Goal: Task Accomplishment & Management: Use online tool/utility

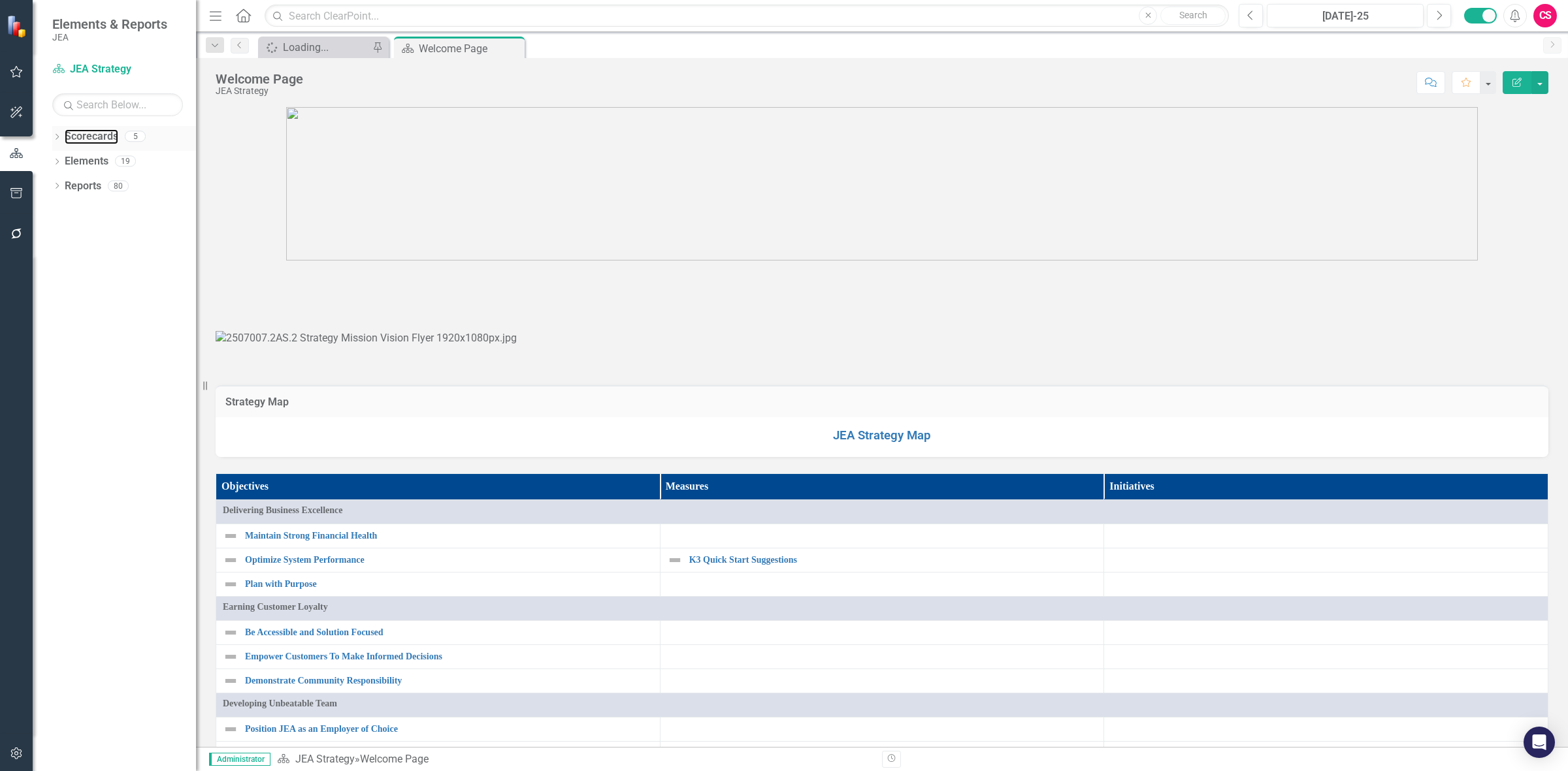
click at [95, 129] on link "Scorecards" at bounding box center [91, 136] width 54 height 15
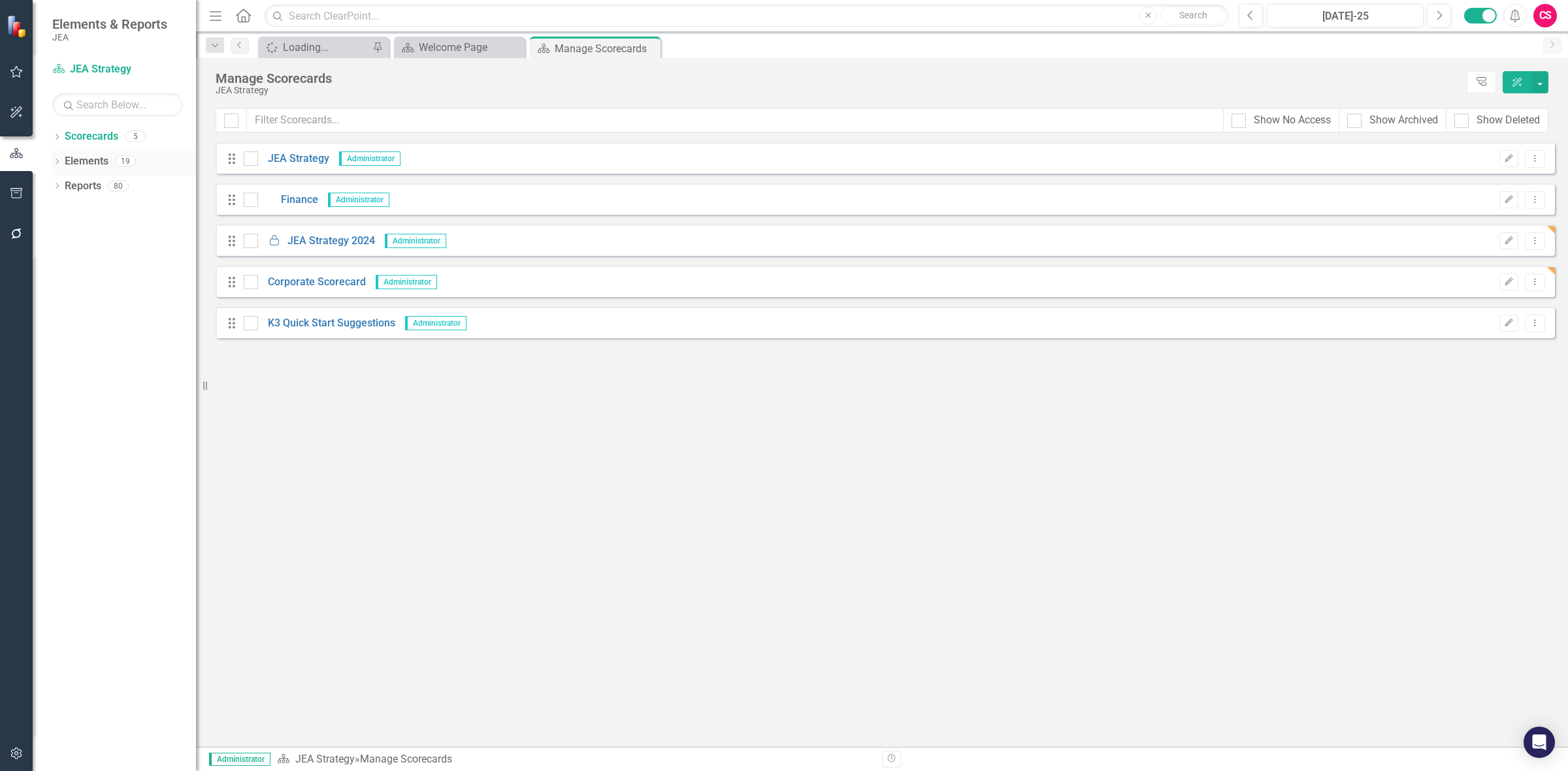
click at [98, 162] on link "Elements" at bounding box center [87, 161] width 44 height 15
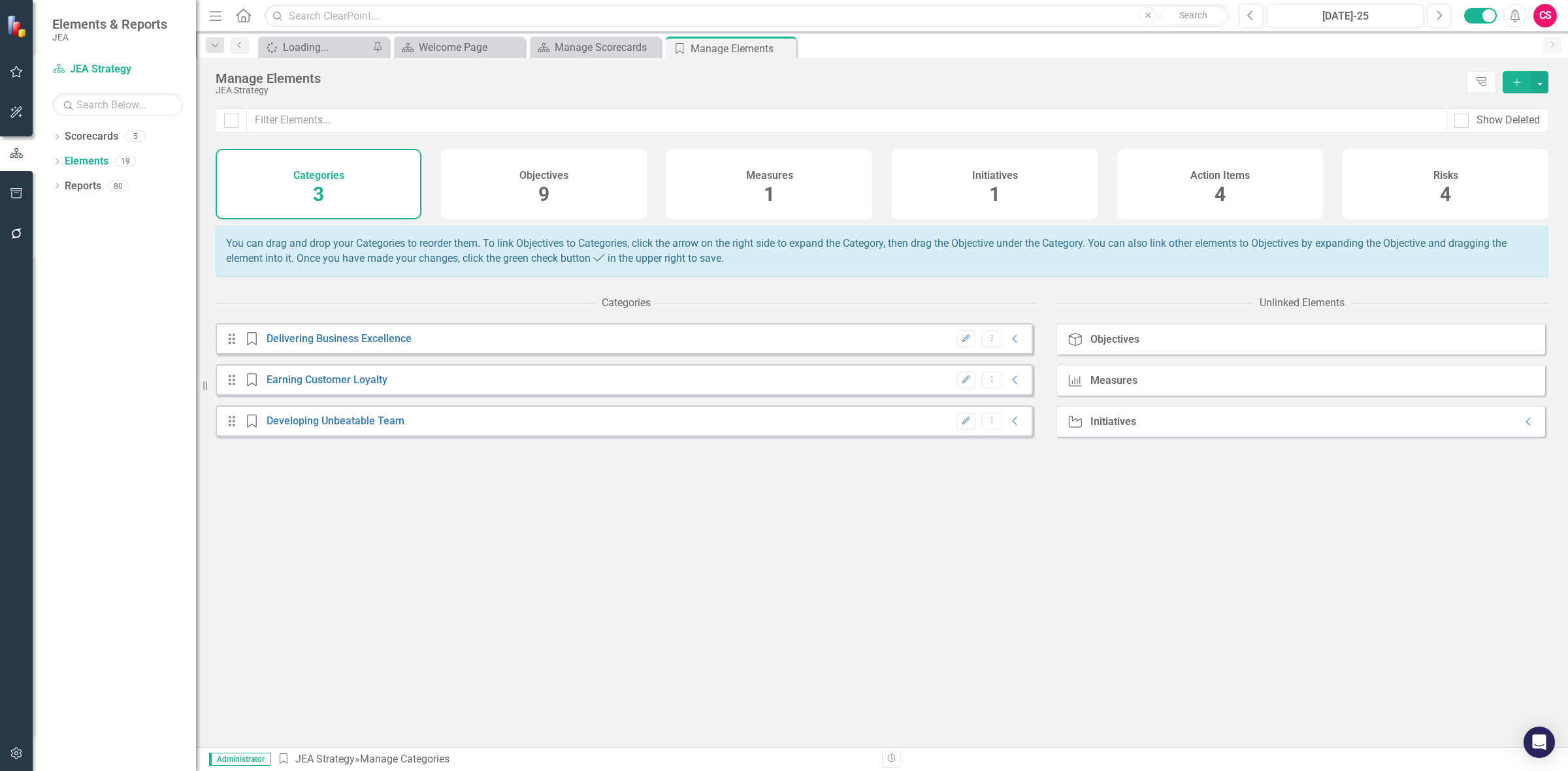
click at [612, 181] on div "Objectives 9" at bounding box center [543, 184] width 206 height 70
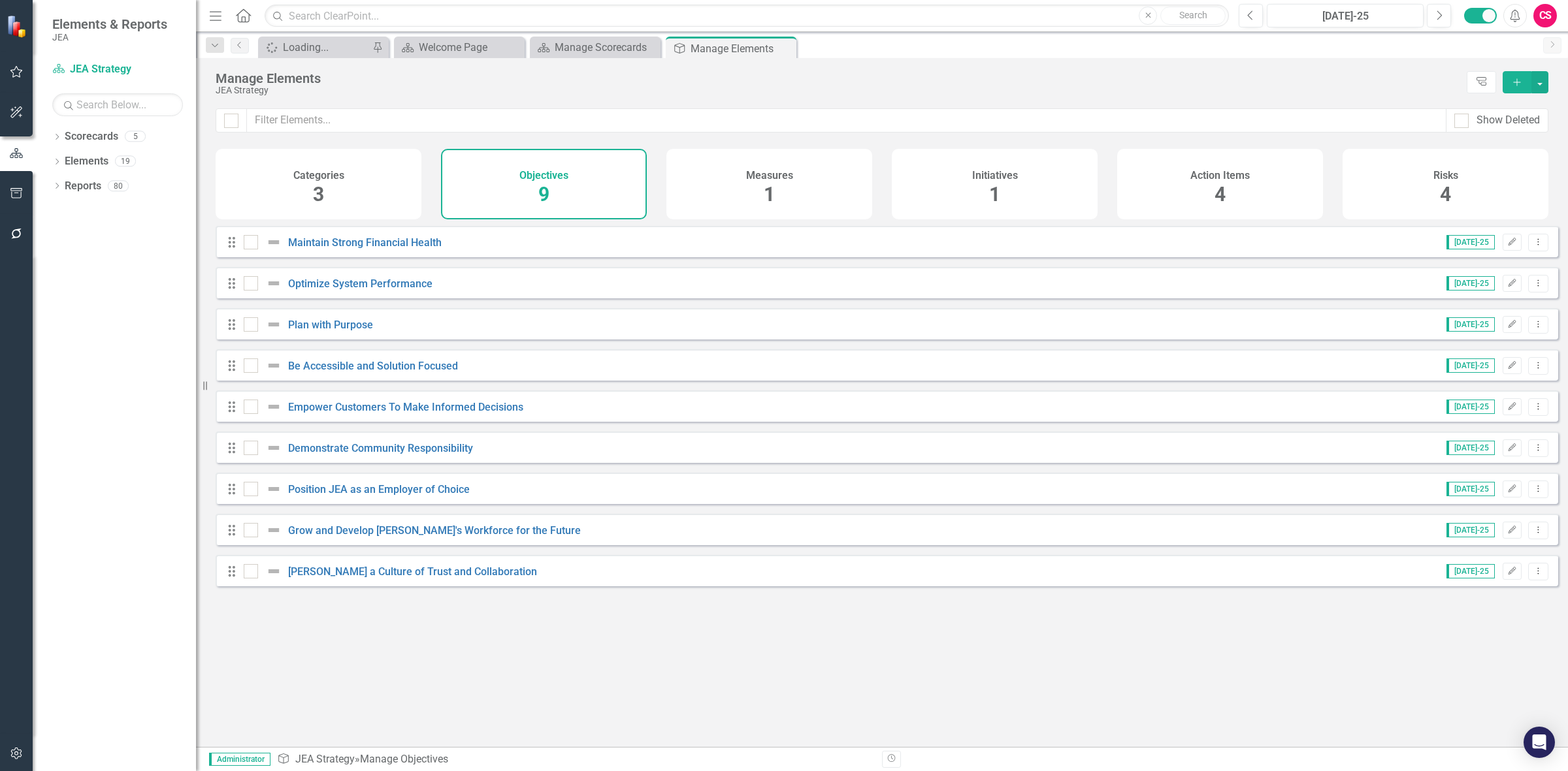
click at [795, 180] on div "Measures 1" at bounding box center [769, 184] width 206 height 70
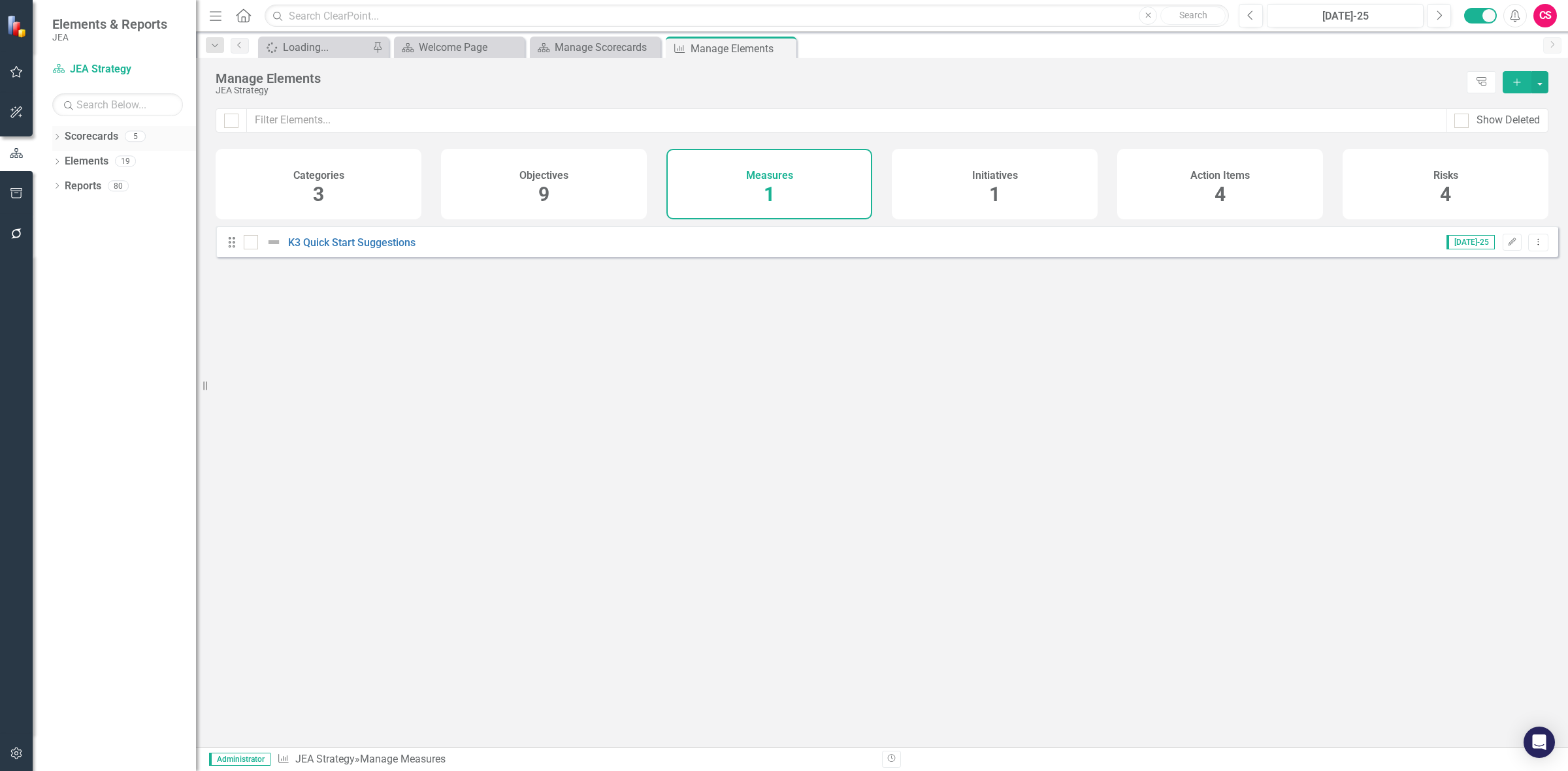
click at [95, 133] on link "Scorecards" at bounding box center [91, 136] width 54 height 15
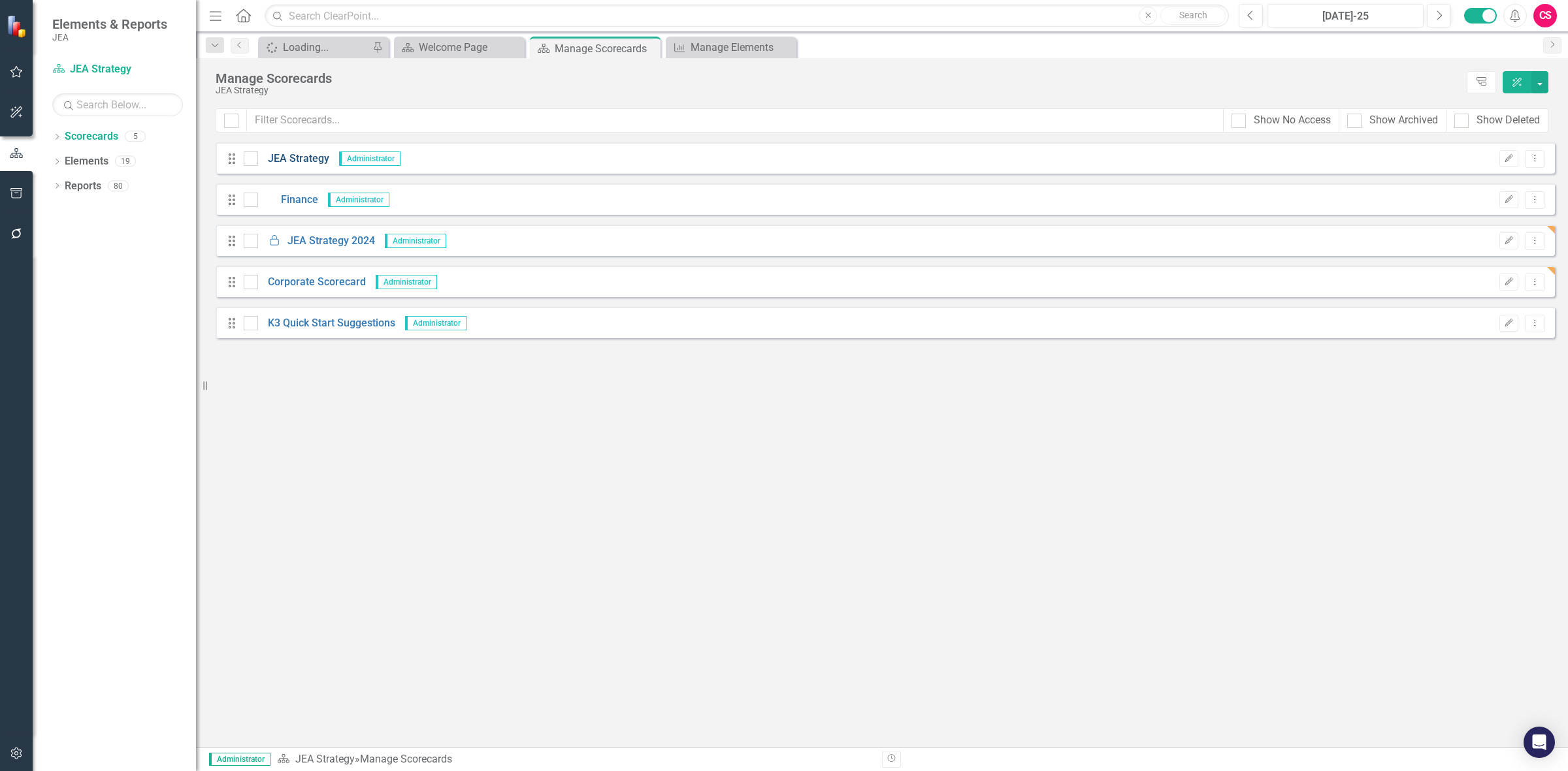
click at [288, 157] on link "JEA Strategy" at bounding box center [293, 159] width 71 height 15
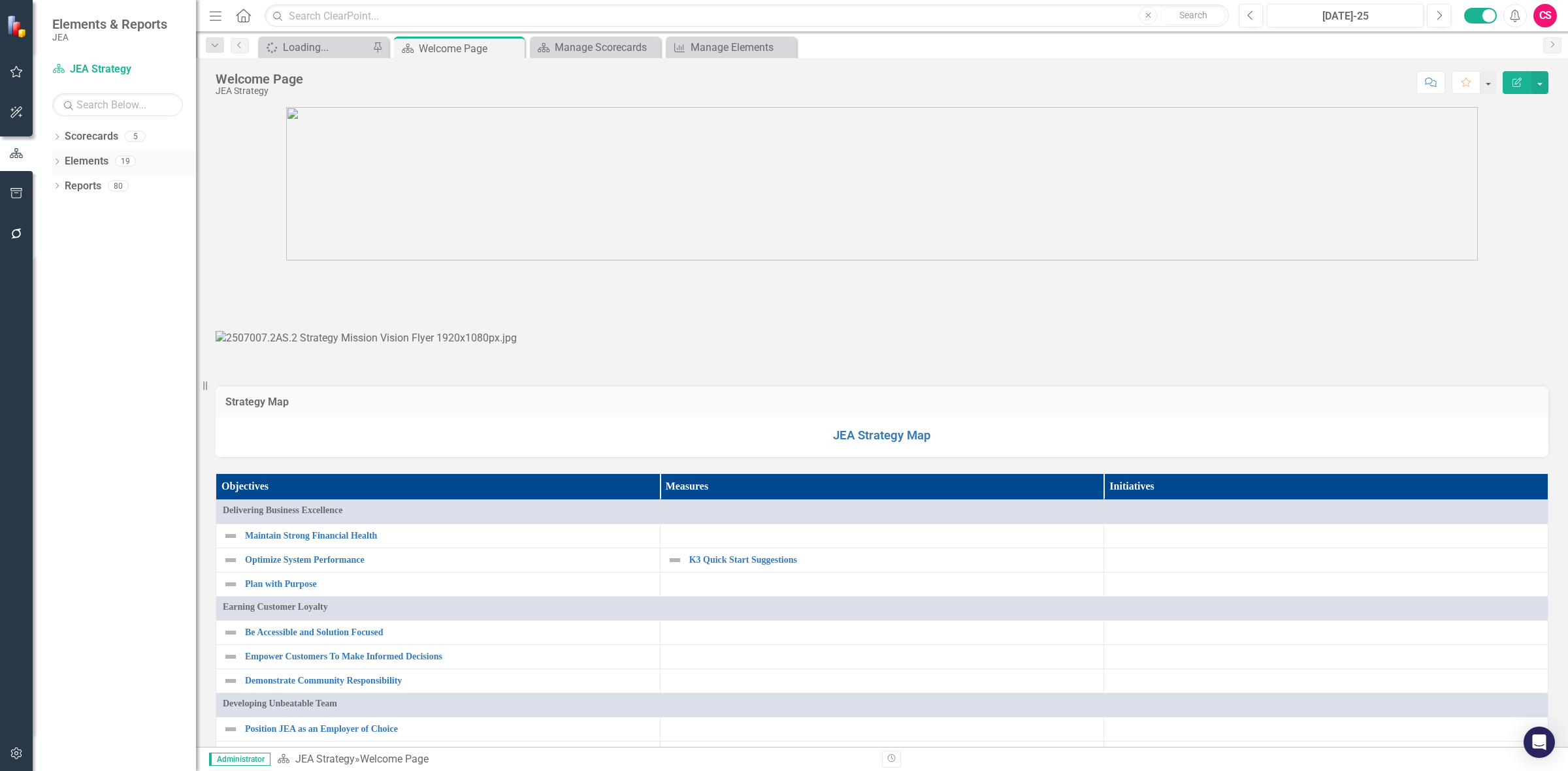
click at [70, 161] on link "Elements" at bounding box center [87, 161] width 44 height 15
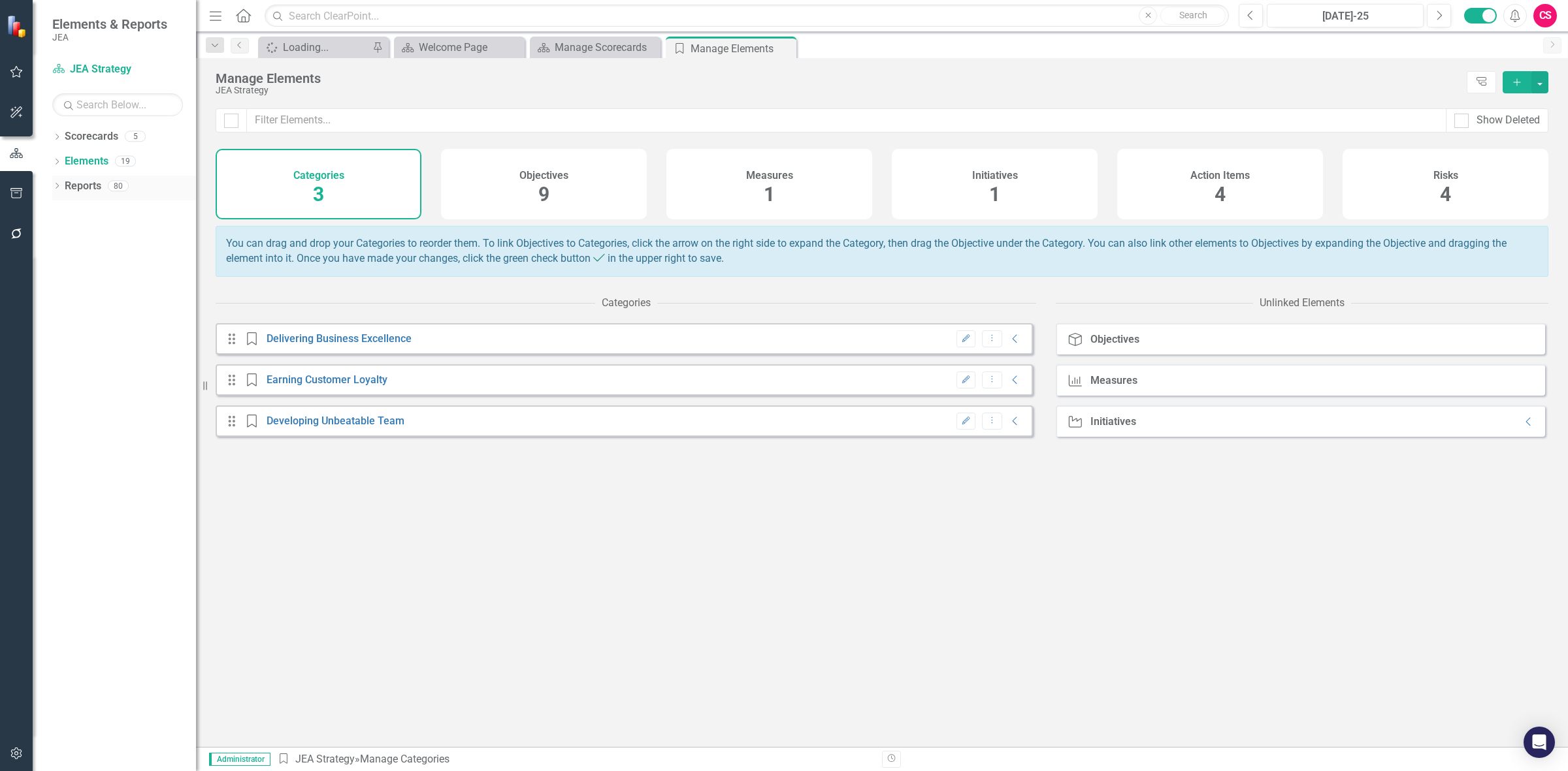
click at [85, 197] on div "Reports" at bounding box center [83, 187] width 37 height 22
click at [94, 190] on link "Reports" at bounding box center [83, 186] width 37 height 15
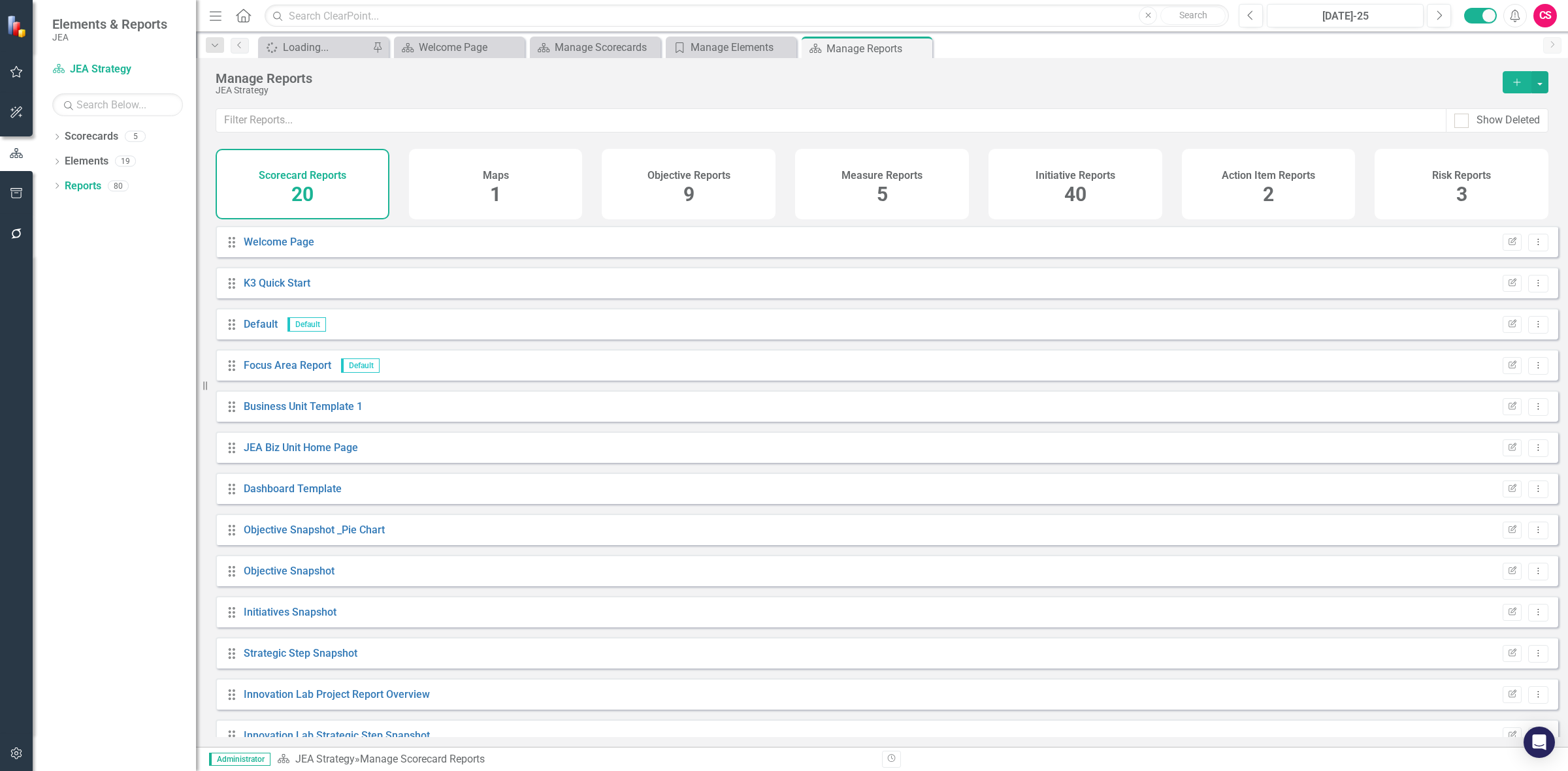
click at [534, 193] on div "Maps 1" at bounding box center [496, 184] width 174 height 70
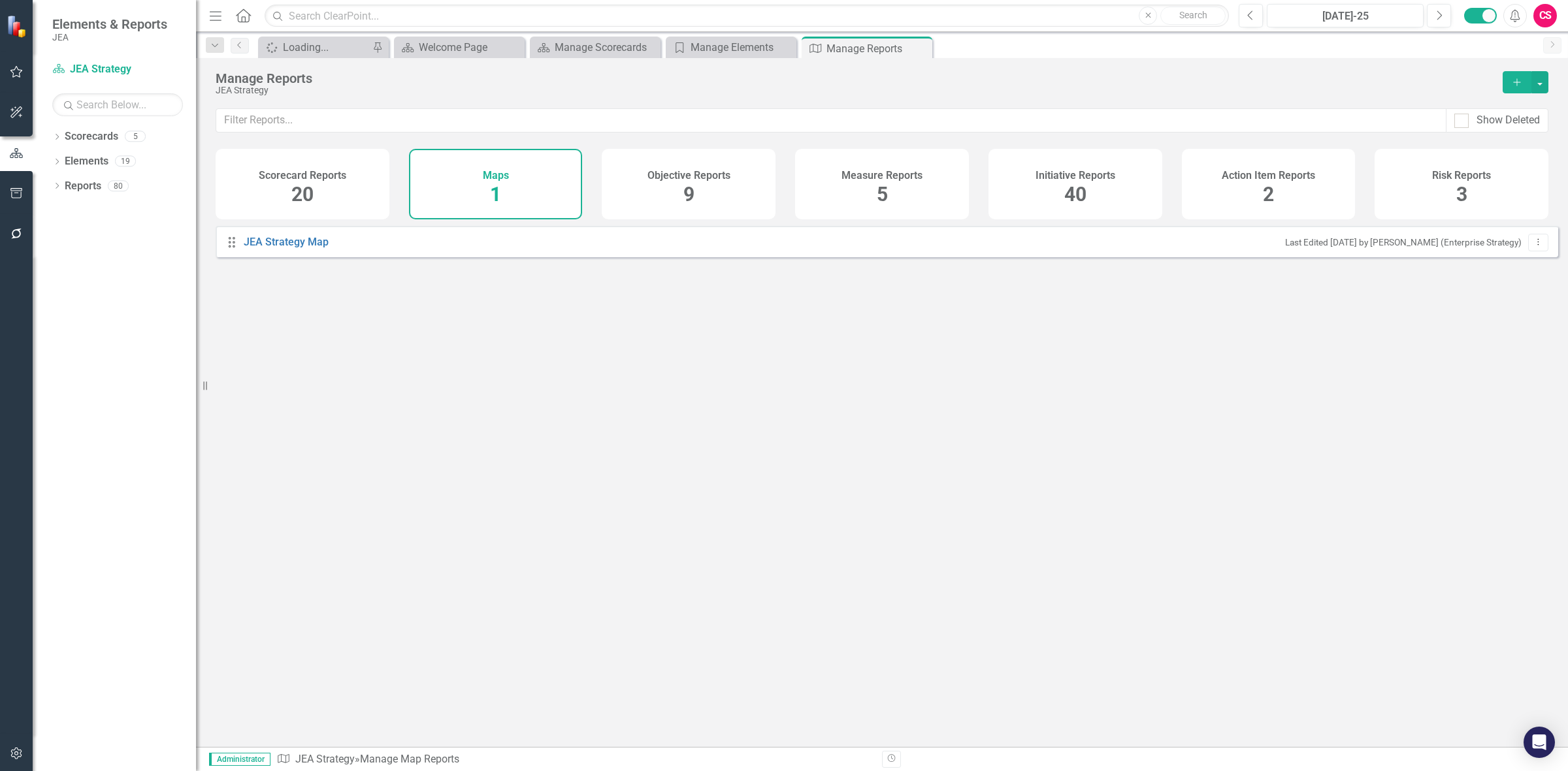
click at [667, 177] on h4 "Objective Reports" at bounding box center [689, 175] width 83 height 12
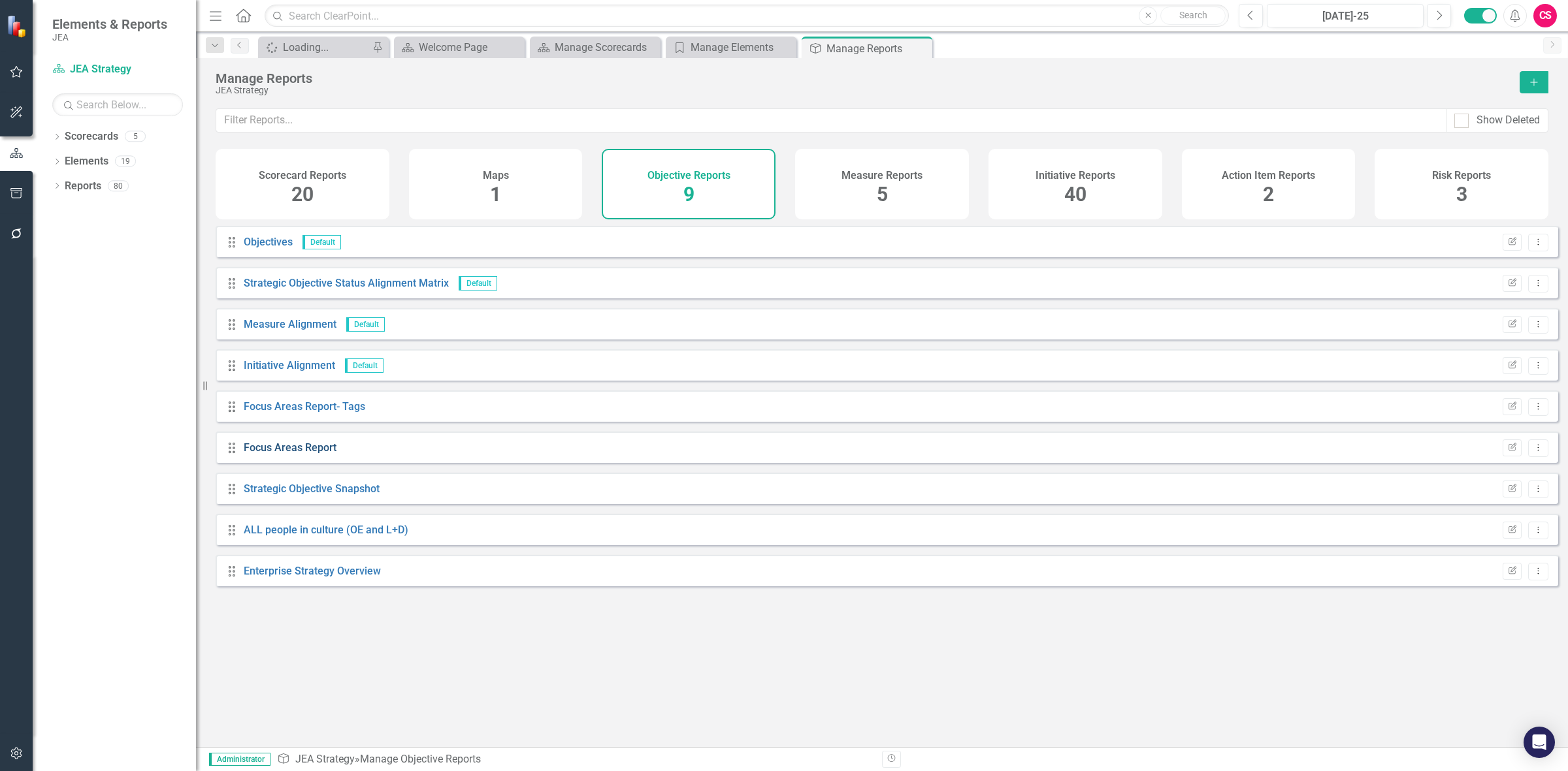
click at [319, 454] on link "Focus Areas Report" at bounding box center [290, 448] width 93 height 12
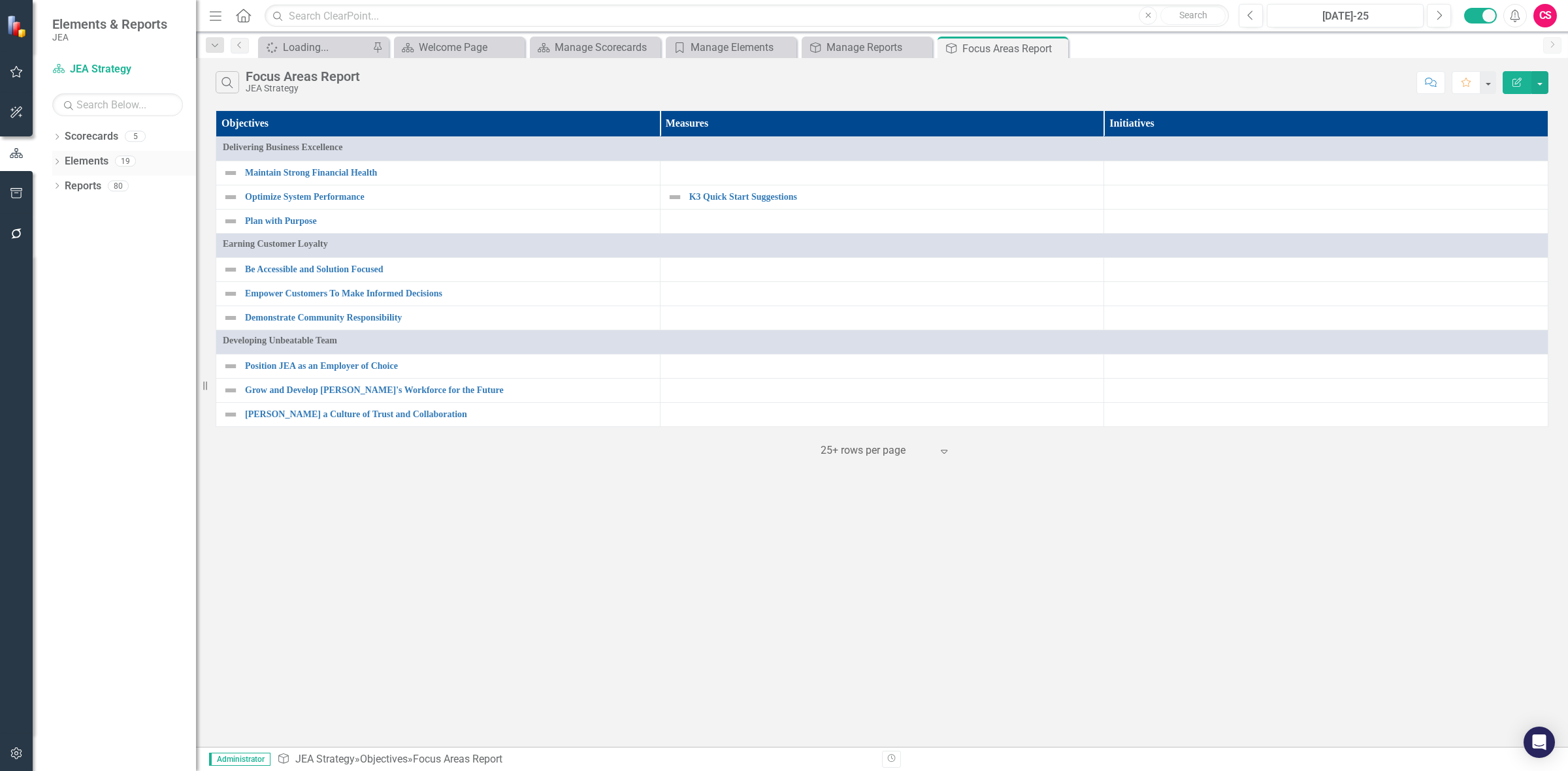
click at [96, 166] on link "Elements" at bounding box center [87, 161] width 44 height 15
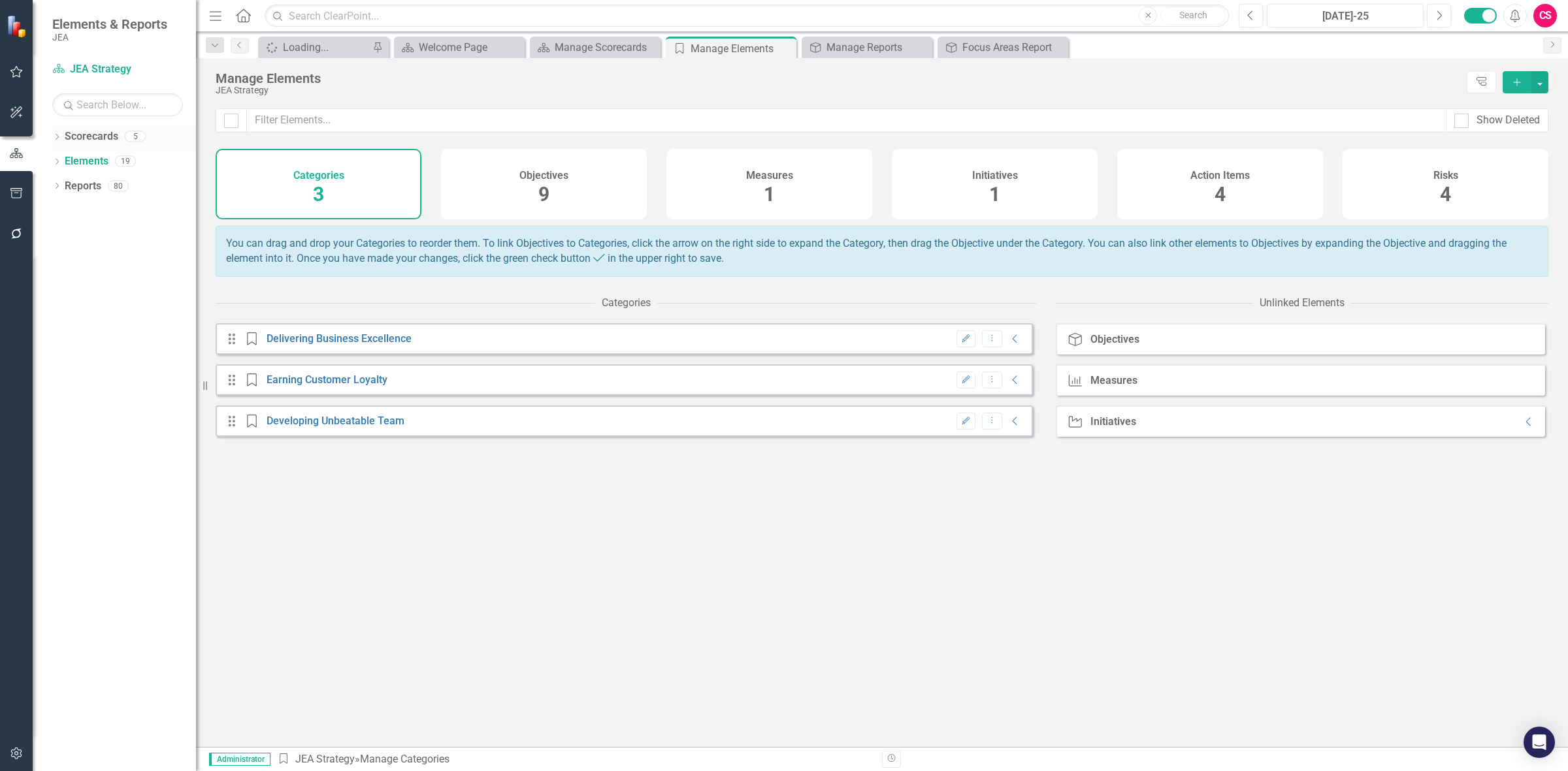
click at [82, 132] on link "Scorecards" at bounding box center [91, 136] width 54 height 15
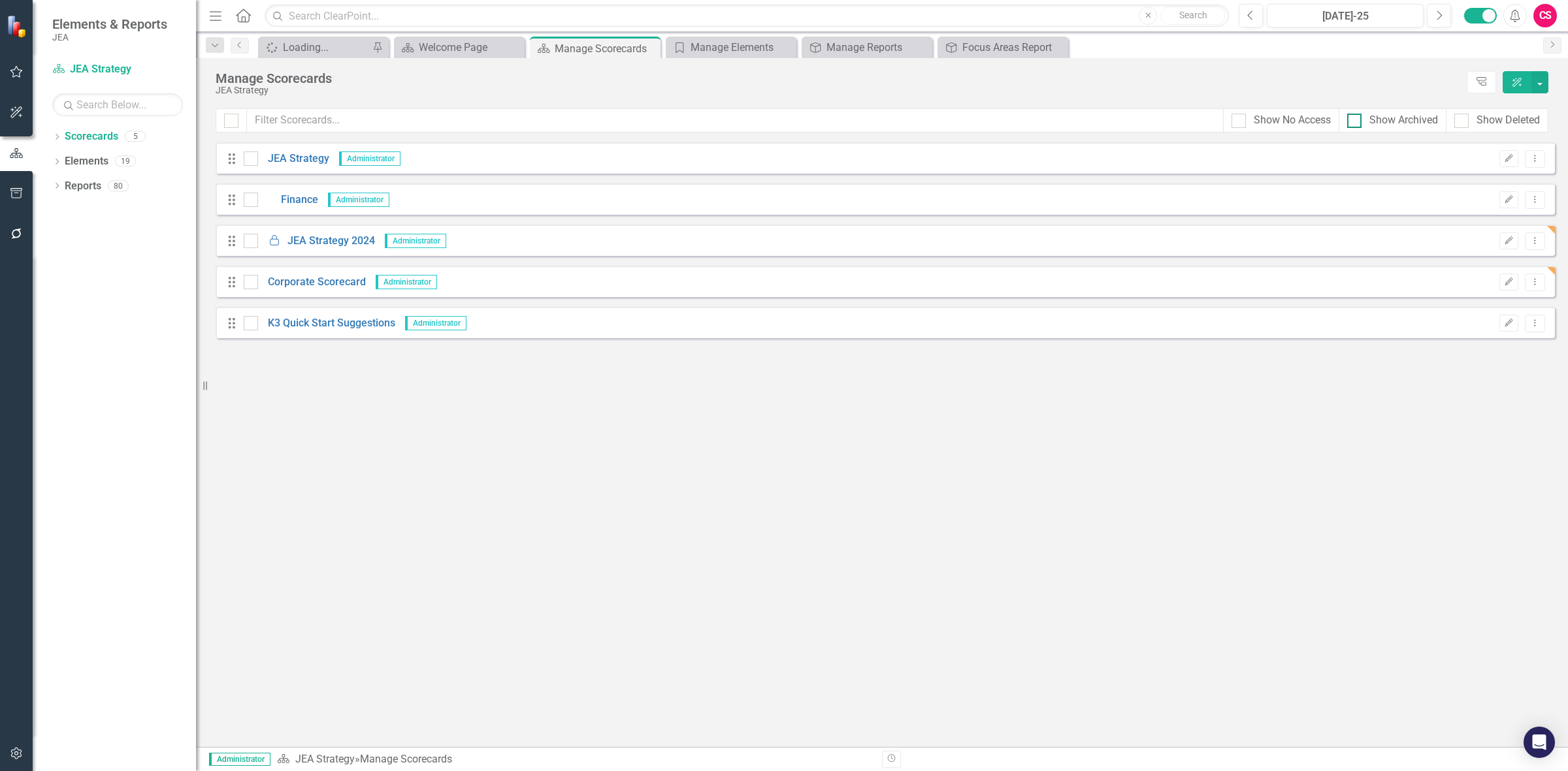
click at [1377, 115] on div "Show Archived" at bounding box center [1404, 120] width 69 height 15
click at [1355, 115] on input "Show Archived" at bounding box center [1351, 117] width 9 height 9
checkbox input "true"
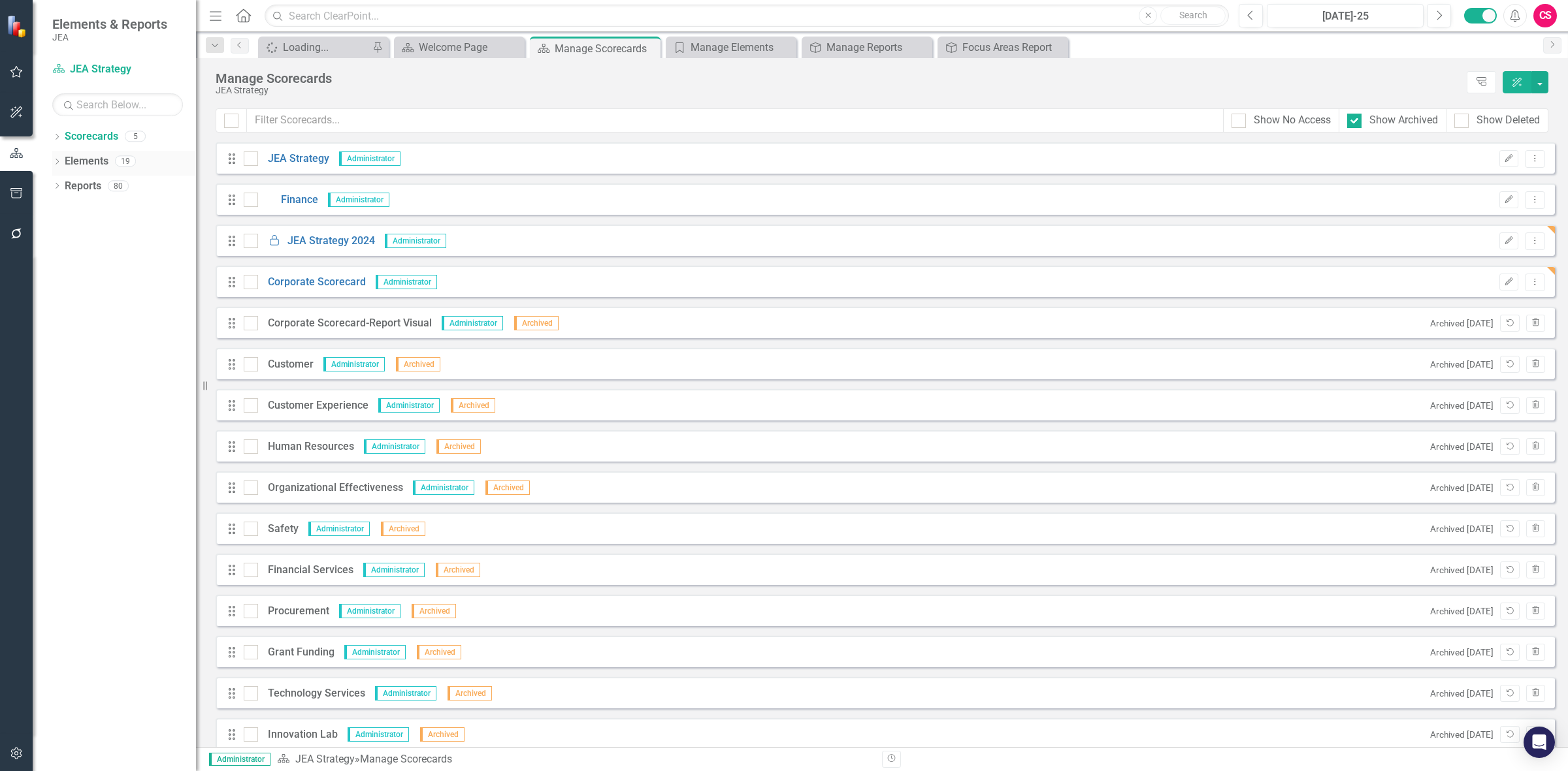
click at [95, 155] on link "Elements" at bounding box center [87, 161] width 44 height 15
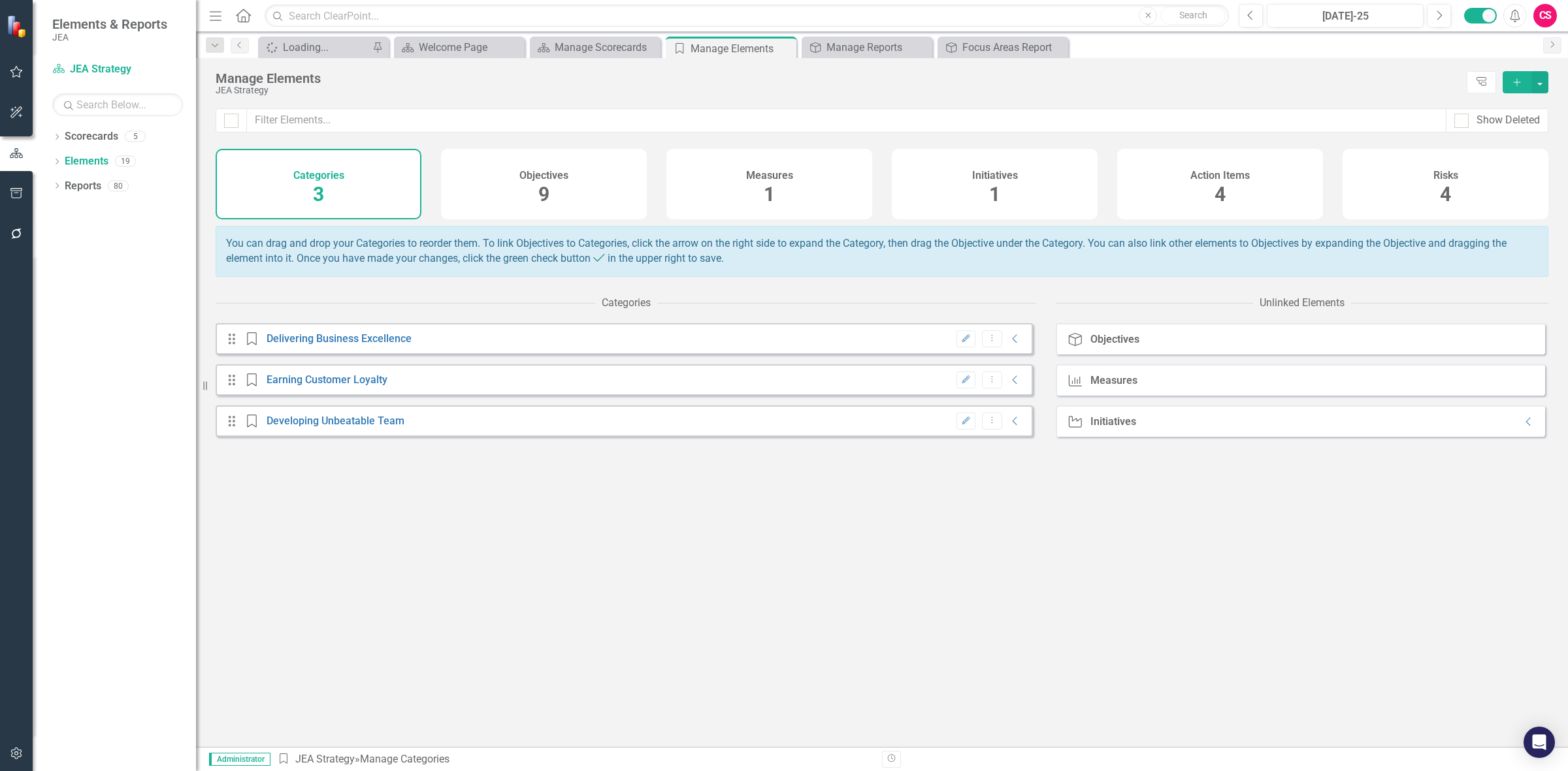
click at [717, 165] on div "Measures 1" at bounding box center [769, 184] width 206 height 70
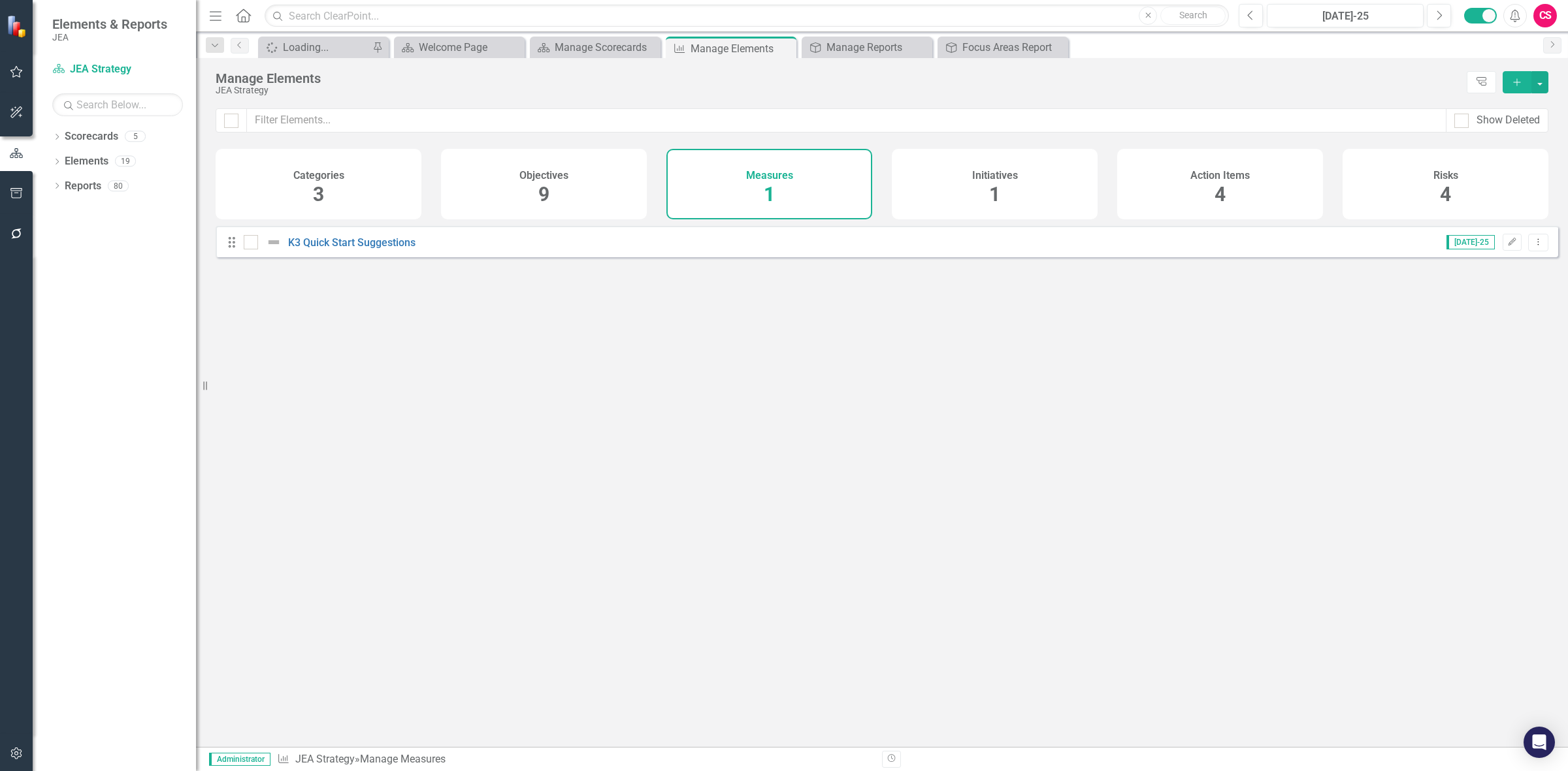
click at [1517, 77] on icon "Add" at bounding box center [1516, 82] width 12 height 9
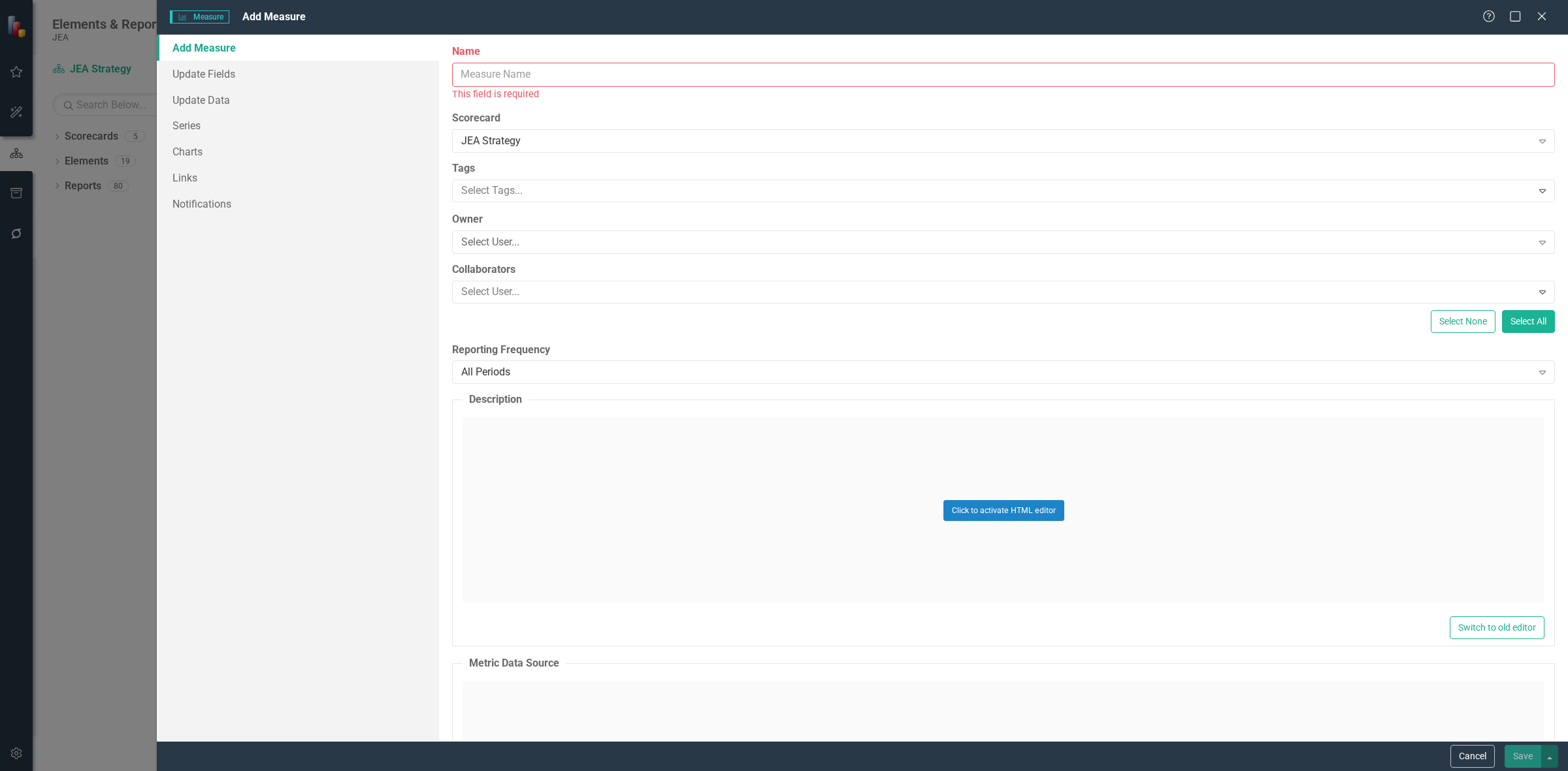
click at [502, 90] on div "This field is required" at bounding box center [1003, 94] width 1103 height 15
click at [492, 64] on input "Name" at bounding box center [1003, 74] width 1103 height 24
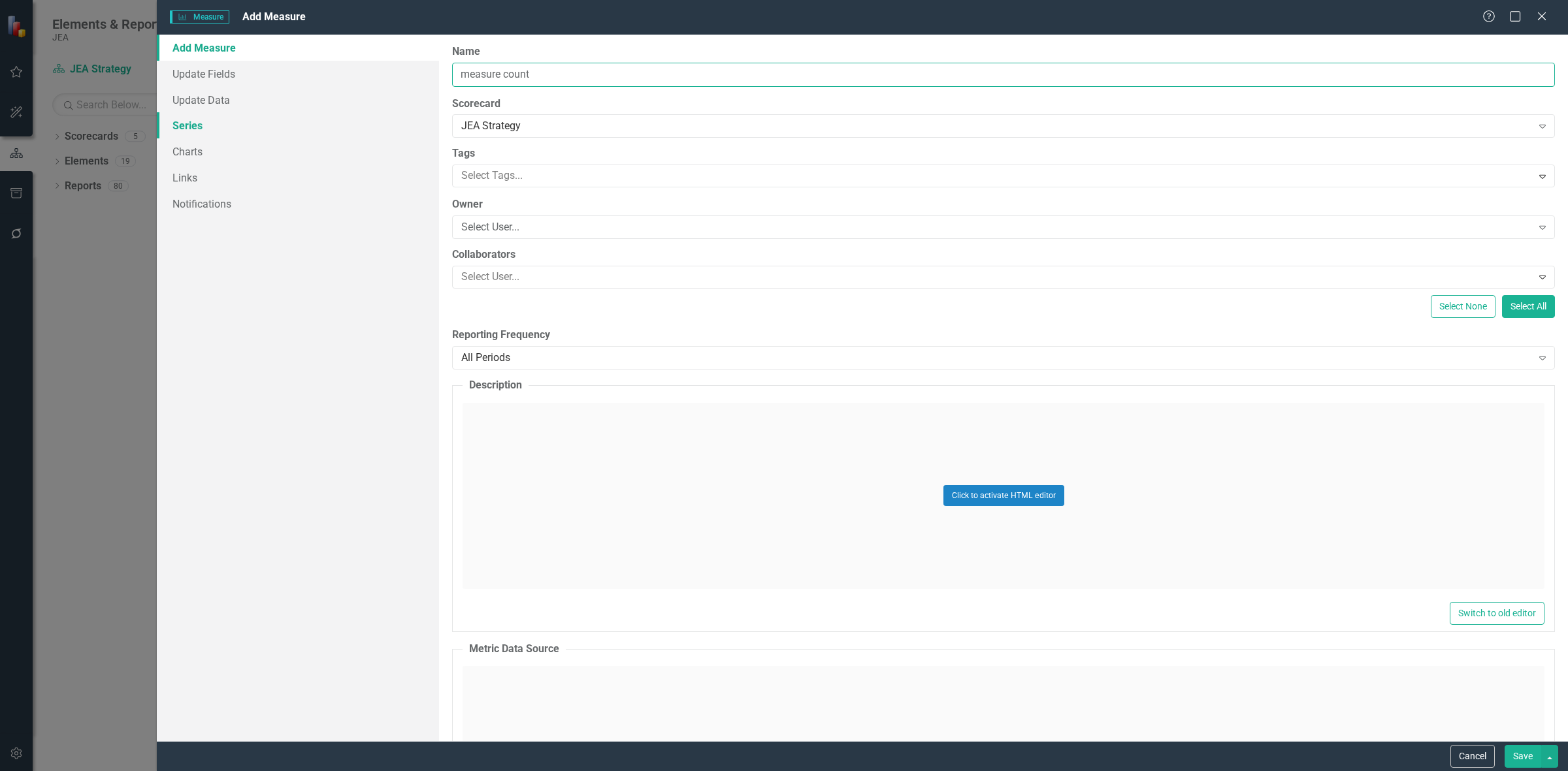
type input "measure count"
click at [197, 133] on link "Series" at bounding box center [298, 125] width 282 height 26
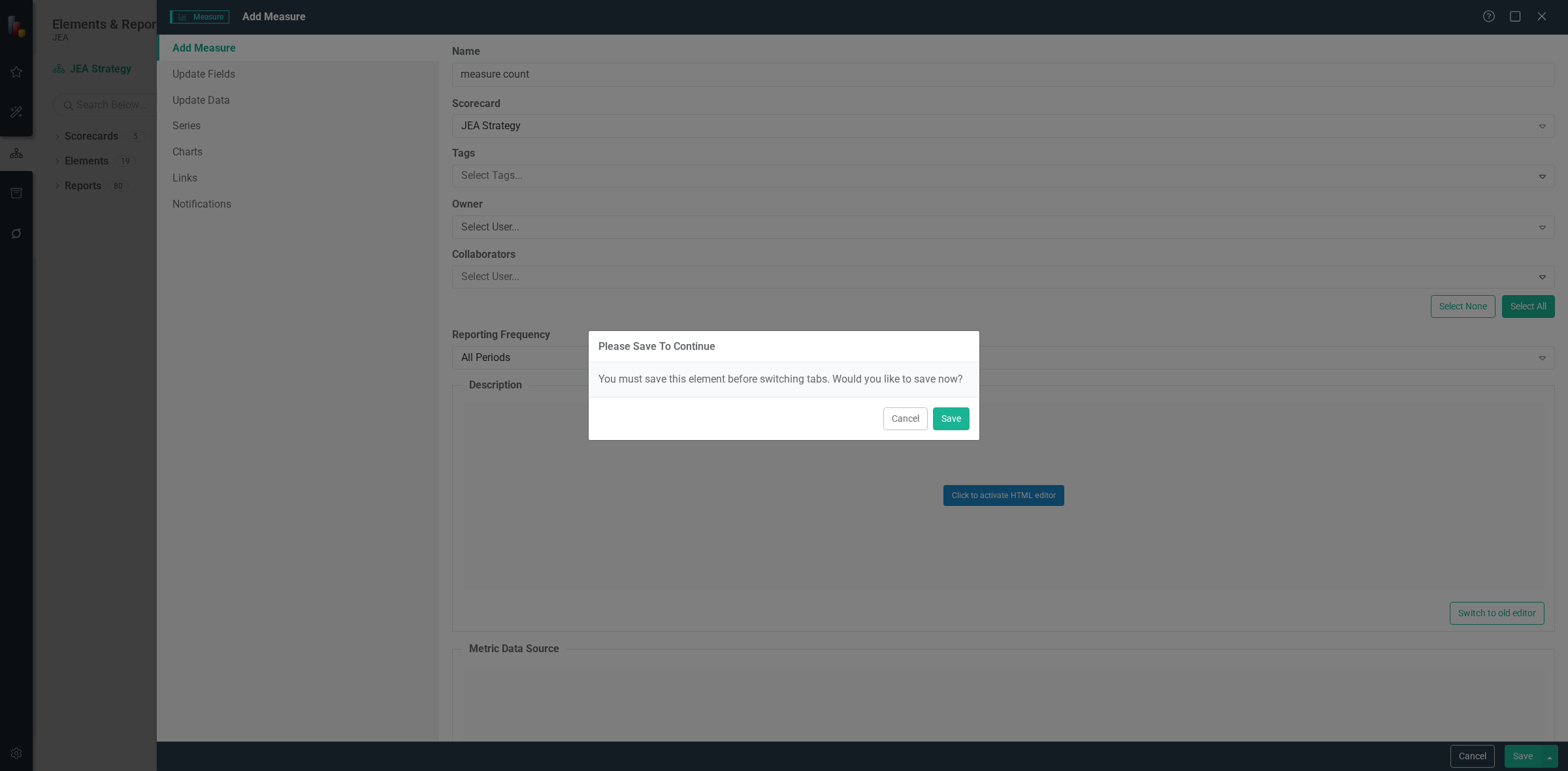
click at [947, 406] on div "Cancel Save" at bounding box center [784, 418] width 391 height 43
click at [946, 412] on button "Save" at bounding box center [951, 419] width 37 height 23
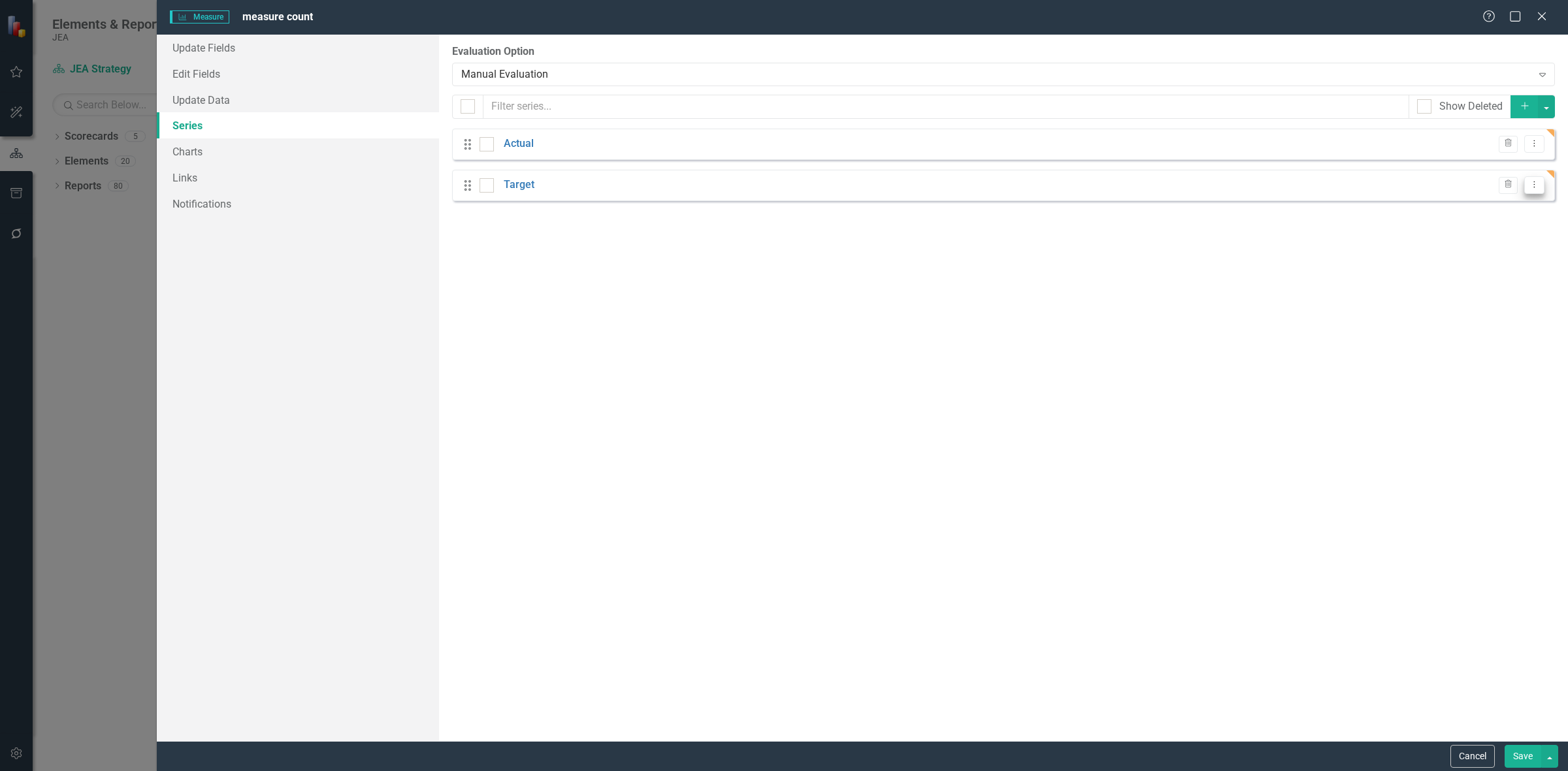
click at [1535, 185] on icon "Dropdown Menu" at bounding box center [1534, 184] width 11 height 9
click at [1471, 248] on link "Trash Delete Measure Series" at bounding box center [1470, 256] width 149 height 24
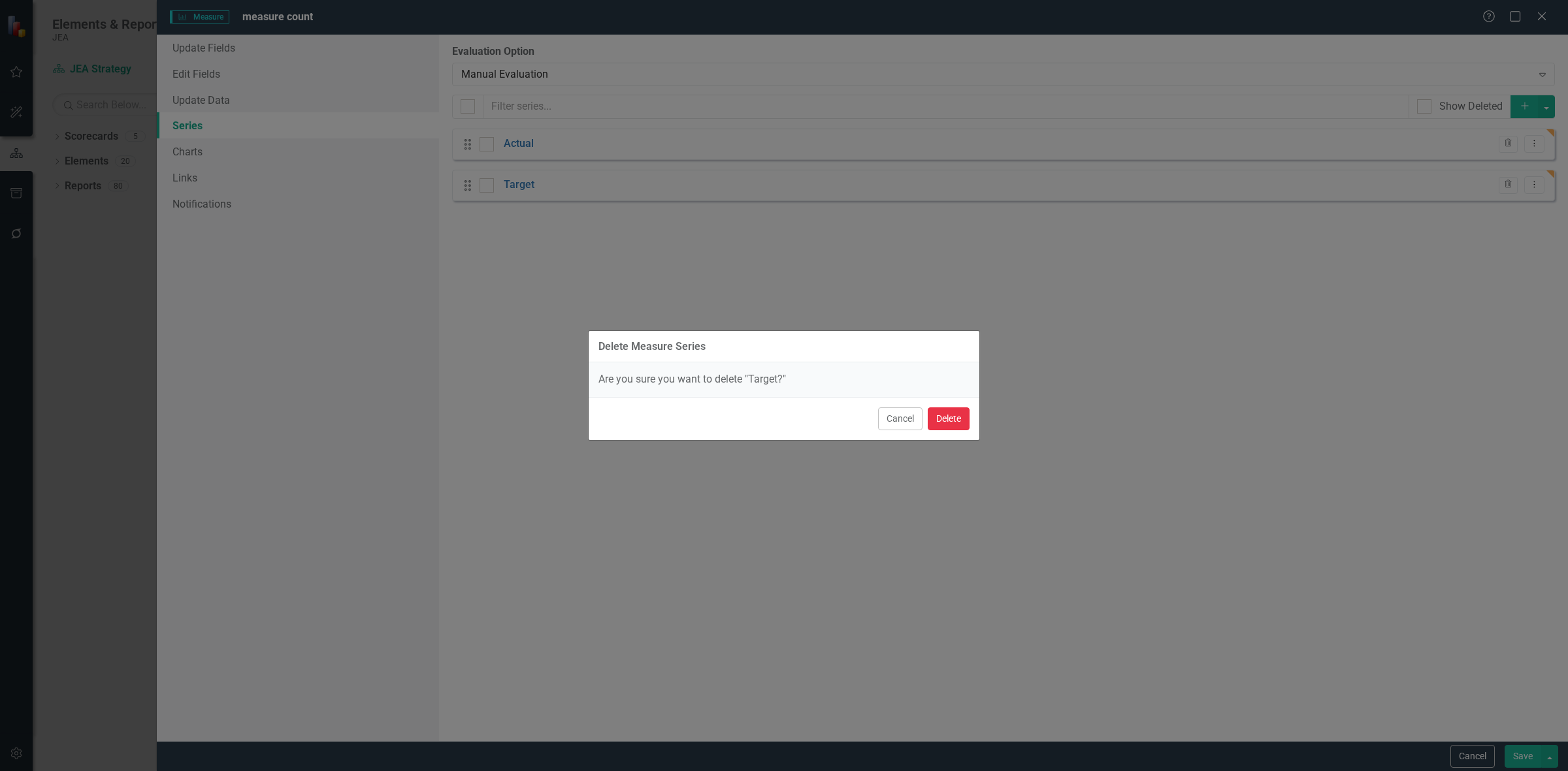
click at [940, 416] on button "Delete" at bounding box center [948, 419] width 41 height 23
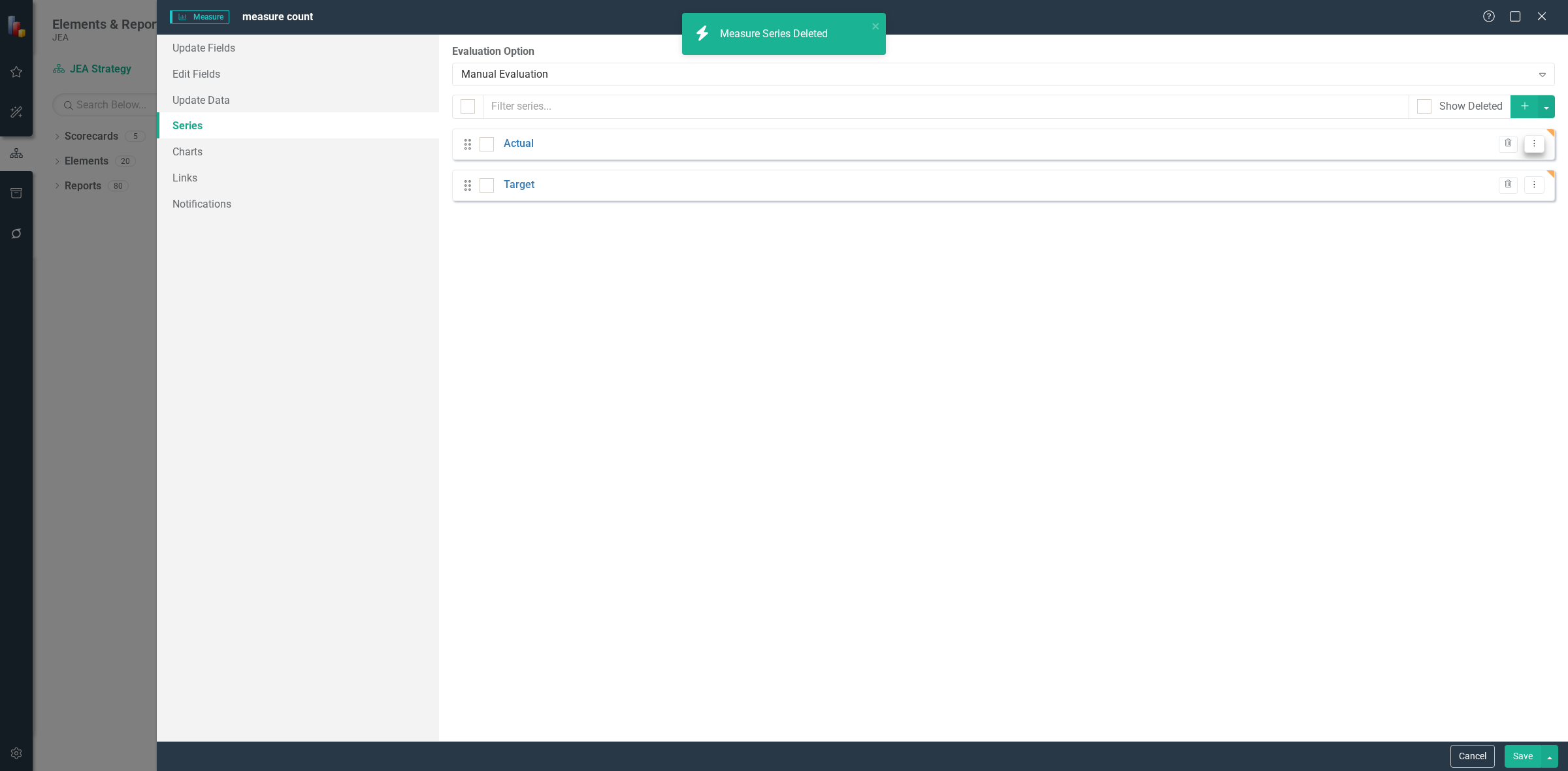
click at [1534, 145] on icon "Dropdown Menu" at bounding box center [1534, 143] width 11 height 9
click at [1471, 173] on link "Edit Edit Measure Series" at bounding box center [1470, 166] width 149 height 24
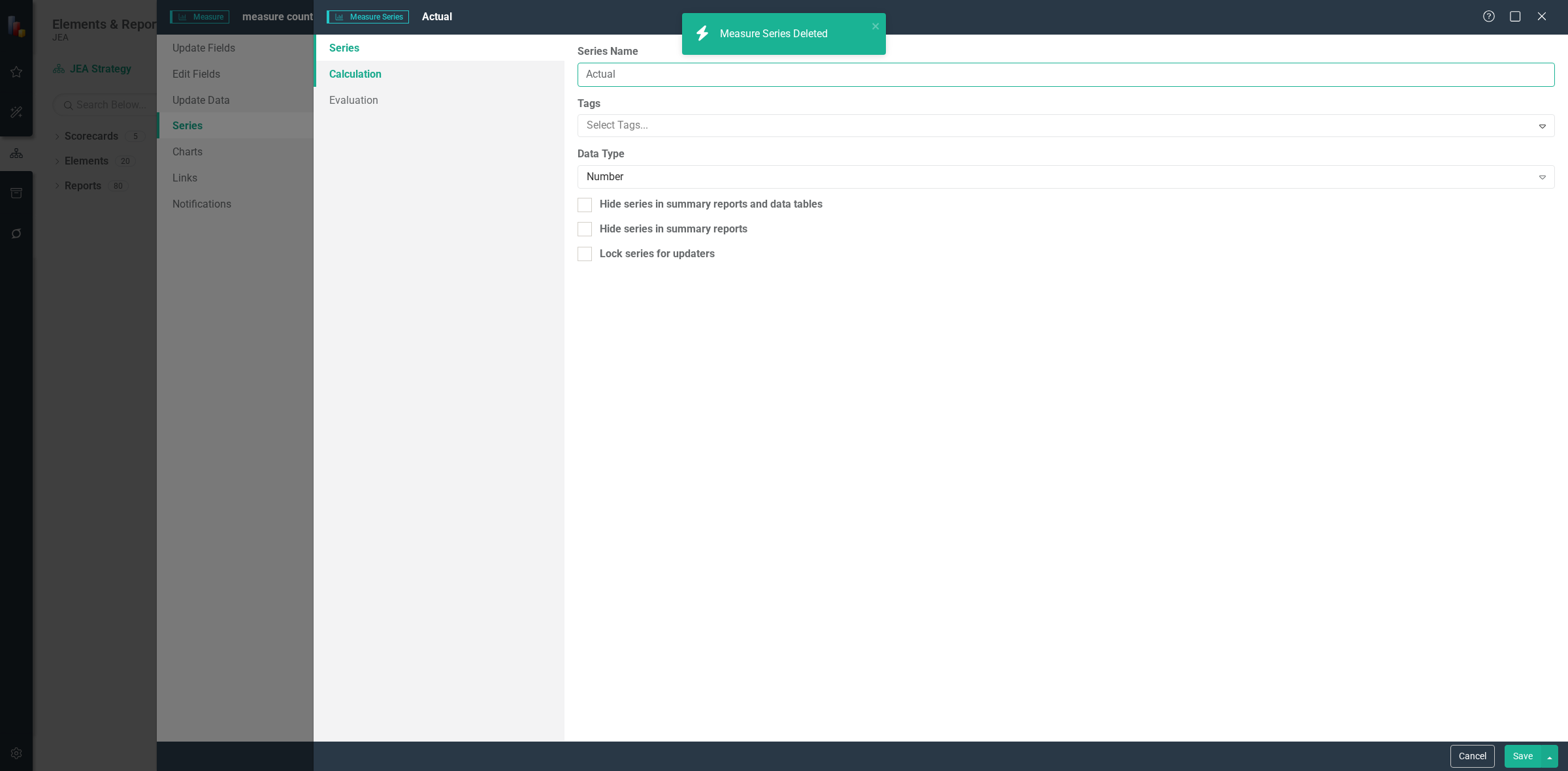
drag, startPoint x: 631, startPoint y: 80, endPoint x: 430, endPoint y: 78, distance: 201.0
click at [430, 78] on div "Series Calculation Evaluation From this page, you can edit the name, type, and …" at bounding box center [940, 387] width 1255 height 706
type input "Total measures"
click at [358, 70] on link "Calculation" at bounding box center [439, 73] width 251 height 26
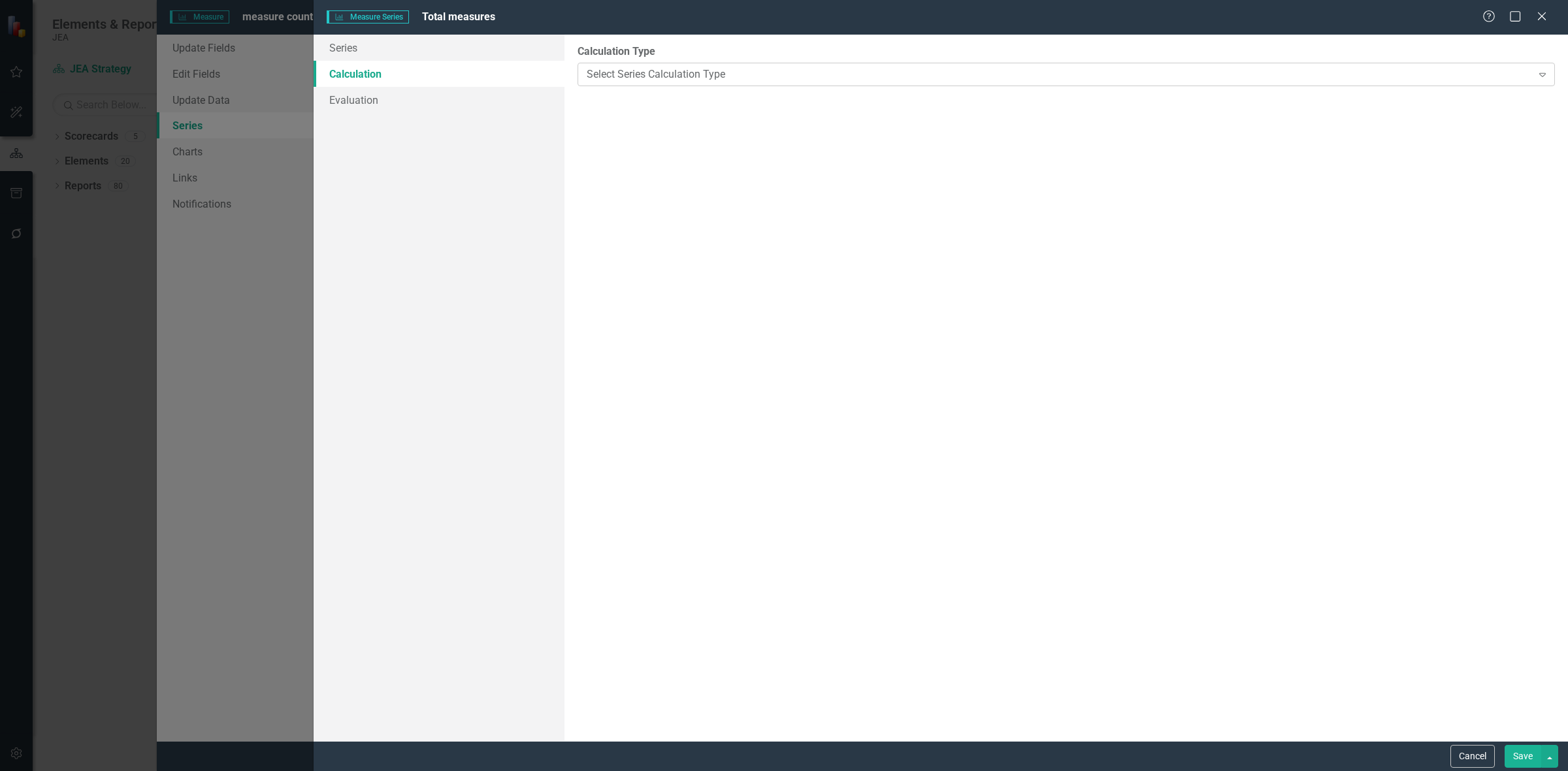
click at [779, 70] on div "Select Series Calculation Type" at bounding box center [1059, 73] width 945 height 15
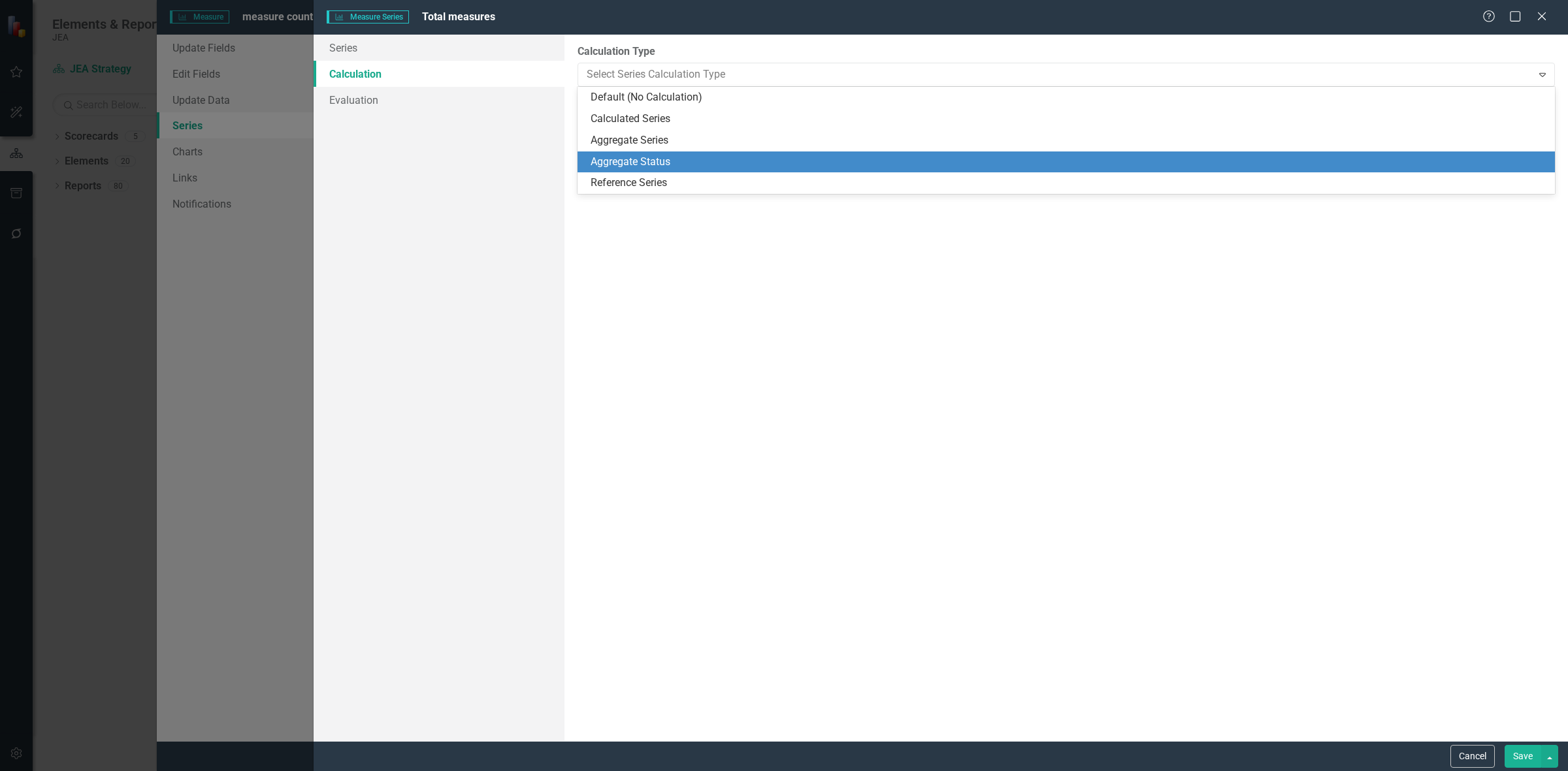
click at [653, 157] on div "Aggregate Status" at bounding box center [1069, 162] width 957 height 15
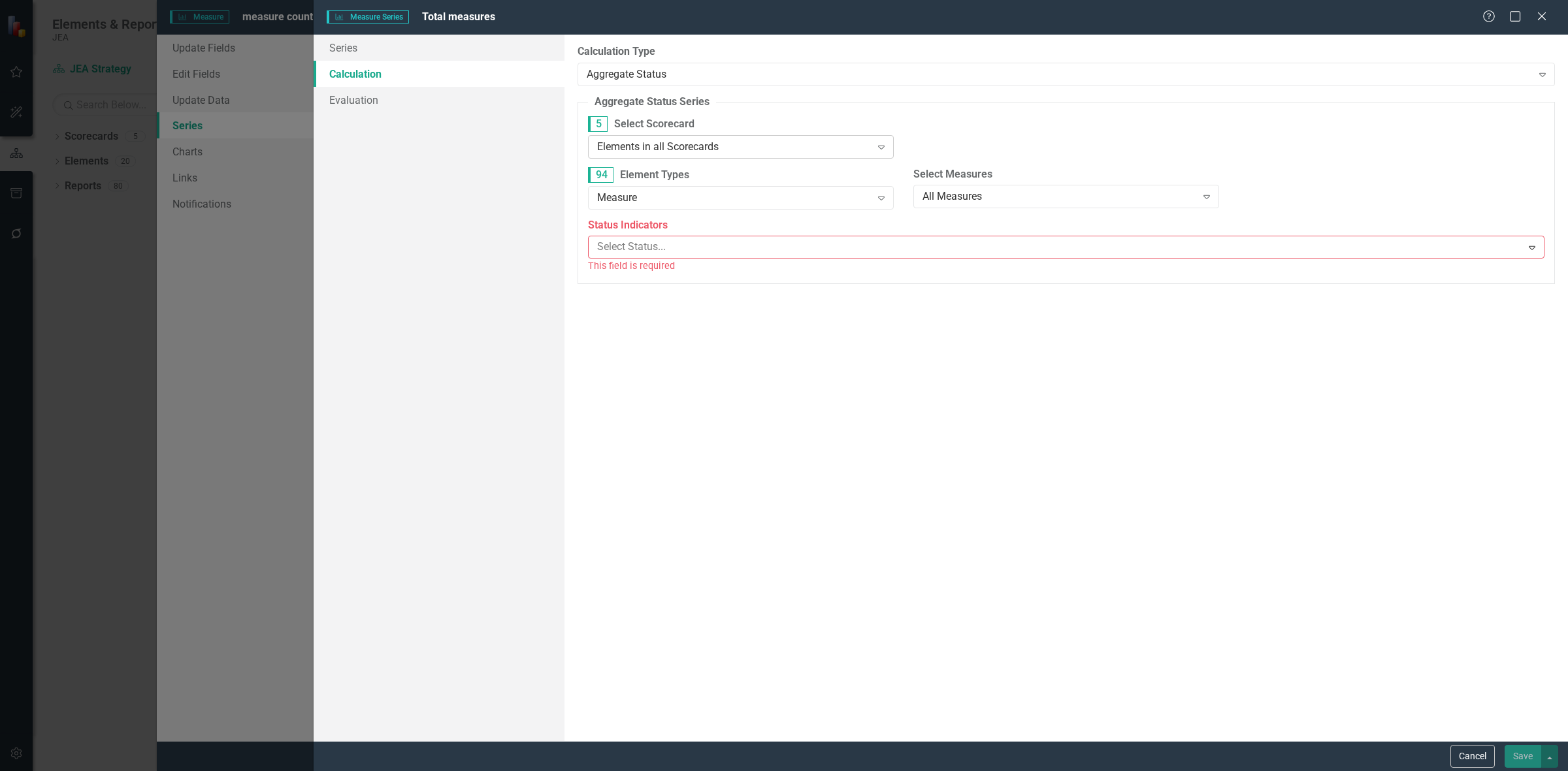
click at [647, 148] on div "Elements in all Scorecards" at bounding box center [734, 146] width 274 height 15
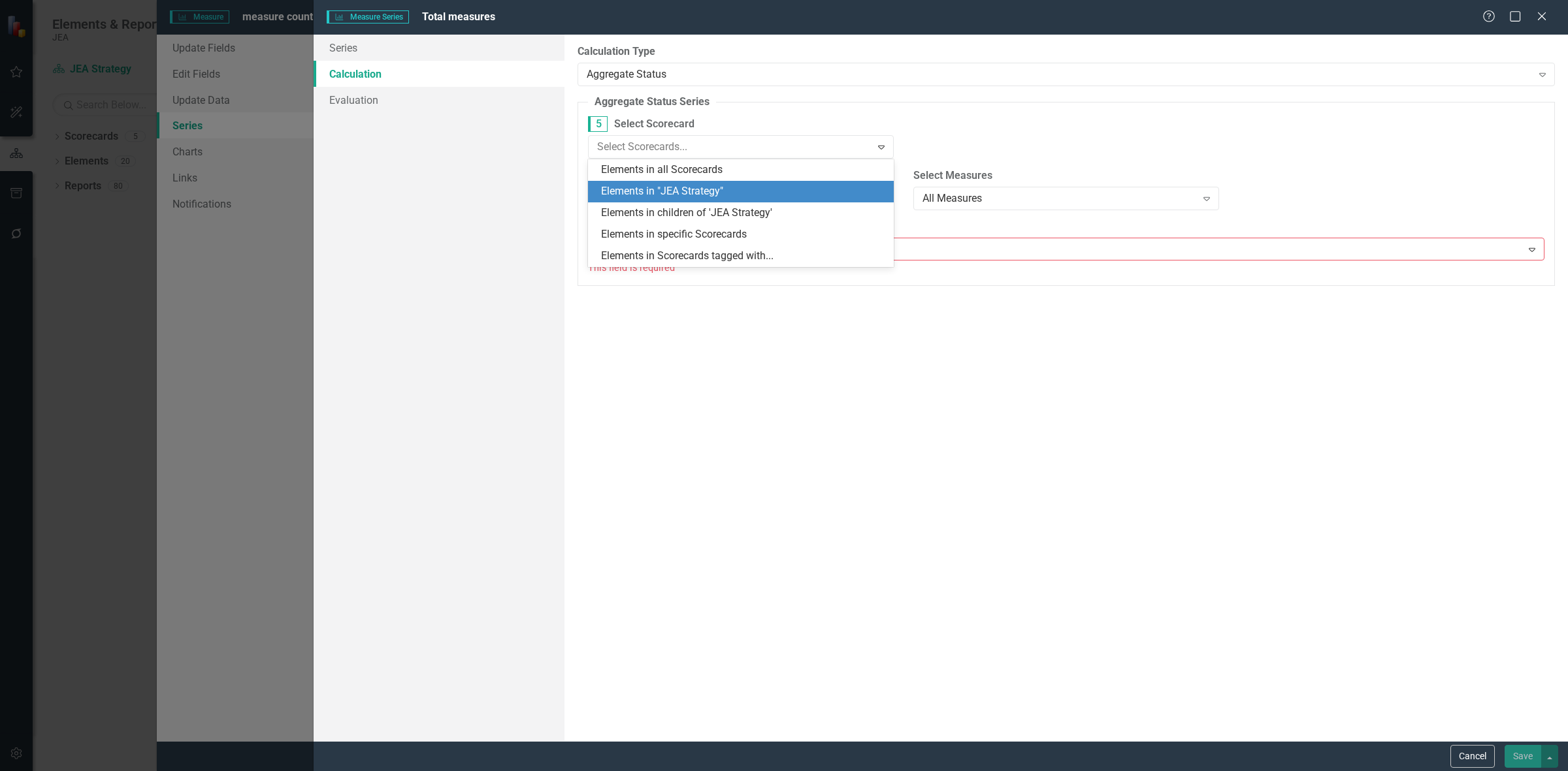
click at [647, 181] on div "Elements in "JEA Strategy"" at bounding box center [740, 192] width 306 height 22
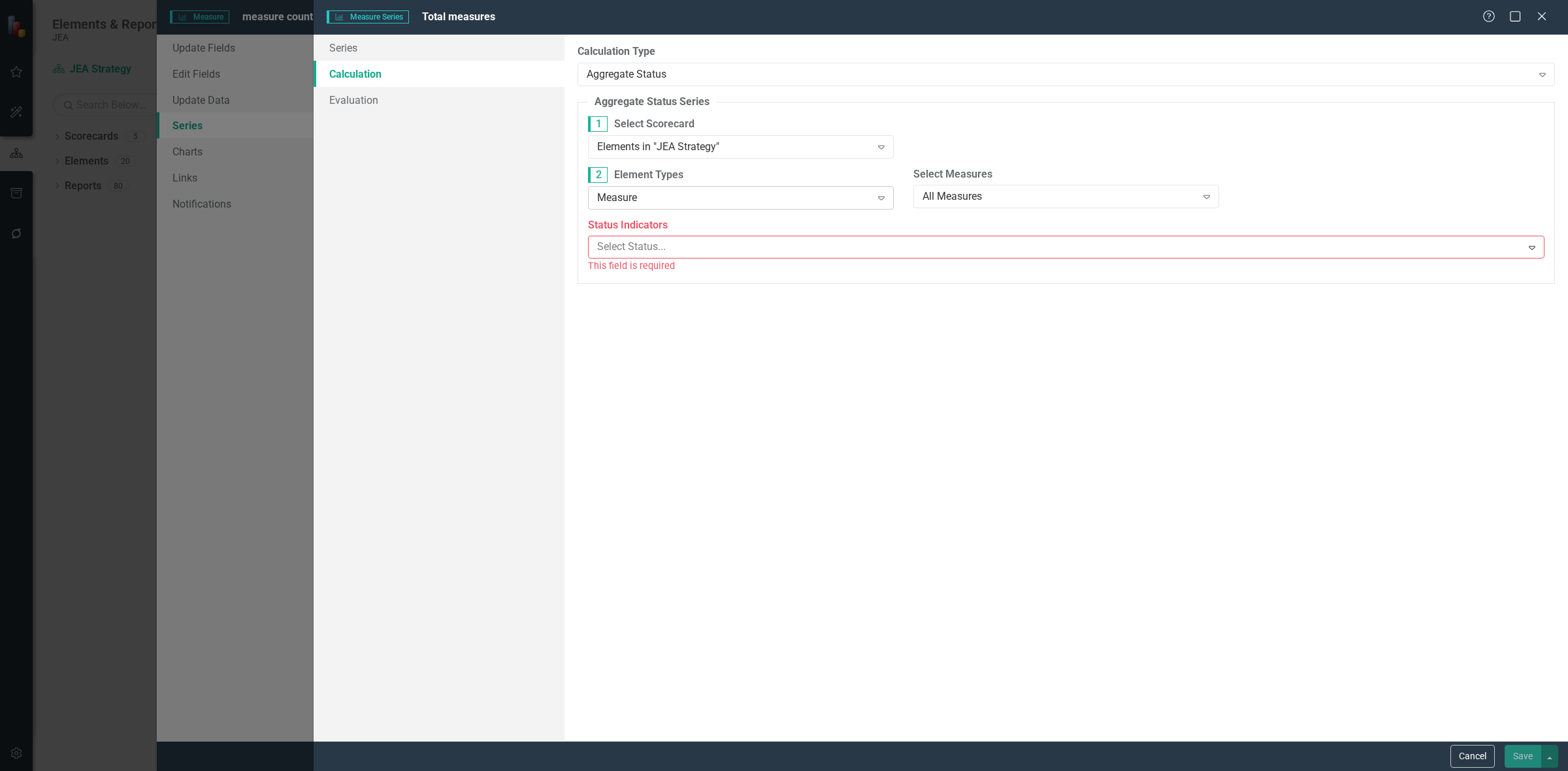
click at [650, 198] on div "Measure" at bounding box center [734, 197] width 274 height 15
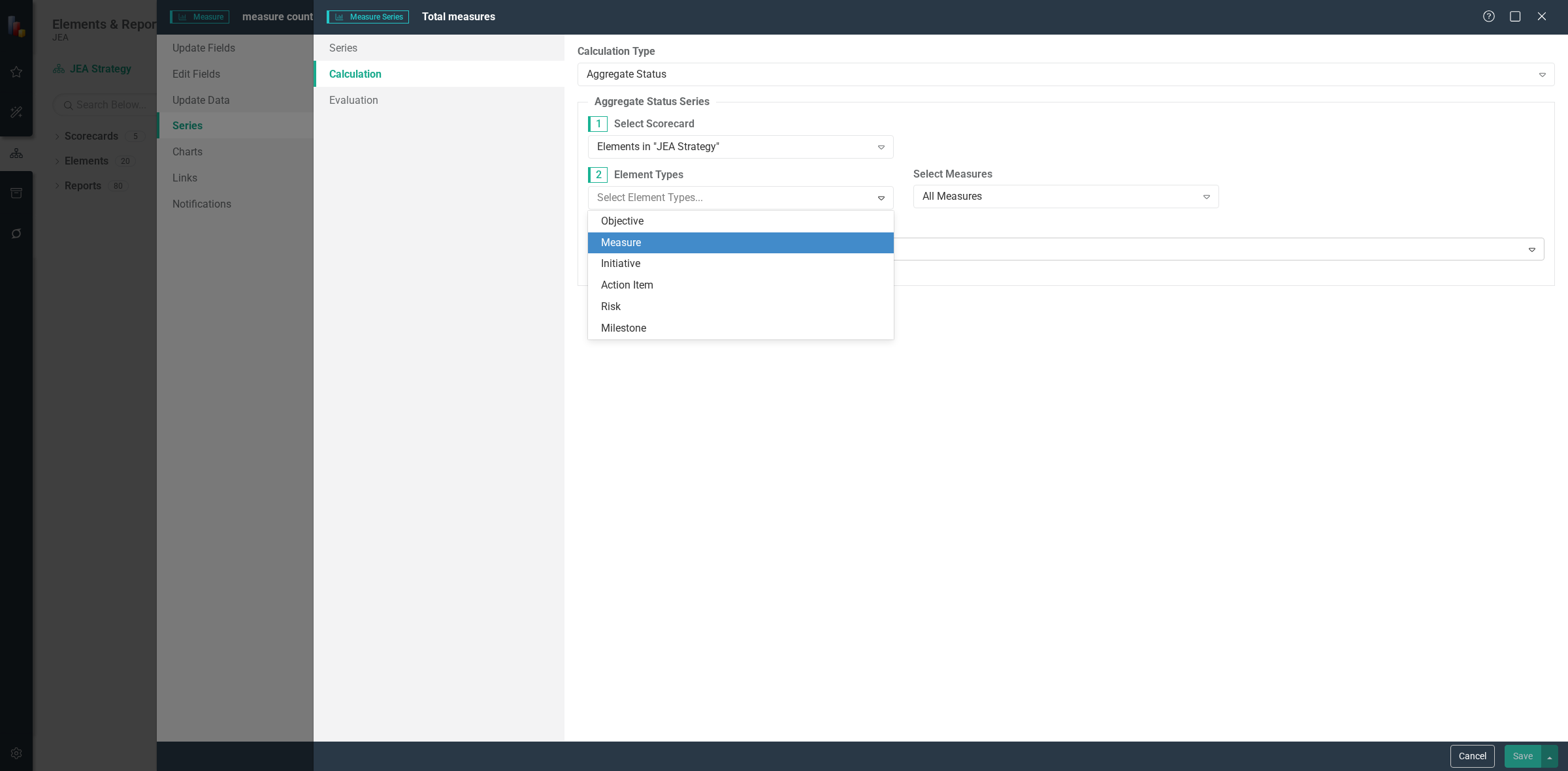
drag, startPoint x: 653, startPoint y: 241, endPoint x: 646, endPoint y: 241, distance: 7.0
click at [652, 241] on div "Measure" at bounding box center [743, 243] width 285 height 15
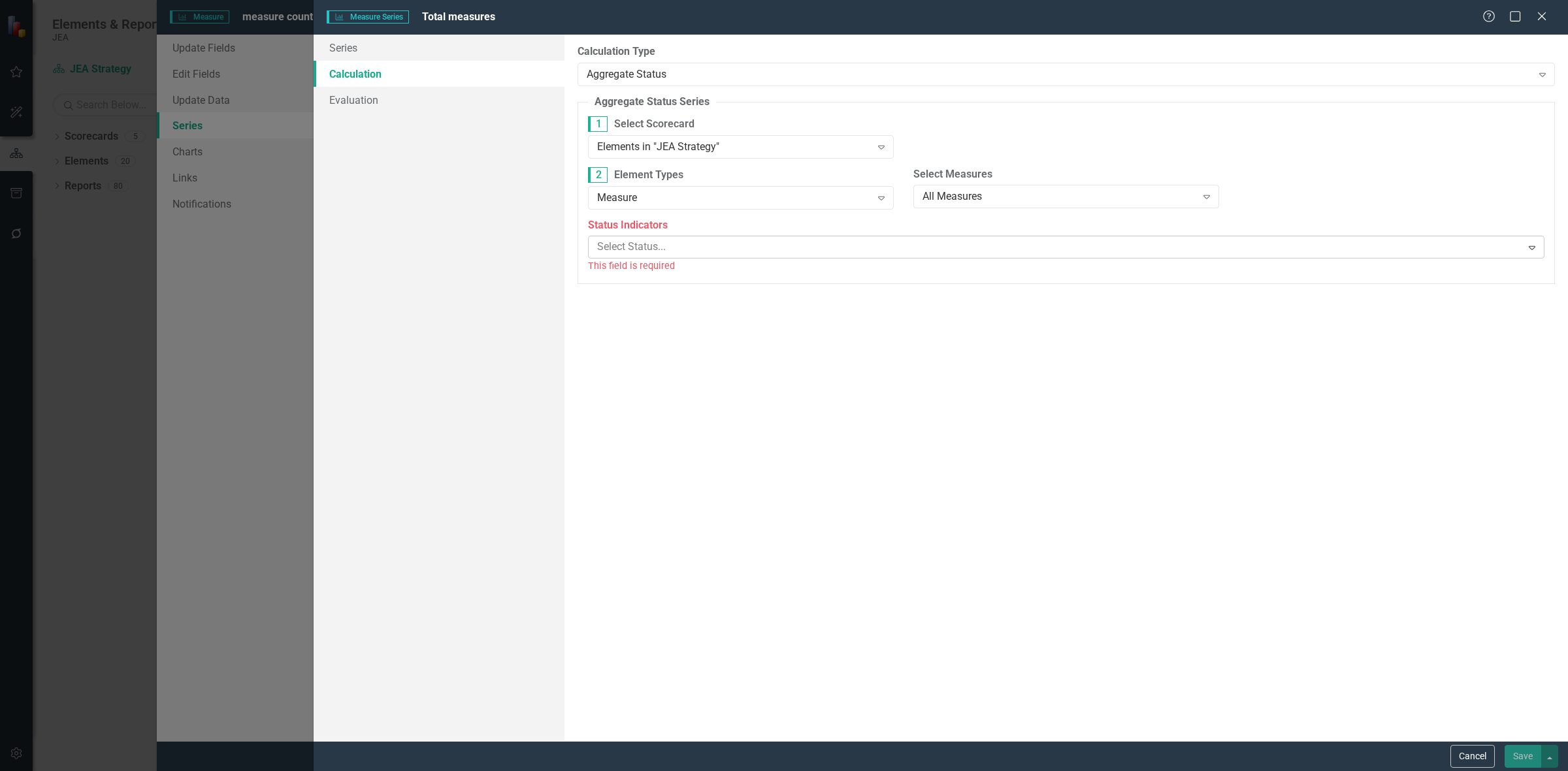
click at [643, 259] on body "Elements & Reports JEA Scorecard JEA Strategy Search Dropdown Scorecards 5 Drop…" at bounding box center [784, 385] width 1568 height 771
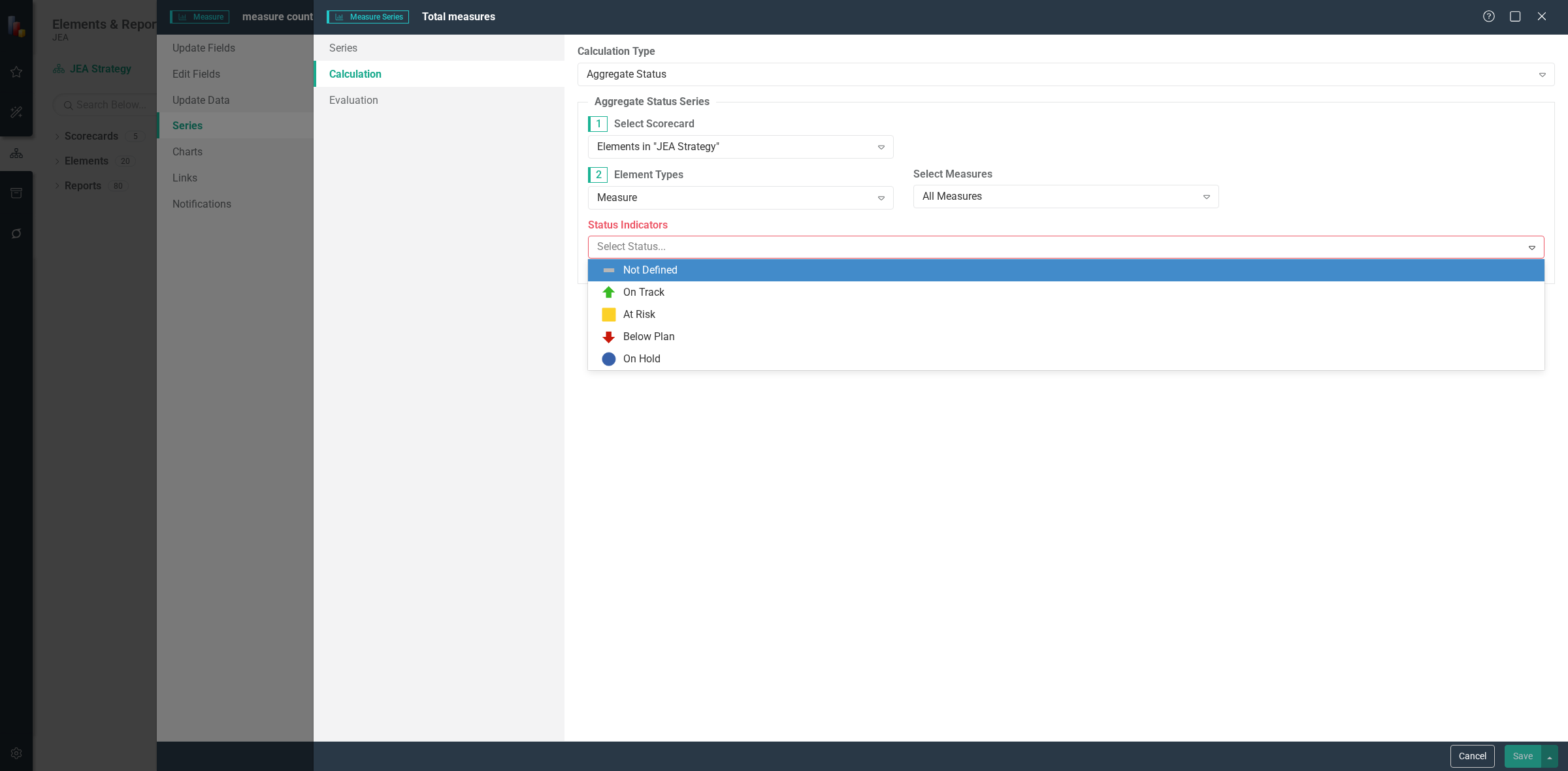
click at [635, 269] on div "Not Defined" at bounding box center [650, 270] width 54 height 15
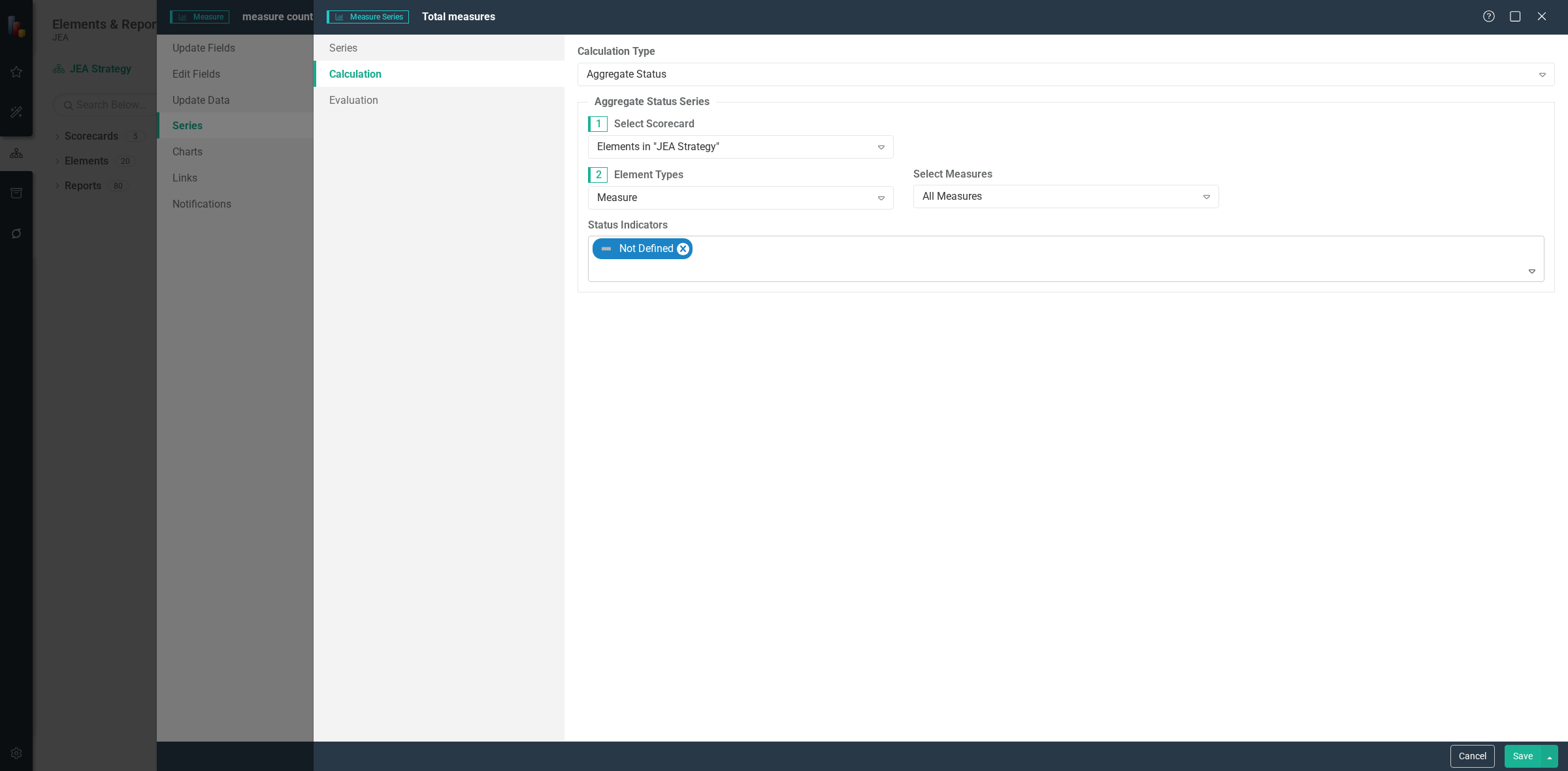
click at [718, 259] on div "Not Defined" at bounding box center [1068, 259] width 954 height 45
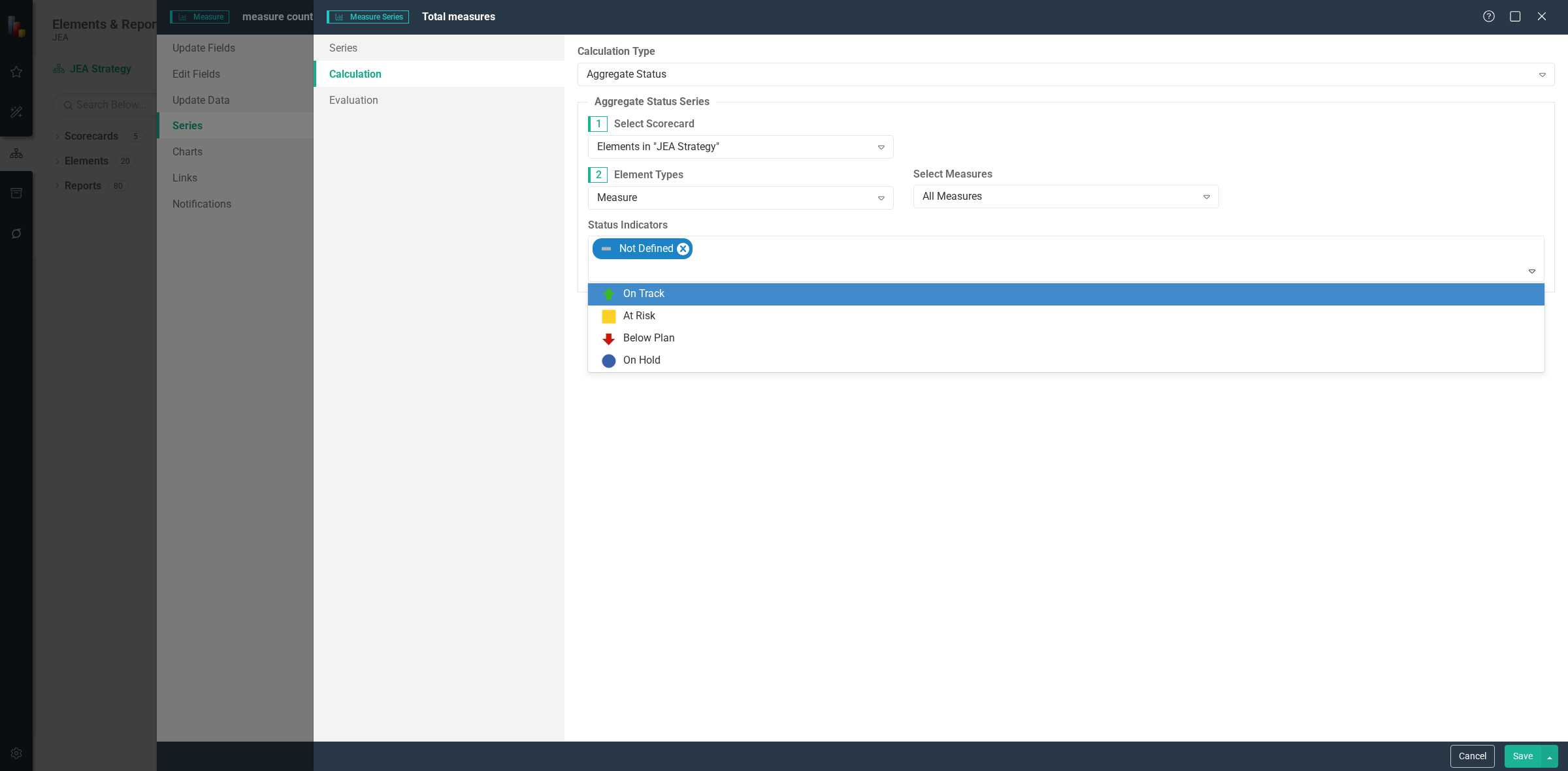
drag, startPoint x: 697, startPoint y: 294, endPoint x: 696, endPoint y: 282, distance: 12.0
click at [697, 292] on div "On Track" at bounding box center [1069, 294] width 936 height 16
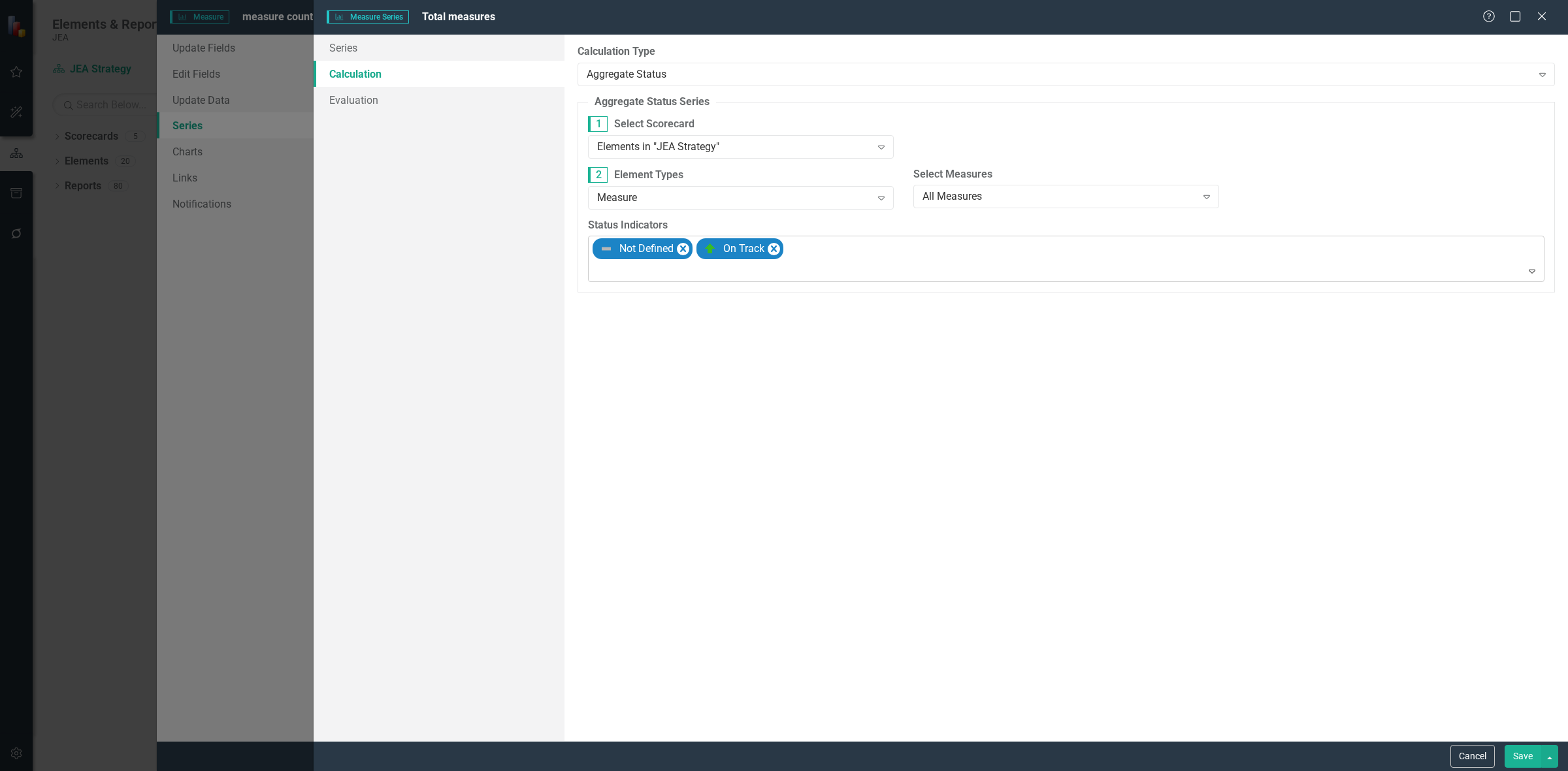
click at [866, 265] on div at bounding box center [1067, 271] width 950 height 18
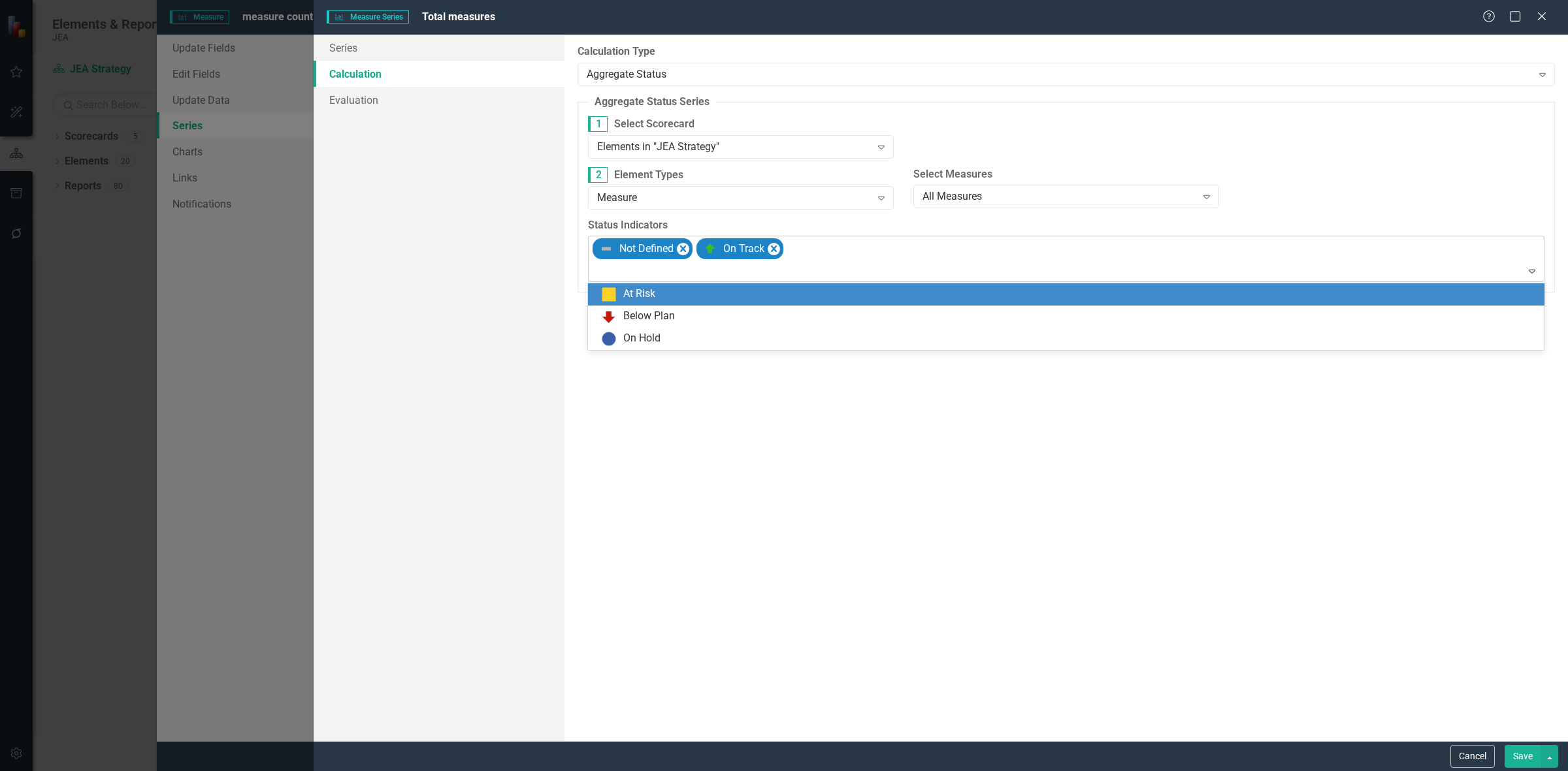
drag, startPoint x: 839, startPoint y: 296, endPoint x: 949, endPoint y: 269, distance: 113.3
click at [842, 295] on div "At Risk" at bounding box center [1069, 294] width 936 height 16
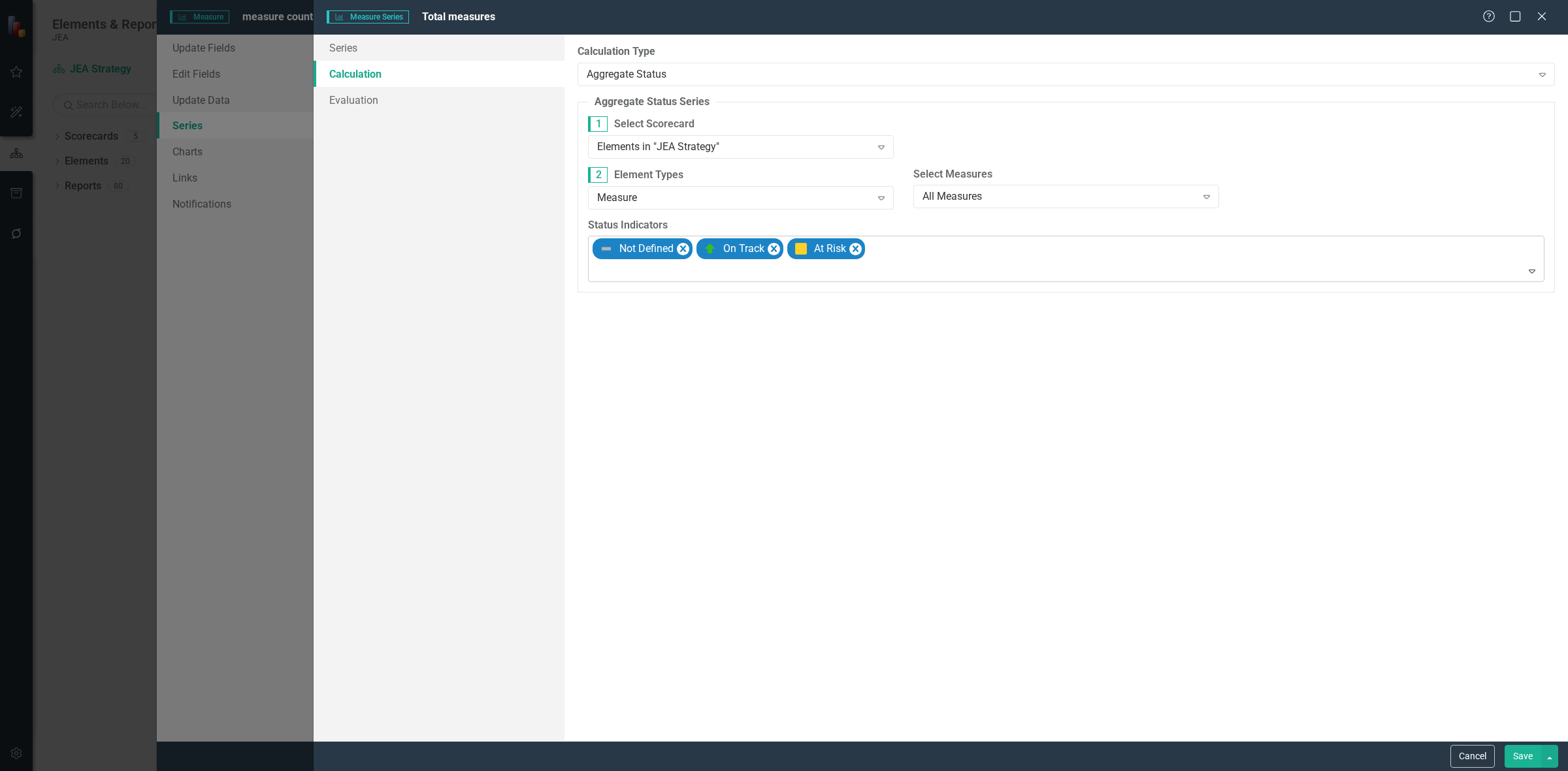
click at [1029, 265] on div at bounding box center [1067, 271] width 950 height 18
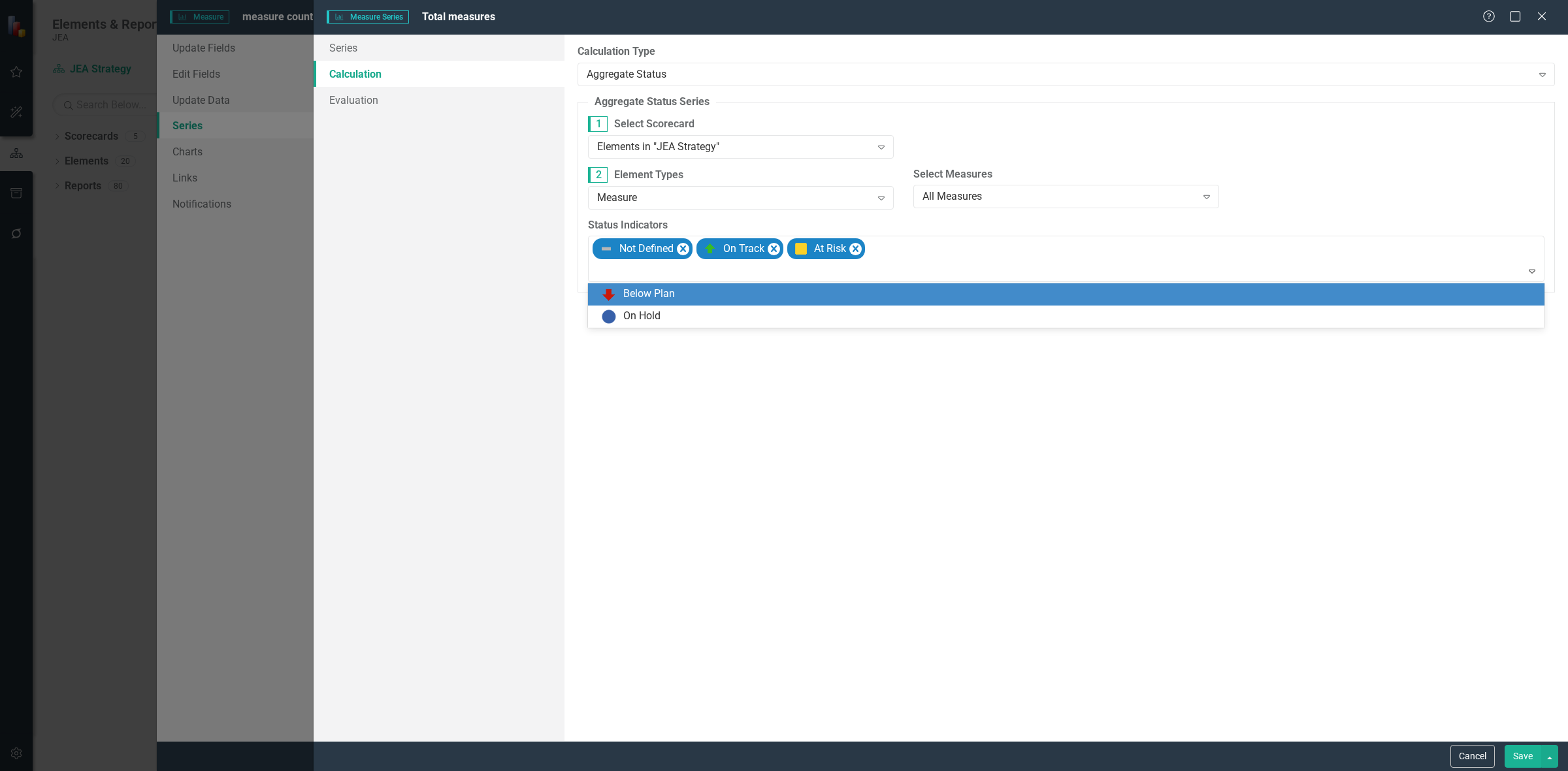
click at [1008, 292] on div "Below Plan" at bounding box center [1069, 294] width 936 height 16
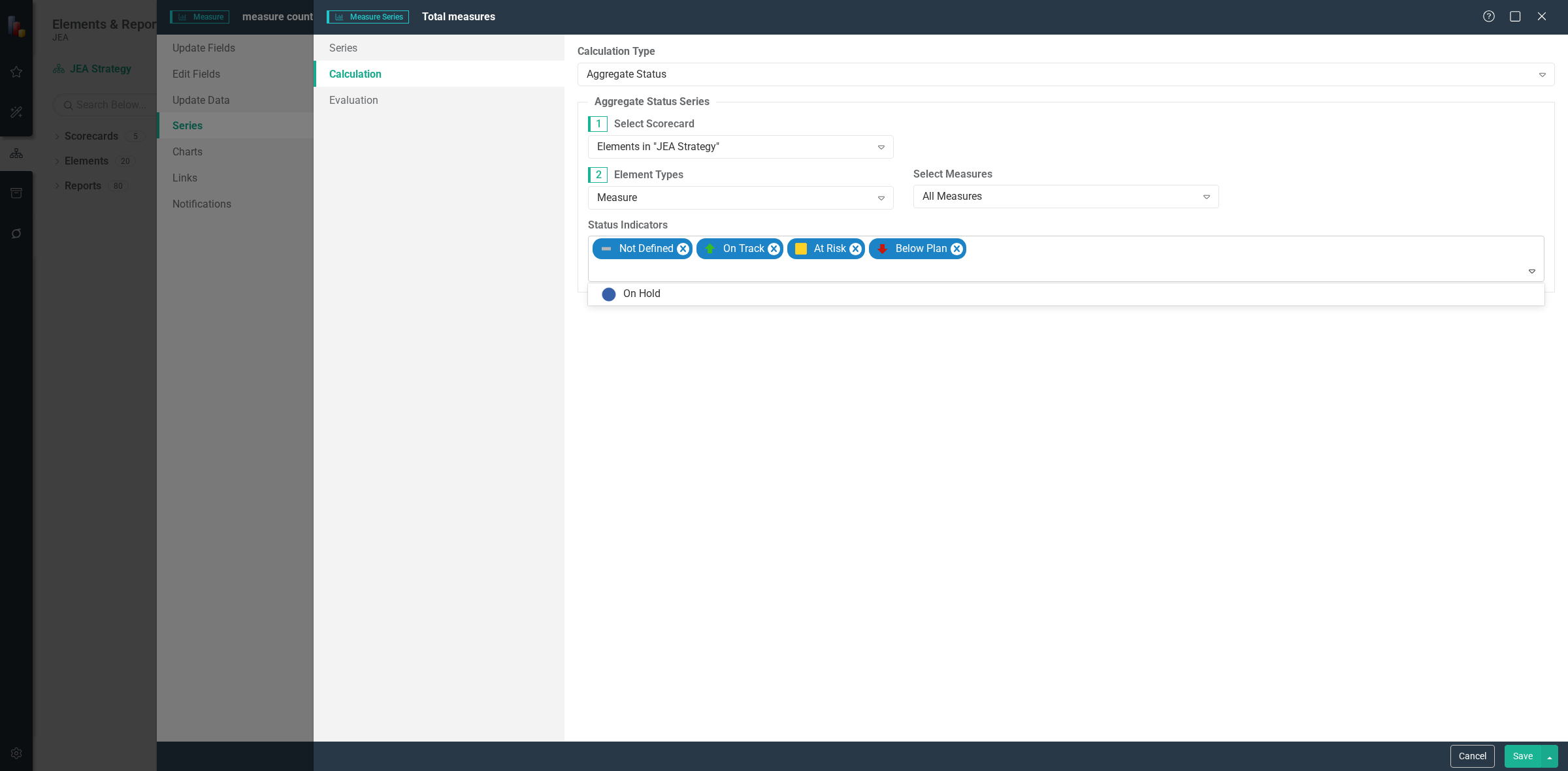
drag, startPoint x: 1076, startPoint y: 273, endPoint x: 1065, endPoint y: 273, distance: 11.0
click at [1076, 273] on div at bounding box center [1067, 271] width 950 height 18
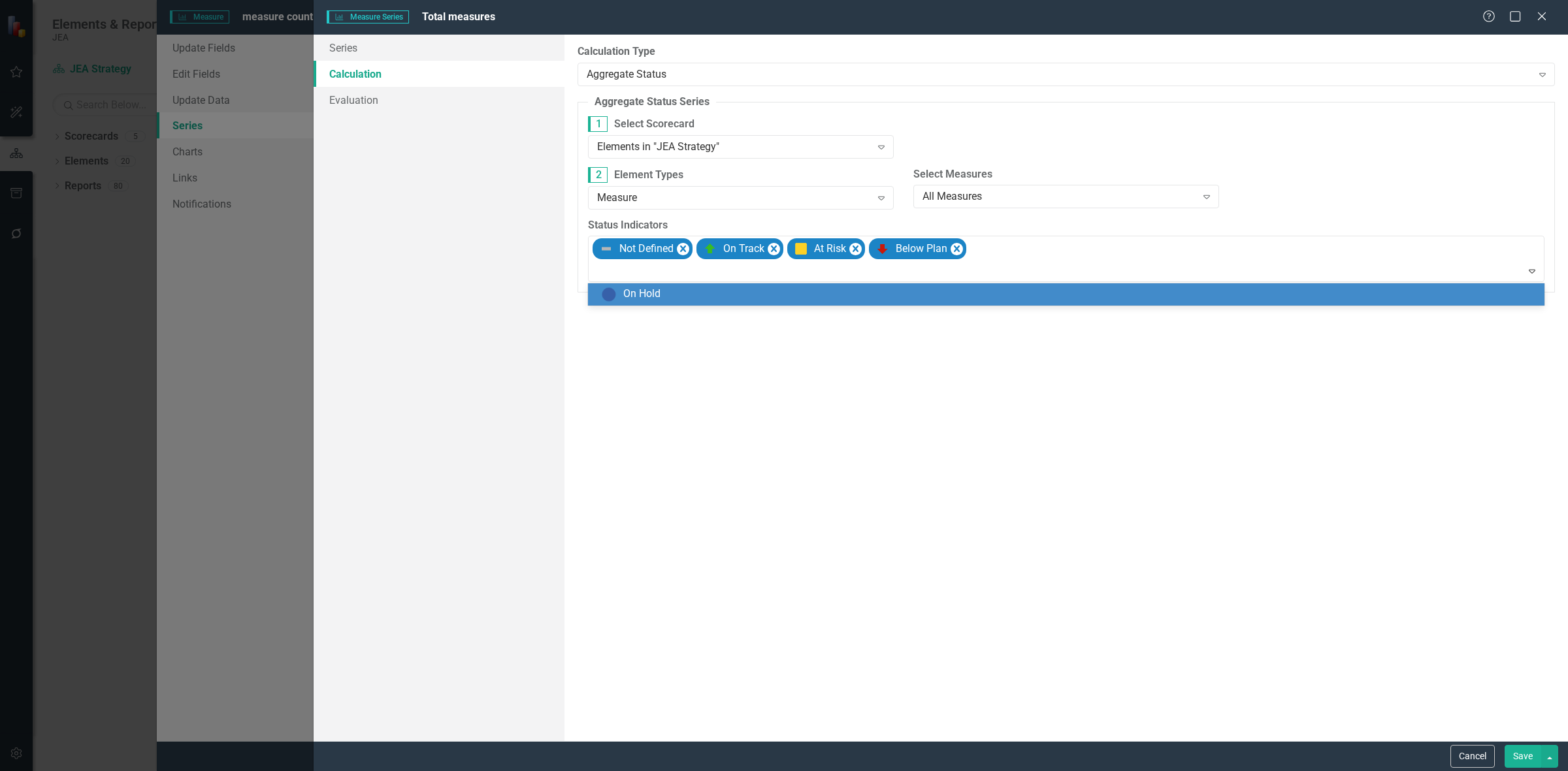
click at [1057, 301] on div "On Hold" at bounding box center [1069, 294] width 936 height 16
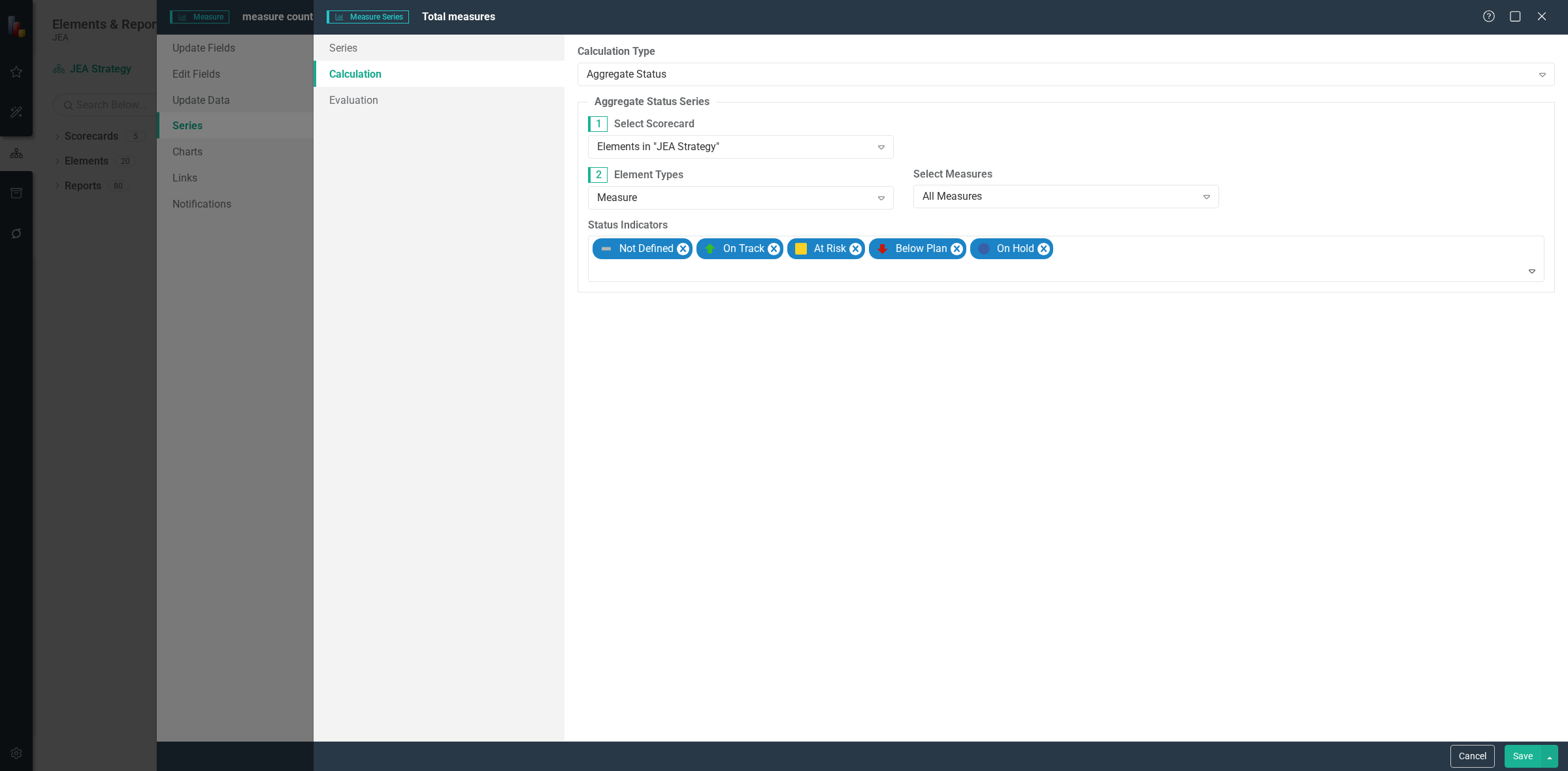
click at [1519, 765] on button "Save" at bounding box center [1523, 756] width 37 height 23
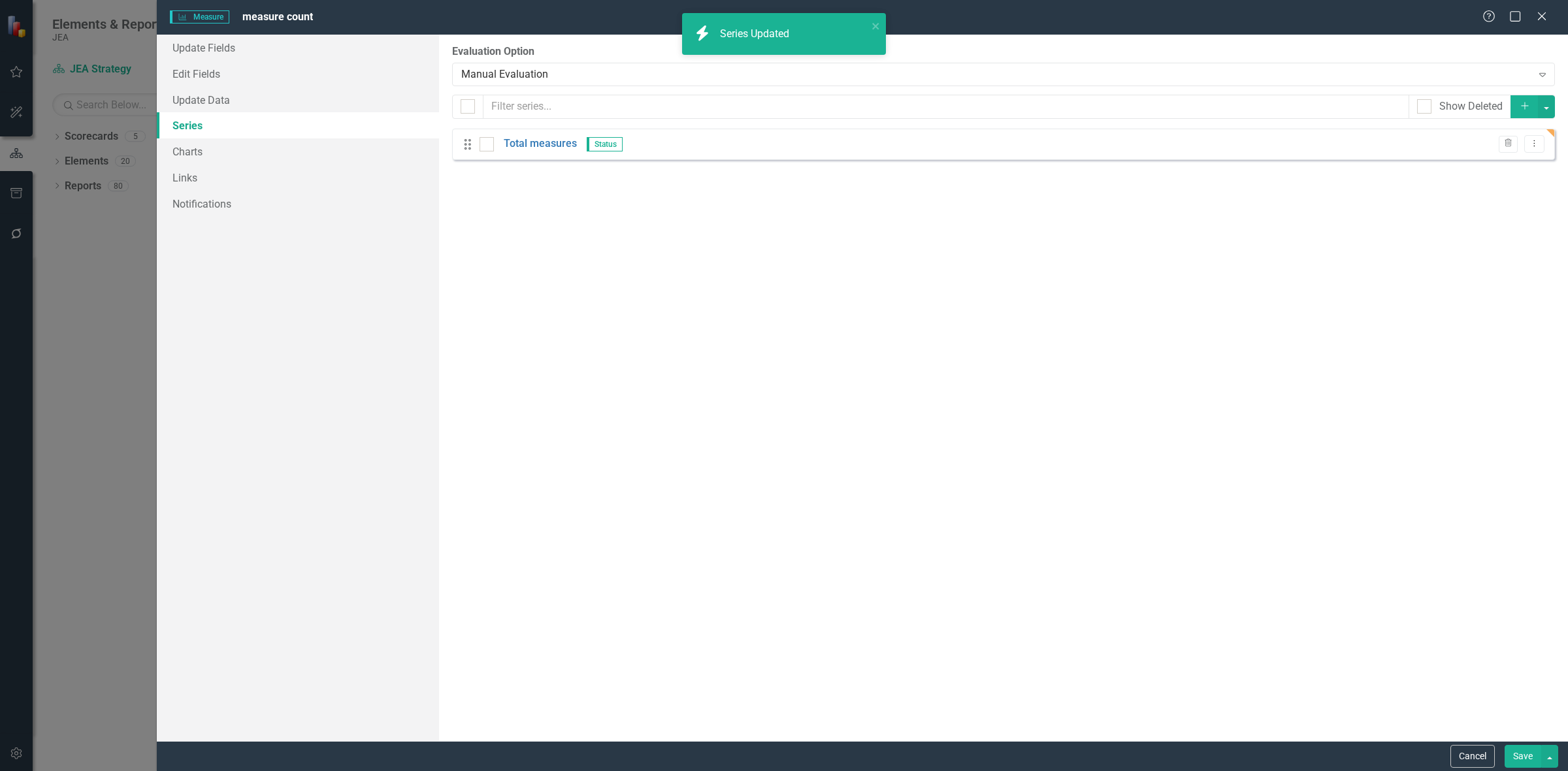
click at [1511, 755] on button "Save" at bounding box center [1523, 756] width 37 height 23
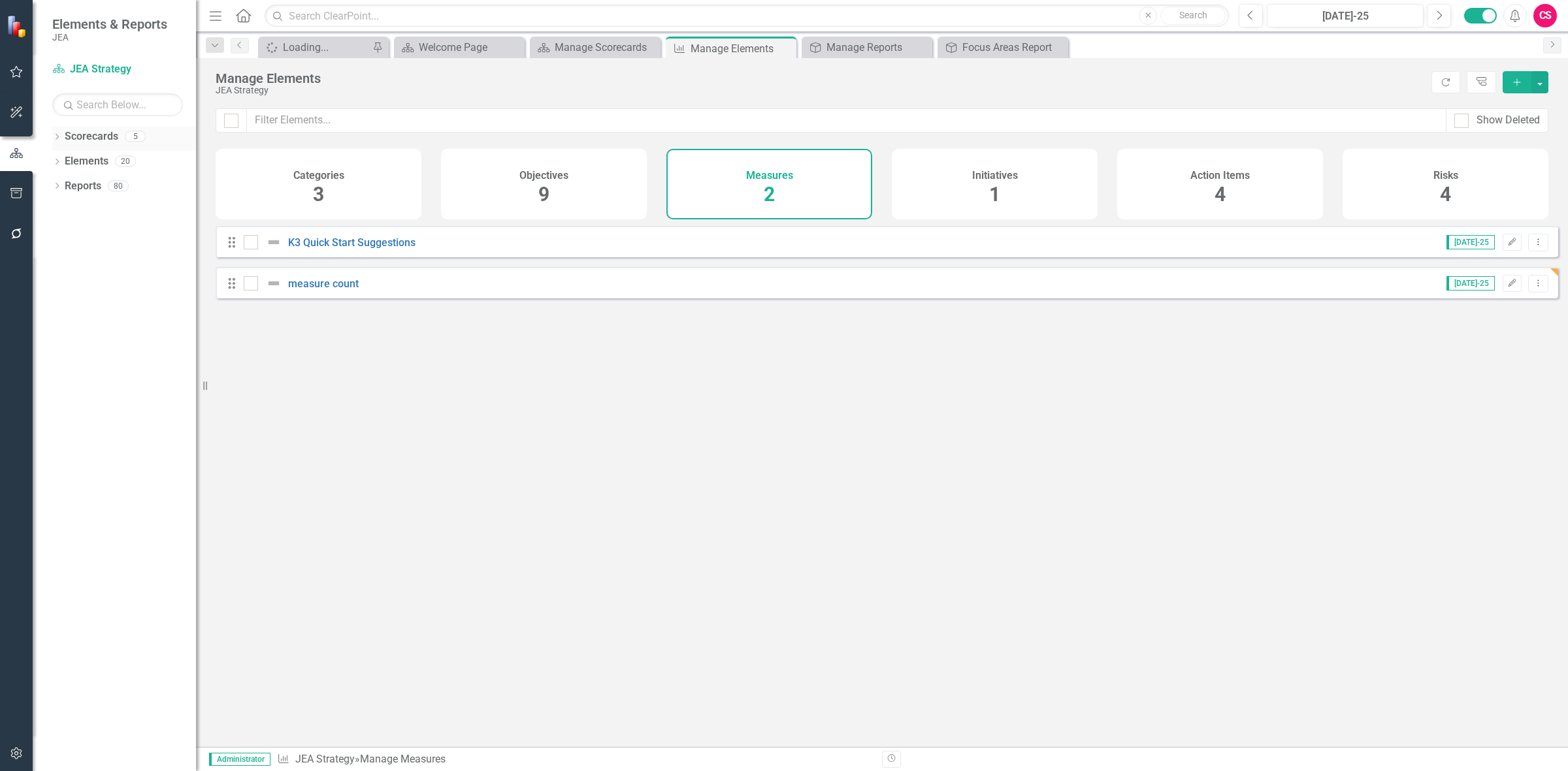
click at [97, 138] on link "Scorecards" at bounding box center [91, 136] width 54 height 15
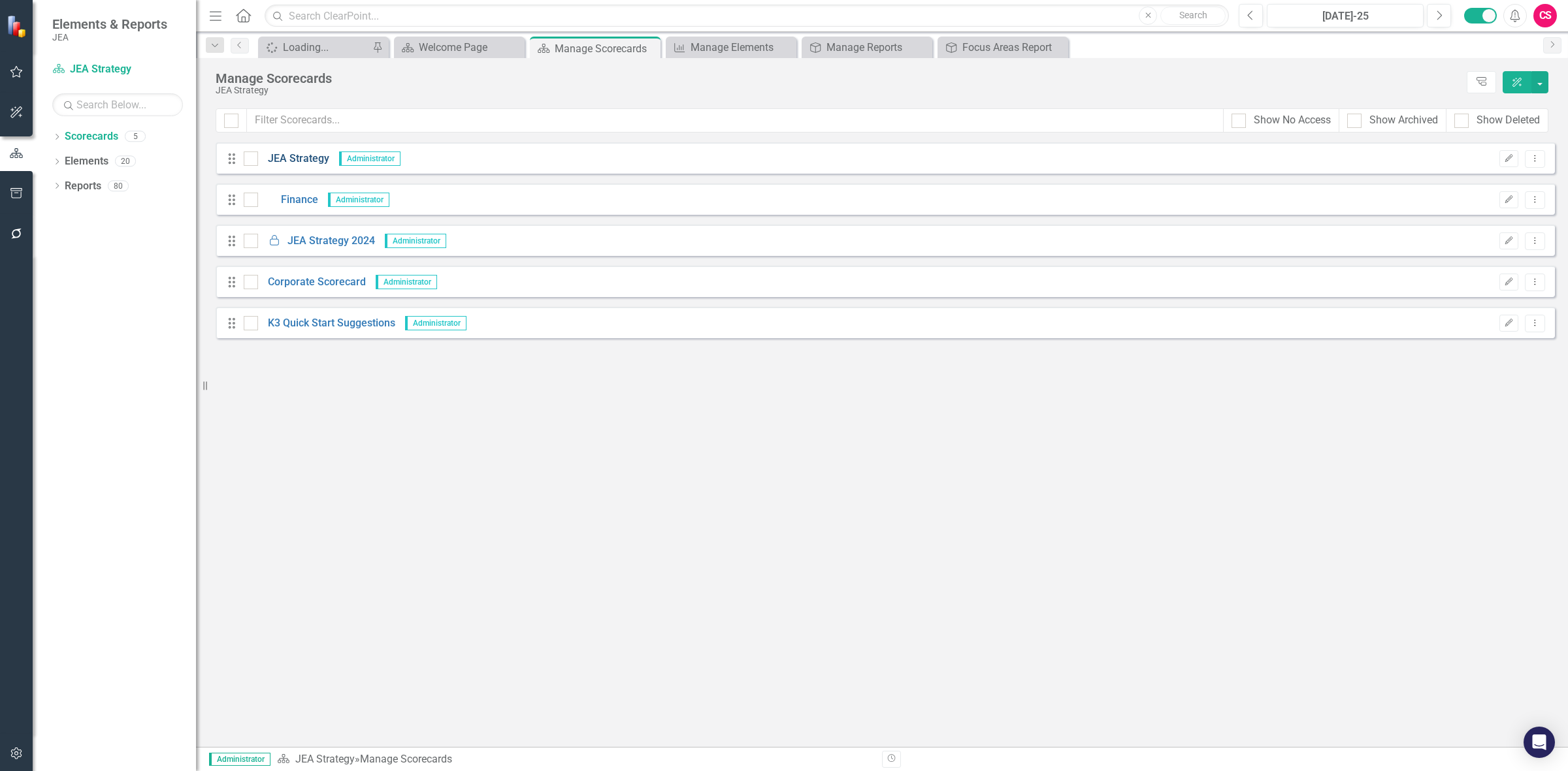
click at [299, 163] on link "JEA Strategy" at bounding box center [293, 159] width 71 height 15
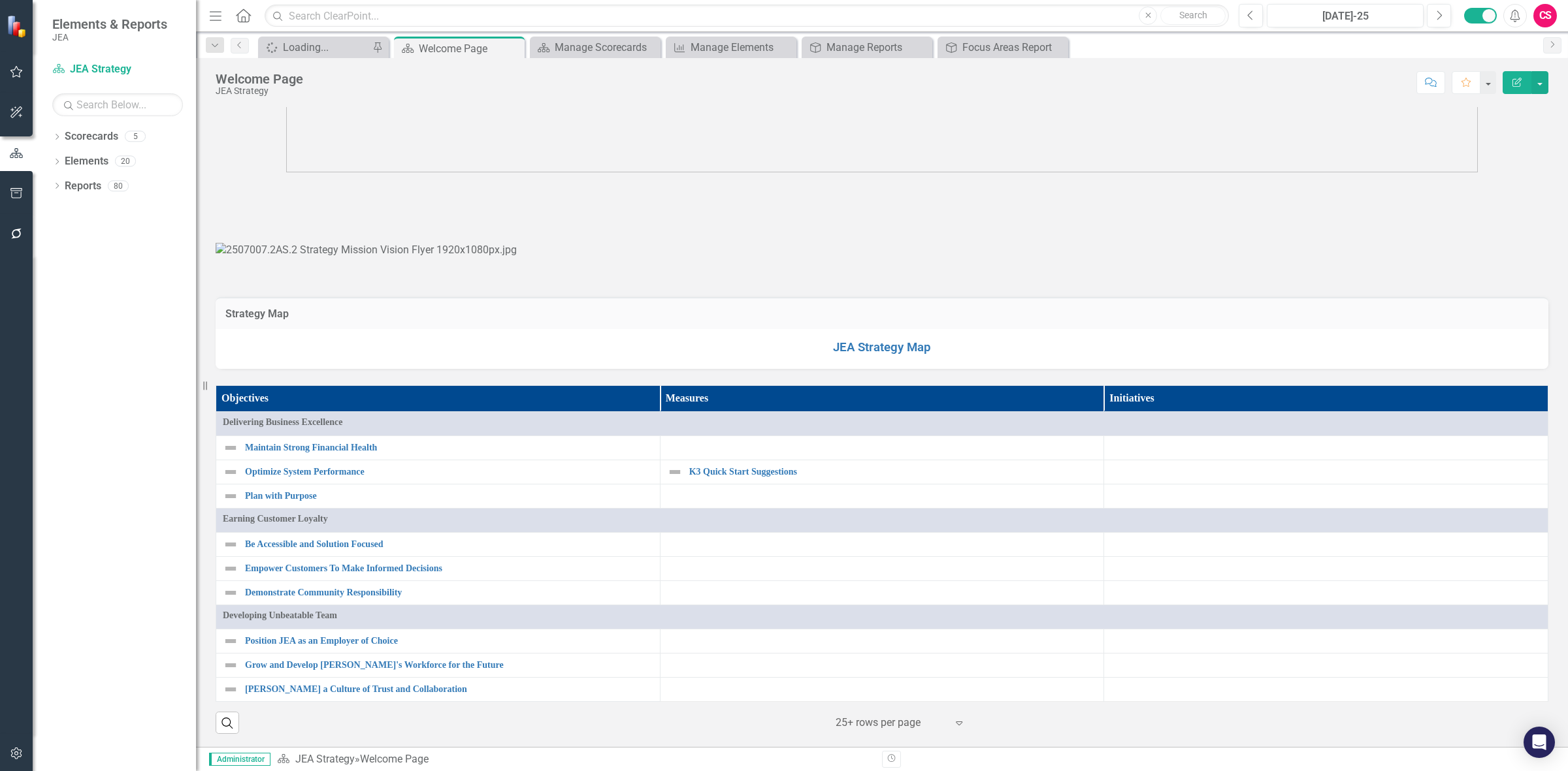
scroll to position [1076, 0]
click at [77, 176] on div "Reports" at bounding box center [83, 187] width 37 height 22
click at [85, 183] on link "Reports" at bounding box center [83, 186] width 37 height 15
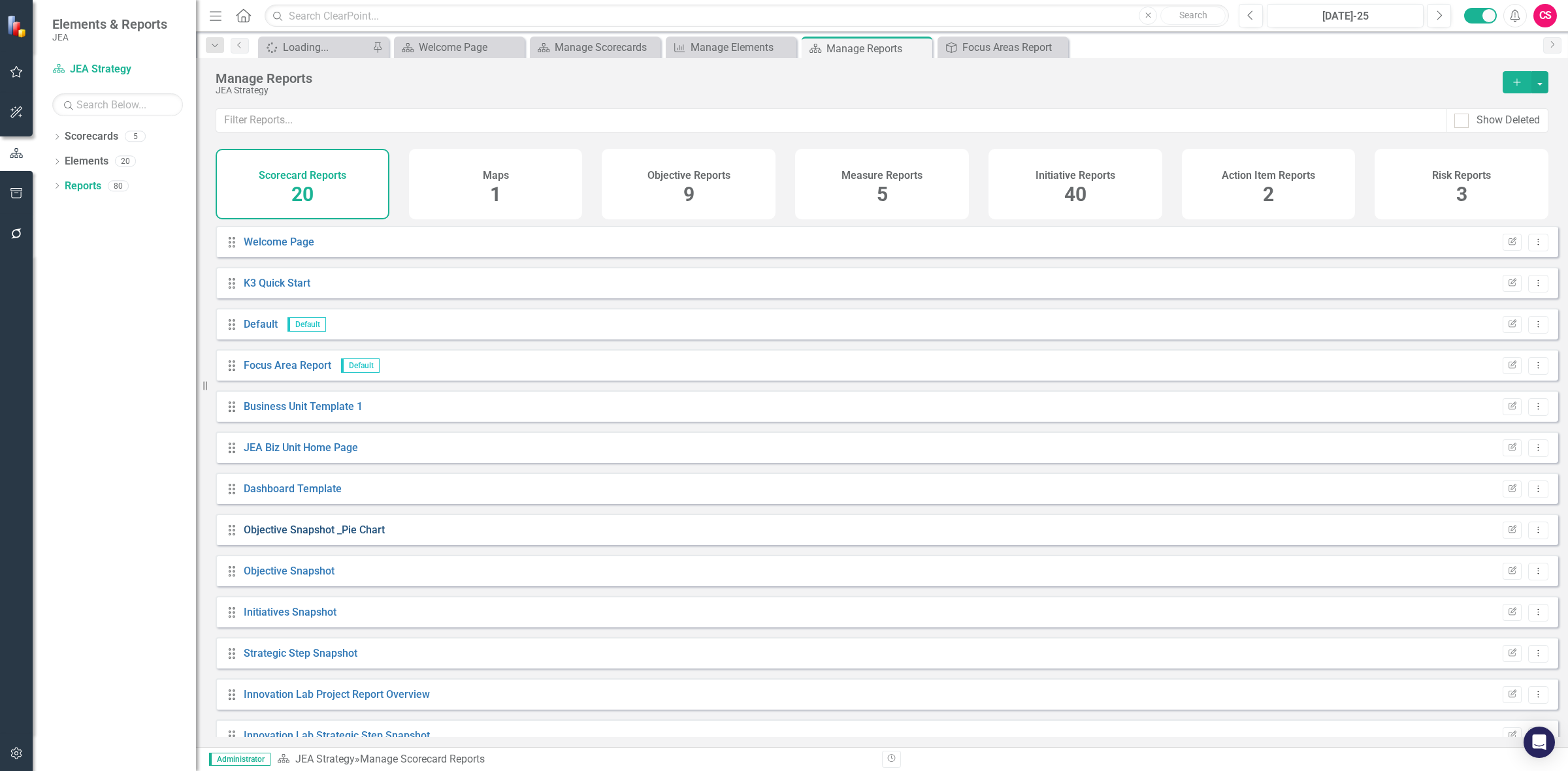
click at [292, 536] on link "Objective Snapshot _Pie Chart" at bounding box center [314, 530] width 141 height 12
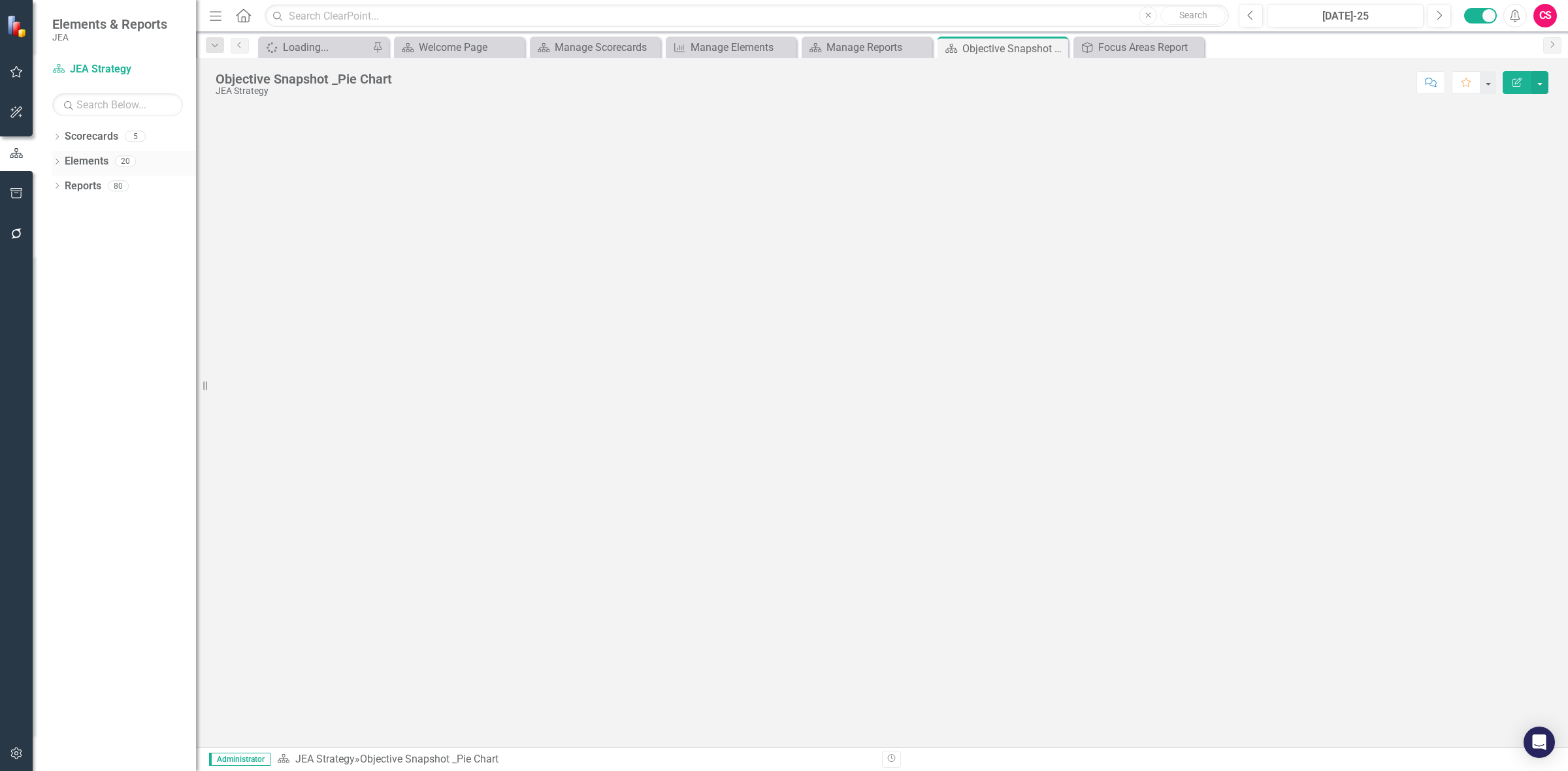
click at [84, 159] on link "Elements" at bounding box center [87, 161] width 44 height 15
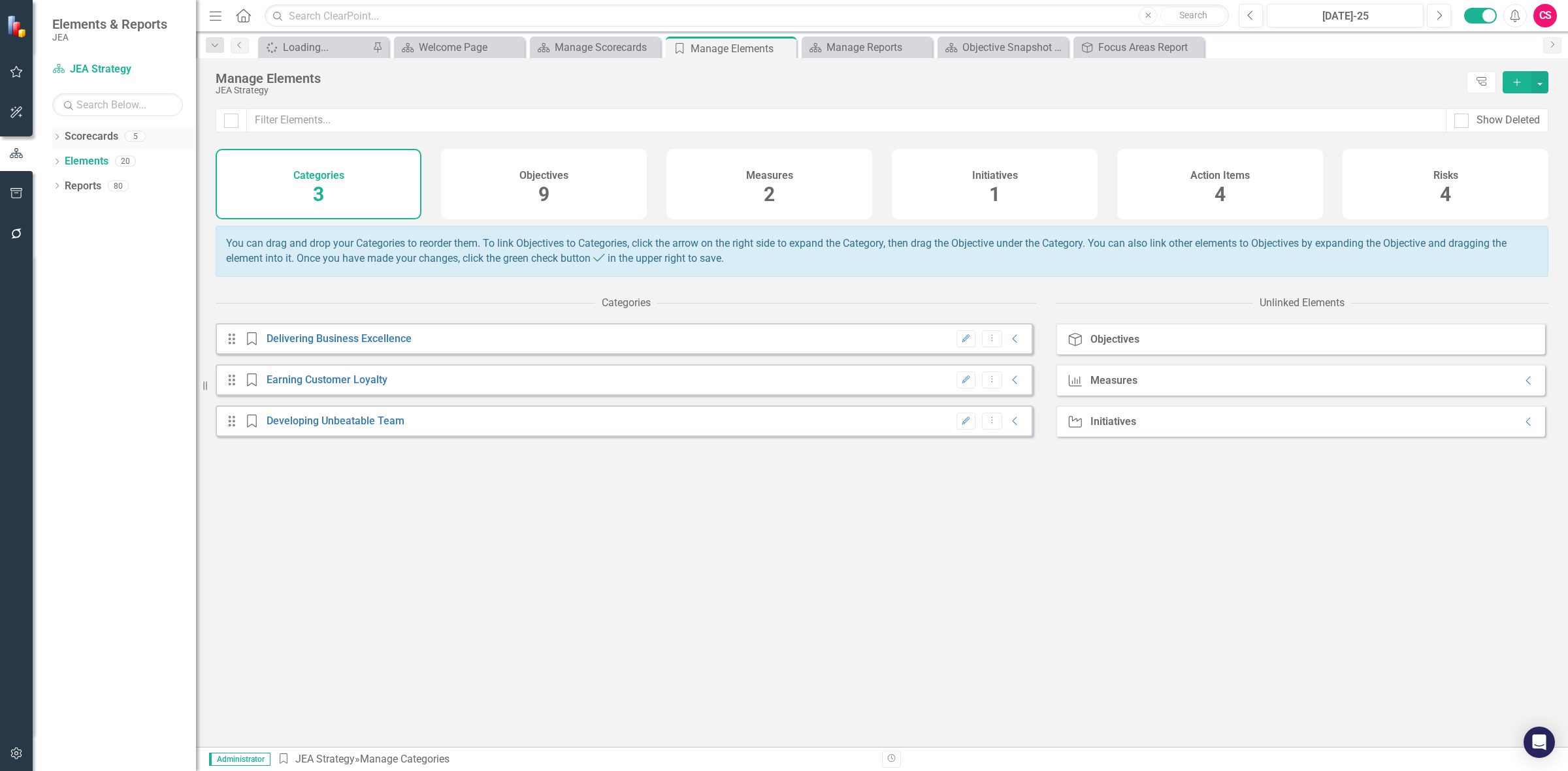
click at [88, 134] on link "Scorecards" at bounding box center [91, 136] width 54 height 15
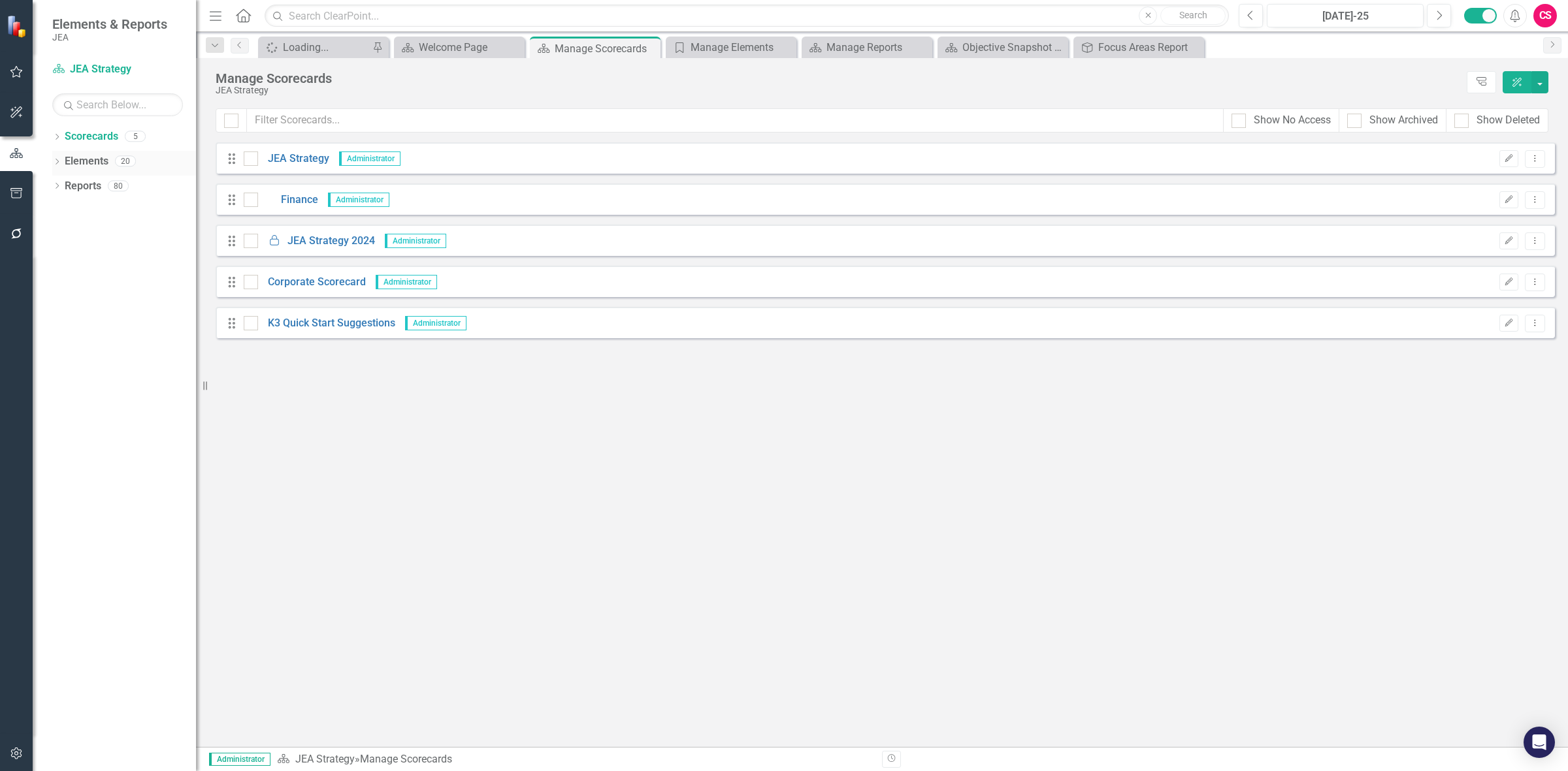
click at [55, 159] on div "Dropdown" at bounding box center [57, 162] width 9 height 11
click at [54, 161] on icon at bounding box center [57, 162] width 6 height 3
click at [81, 184] on link "Reports" at bounding box center [83, 186] width 37 height 15
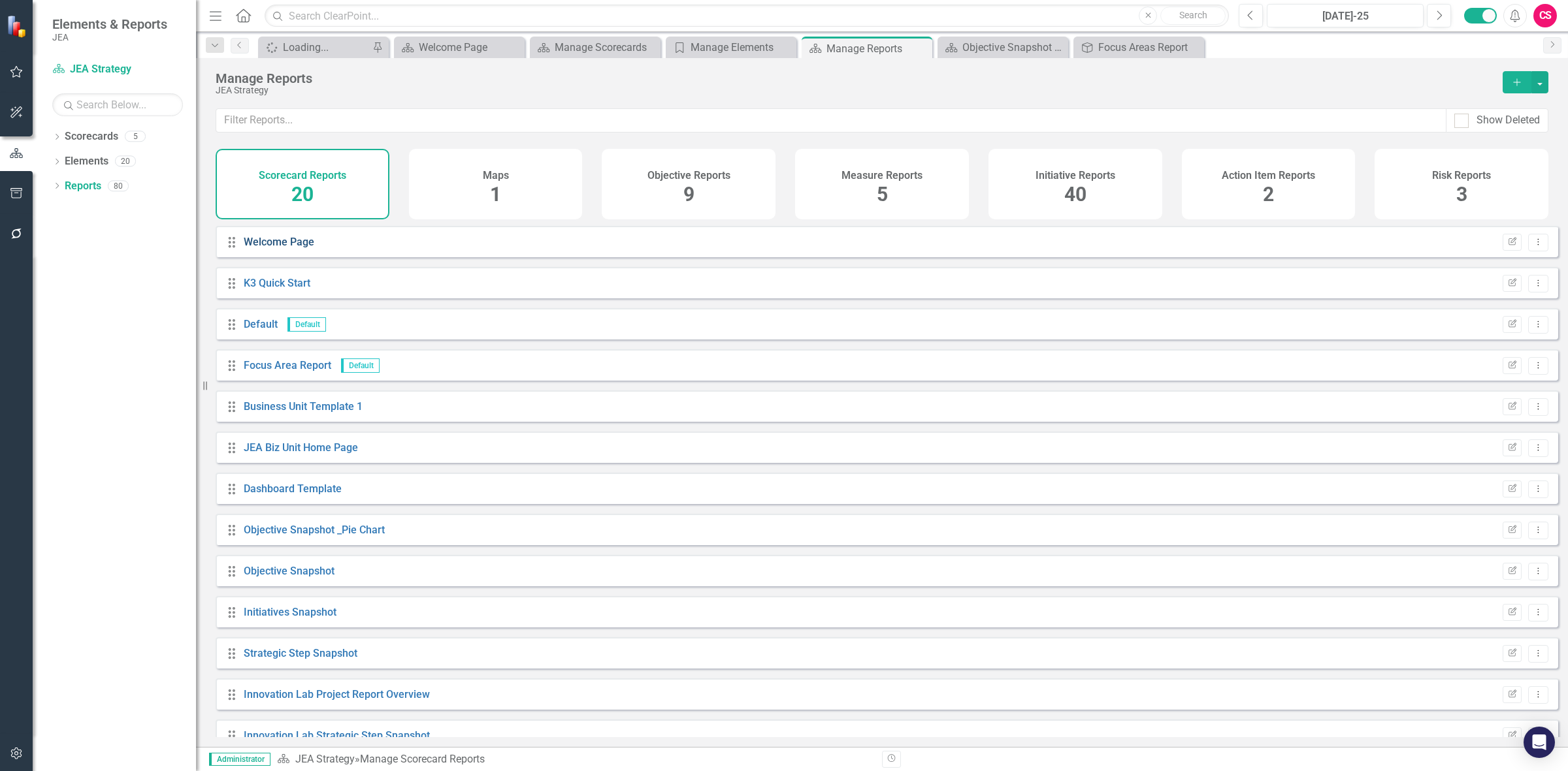
click at [263, 248] on link "Welcome Page" at bounding box center [279, 242] width 70 height 12
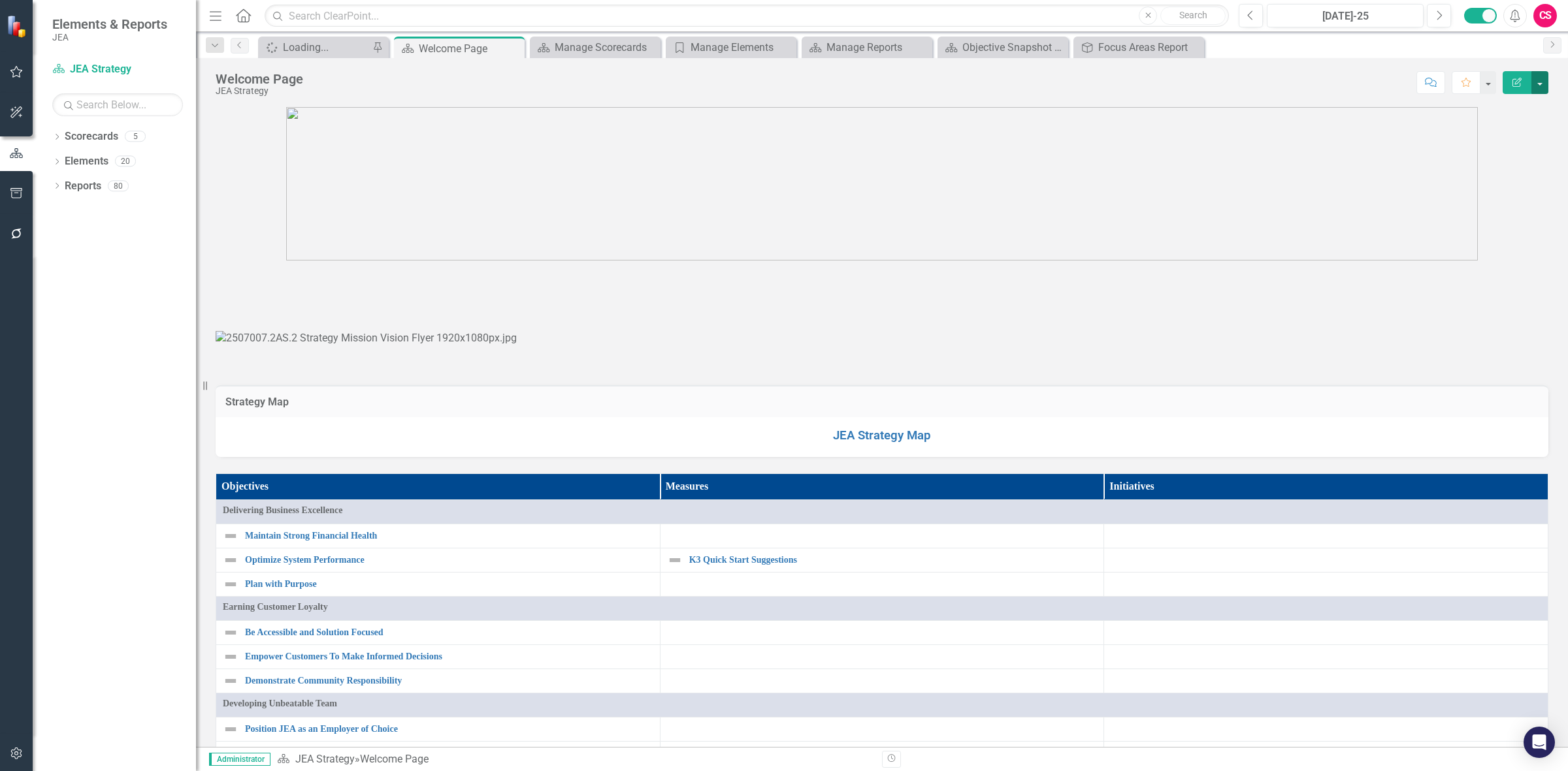
click at [1542, 92] on button "button" at bounding box center [1540, 82] width 17 height 23
click at [1491, 135] on link "Edit Report Edit Layout" at bounding box center [1495, 131] width 106 height 24
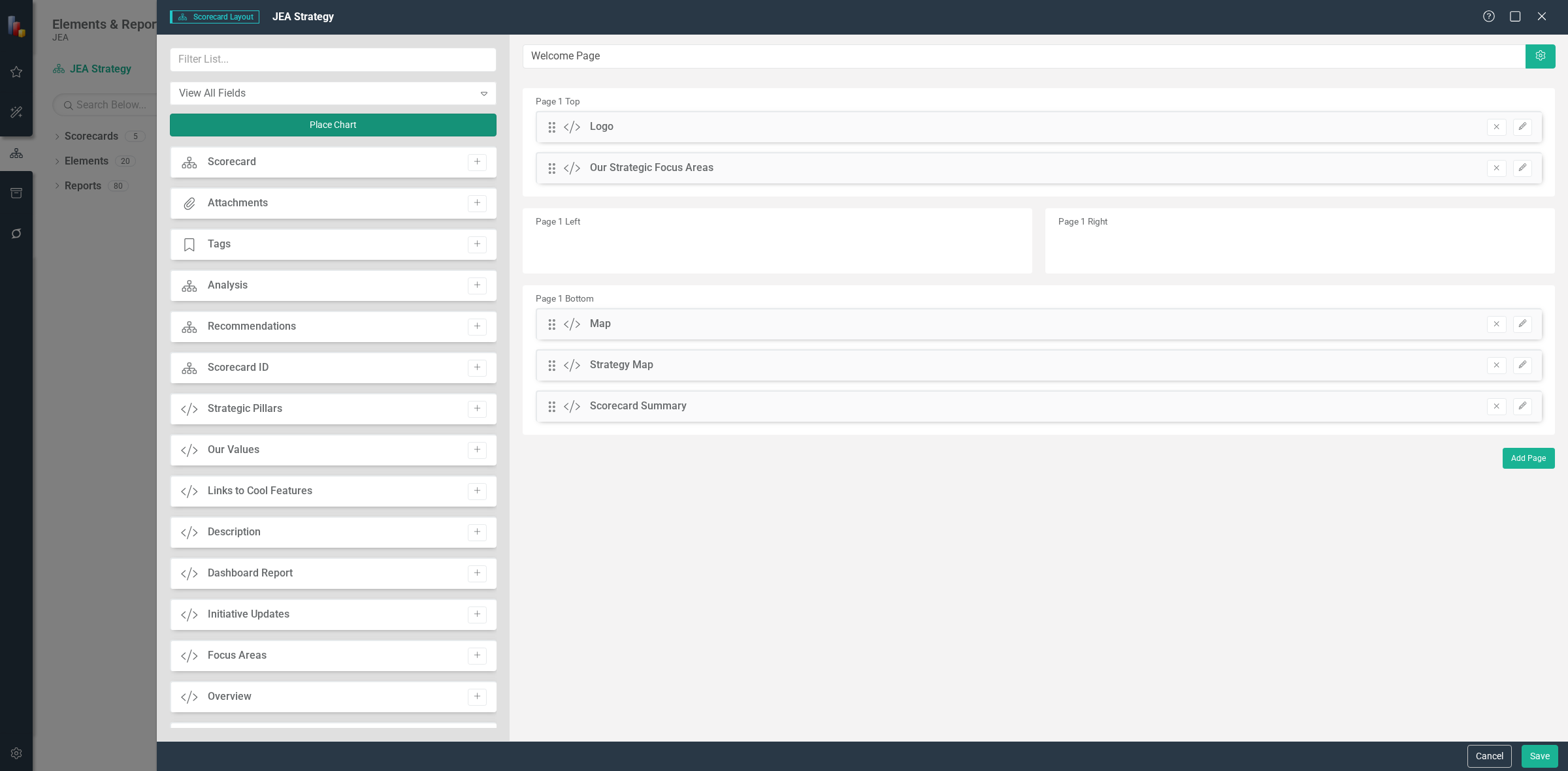
click at [368, 114] on button "Place Chart" at bounding box center [333, 124] width 327 height 23
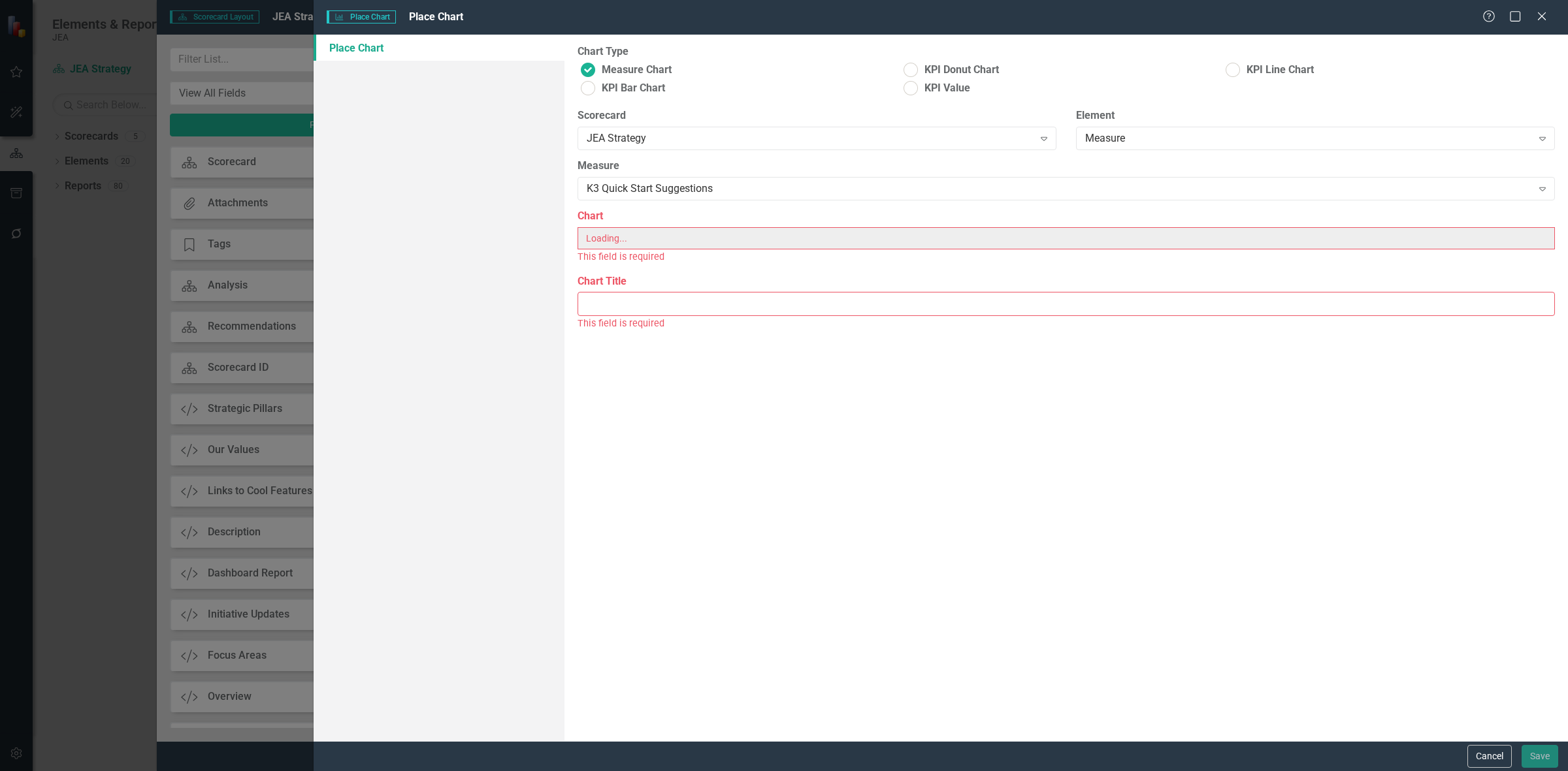
click at [961, 94] on span "KPI Value" at bounding box center [947, 88] width 46 height 15
click at [921, 94] on input "KPI Value" at bounding box center [911, 88] width 20 height 20
radio input "true"
click at [789, 207] on div "Measure K3 Quick Start Suggestions Expand" at bounding box center [1066, 184] width 997 height 50
click at [779, 189] on div "K3 Quick Start Suggestions" at bounding box center [1059, 188] width 945 height 15
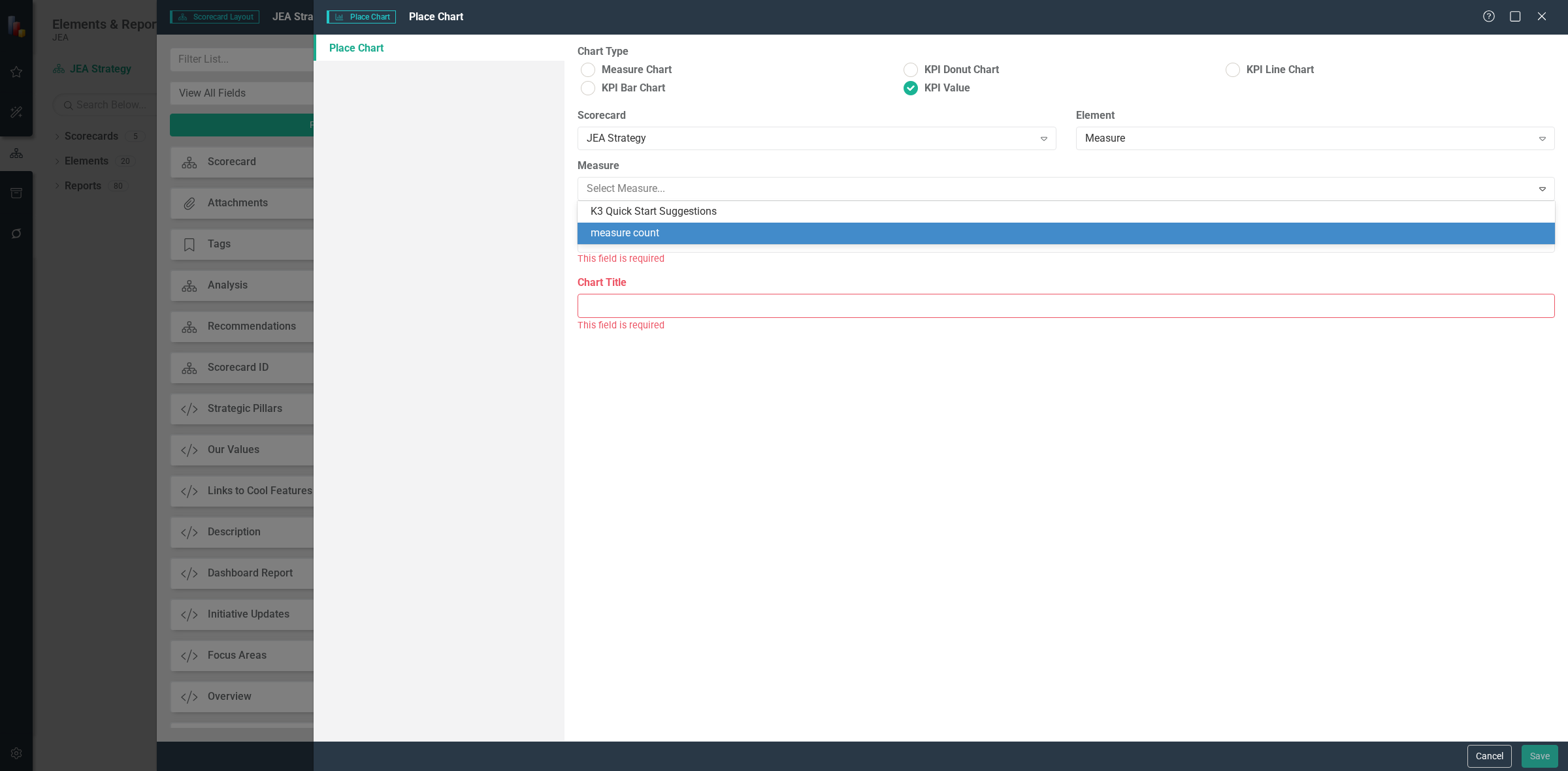
click at [771, 241] on div "measure count" at bounding box center [1069, 233] width 957 height 15
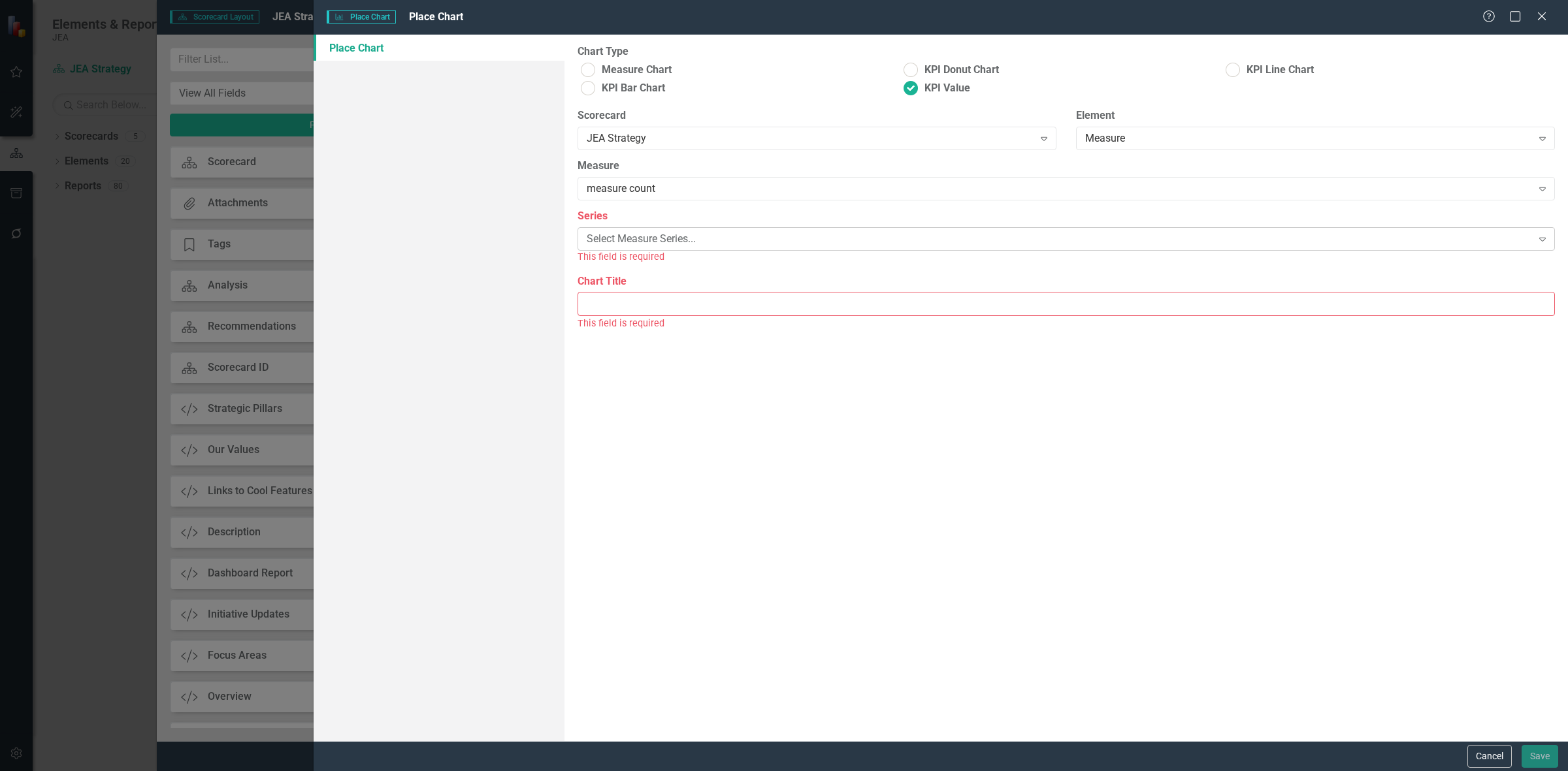
click at [653, 242] on div "Select Measure Series..." at bounding box center [1059, 239] width 945 height 15
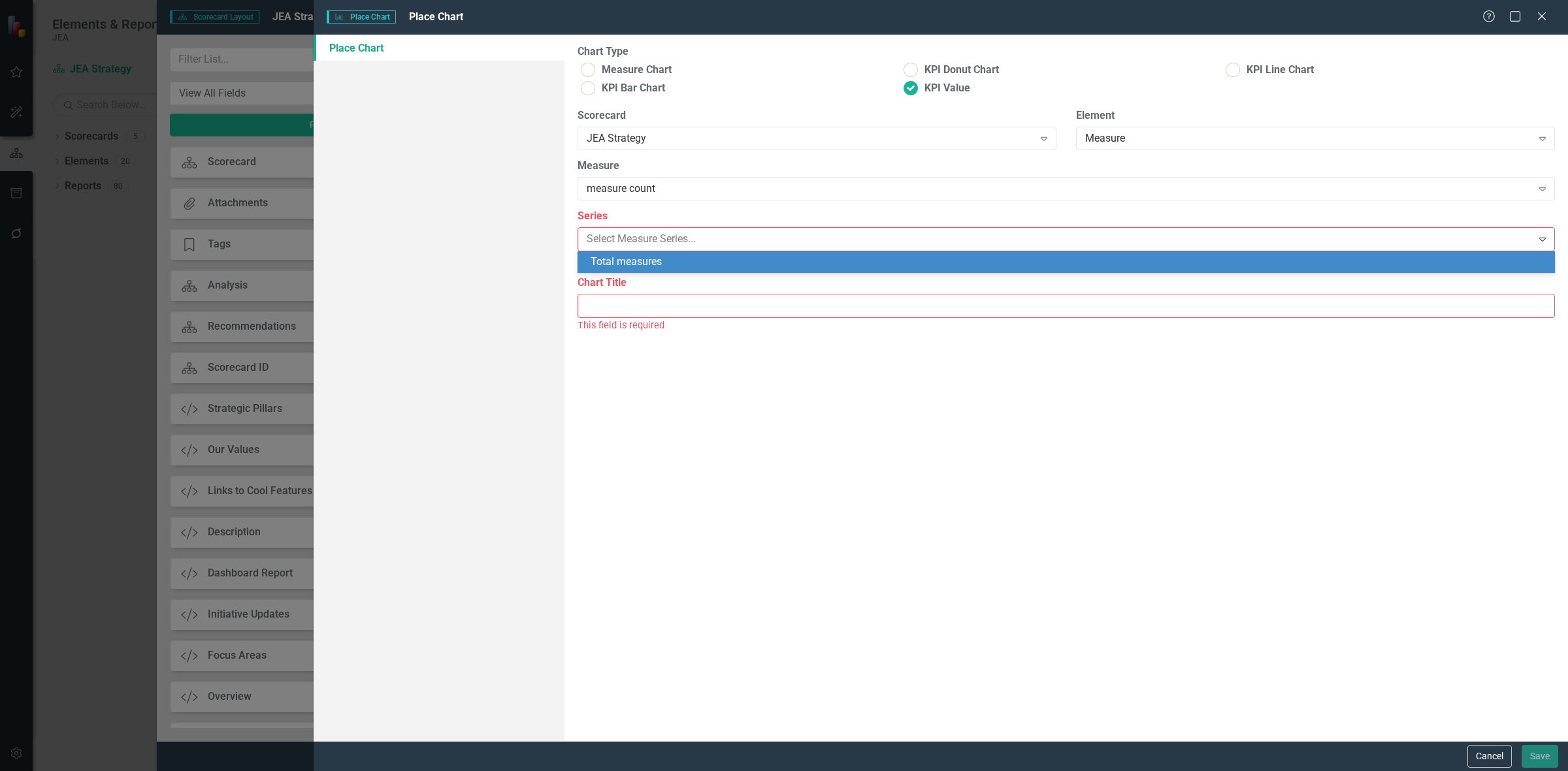
click at [644, 261] on div "Total measures" at bounding box center [1069, 262] width 957 height 15
type input "Total measures"
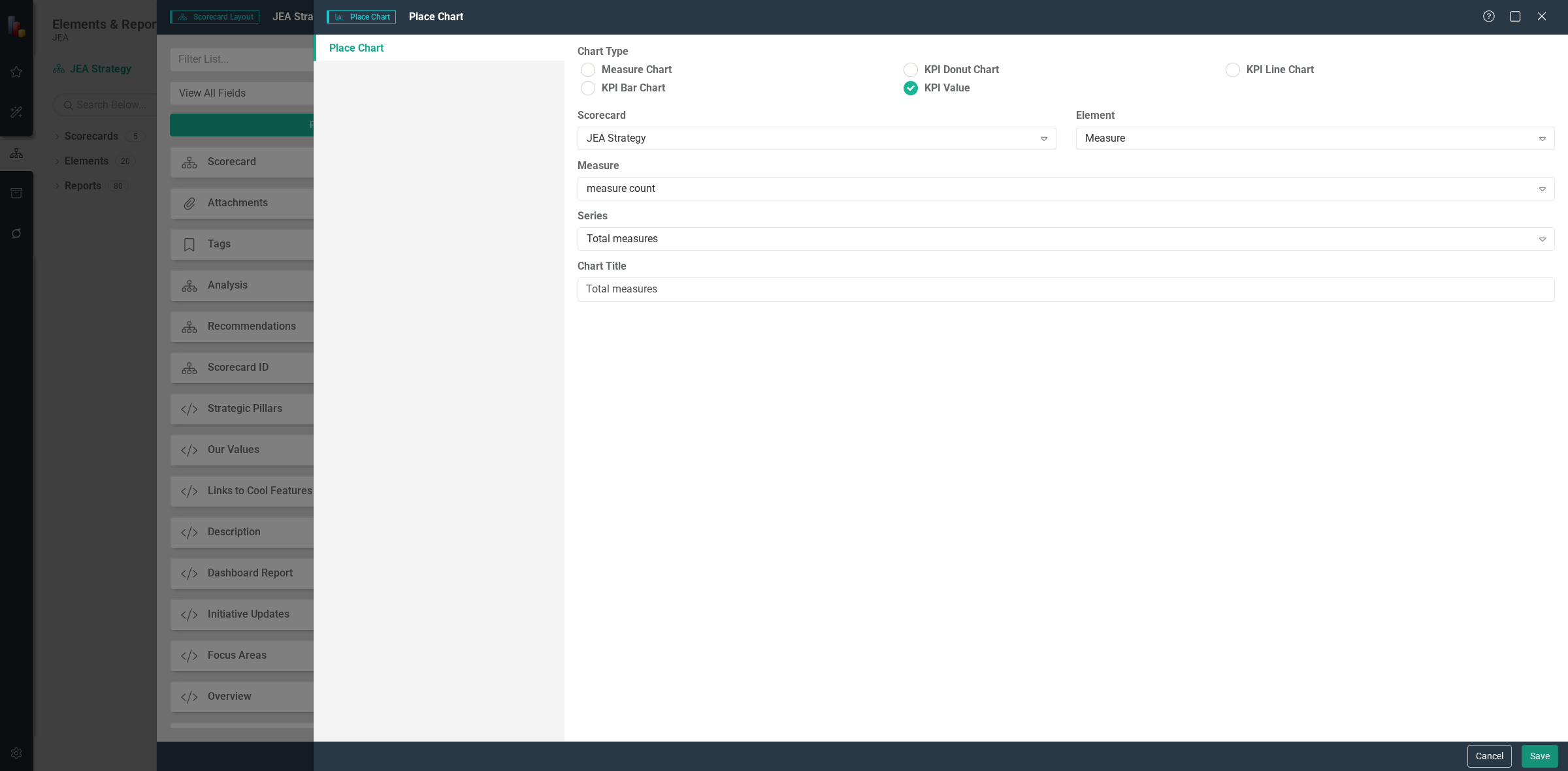
click at [1529, 758] on button "Save" at bounding box center [1540, 756] width 37 height 23
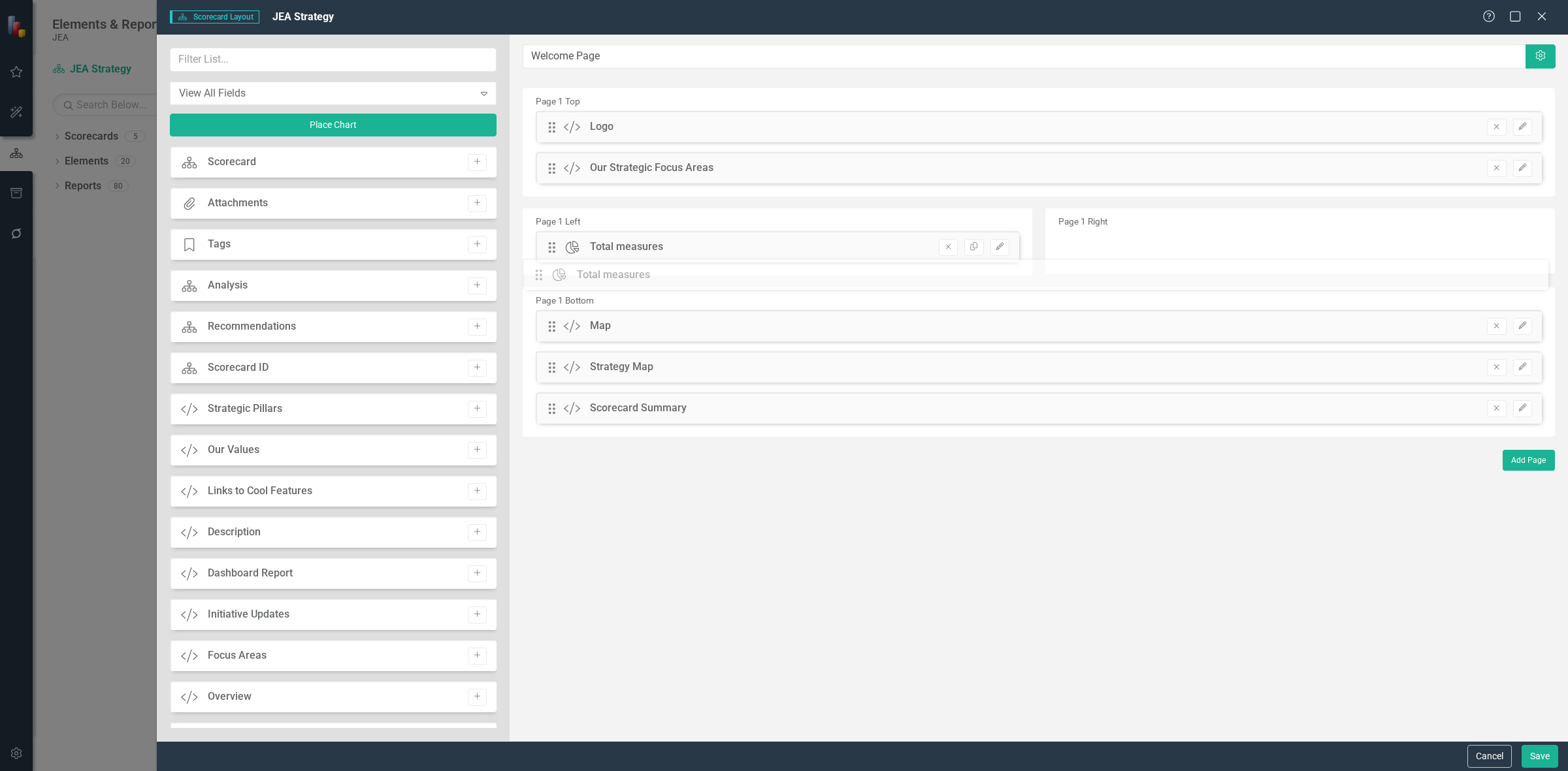
drag, startPoint x: 552, startPoint y: 125, endPoint x: 557, endPoint y: 269, distance: 144.1
click at [1534, 743] on div "Cancel Save" at bounding box center [862, 756] width 1411 height 30
click at [1537, 758] on button "Save" at bounding box center [1540, 756] width 37 height 23
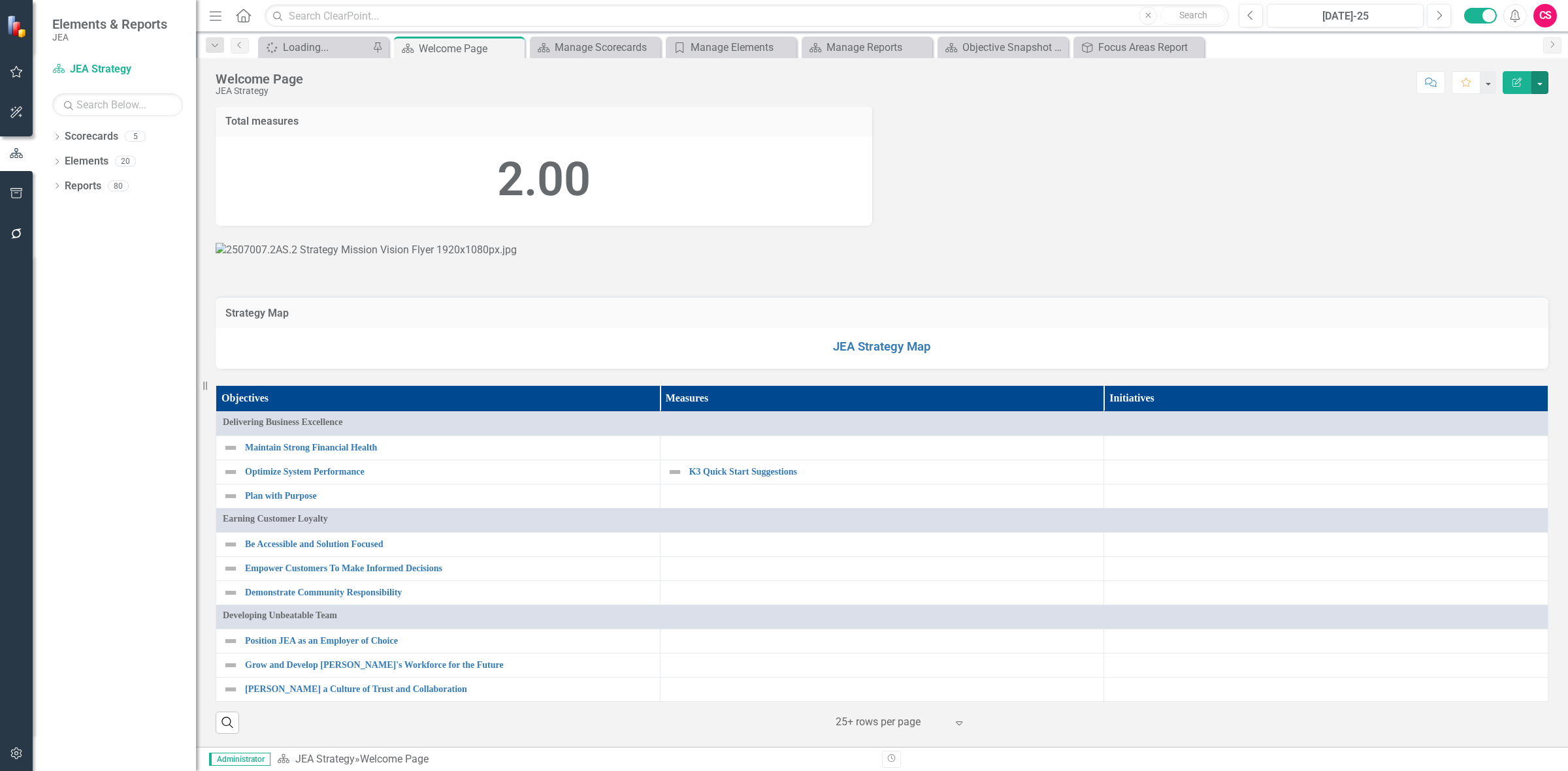
scroll to position [163, 0]
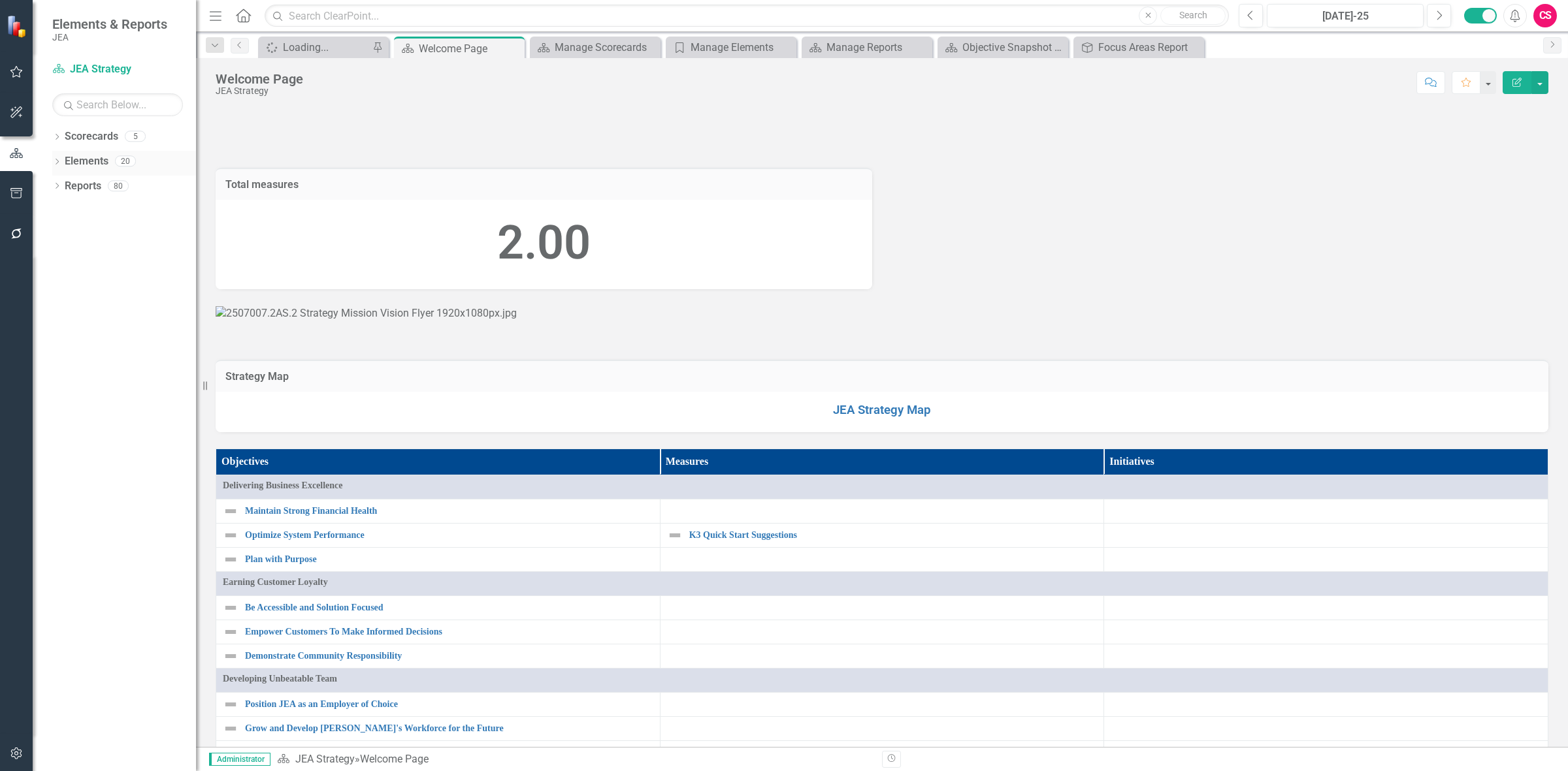
click at [77, 170] on div "Elements" at bounding box center [87, 162] width 44 height 22
click at [102, 157] on link "Elements" at bounding box center [87, 161] width 44 height 15
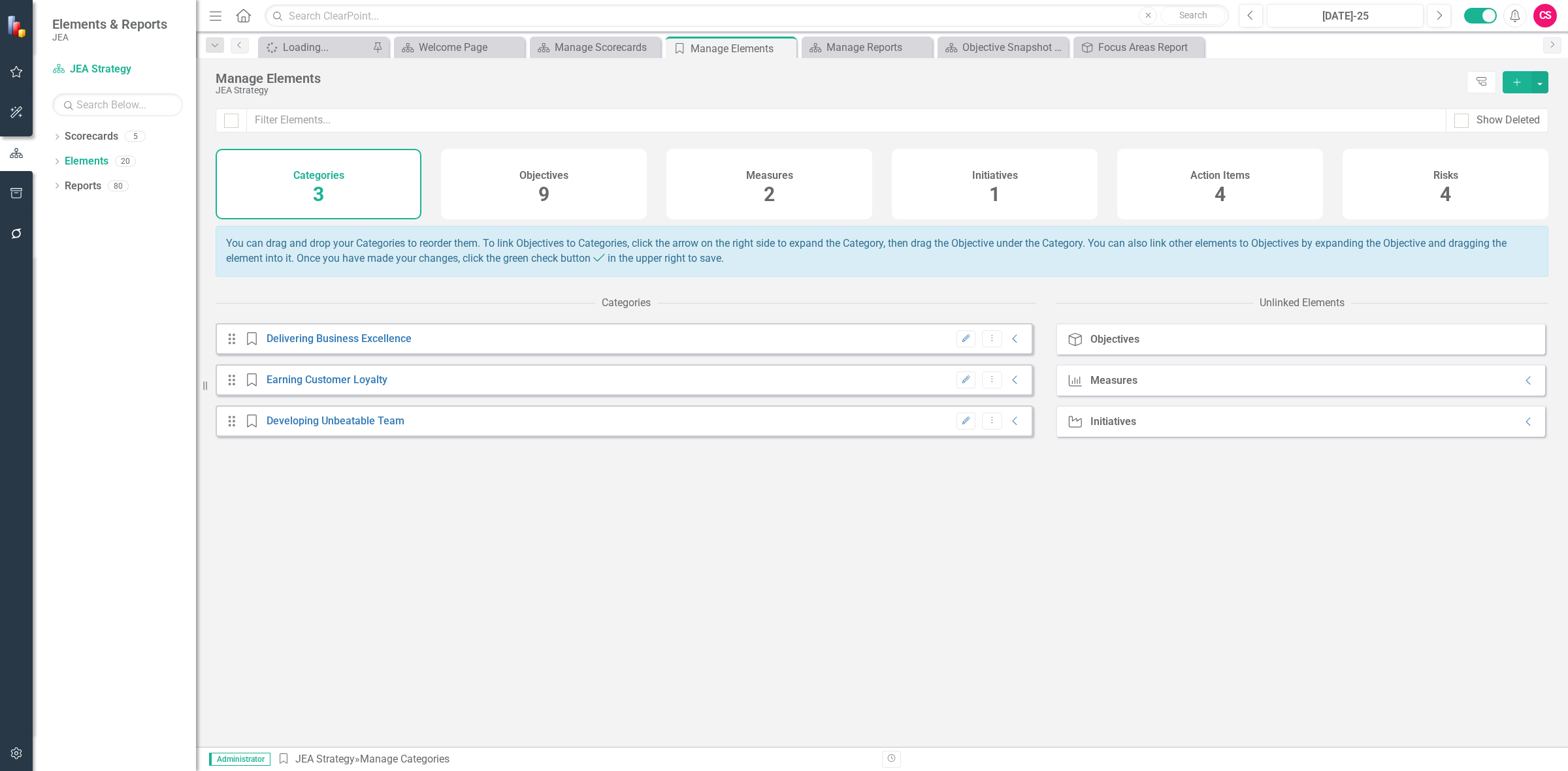
click at [1046, 166] on div "Initiatives 1" at bounding box center [994, 184] width 206 height 70
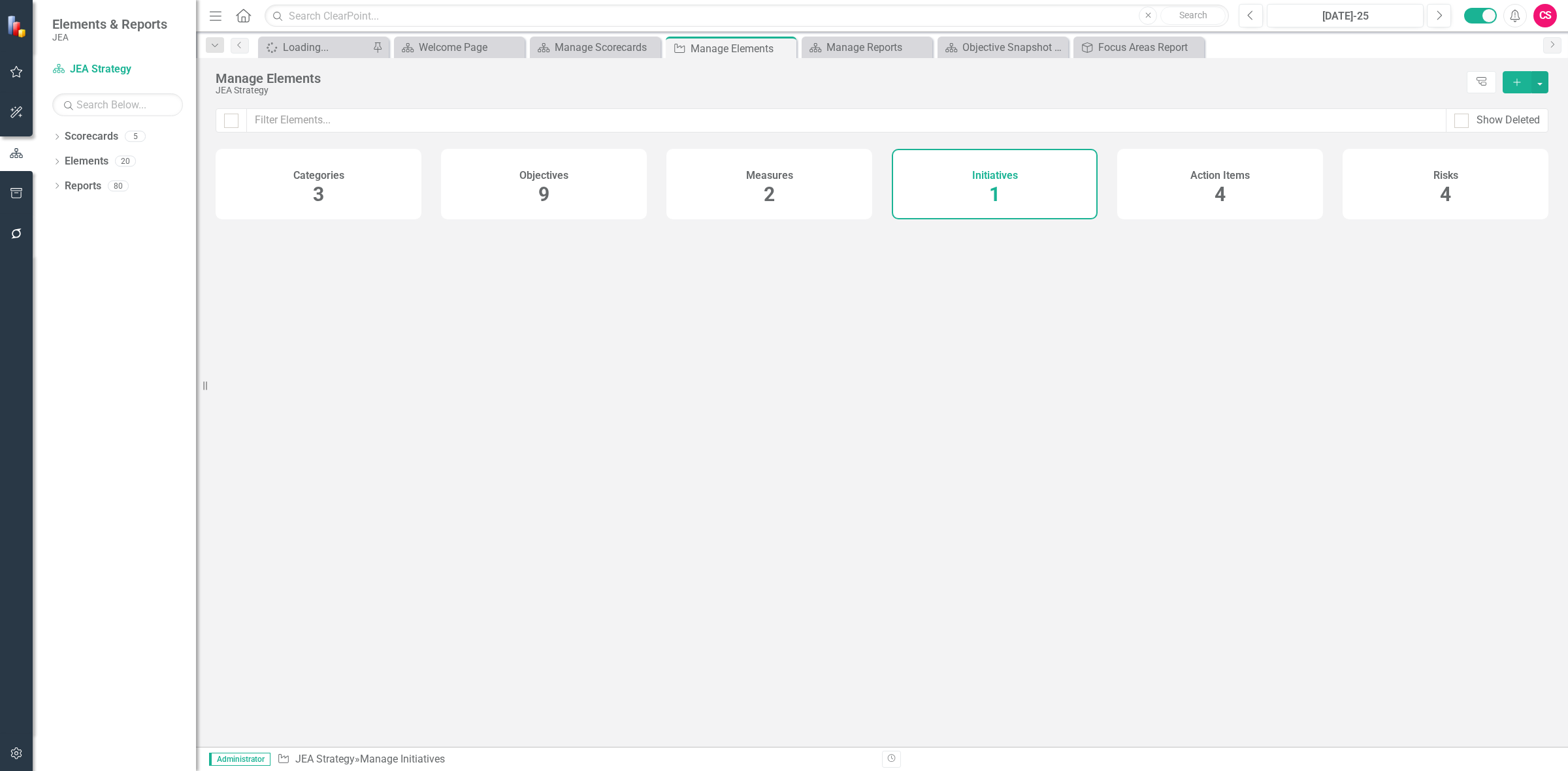
click at [701, 187] on div "Measures 2" at bounding box center [769, 184] width 206 height 70
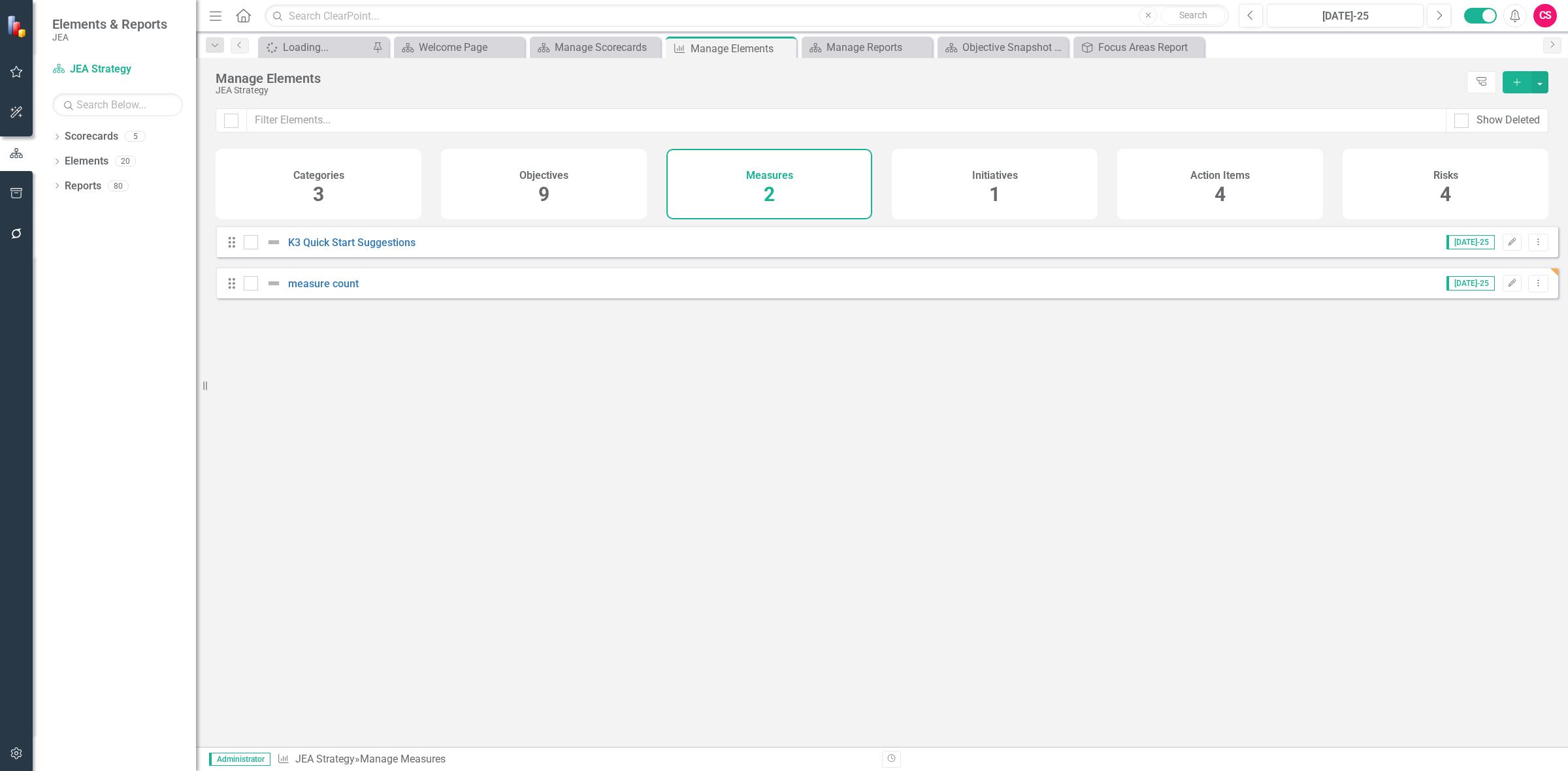
click at [1087, 226] on div "Categories 3 Objectives 9 Measures 2 Initiatives 1 Action Items 4 Risks 4" at bounding box center [882, 187] width 1372 height 77
click at [48, 161] on div "Dropdown Scorecards 5 Dropdown JEA Strategy Finance JEA Strategy 2024 Corporate…" at bounding box center [114, 448] width 163 height 645
click at [58, 162] on icon "Dropdown" at bounding box center [57, 162] width 9 height 7
drag, startPoint x: 20, startPoint y: 746, endPoint x: 30, endPoint y: 746, distance: 10.0
click at [30, 746] on button "button" at bounding box center [17, 754] width 30 height 27
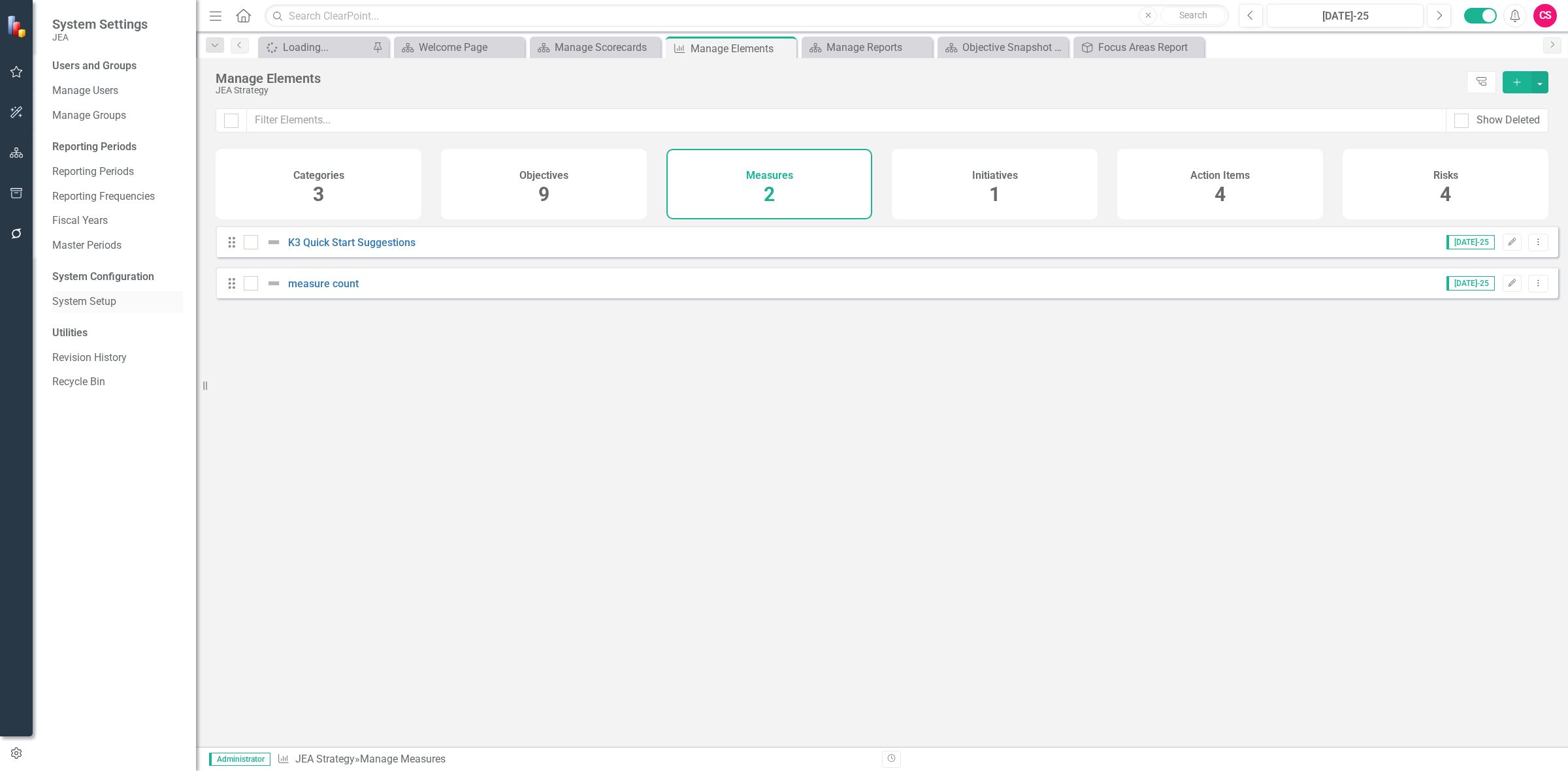
drag, startPoint x: 100, startPoint y: 300, endPoint x: 108, endPoint y: 301, distance: 8.1
click at [100, 301] on link "System Setup" at bounding box center [117, 302] width 131 height 15
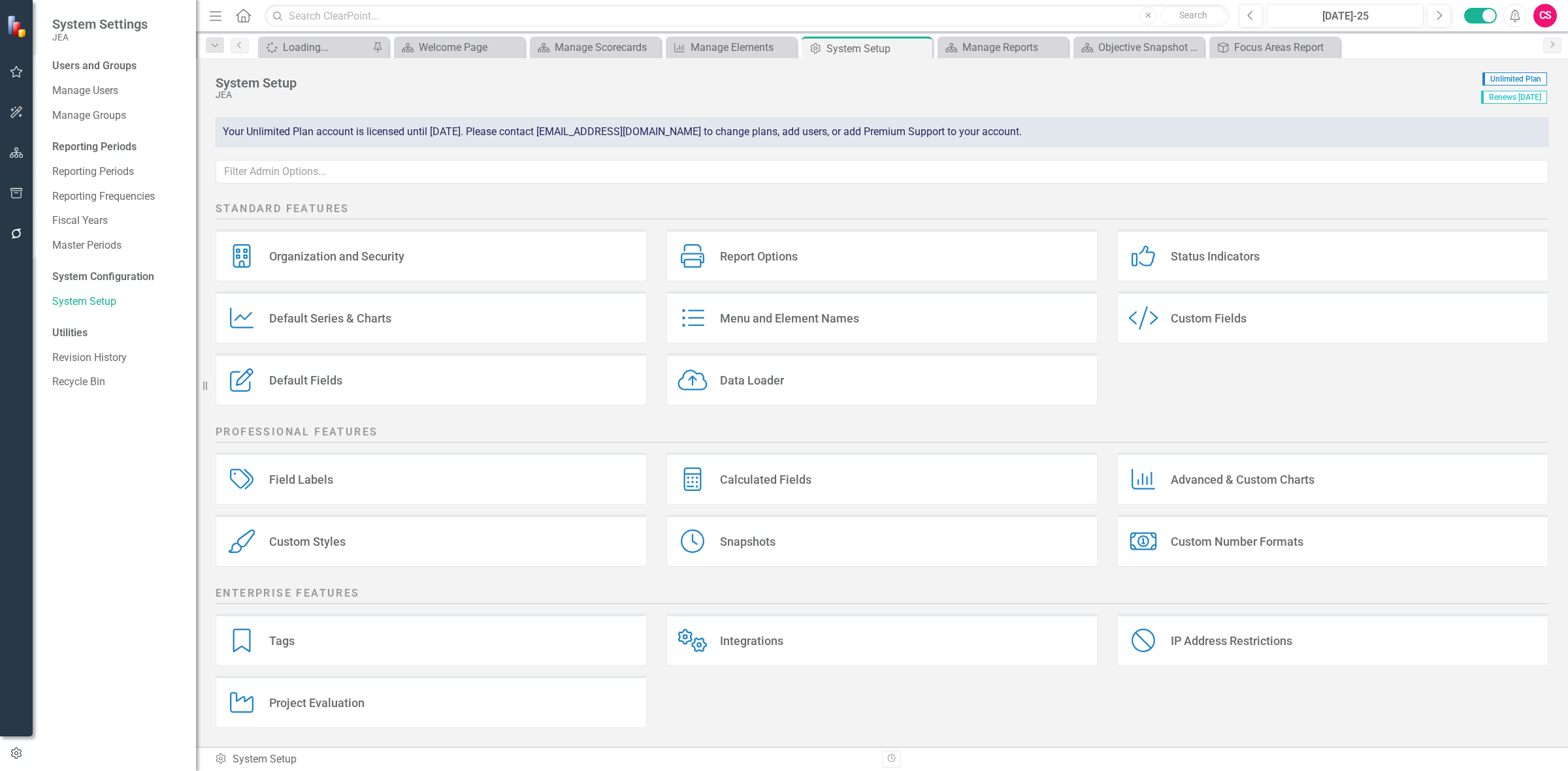
click at [818, 317] on div "Menu and Element Names" at bounding box center [789, 318] width 139 height 15
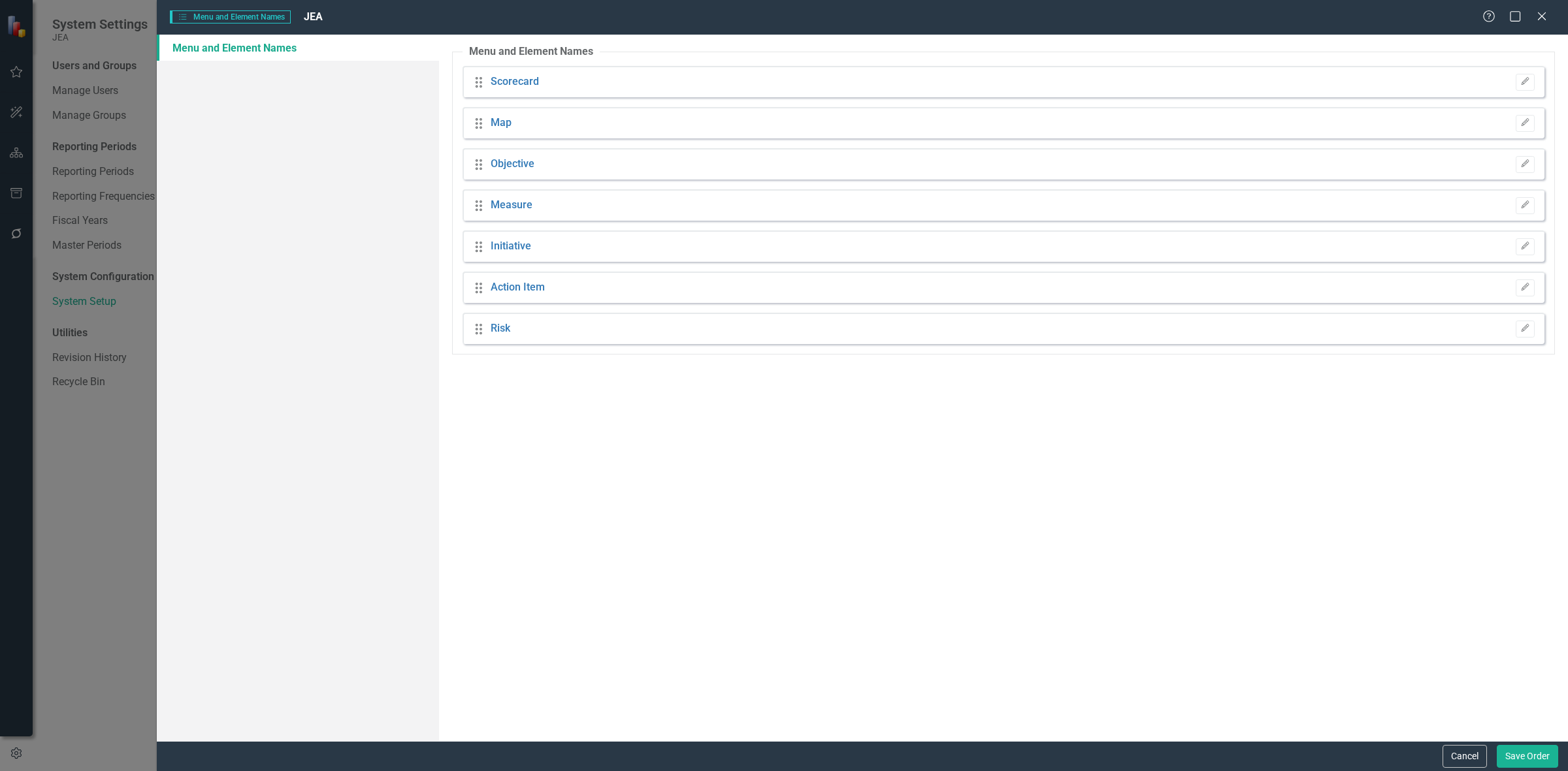
click at [1529, 23] on div "Help Maximize Close" at bounding box center [1519, 17] width 73 height 15
click at [1530, 23] on div "Help Maximize Close" at bounding box center [1519, 17] width 73 height 15
click at [1537, 23] on div "Close" at bounding box center [1541, 17] width 16 height 18
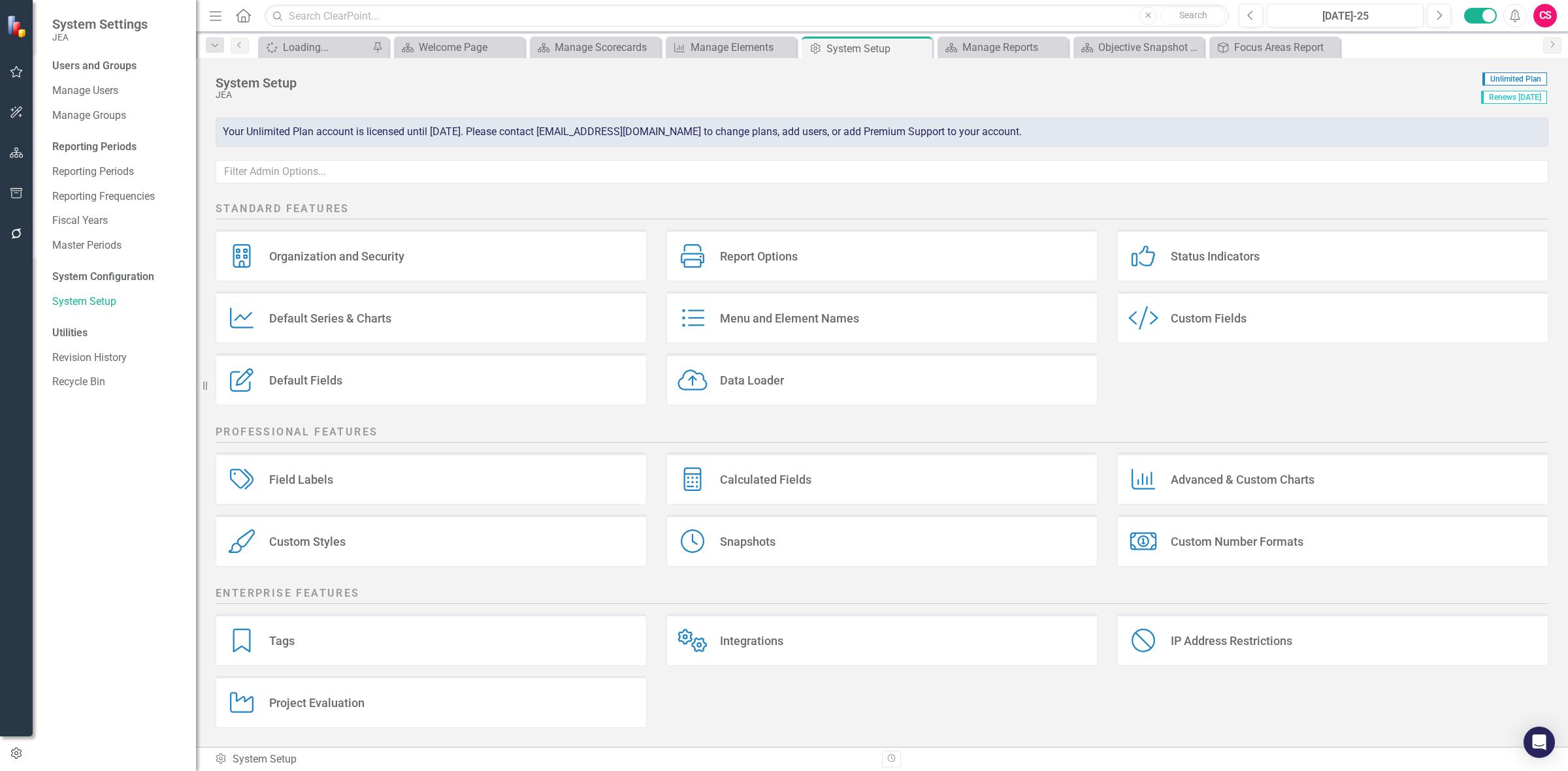
click at [734, 248] on div "Report Options Report Options" at bounding box center [882, 255] width 431 height 52
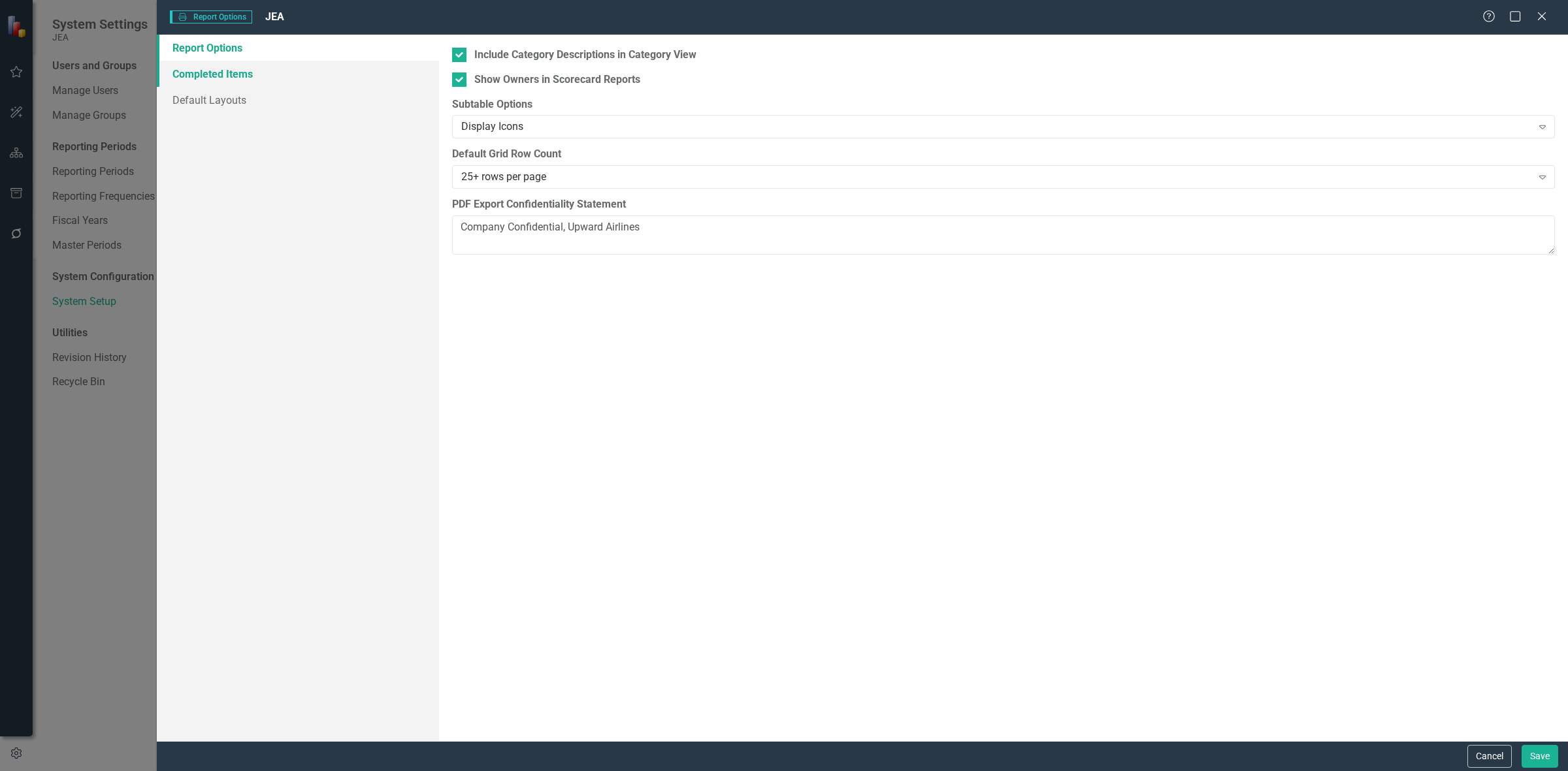
click at [299, 66] on link "Completed Items" at bounding box center [298, 73] width 282 height 26
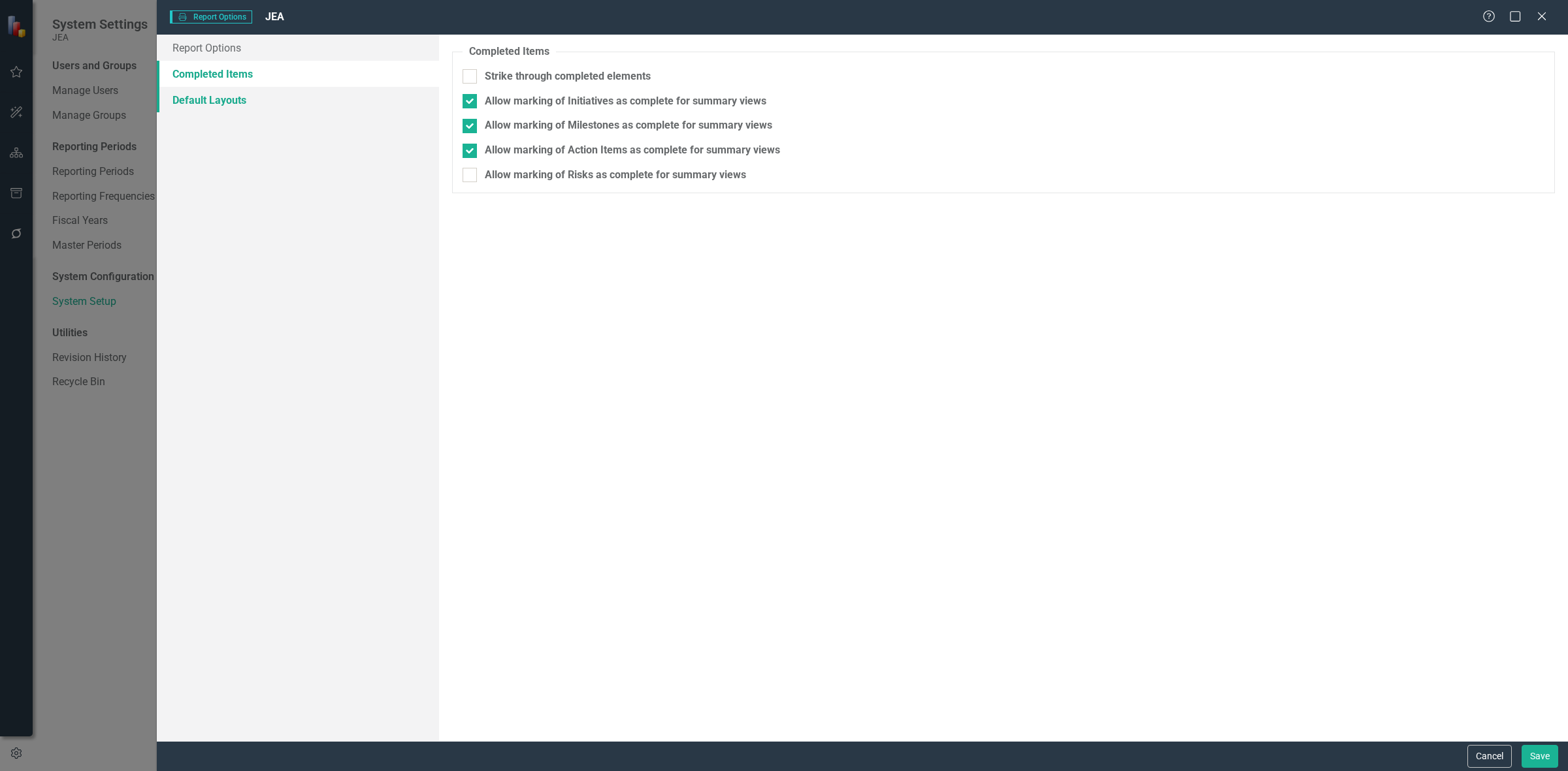
click at [295, 109] on link "Default Layouts" at bounding box center [298, 99] width 282 height 26
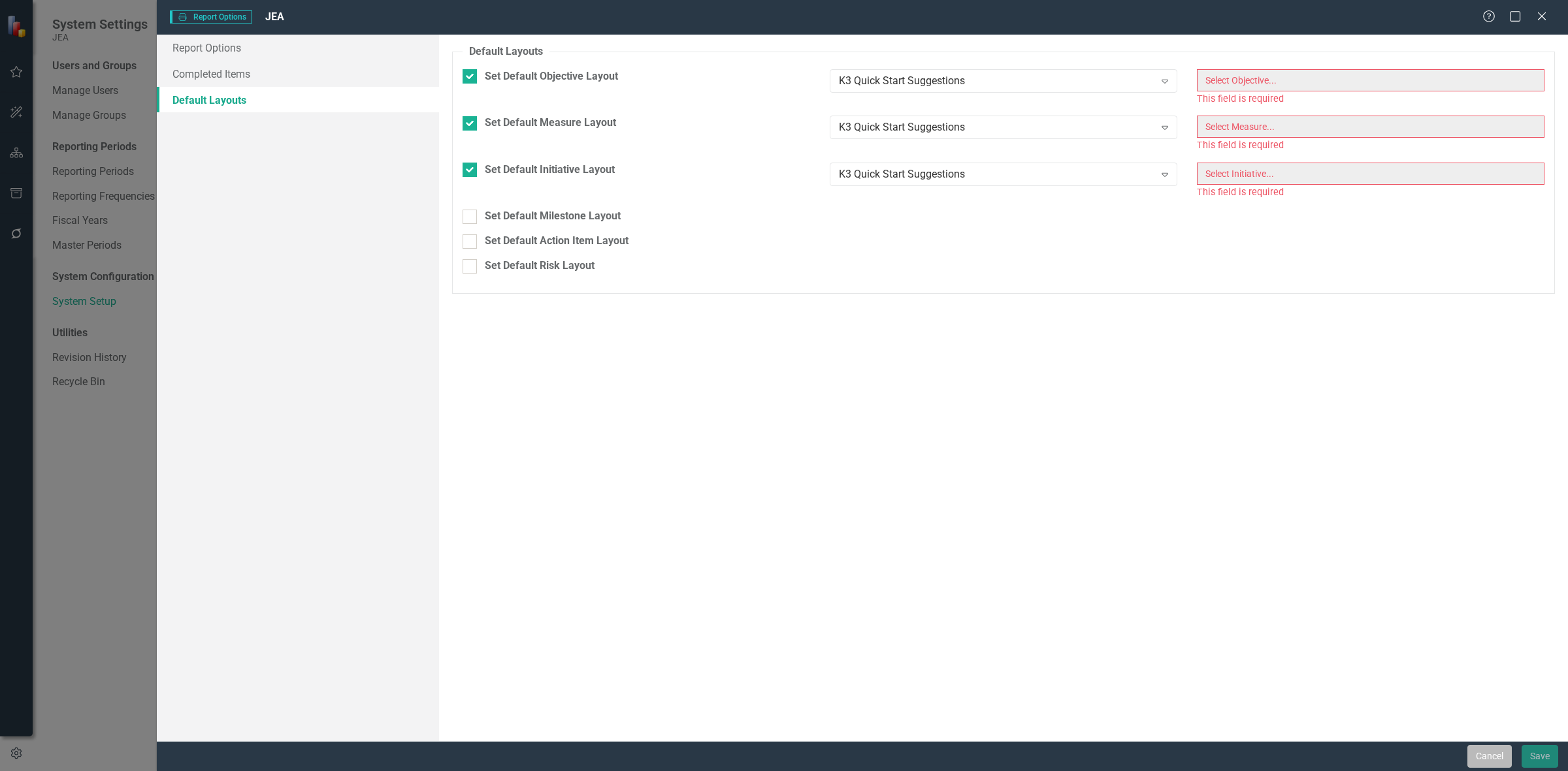
click at [1491, 748] on button "Cancel" at bounding box center [1489, 756] width 45 height 23
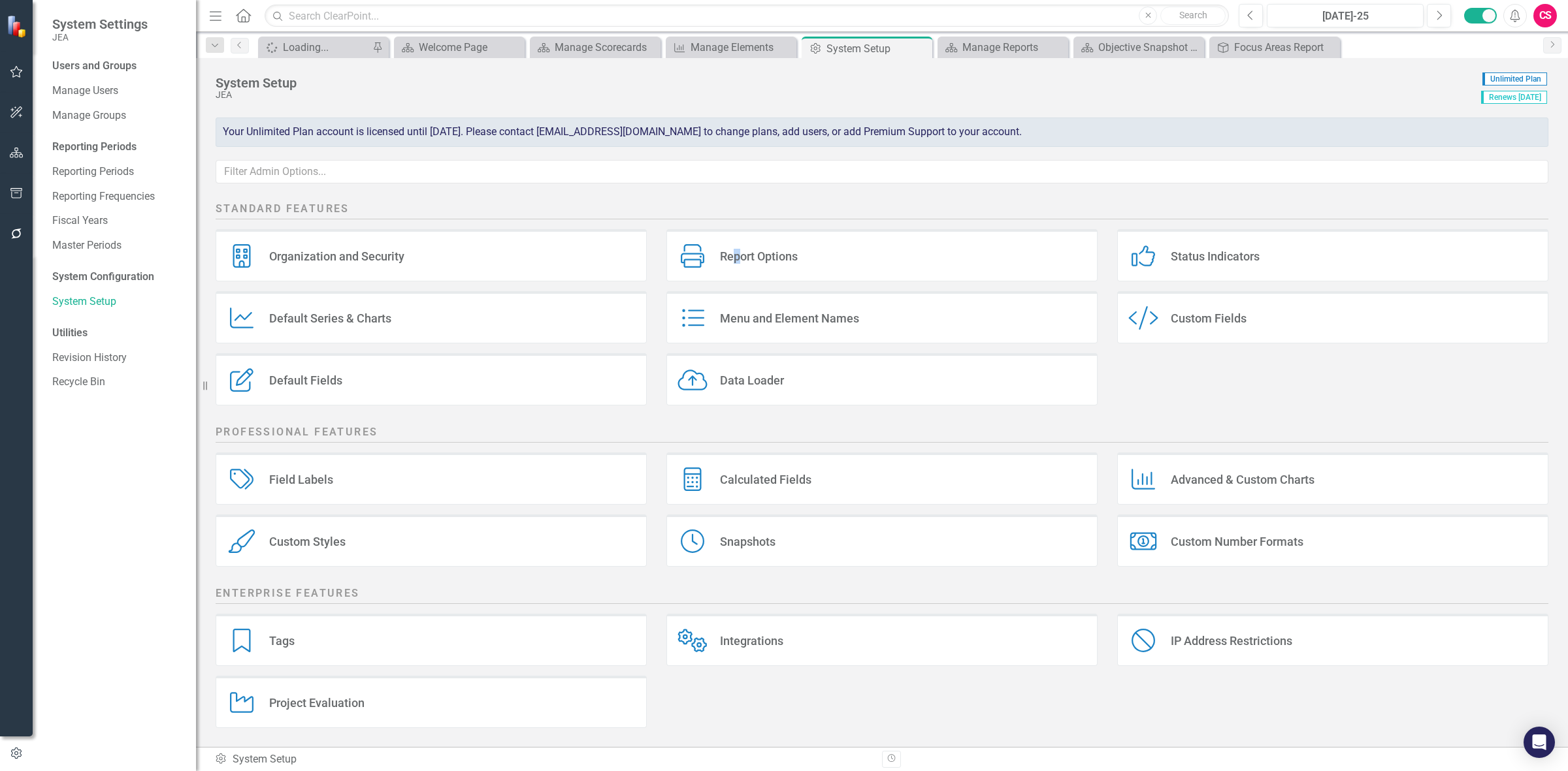
click at [22, 152] on icon "button" at bounding box center [17, 152] width 14 height 10
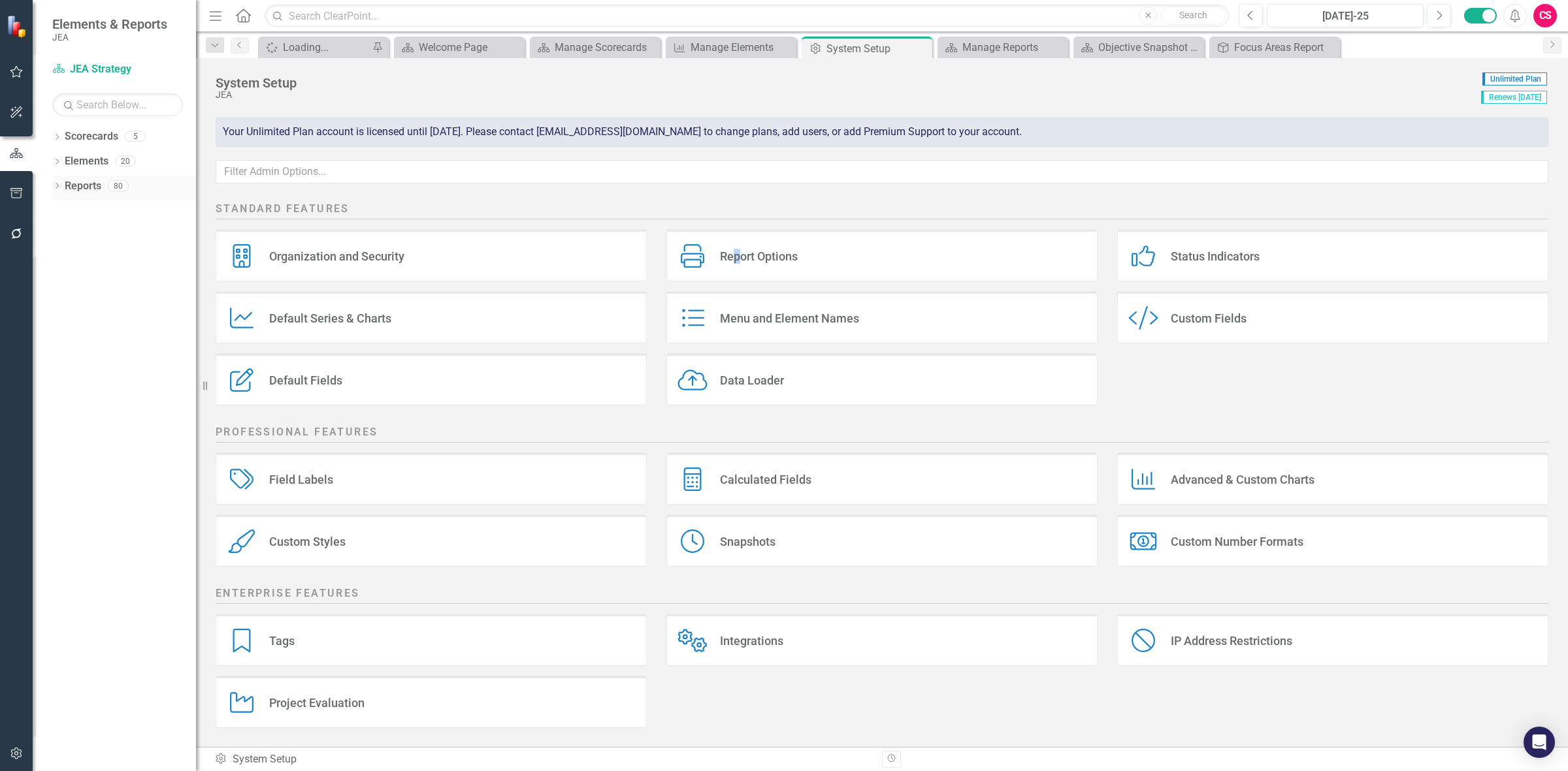
click at [70, 191] on link "Reports" at bounding box center [83, 186] width 37 height 15
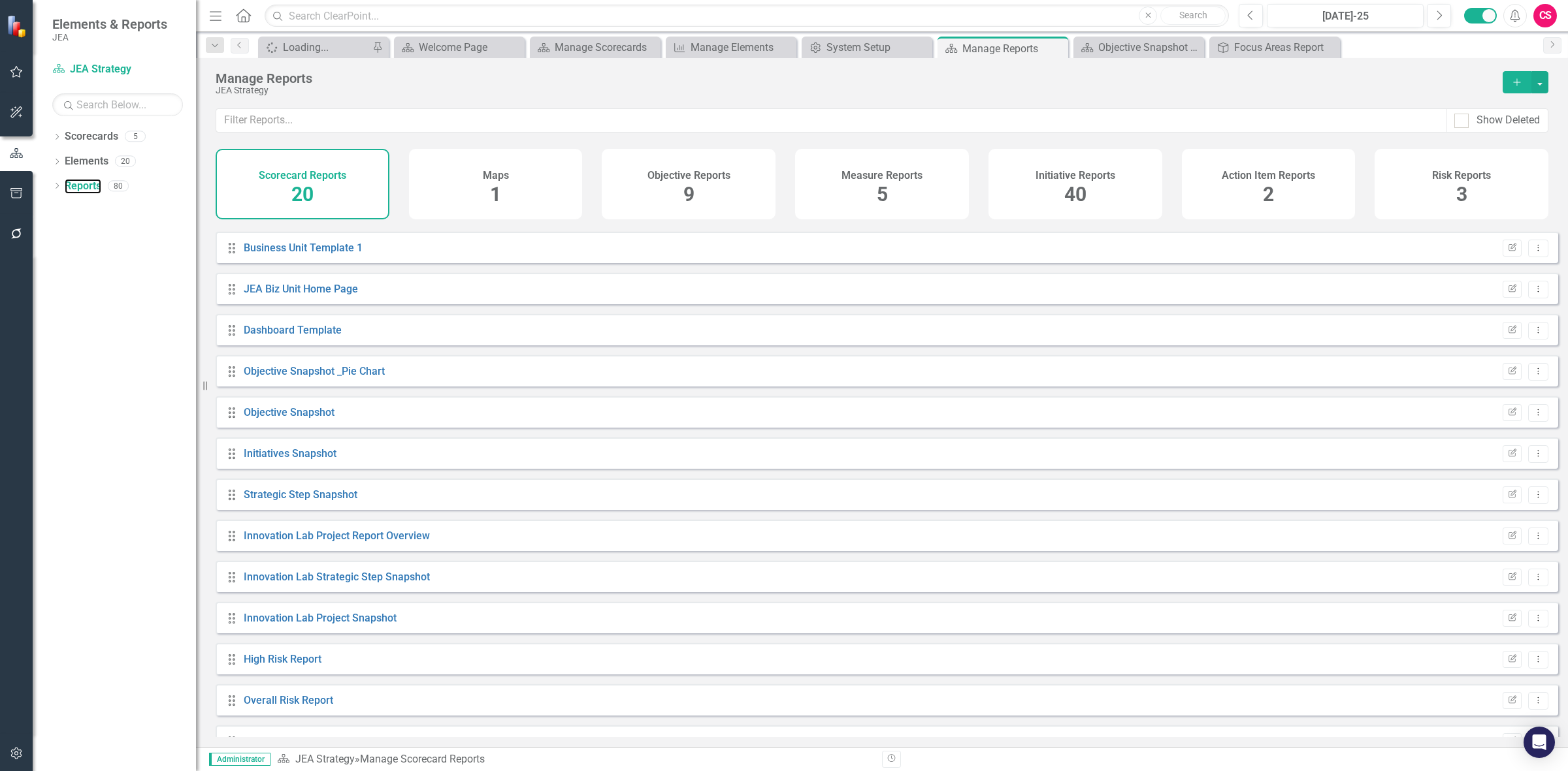
scroll to position [163, 0]
click at [943, 191] on div "Measure Reports 5" at bounding box center [882, 184] width 174 height 70
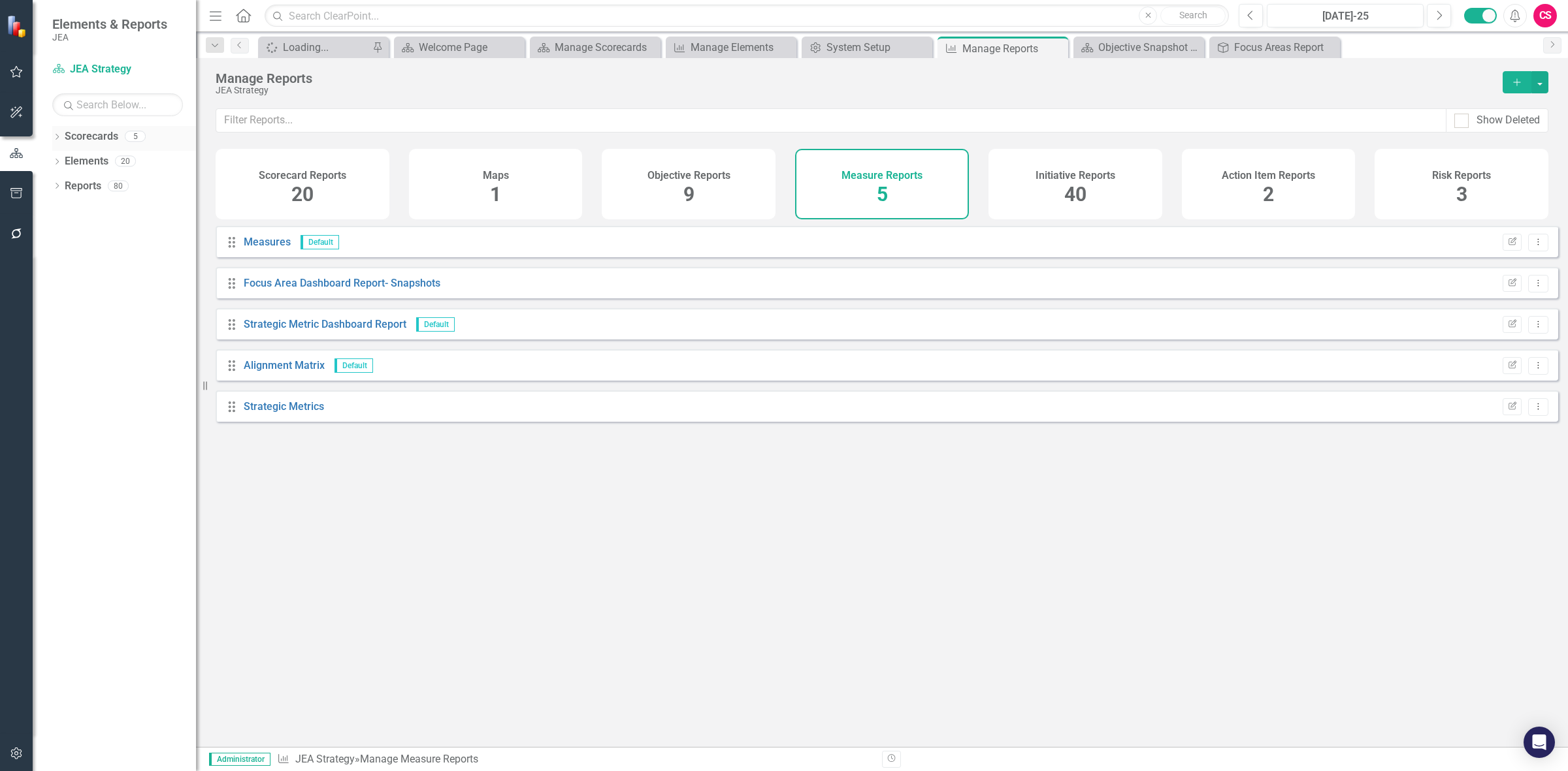
click at [99, 134] on link "Scorecards" at bounding box center [91, 136] width 54 height 15
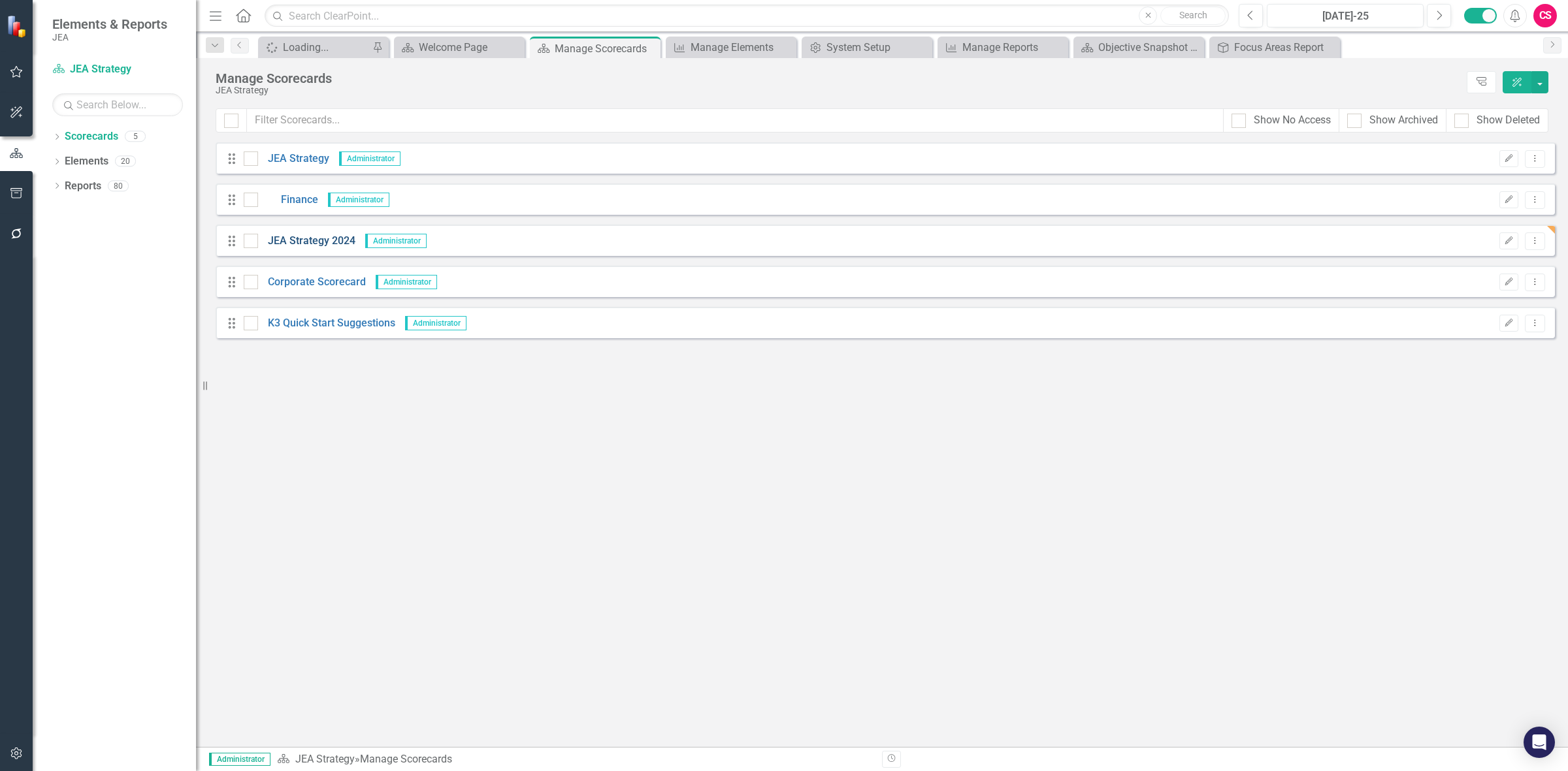
click at [314, 241] on link "JEA Strategy 2024" at bounding box center [306, 241] width 98 height 15
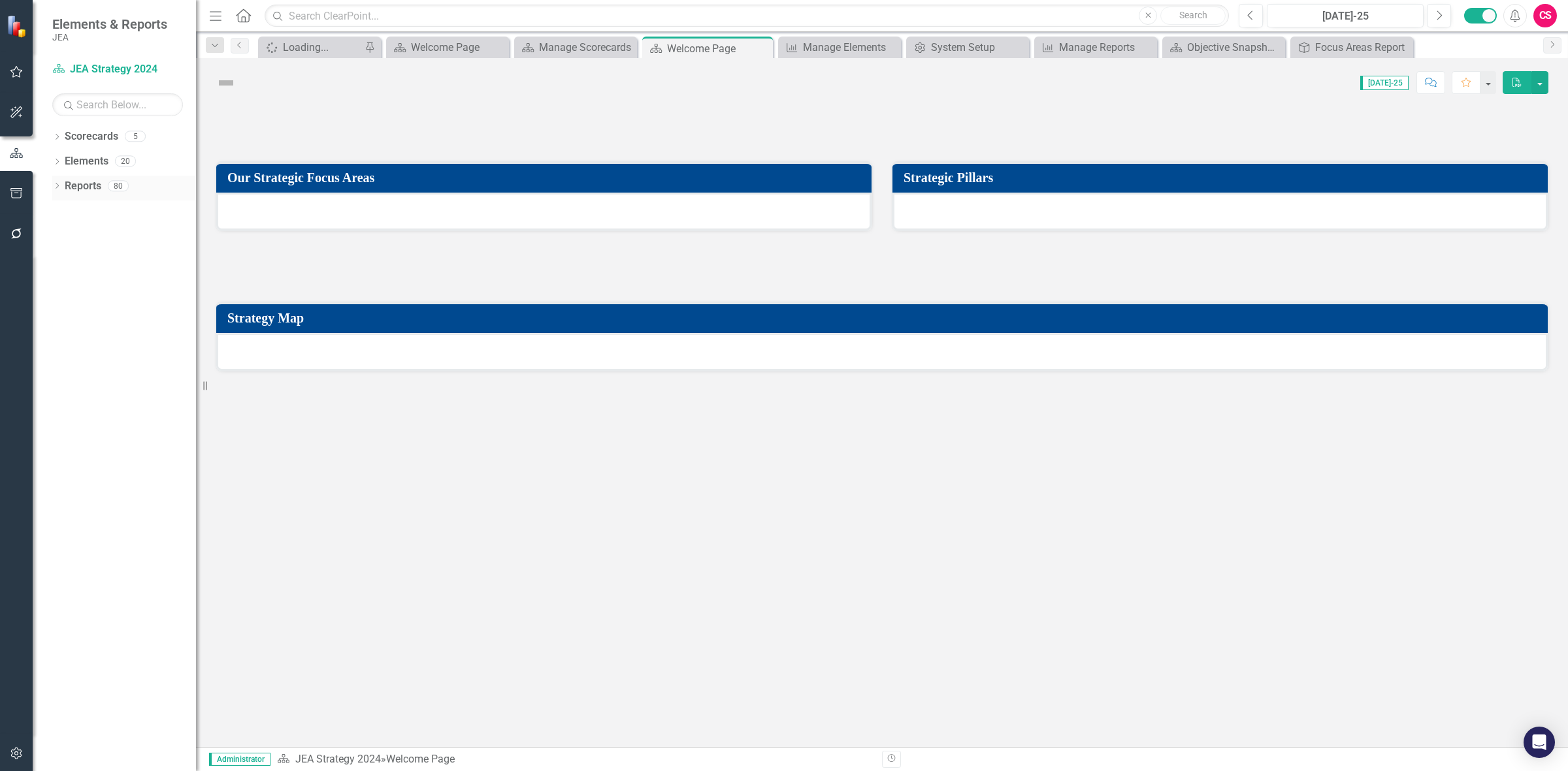
click at [91, 188] on link "Reports" at bounding box center [83, 186] width 37 height 15
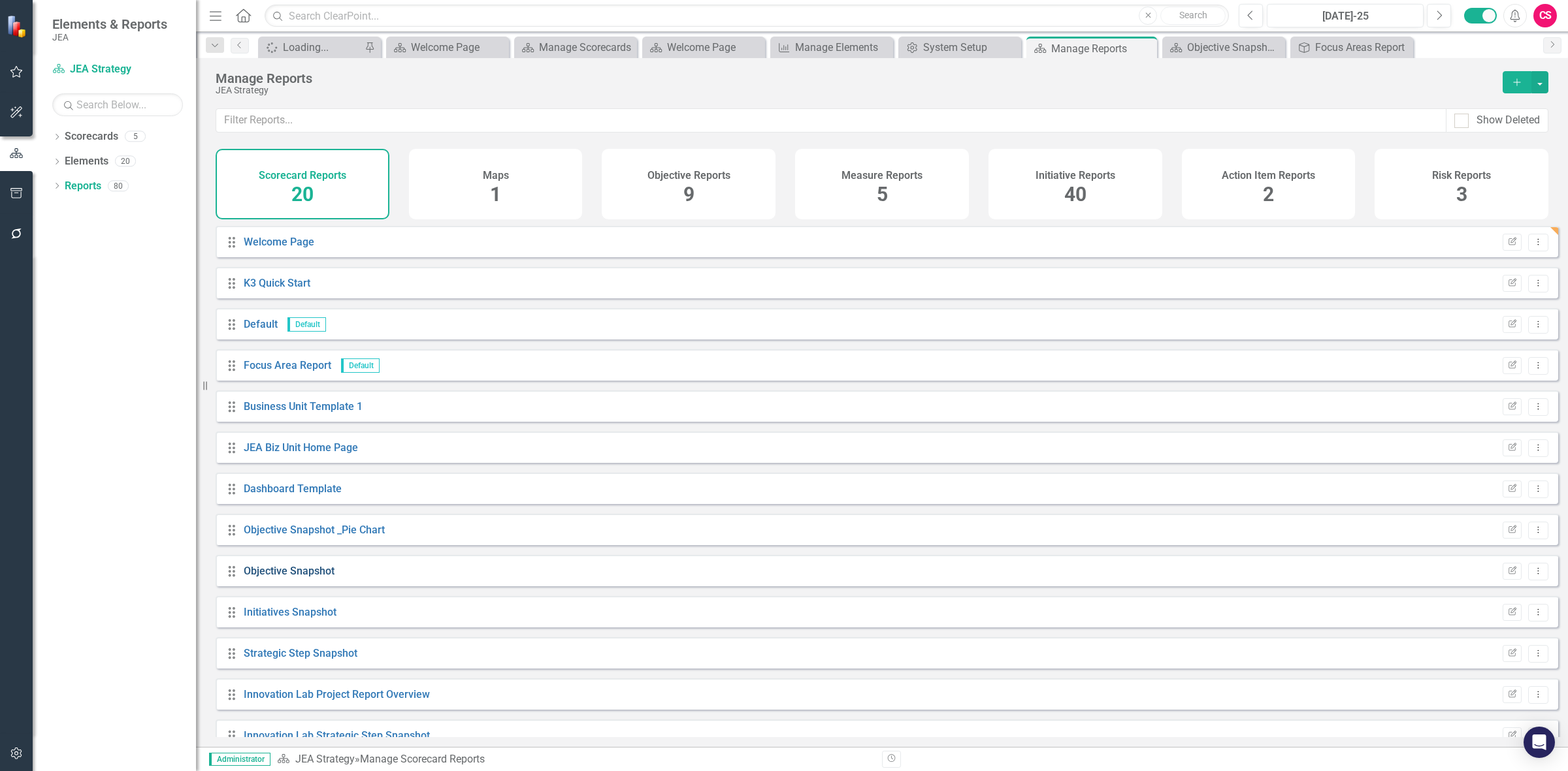
click at [281, 577] on link "Objective Snapshot" at bounding box center [289, 571] width 91 height 12
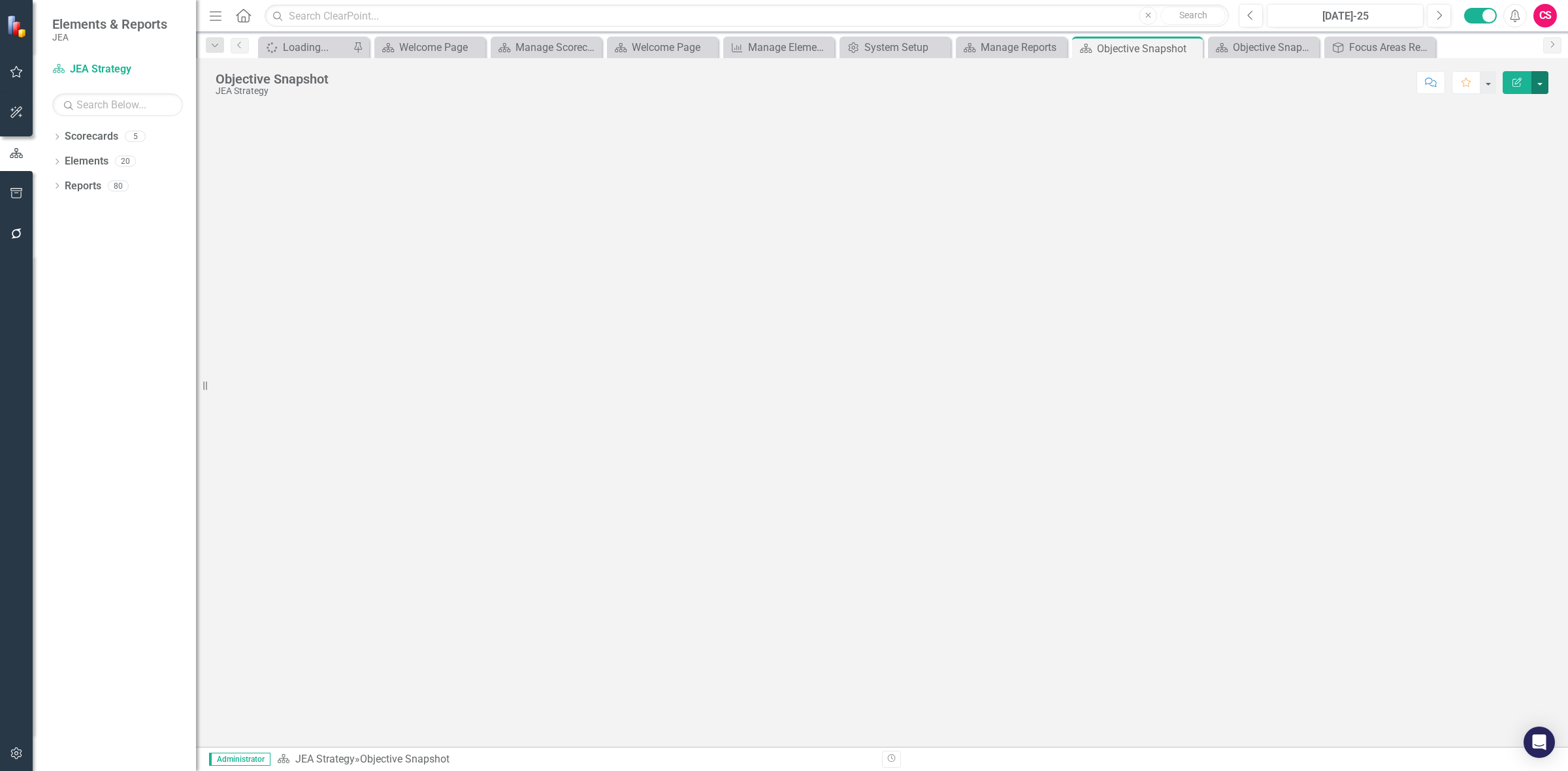
click at [1546, 85] on button "button" at bounding box center [1540, 82] width 17 height 23
click at [1530, 117] on link "Edit Edit Scorecard" at bounding box center [1495, 107] width 106 height 24
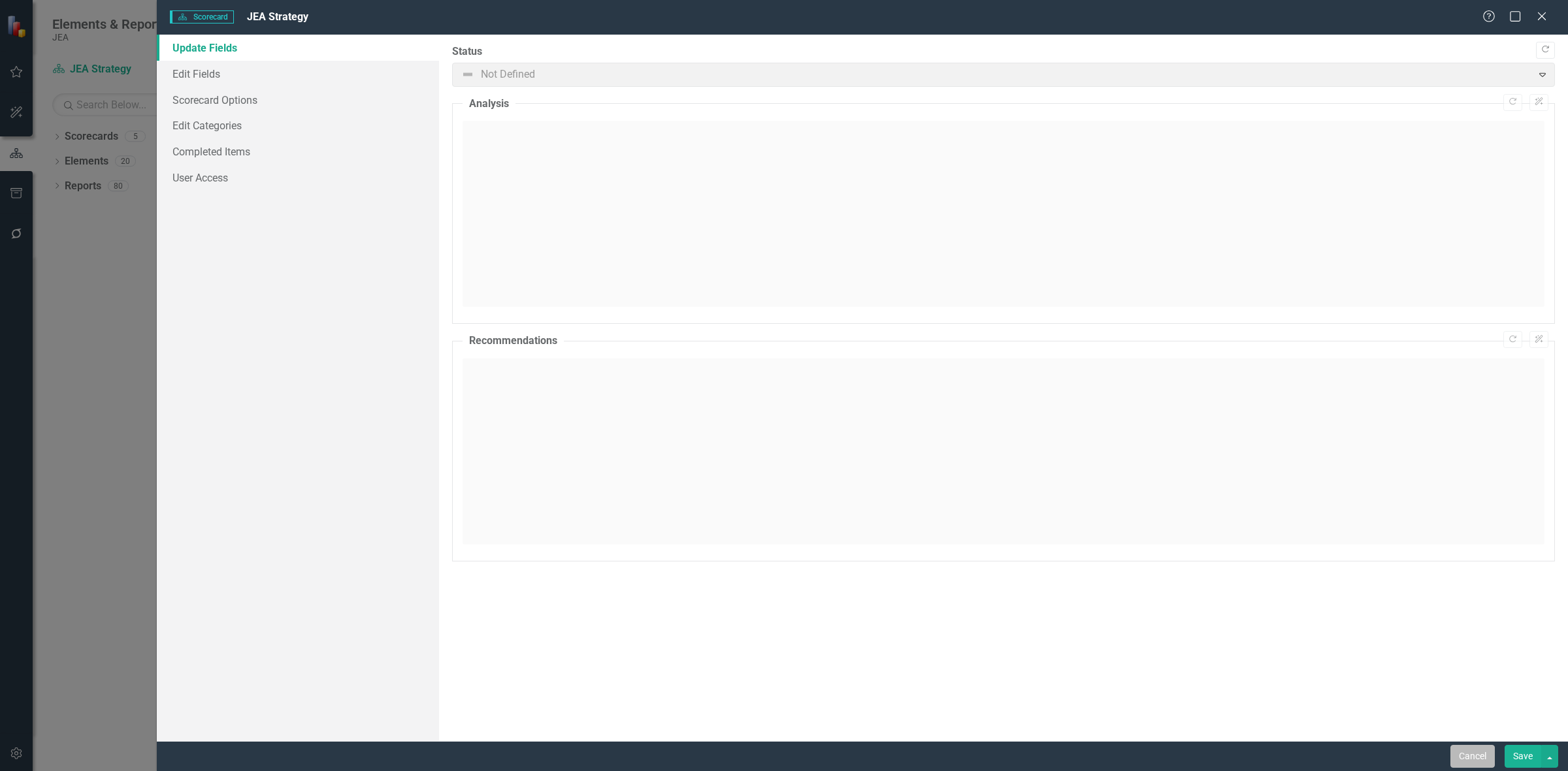
click at [1471, 751] on button "Cancel" at bounding box center [1473, 756] width 45 height 23
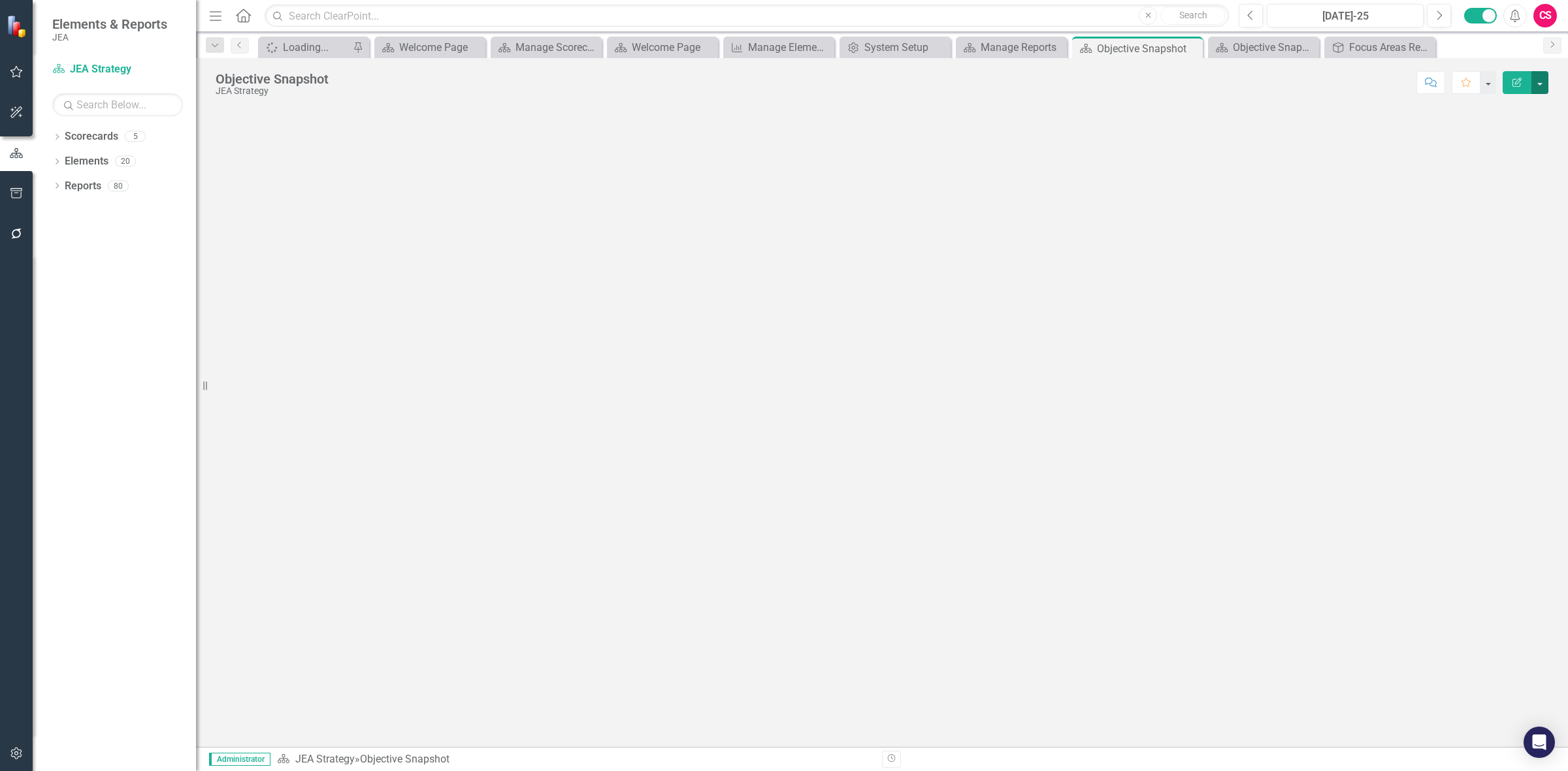
click at [1540, 85] on button "button" at bounding box center [1540, 82] width 17 height 23
click at [1523, 128] on link "Edit Report Edit Layout" at bounding box center [1495, 131] width 106 height 24
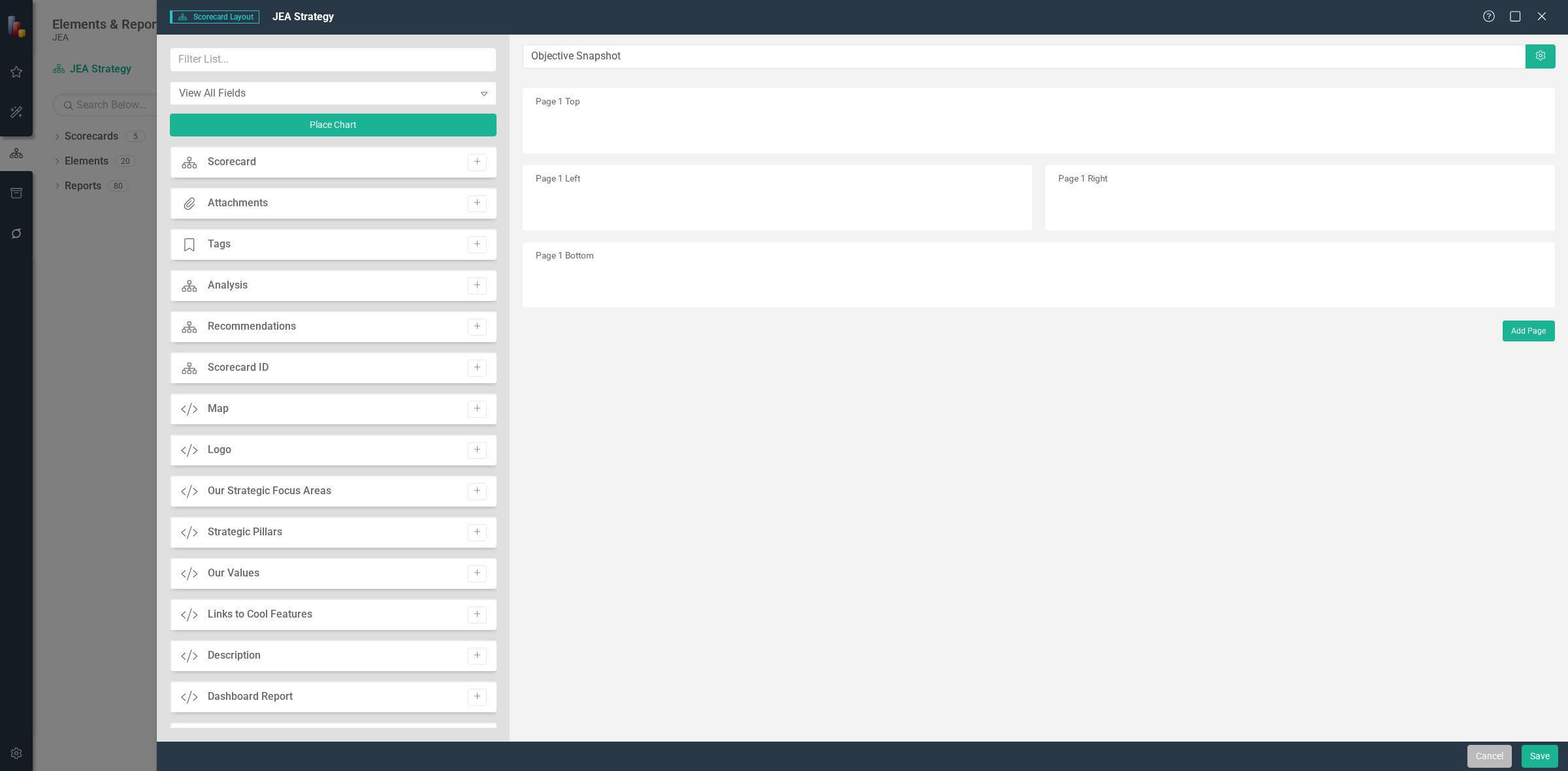
click at [1487, 762] on button "Cancel" at bounding box center [1489, 756] width 45 height 23
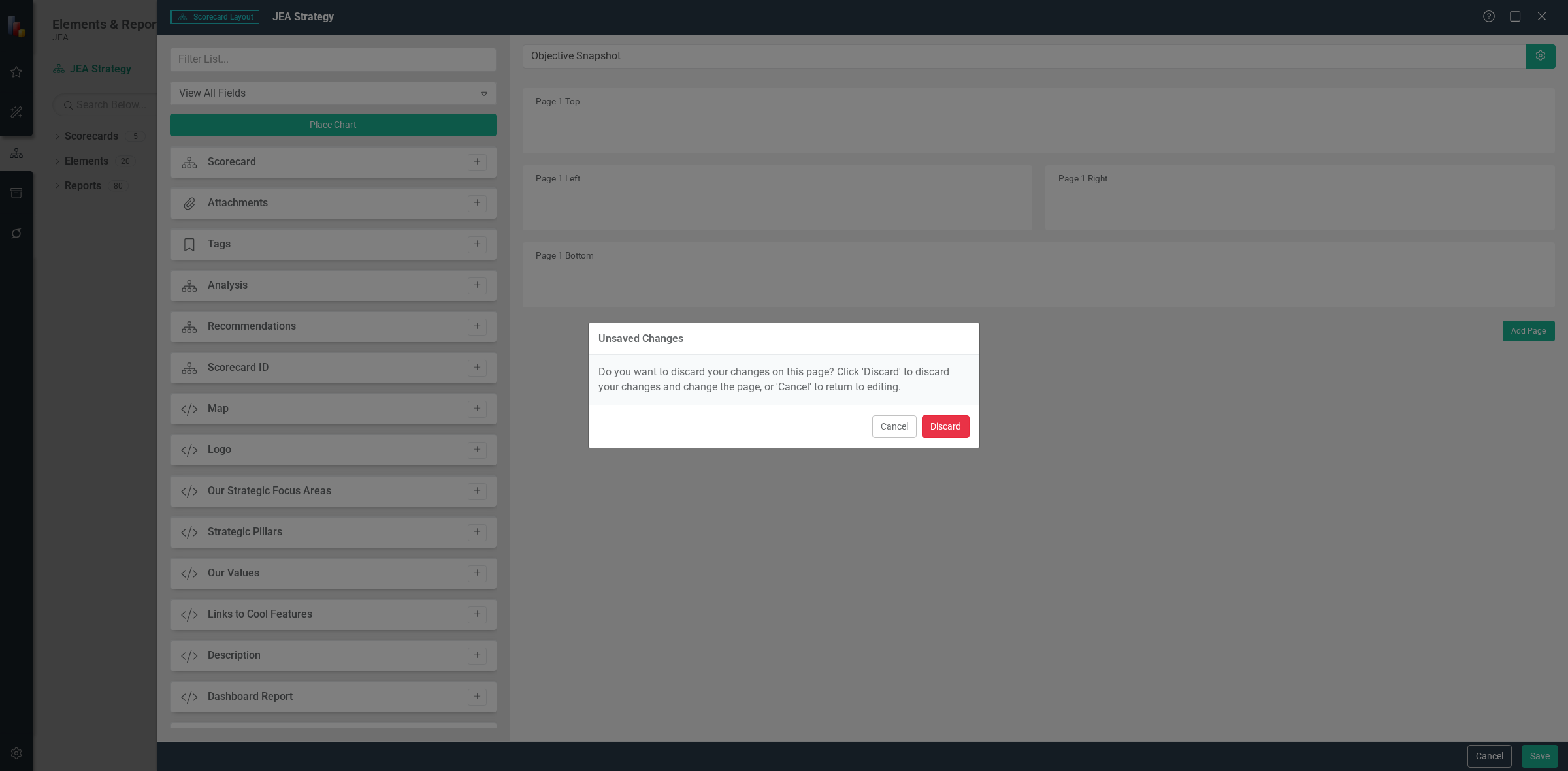
click at [958, 435] on button "Discard" at bounding box center [945, 427] width 48 height 23
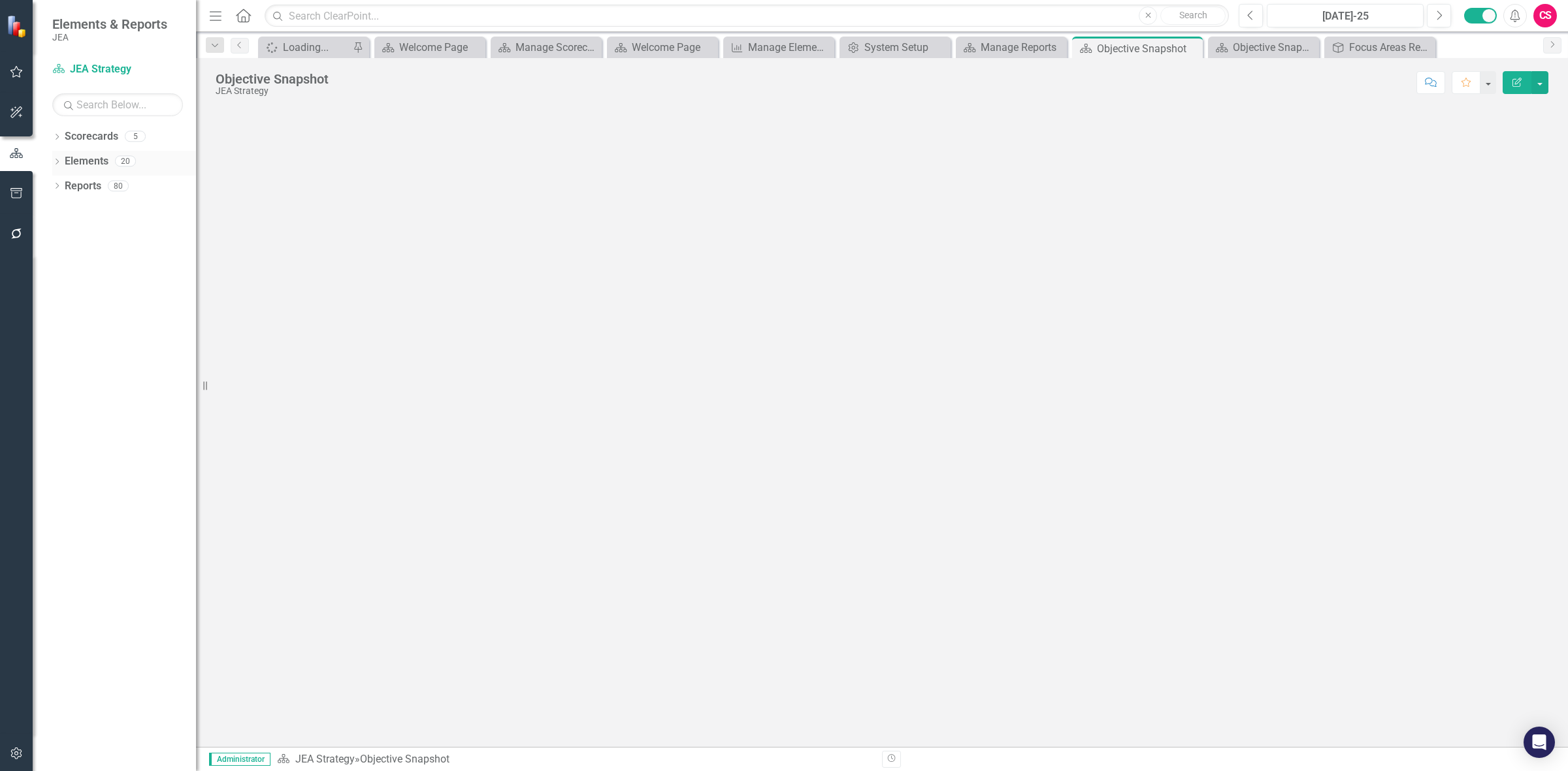
click at [88, 157] on link "Elements" at bounding box center [87, 161] width 44 height 15
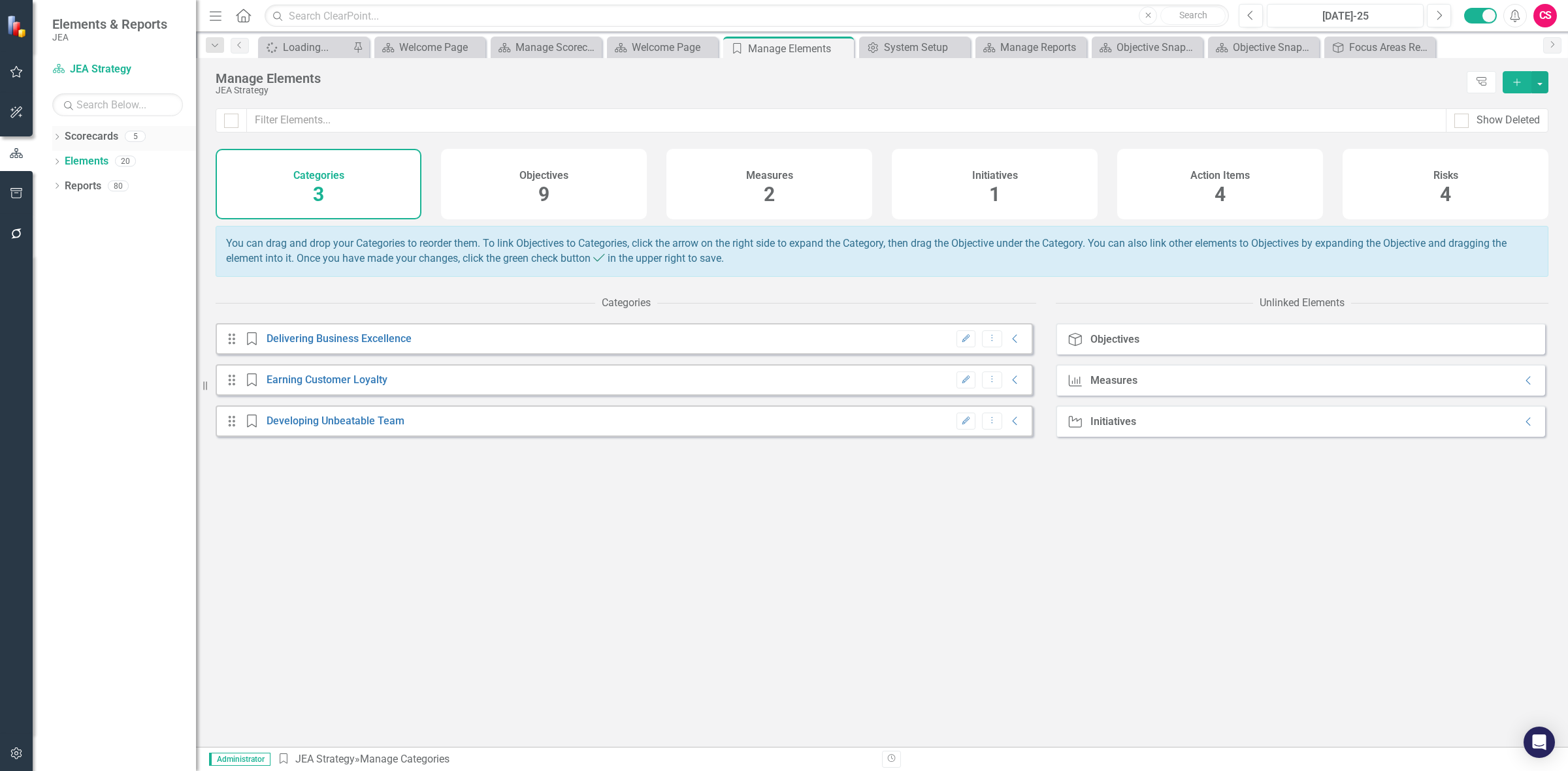
click at [65, 144] on link "Scorecards" at bounding box center [91, 136] width 54 height 15
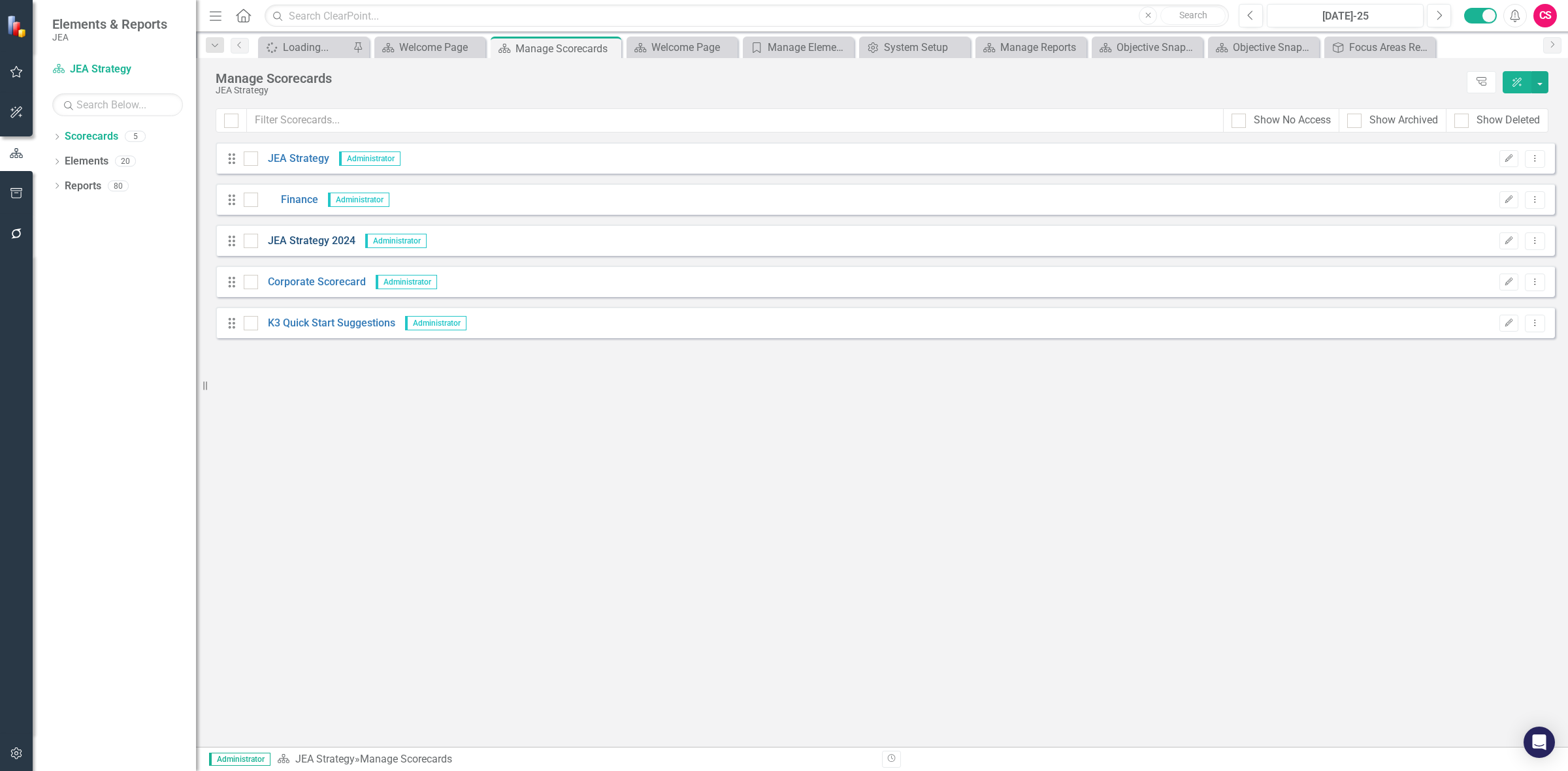
click at [346, 240] on link "JEA Strategy 2024" at bounding box center [306, 241] width 98 height 15
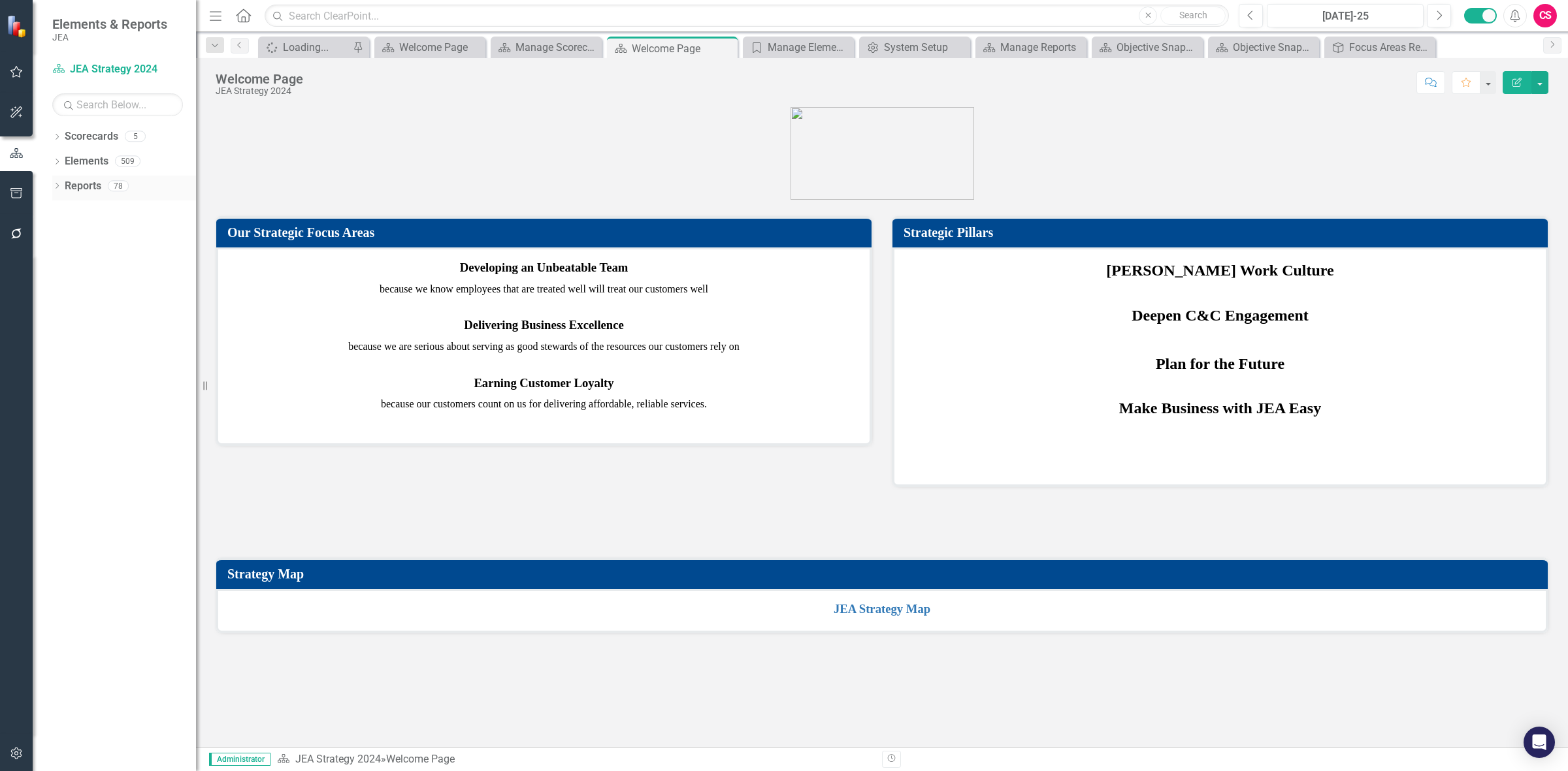
click at [78, 180] on link "Reports" at bounding box center [83, 186] width 37 height 15
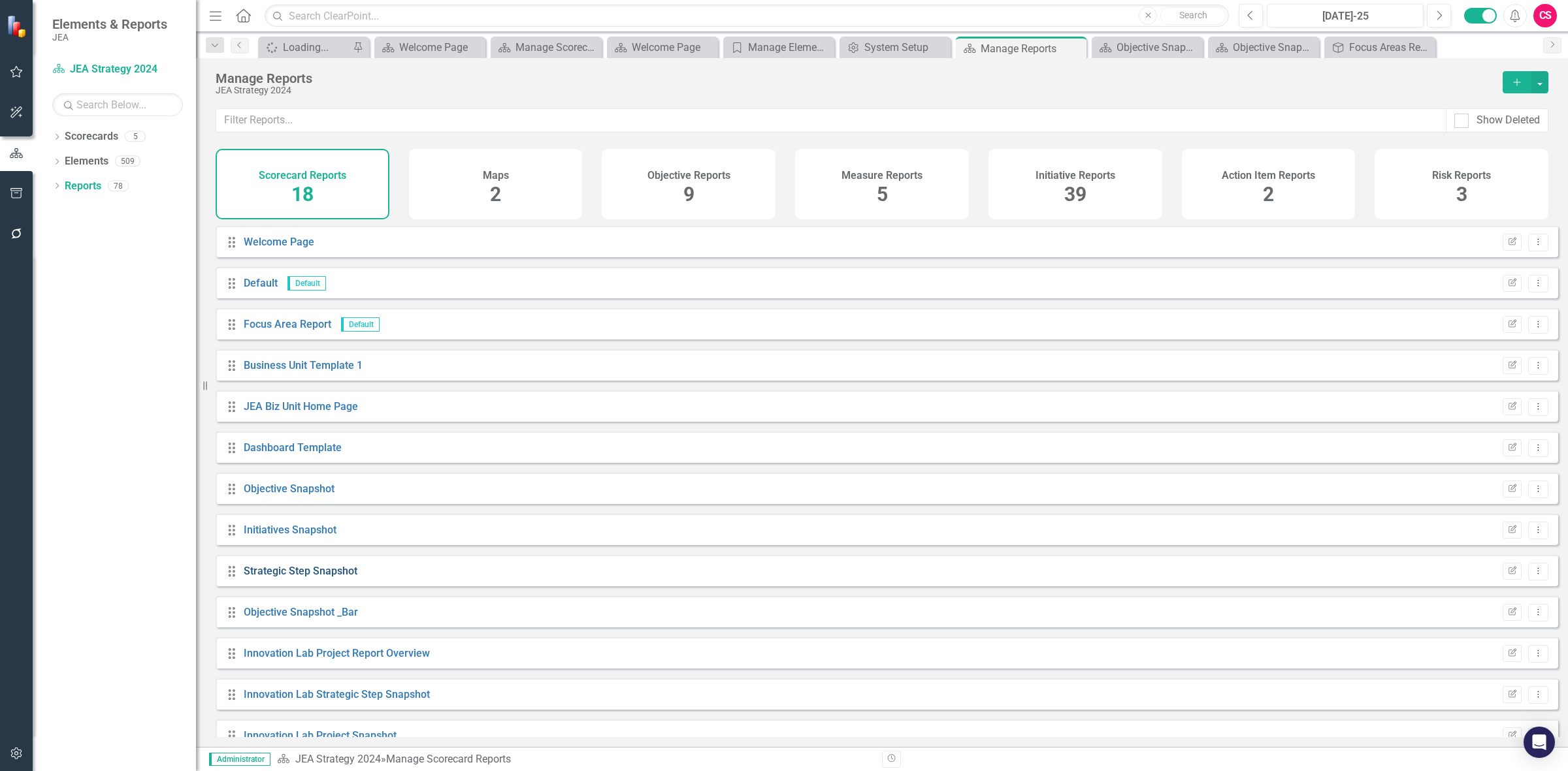
click at [300, 577] on link "Strategic Step Snapshot" at bounding box center [300, 571] width 113 height 12
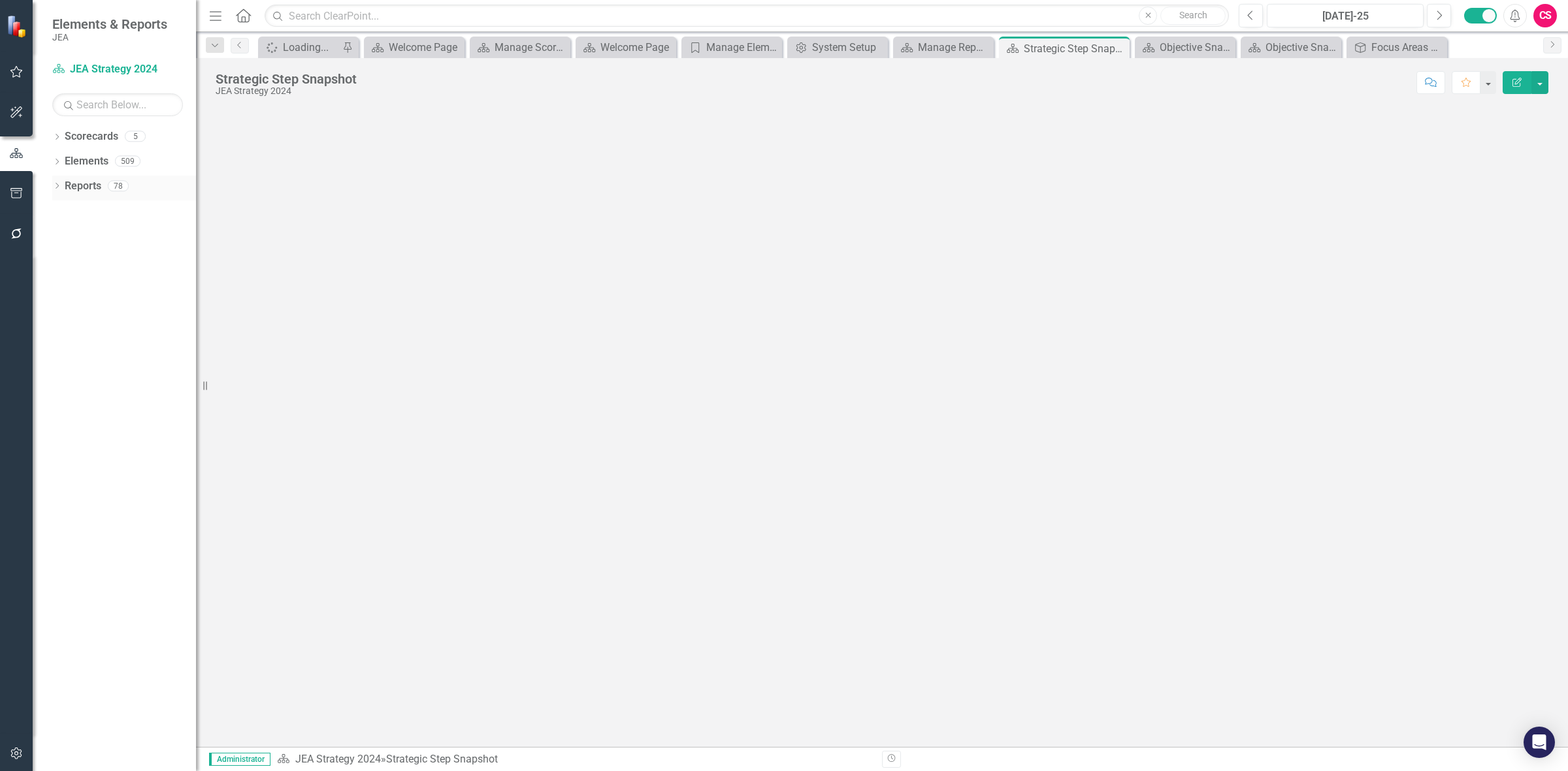
click at [84, 188] on link "Reports" at bounding box center [83, 186] width 37 height 15
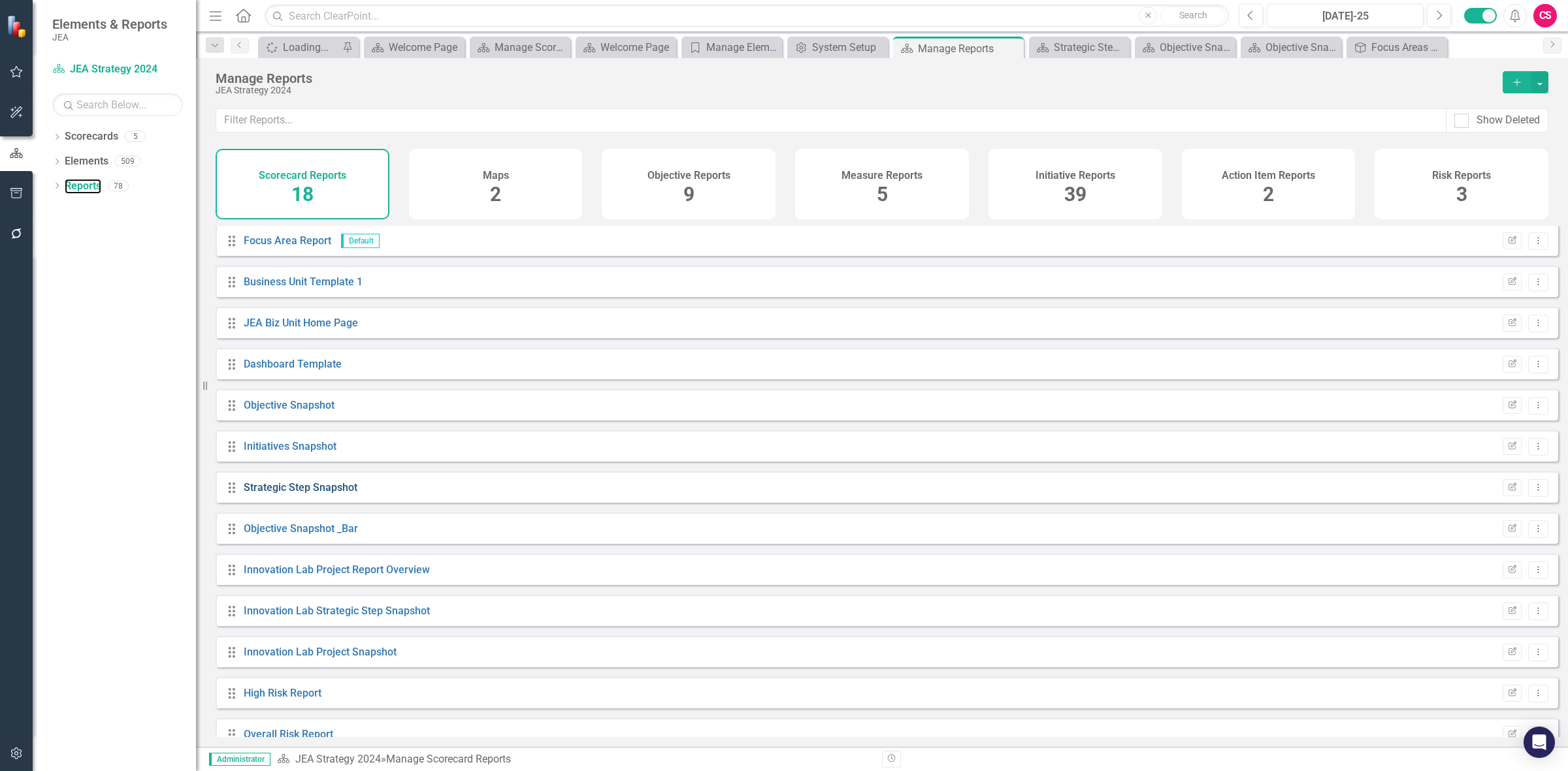
scroll to position [163, 0]
click at [295, 455] on link "Objective Snapshot _Bar" at bounding box center [301, 449] width 114 height 12
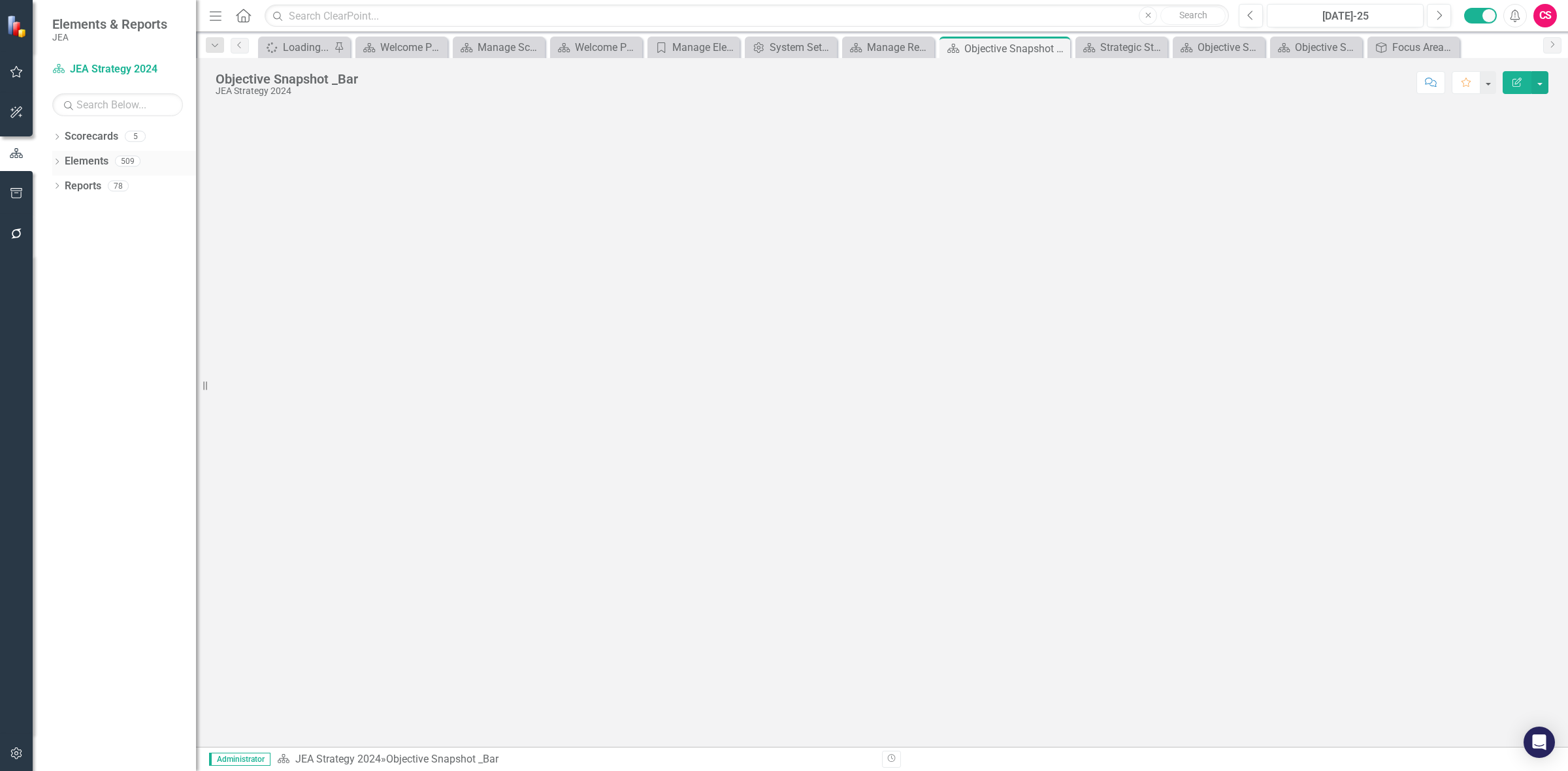
click at [84, 155] on link "Elements" at bounding box center [87, 161] width 44 height 15
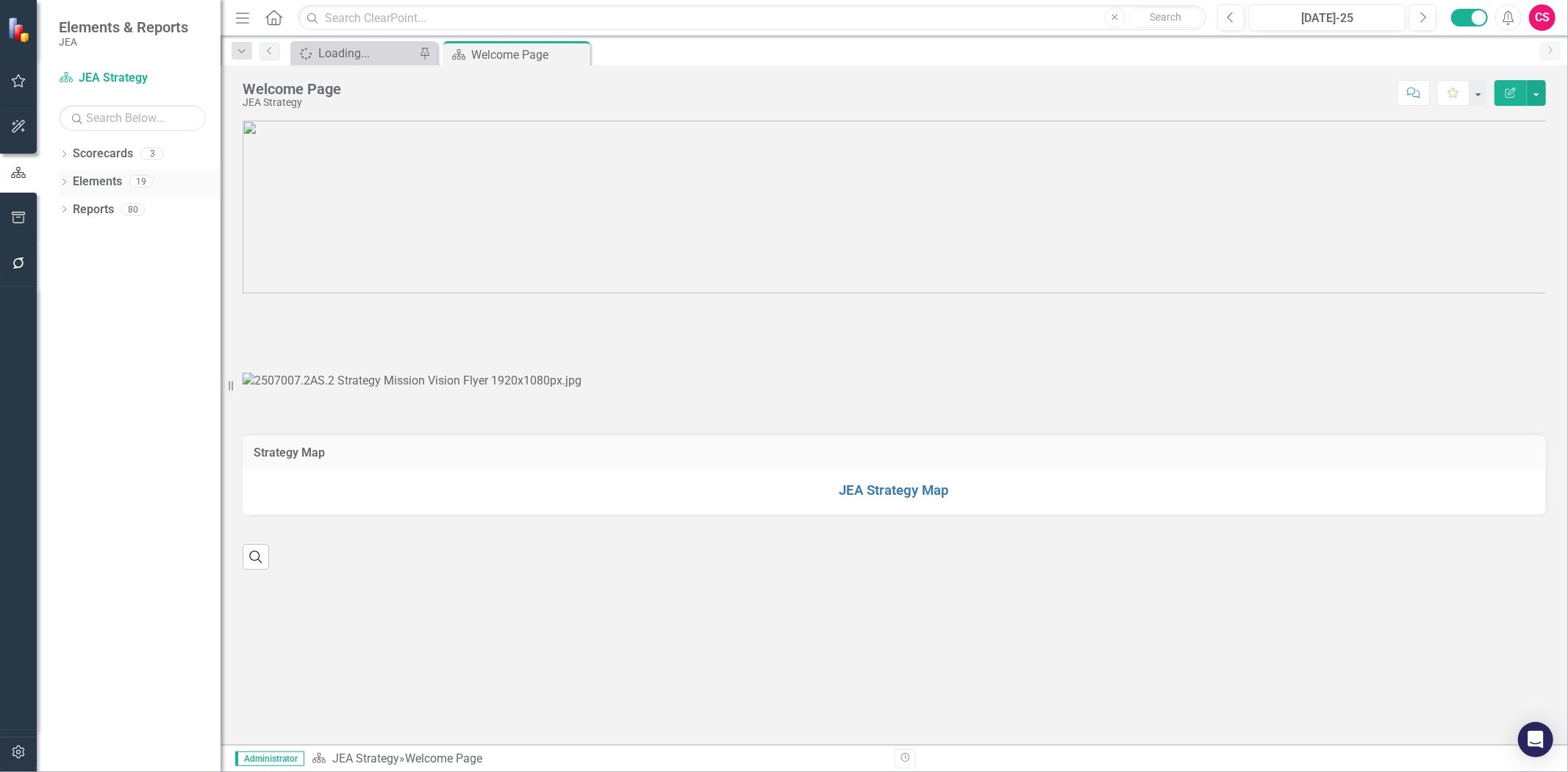
click at [104, 184] on link "Elements" at bounding box center [98, 181] width 49 height 17
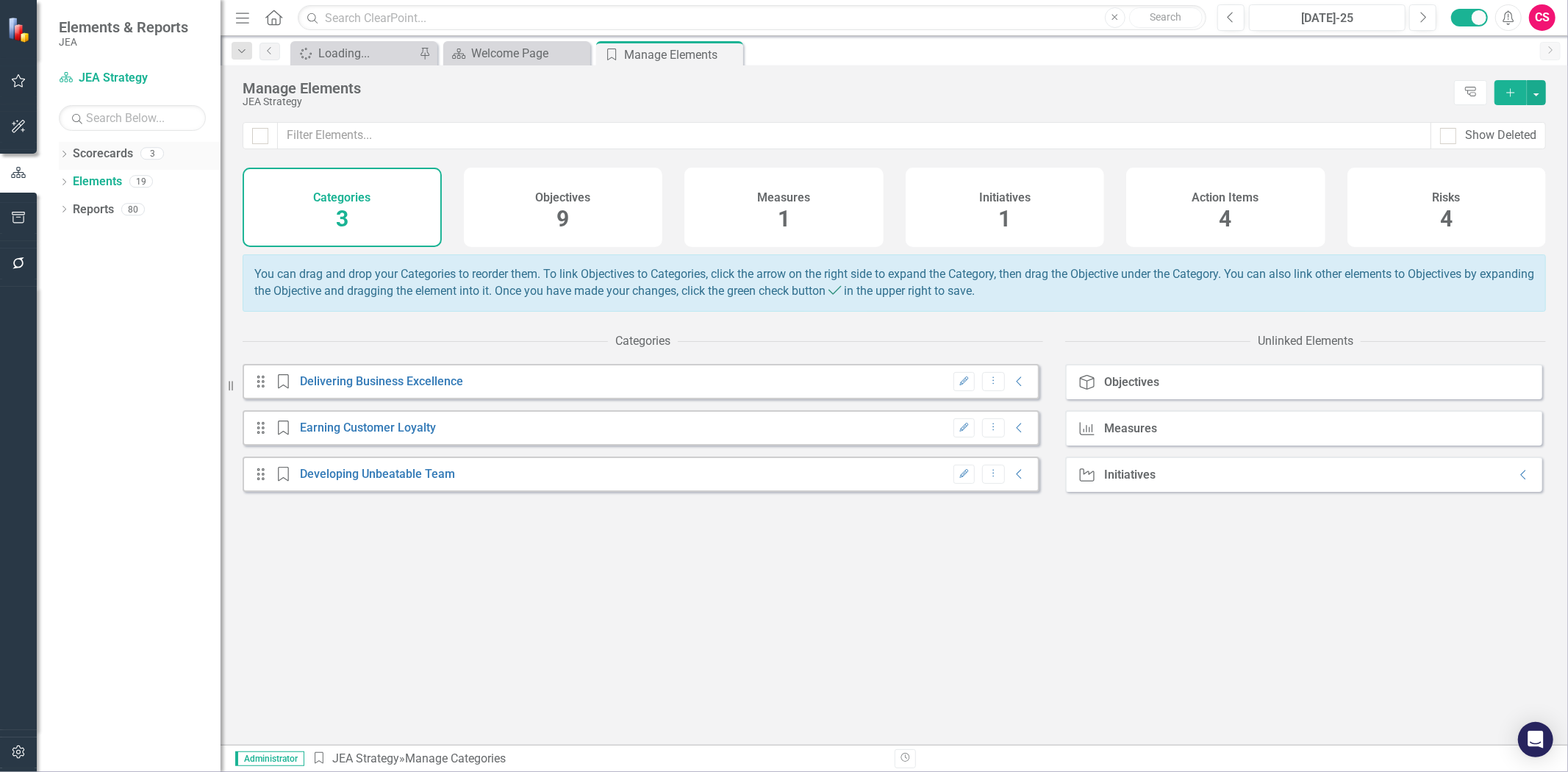
click at [112, 157] on link "Scorecards" at bounding box center [103, 153] width 61 height 17
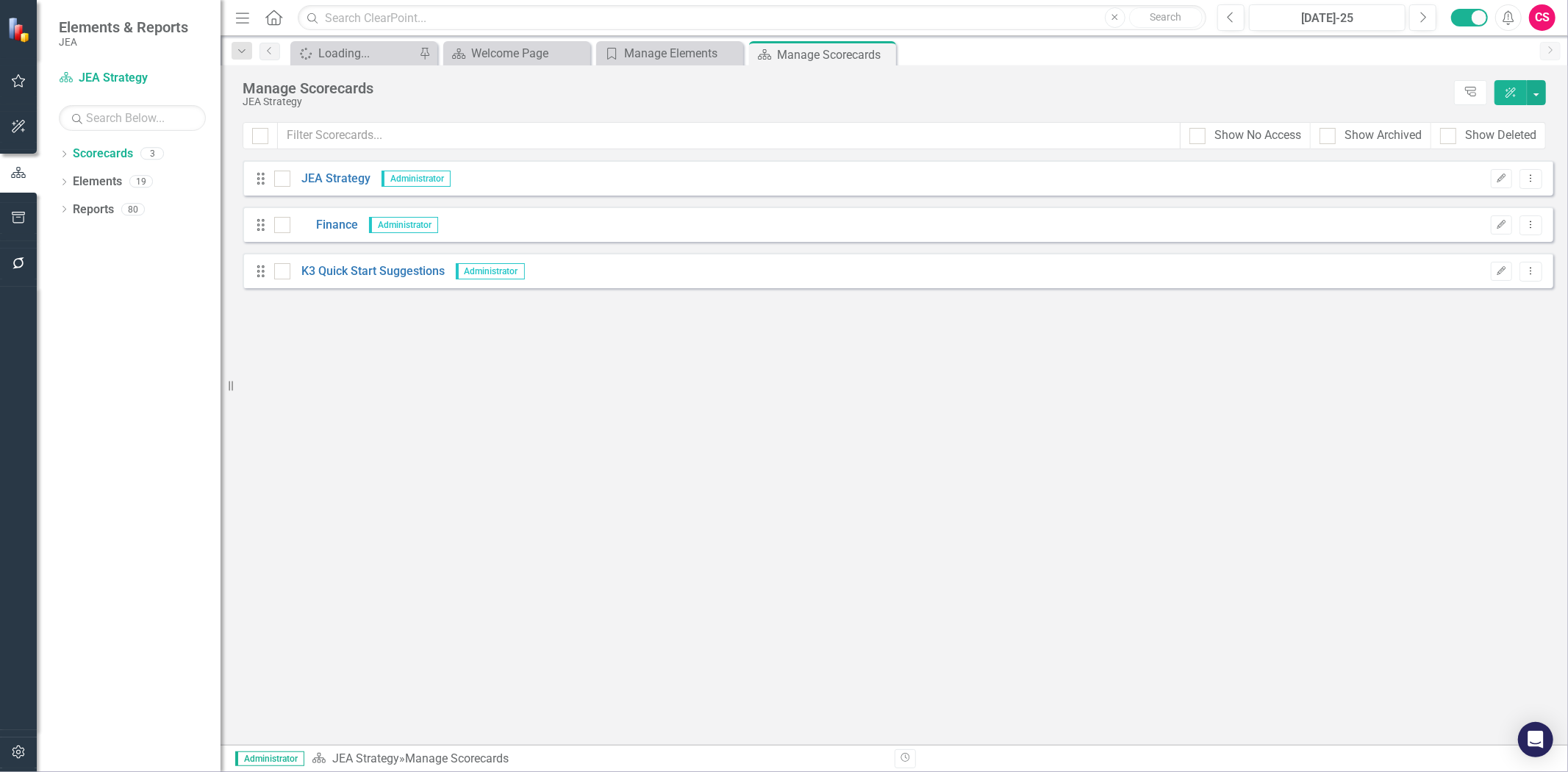
drag, startPoint x: 853, startPoint y: 460, endPoint x: 1049, endPoint y: 337, distance: 231.4
click at [871, 463] on div "Looks like you don't have any Scorecards set up yet. Why don't you add a Scorec…" at bounding box center [898, 452] width 1310 height 585
click at [1339, 32] on div "Menu Home Search Close Search Previous Jul-25 Next Alerts CS User Edit Profile …" at bounding box center [894, 18] width 1347 height 36
click at [96, 180] on link "Elements" at bounding box center [98, 181] width 49 height 17
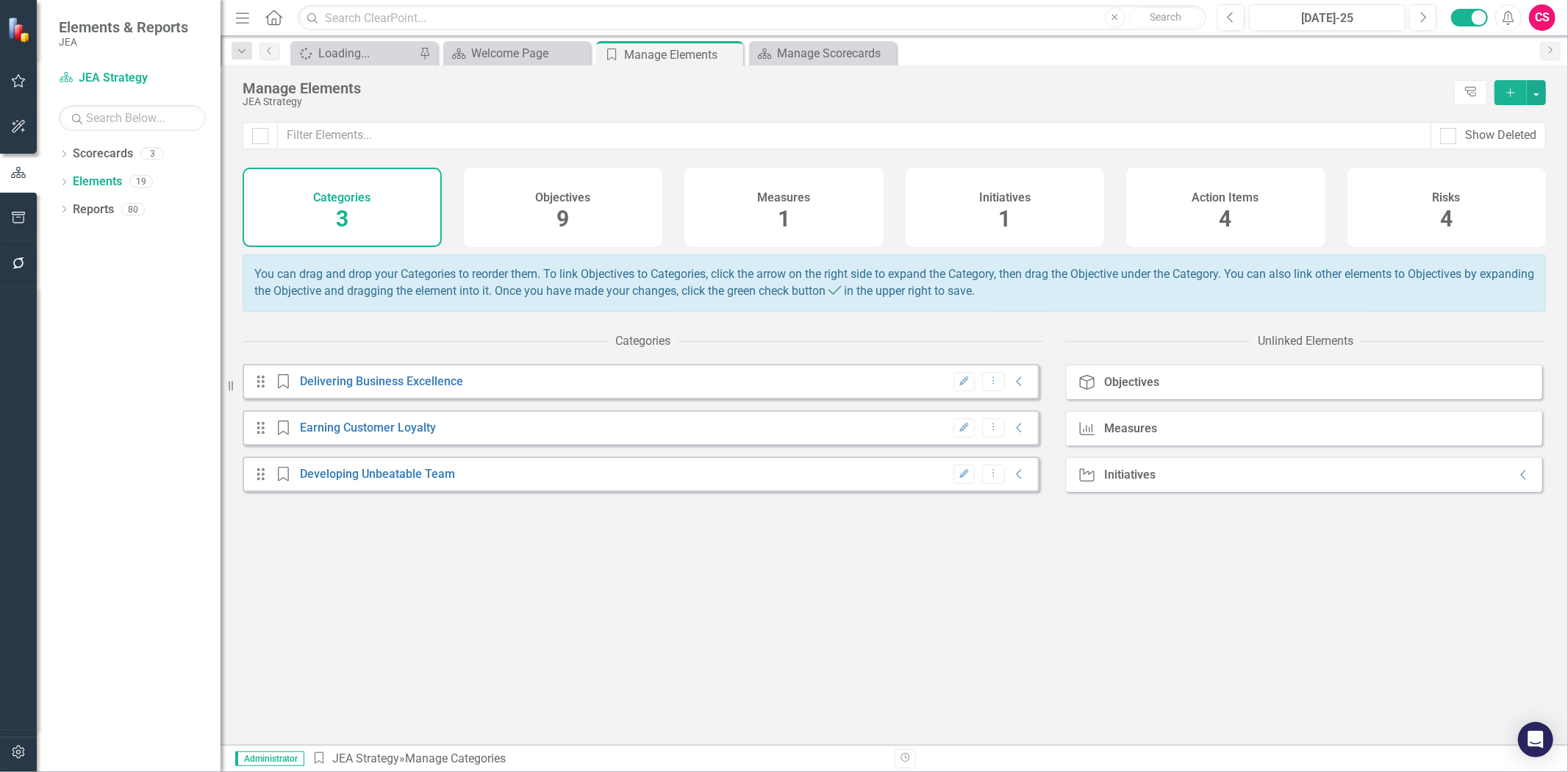
click at [750, 204] on div "Measures 1" at bounding box center [784, 208] width 200 height 79
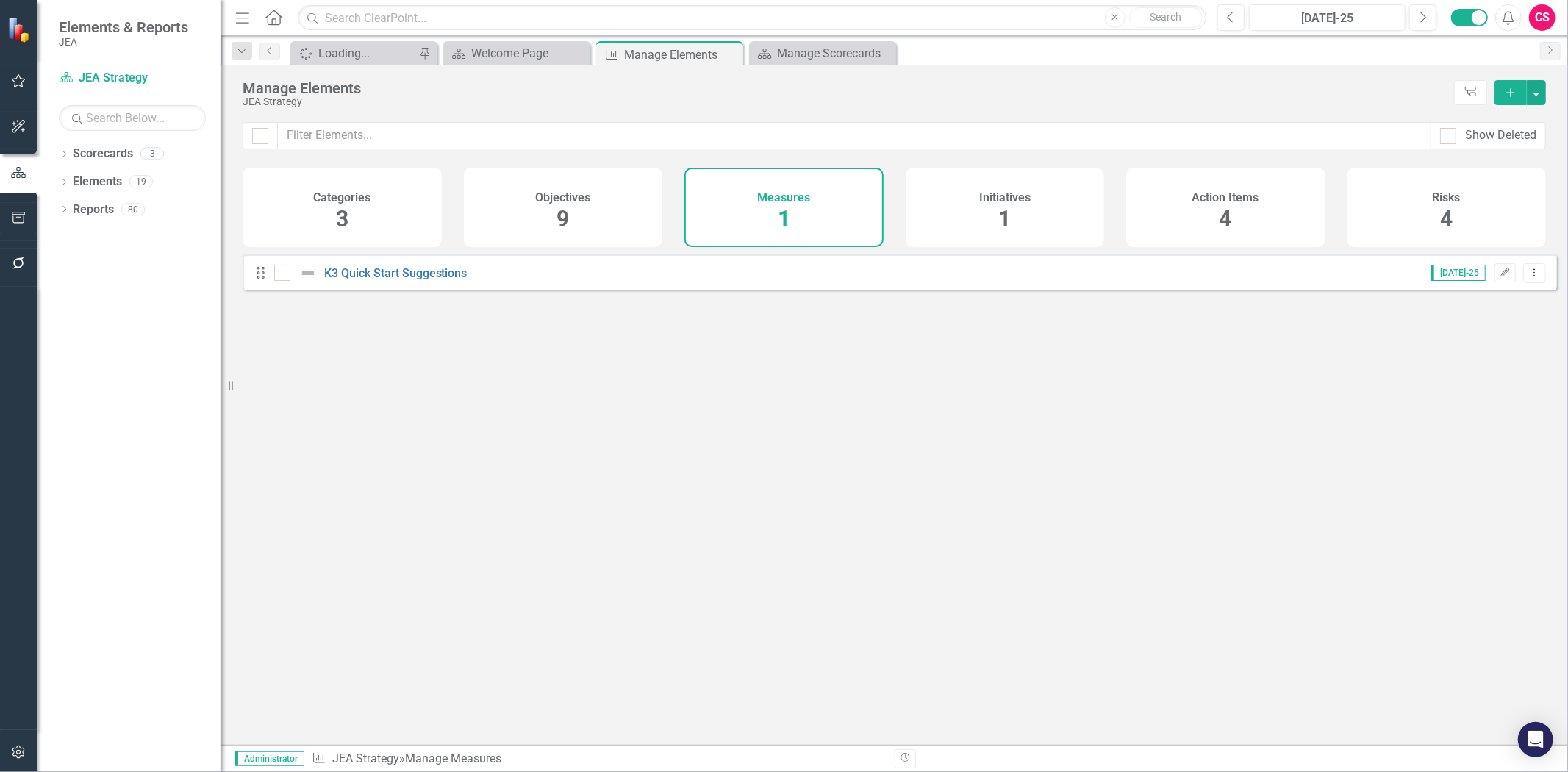
click at [993, 230] on div "Initiatives 1" at bounding box center [1005, 208] width 200 height 79
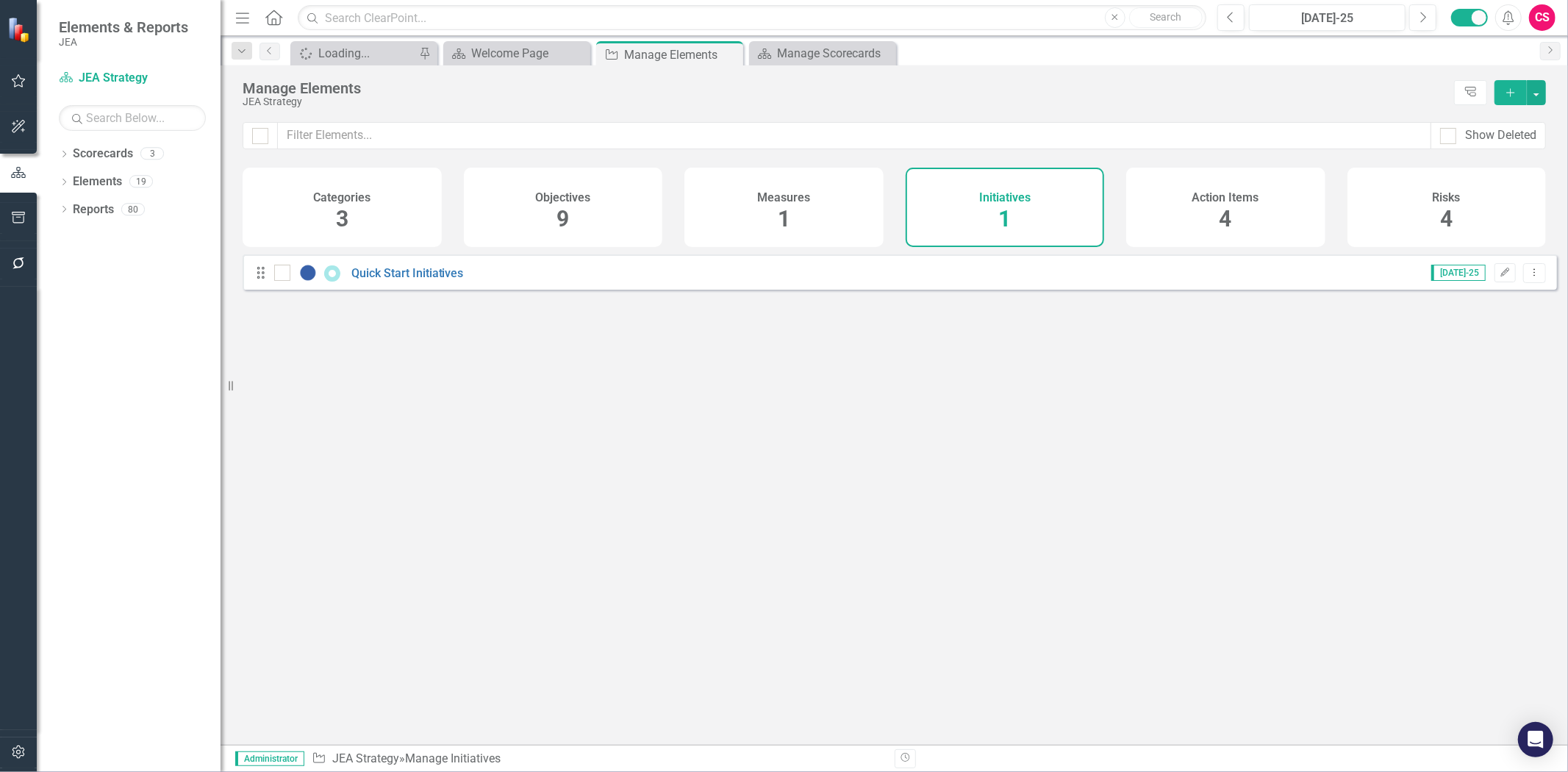
click at [1225, 197] on h4 "Action Items" at bounding box center [1226, 197] width 67 height 13
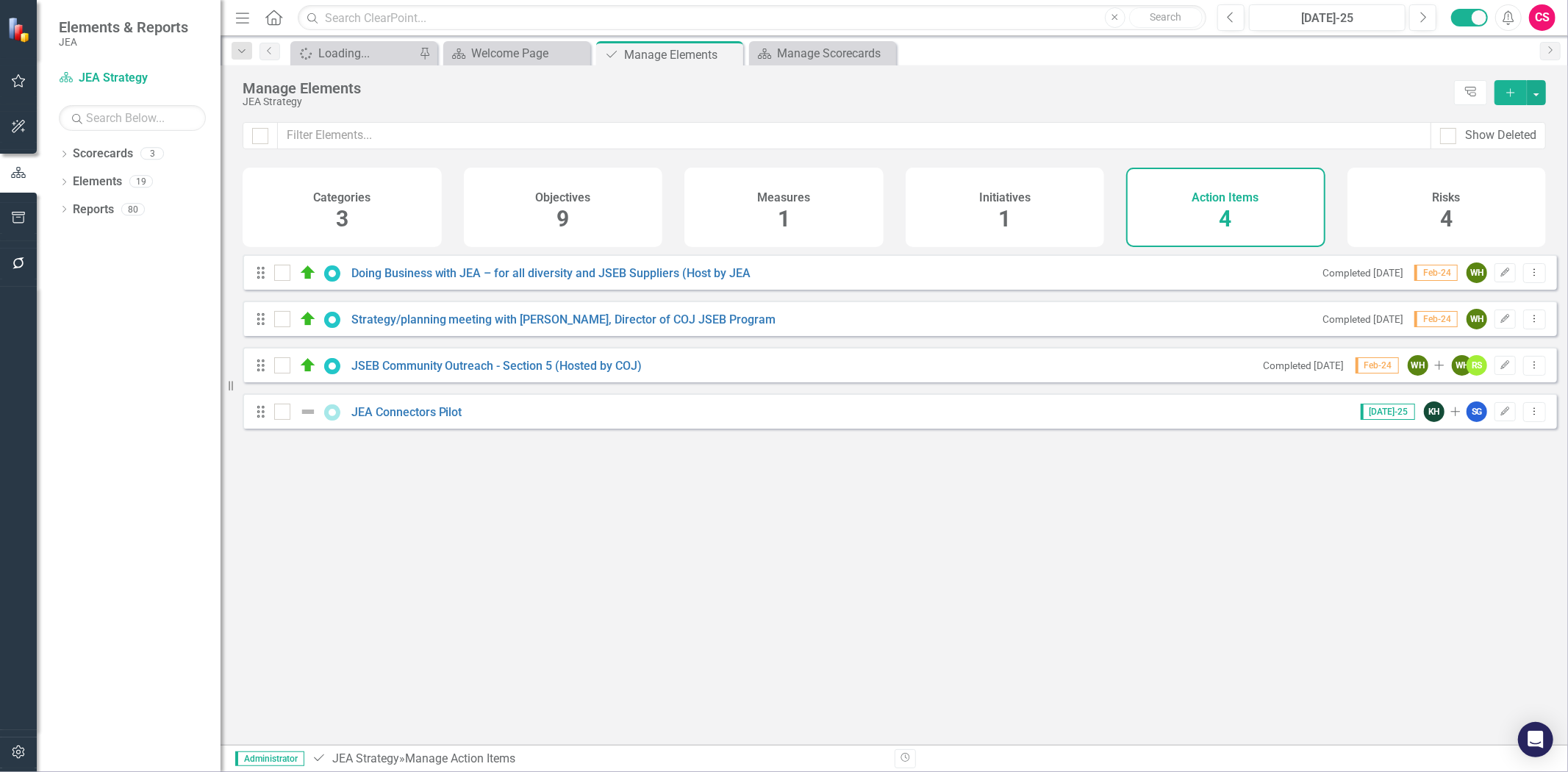
click at [1390, 206] on div "Risks 4" at bounding box center [1447, 208] width 200 height 79
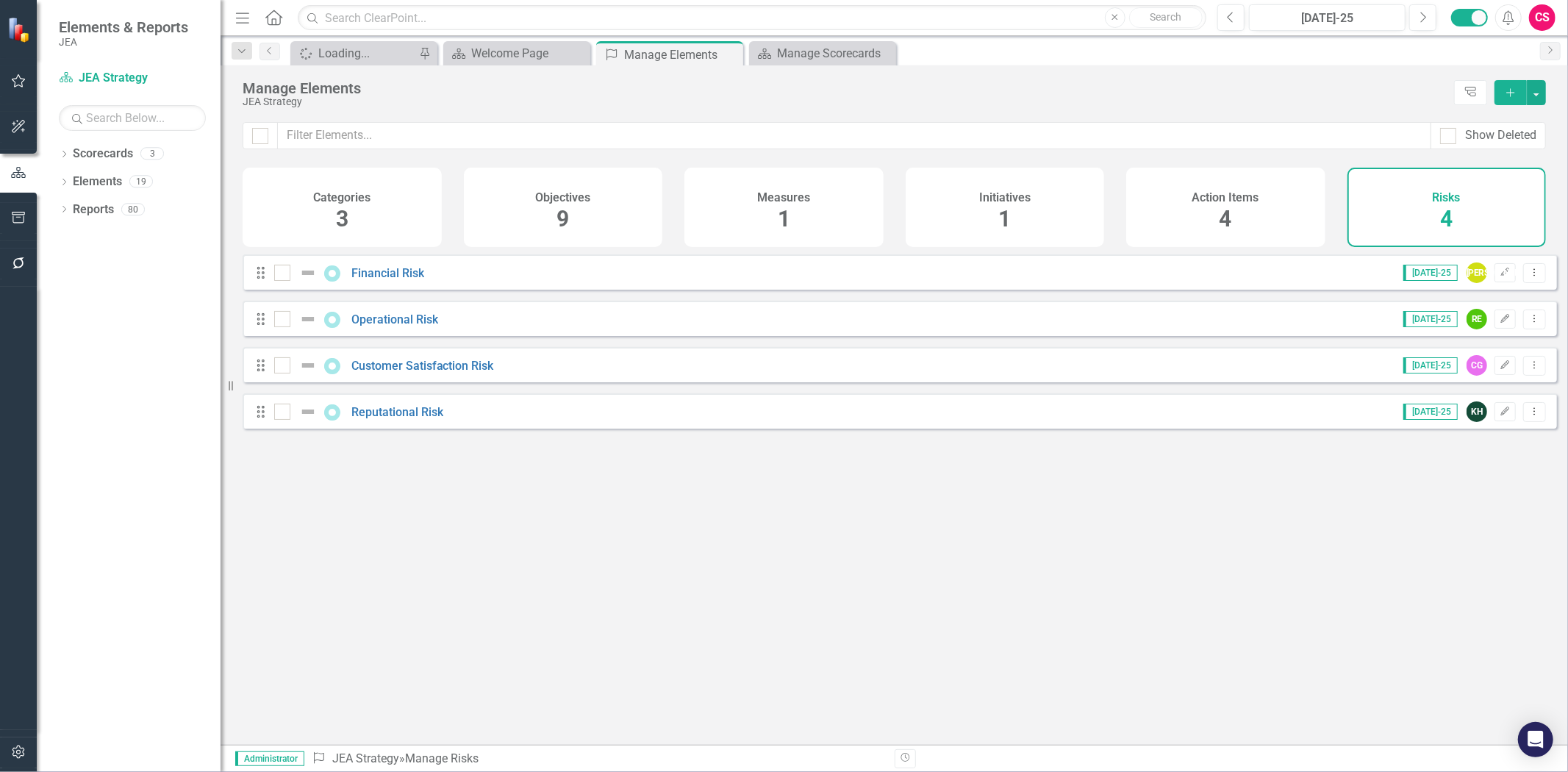
click at [334, 206] on div "Categories 3" at bounding box center [342, 208] width 200 height 79
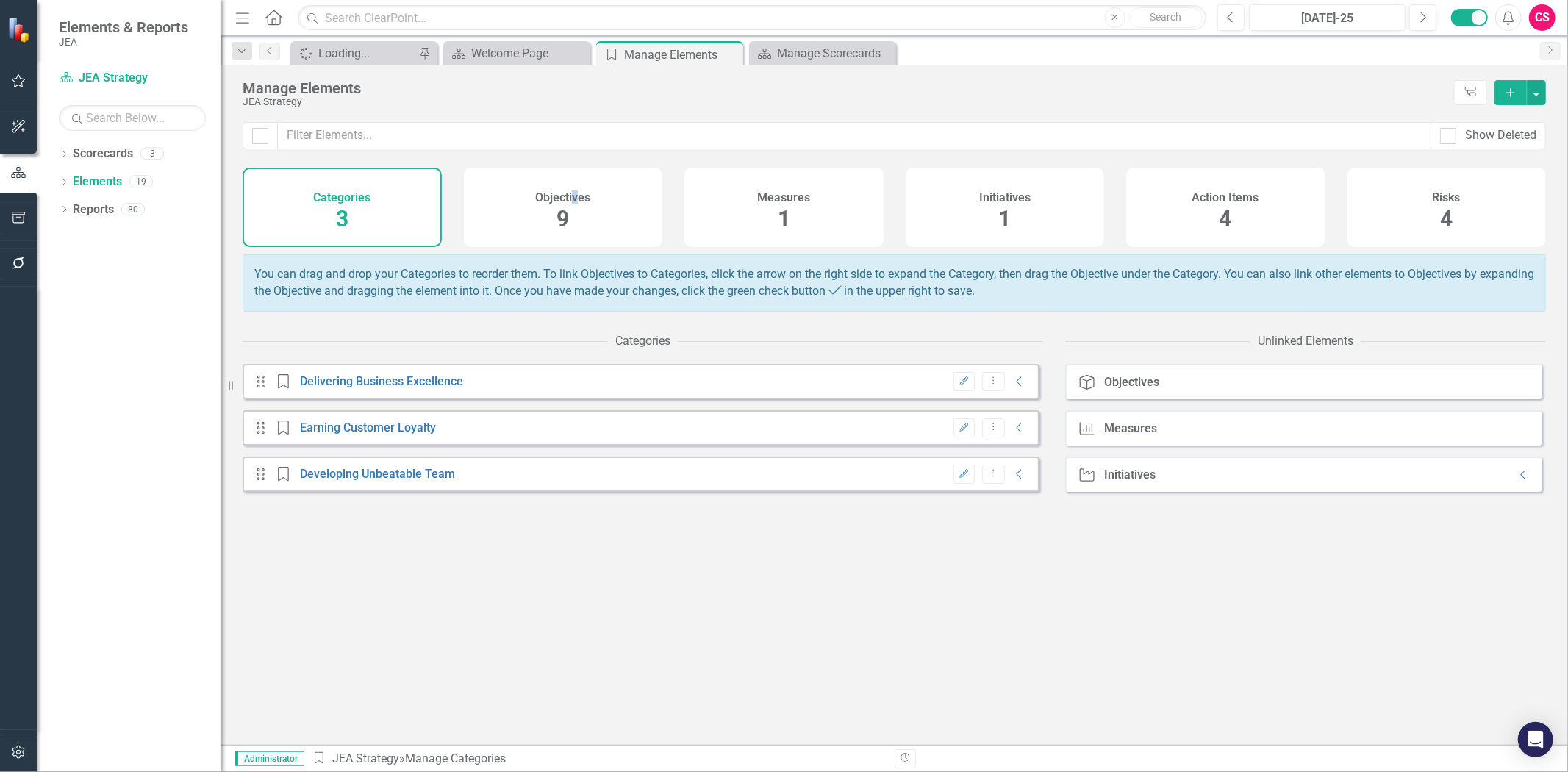
click at [576, 197] on h4 "Objectives" at bounding box center [562, 197] width 55 height 13
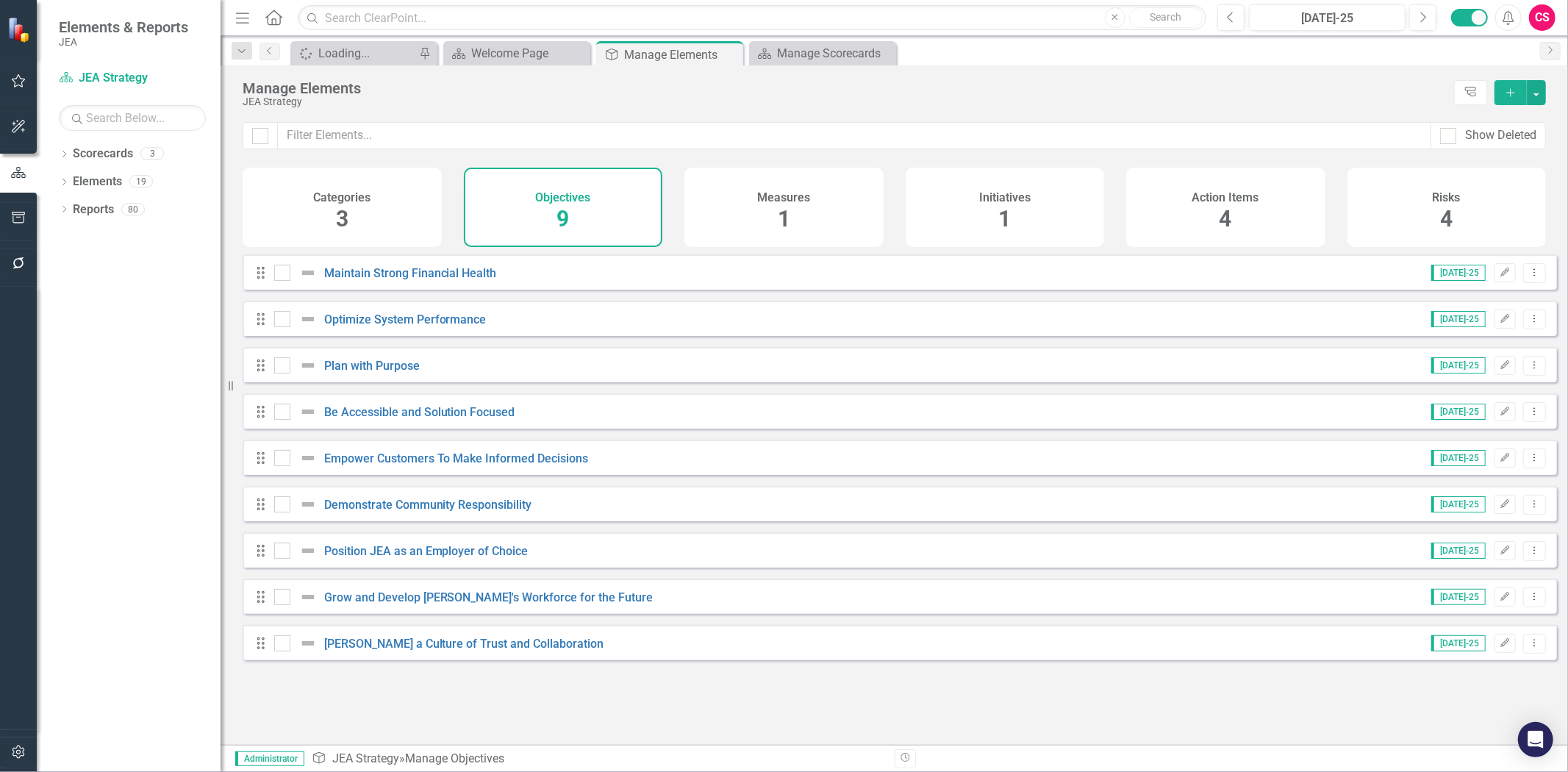
click at [709, 208] on div "Measures 1" at bounding box center [784, 208] width 200 height 79
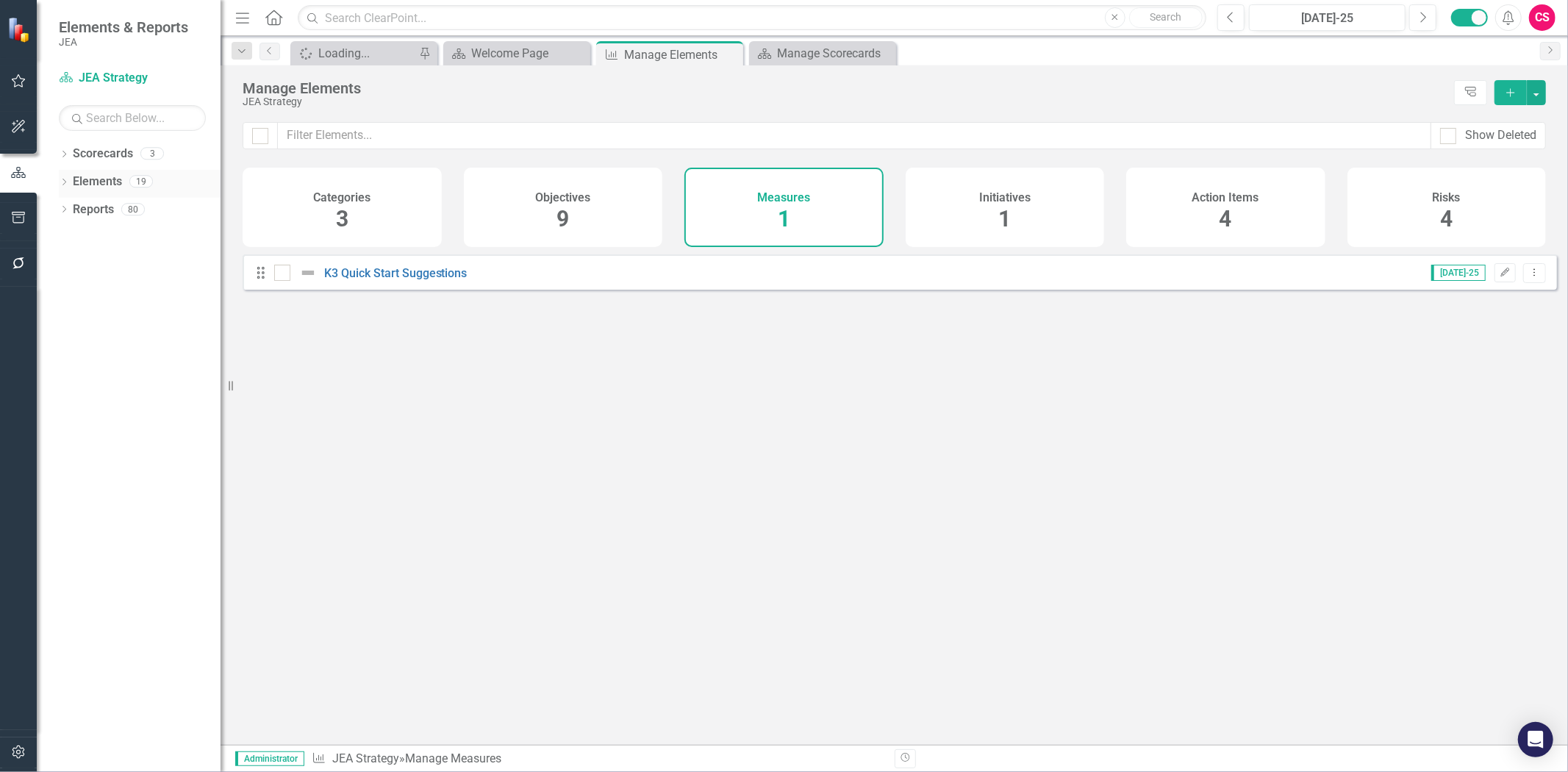
click at [79, 178] on link "Elements" at bounding box center [98, 181] width 49 height 17
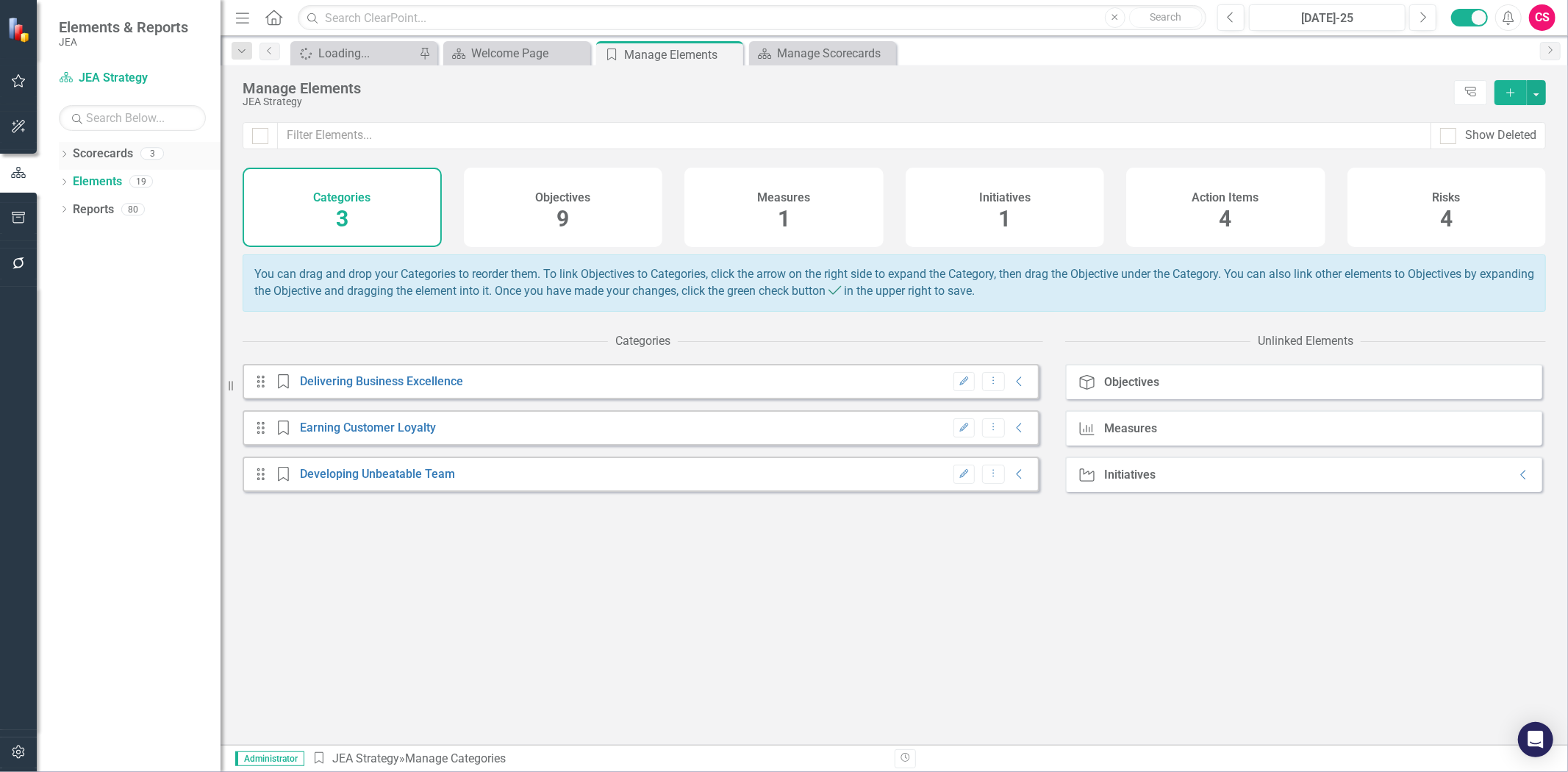
click at [100, 155] on link "Scorecards" at bounding box center [103, 153] width 61 height 17
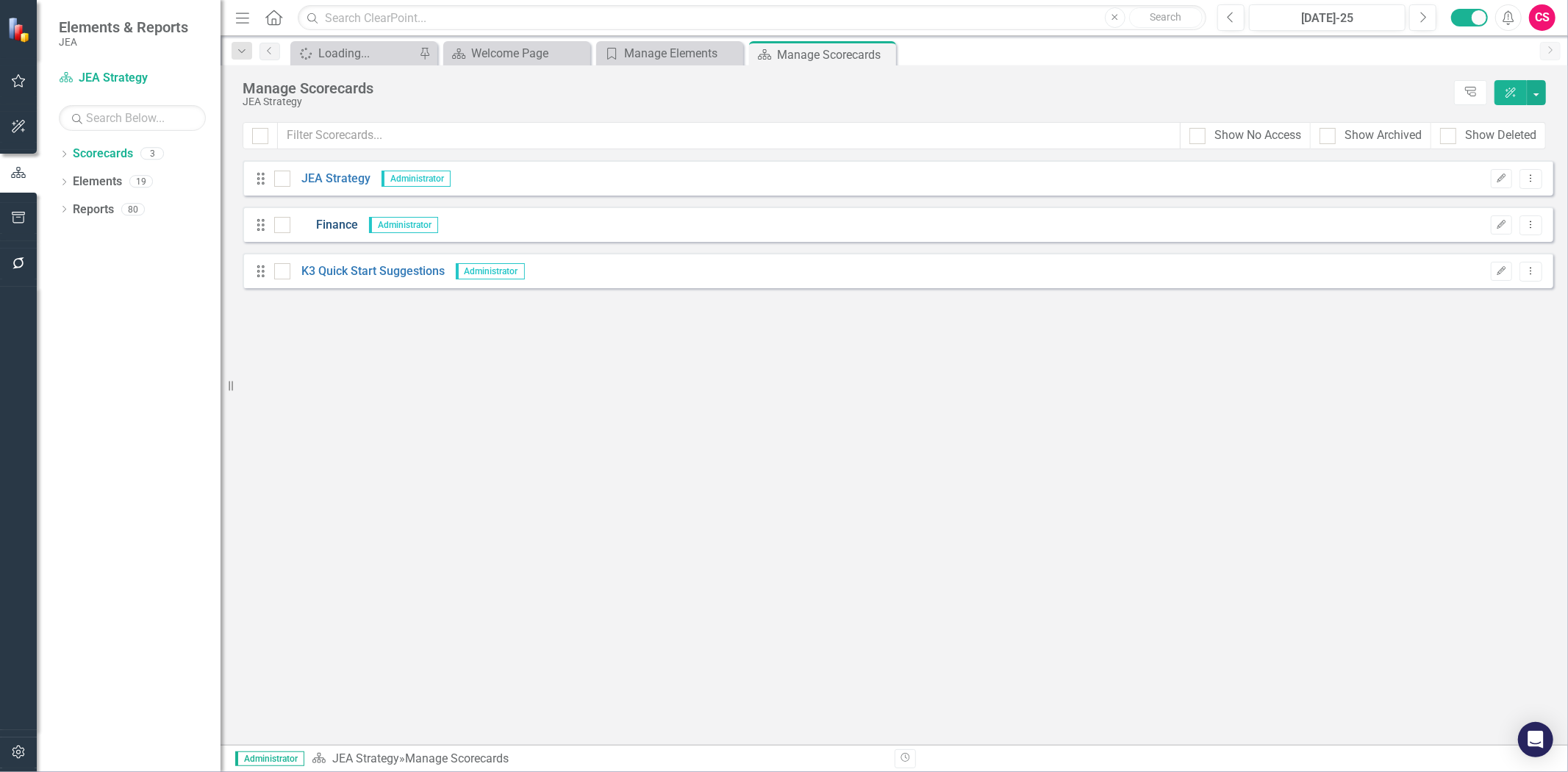
click at [347, 218] on link "Finance" at bounding box center [324, 225] width 68 height 17
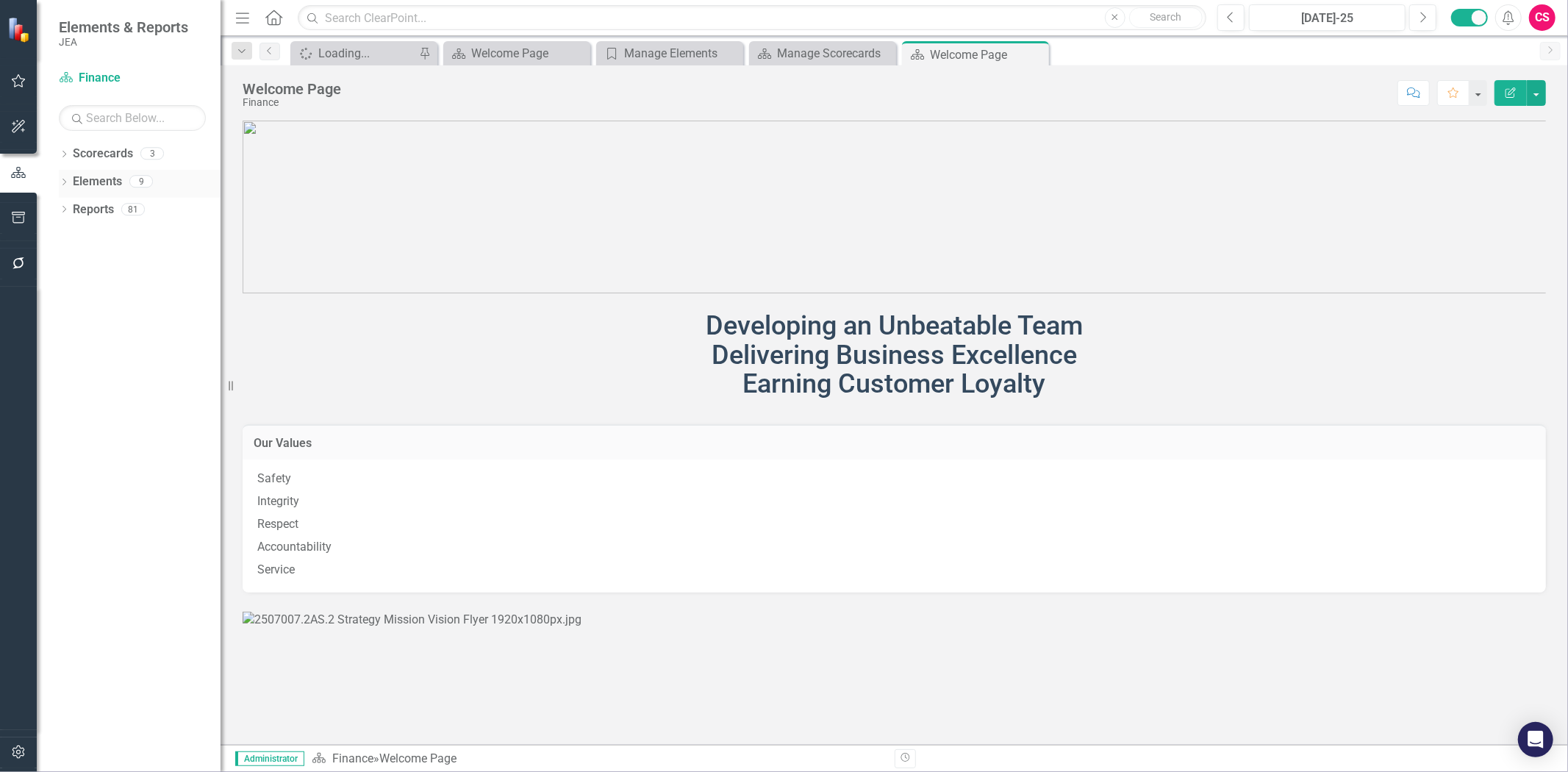
click at [68, 185] on icon "Dropdown" at bounding box center [64, 183] width 11 height 8
click at [94, 181] on link "Elements" at bounding box center [98, 181] width 49 height 17
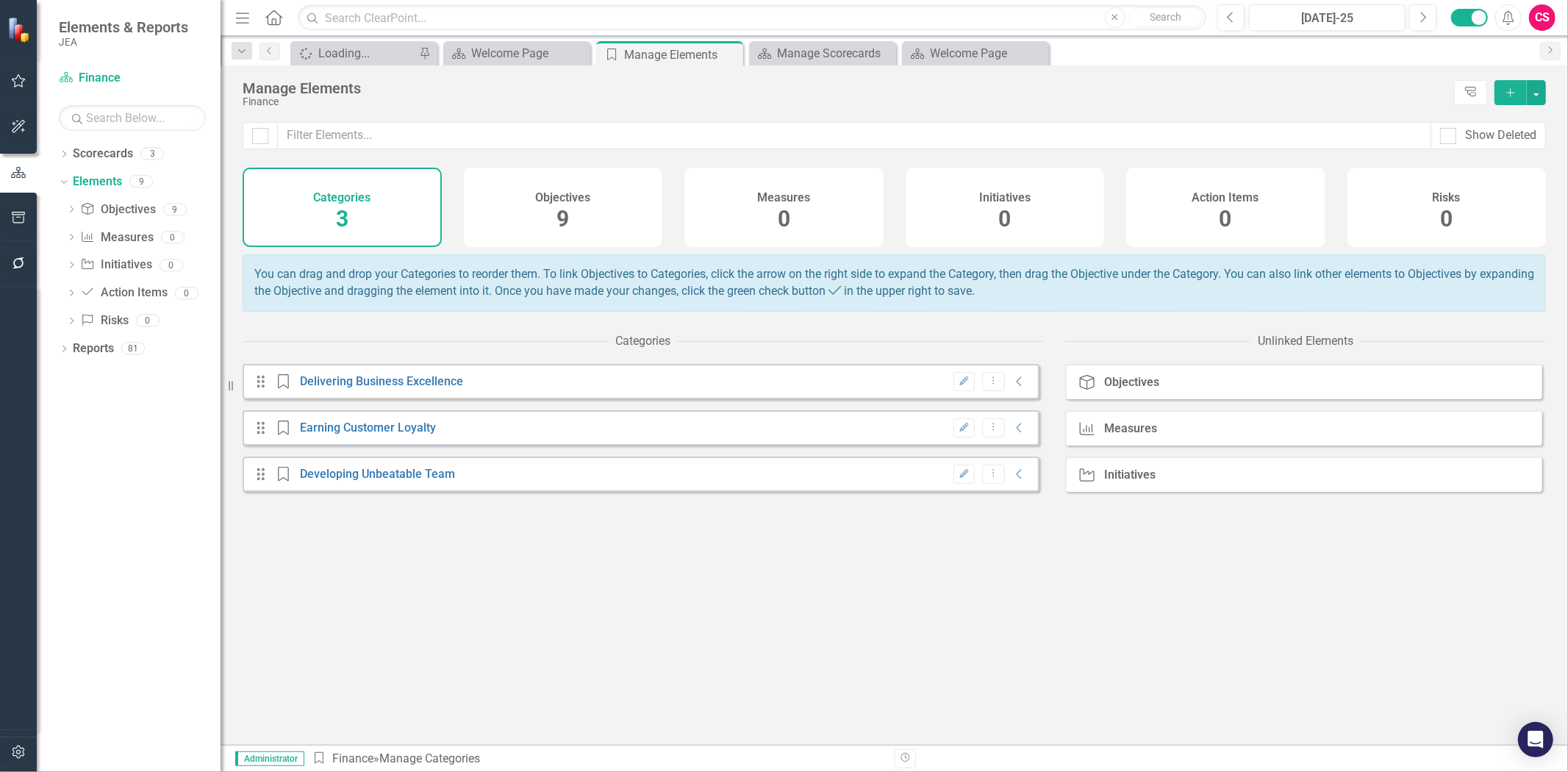
click at [594, 215] on div "Objectives 9" at bounding box center [563, 208] width 200 height 79
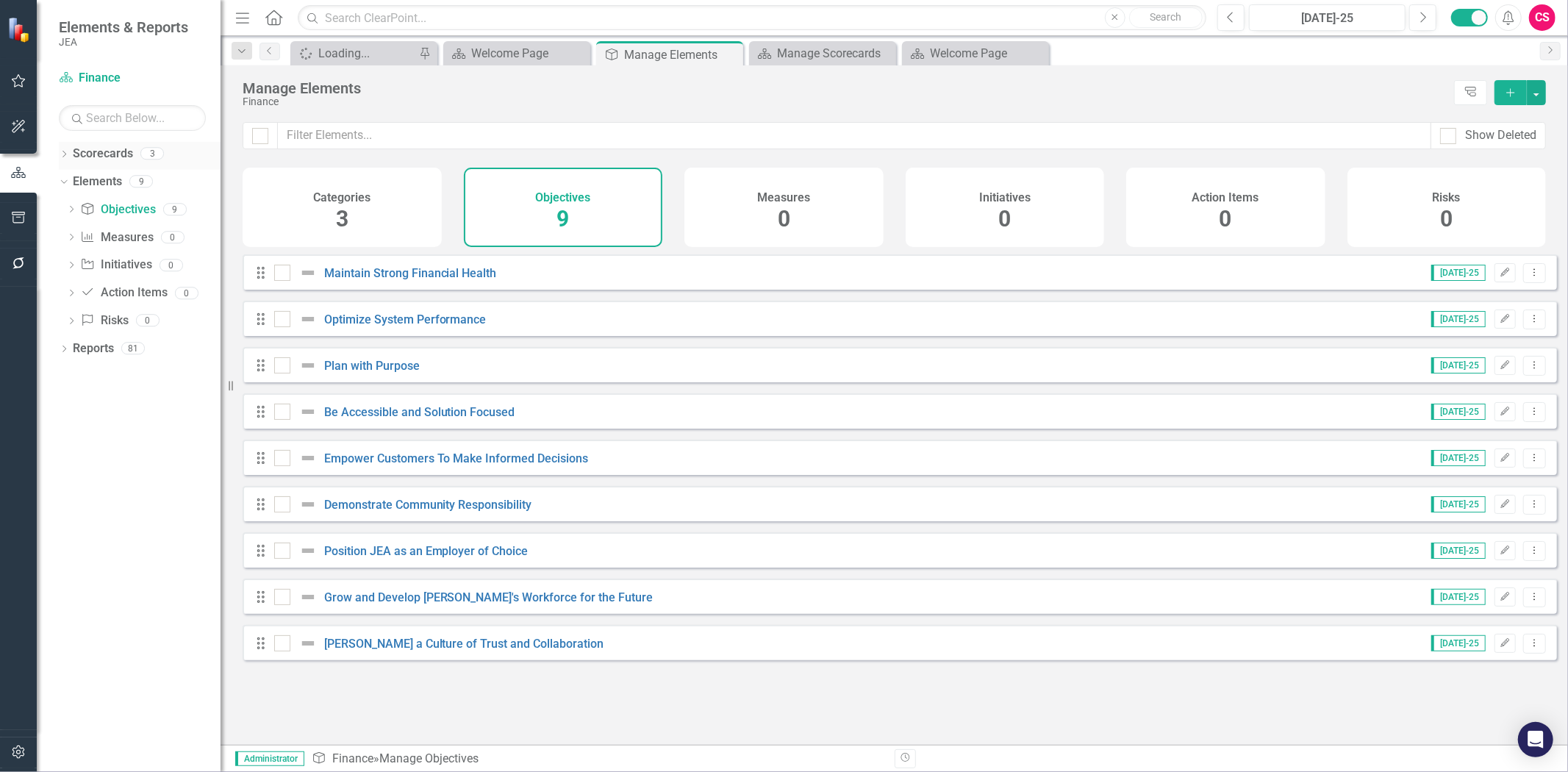
click at [96, 159] on link "Scorecards" at bounding box center [103, 153] width 61 height 17
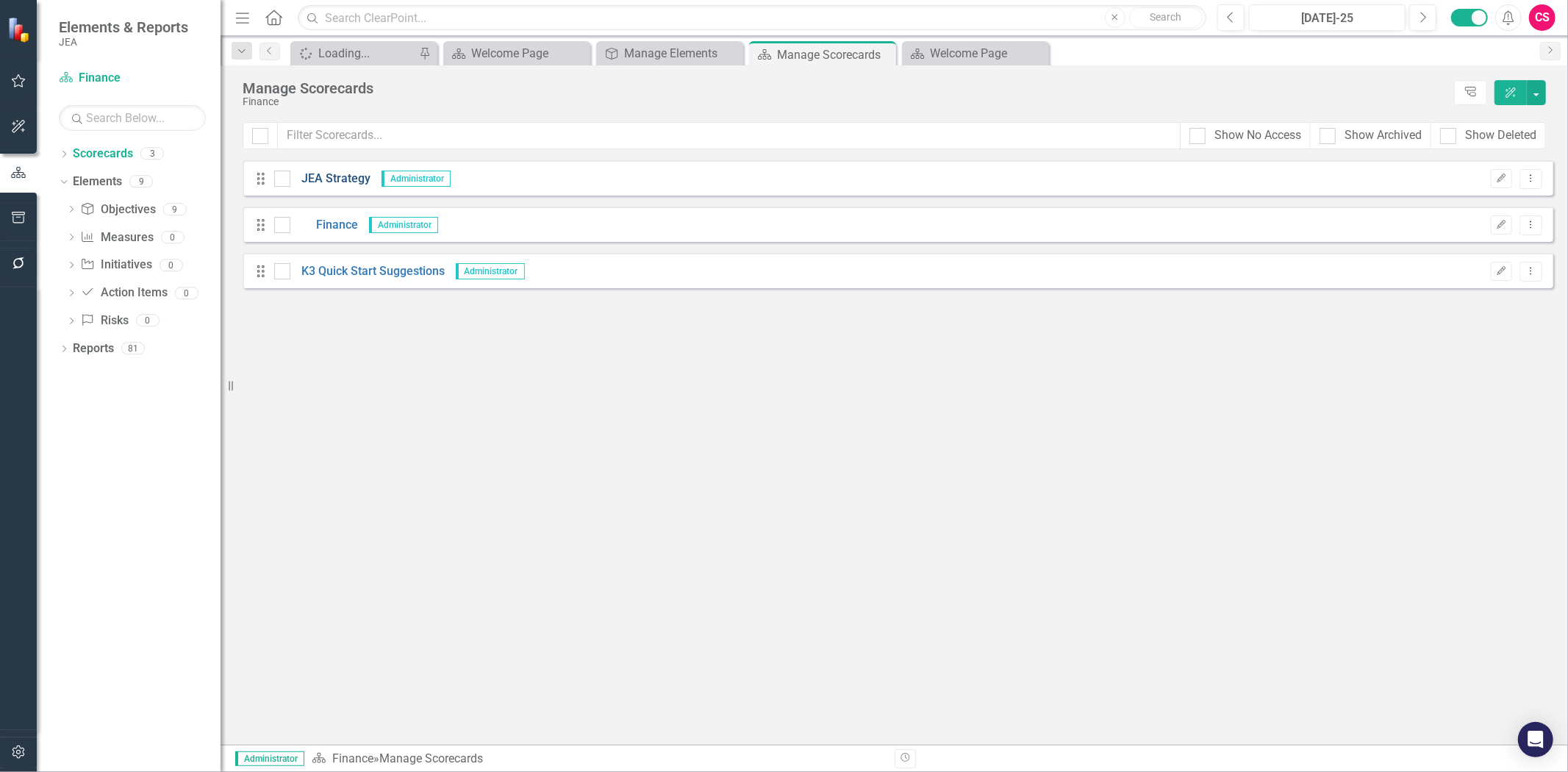
click at [332, 177] on link "JEA Strategy" at bounding box center [330, 178] width 80 height 17
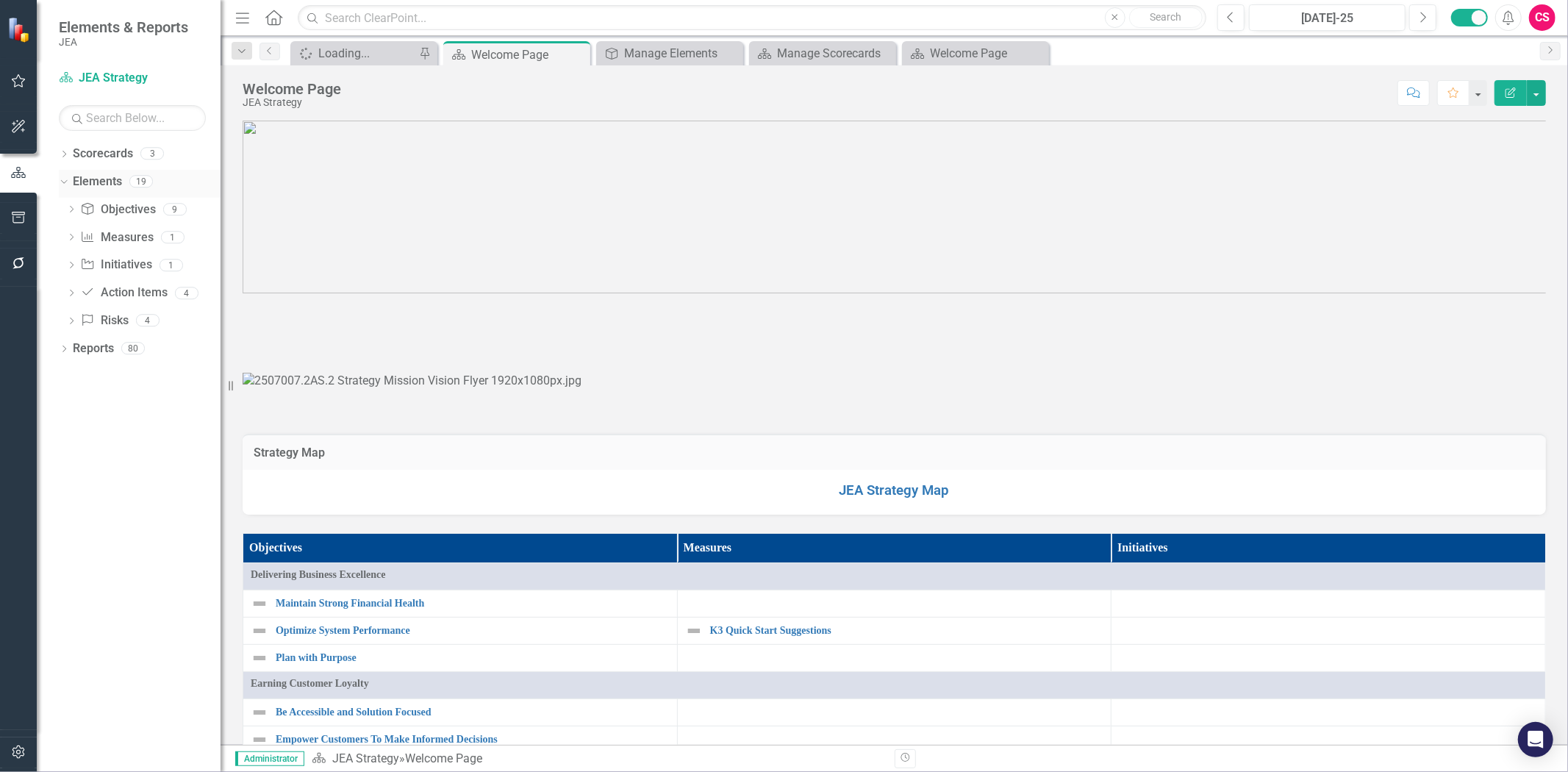
click at [91, 173] on link "Elements" at bounding box center [98, 181] width 49 height 17
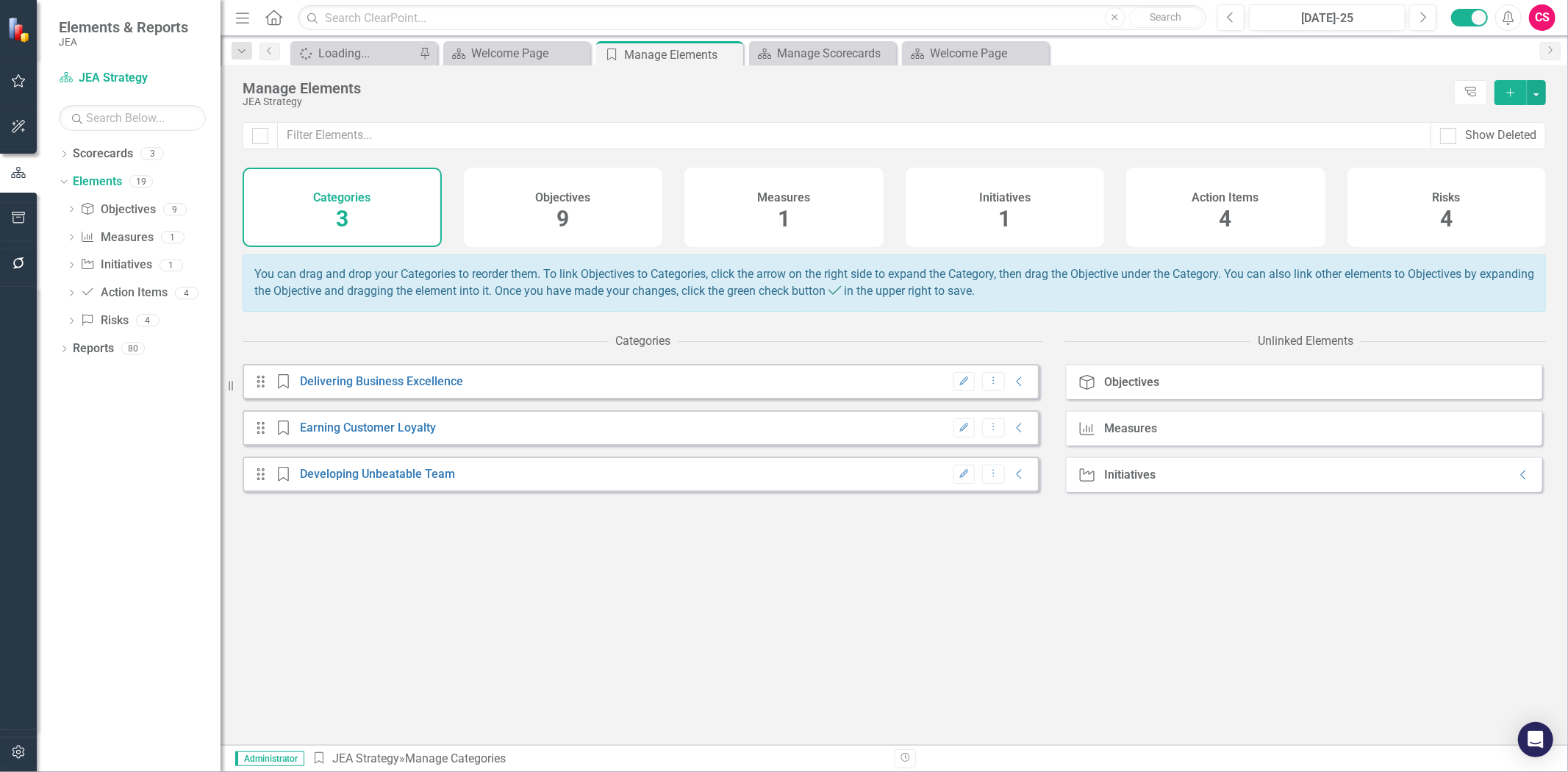
click at [746, 200] on div "Measures 1" at bounding box center [784, 208] width 200 height 79
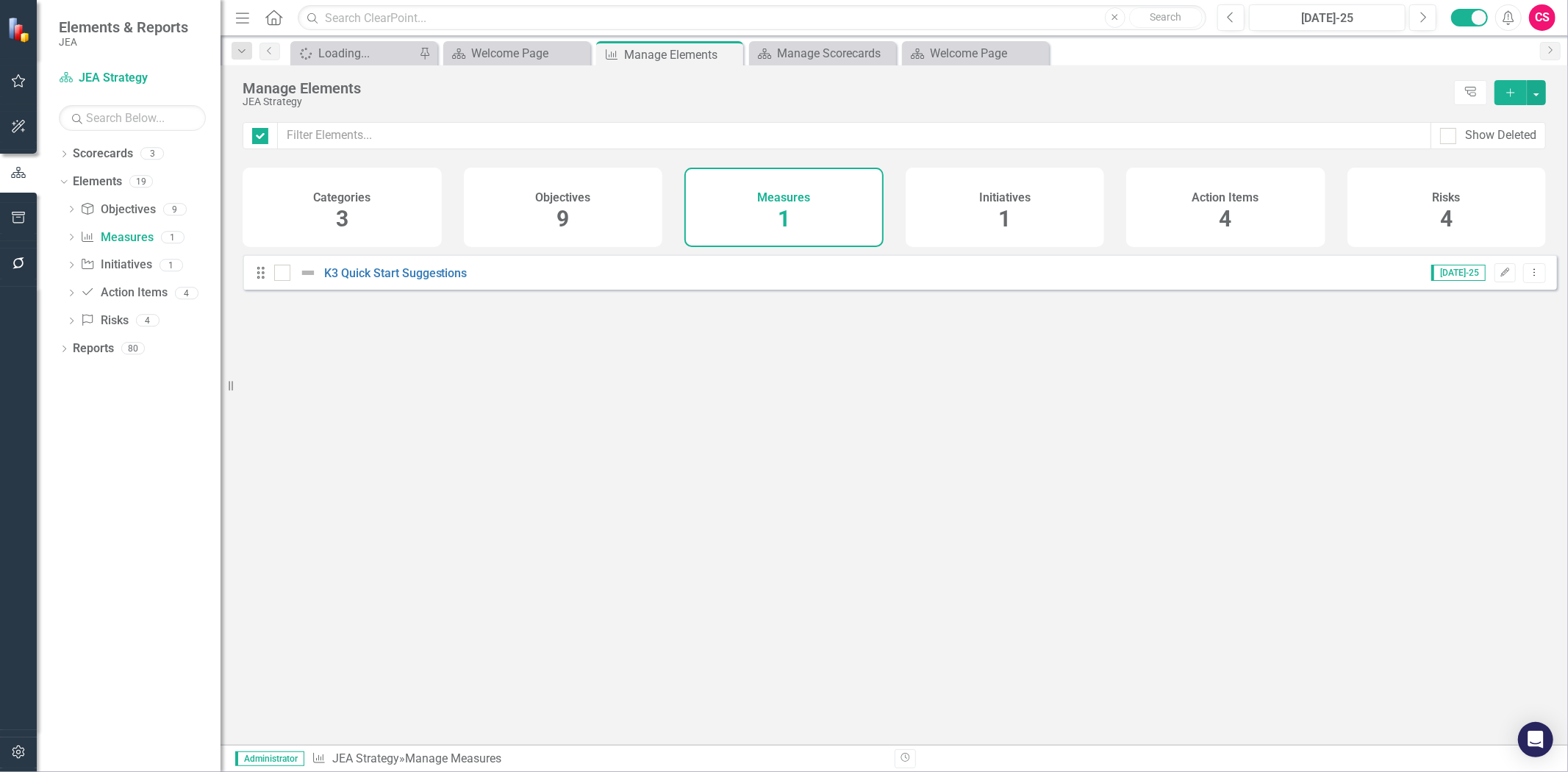
checkbox input "false"
click at [1512, 84] on button "Add" at bounding box center [1510, 92] width 33 height 25
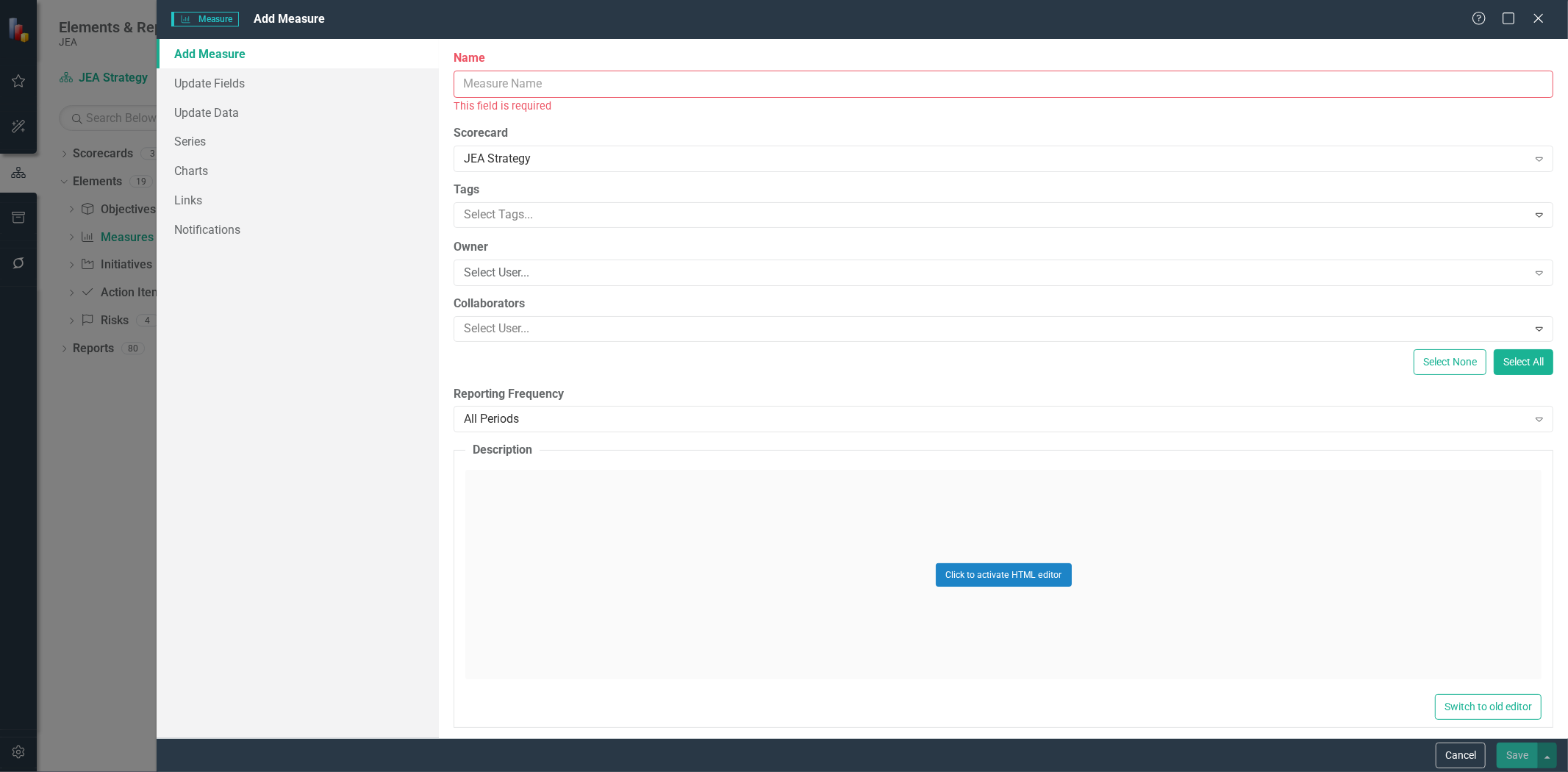
click at [642, 84] on input "Name" at bounding box center [1003, 84] width 1099 height 27
type input "W"
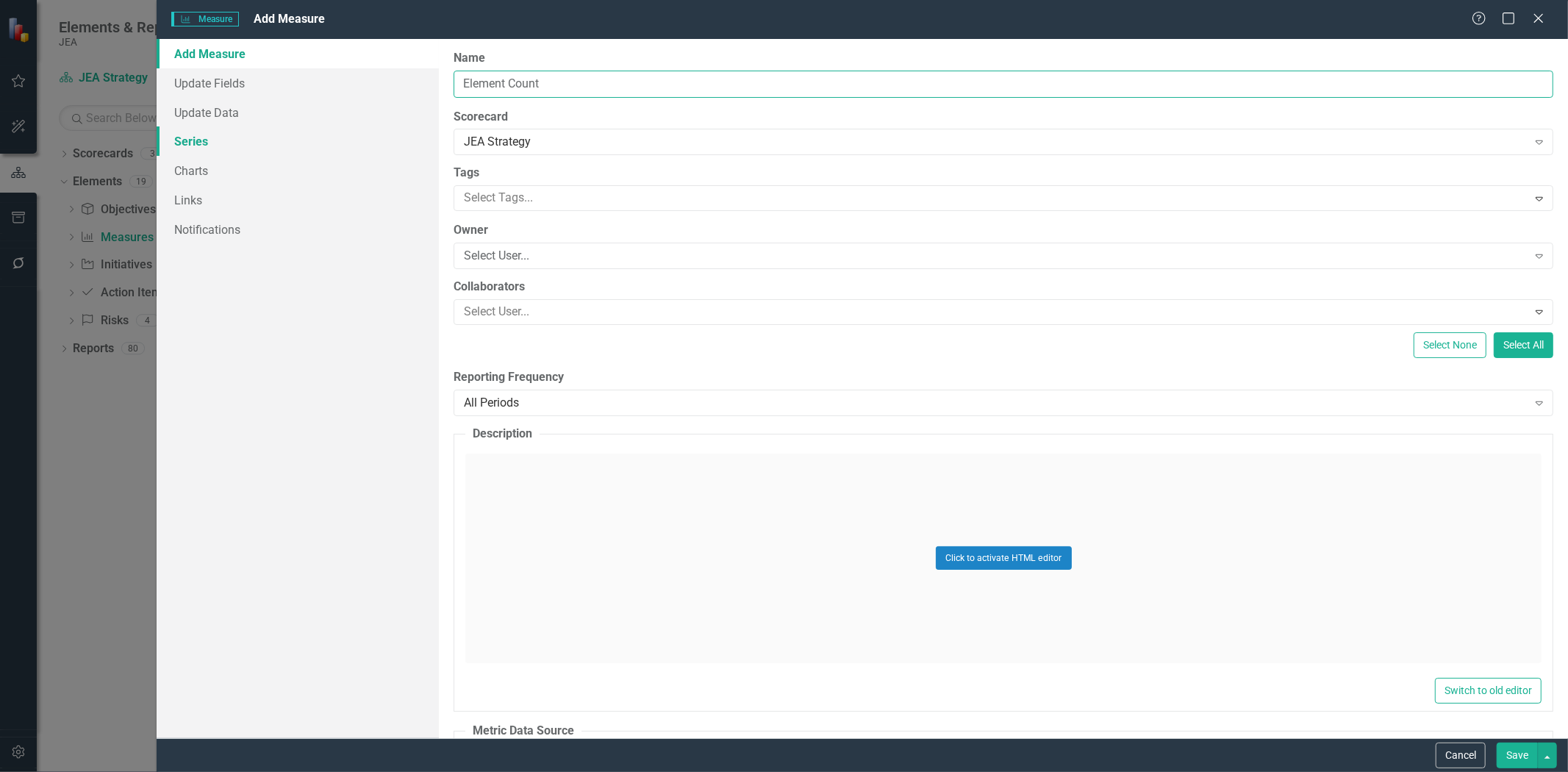
type input "Element Count"
click at [195, 136] on link "Series" at bounding box center [297, 141] width 282 height 29
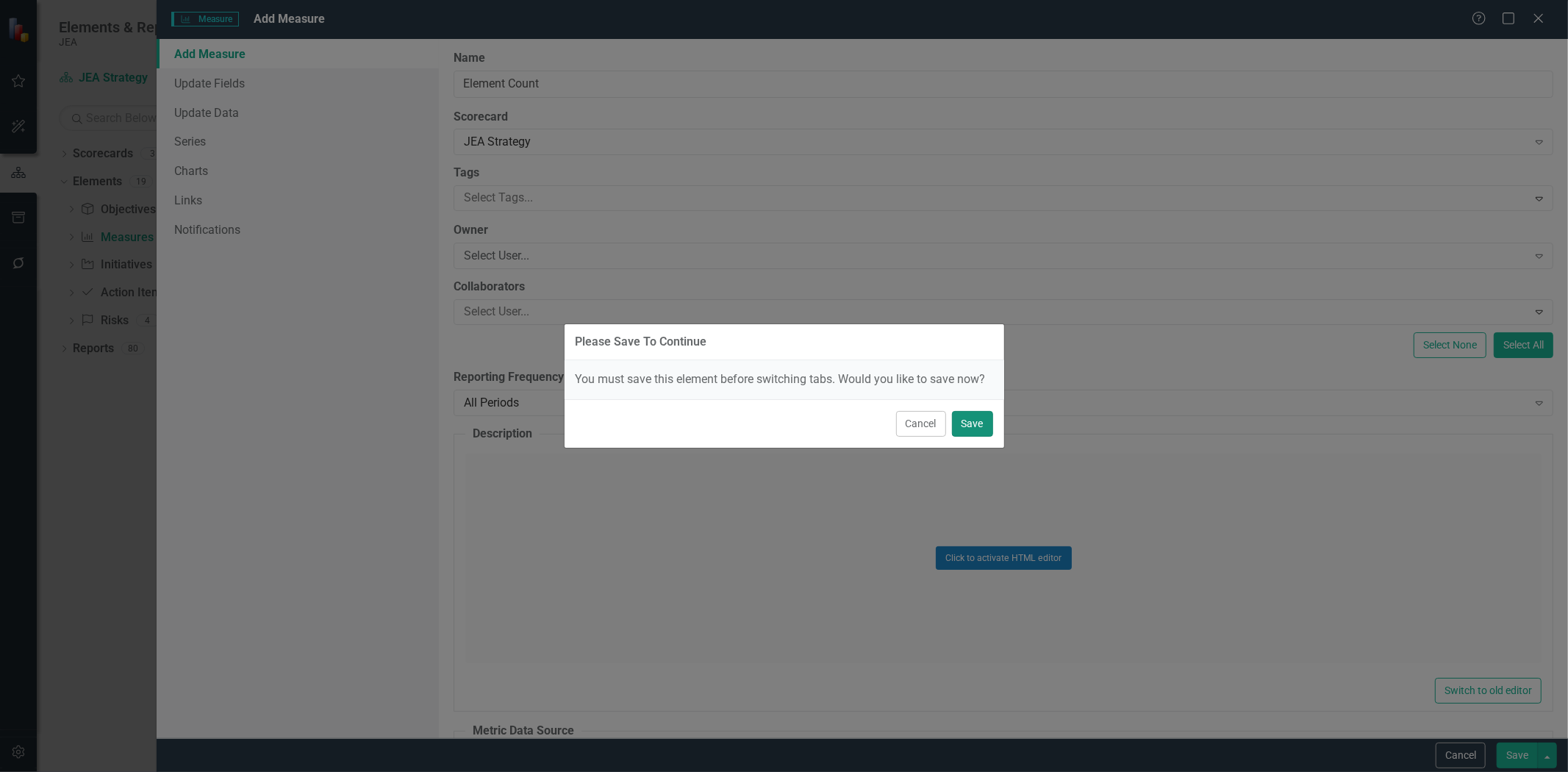
click at [966, 411] on button "Save" at bounding box center [972, 423] width 41 height 25
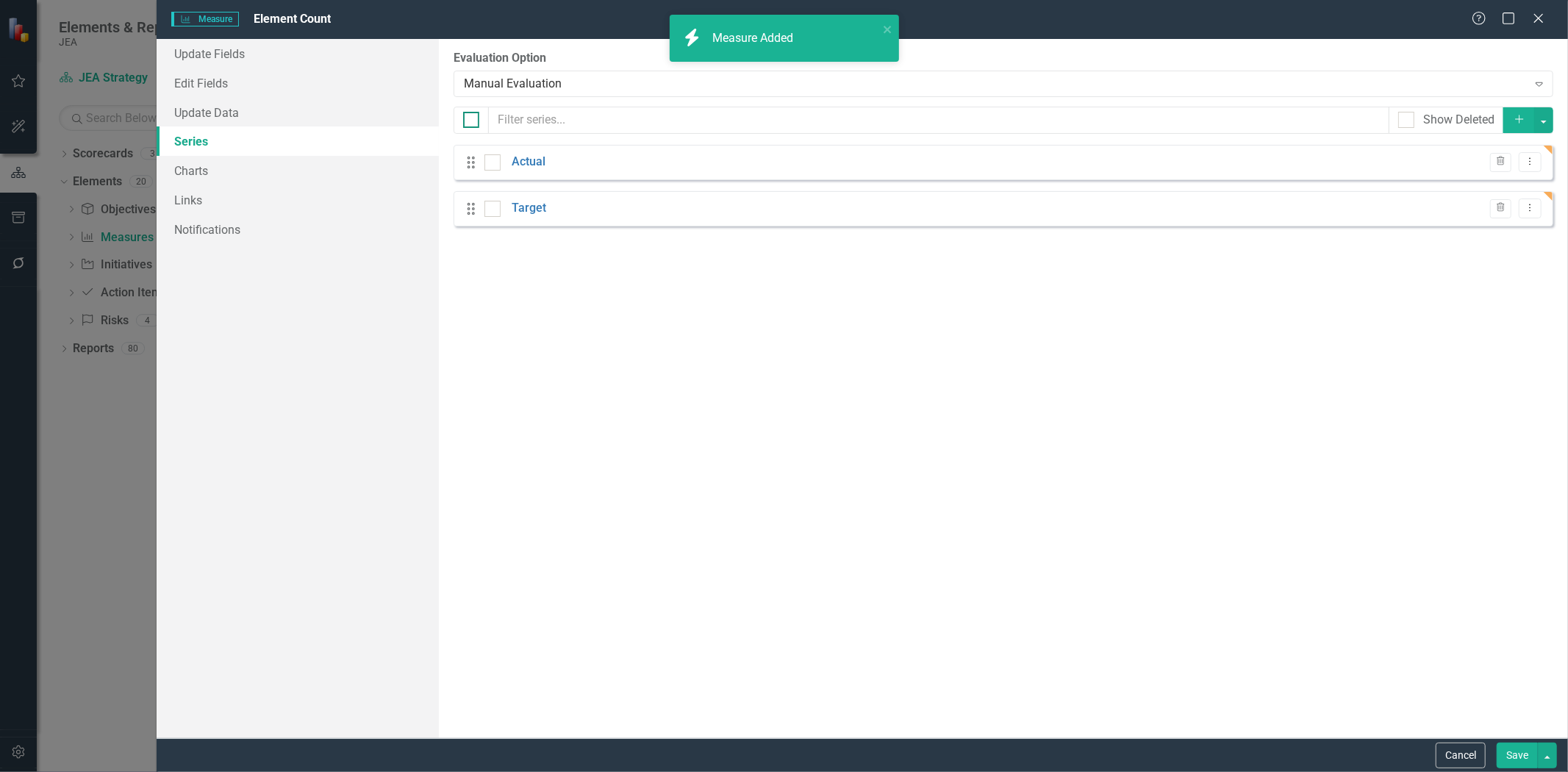
click at [464, 113] on input "checkbox" at bounding box center [468, 116] width 10 height 10
checkbox input "true"
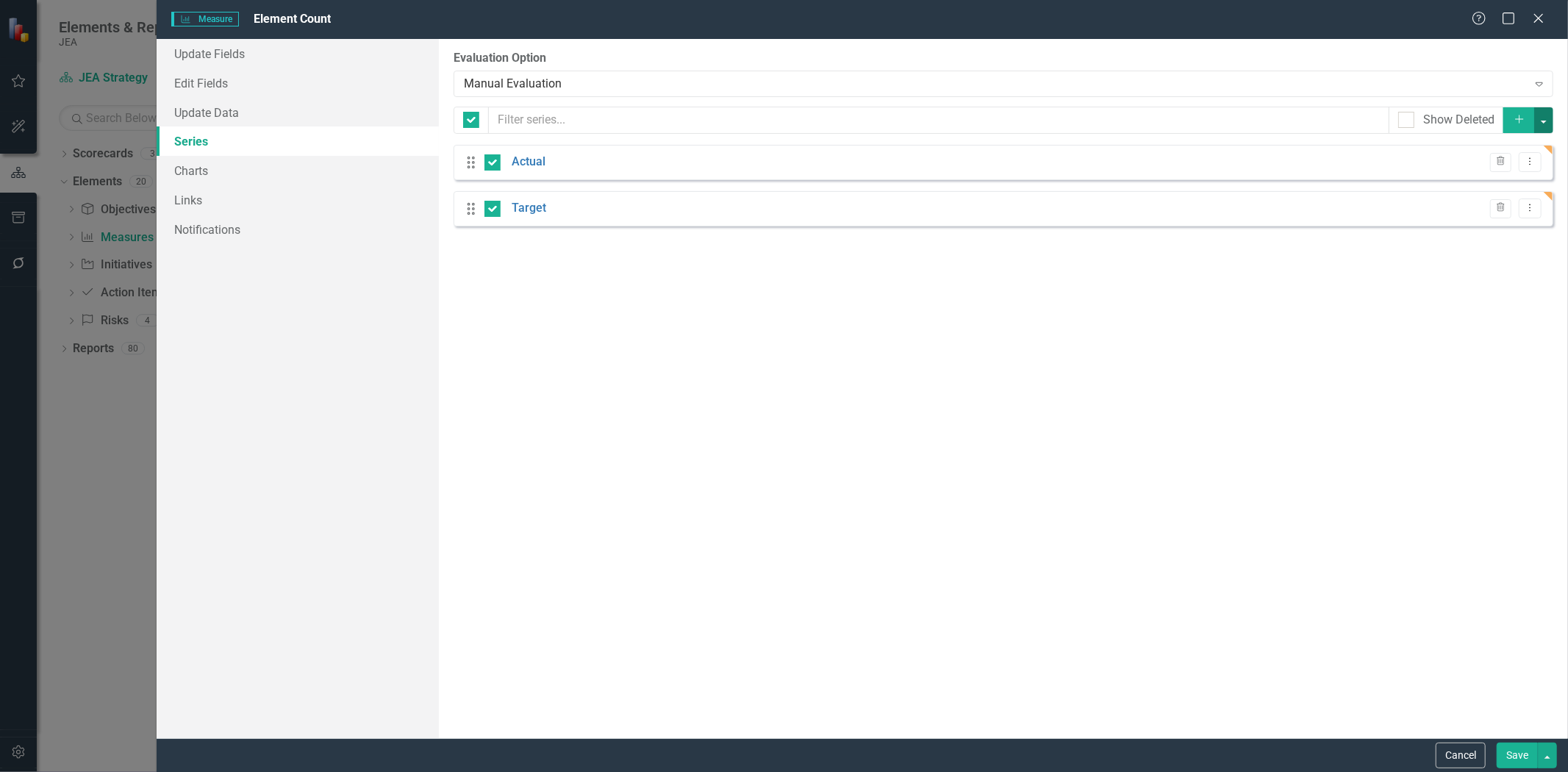
click at [1547, 118] on button "button" at bounding box center [1543, 120] width 19 height 25
click at [1523, 223] on link "Trash Delete Multiple" at bounding box center [1494, 229] width 116 height 27
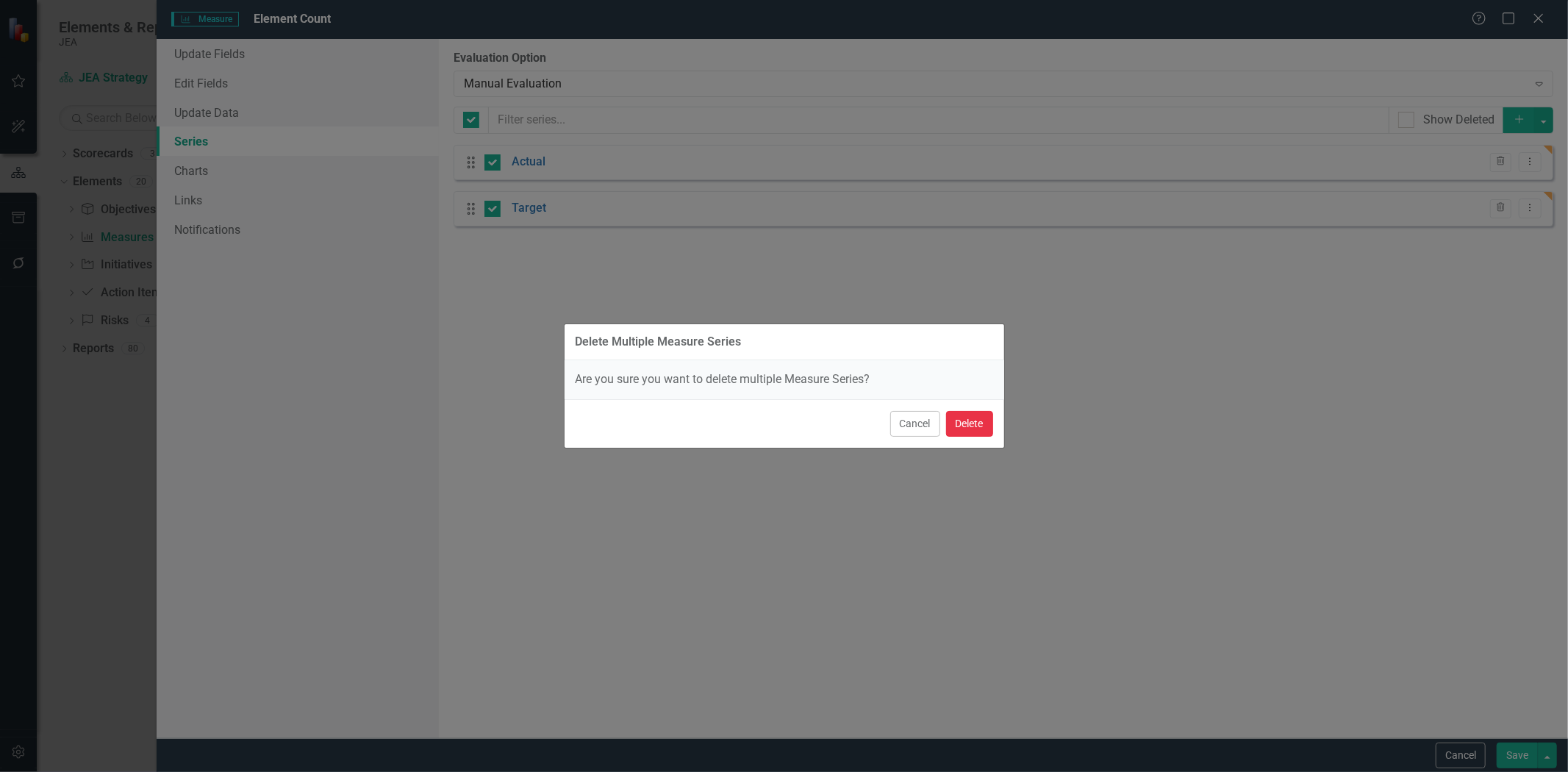
click at [971, 427] on button "Delete" at bounding box center [969, 423] width 47 height 25
checkbox input "false"
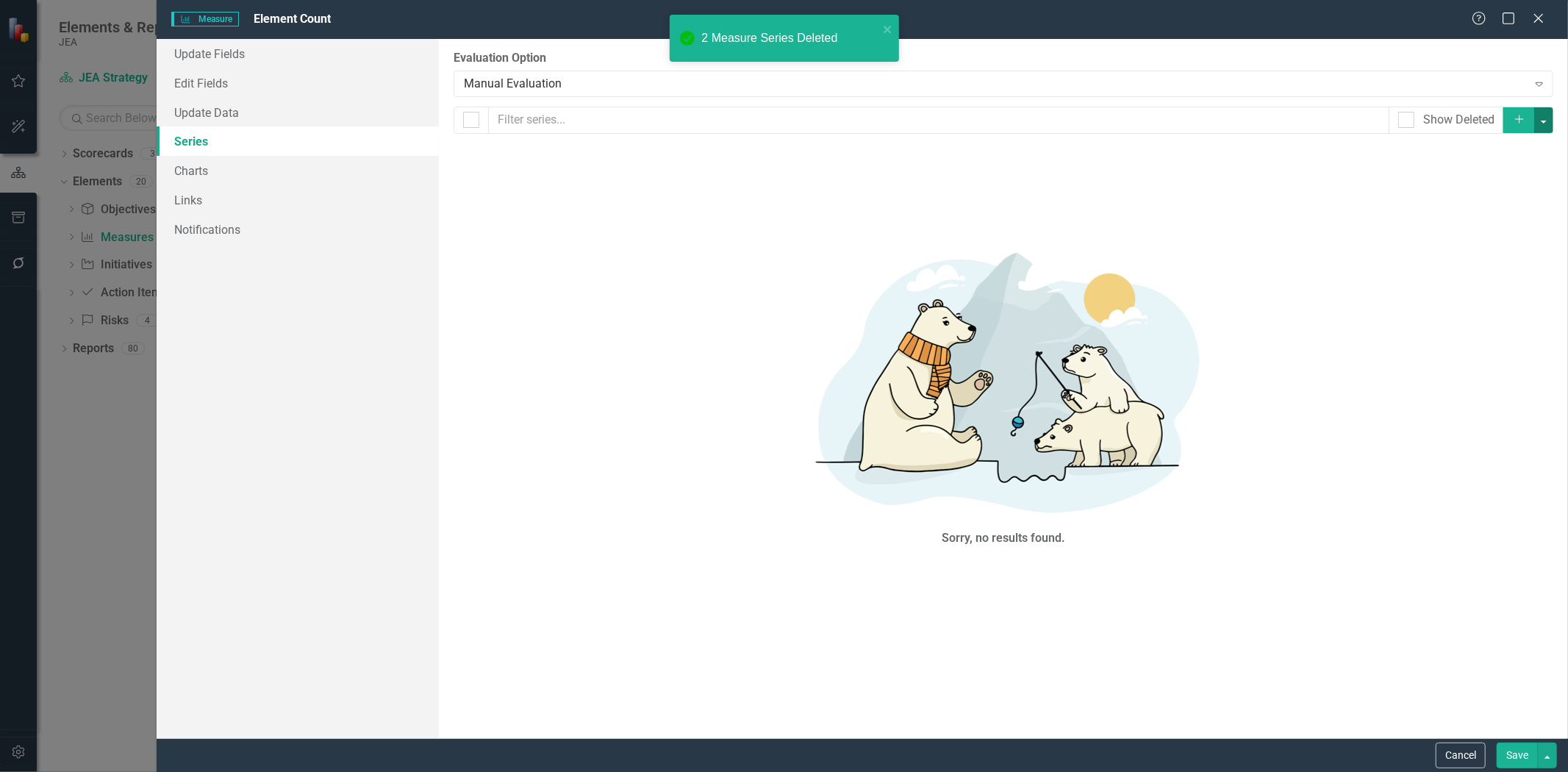
click at [1551, 122] on button "button" at bounding box center [1543, 120] width 19 height 25
click at [1504, 181] on link "Add Multiple Add Multiple" at bounding box center [1494, 174] width 116 height 27
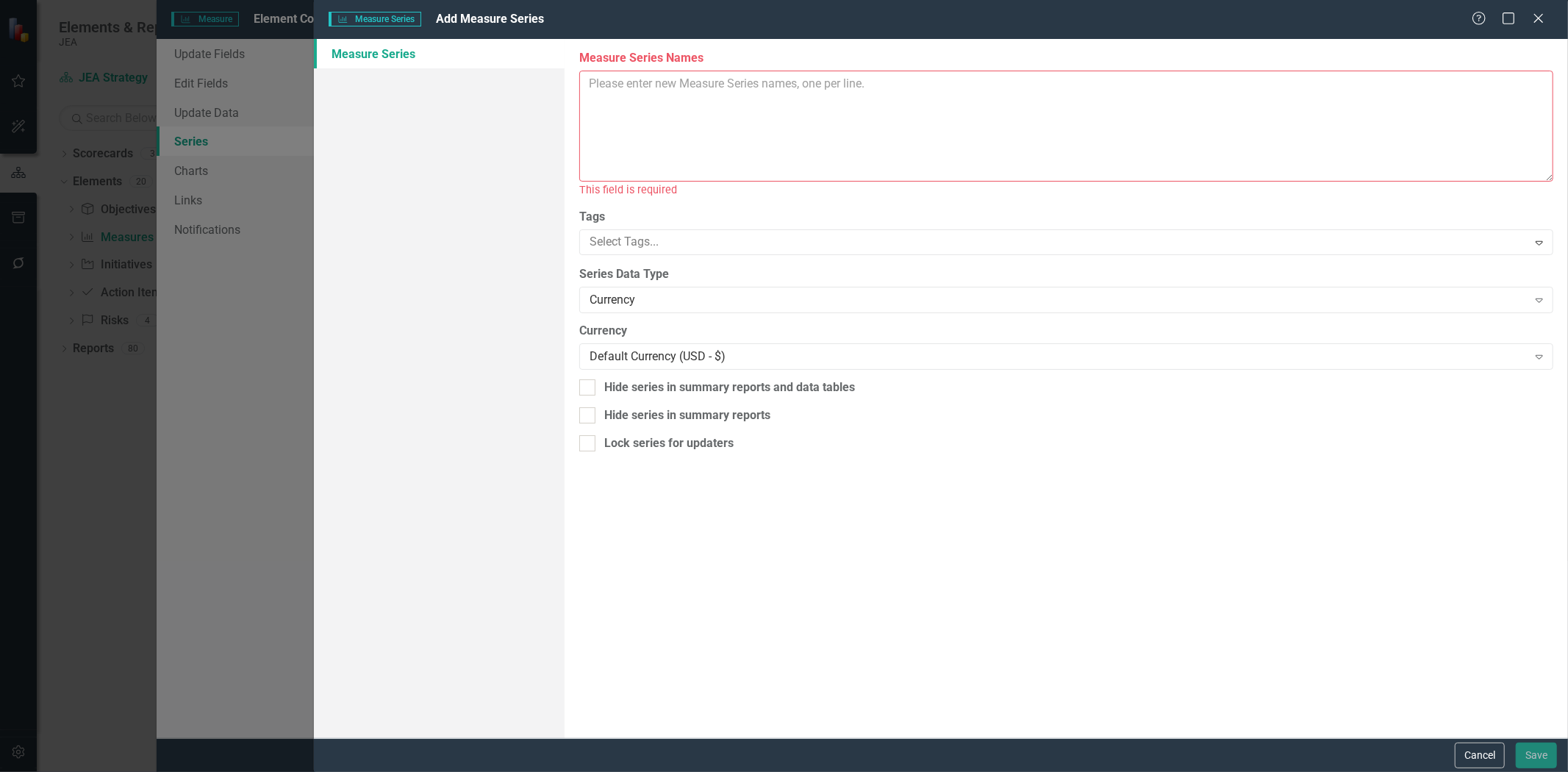
click at [682, 99] on textarea "Measure Series Names" at bounding box center [1067, 126] width 974 height 111
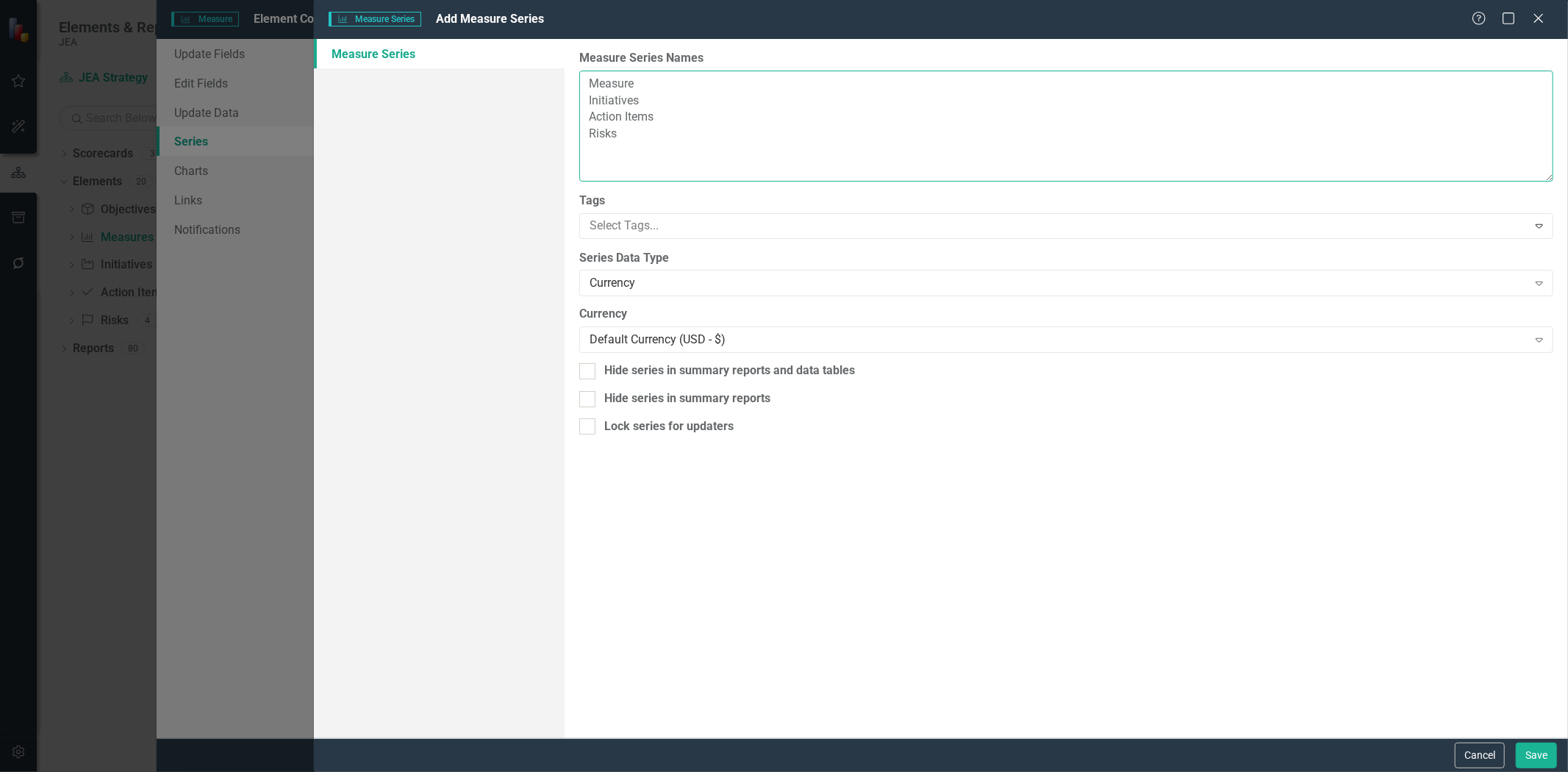
click at [586, 85] on textarea "Measure Initiatives Action Items Risks" at bounding box center [1067, 126] width 974 height 111
click at [594, 86] on textarea "Measure Initiatives Action Items Risks" at bounding box center [1067, 126] width 974 height 111
click at [647, 123] on textarea "Objectives Measure Initiatives Action Items Risks" at bounding box center [1067, 126] width 974 height 111
type textarea "Objectives Measure Initiatives Milestones Action Items Risks"
drag, startPoint x: 562, startPoint y: 260, endPoint x: 891, endPoint y: 280, distance: 329.6
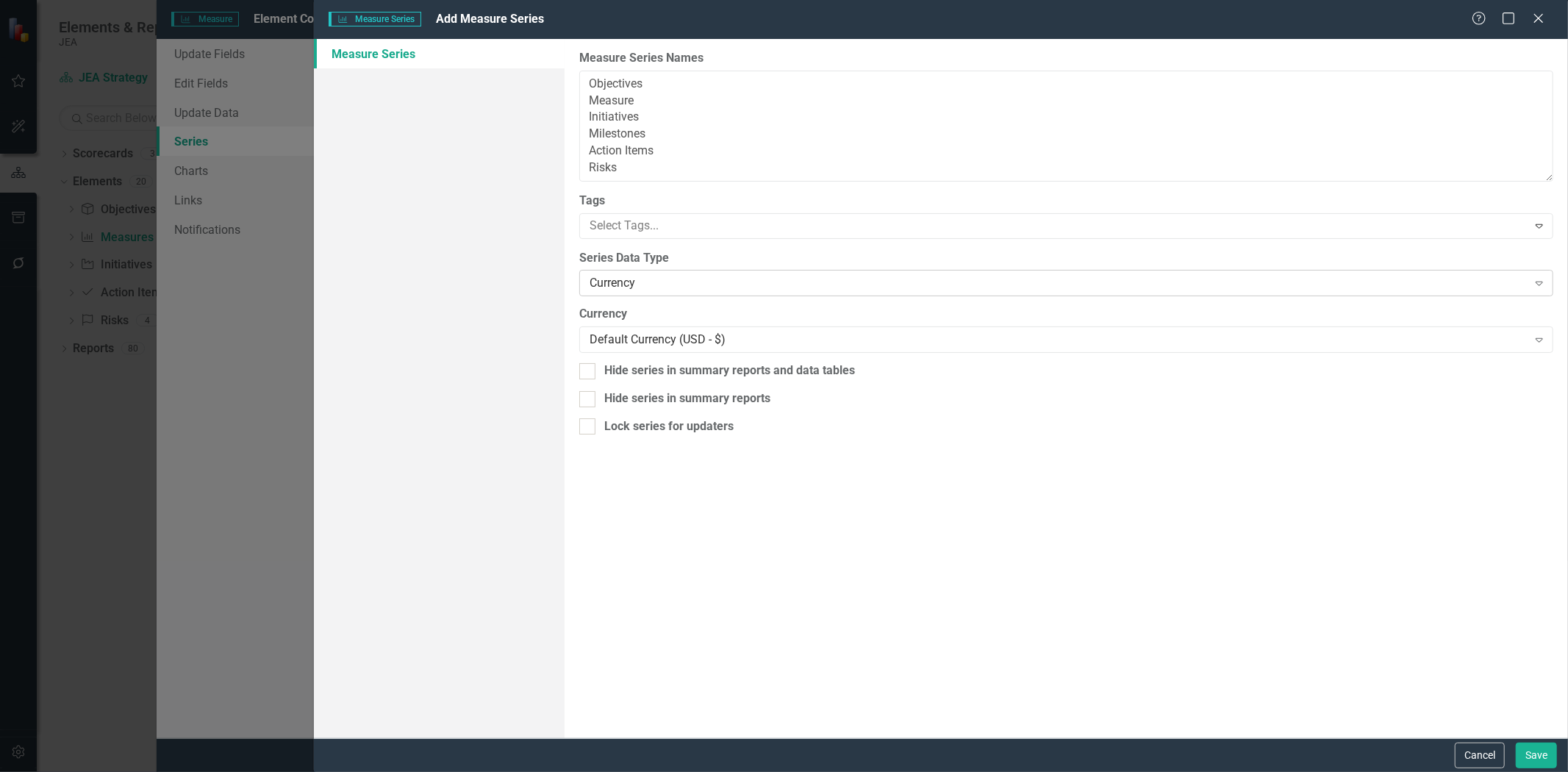
click at [891, 280] on div "Currency" at bounding box center [1058, 283] width 938 height 17
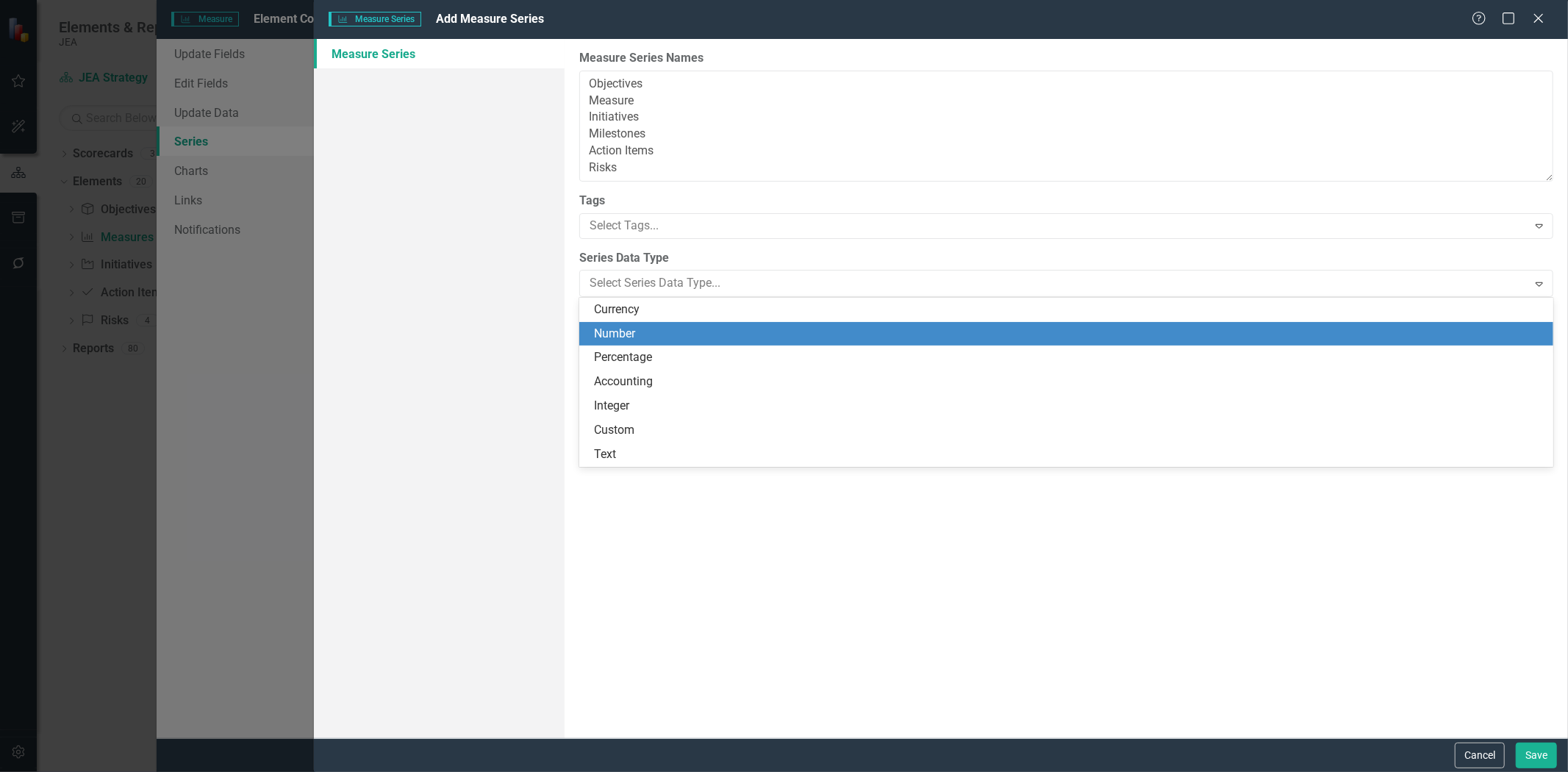
click at [737, 333] on div "Number" at bounding box center [1068, 333] width 951 height 17
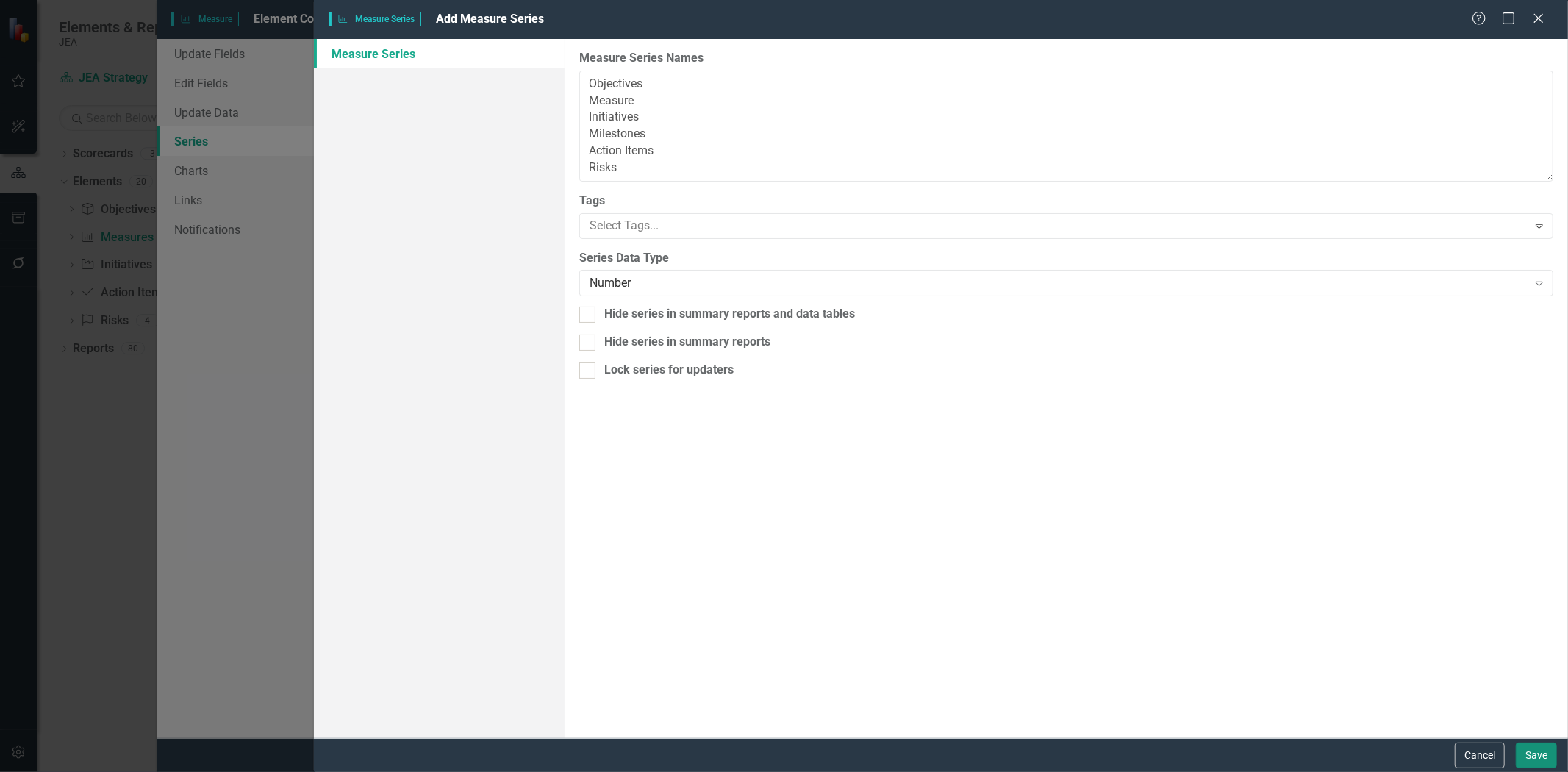
click at [1536, 745] on button "Save" at bounding box center [1536, 754] width 41 height 25
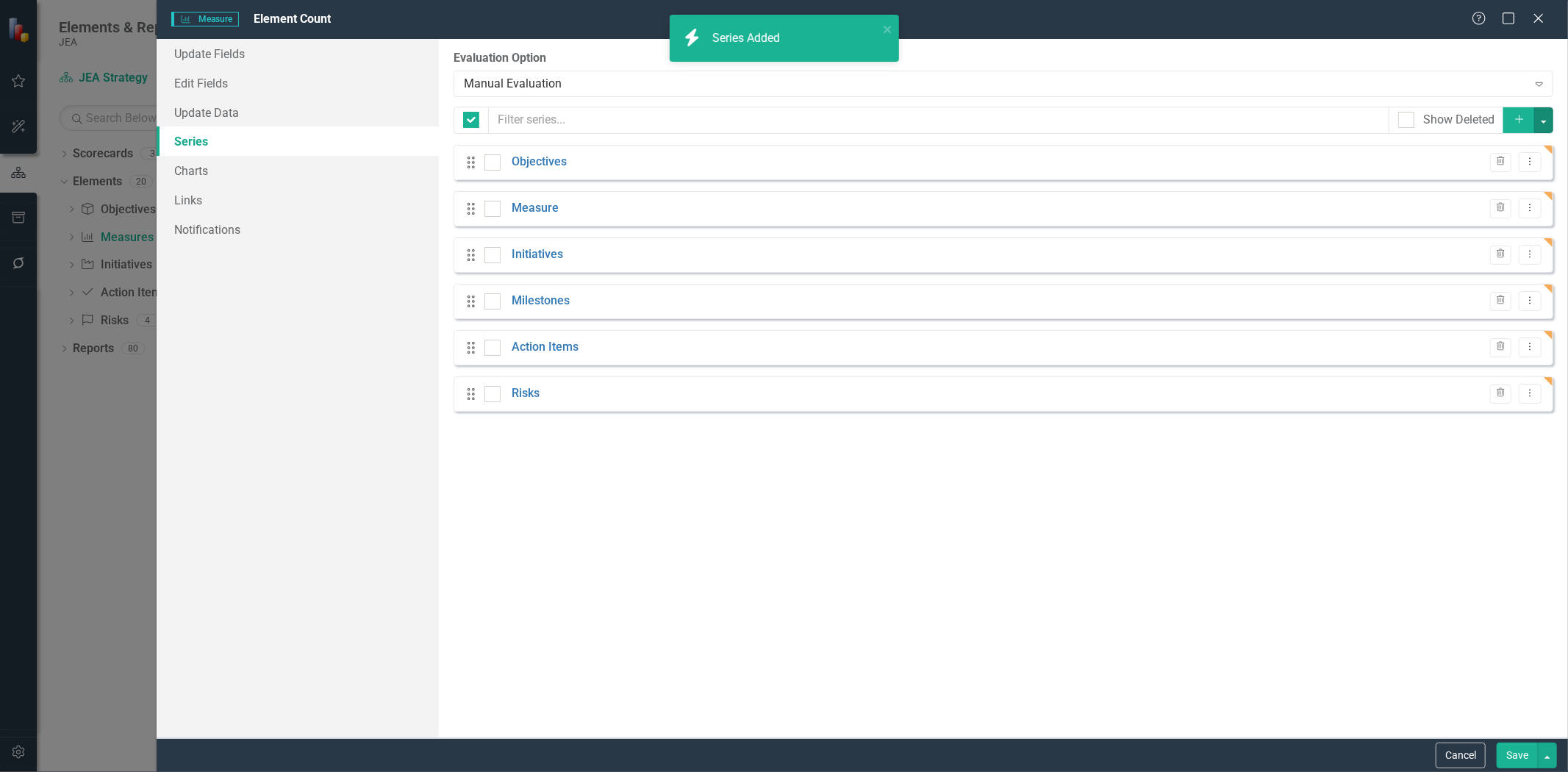
checkbox input "false"
click at [1504, 754] on button "Save" at bounding box center [1517, 754] width 41 height 25
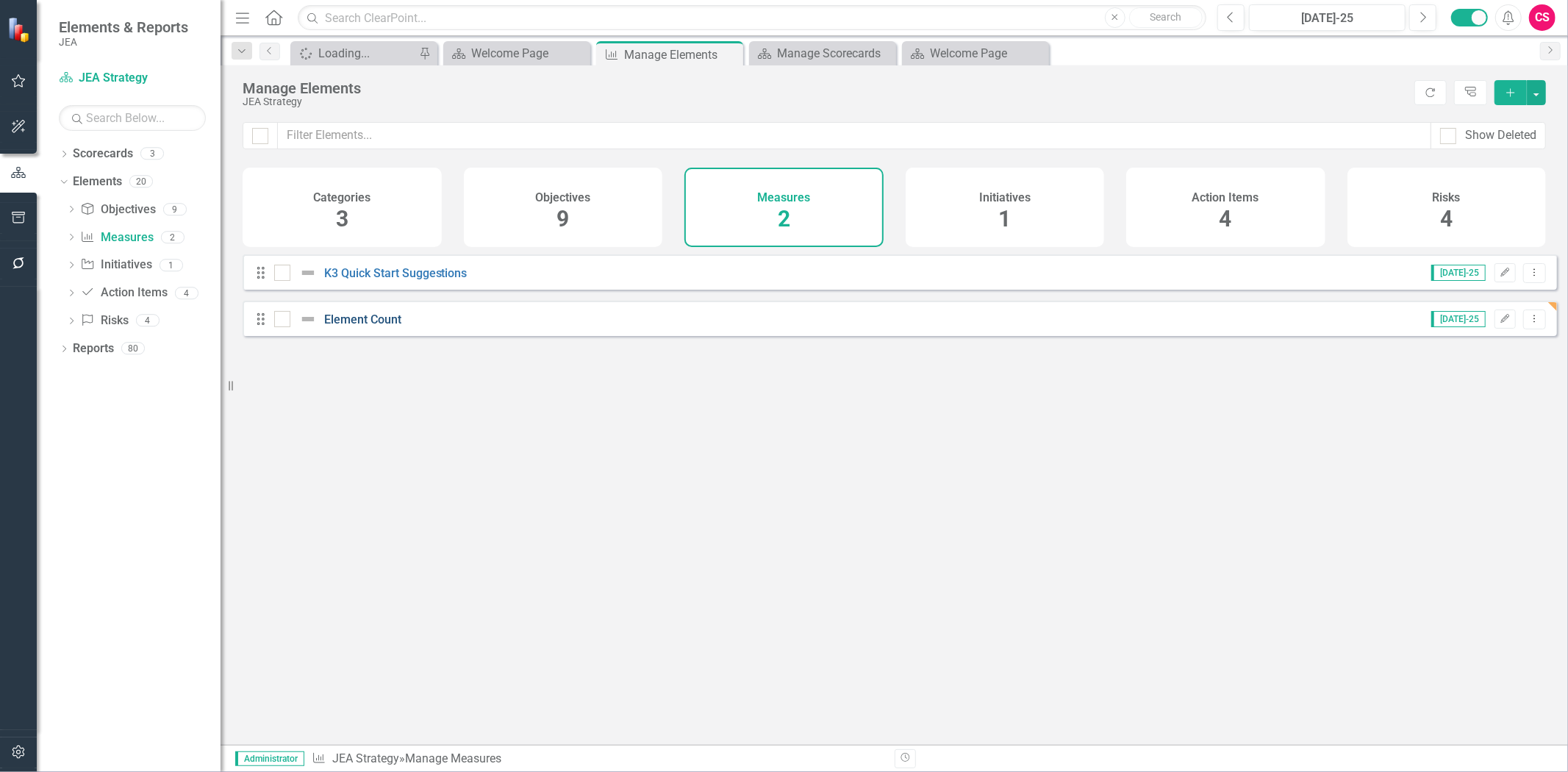
click at [333, 324] on link "Element Count" at bounding box center [363, 319] width 77 height 14
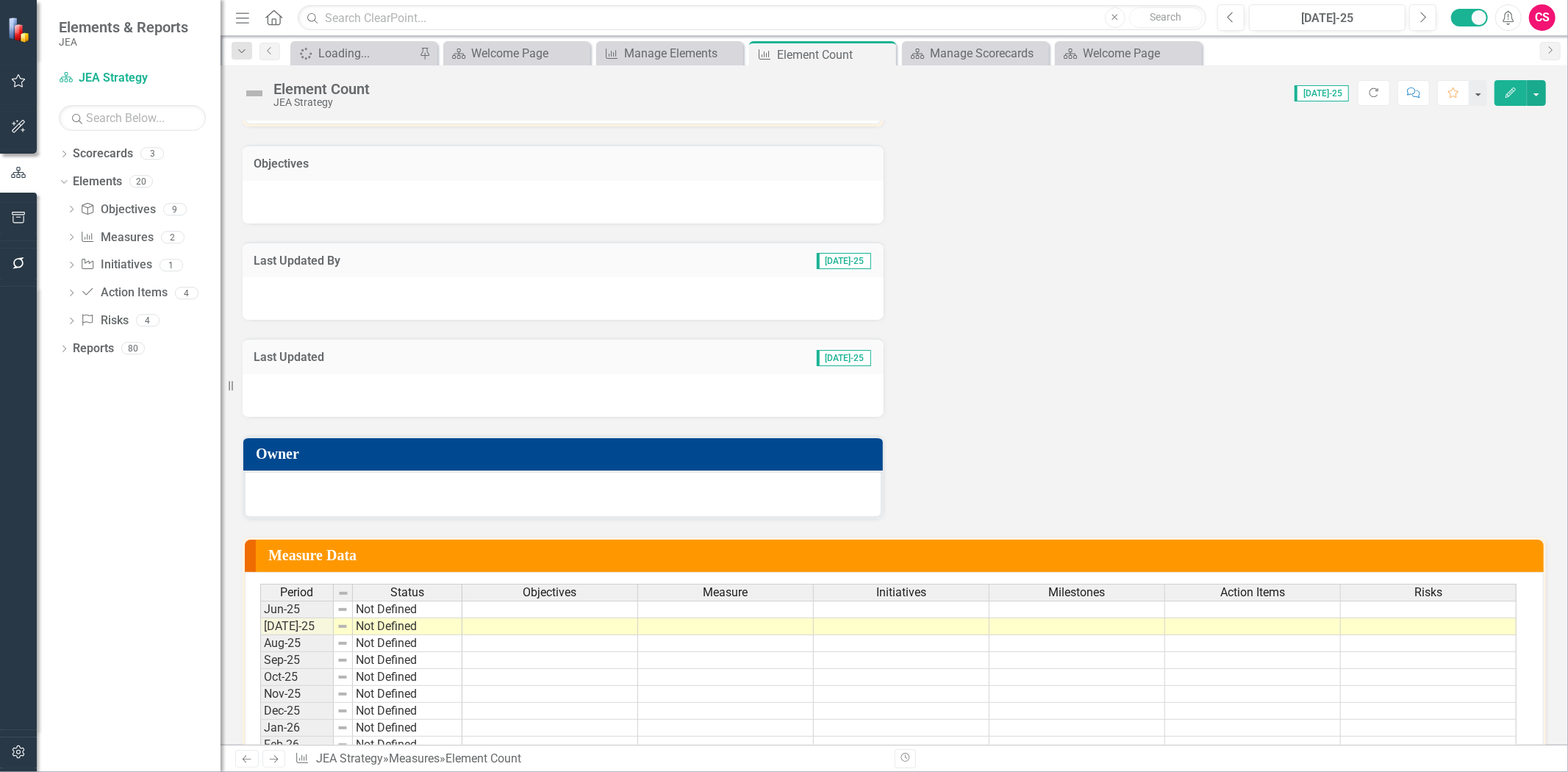
scroll to position [408, 0]
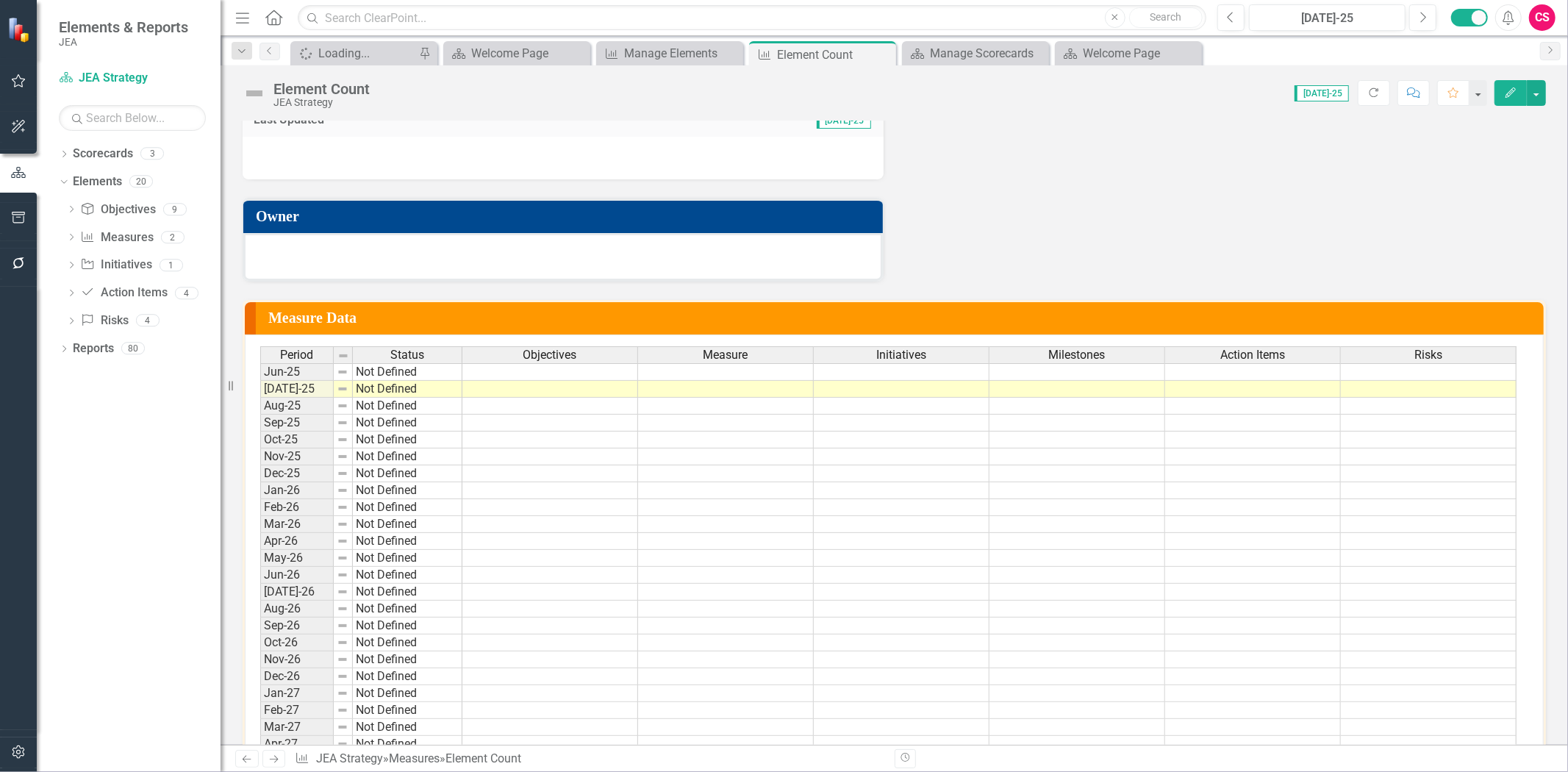
click at [500, 347] on div "Objectives" at bounding box center [550, 355] width 175 height 16
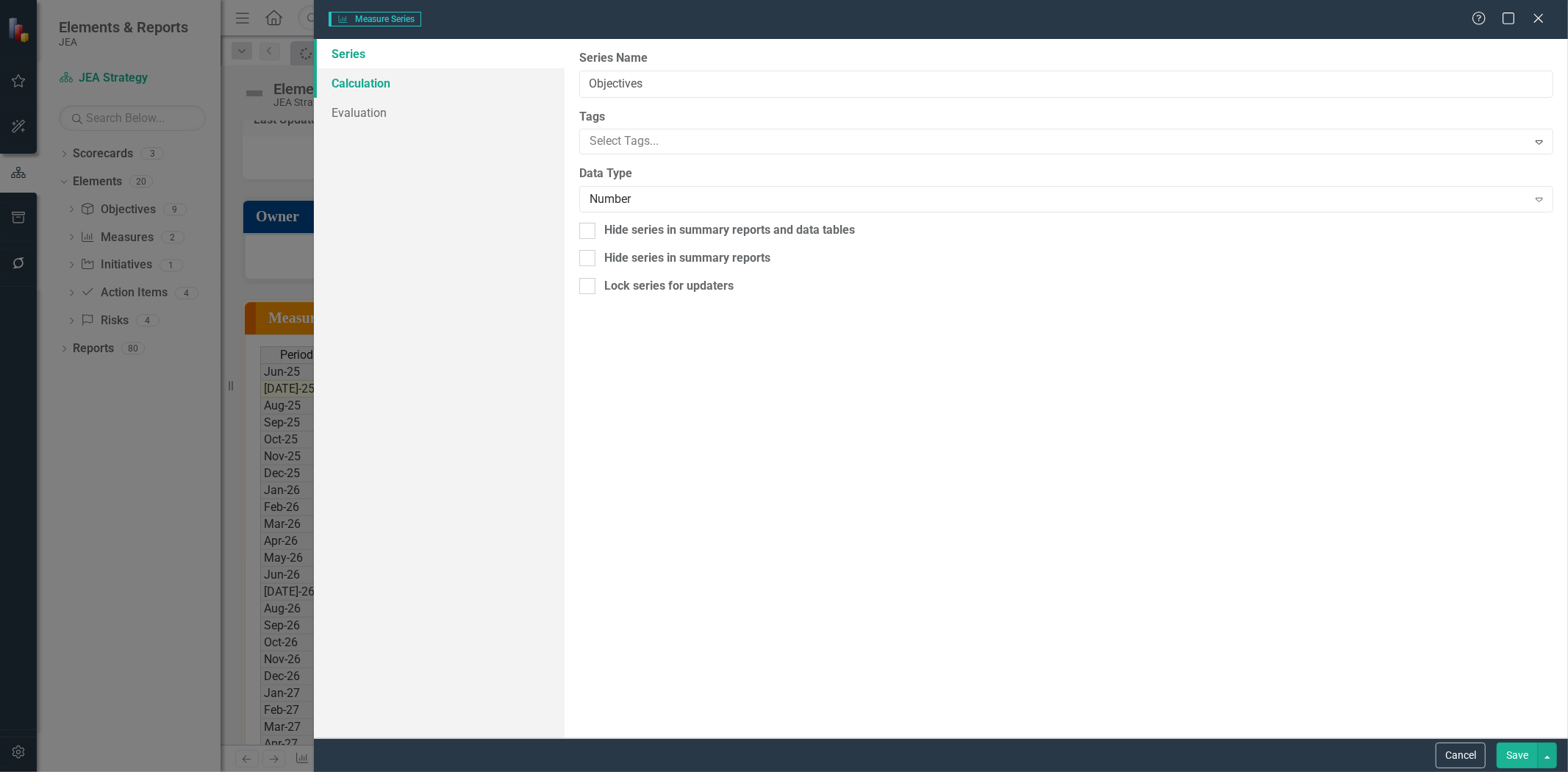
type input "Objectives"
click at [368, 87] on link "Calculation" at bounding box center [439, 83] width 251 height 29
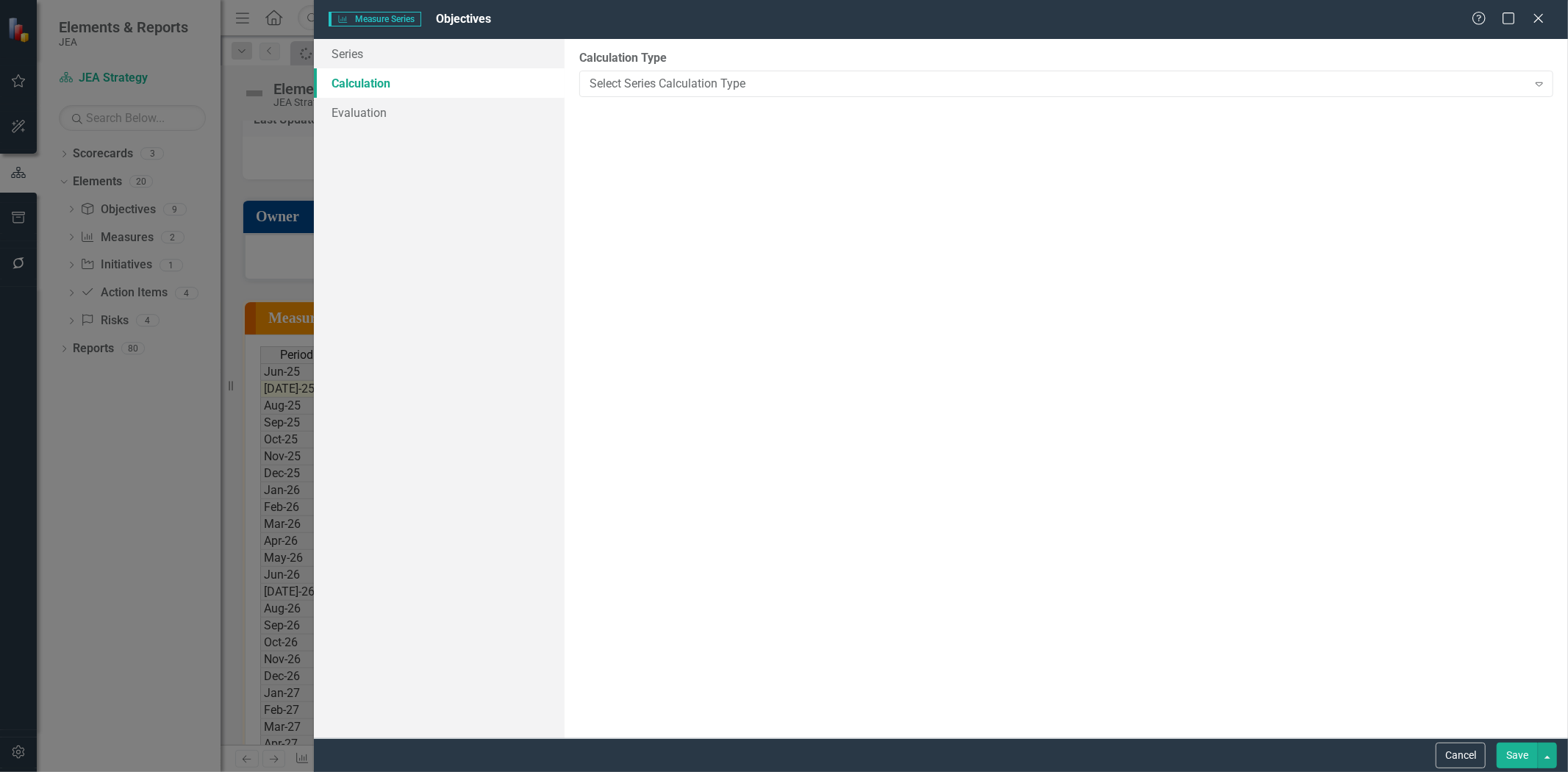
click at [750, 103] on div "By default, series in ClearPoint are not calculated. So, if you leave the form …" at bounding box center [1066, 388] width 1003 height 699
click at [743, 83] on div "Select Series Calculation Type" at bounding box center [1058, 83] width 938 height 17
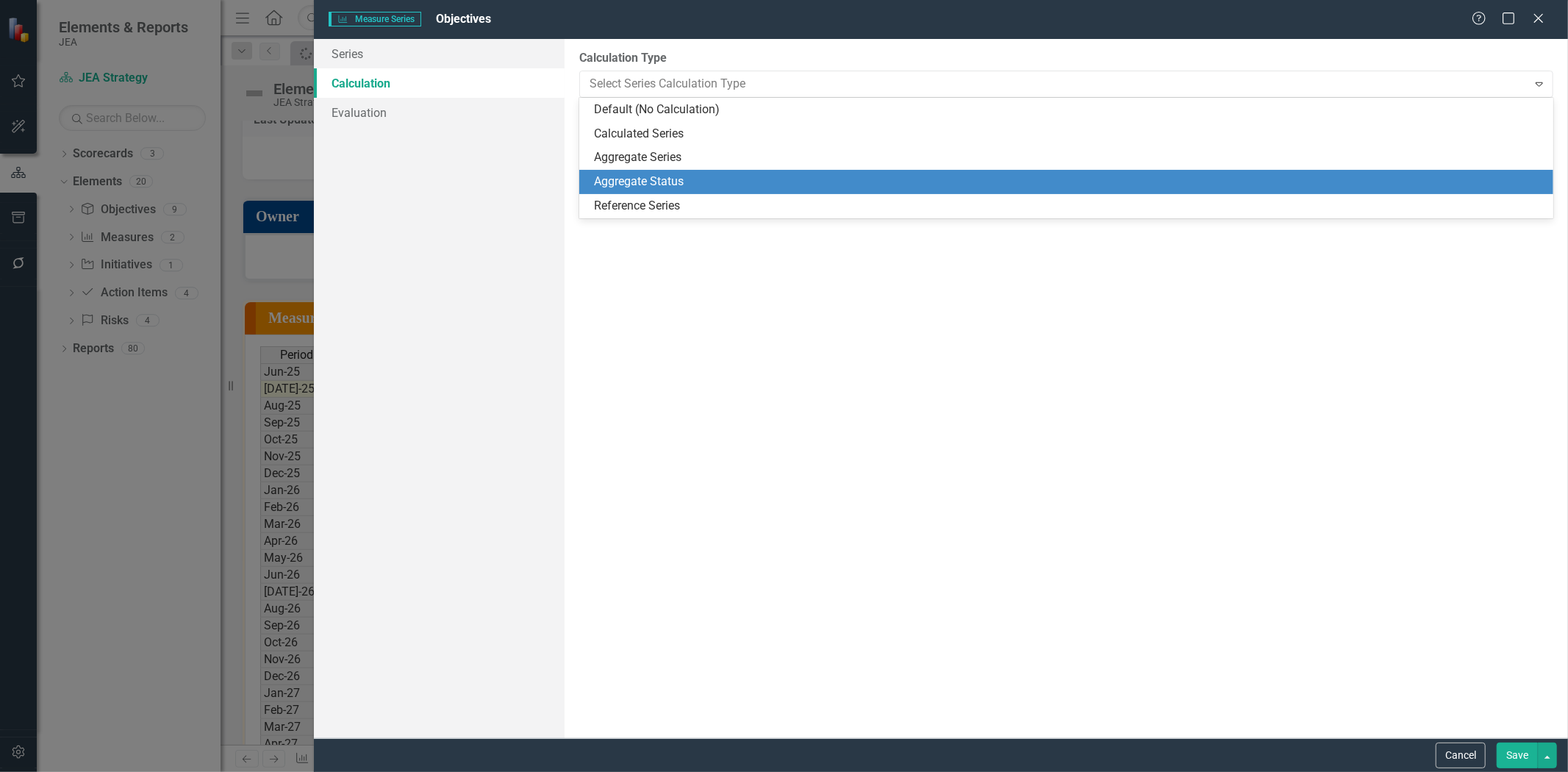
click at [700, 178] on div "Aggregate Status" at bounding box center [1068, 181] width 951 height 17
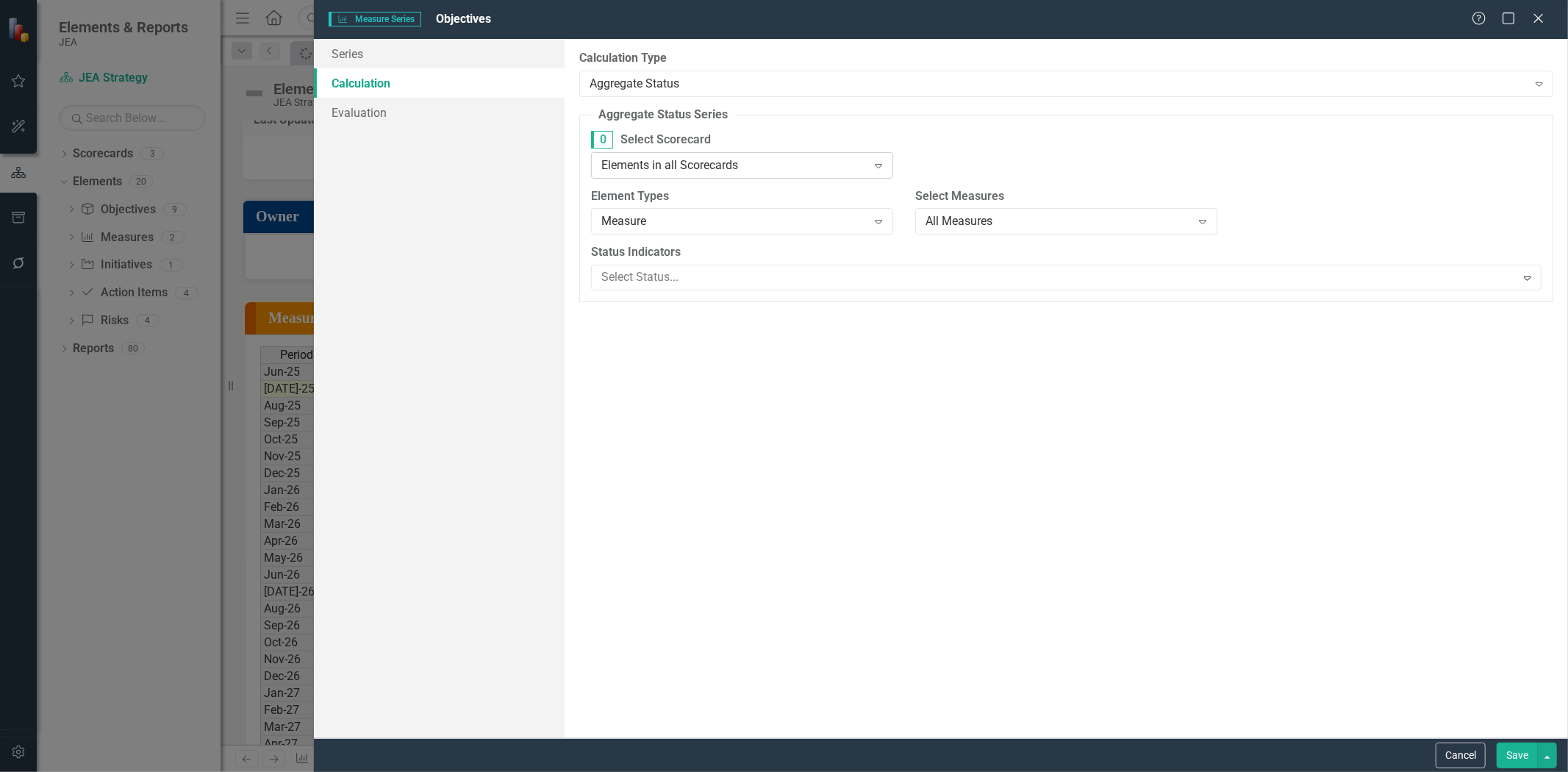
click at [645, 156] on div "Elements in all Scorecards Expand" at bounding box center [742, 165] width 303 height 26
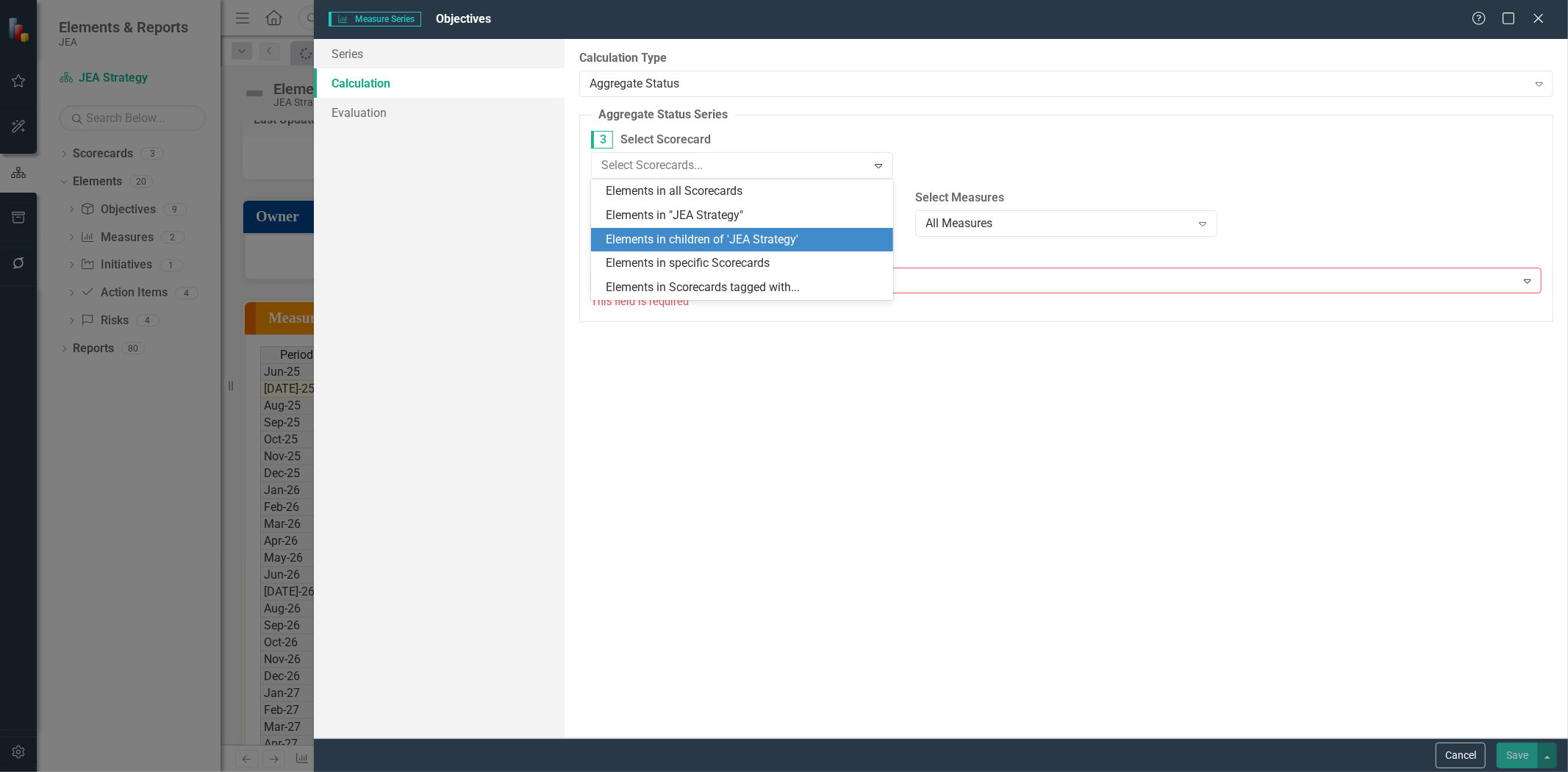
click at [634, 236] on div "Elements in children of 'JEA Strategy'" at bounding box center [745, 239] width 279 height 17
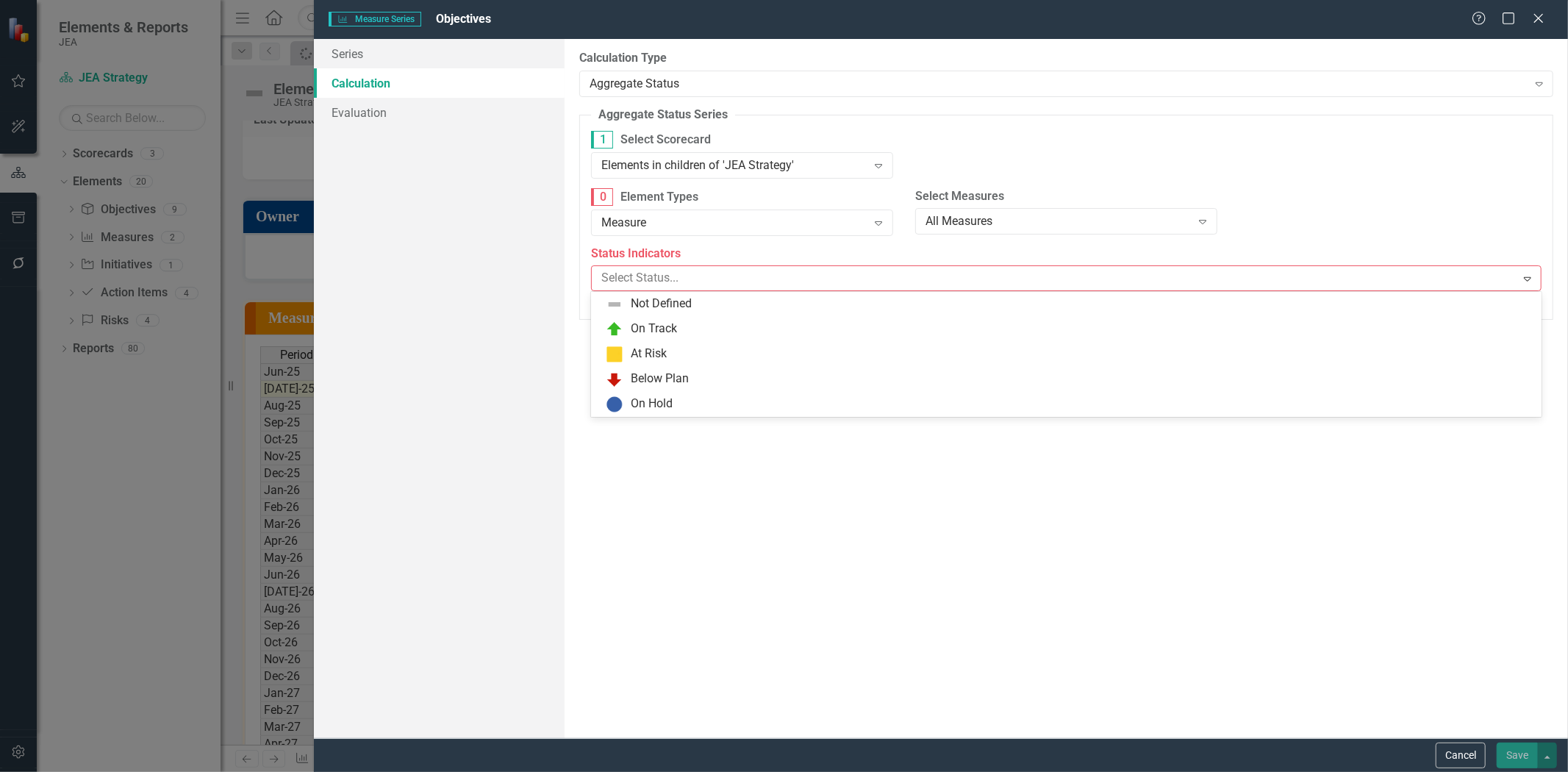
click at [649, 284] on div at bounding box center [1055, 278] width 920 height 20
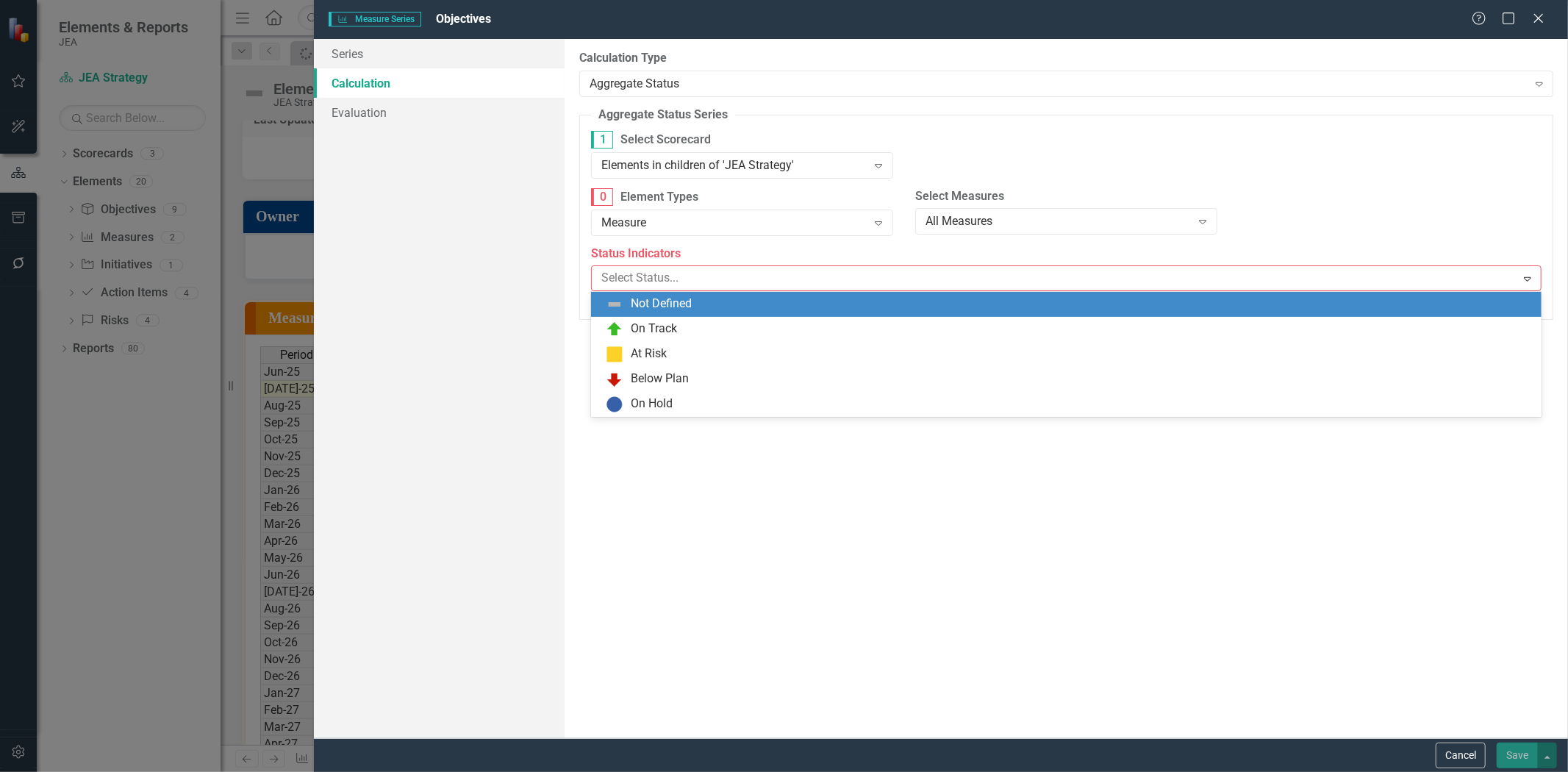
click at [645, 311] on div "Not Defined" at bounding box center [660, 303] width 61 height 17
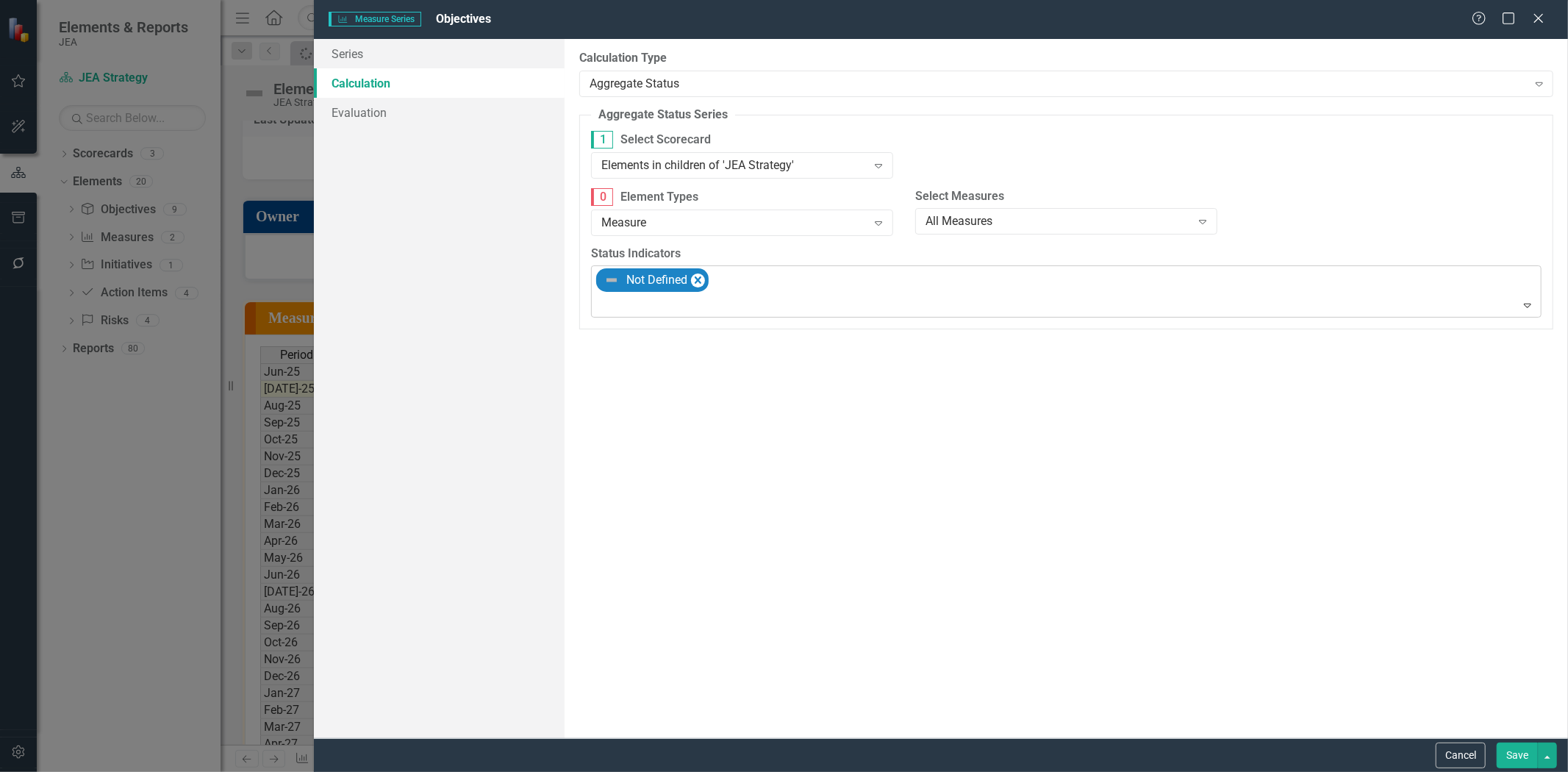
drag, startPoint x: 786, startPoint y: 274, endPoint x: 785, endPoint y: 293, distance: 19.0
click at [788, 287] on div "Not Defined" at bounding box center [1067, 292] width 947 height 51
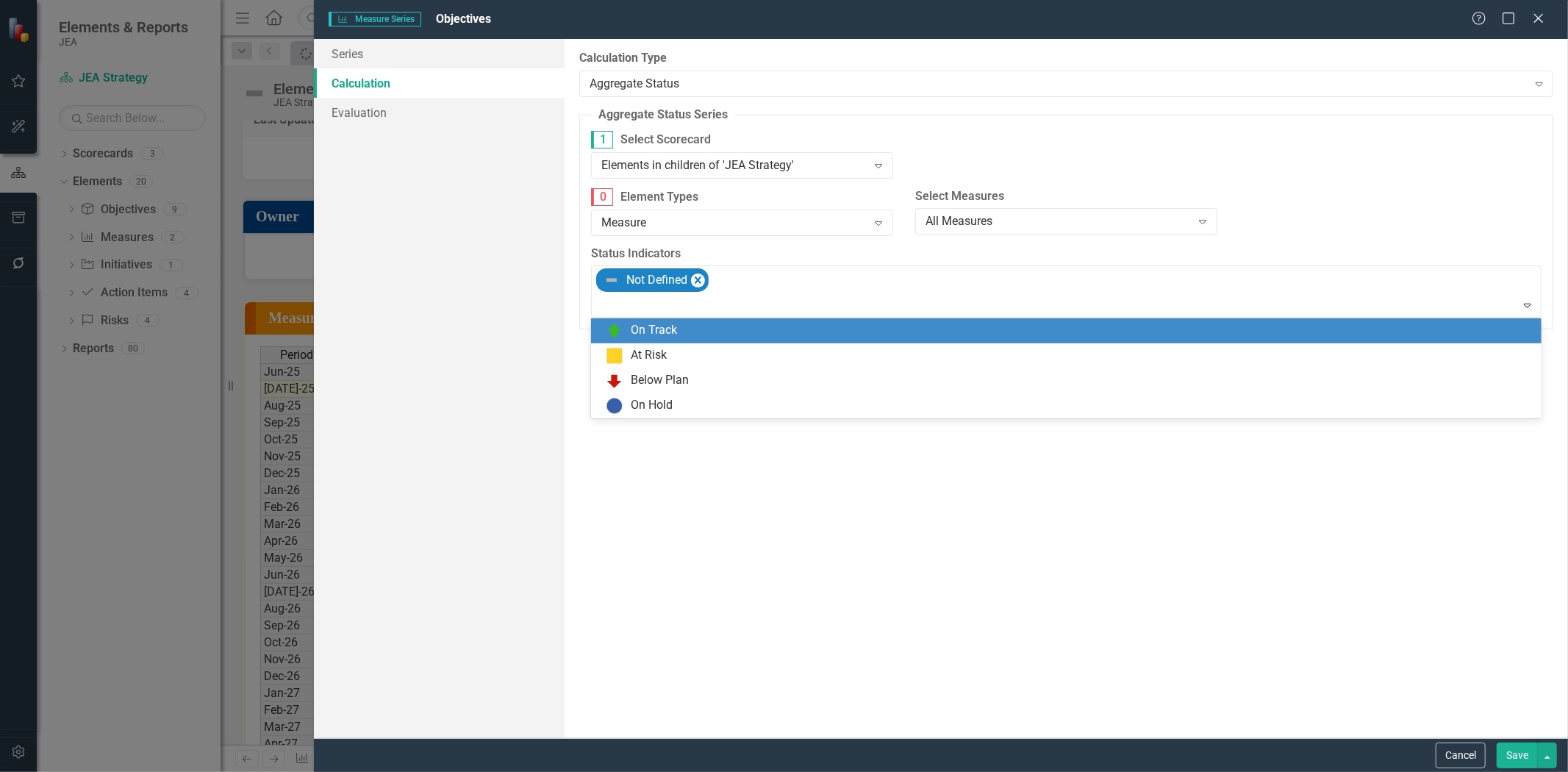
click at [755, 336] on div "On Track" at bounding box center [1069, 331] width 927 height 18
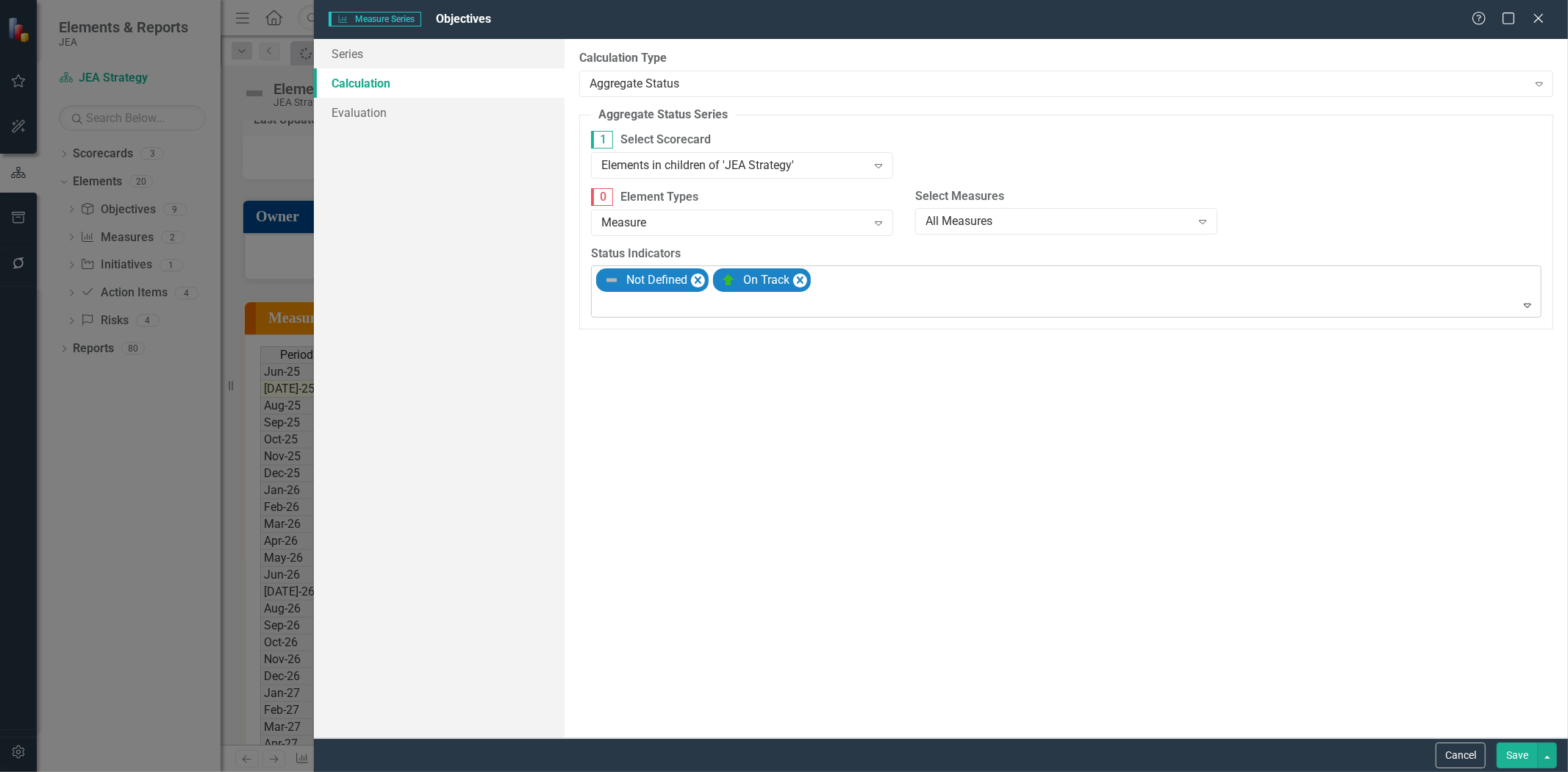
click at [835, 302] on div at bounding box center [1067, 305] width 944 height 20
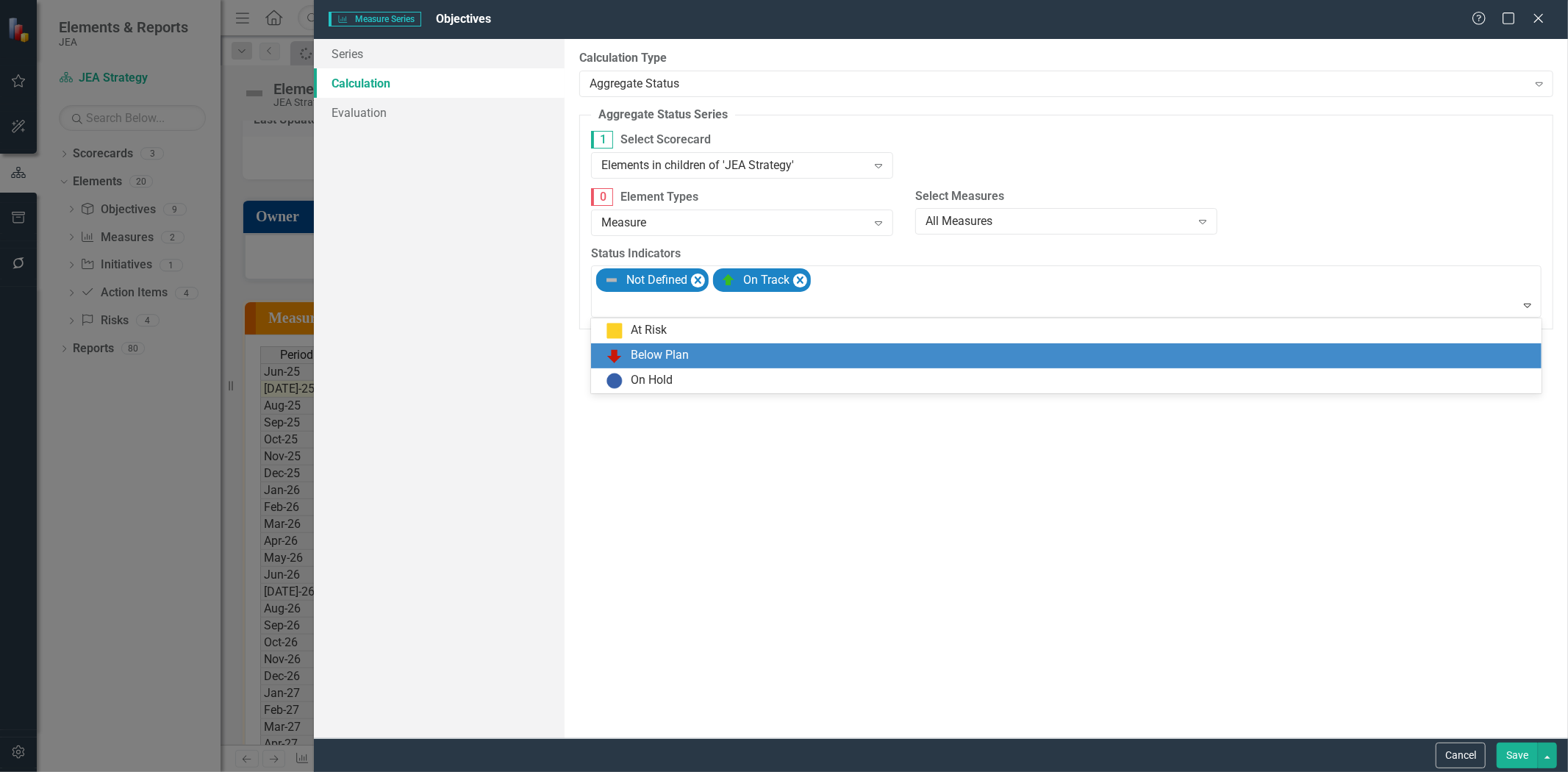
click at [832, 347] on div "Below Plan" at bounding box center [1069, 356] width 927 height 18
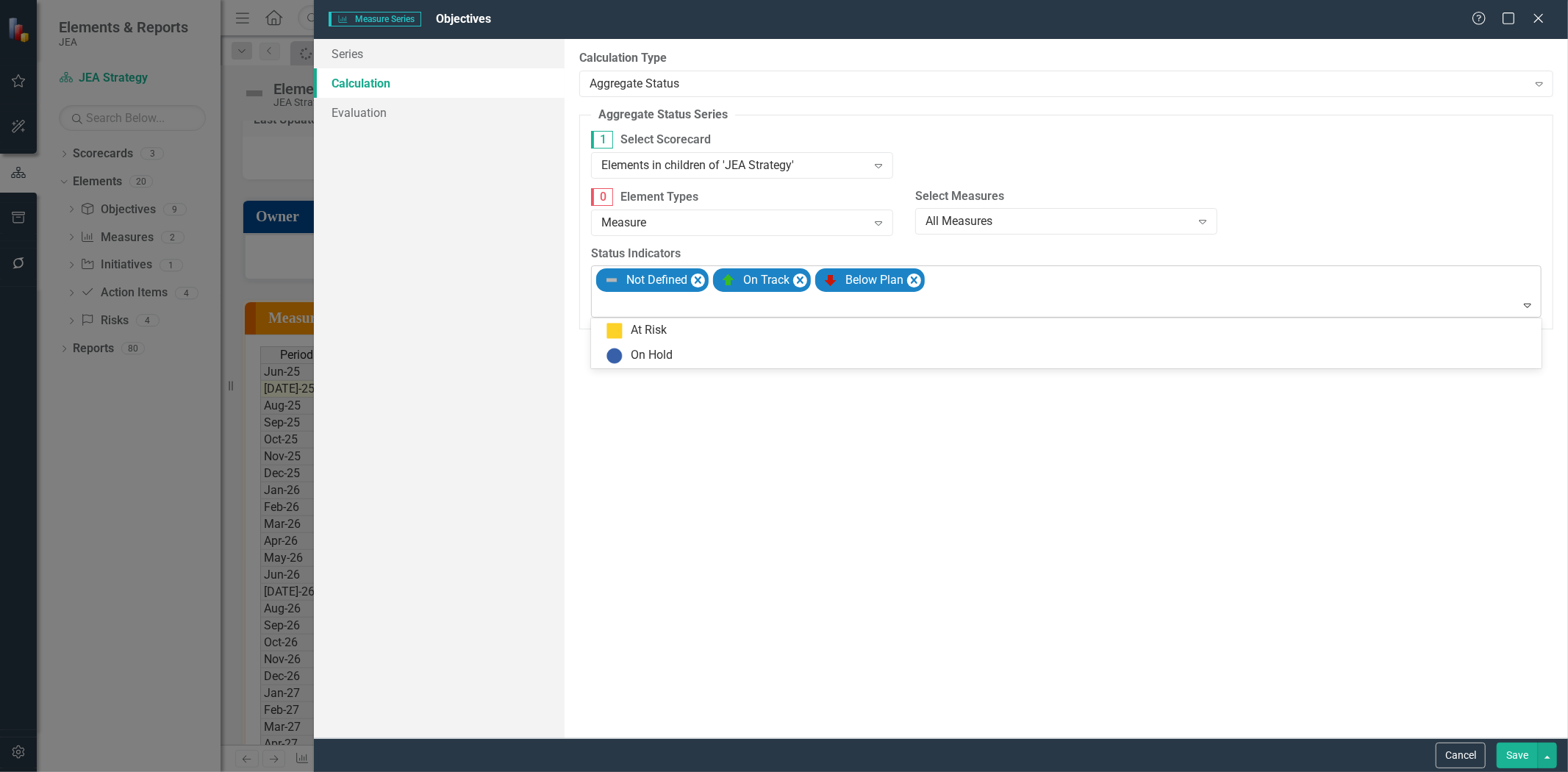
click at [994, 295] on div "Not Defined On Track Below Plan" at bounding box center [1067, 292] width 947 height 51
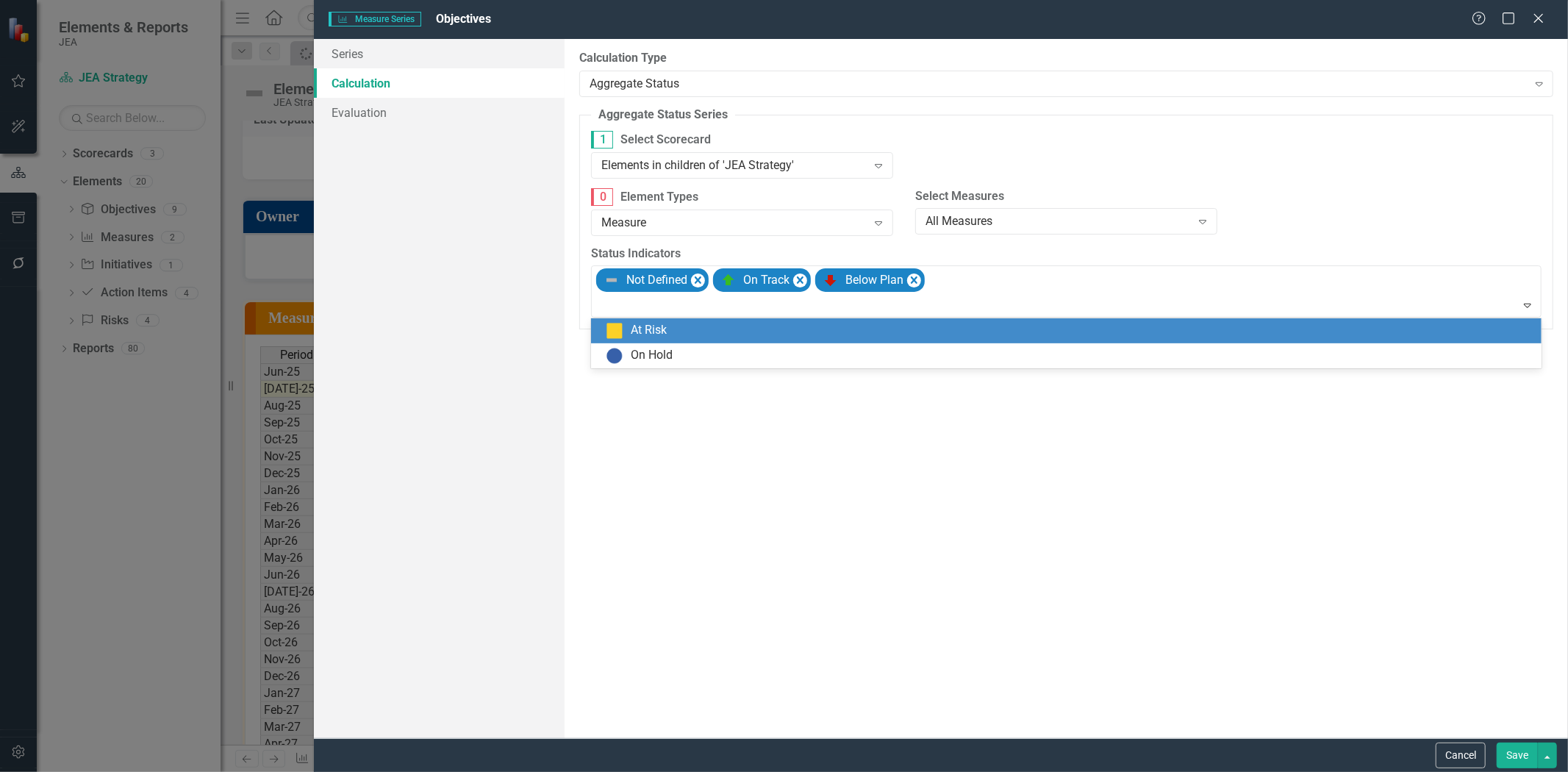
click at [976, 334] on div "At Risk" at bounding box center [1069, 331] width 927 height 18
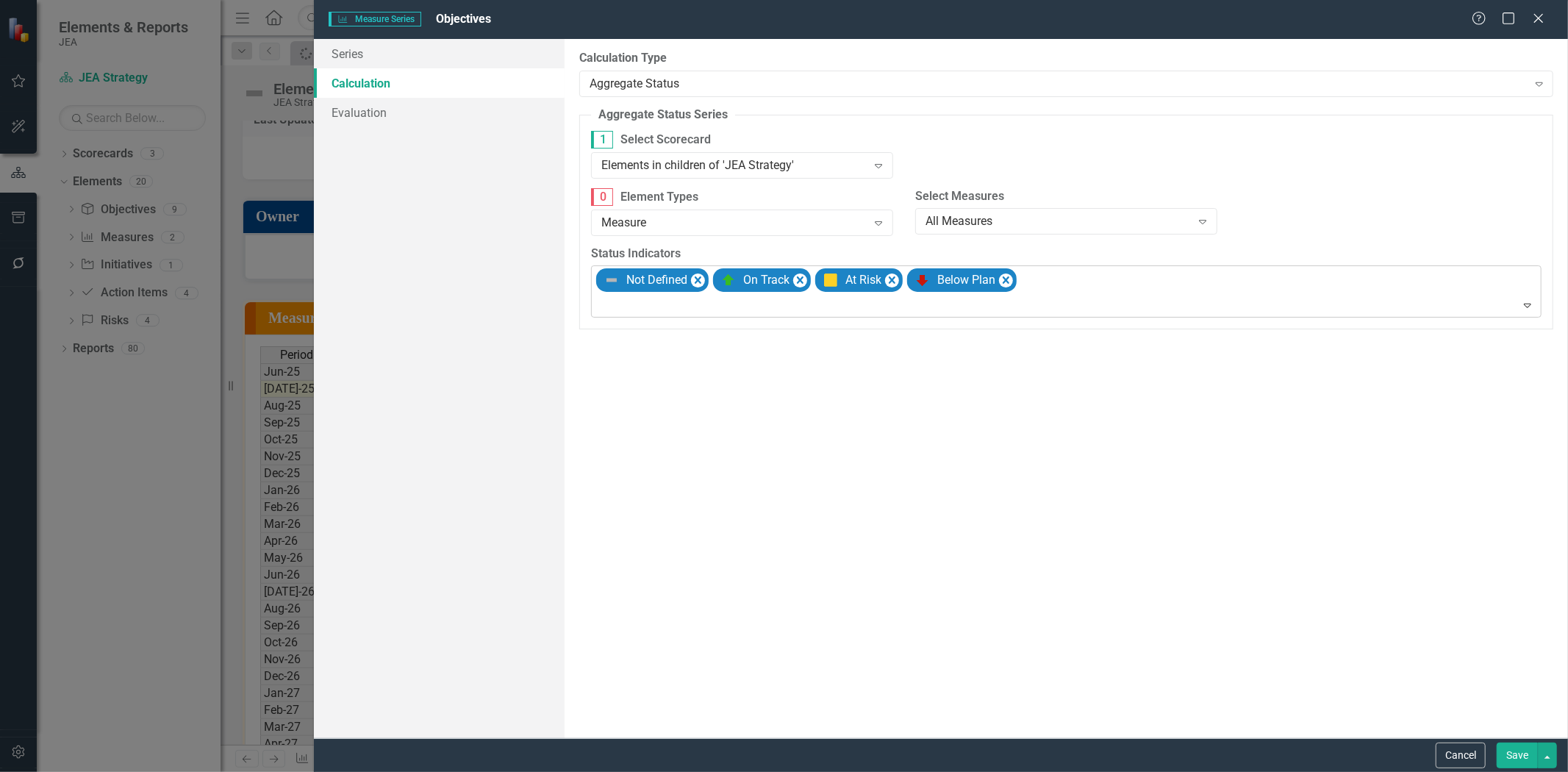
click at [1170, 280] on div "Not Defined On Track At Risk Below Plan" at bounding box center [1067, 292] width 947 height 51
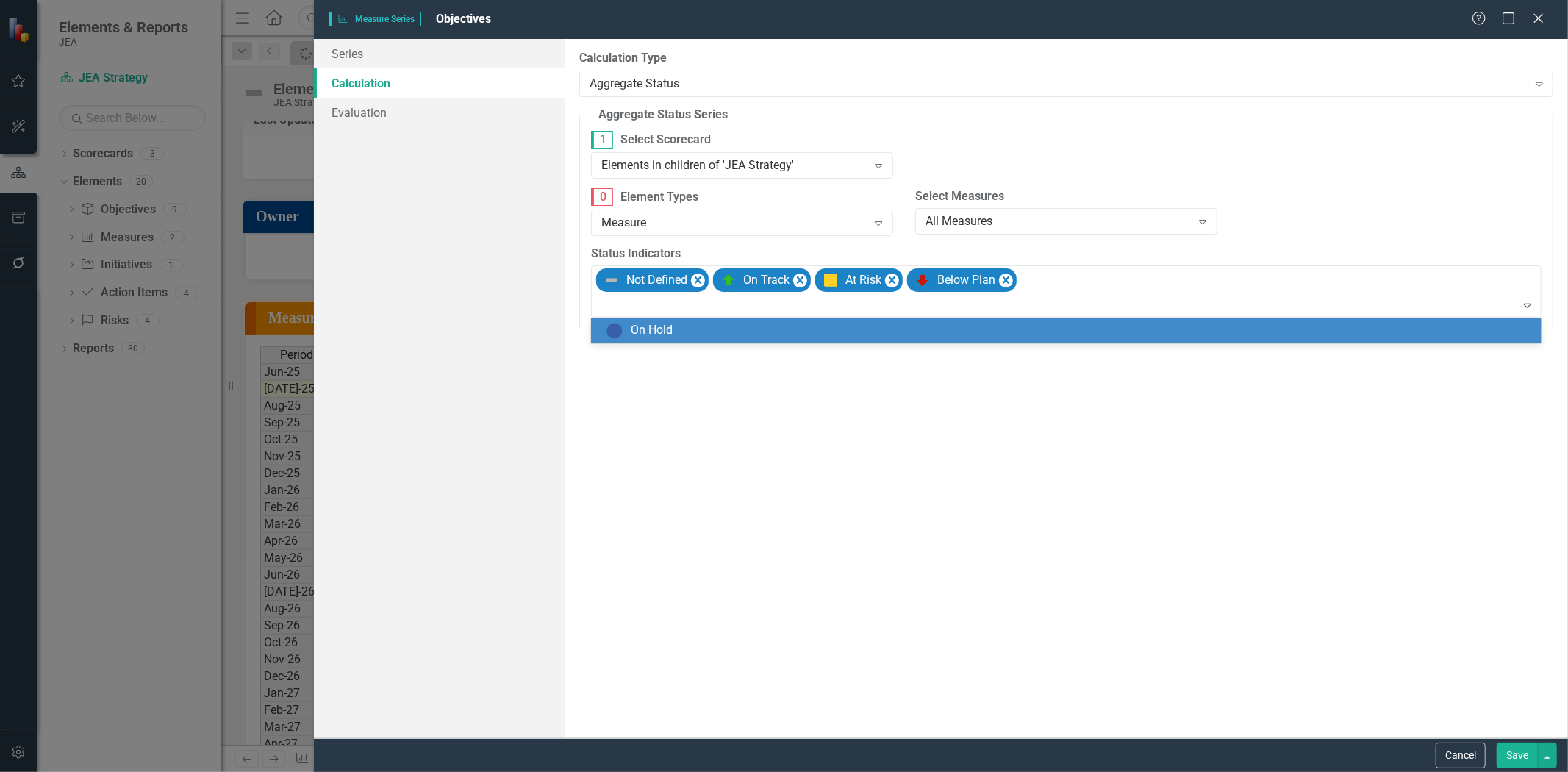
click at [1098, 337] on div "On Hold" at bounding box center [1069, 331] width 927 height 18
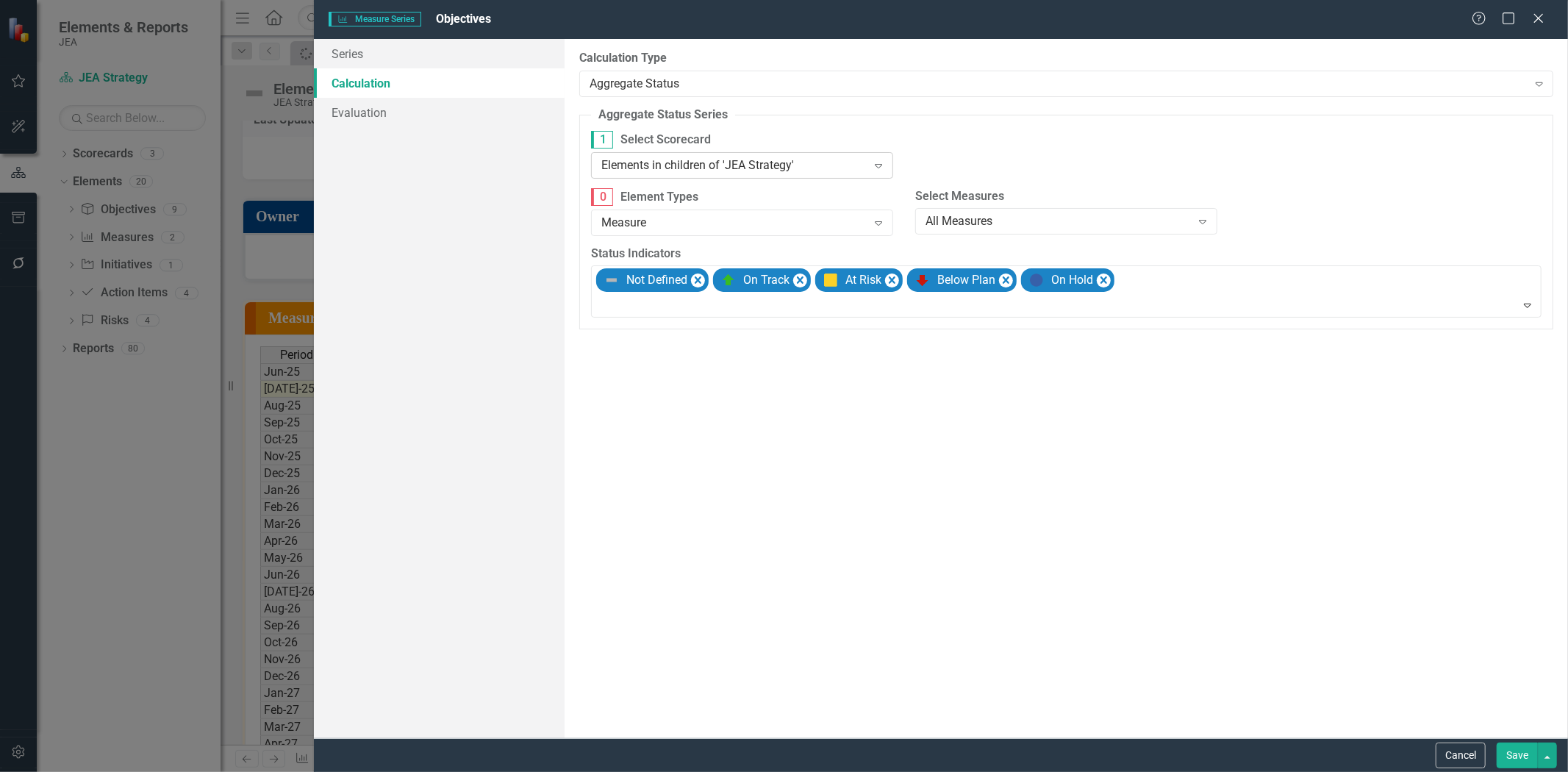
click at [755, 153] on div "Elements in children of 'JEA Strategy' Expand" at bounding box center [742, 165] width 303 height 26
click at [931, 115] on fieldset "Aggregate Status Series Aggregate status series can be used to count the number…" at bounding box center [1067, 218] width 974 height 223
click at [1509, 763] on button "Save" at bounding box center [1517, 754] width 41 height 25
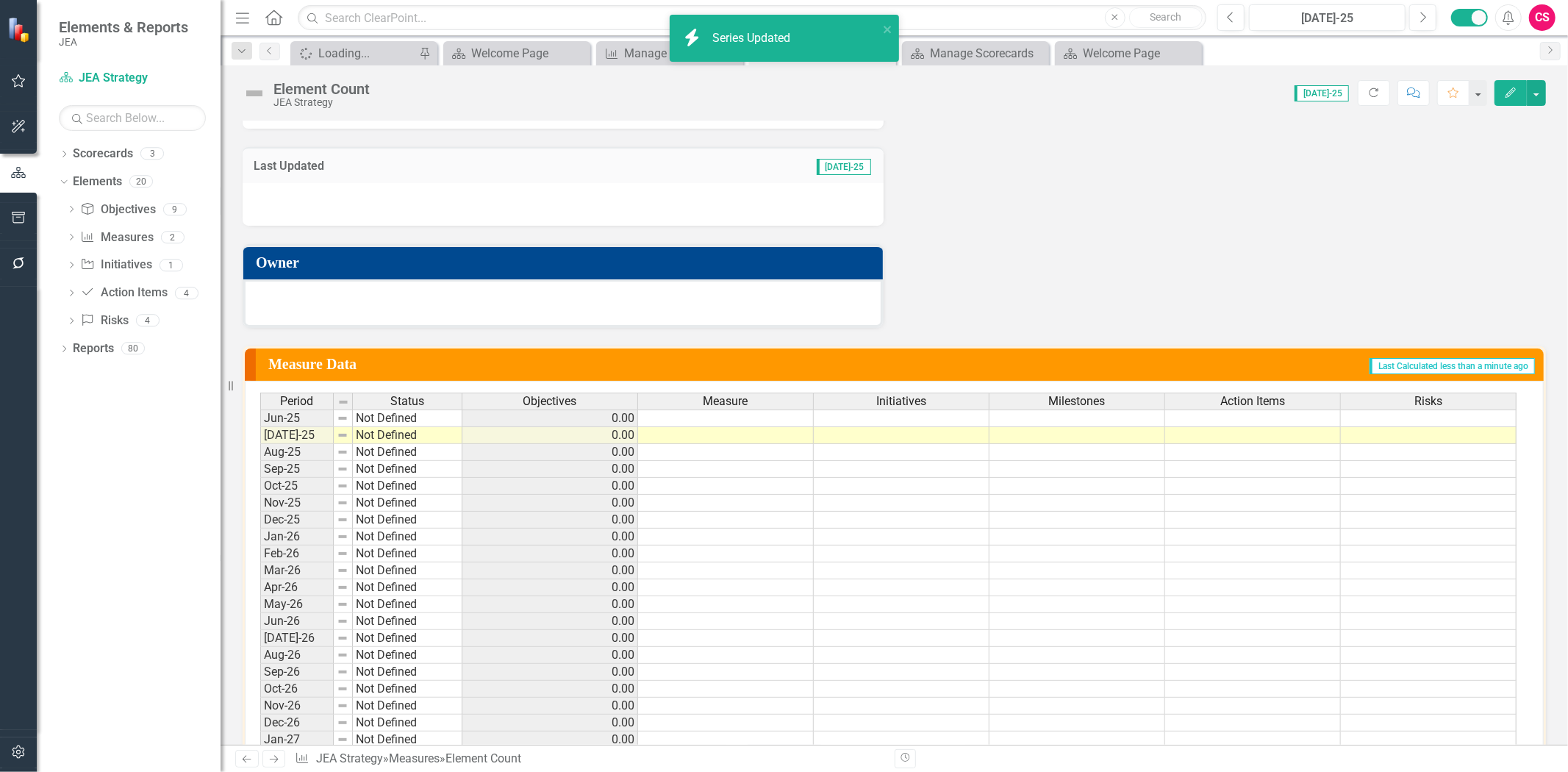
scroll to position [351, 0]
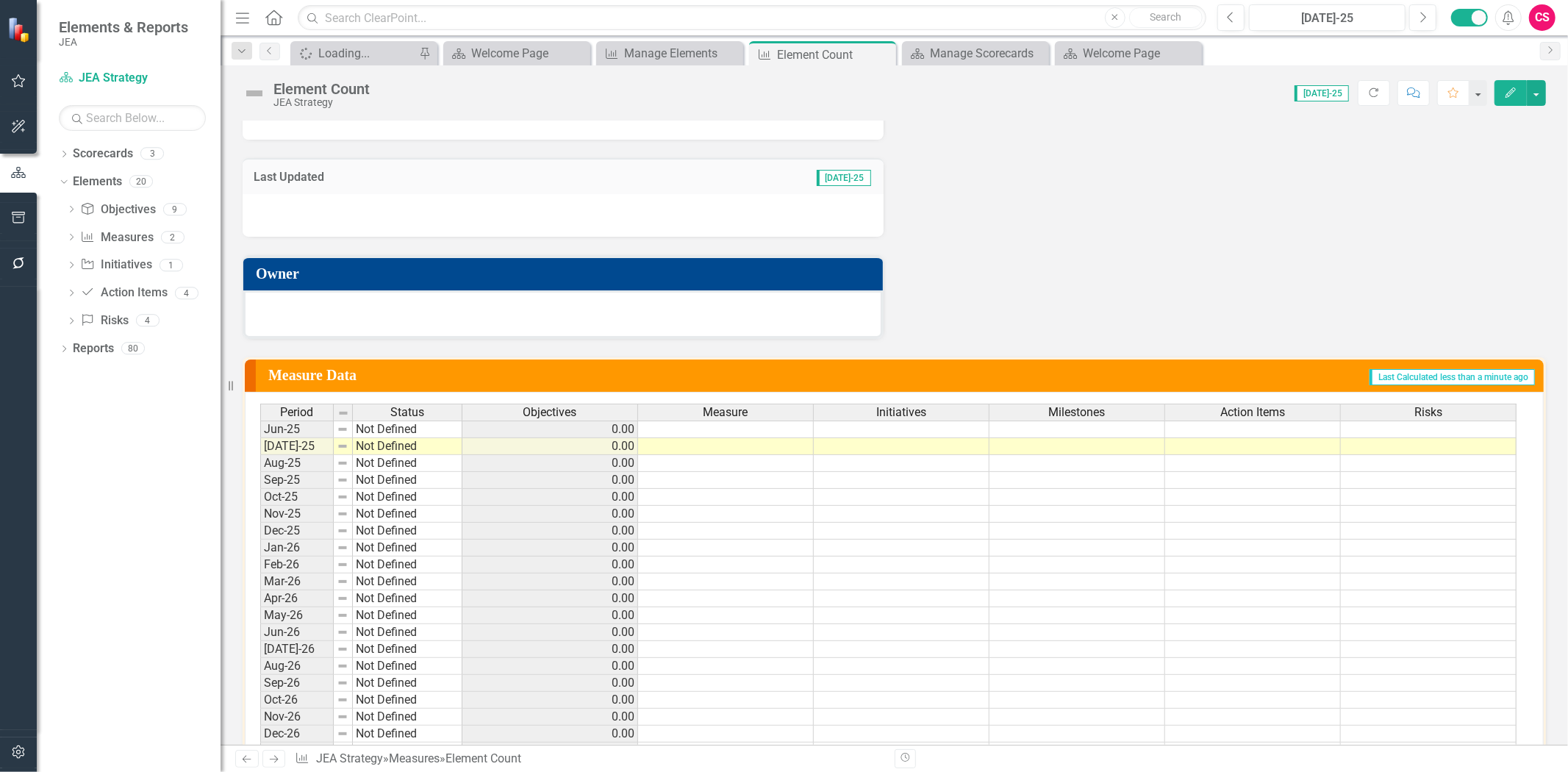
click at [540, 407] on span "Objectives" at bounding box center [550, 411] width 54 height 13
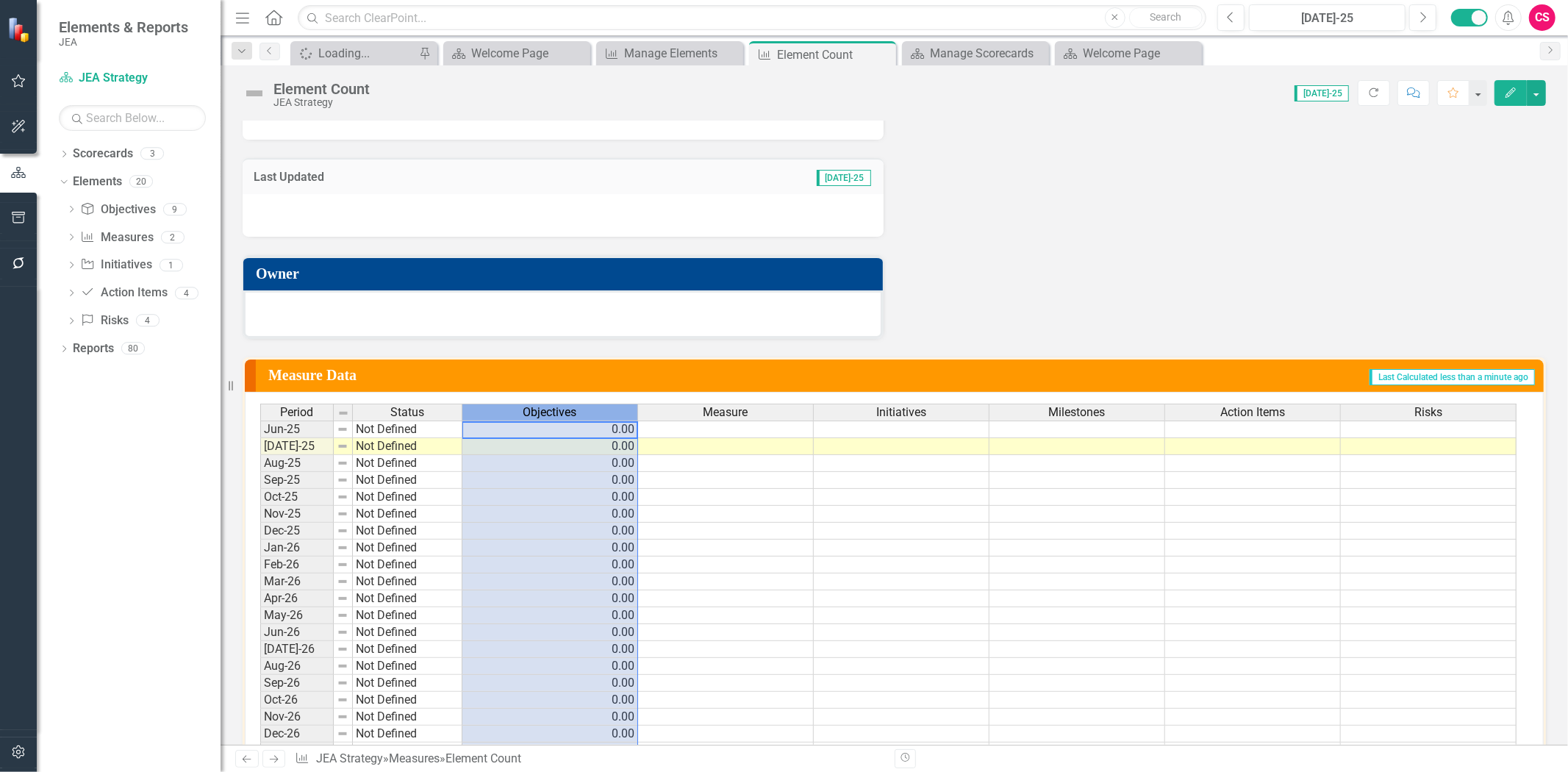
click at [540, 407] on span "Objectives" at bounding box center [550, 411] width 54 height 13
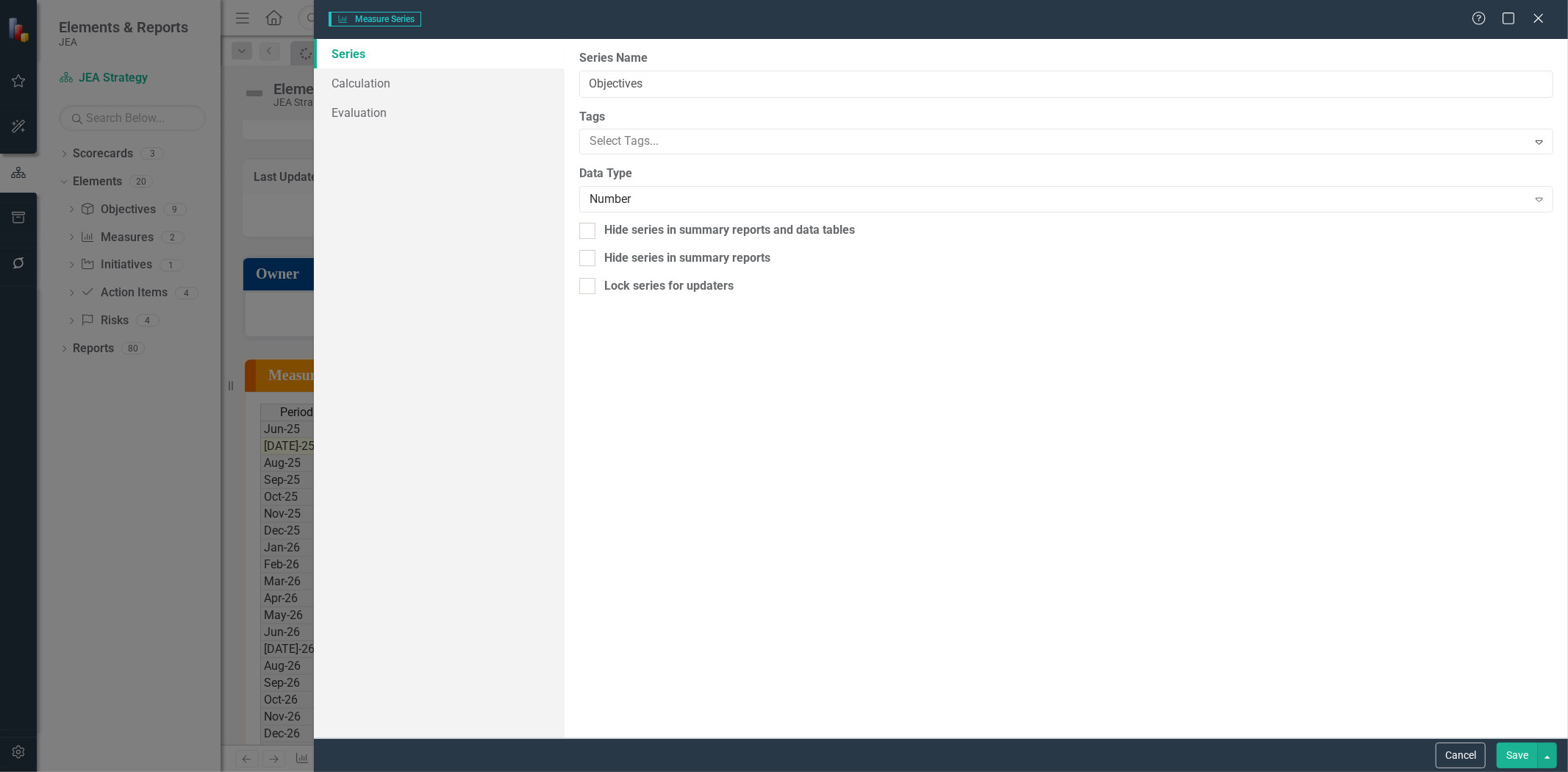
type input "Objectives"
click at [397, 91] on link "Calculation" at bounding box center [439, 83] width 251 height 29
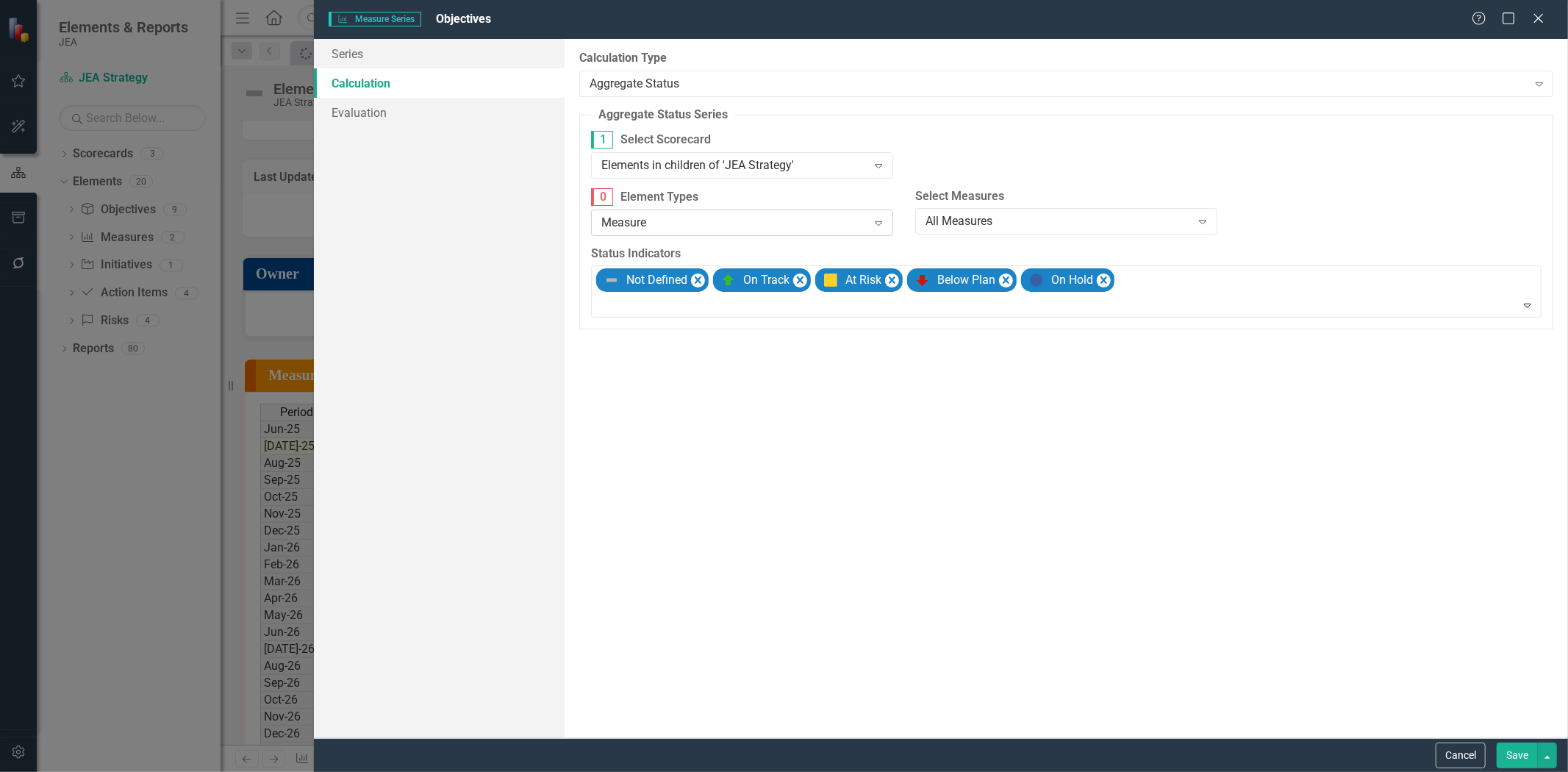
click at [685, 225] on div "Measure" at bounding box center [734, 222] width 266 height 17
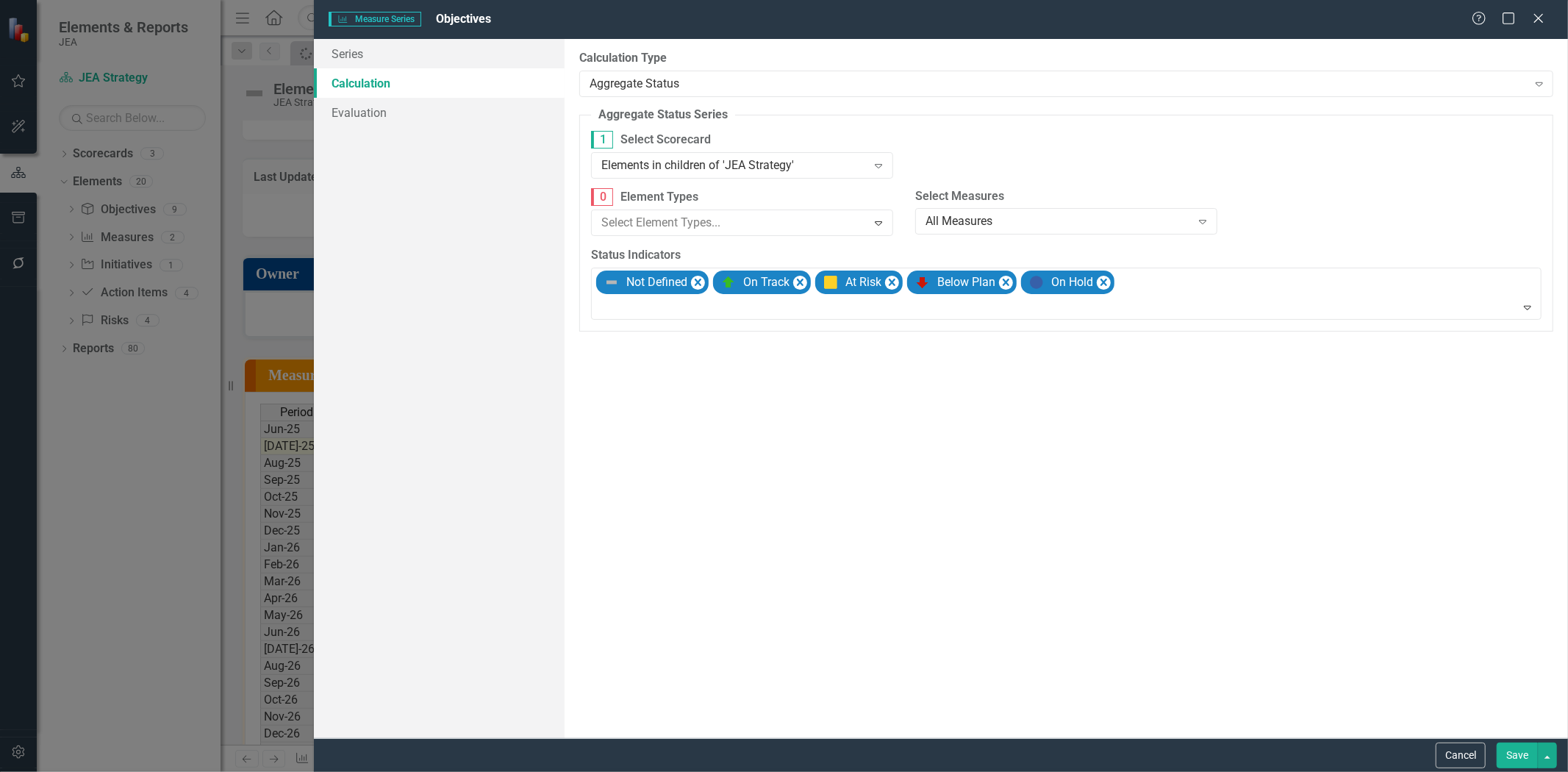
click at [675, 771] on div "Objective" at bounding box center [787, 783] width 1544 height 17
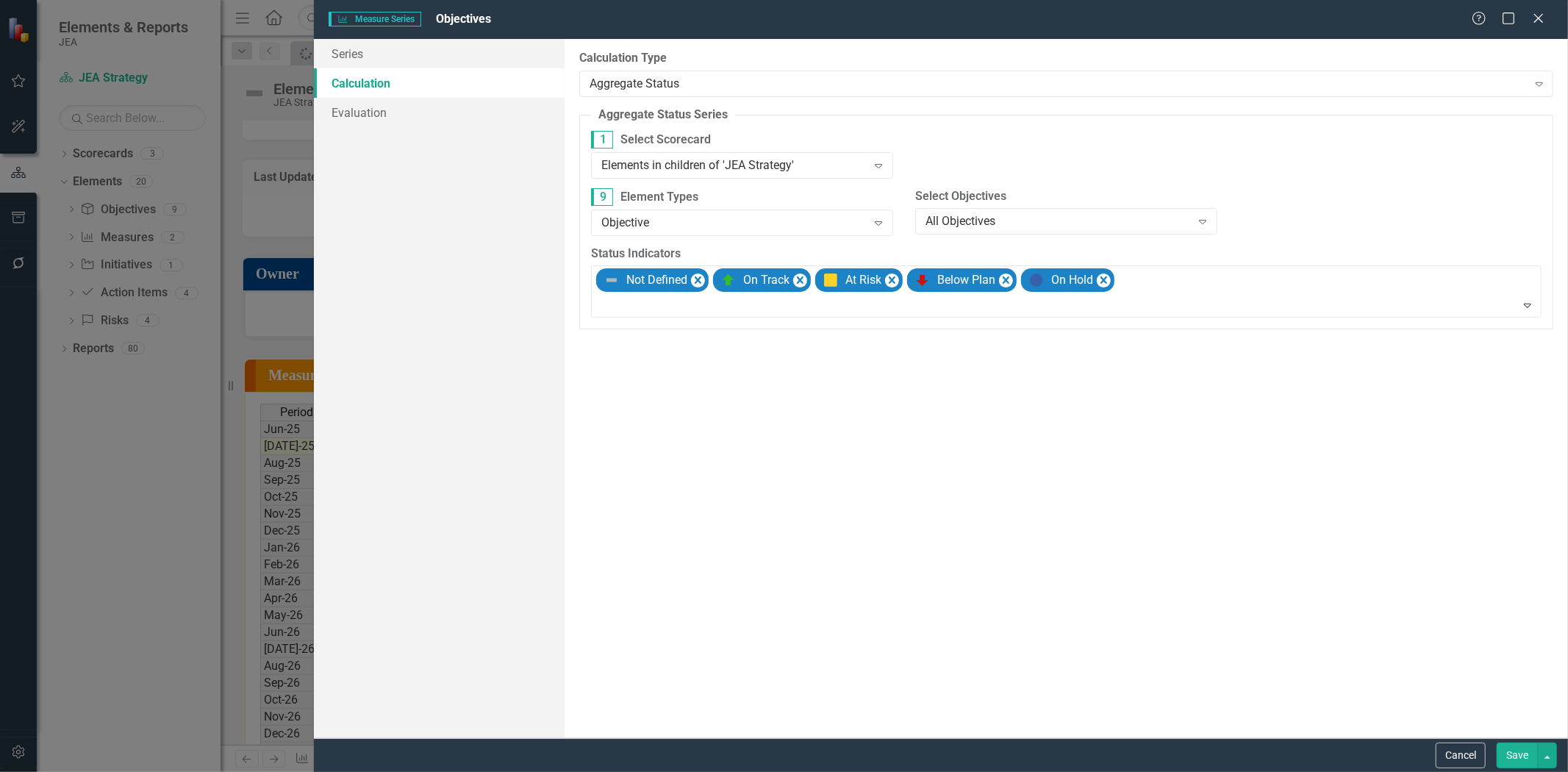
click at [1517, 747] on button "Save" at bounding box center [1517, 754] width 41 height 25
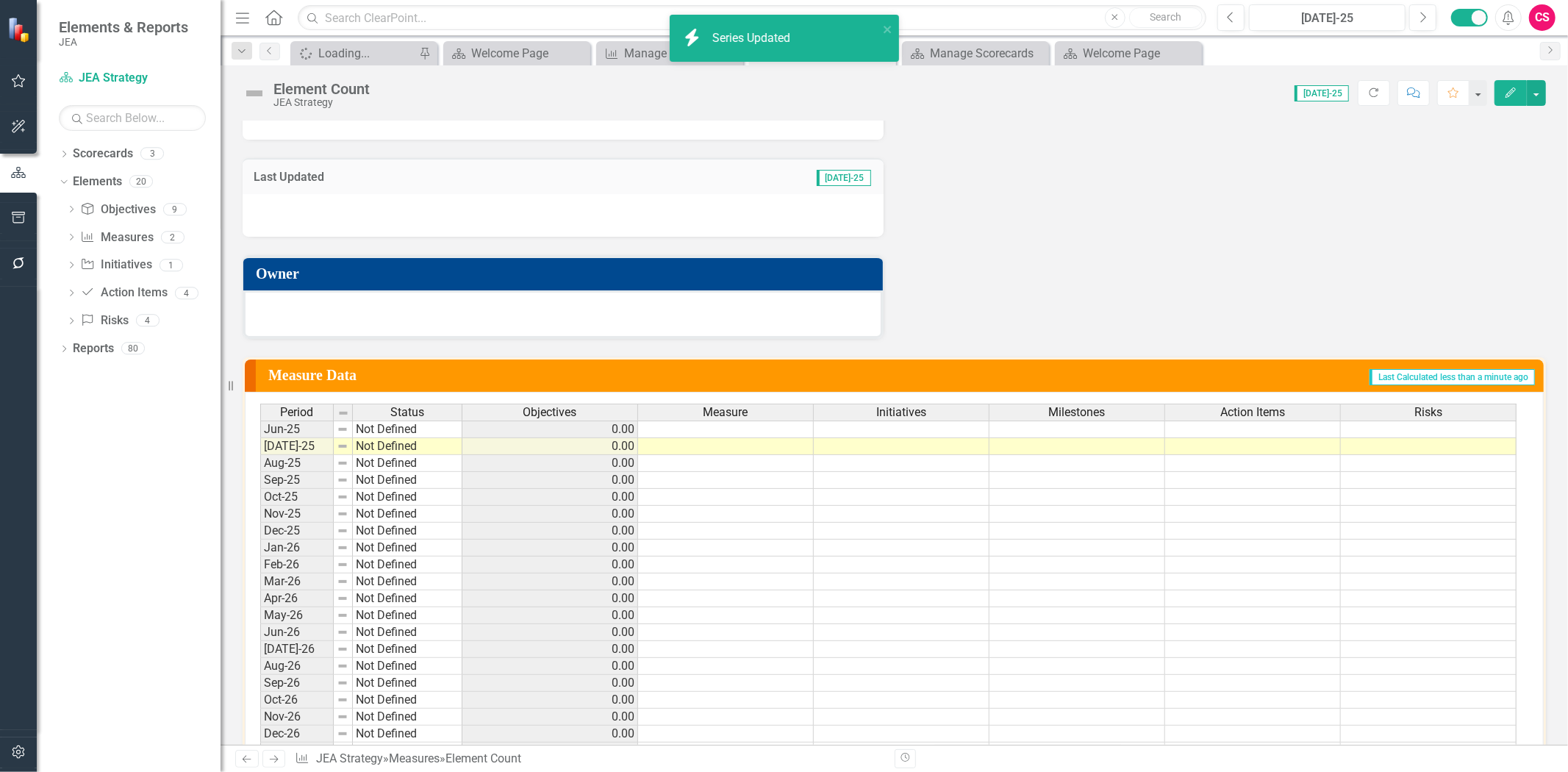
click at [688, 404] on th "Measure" at bounding box center [726, 411] width 176 height 17
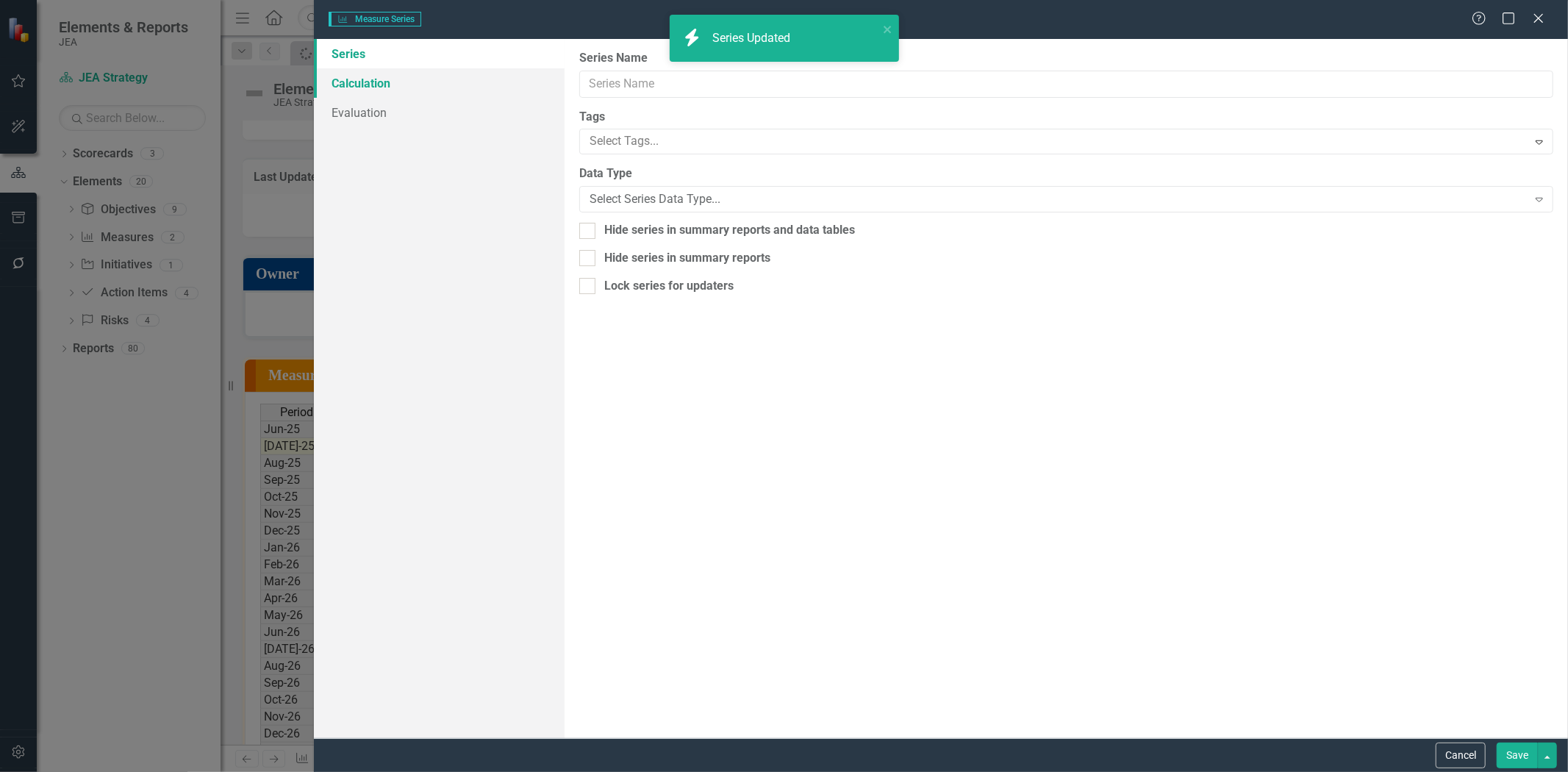
type input "Measure"
click at [390, 82] on link "Calculation" at bounding box center [439, 83] width 251 height 29
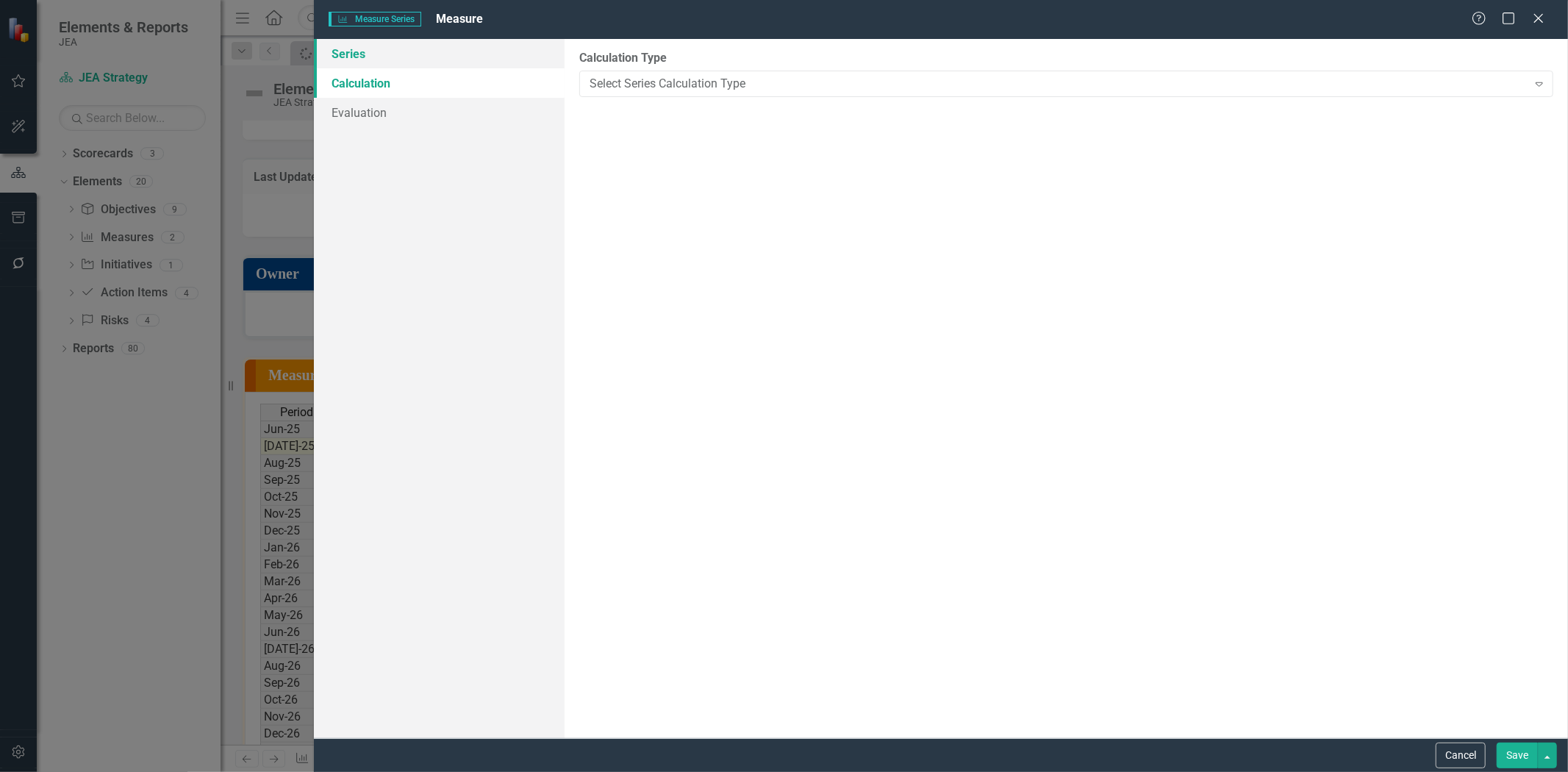
click at [430, 65] on link "Series" at bounding box center [439, 53] width 251 height 29
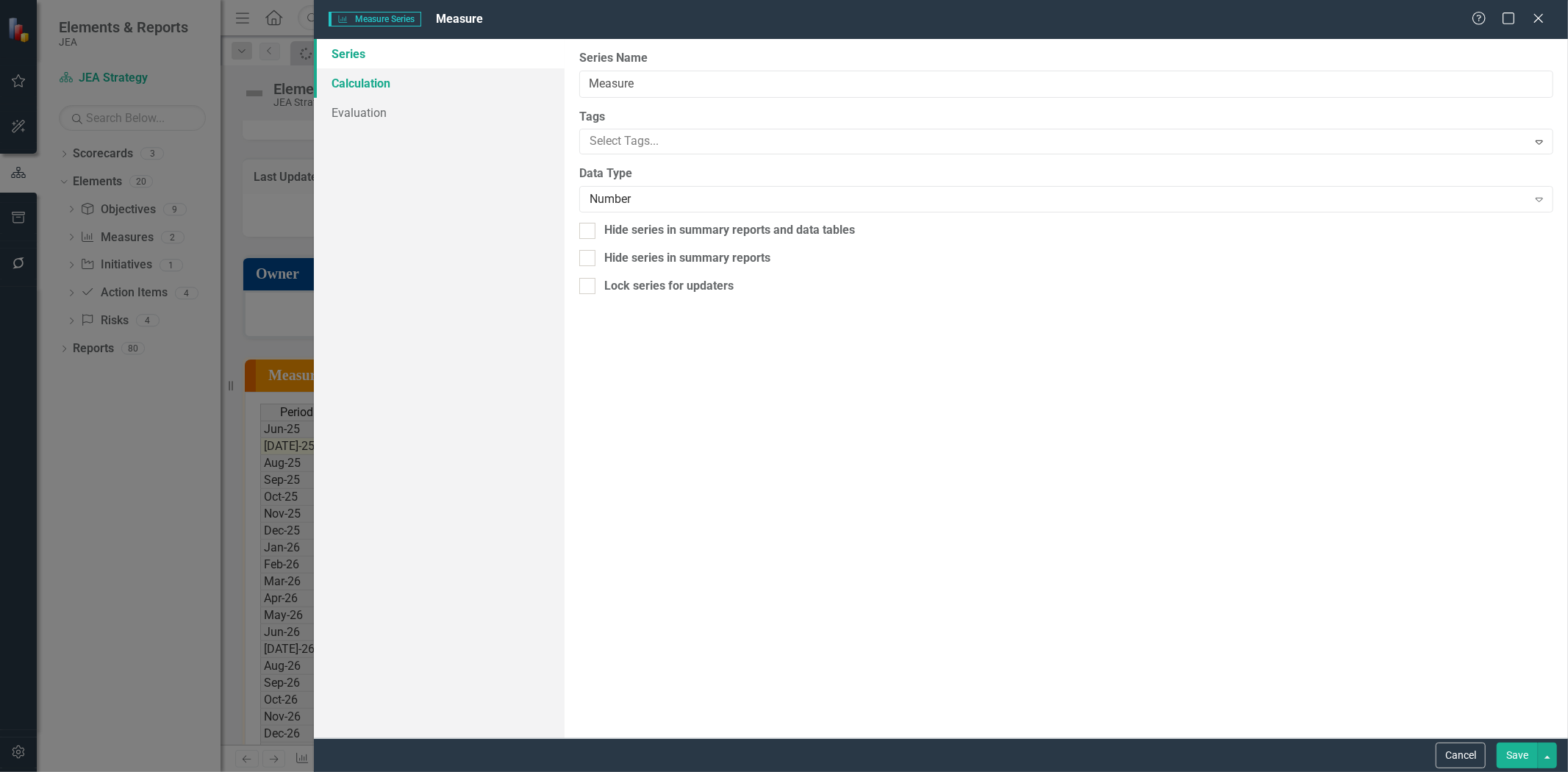
click at [391, 84] on link "Calculation" at bounding box center [439, 83] width 251 height 29
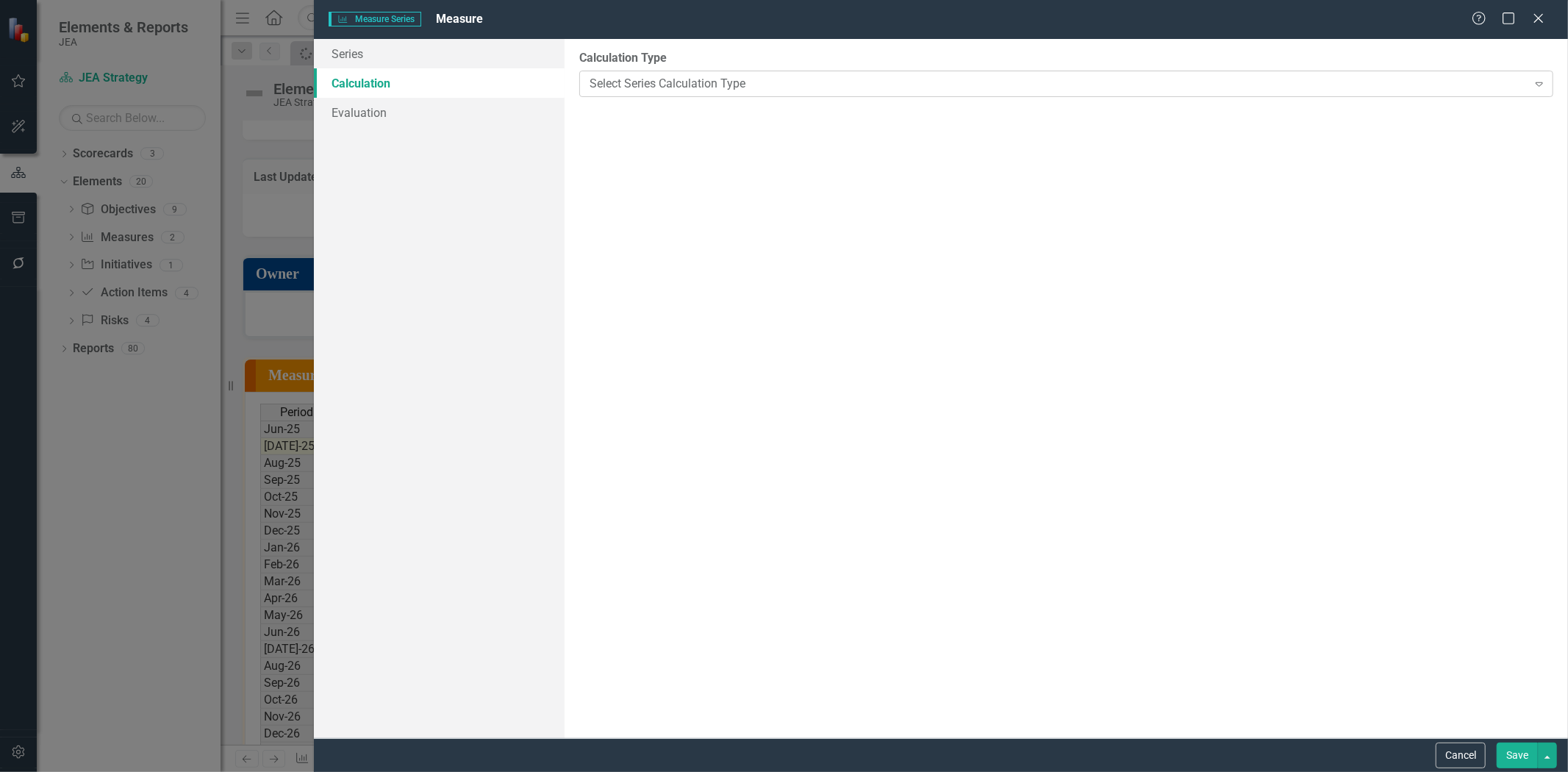
click at [634, 91] on div "Select Series Calculation Type Expand" at bounding box center [1067, 84] width 974 height 26
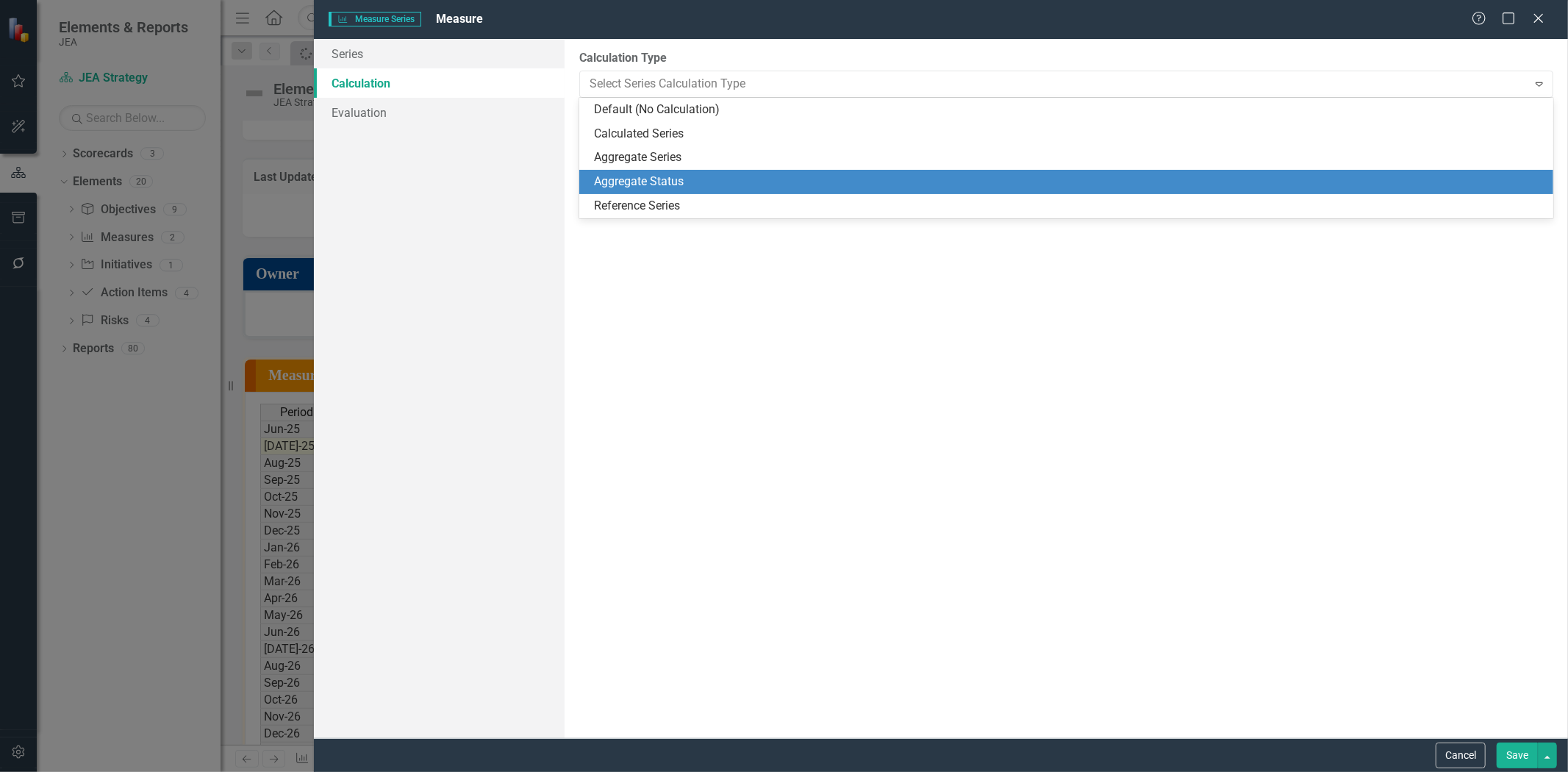
click at [630, 190] on div "Aggregate Status" at bounding box center [1068, 181] width 951 height 17
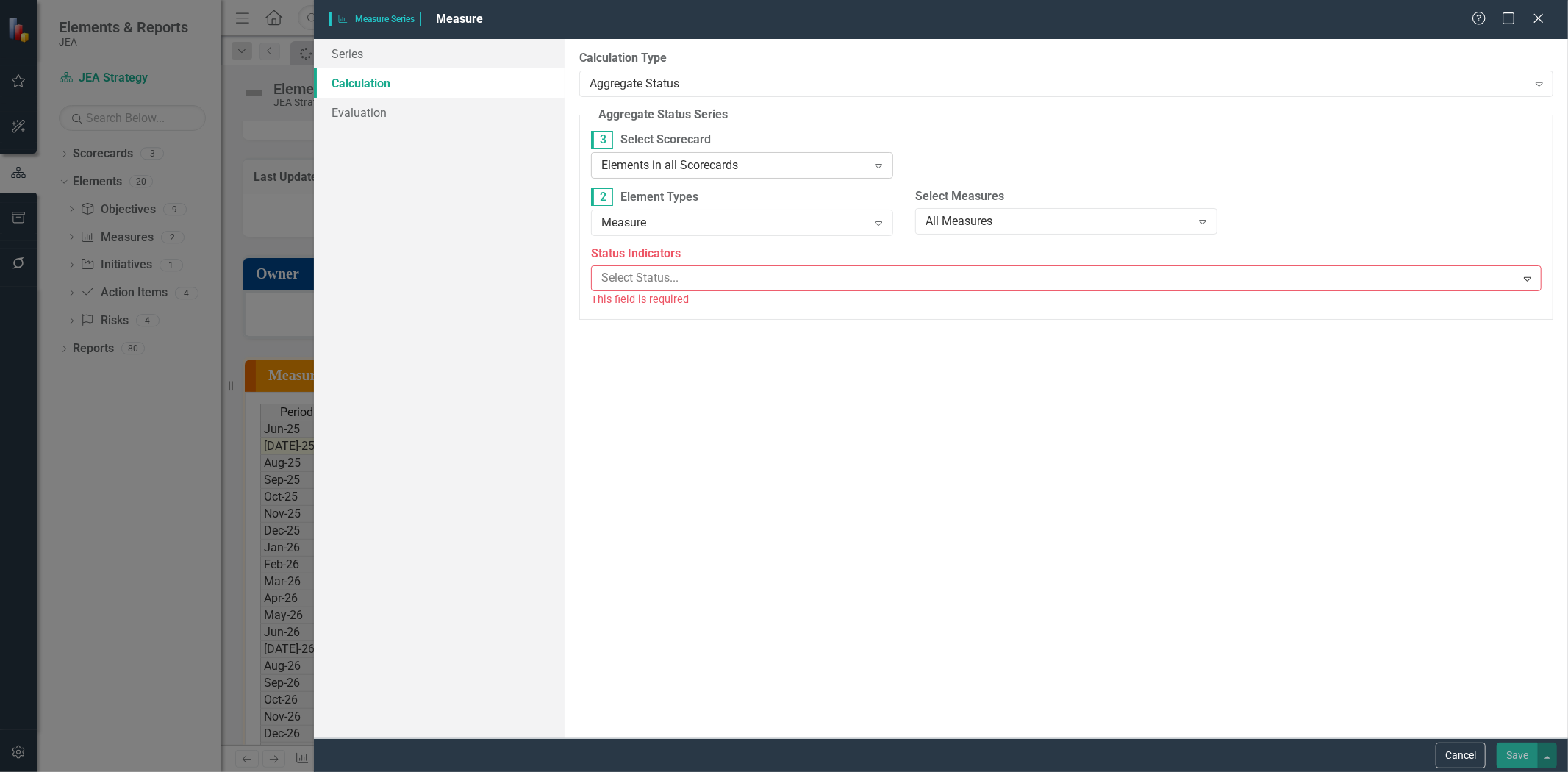
click at [628, 164] on div "Elements in all Scorecards" at bounding box center [734, 164] width 266 height 17
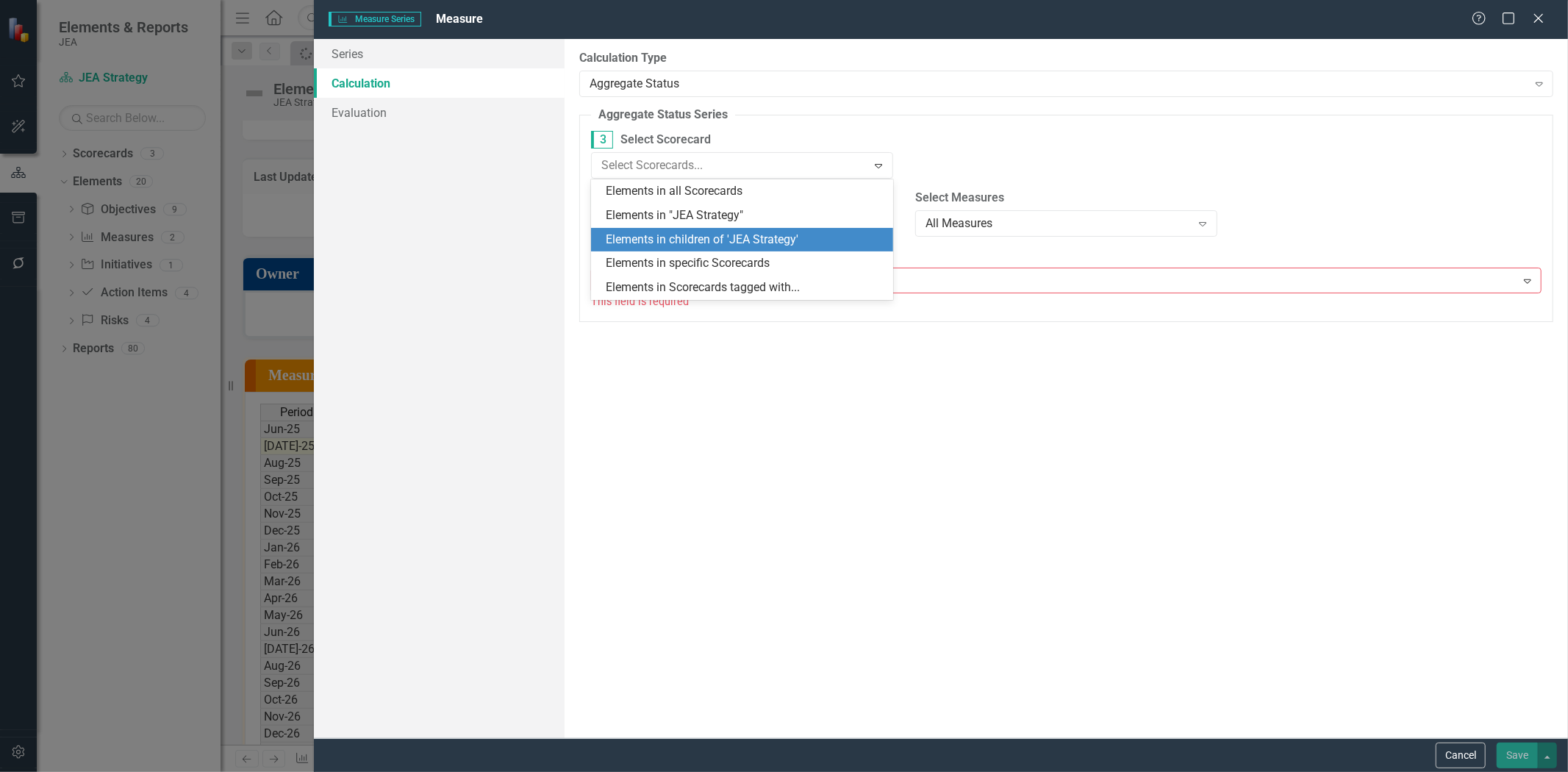
click at [637, 232] on div "Elements in children of 'JEA Strategy'" at bounding box center [745, 239] width 279 height 17
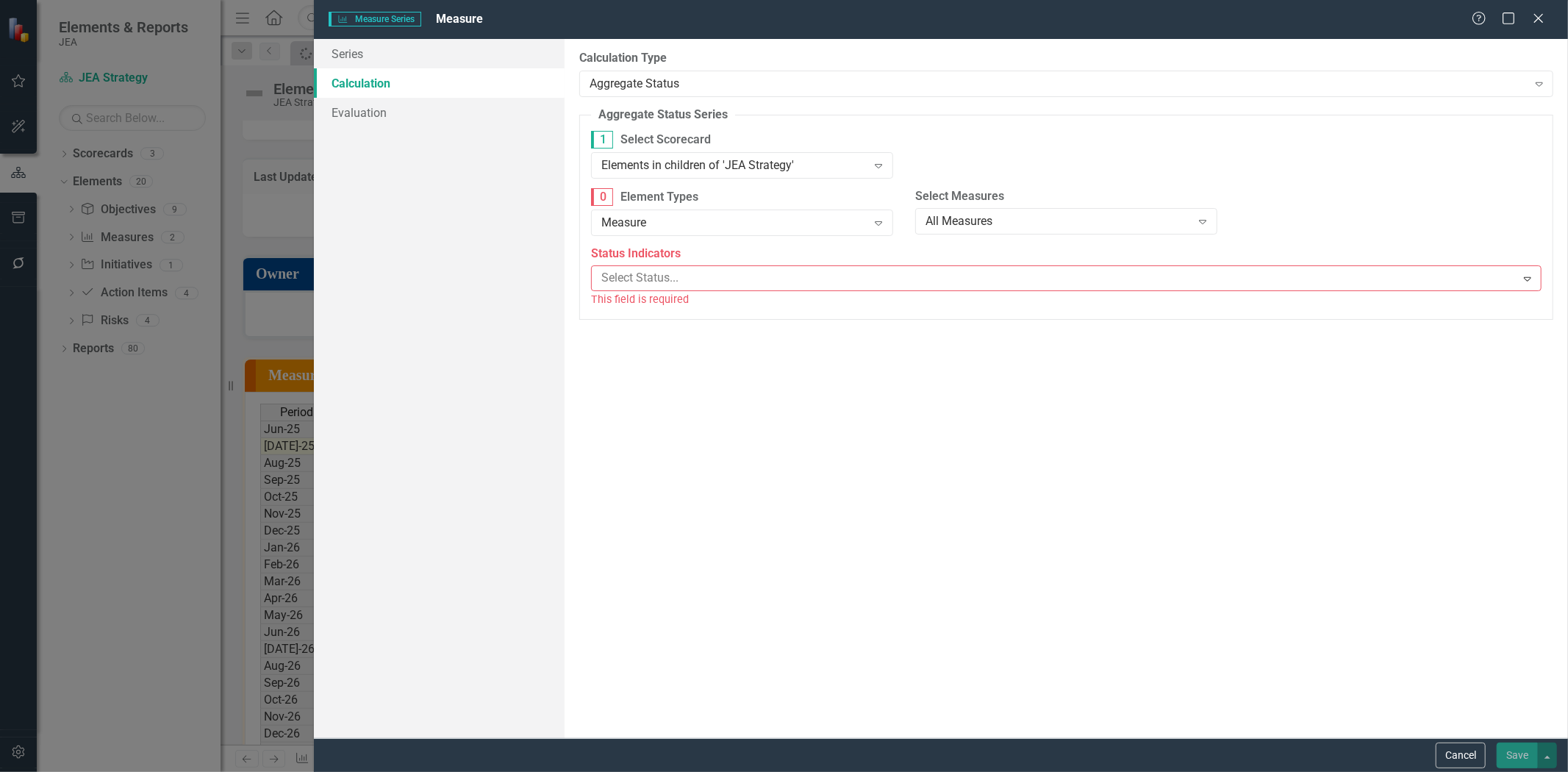
click at [485, 25] on div "Measure Series Measure Series Measure" at bounding box center [901, 19] width 1143 height 17
click at [484, 33] on div "Measure Series Measure Series Measure Help Maximize Close" at bounding box center [941, 19] width 1254 height 39
click at [478, 54] on link "Series" at bounding box center [439, 53] width 251 height 29
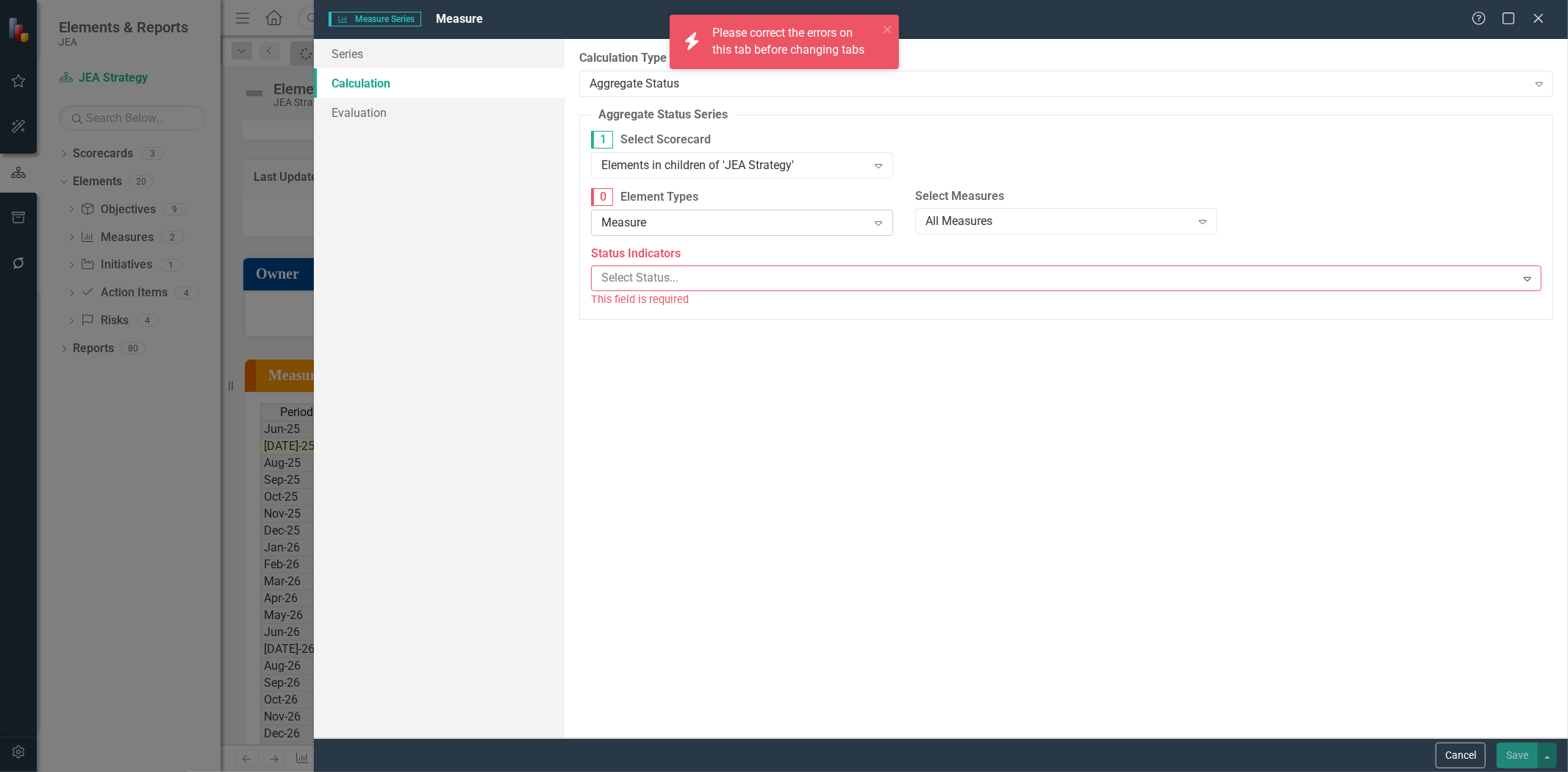
click at [725, 228] on div "Measure" at bounding box center [734, 222] width 266 height 17
click at [724, 208] on div "0 Element Types 6 results available. Use Up and Down to choose options, press E…" at bounding box center [742, 212] width 303 height 48
click at [696, 278] on div at bounding box center [1055, 278] width 920 height 20
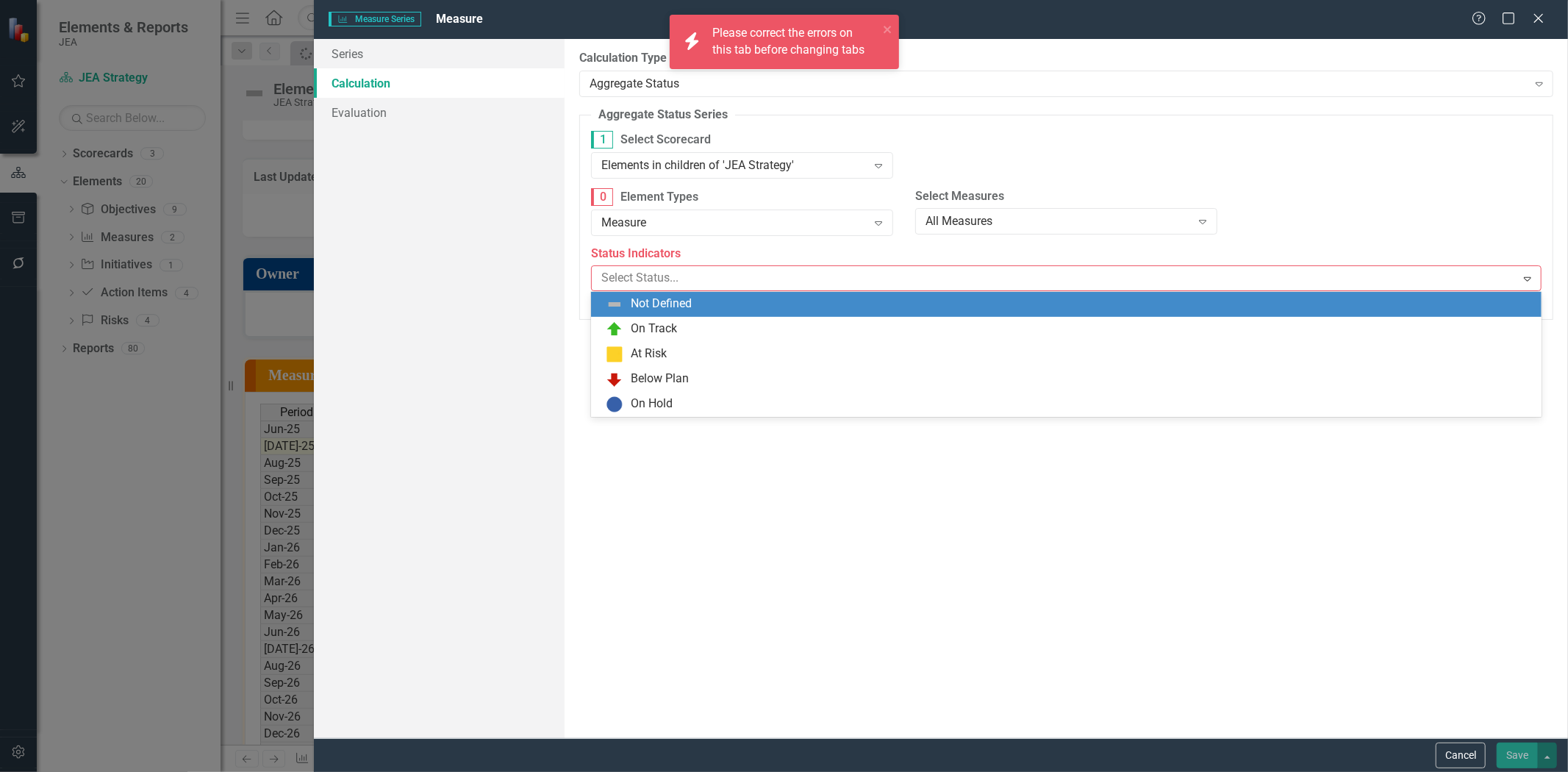
click at [694, 298] on div "Not Defined" at bounding box center [1069, 304] width 927 height 18
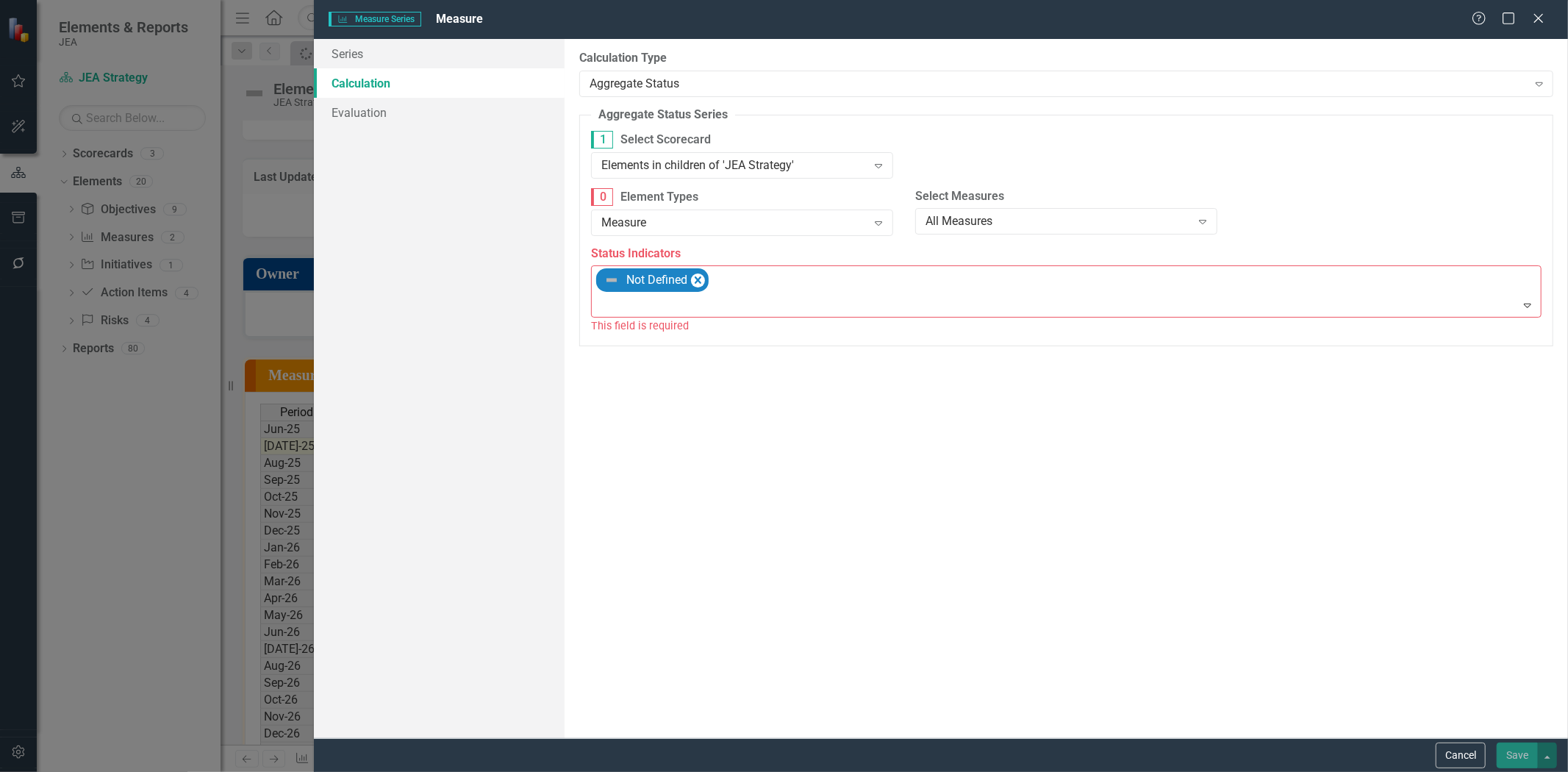
click at [692, 302] on div at bounding box center [1067, 305] width 944 height 20
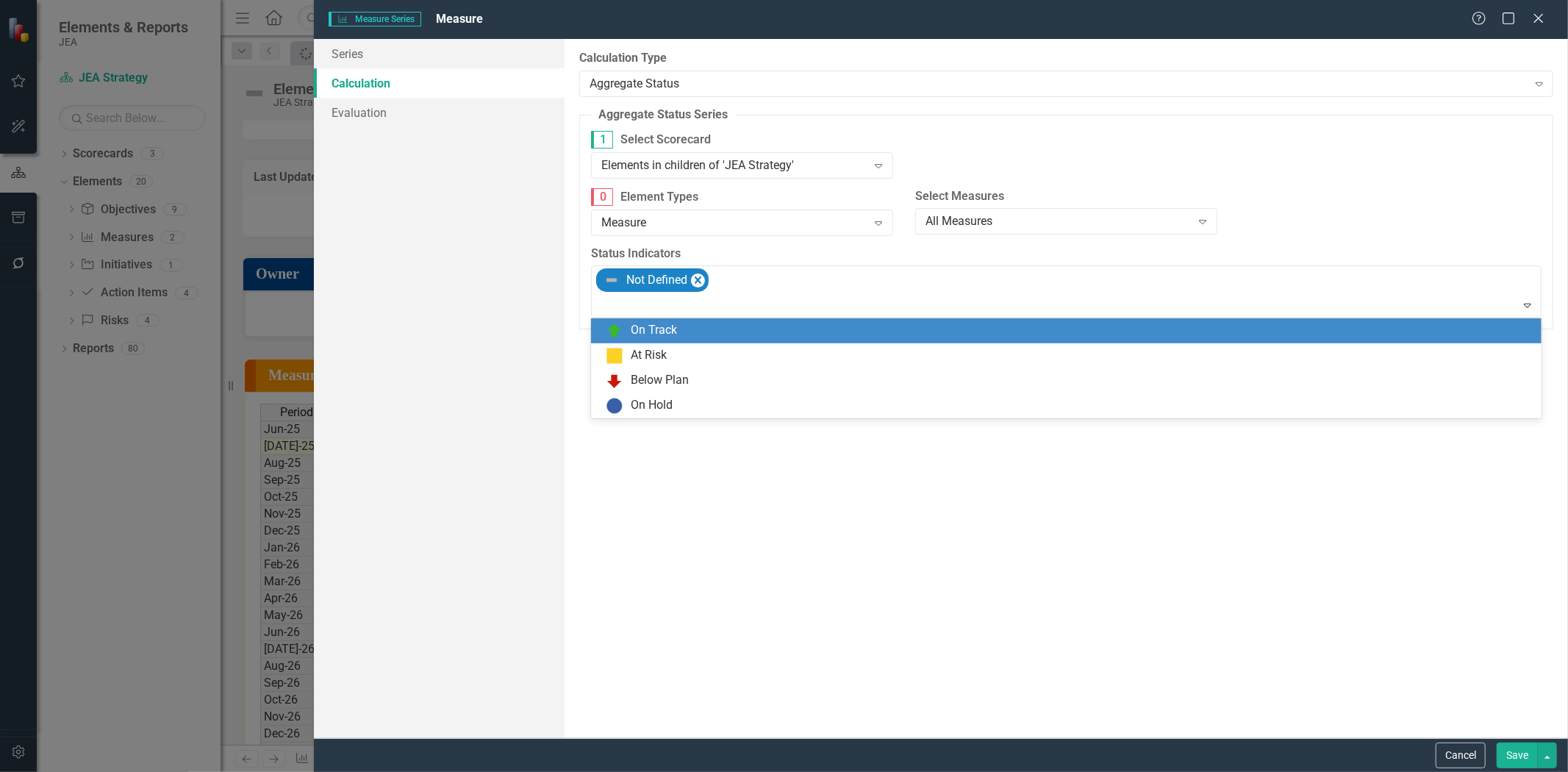
click at [683, 337] on div "On Track" at bounding box center [1069, 331] width 927 height 18
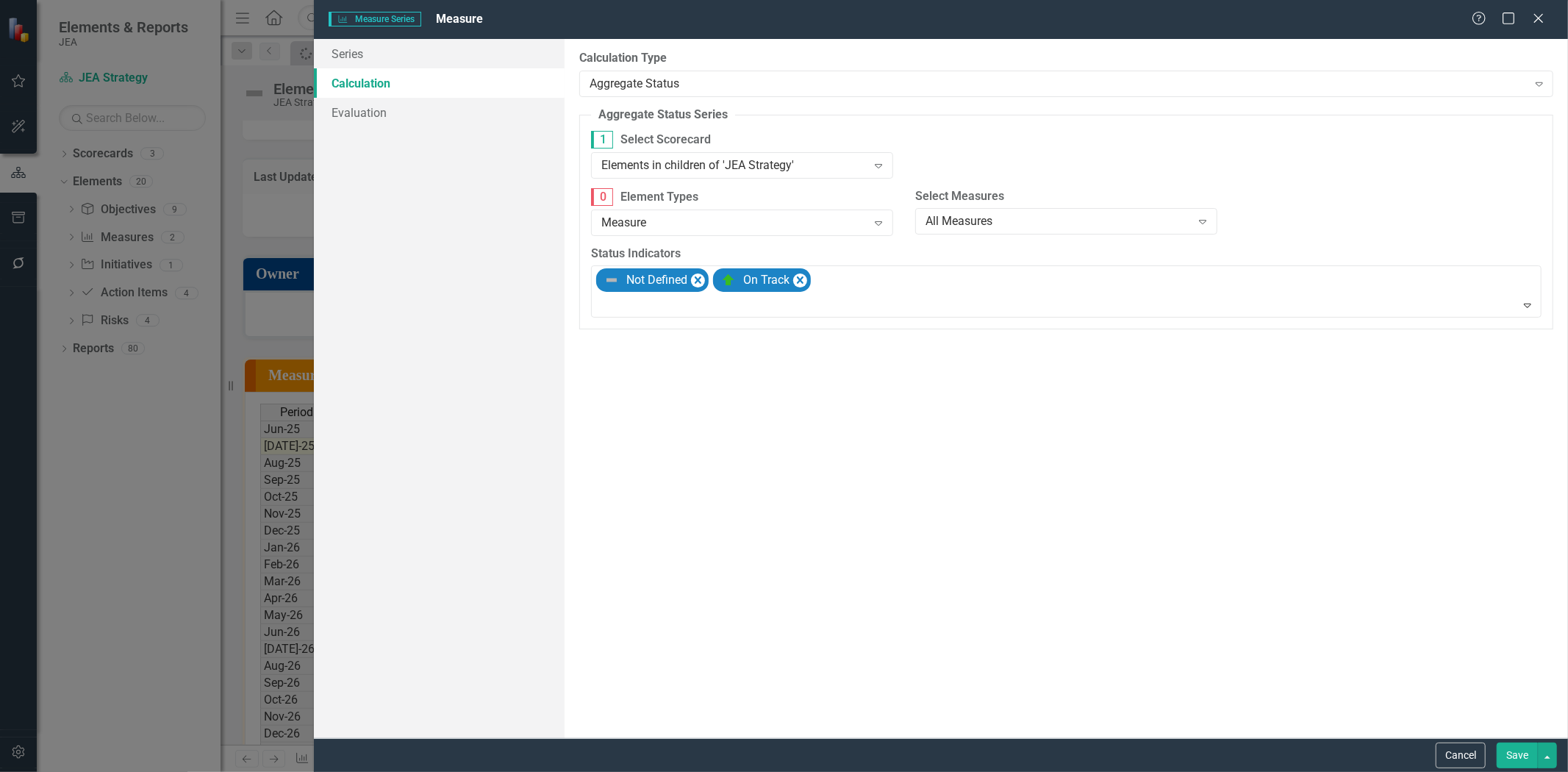
click at [835, 318] on fieldset "Aggregate Status Series Aggregate status series can be used to count the number…" at bounding box center [1067, 218] width 974 height 223
click at [833, 309] on div at bounding box center [1067, 305] width 944 height 20
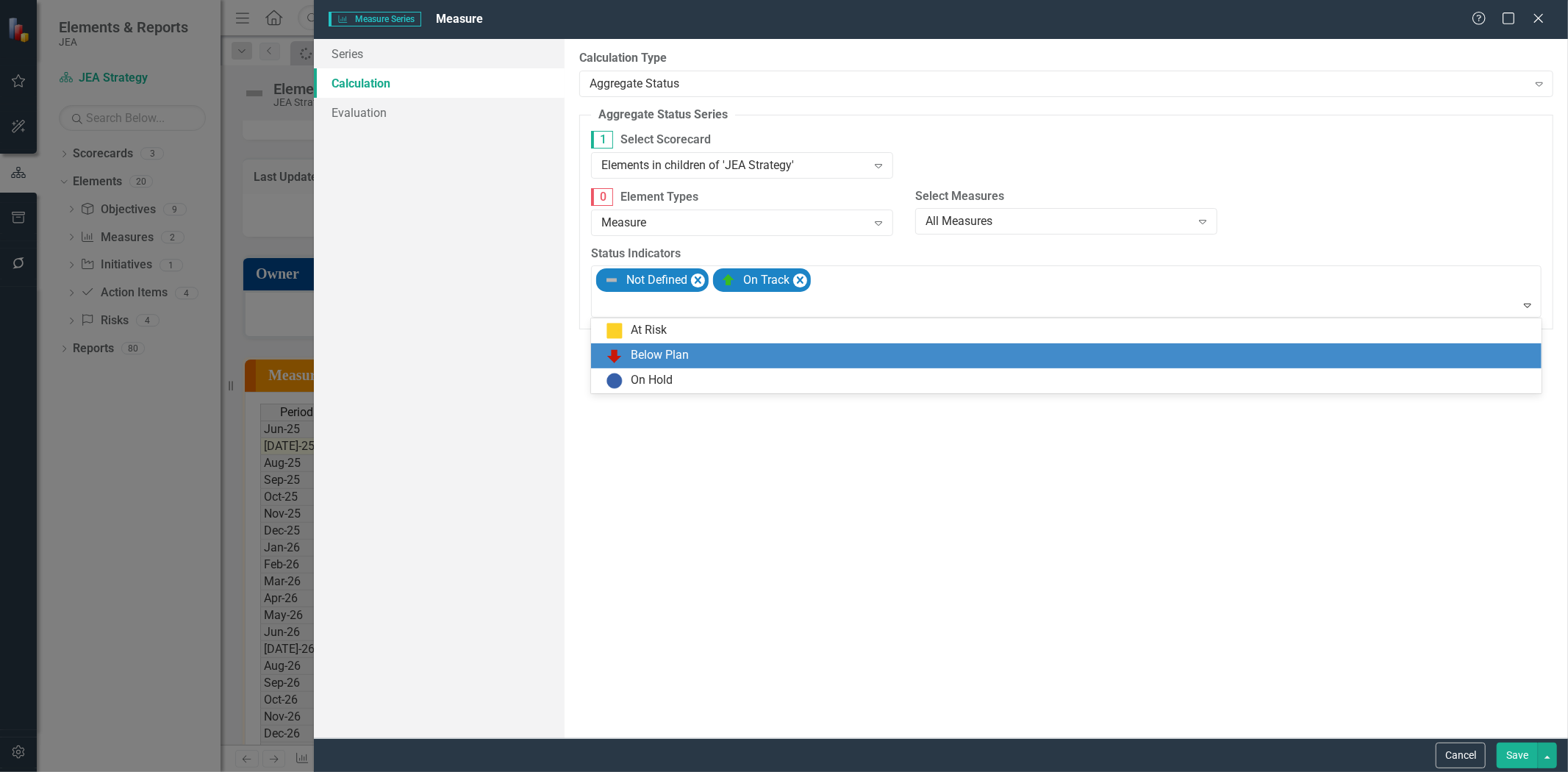
click at [788, 353] on div "Below Plan" at bounding box center [1069, 356] width 927 height 18
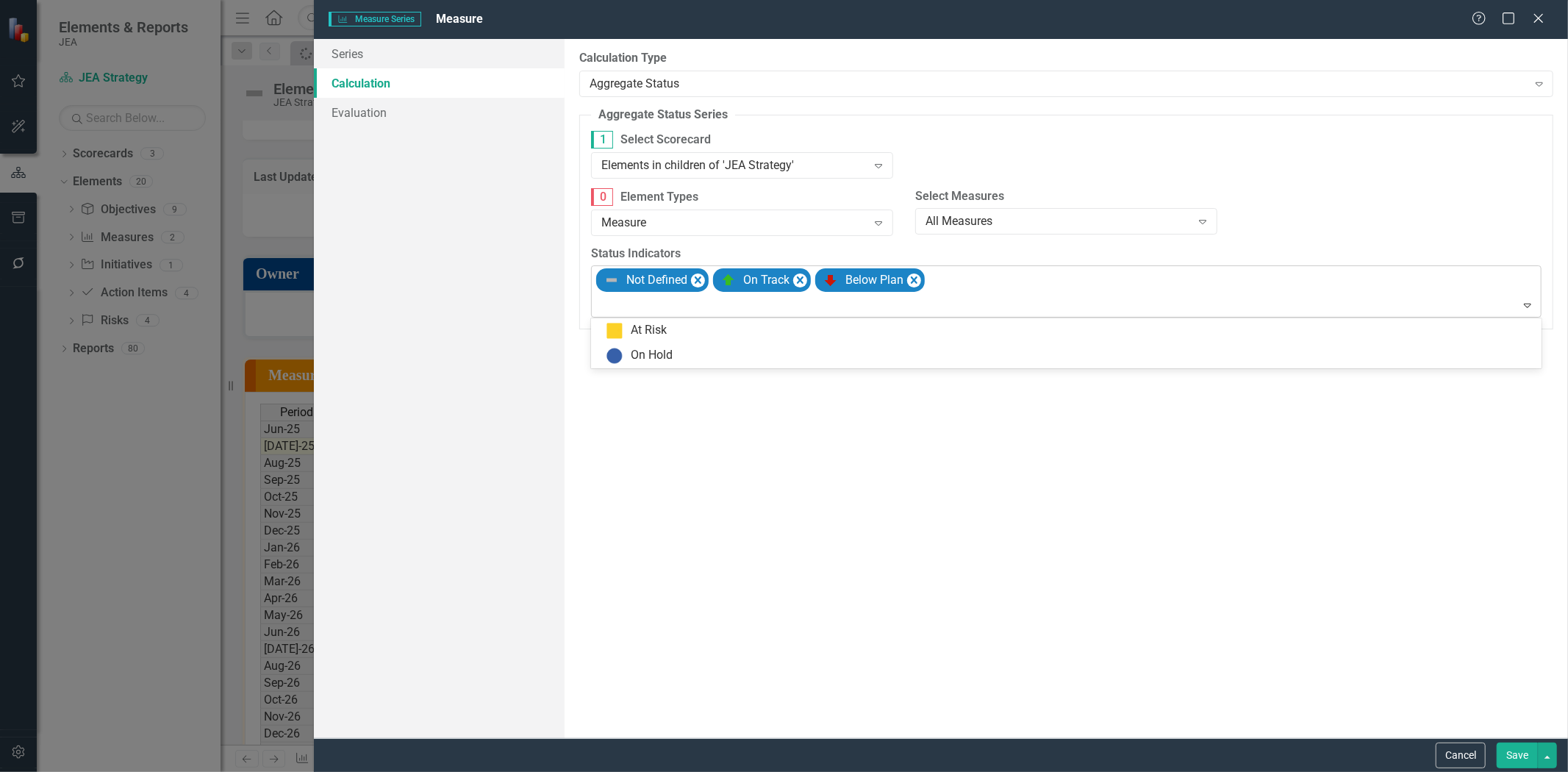
click at [1018, 287] on div "Not Defined On Track Below Plan" at bounding box center [1067, 292] width 947 height 51
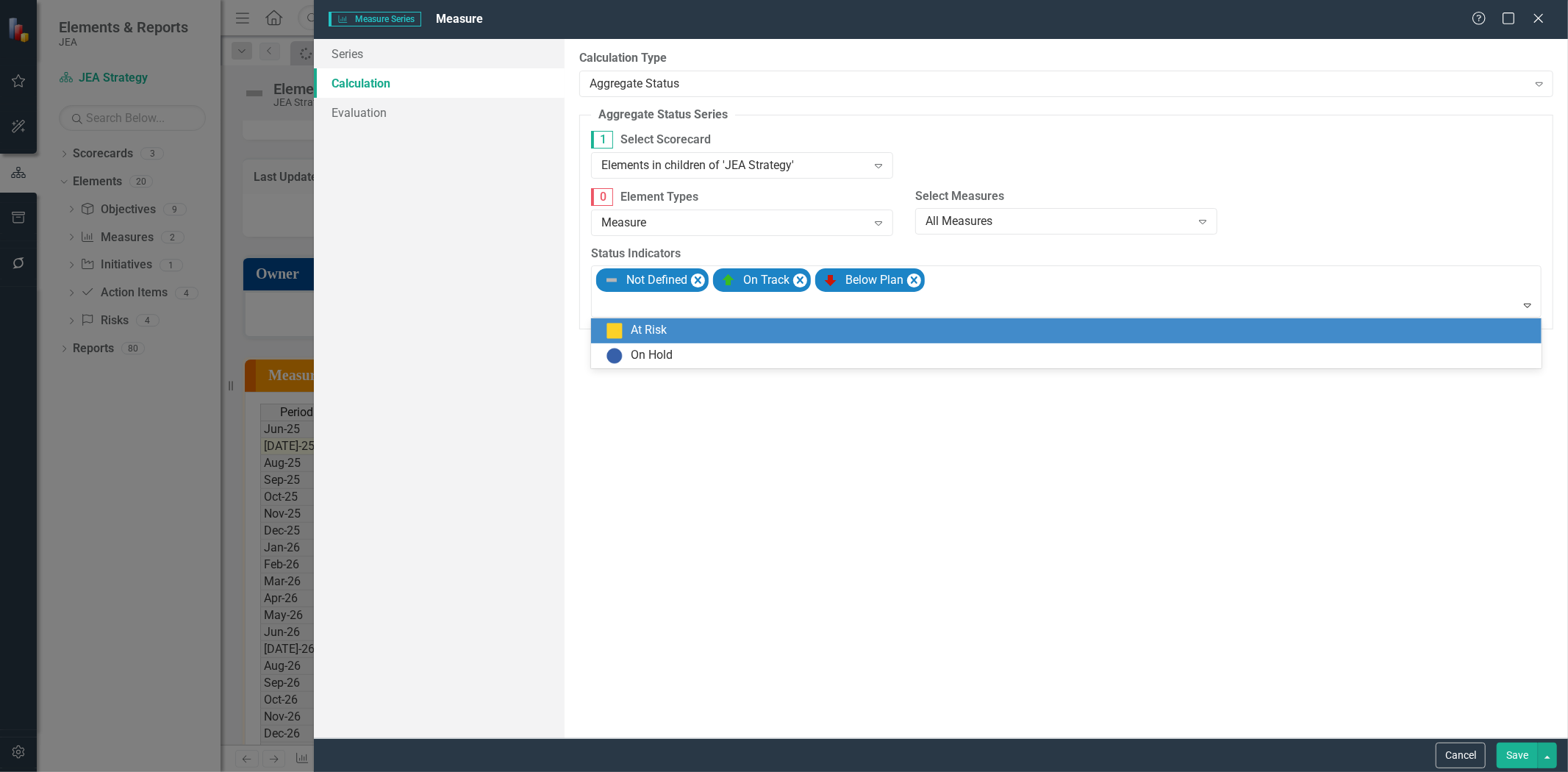
click at [993, 322] on div "At Risk" at bounding box center [1069, 331] width 927 height 18
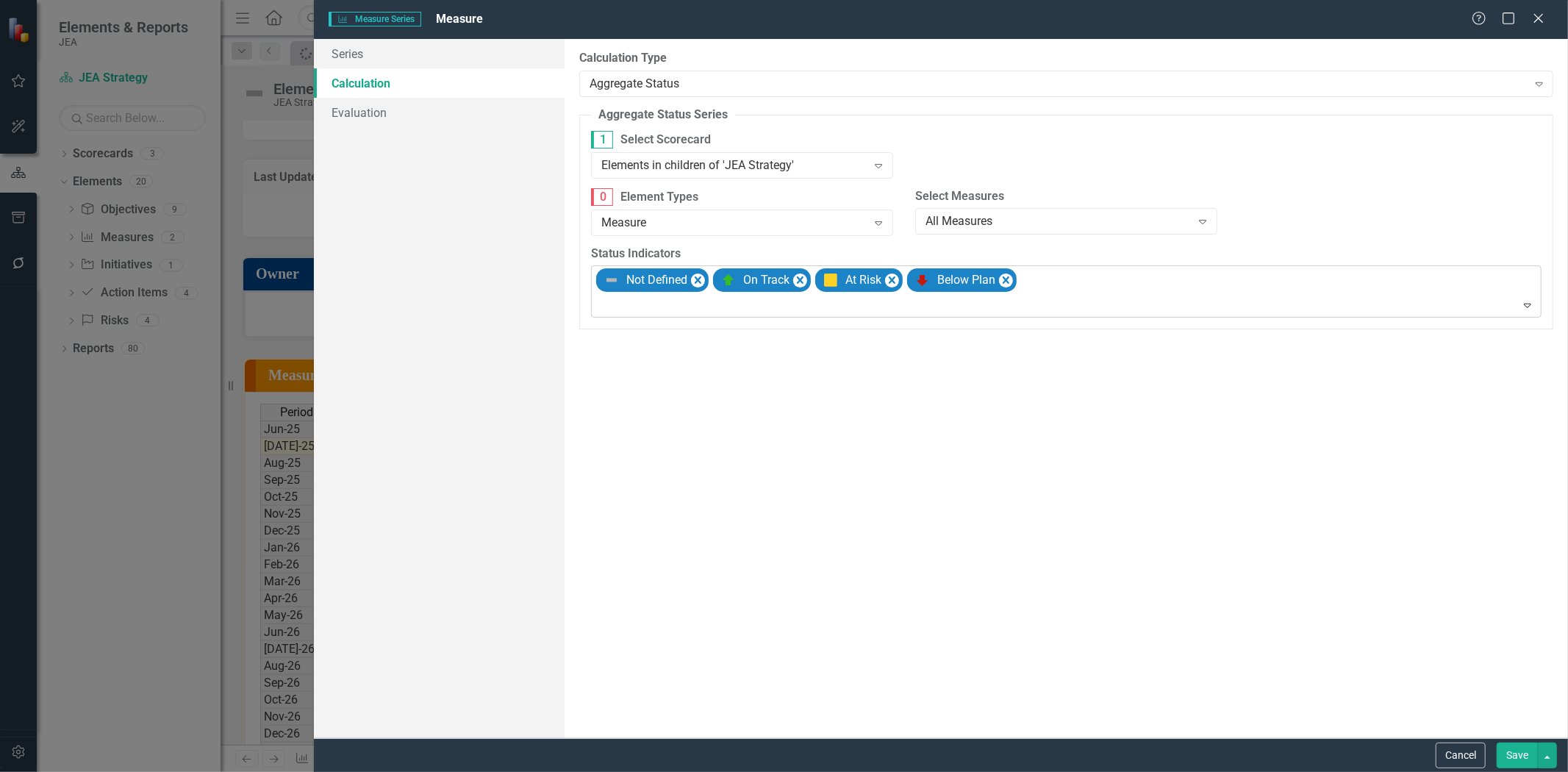
click at [1122, 266] on div "Not Defined On Track At Risk Below Plan Expand" at bounding box center [1066, 291] width 951 height 52
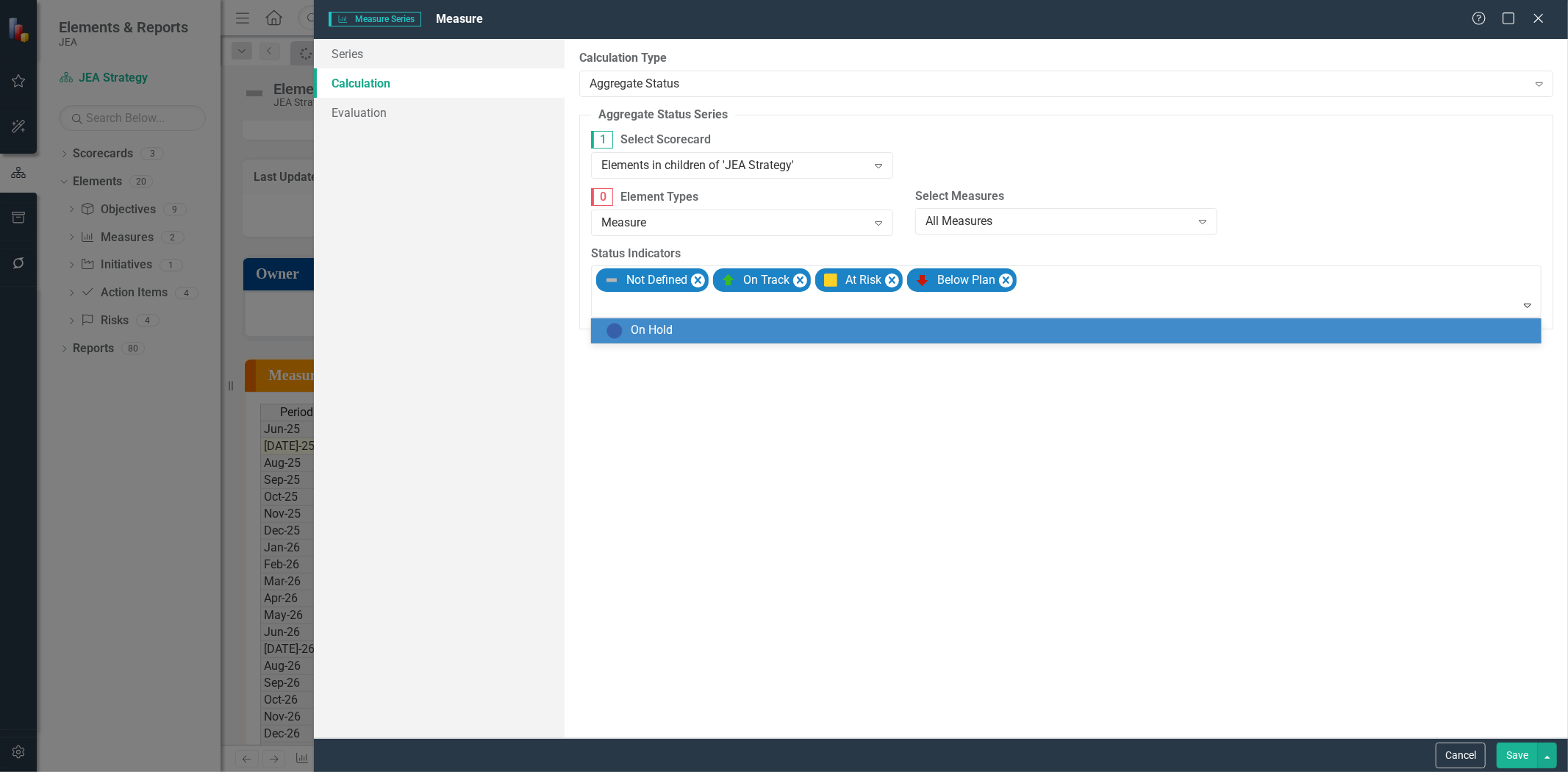
click at [1099, 331] on div "On Hold" at bounding box center [1069, 331] width 927 height 18
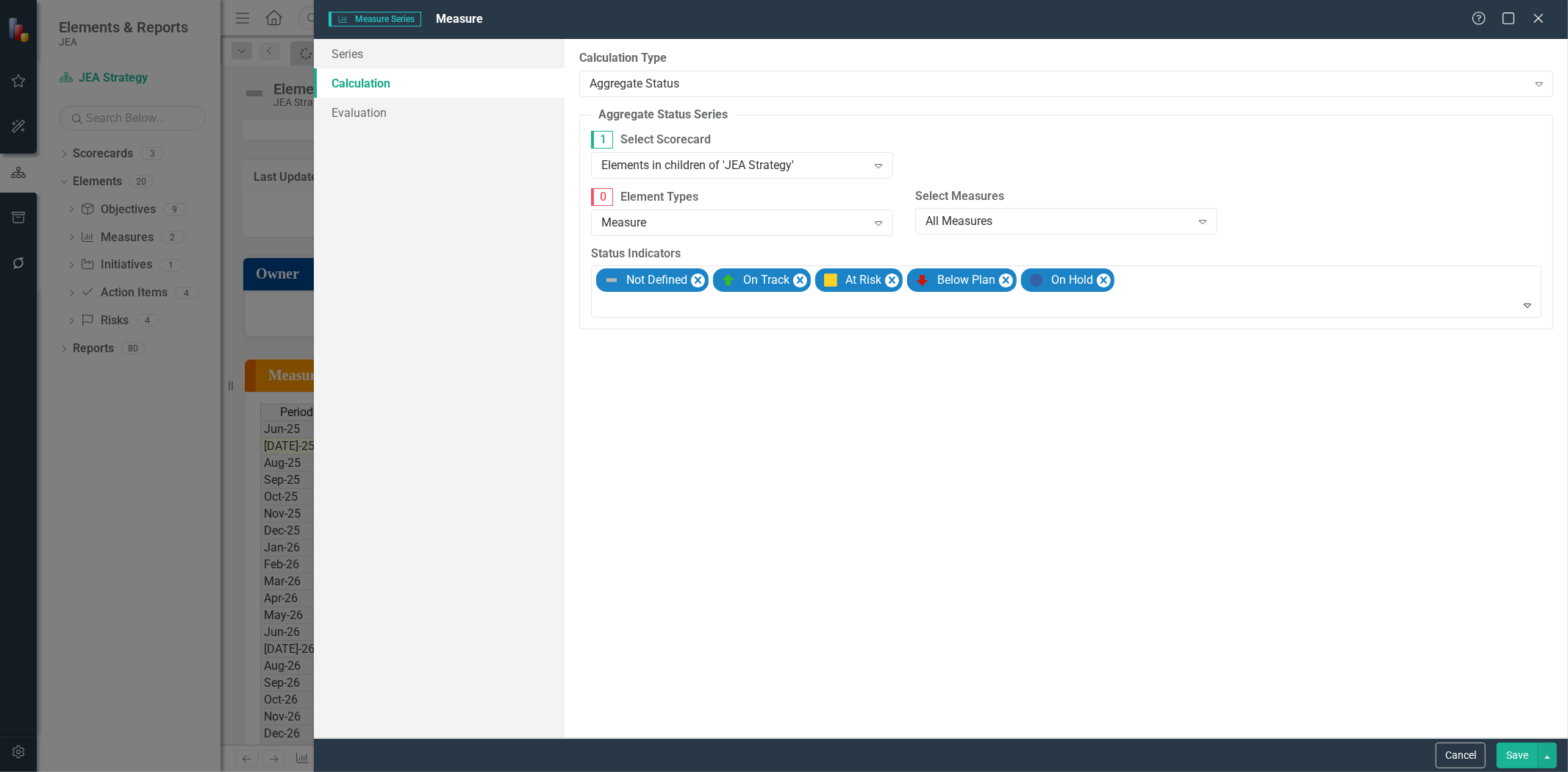
click at [1511, 755] on button "Save" at bounding box center [1517, 754] width 41 height 25
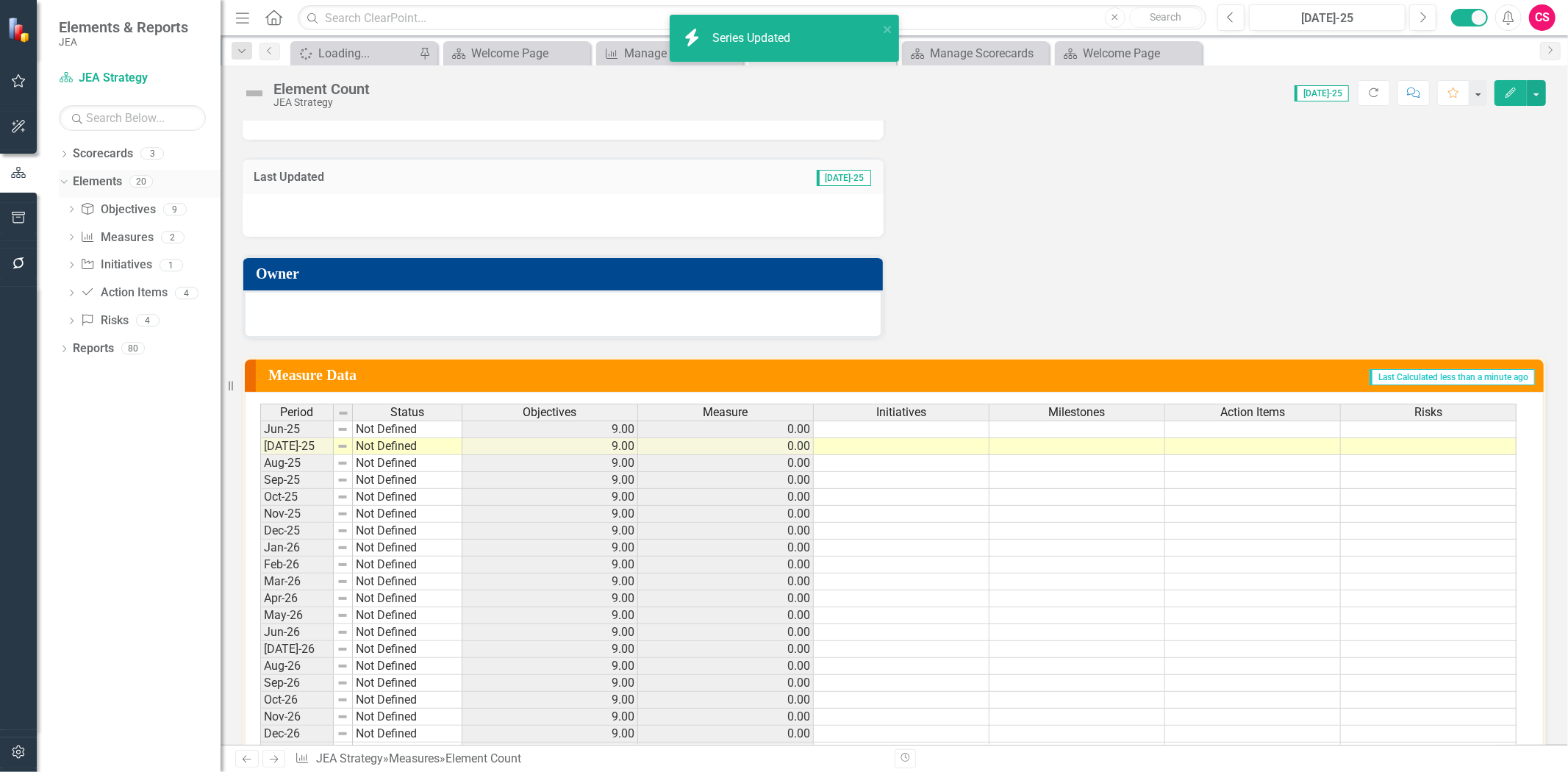
click at [87, 181] on link "Elements" at bounding box center [98, 181] width 49 height 17
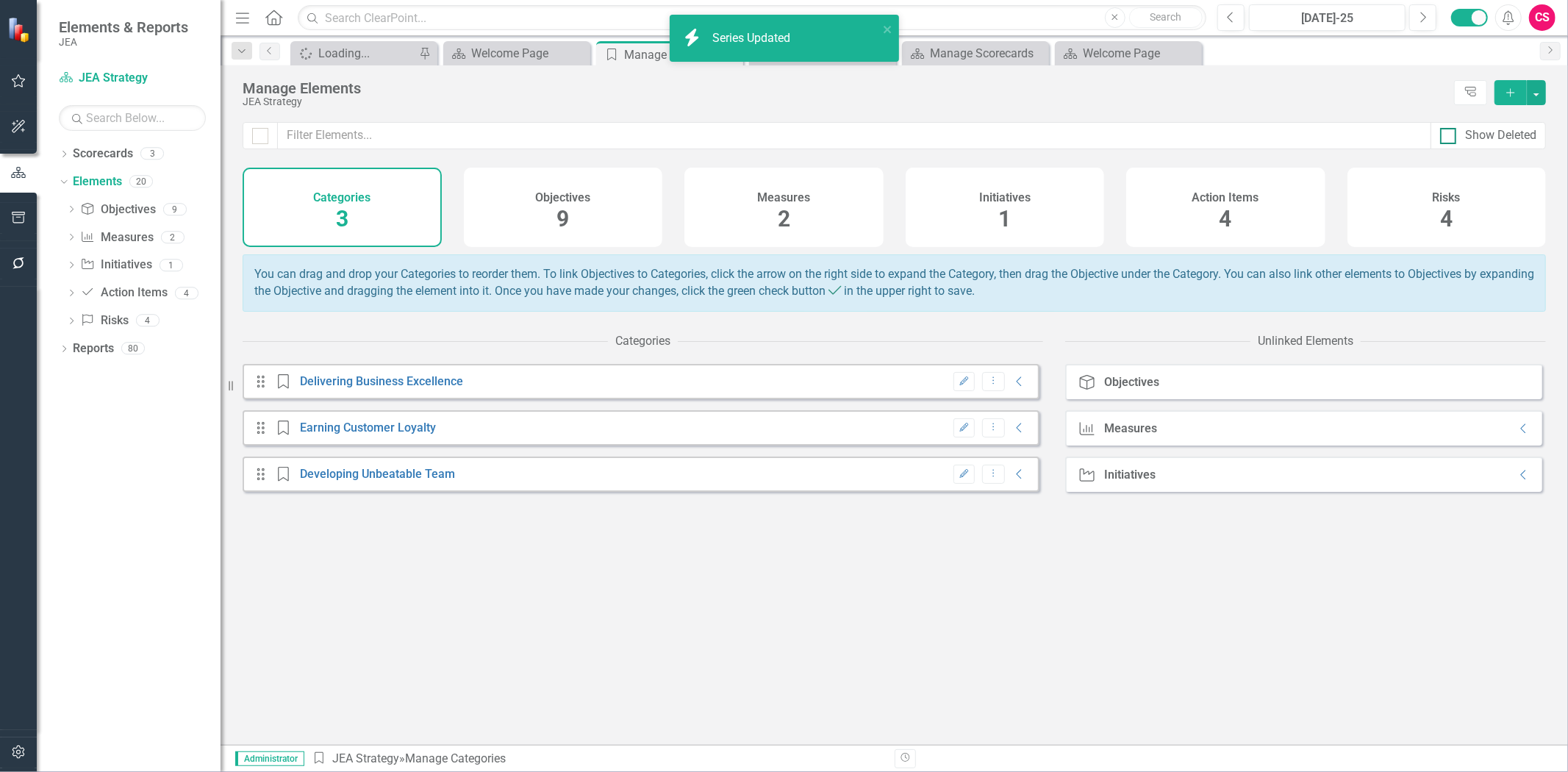
click at [1487, 137] on div "Show Deleted" at bounding box center [1500, 135] width 71 height 17
click at [1449, 137] on input "Show Deleted" at bounding box center [1444, 132] width 10 height 10
checkbox input "true"
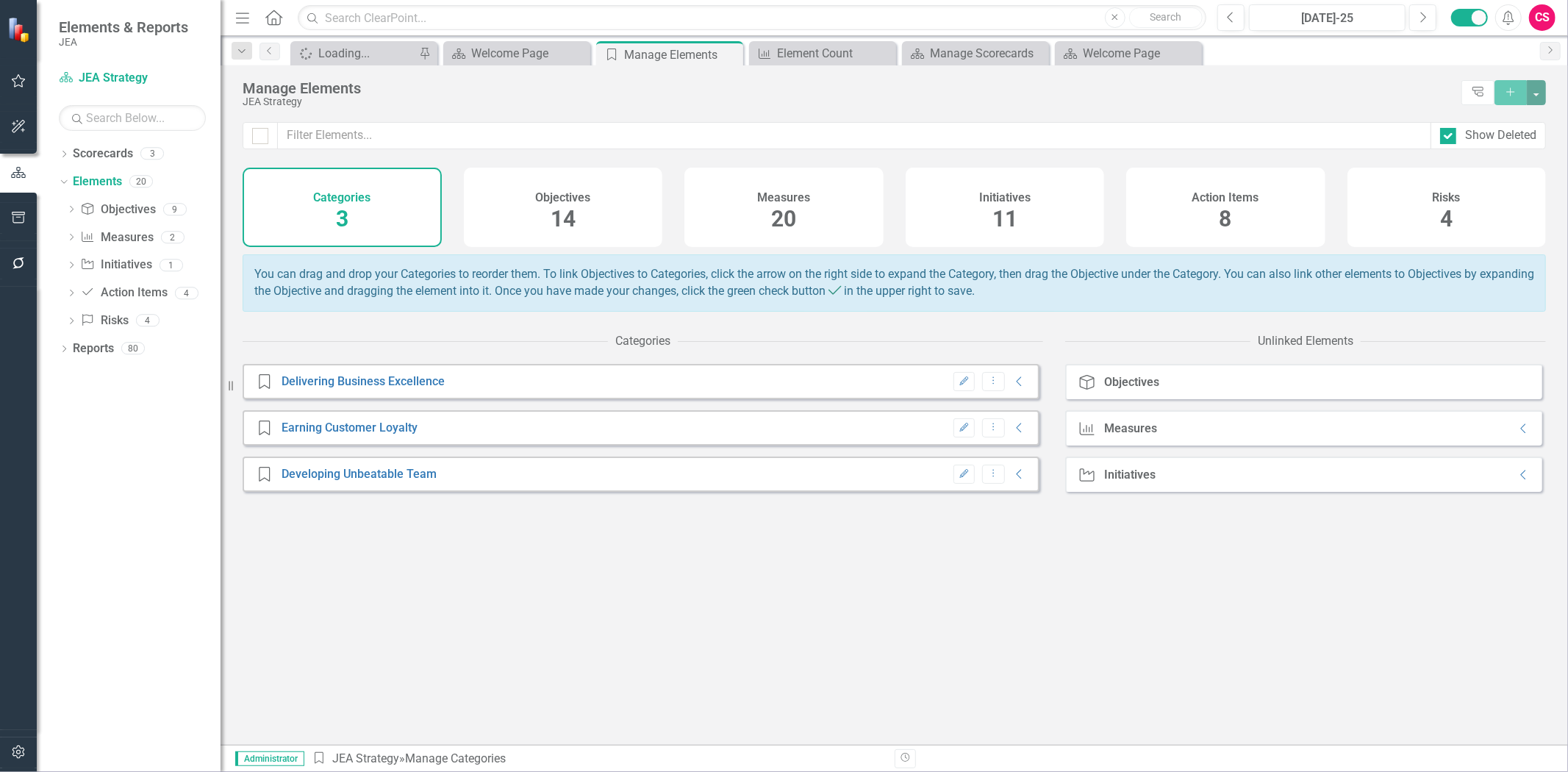
click at [1059, 223] on div "Initiatives 11" at bounding box center [1005, 208] width 200 height 79
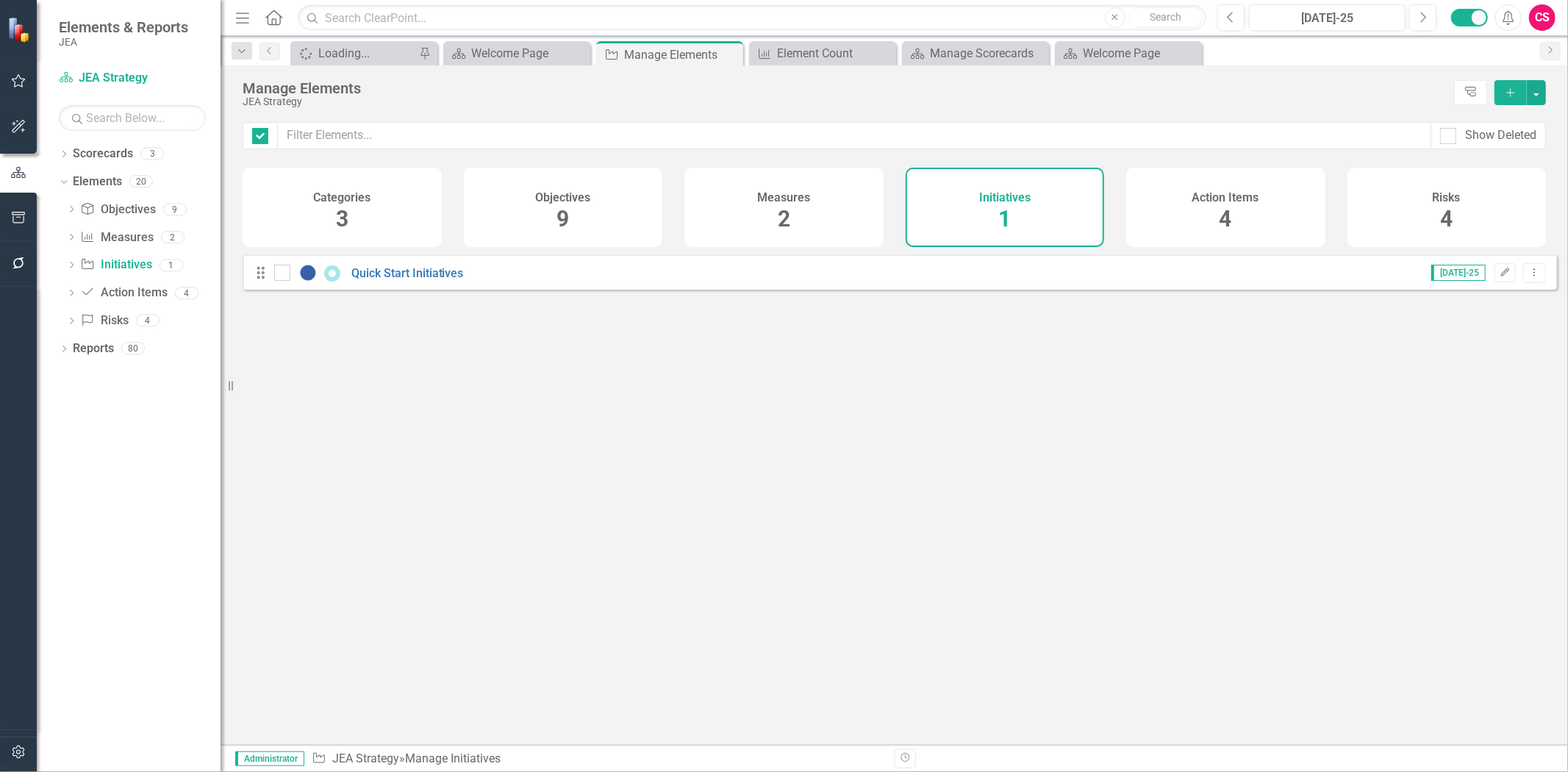
checkbox input "false"
click at [1507, 132] on div "Show Deleted" at bounding box center [1500, 135] width 71 height 17
click at [1449, 132] on input "Show Deleted" at bounding box center [1444, 132] width 10 height 10
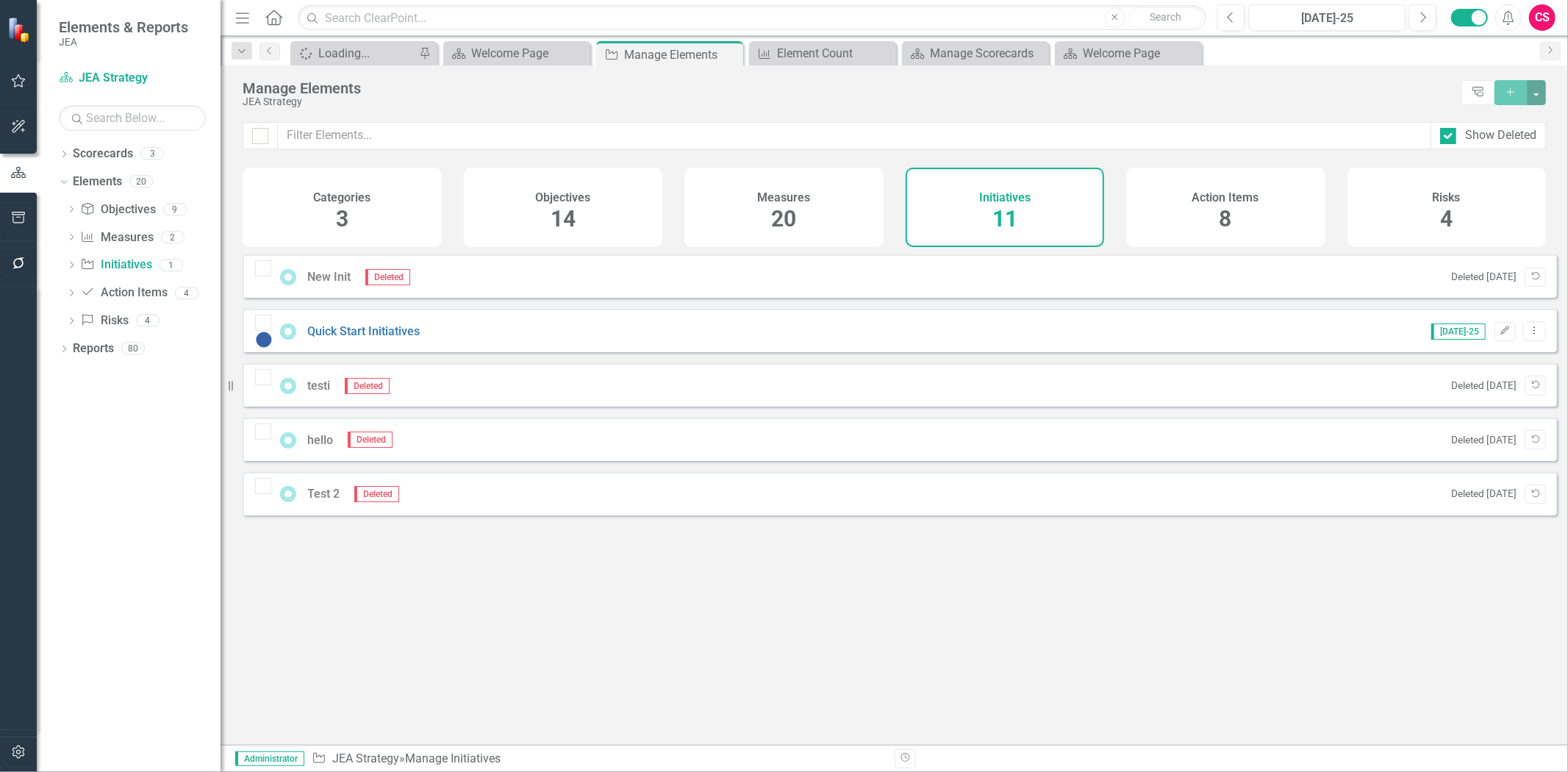
click at [1232, 191] on h4 "Action Items" at bounding box center [1226, 197] width 67 height 13
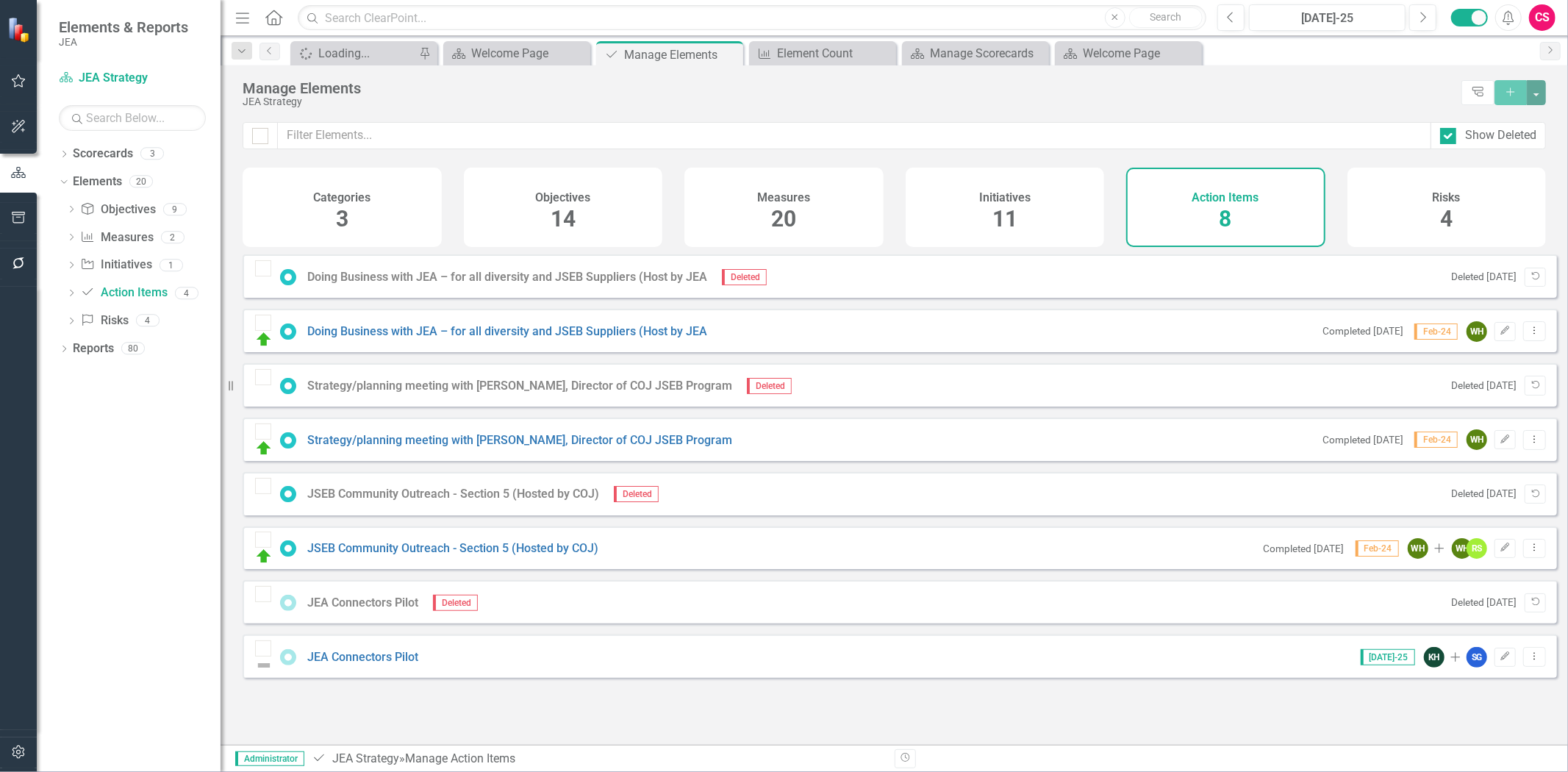
click at [1458, 224] on div "Risks 4" at bounding box center [1447, 208] width 200 height 79
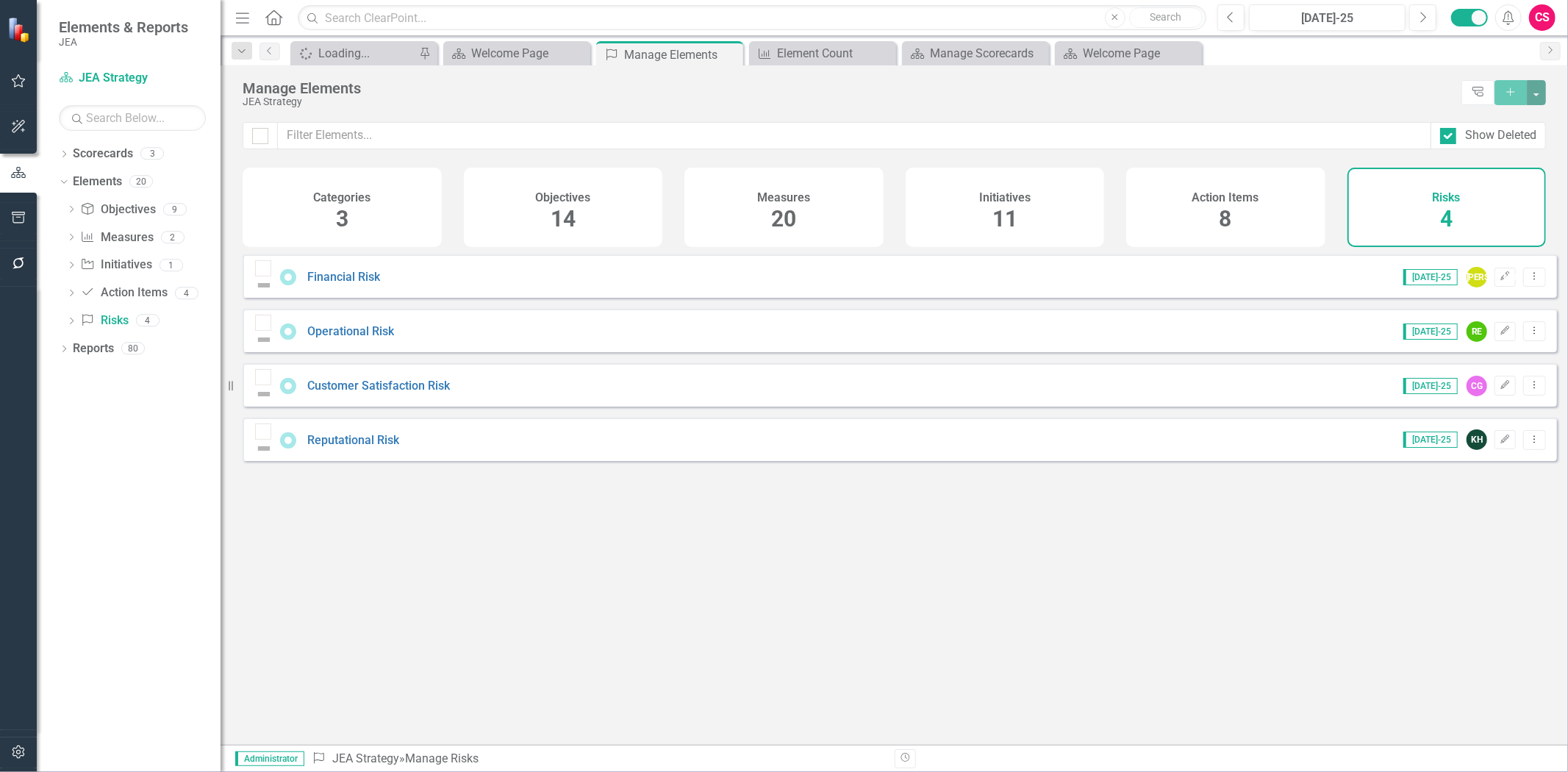
click at [829, 214] on div "Measures 20" at bounding box center [784, 208] width 200 height 79
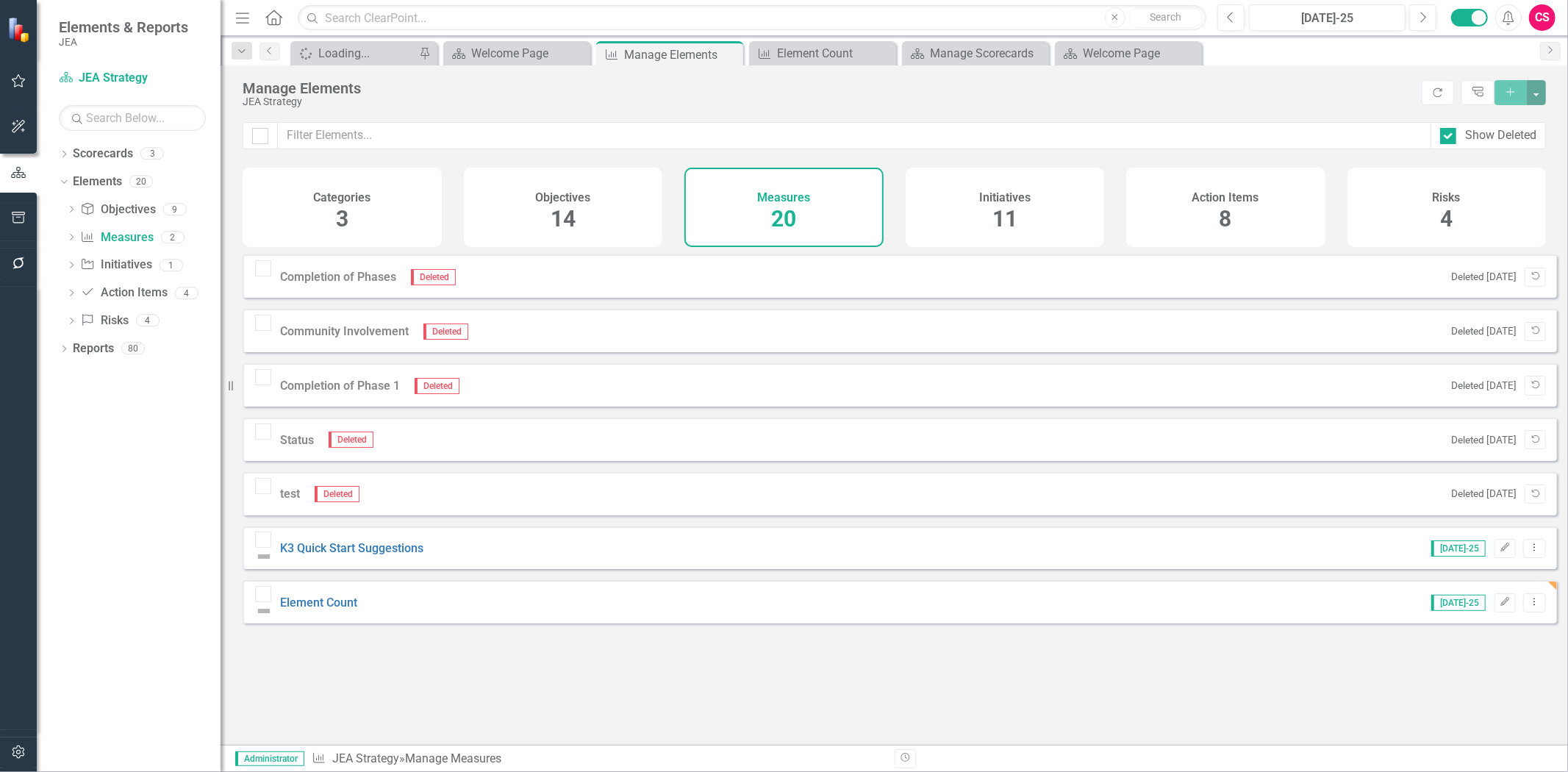
click at [521, 209] on div "Objectives 14" at bounding box center [563, 208] width 200 height 79
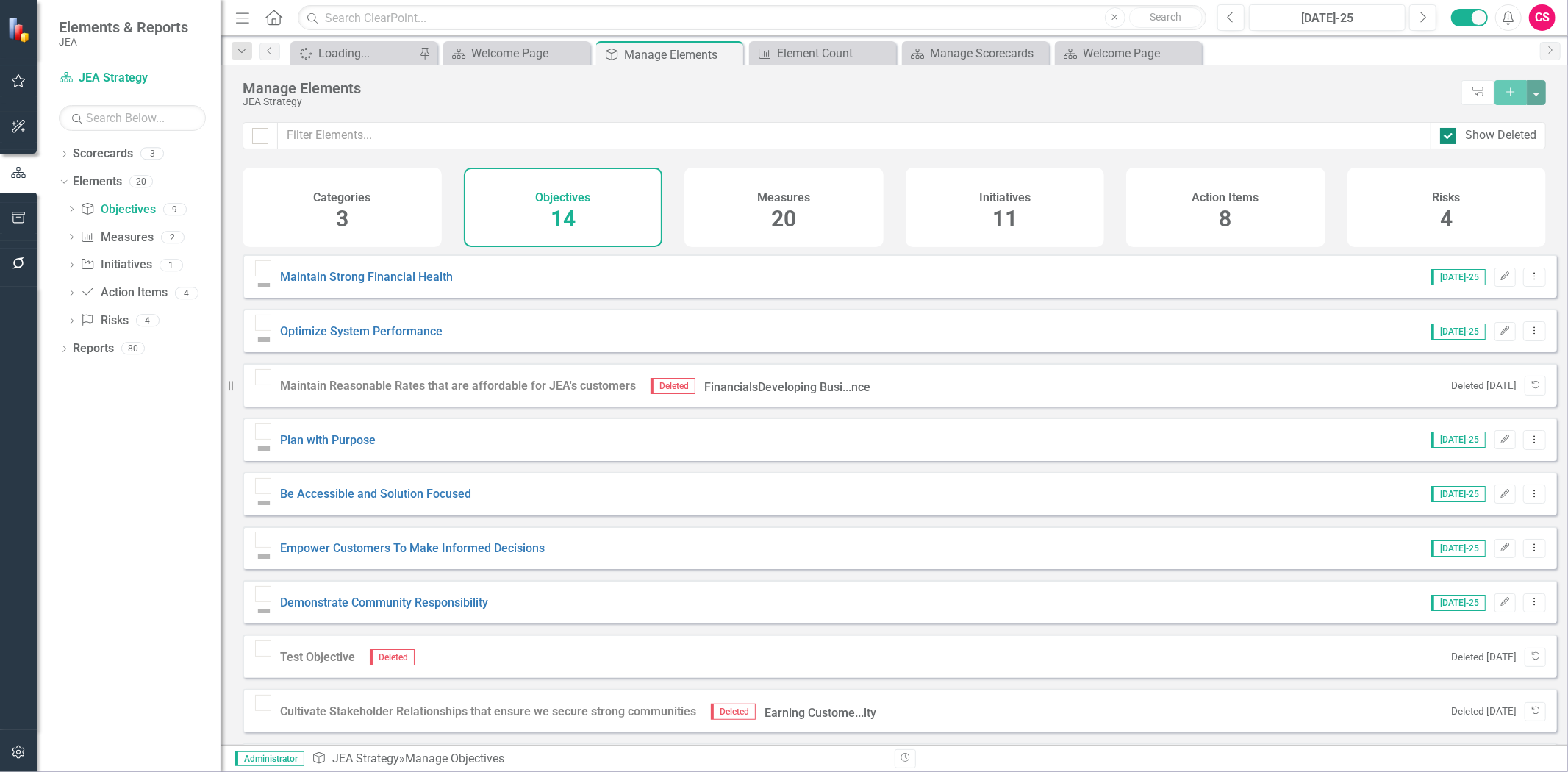
click at [1465, 135] on div "Show Deleted" at bounding box center [1500, 135] width 71 height 17
click at [1449, 135] on input "Show Deleted" at bounding box center [1444, 132] width 10 height 10
checkbox input "false"
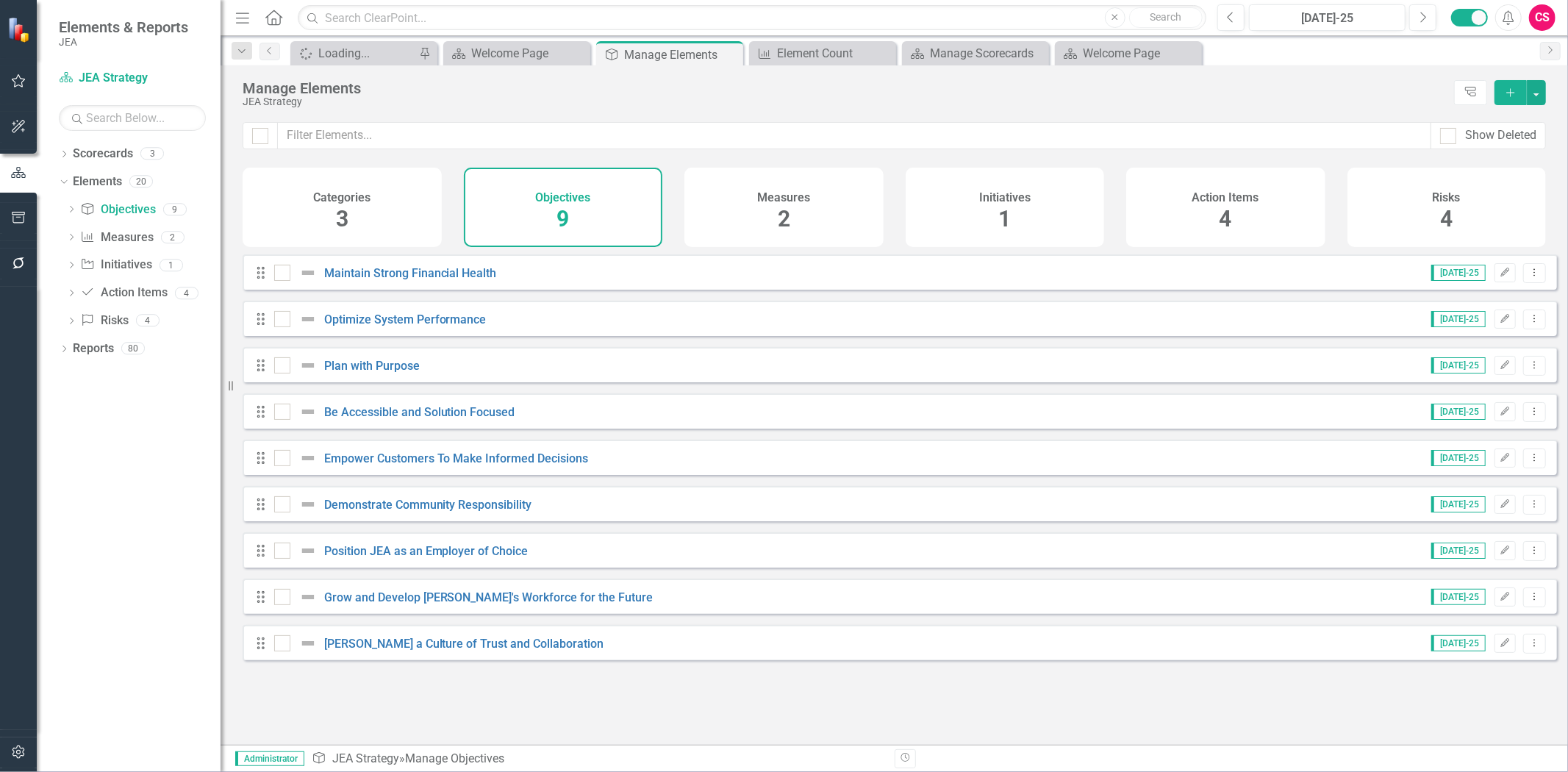
click at [735, 190] on div "Measures 2" at bounding box center [784, 208] width 200 height 79
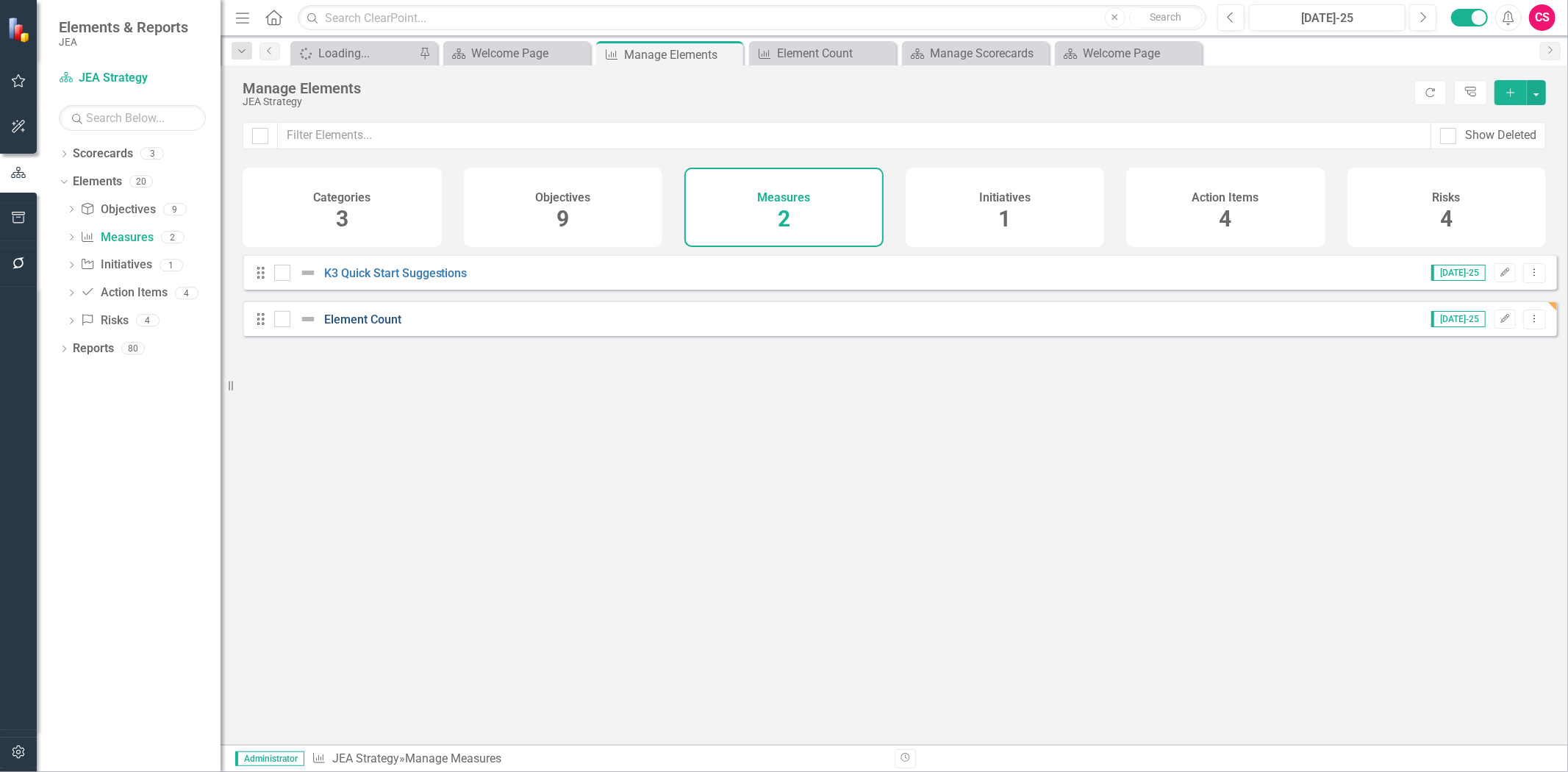
click at [356, 326] on link "Element Count" at bounding box center [363, 319] width 77 height 14
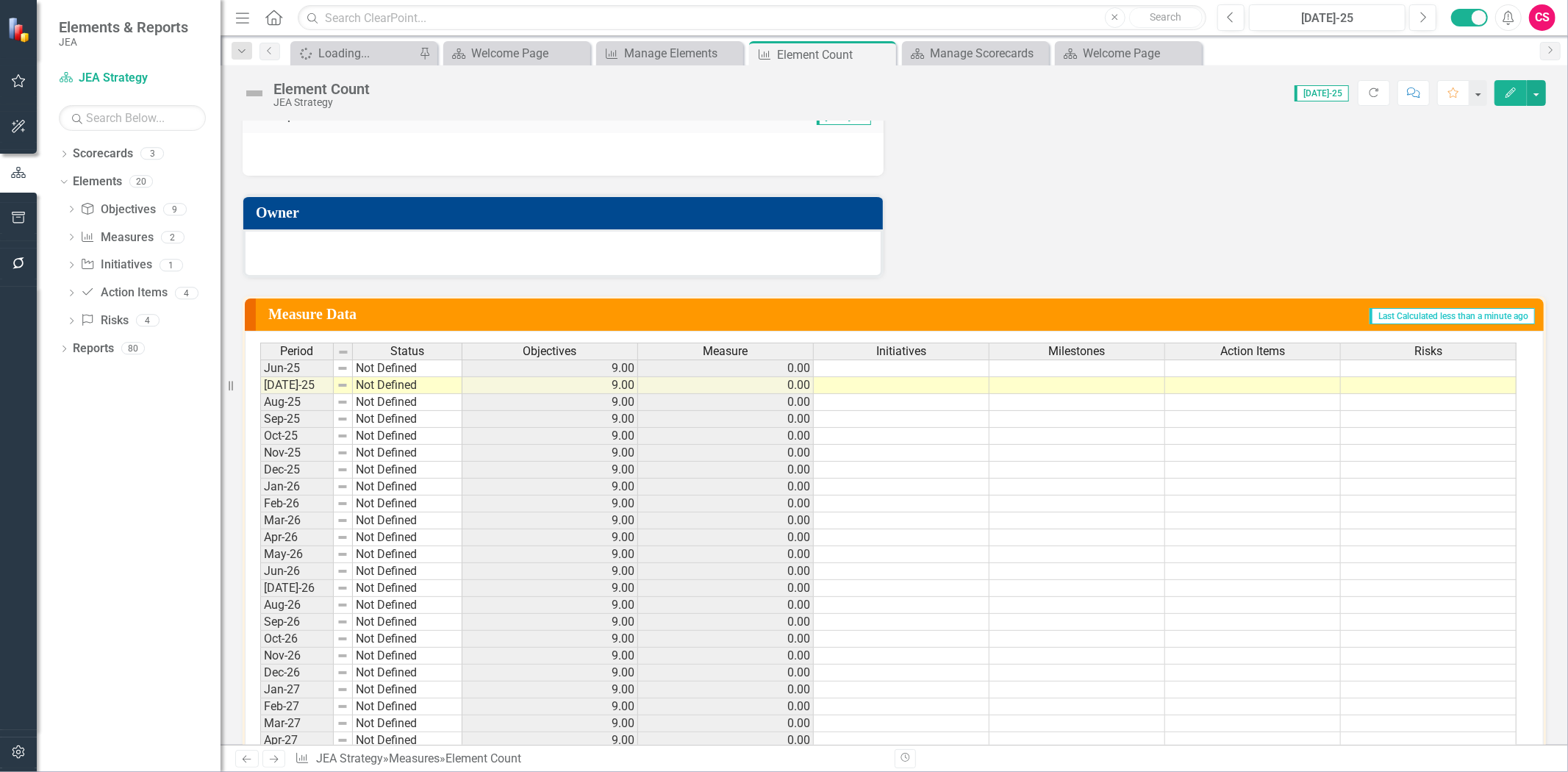
scroll to position [490, 0]
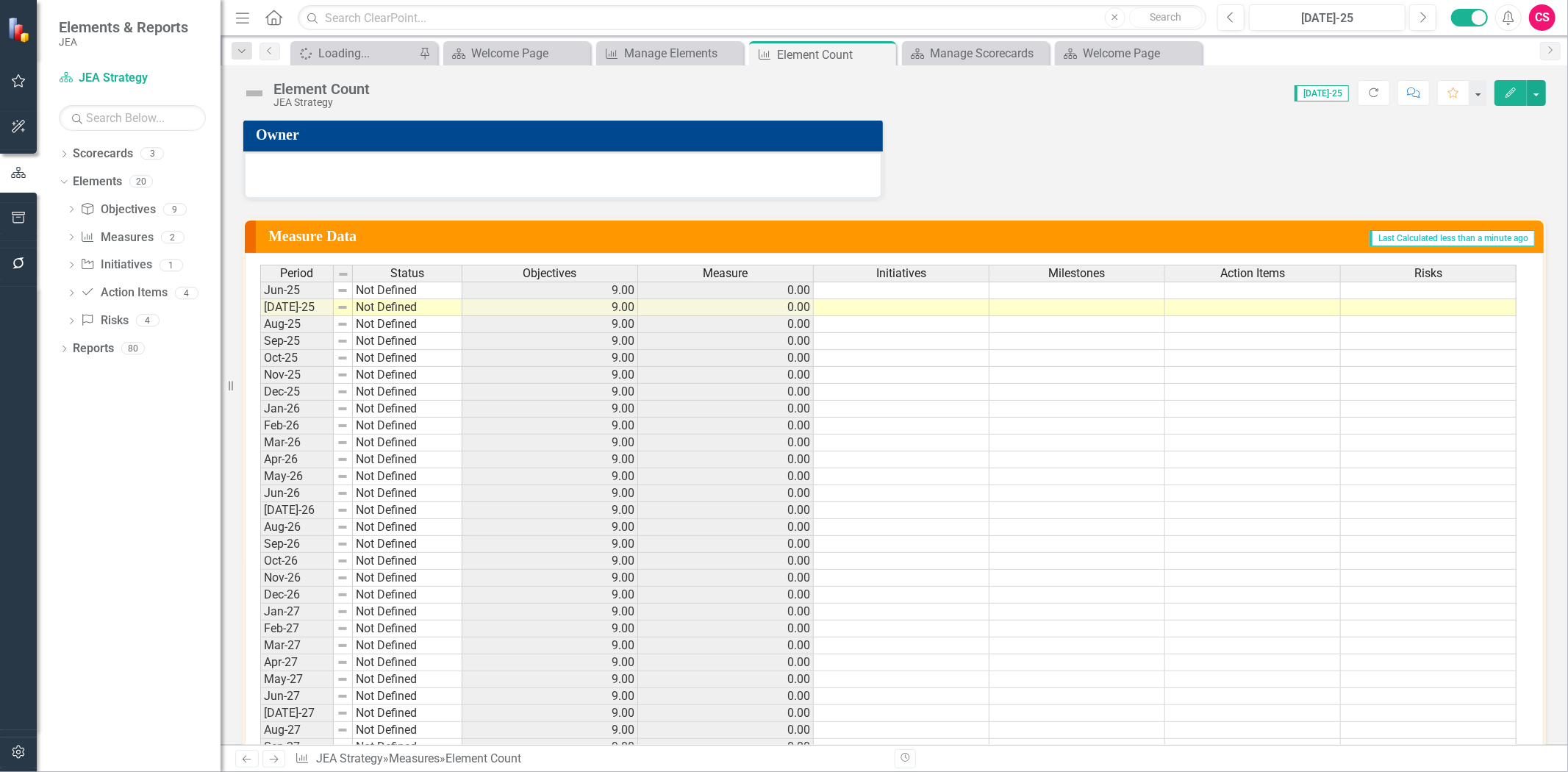
click at [871, 266] on div "Initiatives" at bounding box center [901, 273] width 175 height 16
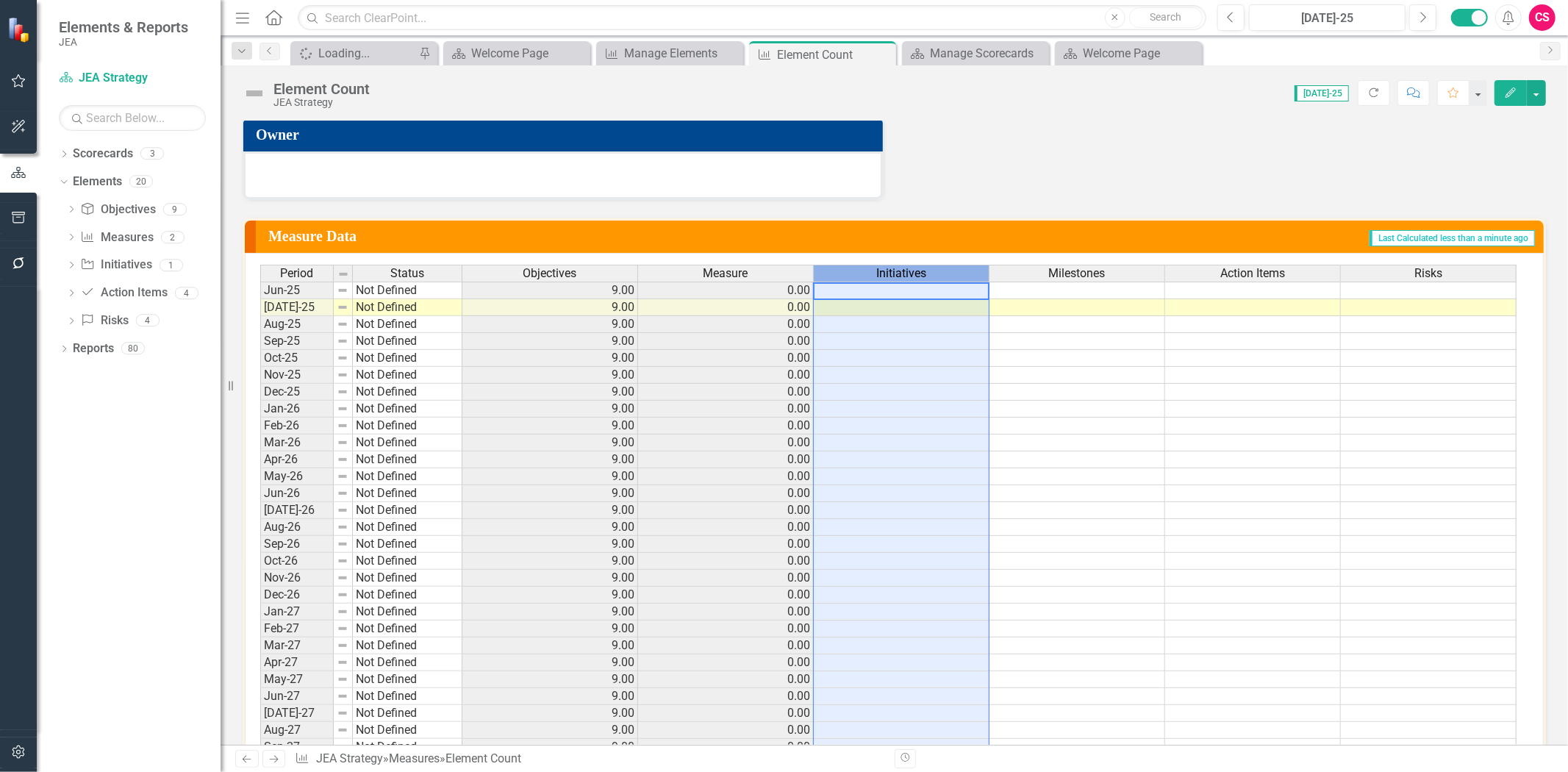
click at [871, 266] on div "Initiatives" at bounding box center [901, 273] width 175 height 16
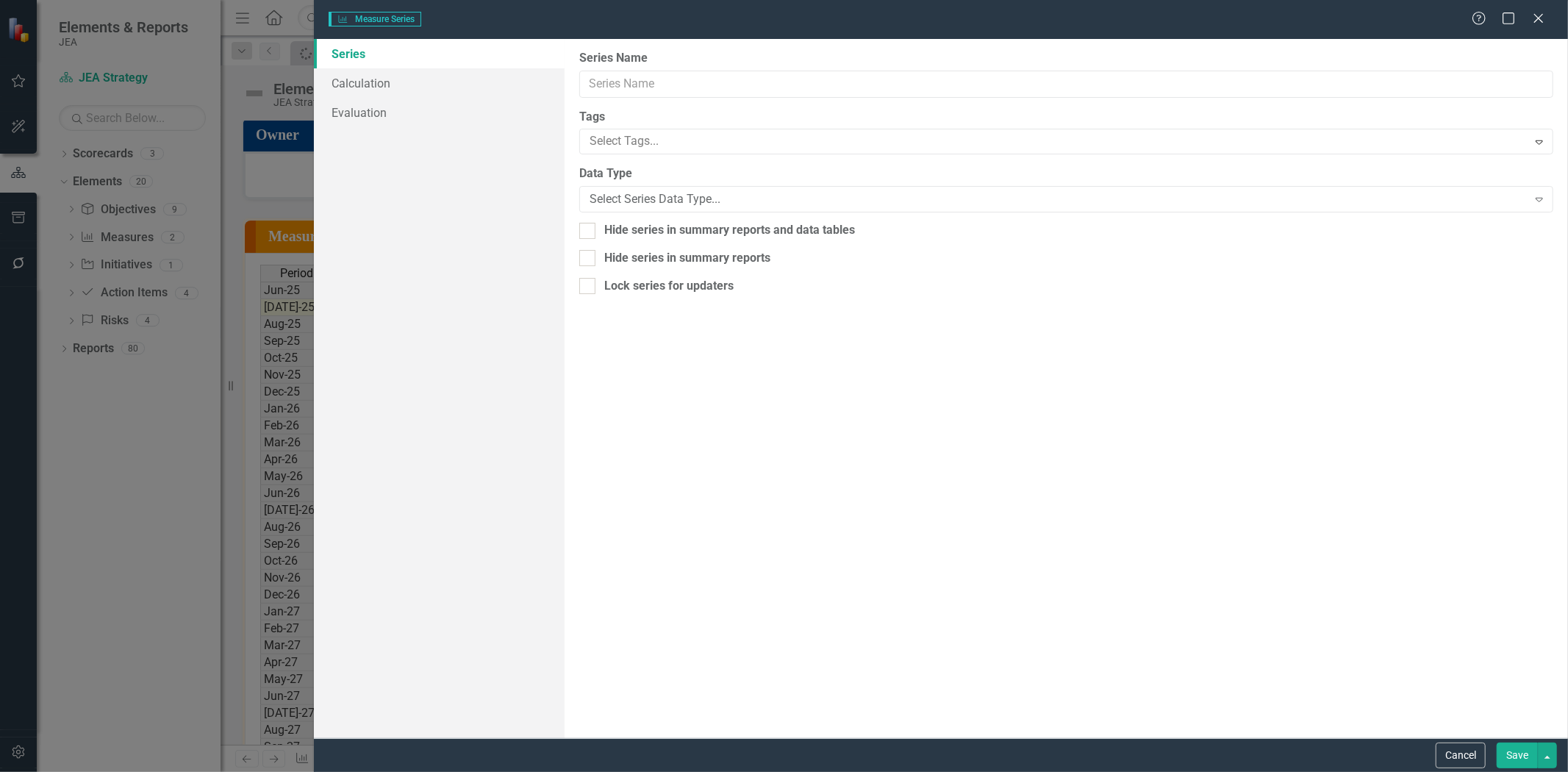
type input "Initiatives"
click at [378, 83] on link "Calculation" at bounding box center [439, 83] width 251 height 29
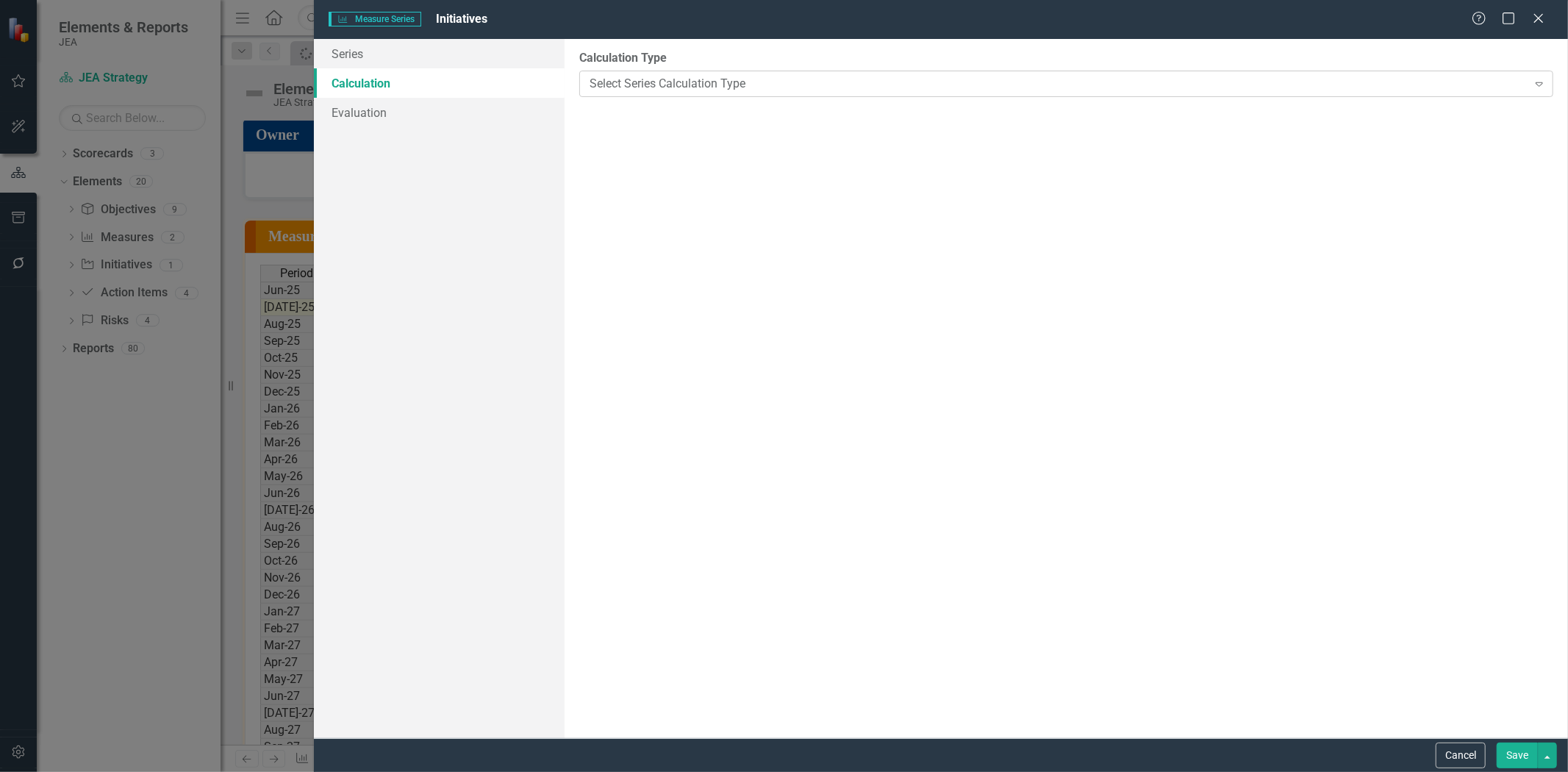
click at [732, 84] on div "Select Series Calculation Type" at bounding box center [1058, 83] width 938 height 17
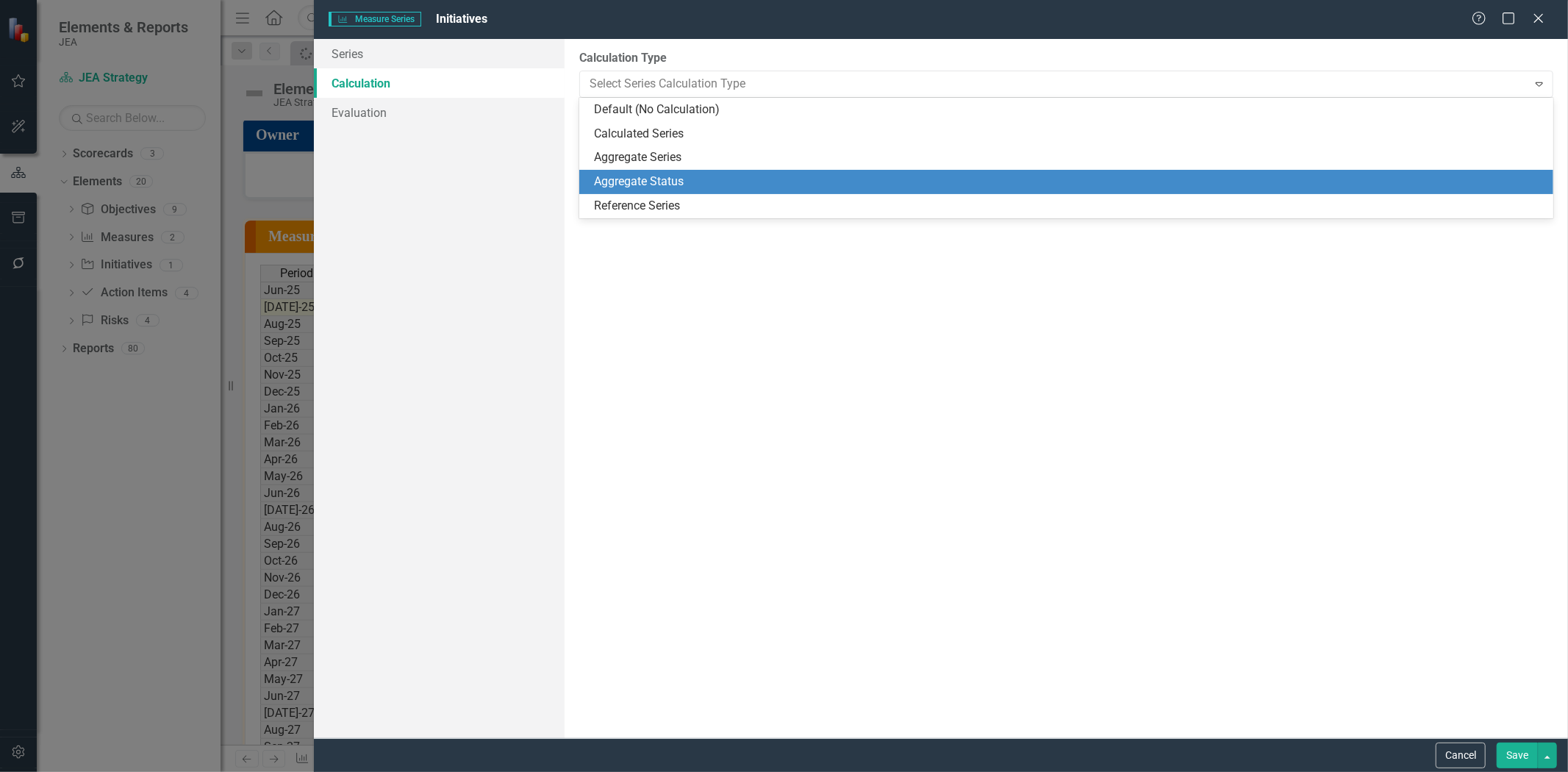
click at [710, 180] on div "Aggregate Status" at bounding box center [1068, 181] width 951 height 17
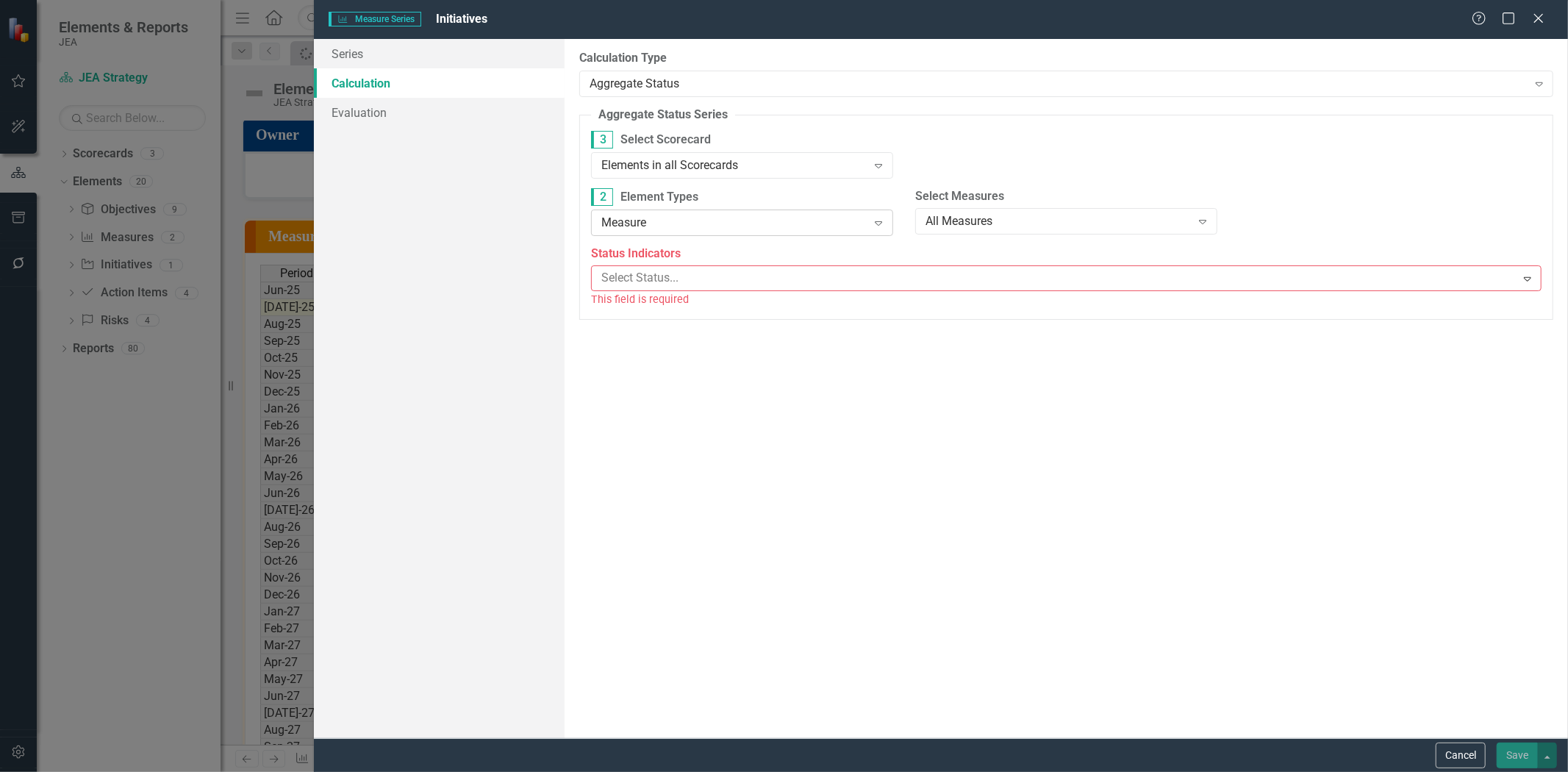
click at [674, 230] on div "Measure" at bounding box center [734, 222] width 266 height 17
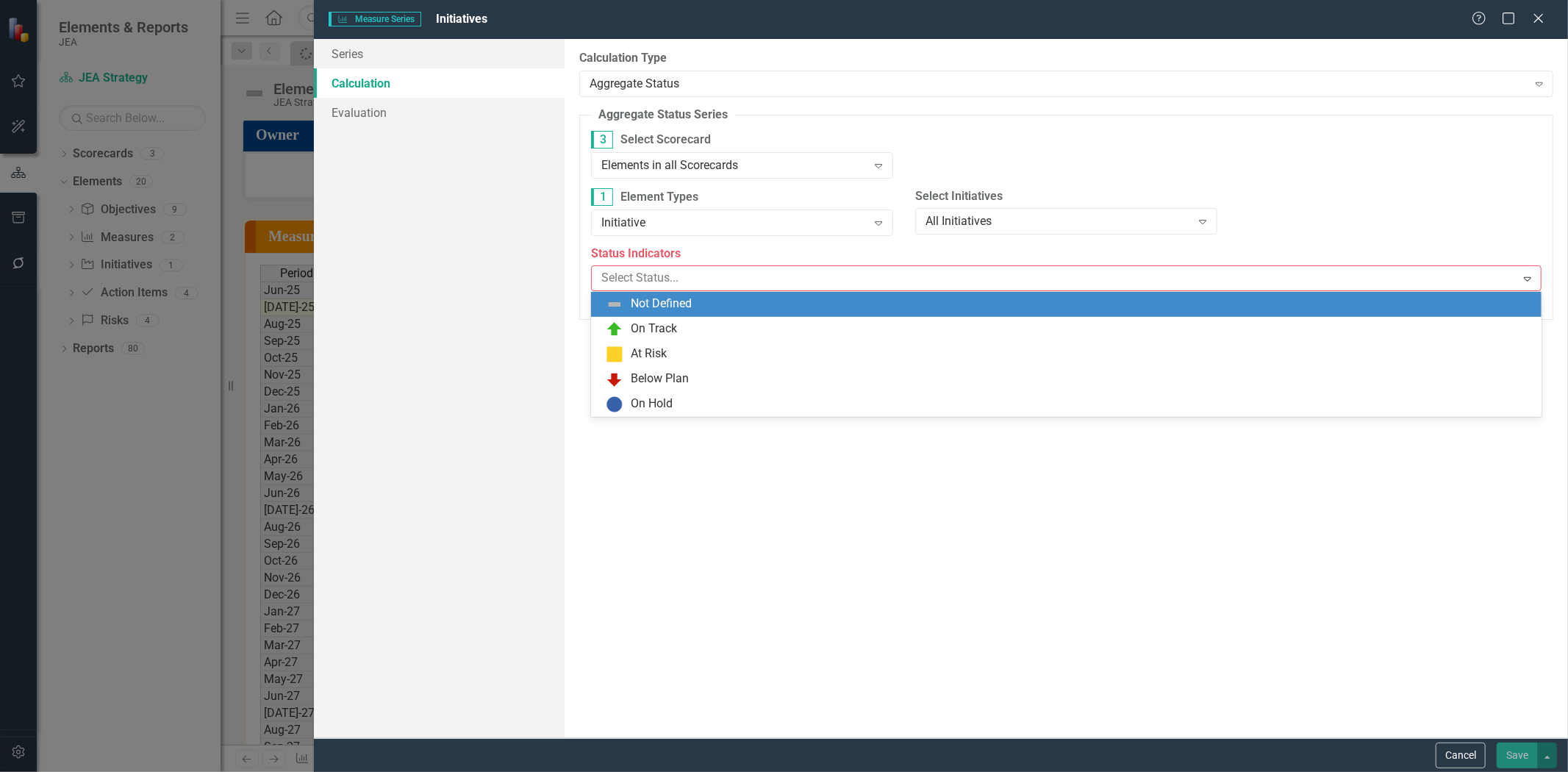
click at [649, 284] on div at bounding box center [1055, 278] width 920 height 20
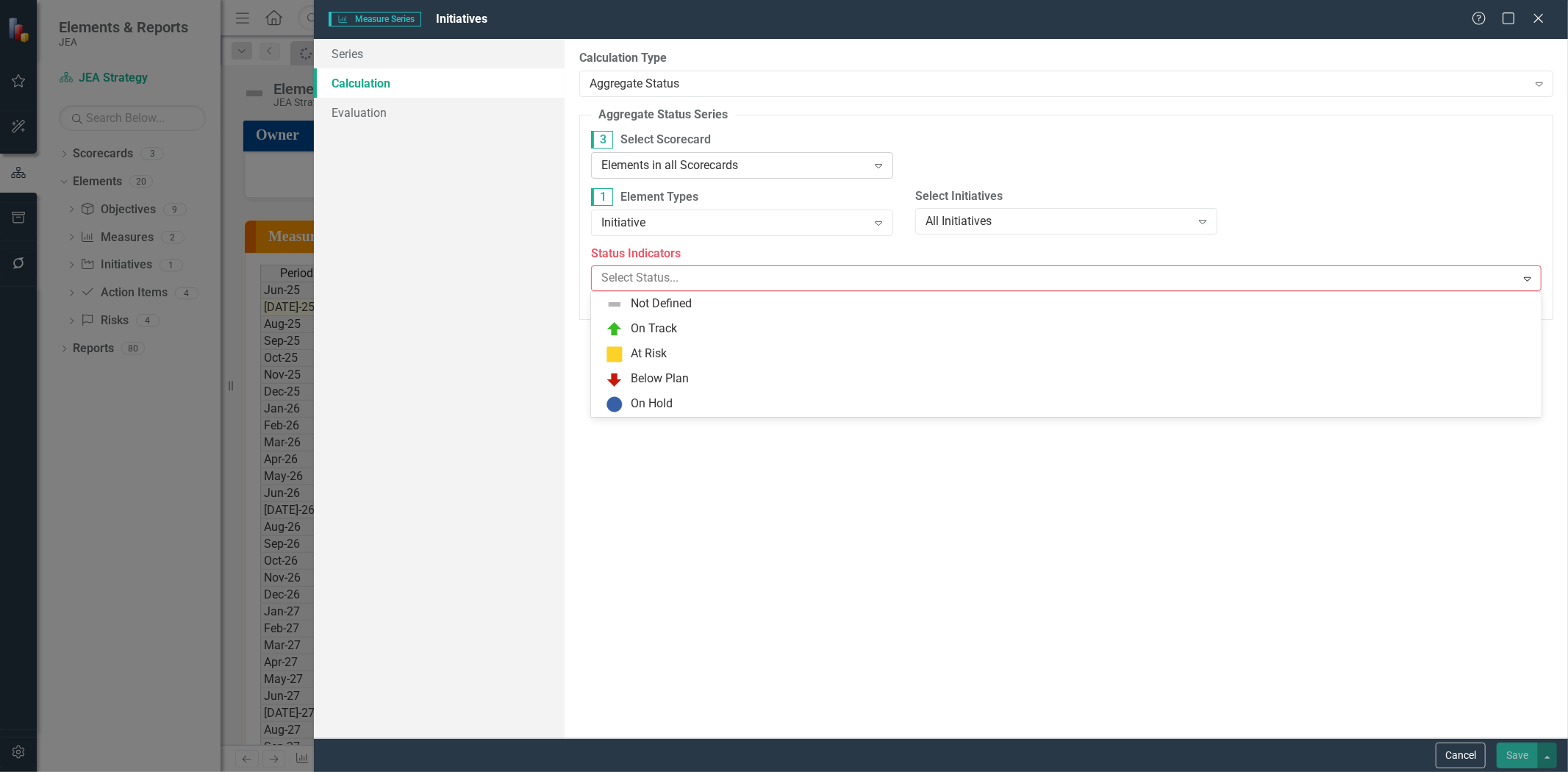
click at [686, 158] on div "Elements in all Scorecards" at bounding box center [734, 164] width 266 height 17
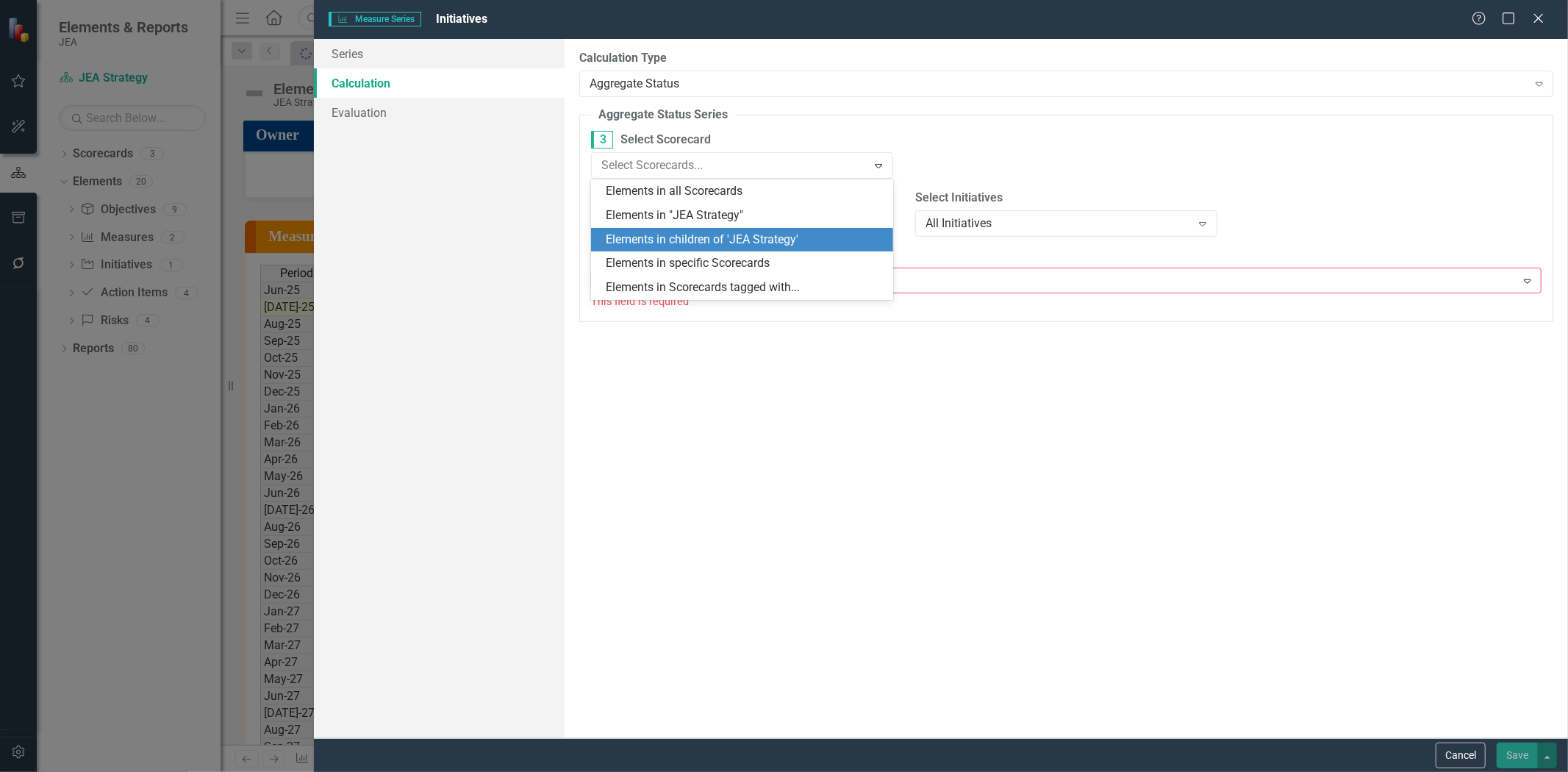
click at [705, 236] on div "Elements in children of 'JEA Strategy'" at bounding box center [745, 239] width 279 height 17
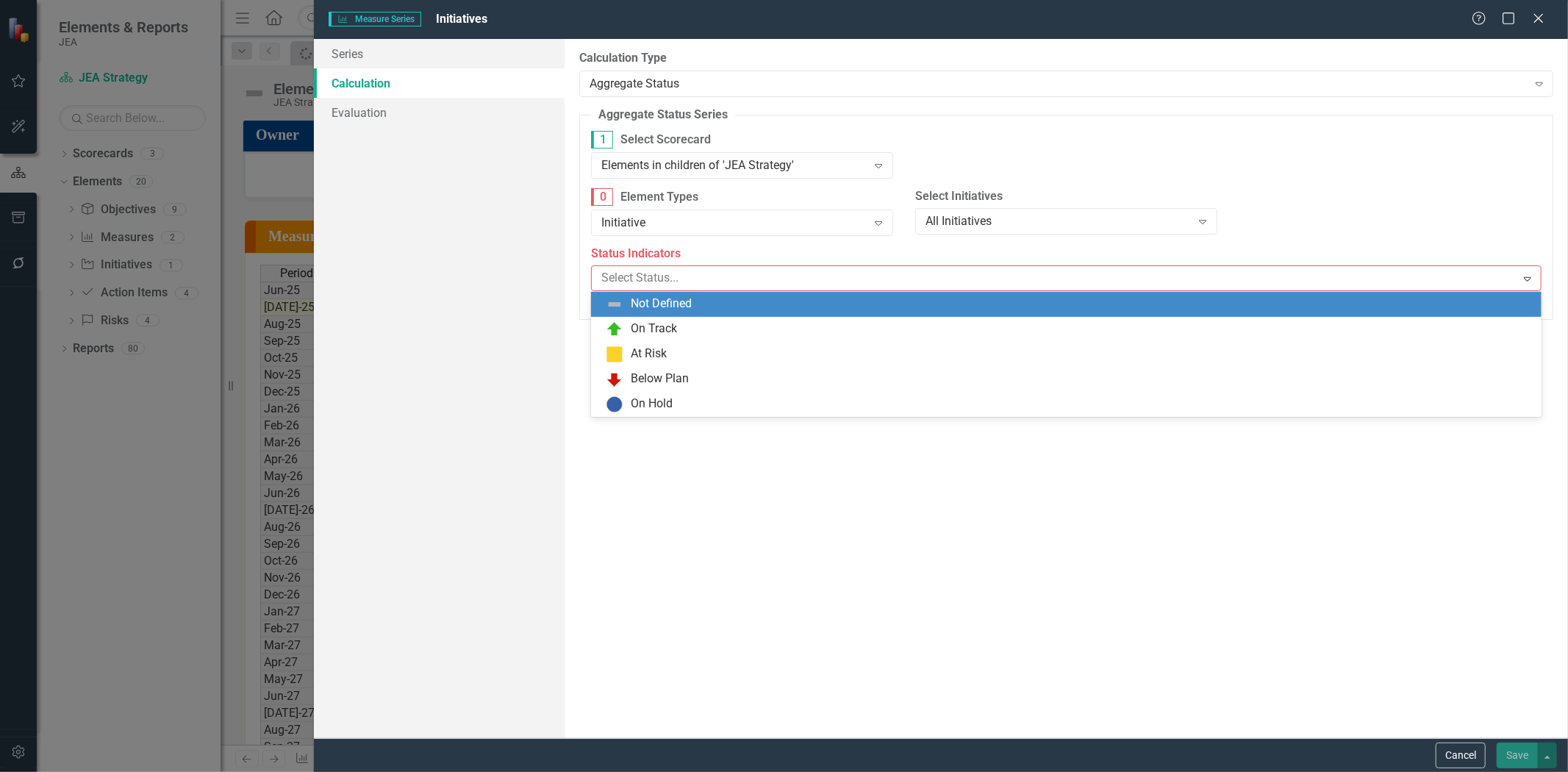
click at [669, 275] on div at bounding box center [1055, 278] width 920 height 20
click at [637, 312] on div "Not Defined" at bounding box center [1069, 304] width 927 height 18
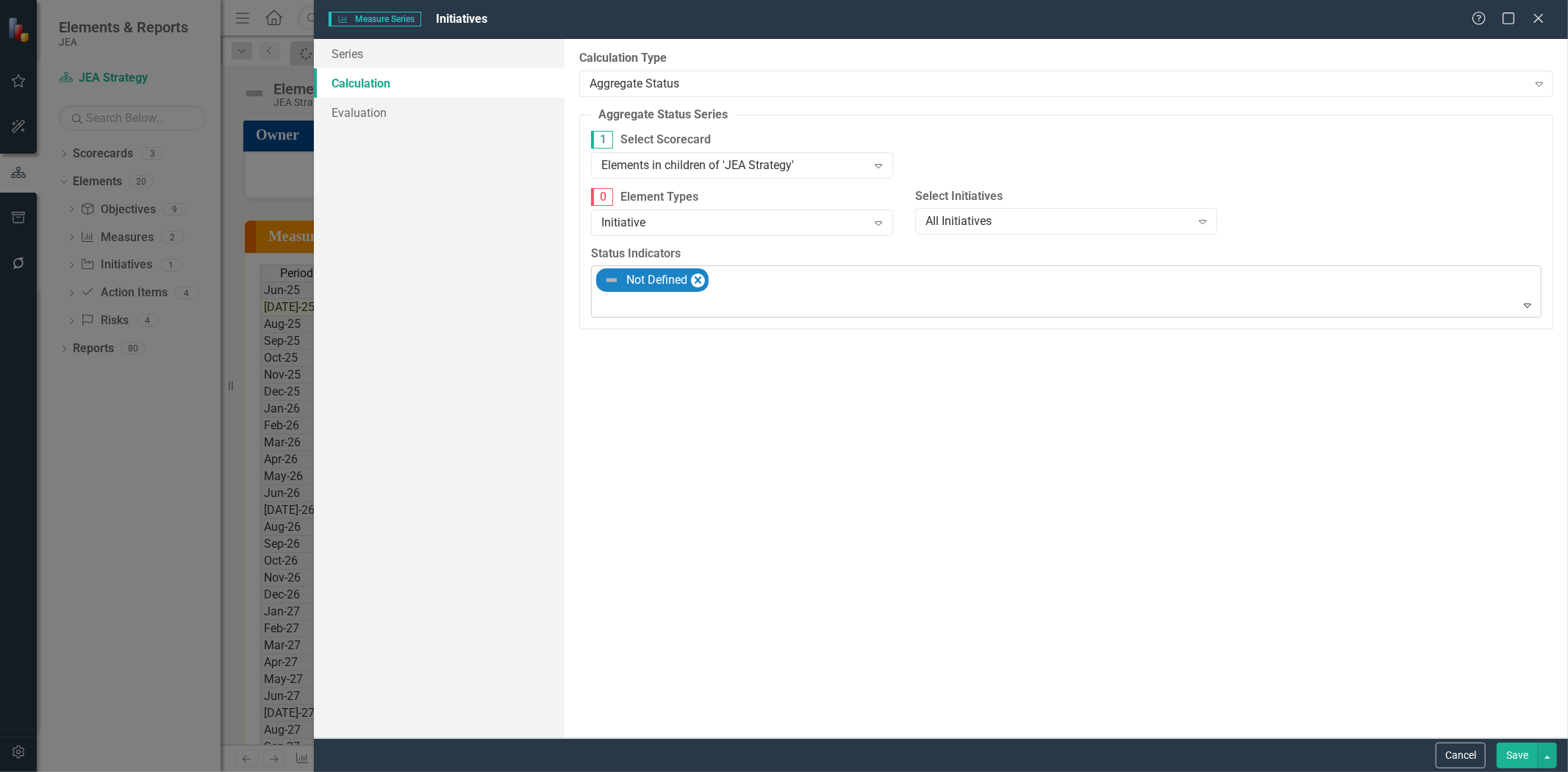
click at [744, 266] on div "Not Defined Expand" at bounding box center [1066, 291] width 951 height 52
click at [747, 288] on div "Not Defined" at bounding box center [1067, 292] width 947 height 51
drag, startPoint x: 835, startPoint y: 266, endPoint x: 833, endPoint y: 274, distance: 8.2
click at [835, 266] on div "Status Indicators option Not Defined, selected. Not Defined Expand" at bounding box center [1066, 281] width 951 height 73
click at [826, 291] on div "Not Defined" at bounding box center [1067, 292] width 947 height 51
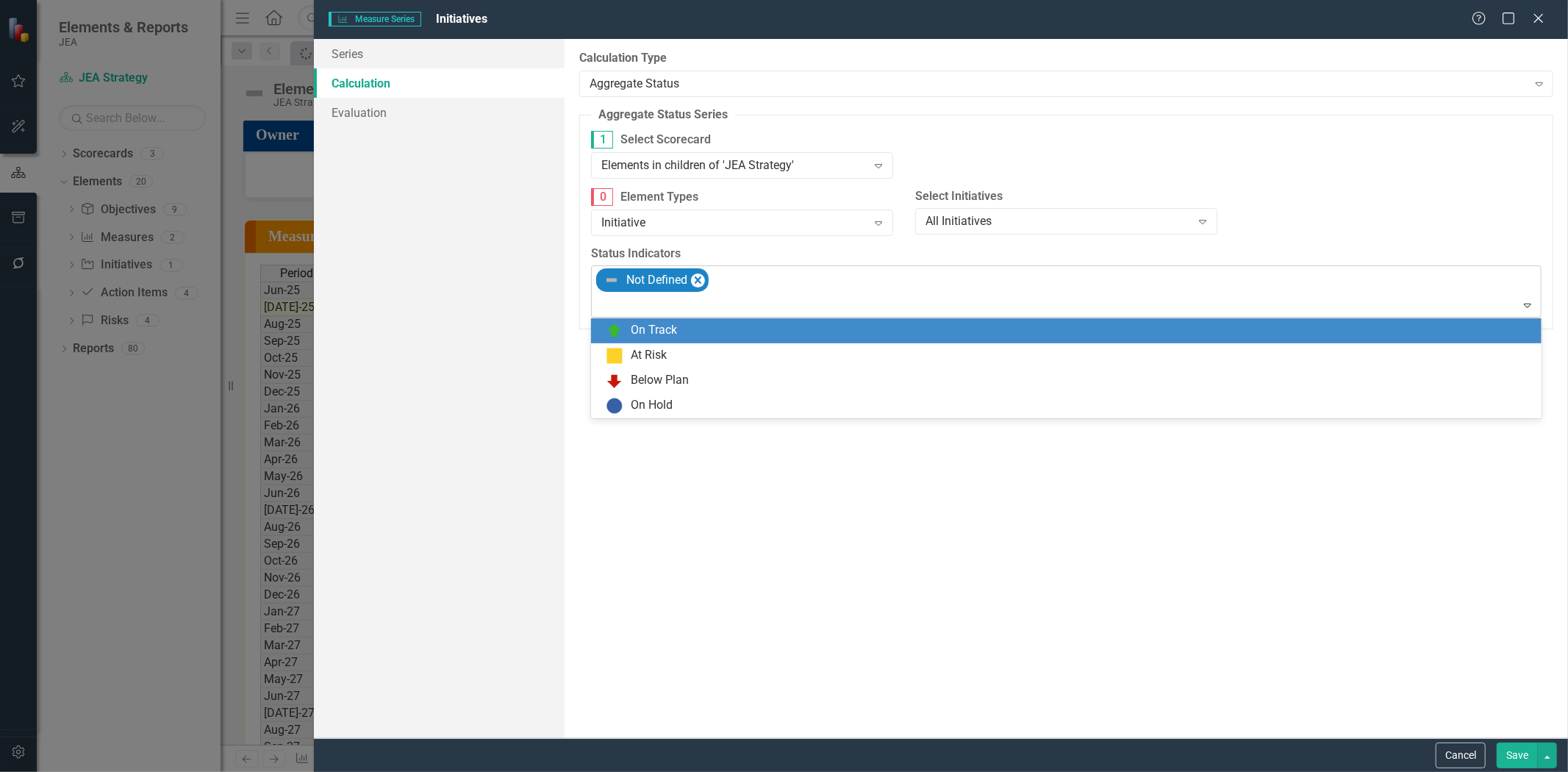
drag, startPoint x: 804, startPoint y: 327, endPoint x: 879, endPoint y: 288, distance: 84.5
click at [804, 327] on div "On Track" at bounding box center [1069, 331] width 927 height 18
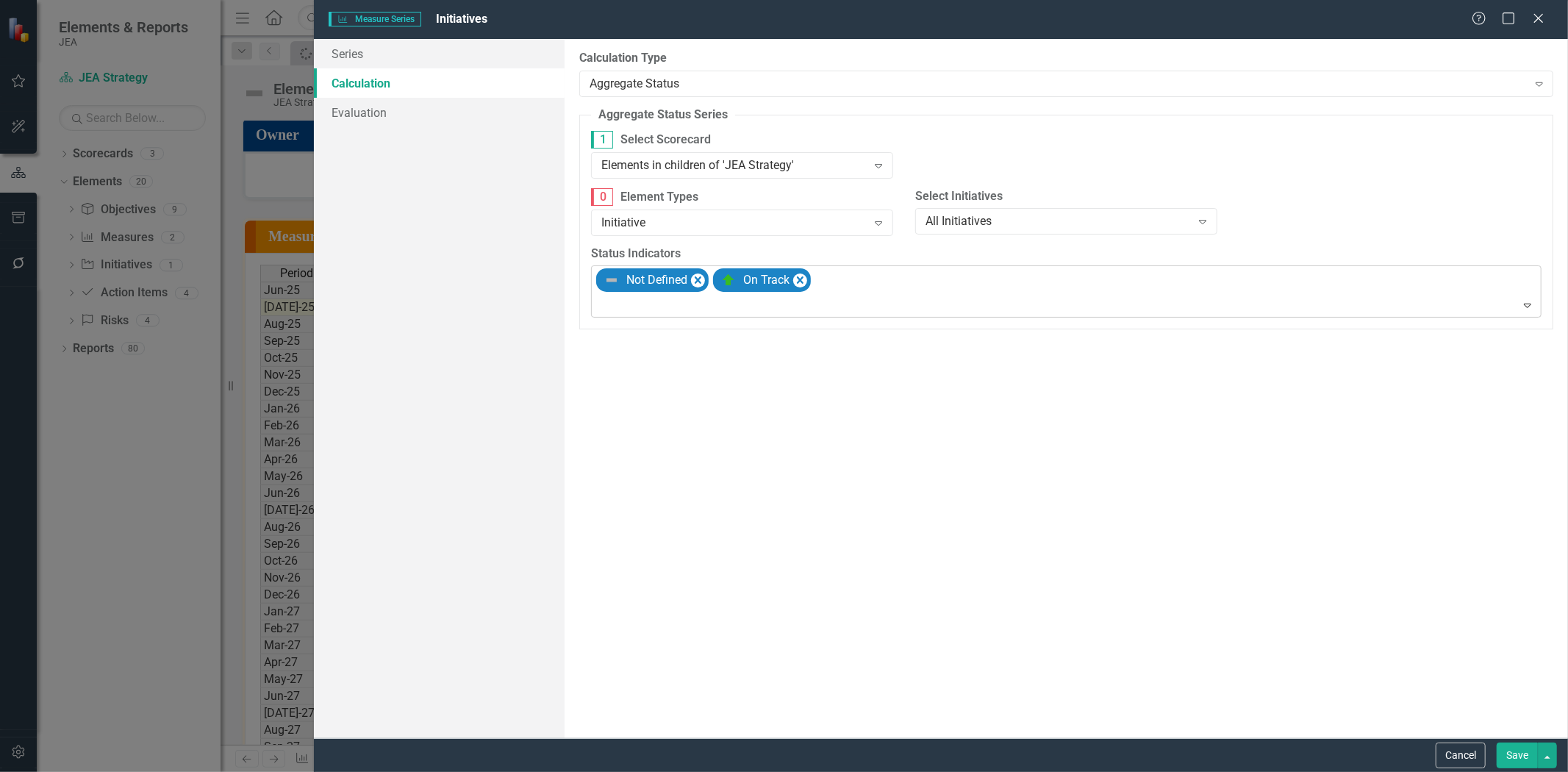
click at [910, 284] on div "Not Defined On Track" at bounding box center [1067, 292] width 947 height 51
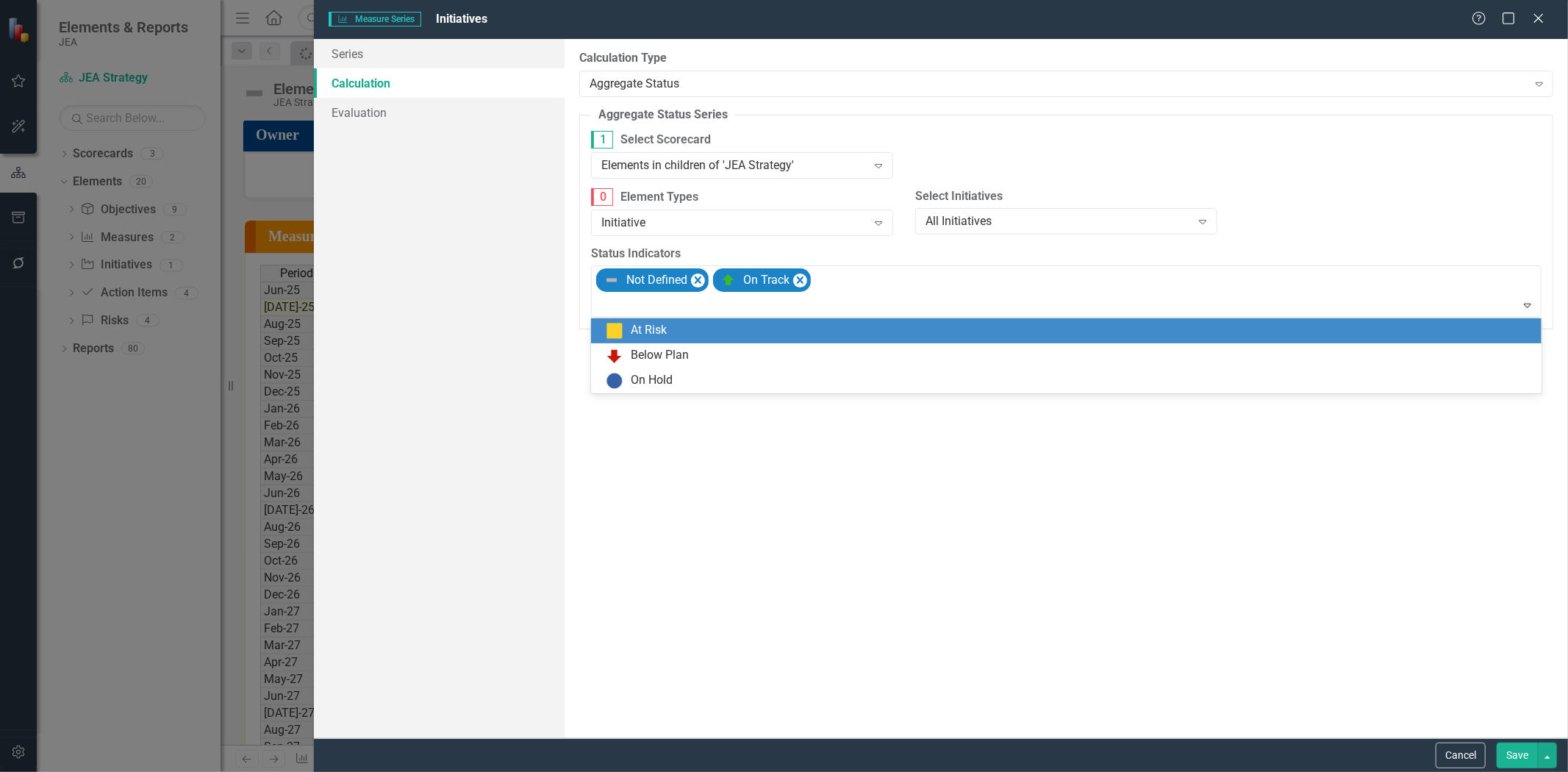
click at [884, 350] on div "Below Plan" at bounding box center [1069, 356] width 927 height 18
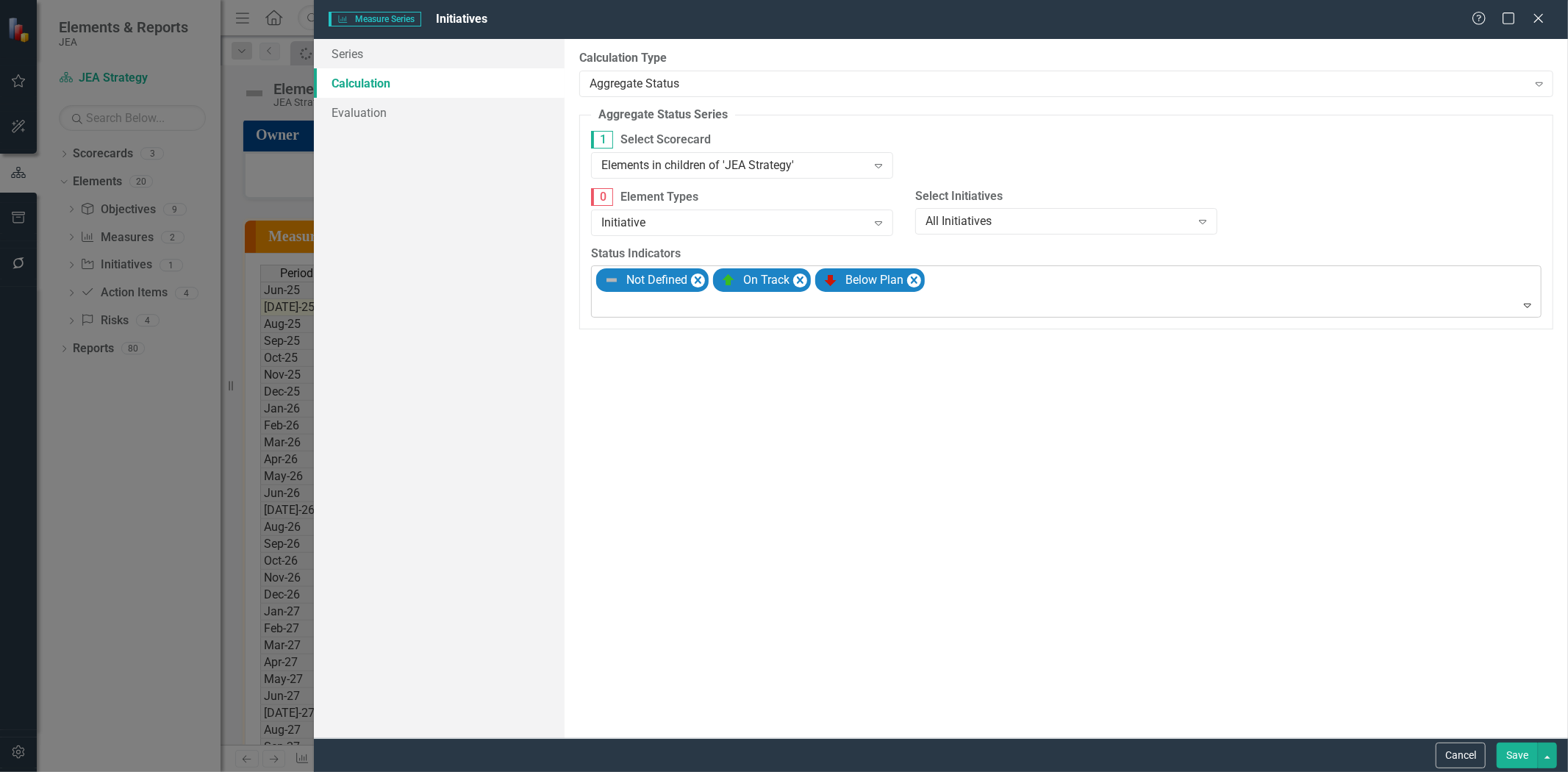
click at [1014, 302] on div at bounding box center [1067, 305] width 944 height 20
click at [997, 331] on div "At Risk" at bounding box center [1069, 331] width 927 height 18
drag, startPoint x: 1134, startPoint y: 284, endPoint x: 1128, endPoint y: 310, distance: 26.7
click at [1134, 285] on div "Not Defined On Track At Risk Below Plan" at bounding box center [1067, 292] width 947 height 51
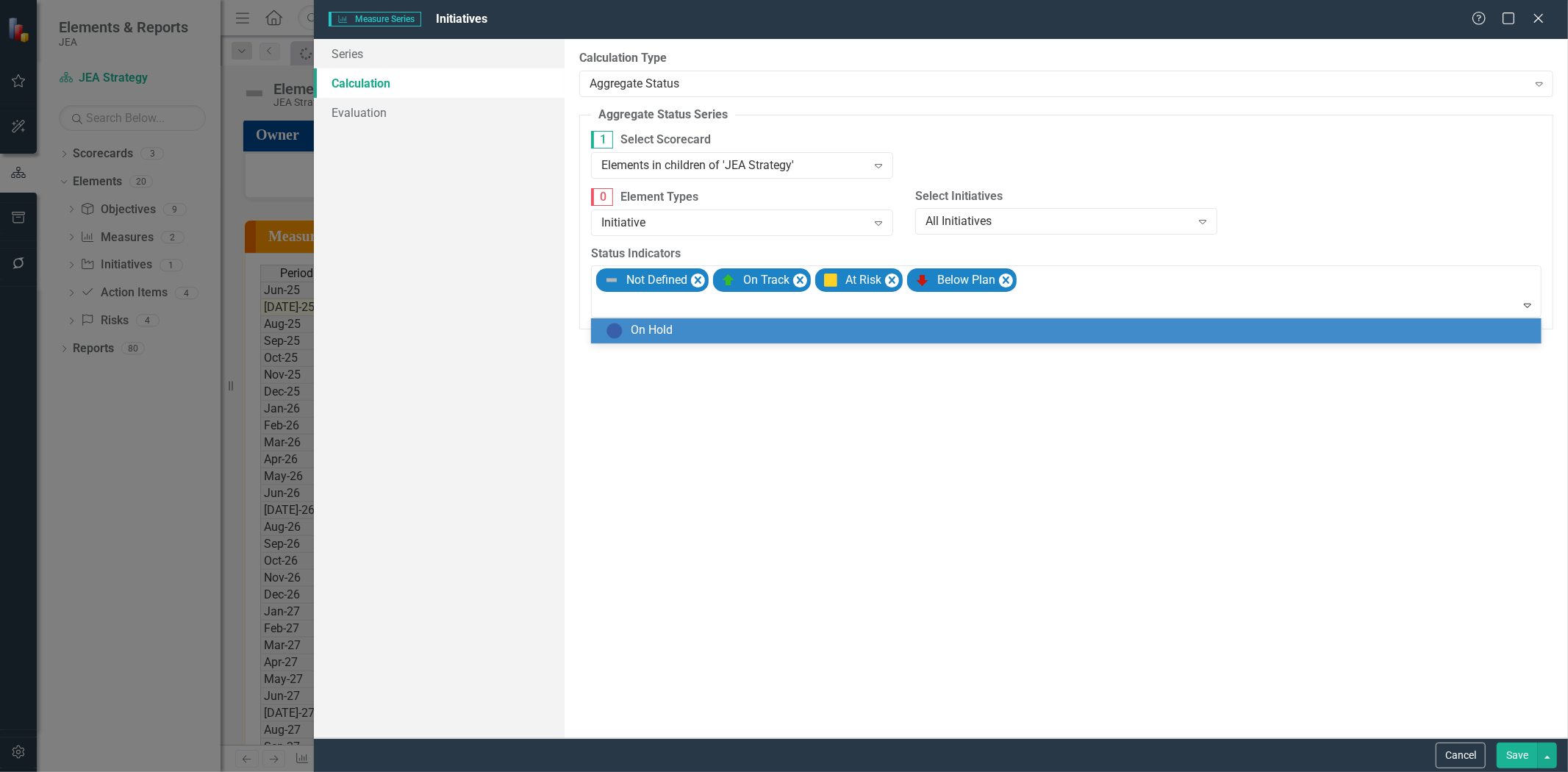
click at [1112, 336] on div "On Hold" at bounding box center [1069, 331] width 927 height 18
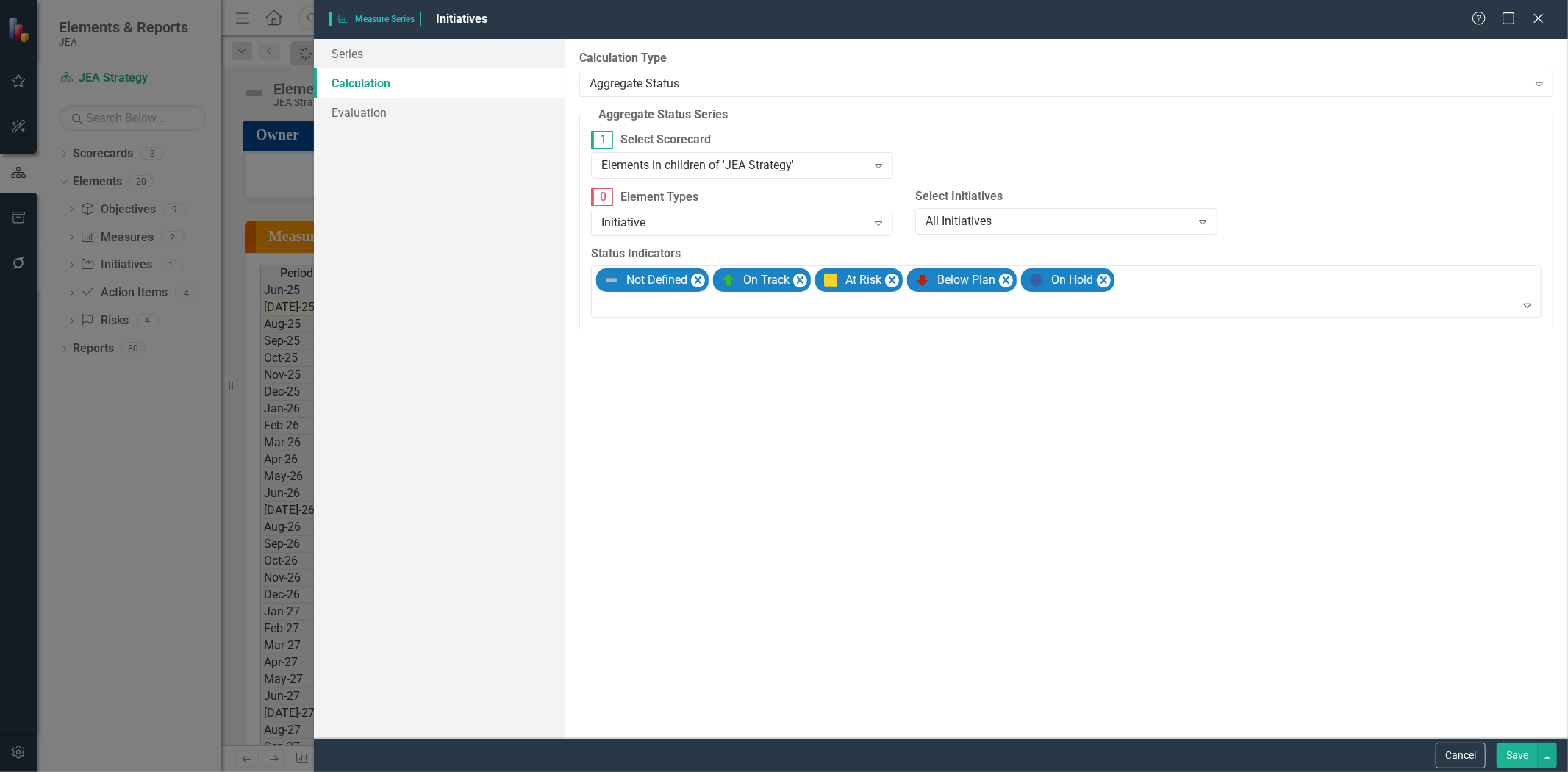
click at [1520, 761] on button "Save" at bounding box center [1517, 754] width 41 height 25
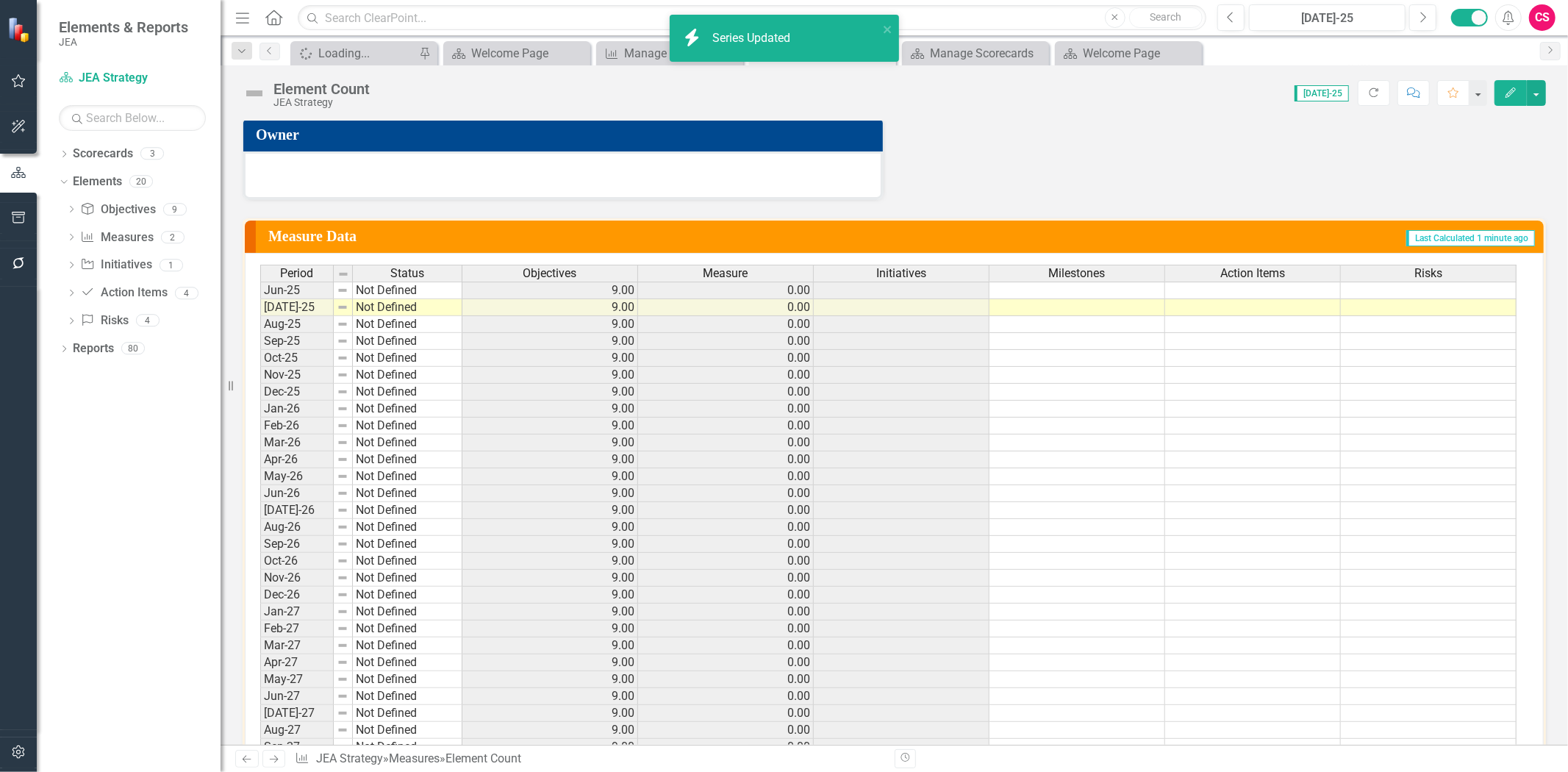
click at [1053, 273] on span "Milestones" at bounding box center [1077, 273] width 56 height 13
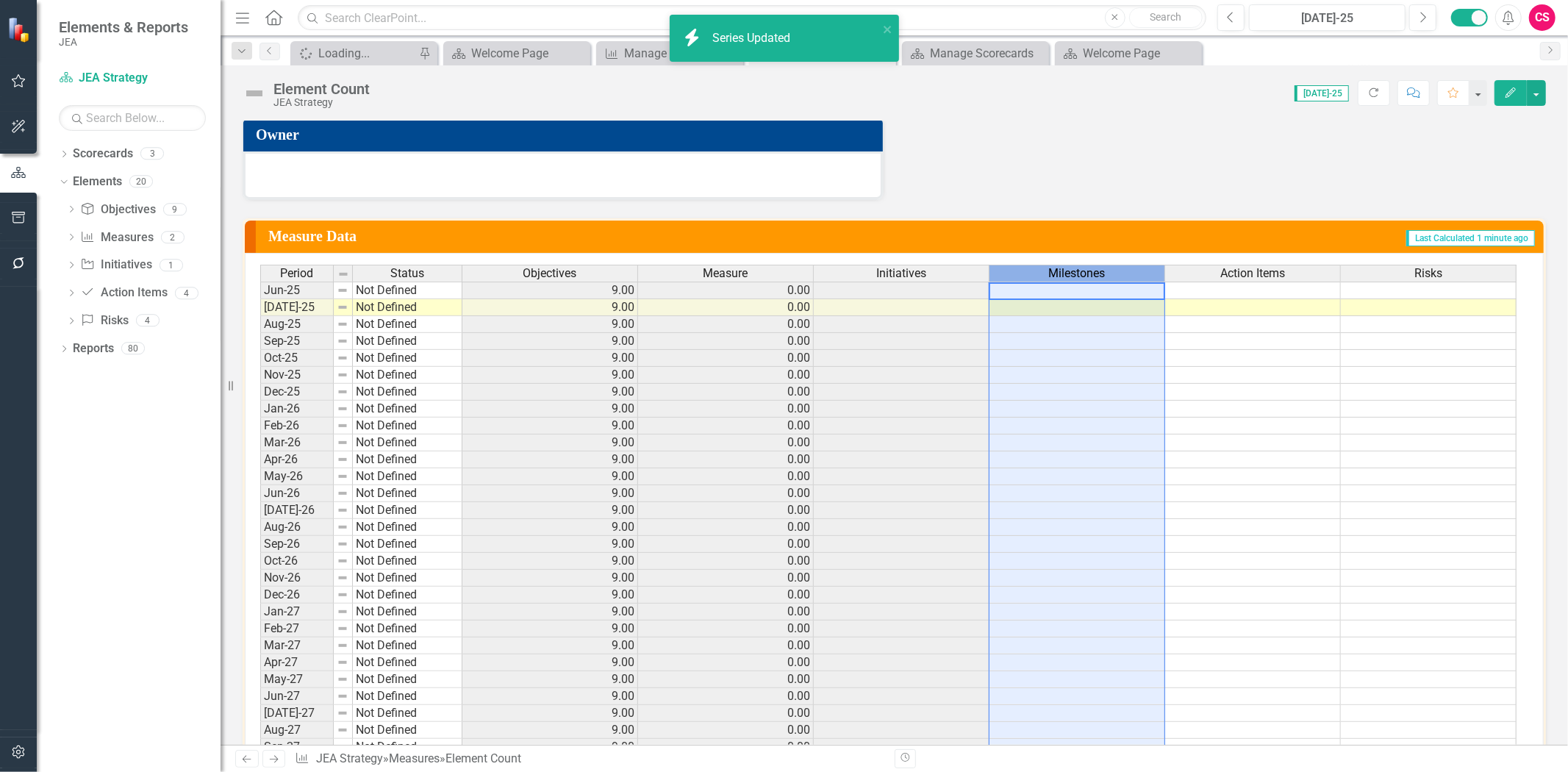
click at [1052, 269] on span "Milestones" at bounding box center [1077, 273] width 56 height 13
click at [1052, 267] on span "Milestones" at bounding box center [1077, 273] width 56 height 13
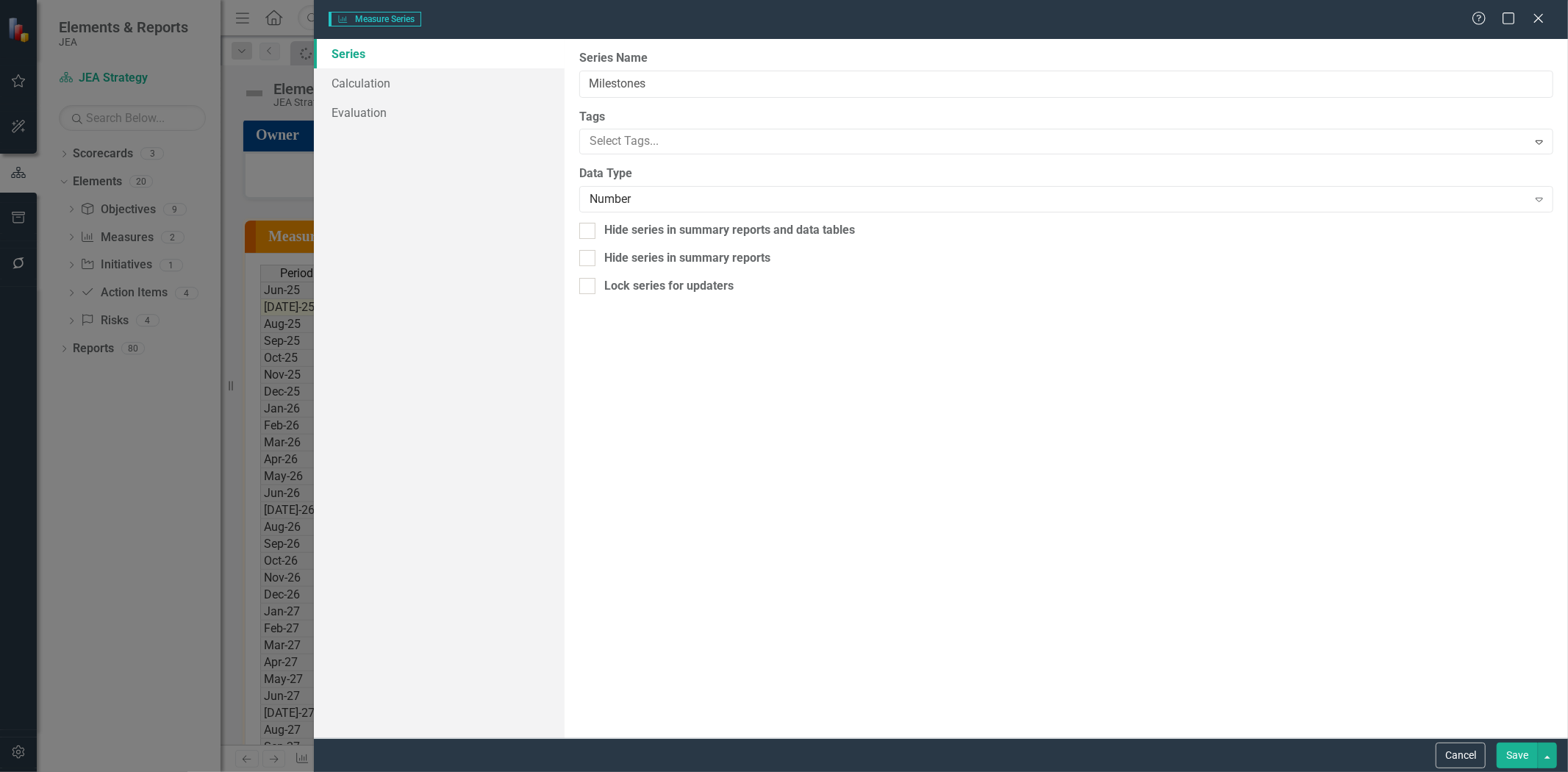
type input "Milestones"
click at [407, 78] on link "Calculation" at bounding box center [439, 83] width 251 height 29
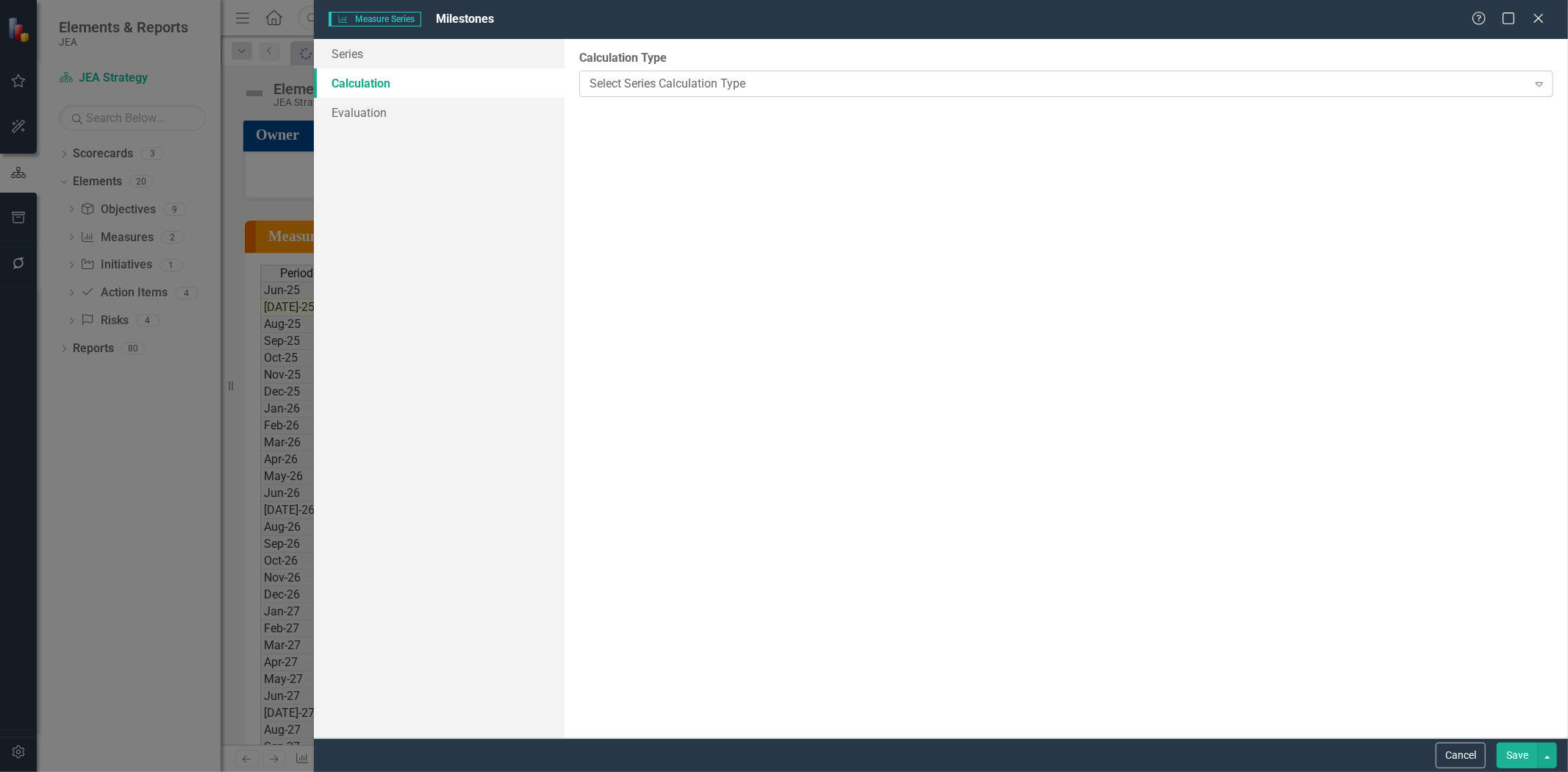
click at [637, 84] on div "Select Series Calculation Type" at bounding box center [1058, 83] width 938 height 17
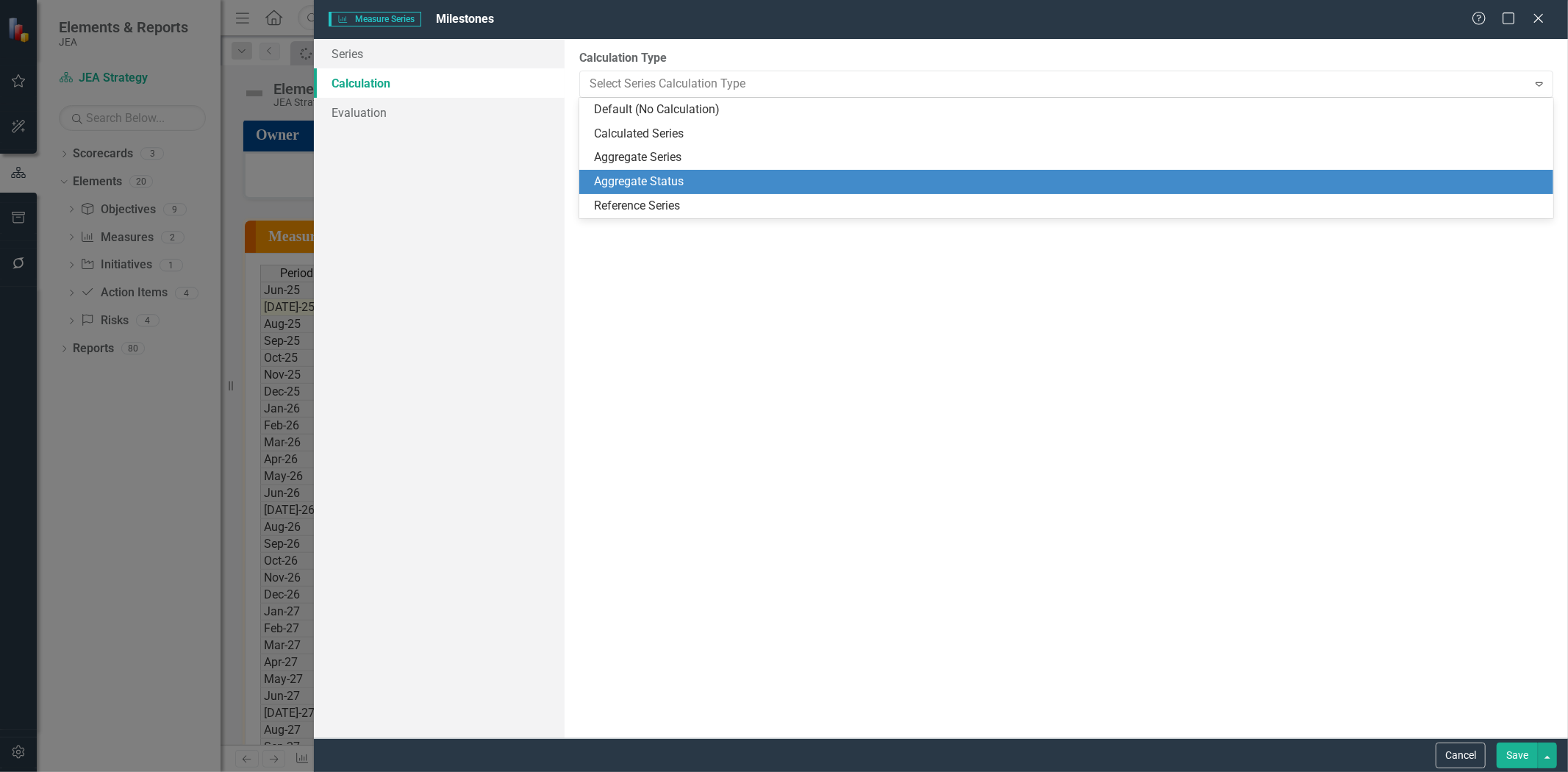
click at [657, 189] on div "Aggregate Status" at bounding box center [1068, 181] width 951 height 17
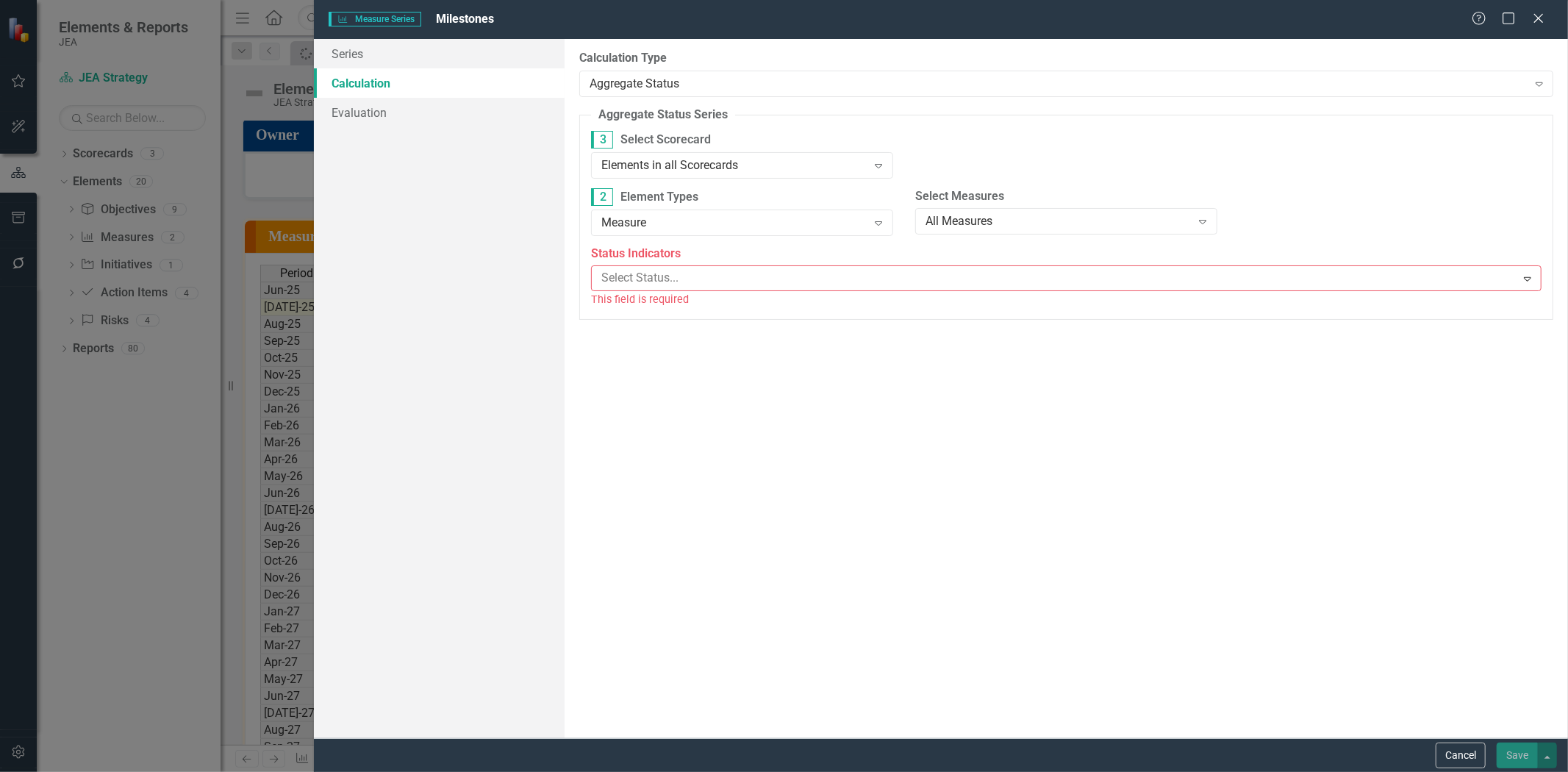
click at [631, 137] on label "3 Select Scorecard" at bounding box center [742, 140] width 303 height 18
click at [650, 178] on div "3 Select Scorecard Elements in all Scorecards Expand" at bounding box center [741, 159] width 325 height 57
click at [645, 172] on div "Elements in all Scorecards" at bounding box center [734, 164] width 266 height 17
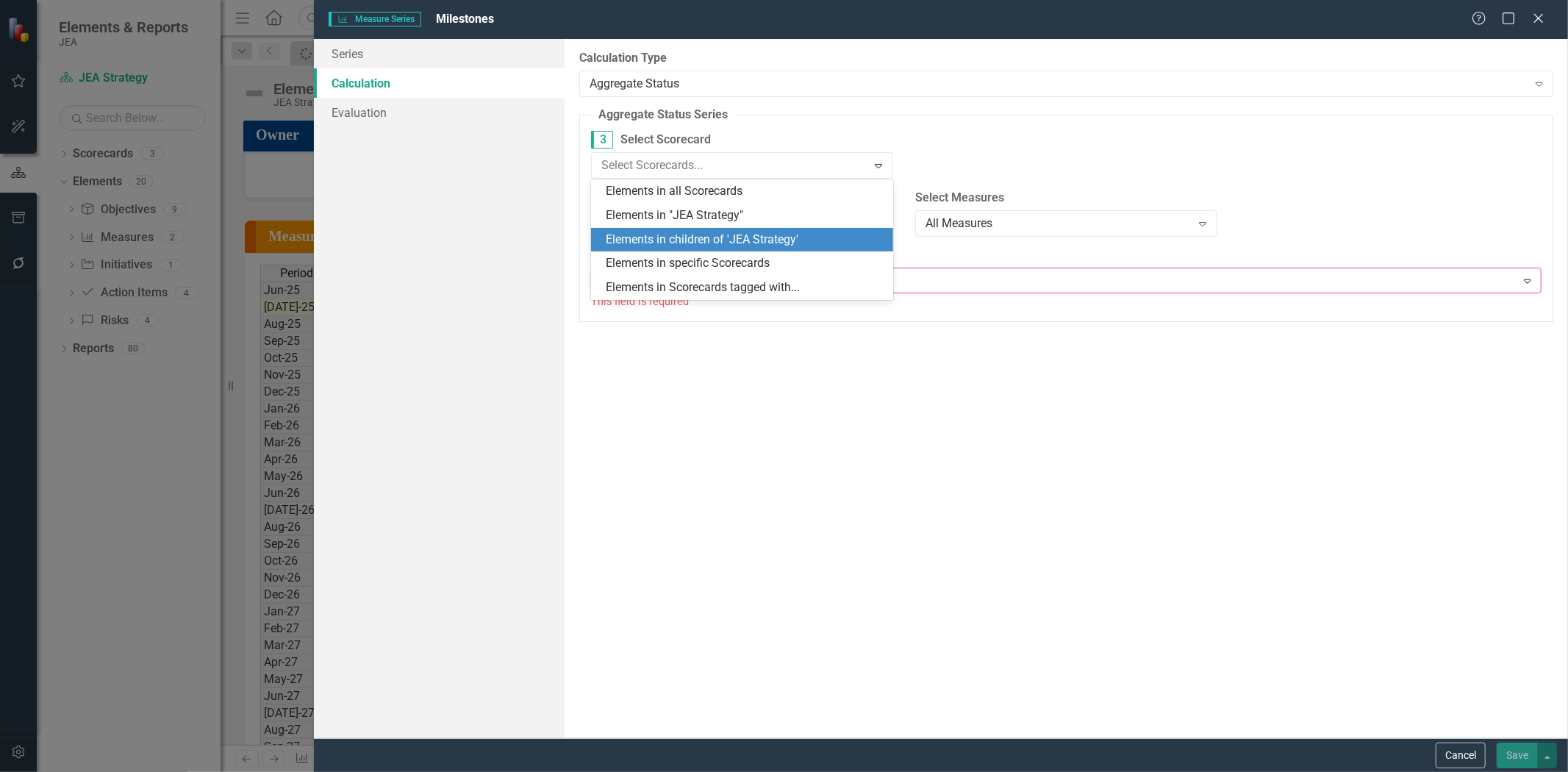
click at [653, 237] on div "Elements in children of 'JEA Strategy'" at bounding box center [745, 239] width 279 height 17
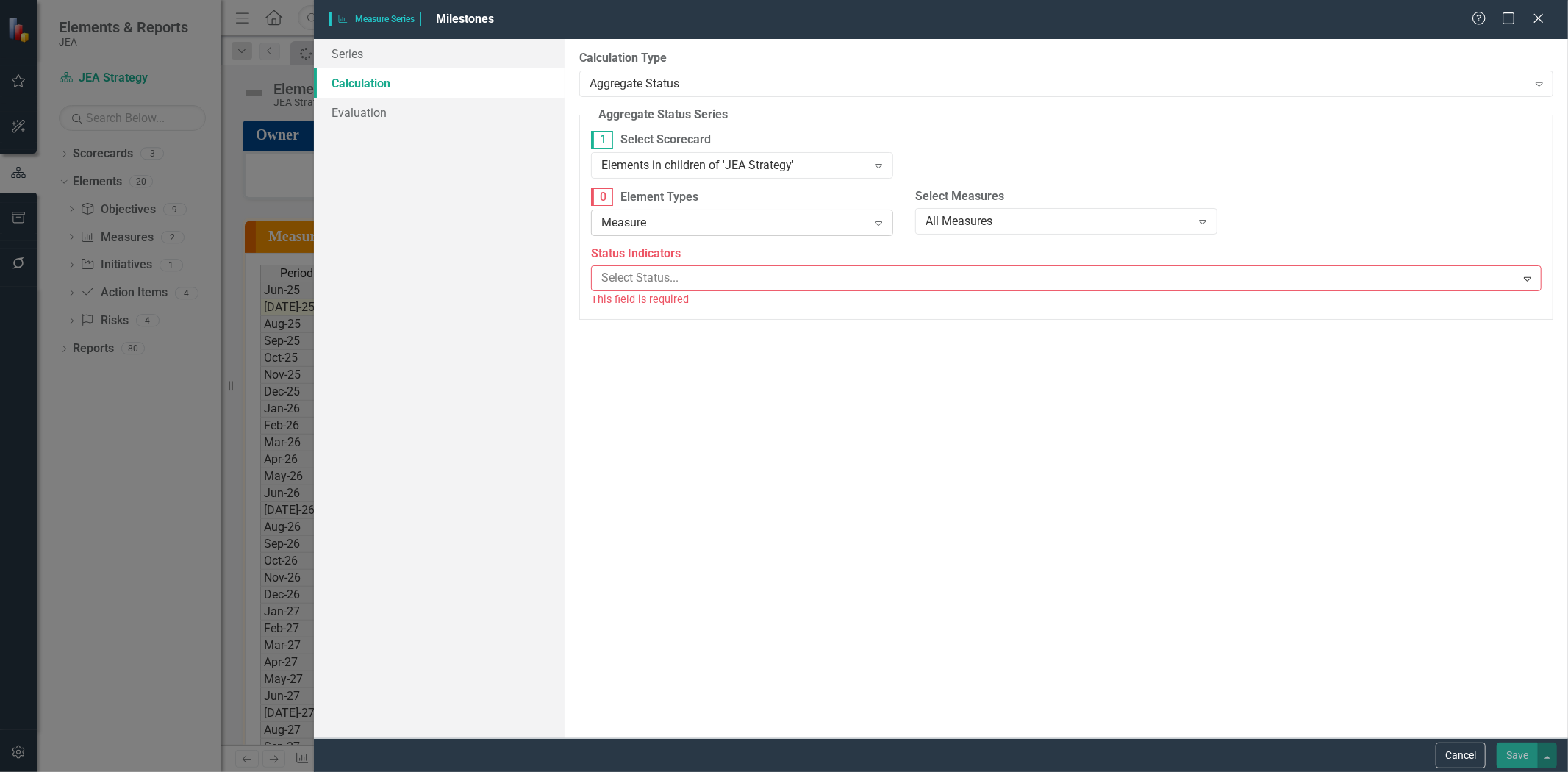
click at [636, 231] on div "Measure Expand" at bounding box center [742, 222] width 303 height 26
click at [649, 281] on div at bounding box center [1055, 277] width 920 height 20
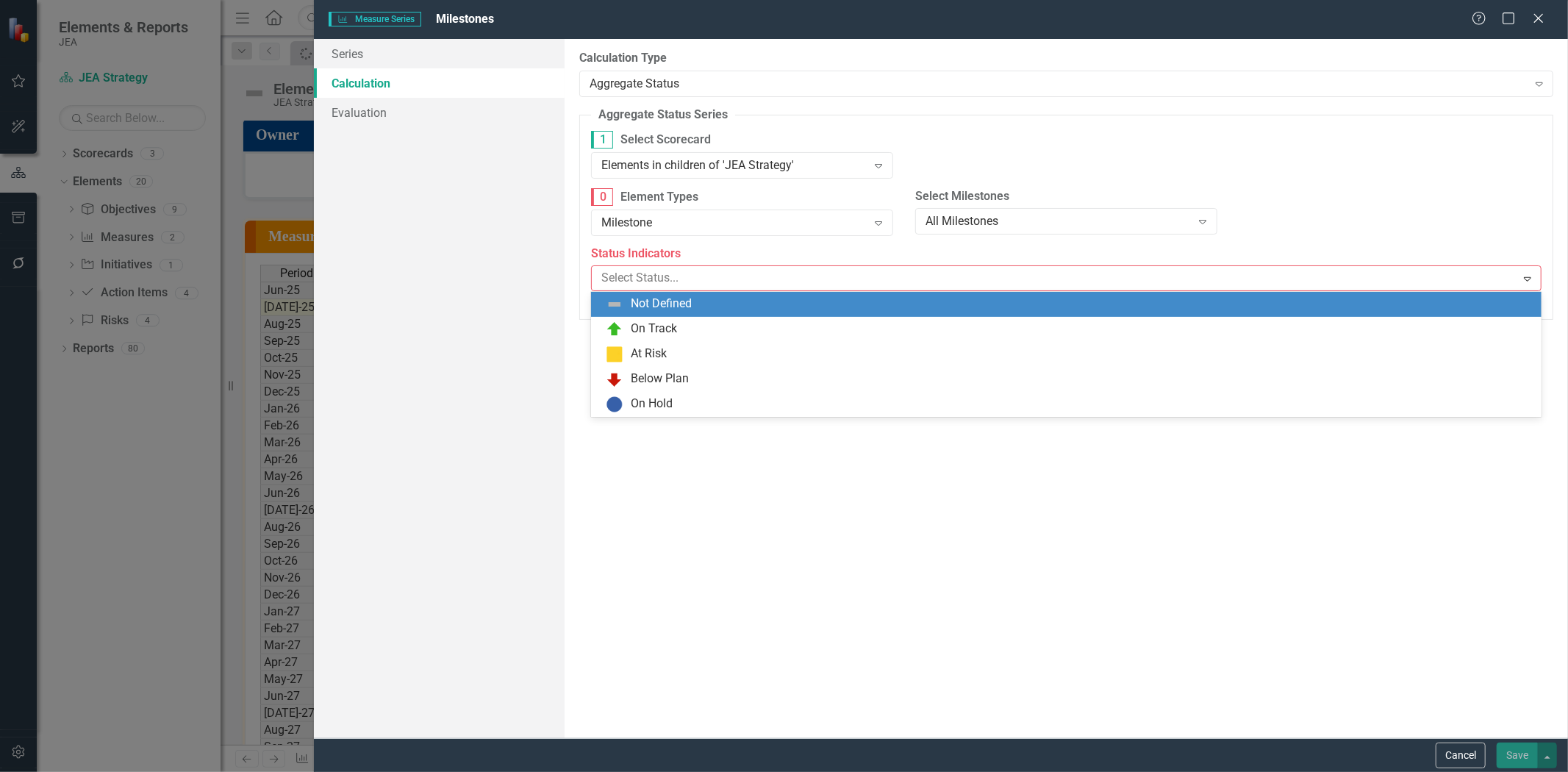
click at [663, 326] on div "On Track" at bounding box center [653, 328] width 47 height 17
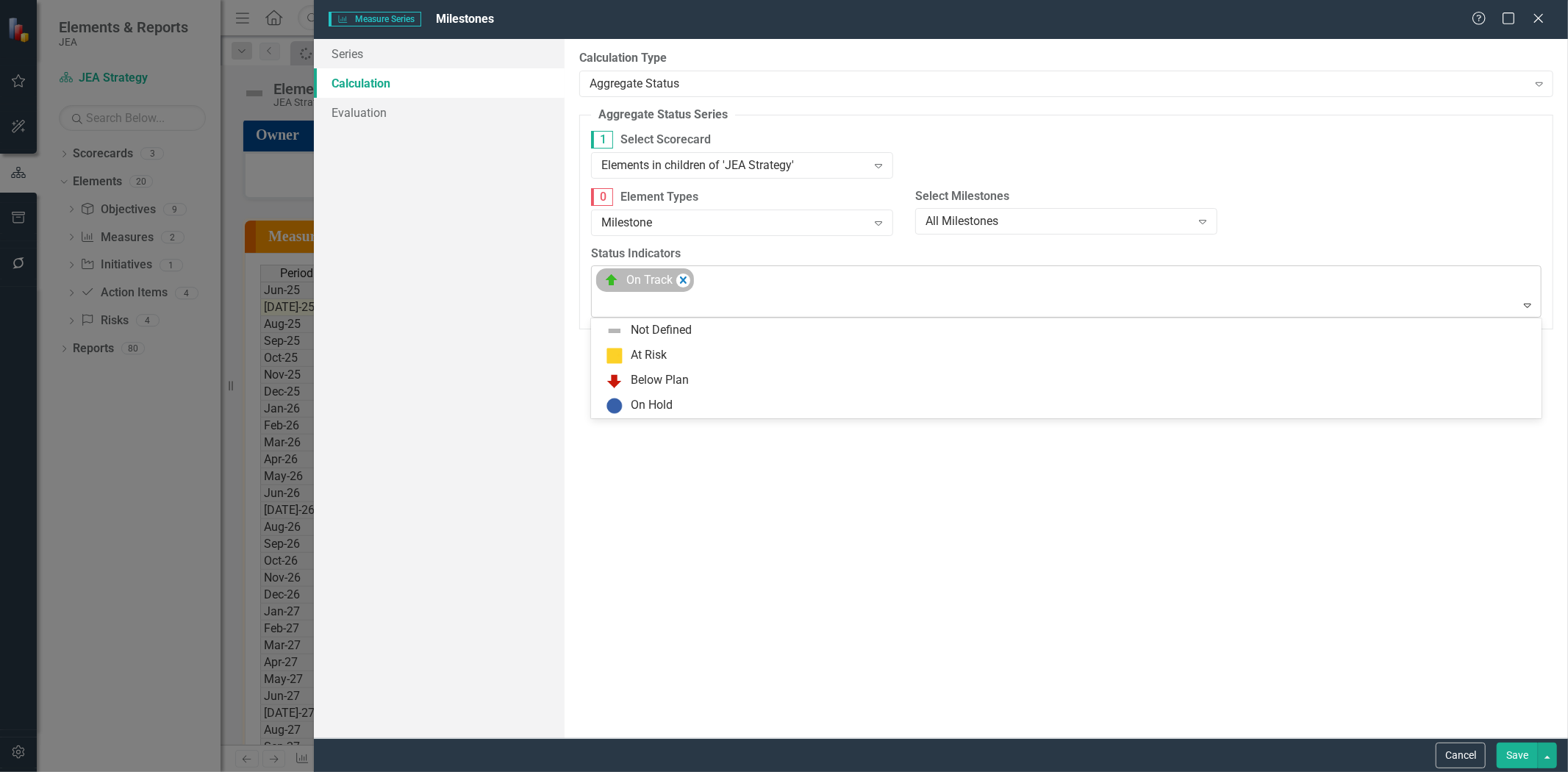
click at [666, 273] on div "On Track" at bounding box center [649, 280] width 47 height 17
click at [789, 303] on div at bounding box center [1067, 305] width 944 height 20
click at [784, 314] on div at bounding box center [1067, 305] width 944 height 20
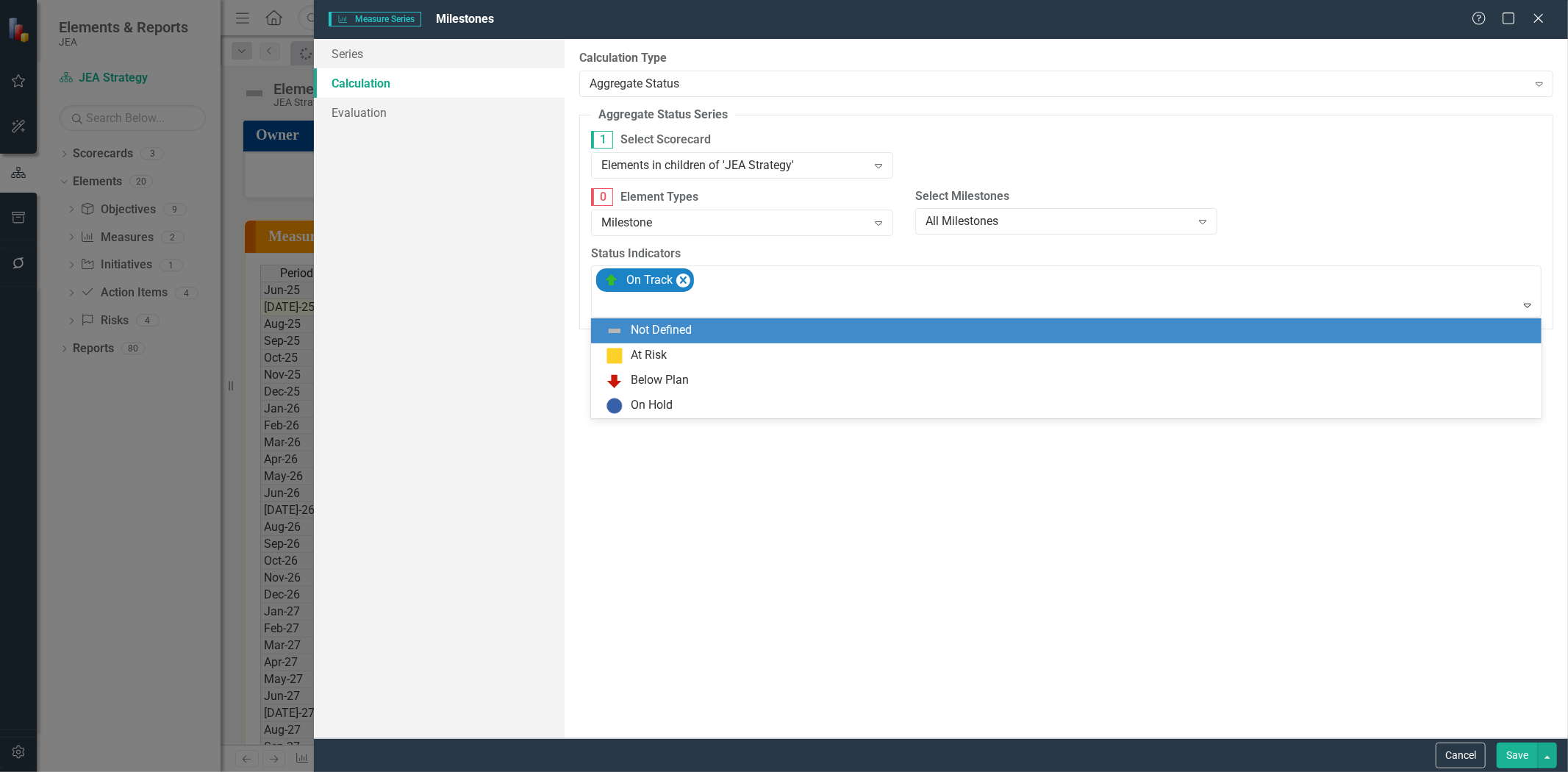
click at [785, 343] on div "Not Defined At Risk Below Plan On Hold" at bounding box center [1066, 368] width 951 height 100
click at [943, 280] on div "On Track" at bounding box center [1067, 292] width 947 height 51
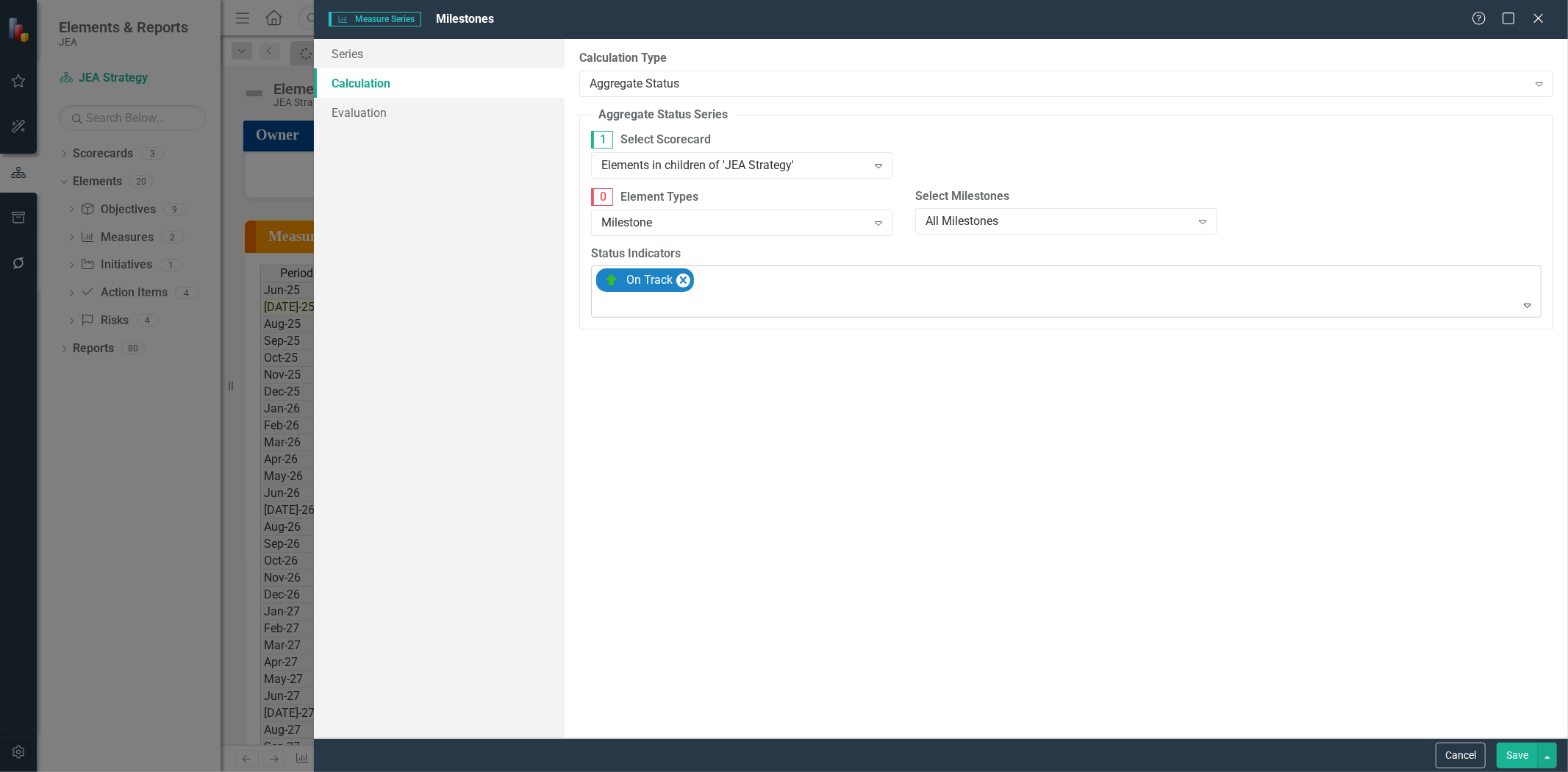
click at [920, 311] on div at bounding box center [1067, 305] width 944 height 20
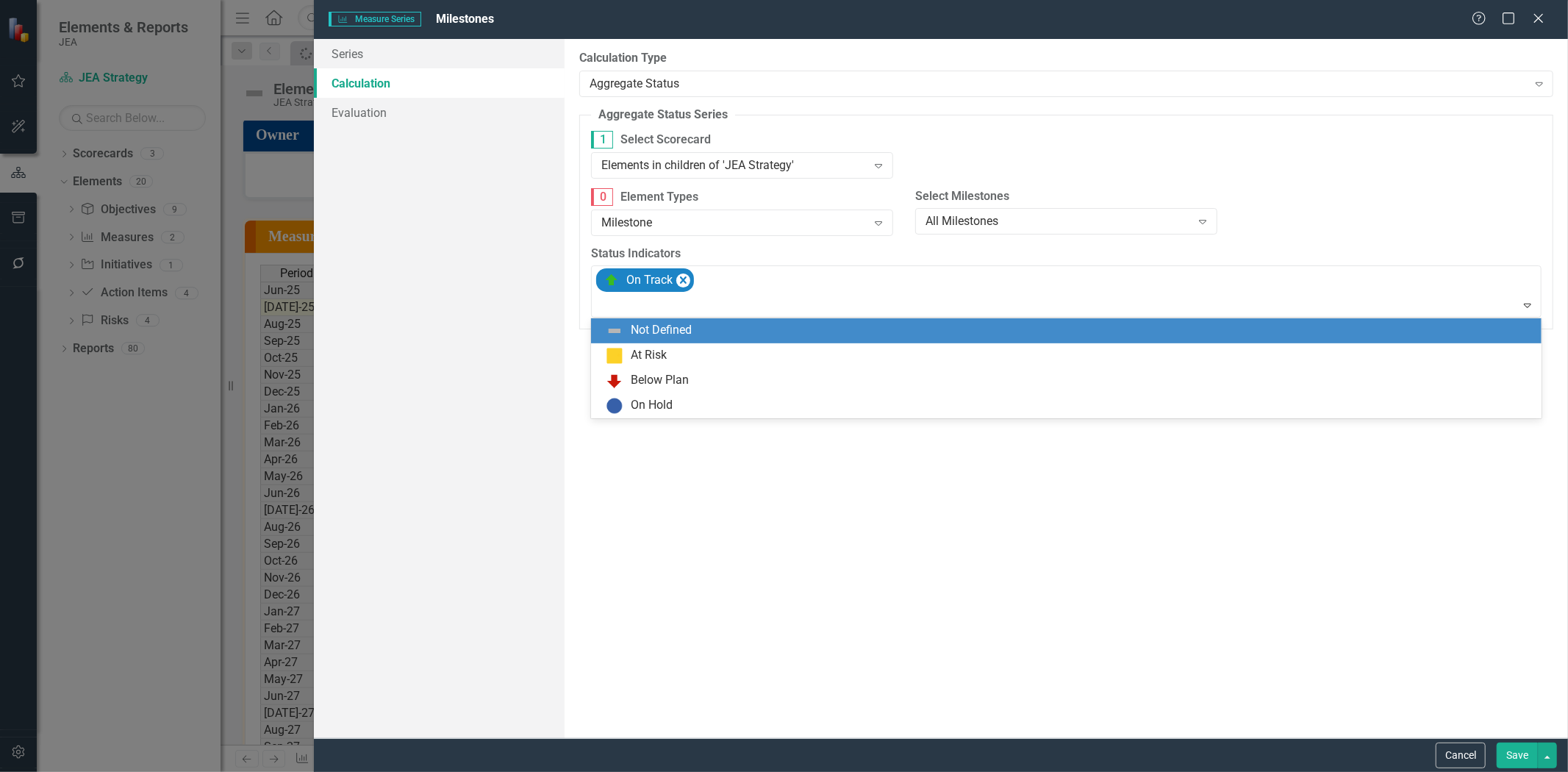
click at [904, 333] on div "Not Defined" at bounding box center [1069, 331] width 927 height 18
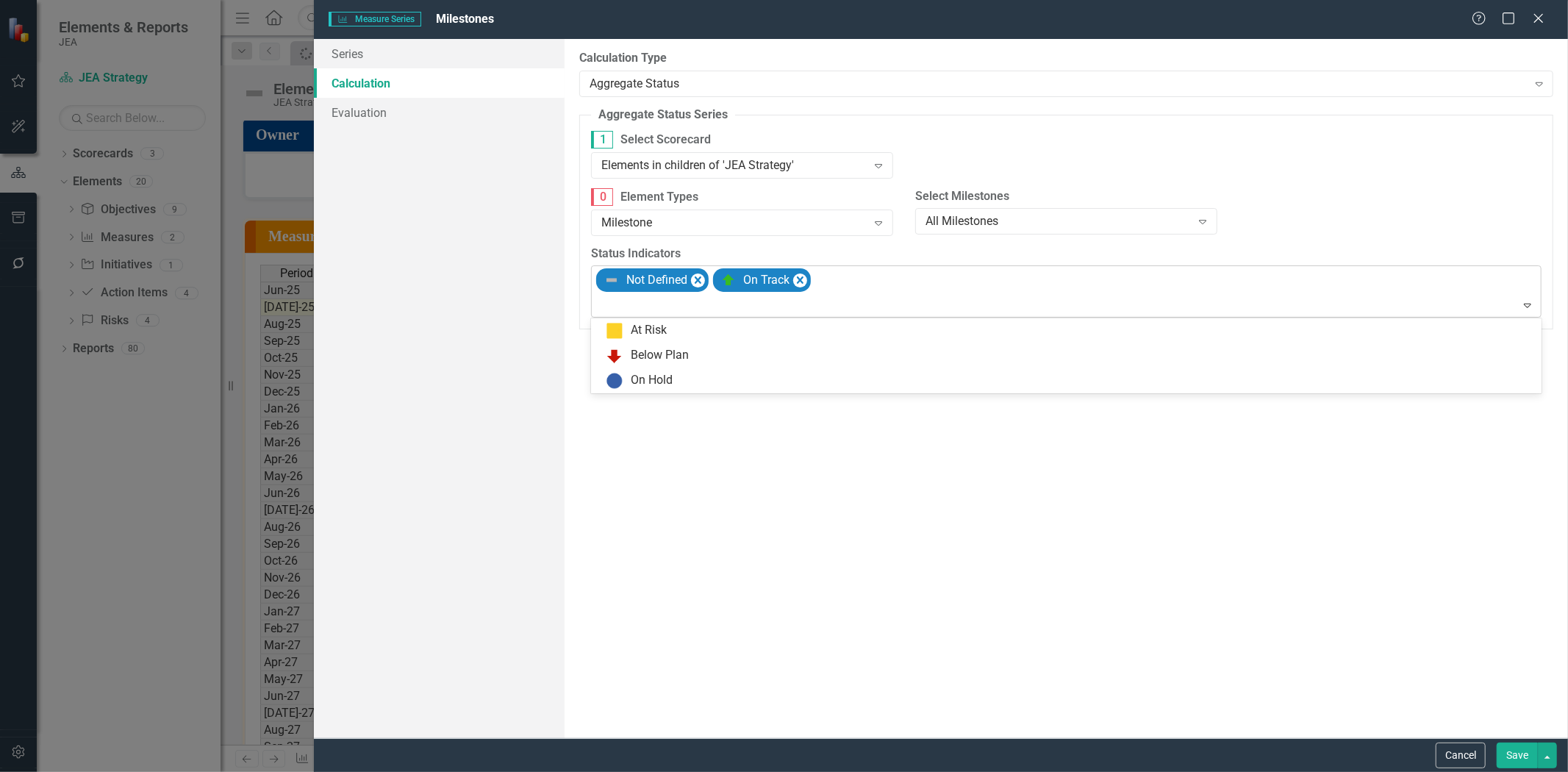
click at [972, 296] on div at bounding box center [1067, 305] width 944 height 20
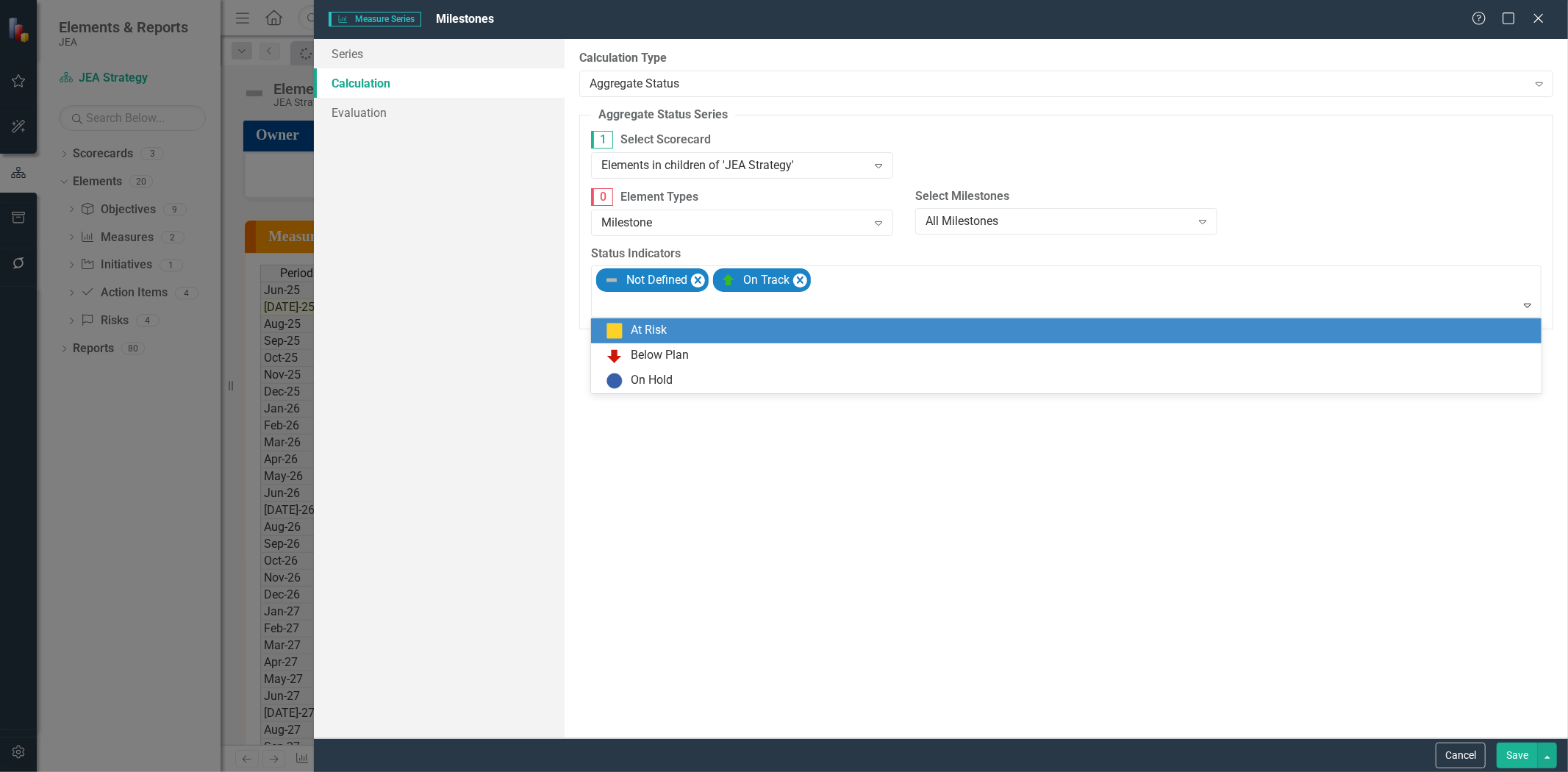
drag, startPoint x: 960, startPoint y: 341, endPoint x: 982, endPoint y: 321, distance: 29.7
click at [960, 341] on div "At Risk" at bounding box center [1066, 331] width 951 height 25
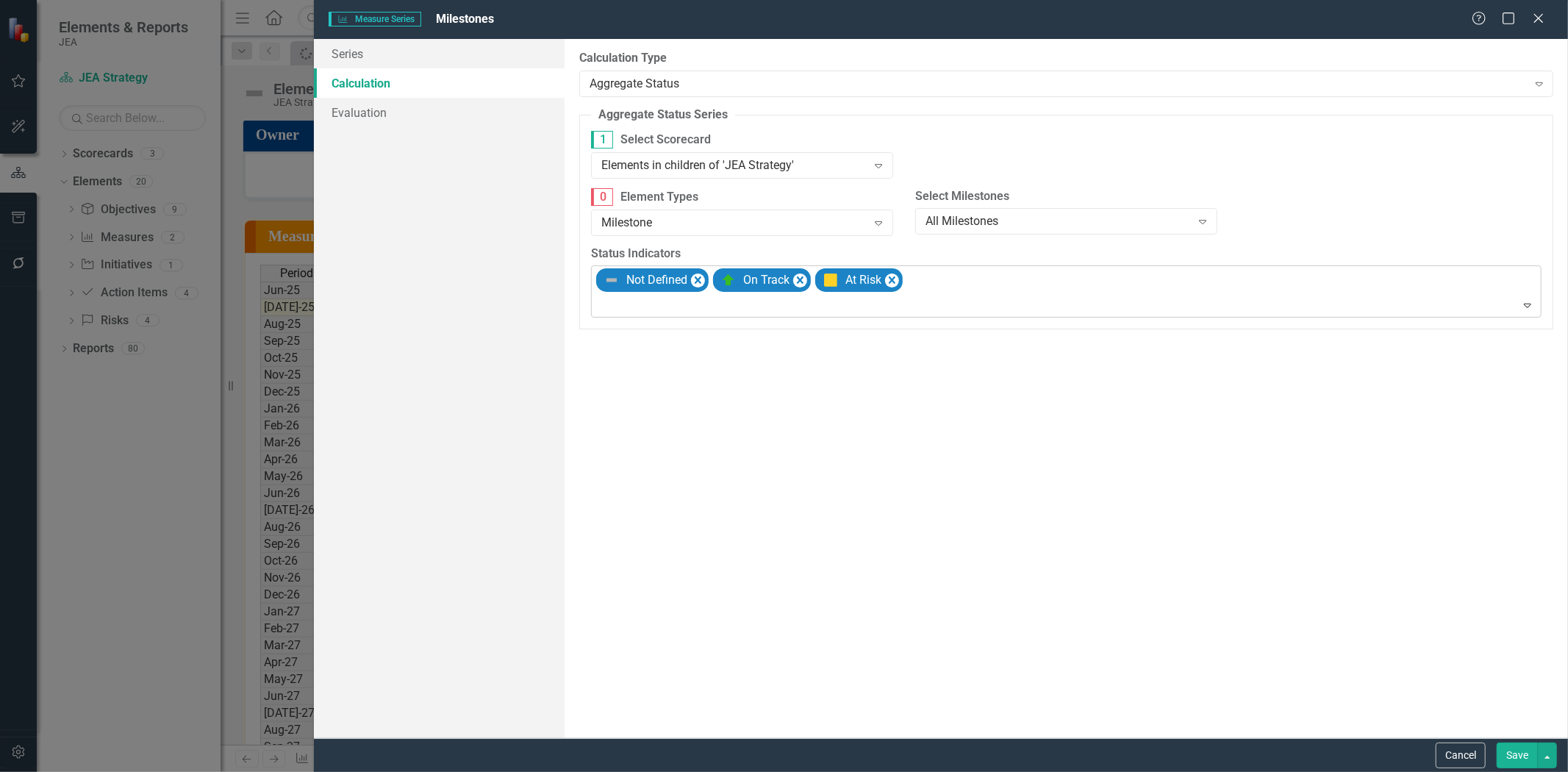
click at [1013, 311] on div at bounding box center [1067, 305] width 944 height 20
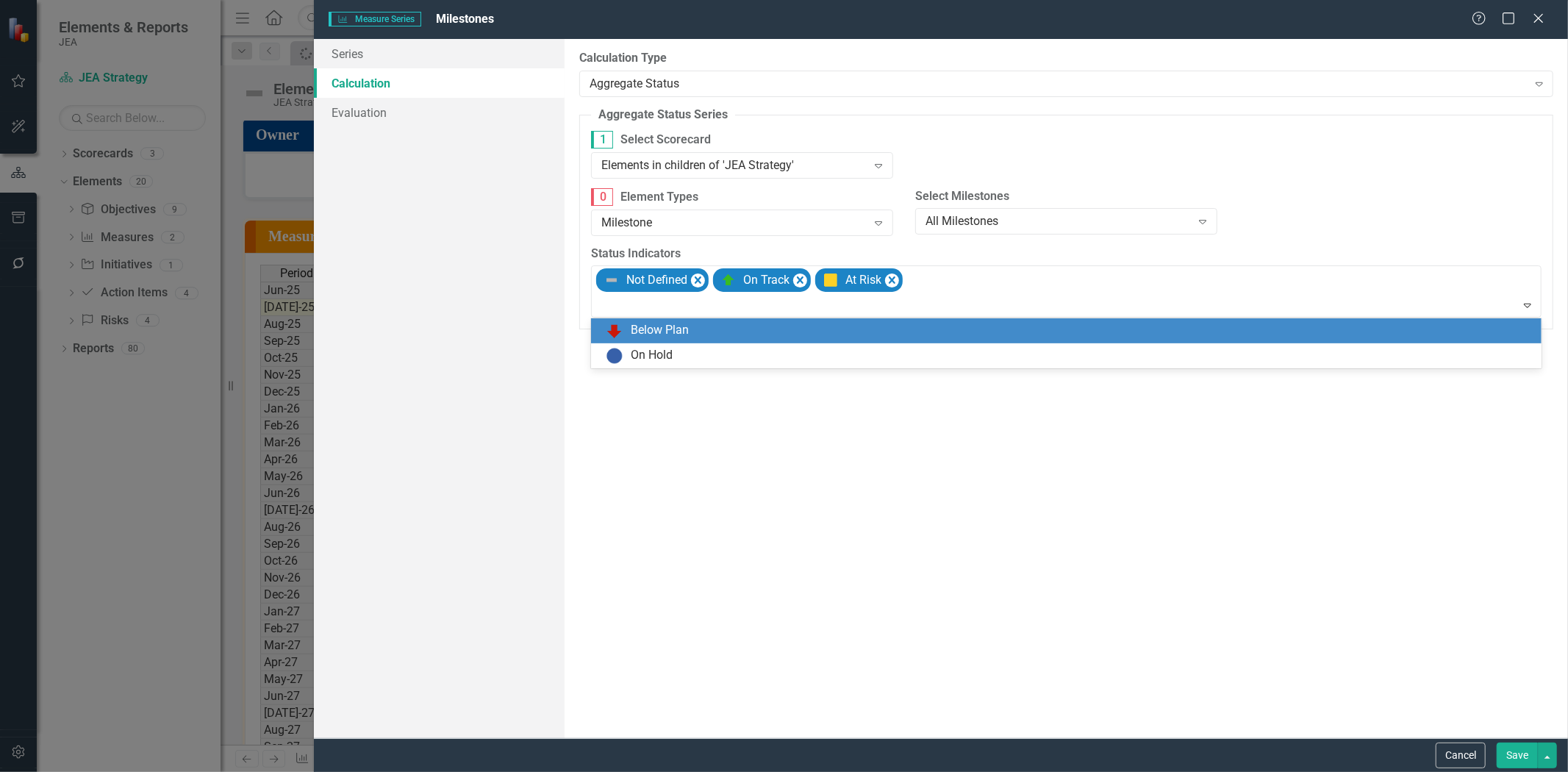
click at [995, 347] on div "On Hold" at bounding box center [1069, 356] width 927 height 18
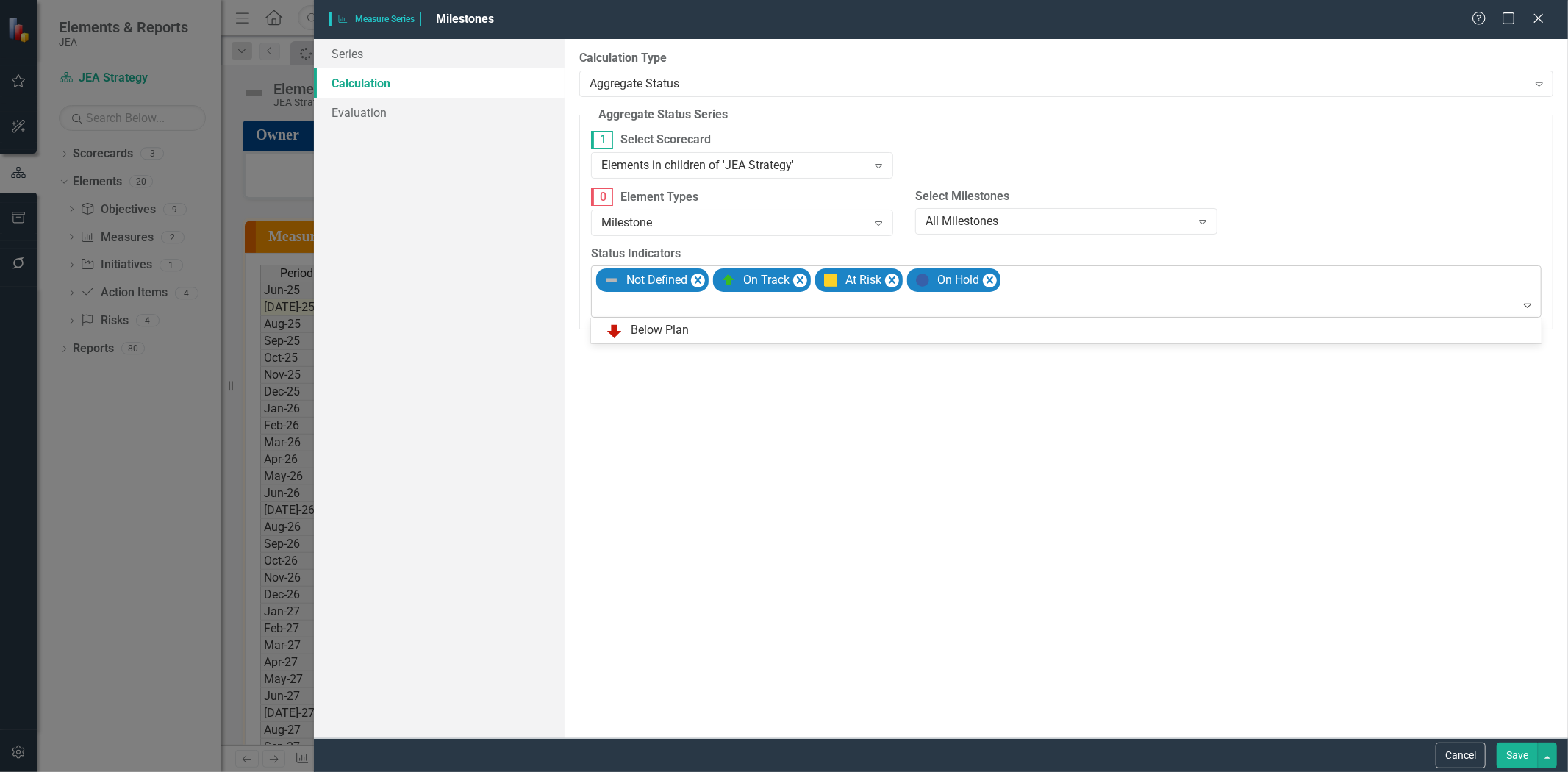
click at [1073, 304] on div at bounding box center [1067, 305] width 944 height 20
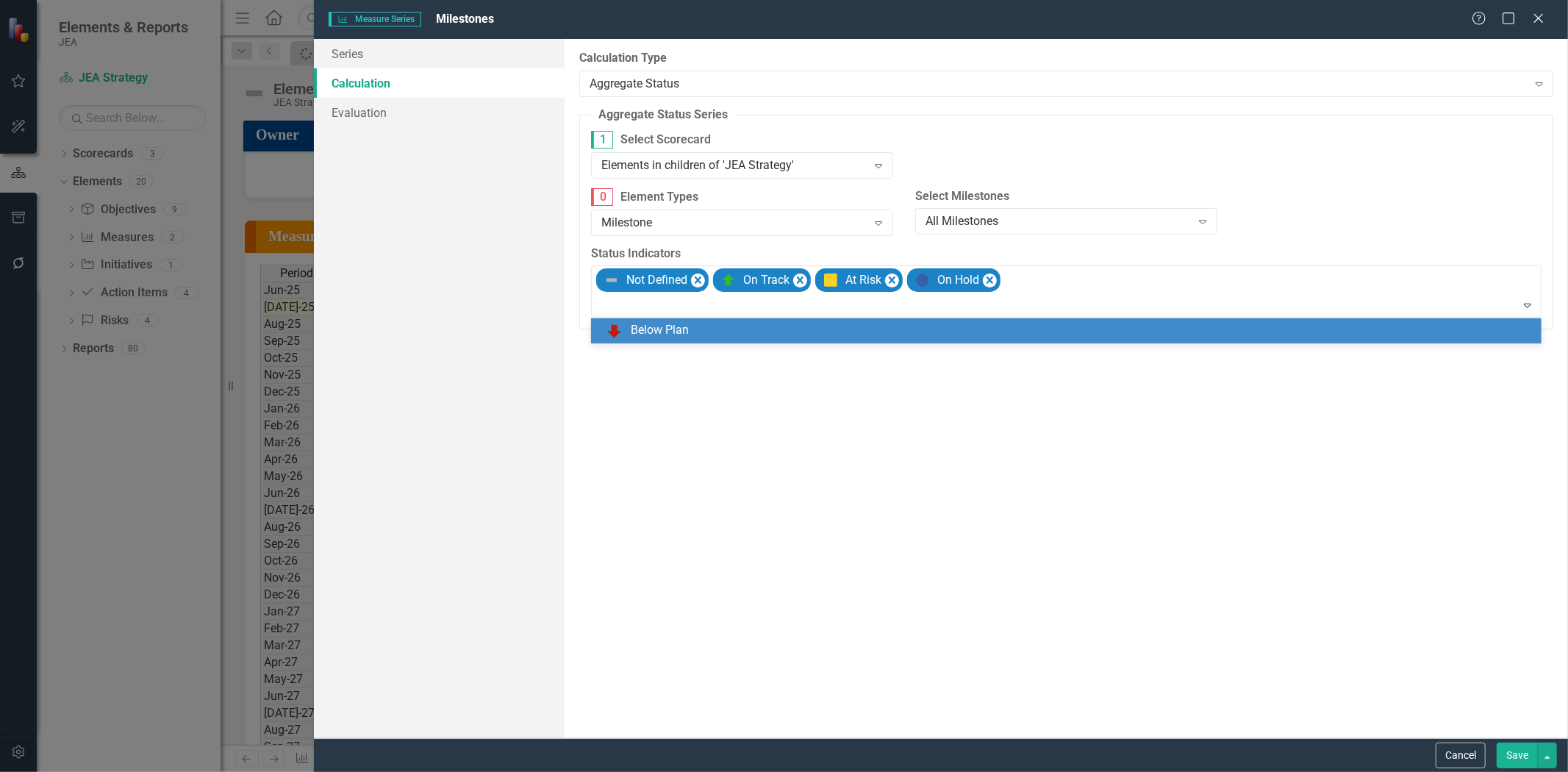
click at [1054, 343] on body "Elements & Reports JEA Scorecard JEA Strategy Search Dropdown Scorecards 3 Drop…" at bounding box center [784, 386] width 1568 height 772
click at [1186, 337] on div "Below Plan" at bounding box center [1069, 331] width 927 height 18
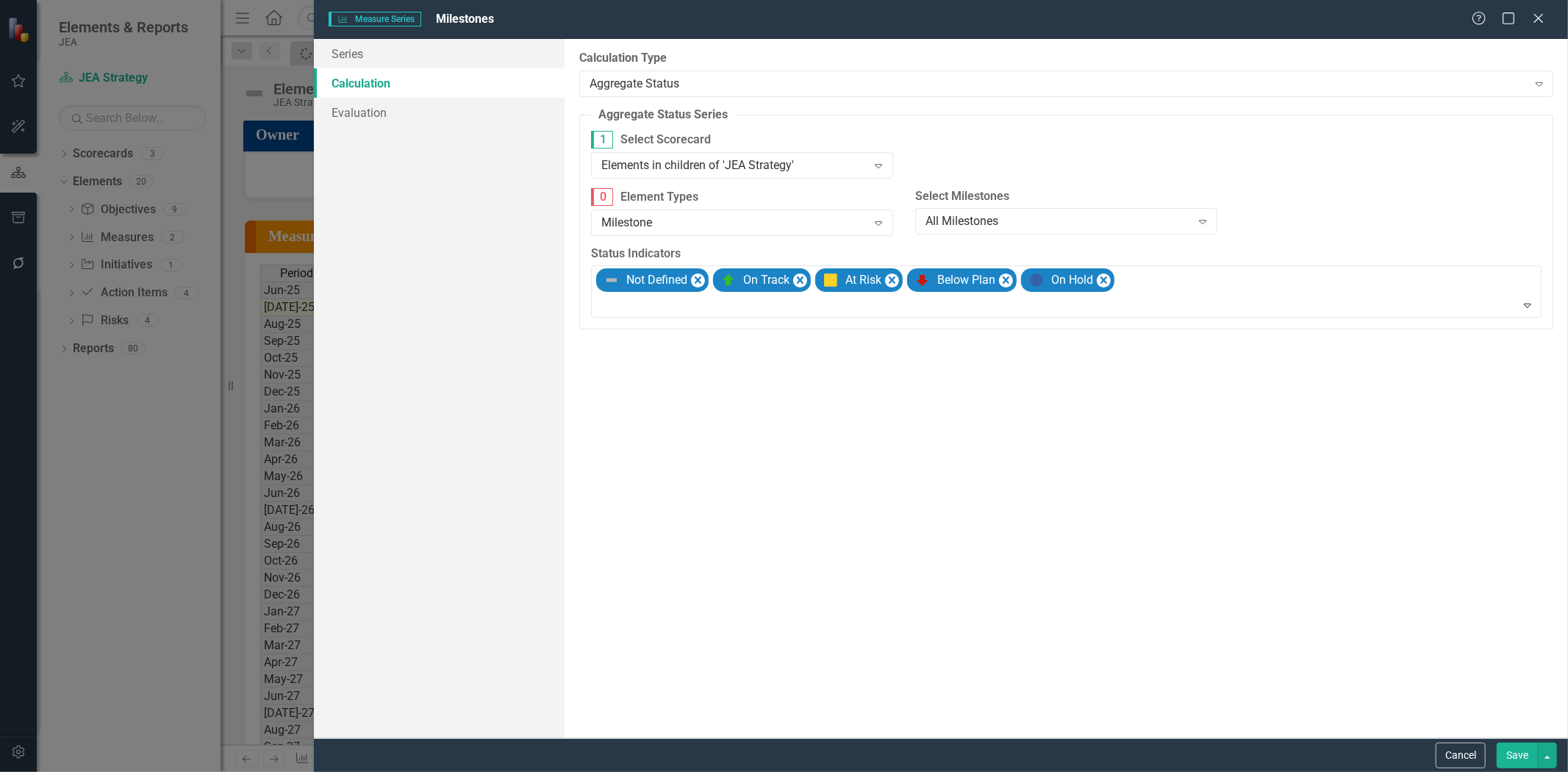
click at [1506, 761] on button "Save" at bounding box center [1517, 754] width 41 height 25
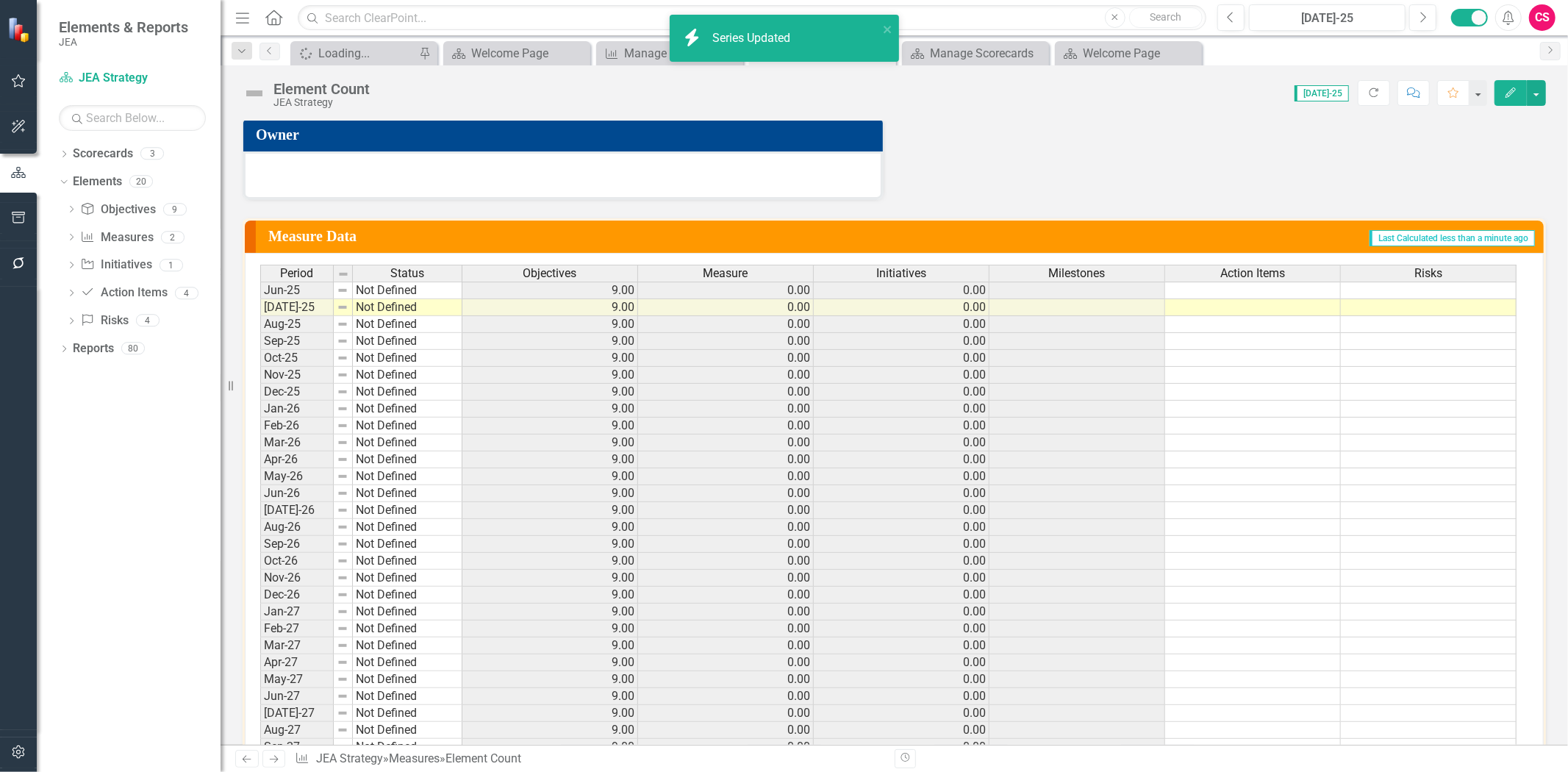
click at [1215, 273] on div "Action Items" at bounding box center [1252, 273] width 175 height 16
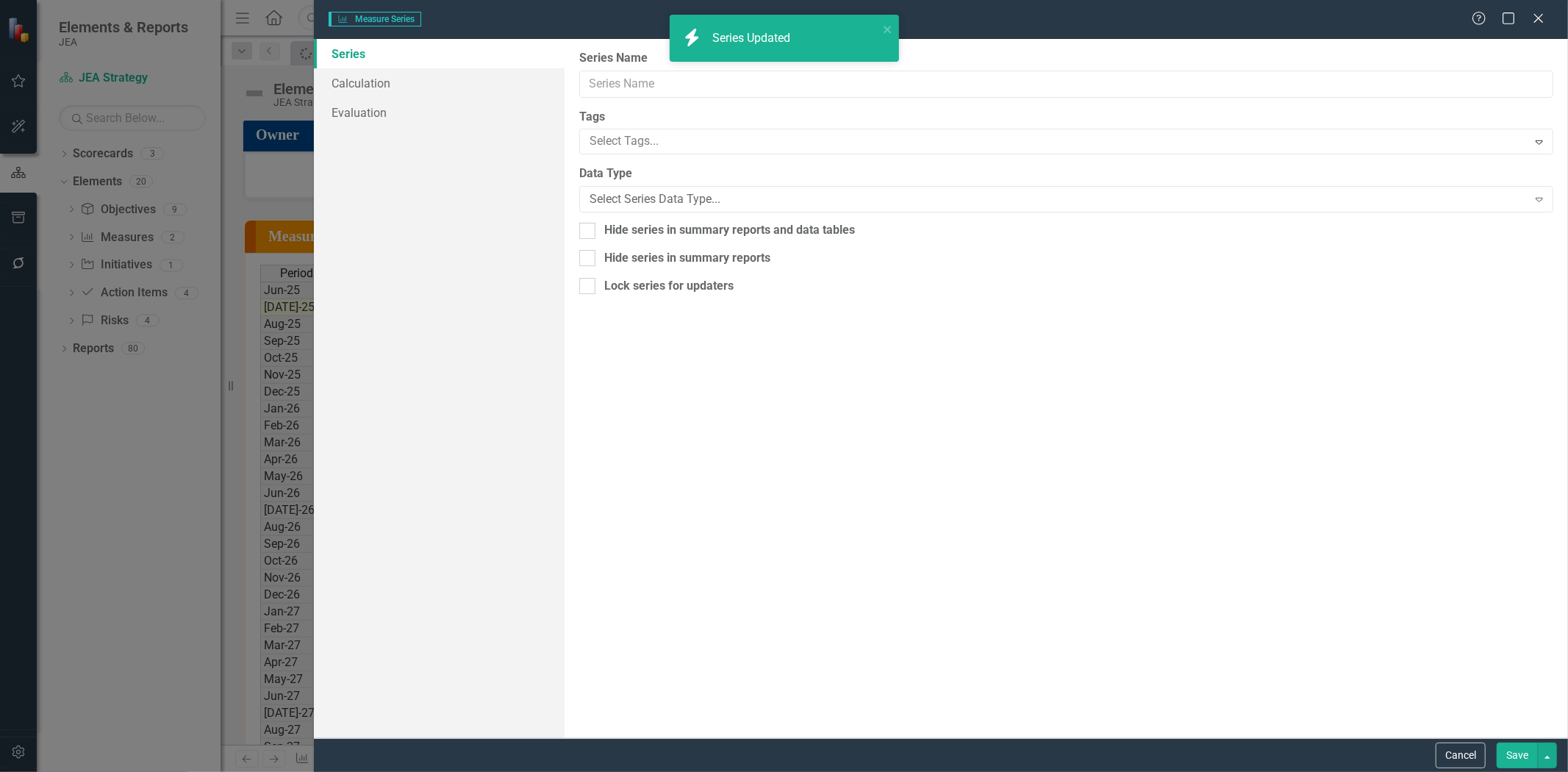
type input "Action Items"
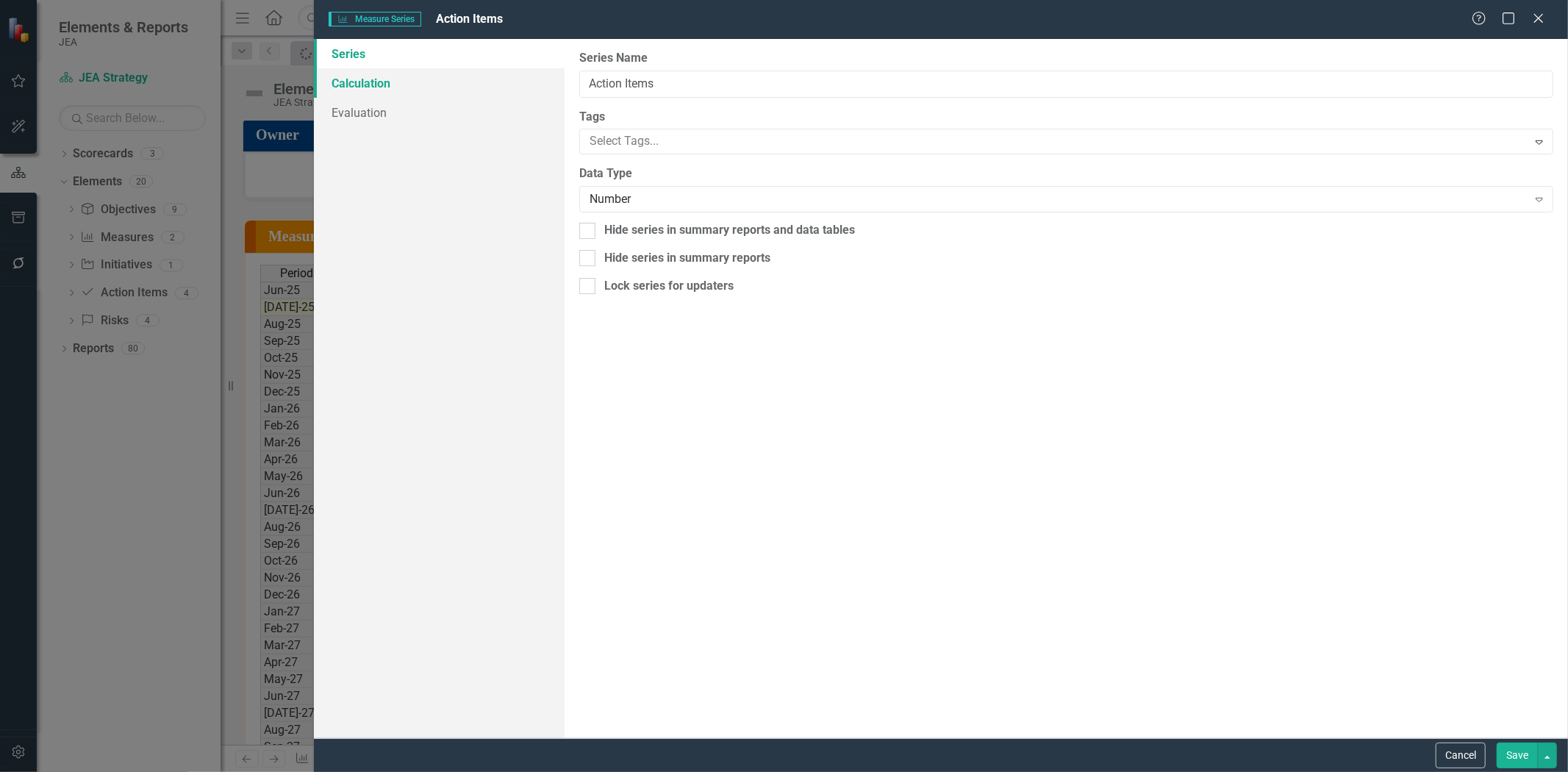
click at [376, 84] on link "Calculation" at bounding box center [439, 83] width 251 height 29
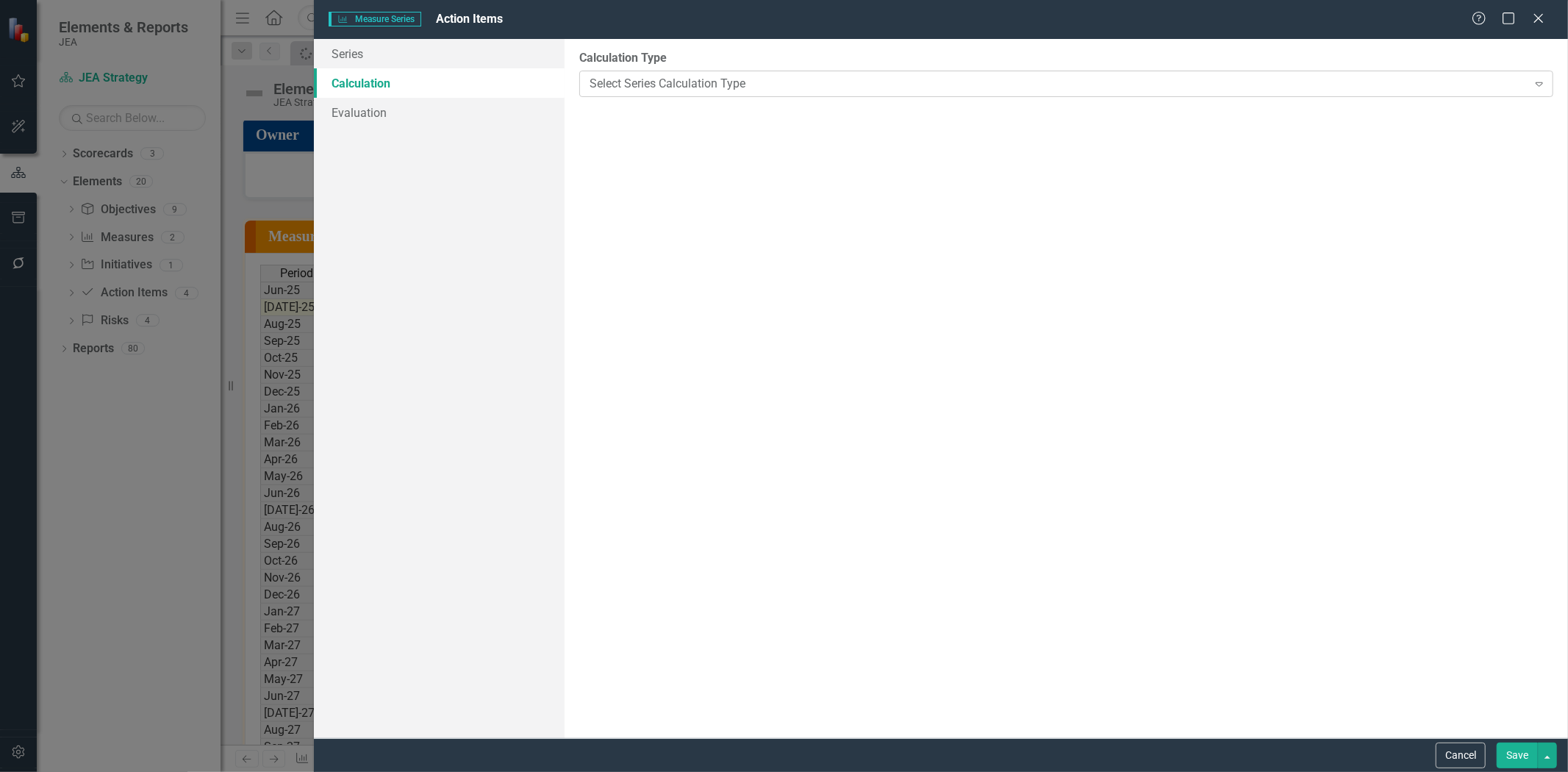
click at [633, 85] on div "Select Series Calculation Type" at bounding box center [1058, 83] width 938 height 17
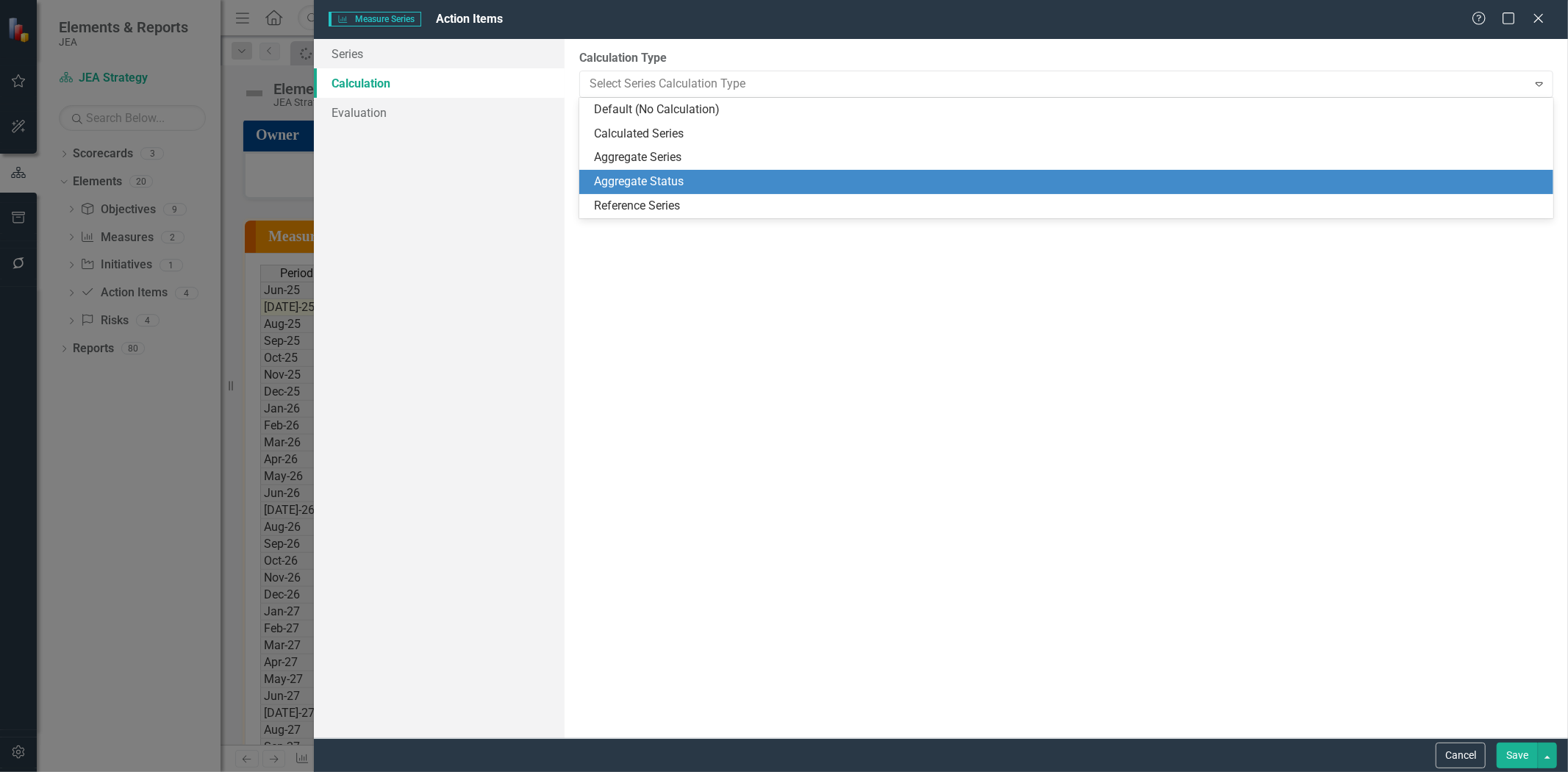
click at [653, 188] on div "Aggregate Status" at bounding box center [1068, 181] width 951 height 17
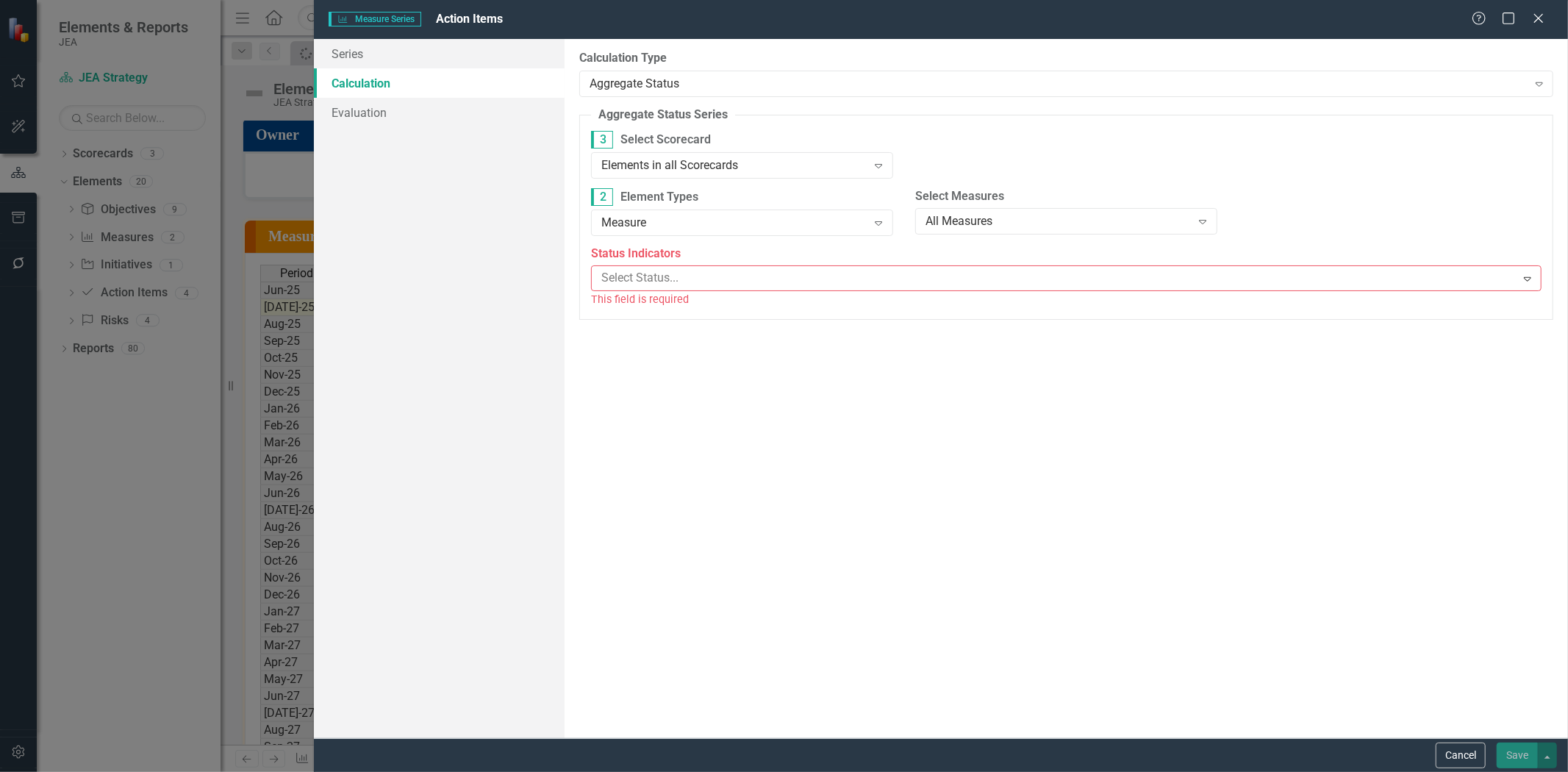
click at [645, 180] on div "3 Select Scorecard Elements in all Scorecards Expand" at bounding box center [741, 159] width 325 height 57
click at [645, 172] on div "Elements in all Scorecards Expand" at bounding box center [742, 165] width 303 height 26
click at [643, 169] on div "Elements in all Scorecards" at bounding box center [734, 164] width 266 height 17
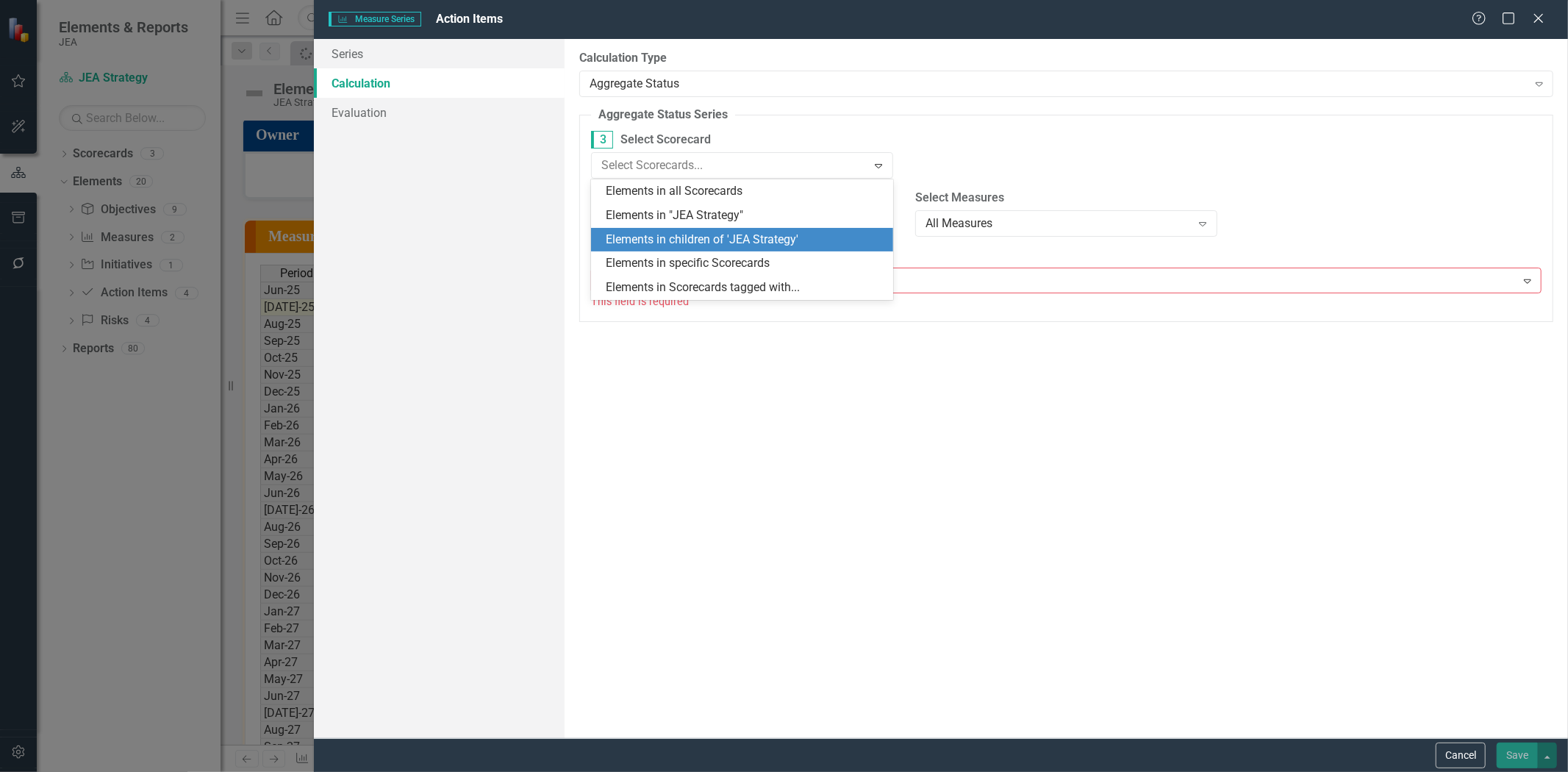
click at [662, 244] on div "Elements in children of 'JEA Strategy'" at bounding box center [745, 239] width 279 height 17
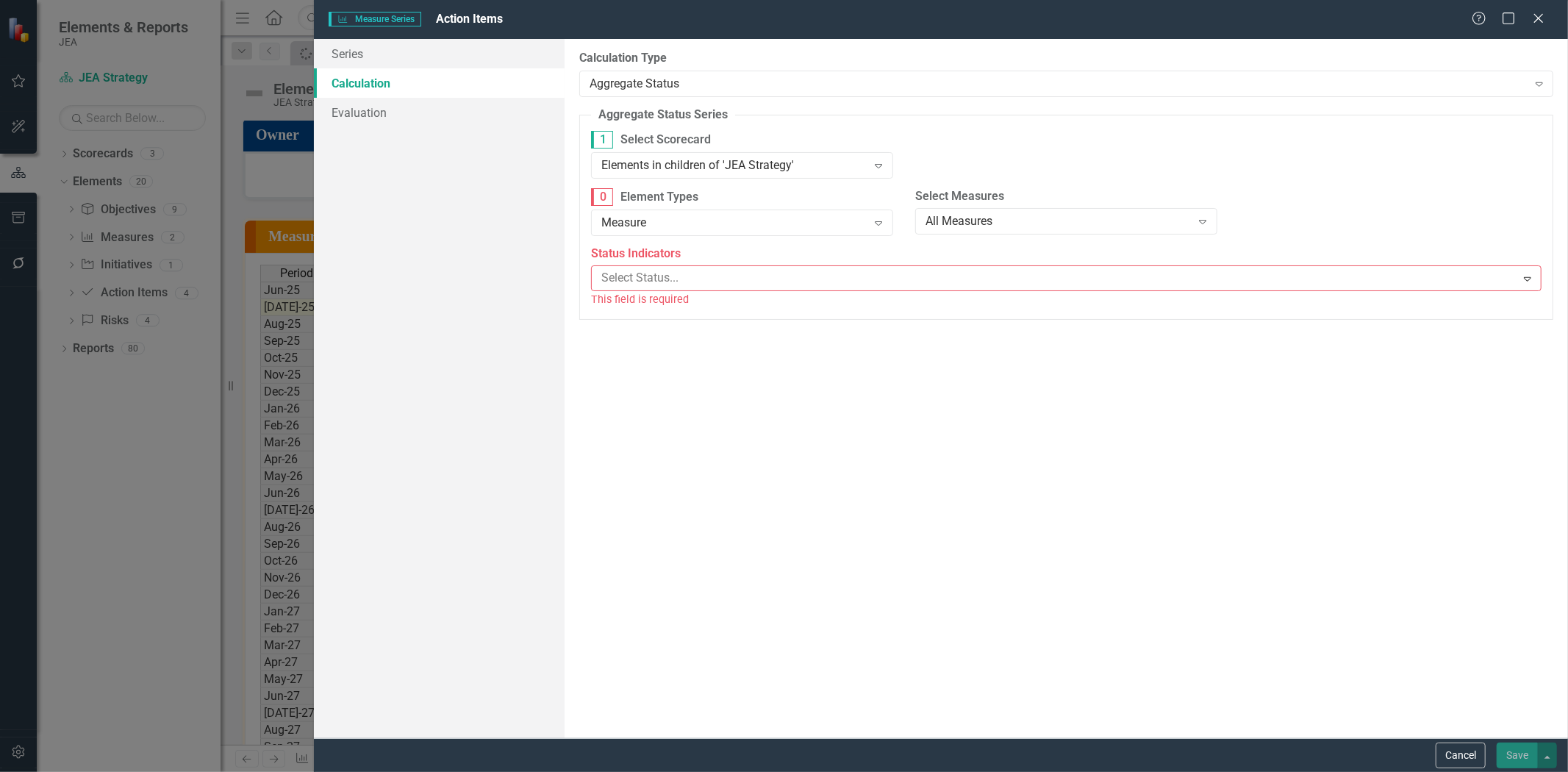
click at [662, 240] on div "0 Element Types Measure Expand" at bounding box center [741, 216] width 325 height 57
click at [657, 232] on div "Measure Expand" at bounding box center [742, 222] width 303 height 26
click at [647, 273] on div at bounding box center [1055, 280] width 920 height 20
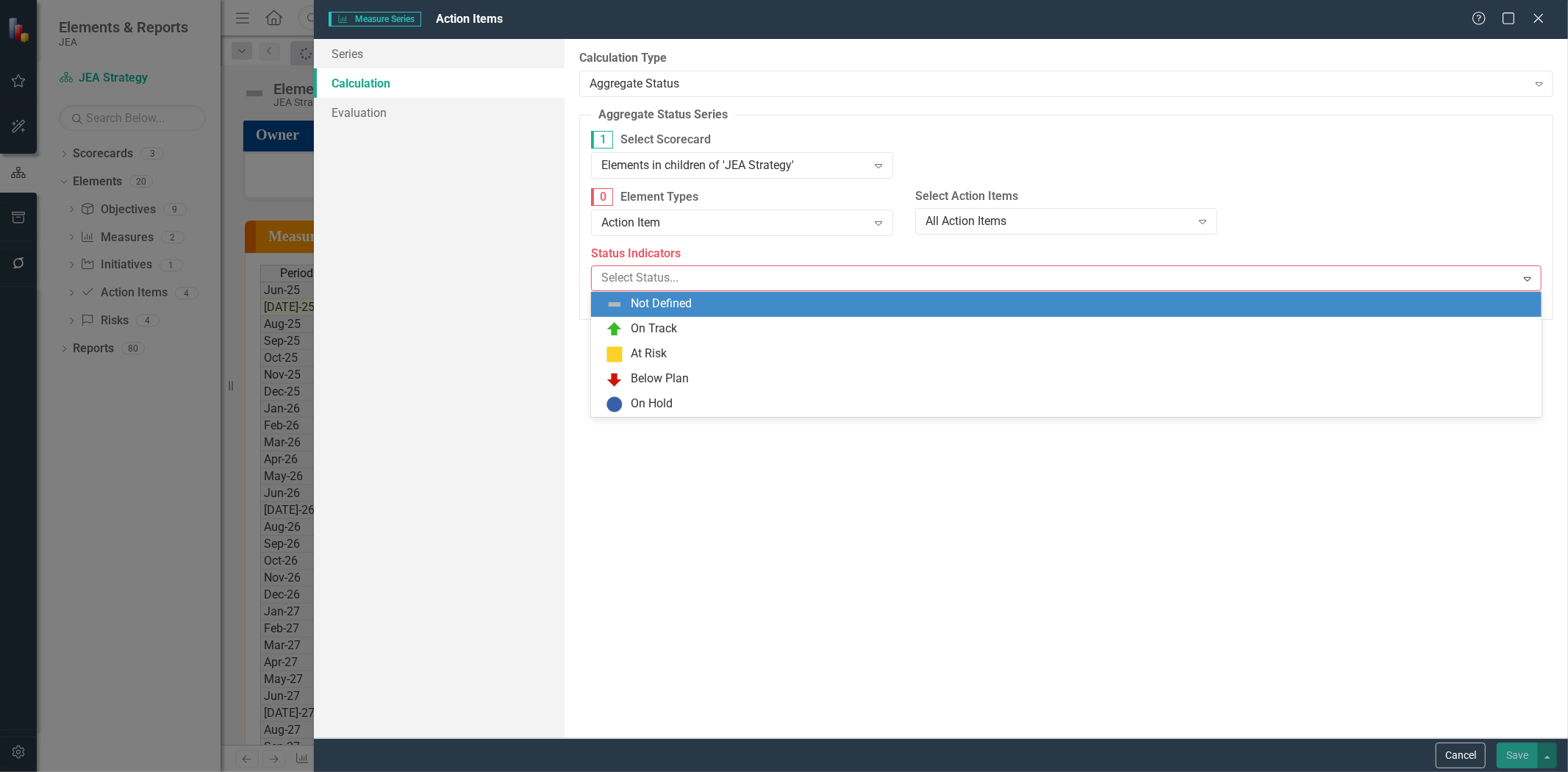
click at [660, 314] on div "Not Defined" at bounding box center [1066, 304] width 951 height 25
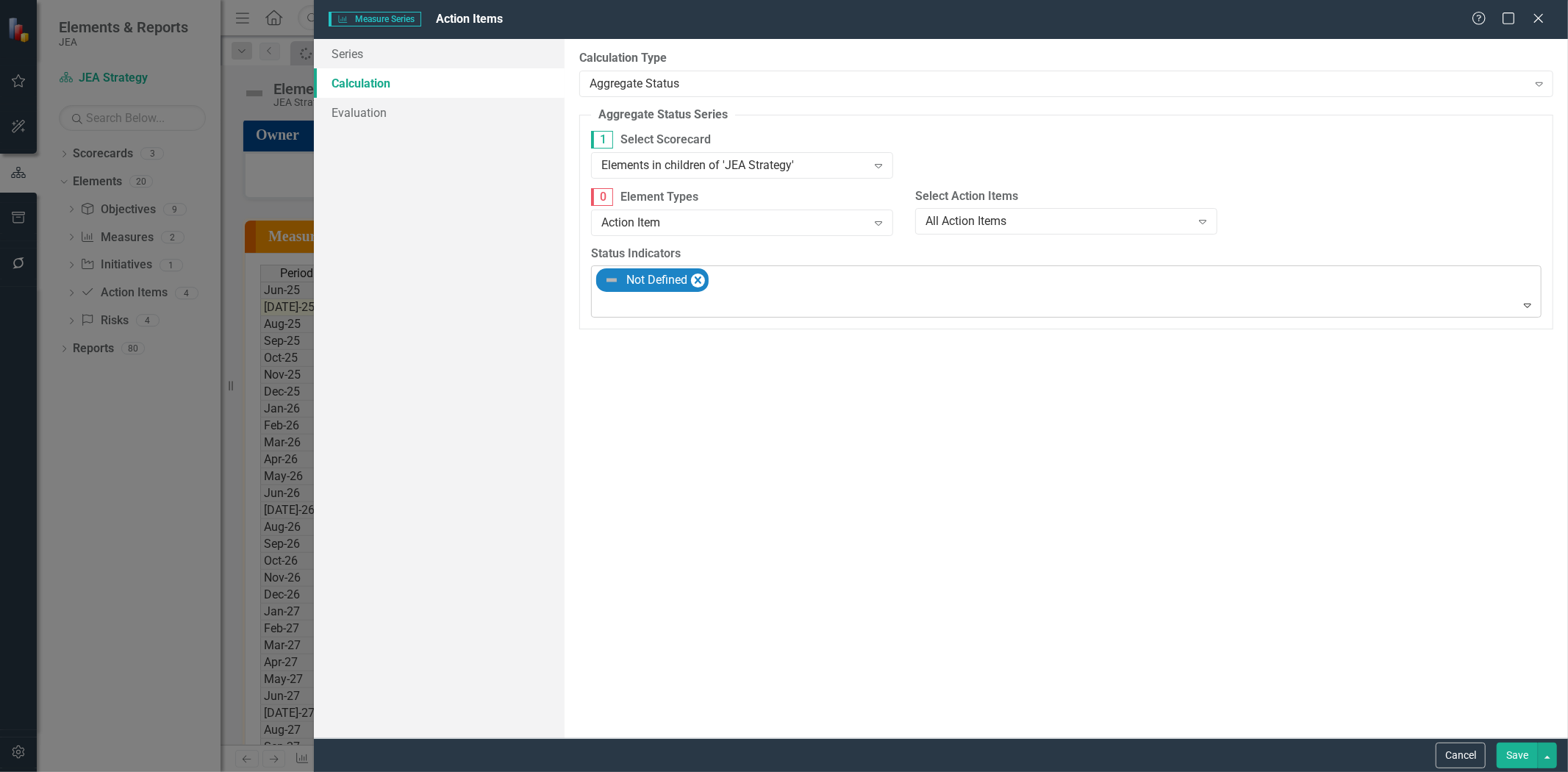
click at [687, 294] on div "Not Defined" at bounding box center [1067, 292] width 947 height 51
click at [689, 334] on div "On Track" at bounding box center [1069, 331] width 927 height 18
click at [866, 305] on div at bounding box center [1067, 305] width 944 height 20
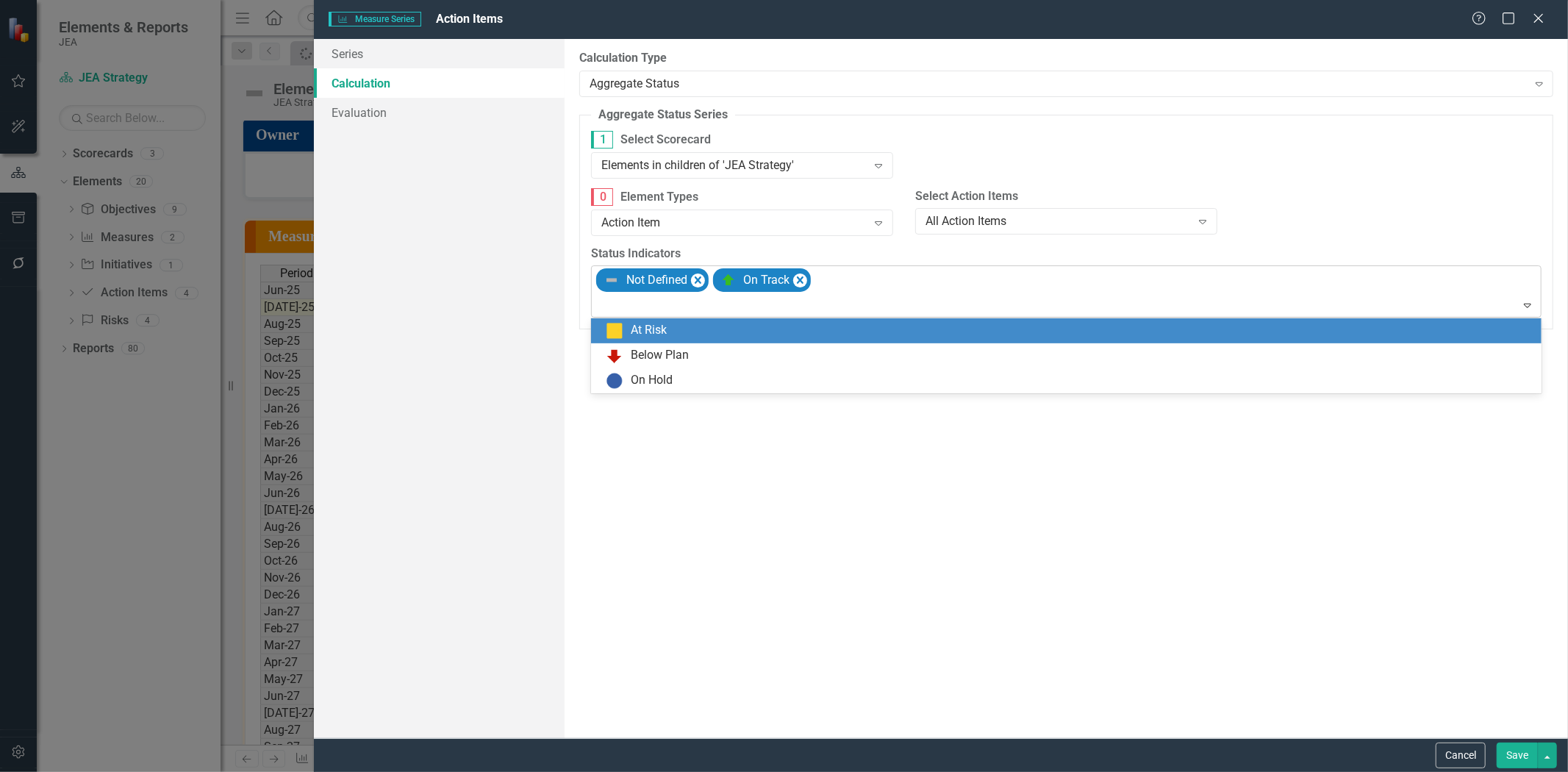
drag, startPoint x: 847, startPoint y: 332, endPoint x: 895, endPoint y: 307, distance: 54.1
click at [847, 333] on div "At Risk" at bounding box center [1069, 331] width 927 height 18
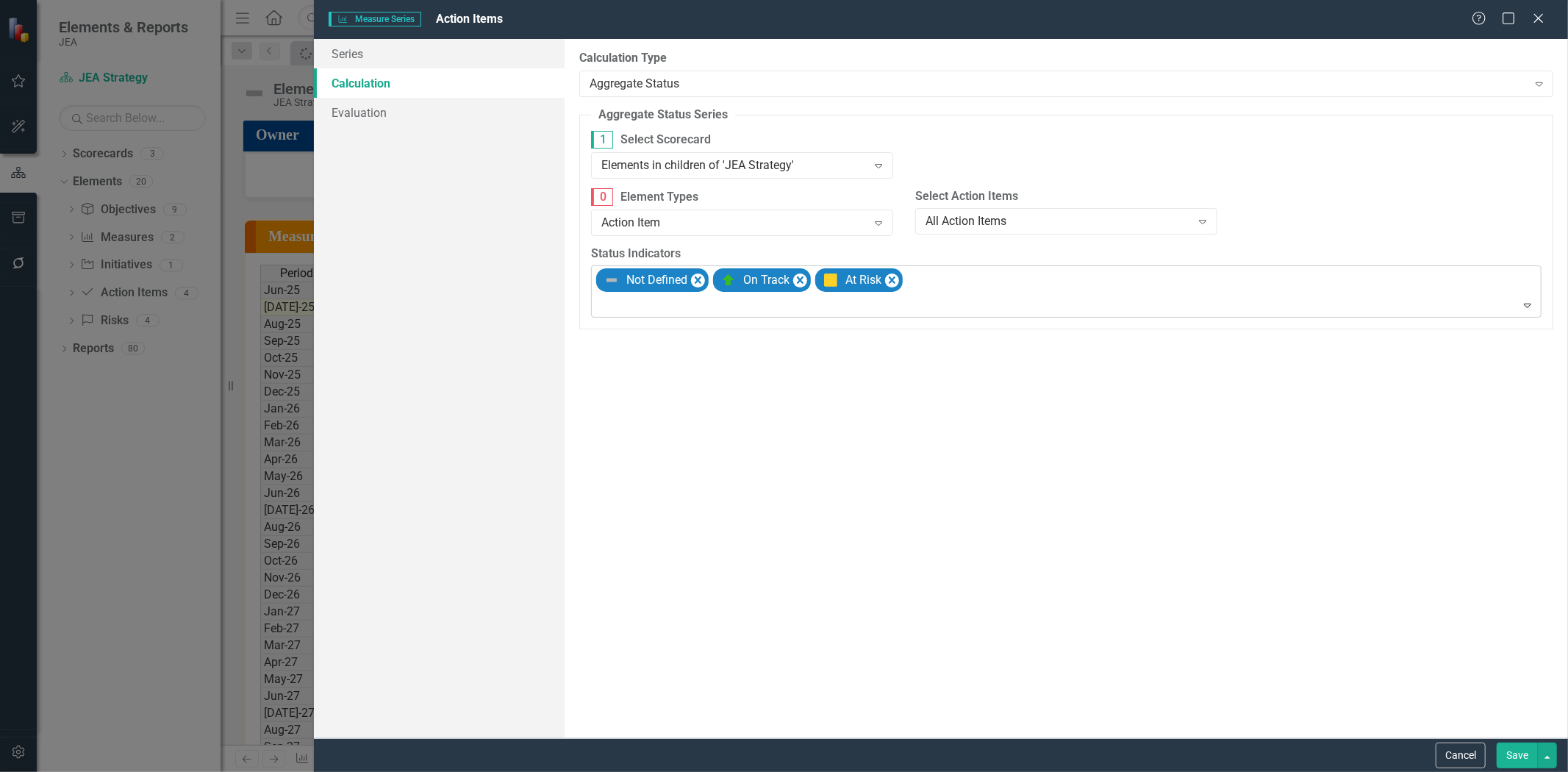
click at [959, 298] on div at bounding box center [1067, 305] width 944 height 20
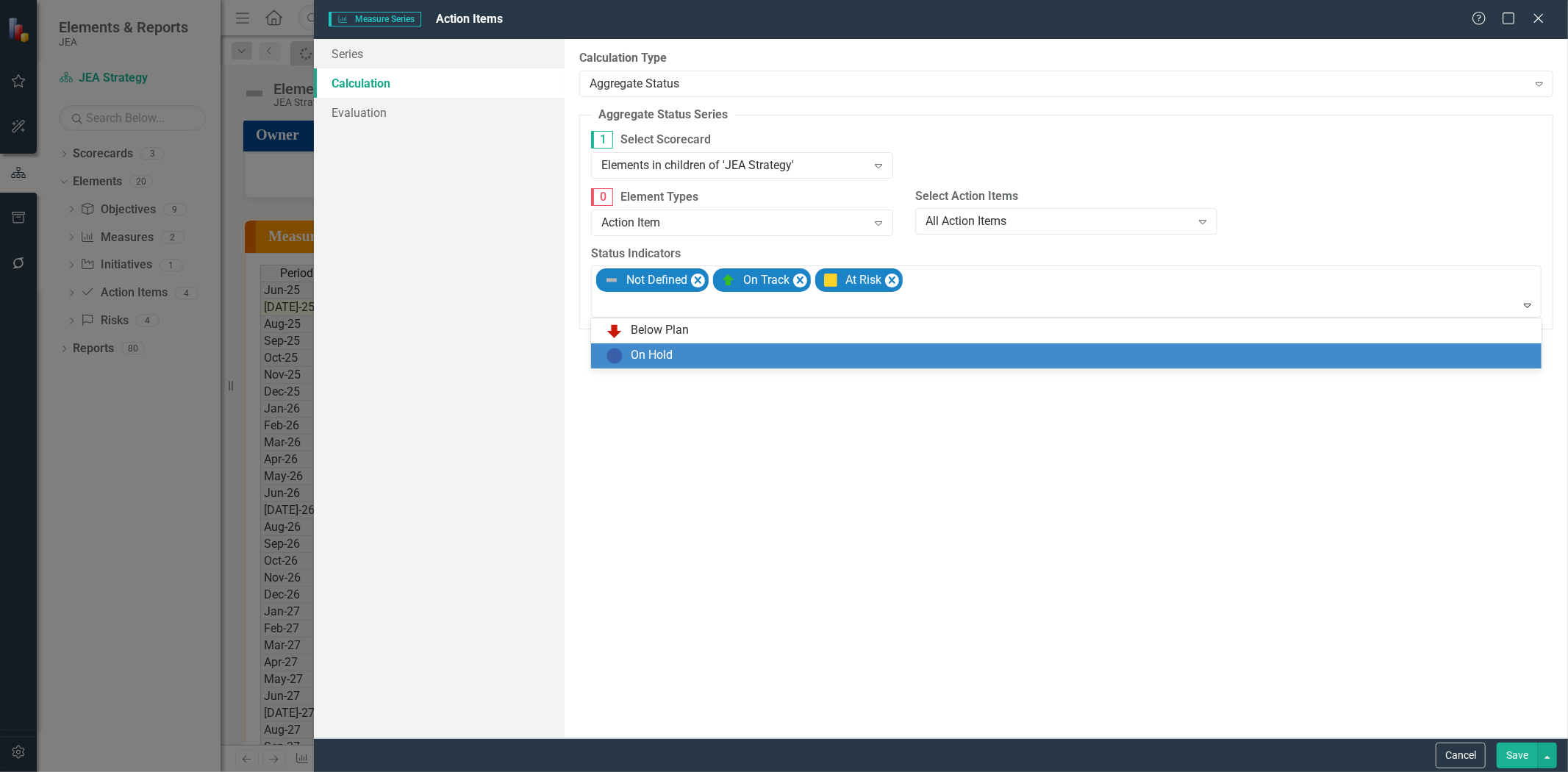
click at [948, 343] on div "On Hold" at bounding box center [1066, 355] width 951 height 25
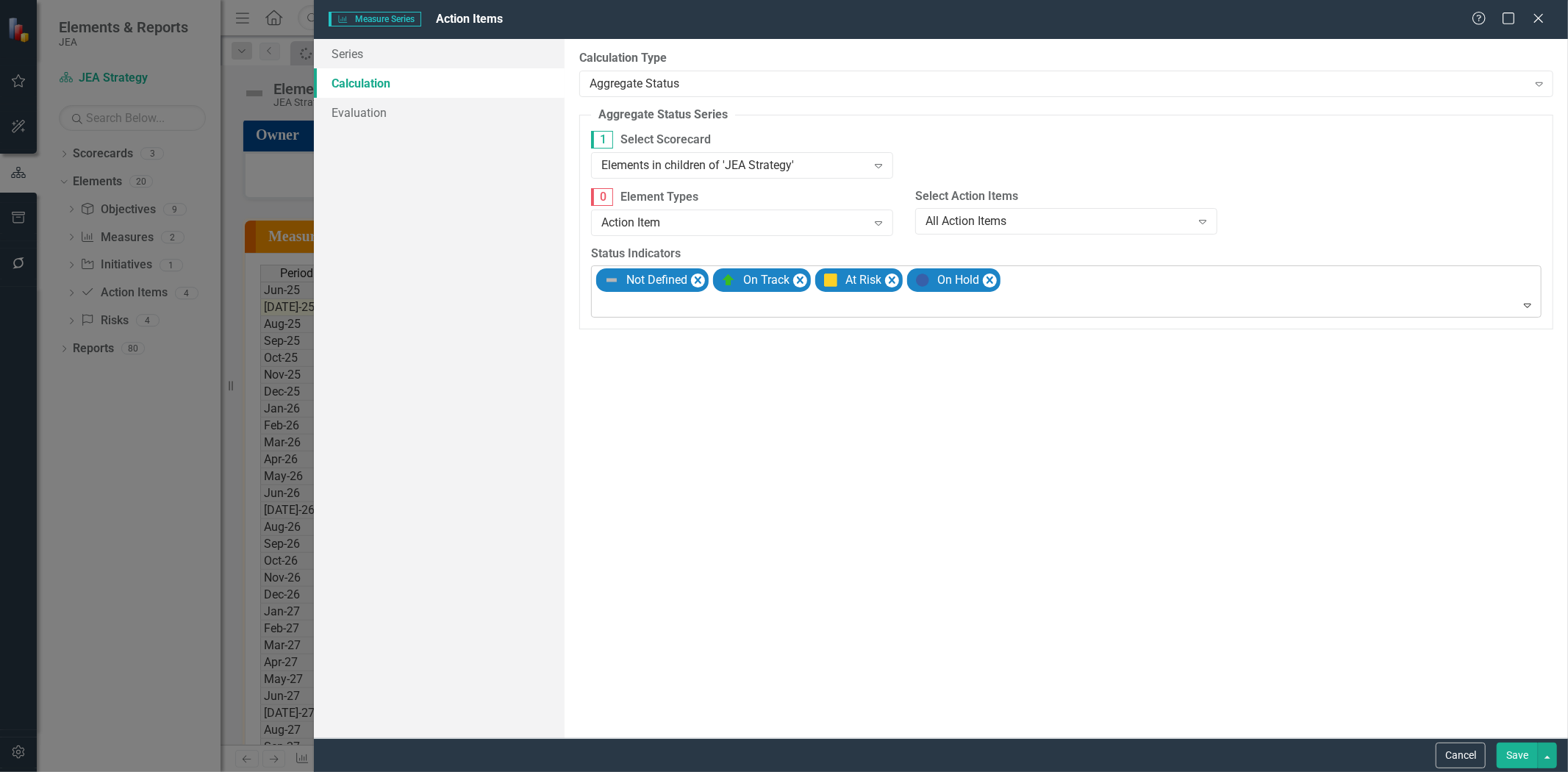
click at [1029, 309] on div at bounding box center [1067, 305] width 944 height 20
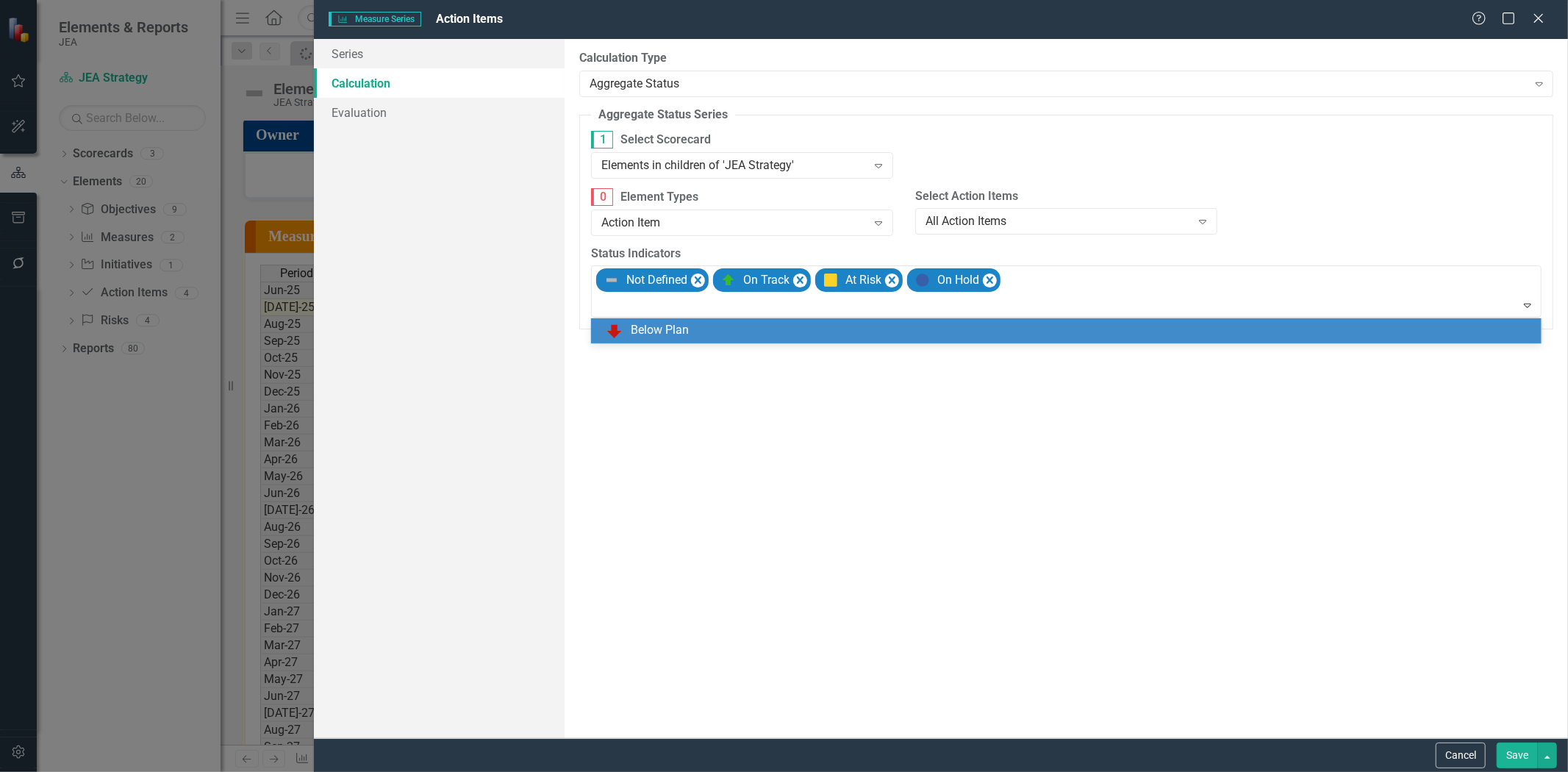
click at [1019, 353] on div "By default, series in ClearPoint are not calculated. So, if you leave the form …" at bounding box center [1066, 388] width 1003 height 699
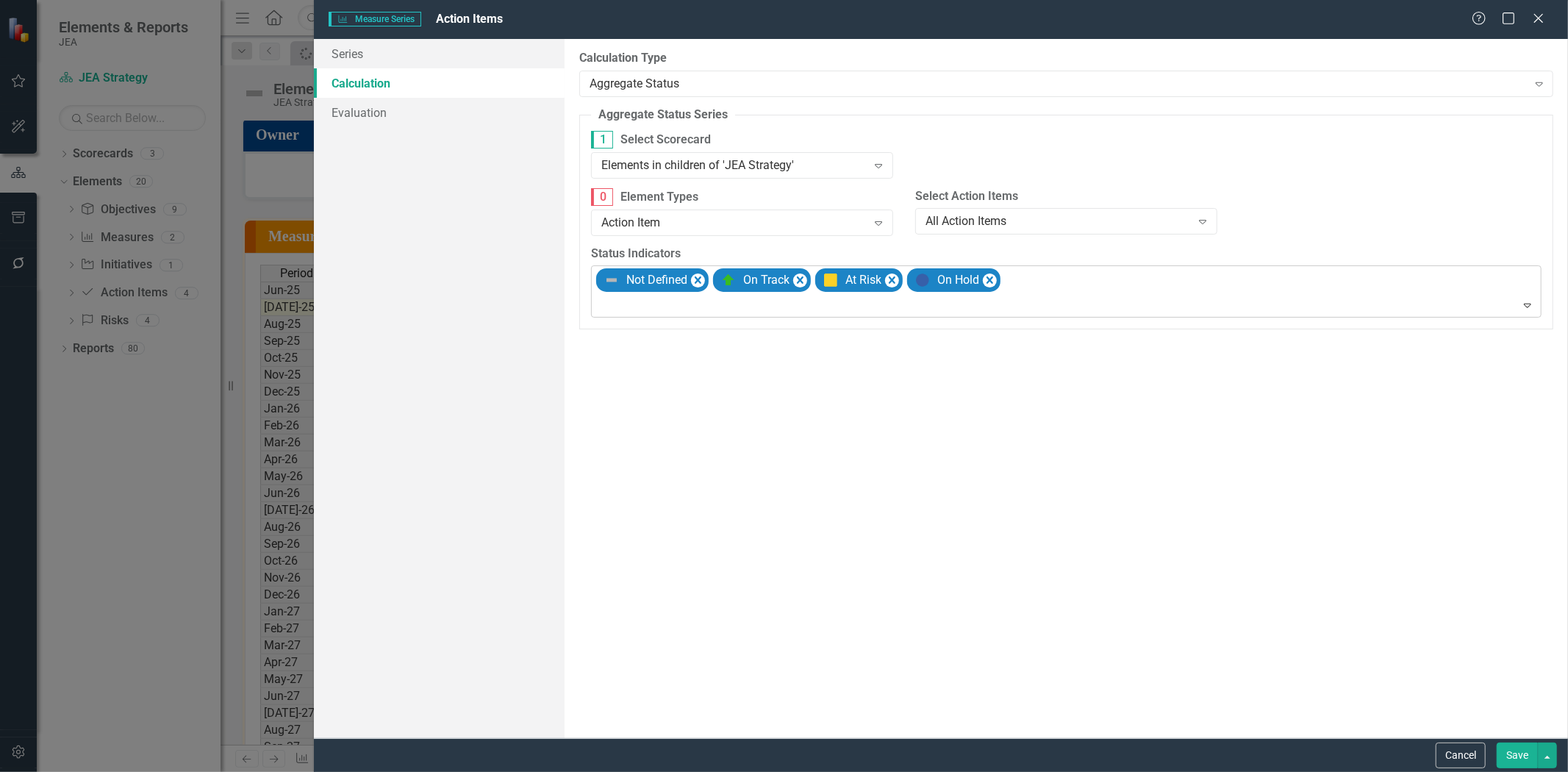
click at [1061, 299] on div at bounding box center [1067, 305] width 944 height 20
click at [1038, 353] on div "By default, series in ClearPoint are not calculated. So, if you leave the form …" at bounding box center [1066, 388] width 1003 height 699
click at [1032, 310] on div at bounding box center [1067, 305] width 944 height 20
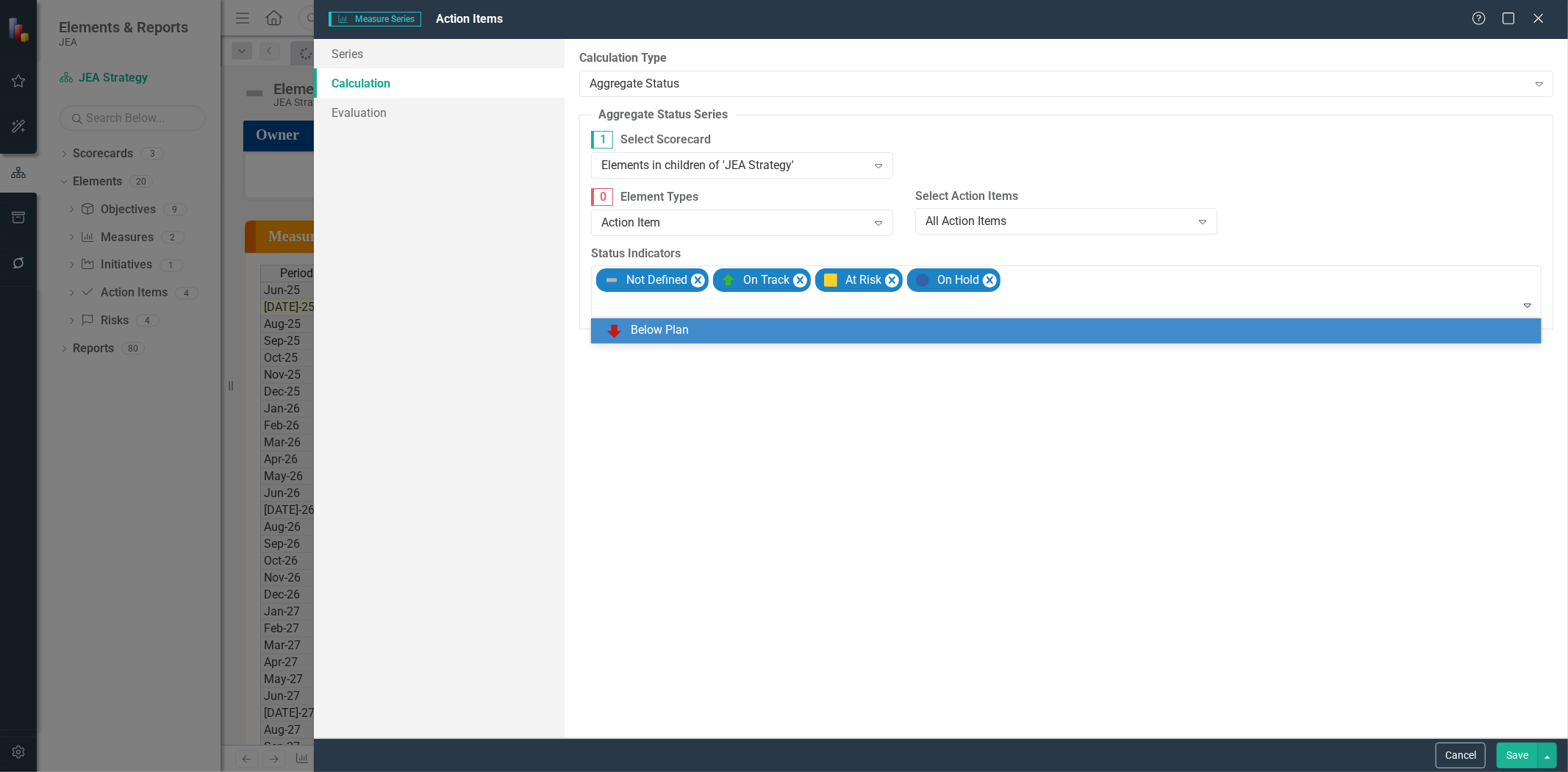
click at [1023, 328] on div "Below Plan" at bounding box center [1069, 331] width 927 height 18
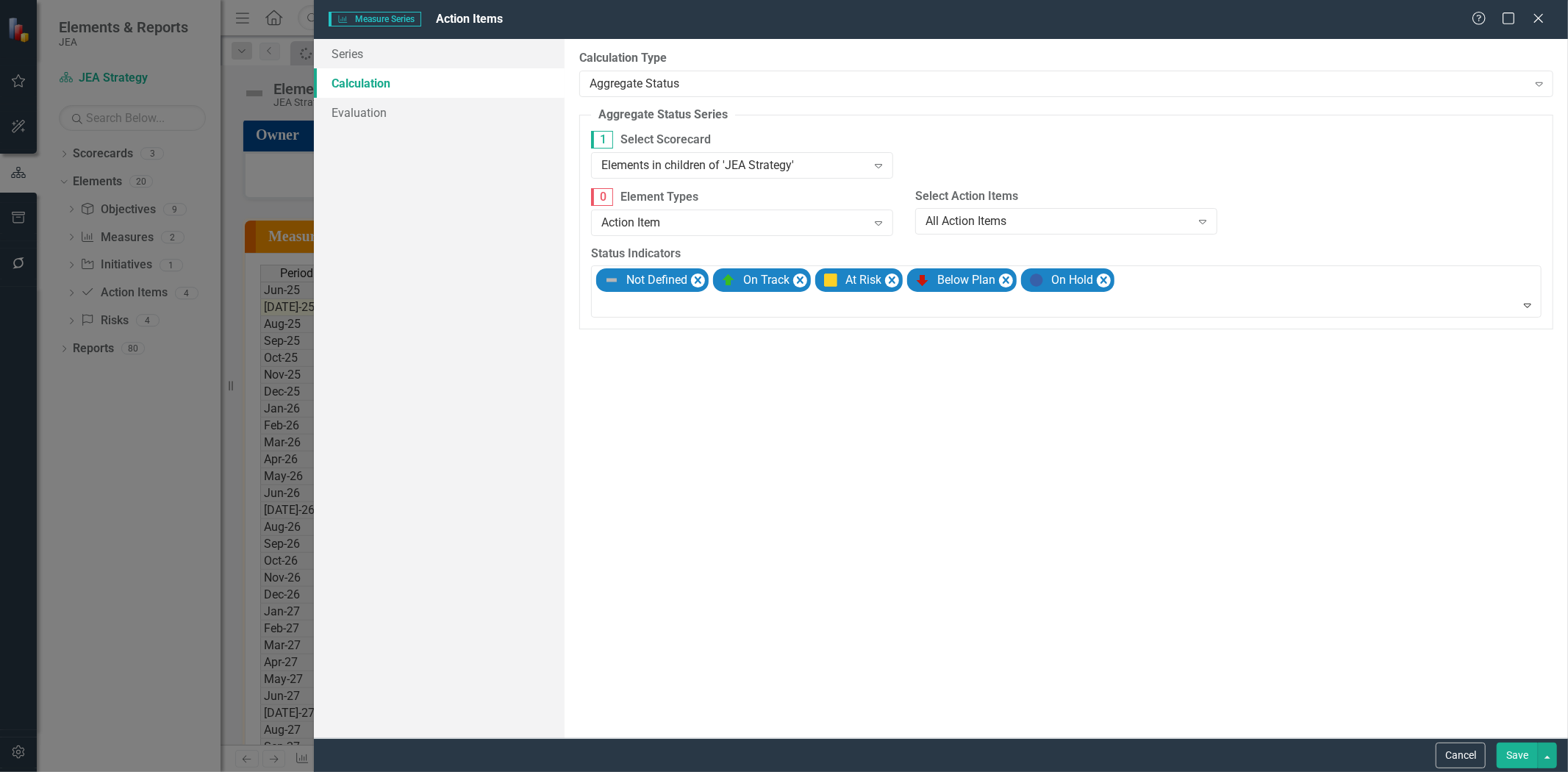
click at [1515, 744] on button "Save" at bounding box center [1517, 754] width 41 height 25
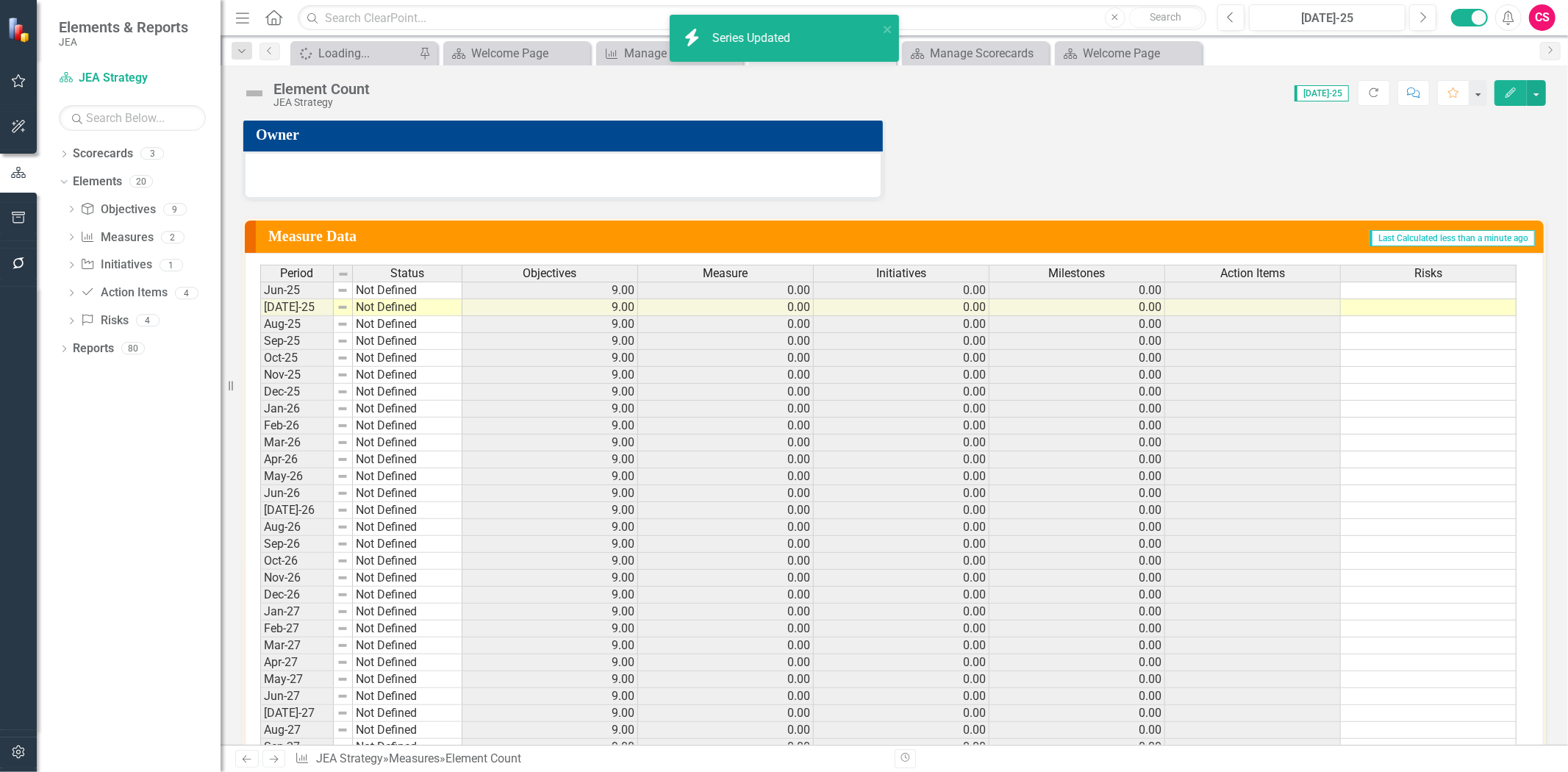
click at [1418, 271] on span "Risks" at bounding box center [1428, 273] width 28 height 13
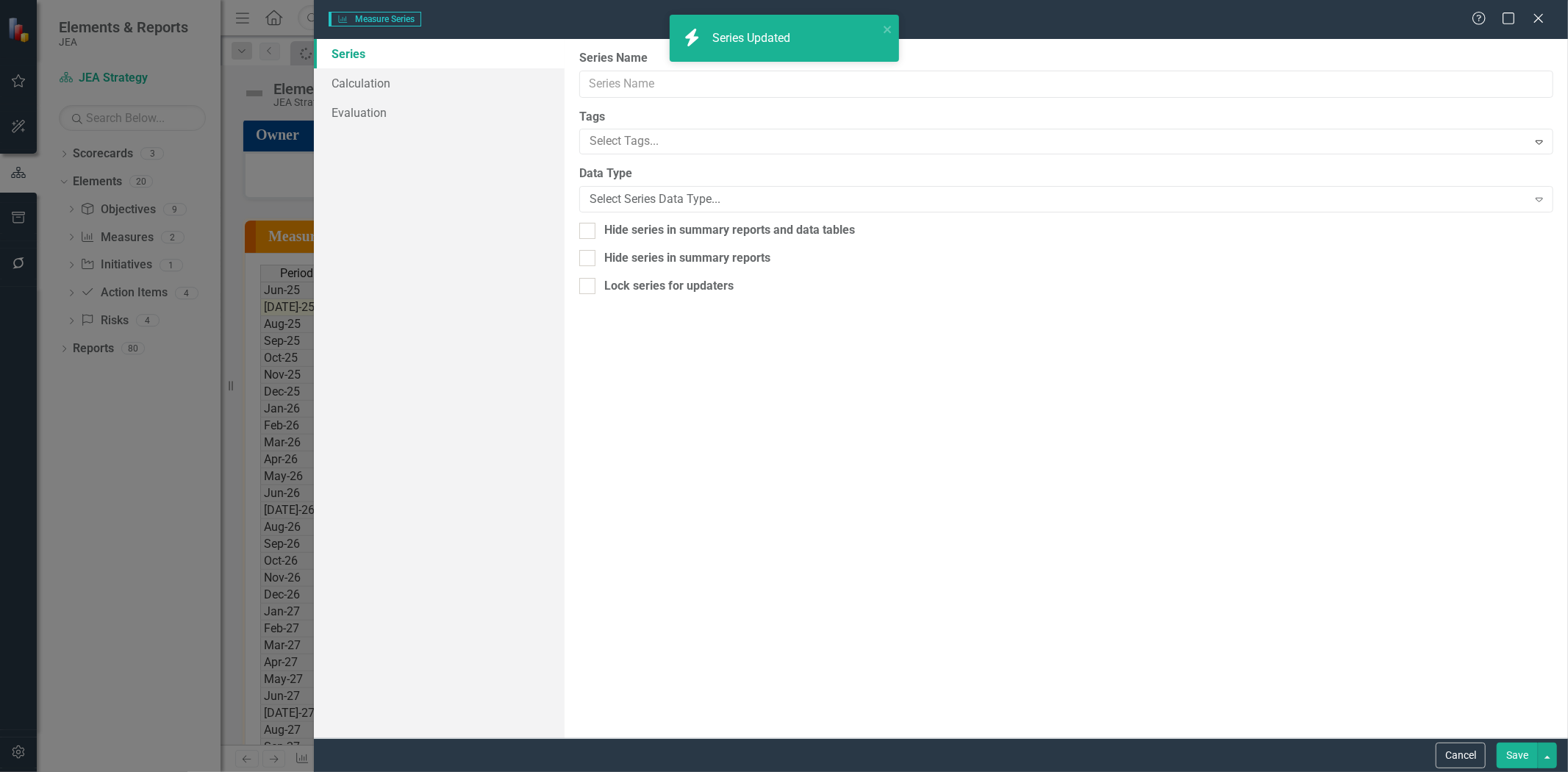
scroll to position [0, 8]
type input "Risks"
click at [392, 76] on link "Calculation" at bounding box center [439, 83] width 251 height 29
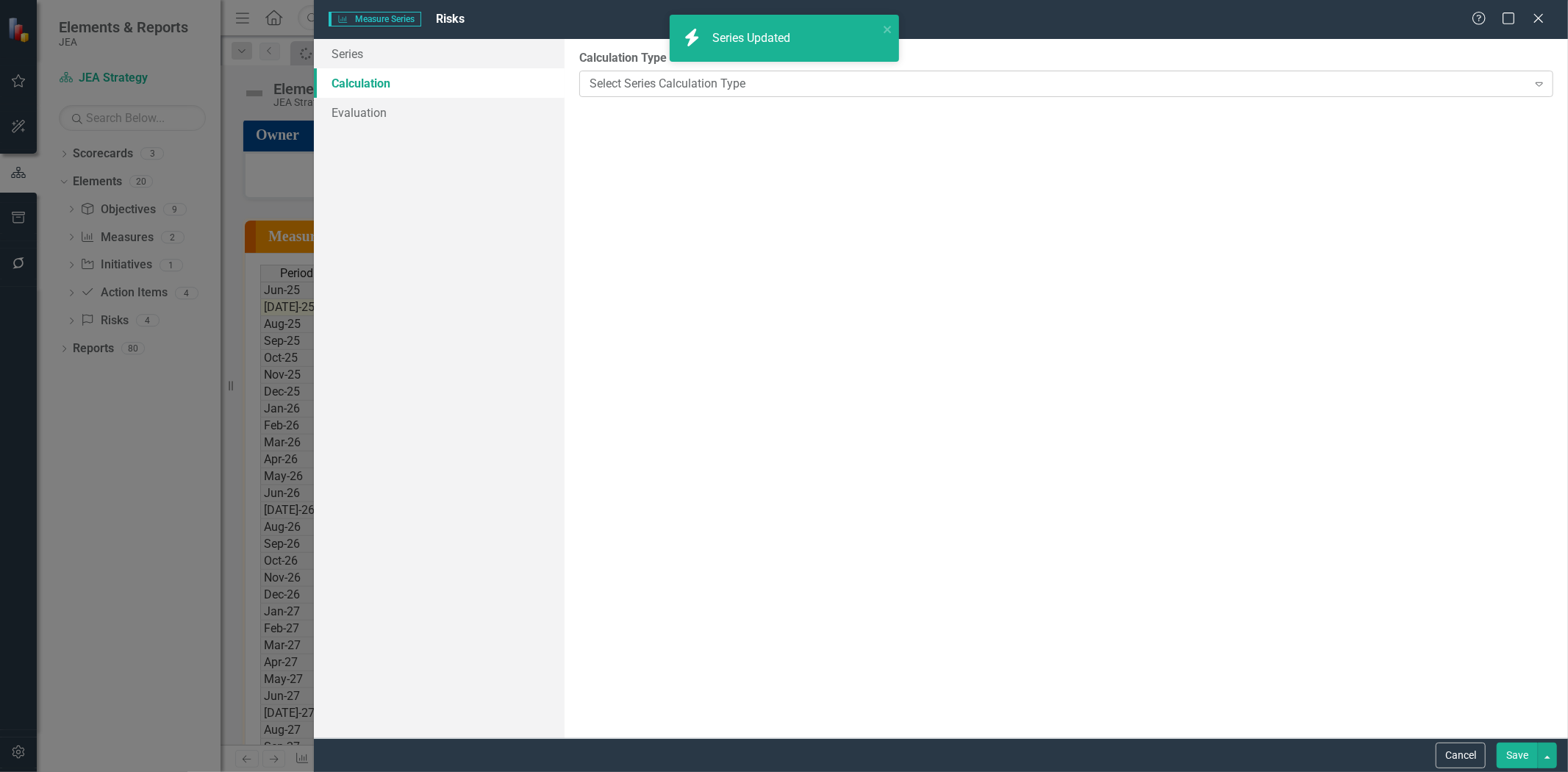
click at [598, 86] on div "Select Series Calculation Type" at bounding box center [1058, 83] width 938 height 17
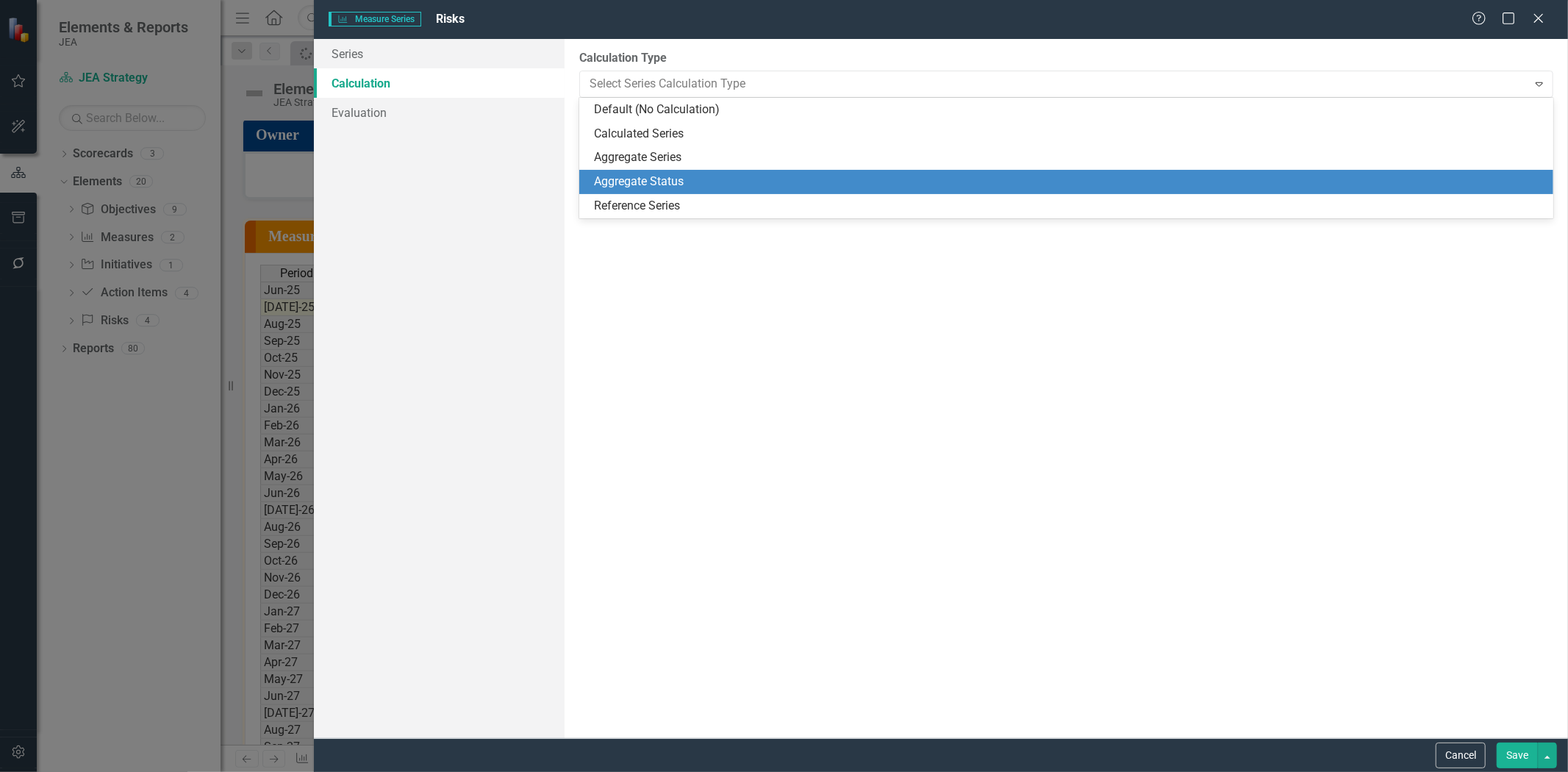
click at [620, 186] on div "Aggregate Status" at bounding box center [1068, 181] width 951 height 17
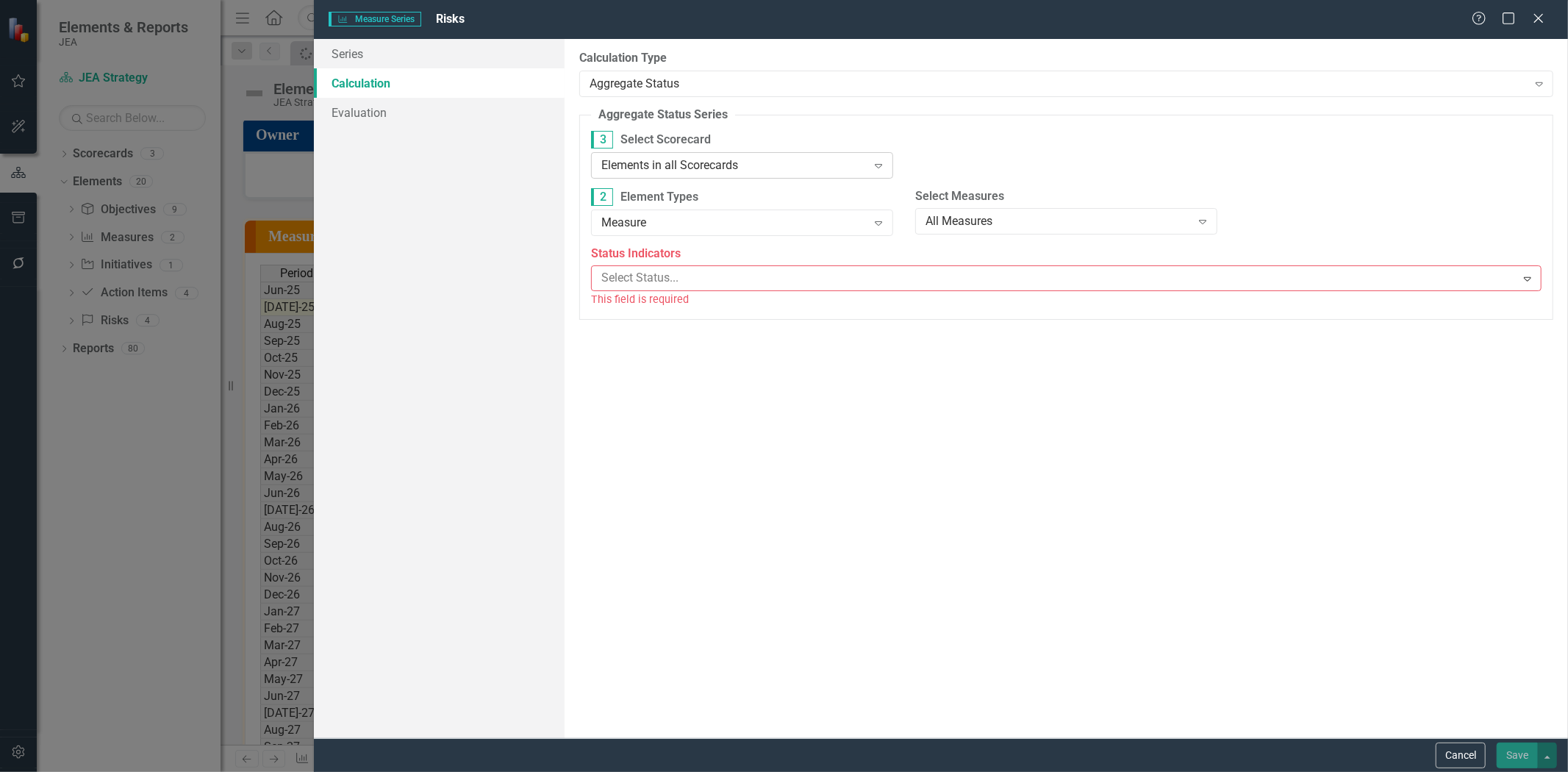
click at [628, 163] on div "Elements in all Scorecards" at bounding box center [734, 164] width 266 height 17
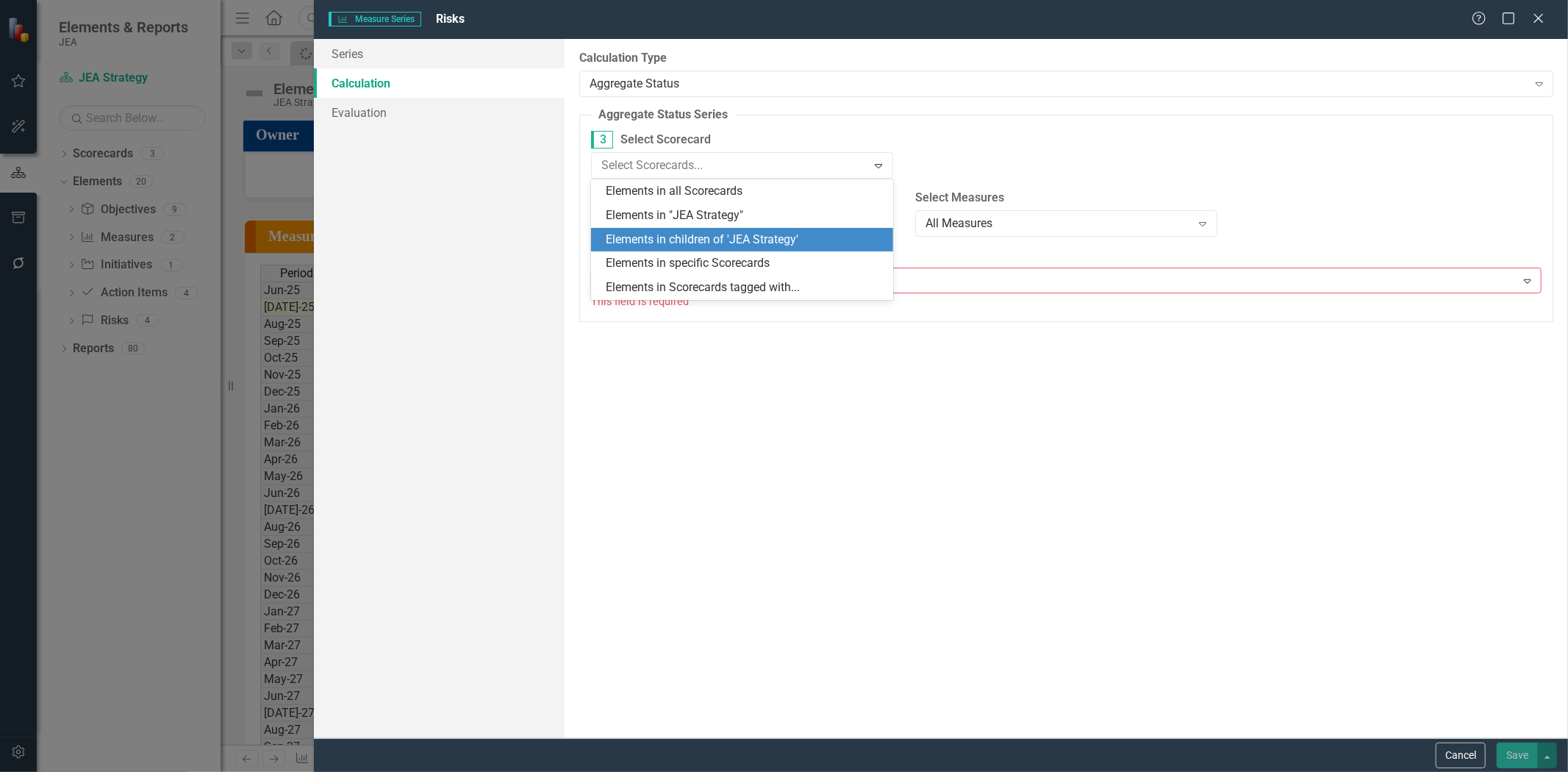
click at [643, 233] on div "Elements in children of 'JEA Strategy'" at bounding box center [745, 239] width 279 height 17
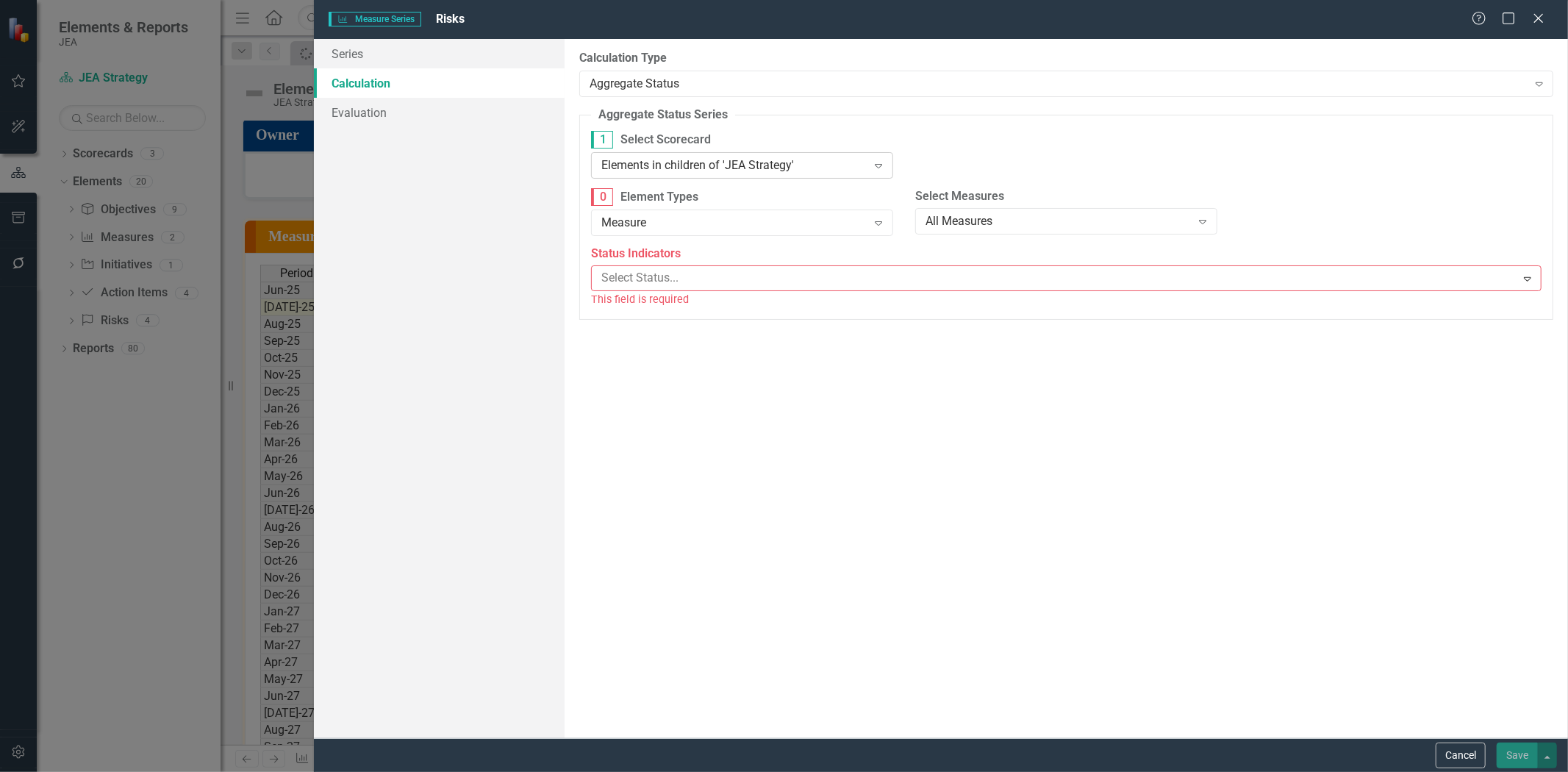
click at [687, 156] on div "Elements in children of 'JEA Strategy' Expand" at bounding box center [742, 165] width 303 height 26
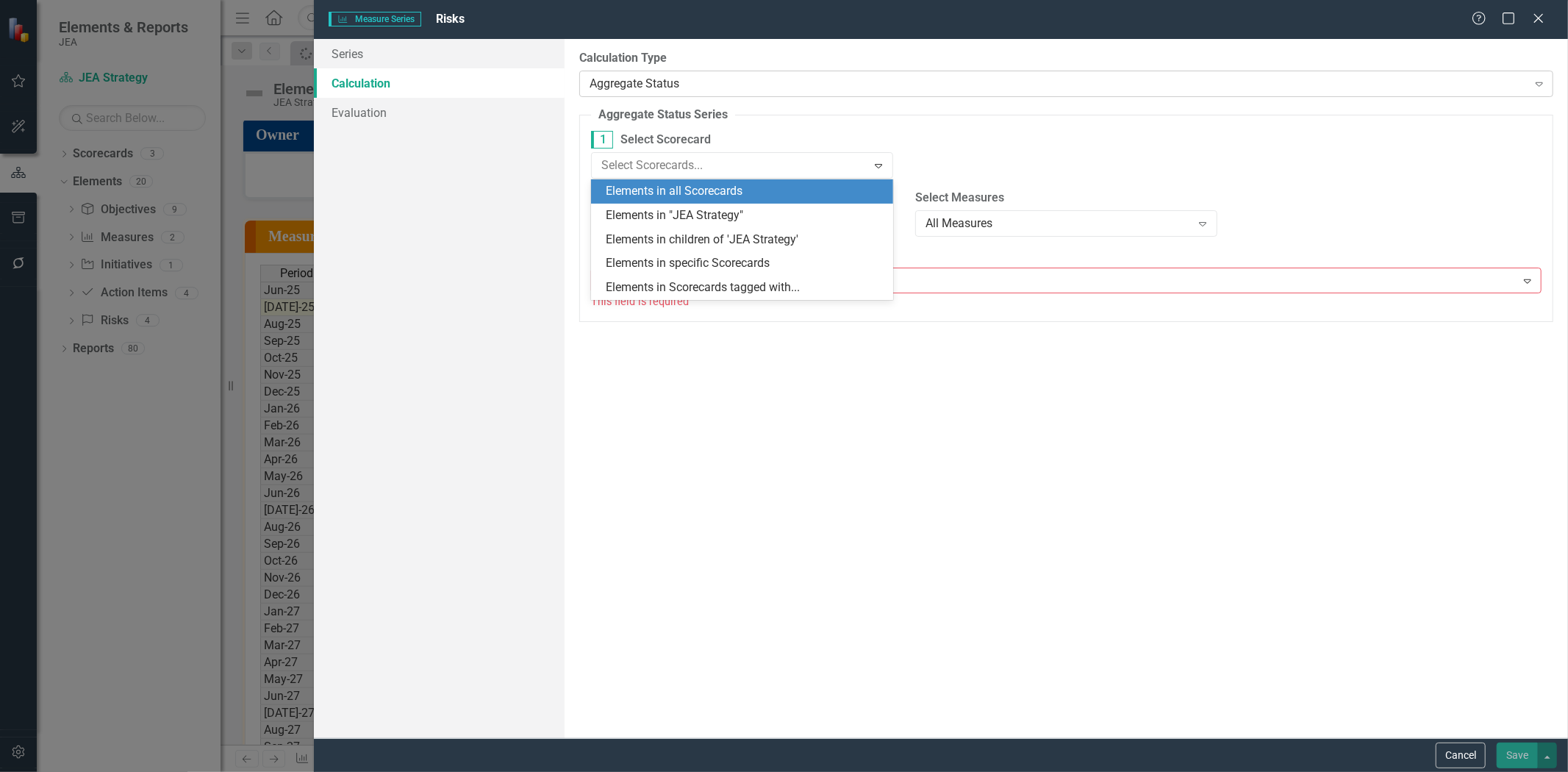
click at [894, 79] on div "Aggregate Status" at bounding box center [1058, 83] width 938 height 17
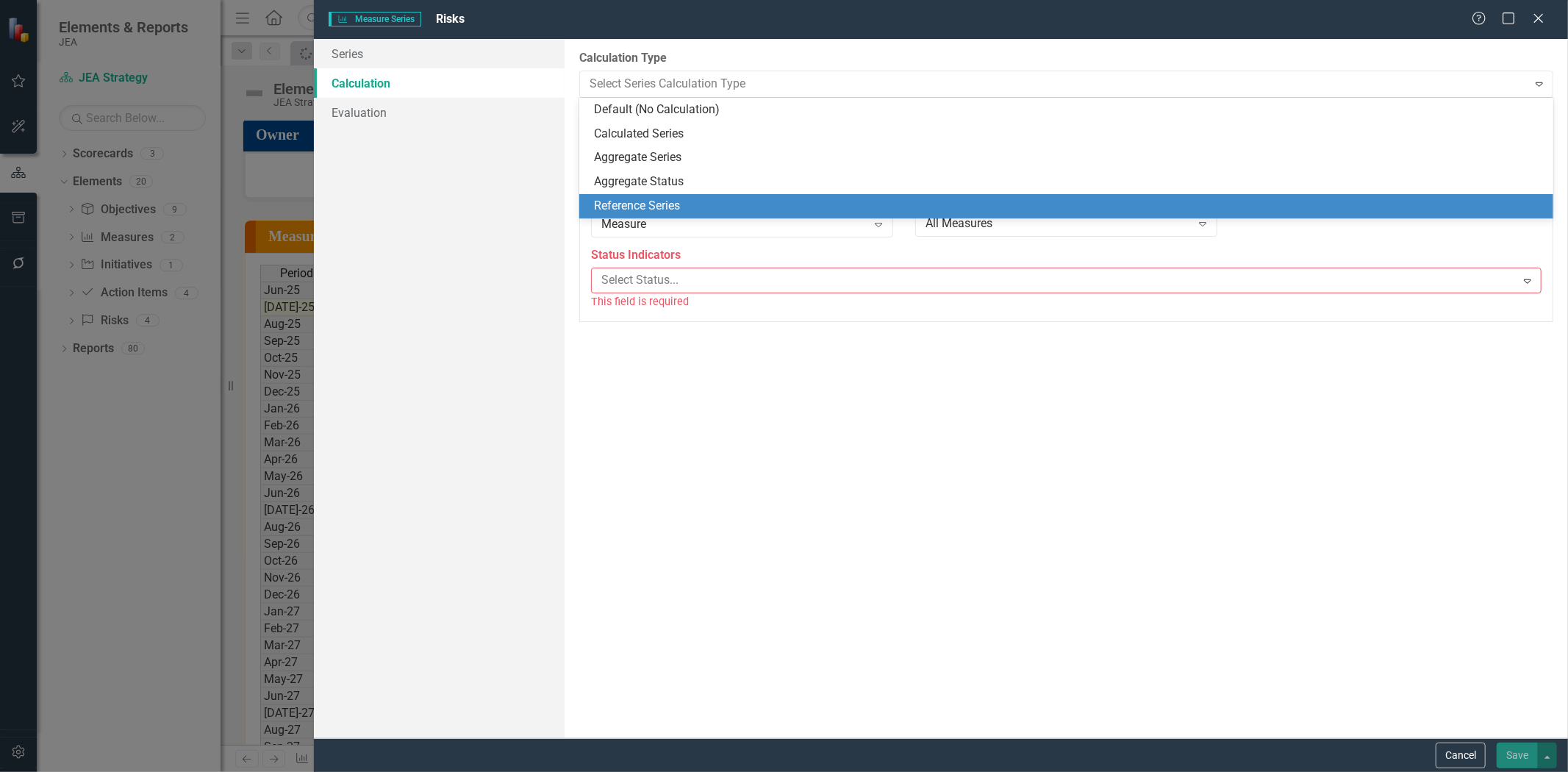
click at [689, 239] on div "0 Element Types Measure Expand" at bounding box center [741, 218] width 325 height 57
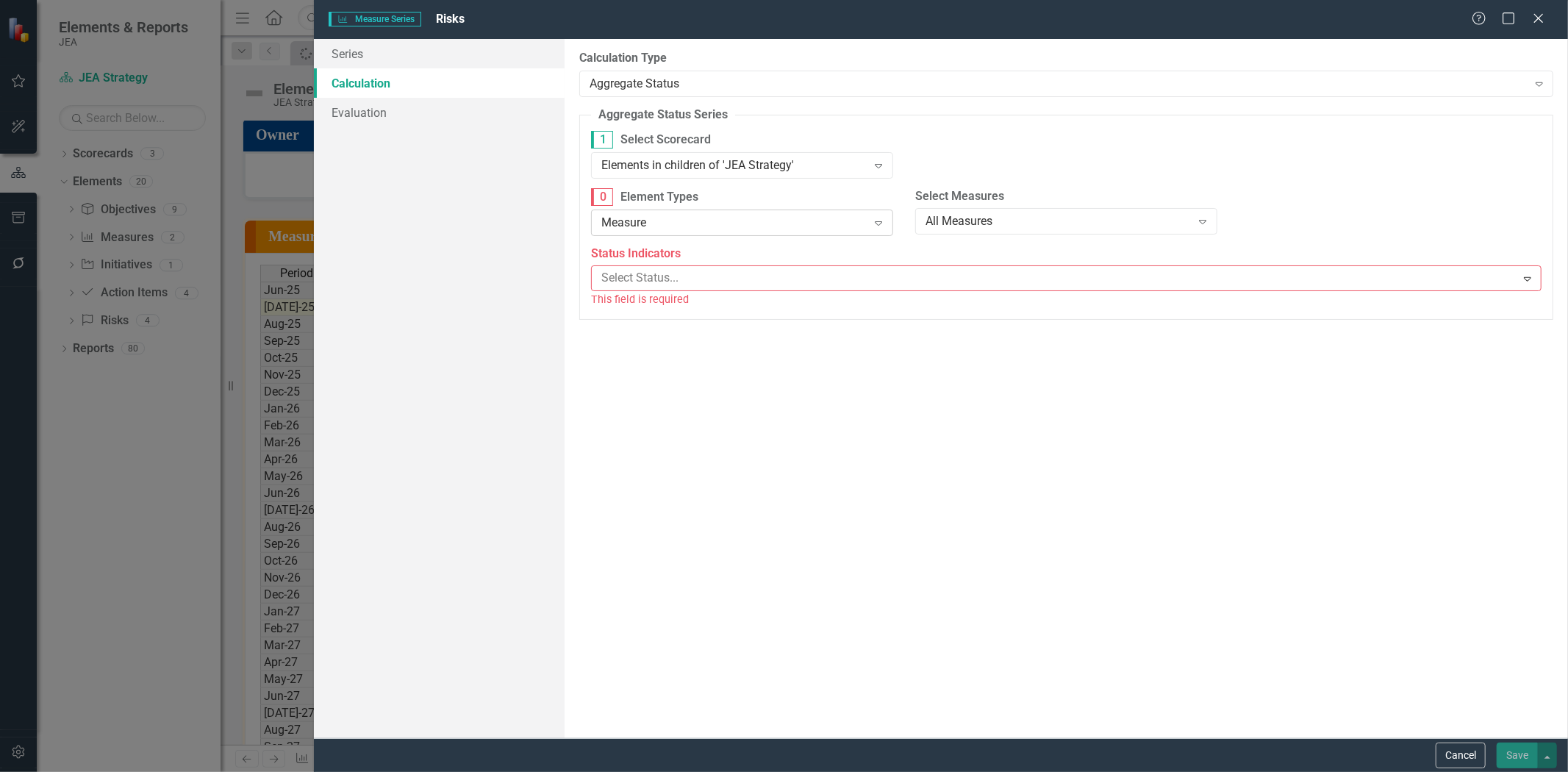
click at [678, 229] on div "Measure" at bounding box center [734, 222] width 266 height 17
click at [789, 199] on label "0 Element Types" at bounding box center [742, 197] width 303 height 18
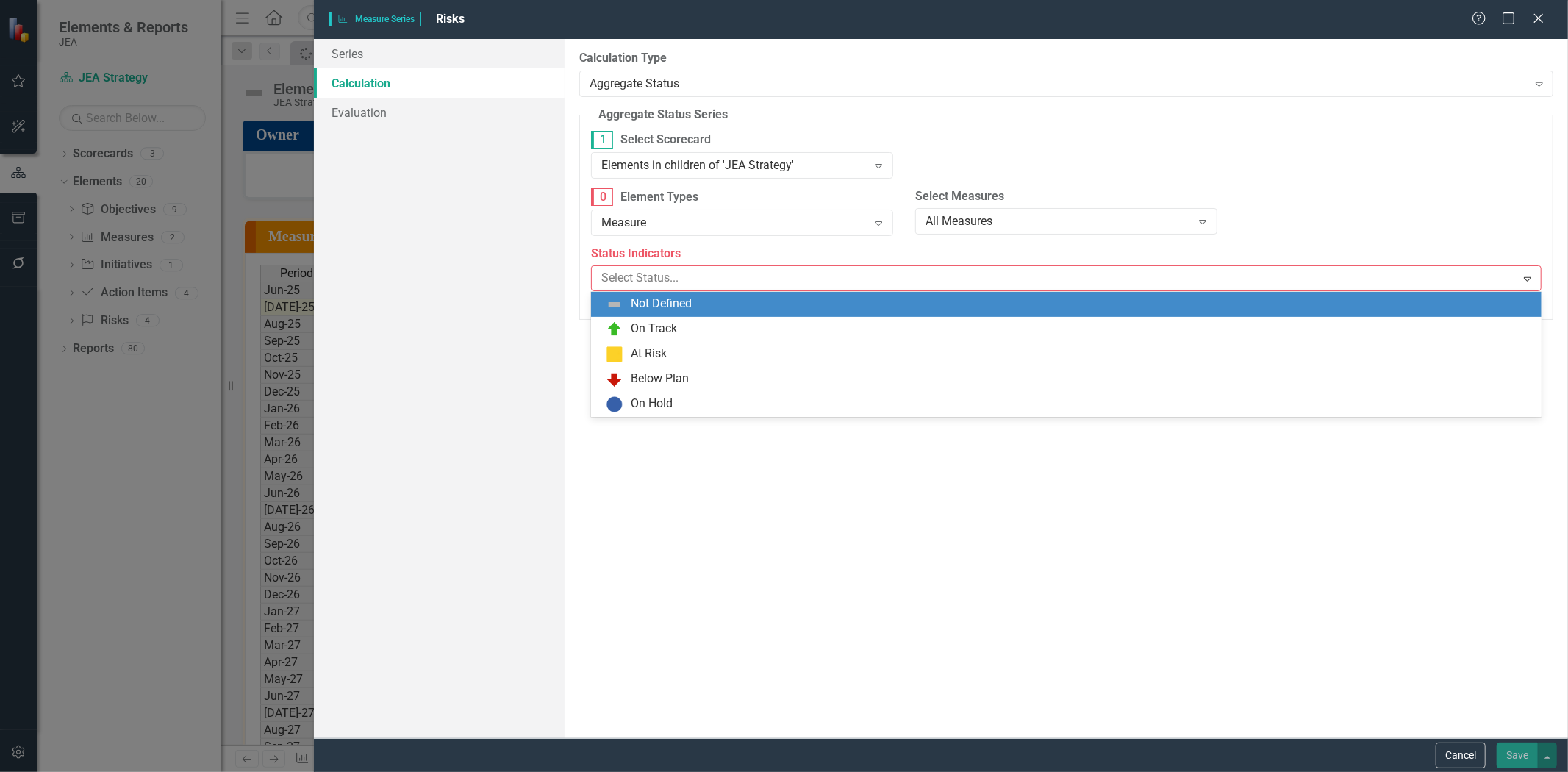
click at [677, 277] on div at bounding box center [1055, 278] width 920 height 20
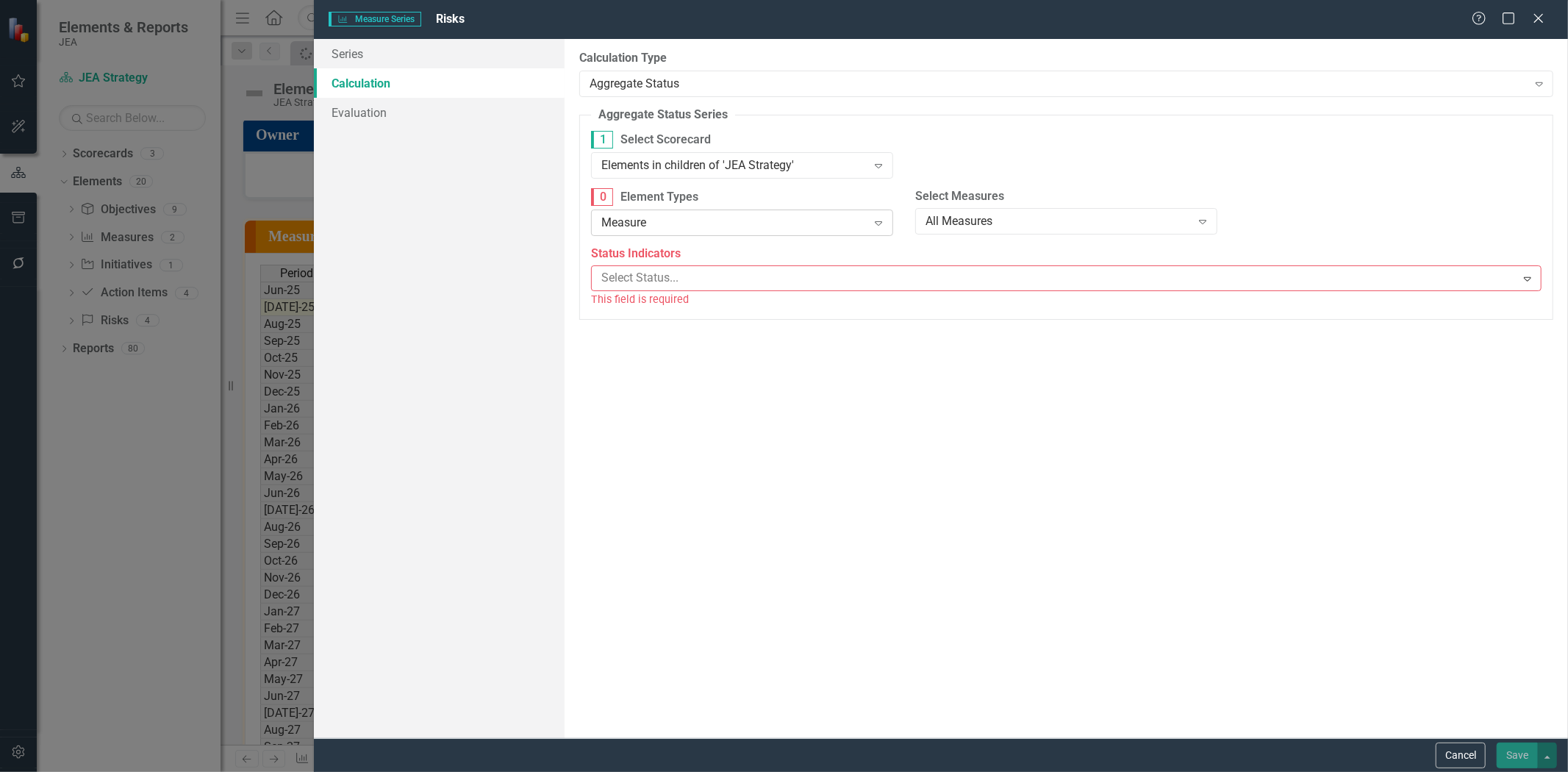
click at [667, 230] on div "Measure" at bounding box center [734, 222] width 266 height 17
drag, startPoint x: 640, startPoint y: 348, endPoint x: 637, endPoint y: 333, distance: 15.3
click at [638, 291] on body "Elements & Reports JEA Scorecard JEA Strategy Search Dropdown Scorecards 3 Drop…" at bounding box center [784, 386] width 1568 height 772
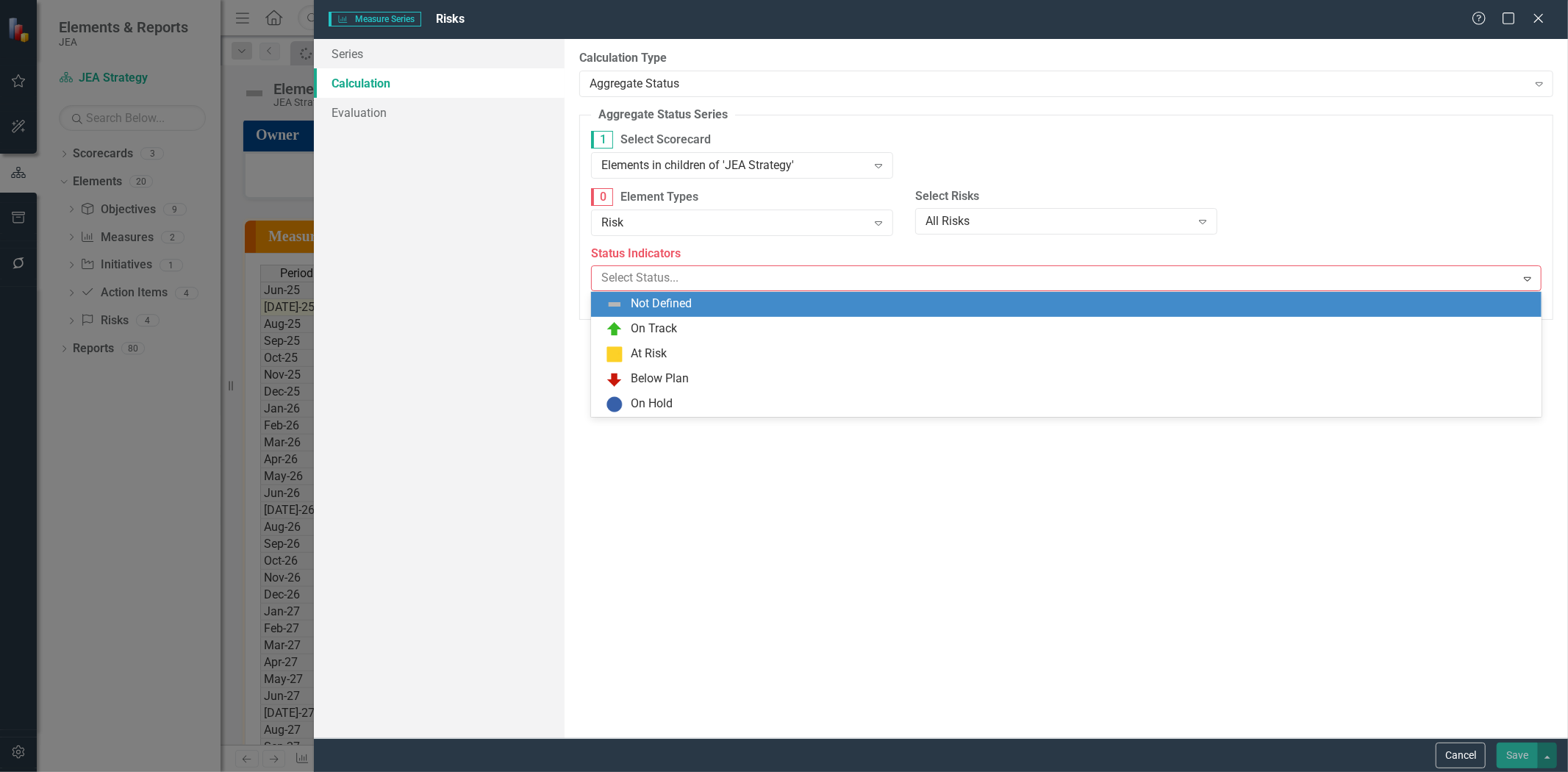
click at [638, 283] on div at bounding box center [1055, 278] width 920 height 20
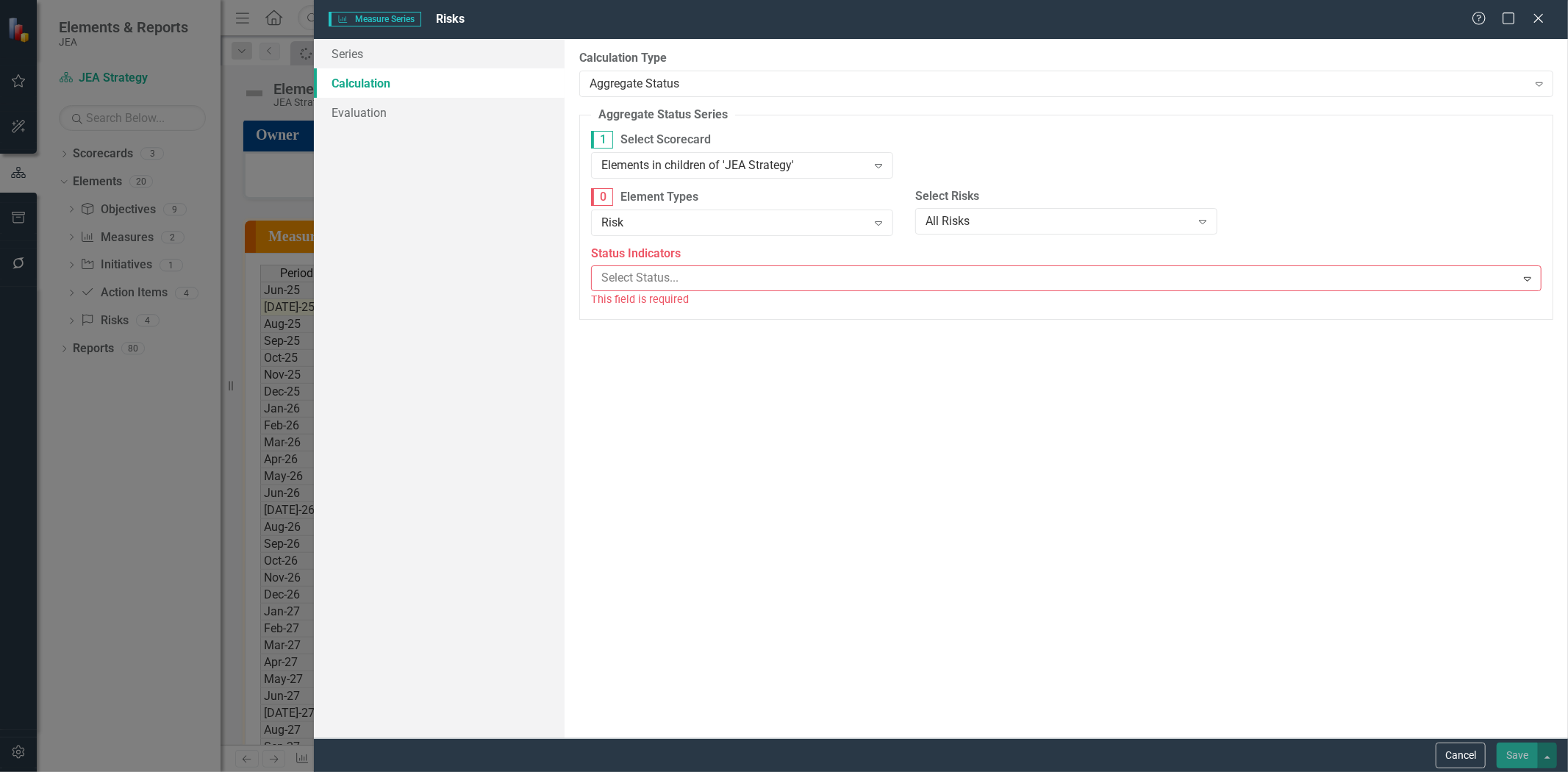
click at [638, 297] on div "This field is required" at bounding box center [1066, 299] width 951 height 17
click at [638, 262] on label "Status Indicators" at bounding box center [1066, 253] width 951 height 17
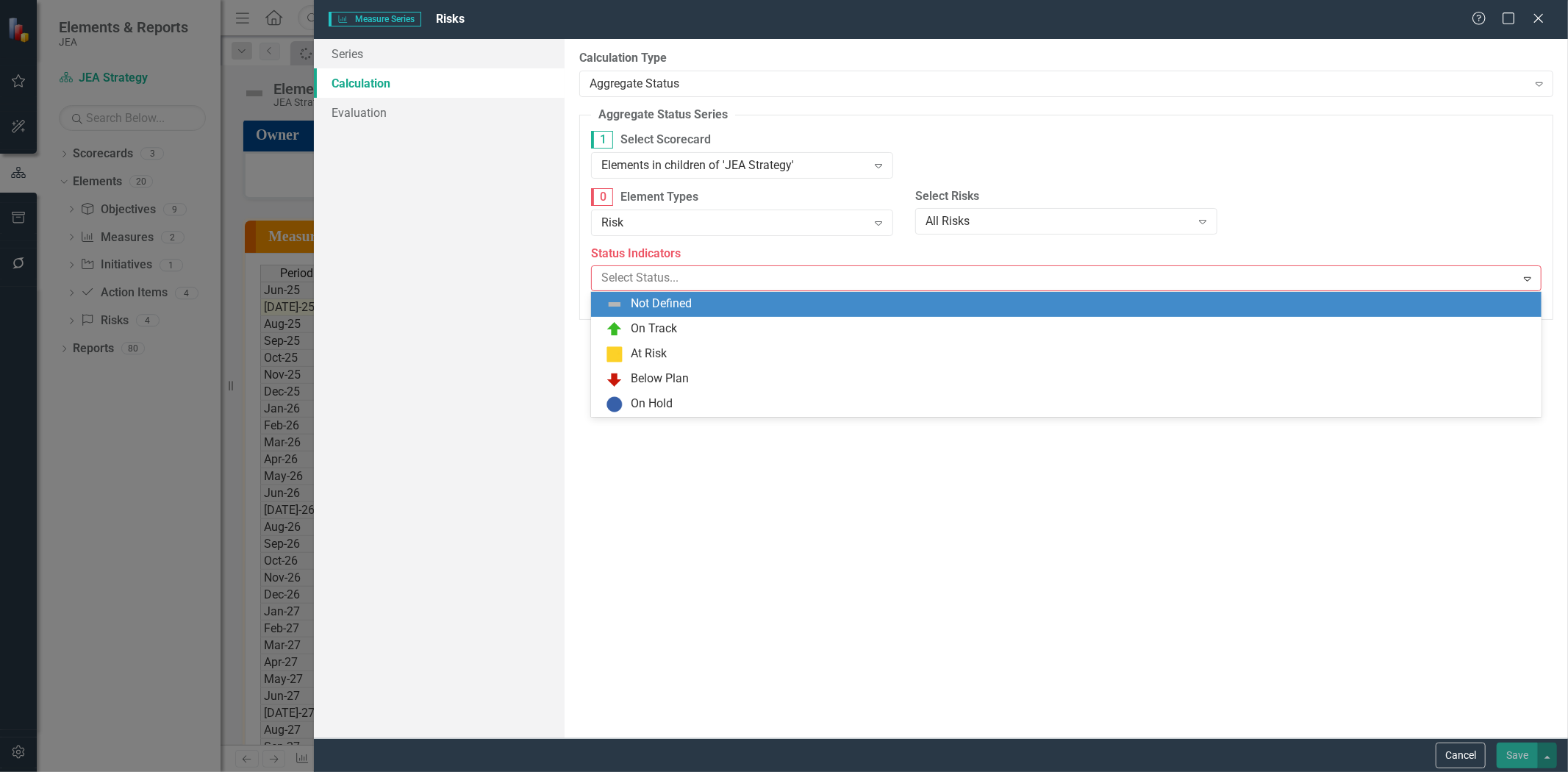
click at [645, 290] on div "Select Status... Expand" at bounding box center [1066, 278] width 951 height 25
click at [651, 304] on div "Not Defined" at bounding box center [660, 303] width 61 height 17
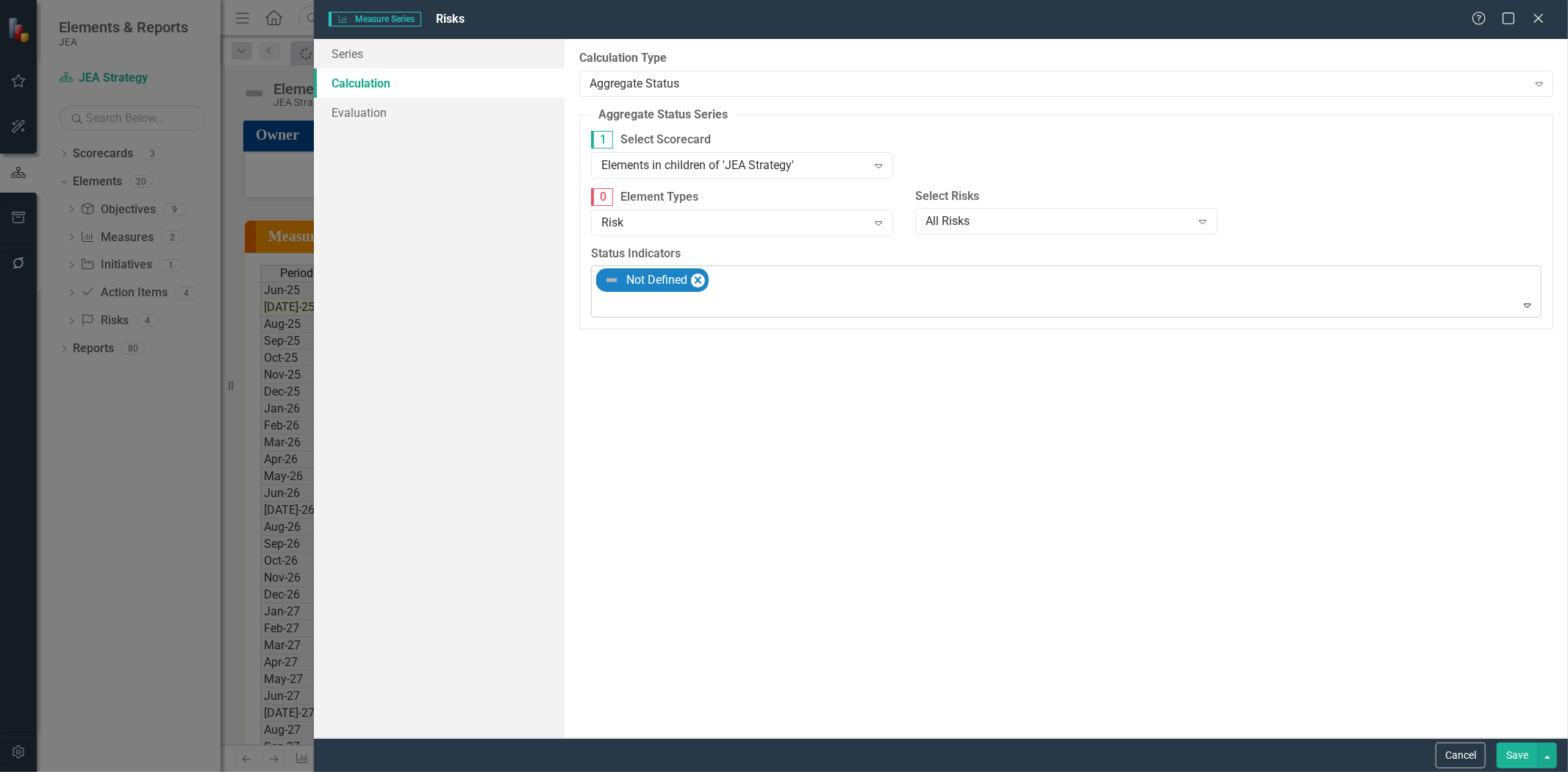
click at [782, 293] on div "Not Defined" at bounding box center [1067, 292] width 947 height 51
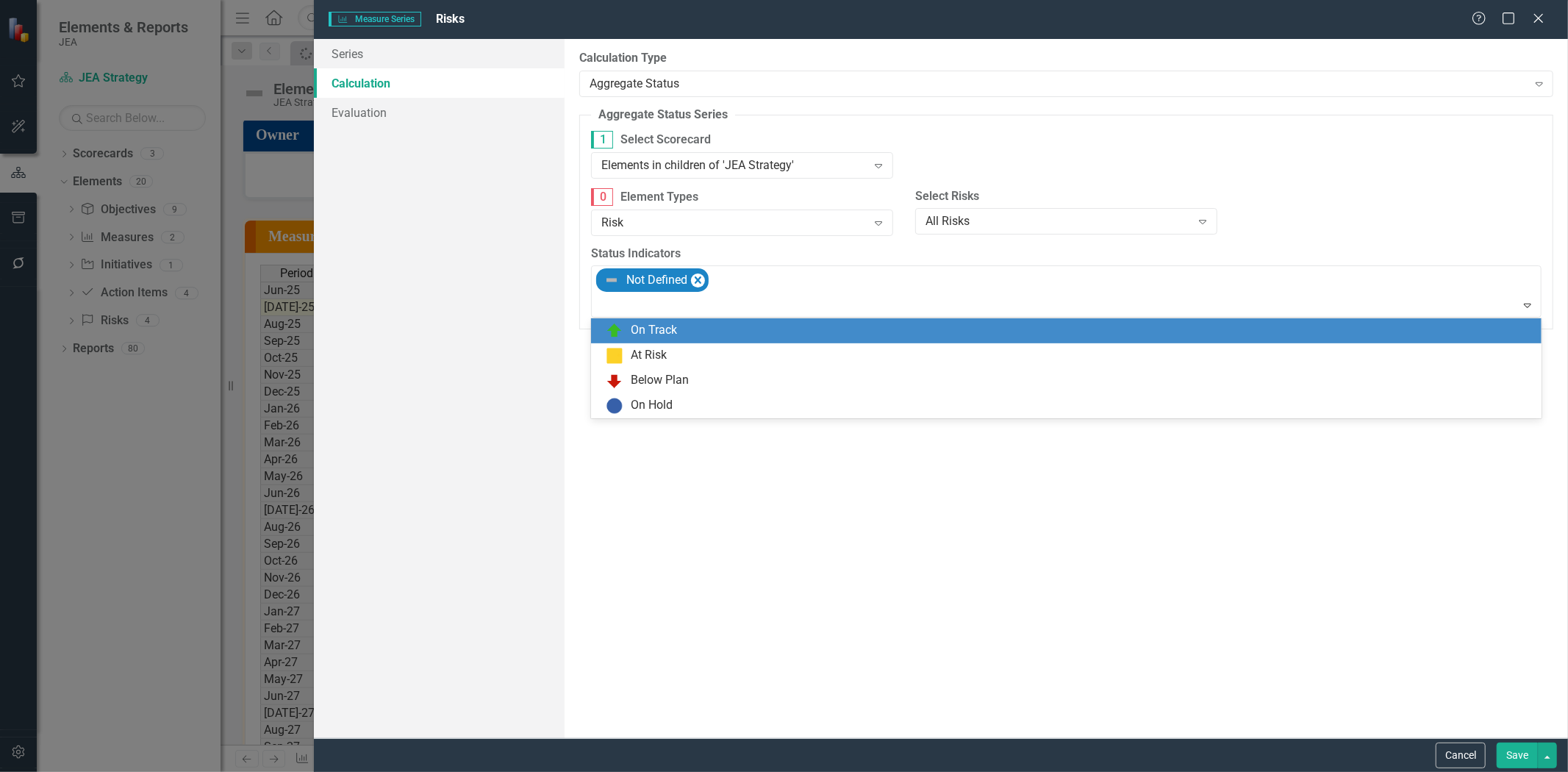
click at [777, 331] on div "On Track" at bounding box center [1069, 331] width 927 height 18
click at [820, 312] on div at bounding box center [1067, 305] width 944 height 20
click at [820, 334] on div "At Risk" at bounding box center [1069, 331] width 927 height 18
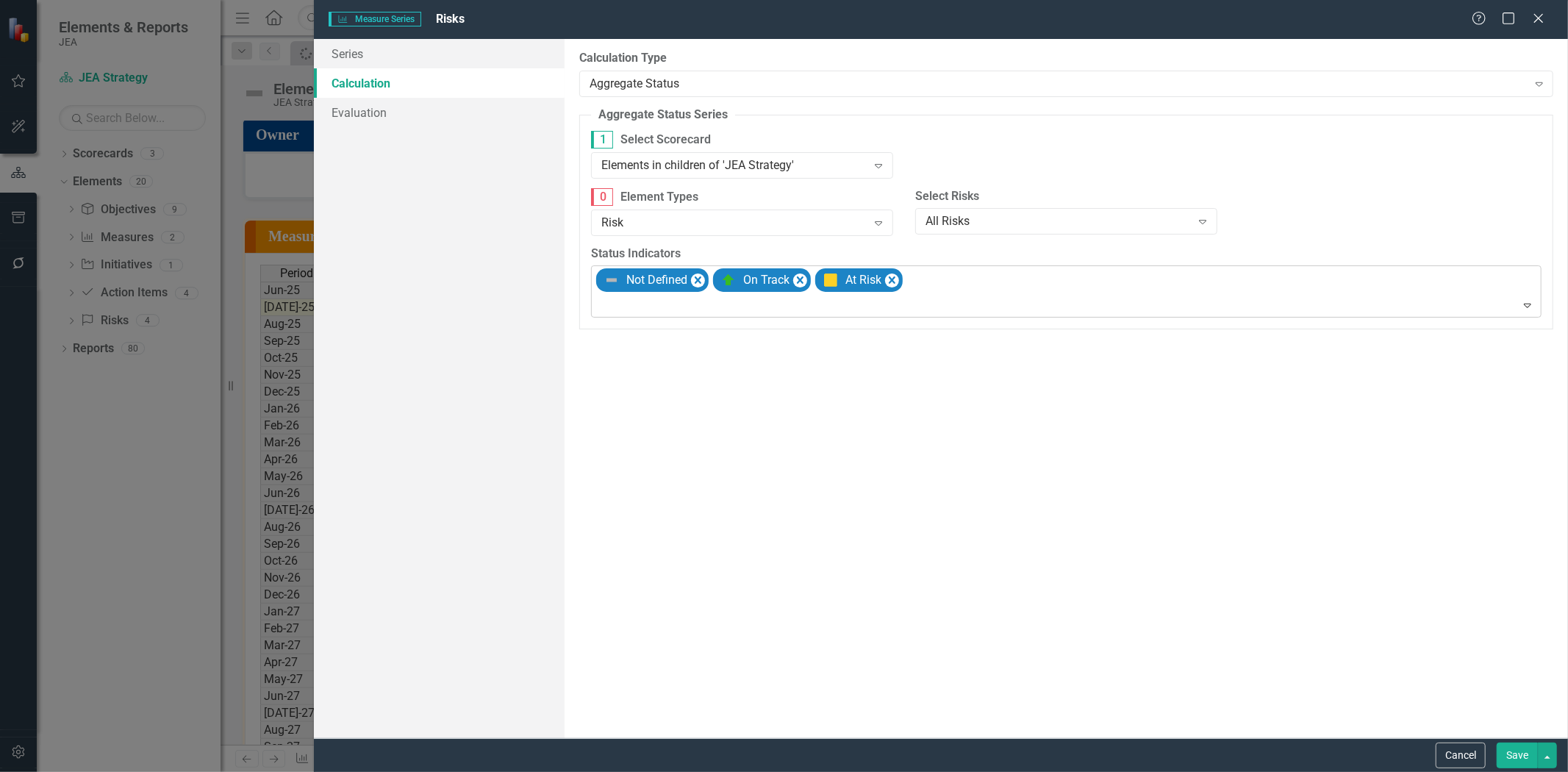
click at [959, 310] on div at bounding box center [1067, 305] width 944 height 20
click at [951, 339] on div "Below Plan" at bounding box center [1066, 331] width 951 height 25
drag, startPoint x: 1057, startPoint y: 292, endPoint x: 1062, endPoint y: 303, distance: 12.1
click at [1061, 295] on div "Not Defined On Track At Risk Below Plan" at bounding box center [1067, 292] width 947 height 51
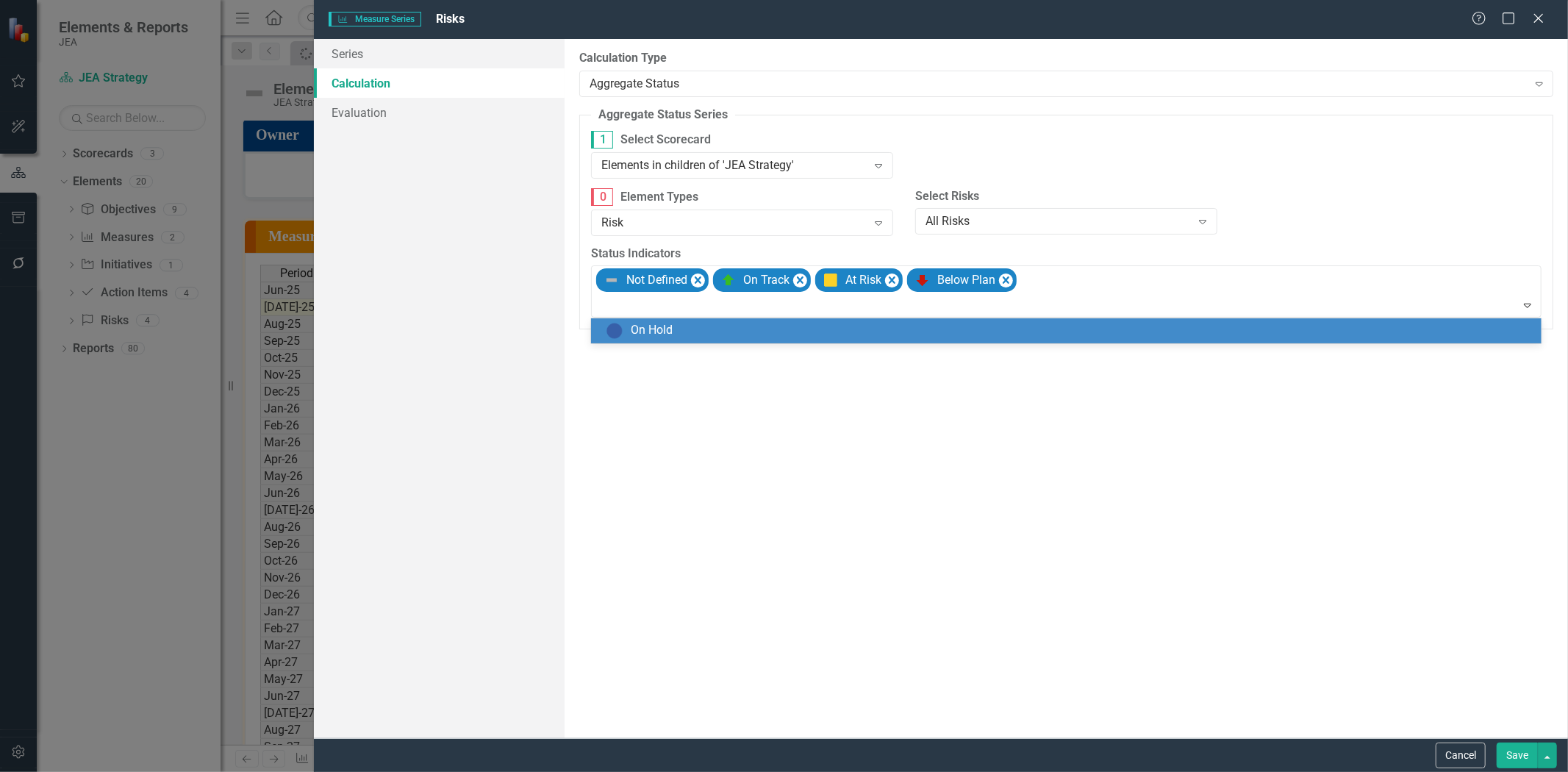
click at [1061, 324] on div "On Hold" at bounding box center [1069, 331] width 927 height 18
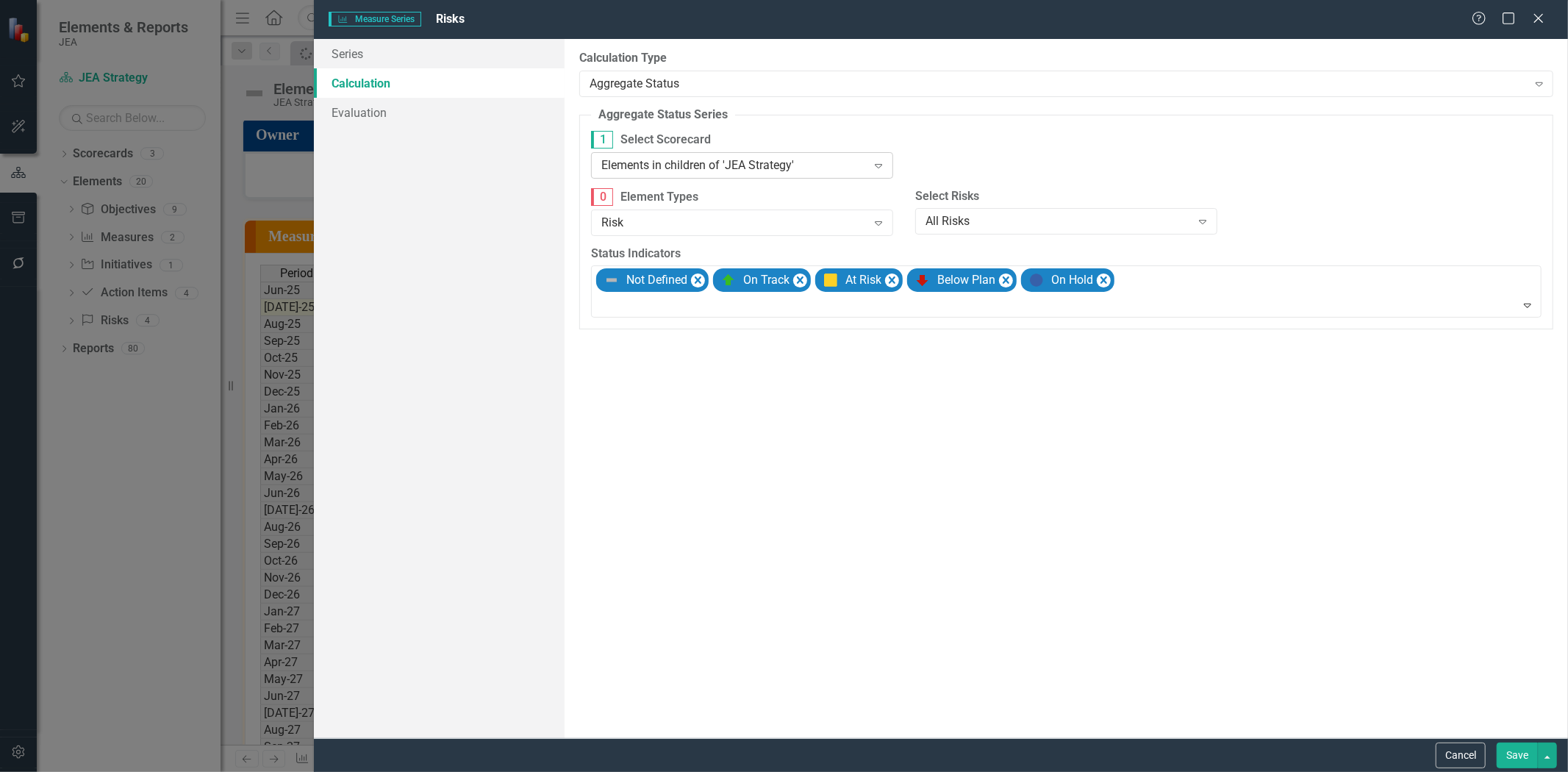
click at [785, 167] on div "Elements in children of 'JEA Strategy'" at bounding box center [734, 164] width 266 height 17
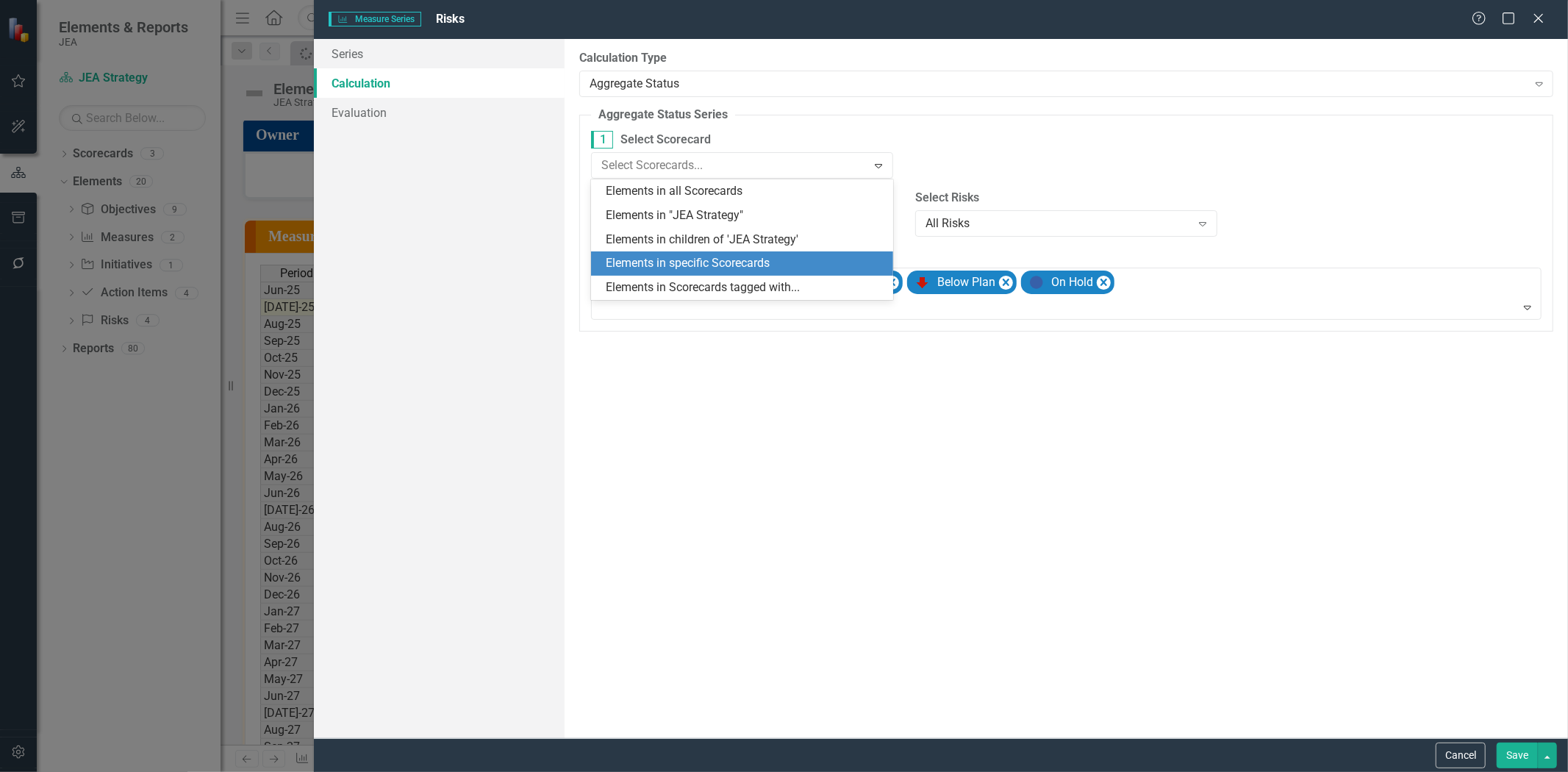
click at [772, 262] on div "Elements in specific Scorecards" at bounding box center [745, 263] width 279 height 17
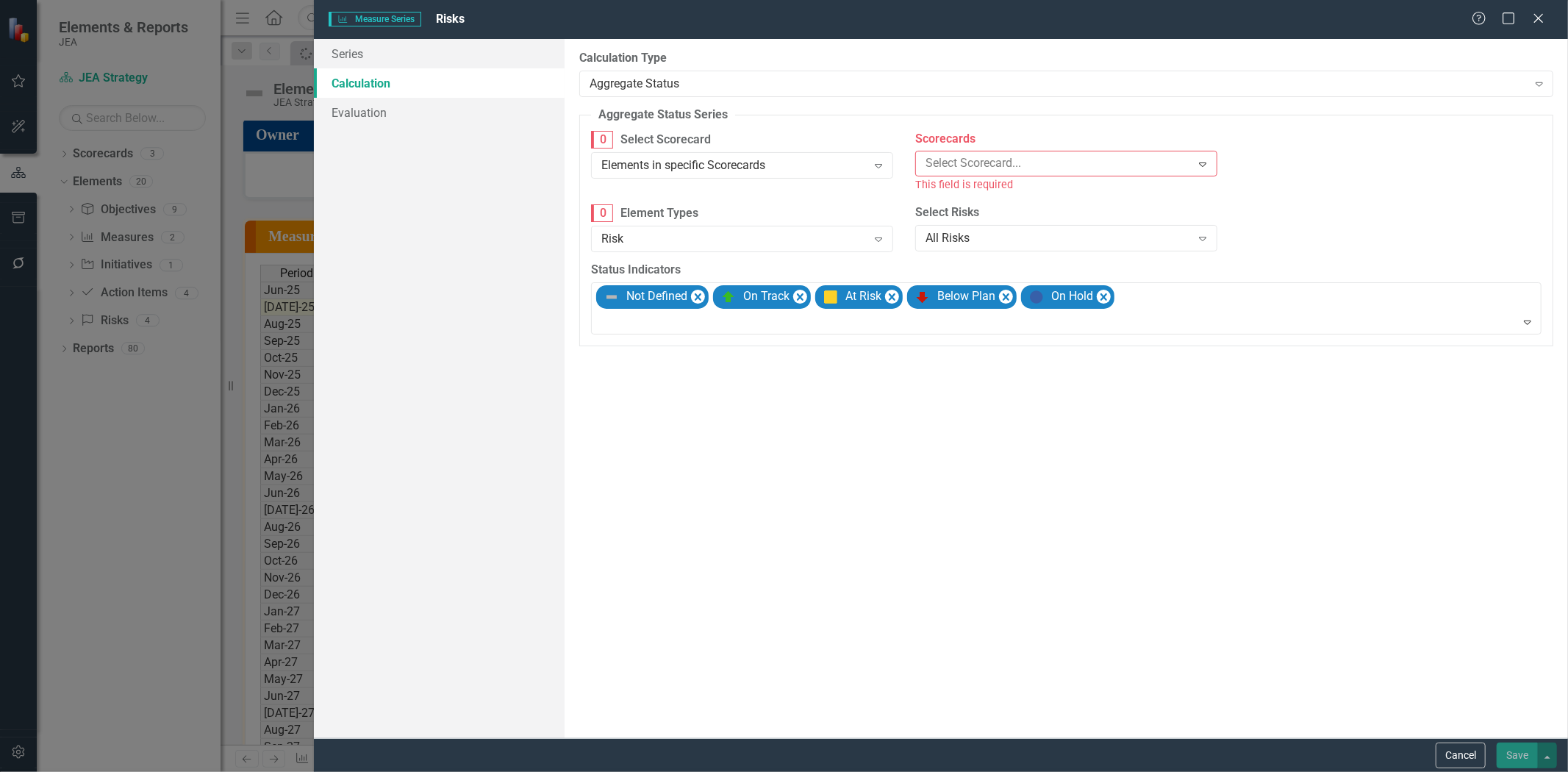
click at [963, 164] on div at bounding box center [1055, 164] width 272 height 20
click at [961, 771] on div "JEA Strategy" at bounding box center [787, 783] width 1544 height 17
click at [1064, 164] on div "Select Scorecard..." at bounding box center [1054, 164] width 272 height 23
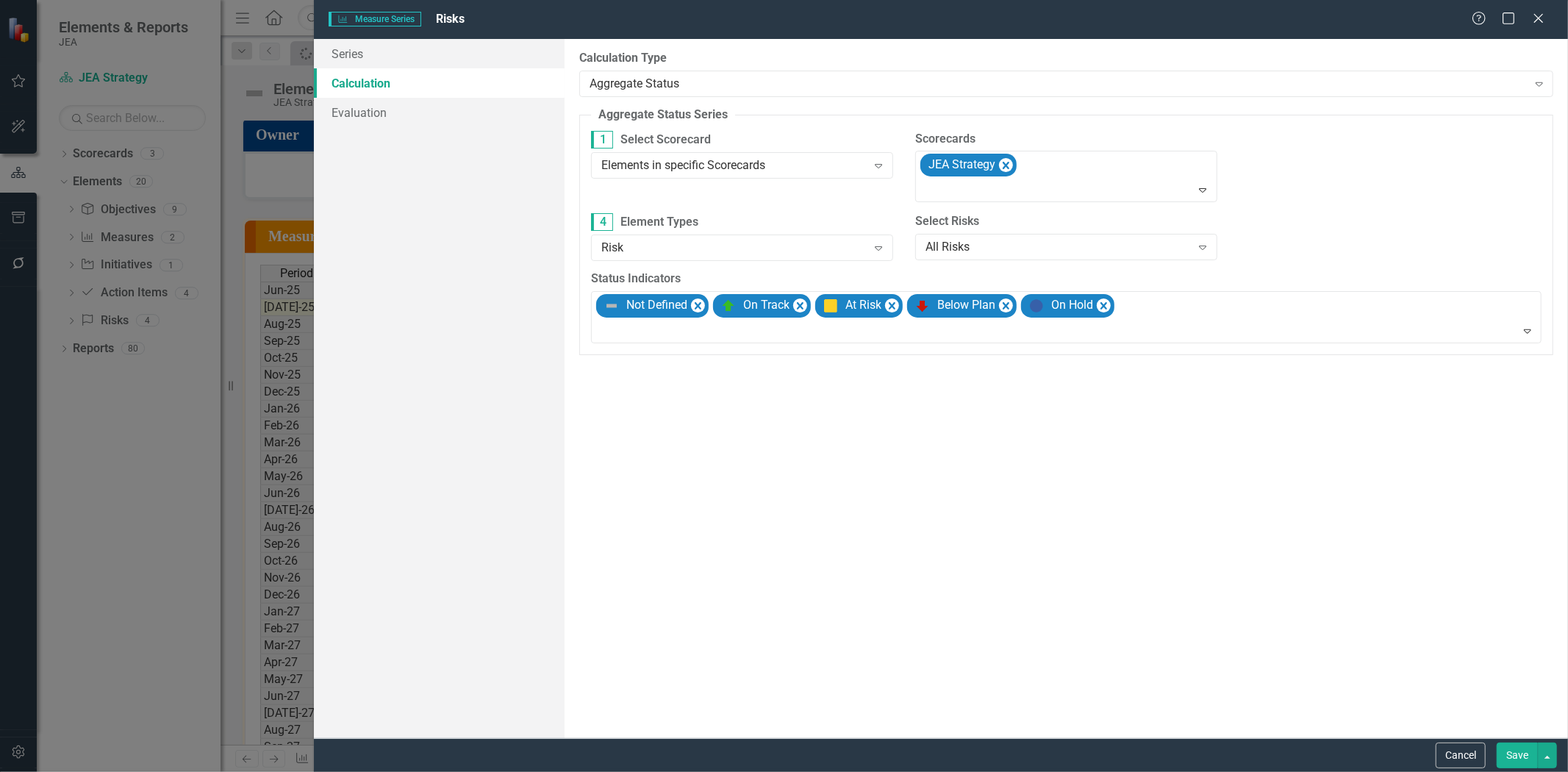
click at [1047, 771] on div "Finance" at bounding box center [784, 784] width 1568 height 25
click at [1086, 201] on body "Elements & Reports JEA Scorecard JEA Strategy Search Dropdown Scorecards 3 Drop…" at bounding box center [784, 386] width 1568 height 772
click at [1074, 771] on div "K3 Quick Start Suggestions" at bounding box center [787, 783] width 1544 height 17
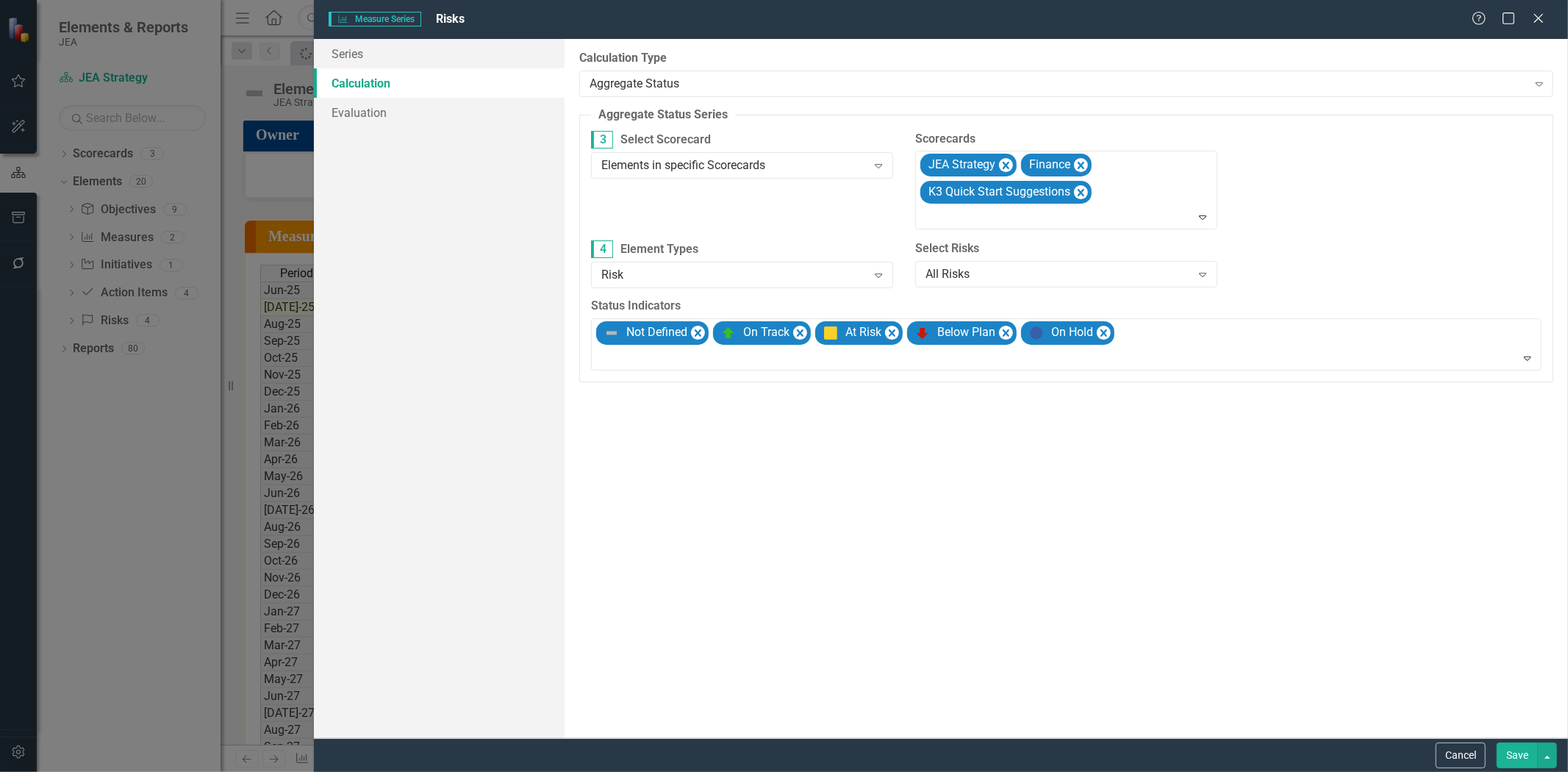
click at [1507, 754] on button "Save" at bounding box center [1517, 754] width 41 height 25
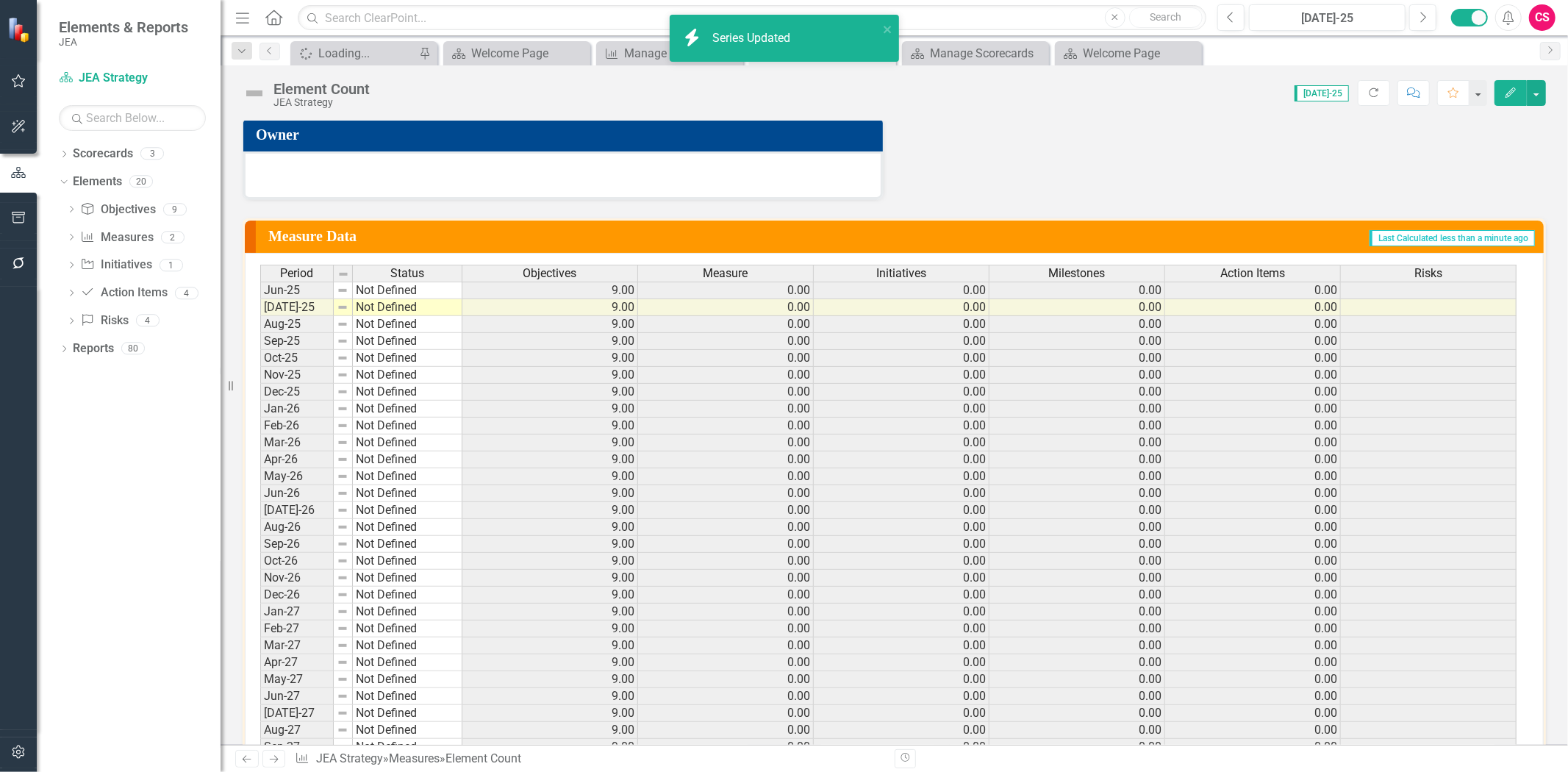
click at [1266, 266] on span "Action Items" at bounding box center [1253, 273] width 65 height 13
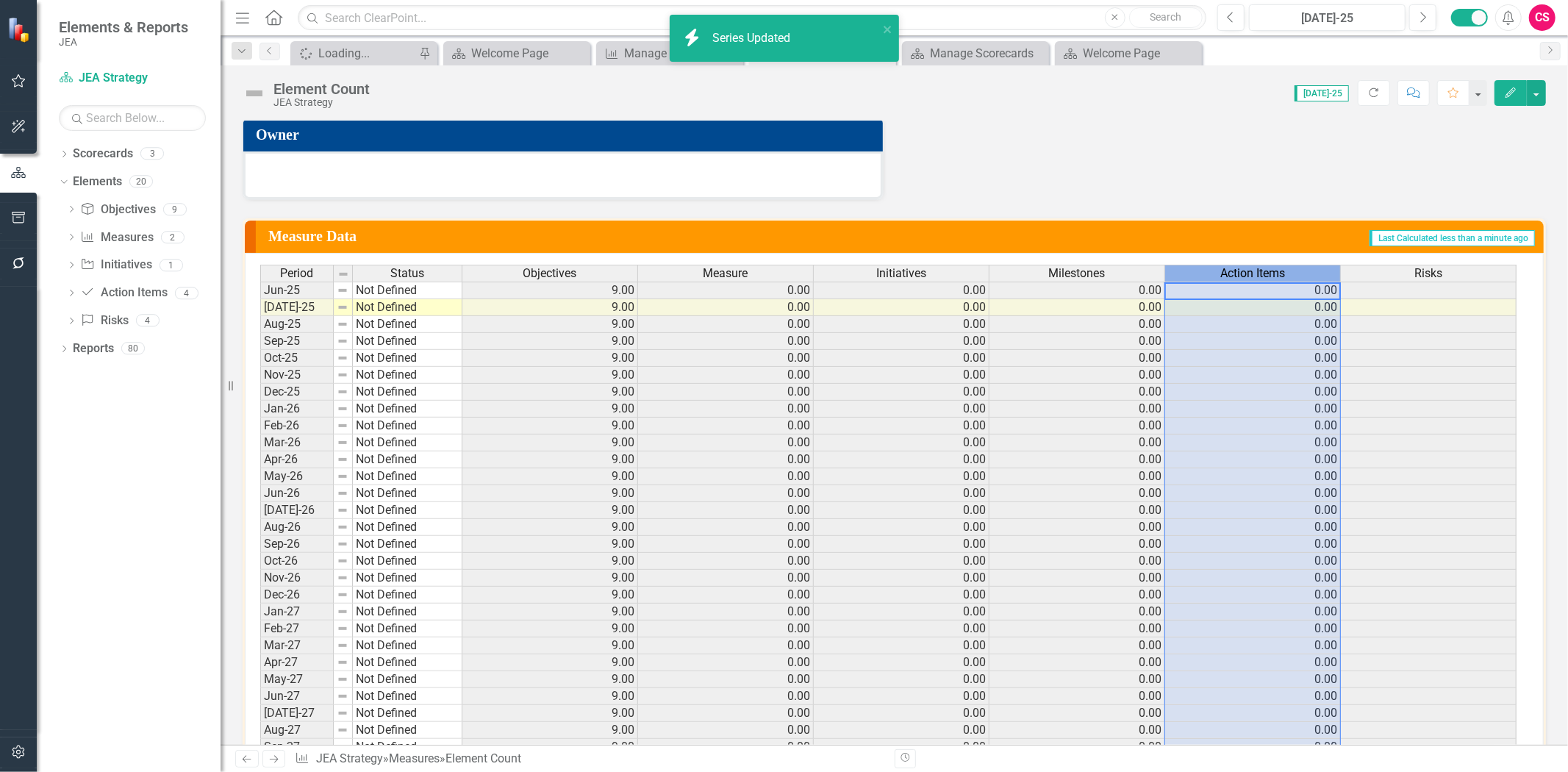
click at [1266, 266] on span "Action Items" at bounding box center [1253, 273] width 65 height 13
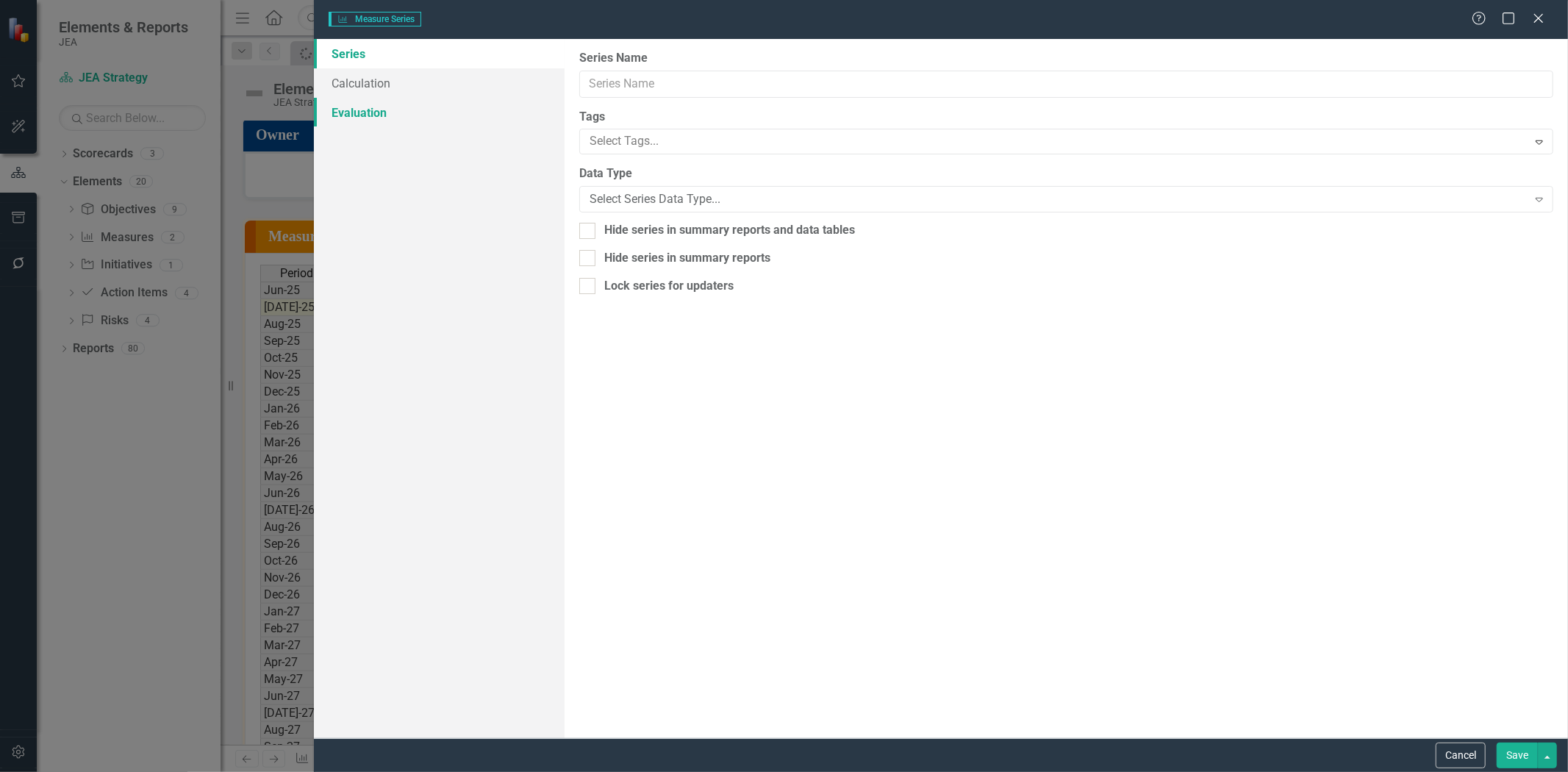
type input "Action Items"
click at [374, 76] on link "Calculation" at bounding box center [439, 83] width 251 height 29
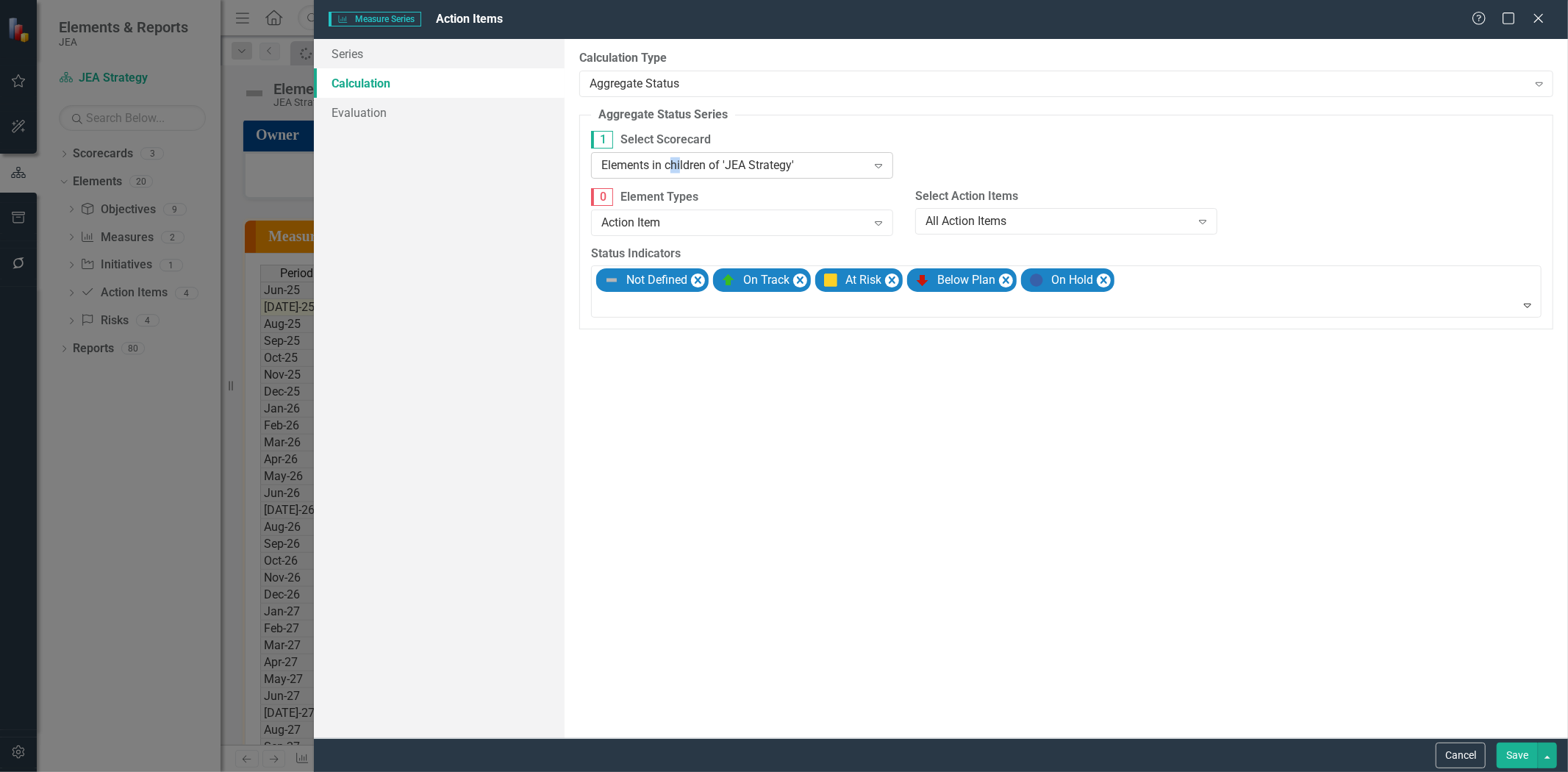
click at [679, 164] on div "Elements in children of 'JEA Strategy'" at bounding box center [734, 164] width 266 height 17
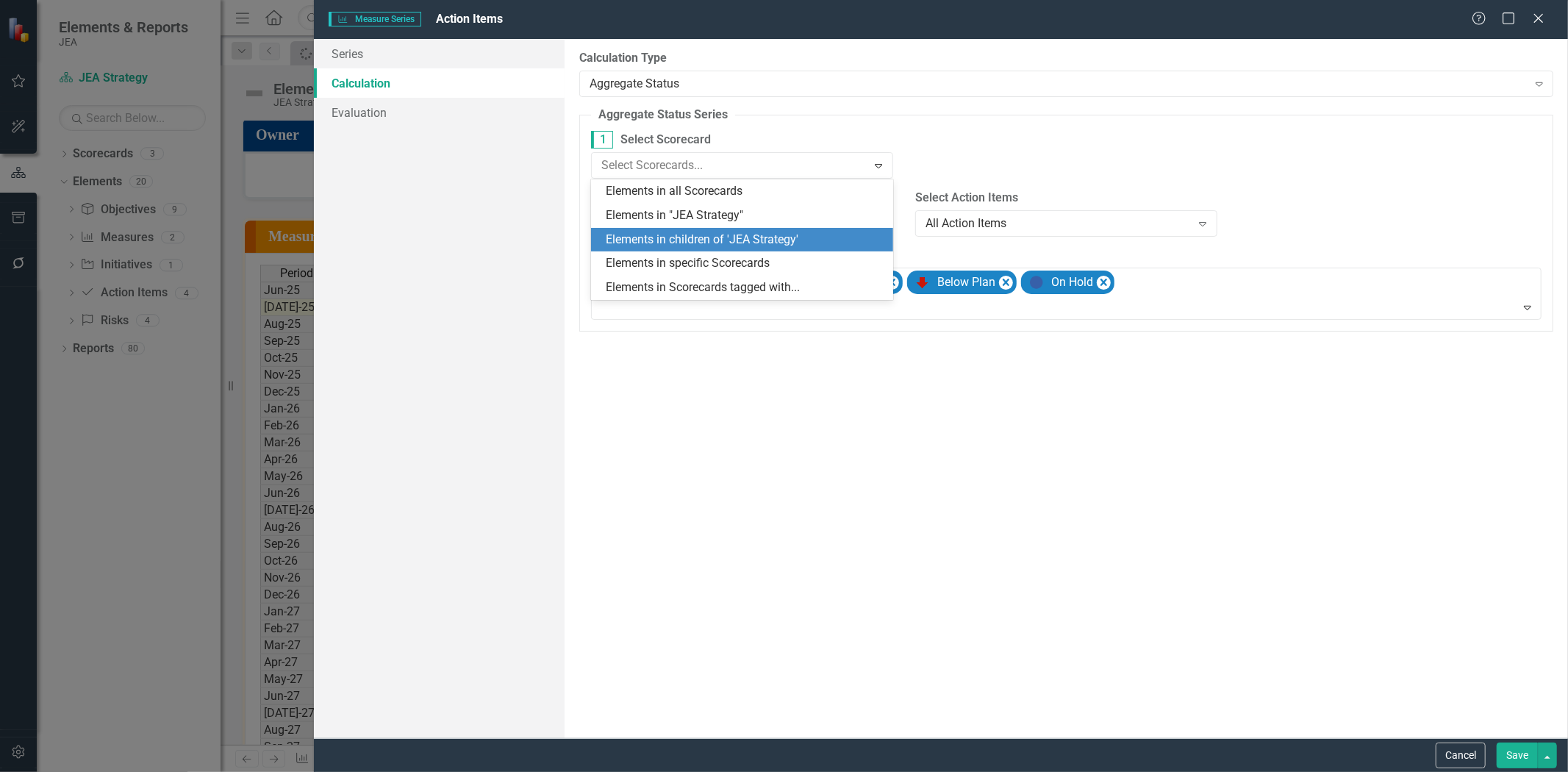
click at [740, 255] on div "Elements in specific Scorecards" at bounding box center [745, 263] width 279 height 17
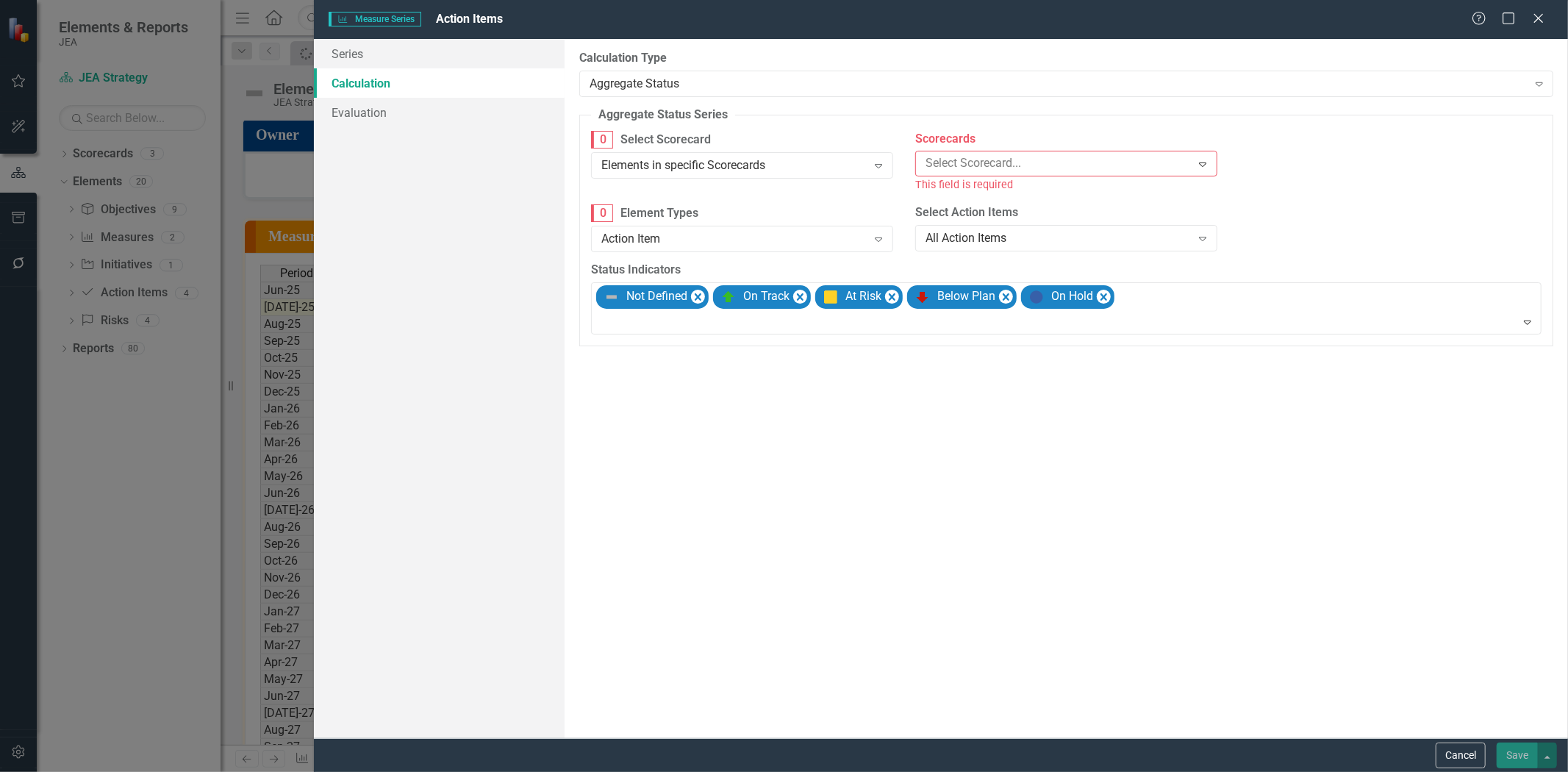
click at [967, 178] on div "This field is required" at bounding box center [1067, 185] width 303 height 17
click at [963, 169] on div at bounding box center [1055, 164] width 272 height 20
drag, startPoint x: 965, startPoint y: 185, endPoint x: 973, endPoint y: 186, distance: 8.1
click at [966, 771] on div "JEA Strategy" at bounding box center [787, 783] width 1544 height 17
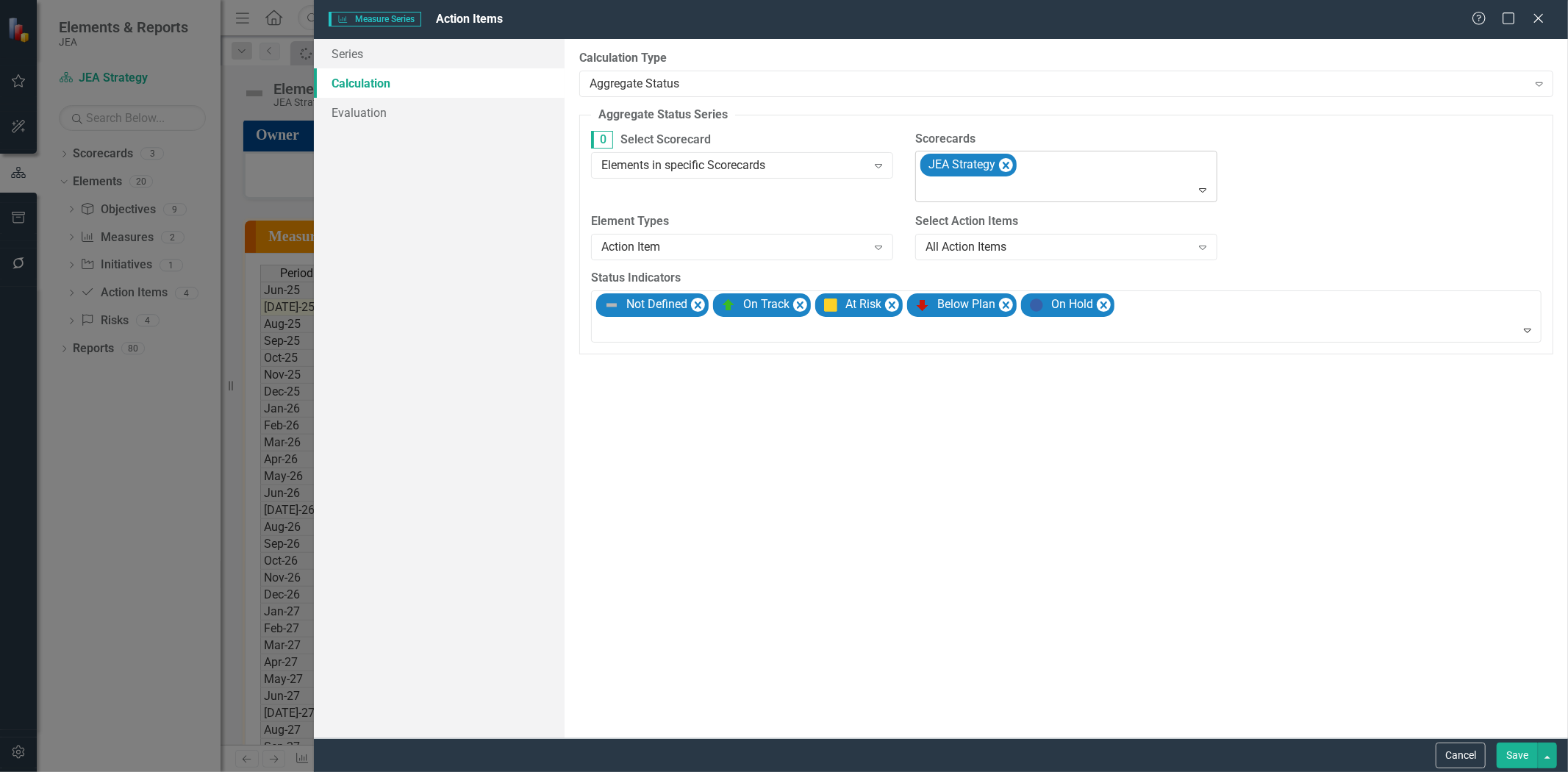
click at [1053, 173] on div "JEA Strategy" at bounding box center [1067, 176] width 298 height 50
click at [1046, 771] on div "Finance" at bounding box center [787, 783] width 1544 height 17
click at [1041, 215] on label "Select Action Items" at bounding box center [1067, 221] width 303 height 17
click at [1088, 193] on div at bounding box center [1068, 190] width 295 height 20
click at [1076, 771] on div "K3 Quick Start Suggestions" at bounding box center [787, 783] width 1544 height 17
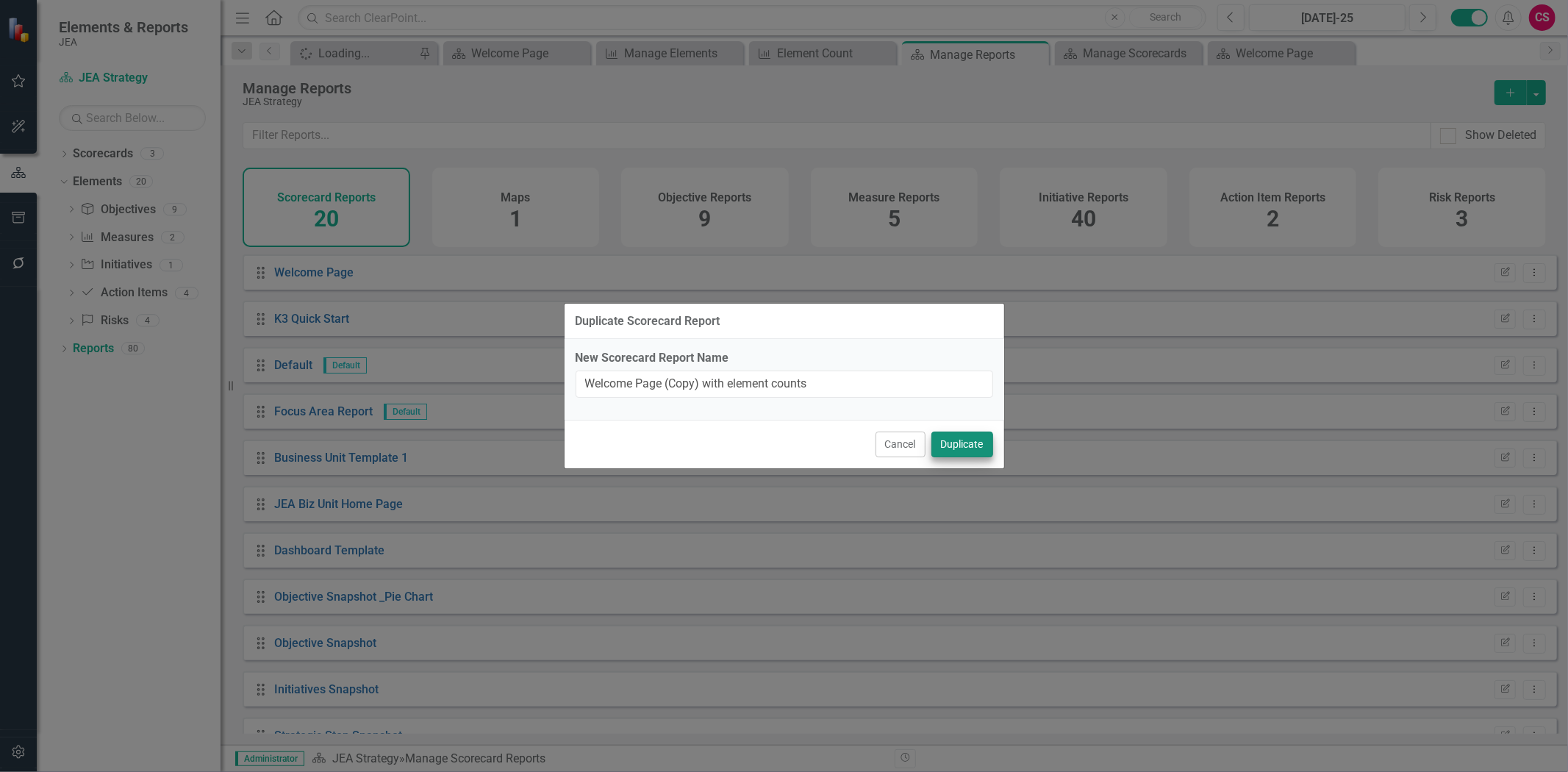
type input "Welcome Page (Copy) with element counts"
click at [970, 441] on button "Duplicate" at bounding box center [962, 444] width 62 height 25
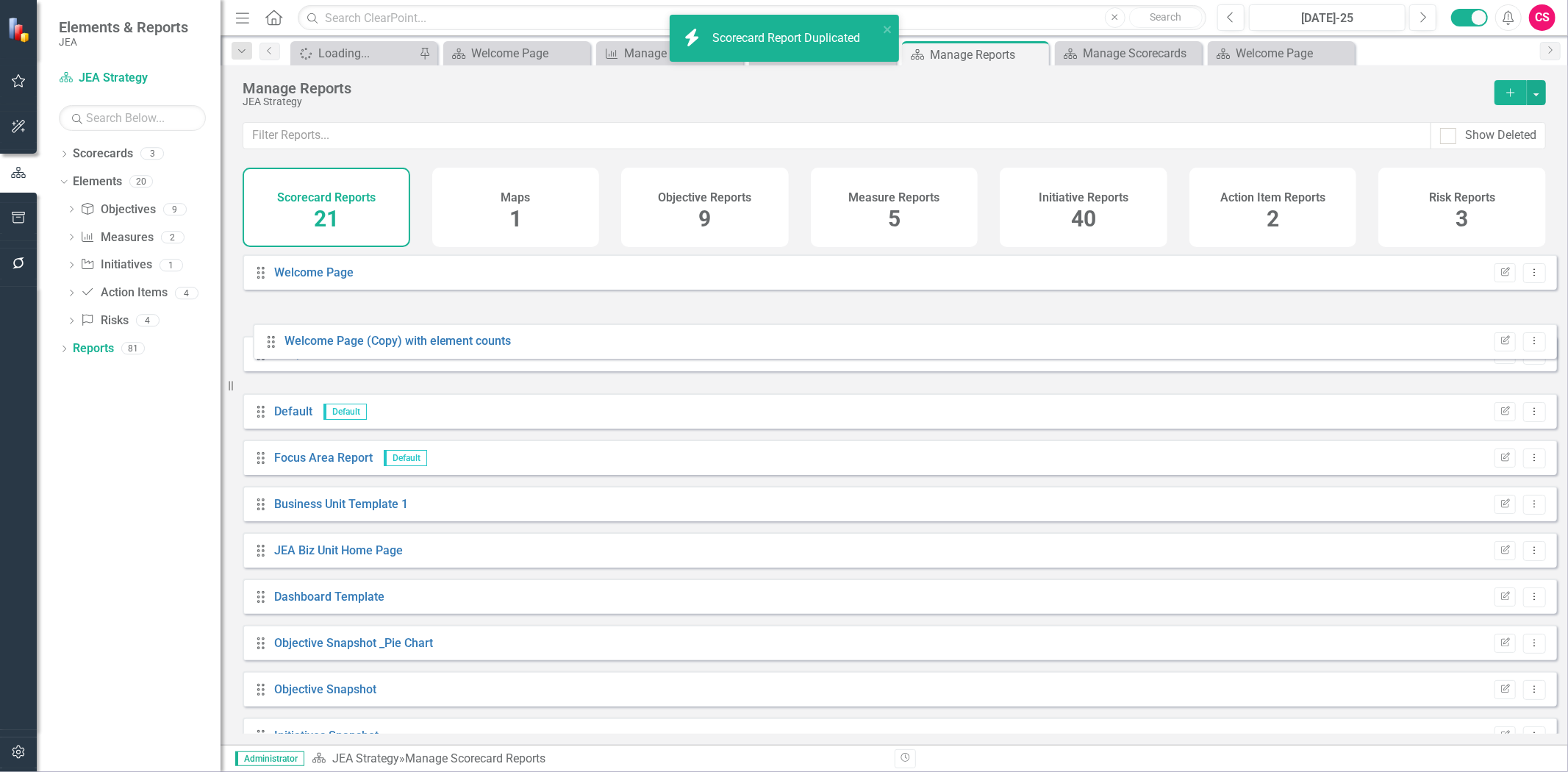
drag, startPoint x: 265, startPoint y: 341, endPoint x: 244, endPoint y: 296, distance: 49.7
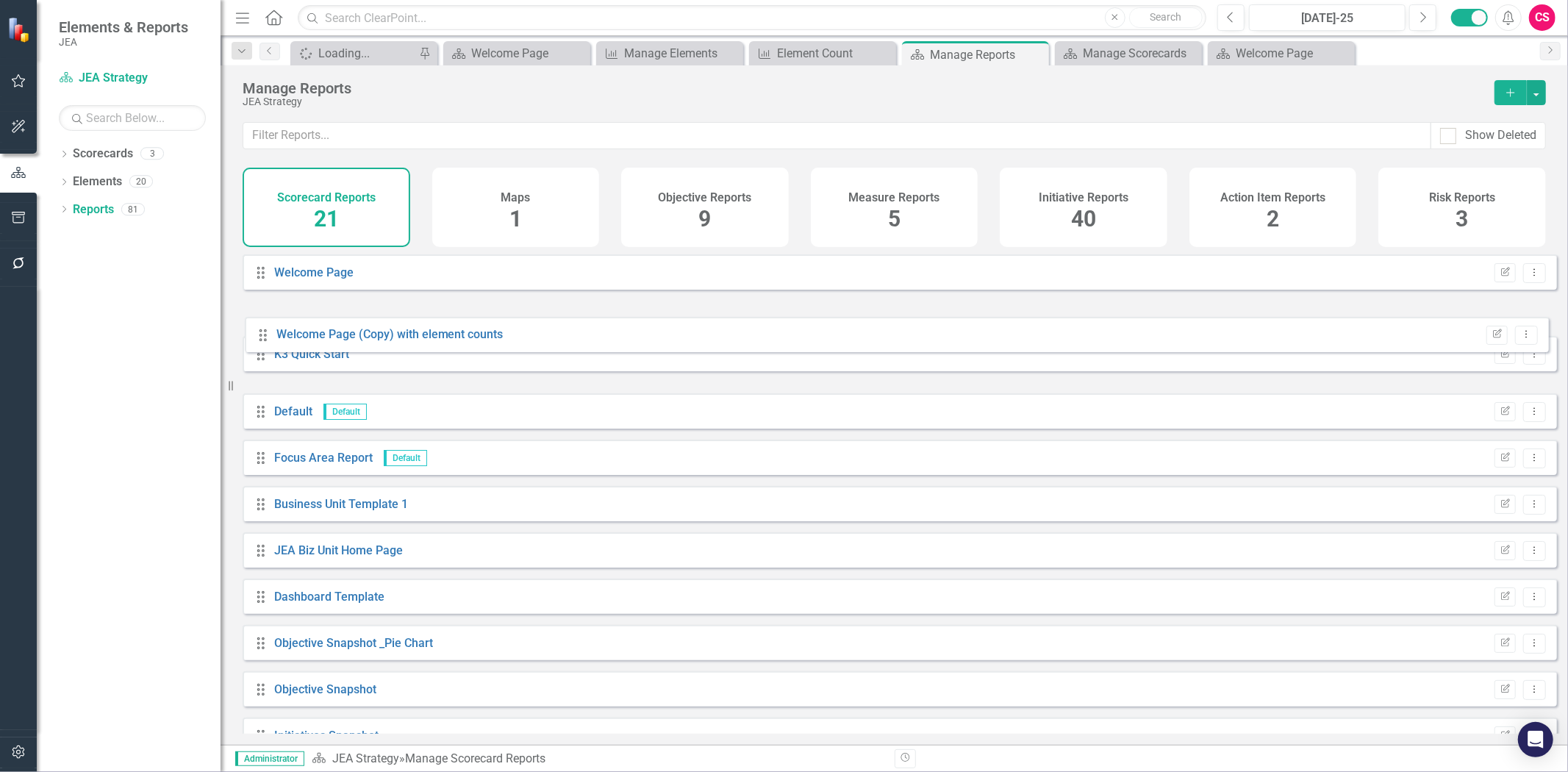
drag, startPoint x: 258, startPoint y: 377, endPoint x: 258, endPoint y: 321, distance: 56.0
click at [258, 322] on div "Drag Welcome Page Edit Report Dropdown Menu Drag K3 Quick Start Edit Report Dro…" at bounding box center [900, 734] width 1315 height 961
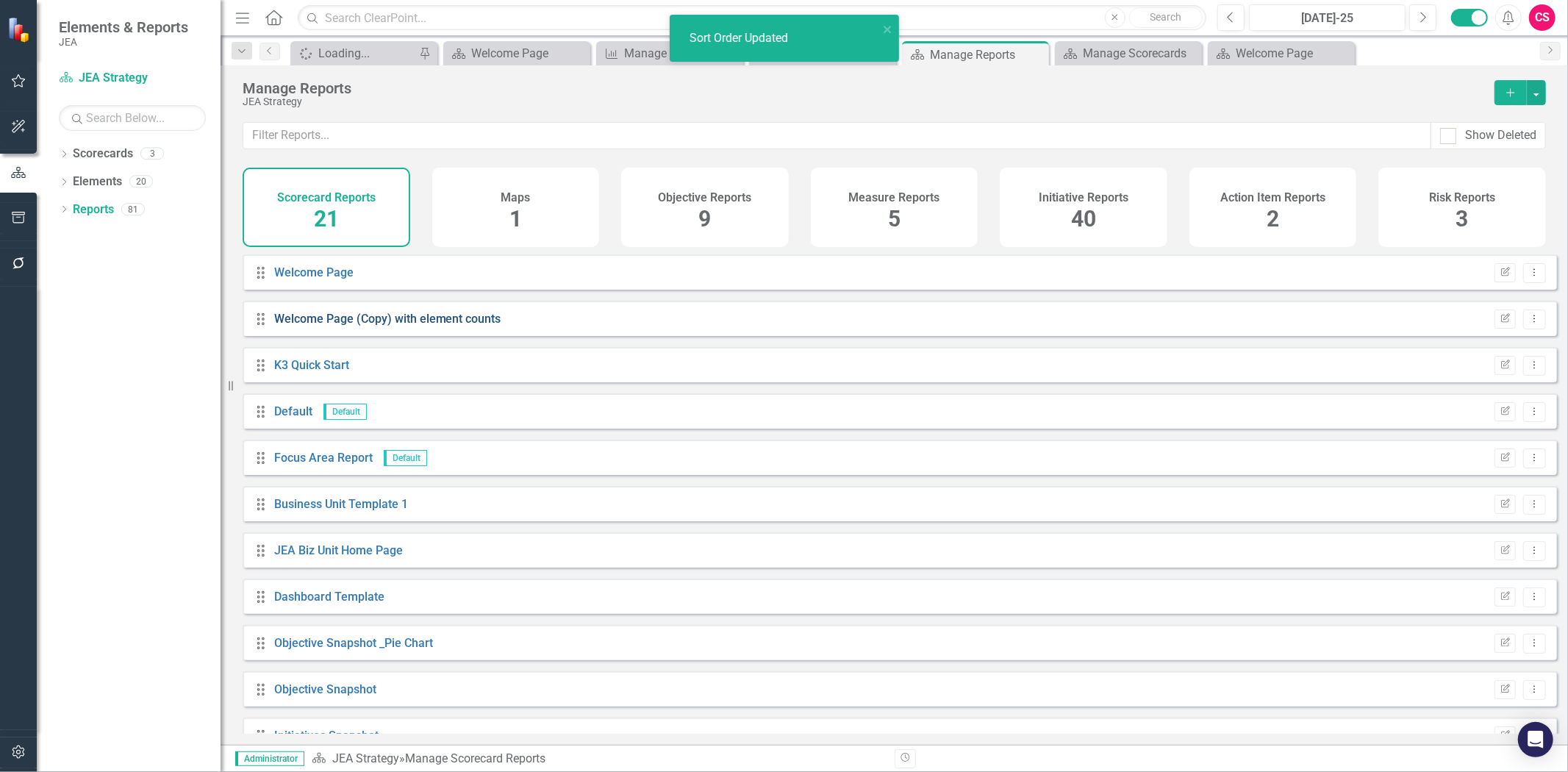
click at [332, 325] on link "Welcome Page (Copy) with element counts" at bounding box center [388, 318] width 227 height 14
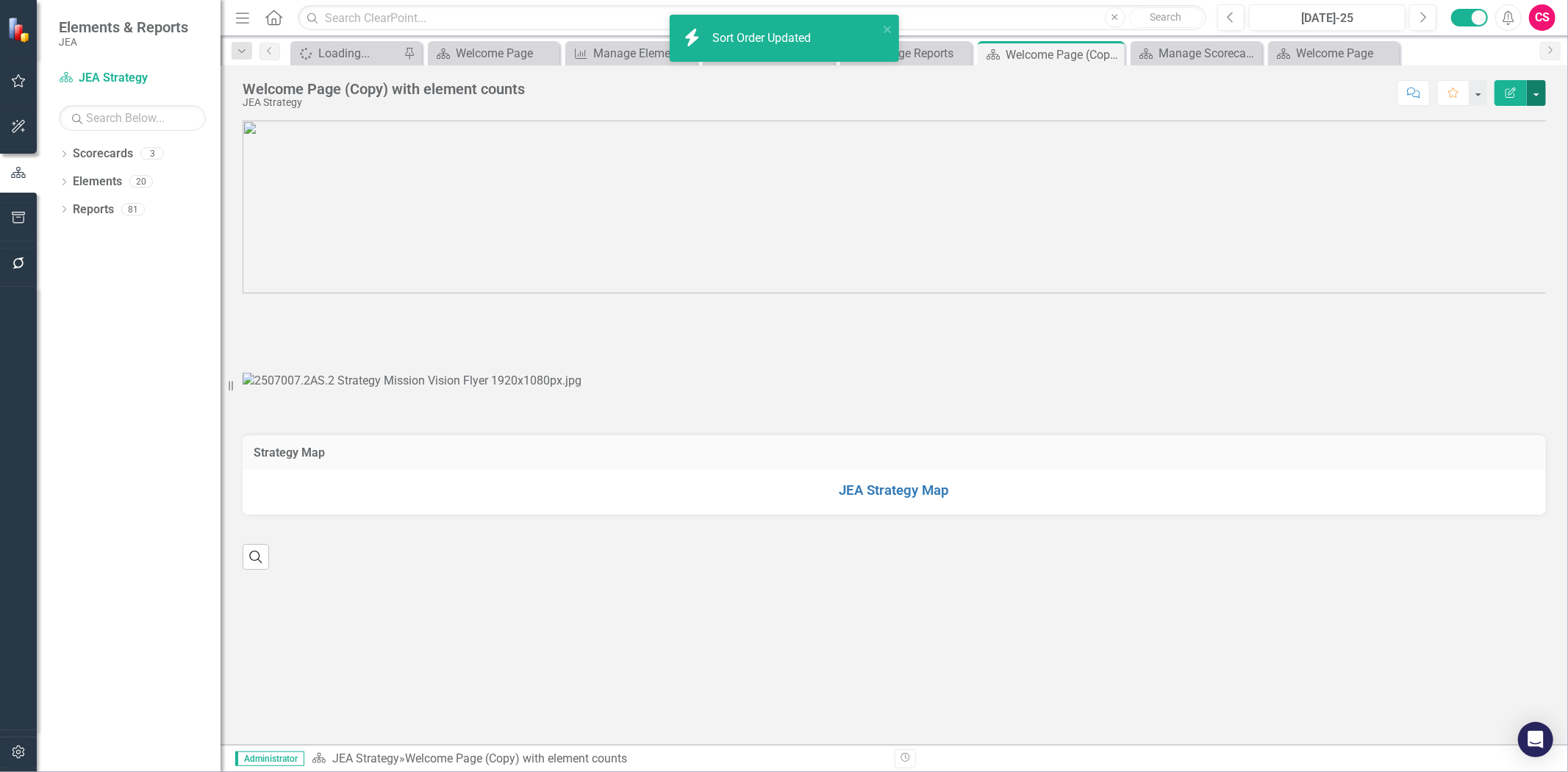
click at [1541, 96] on button "button" at bounding box center [1536, 92] width 19 height 25
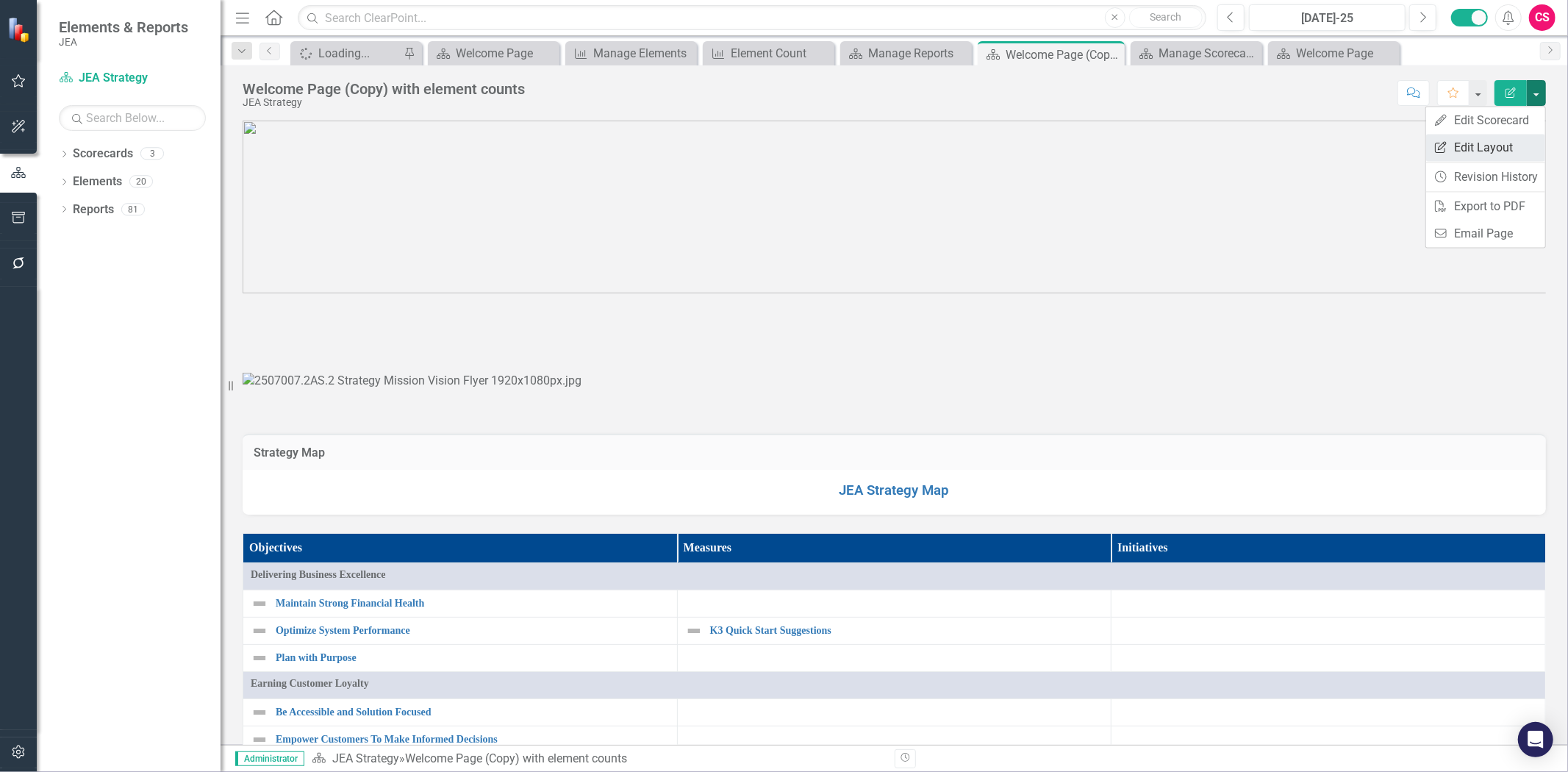
click at [1478, 149] on link "Edit Report Edit Layout" at bounding box center [1485, 147] width 119 height 27
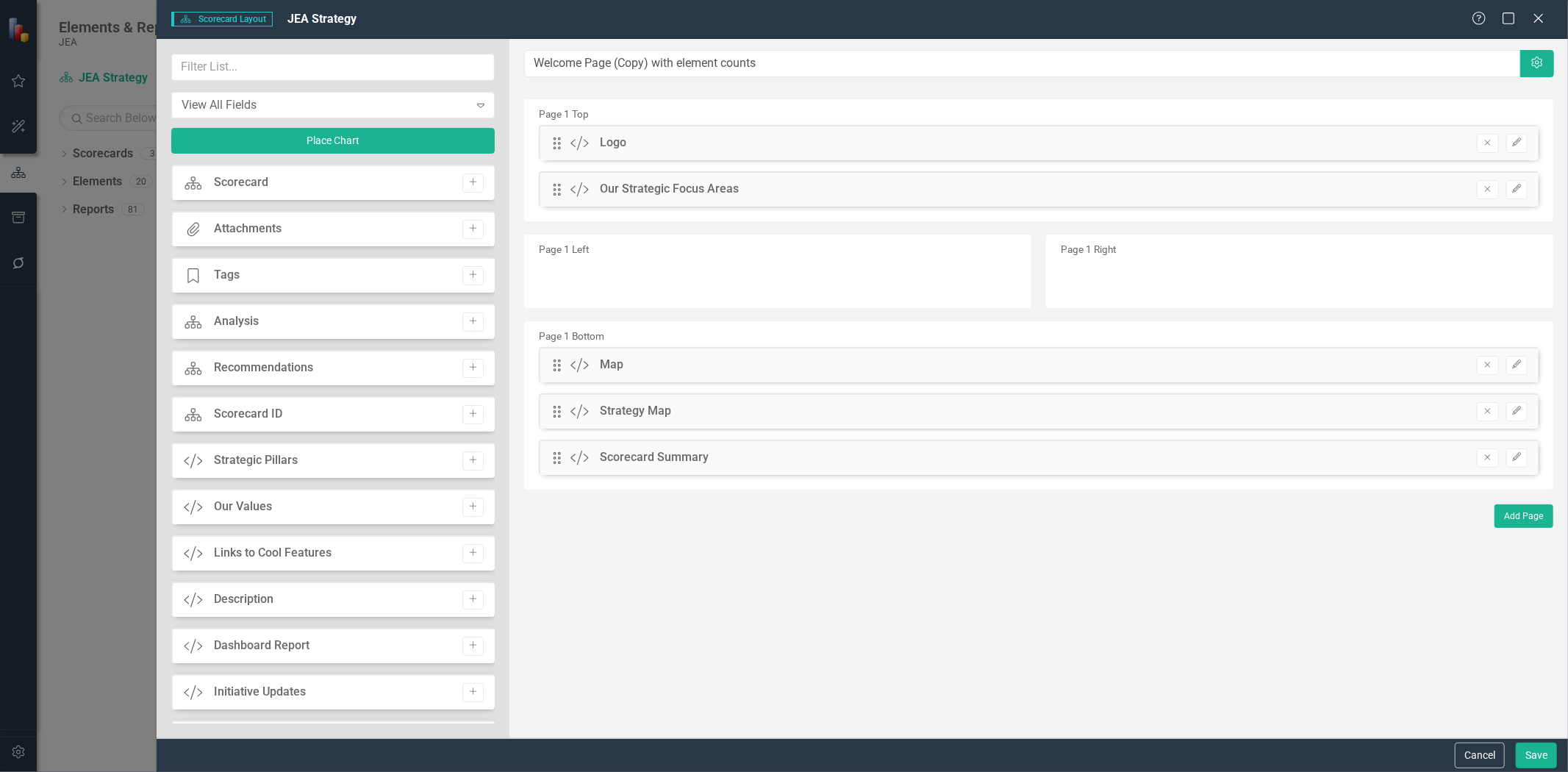
click at [306, 125] on div "View All Fields Expand Place Chart" at bounding box center [333, 109] width 324 height 111
click at [314, 135] on button "Place Chart" at bounding box center [333, 140] width 324 height 25
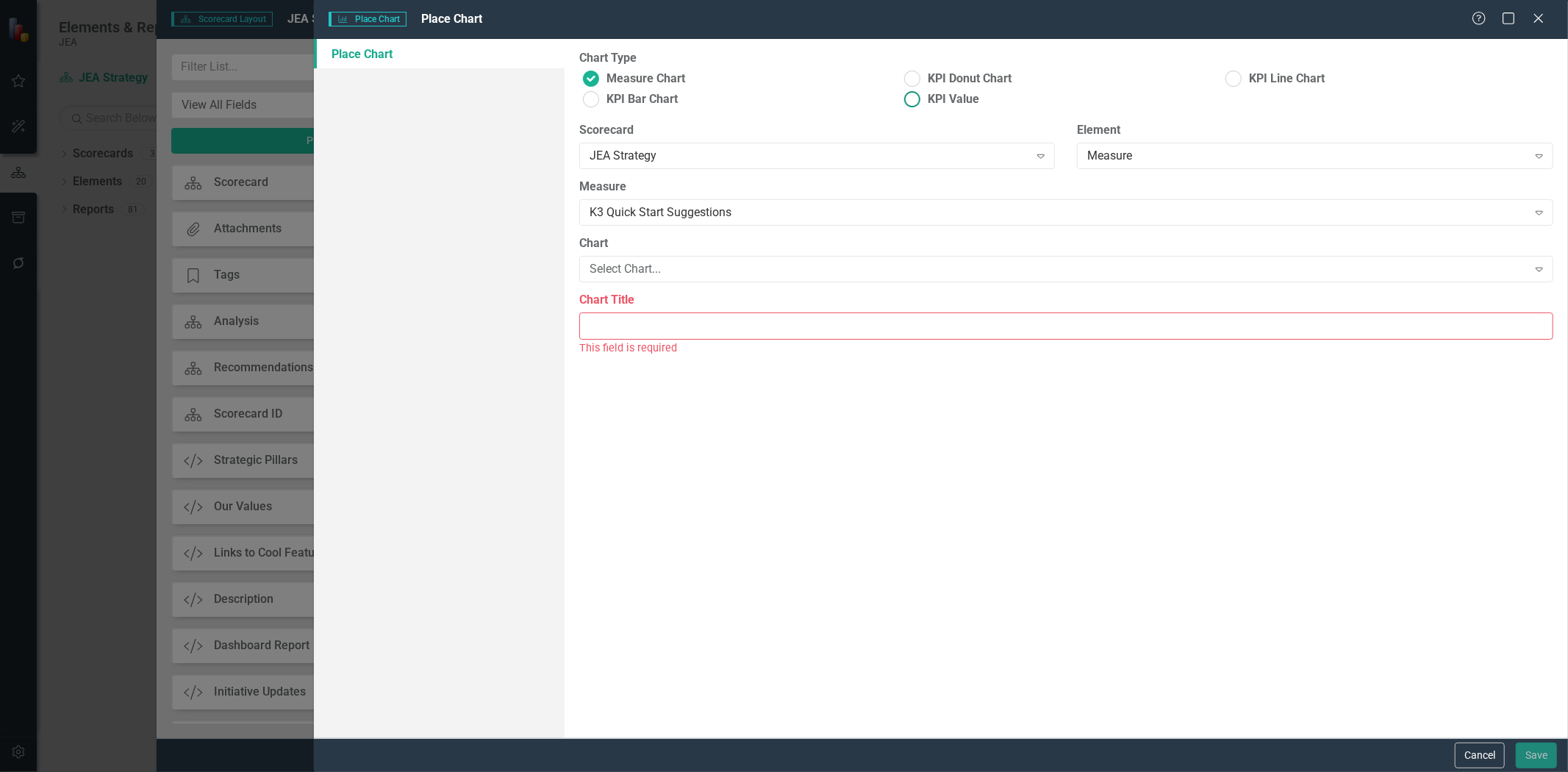
click at [923, 98] on ins at bounding box center [913, 99] width 23 height 23
click at [923, 98] on input "KPI Value" at bounding box center [913, 99] width 23 height 23
radio input "true"
click at [747, 204] on div "K3 Quick Start Suggestions" at bounding box center [1058, 212] width 938 height 17
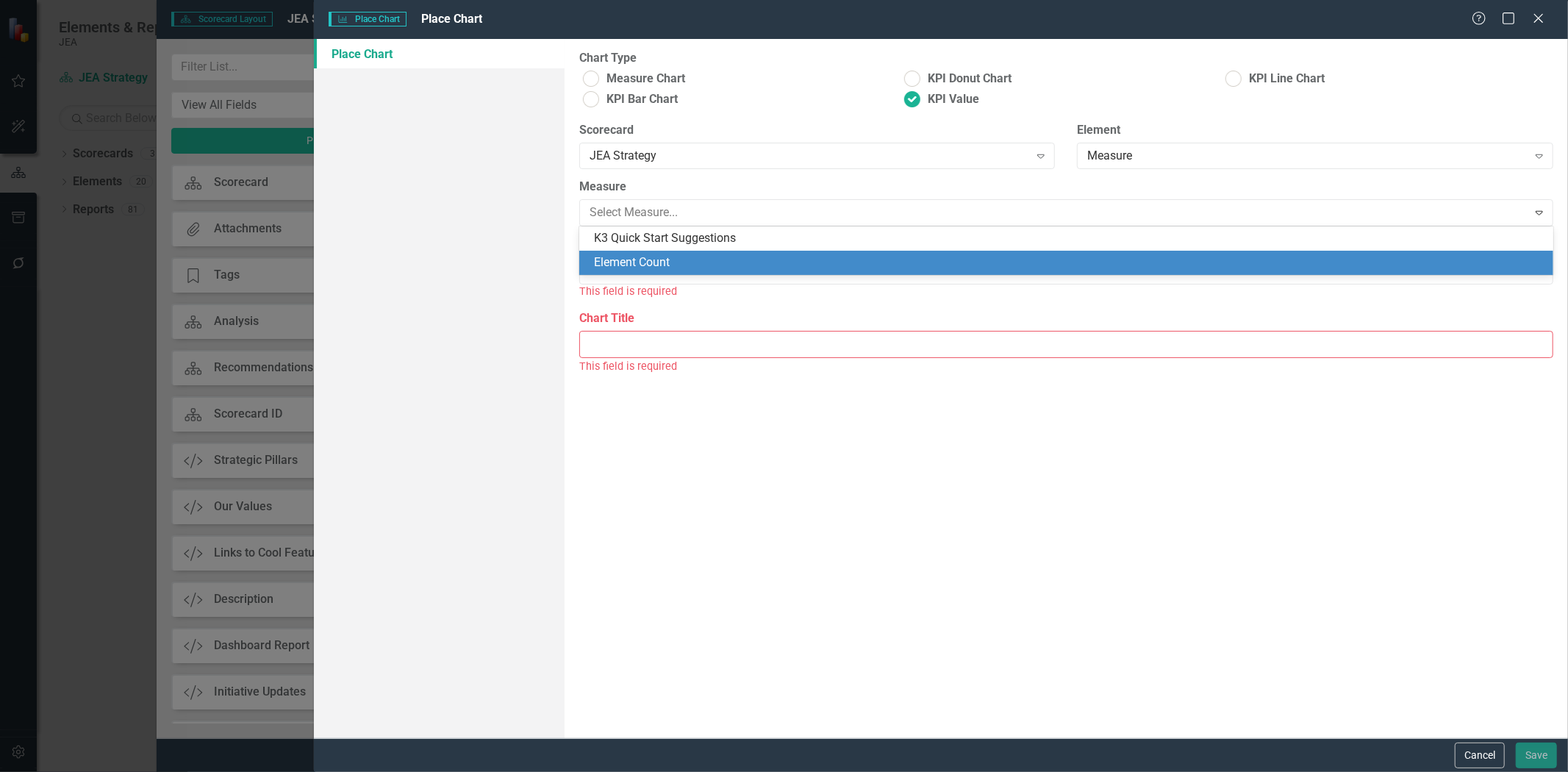
click at [682, 259] on div "Element Count" at bounding box center [1068, 262] width 951 height 17
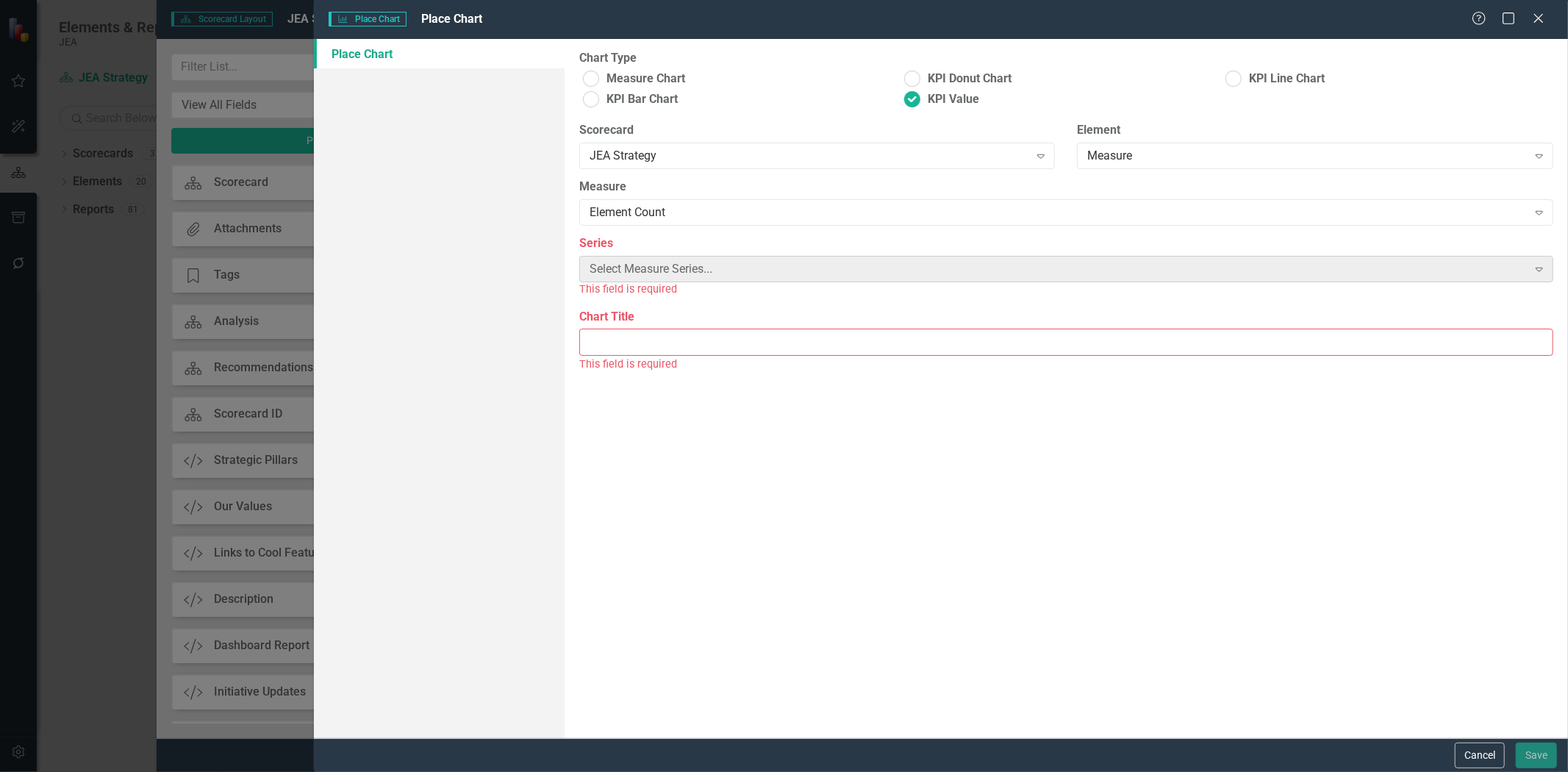
click at [676, 274] on div "Select Measure Series..." at bounding box center [1058, 269] width 938 height 17
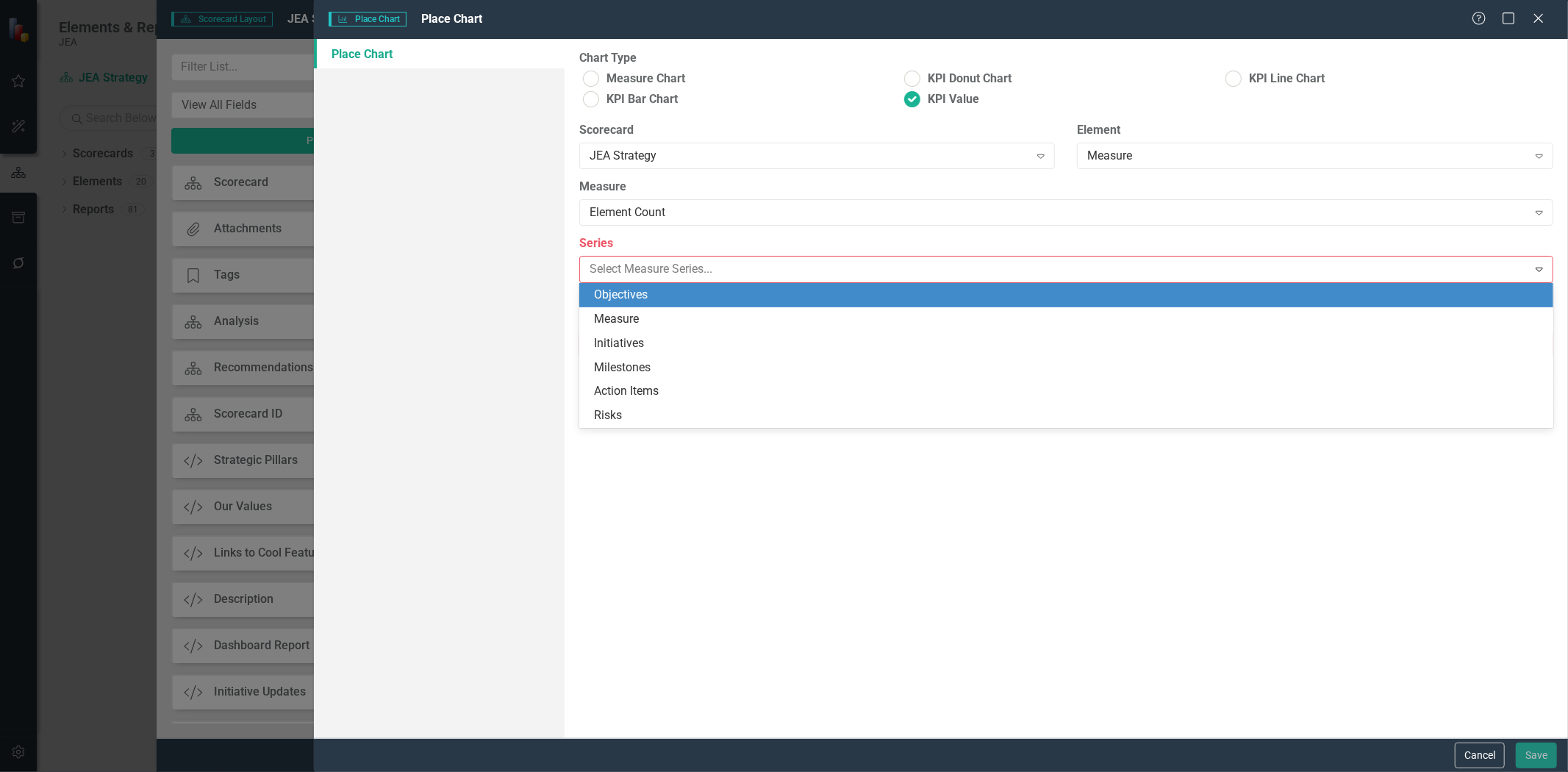
click at [664, 298] on div "Objectives" at bounding box center [1068, 295] width 951 height 17
type input "Objectives"
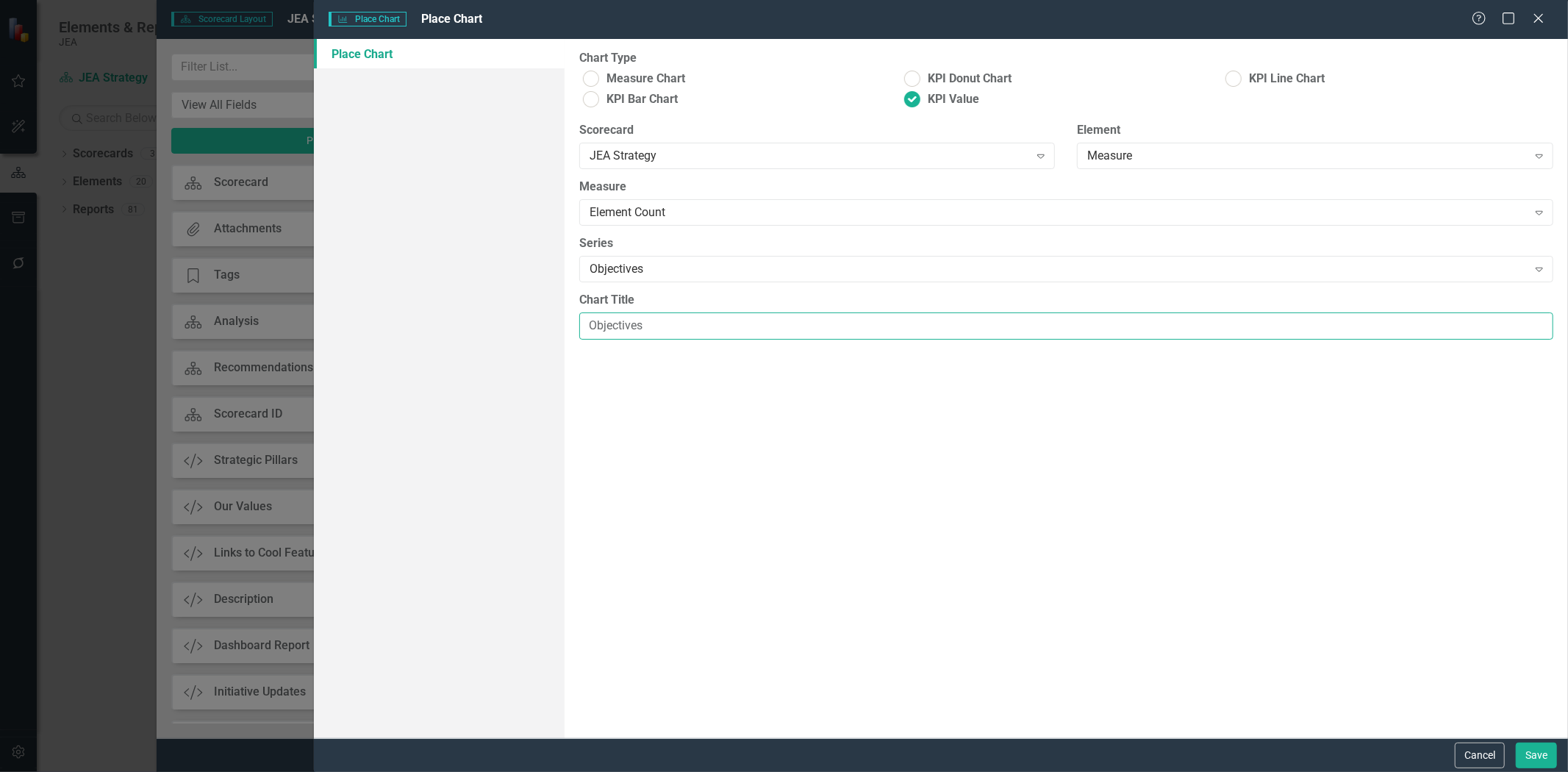
click at [613, 336] on input "Objectives" at bounding box center [1067, 325] width 974 height 27
drag, startPoint x: 1542, startPoint y: 754, endPoint x: 1542, endPoint y: 746, distance: 8.0
click at [1542, 752] on button "Save" at bounding box center [1536, 754] width 41 height 25
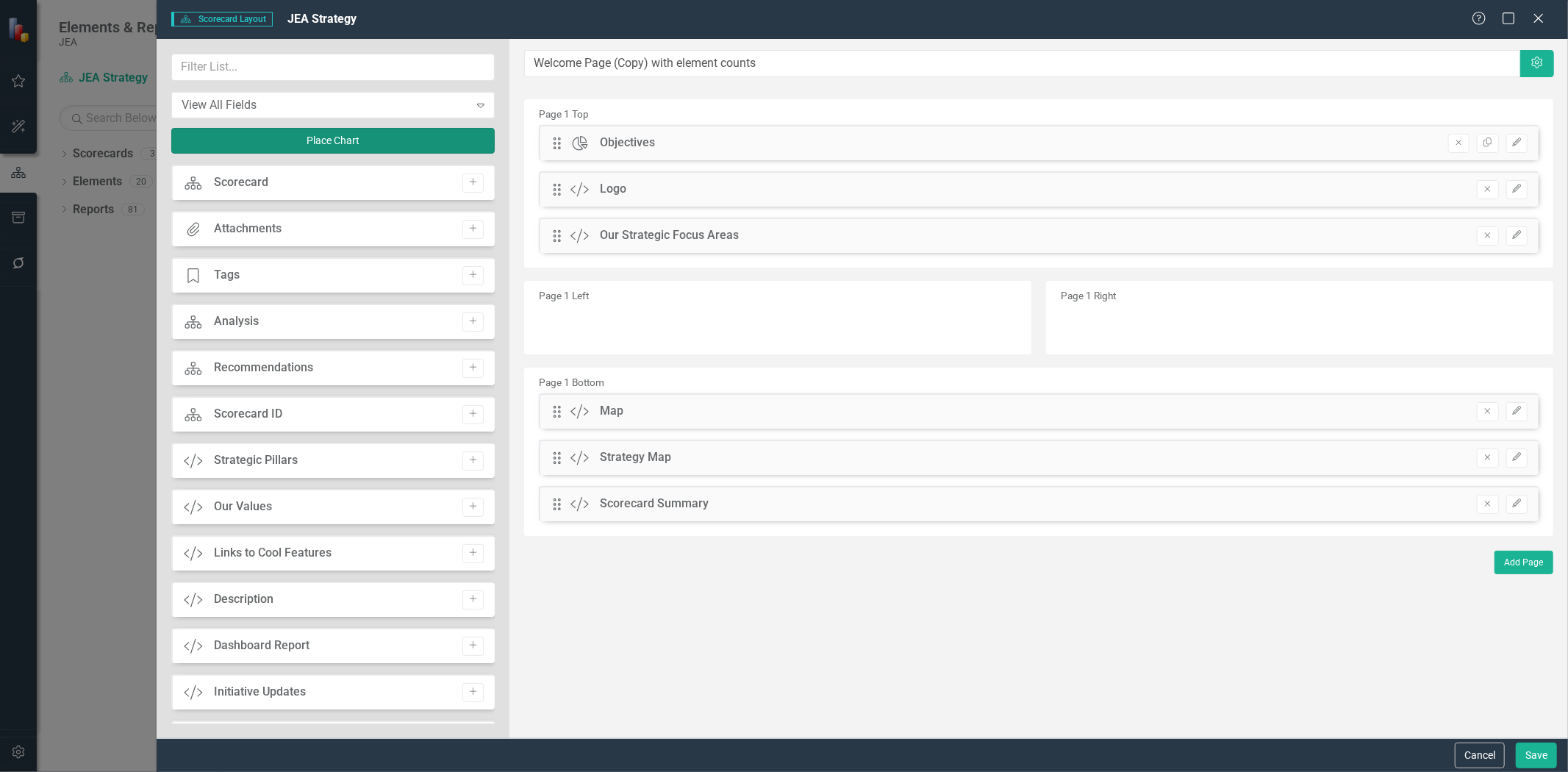
click at [347, 132] on button "Place Chart" at bounding box center [333, 140] width 324 height 25
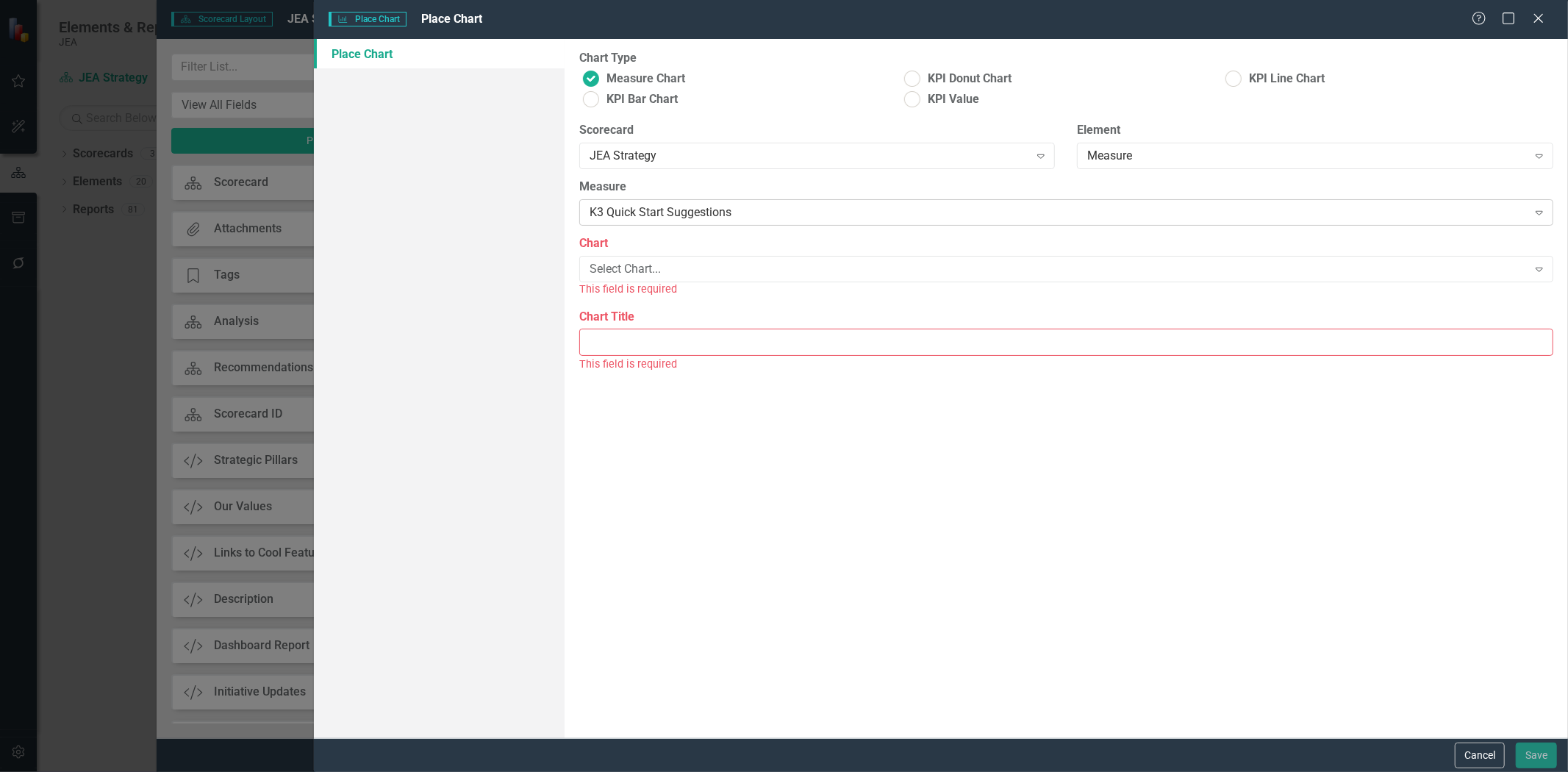
click at [714, 208] on div "K3 Quick Start Suggestions" at bounding box center [1058, 212] width 938 height 17
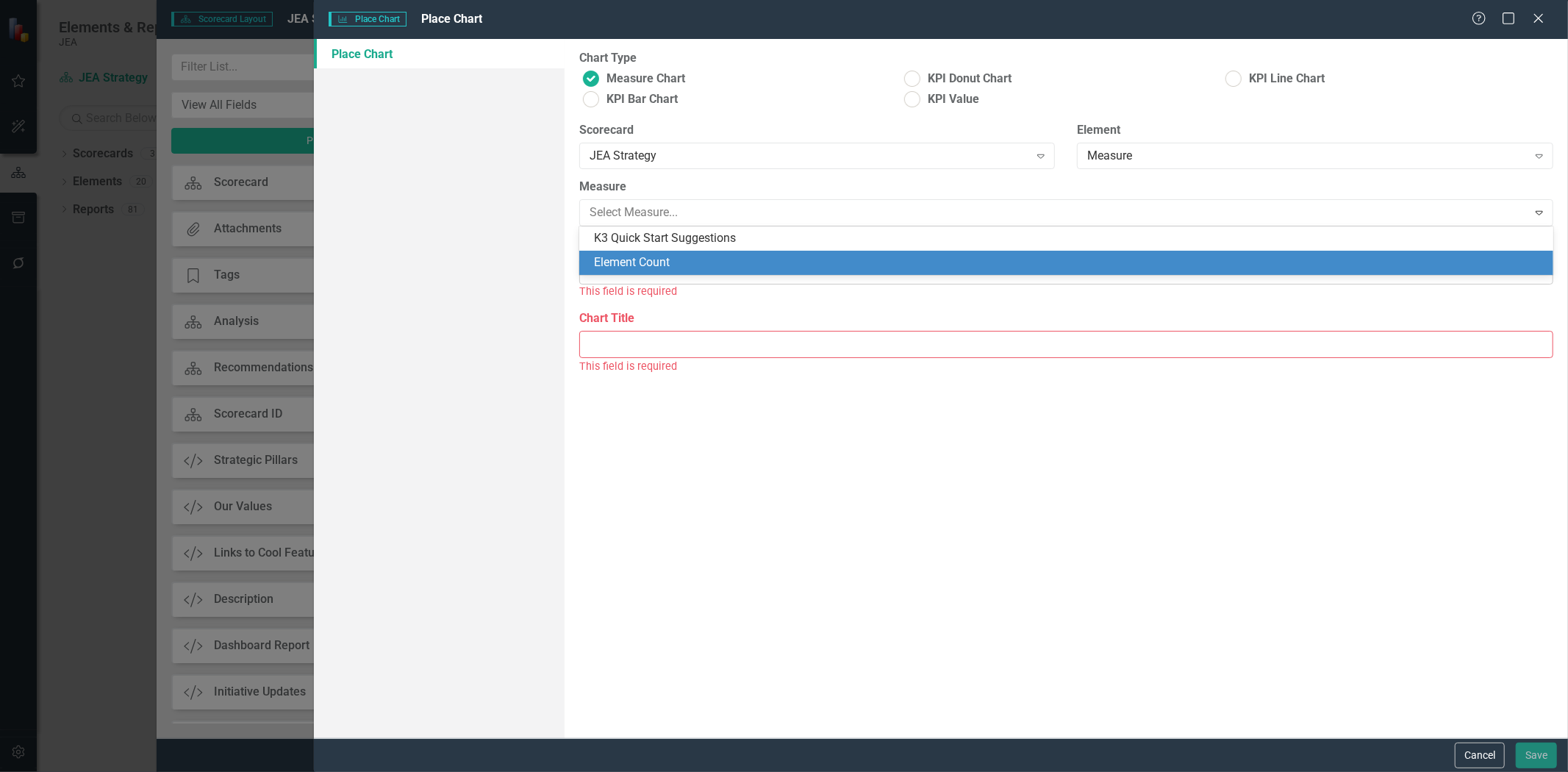
click at [686, 258] on div "Element Count" at bounding box center [1067, 263] width 974 height 25
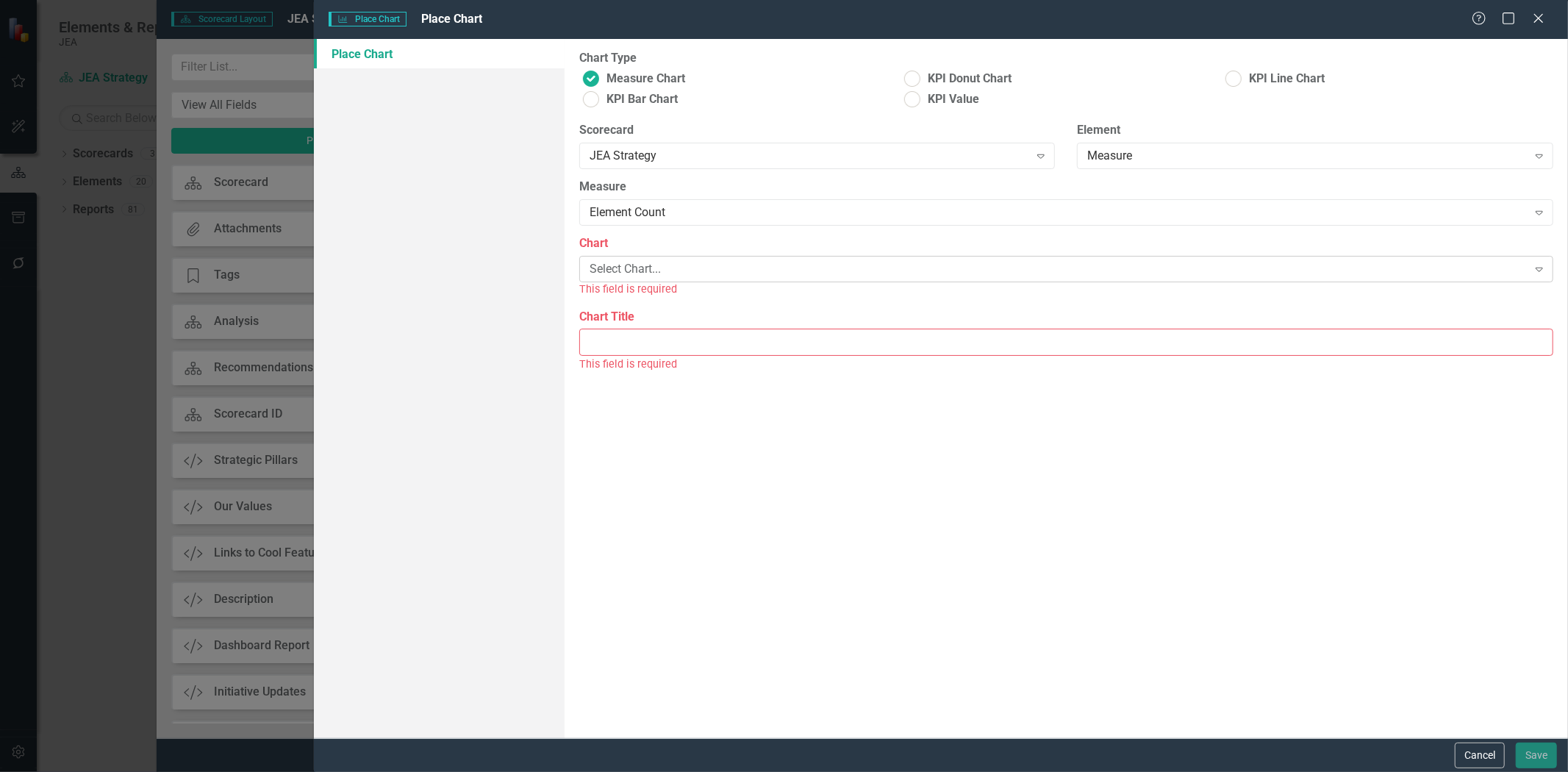
click at [682, 273] on div "Select Chart..." at bounding box center [1058, 269] width 938 height 17
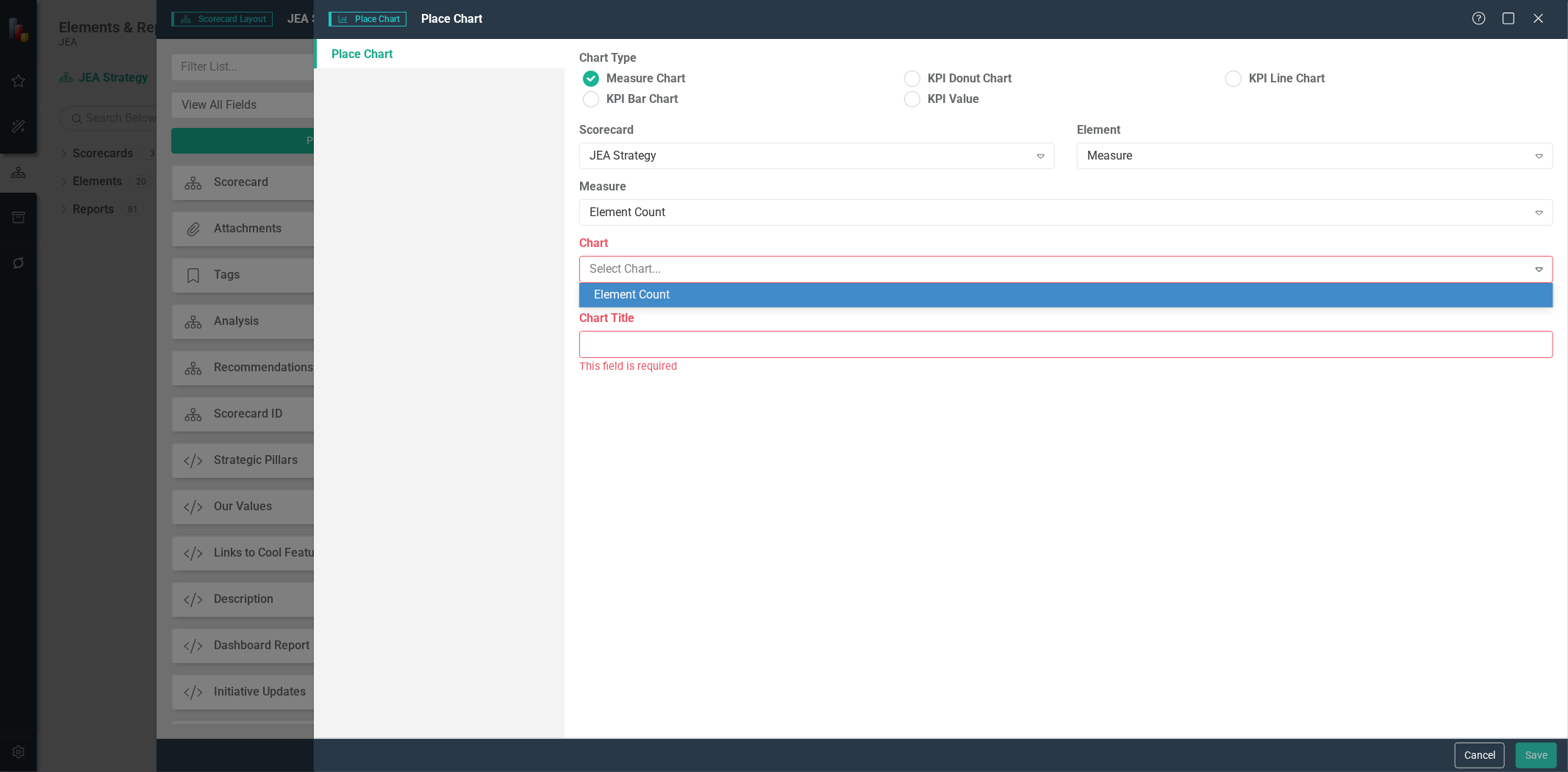
click at [671, 298] on div "Element Count" at bounding box center [1068, 295] width 951 height 17
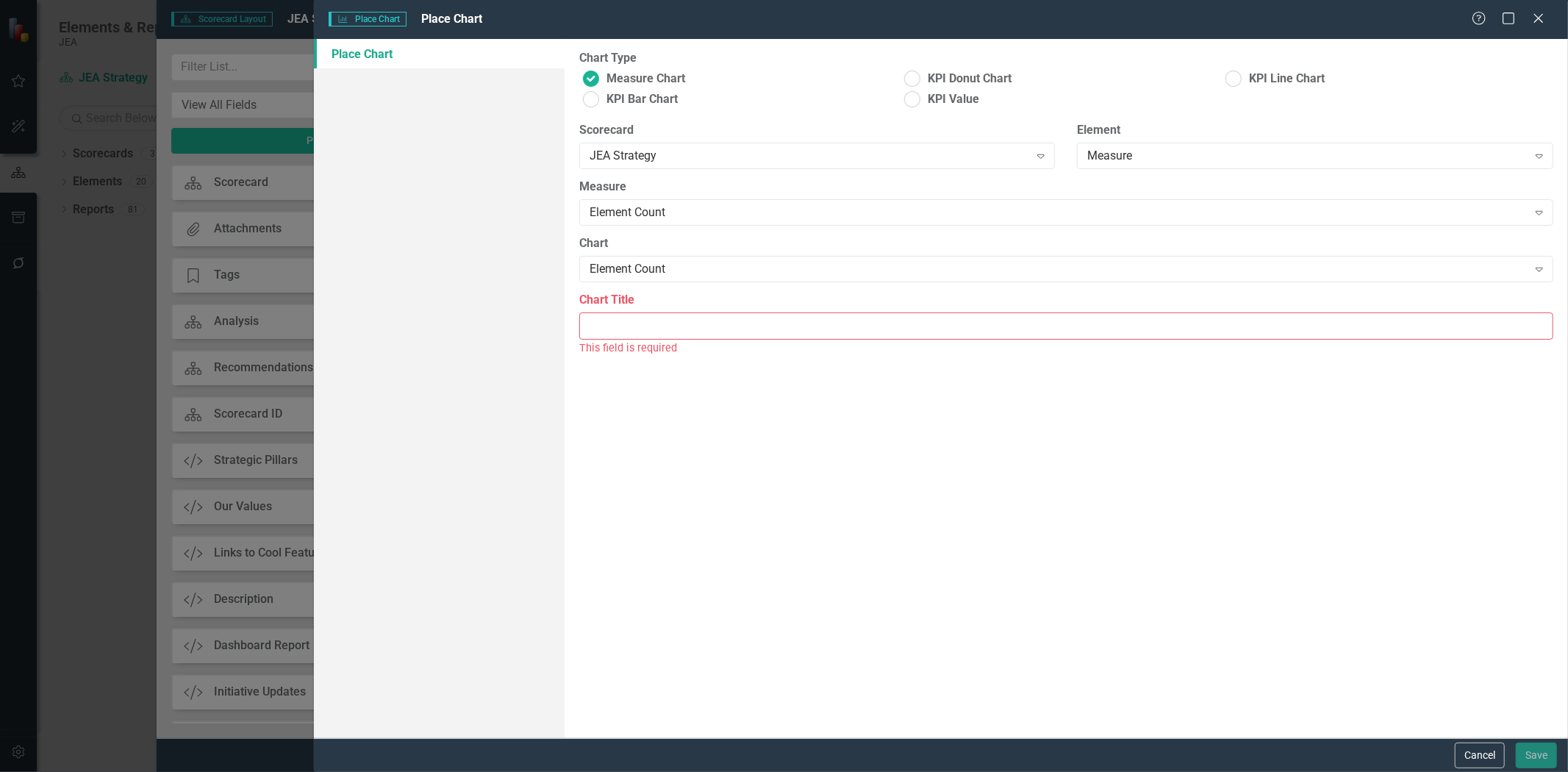
click at [644, 339] on div "This field is required" at bounding box center [1067, 347] width 974 height 17
click at [642, 331] on input "Chart Title" at bounding box center [1067, 325] width 974 height 27
click at [644, 215] on div "Element Count" at bounding box center [1058, 212] width 938 height 17
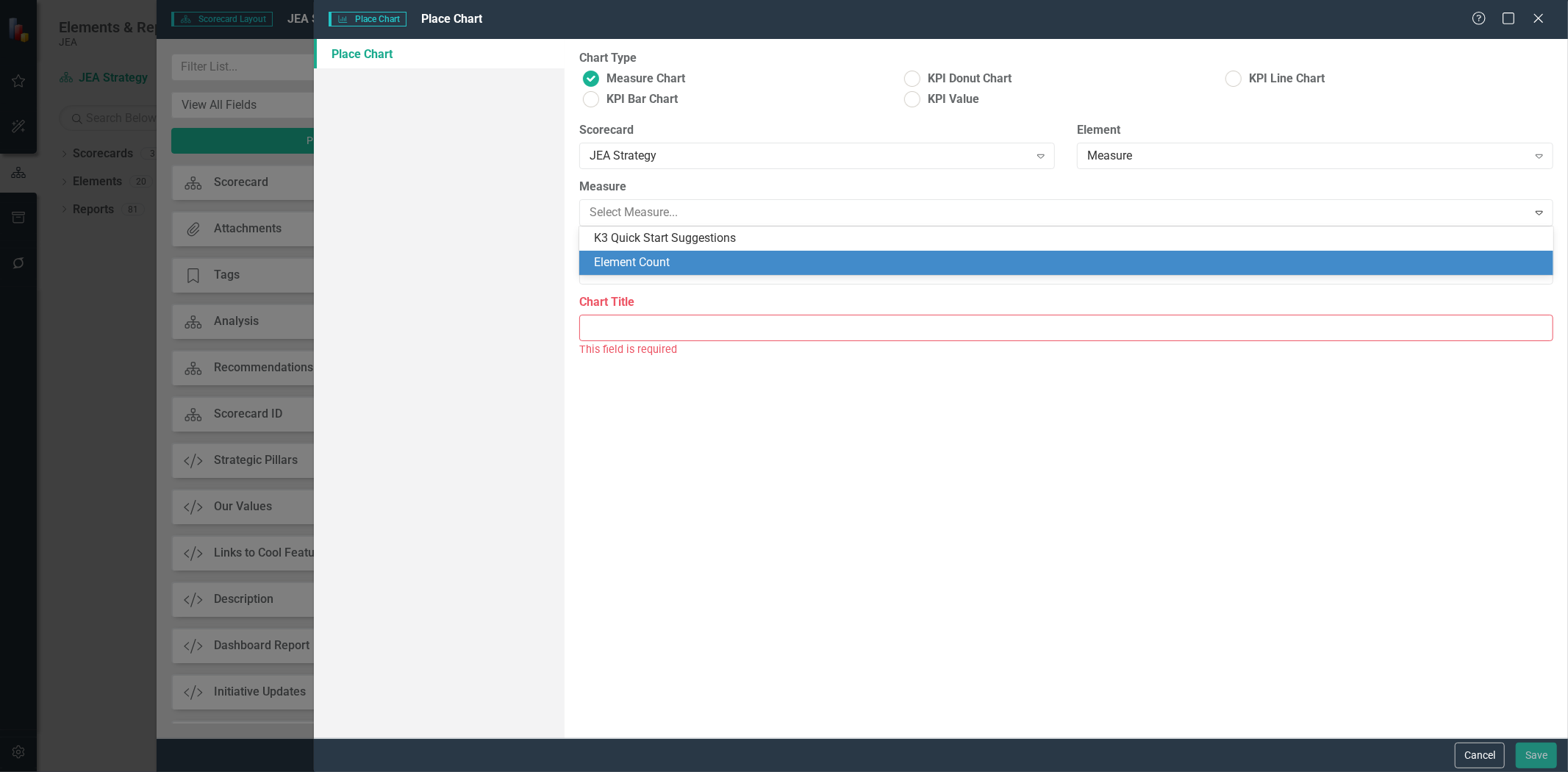
click at [642, 258] on div "Element Count" at bounding box center [1068, 262] width 951 height 17
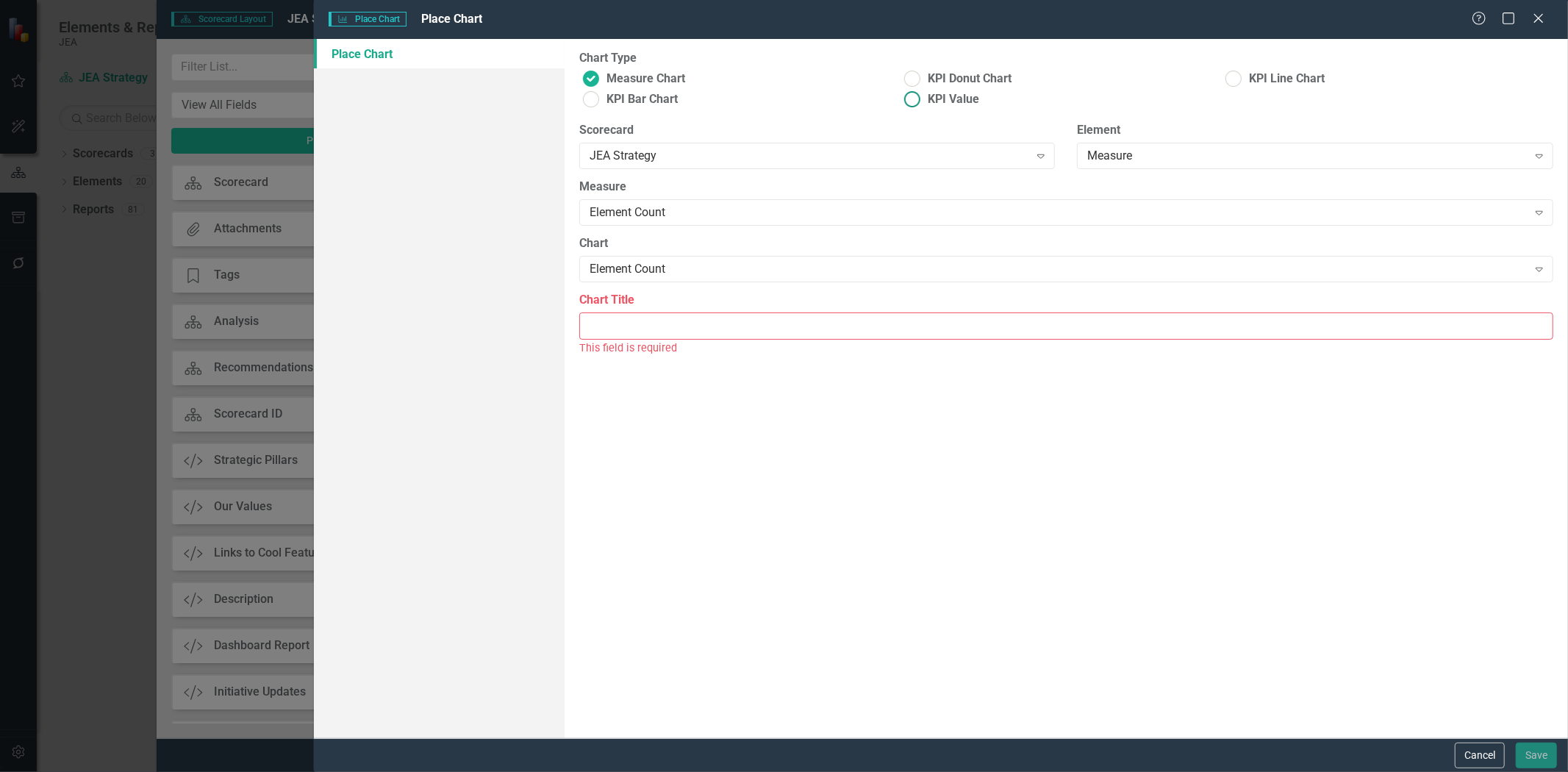
click at [921, 92] on ins at bounding box center [913, 99] width 23 height 23
click at [921, 92] on input "KPI Value" at bounding box center [913, 99] width 23 height 23
radio input "true"
click at [632, 280] on div "Select Measure Series... Expand" at bounding box center [1067, 269] width 974 height 26
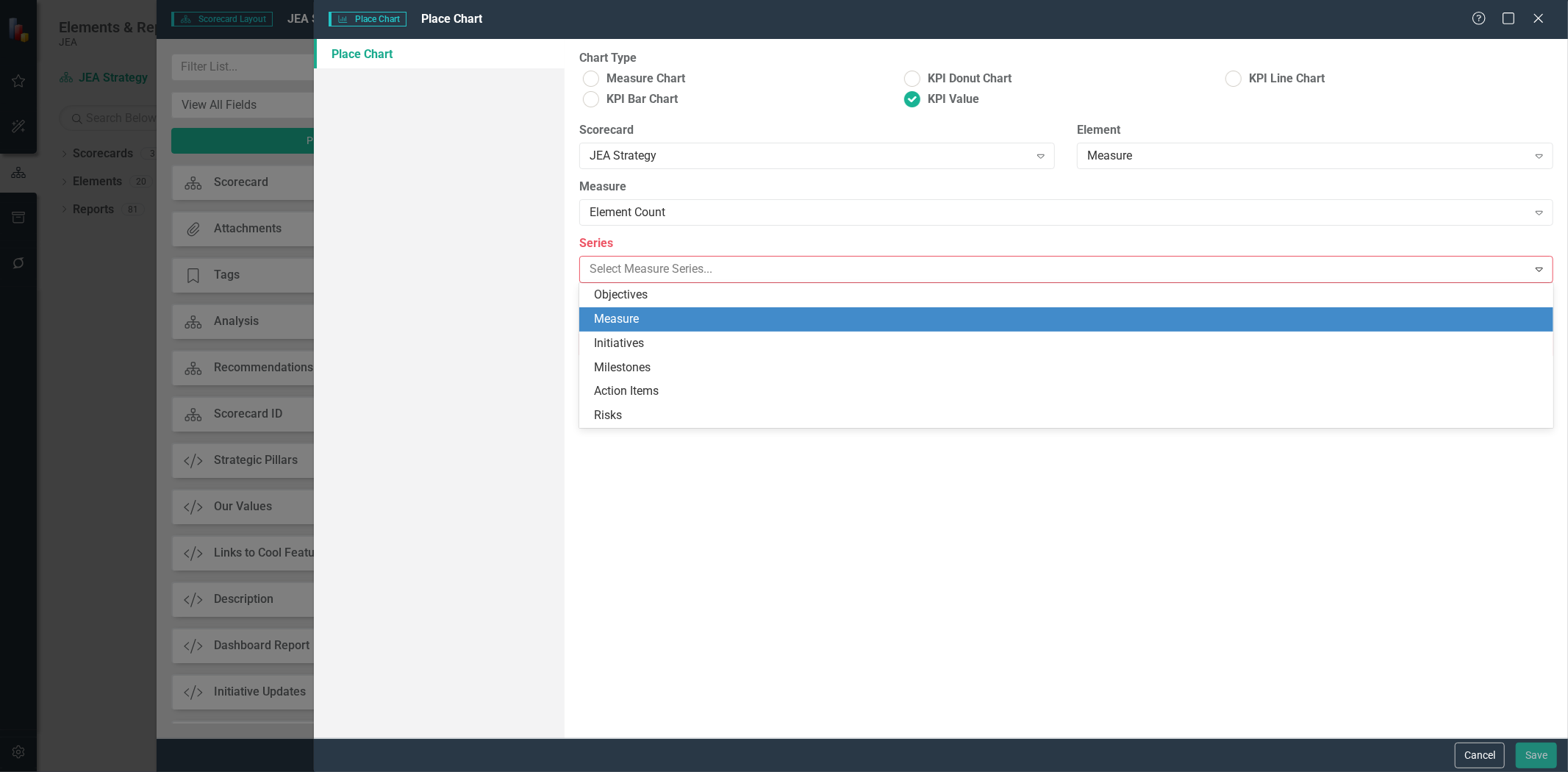
click at [629, 314] on div "Measure" at bounding box center [1068, 319] width 951 height 17
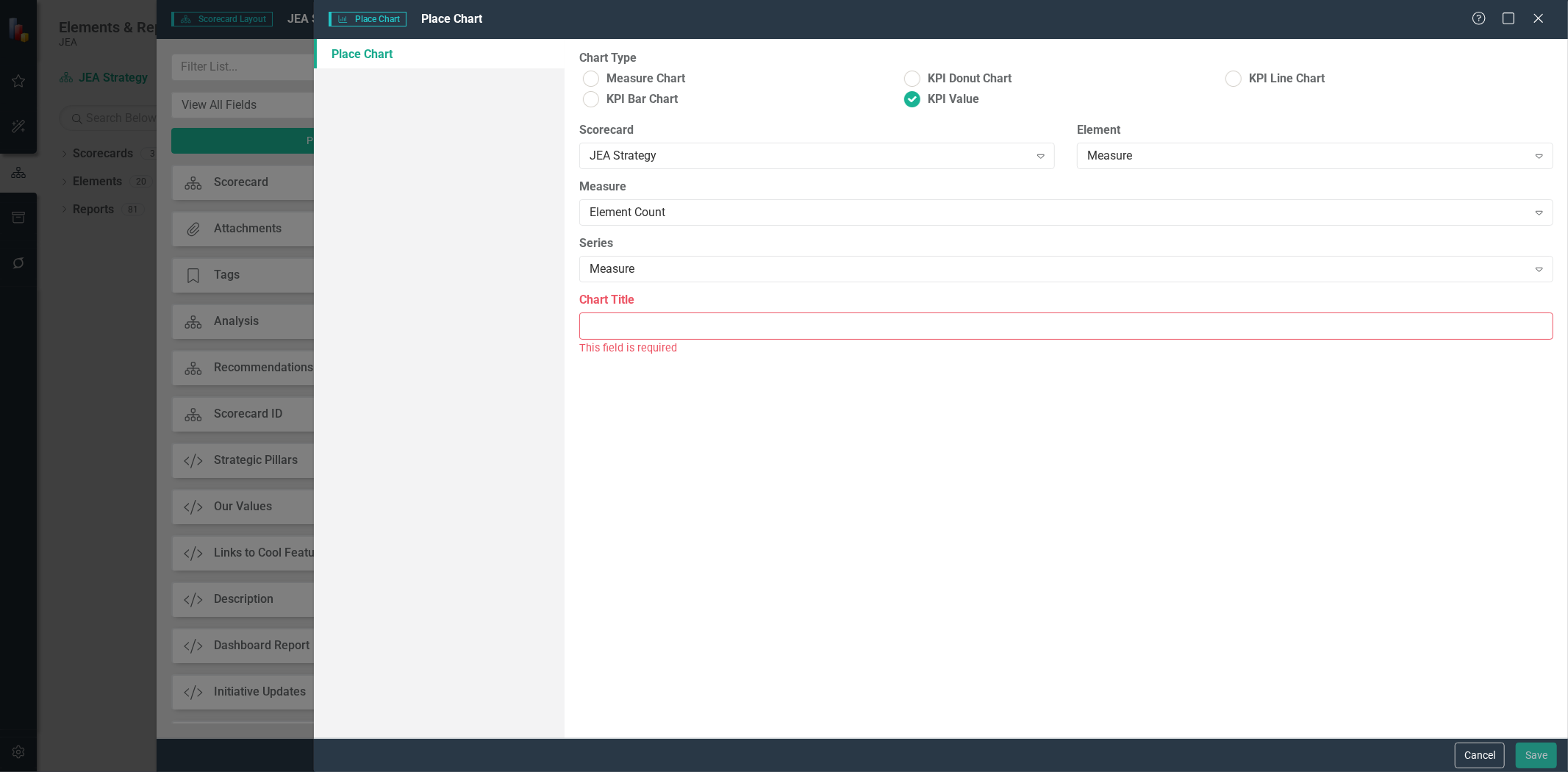
click at [638, 329] on input "Chart Title" at bounding box center [1067, 325] width 974 height 27
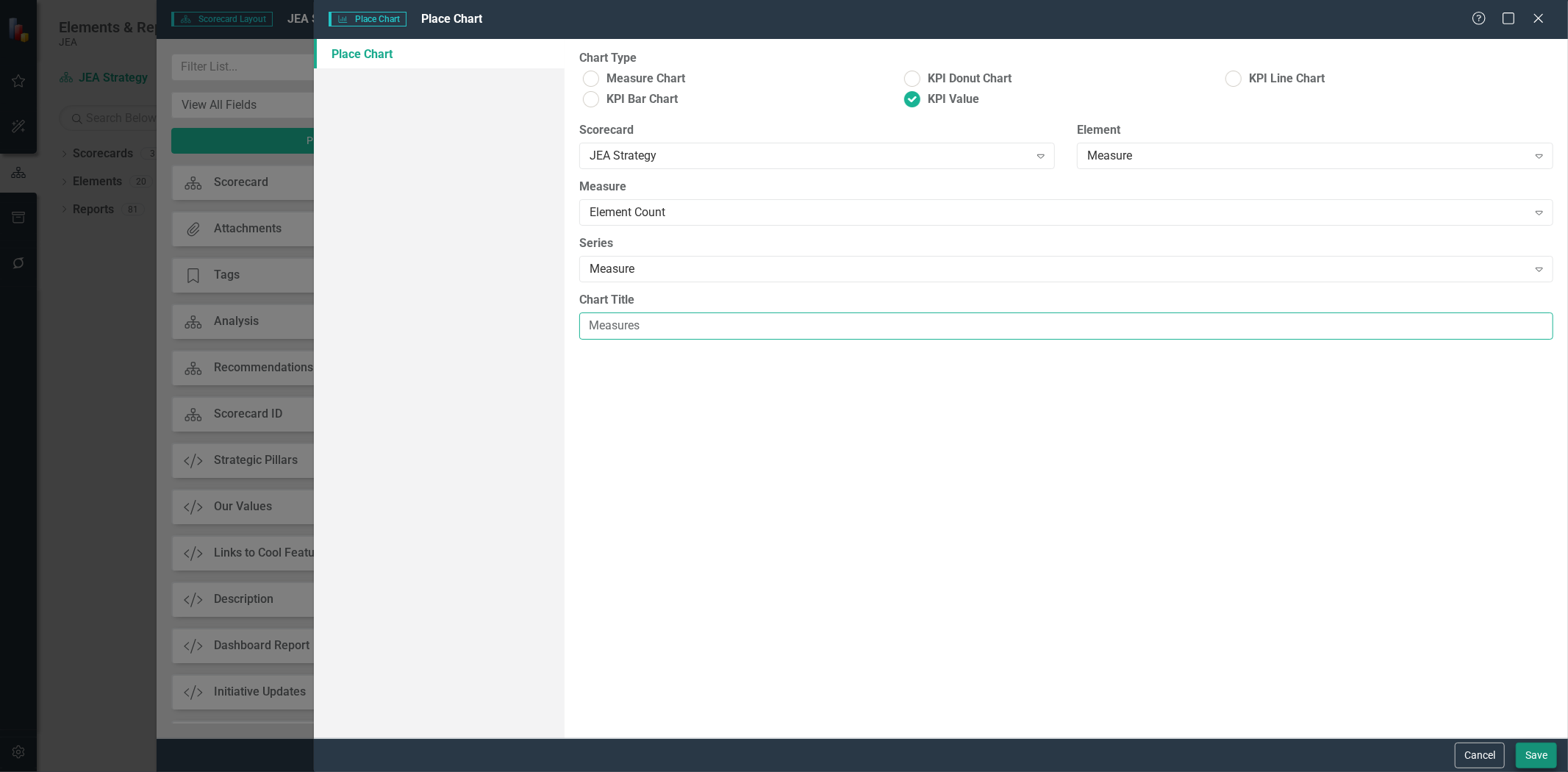
type input "Measures"
click at [1535, 765] on button "Save" at bounding box center [1536, 754] width 41 height 25
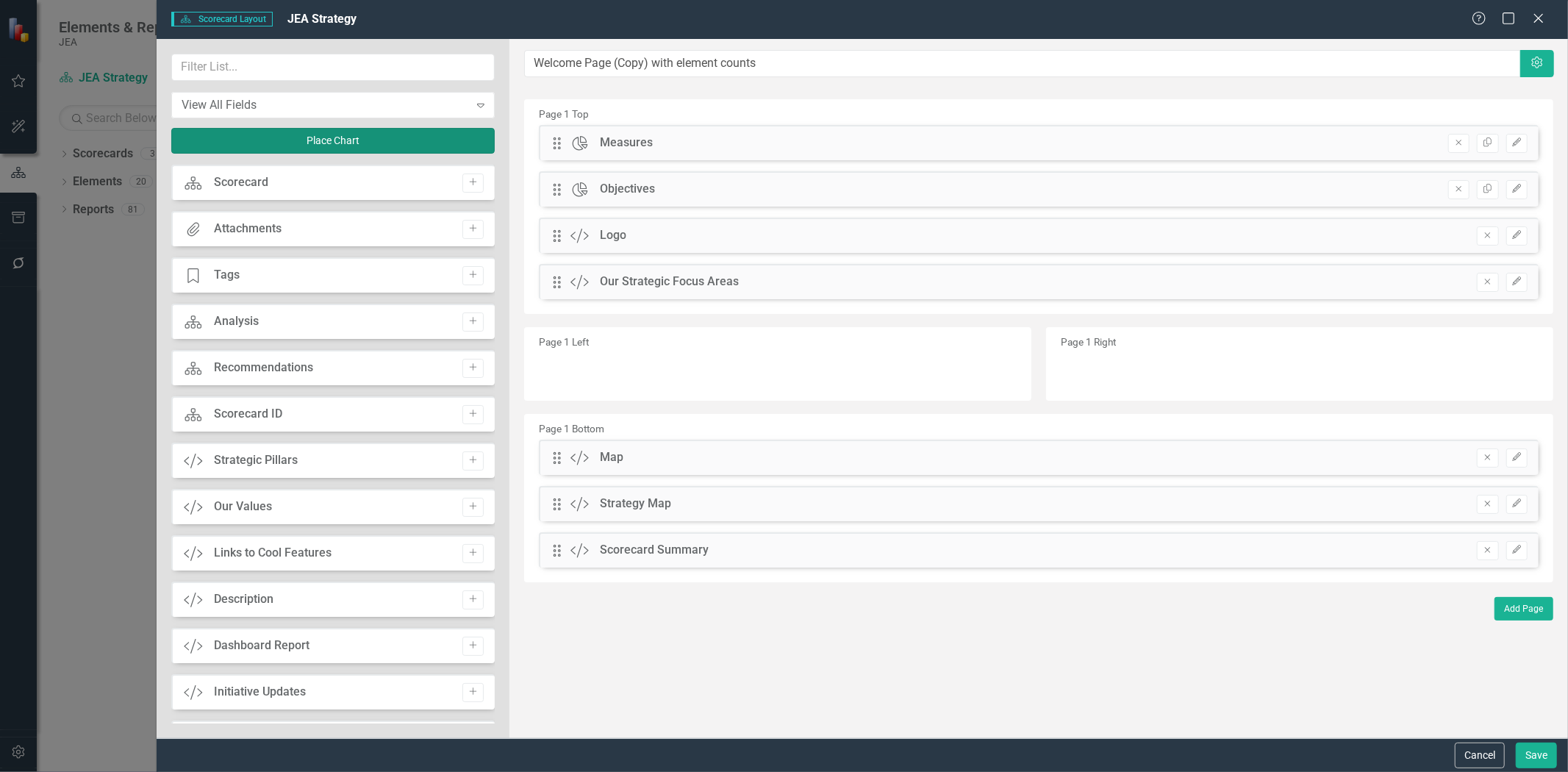
click at [335, 127] on button "Place Chart" at bounding box center [333, 140] width 324 height 25
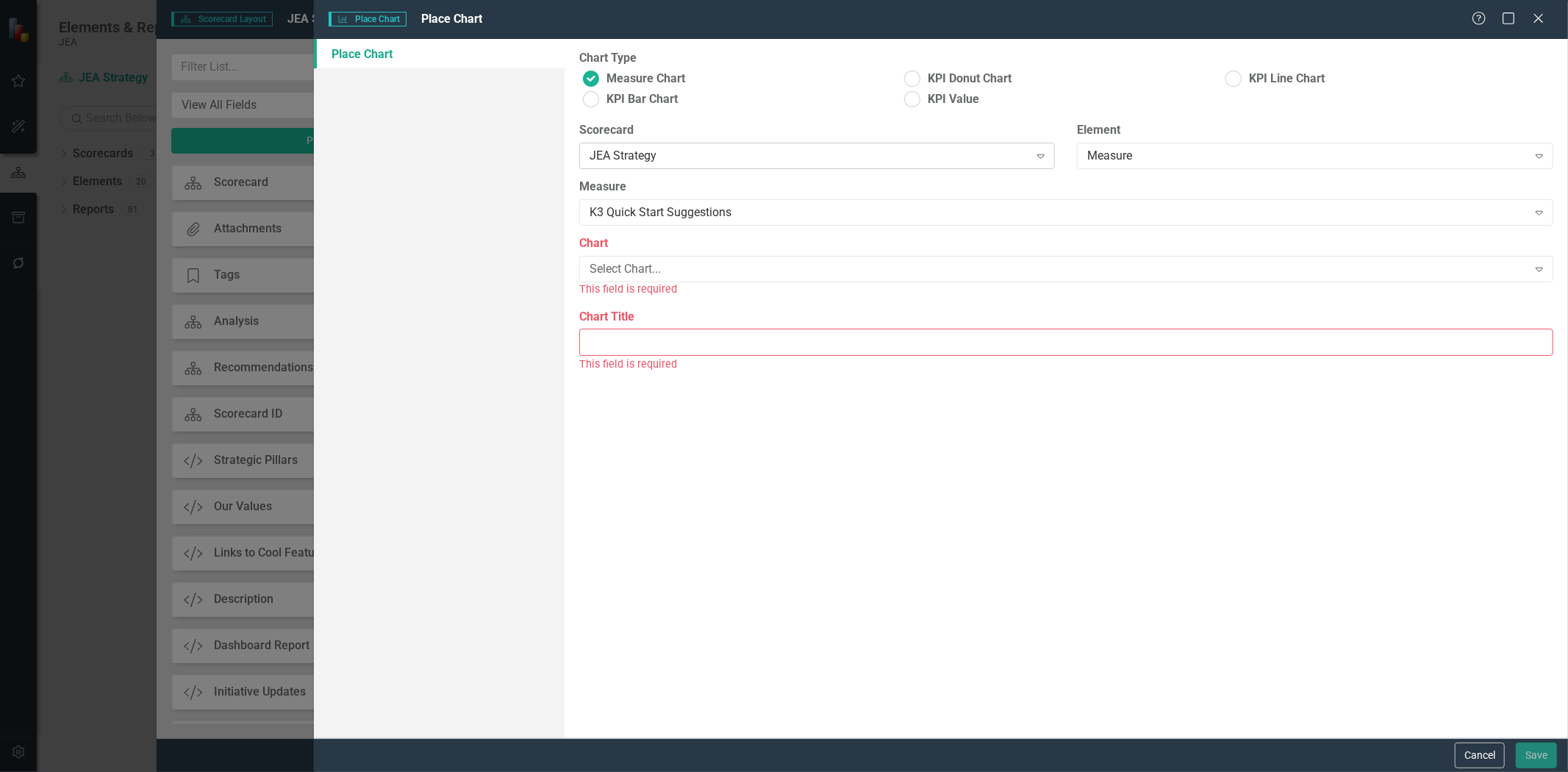
click at [649, 167] on div "JEA Strategy Expand" at bounding box center [818, 156] width 477 height 26
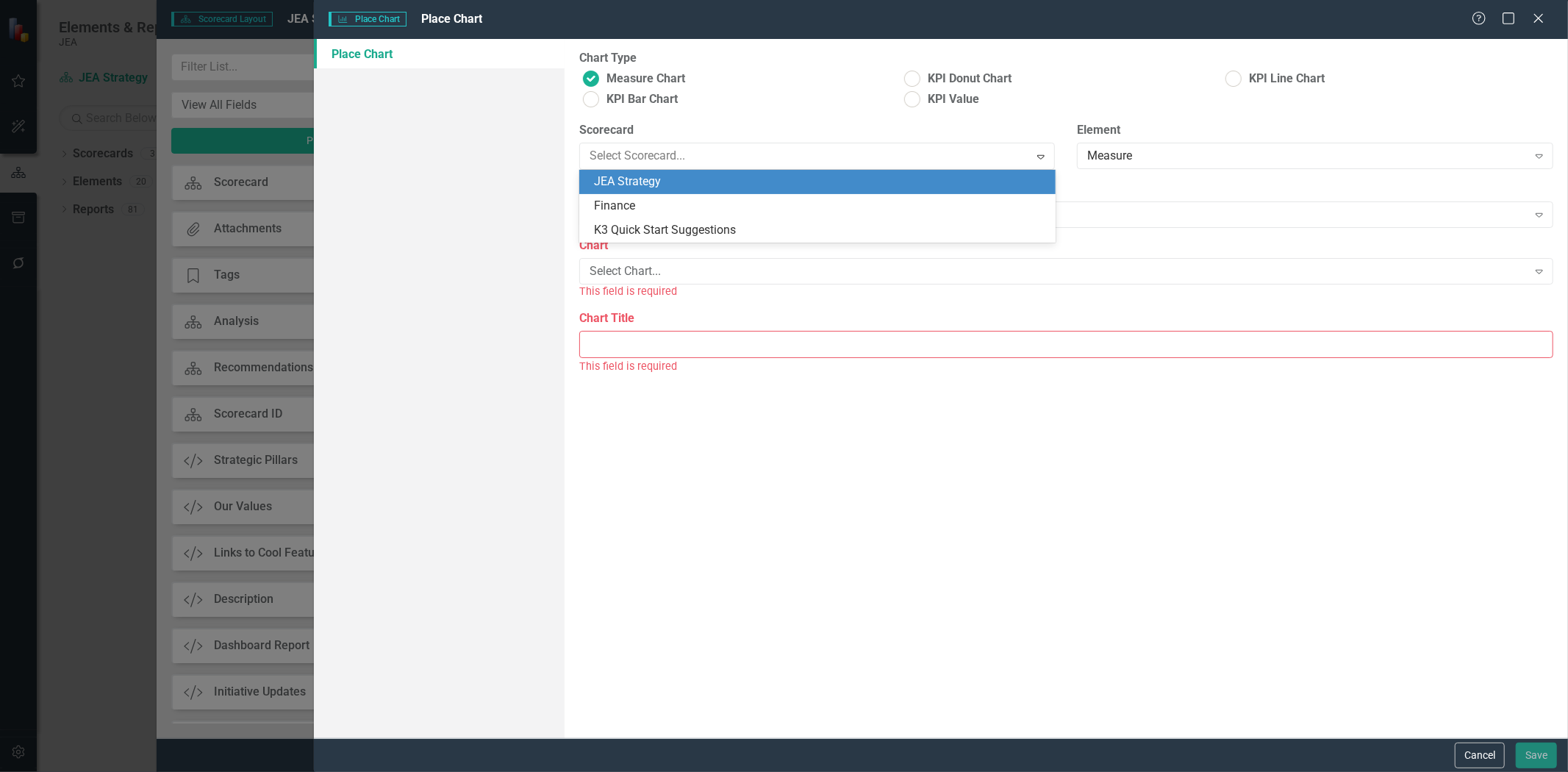
click at [671, 122] on label "Scorecard" at bounding box center [818, 130] width 477 height 17
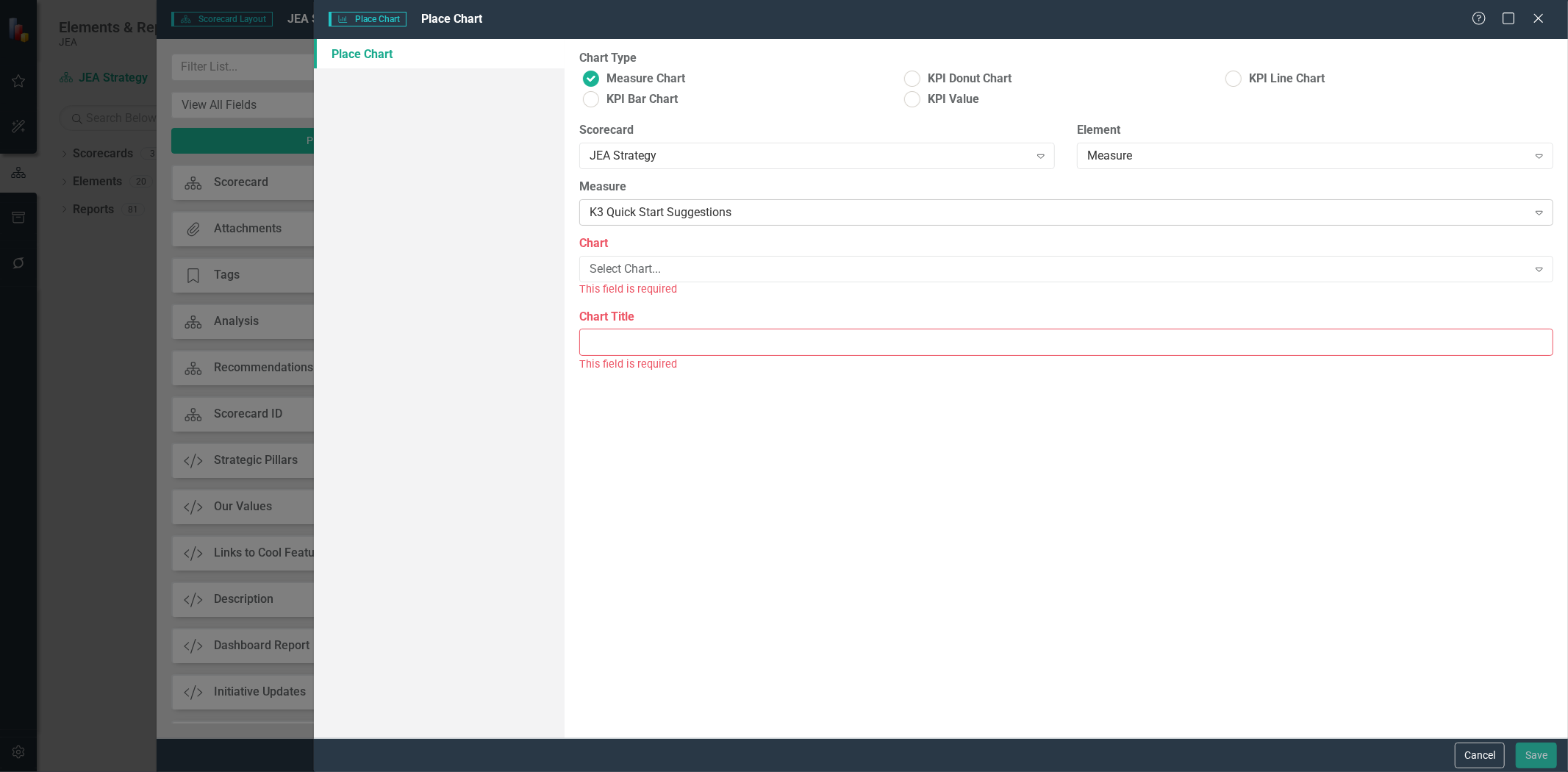
click at [672, 208] on div "K3 Quick Start Suggestions" at bounding box center [1058, 212] width 938 height 17
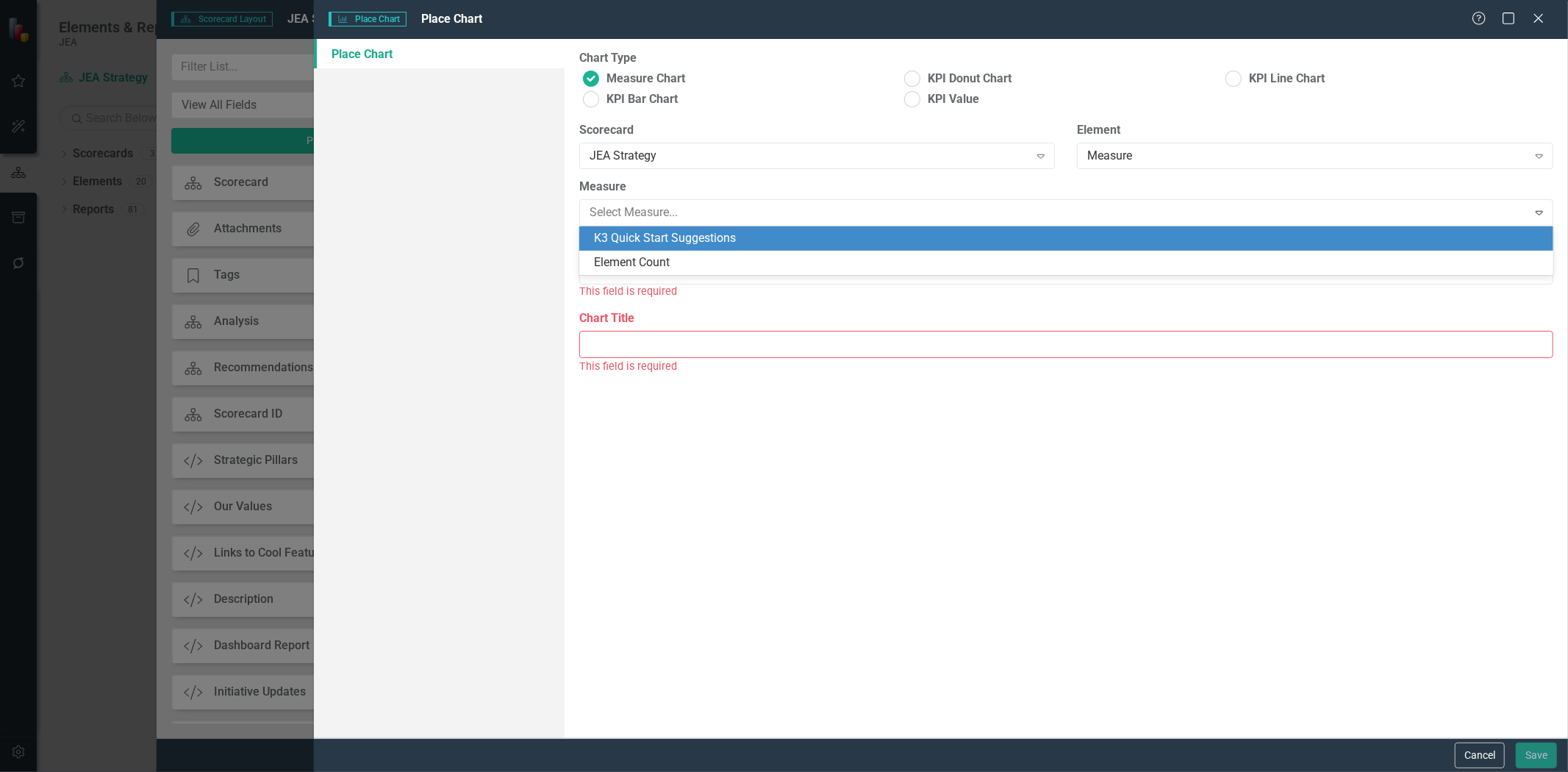
drag, startPoint x: 667, startPoint y: 246, endPoint x: 667, endPoint y: 256, distance: 10.0
click at [667, 256] on div "K3 Quick Start Suggestions Element Count" at bounding box center [1067, 250] width 974 height 48
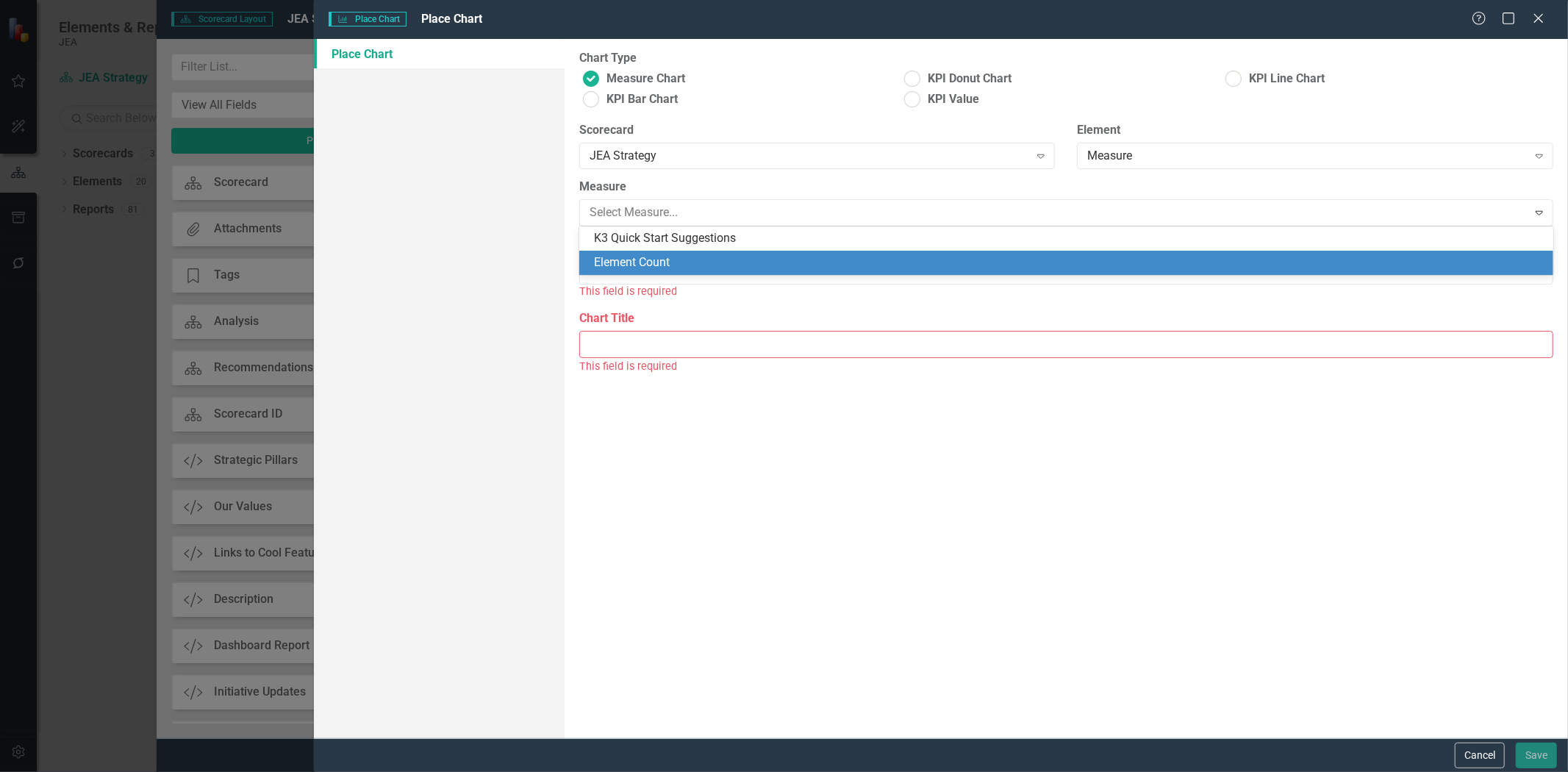
click at [667, 256] on div "Element Count" at bounding box center [1068, 262] width 951 height 17
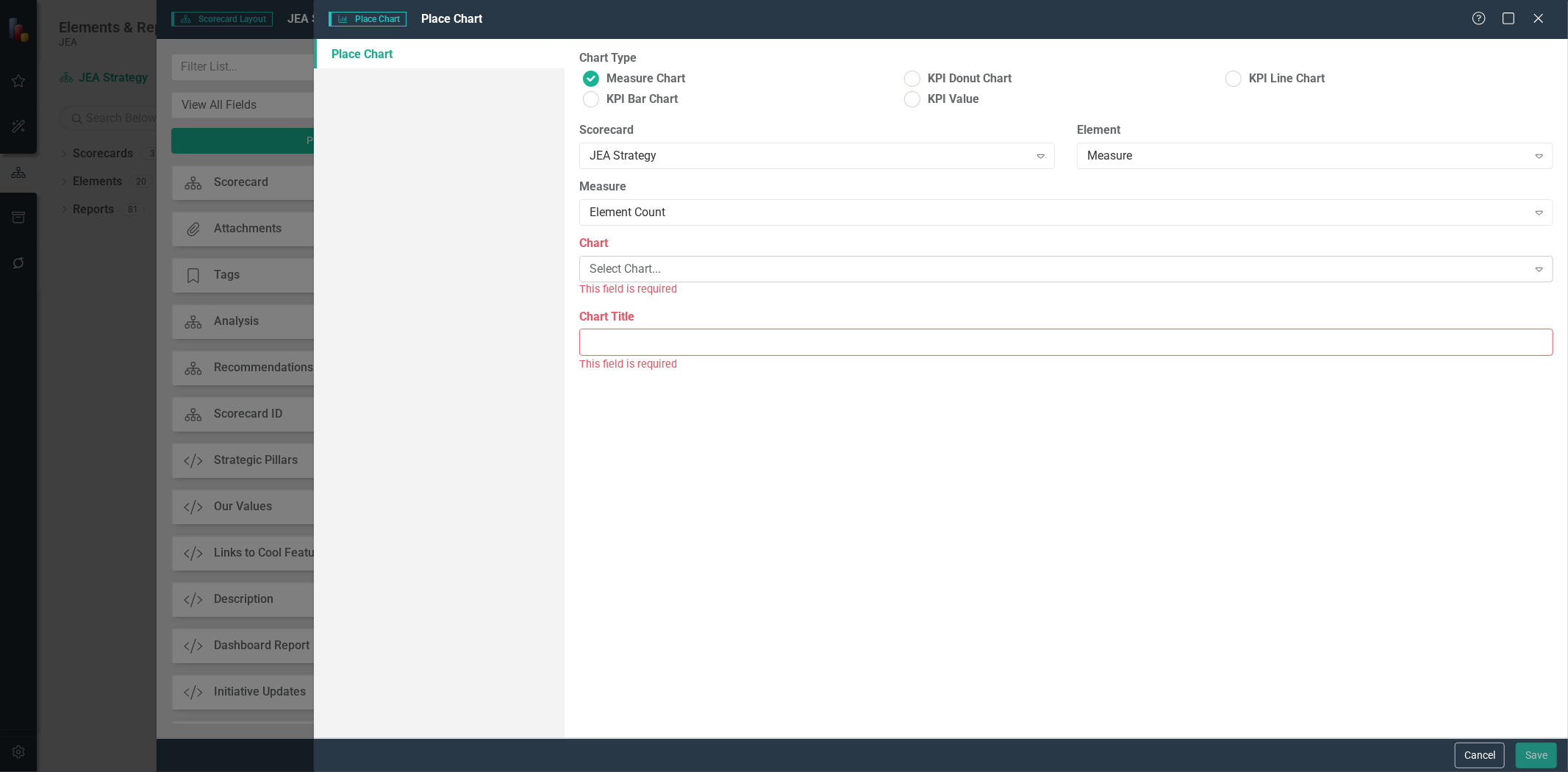
click at [665, 263] on div "Select Chart..." at bounding box center [1058, 269] width 938 height 17
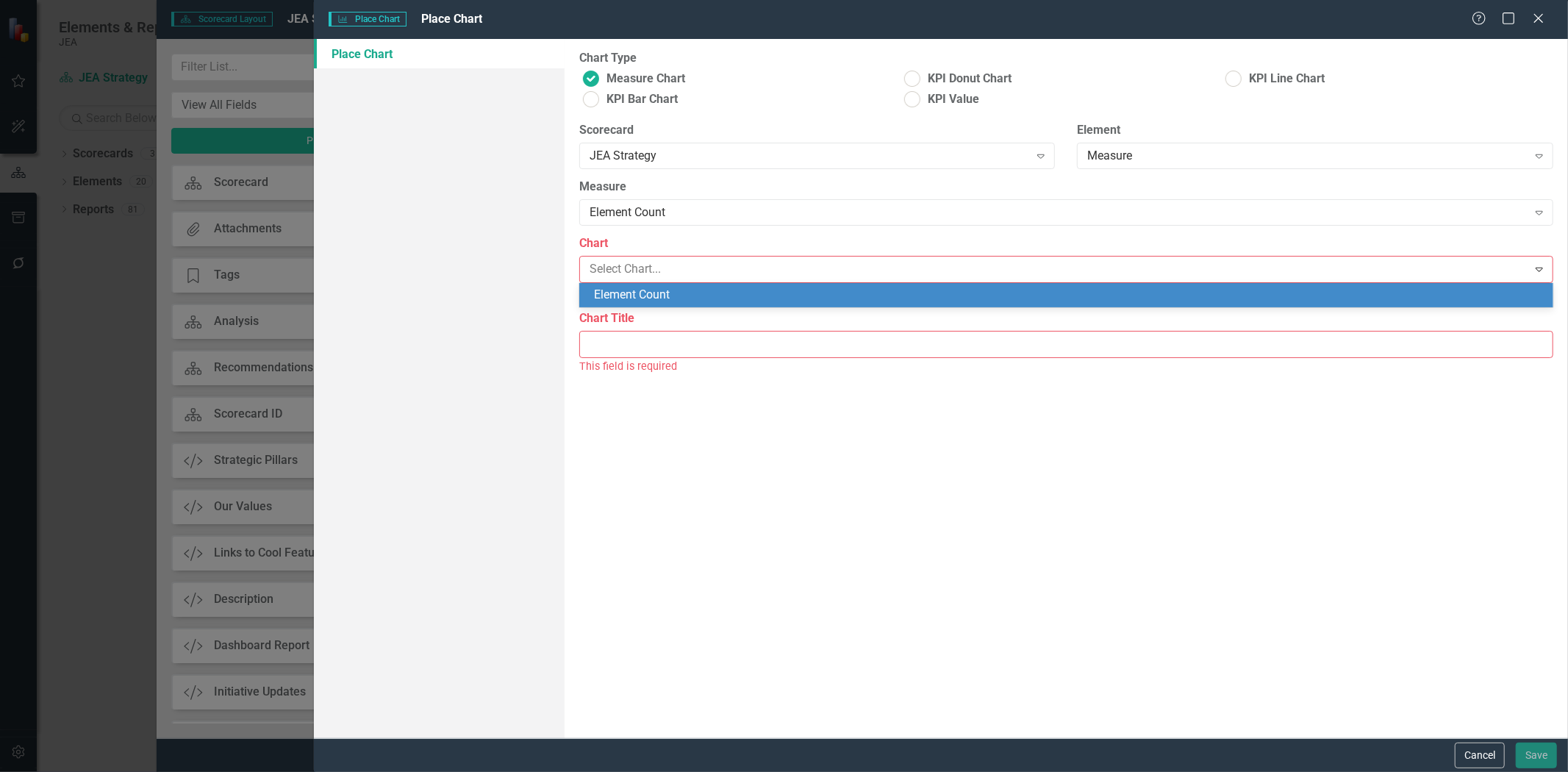
click at [664, 285] on div "Element Count" at bounding box center [1067, 295] width 974 height 25
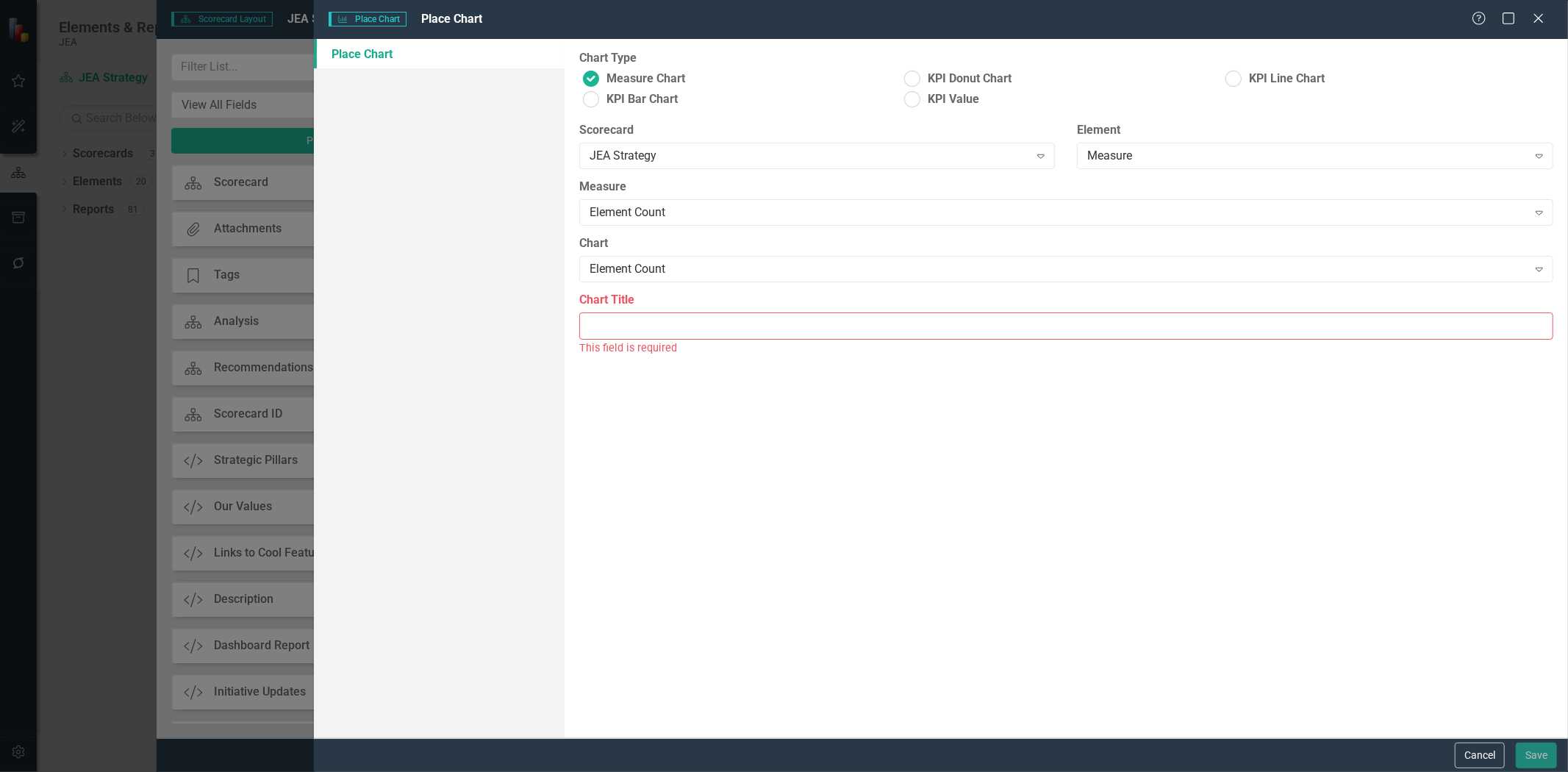
click at [633, 329] on input "Chart Title" at bounding box center [1067, 325] width 974 height 27
click at [930, 93] on span "KPI Value" at bounding box center [953, 99] width 52 height 17
click at [924, 93] on input "KPI Value" at bounding box center [913, 99] width 23 height 23
radio input "true"
click at [658, 276] on div "Select Measure Series... Expand" at bounding box center [1067, 269] width 974 height 26
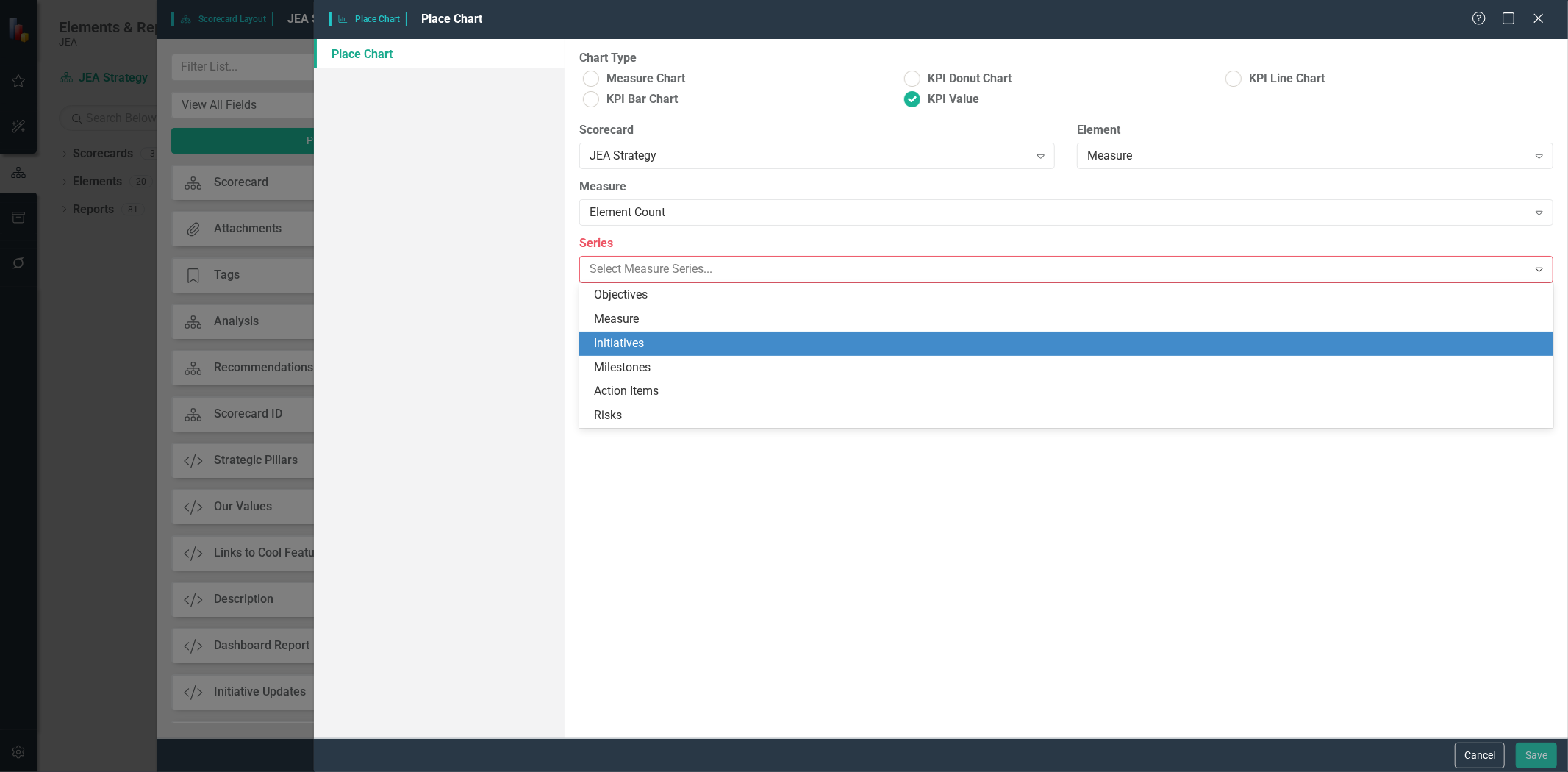
click at [645, 342] on div "Initiatives" at bounding box center [1068, 343] width 951 height 17
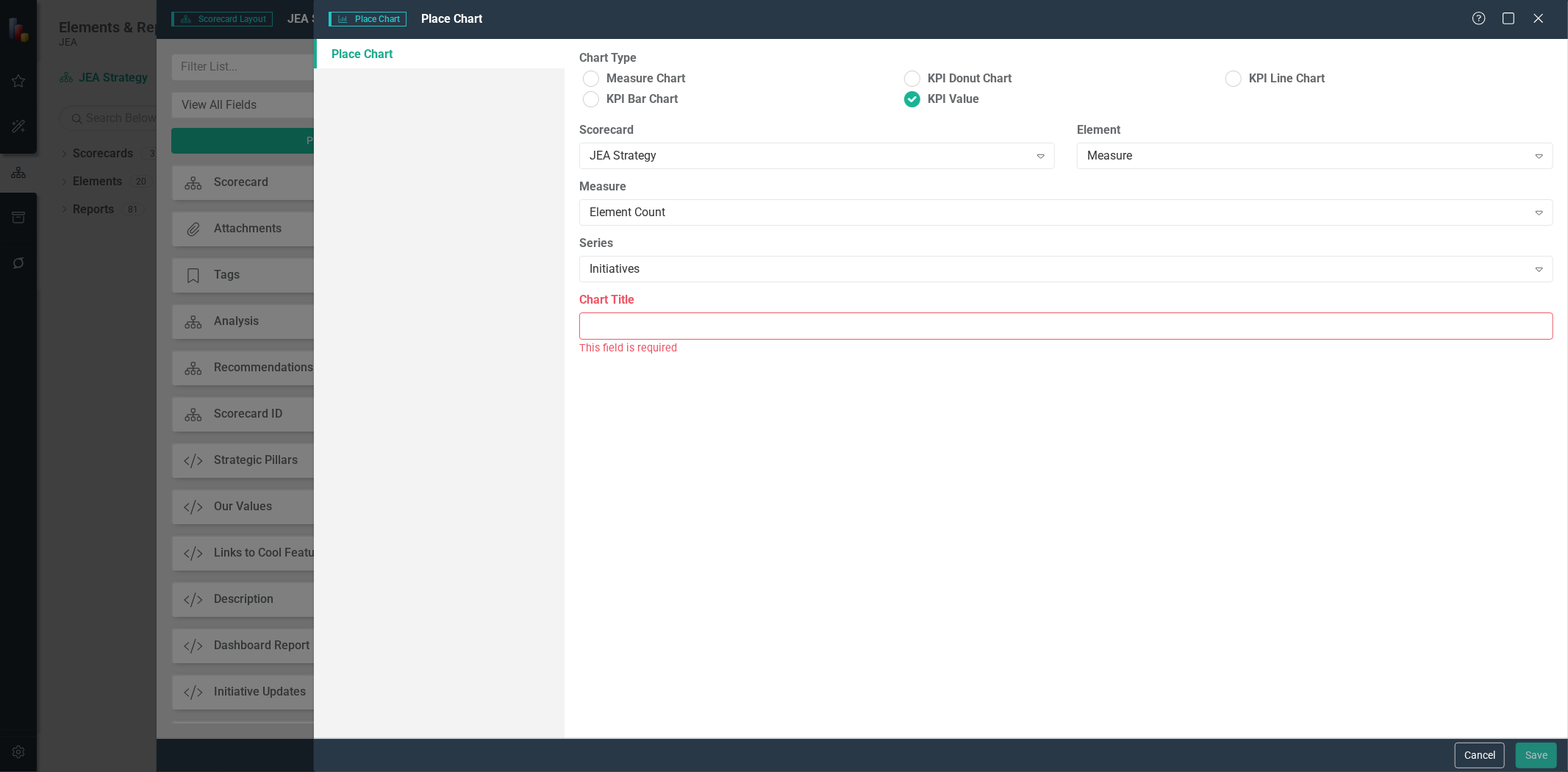
click at [643, 339] on div "This field is required" at bounding box center [1067, 347] width 974 height 17
click at [634, 329] on input "Chart Title" at bounding box center [1067, 325] width 974 height 27
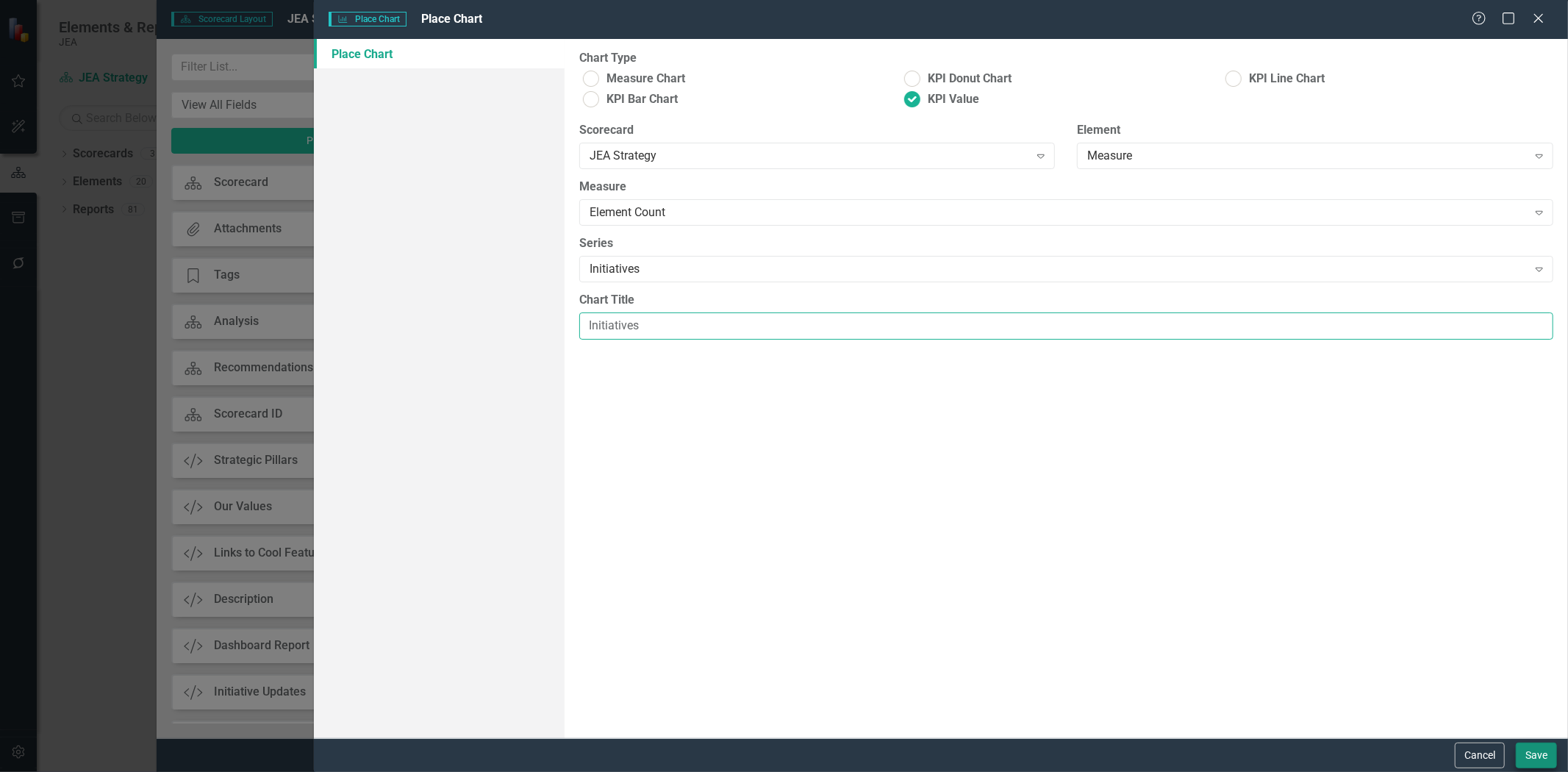
type input "Initiatives"
click at [1534, 757] on button "Save" at bounding box center [1536, 754] width 41 height 25
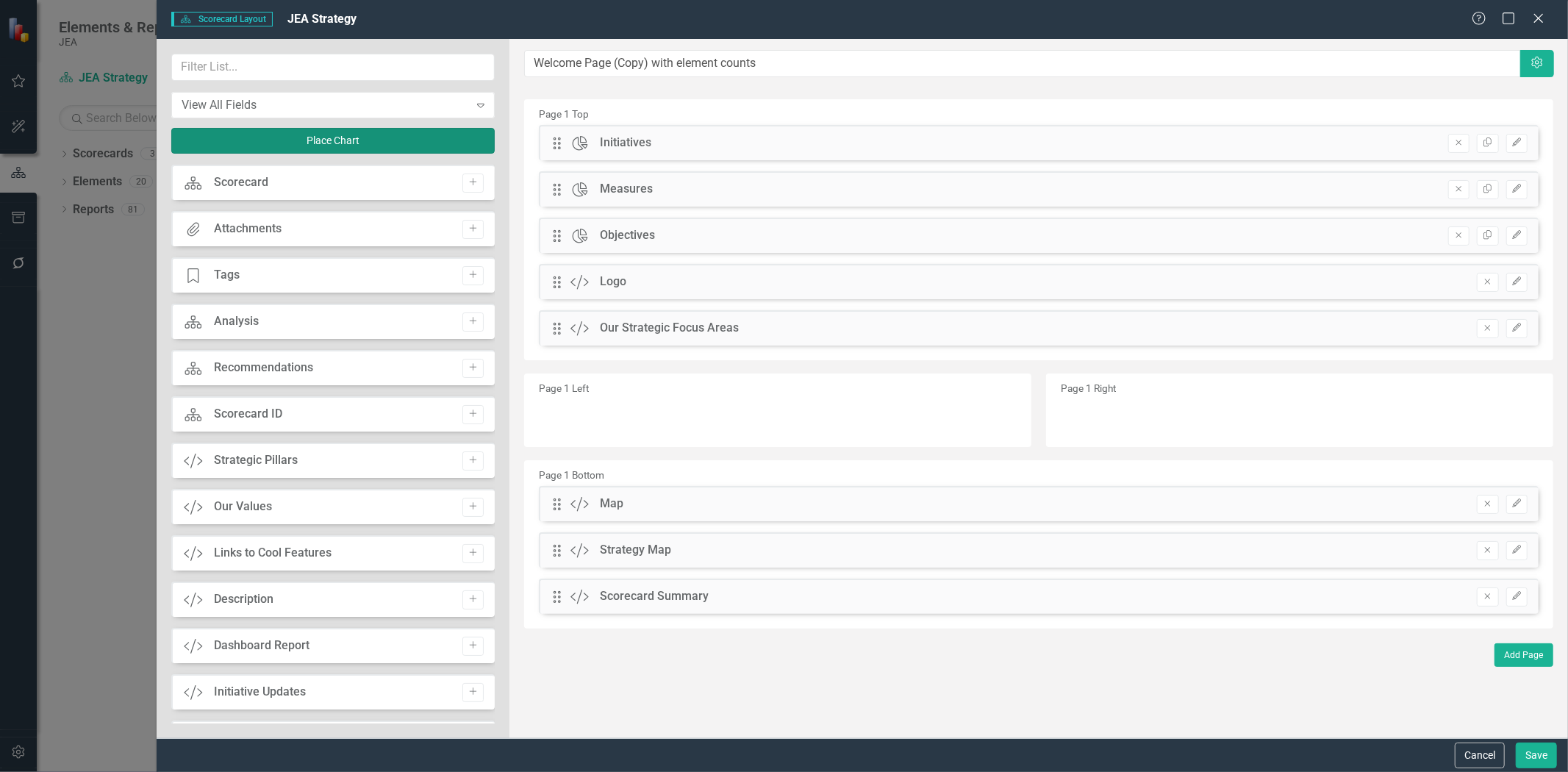
click at [311, 128] on button "Place Chart" at bounding box center [333, 140] width 324 height 25
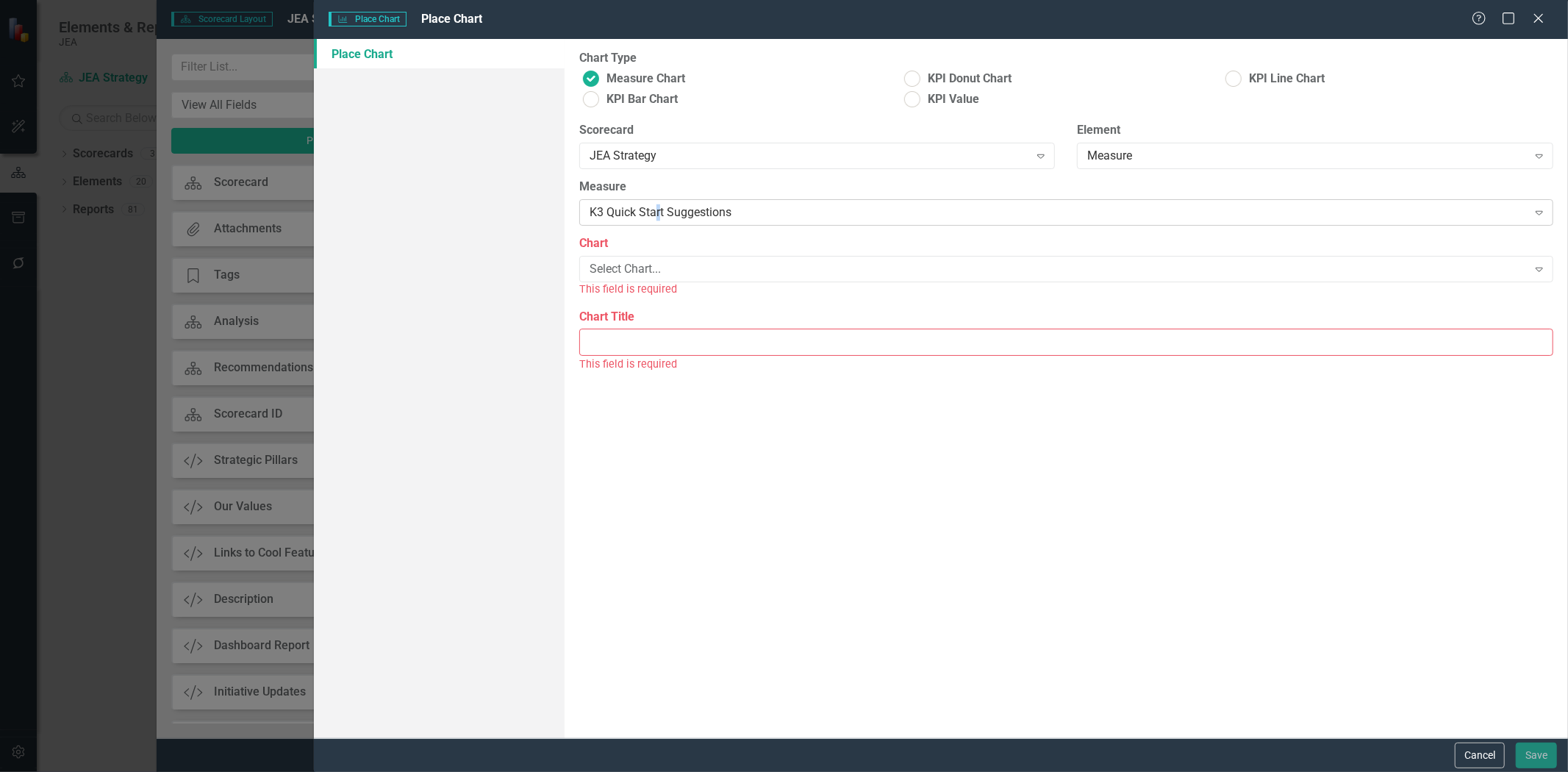
drag, startPoint x: 660, startPoint y: 217, endPoint x: 660, endPoint y: 208, distance: 9.0
click at [660, 208] on div "K3 Quick Start Suggestions" at bounding box center [1058, 212] width 938 height 17
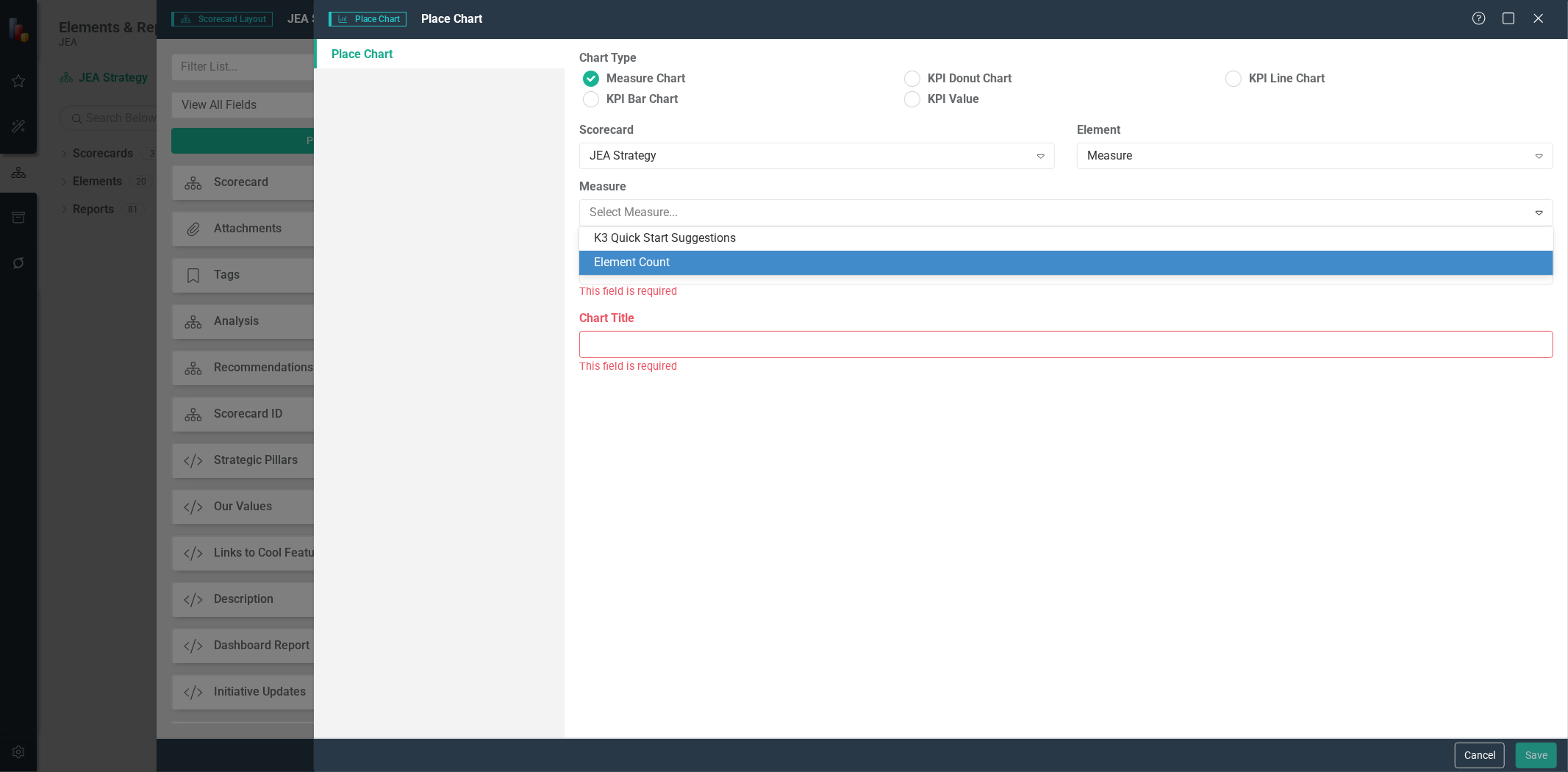
click at [657, 267] on div "Element Count" at bounding box center [1068, 262] width 951 height 17
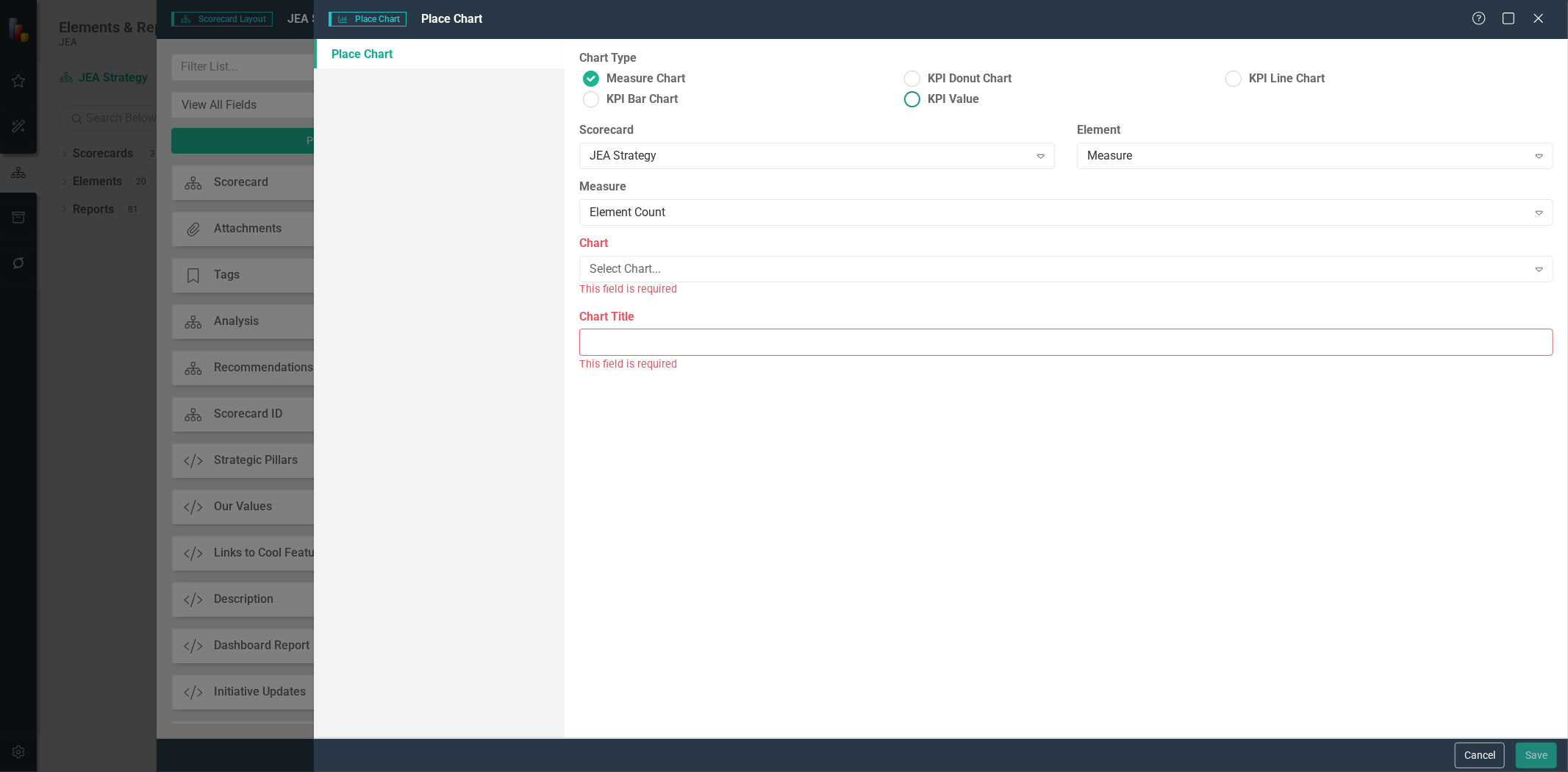
click at [935, 94] on span "KPI Value" at bounding box center [953, 99] width 52 height 17
click at [924, 94] on input "KPI Value" at bounding box center [913, 99] width 23 height 23
radio input "true"
click at [748, 247] on label "Series" at bounding box center [1067, 243] width 974 height 17
click at [746, 273] on div "Select Measure Series..." at bounding box center [1058, 269] width 938 height 17
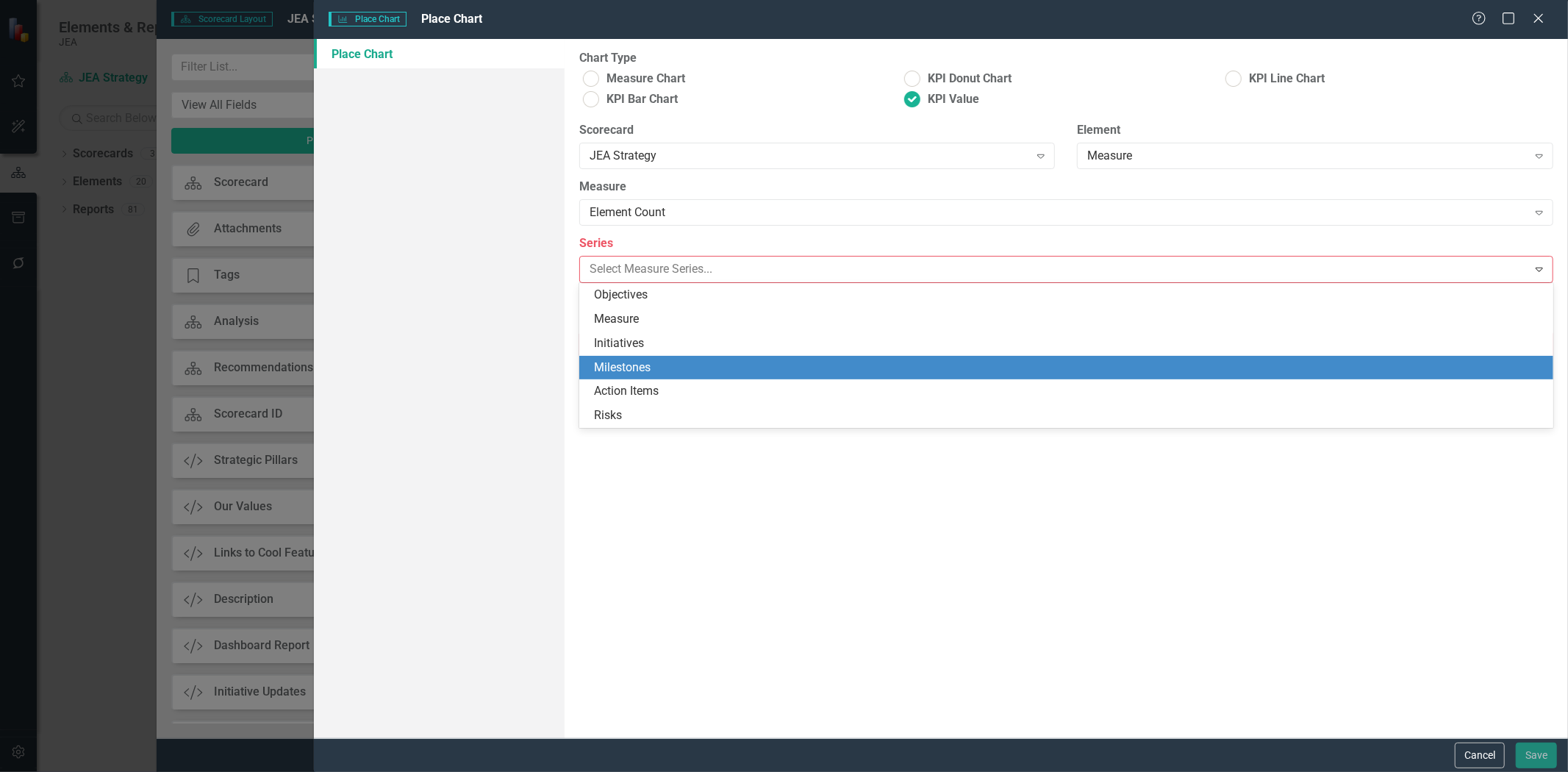
click at [673, 368] on div "Milestones" at bounding box center [1068, 368] width 951 height 17
type input "Milestones"
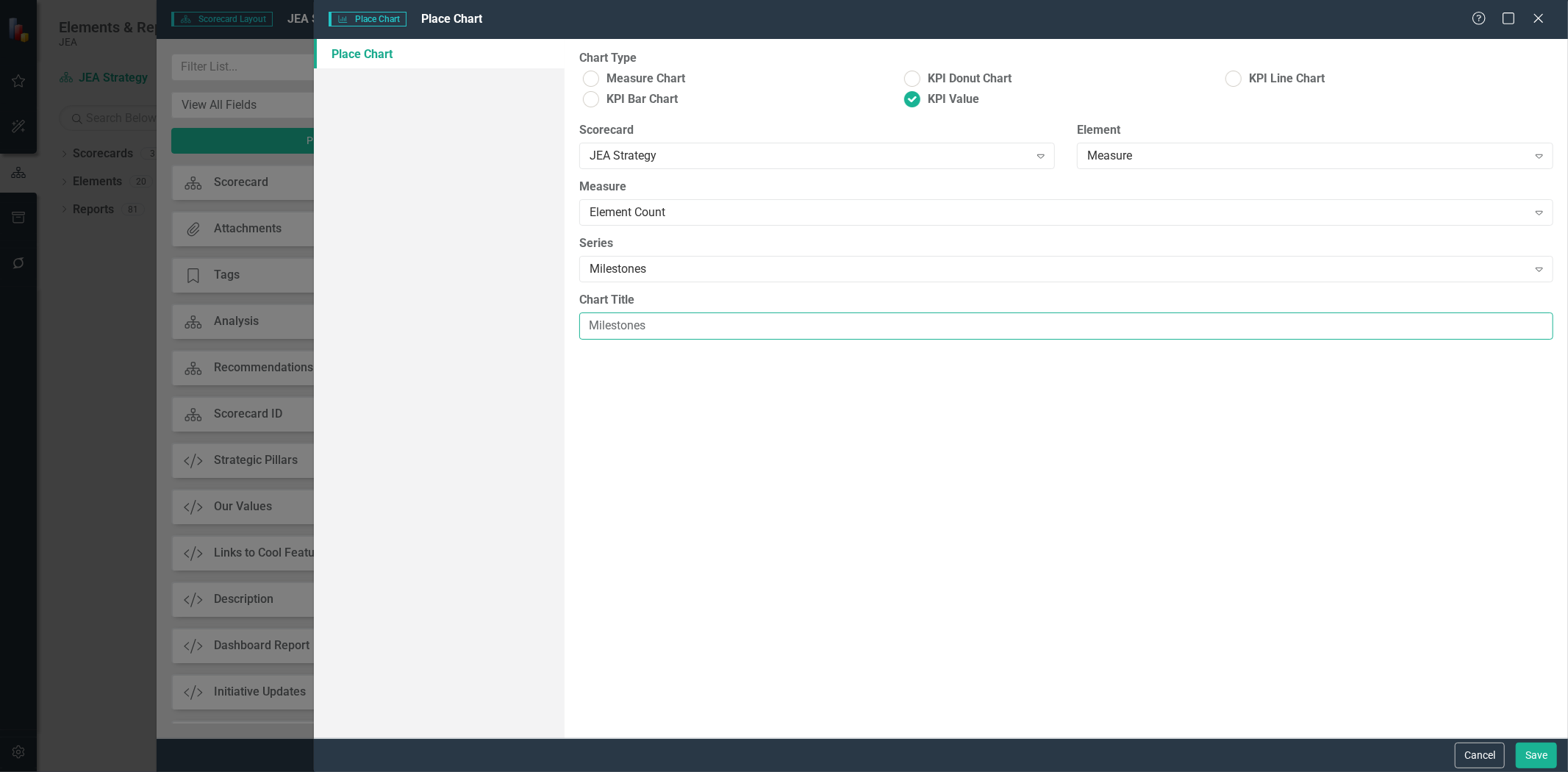
click at [645, 337] on input "Milestones" at bounding box center [1067, 325] width 974 height 27
click at [1538, 754] on button "Save" at bounding box center [1536, 754] width 41 height 25
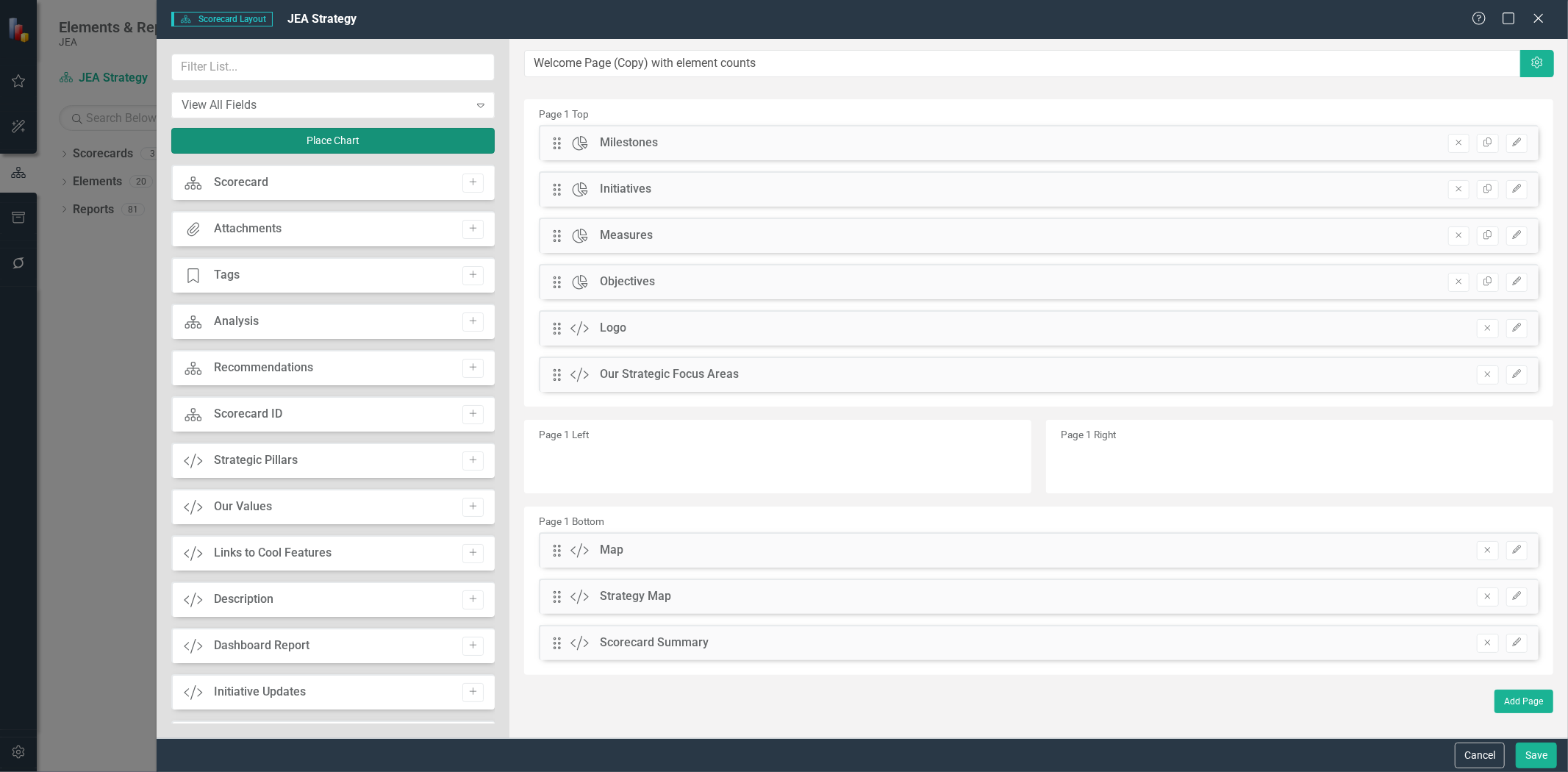
click at [314, 134] on button "Place Chart" at bounding box center [333, 140] width 324 height 25
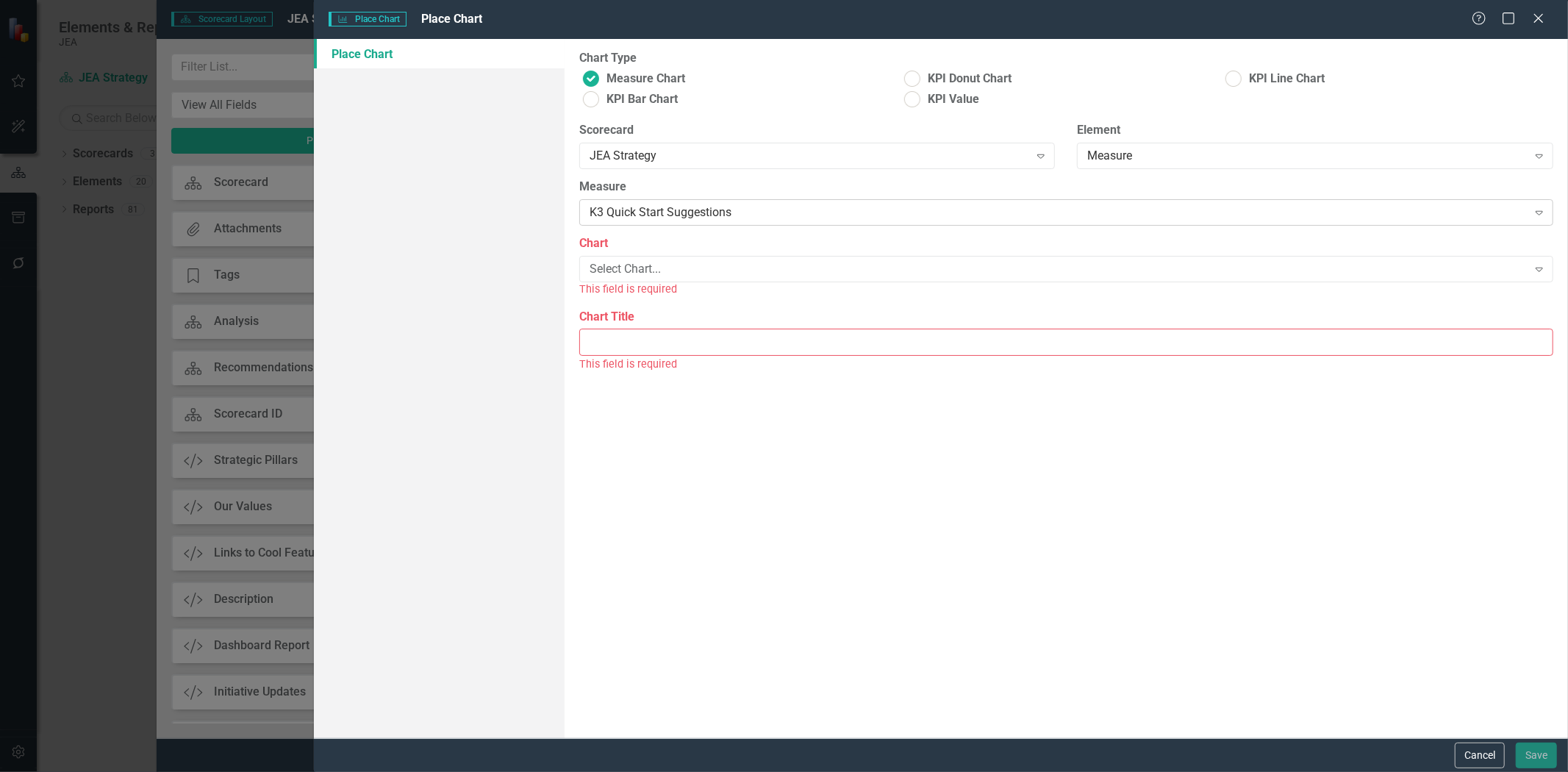
click at [667, 208] on div "K3 Quick Start Suggestions" at bounding box center [1058, 212] width 938 height 17
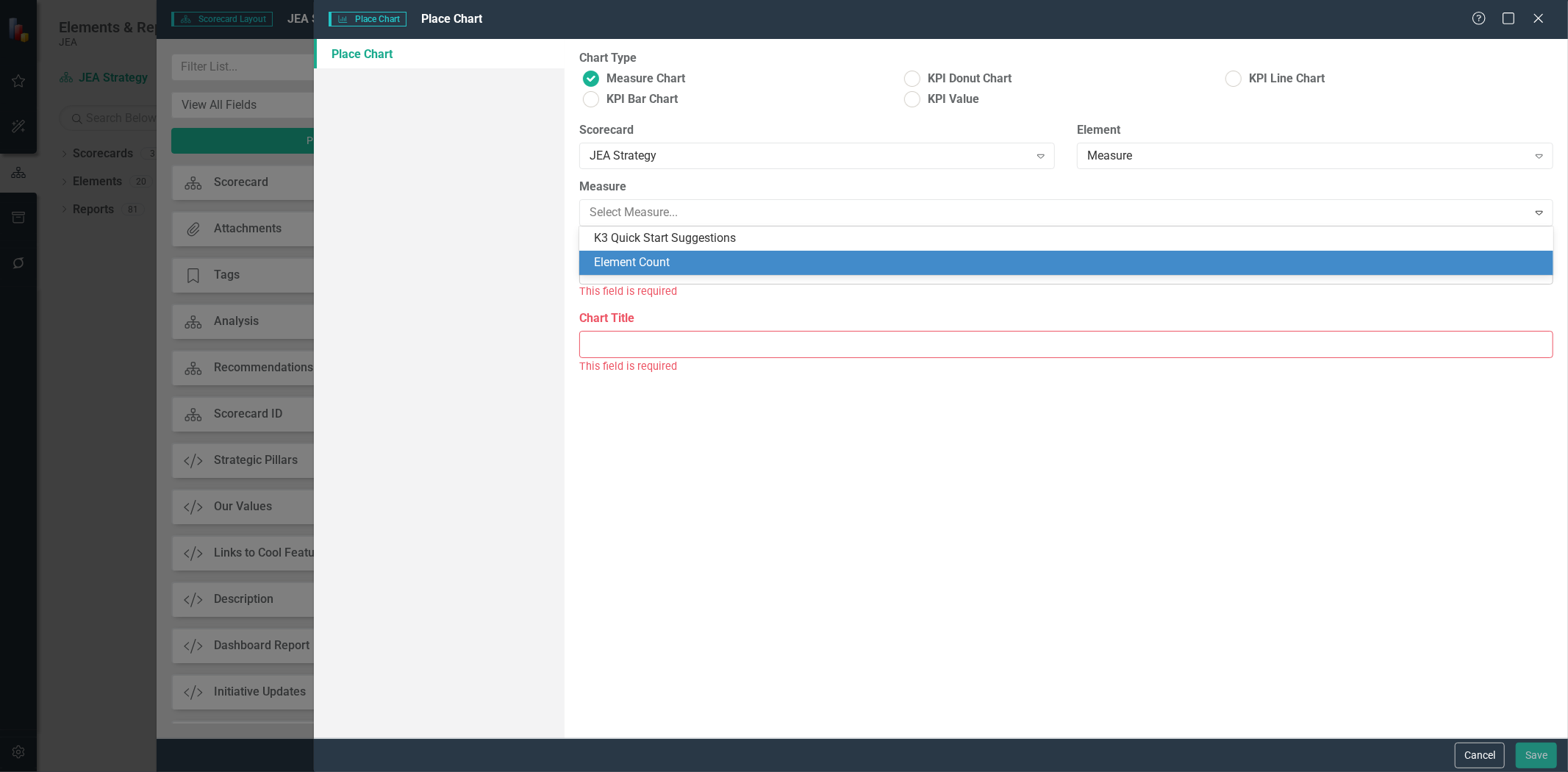
click at [667, 262] on div "Element Count" at bounding box center [1068, 262] width 951 height 17
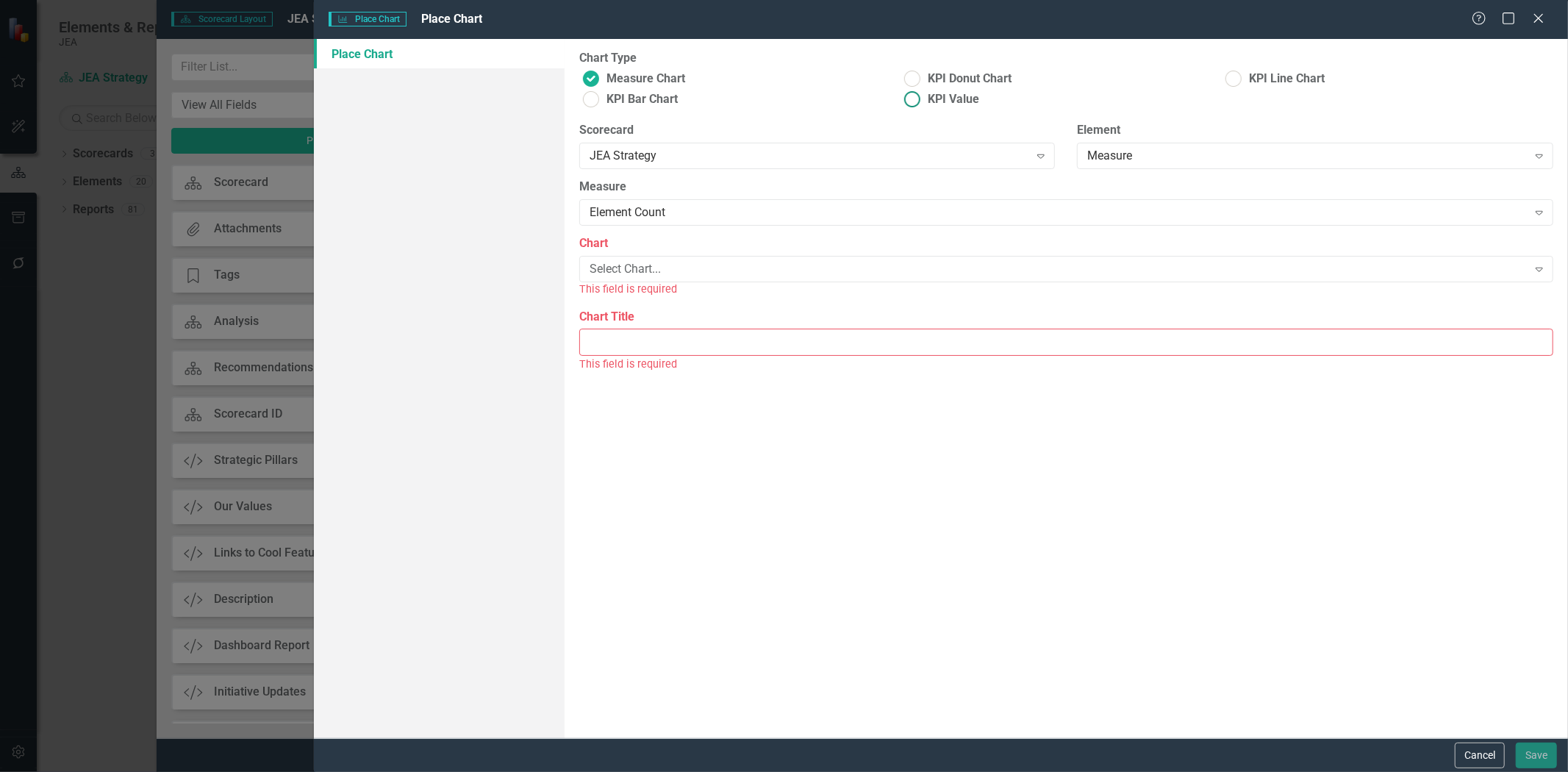
click at [937, 86] on div "Measure Chart KPI Donut Chart KPI Line Chart KPI Bar Chart KPI Value" at bounding box center [1067, 91] width 974 height 41
click at [931, 94] on span "KPI Value" at bounding box center [953, 99] width 52 height 17
click at [924, 94] on input "KPI Value" at bounding box center [913, 99] width 23 height 23
radio input "true"
click at [791, 269] on div "Select Measure Series..." at bounding box center [1058, 269] width 938 height 17
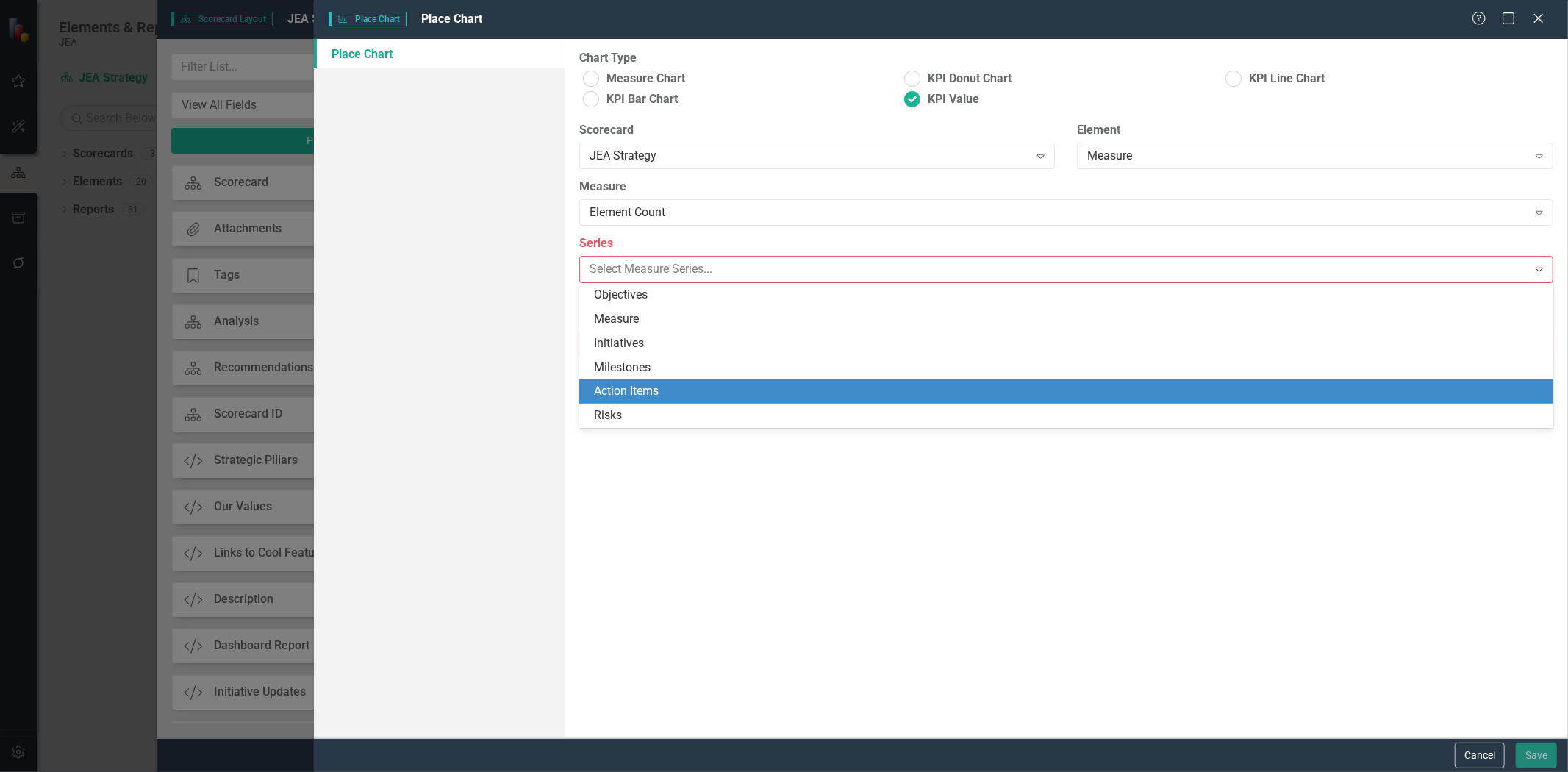
drag, startPoint x: 744, startPoint y: 382, endPoint x: 753, endPoint y: 382, distance: 9.0
click at [748, 382] on div "Action Items" at bounding box center [1067, 391] width 974 height 25
type input "Action Items"
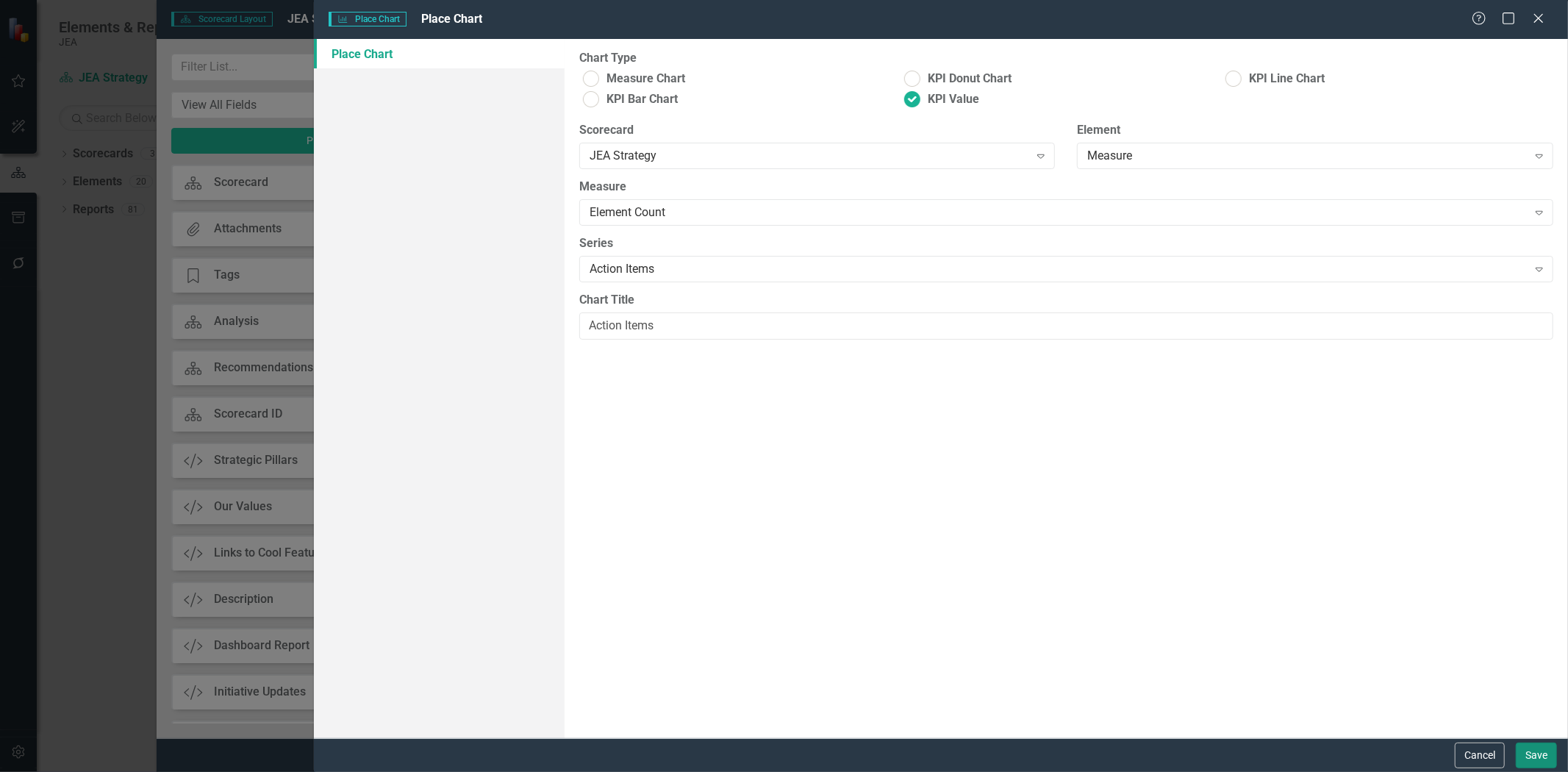
click at [1531, 762] on button "Save" at bounding box center [1536, 754] width 41 height 25
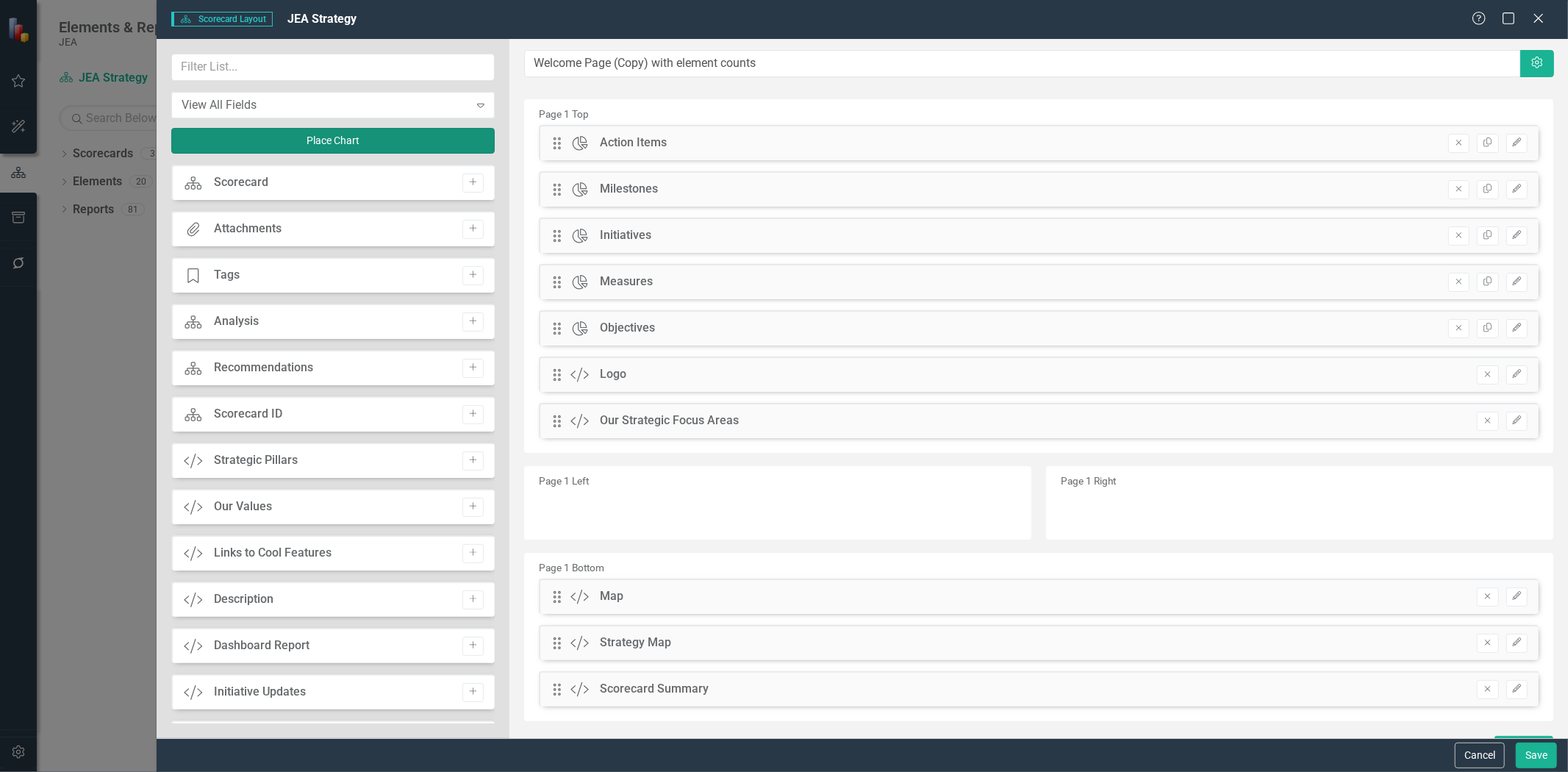
click at [331, 142] on button "Place Chart" at bounding box center [333, 140] width 324 height 25
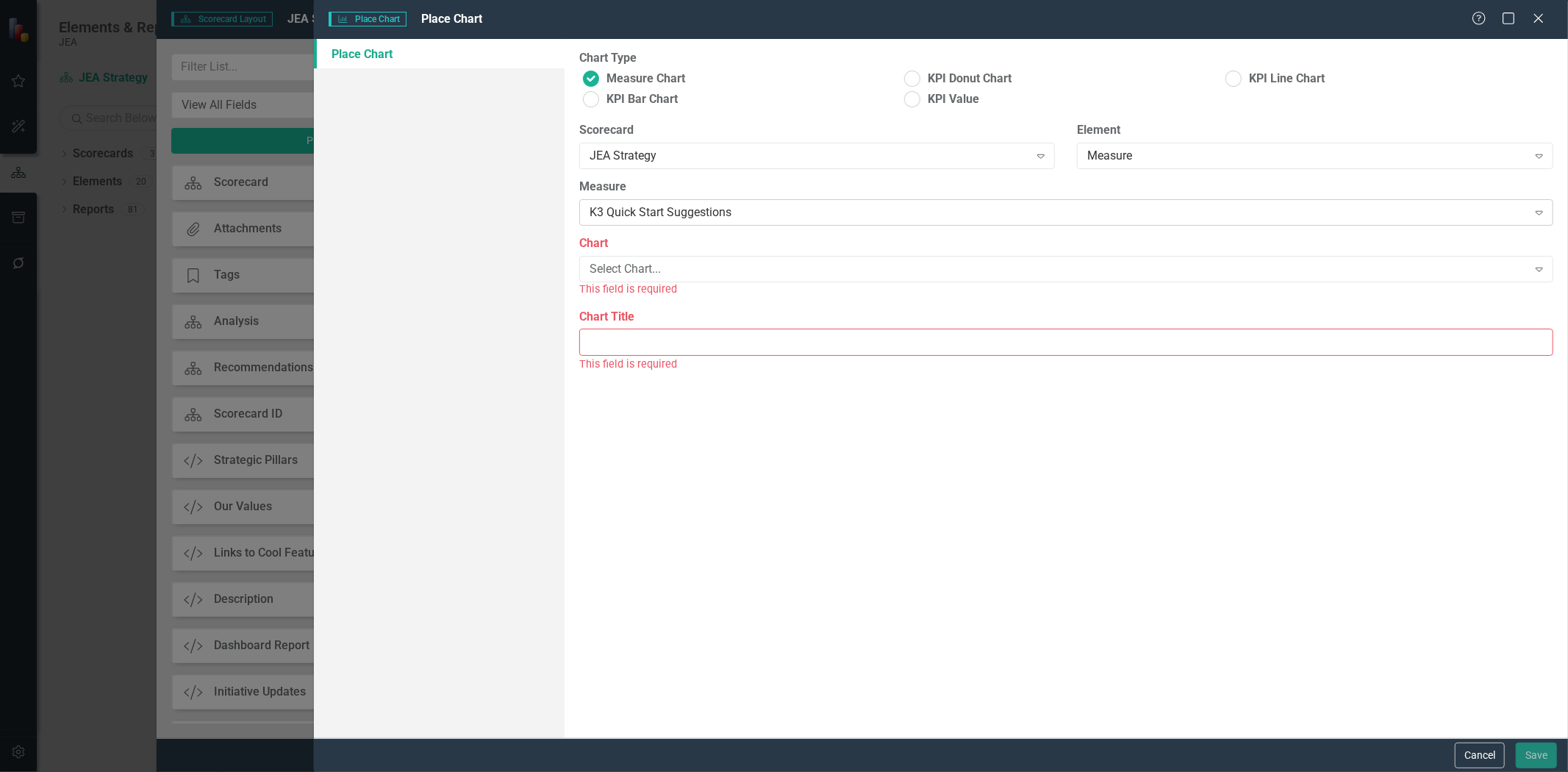
click at [653, 215] on div "K3 Quick Start Suggestions" at bounding box center [1058, 212] width 938 height 17
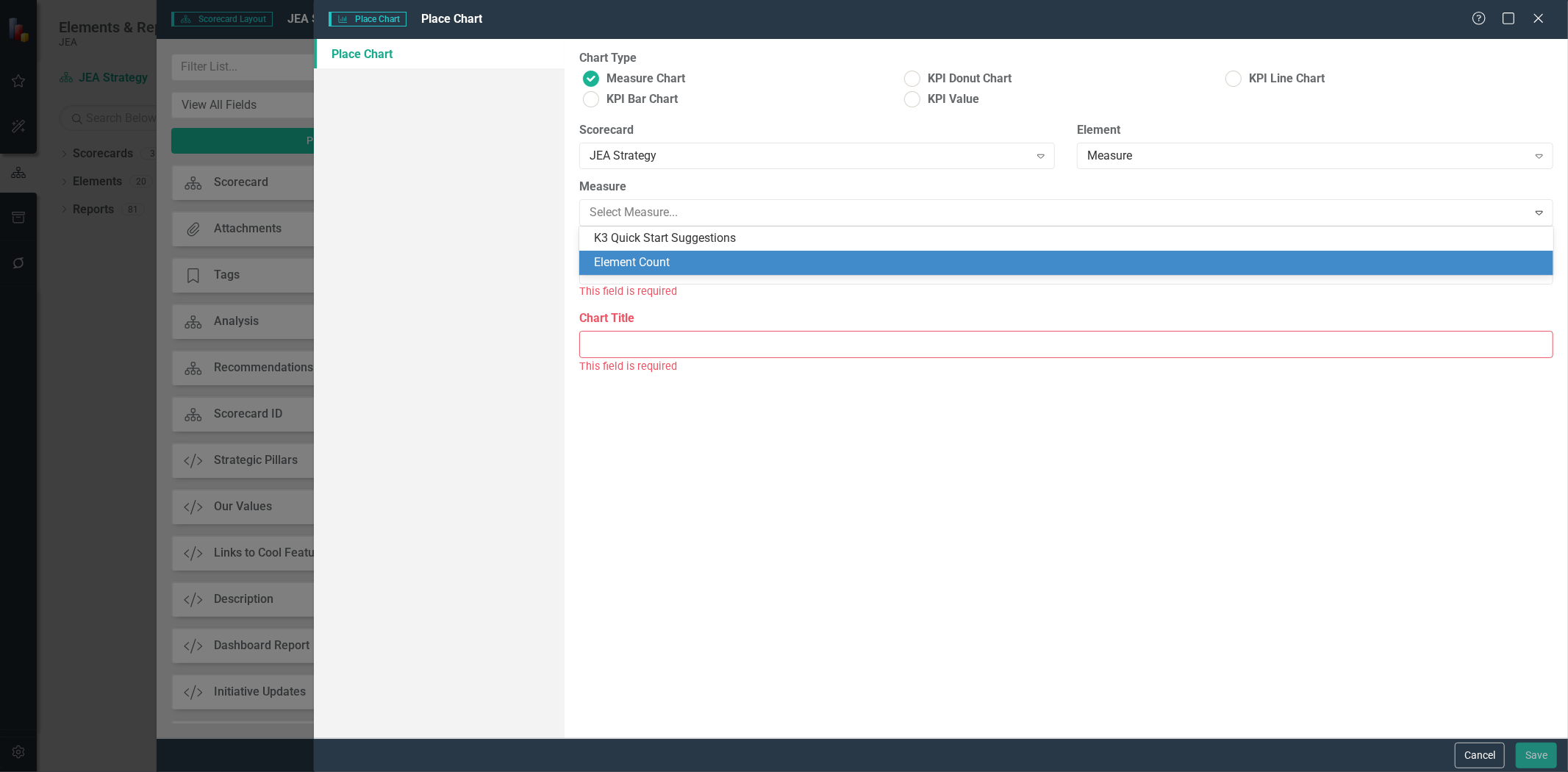
click at [660, 266] on div "Element Count" at bounding box center [1068, 262] width 951 height 17
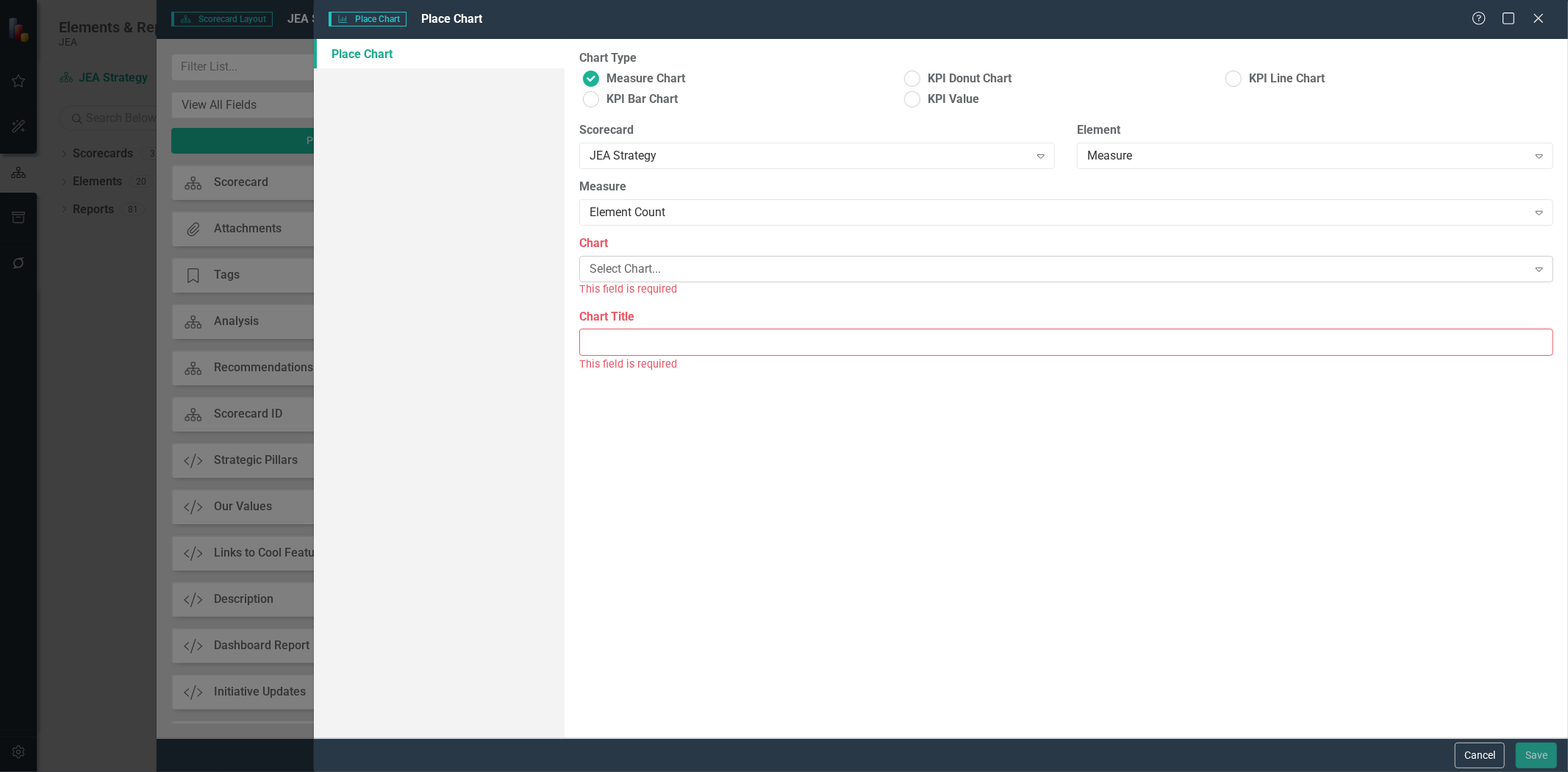
click at [667, 266] on div "Select Chart..." at bounding box center [1058, 269] width 938 height 17
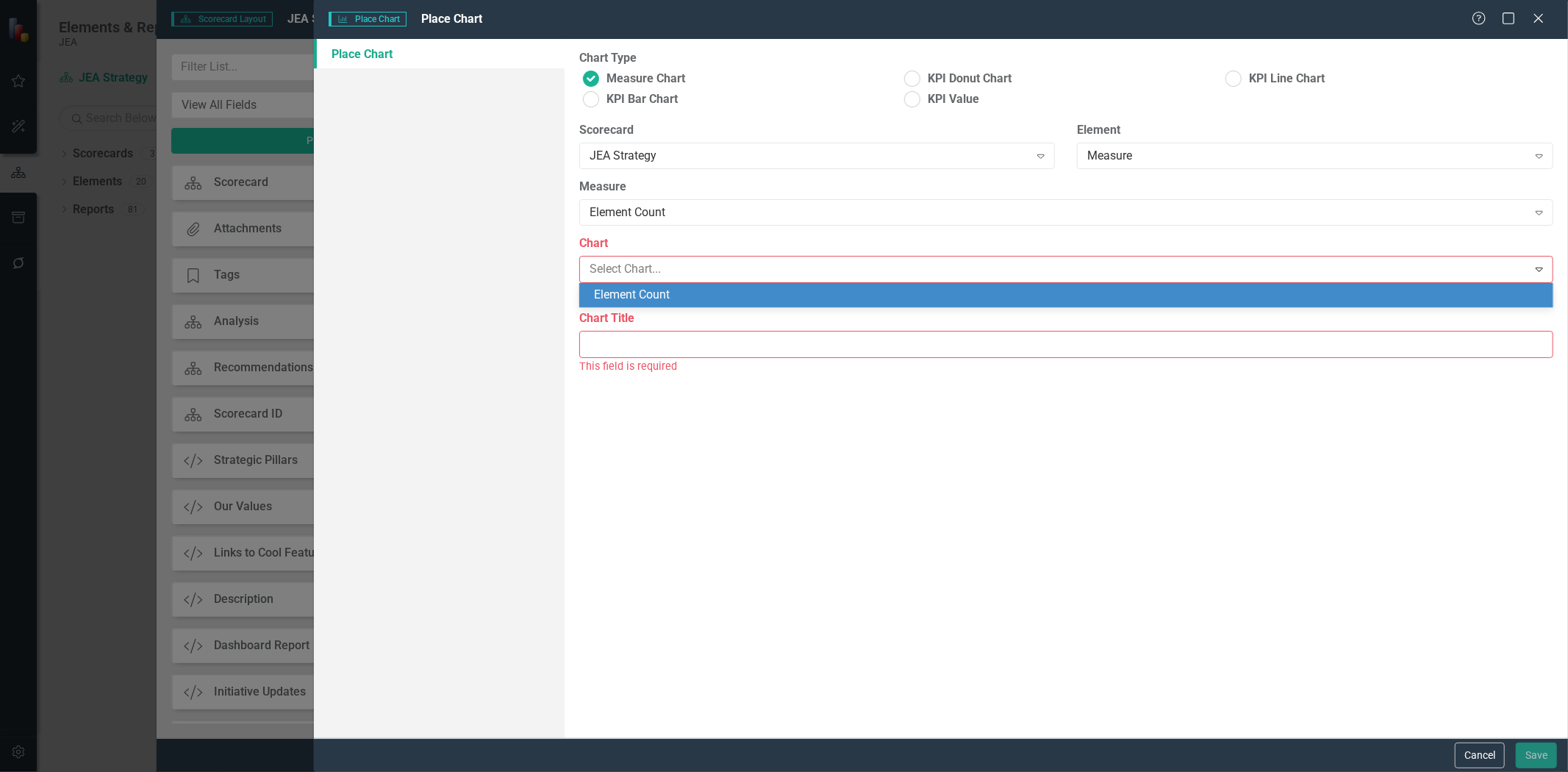
click at [649, 295] on div "Element Count" at bounding box center [1068, 295] width 951 height 17
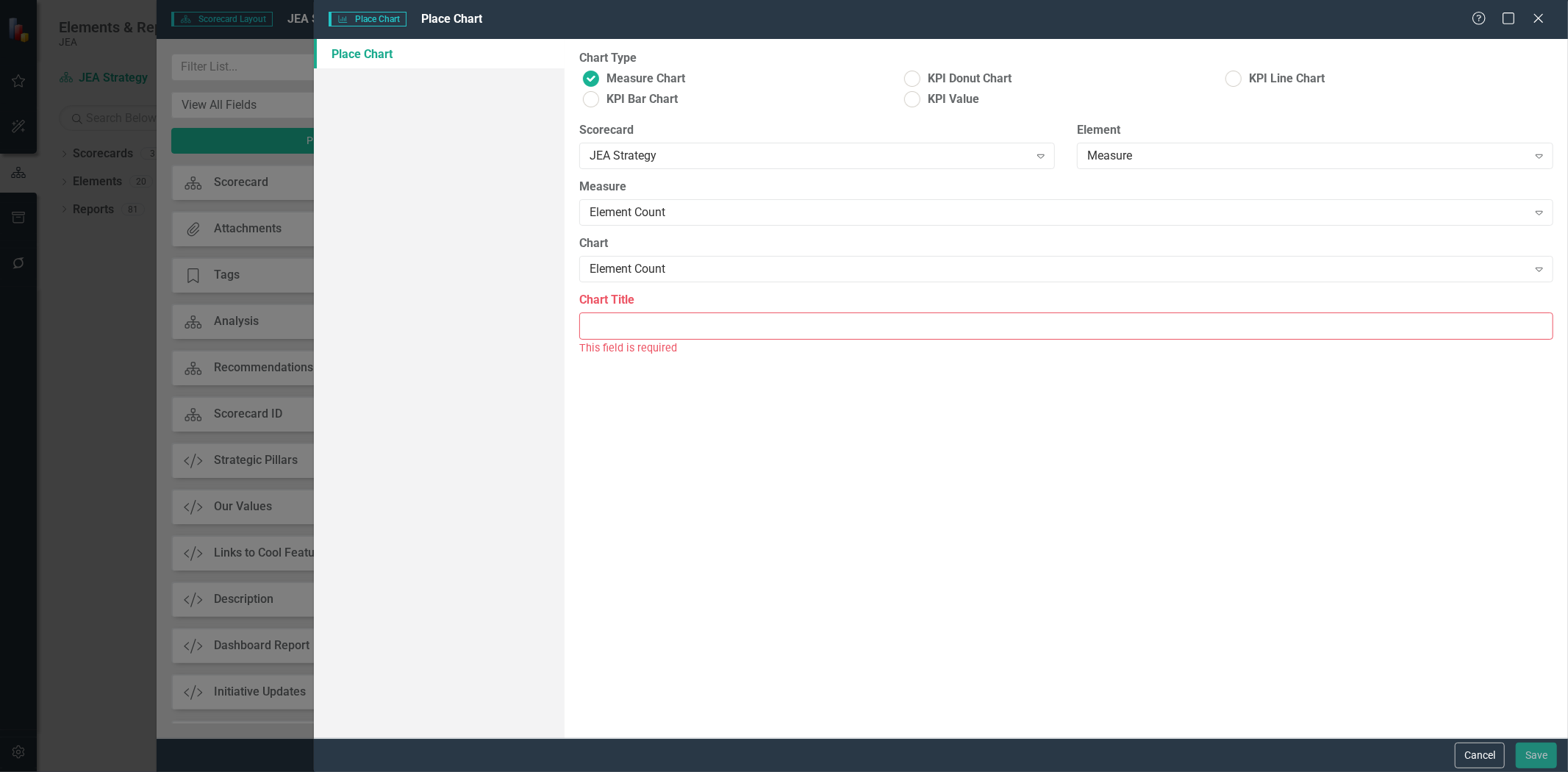
drag, startPoint x: 953, startPoint y: 98, endPoint x: 944, endPoint y: 96, distance: 9.2
click at [952, 97] on span "KPI Value" at bounding box center [953, 99] width 52 height 17
click at [924, 97] on input "KPI Value" at bounding box center [913, 99] width 23 height 23
radio input "true"
click at [674, 341] on input "Chart Title" at bounding box center [1067, 342] width 974 height 27
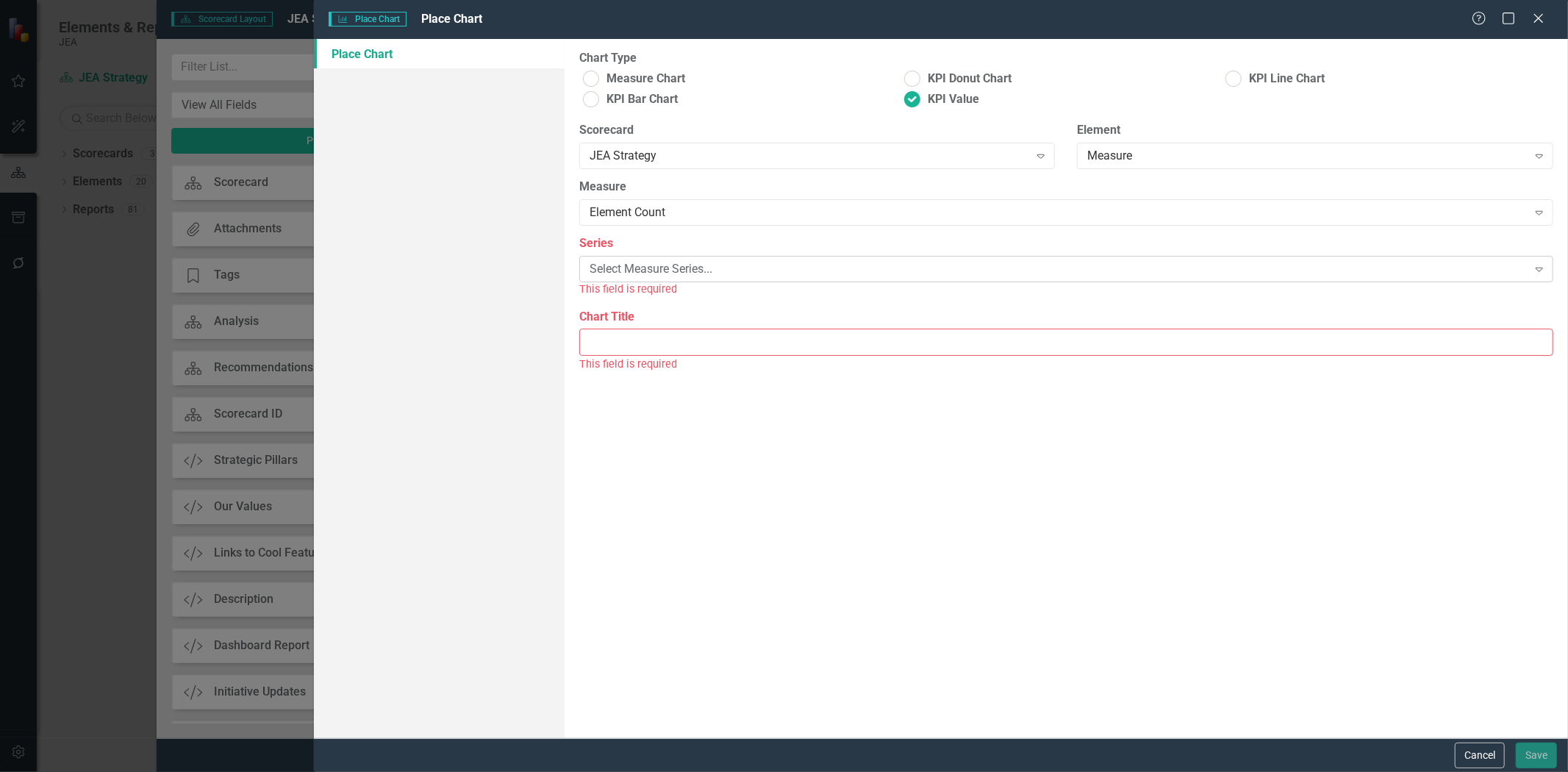
click at [696, 260] on div "Select Measure Series... Expand" at bounding box center [1067, 269] width 974 height 26
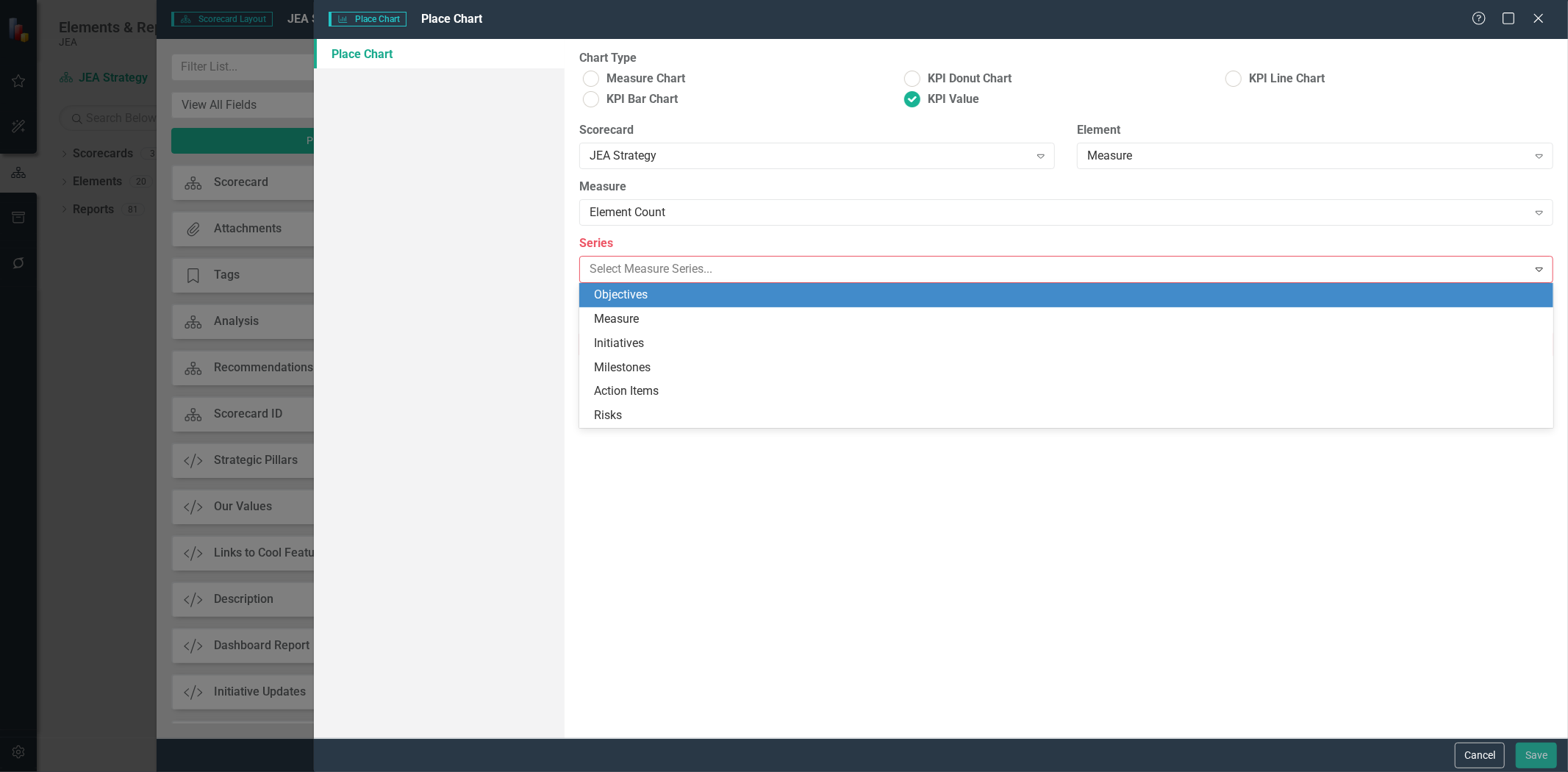
click at [696, 291] on div "Objectives" at bounding box center [1068, 295] width 951 height 17
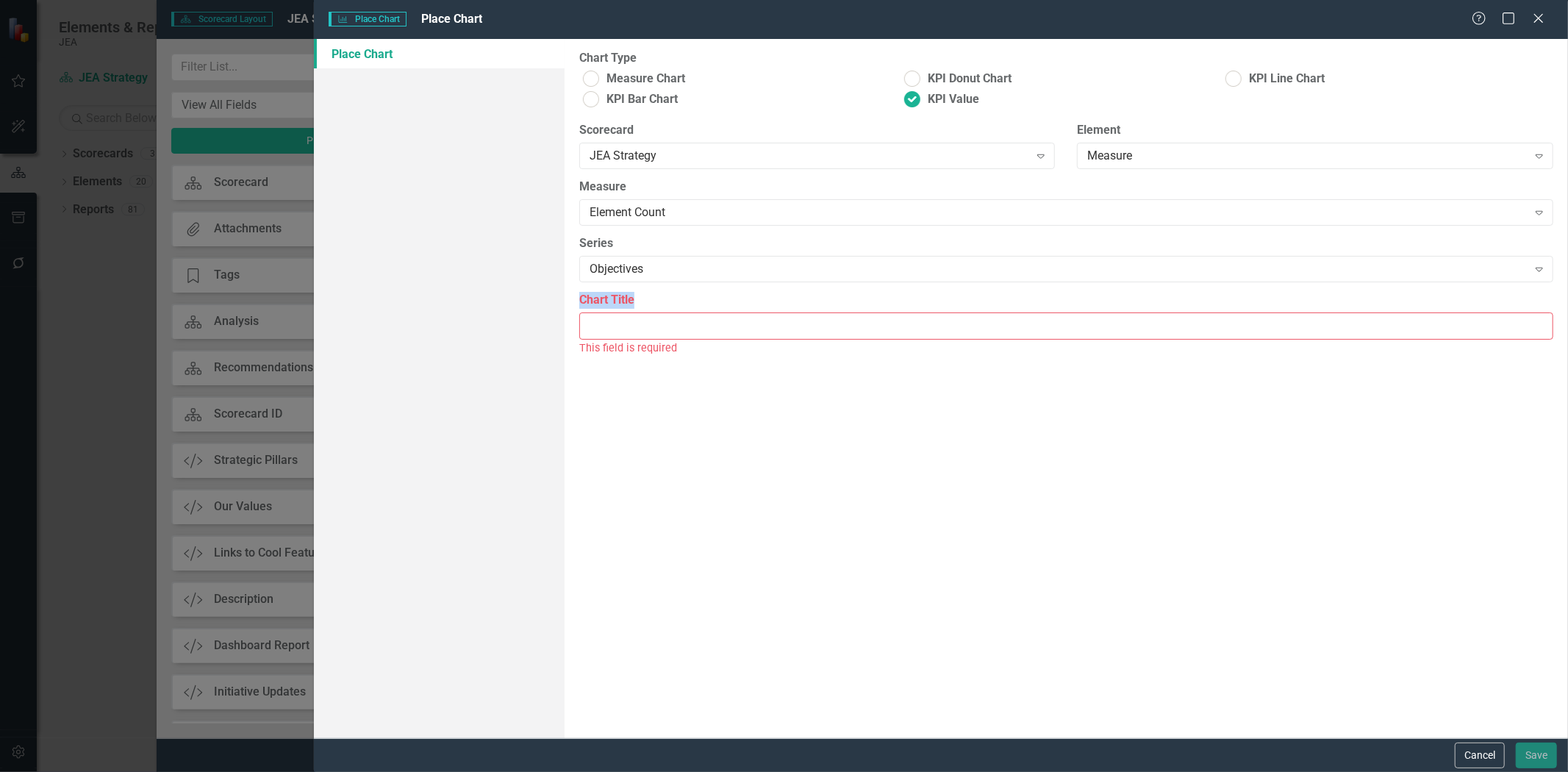
click at [695, 292] on label "Chart Title" at bounding box center [1067, 300] width 974 height 17
click at [695, 312] on input "Chart Title" at bounding box center [1067, 325] width 974 height 27
click at [682, 275] on div "Objectives" at bounding box center [1058, 269] width 938 height 17
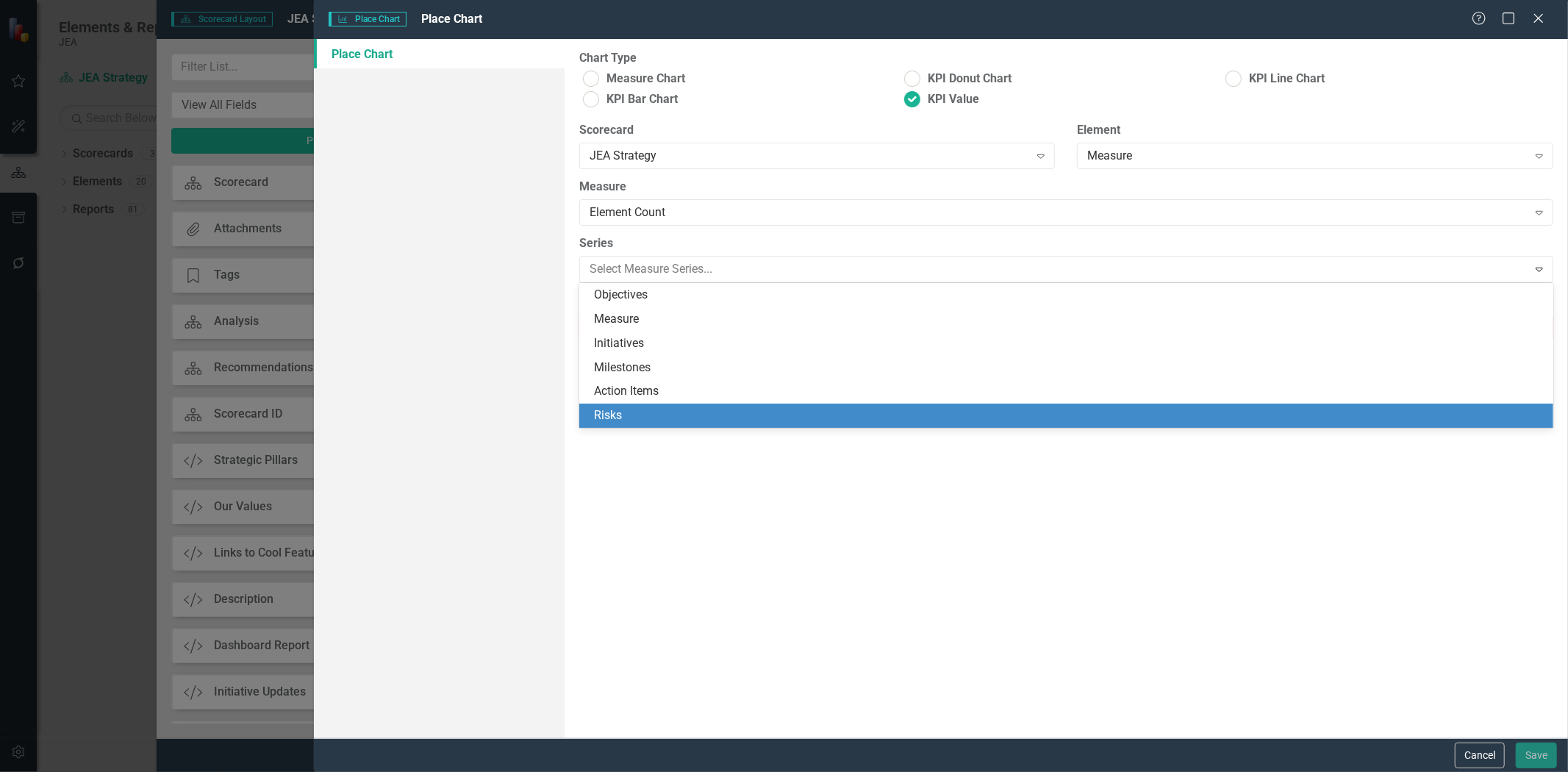
click at [645, 407] on div "Risks" at bounding box center [1068, 415] width 951 height 17
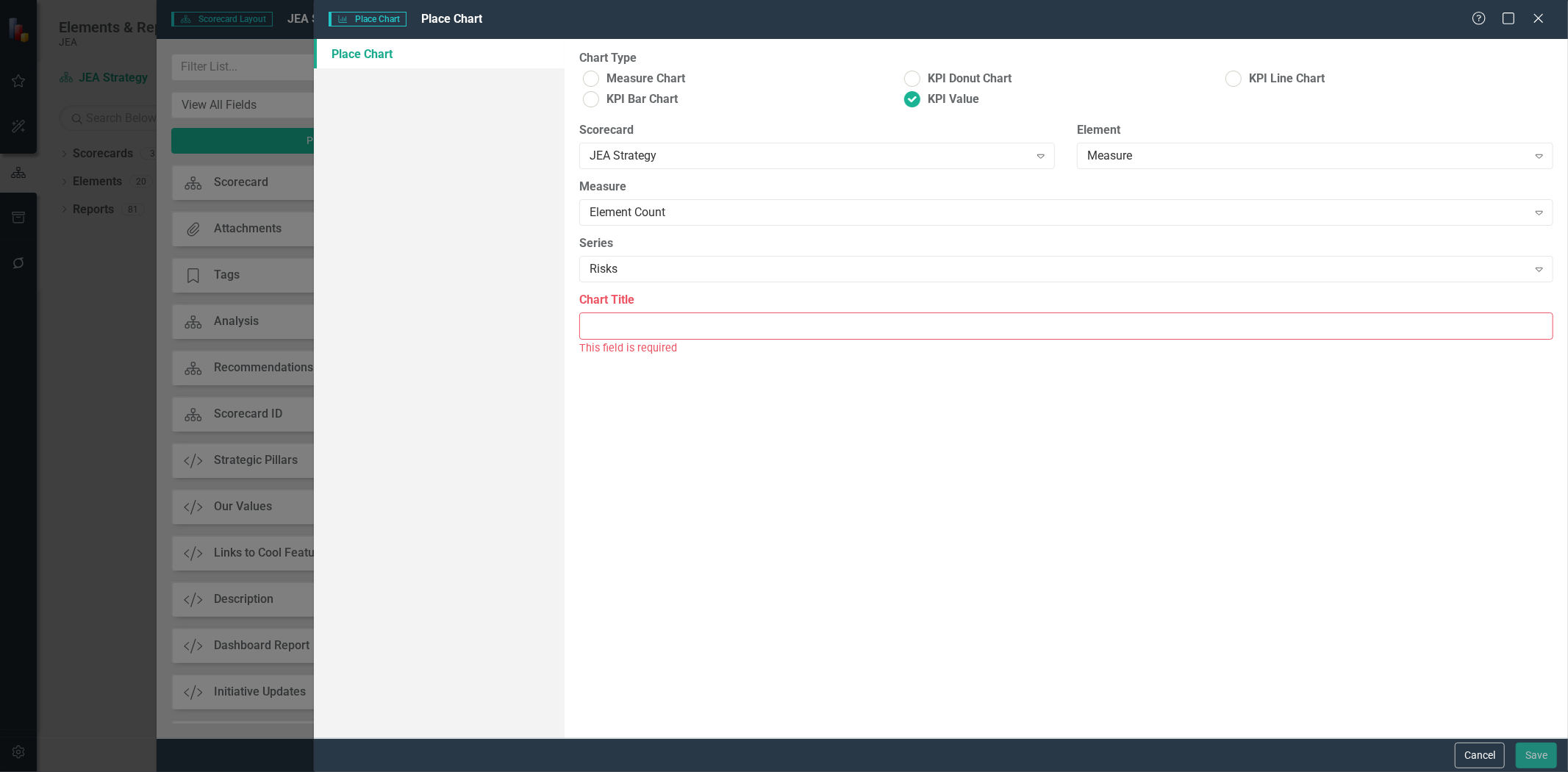
click at [652, 316] on input "Chart Title" at bounding box center [1067, 325] width 974 height 27
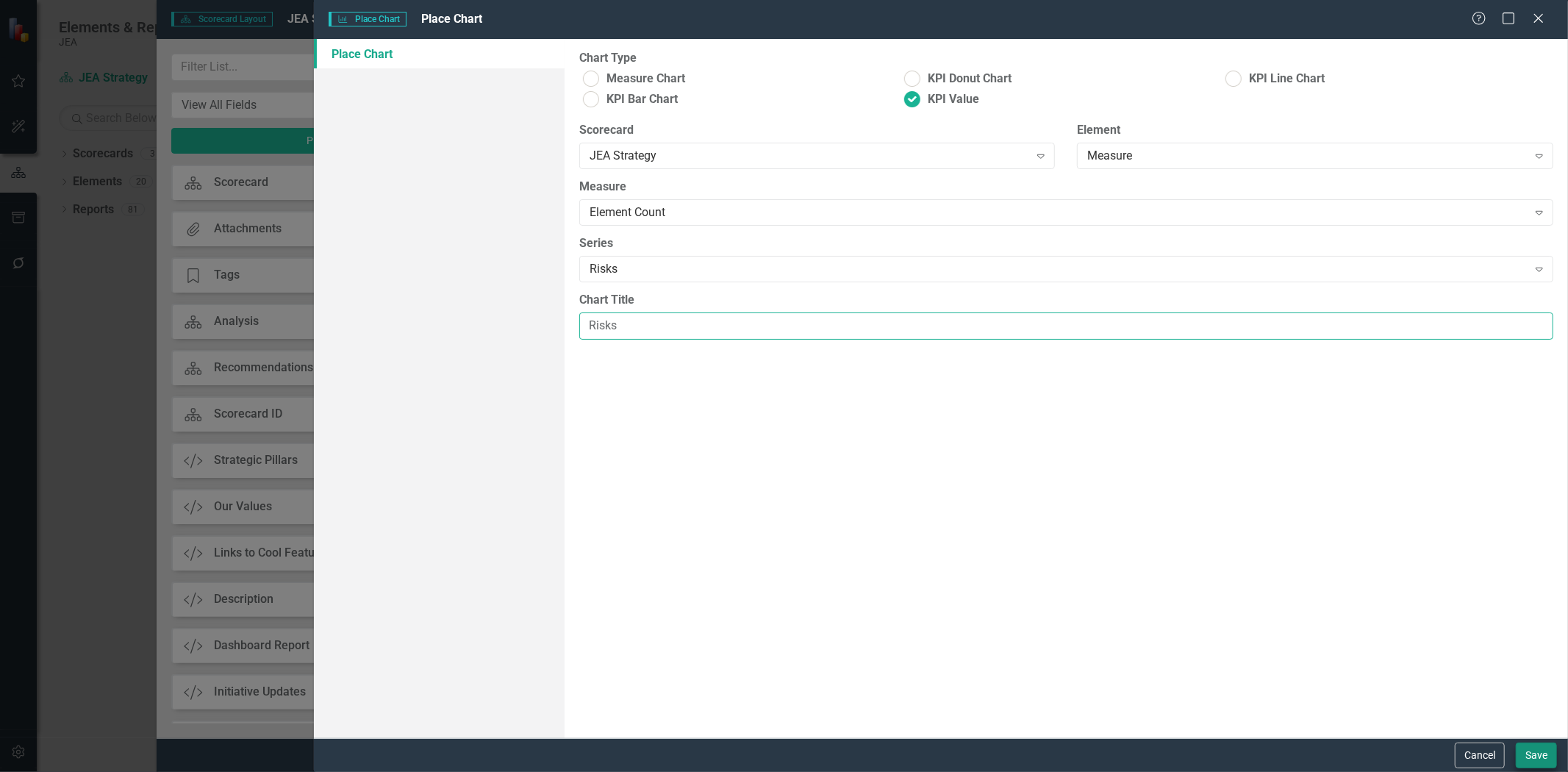
type input "Risks"
click at [1542, 760] on button "Save" at bounding box center [1536, 754] width 41 height 25
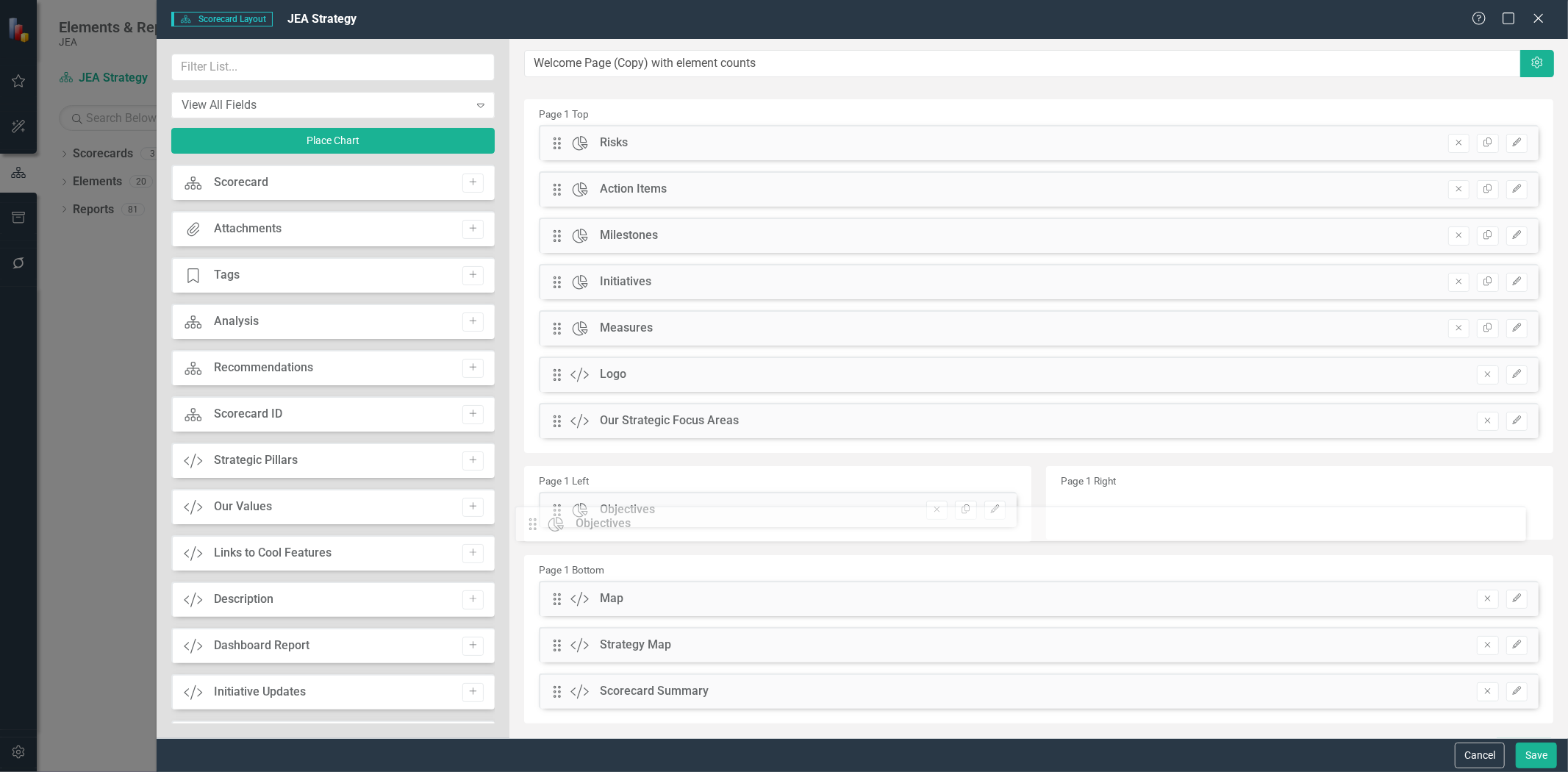
drag, startPoint x: 554, startPoint y: 378, endPoint x: 541, endPoint y: 527, distance: 149.6
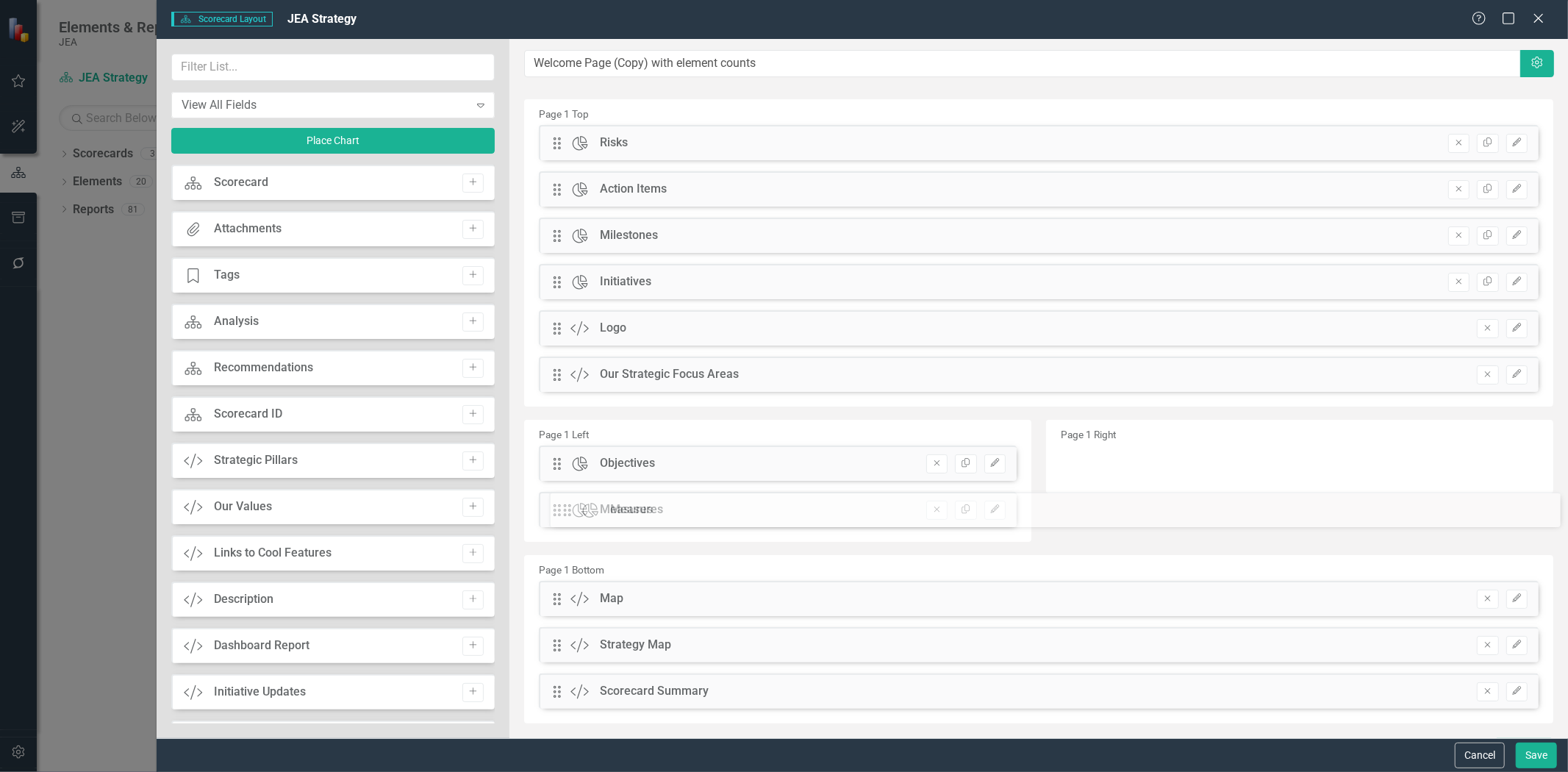
drag, startPoint x: 552, startPoint y: 333, endPoint x: 572, endPoint y: 515, distance: 183.1
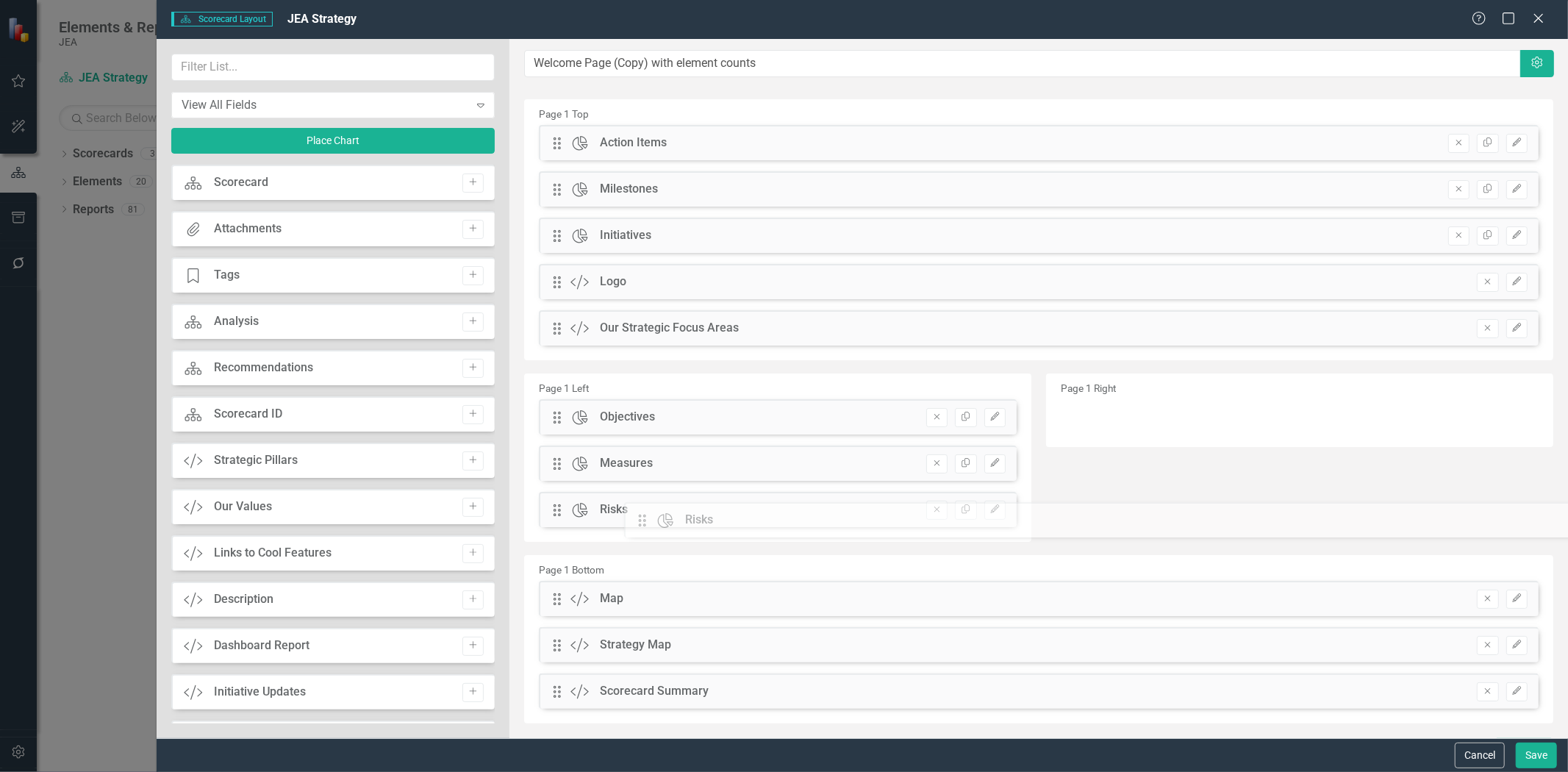
drag, startPoint x: 563, startPoint y: 140, endPoint x: 660, endPoint y: 517, distance: 389.3
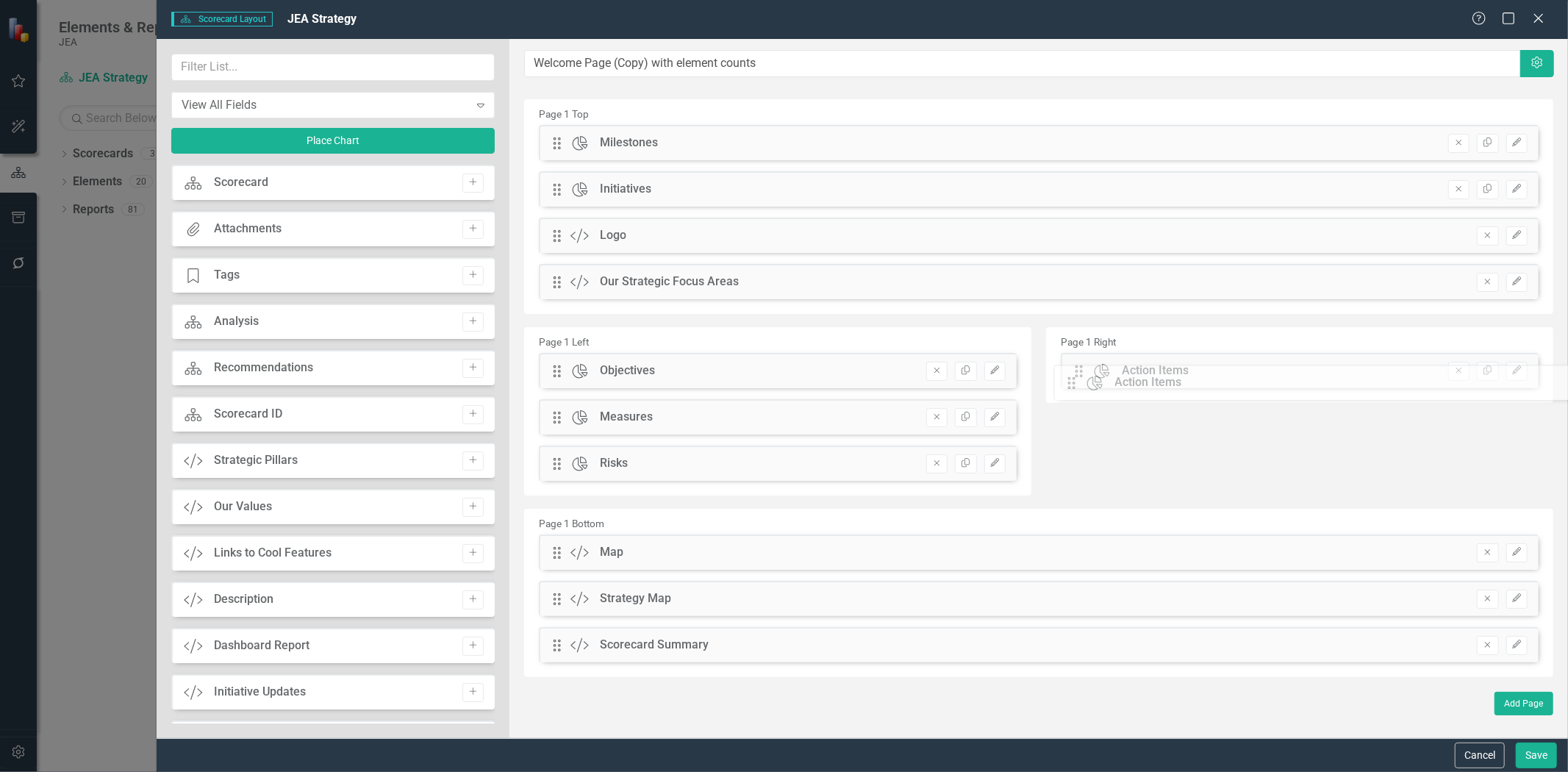
drag, startPoint x: 553, startPoint y: 144, endPoint x: 1079, endPoint y: 383, distance: 577.8
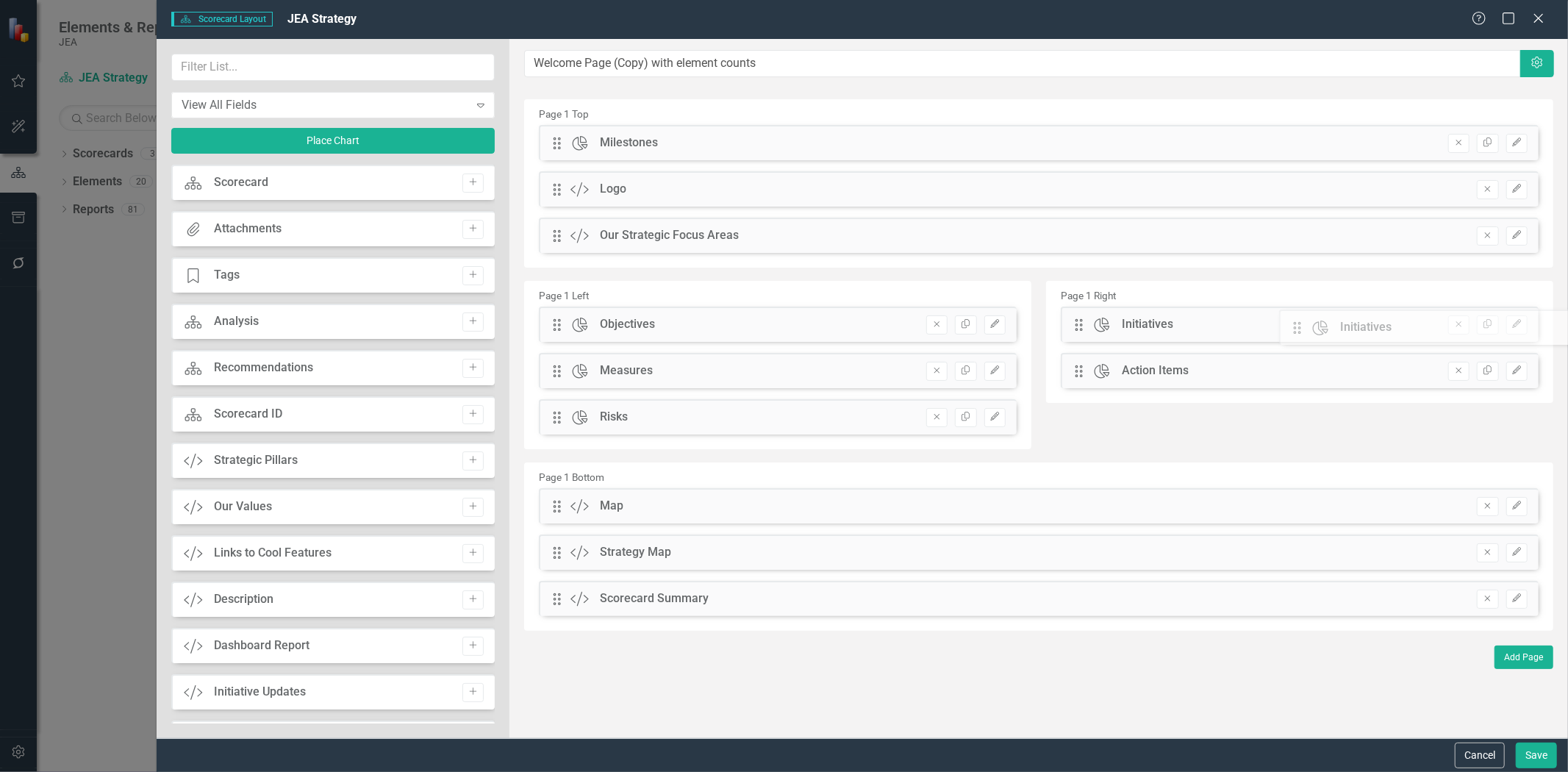
drag, startPoint x: 554, startPoint y: 187, endPoint x: 1099, endPoint y: 245, distance: 548.1
drag, startPoint x: 559, startPoint y: 153, endPoint x: 547, endPoint y: 147, distance: 13.4
click at [791, 186] on div "Drag Chart Milestones Hidden Pod Online Hidden Pod Printed Hidden Pod Published…" at bounding box center [1039, 194] width 1022 height 139
drag, startPoint x: 556, startPoint y: 134, endPoint x: 728, endPoint y: 49, distance: 191.9
click at [1141, 310] on div "Page 1 Top Drag Chart Milestones Hidden Pod Online Hidden Pod Printed Hidden Po…" at bounding box center [1039, 365] width 1029 height 531
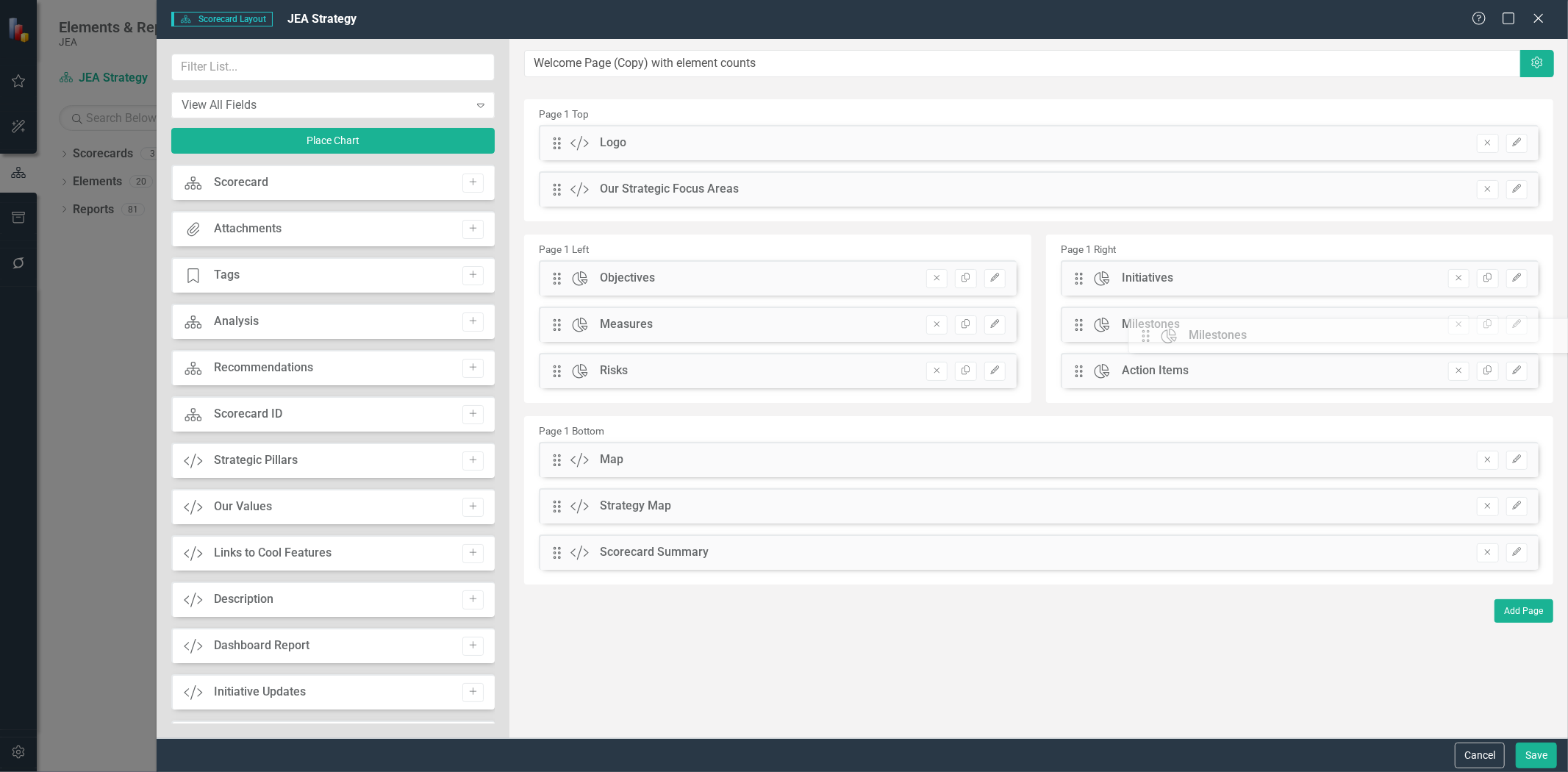
drag, startPoint x: 558, startPoint y: 144, endPoint x: 1157, endPoint y: 337, distance: 629.3
click at [995, 273] on icon "Edit" at bounding box center [995, 278] width 11 height 9
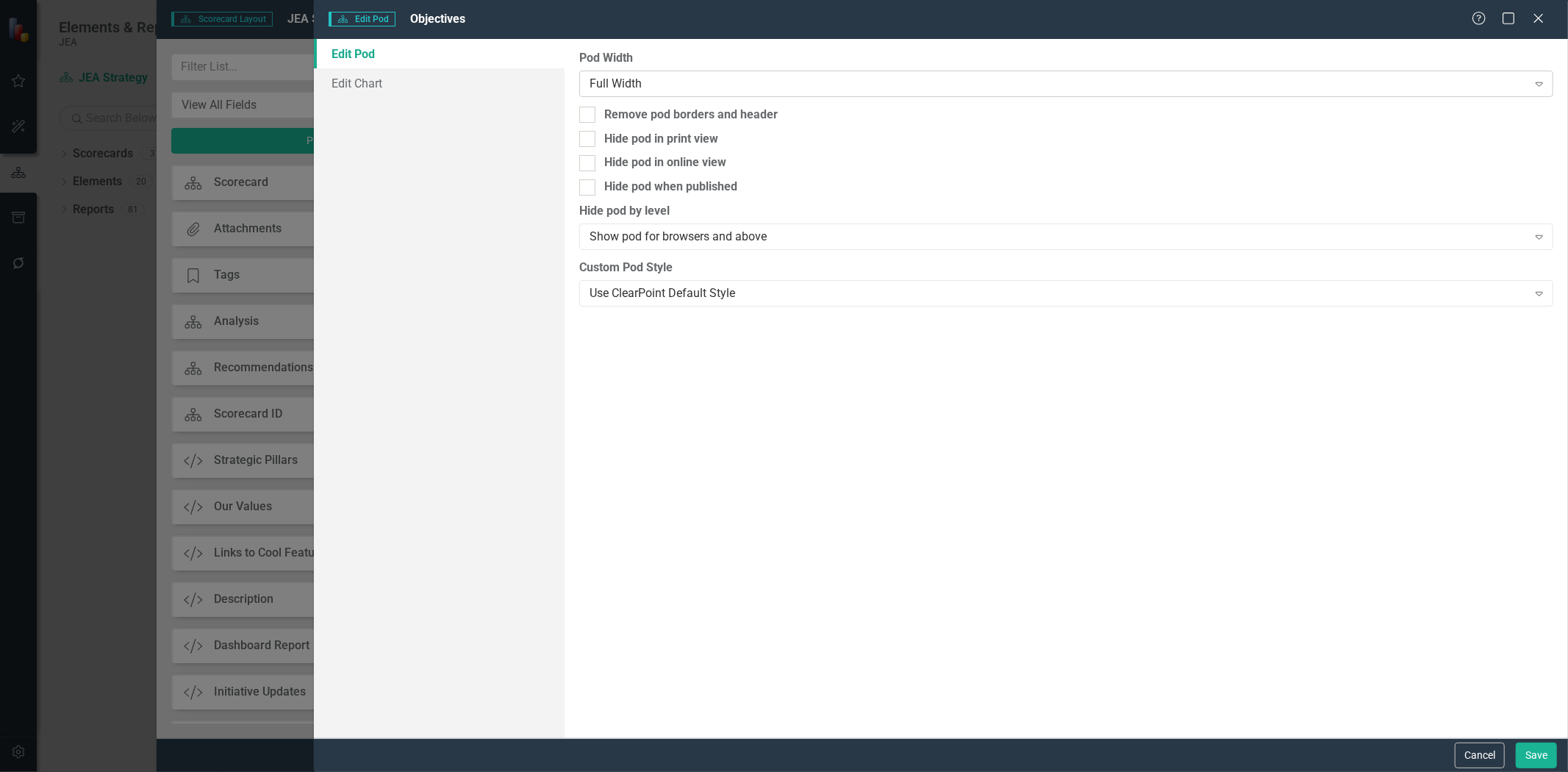
click at [630, 70] on div "Full Width Expand" at bounding box center [1067, 84] width 974 height 26
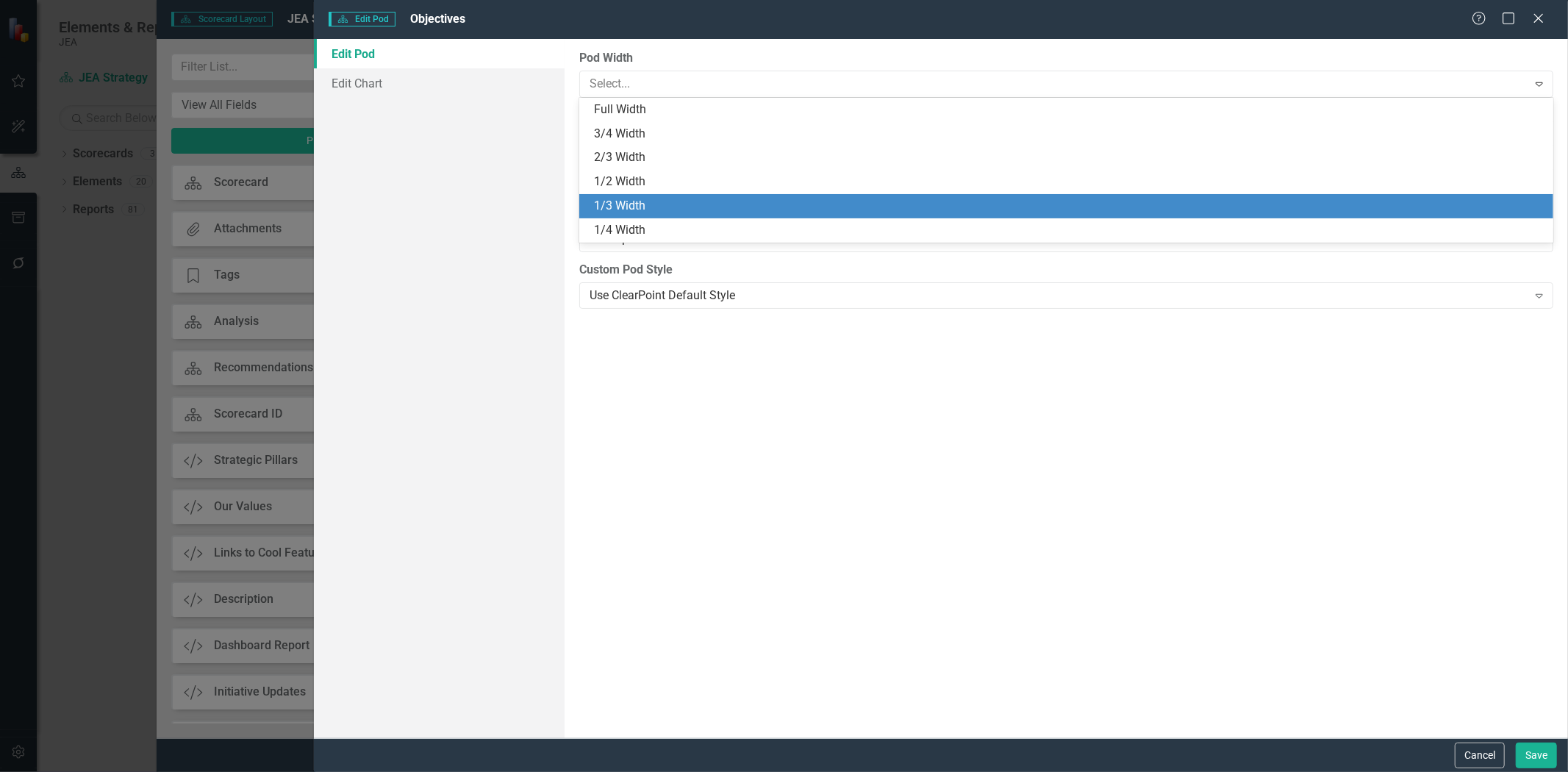
click at [643, 208] on div "1/3 Width" at bounding box center [1068, 206] width 951 height 17
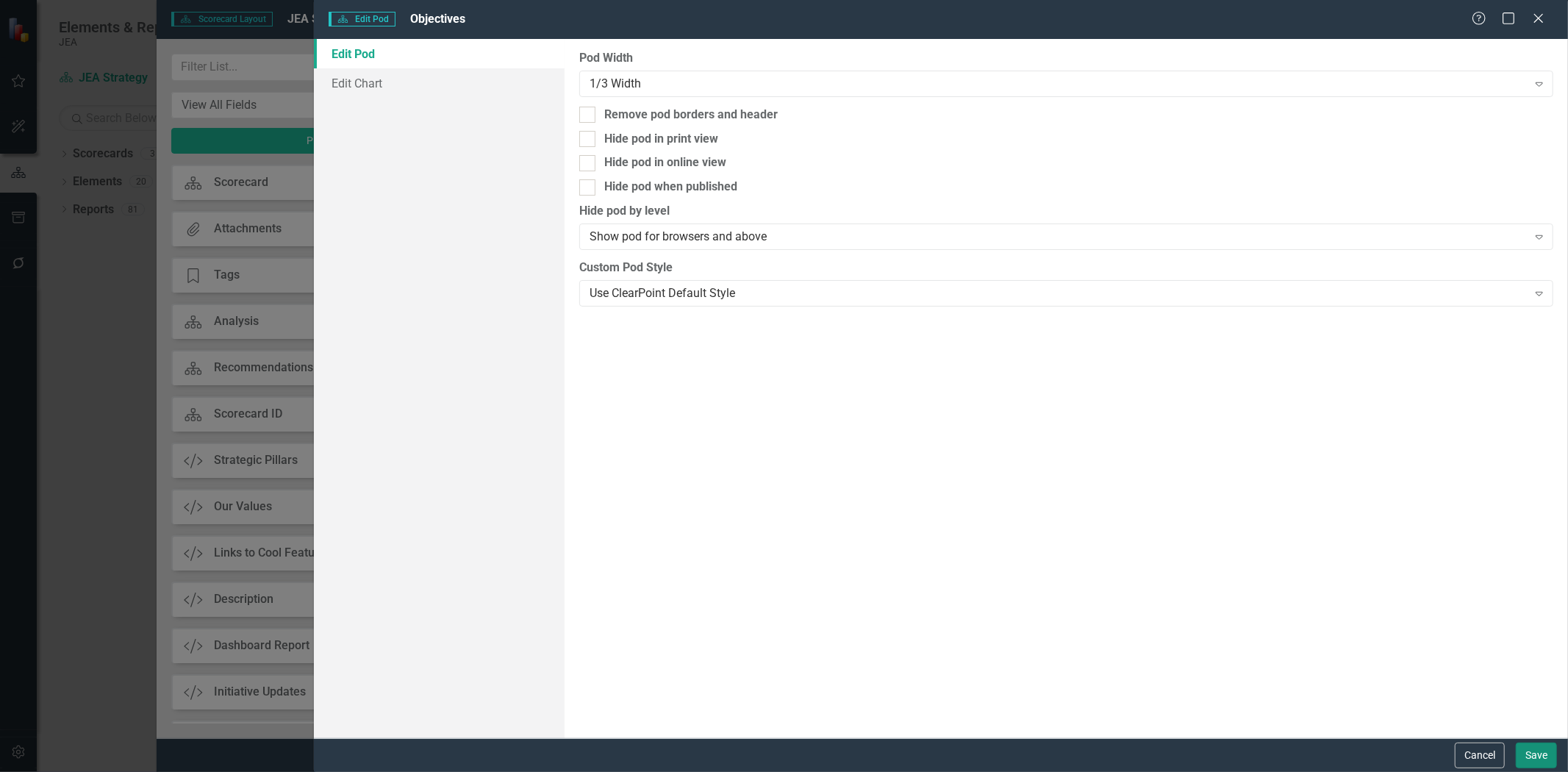
click at [1533, 758] on button "Save" at bounding box center [1536, 754] width 41 height 25
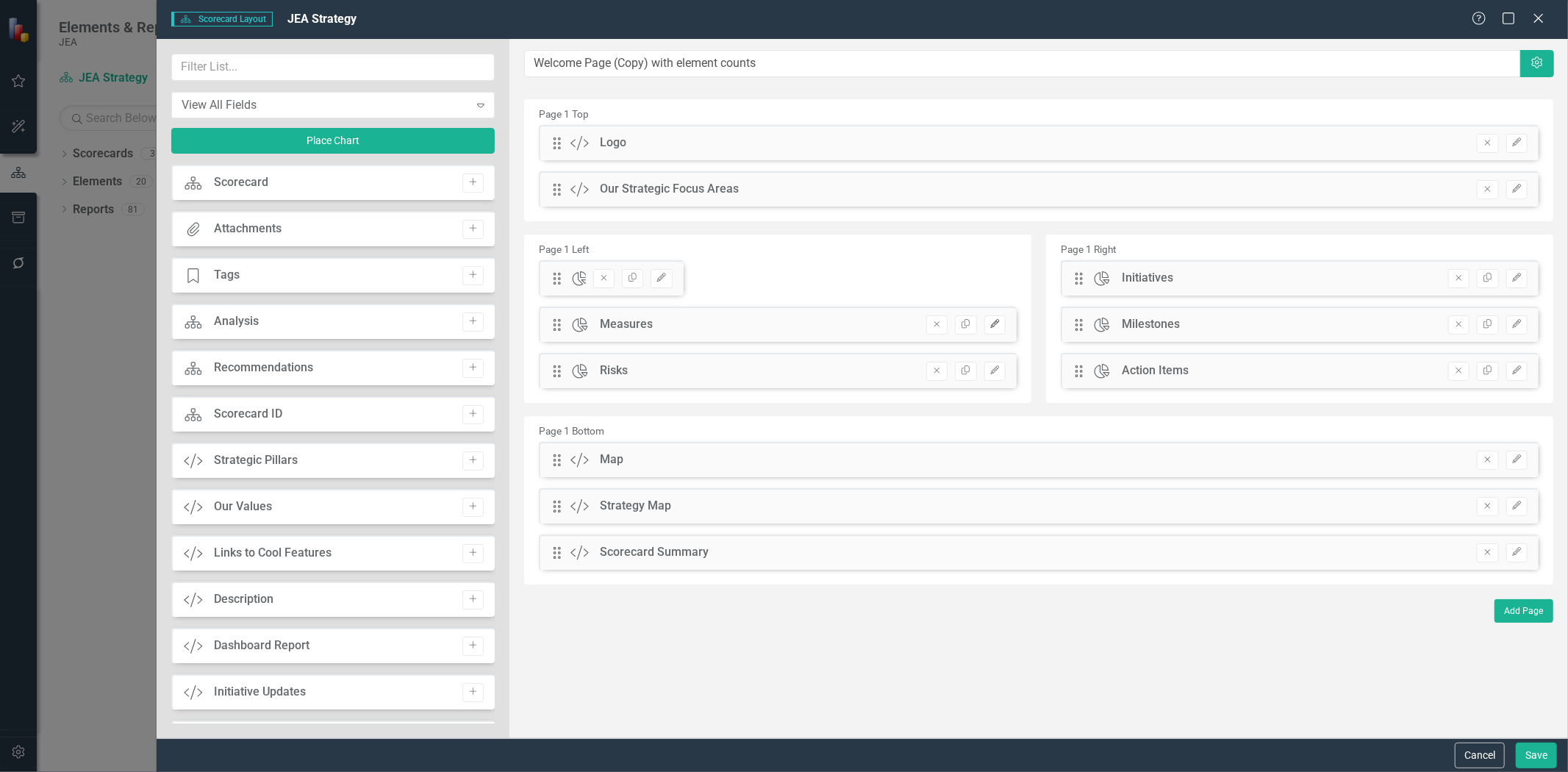
click at [997, 328] on button "Edit" at bounding box center [995, 325] width 21 height 19
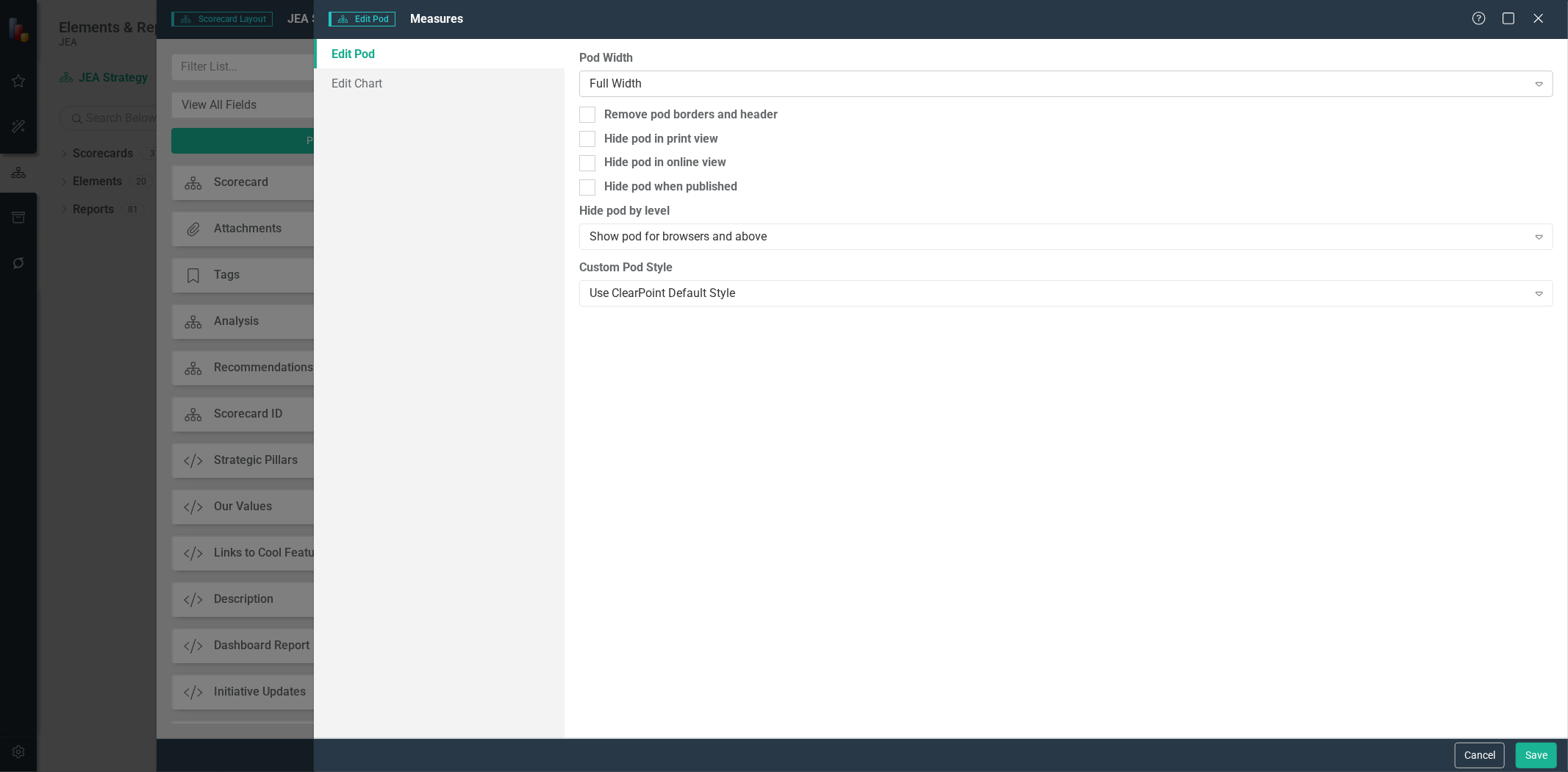
click at [643, 96] on div "Full Width Expand" at bounding box center [1067, 84] width 974 height 26
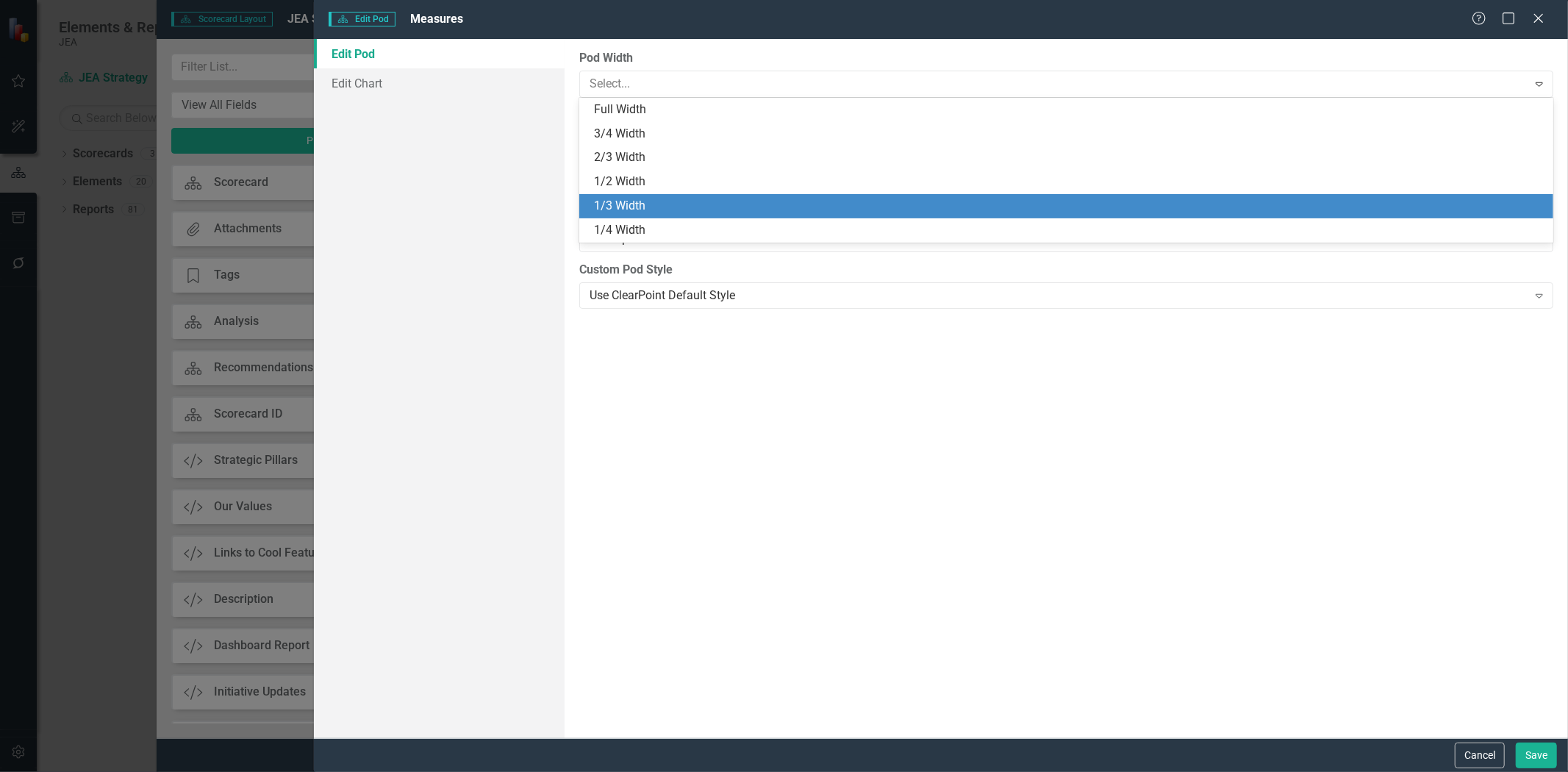
click at [649, 212] on div "1/3 Width" at bounding box center [1068, 206] width 951 height 17
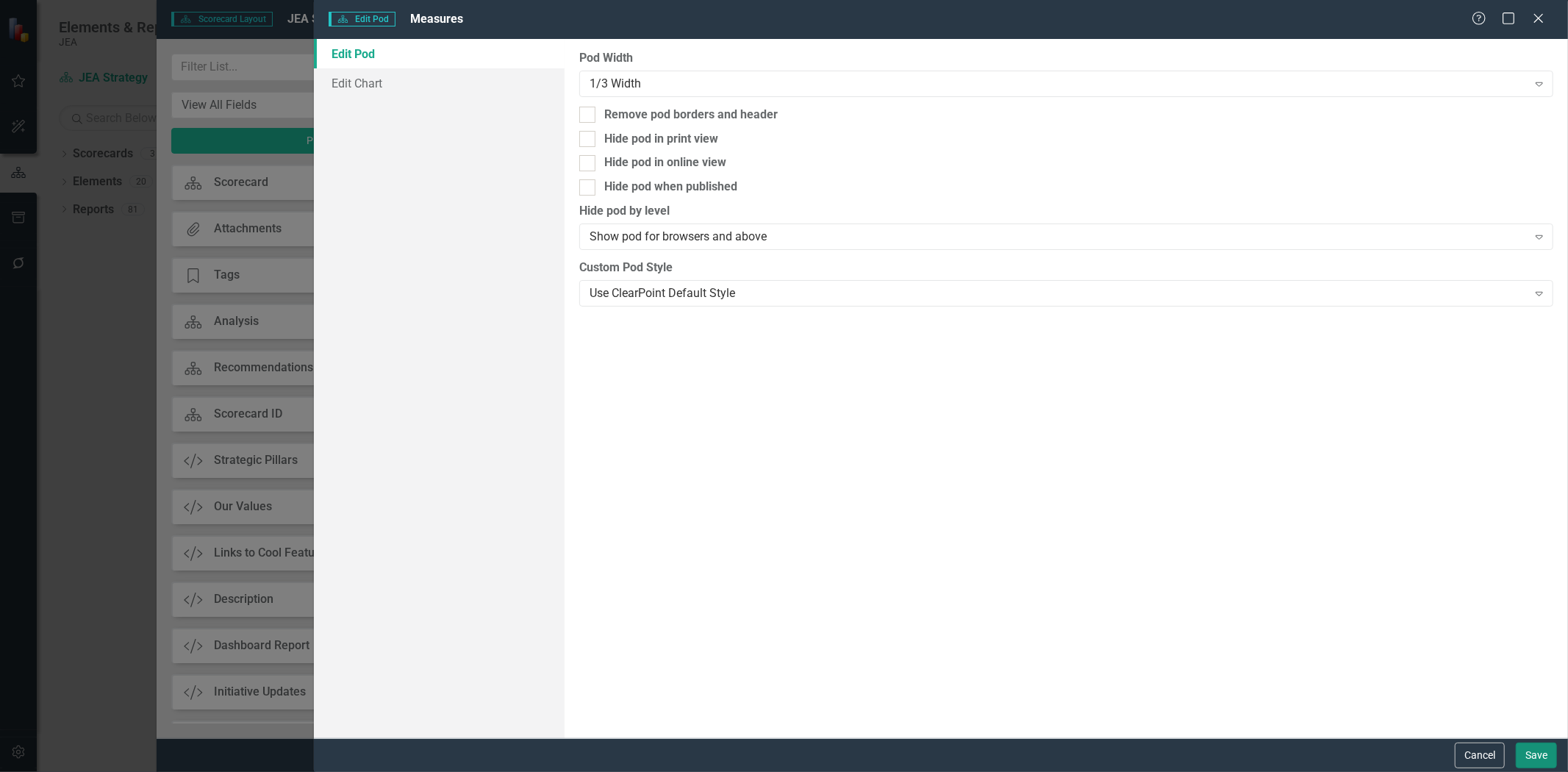
drag, startPoint x: 1542, startPoint y: 752, endPoint x: 1538, endPoint y: 737, distance: 15.5
click at [1542, 751] on button "Save" at bounding box center [1536, 754] width 41 height 25
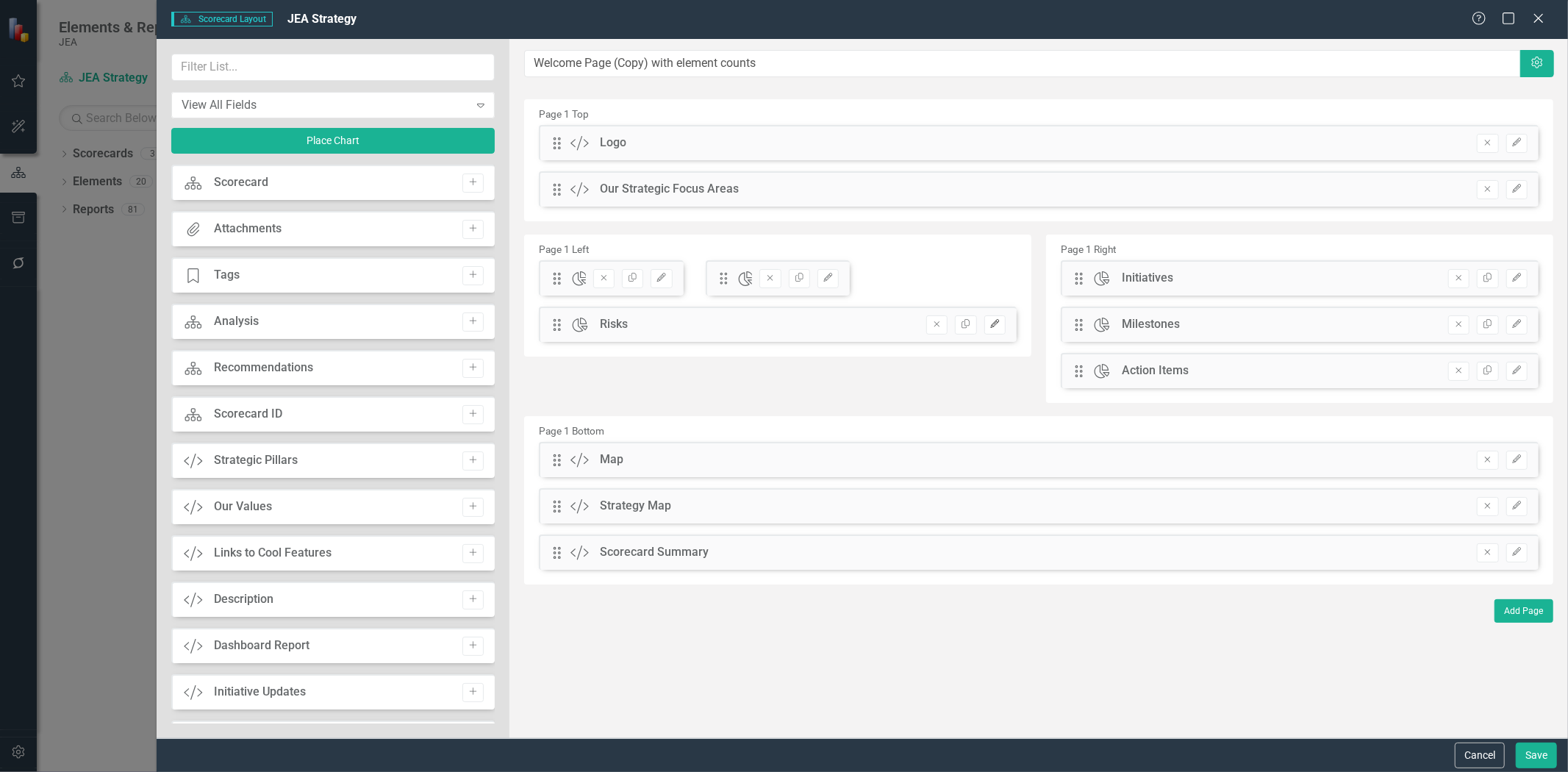
click at [990, 328] on button "Edit" at bounding box center [995, 325] width 21 height 19
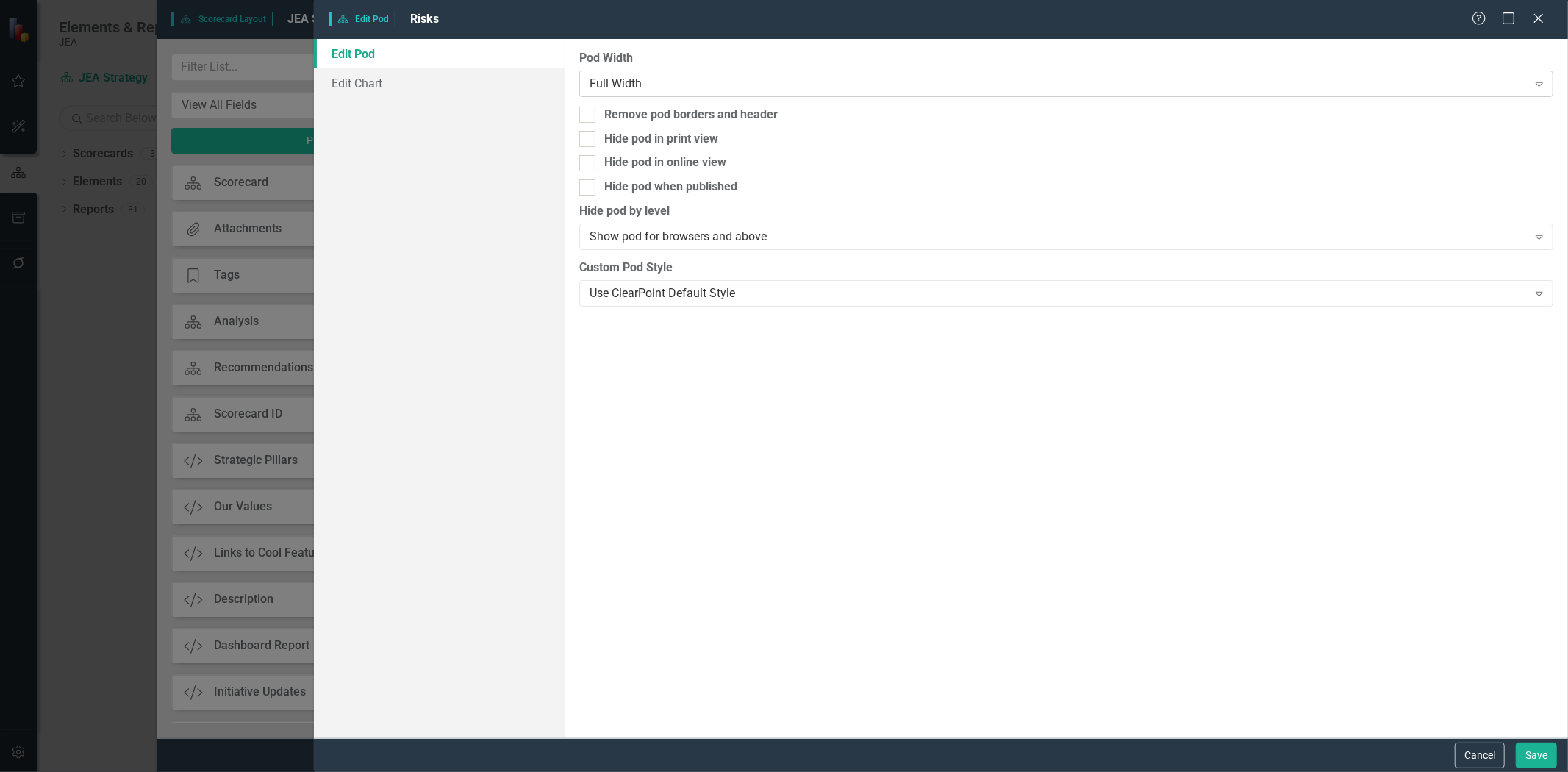
click at [631, 90] on div "Full Width" at bounding box center [1058, 83] width 938 height 17
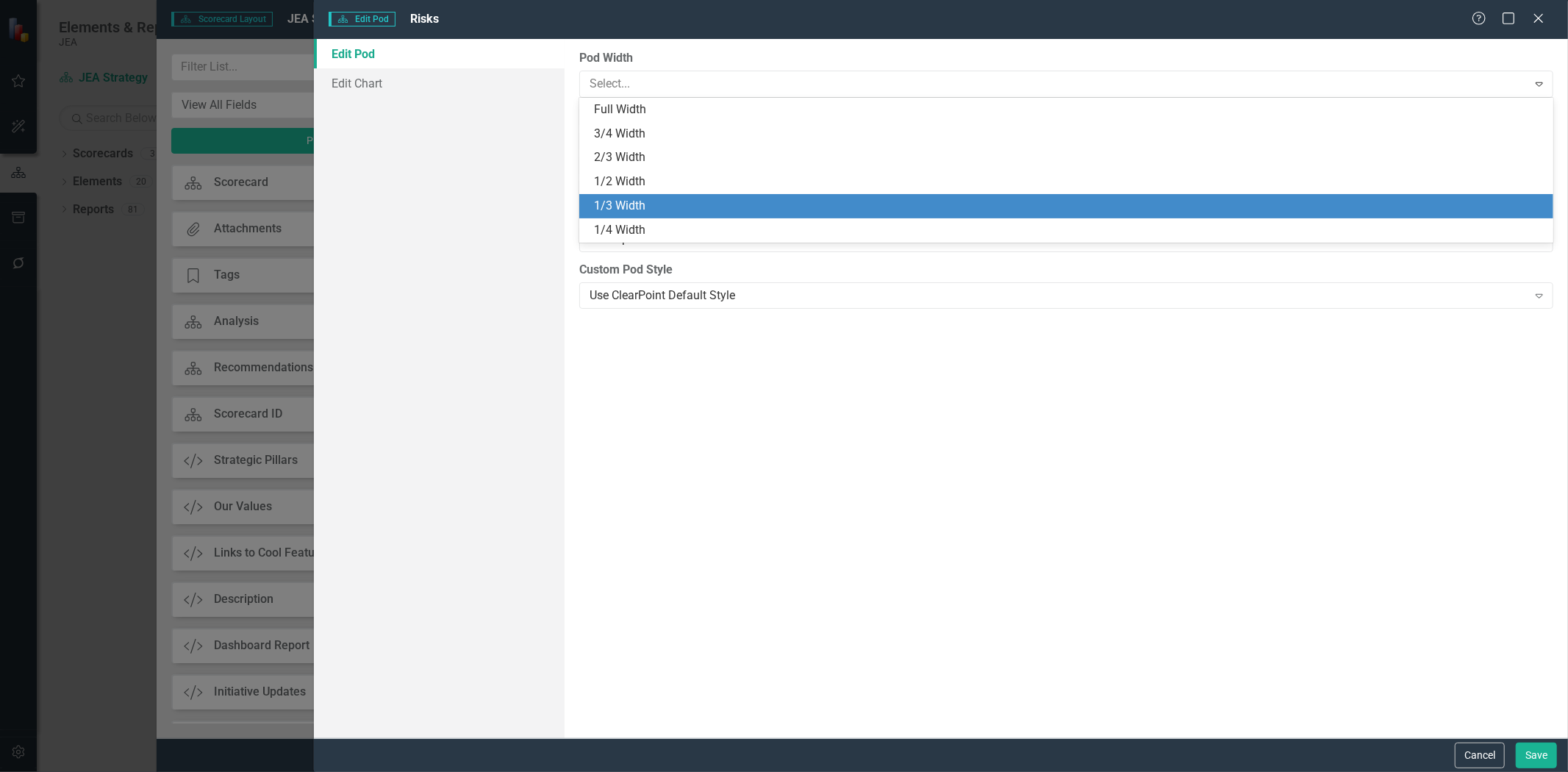
click at [651, 206] on div "1/3 Width" at bounding box center [1068, 206] width 951 height 17
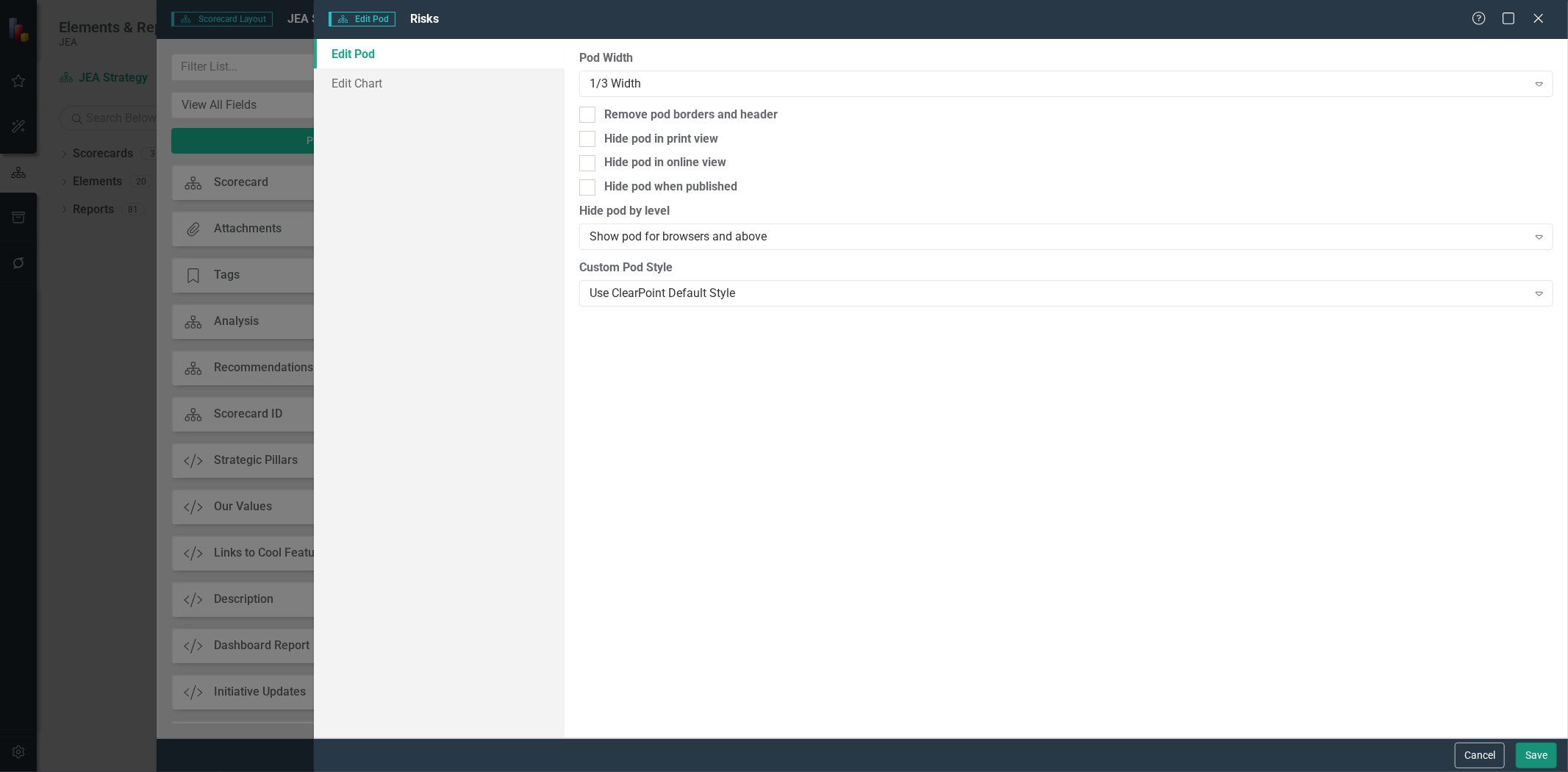
click at [1536, 760] on button "Save" at bounding box center [1536, 754] width 41 height 25
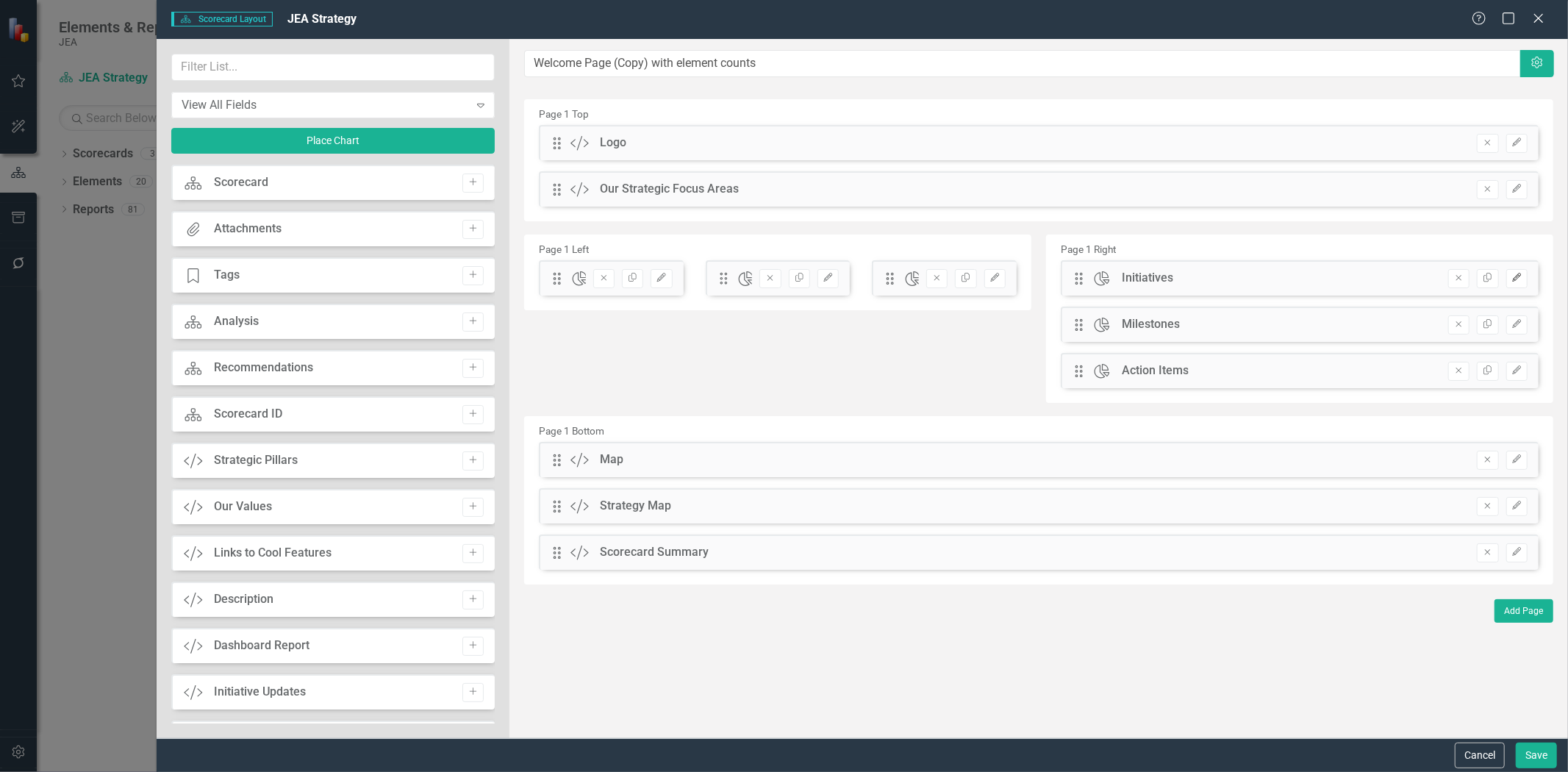
click at [1523, 277] on button "Edit" at bounding box center [1517, 279] width 21 height 19
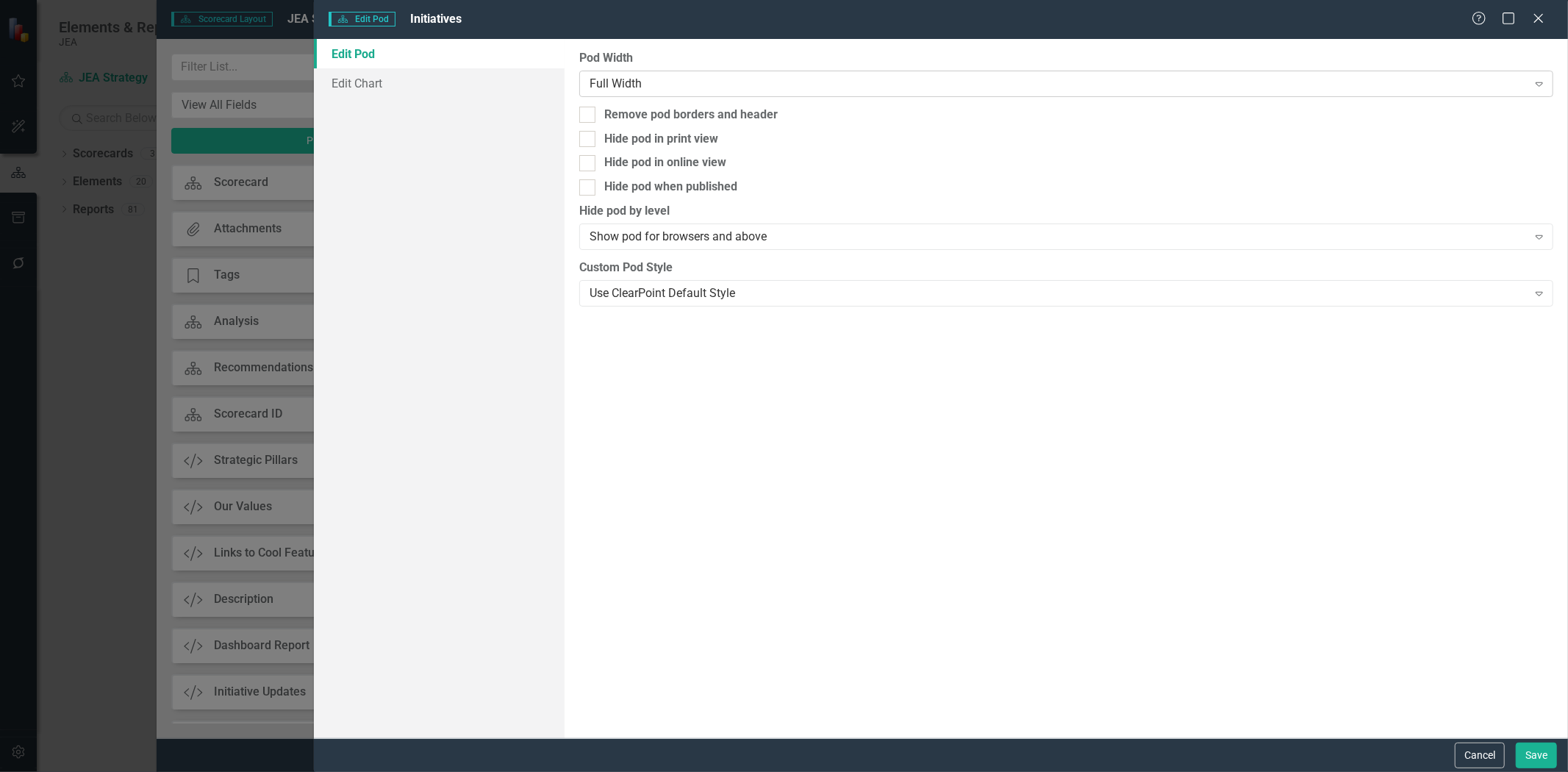
click at [818, 89] on div "Full Width" at bounding box center [1058, 83] width 938 height 17
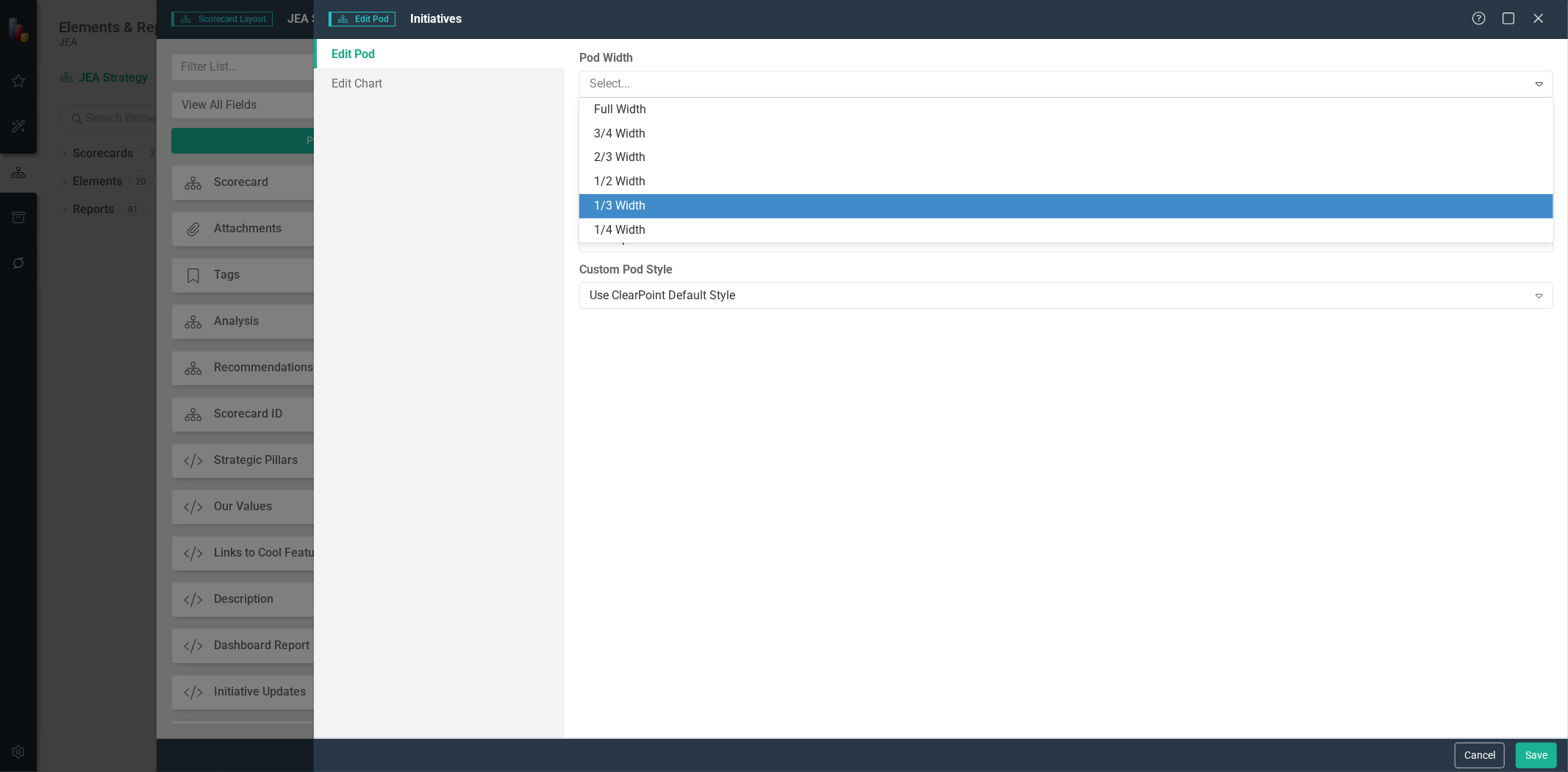
click at [716, 215] on div "1/3 Width" at bounding box center [1067, 207] width 974 height 25
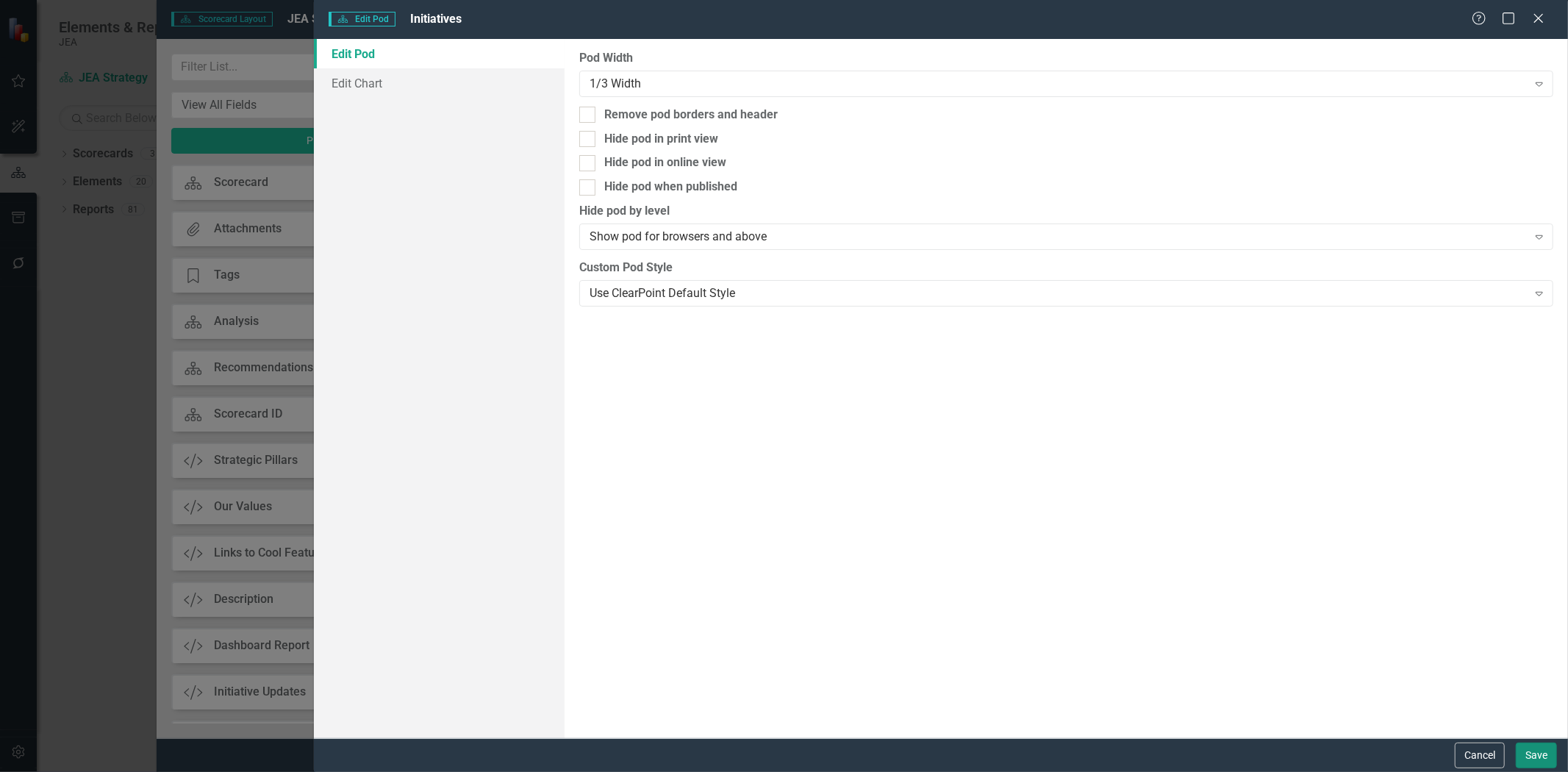
click at [1550, 753] on button "Save" at bounding box center [1536, 754] width 41 height 25
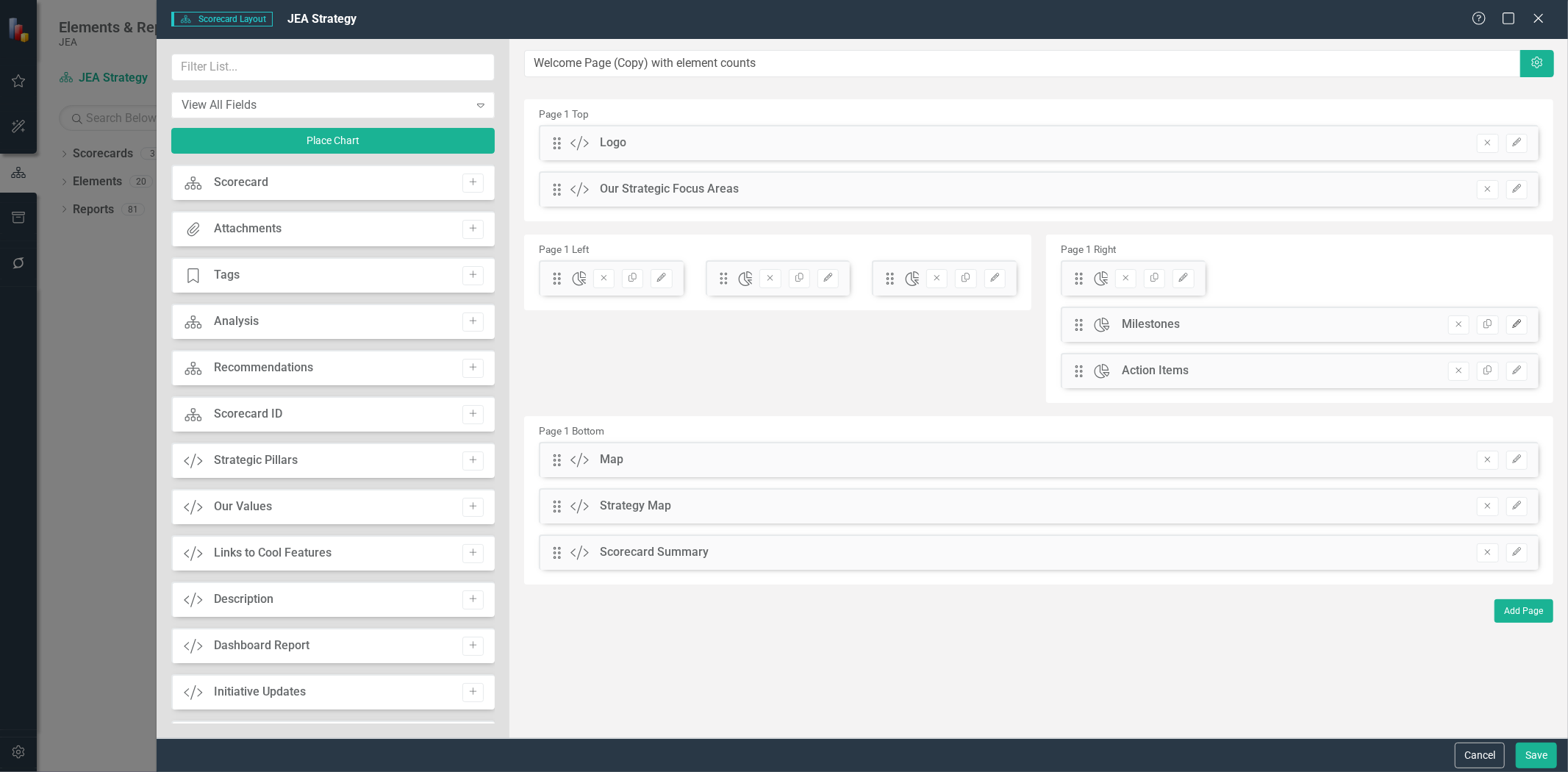
click at [1521, 332] on button "Edit" at bounding box center [1517, 325] width 21 height 19
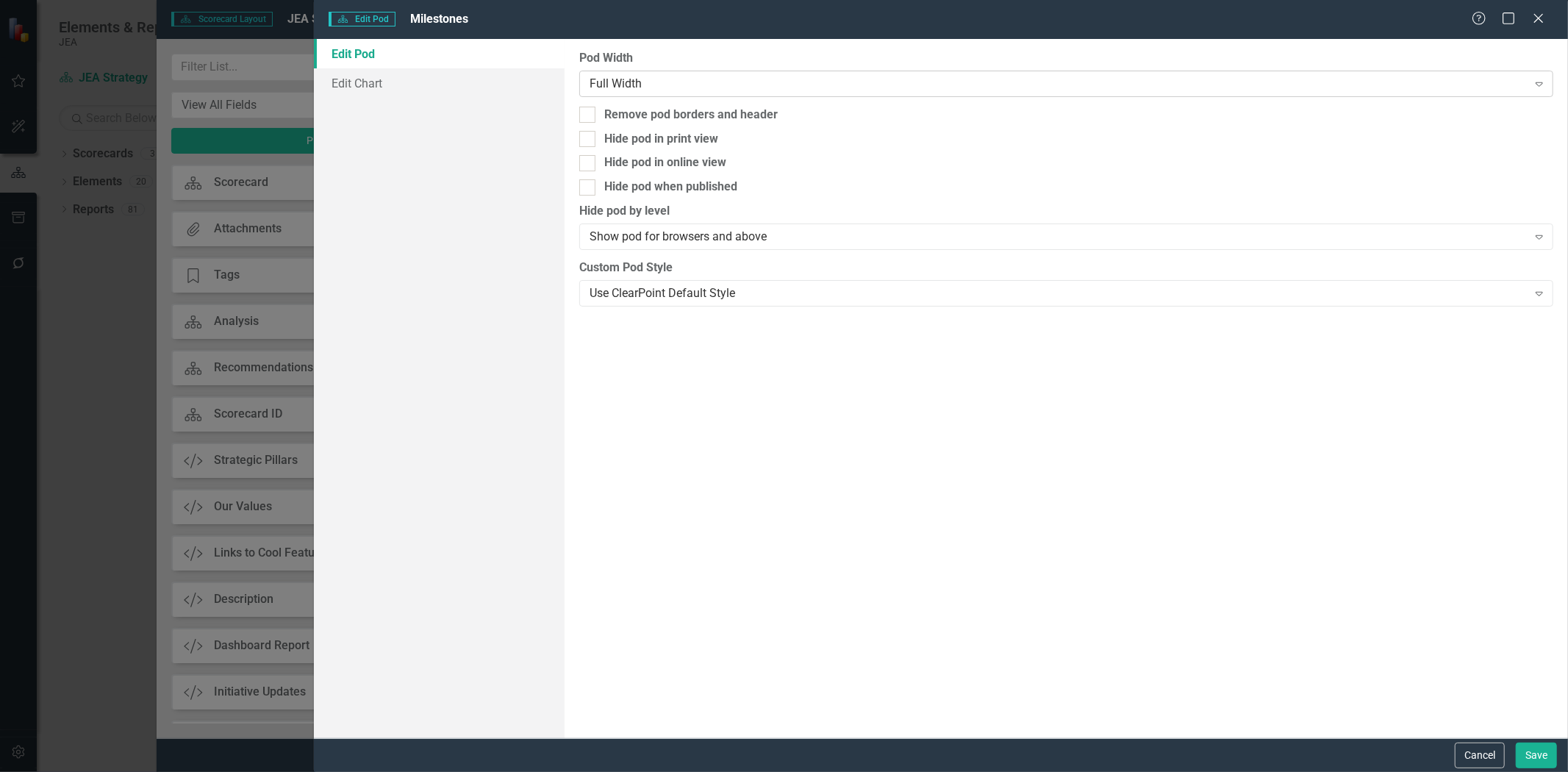
click at [745, 77] on div "Full Width" at bounding box center [1058, 83] width 938 height 17
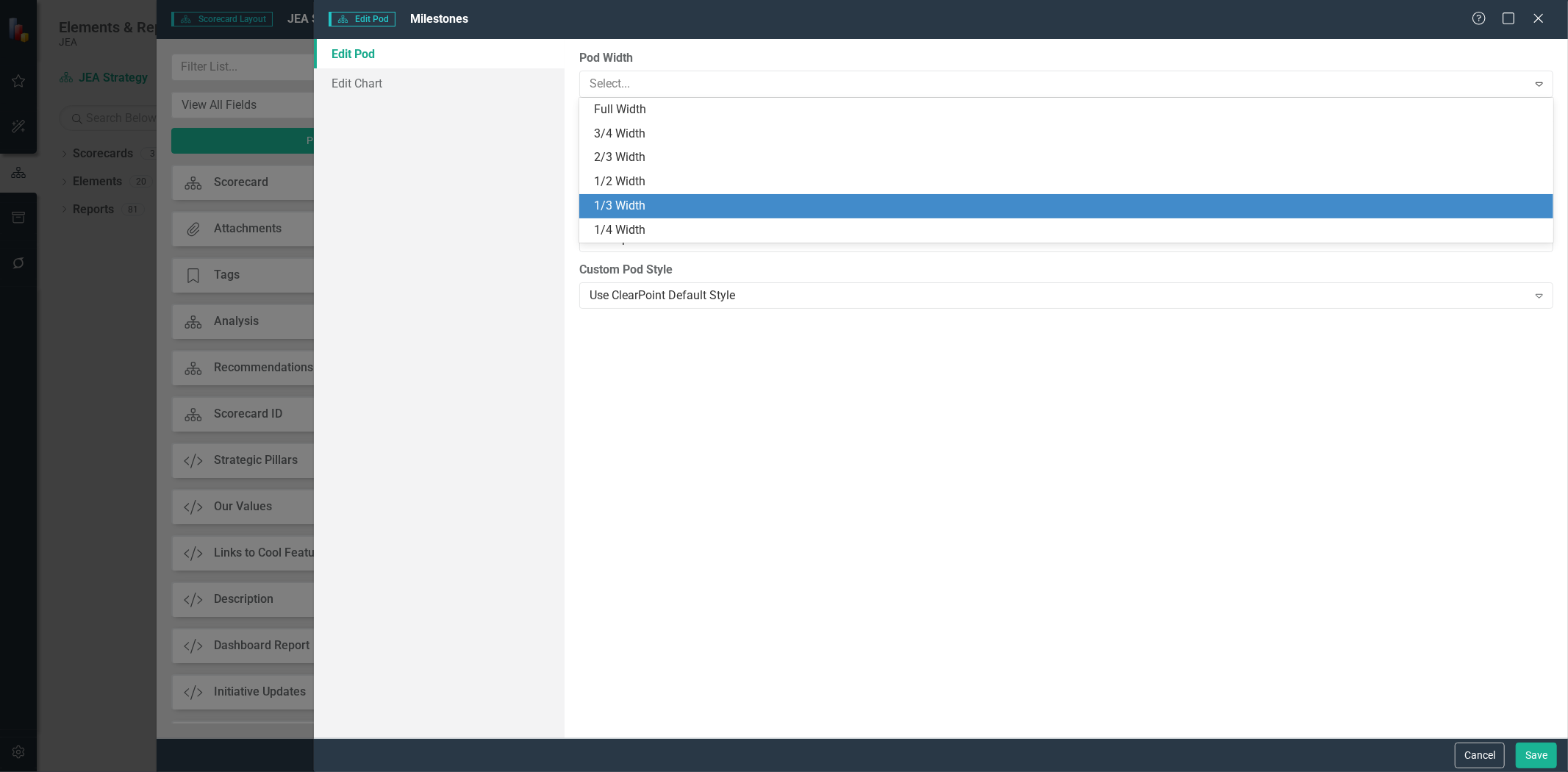
click at [706, 202] on div "1/3 Width" at bounding box center [1068, 206] width 951 height 17
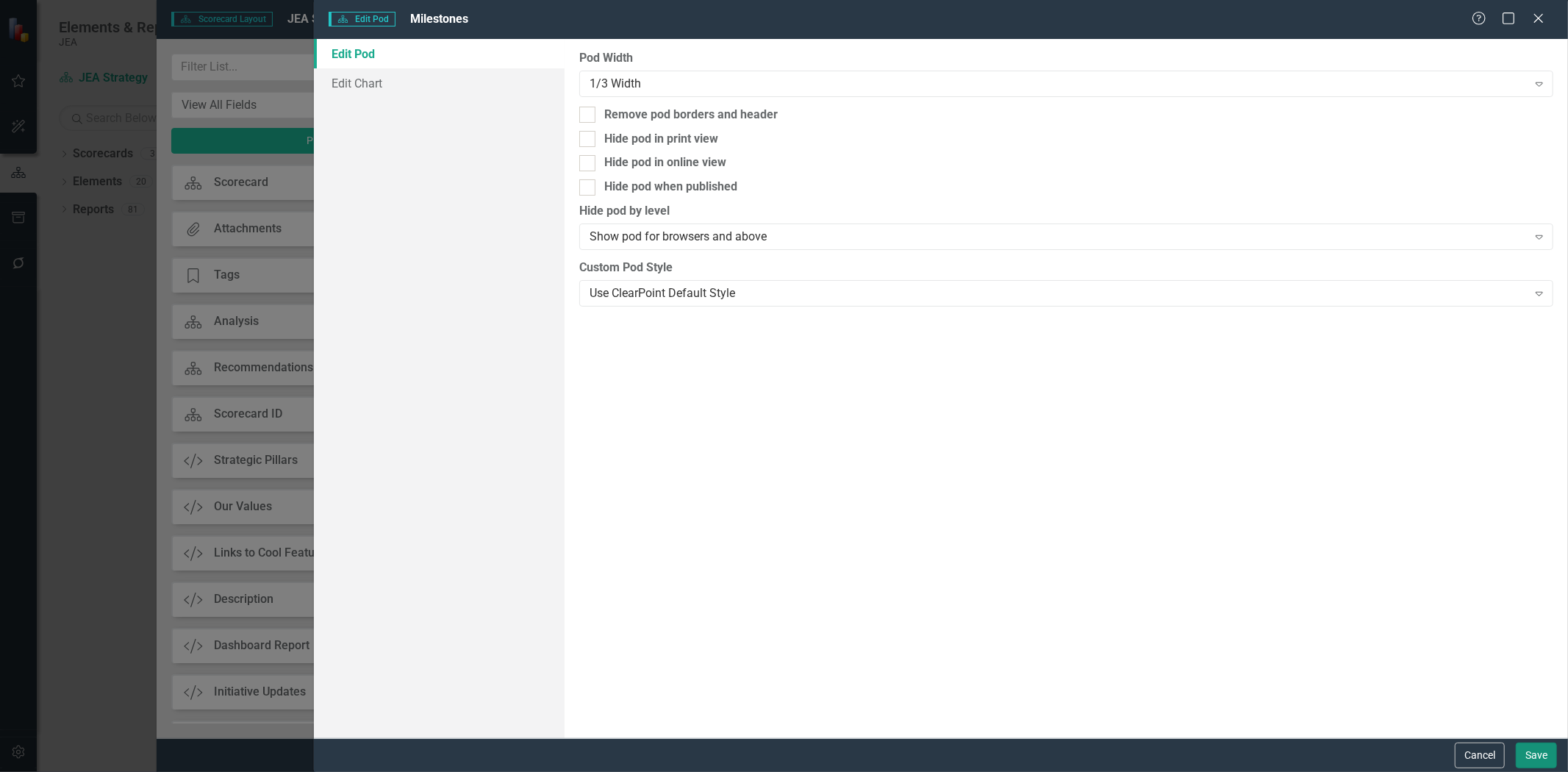
click at [1550, 759] on button "Save" at bounding box center [1536, 754] width 41 height 25
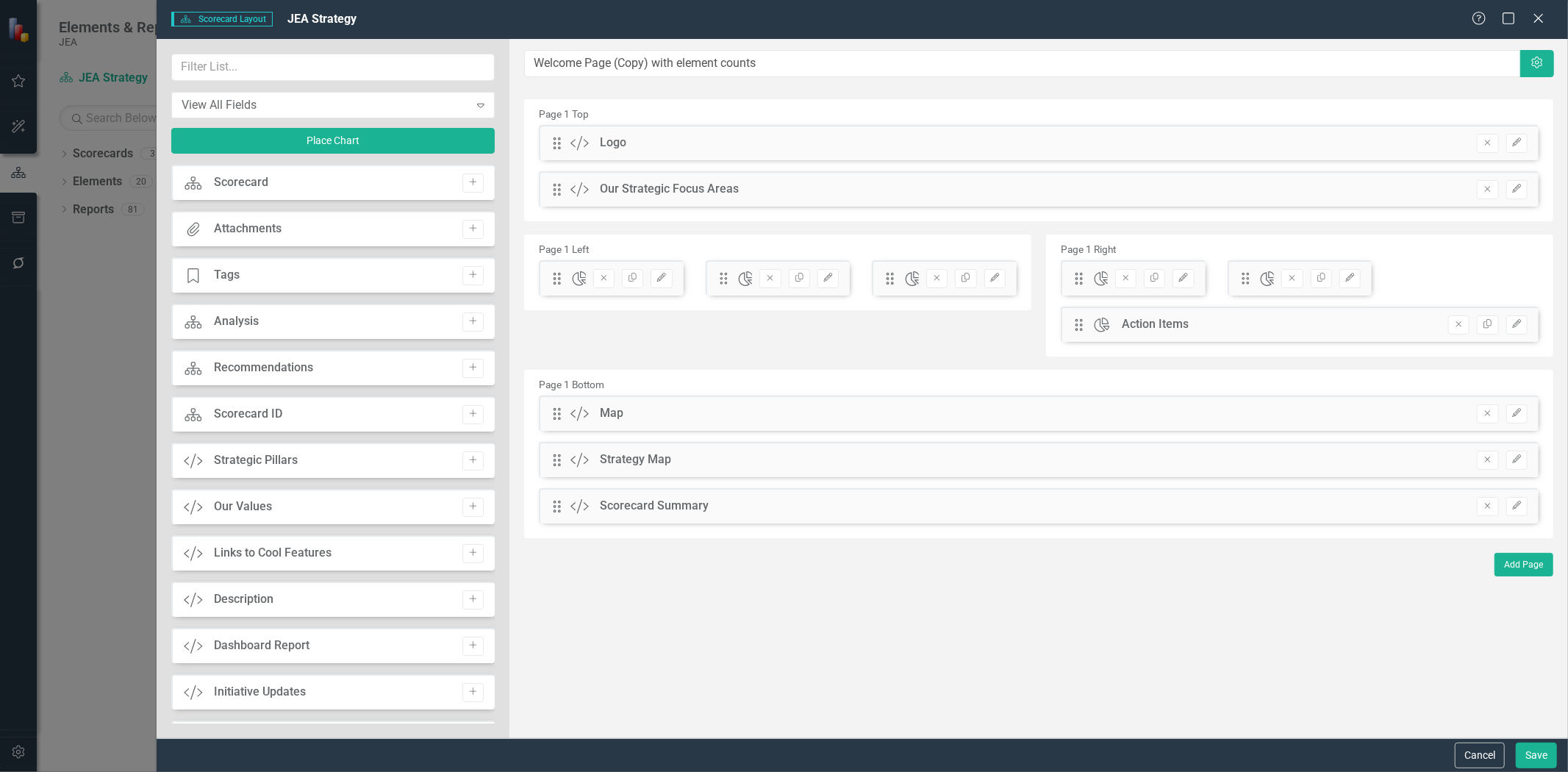
click at [1530, 324] on div "Drag Chart Action Items Hidden Pod Online Hidden Pod Printed Hidden Pod Publish…" at bounding box center [1299, 324] width 478 height 35
drag, startPoint x: 1521, startPoint y: 318, endPoint x: 1509, endPoint y: 311, distance: 13.9
click at [1516, 317] on button "Edit" at bounding box center [1517, 325] width 21 height 19
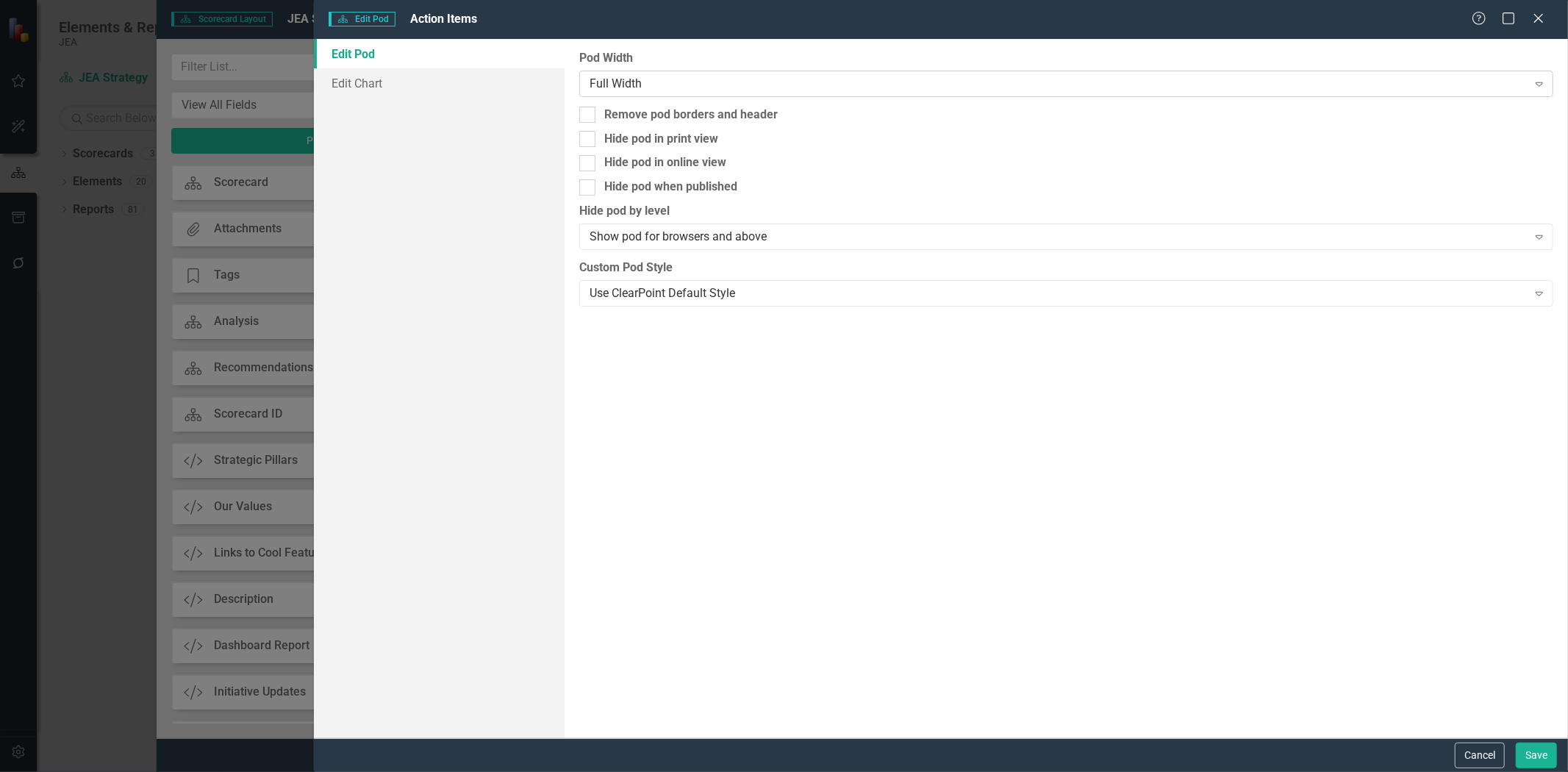
click at [745, 91] on div "Full Width Expand" at bounding box center [1067, 84] width 974 height 26
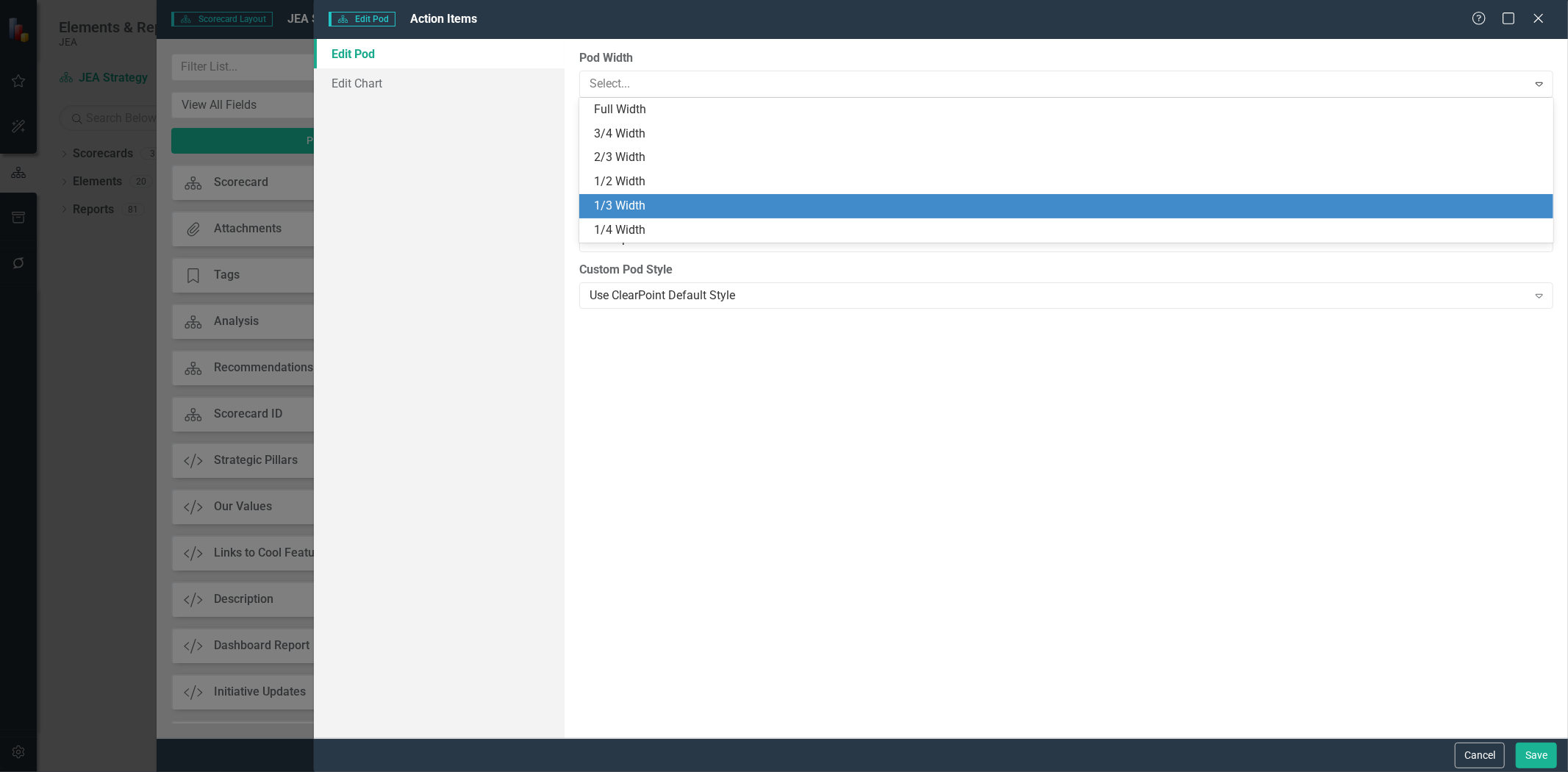
click at [691, 212] on div "1/3 Width" at bounding box center [1068, 206] width 951 height 17
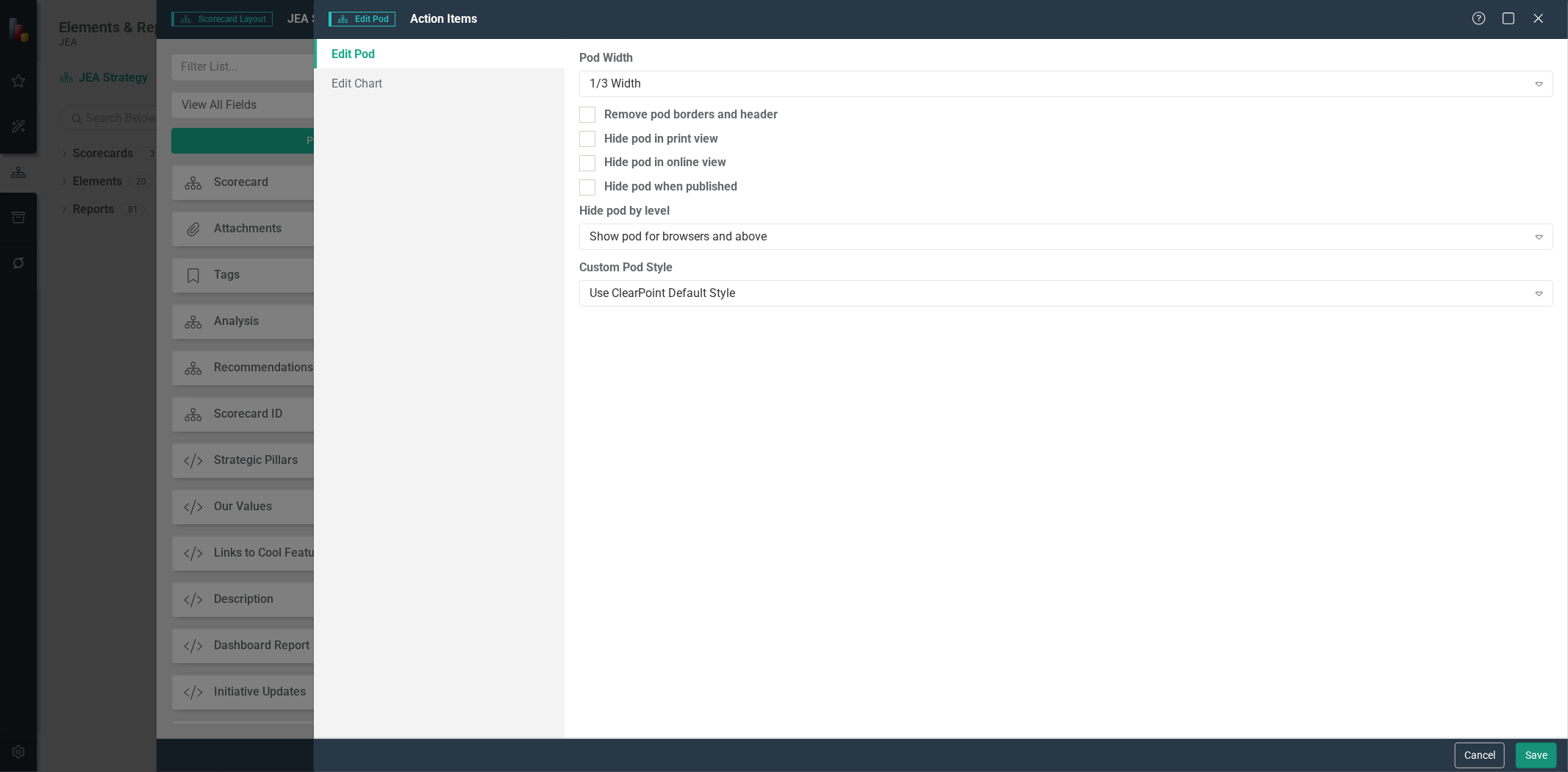
click at [1547, 758] on button "Save" at bounding box center [1536, 754] width 41 height 25
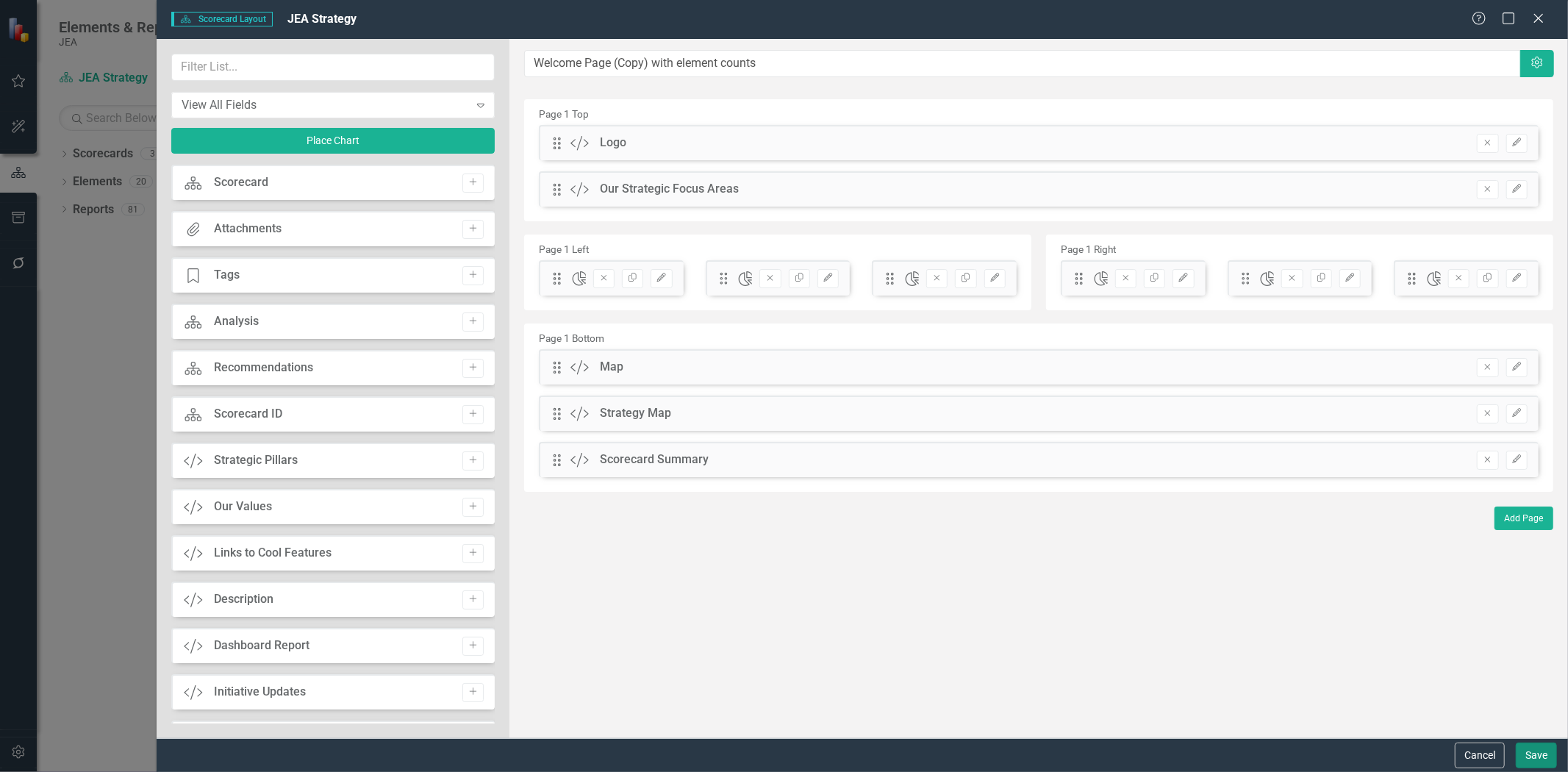
click at [1519, 761] on button "Save" at bounding box center [1536, 754] width 41 height 25
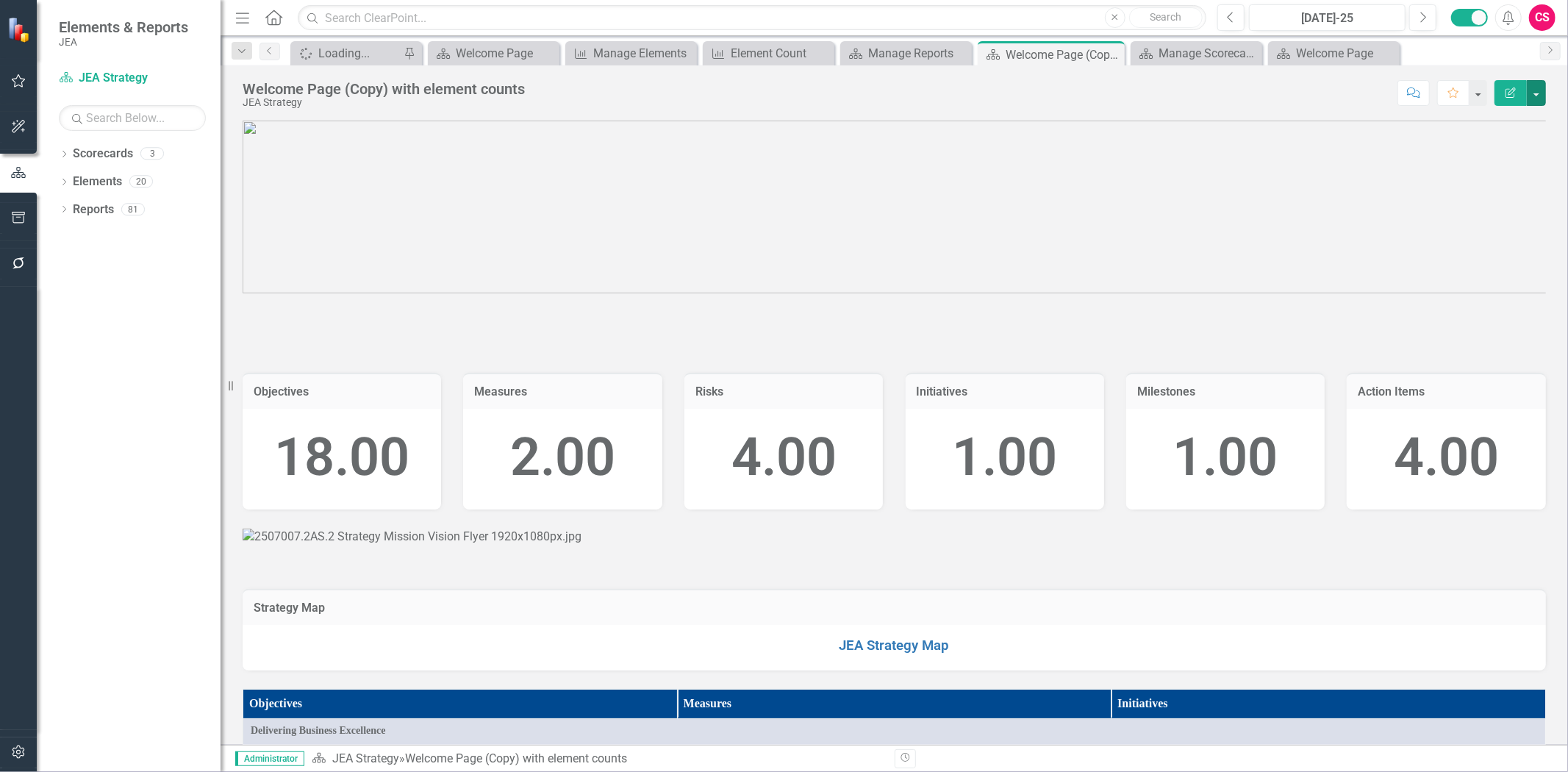
scroll to position [408, 0]
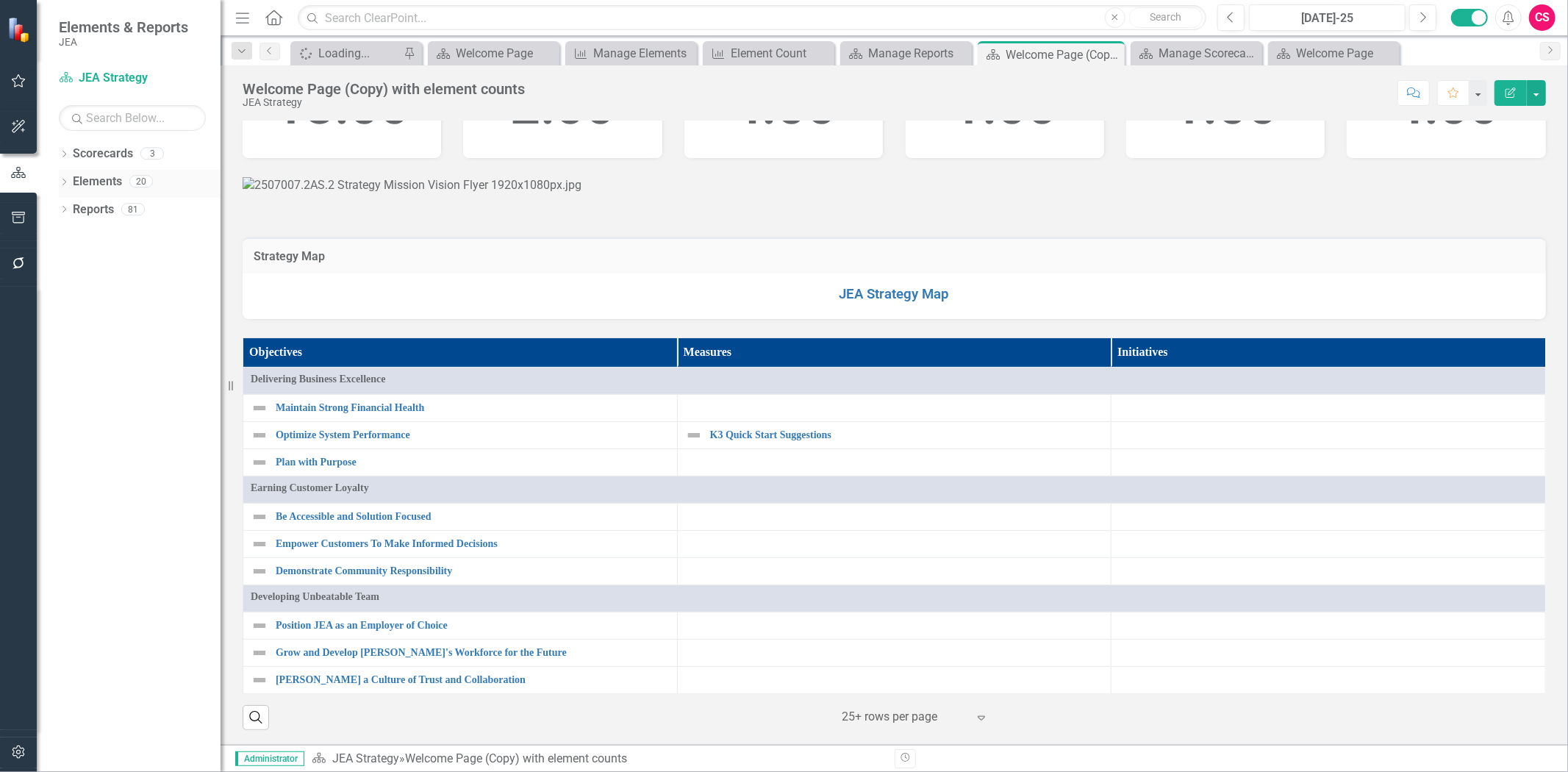
click at [83, 184] on link "Elements" at bounding box center [98, 181] width 49 height 17
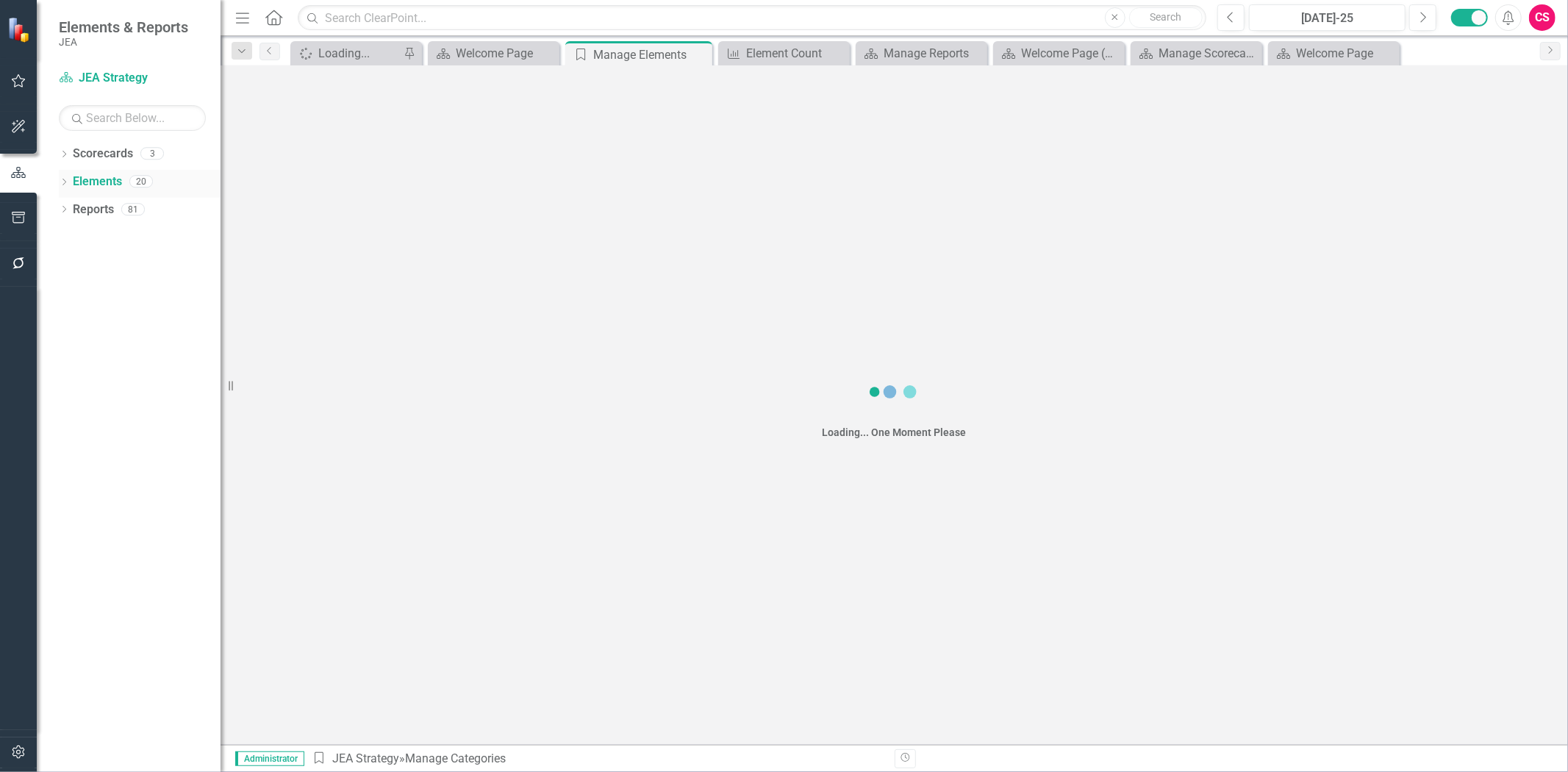
click at [91, 195] on div "Elements 20" at bounding box center [147, 184] width 148 height 28
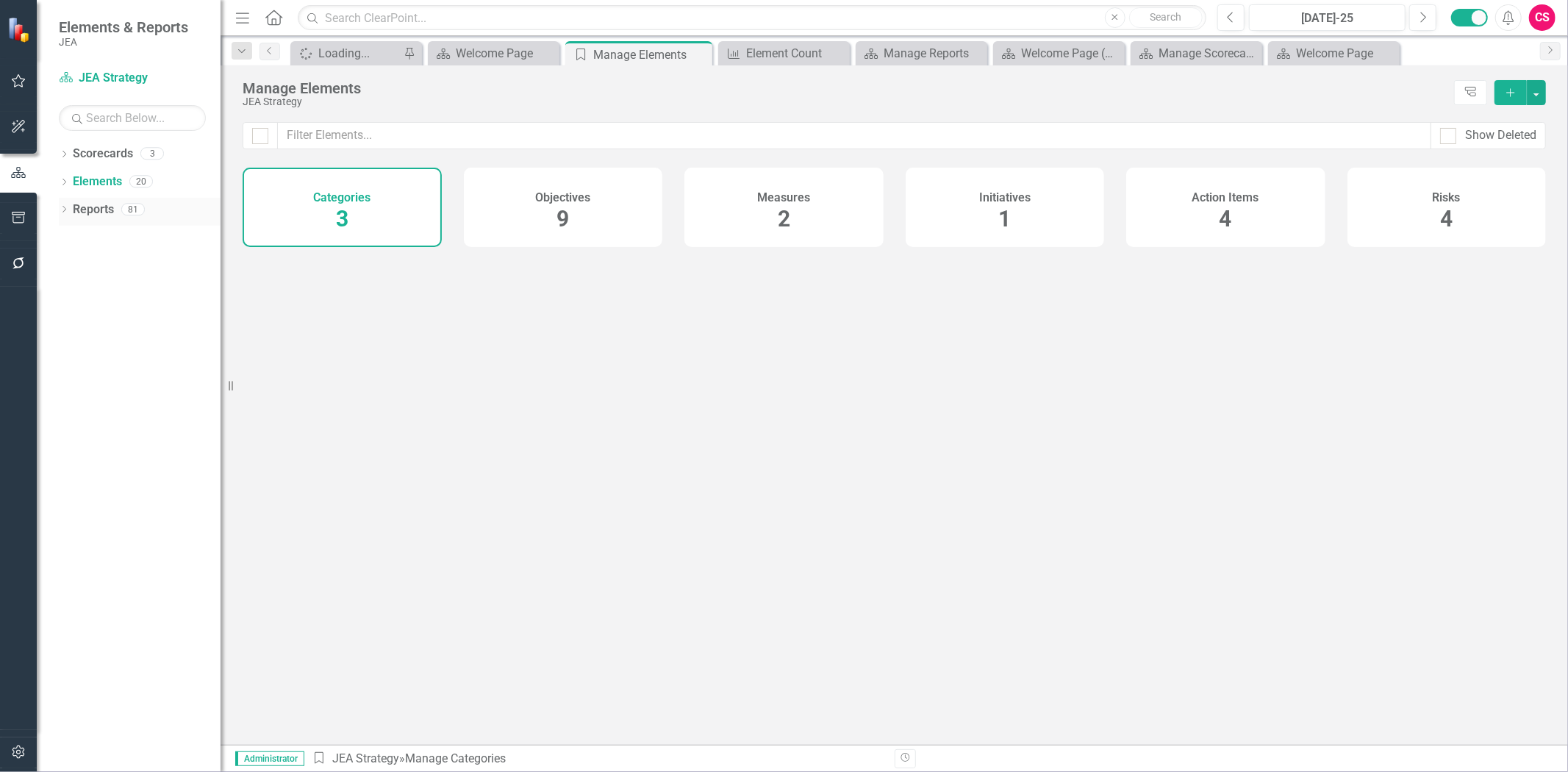
click at [98, 212] on link "Reports" at bounding box center [93, 209] width 41 height 17
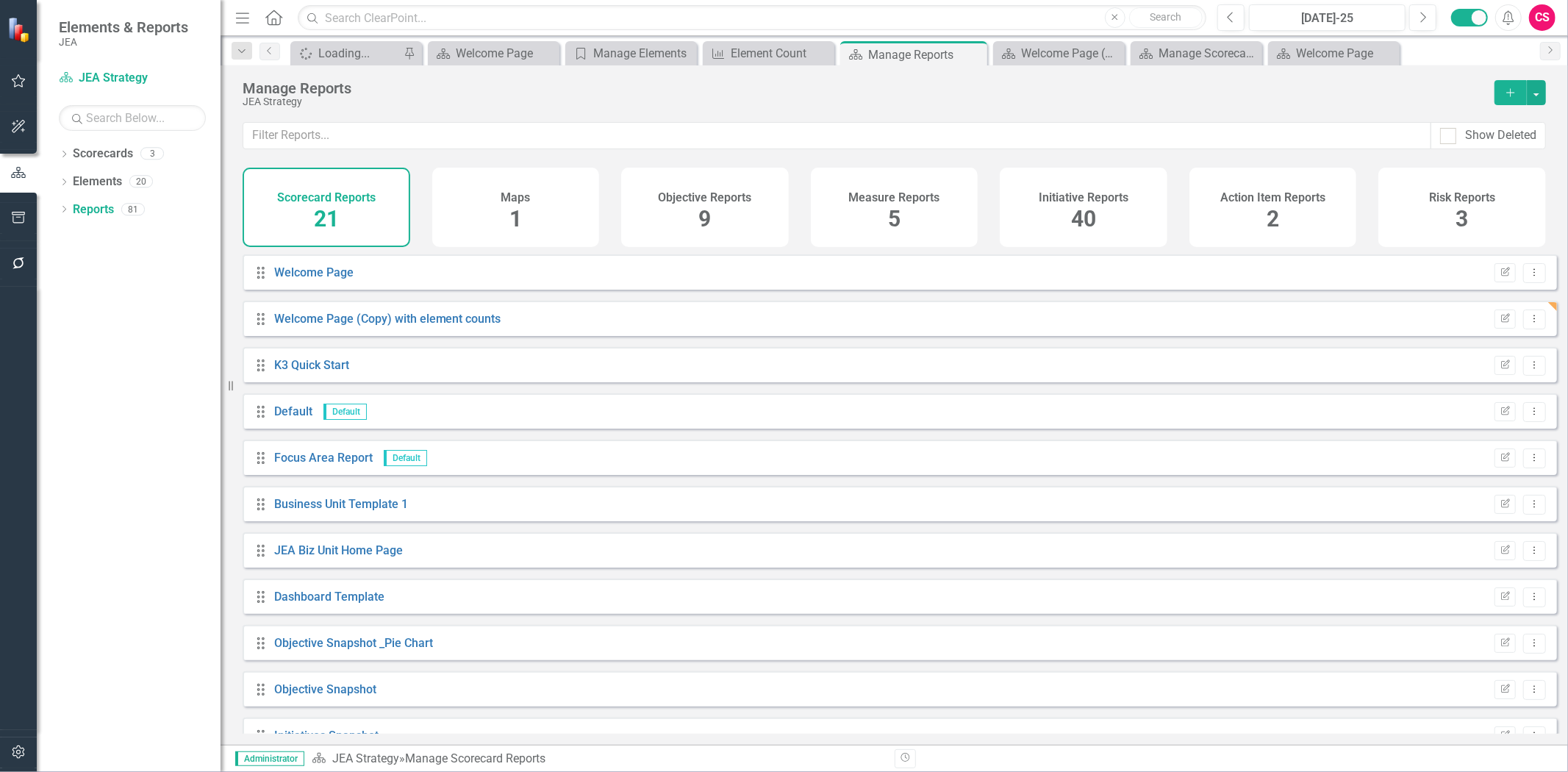
drag, startPoint x: 681, startPoint y: 207, endPoint x: 898, endPoint y: 203, distance: 217.0
click at [682, 209] on div "Objective Reports 9" at bounding box center [704, 208] width 168 height 79
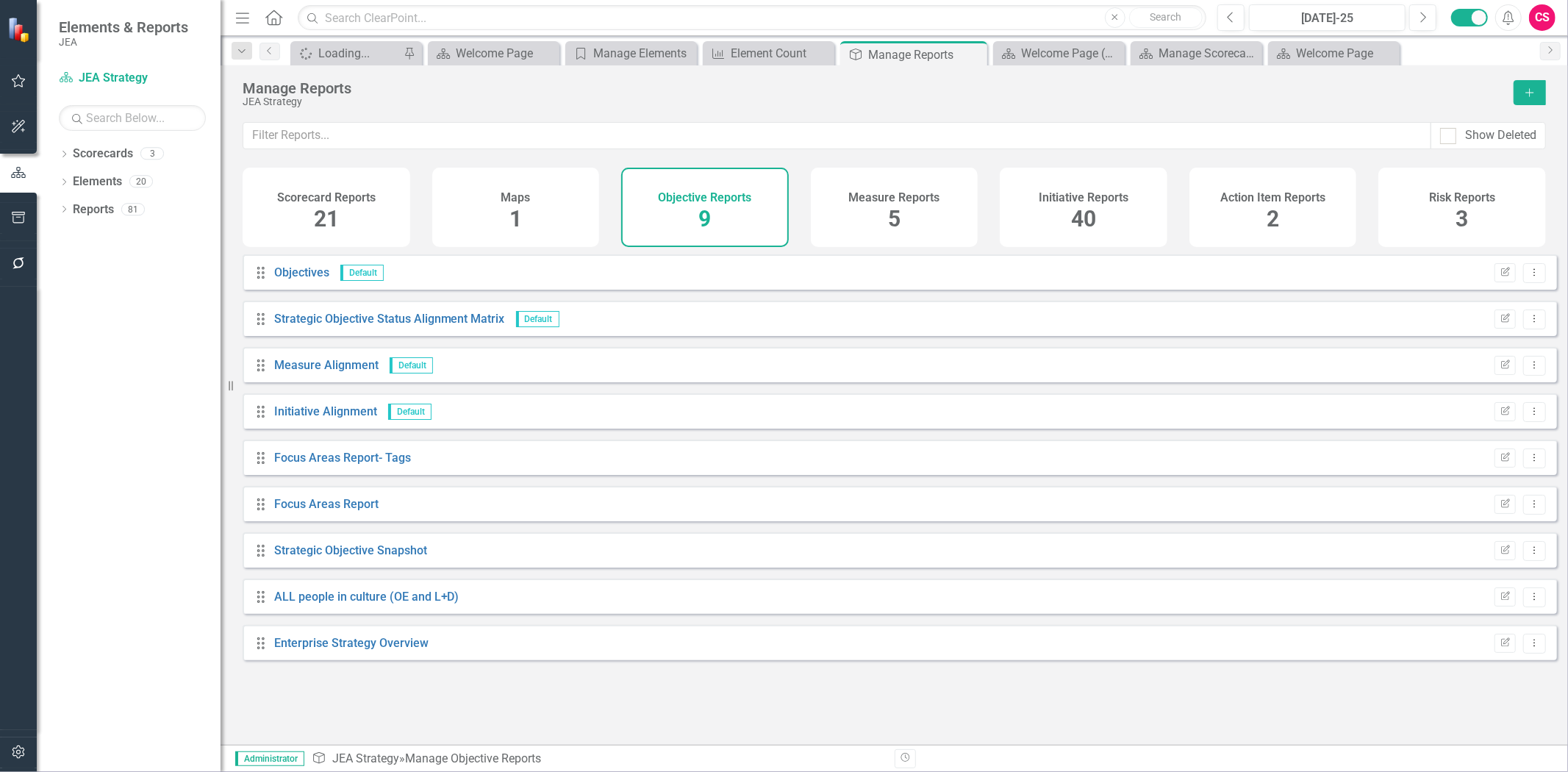
click at [1538, 72] on div "Manage Reports JEA Strategy Add" at bounding box center [894, 93] width 1347 height 56
click at [1533, 98] on button "Add" at bounding box center [1529, 92] width 33 height 25
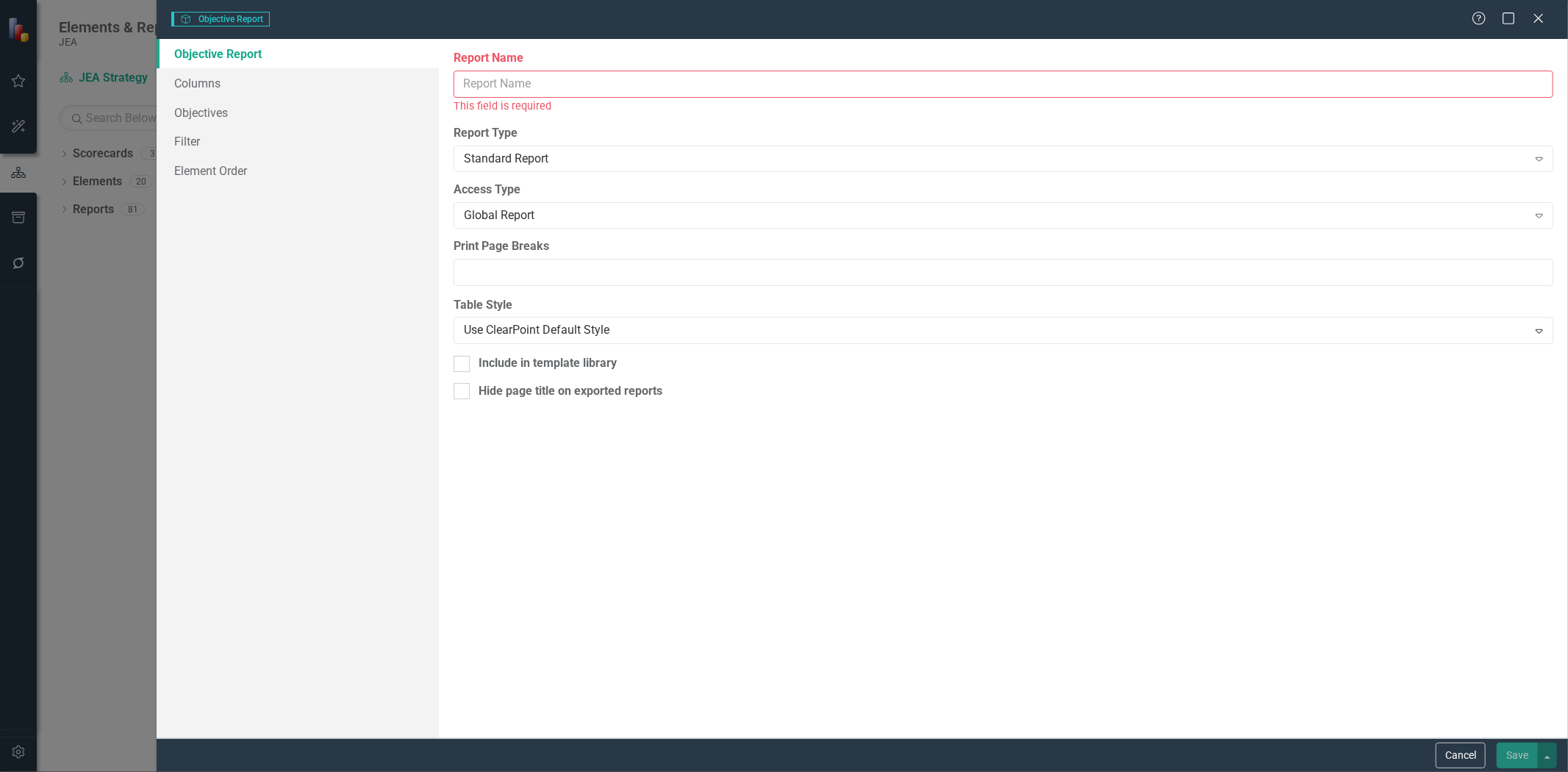
click at [508, 91] on input "Report Name" at bounding box center [1003, 84] width 1099 height 27
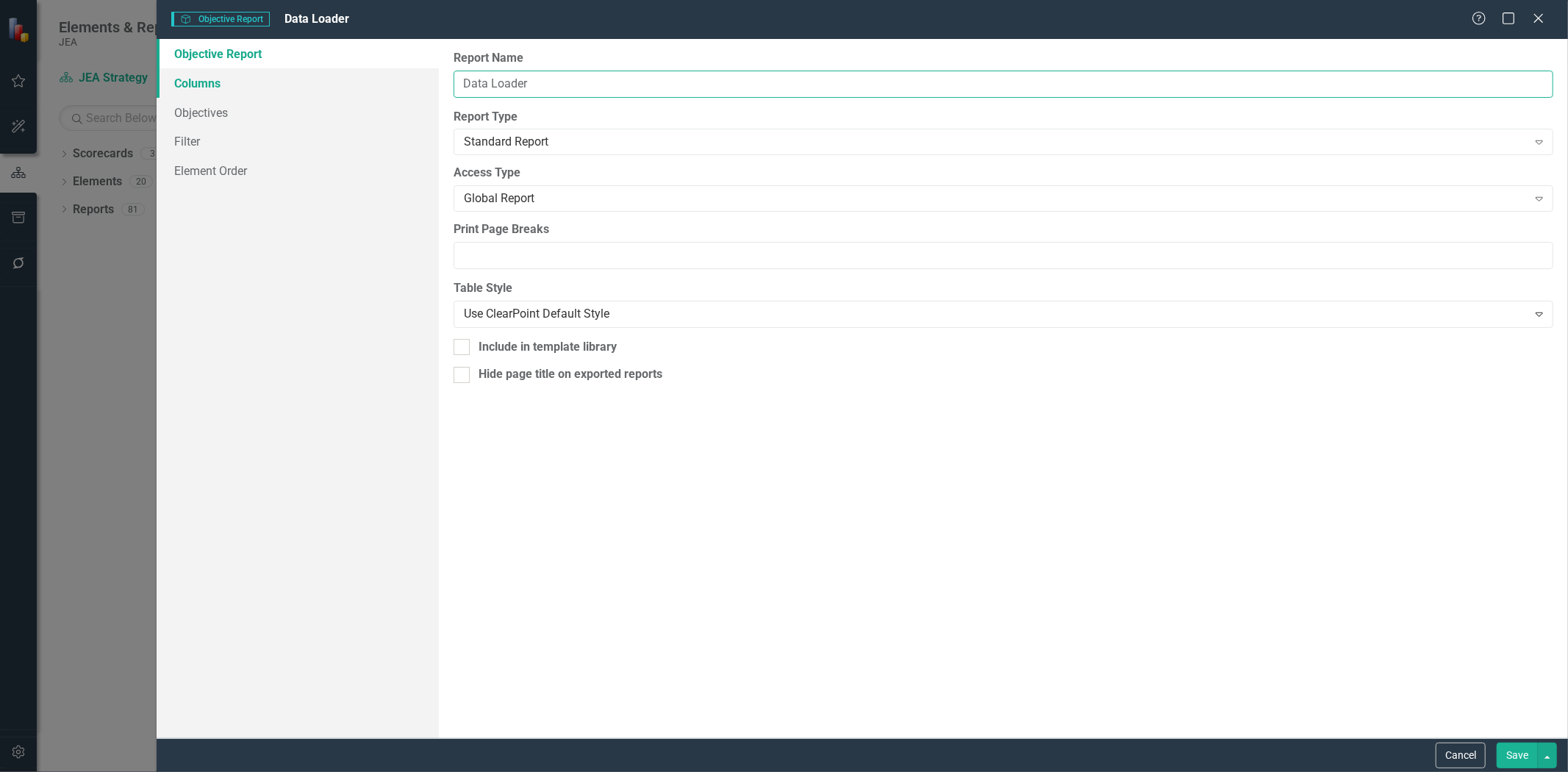
type input "Data Loader"
click at [267, 74] on link "Columns" at bounding box center [297, 83] width 282 height 29
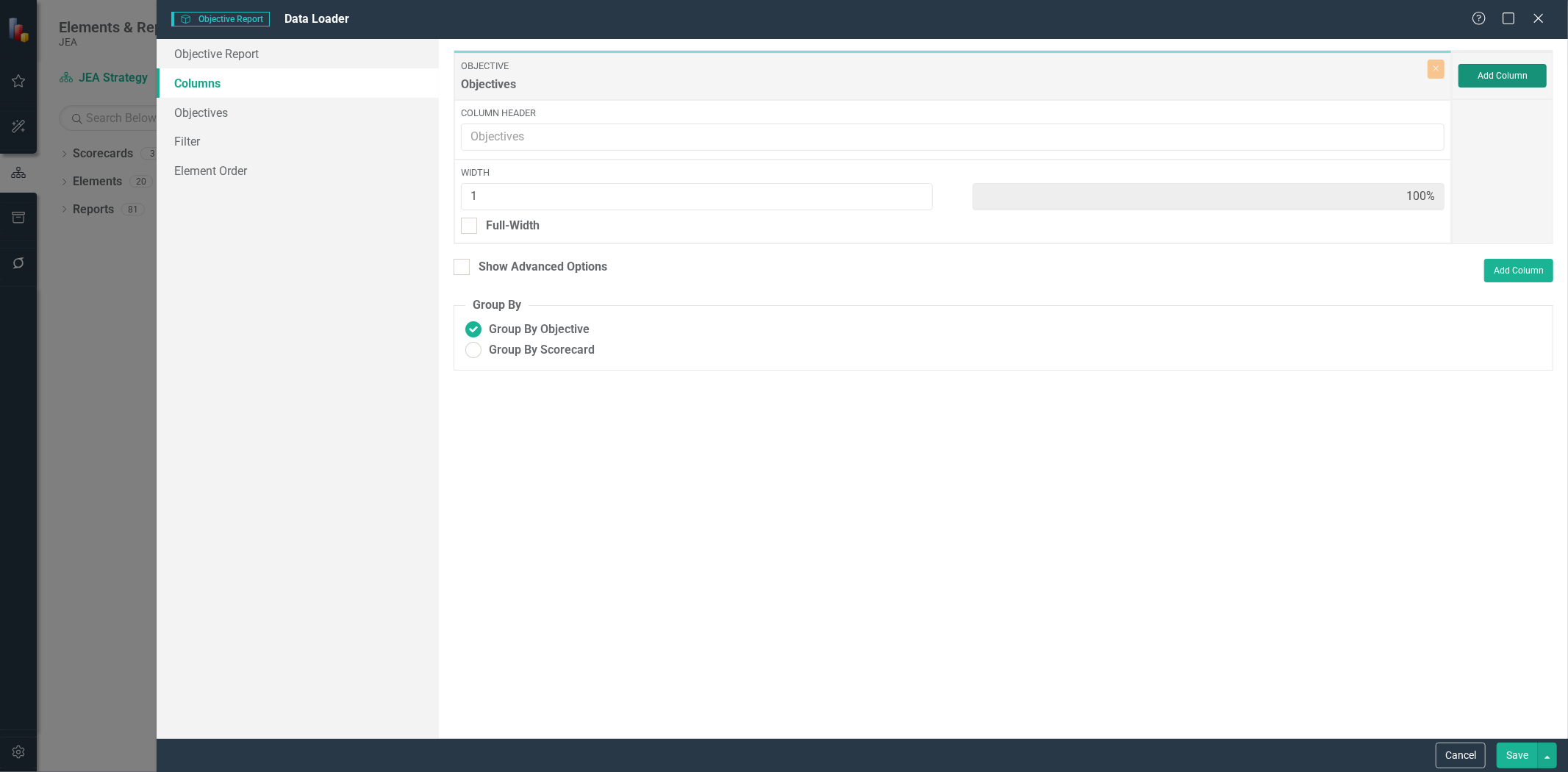
click at [1477, 84] on button "Add Column" at bounding box center [1502, 76] width 88 height 24
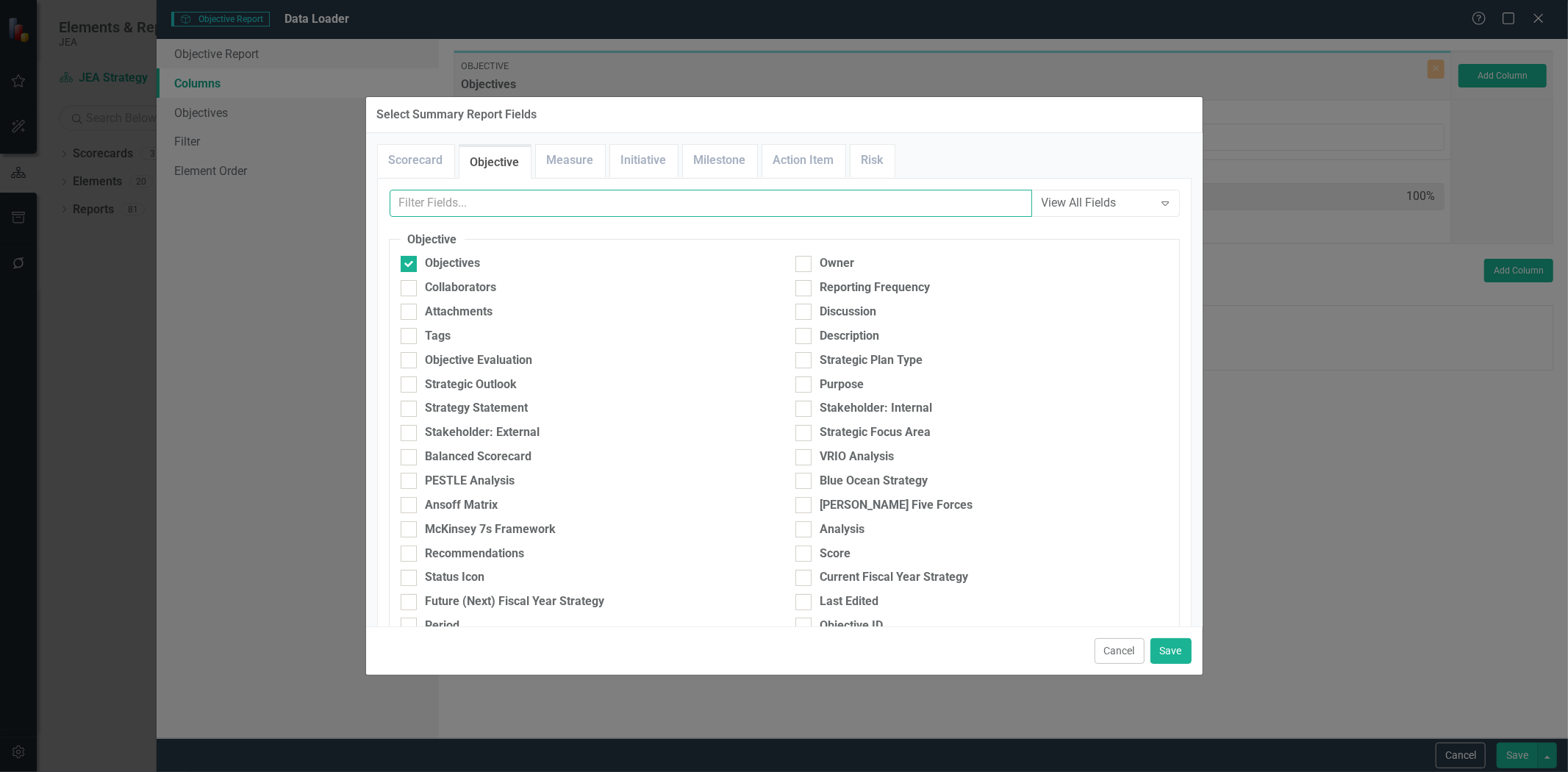
click at [552, 208] on input "text" at bounding box center [711, 203] width 643 height 27
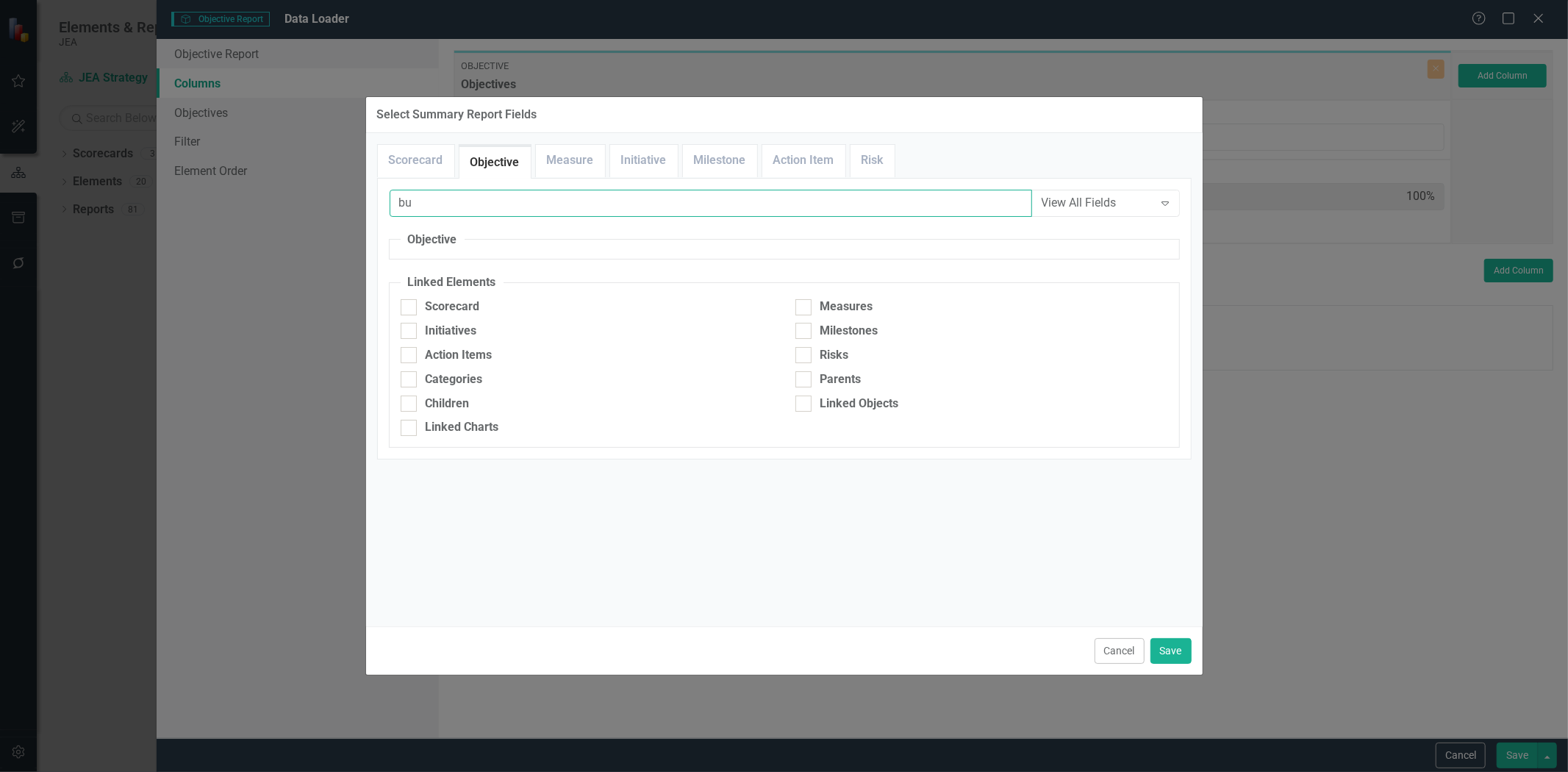
type input "b"
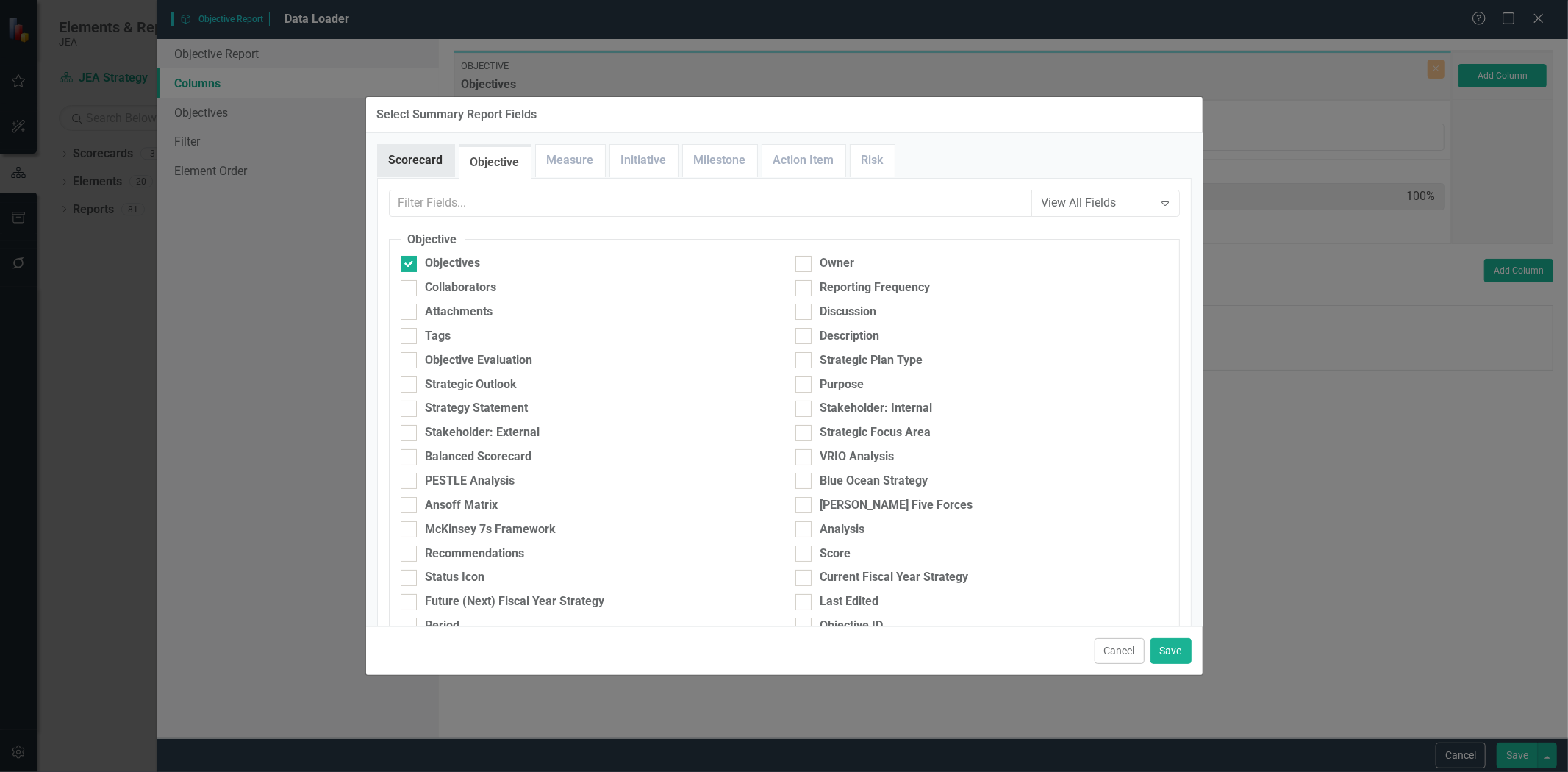
click at [419, 162] on link "Scorecard" at bounding box center [416, 161] width 77 height 32
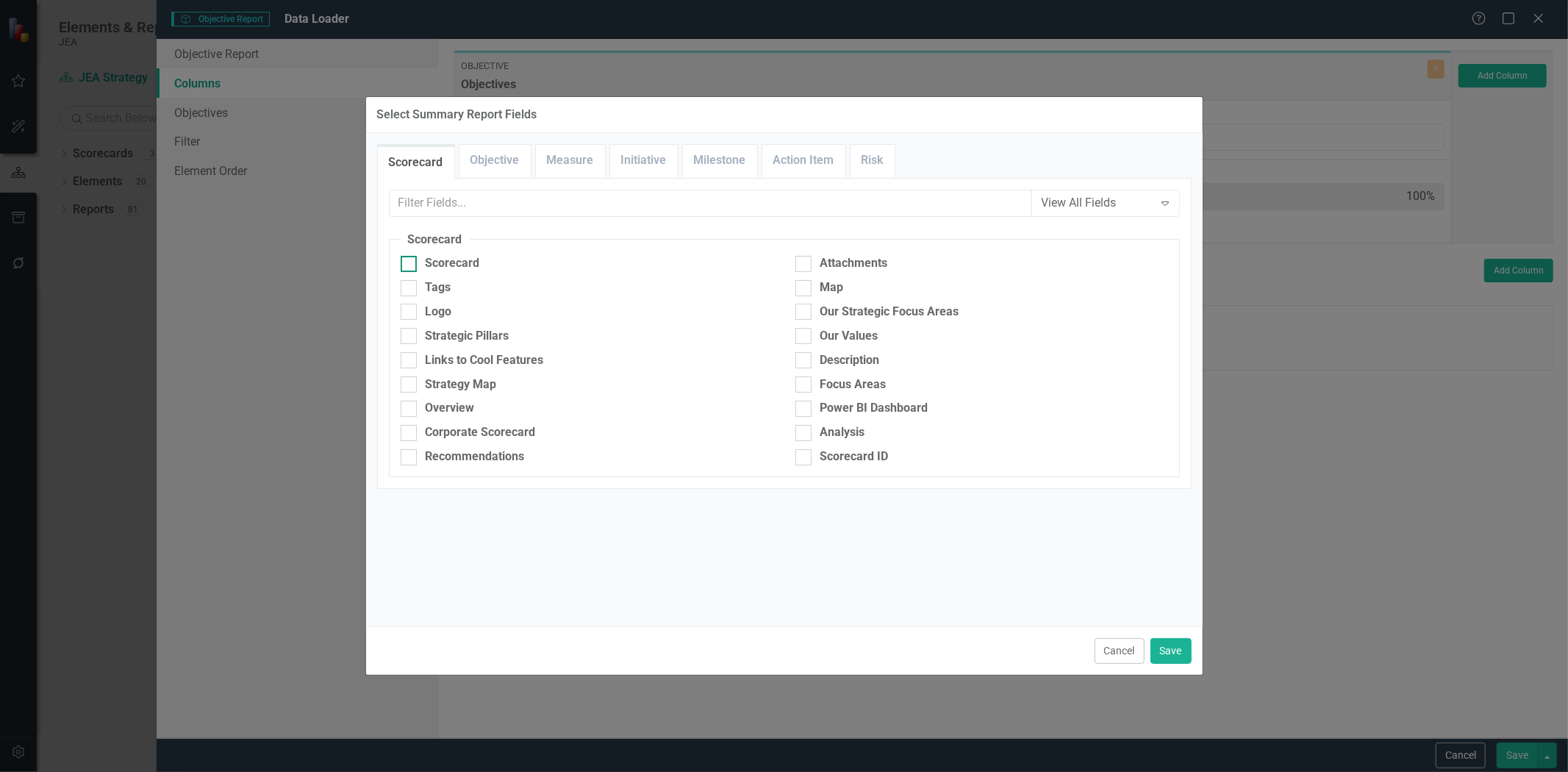
click at [459, 263] on div "Scorecard" at bounding box center [453, 263] width 55 height 17
click at [410, 263] on input "Scorecard" at bounding box center [405, 260] width 10 height 10
checkbox input "true"
click at [482, 155] on link "Objective" at bounding box center [494, 161] width 71 height 32
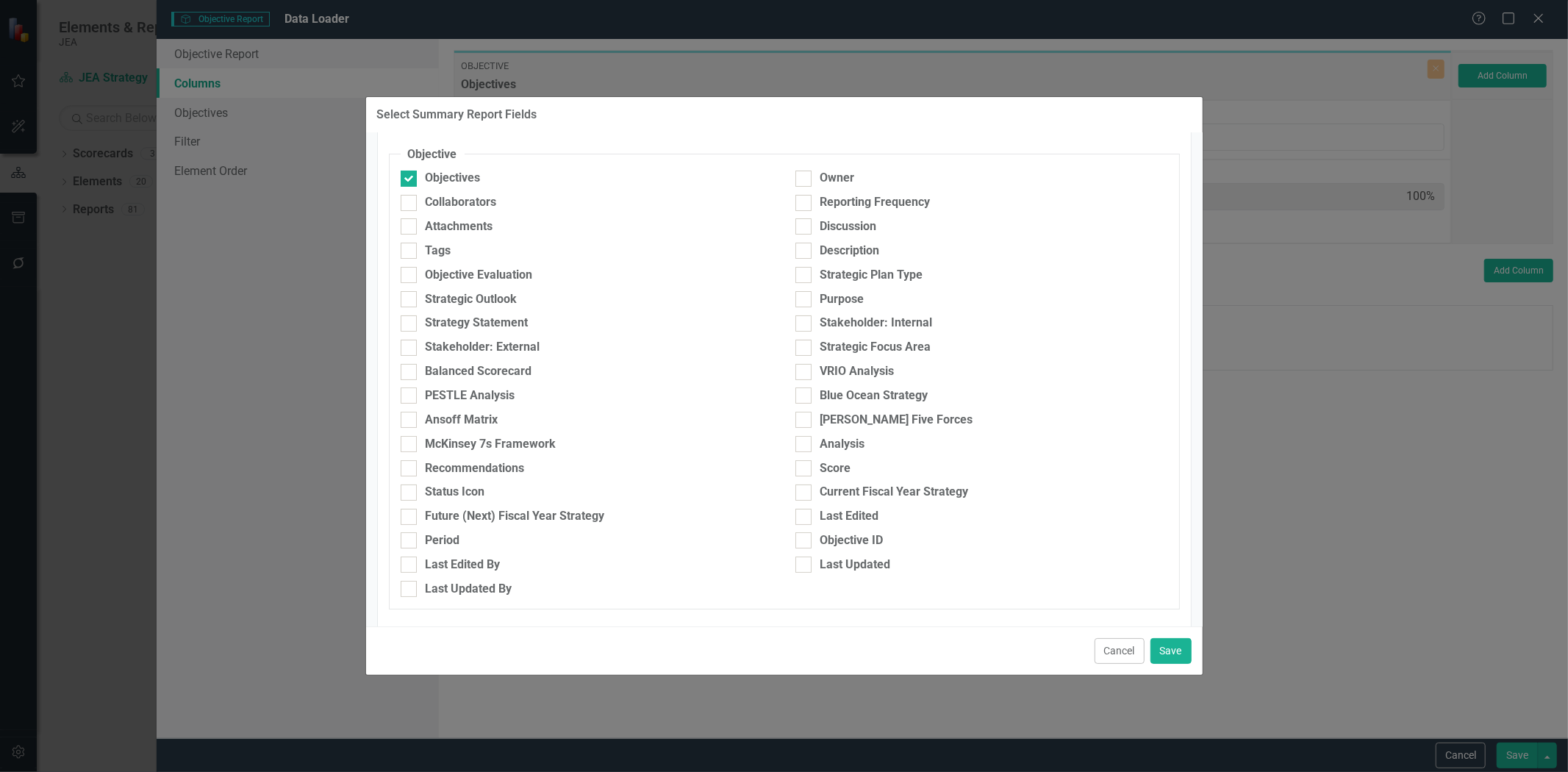
scroll to position [280, 0]
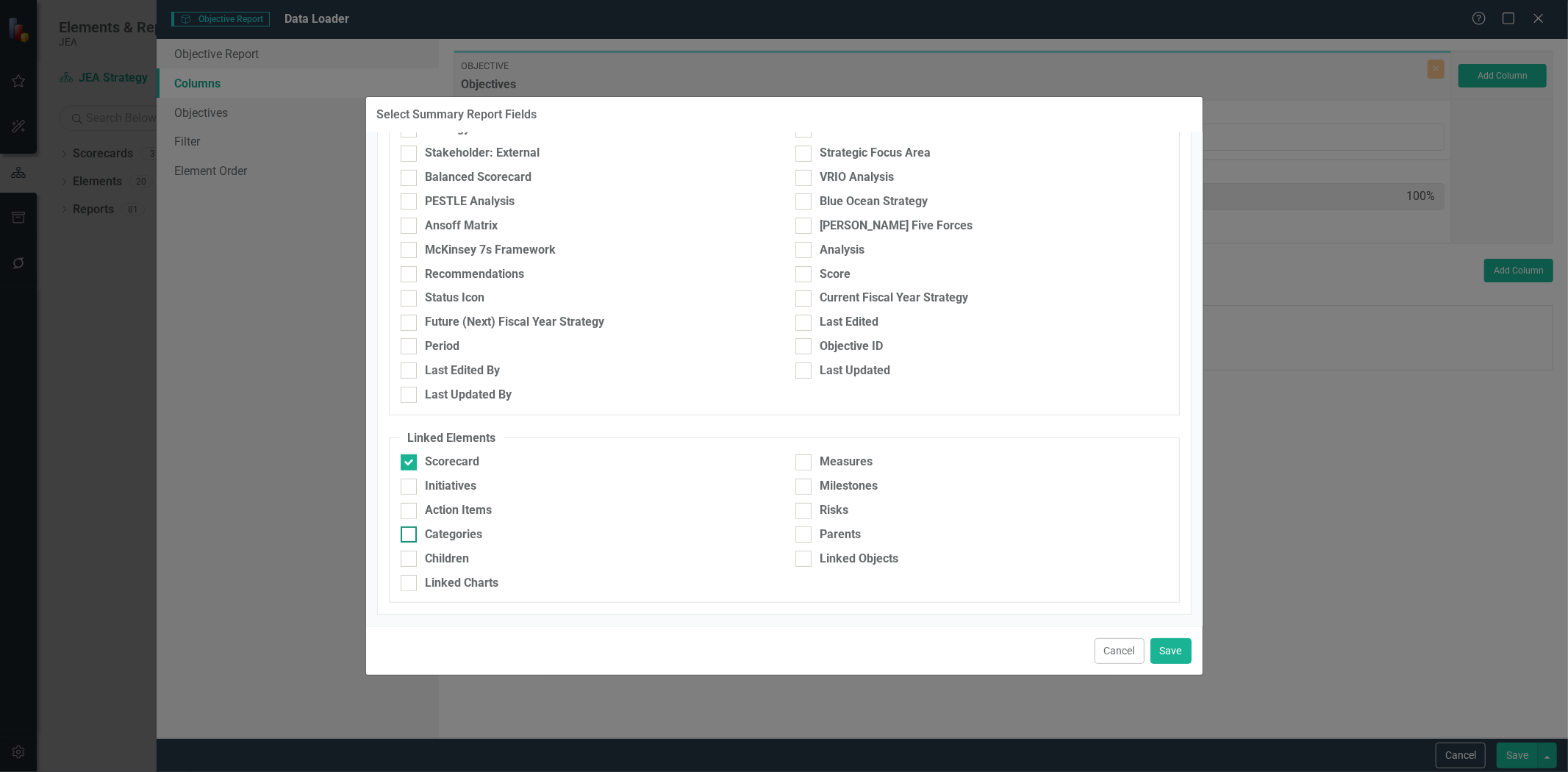
click at [500, 533] on div "Categories" at bounding box center [587, 534] width 373 height 17
click at [410, 533] on input "Categories" at bounding box center [405, 530] width 10 height 10
checkbox input "true"
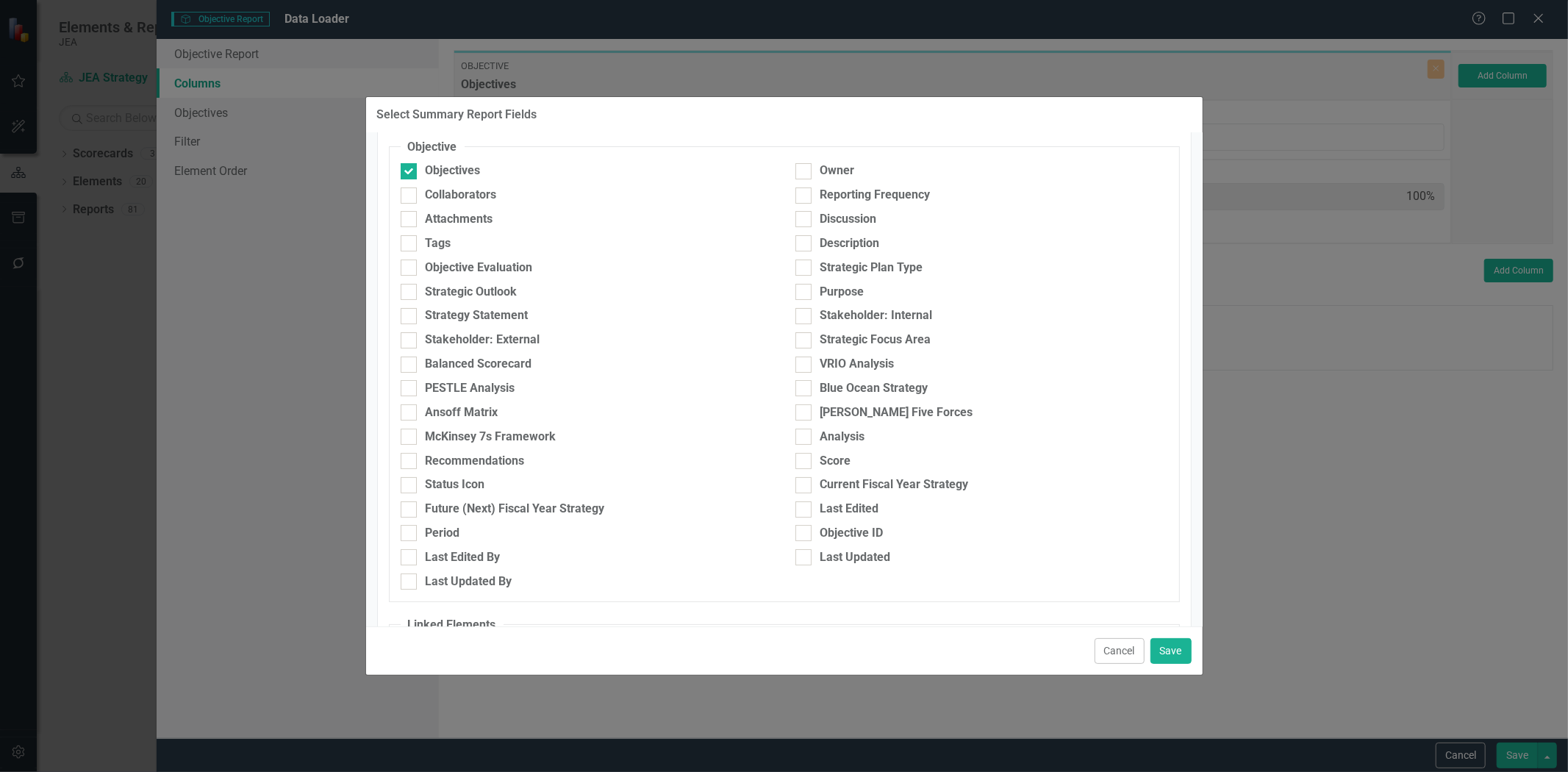
scroll to position [0, 0]
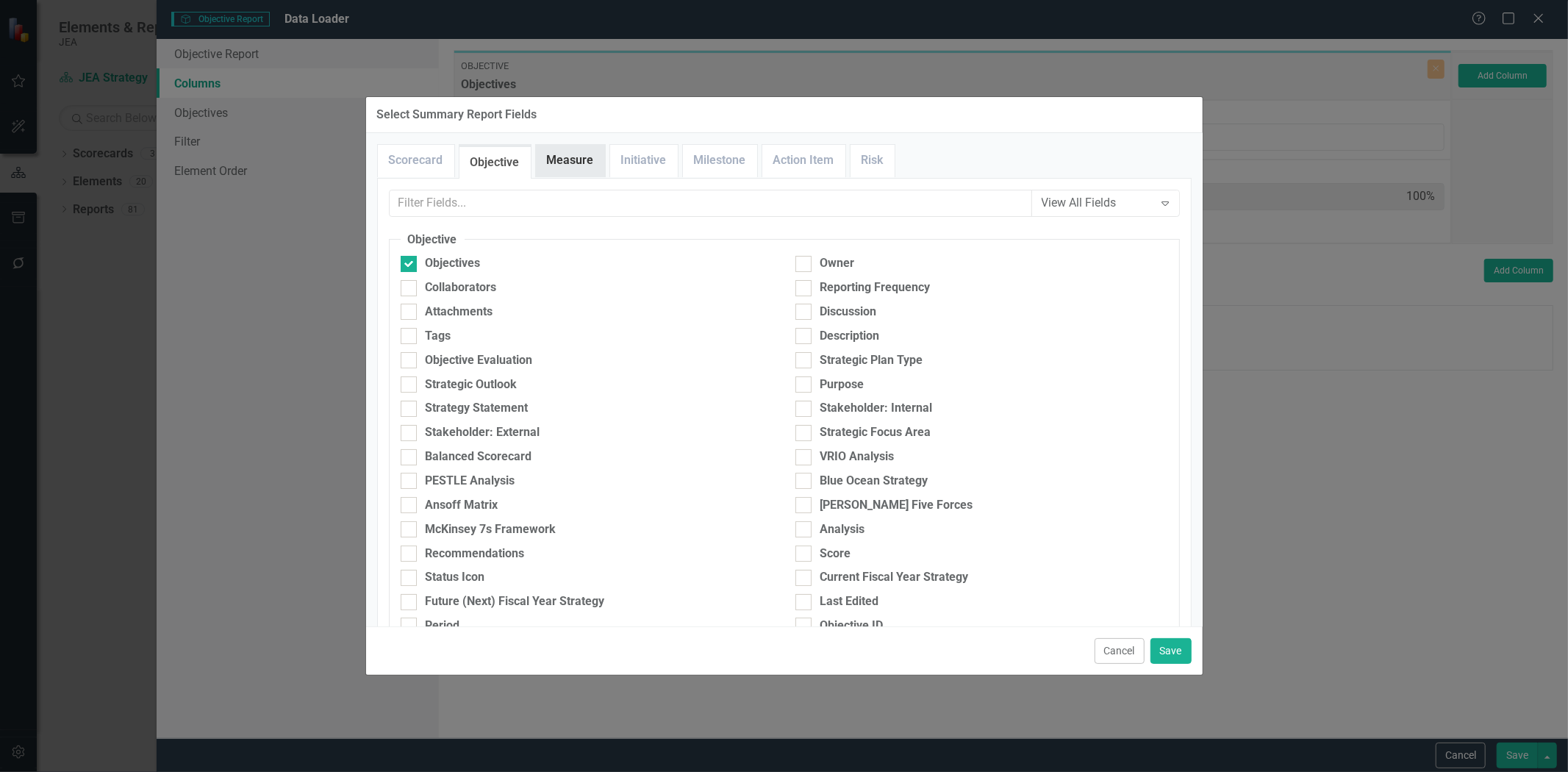
click at [580, 159] on link "Measure" at bounding box center [570, 161] width 69 height 32
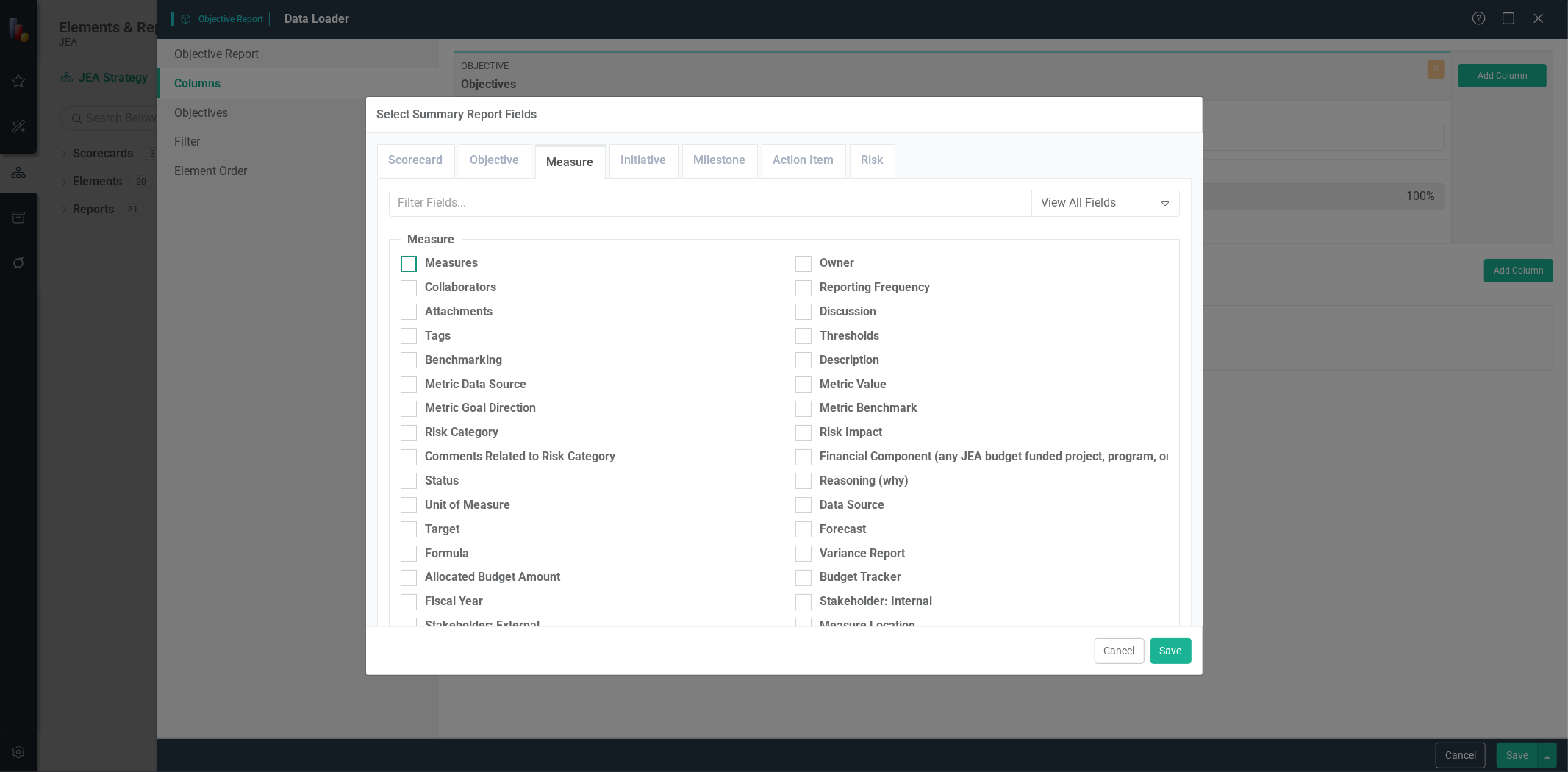
click at [497, 266] on div "Measures" at bounding box center [587, 263] width 373 height 17
click at [410, 266] on input "Measures" at bounding box center [405, 260] width 10 height 10
checkbox input "true"
click at [826, 363] on div "Description" at bounding box center [850, 360] width 60 height 17
click at [805, 361] on input "Description" at bounding box center [799, 356] width 10 height 10
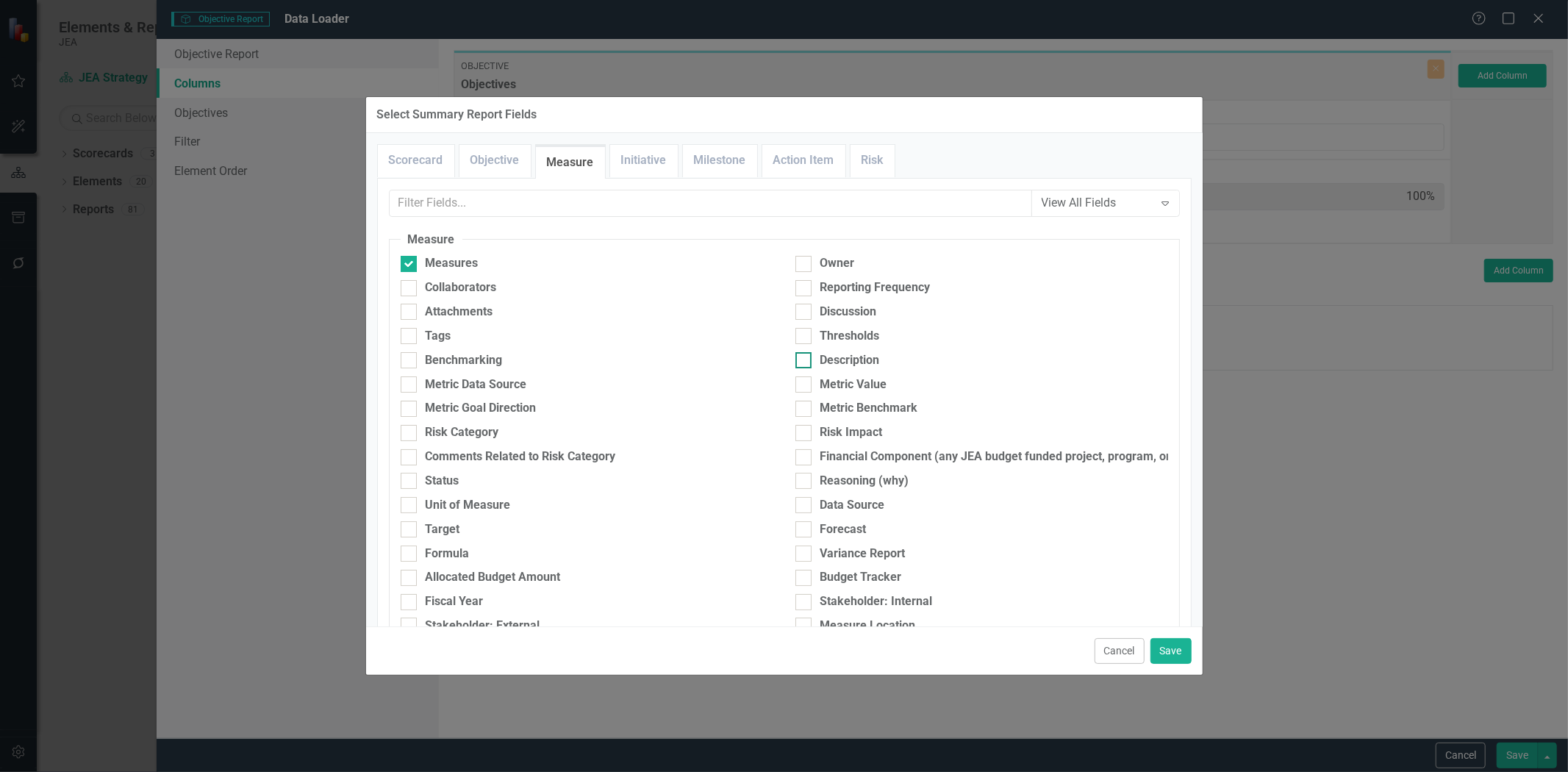
checkbox input "true"
click at [645, 166] on link "Initiative" at bounding box center [644, 161] width 68 height 32
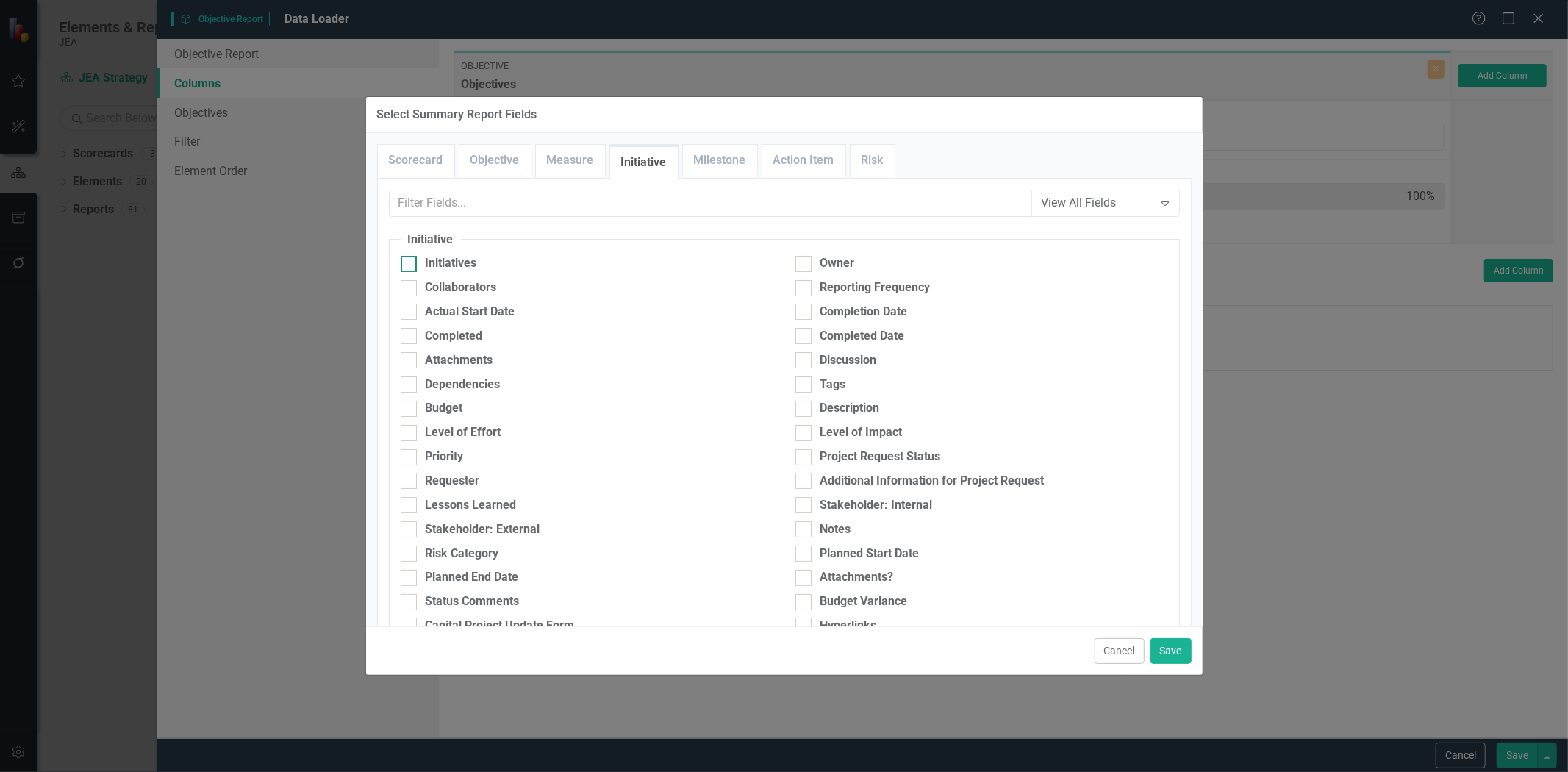
click at [504, 270] on div "Initiatives" at bounding box center [587, 263] width 373 height 17
click at [410, 266] on input "Initiatives" at bounding box center [405, 260] width 10 height 10
checkbox input "true"
click at [873, 397] on div "Tags" at bounding box center [981, 389] width 395 height 25
click at [863, 414] on div "Description" at bounding box center [850, 408] width 60 height 17
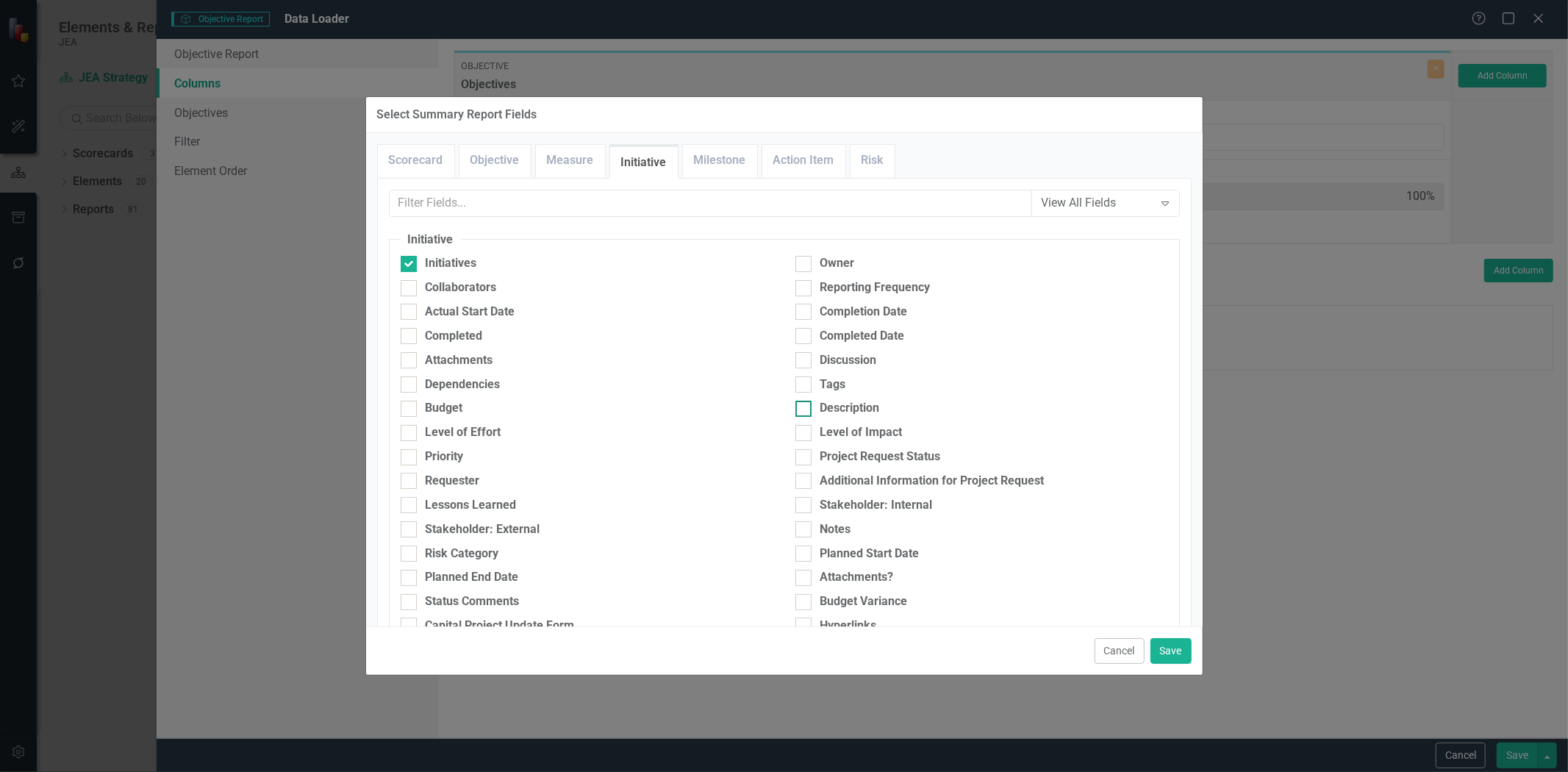
click at [805, 410] on input "Description" at bounding box center [799, 405] width 10 height 10
click at [851, 407] on div "Description" at bounding box center [850, 408] width 60 height 17
click at [805, 407] on input "Description" at bounding box center [799, 405] width 10 height 10
click at [849, 405] on div "Description" at bounding box center [850, 408] width 60 height 17
click at [805, 405] on input "Description" at bounding box center [799, 405] width 10 height 10
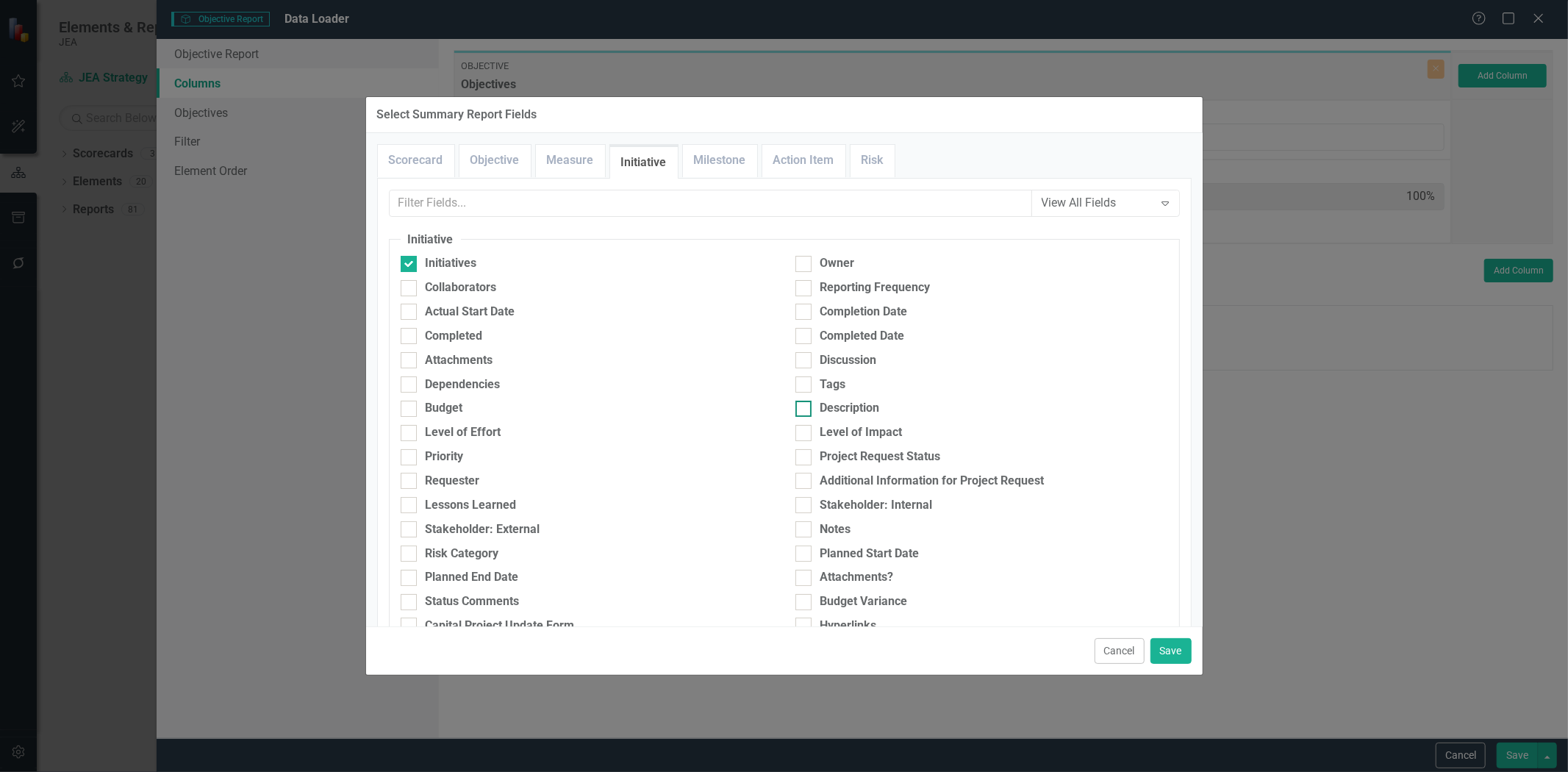
checkbox input "true"
click at [864, 262] on div "Owner" at bounding box center [981, 263] width 373 height 17
click at [805, 262] on input "Owner" at bounding box center [799, 260] width 10 height 10
checkbox input "true"
click at [620, 282] on div "Collaborators" at bounding box center [587, 288] width 373 height 17
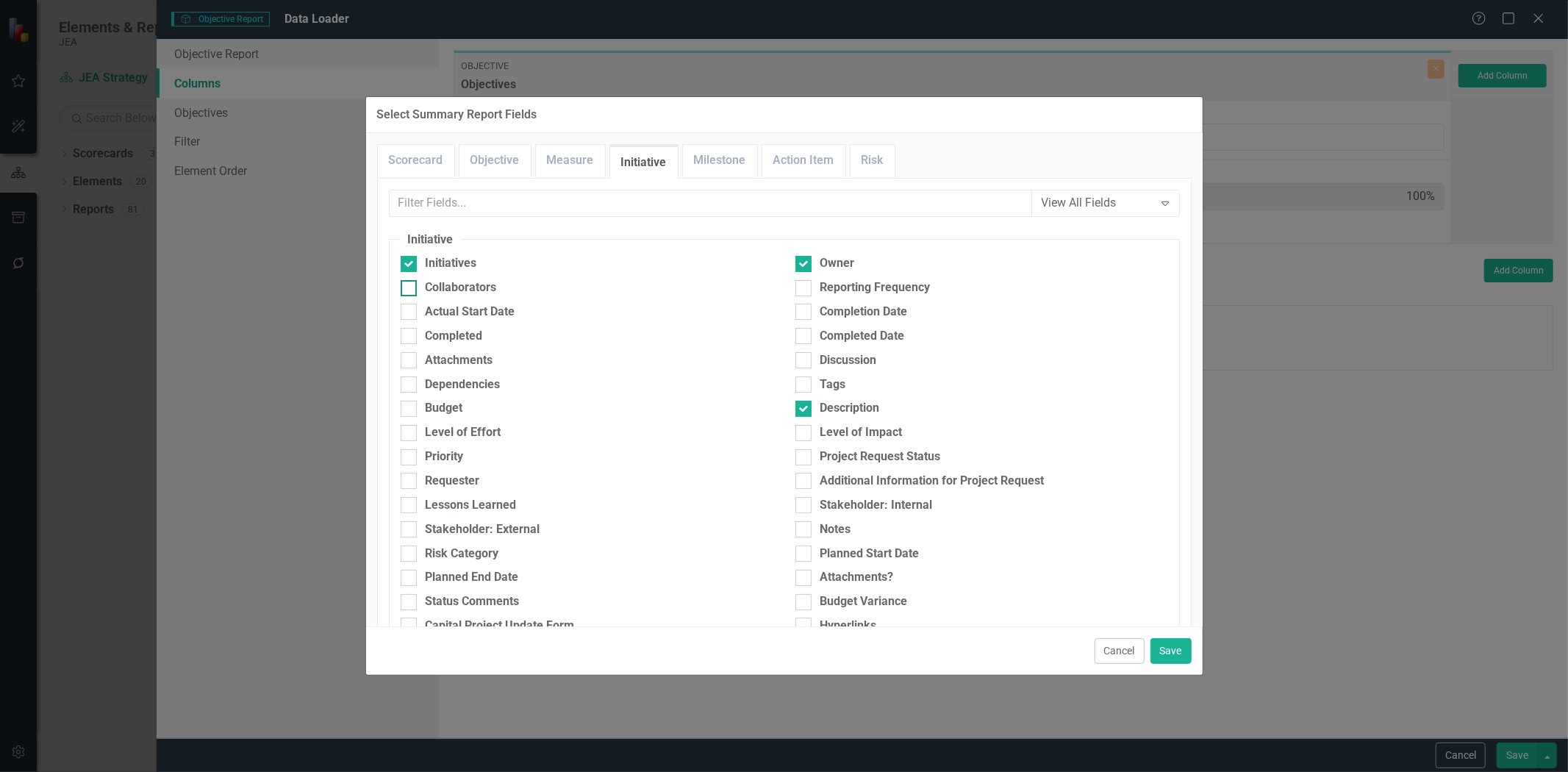
click at [410, 282] on input "Collaborators" at bounding box center [405, 284] width 10 height 10
checkbox input "true"
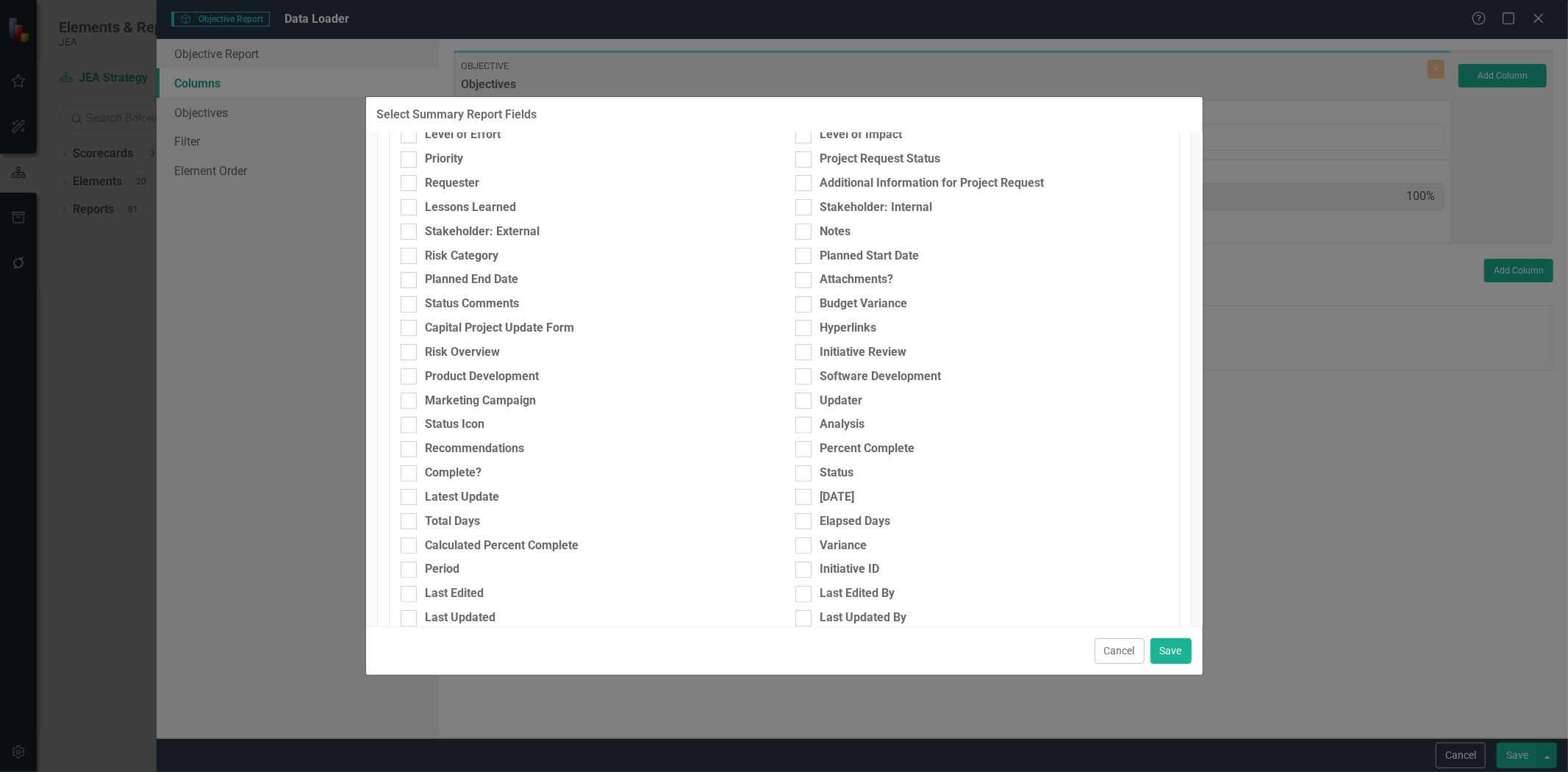
scroll to position [326, 0]
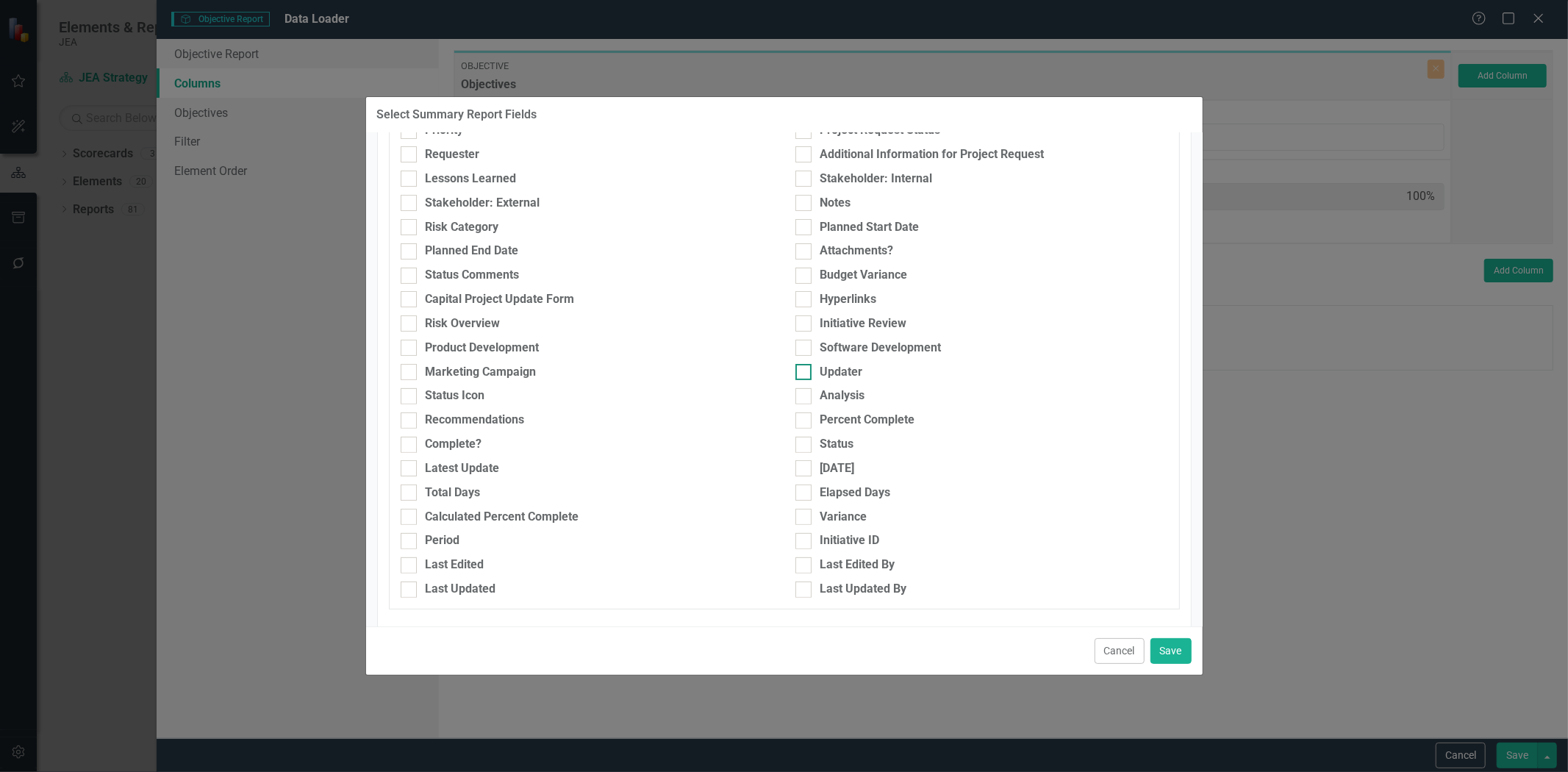
click at [812, 372] on div "Updater" at bounding box center [981, 372] width 373 height 17
click at [805, 372] on input "Updater" at bounding box center [799, 368] width 10 height 10
checkbox input "true"
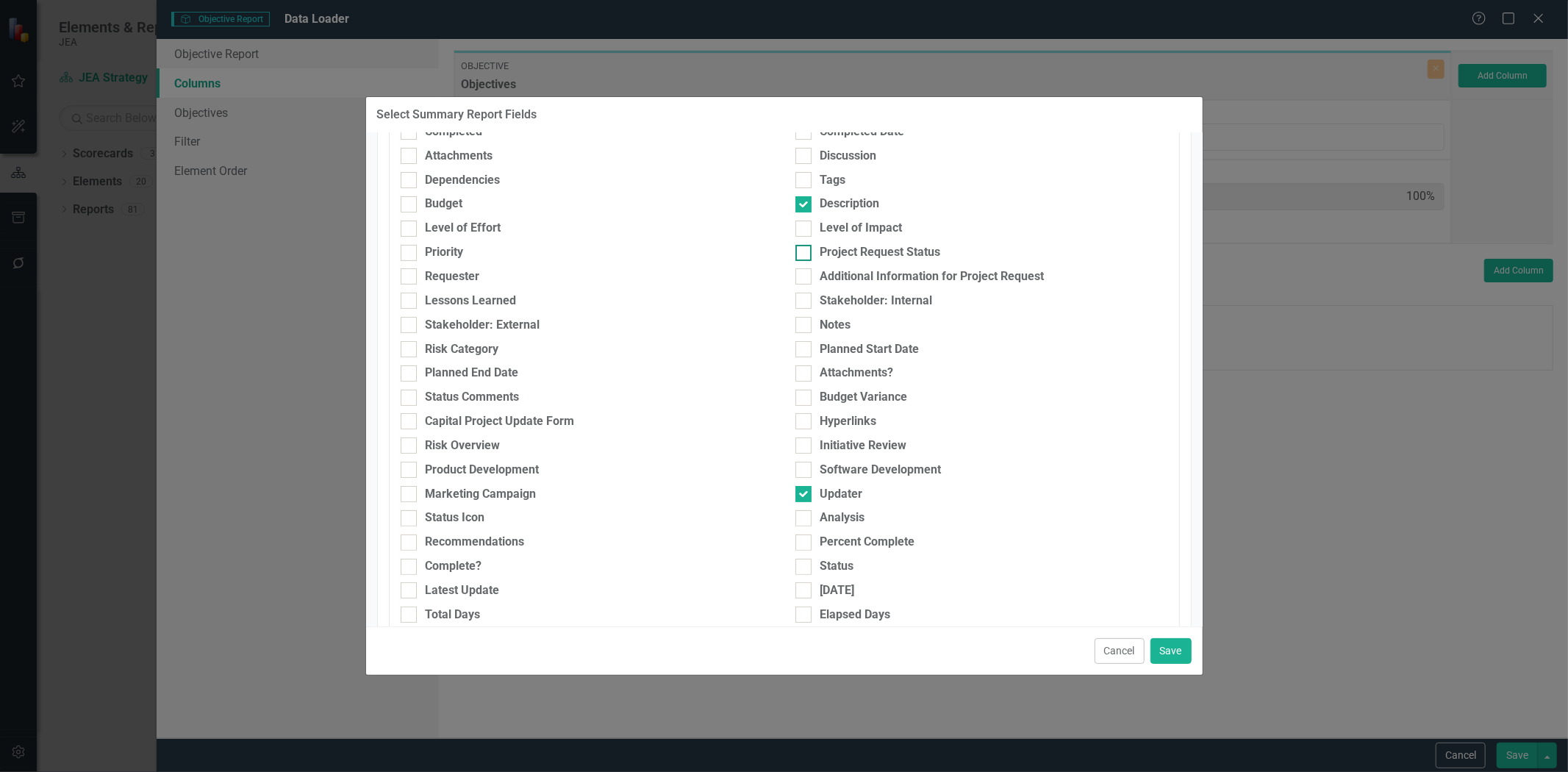
scroll to position [82, 0]
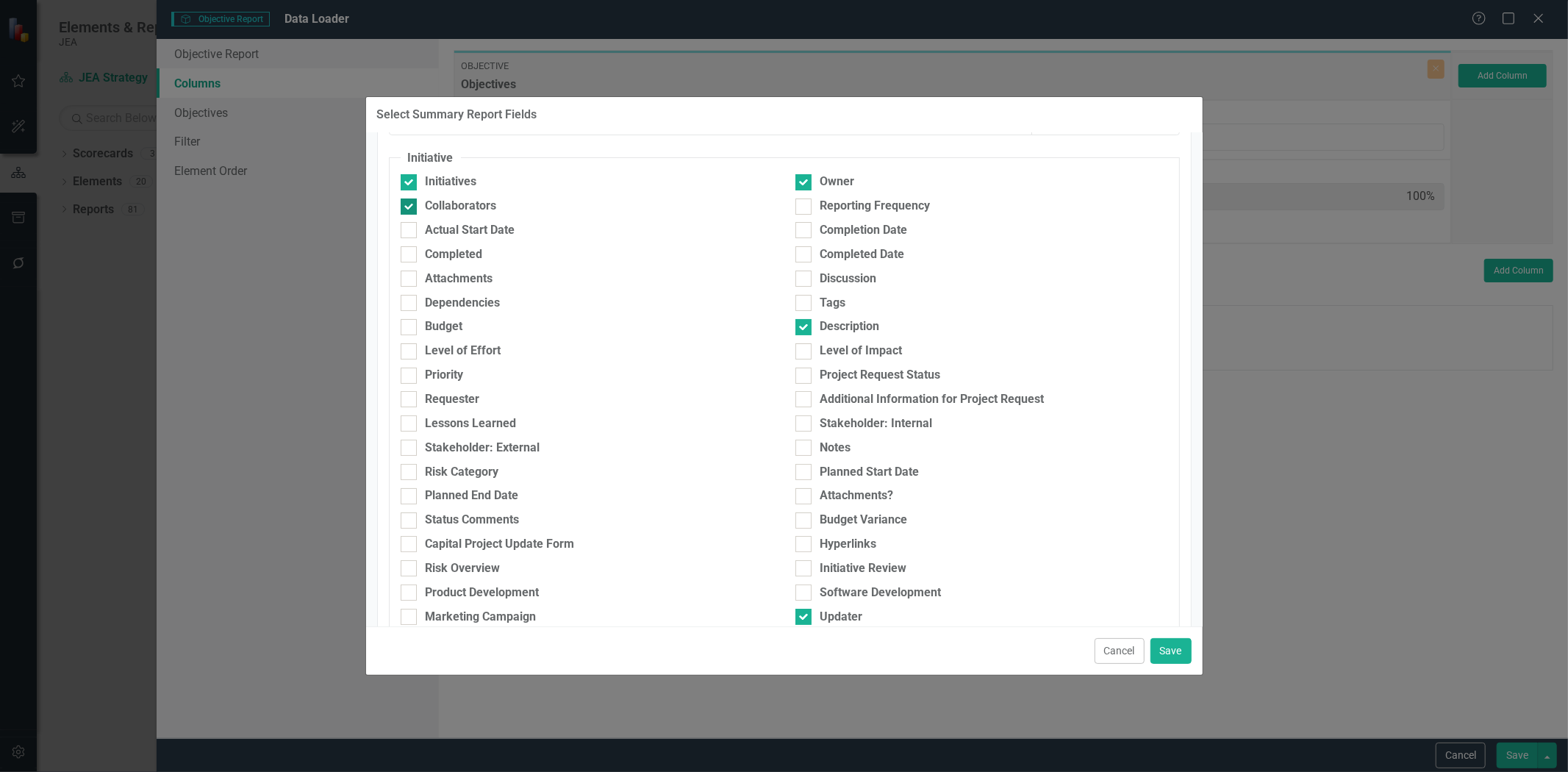
click at [513, 204] on div "Collaborators" at bounding box center [587, 206] width 373 height 17
click at [410, 204] on input "Collaborators" at bounding box center [405, 203] width 10 height 10
checkbox input "false"
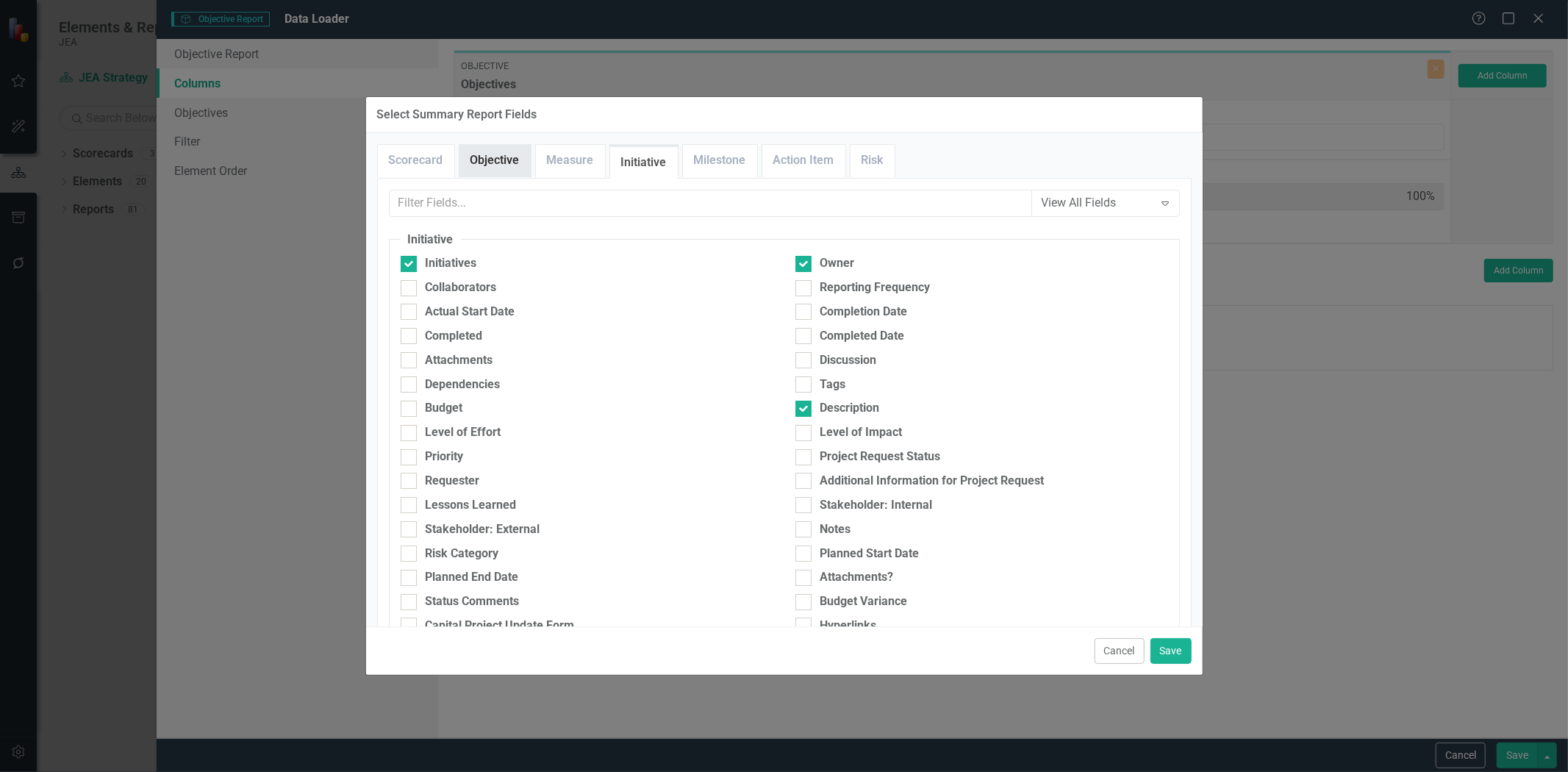
click at [489, 165] on link "Objective" at bounding box center [494, 161] width 71 height 32
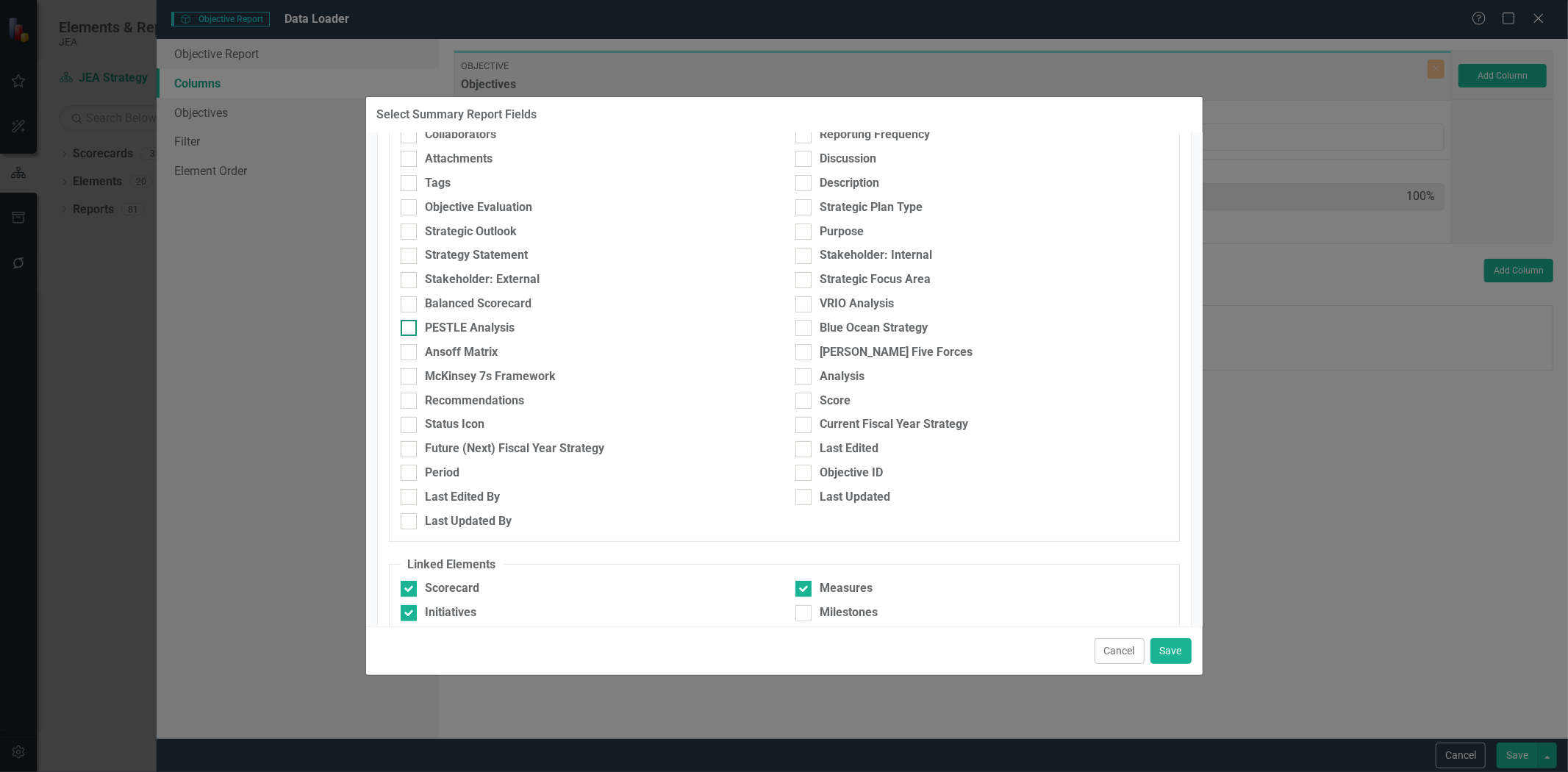
scroll to position [164, 0]
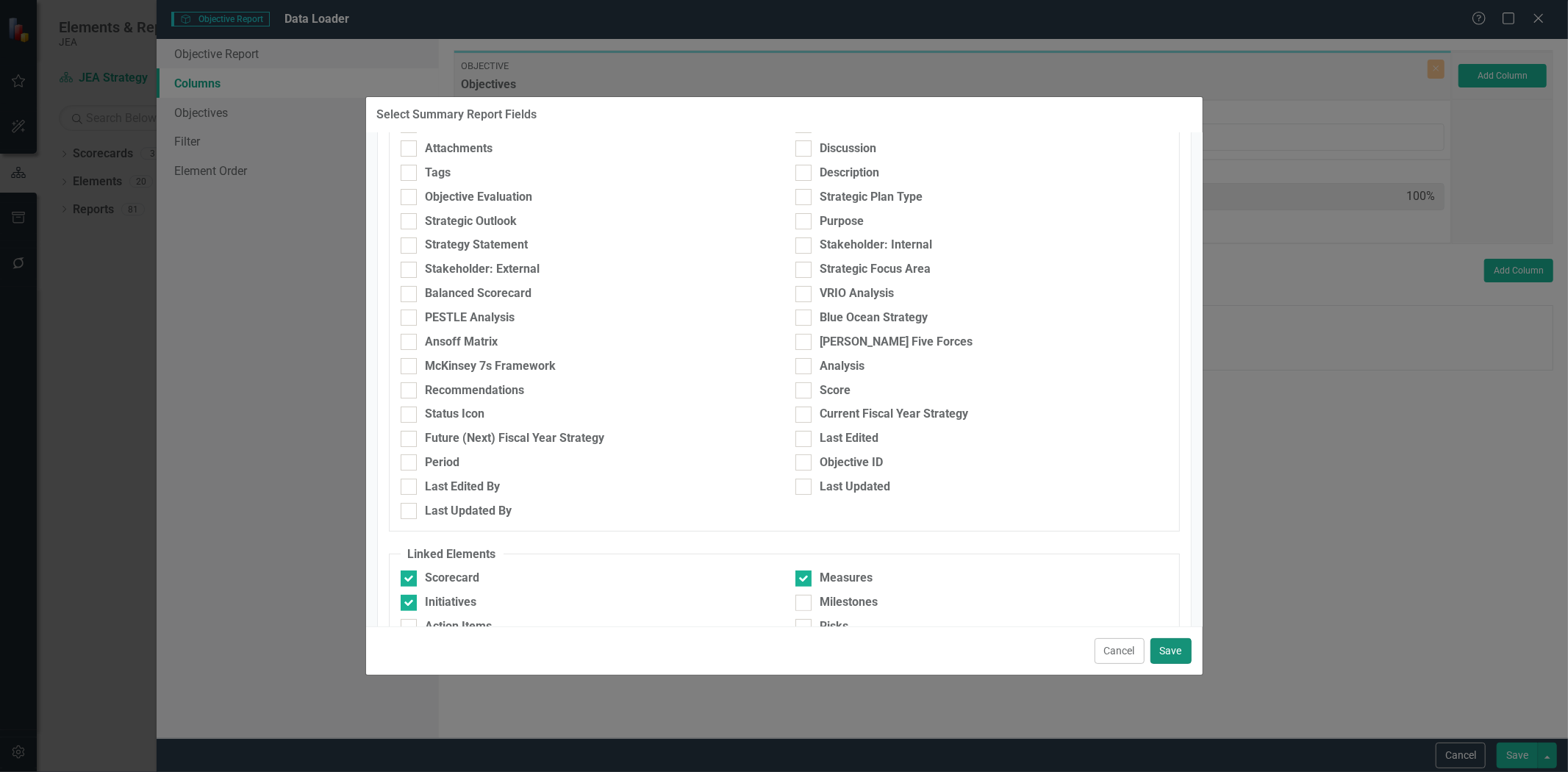
click at [1160, 644] on button "Save" at bounding box center [1171, 651] width 41 height 25
type input "11%"
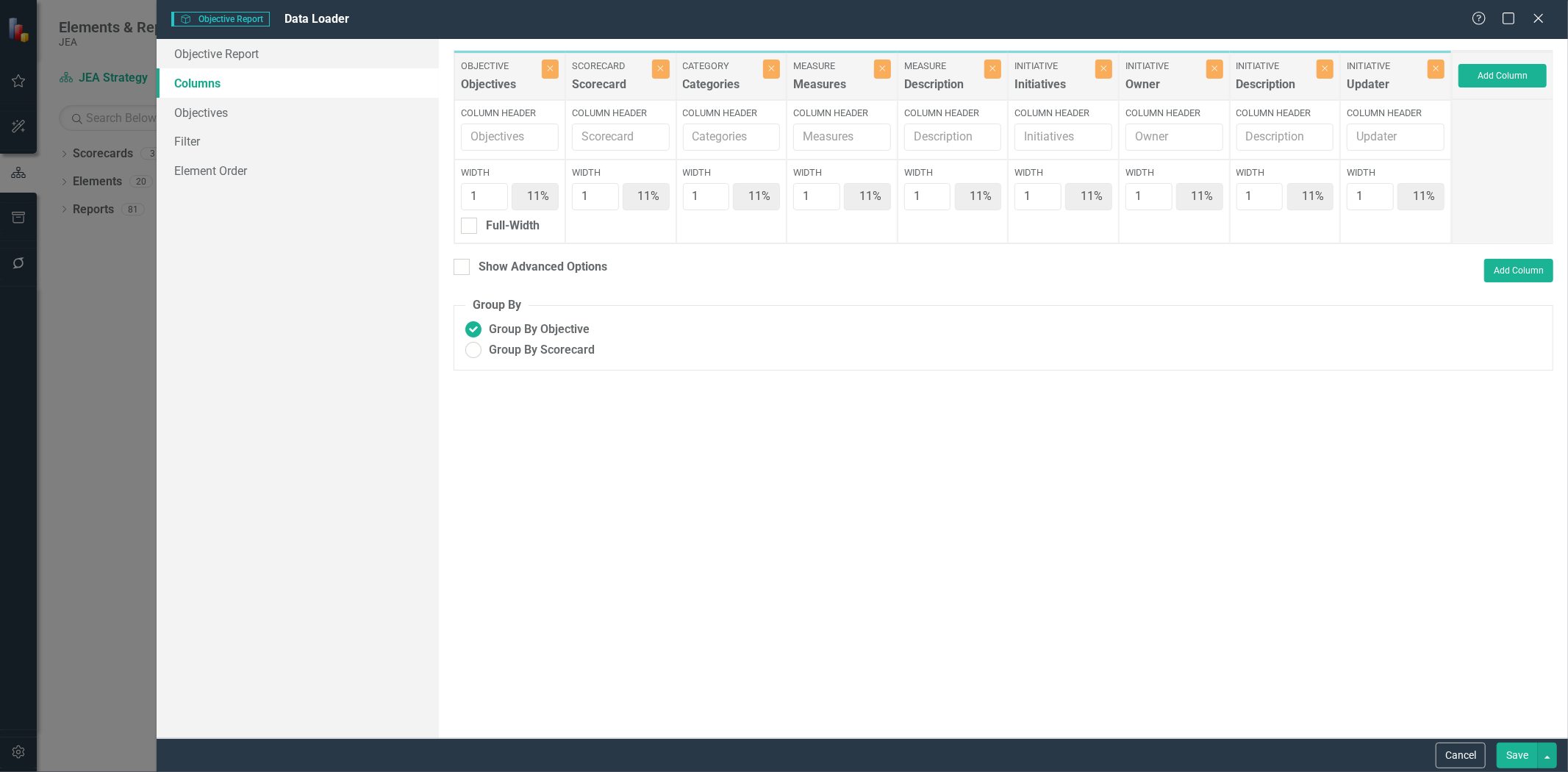
click at [1495, 748] on div "Save" at bounding box center [1525, 754] width 64 height 25
click at [1506, 748] on button "Save" at bounding box center [1517, 754] width 41 height 25
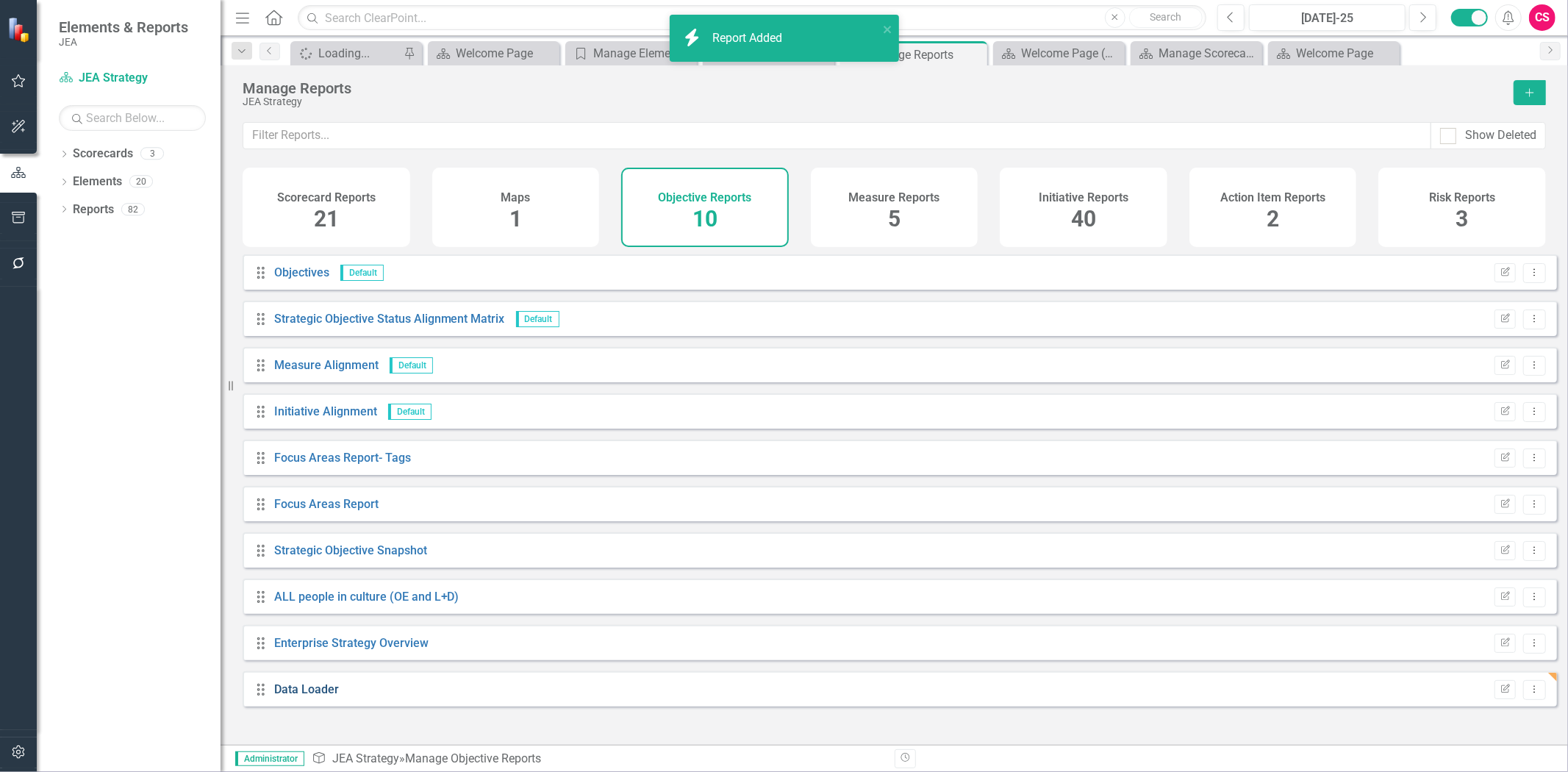
click at [284, 696] on link "Data Loader" at bounding box center [307, 689] width 65 height 14
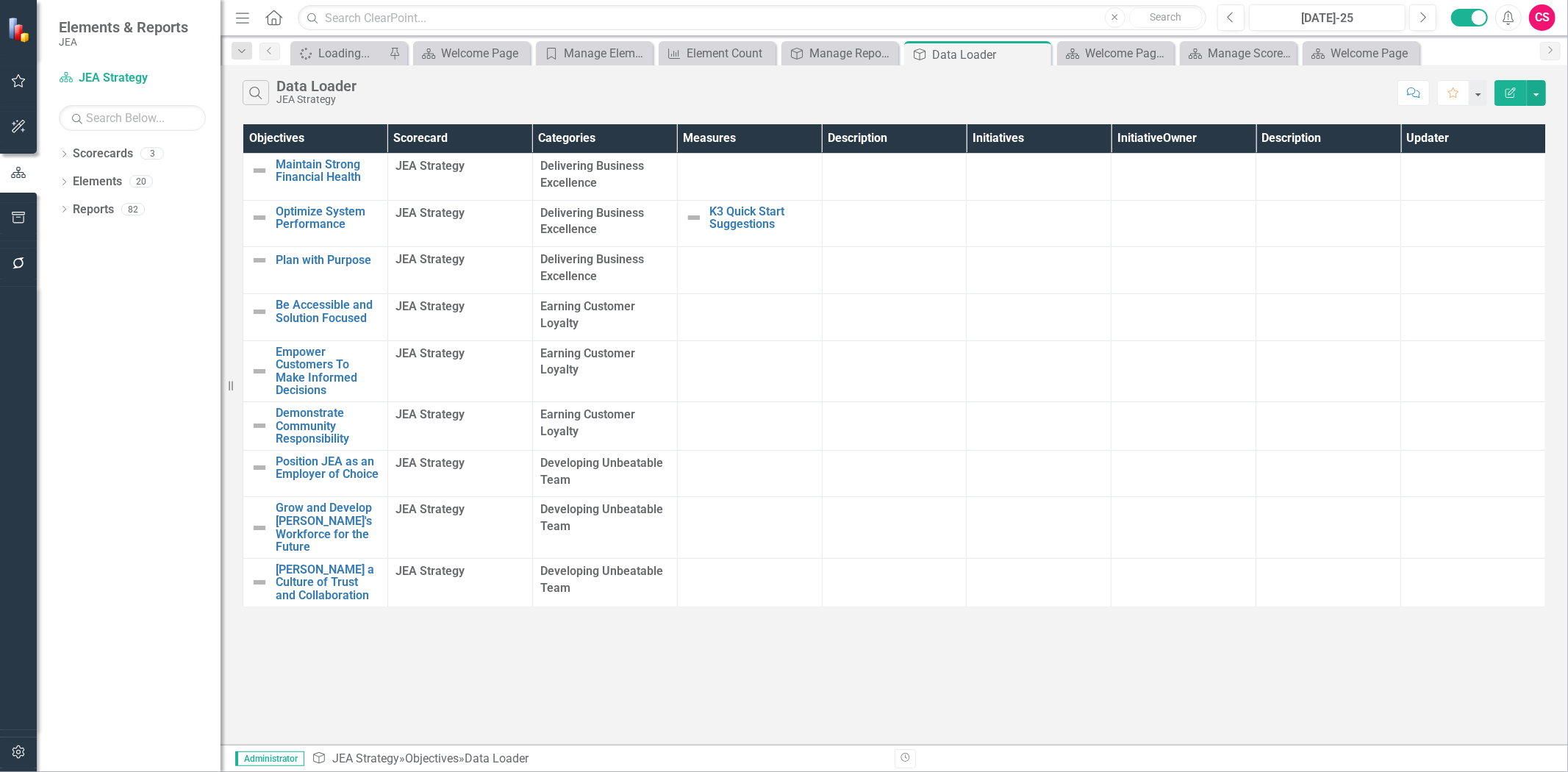
click at [1503, 101] on button "Edit Report" at bounding box center [1510, 92] width 33 height 25
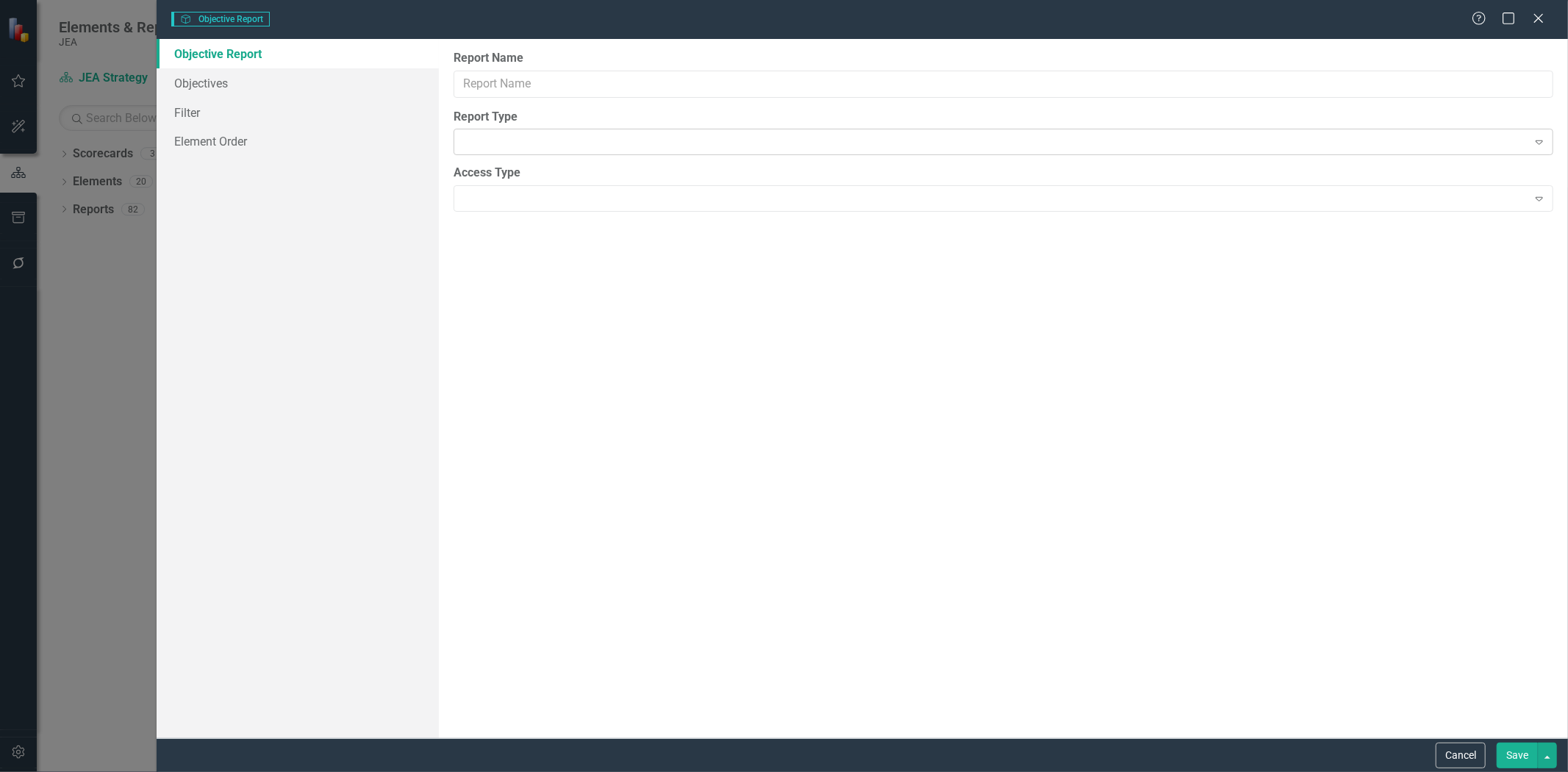
type input "Data Loader"
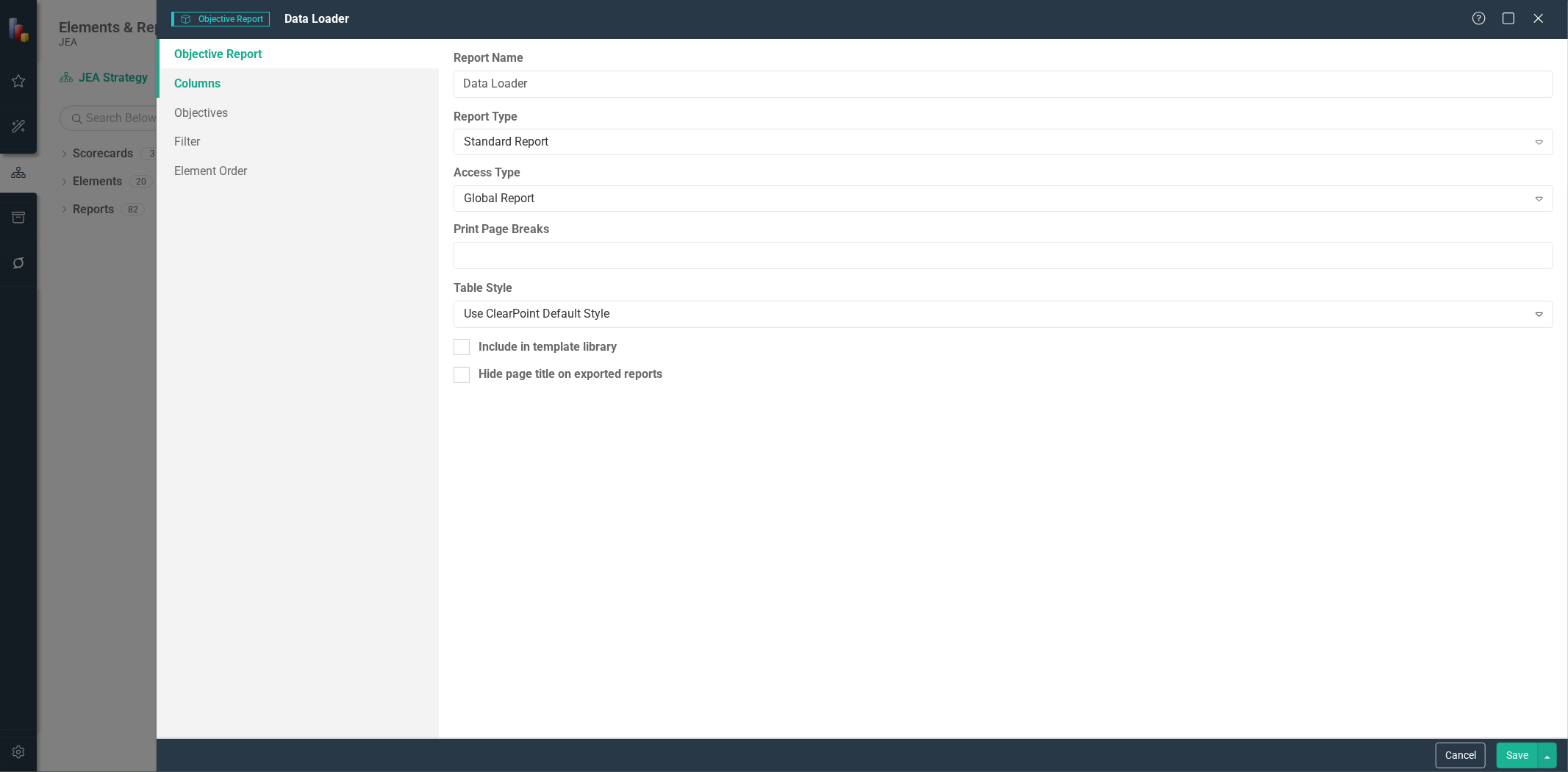
click at [365, 90] on link "Columns" at bounding box center [297, 83] width 282 height 29
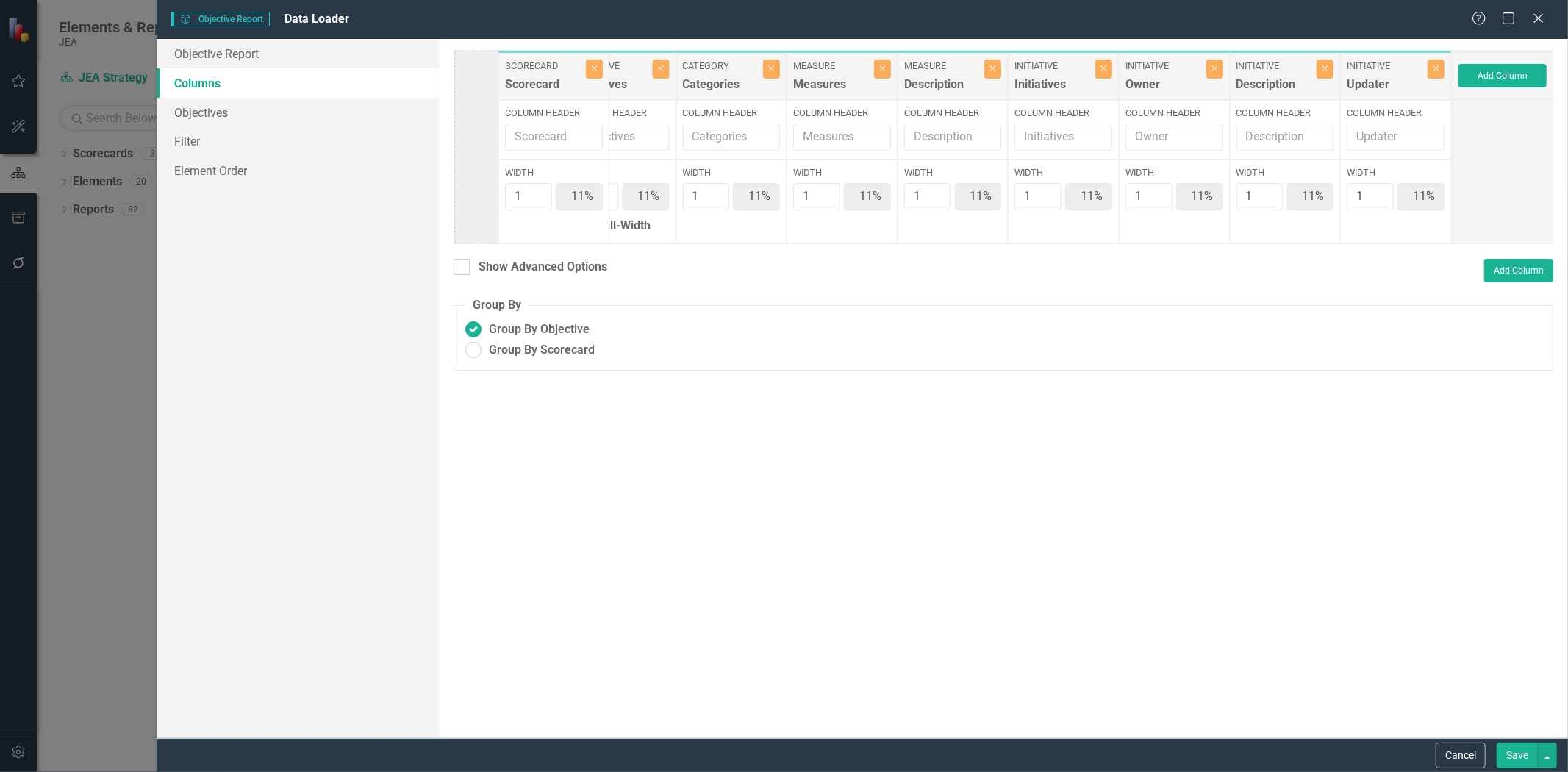
drag, startPoint x: 623, startPoint y: 90, endPoint x: 544, endPoint y: 89, distance: 79.0
click at [545, 89] on div "Objective Objectives Close Column Header Width 1 11% Full-Width Scorecard Score…" at bounding box center [952, 147] width 998 height 194
click at [528, 132] on input "Column Header" at bounding box center [509, 136] width 98 height 27
type input "Business Unit"
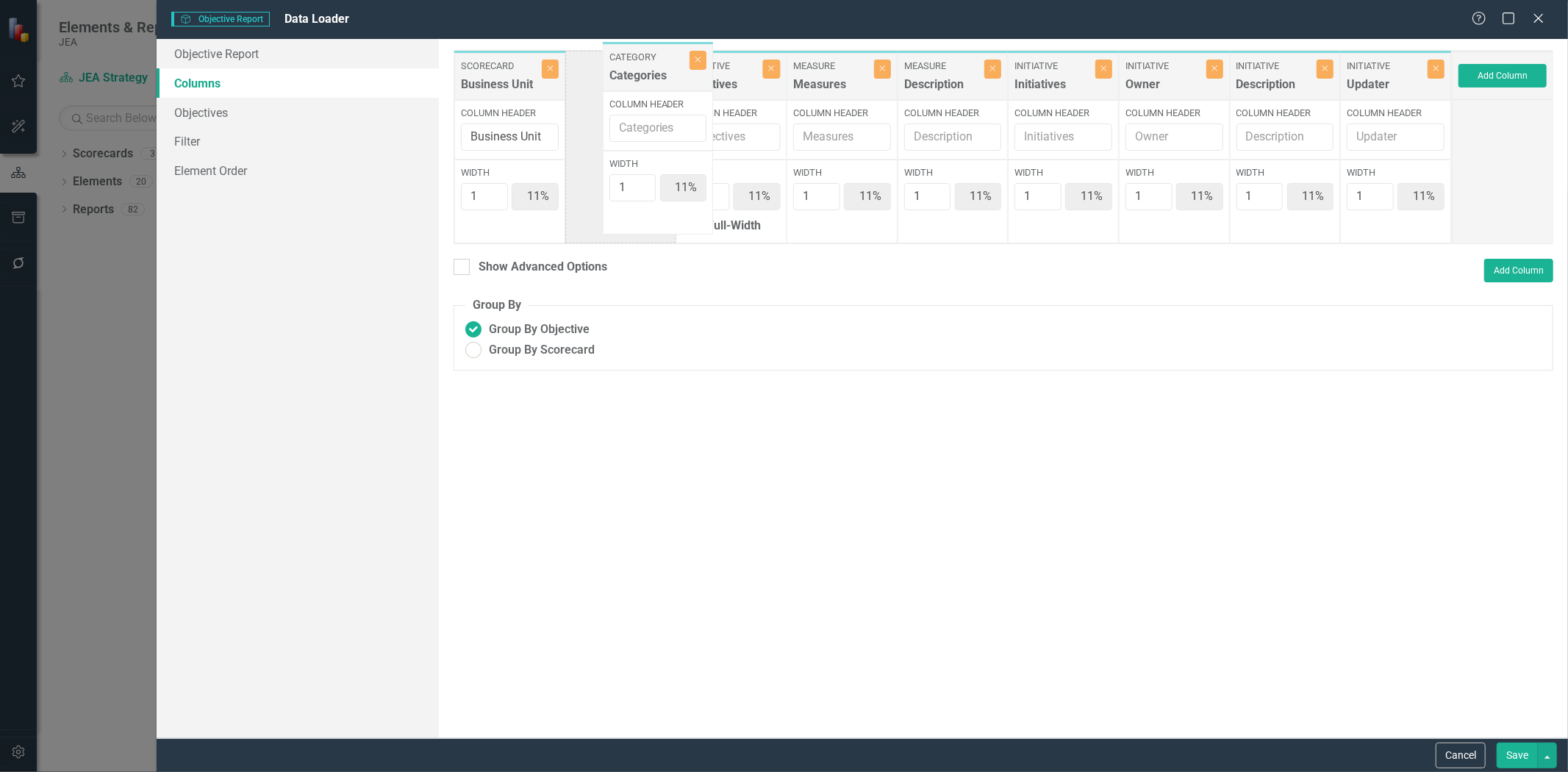
drag, startPoint x: 733, startPoint y: 91, endPoint x: 649, endPoint y: 81, distance: 84.6
click at [649, 81] on div "Scorecard Business Unit Close Column Header Business Unit Width 1 11% Objective…" at bounding box center [952, 147] width 998 height 194
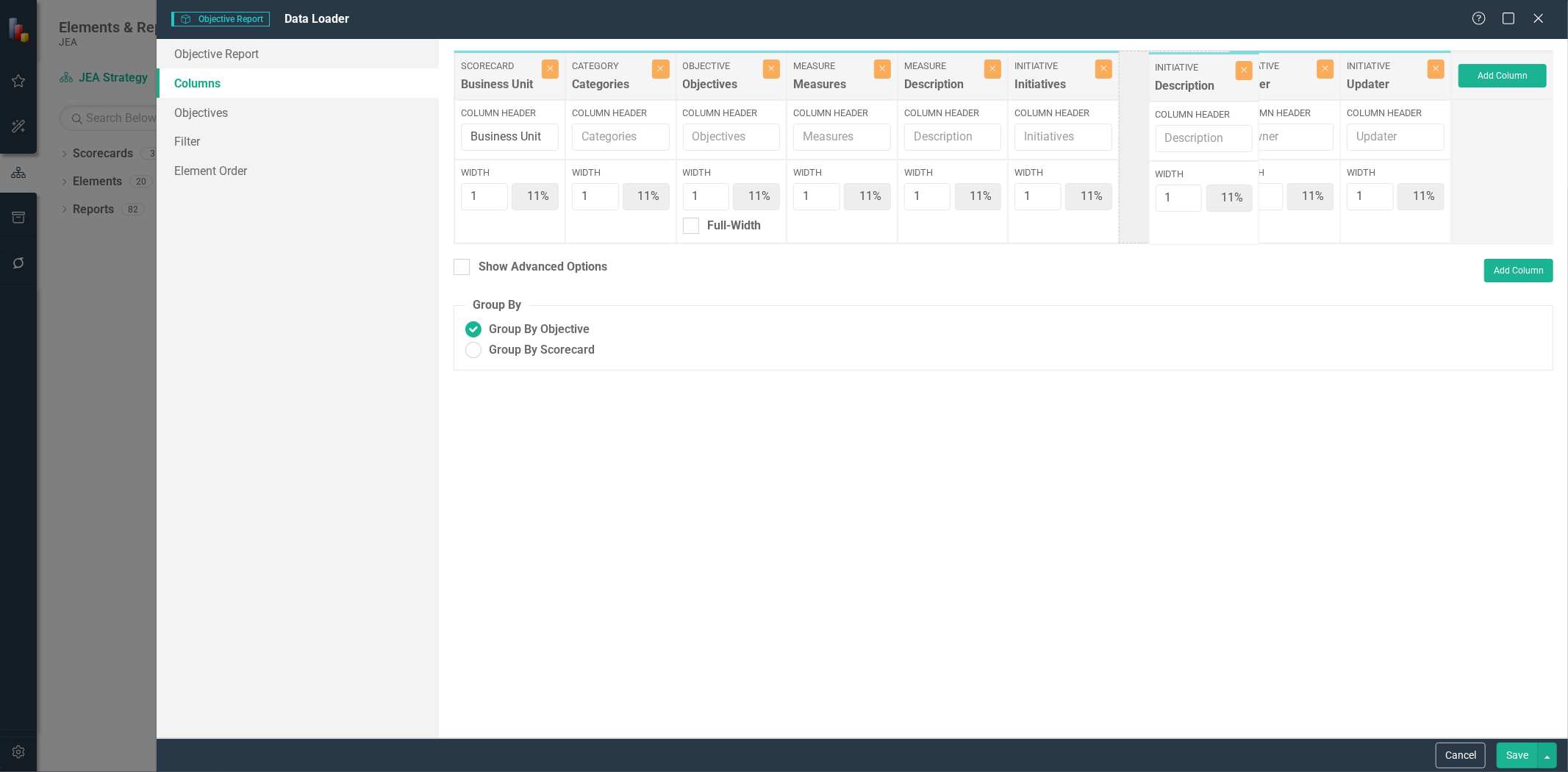
drag, startPoint x: 1244, startPoint y: 84, endPoint x: 1200, endPoint y: 86, distance: 44.0
click at [1200, 86] on div "Scorecard Business Unit Close Column Header Business Unit Width 1 11% Category …" at bounding box center [952, 147] width 998 height 194
click at [1509, 758] on button "Save" at bounding box center [1517, 754] width 41 height 25
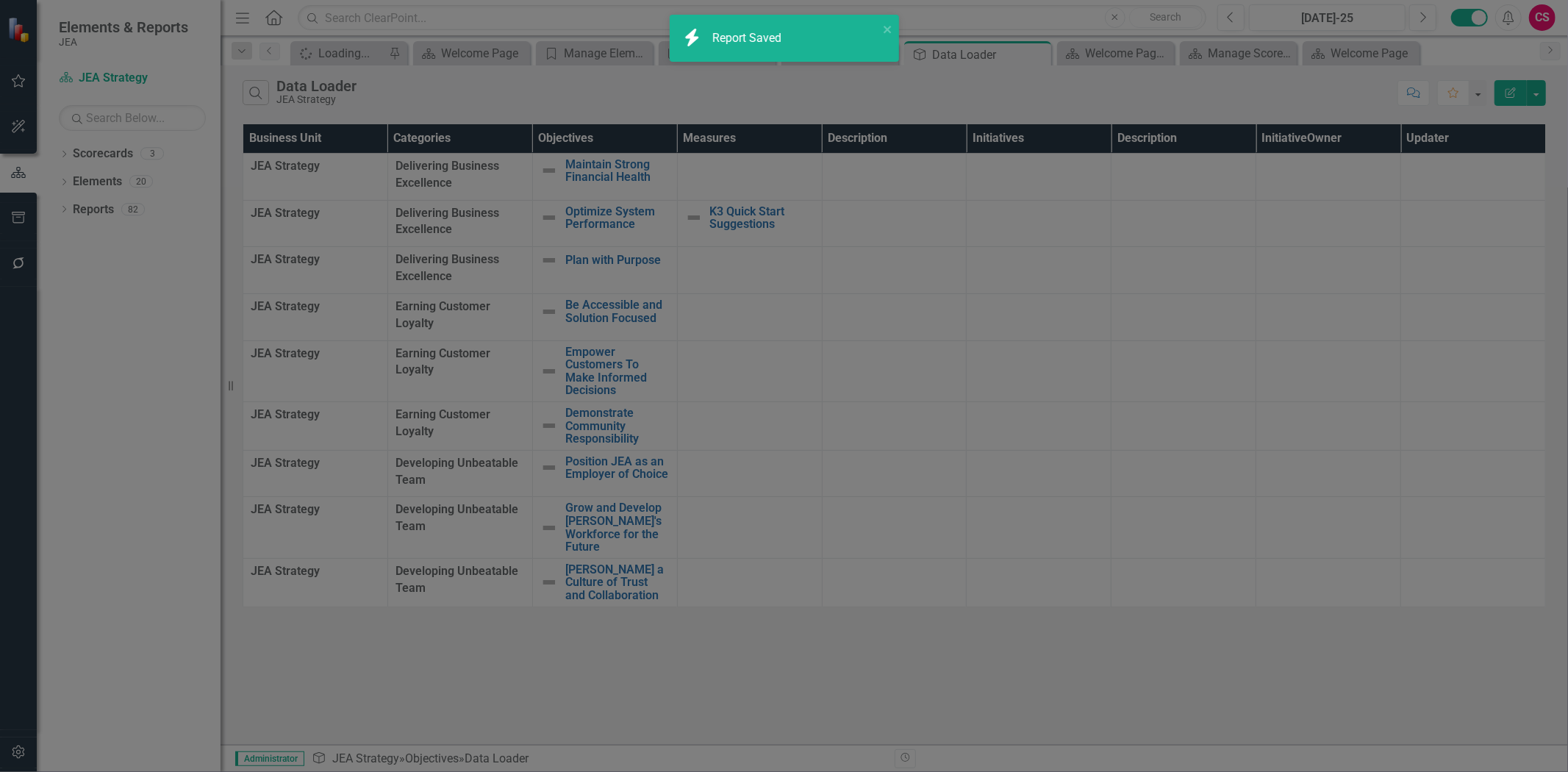
radio input "true"
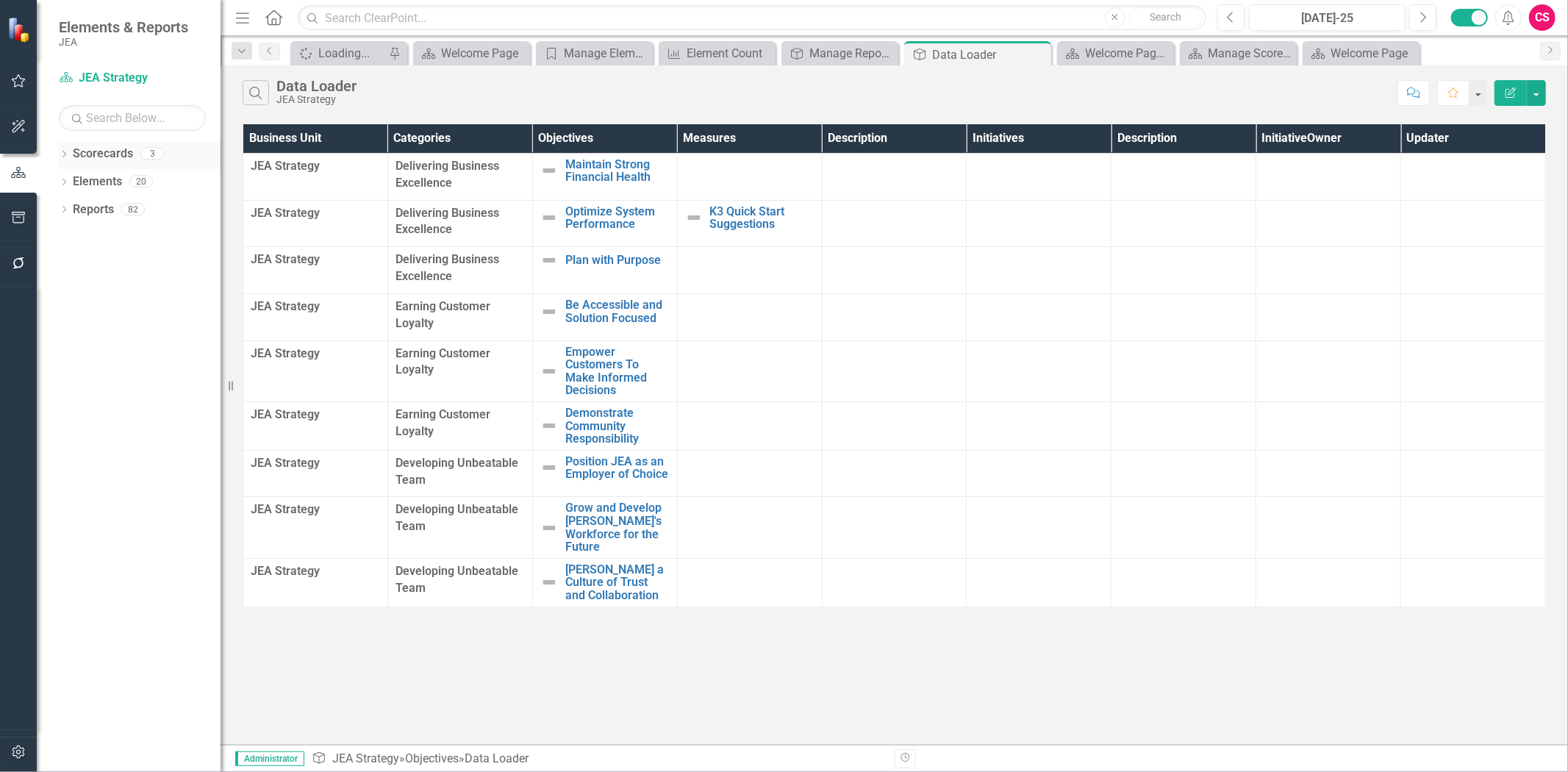
click at [119, 155] on link "Scorecards" at bounding box center [103, 153] width 61 height 17
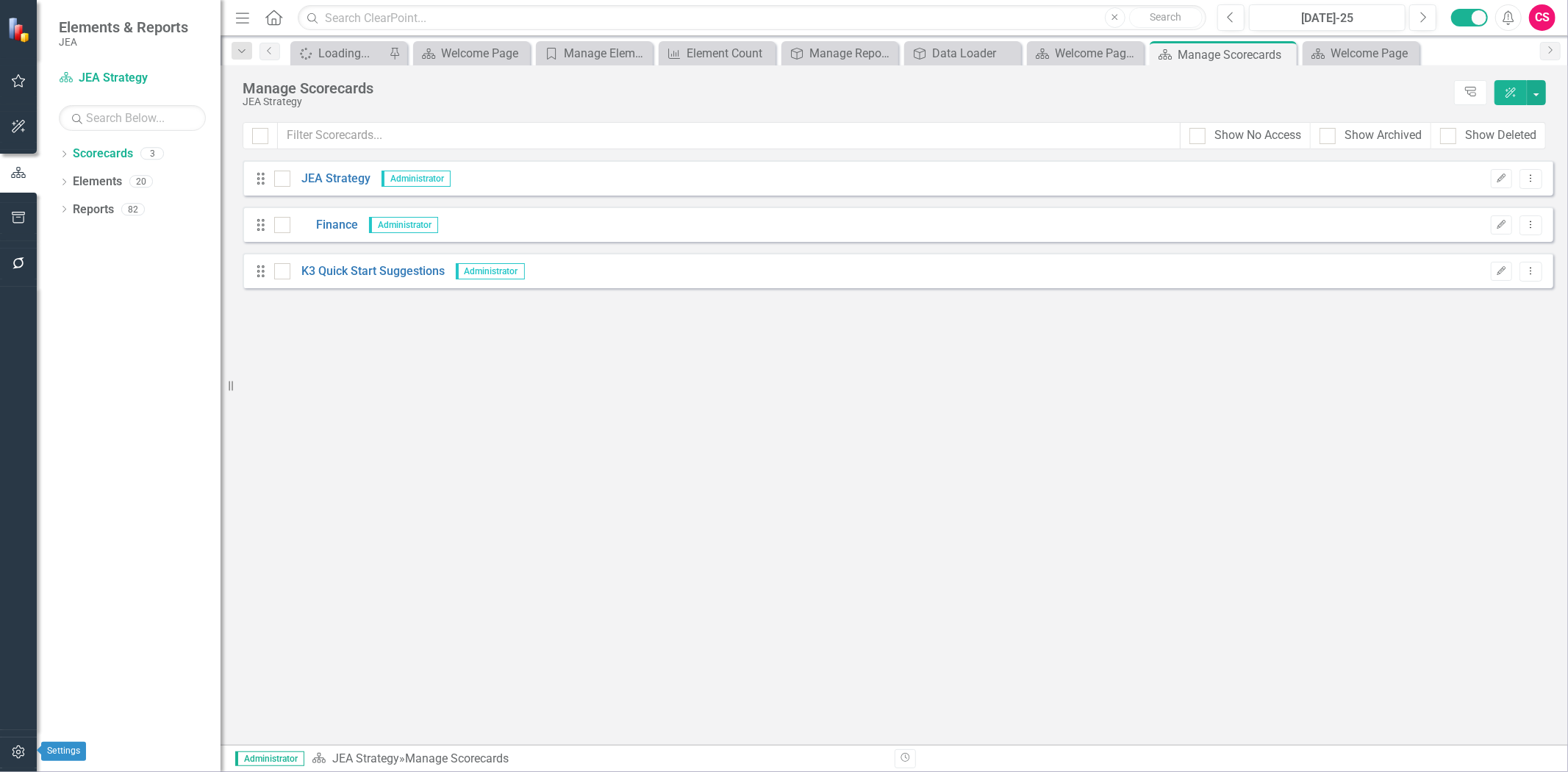
click at [11, 753] on icon "button" at bounding box center [19, 751] width 16 height 11
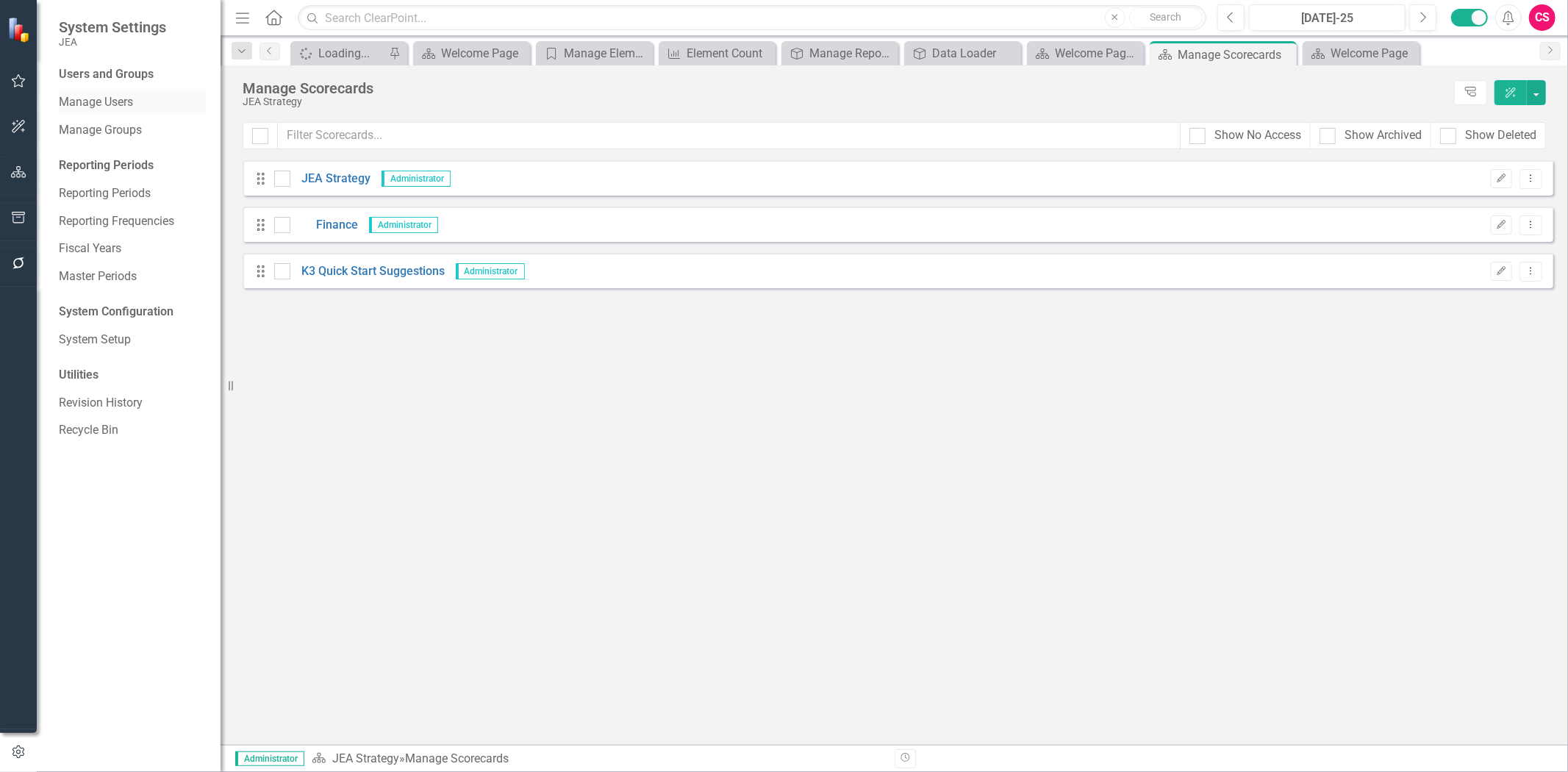
click at [114, 97] on link "Manage Users" at bounding box center [132, 102] width 147 height 17
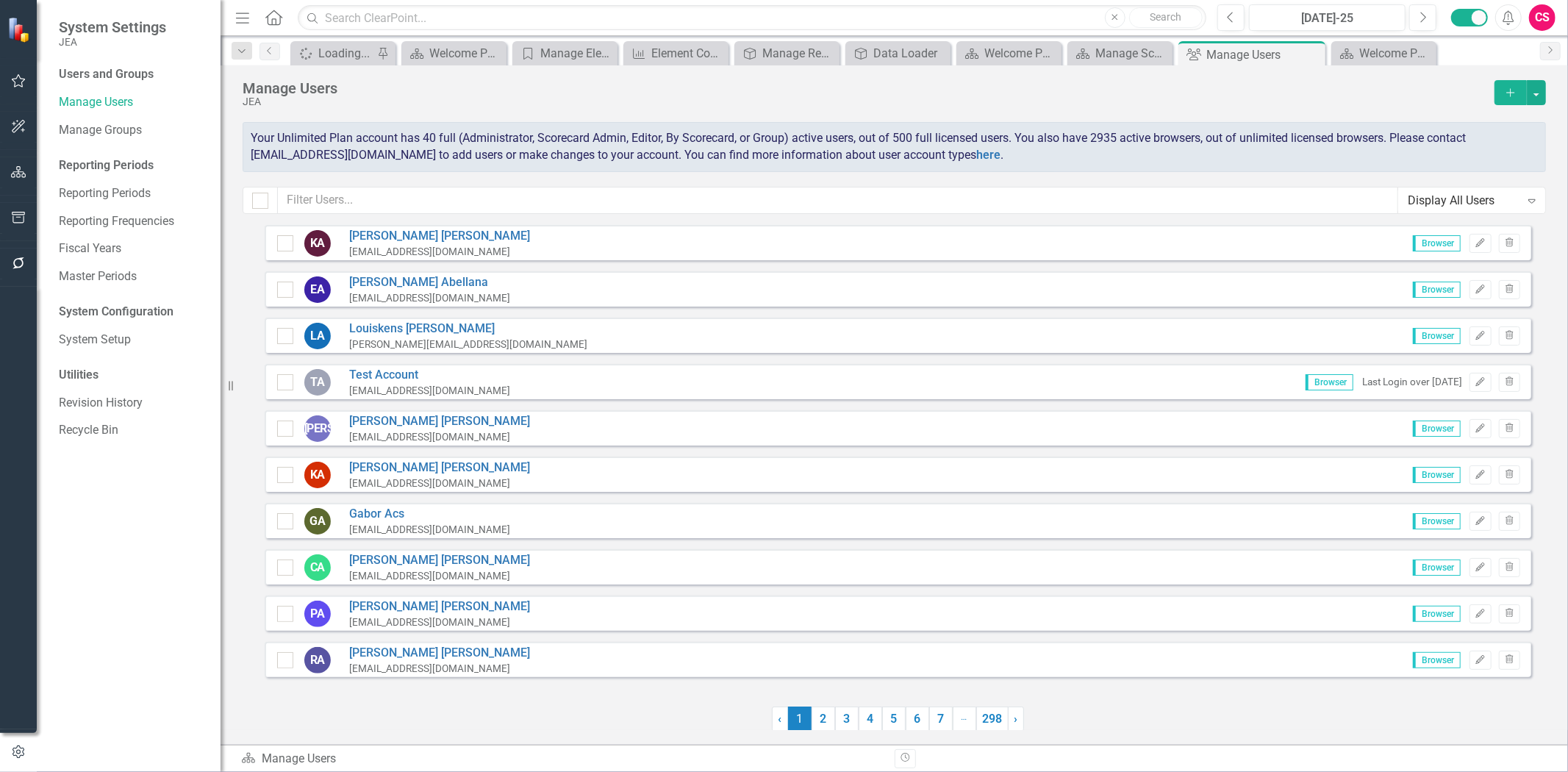
click at [101, 320] on div "Users and Groups Manage Users Manage Groups Reporting Periods Reporting Periods…" at bounding box center [128, 419] width 184 height 705
click at [118, 347] on link "System Setup" at bounding box center [132, 339] width 147 height 17
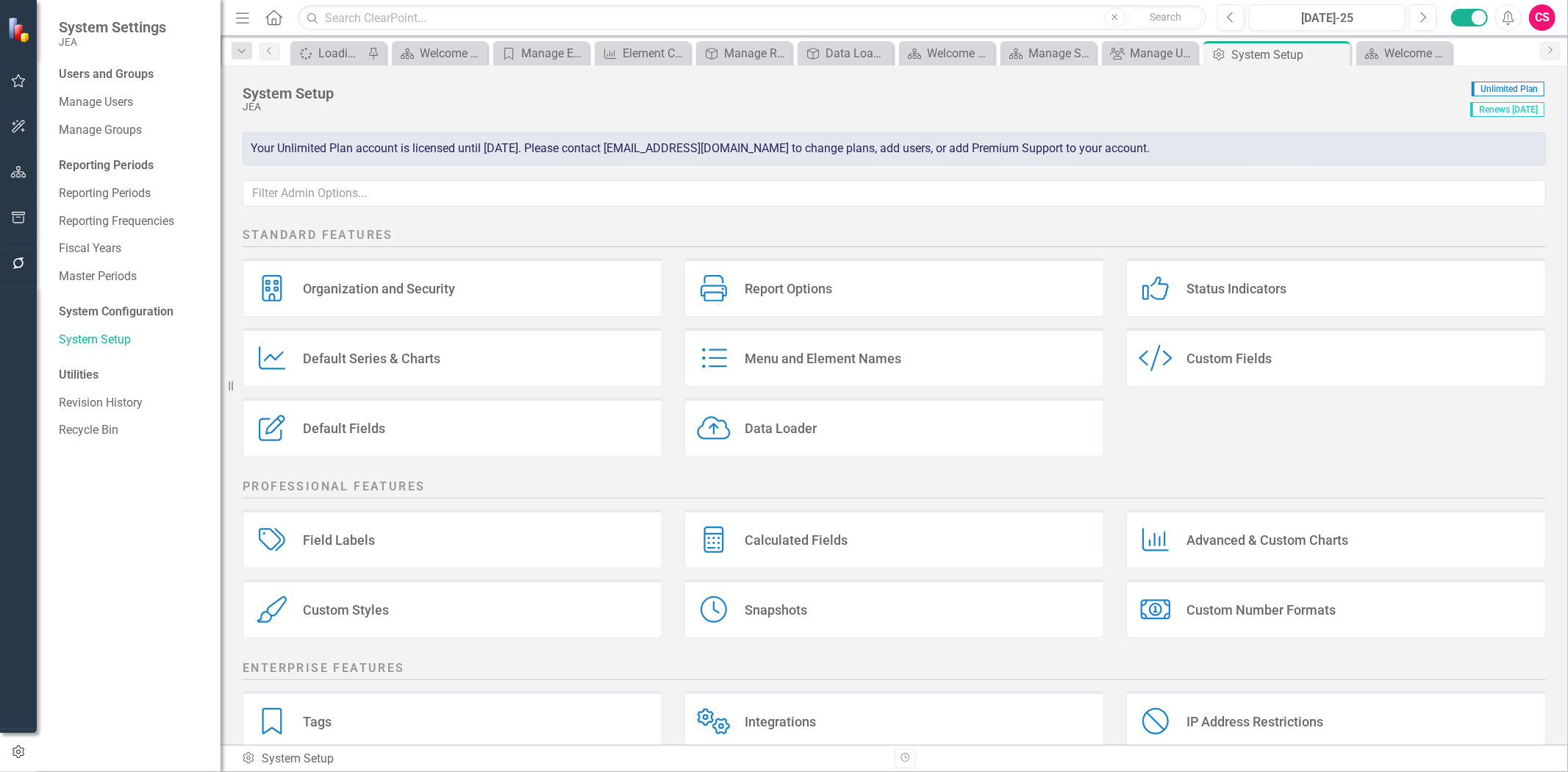
click at [1274, 354] on div "Custom Style Custom Fields" at bounding box center [1336, 357] width 419 height 59
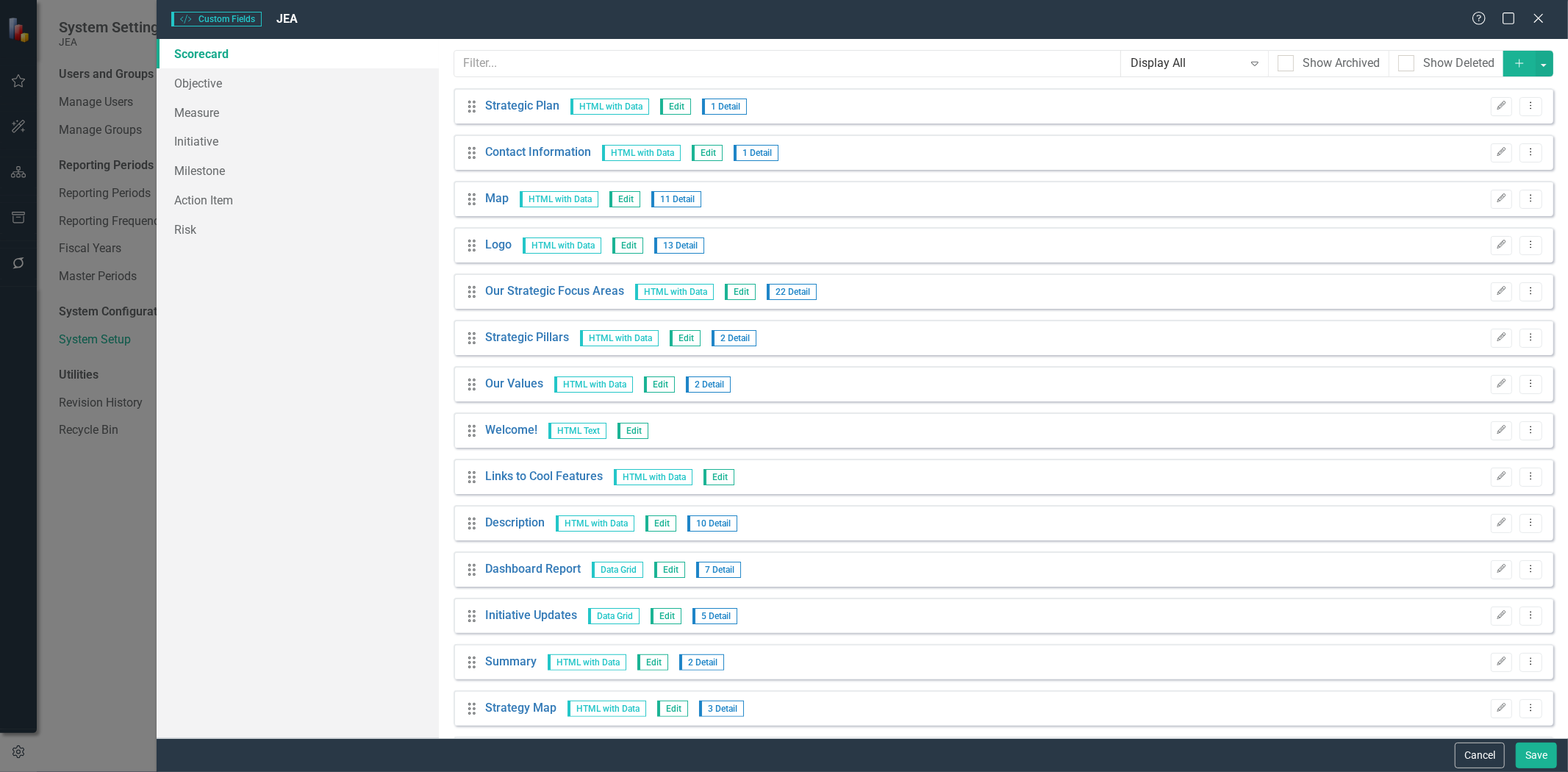
click at [1503, 56] on button "Add" at bounding box center [1519, 63] width 33 height 25
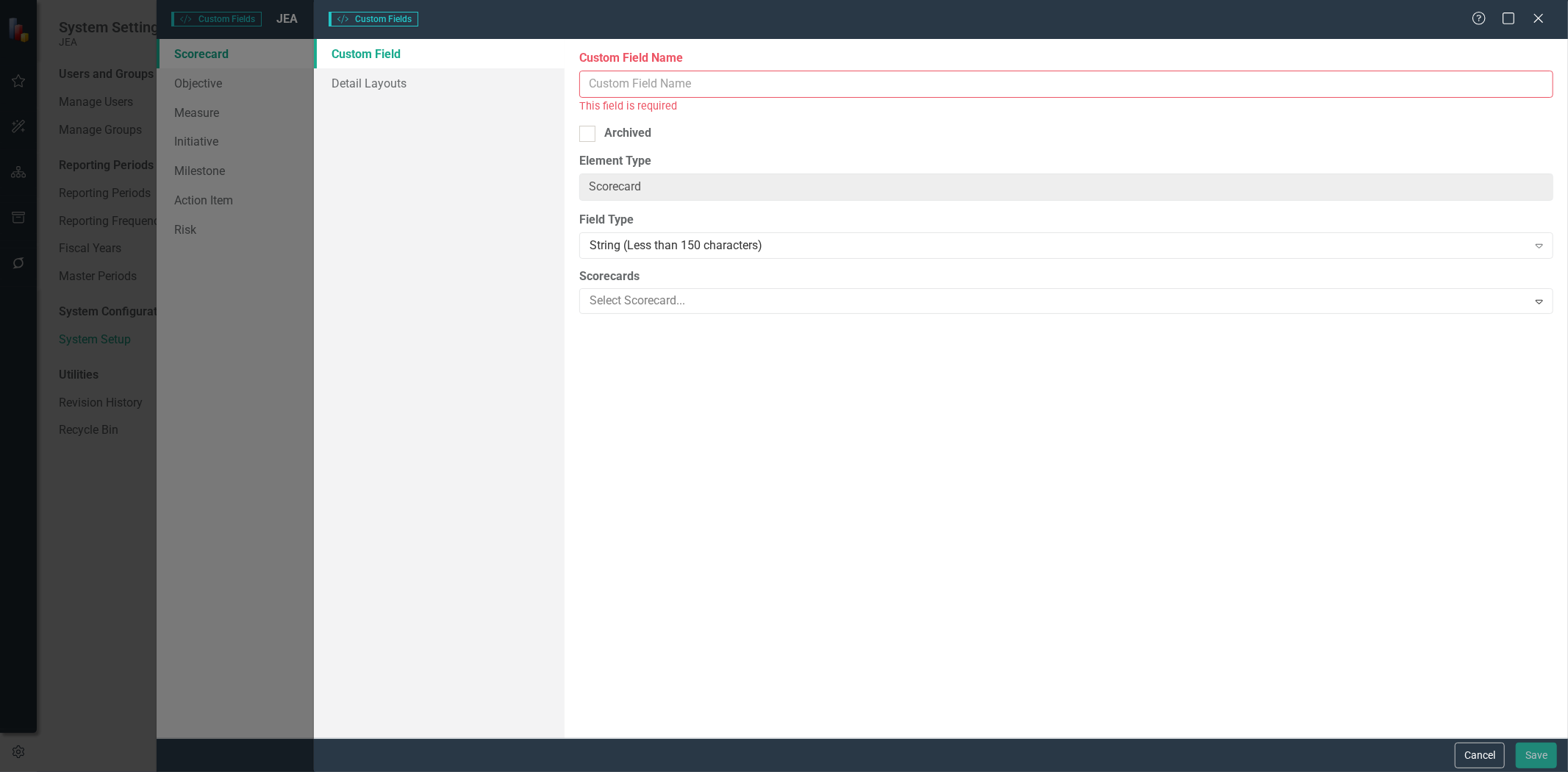
click at [803, 84] on input "Custom Field Name" at bounding box center [1067, 84] width 974 height 27
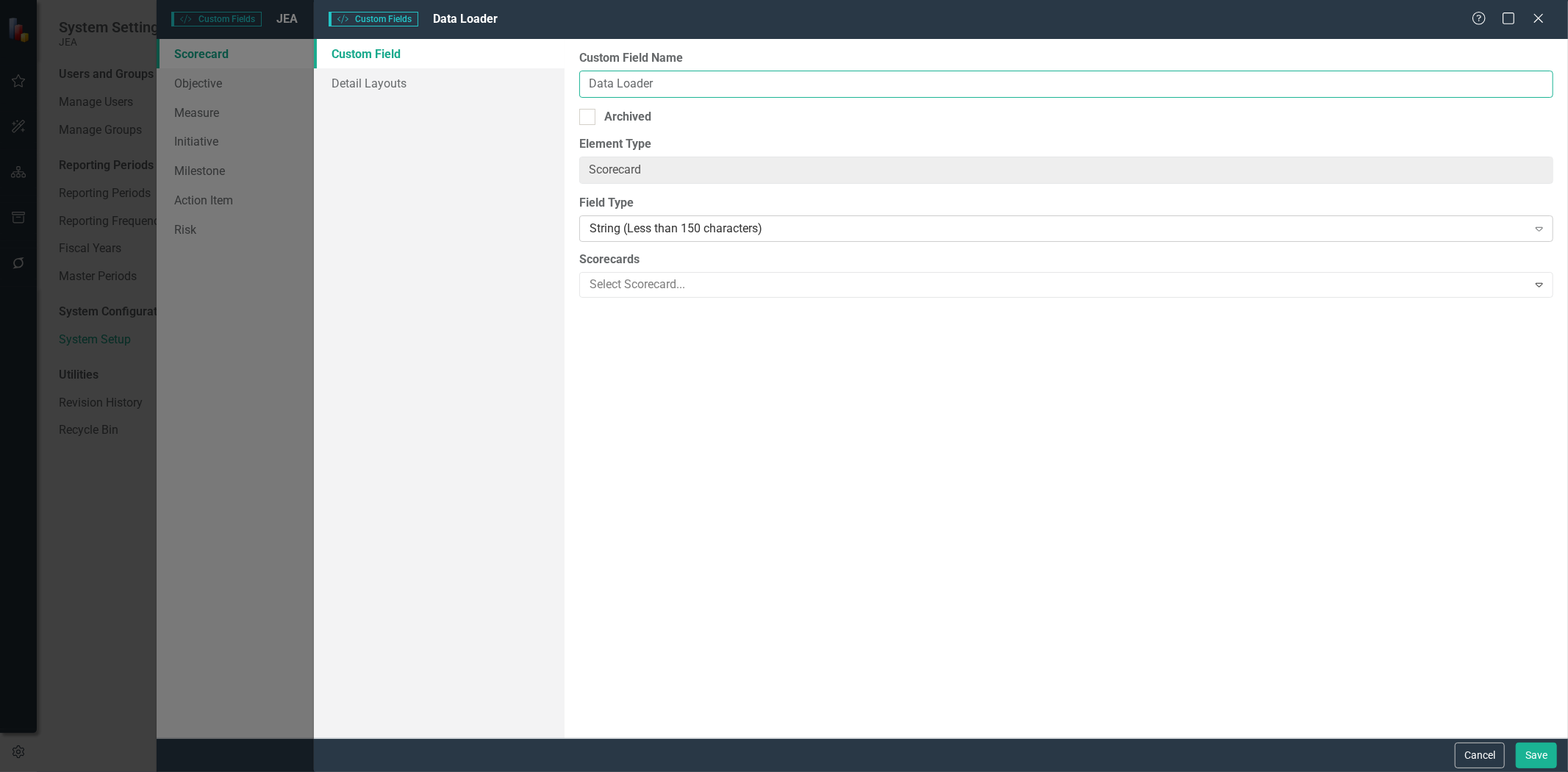
type input "Data Loader"
click at [631, 222] on div "String (Less than 150 characters)" at bounding box center [1058, 229] width 938 height 17
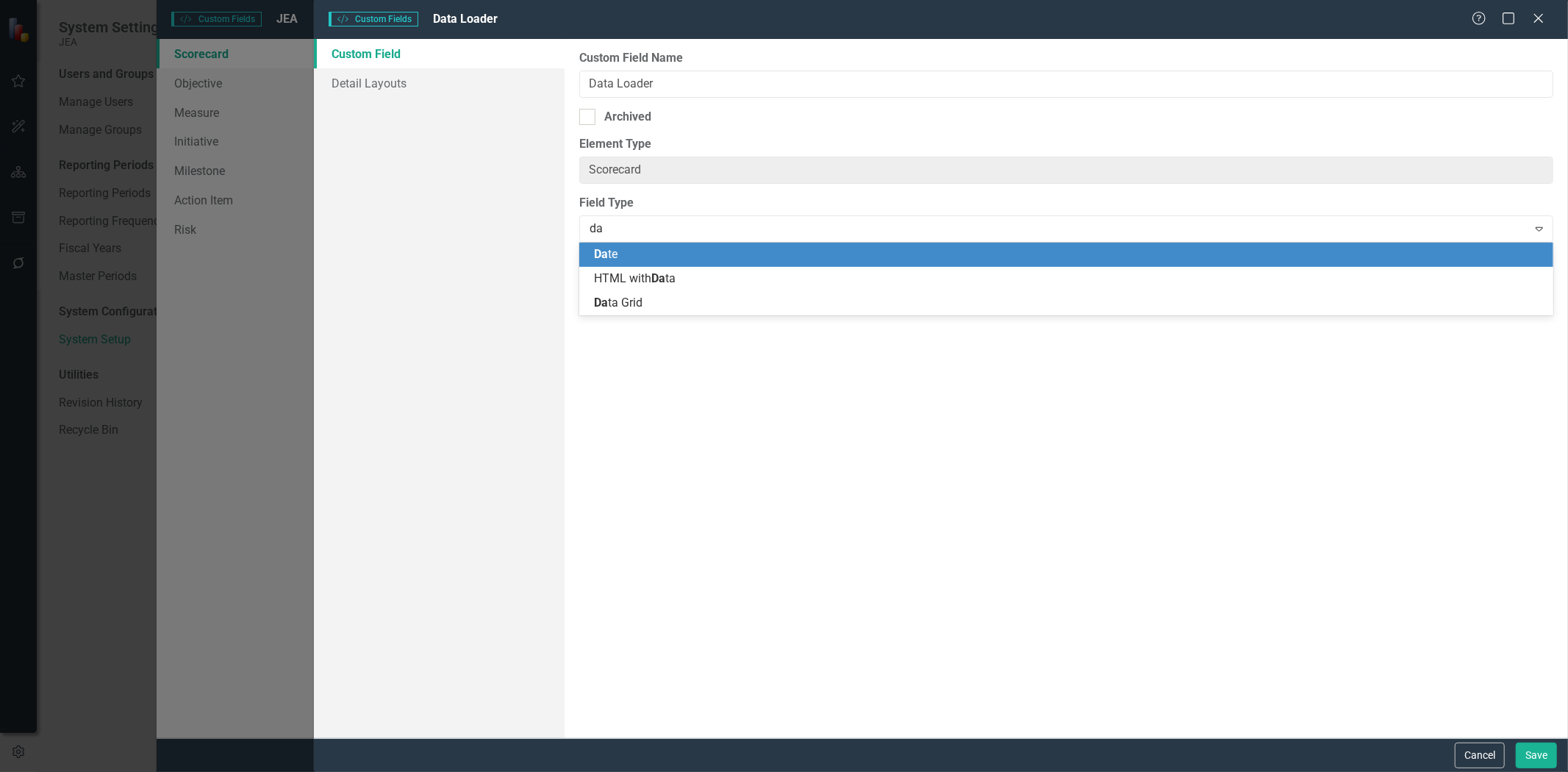
type input "dat"
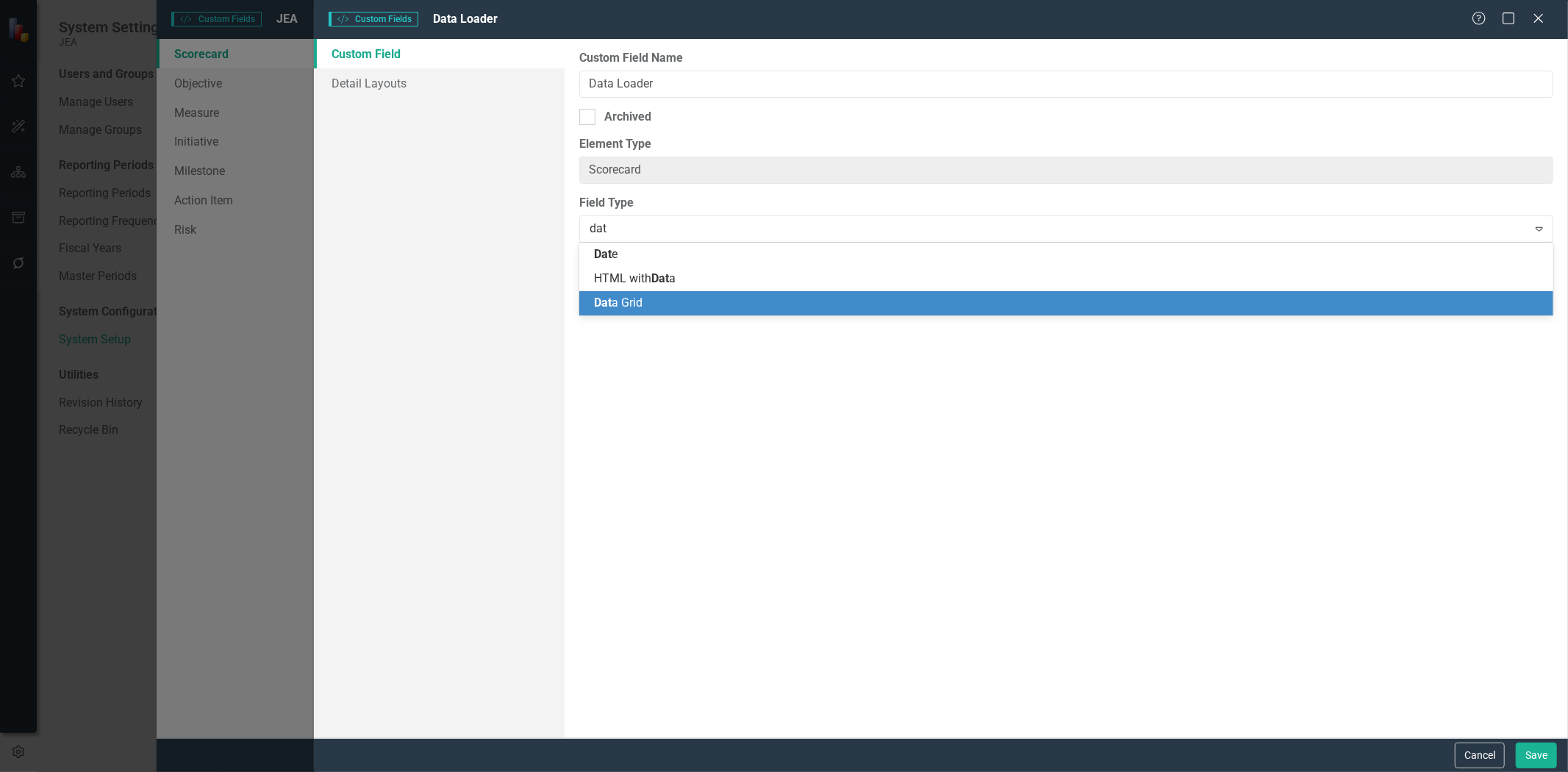
click at [648, 304] on div "Dat a Grid" at bounding box center [1068, 302] width 951 height 17
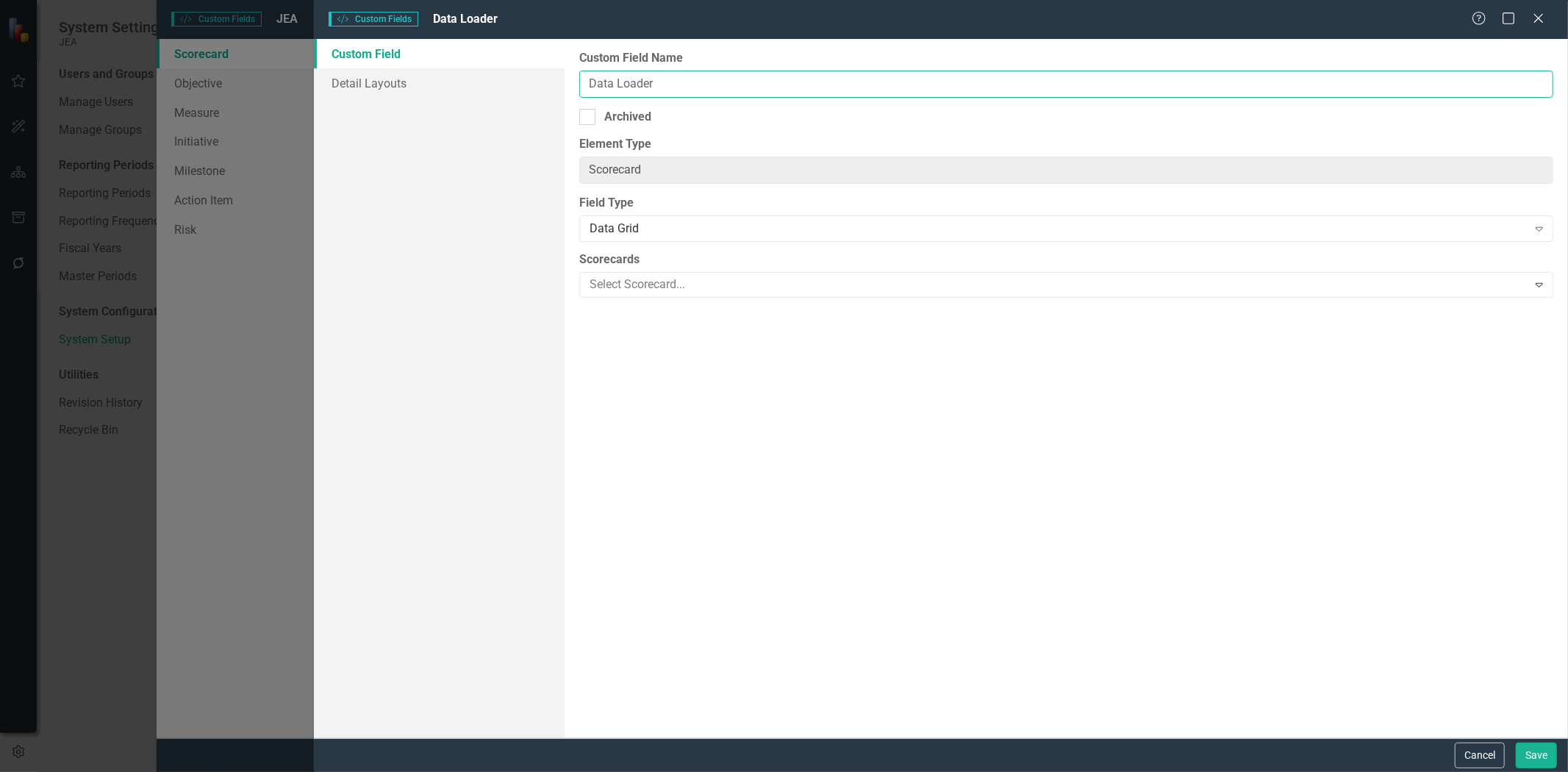
click at [679, 82] on input "Data Loader" at bounding box center [1067, 84] width 974 height 27
type input "Data Loader Preview"
click at [1550, 753] on button "Save" at bounding box center [1536, 754] width 41 height 25
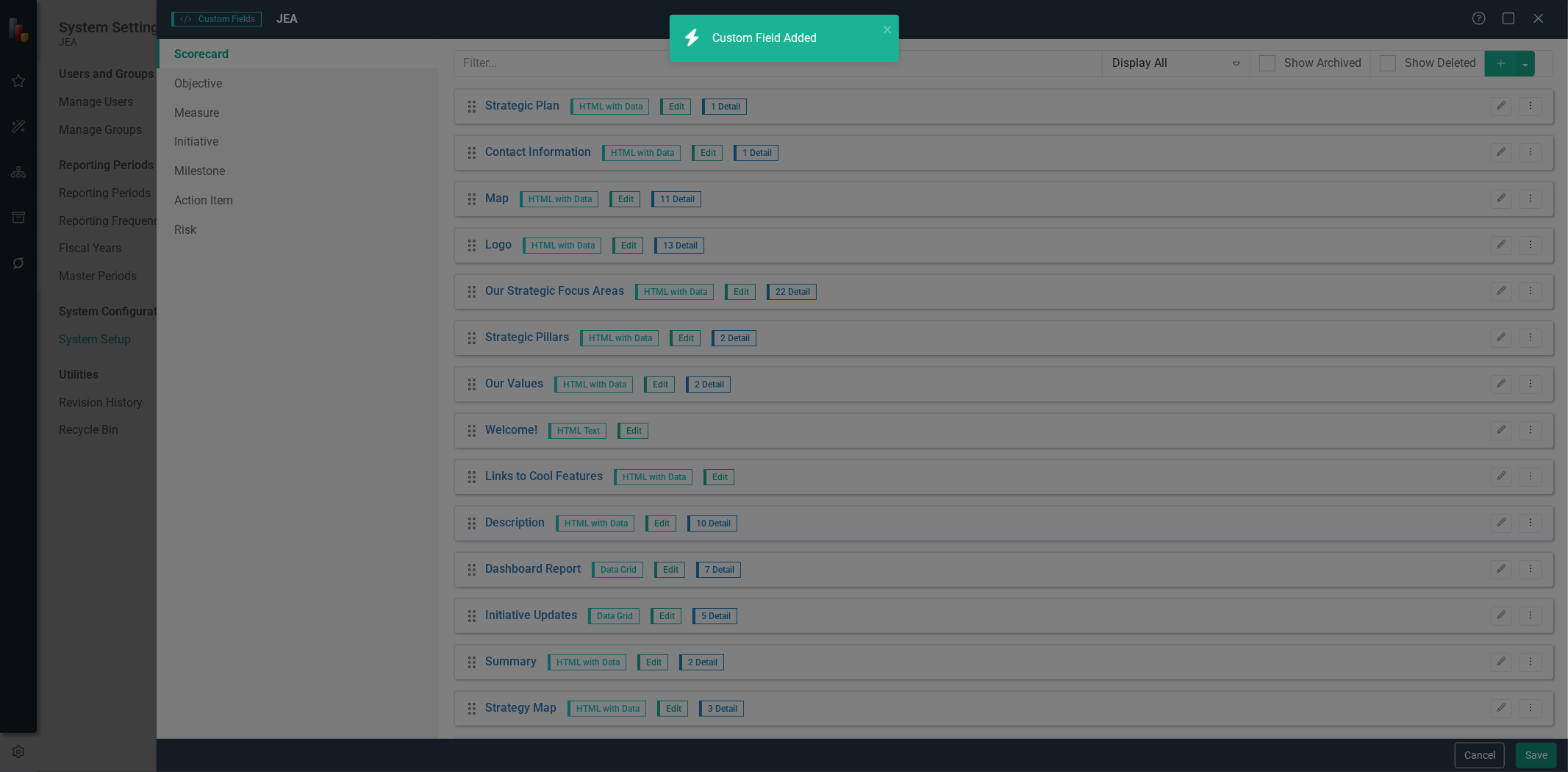
click at [1530, 754] on button "Save" at bounding box center [1536, 754] width 41 height 25
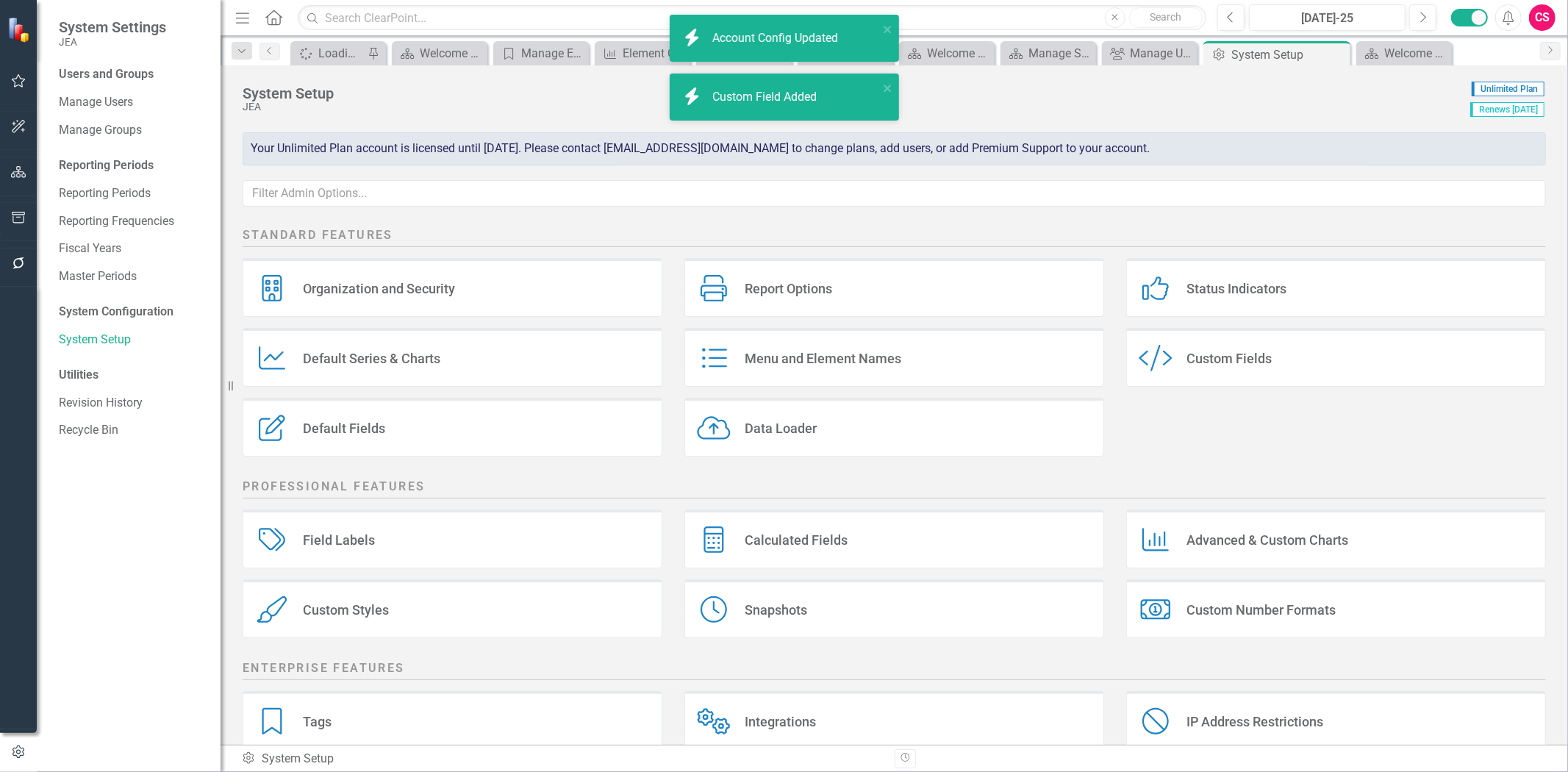
click at [16, 170] on icon "button" at bounding box center [19, 171] width 16 height 11
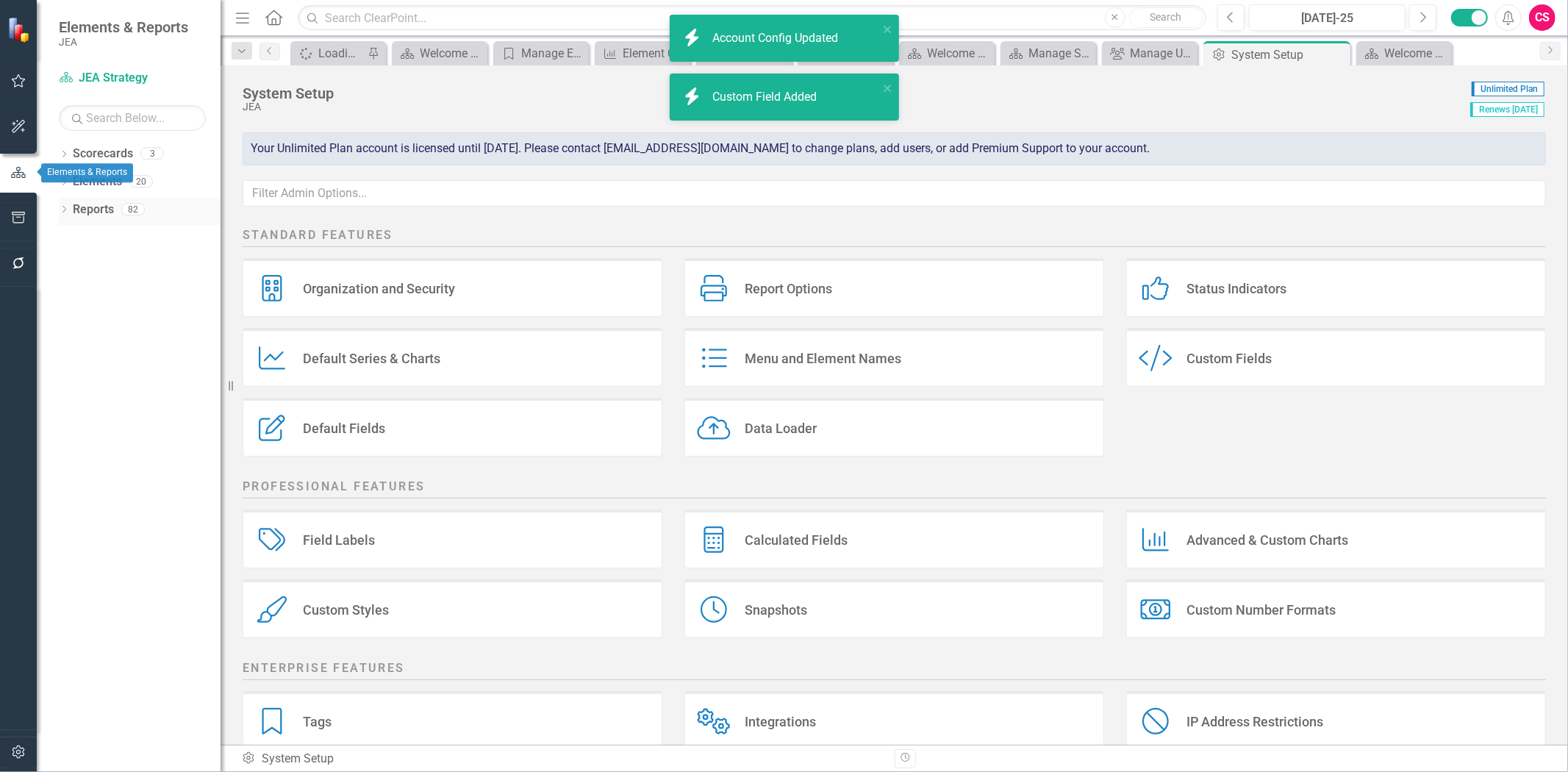
click at [87, 214] on link "Reports" at bounding box center [93, 209] width 41 height 17
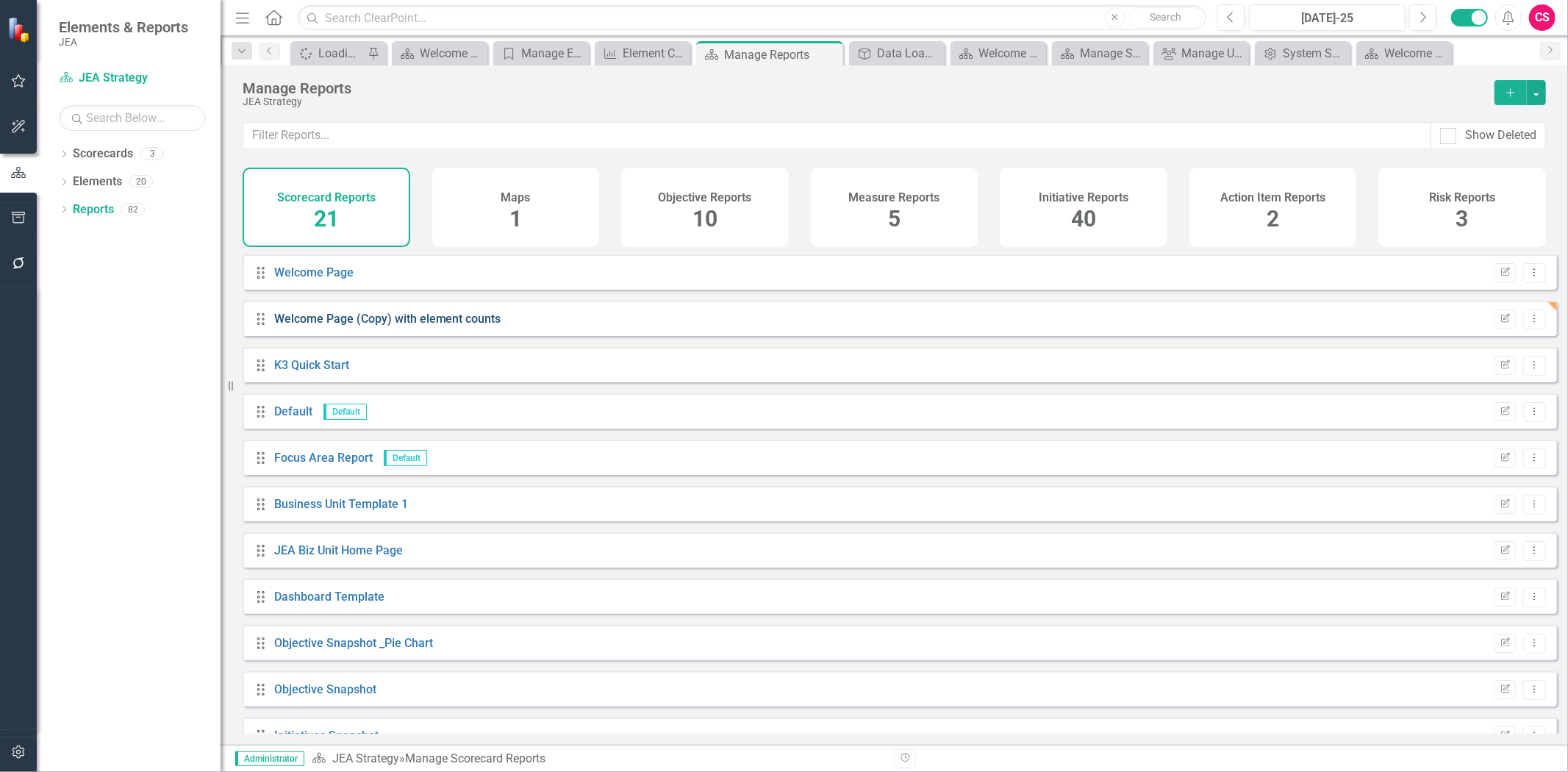
click at [328, 325] on link "Welcome Page (Copy) with element counts" at bounding box center [388, 318] width 227 height 14
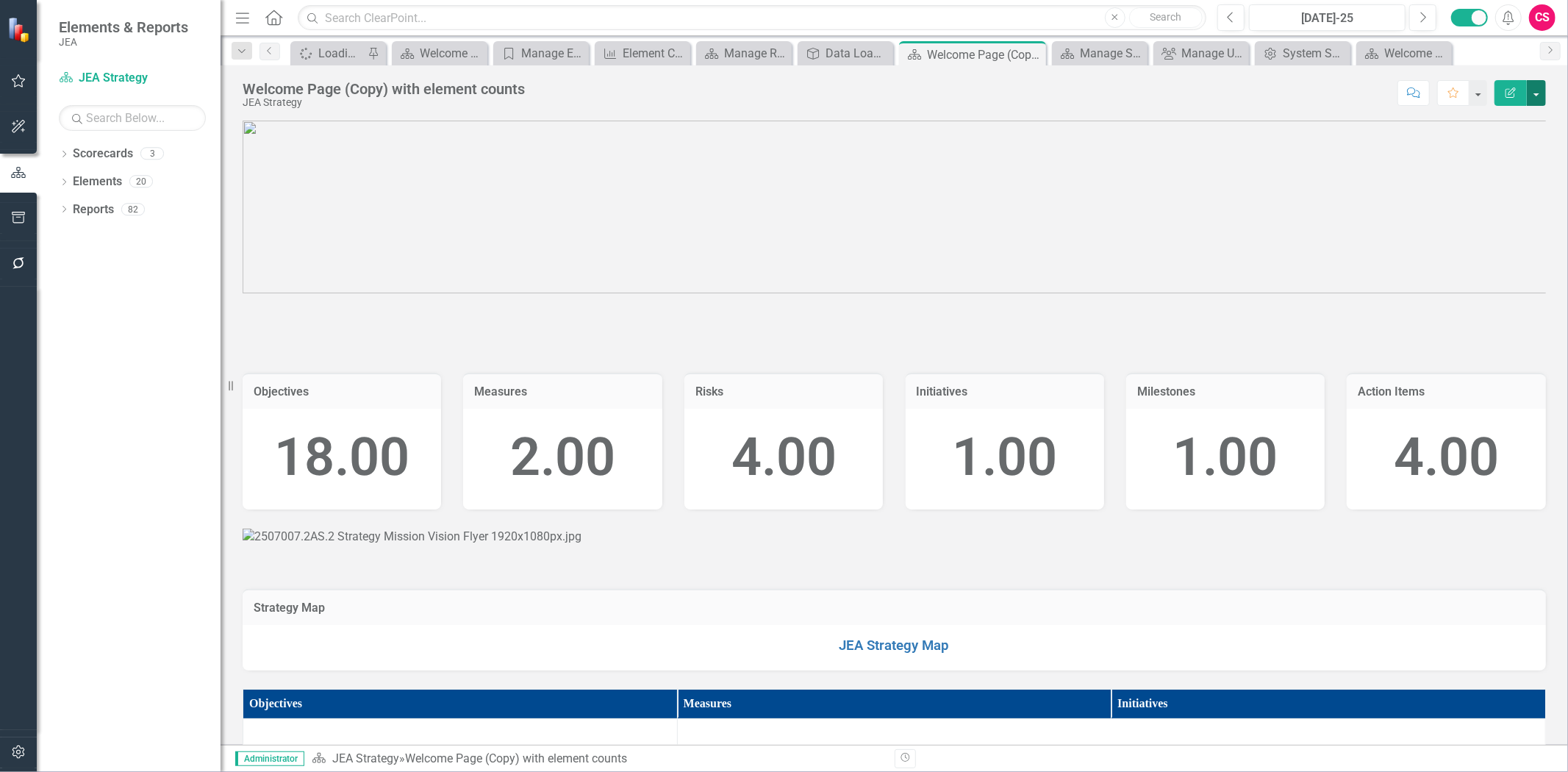
click at [1545, 91] on button "button" at bounding box center [1536, 92] width 19 height 25
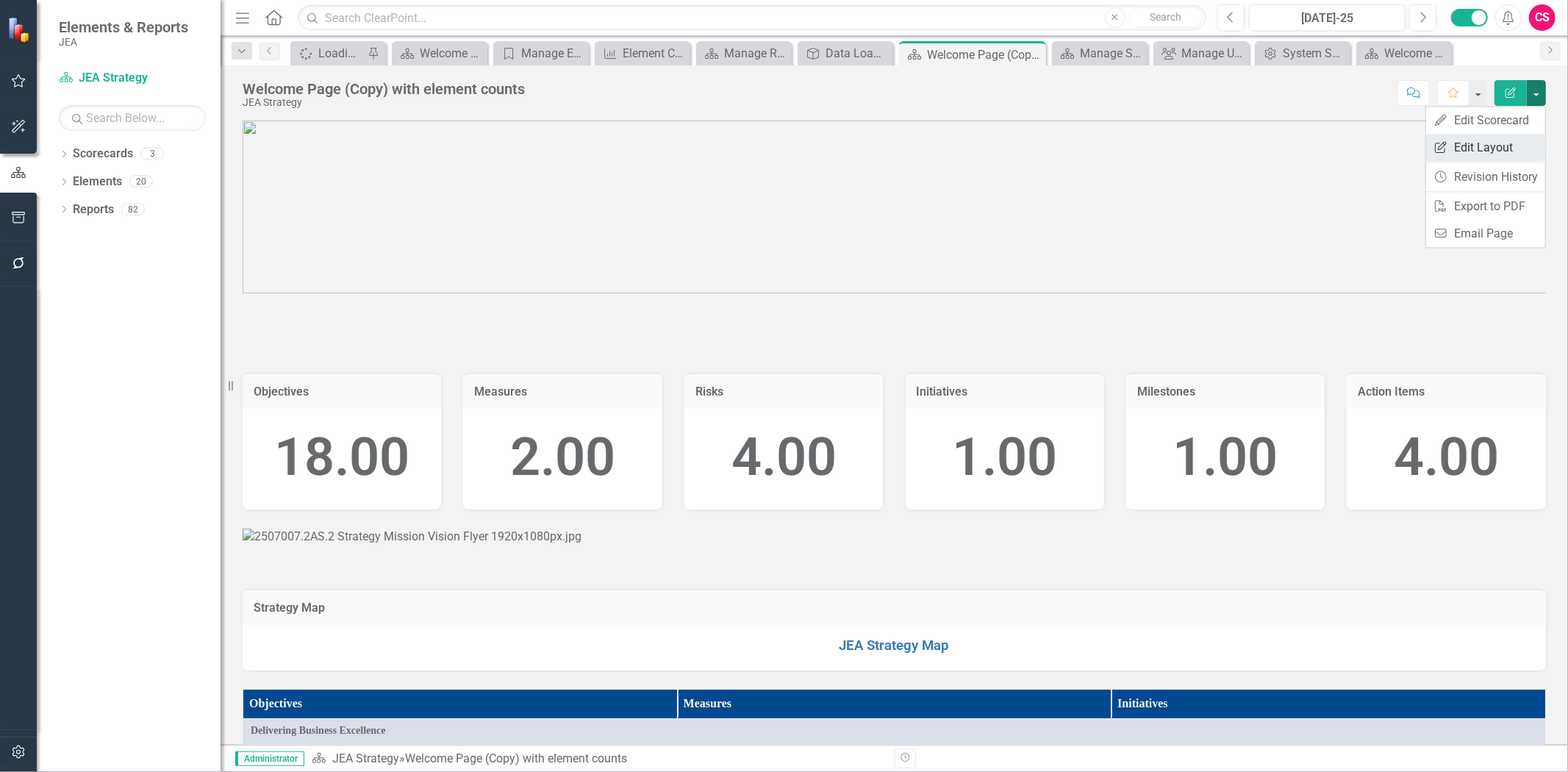
click at [1505, 147] on link "Edit Report Edit Layout" at bounding box center [1485, 147] width 119 height 27
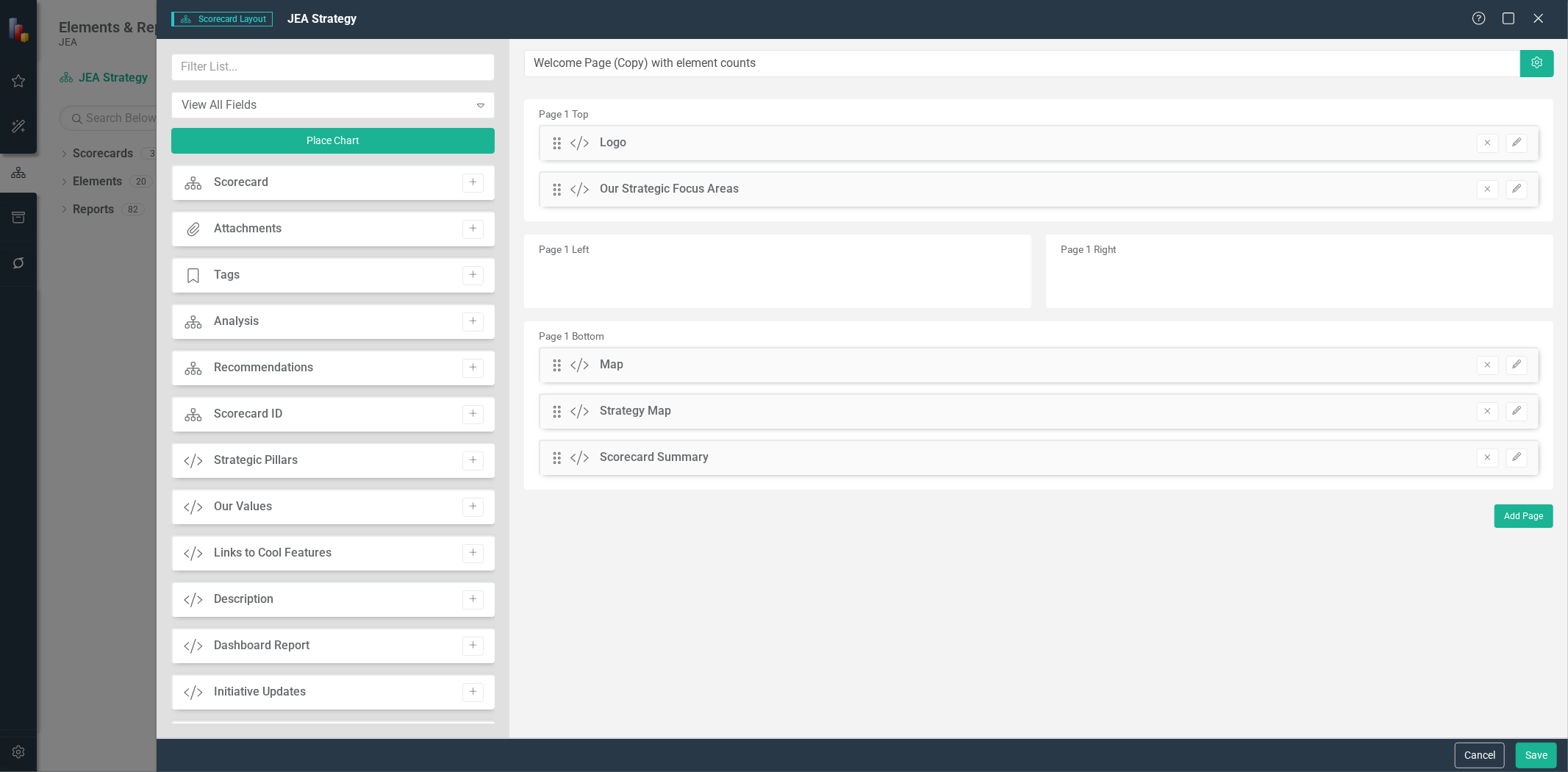
scroll to position [320, 0]
click at [468, 692] on icon "Add" at bounding box center [473, 696] width 11 height 9
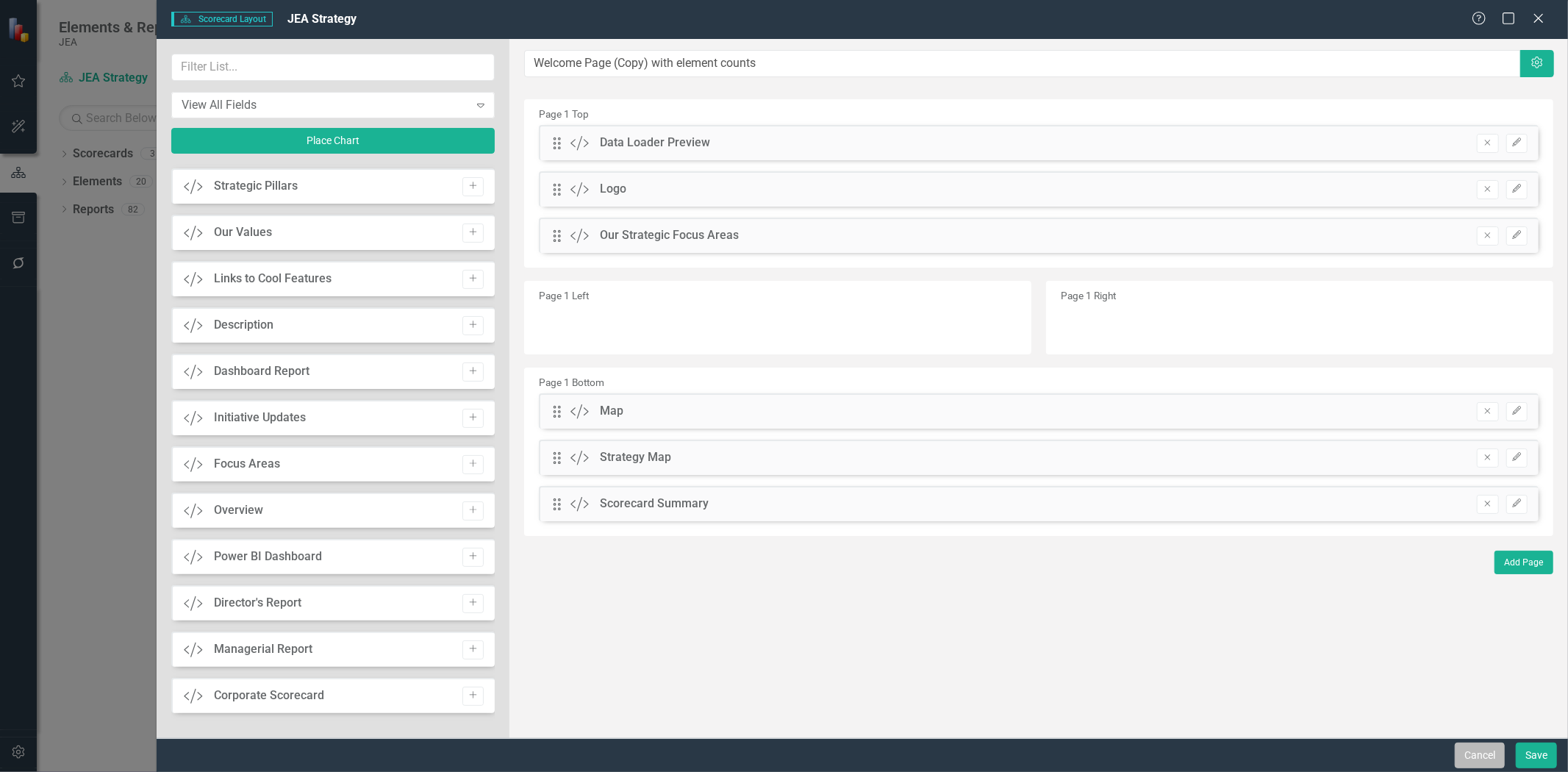
click at [1478, 752] on button "Cancel" at bounding box center [1479, 754] width 50 height 25
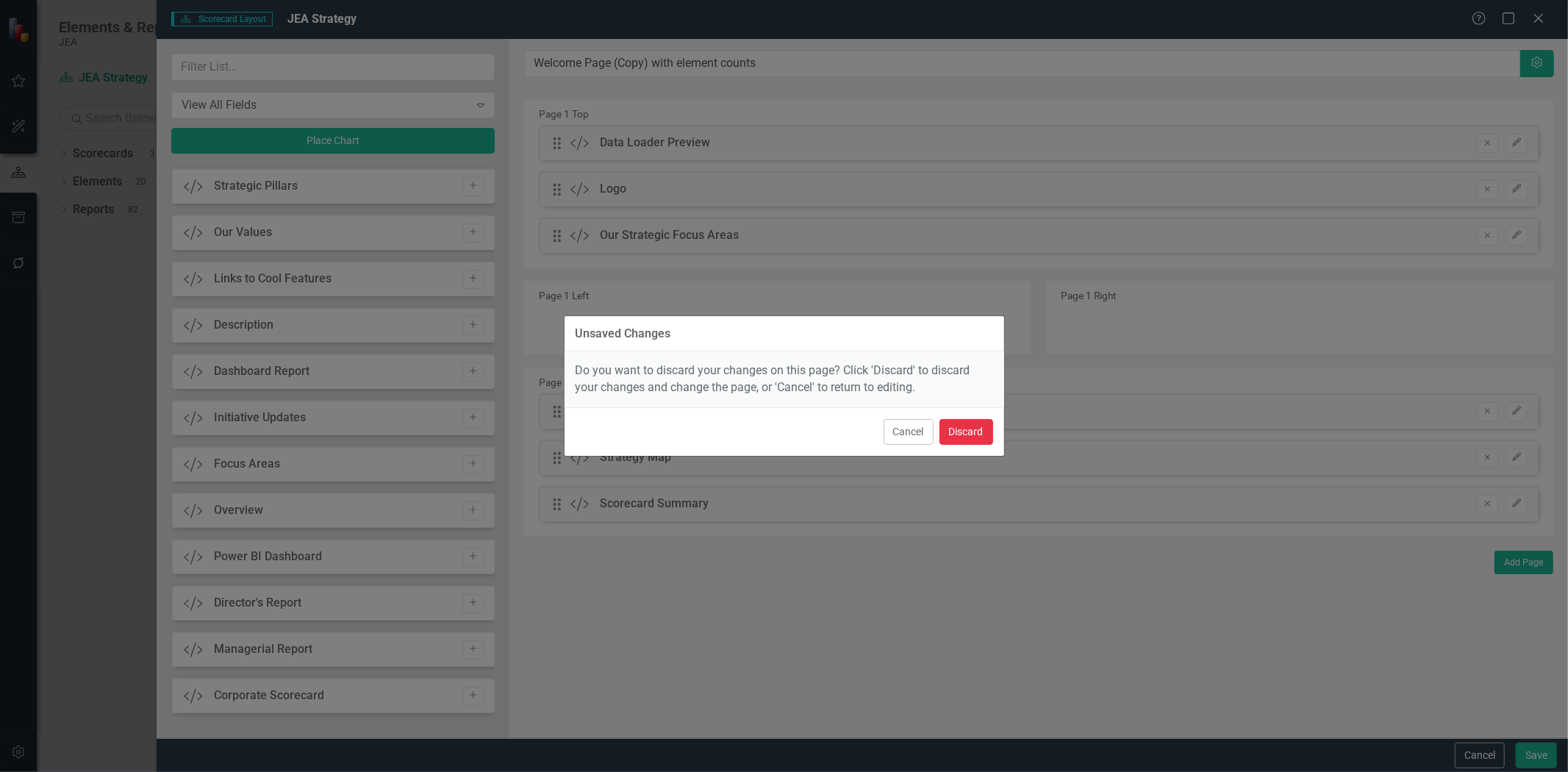
click at [979, 435] on button "Discard" at bounding box center [966, 431] width 54 height 25
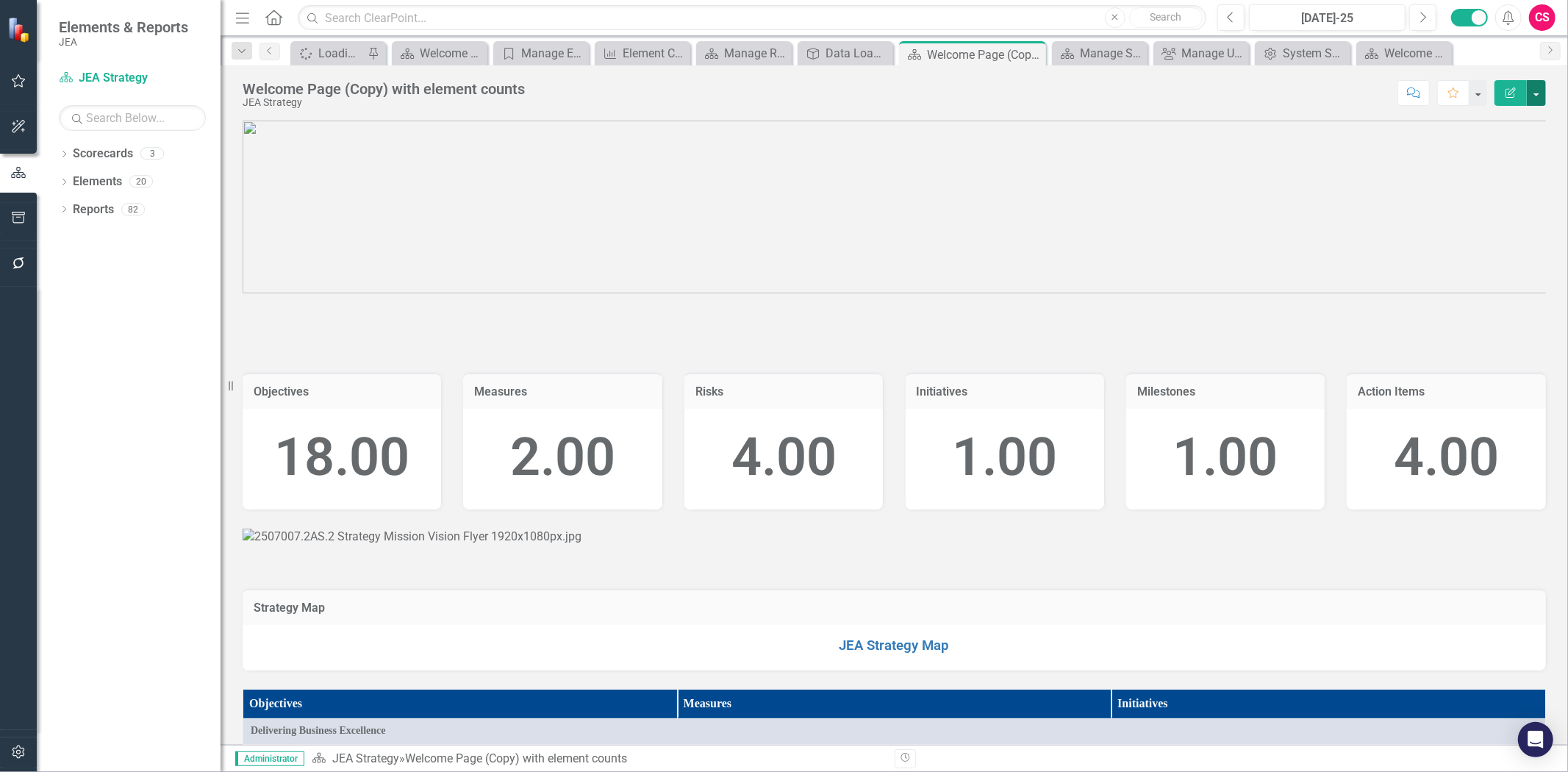
drag, startPoint x: 1540, startPoint y: 98, endPoint x: 1529, endPoint y: 100, distance: 11.2
click at [1540, 97] on button "button" at bounding box center [1536, 92] width 19 height 25
click at [1515, 157] on link "Edit Report Edit Layout" at bounding box center [1485, 147] width 119 height 27
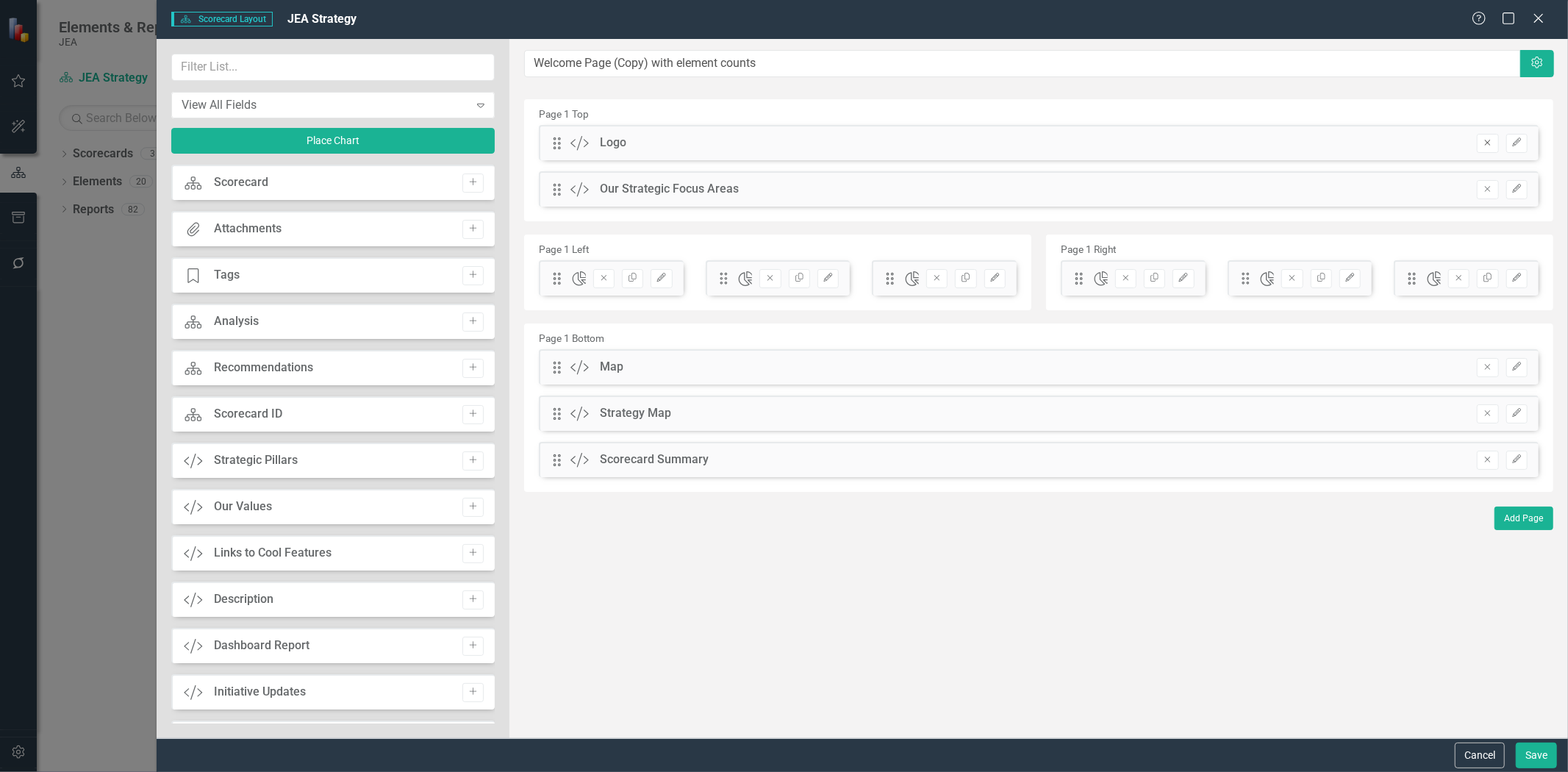
click at [1483, 142] on icon "Remove" at bounding box center [1487, 142] width 11 height 9
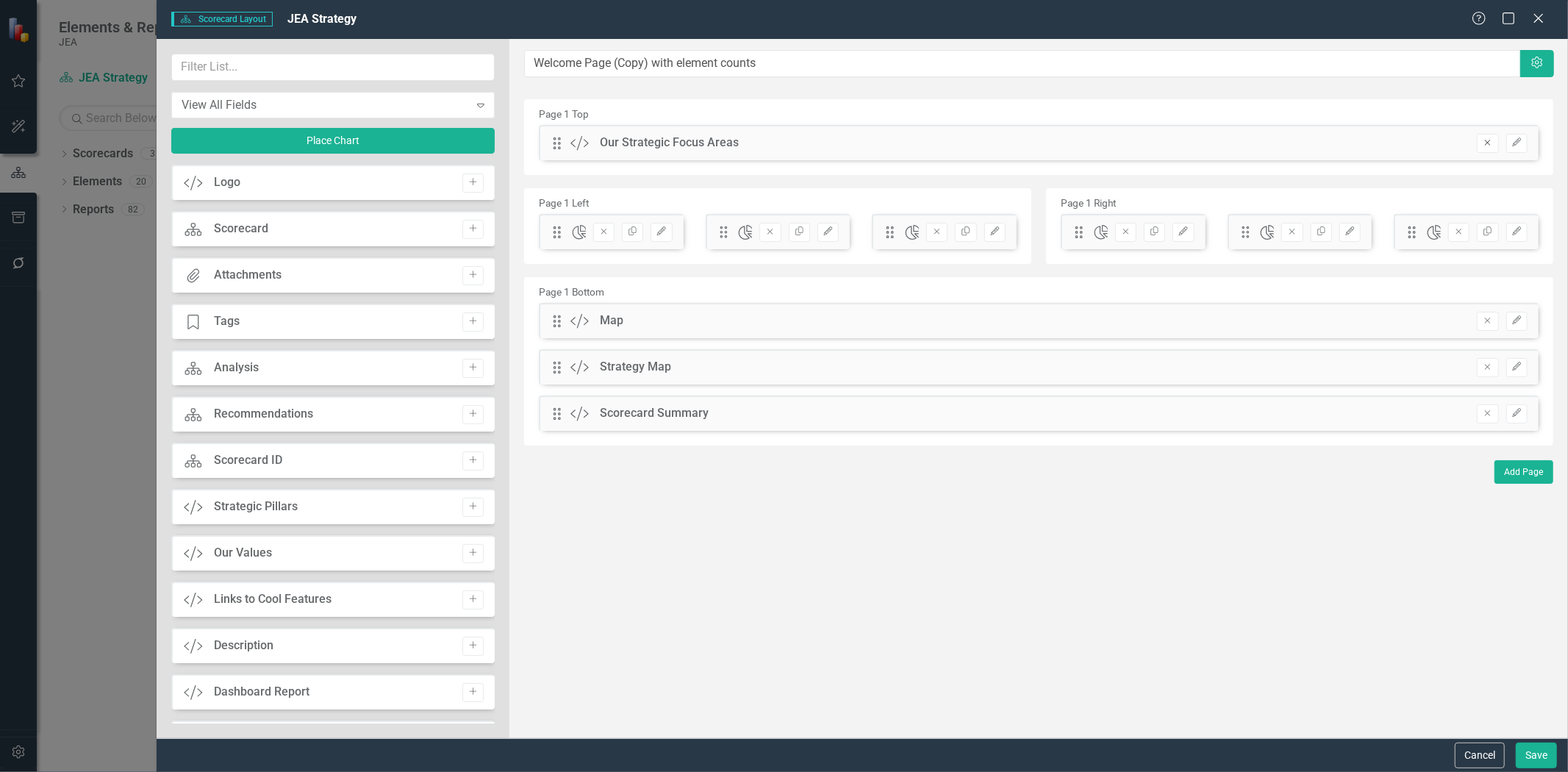
click at [1484, 142] on icon "Remove" at bounding box center [1487, 142] width 11 height 9
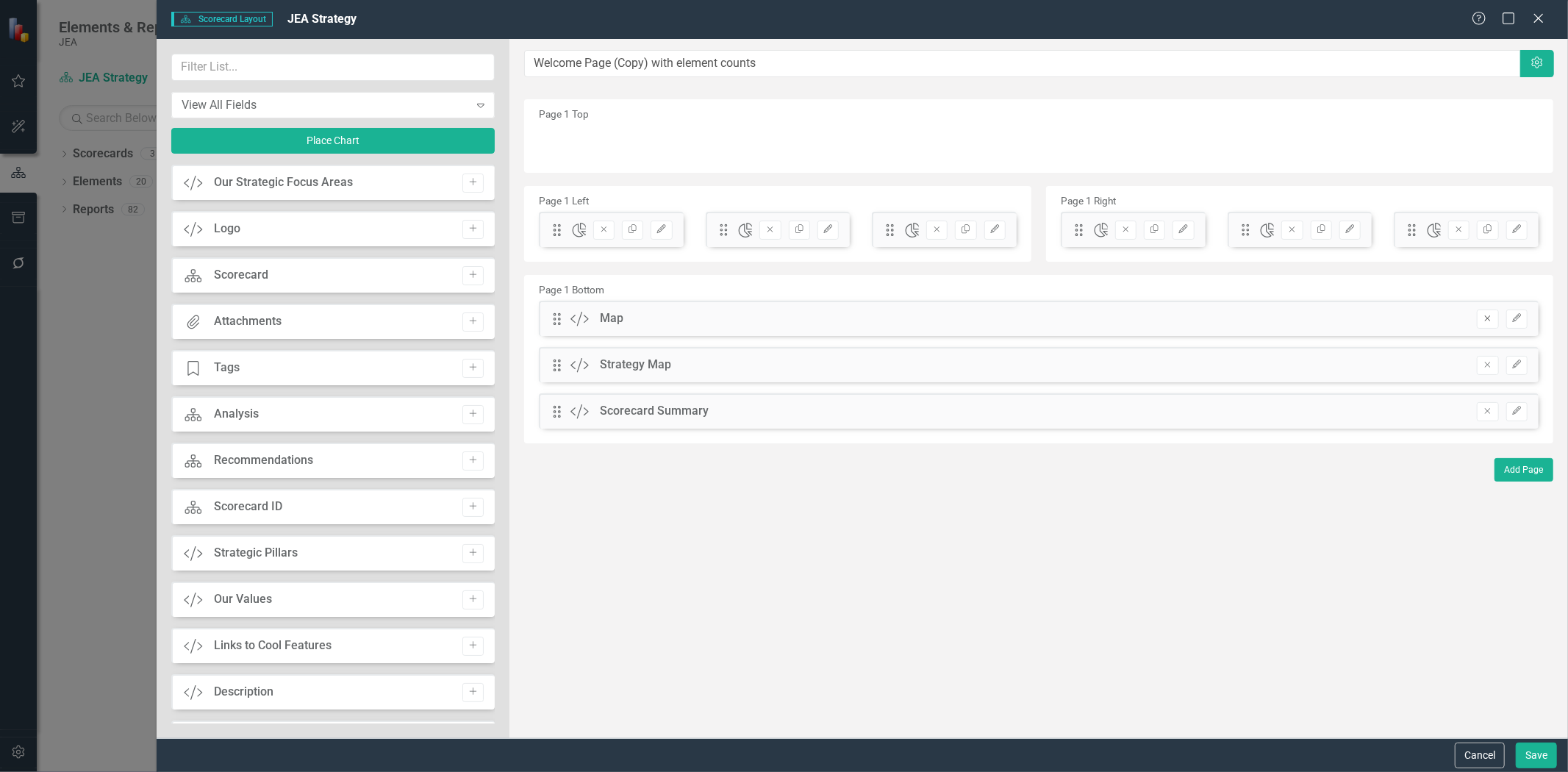
click at [1492, 322] on button "Remove" at bounding box center [1487, 319] width 21 height 19
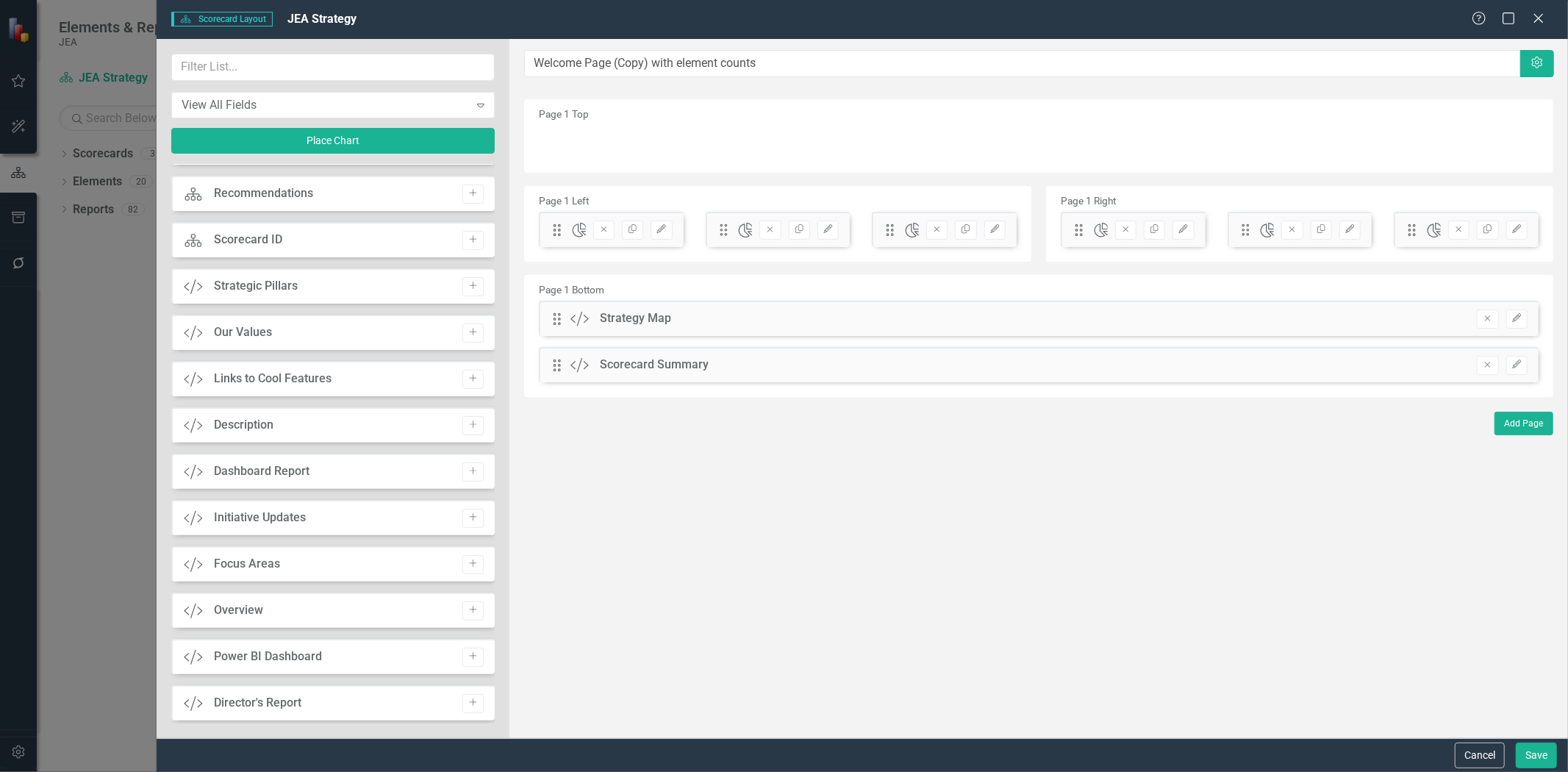
scroll to position [459, 0]
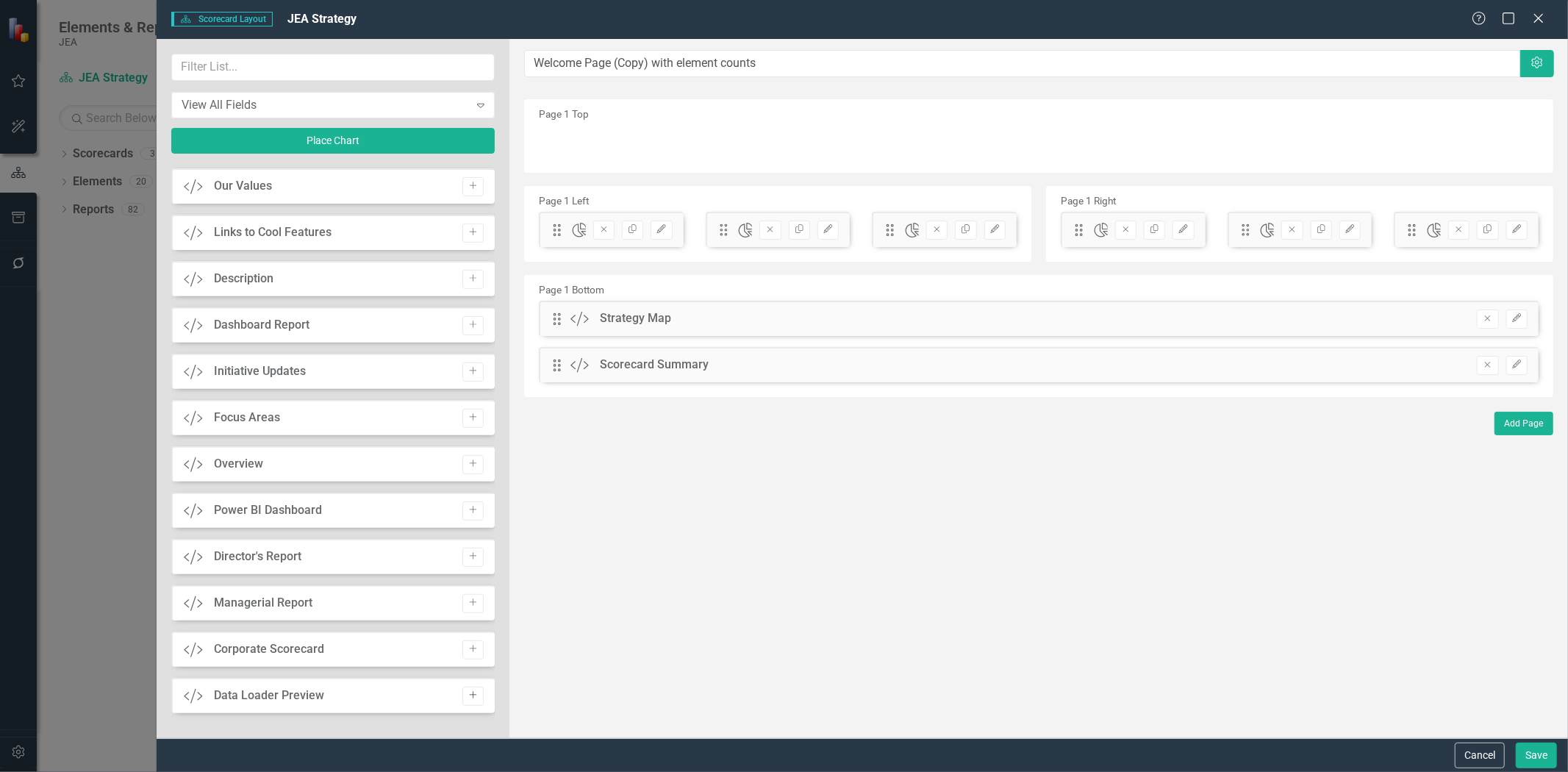
click at [470, 696] on icon "Add" at bounding box center [473, 696] width 11 height 9
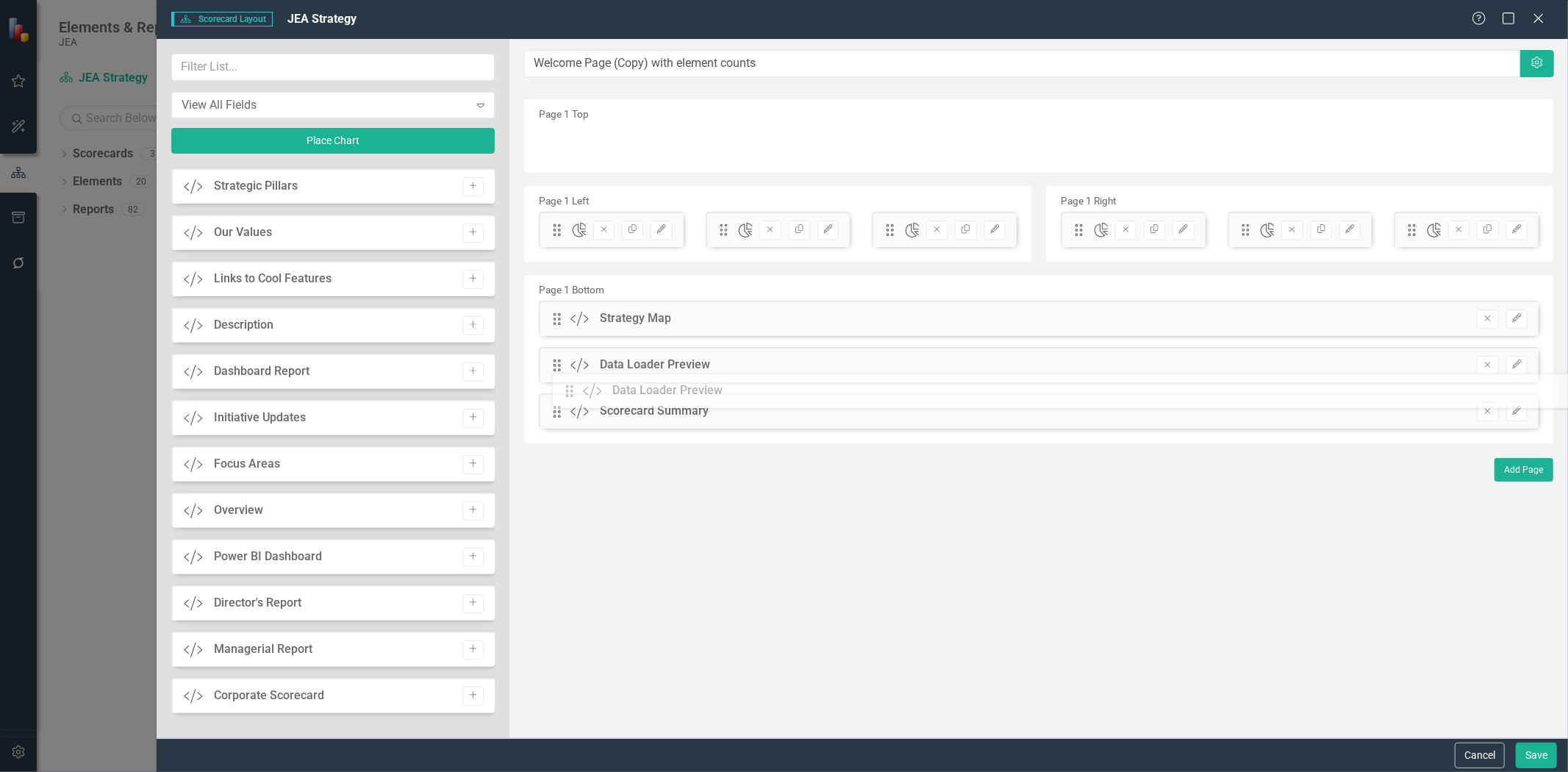
drag, startPoint x: 553, startPoint y: 142, endPoint x: 577, endPoint y: 390, distance: 249.2
click at [1491, 316] on icon "Remove" at bounding box center [1487, 318] width 11 height 9
click at [1491, 371] on button "Remove" at bounding box center [1487, 366] width 21 height 19
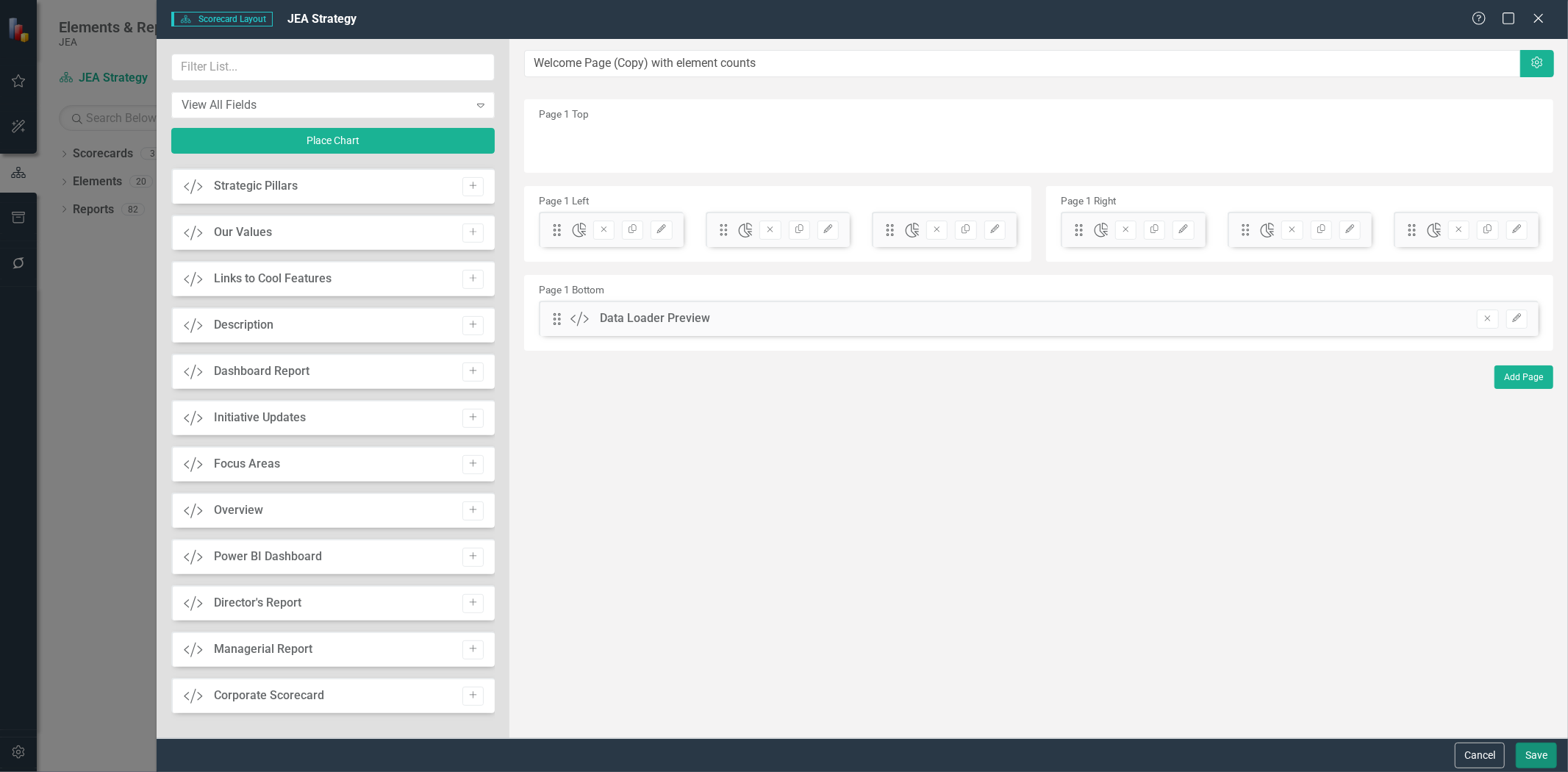
click at [1528, 761] on button "Save" at bounding box center [1536, 754] width 41 height 25
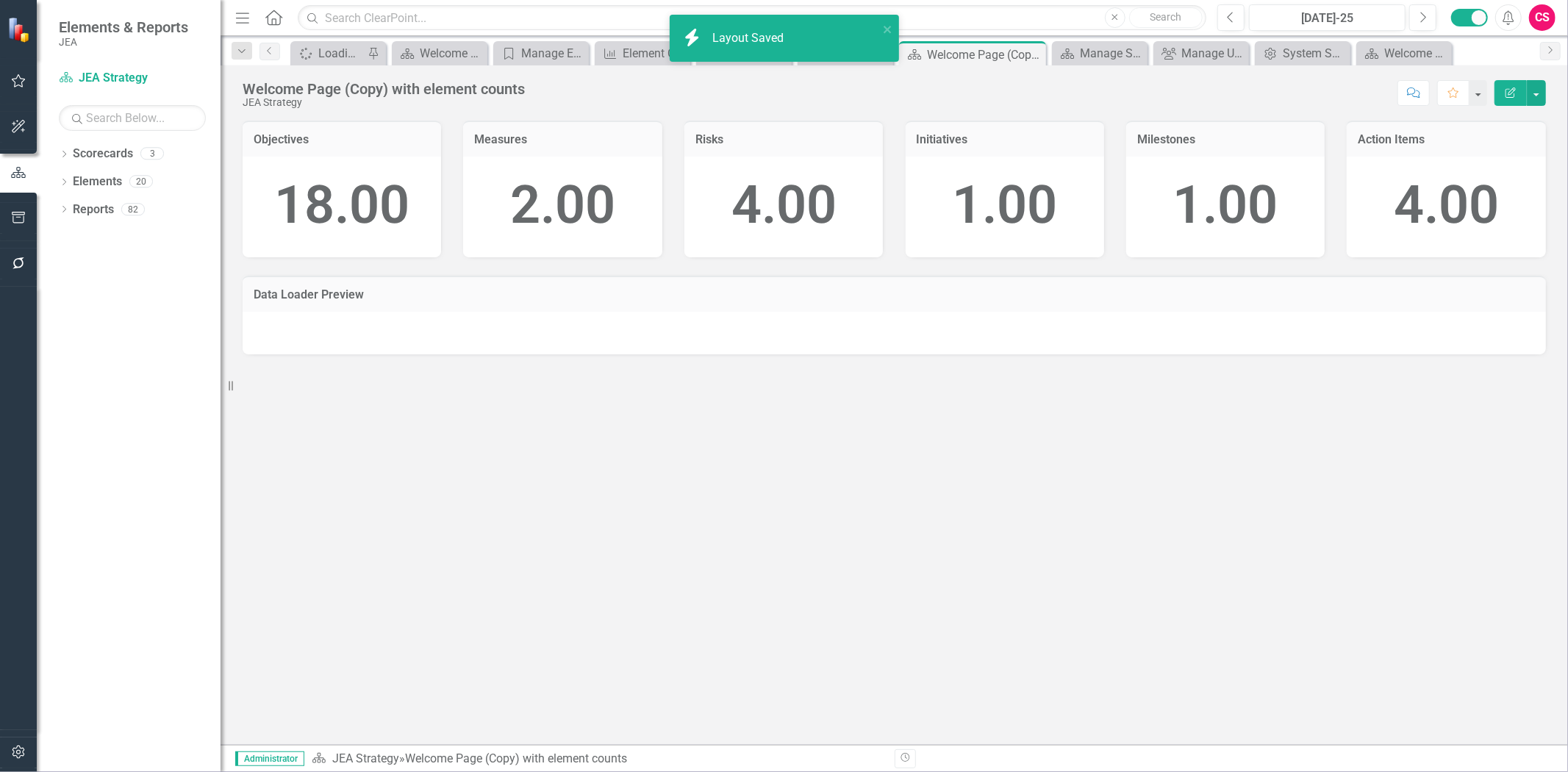
click at [656, 326] on div at bounding box center [894, 332] width 1303 height 42
click at [655, 326] on div at bounding box center [894, 332] width 1303 height 42
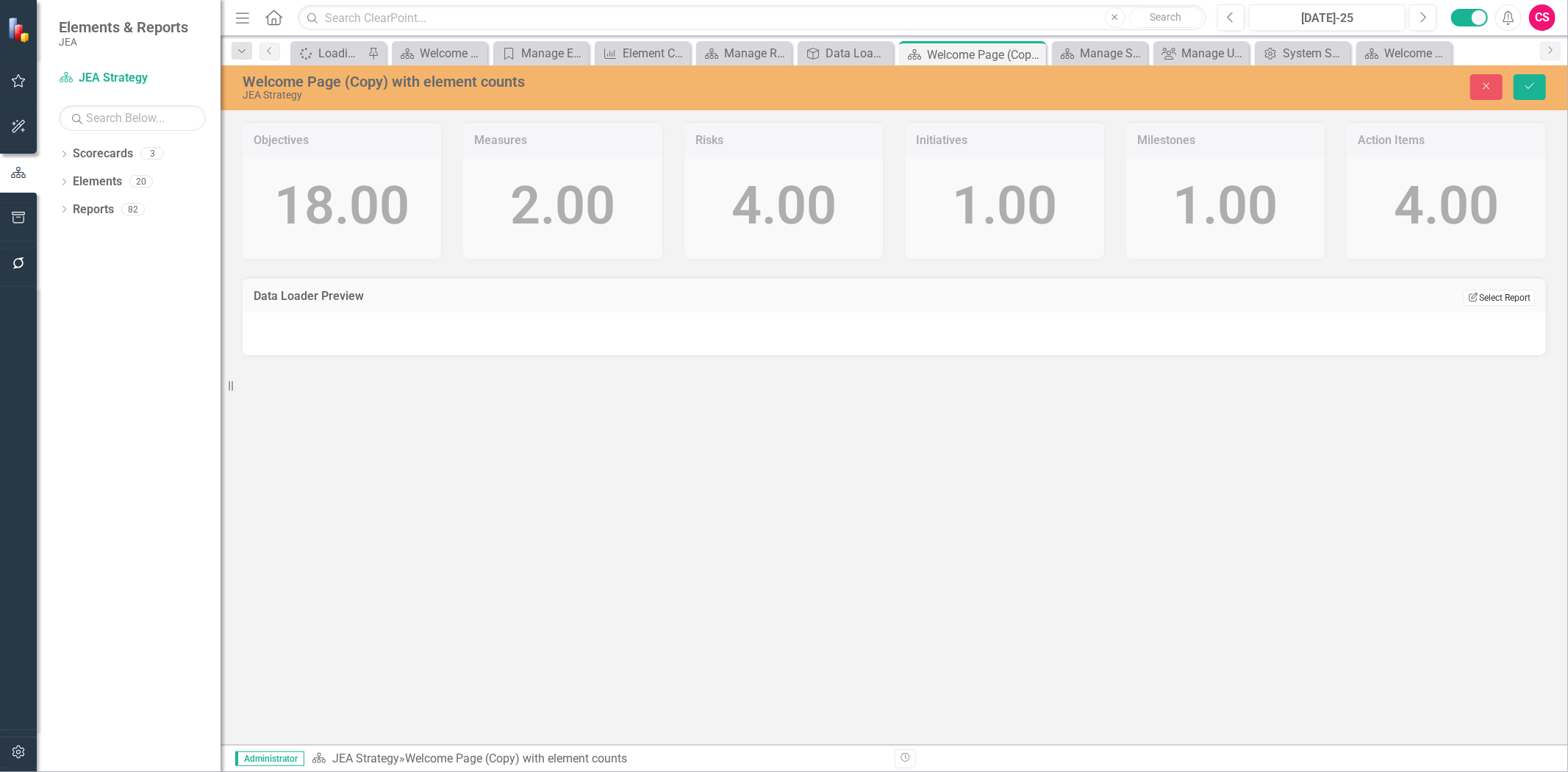
click at [1501, 295] on button "Edit Report Select Report" at bounding box center [1499, 297] width 71 height 16
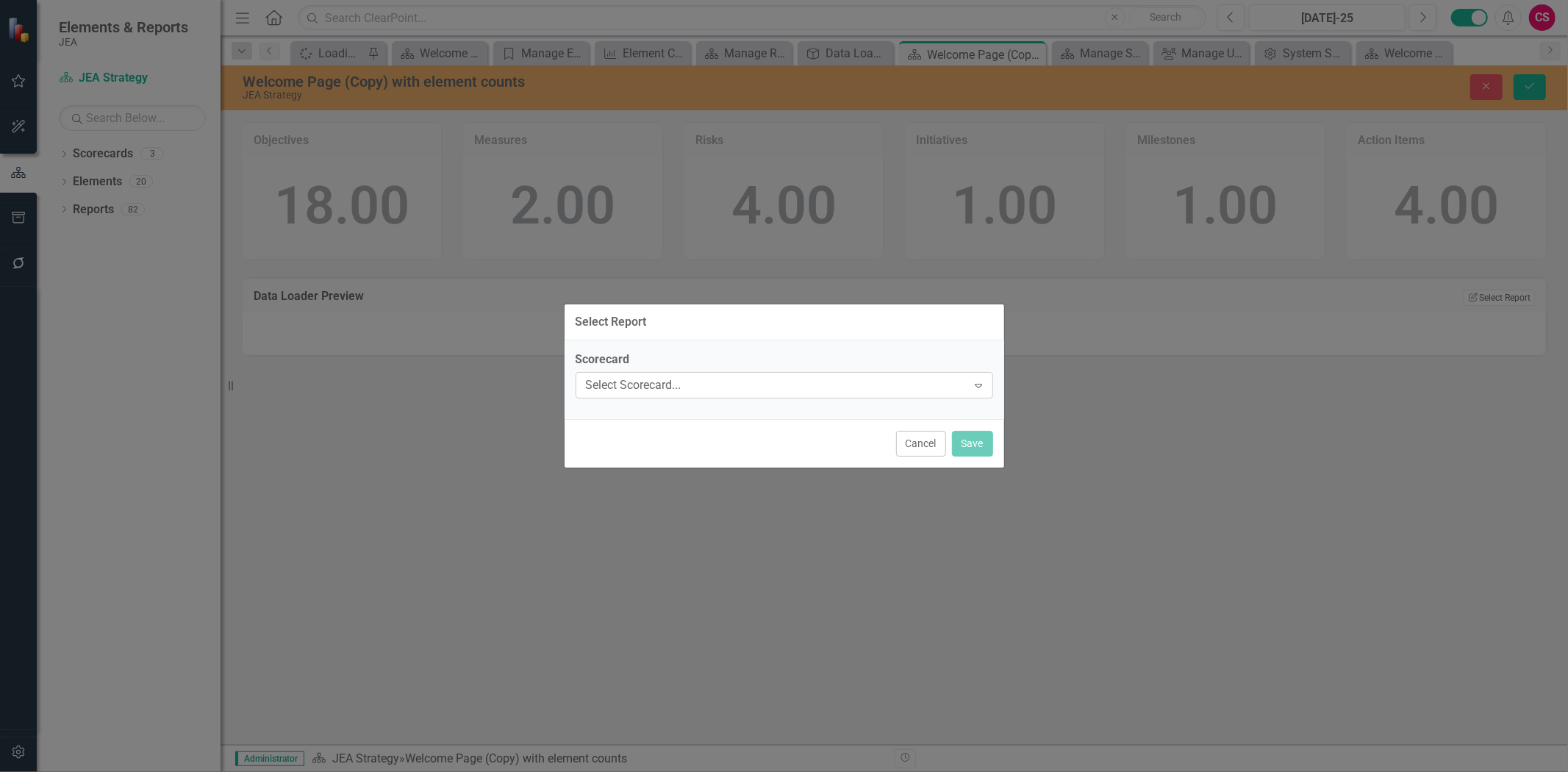
click at [751, 387] on div "Select Scorecard..." at bounding box center [777, 384] width 382 height 17
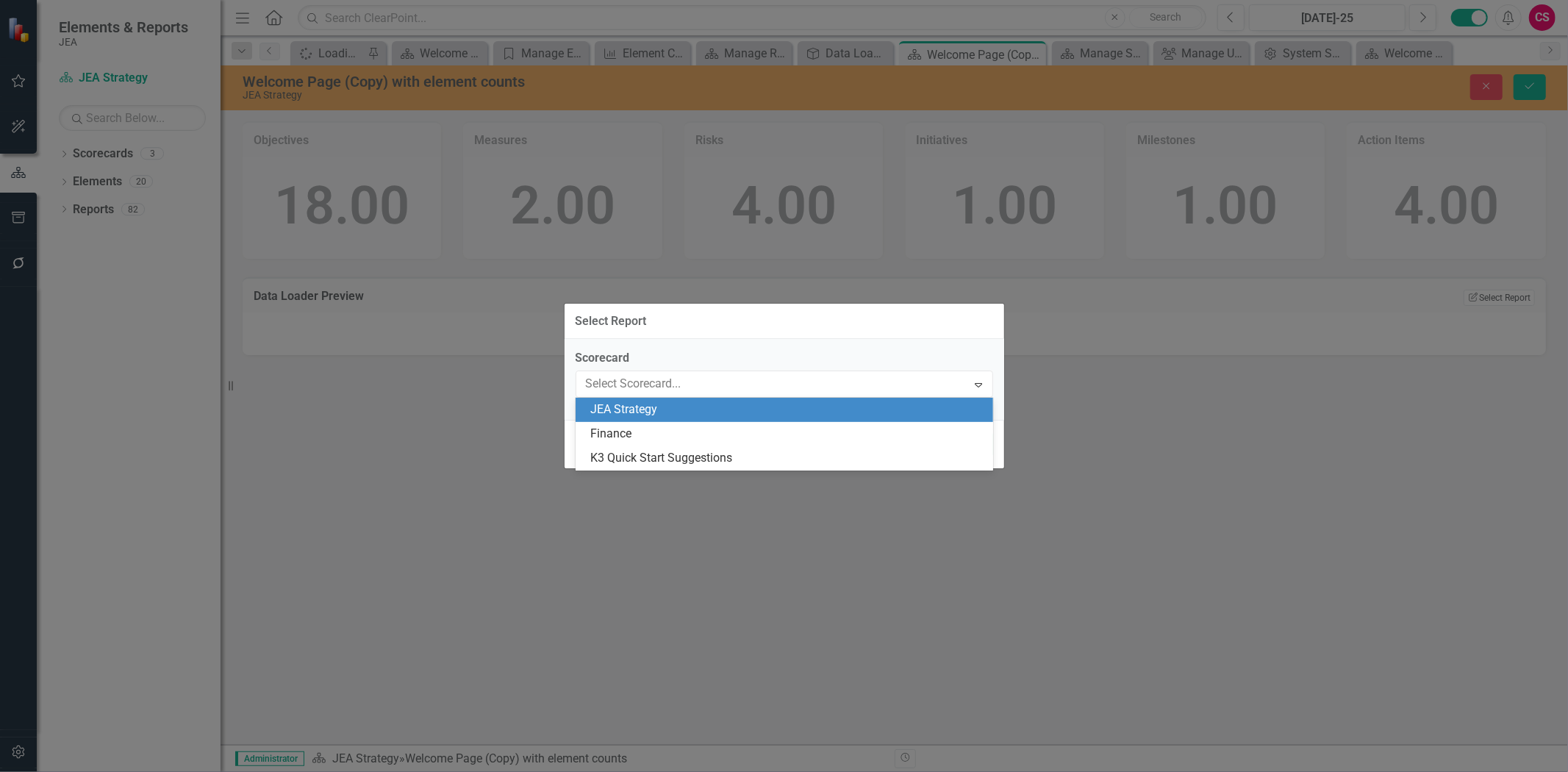
click at [711, 420] on div "JEA Strategy" at bounding box center [784, 410] width 418 height 25
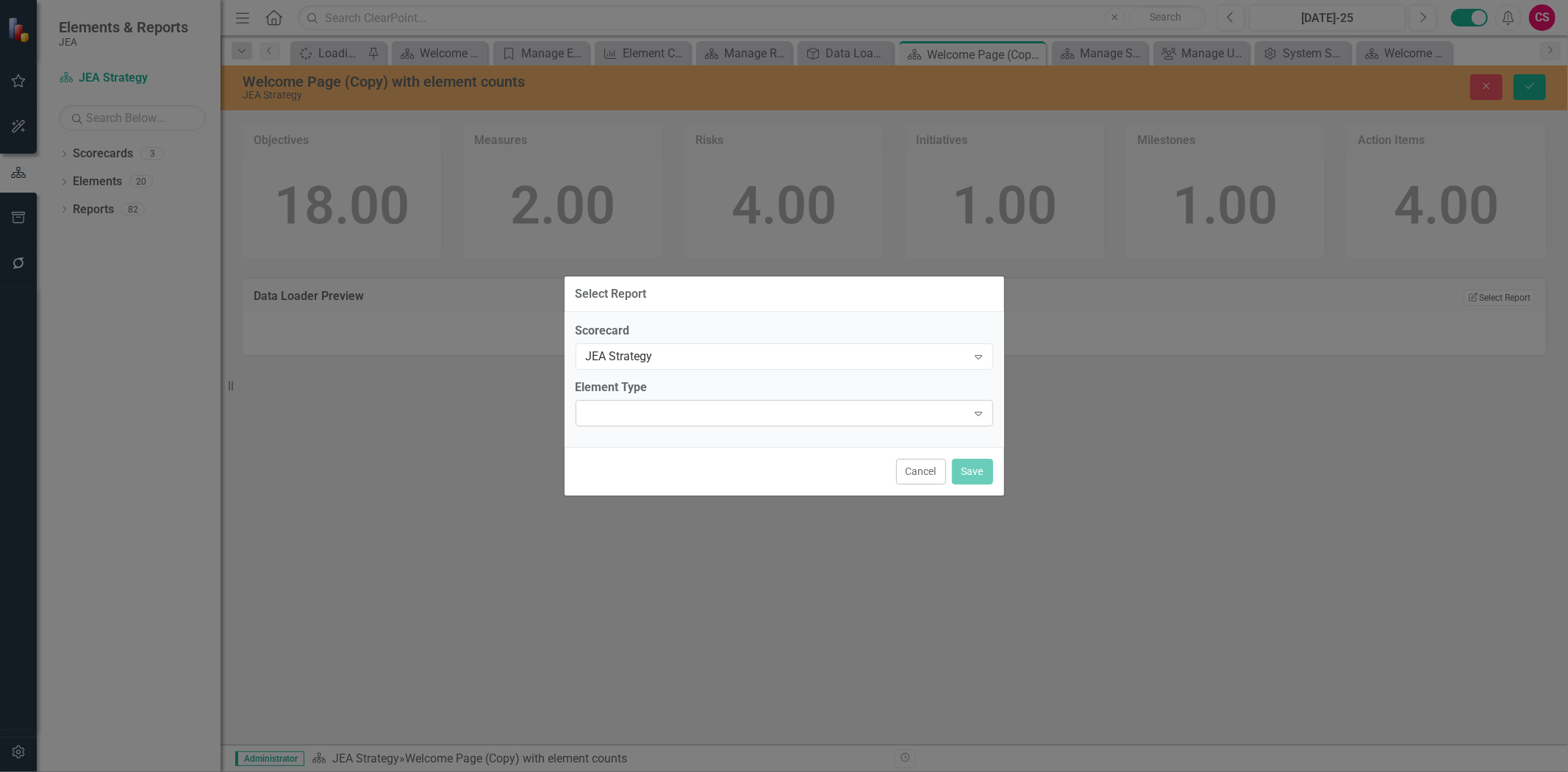
click at [699, 407] on div "Expand" at bounding box center [784, 413] width 418 height 26
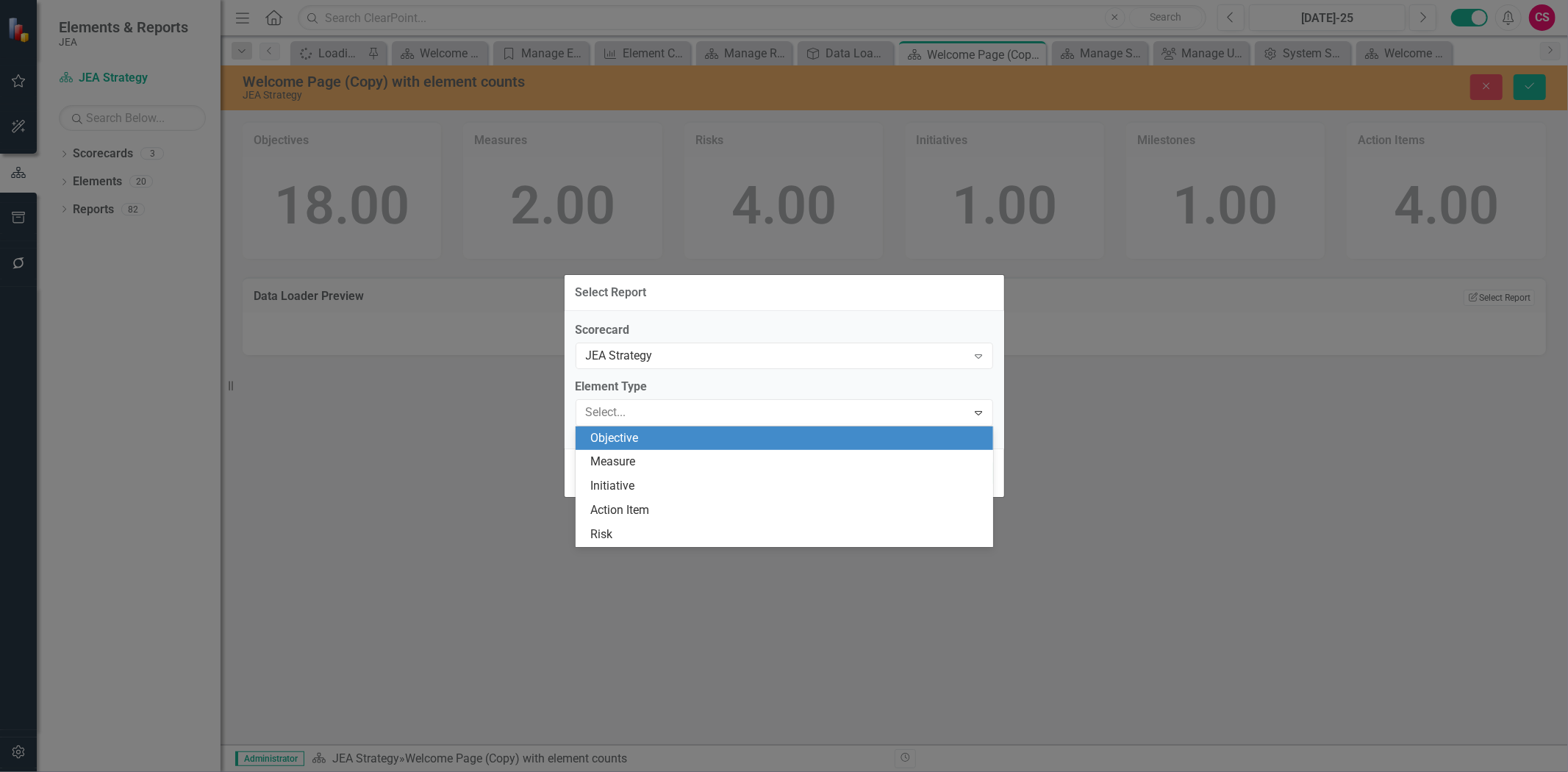
click at [669, 434] on div "Objective" at bounding box center [787, 438] width 394 height 17
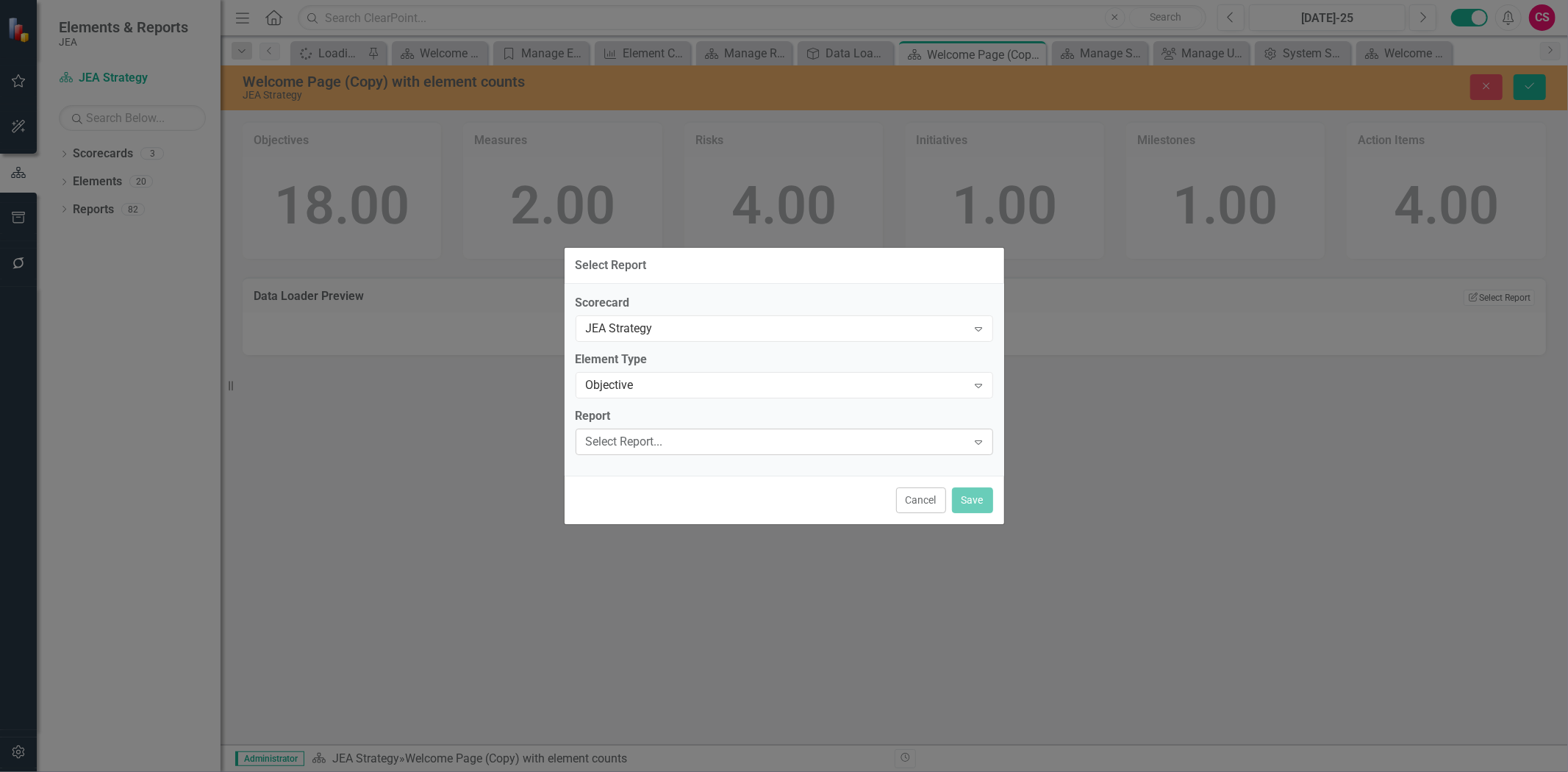
click at [663, 429] on div "Report Select Report... Expand" at bounding box center [784, 431] width 418 height 46
click at [663, 443] on div "Select Report..." at bounding box center [777, 441] width 382 height 17
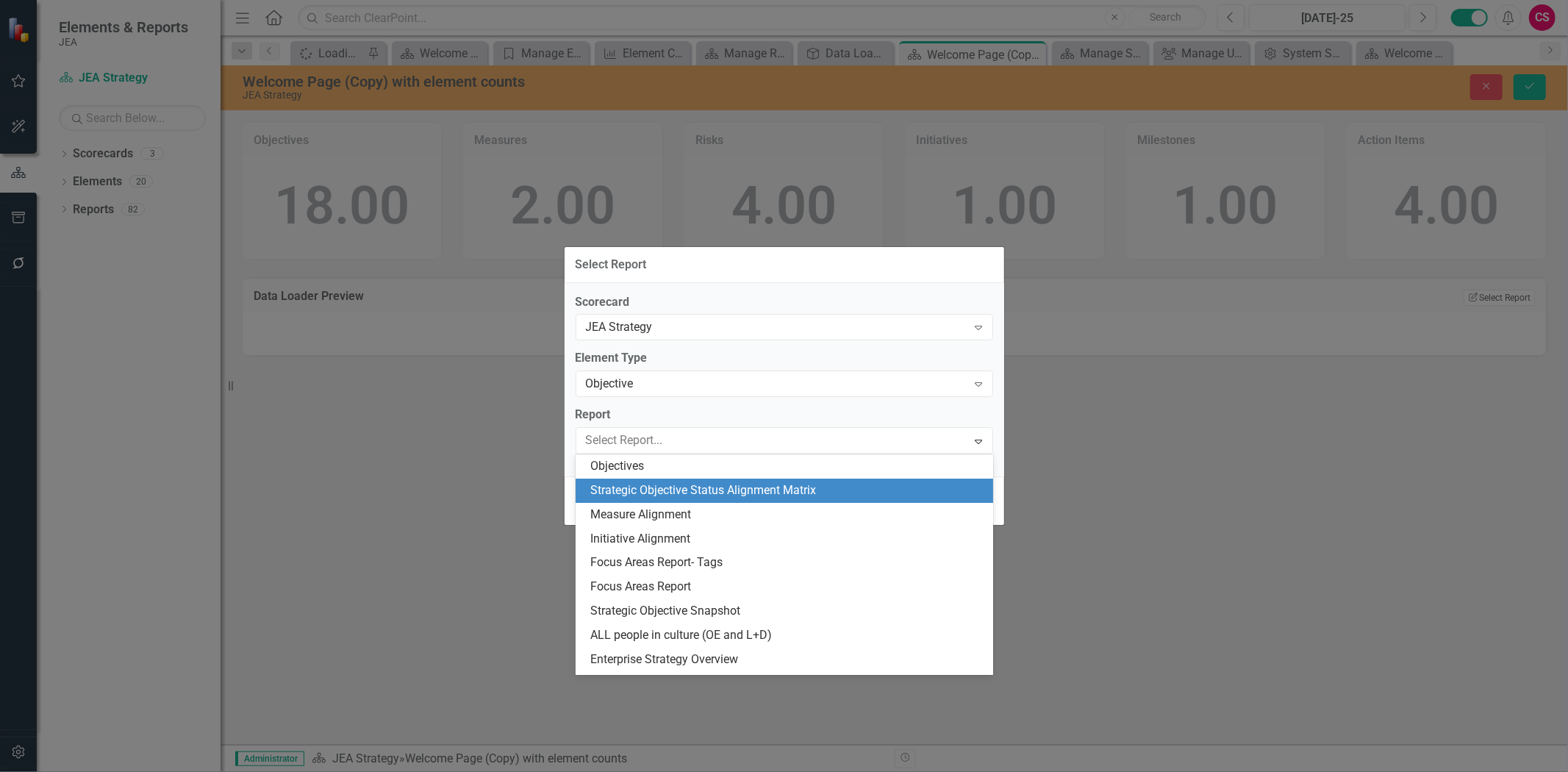
scroll to position [20, 0]
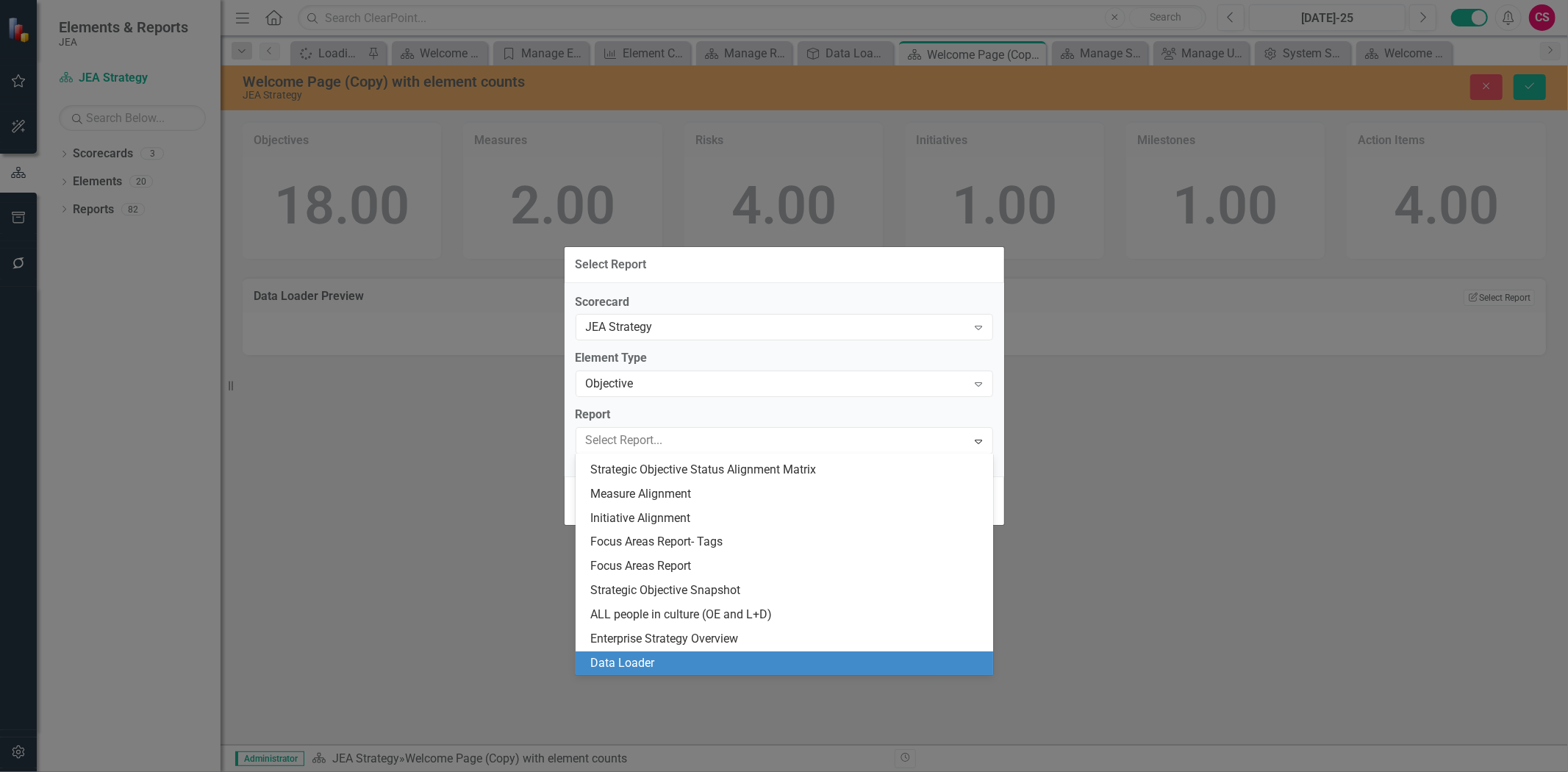
click at [647, 660] on div "Data Loader" at bounding box center [787, 663] width 394 height 17
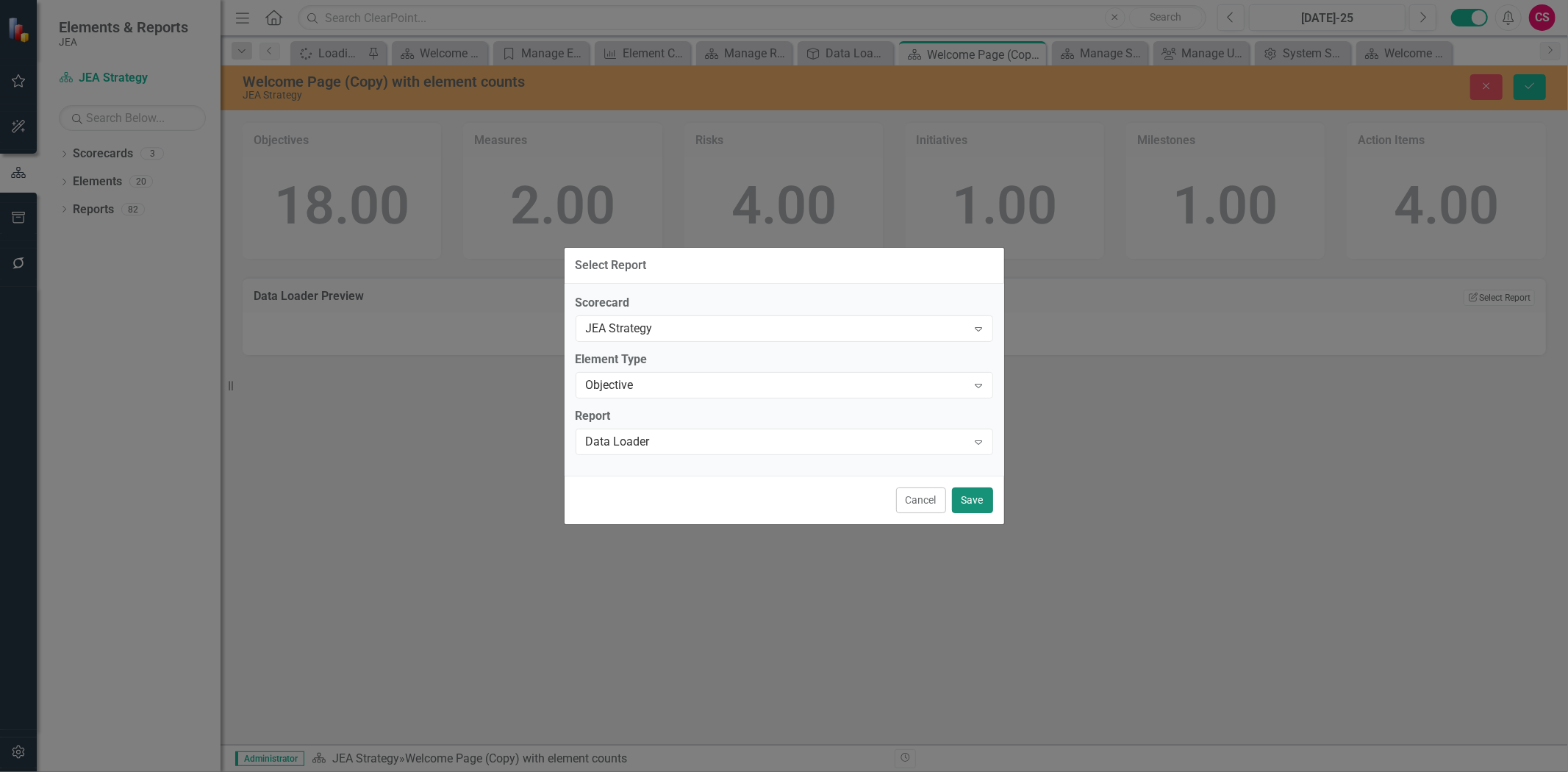
click at [956, 504] on button "Save" at bounding box center [972, 499] width 41 height 25
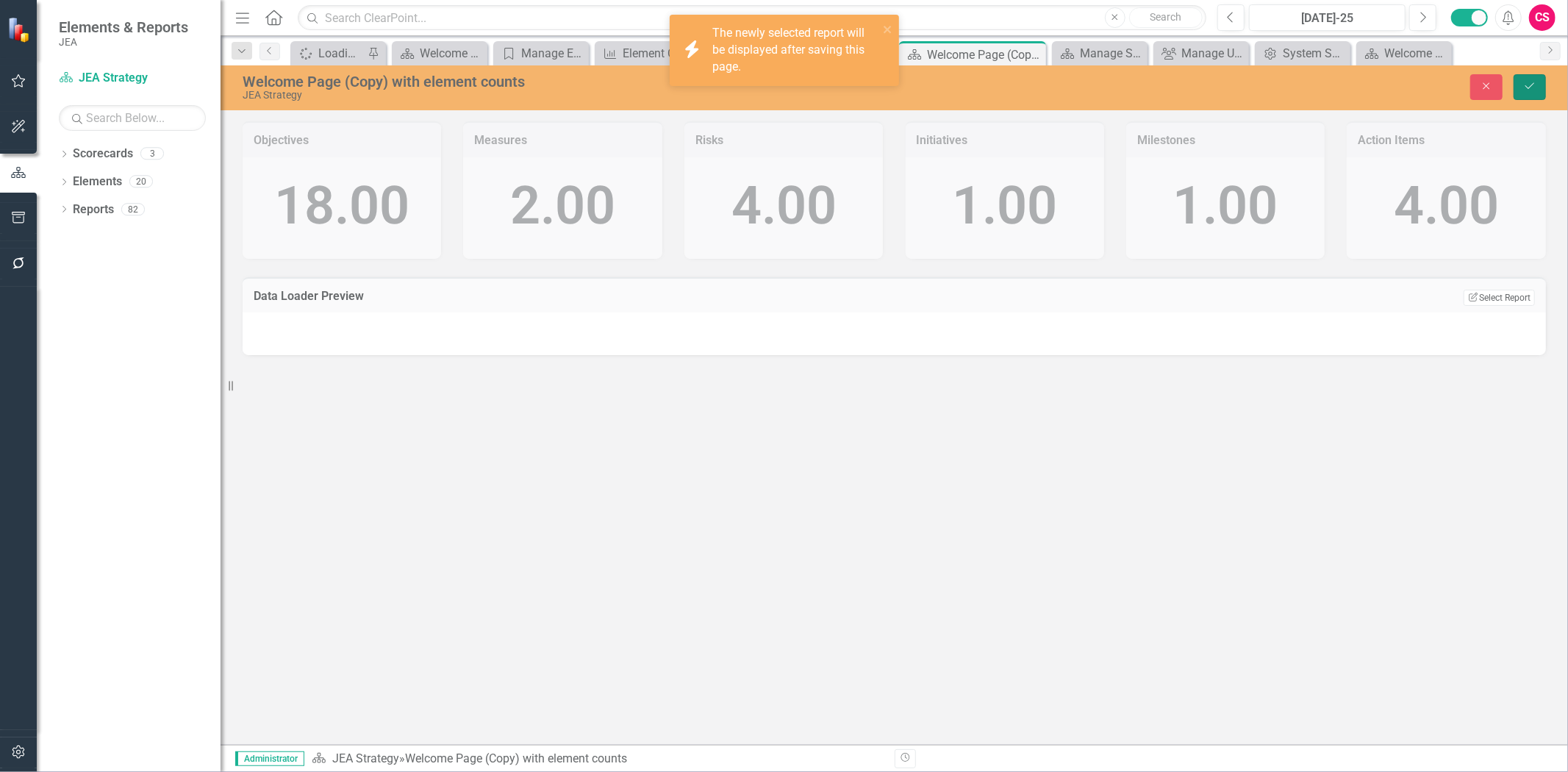
click at [1523, 86] on icon "Save" at bounding box center [1529, 86] width 13 height 11
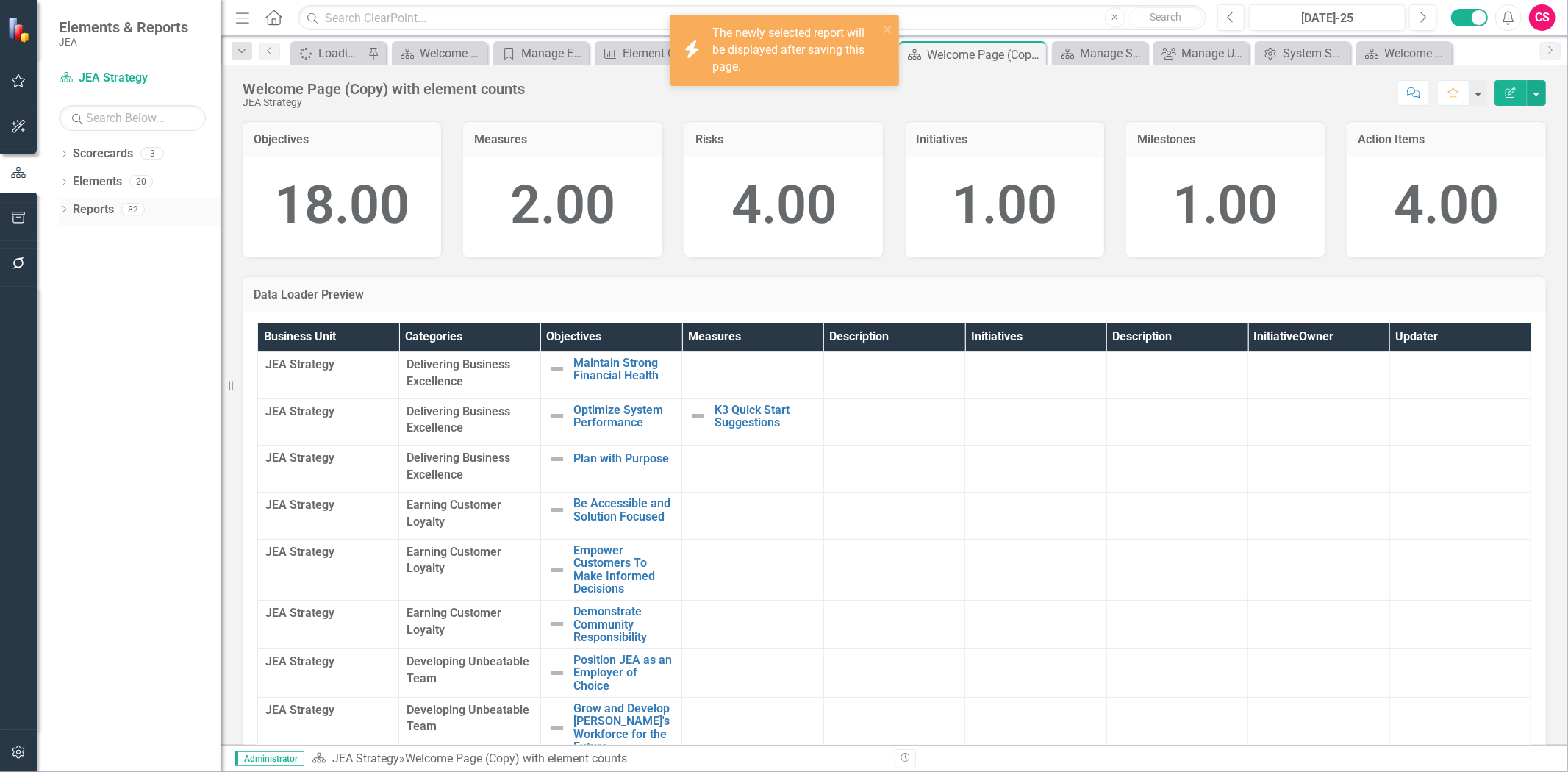
click at [91, 208] on link "Reports" at bounding box center [93, 209] width 41 height 17
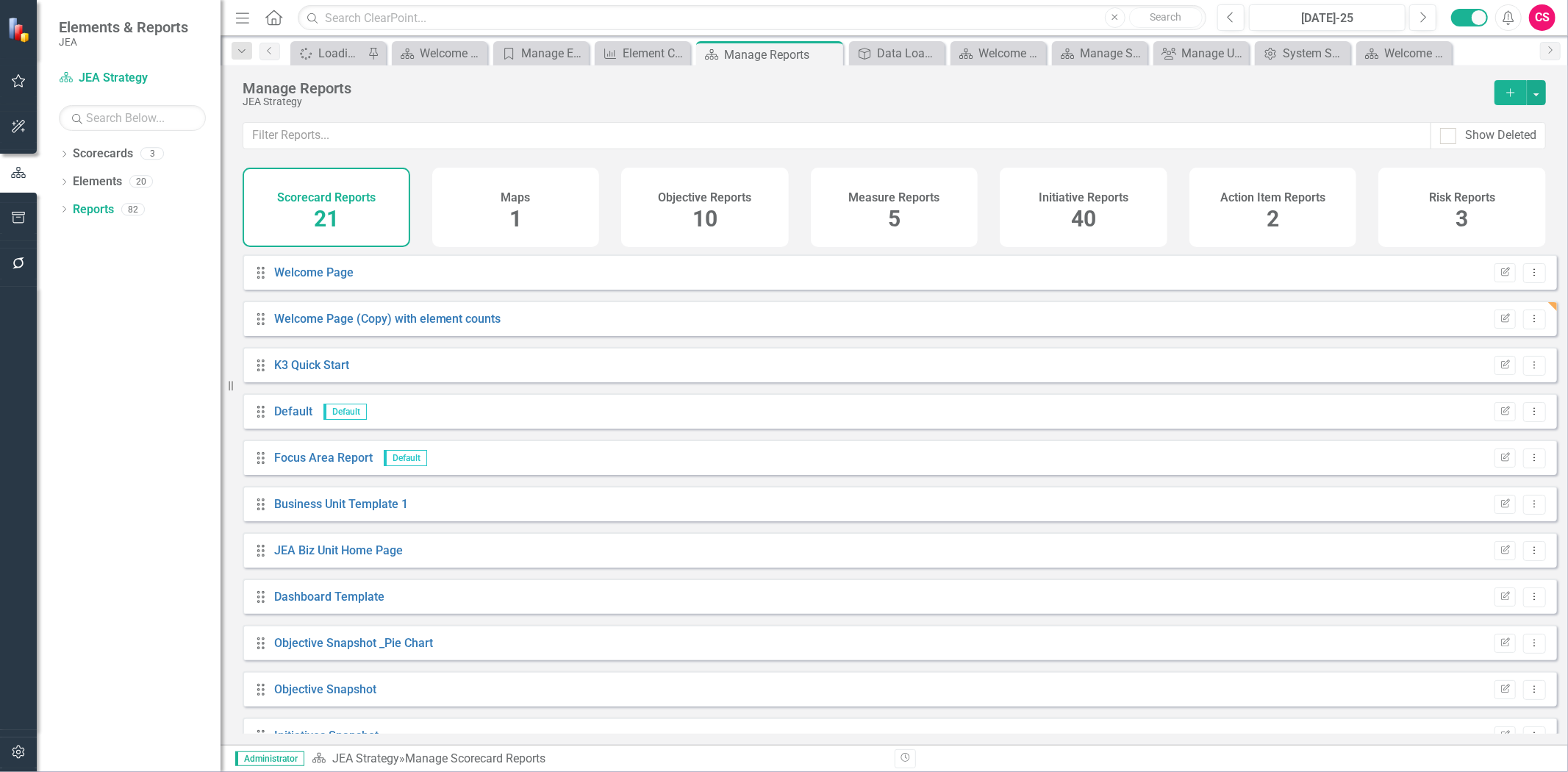
click at [760, 215] on div "Objective Reports 10" at bounding box center [704, 208] width 168 height 79
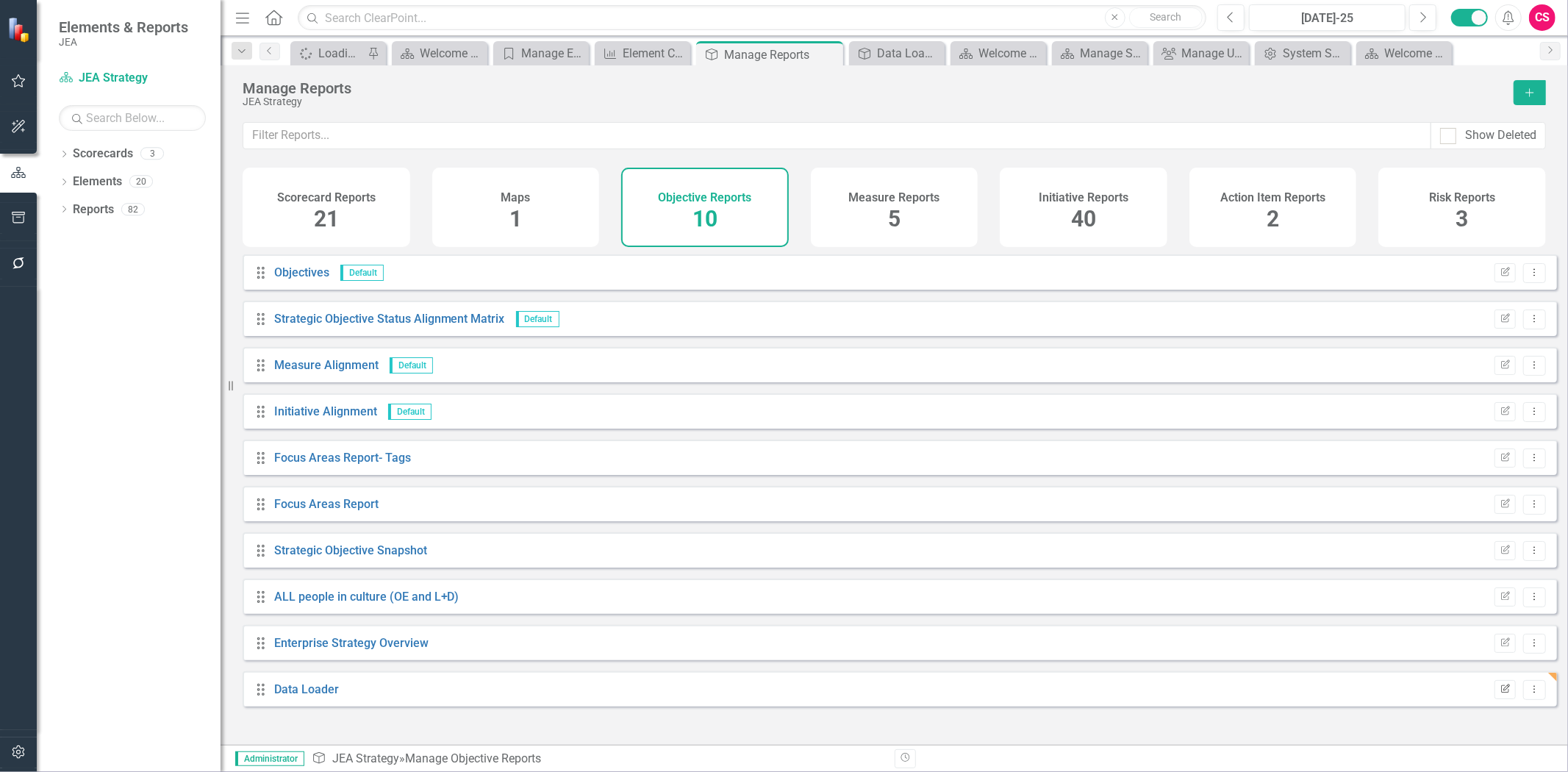
click at [1499, 694] on icon "Edit Report" at bounding box center [1505, 689] width 11 height 9
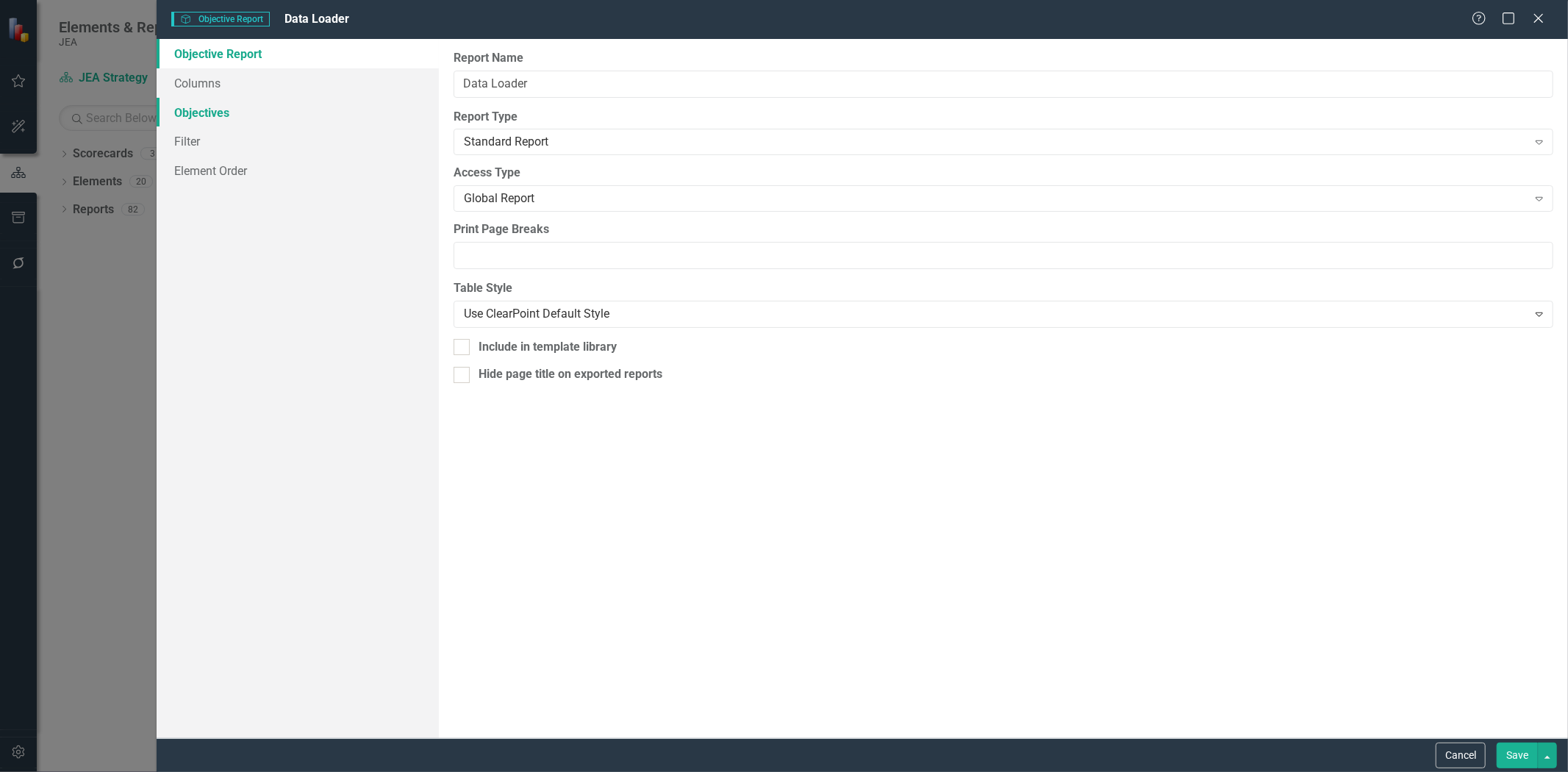
click at [217, 113] on link "Objectives" at bounding box center [297, 112] width 282 height 29
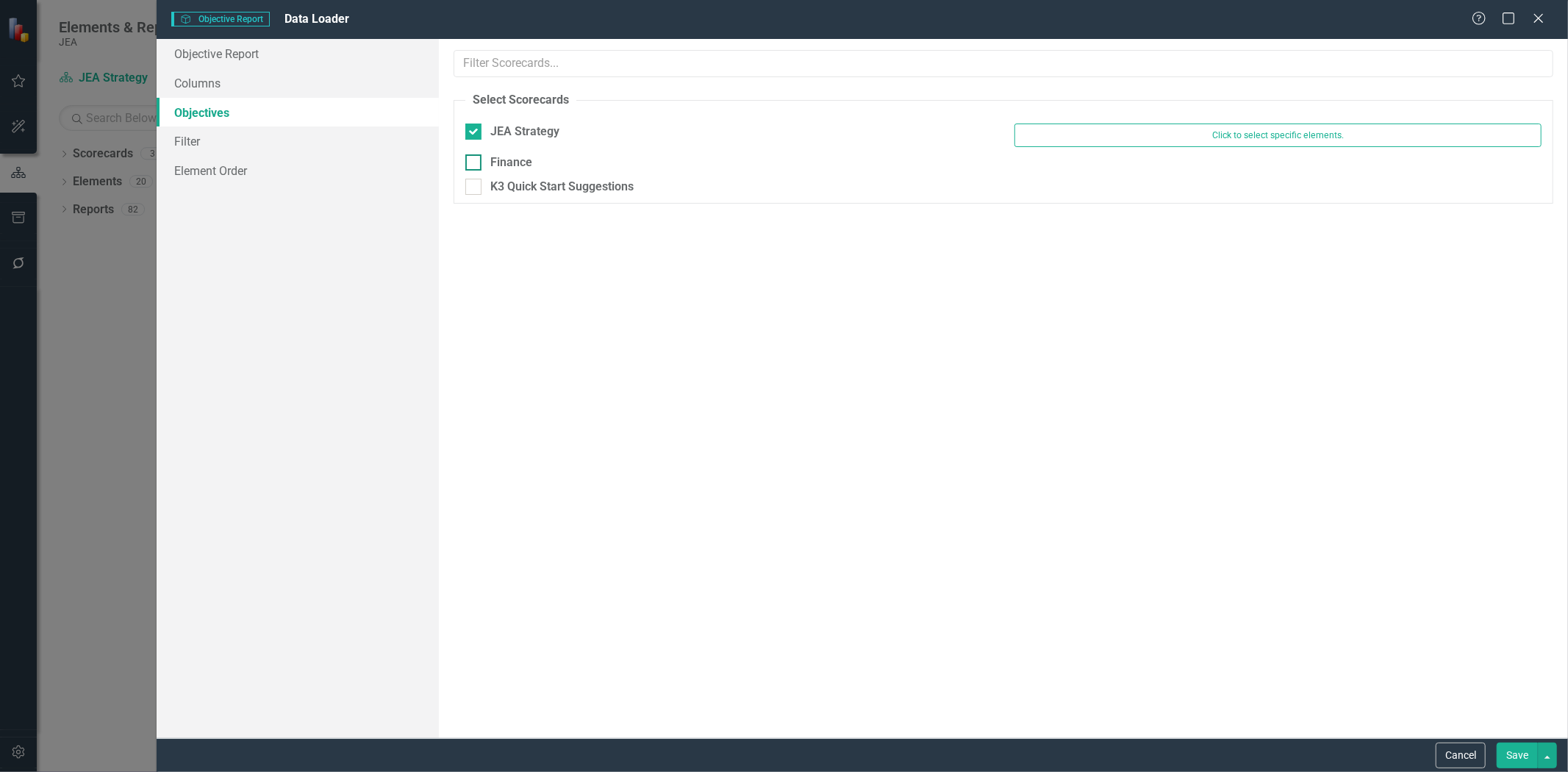
click at [520, 157] on div "Finance" at bounding box center [512, 163] width 42 height 17
click at [513, 164] on div "Finance" at bounding box center [512, 163] width 42 height 17
click at [475, 164] on input "Finance" at bounding box center [470, 159] width 10 height 10
checkbox input "false"
click at [523, 186] on div "K3 Quick Start Suggestions" at bounding box center [562, 186] width 143 height 17
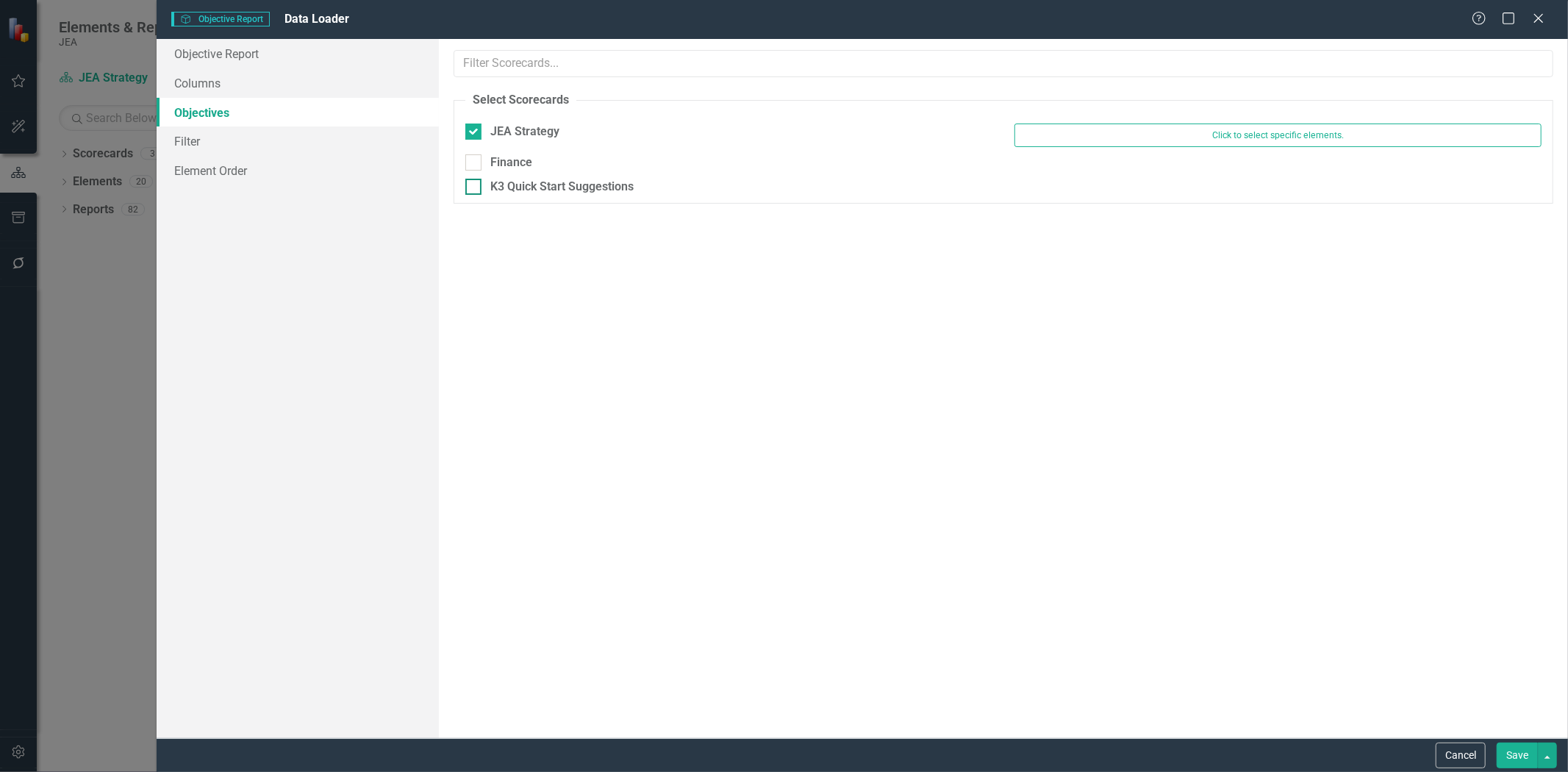
click at [475, 186] on input "K3 Quick Start Suggestions" at bounding box center [470, 183] width 10 height 10
checkbox input "false"
click at [504, 164] on div "Finance" at bounding box center [512, 163] width 42 height 17
click at [475, 164] on input "Finance" at bounding box center [470, 159] width 10 height 10
click at [469, 159] on input "Finance" at bounding box center [470, 159] width 10 height 10
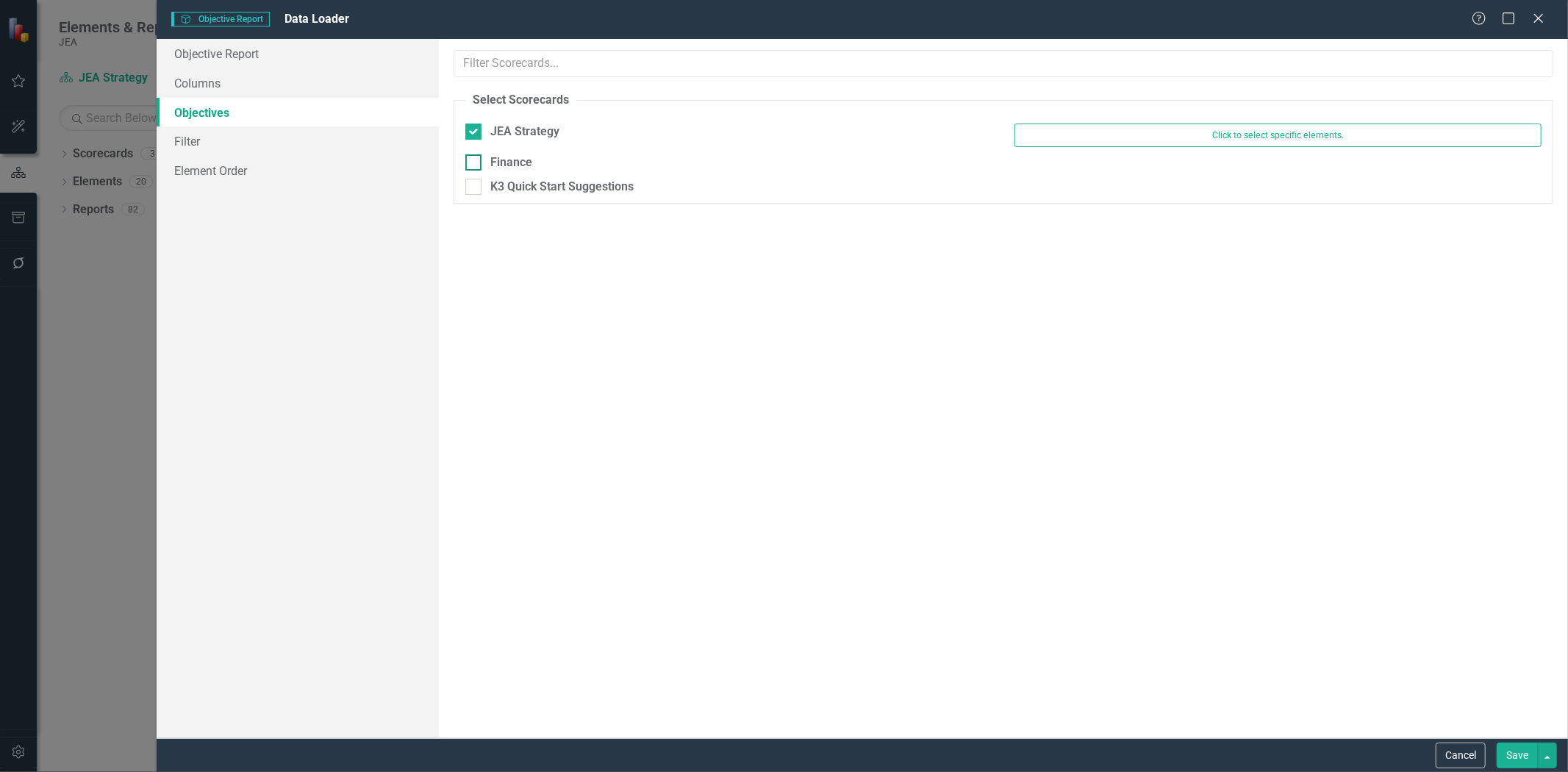
checkbox input "false"
click at [470, 191] on div at bounding box center [473, 186] width 16 height 16
click at [470, 188] on input "K3 Quick Start Suggestions" at bounding box center [470, 183] width 10 height 10
checkbox input "false"
click at [476, 164] on div at bounding box center [473, 163] width 16 height 16
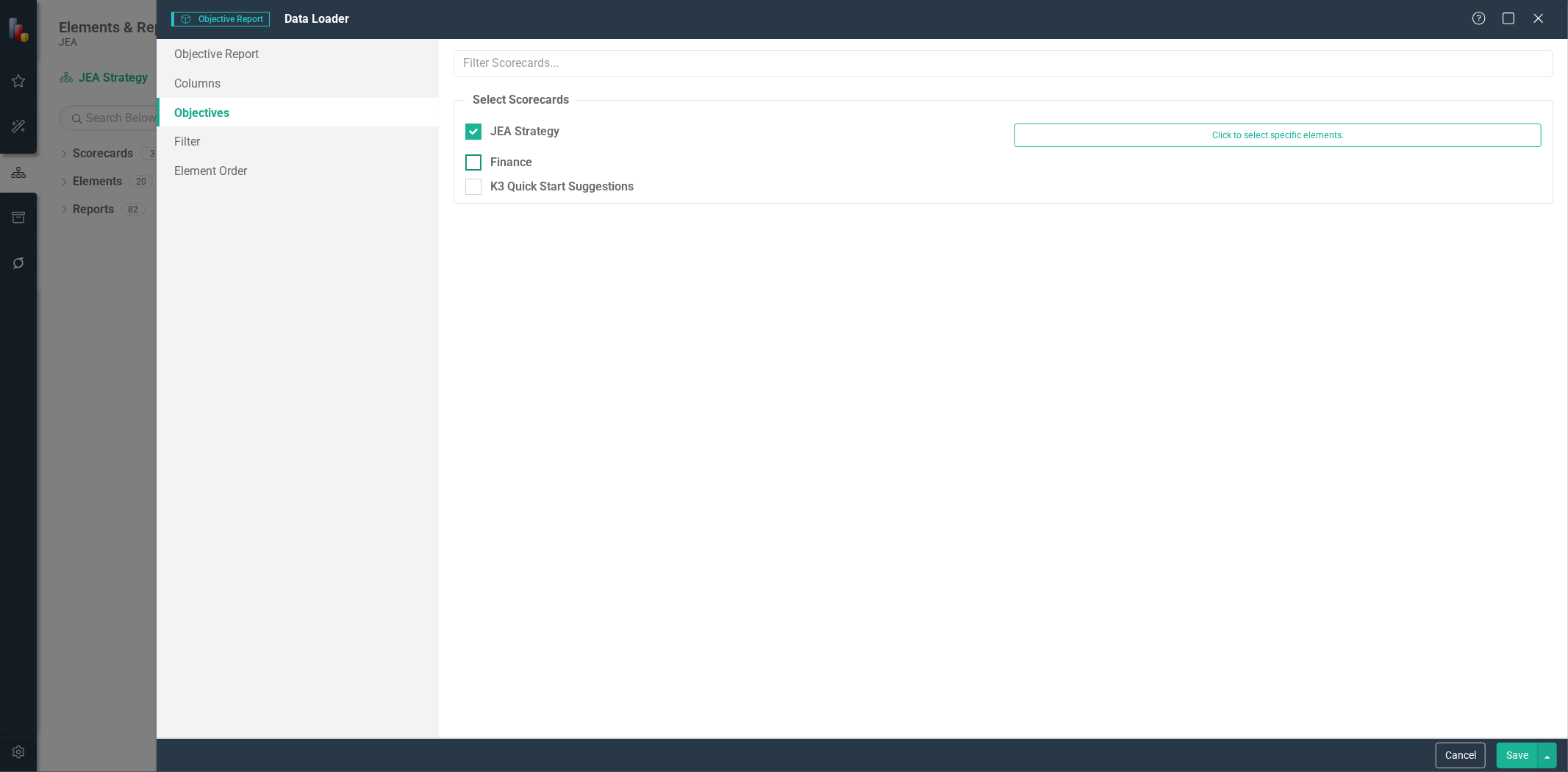
click at [475, 164] on input "Finance" at bounding box center [470, 159] width 10 height 10
checkbox input "false"
drag, startPoint x: 1434, startPoint y: 746, endPoint x: 1446, endPoint y: 750, distance: 12.6
click at [1442, 750] on button "Cancel" at bounding box center [1460, 754] width 50 height 25
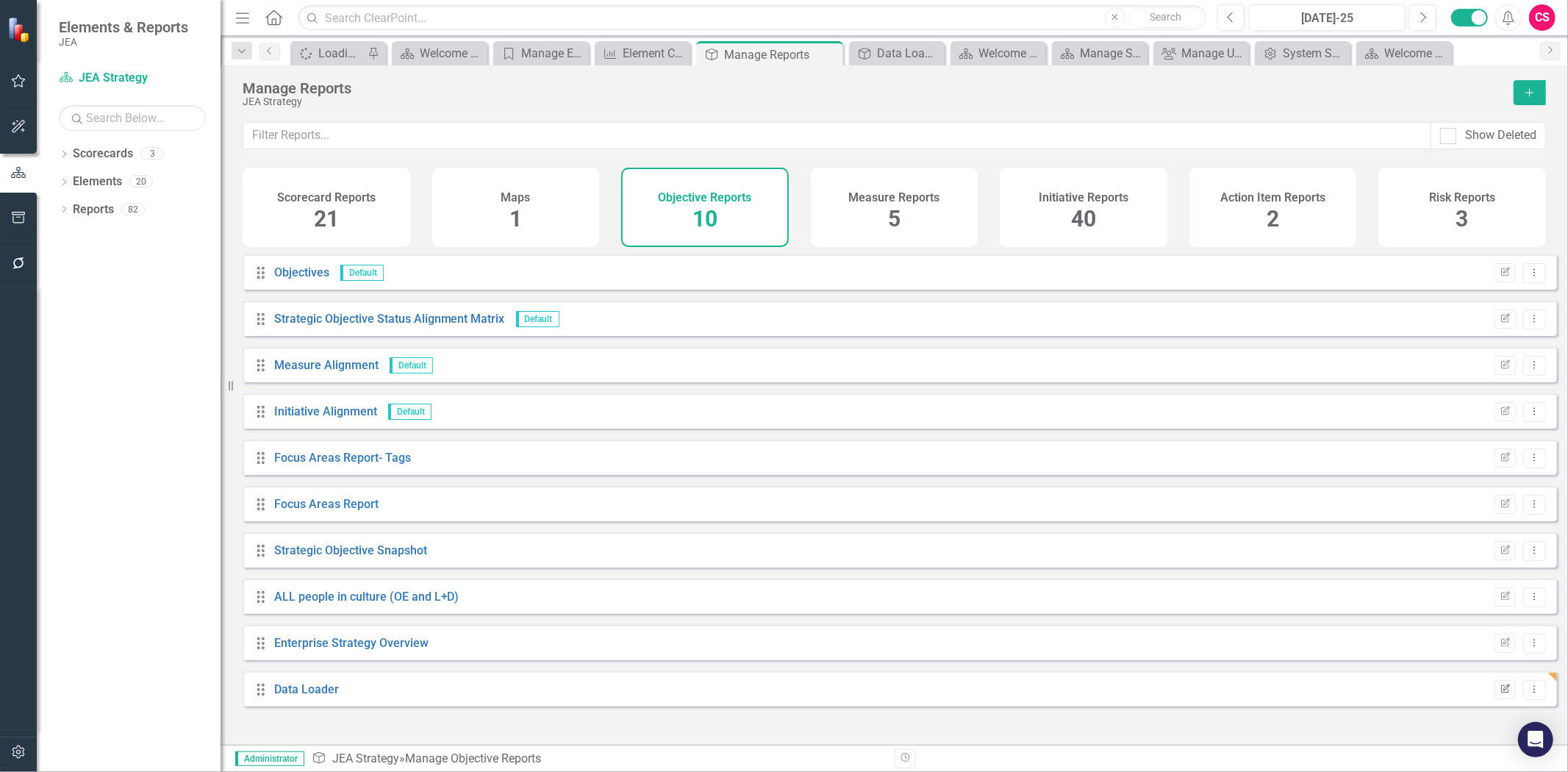
click at [1494, 699] on button "Edit Report" at bounding box center [1505, 689] width 21 height 19
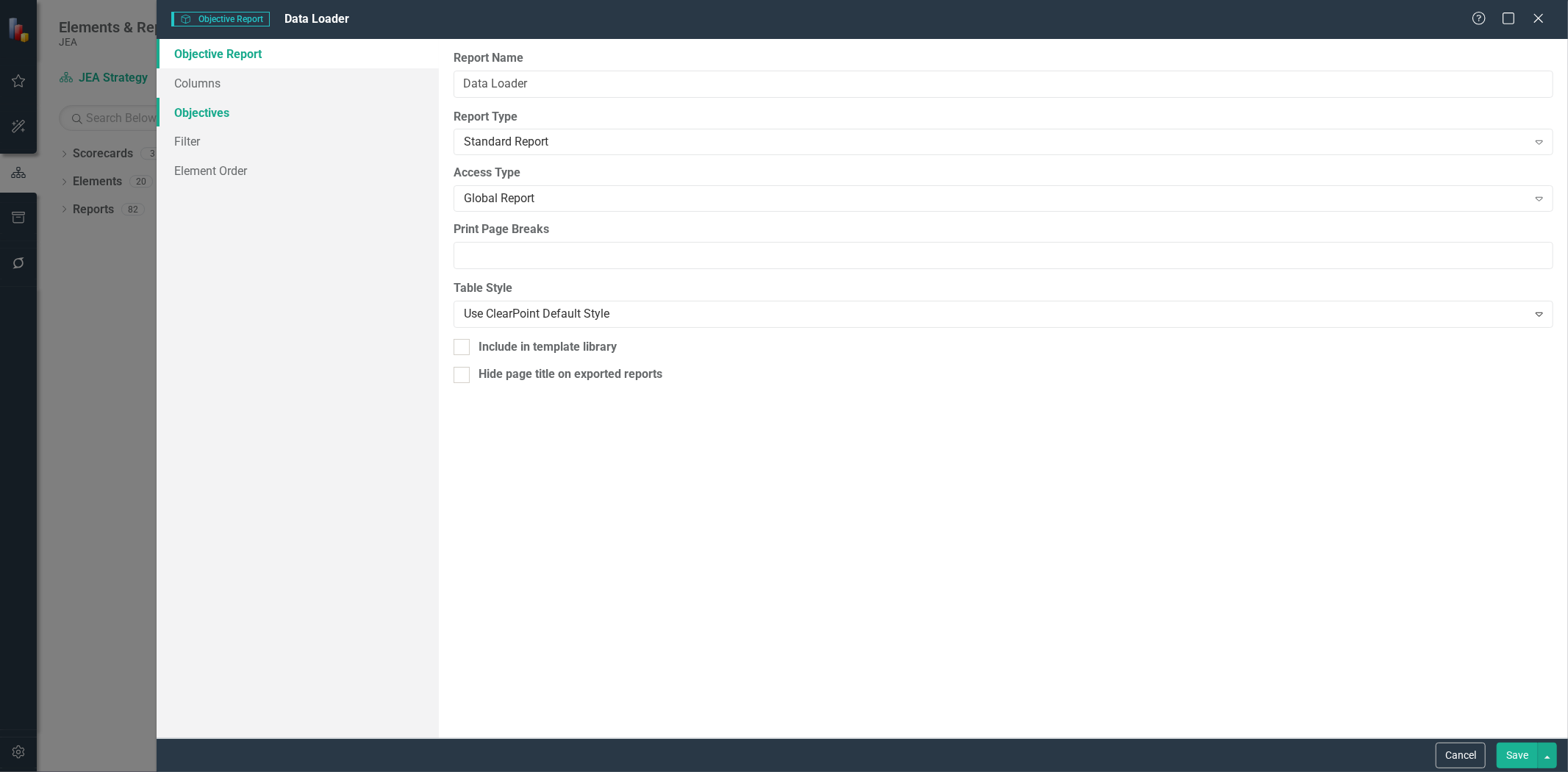
click at [282, 109] on link "Objectives" at bounding box center [297, 112] width 282 height 29
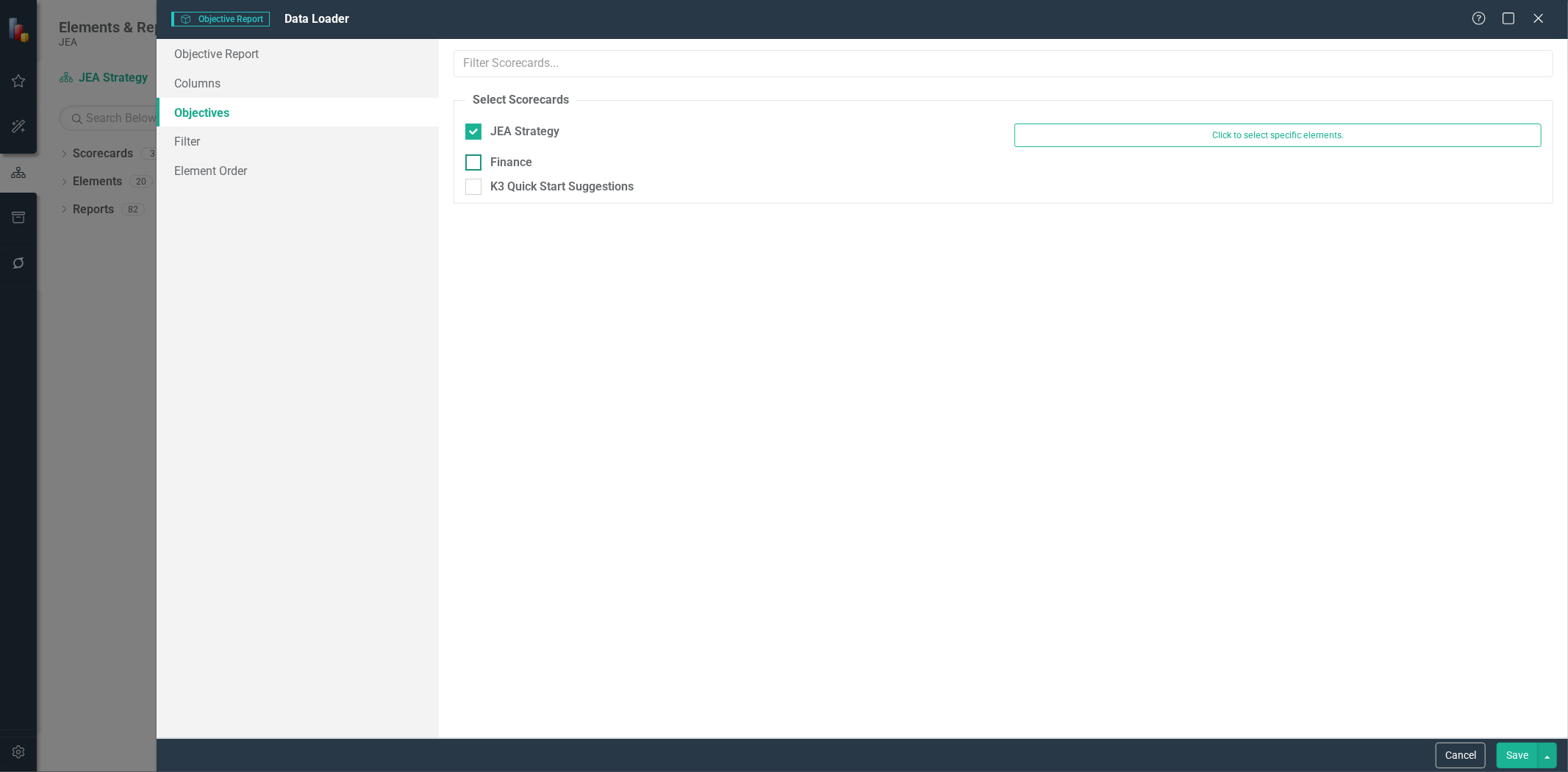
click at [479, 166] on div at bounding box center [473, 163] width 16 height 16
click at [475, 164] on input "Finance" at bounding box center [470, 159] width 10 height 10
checkbox input "false"
click at [481, 185] on div "K3 Quick Start Suggestions" at bounding box center [728, 186] width 527 height 17
click at [475, 185] on input "K3 Quick Start Suggestions" at bounding box center [470, 183] width 10 height 10
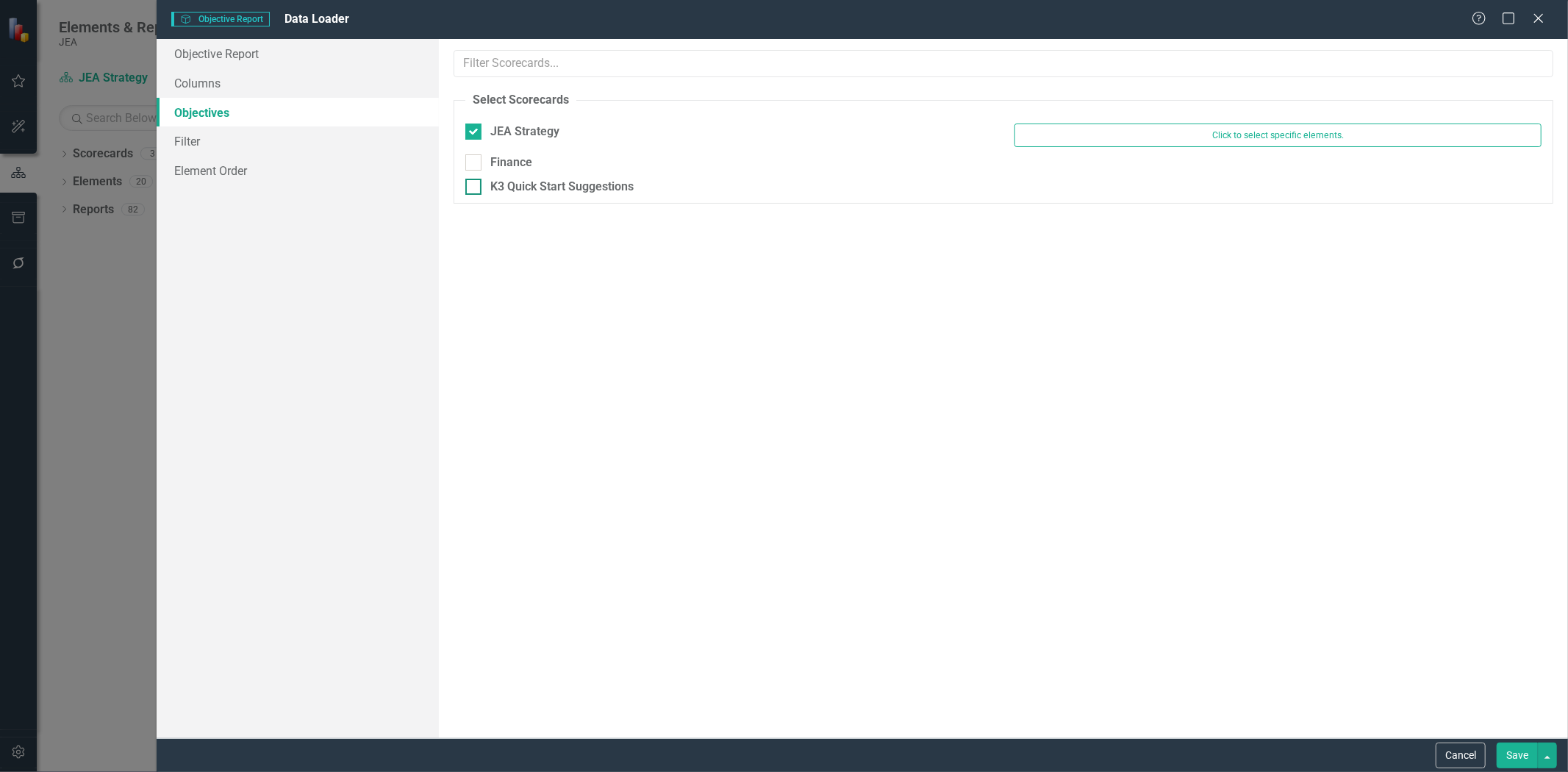
checkbox input "false"
click at [1457, 759] on button "Cancel" at bounding box center [1460, 754] width 50 height 25
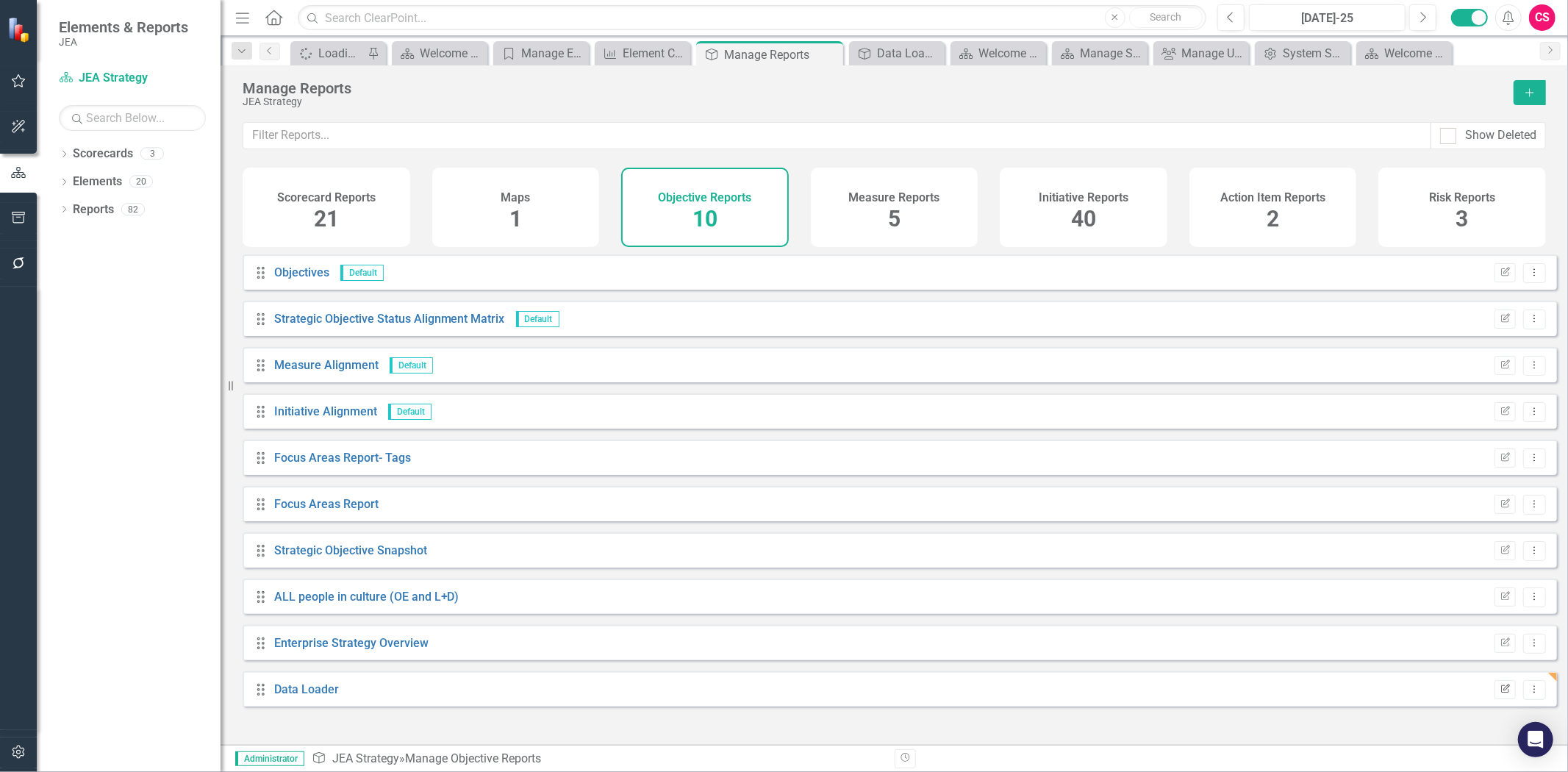
click at [1494, 693] on button "Edit Report" at bounding box center [1505, 689] width 21 height 19
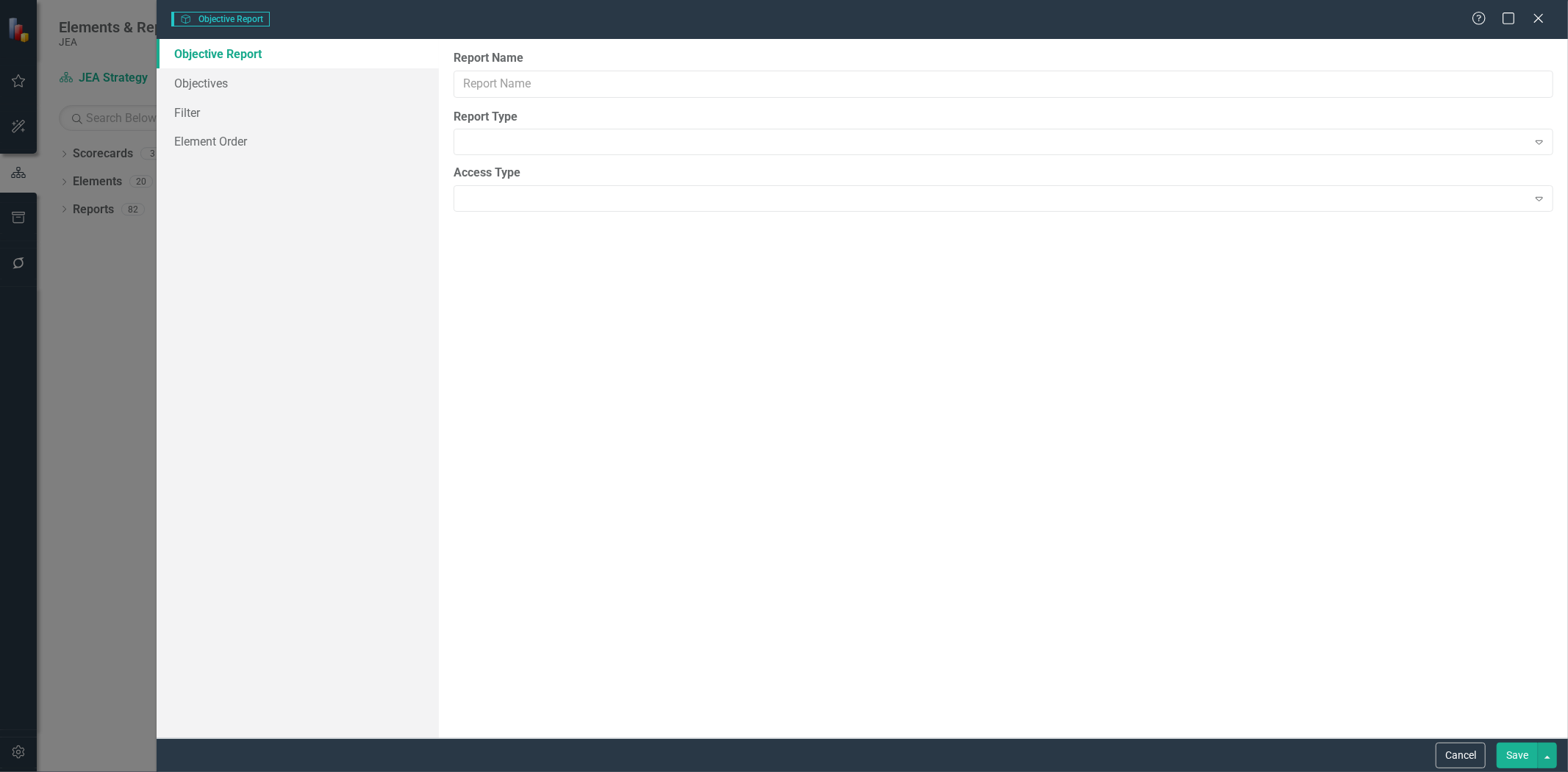
type input "Data Loader"
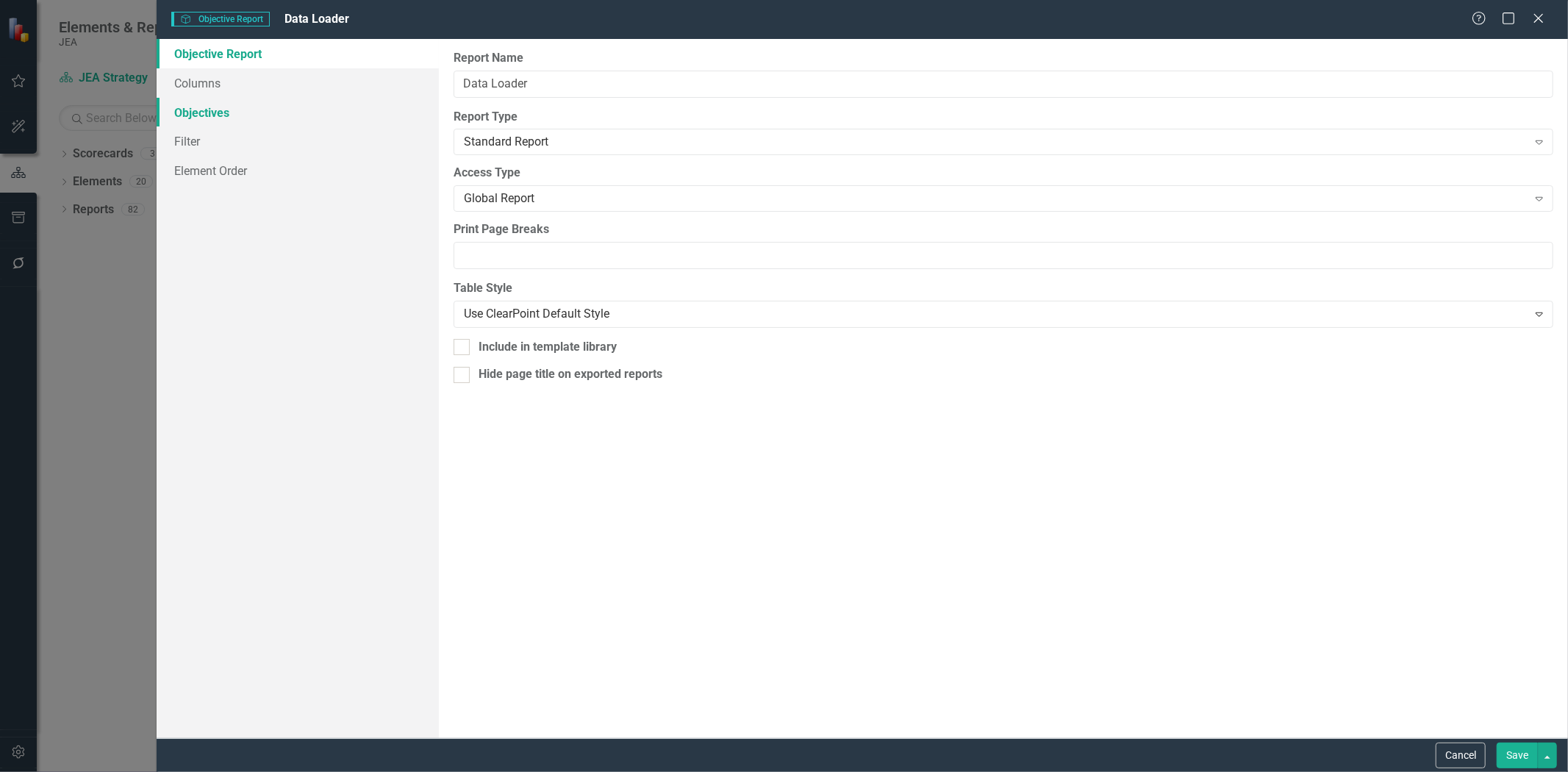
click at [208, 110] on link "Objectives" at bounding box center [297, 112] width 282 height 29
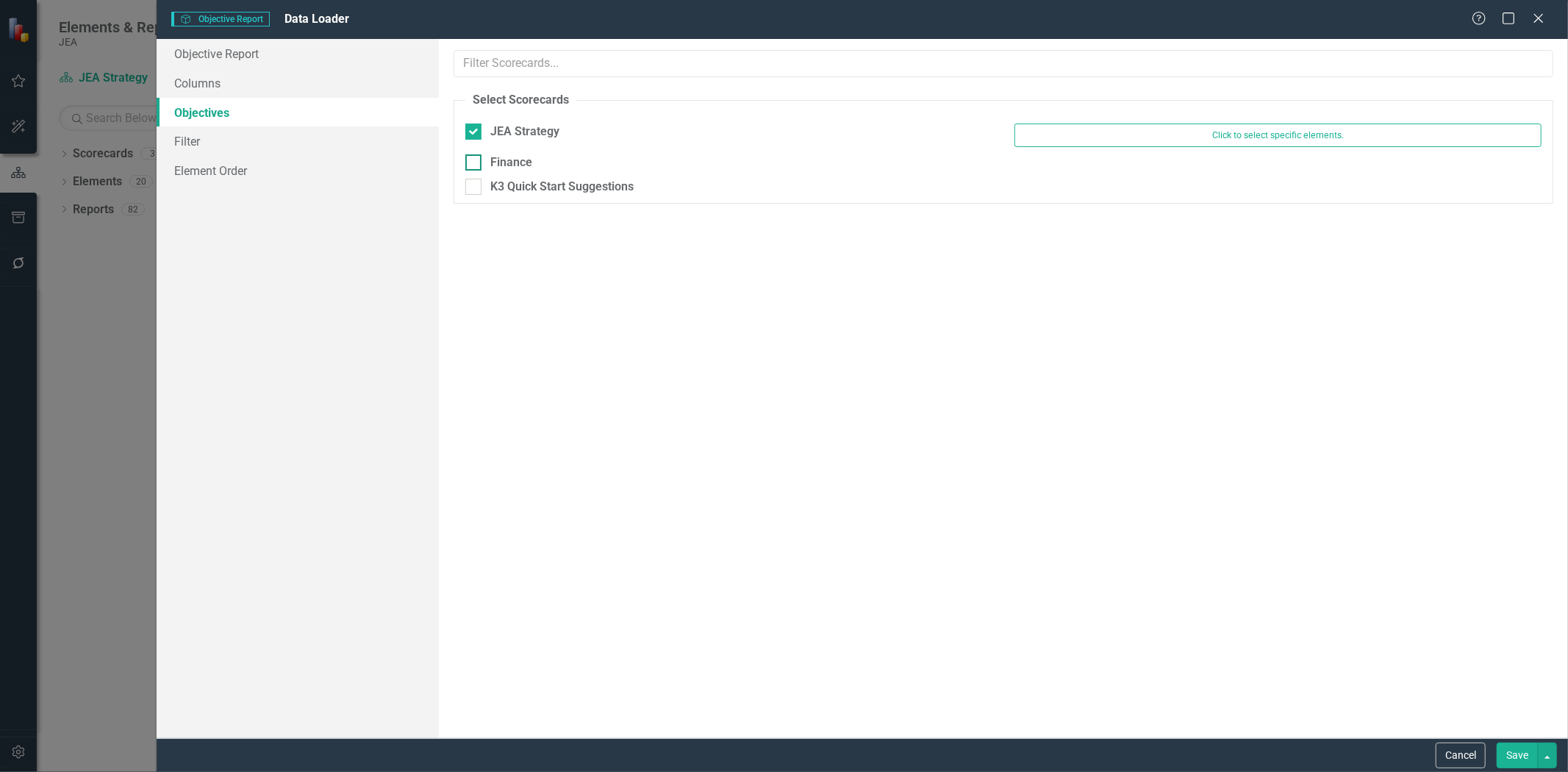
click at [475, 159] on div at bounding box center [473, 163] width 16 height 16
click at [475, 159] on input "Finance" at bounding box center [470, 159] width 10 height 10
checkbox input "true"
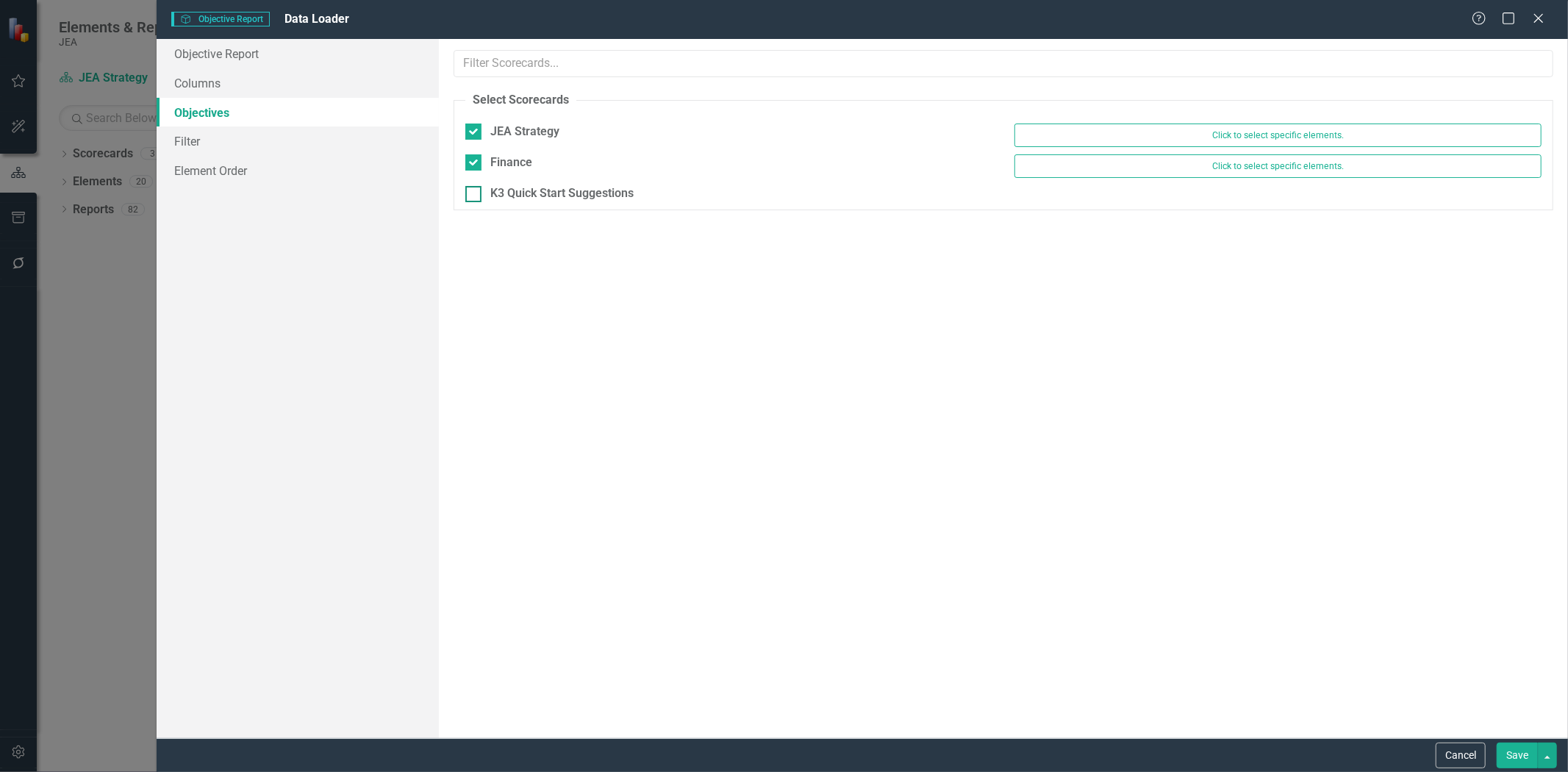
click at [472, 188] on input "K3 Quick Start Suggestions" at bounding box center [470, 190] width 10 height 10
checkbox input "true"
click at [1525, 755] on button "Save" at bounding box center [1517, 754] width 41 height 25
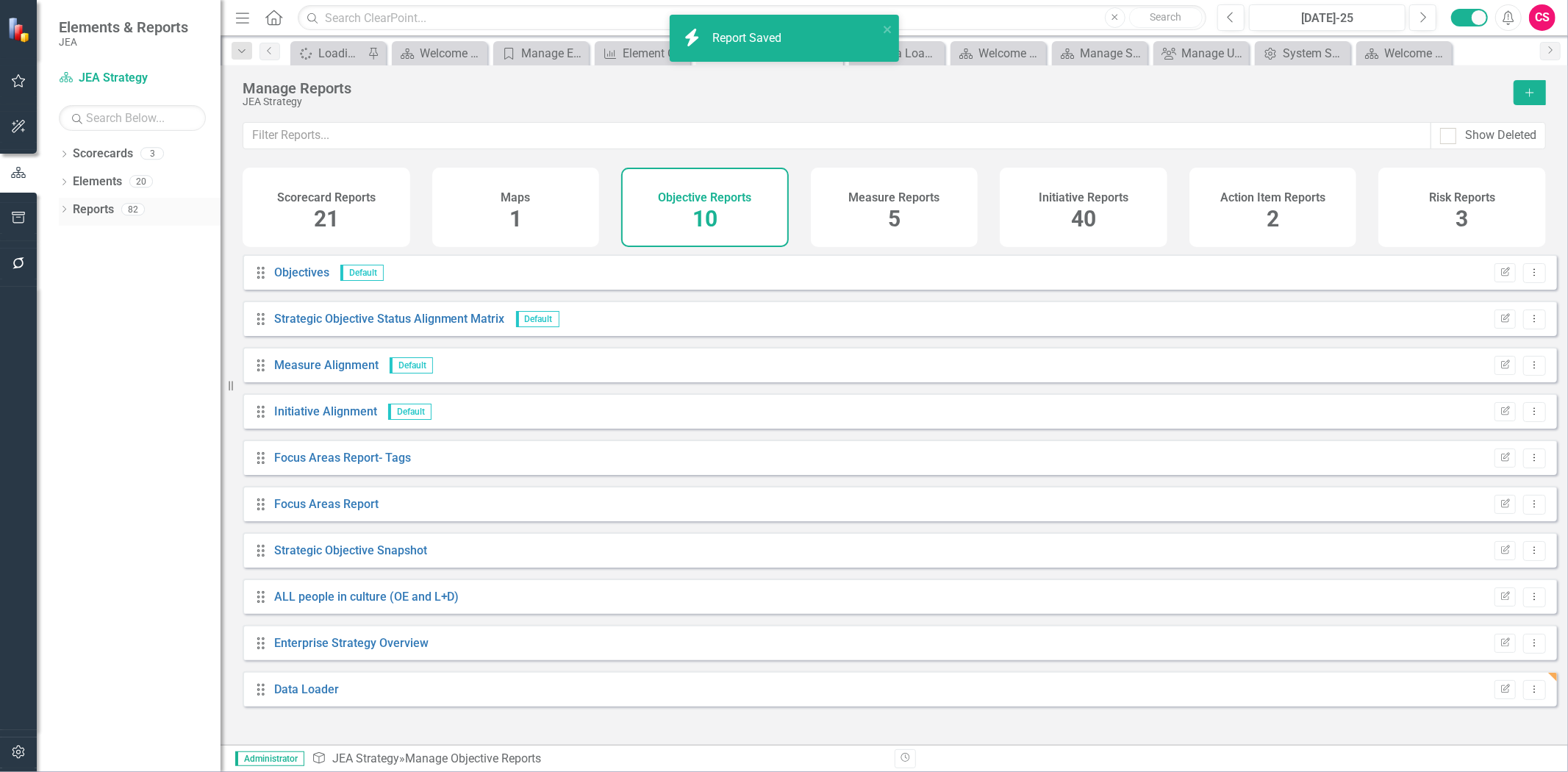
click at [115, 208] on div "Reports 82" at bounding box center [147, 212] width 148 height 28
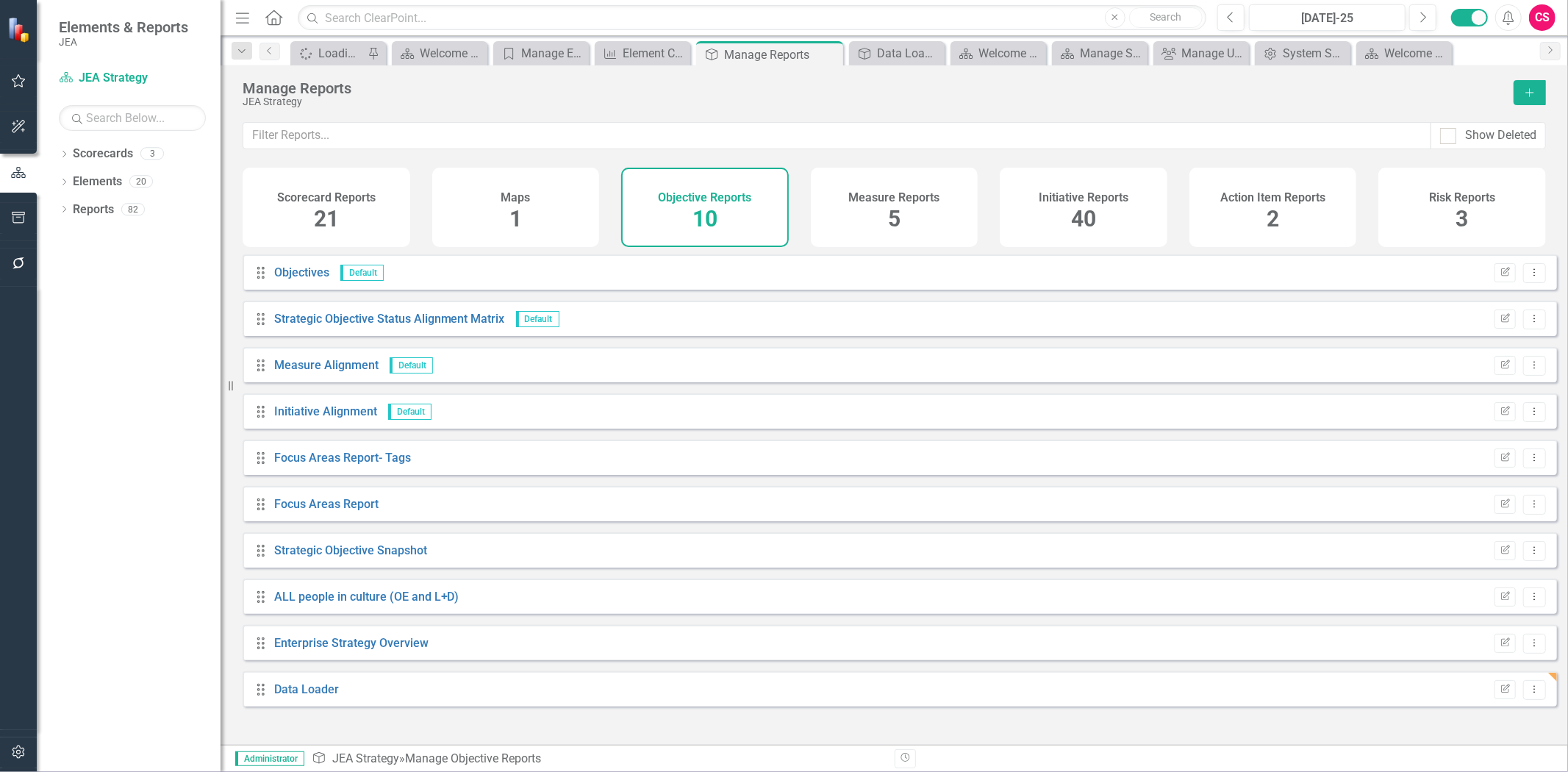
click at [353, 208] on div "Scorecard Reports 21" at bounding box center [326, 208] width 168 height 79
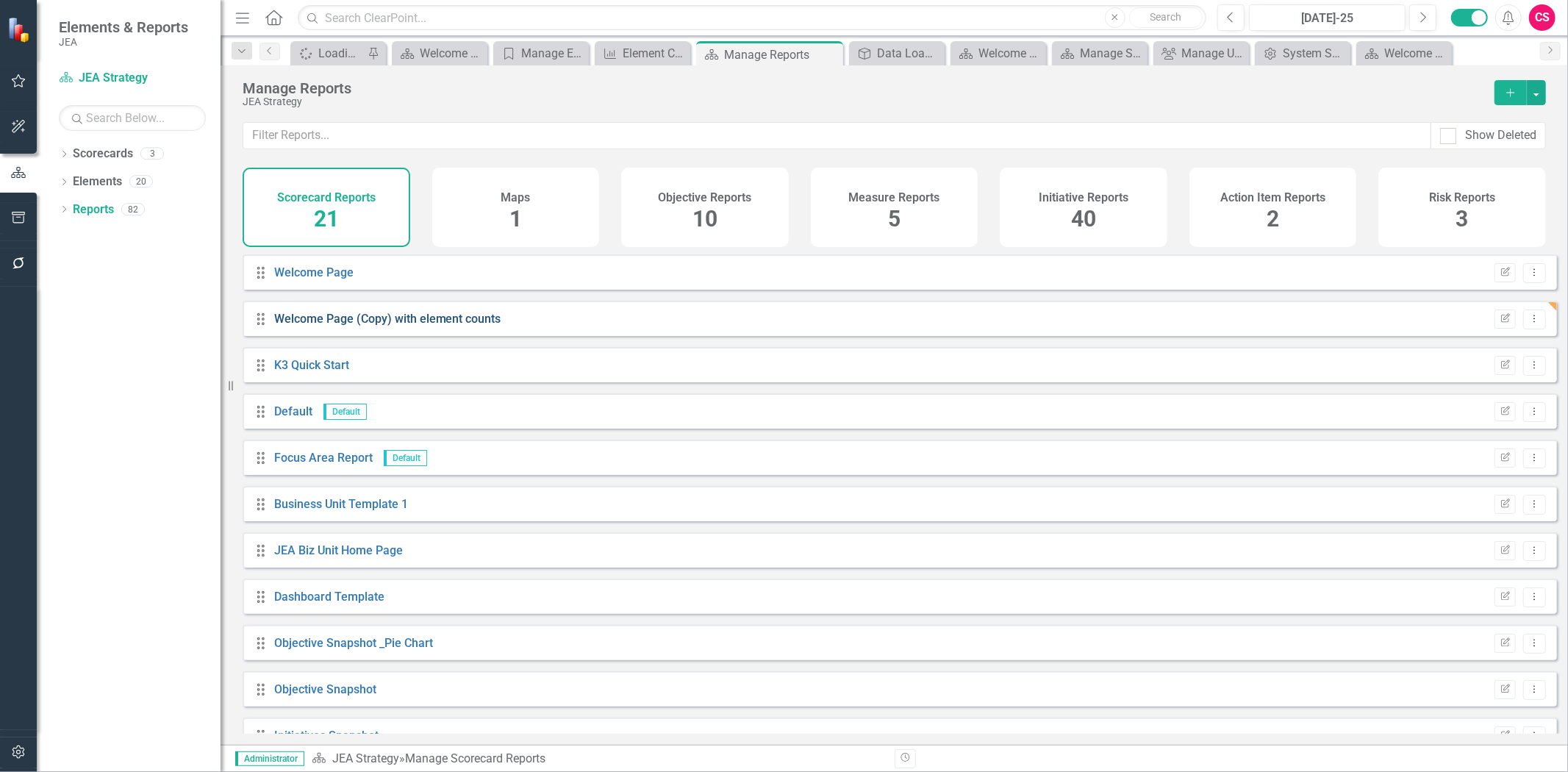
click at [335, 325] on link "Welcome Page (Copy) with element counts" at bounding box center [388, 318] width 227 height 14
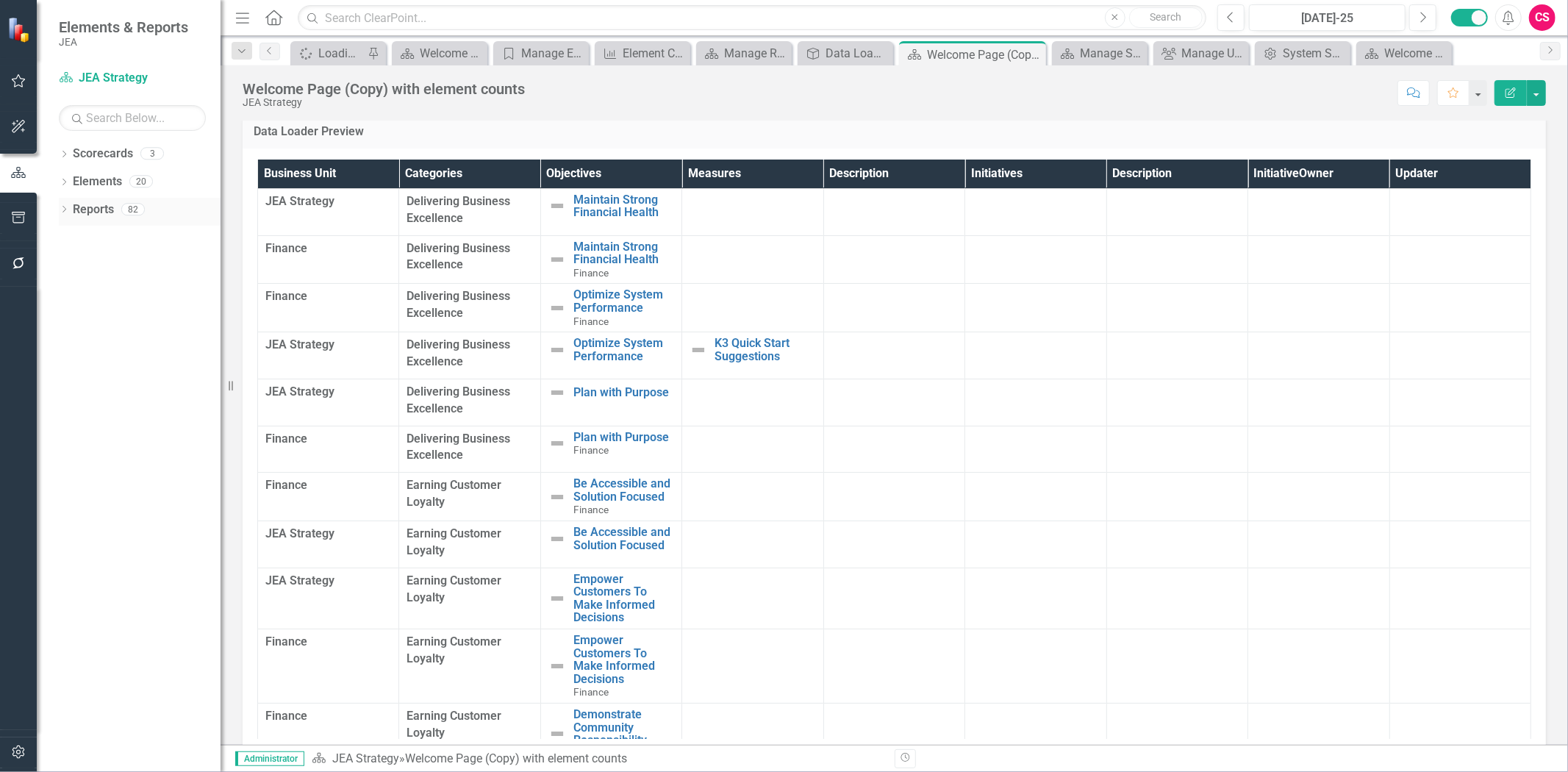
click at [86, 215] on link "Reports" at bounding box center [93, 209] width 41 height 17
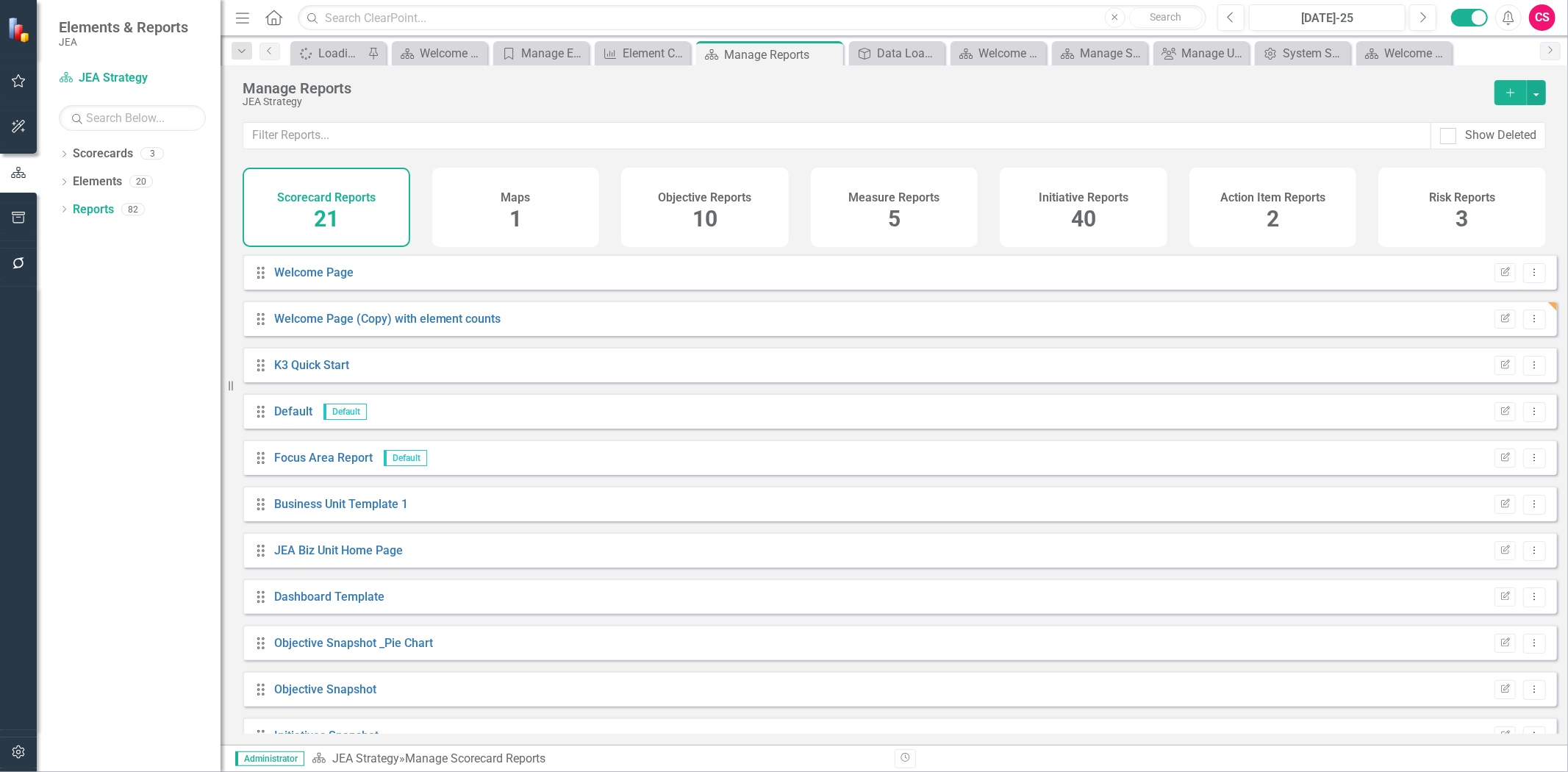
click at [706, 223] on span "10" at bounding box center [704, 218] width 25 height 25
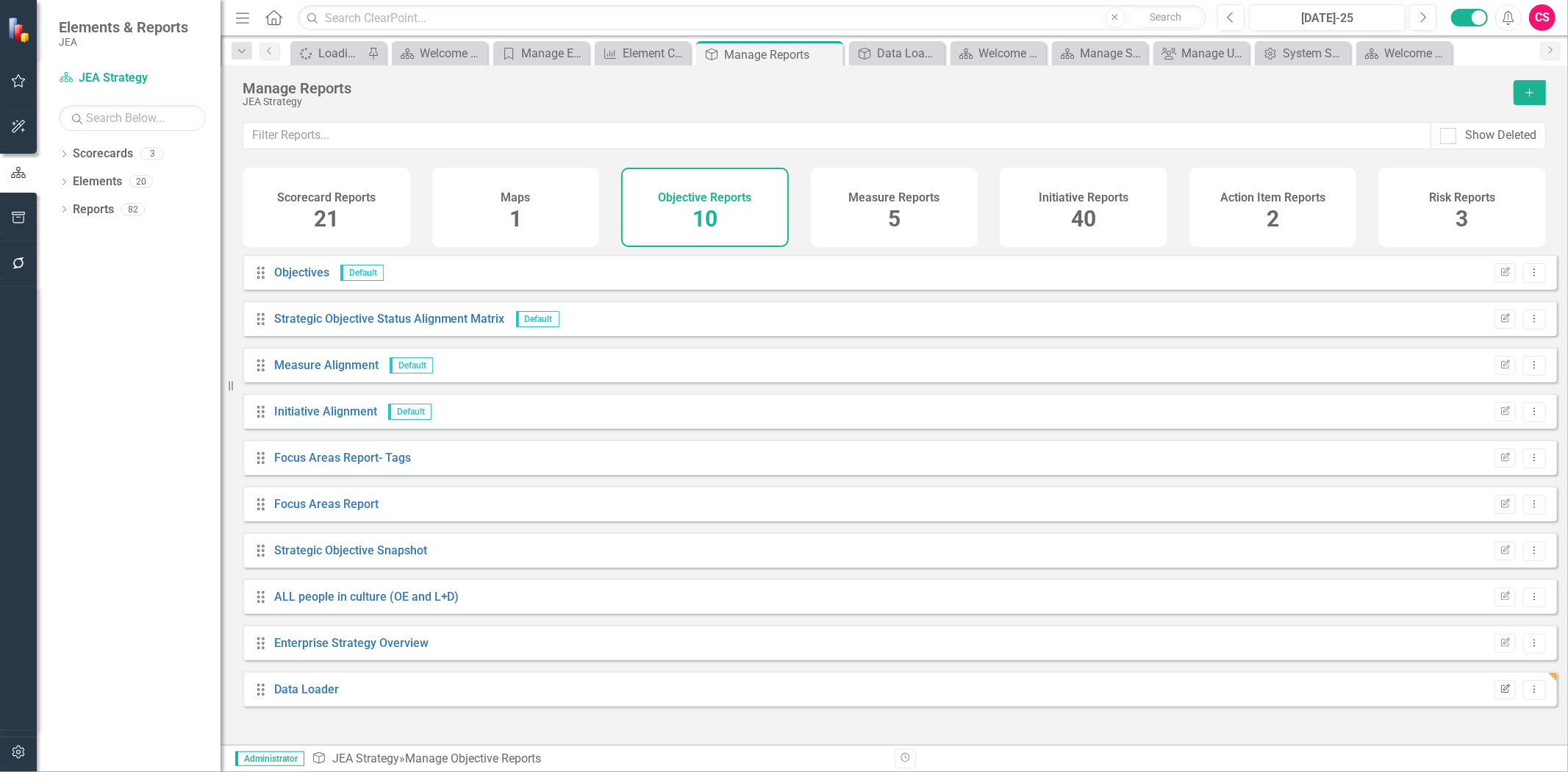
click at [1499, 694] on icon "Edit Report" at bounding box center [1505, 689] width 11 height 9
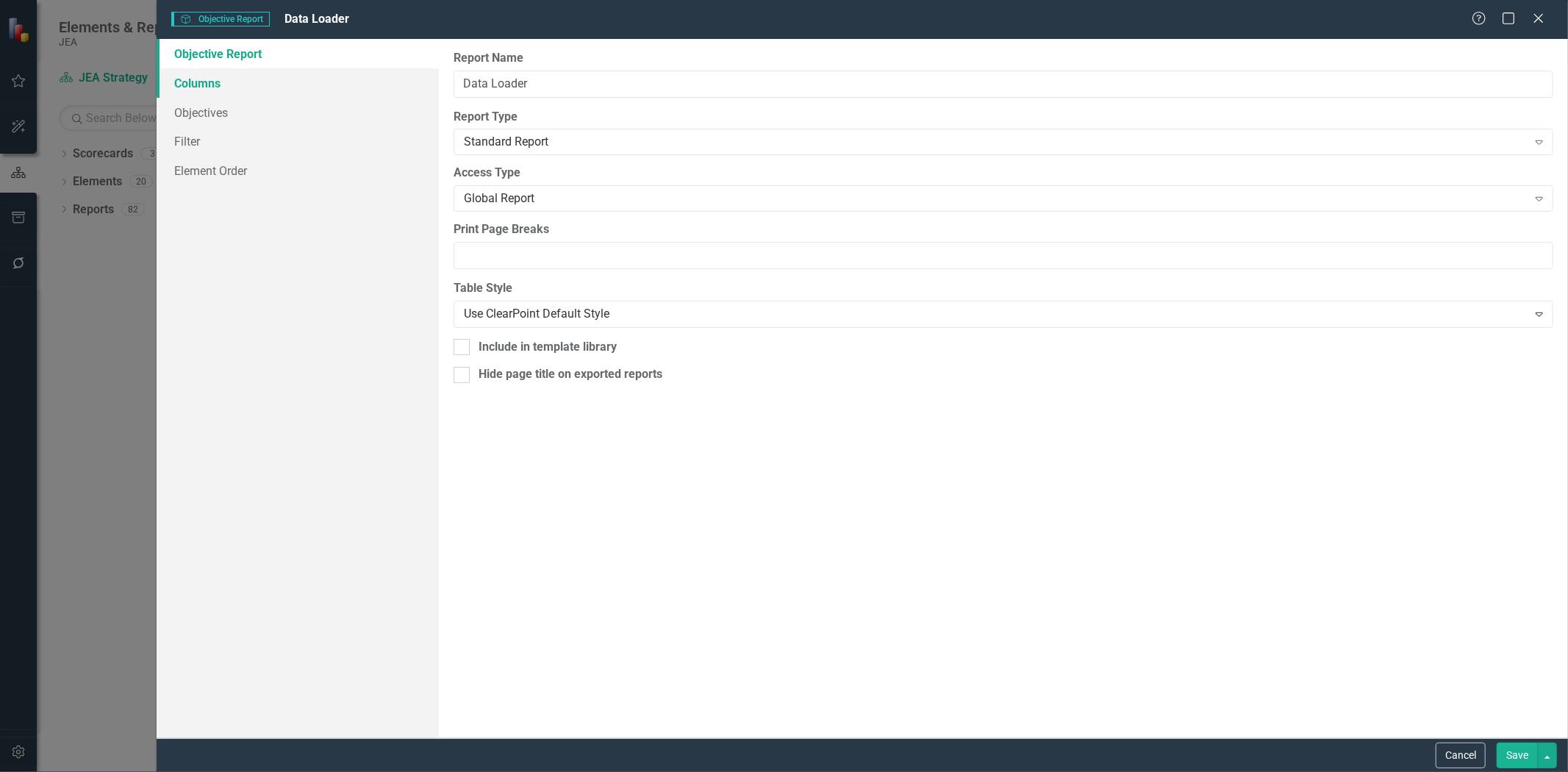
click at [326, 75] on link "Columns" at bounding box center [297, 83] width 282 height 29
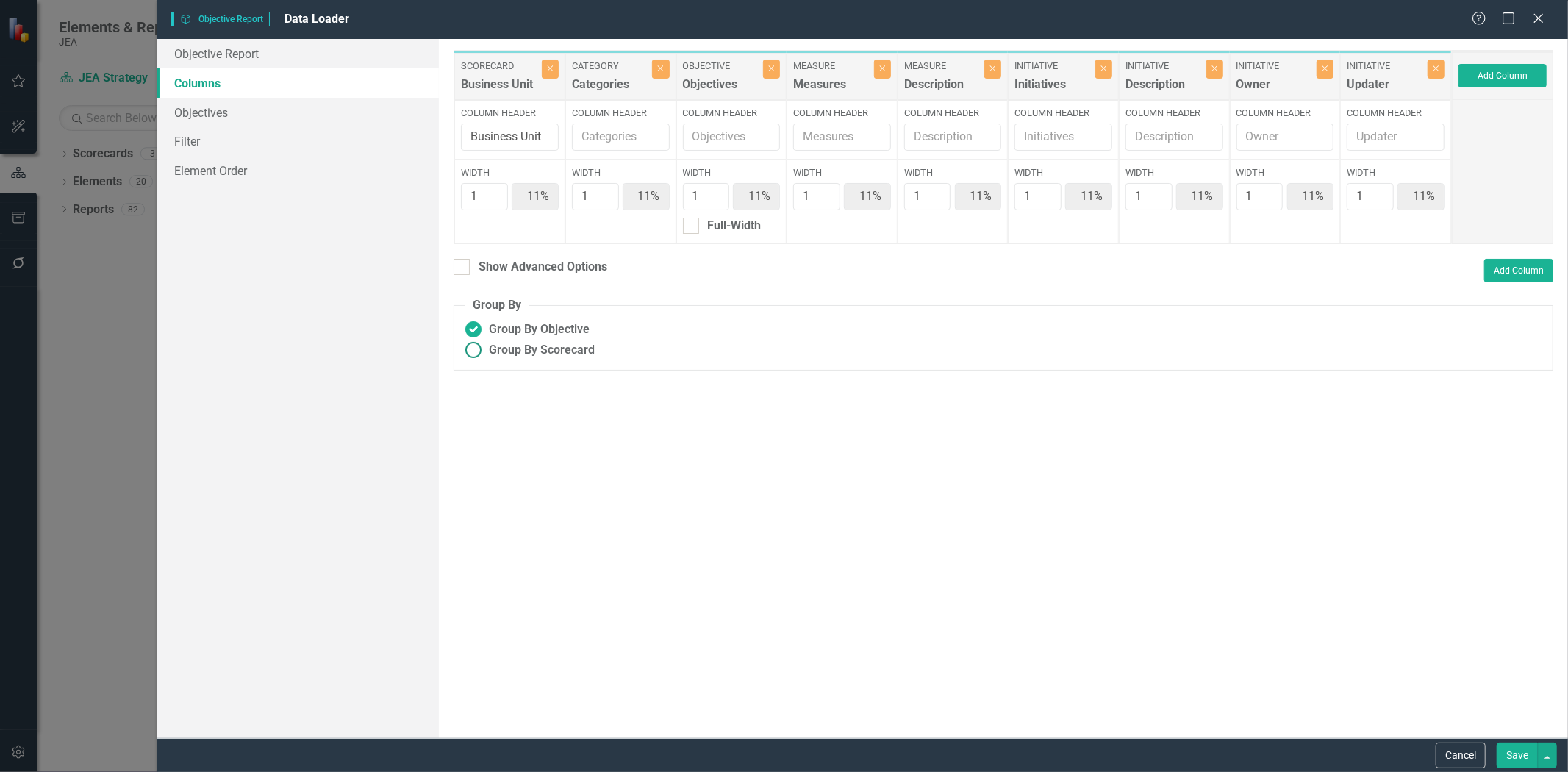
click at [501, 346] on span "Group By Scorecard" at bounding box center [542, 350] width 106 height 17
click at [485, 346] on input "Group By Scorecard" at bounding box center [474, 350] width 23 height 23
radio input "true"
click at [500, 230] on div "Full-Width" at bounding box center [512, 225] width 54 height 17
click at [470, 227] on input "Full-Width" at bounding box center [465, 222] width 10 height 10
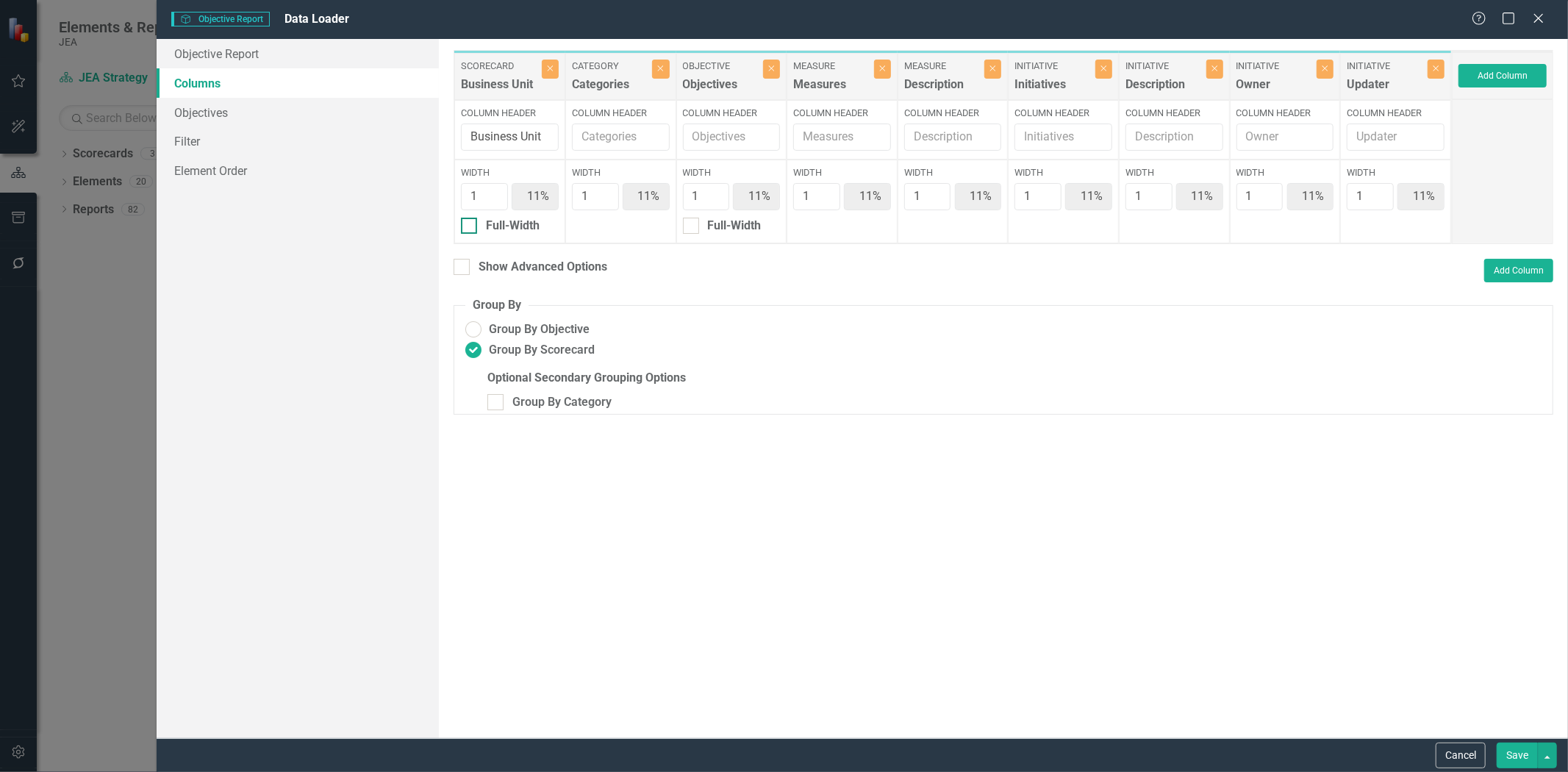
checkbox input "true"
type input "100%"
type input "13%"
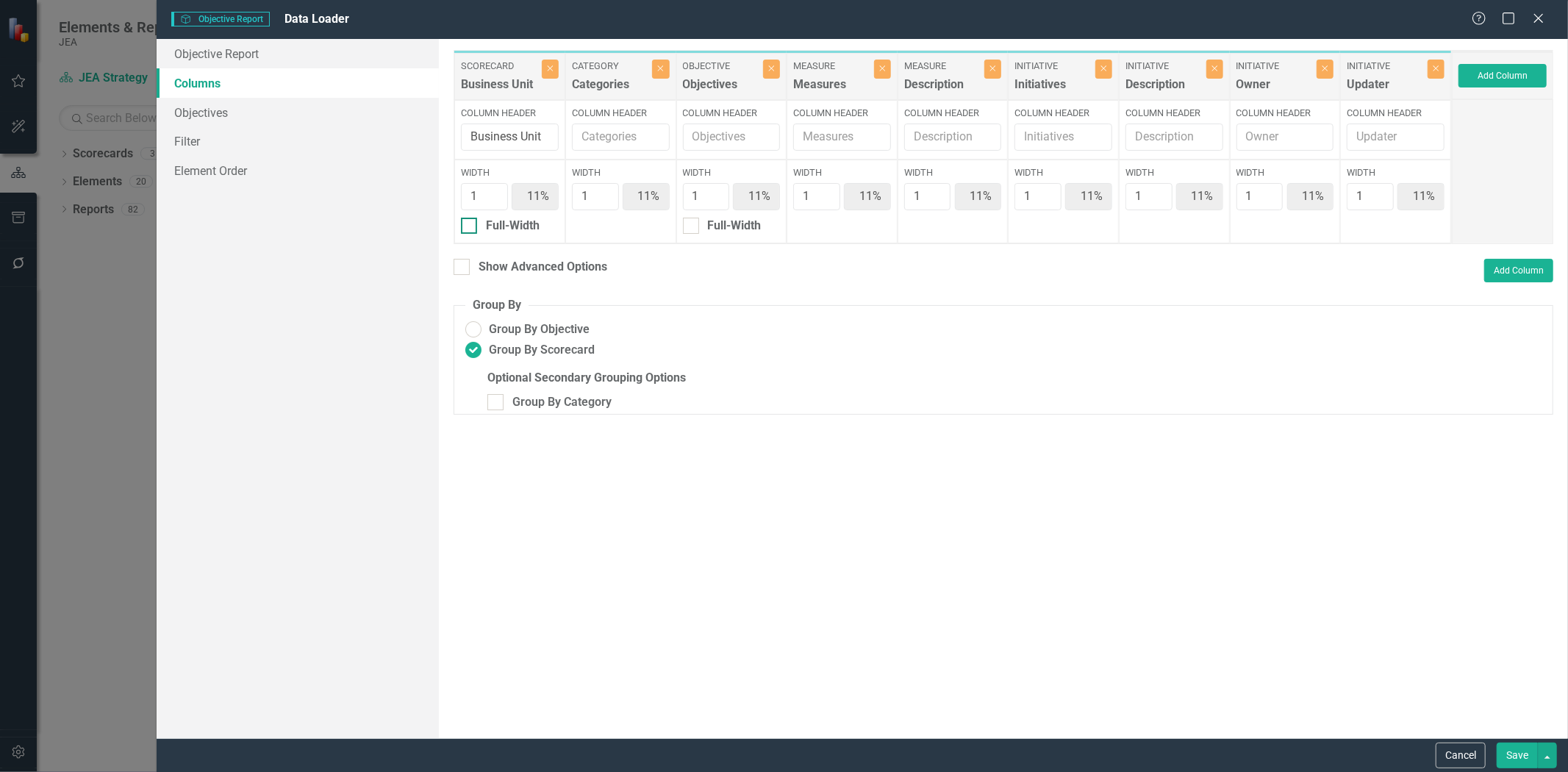
type input "13%"
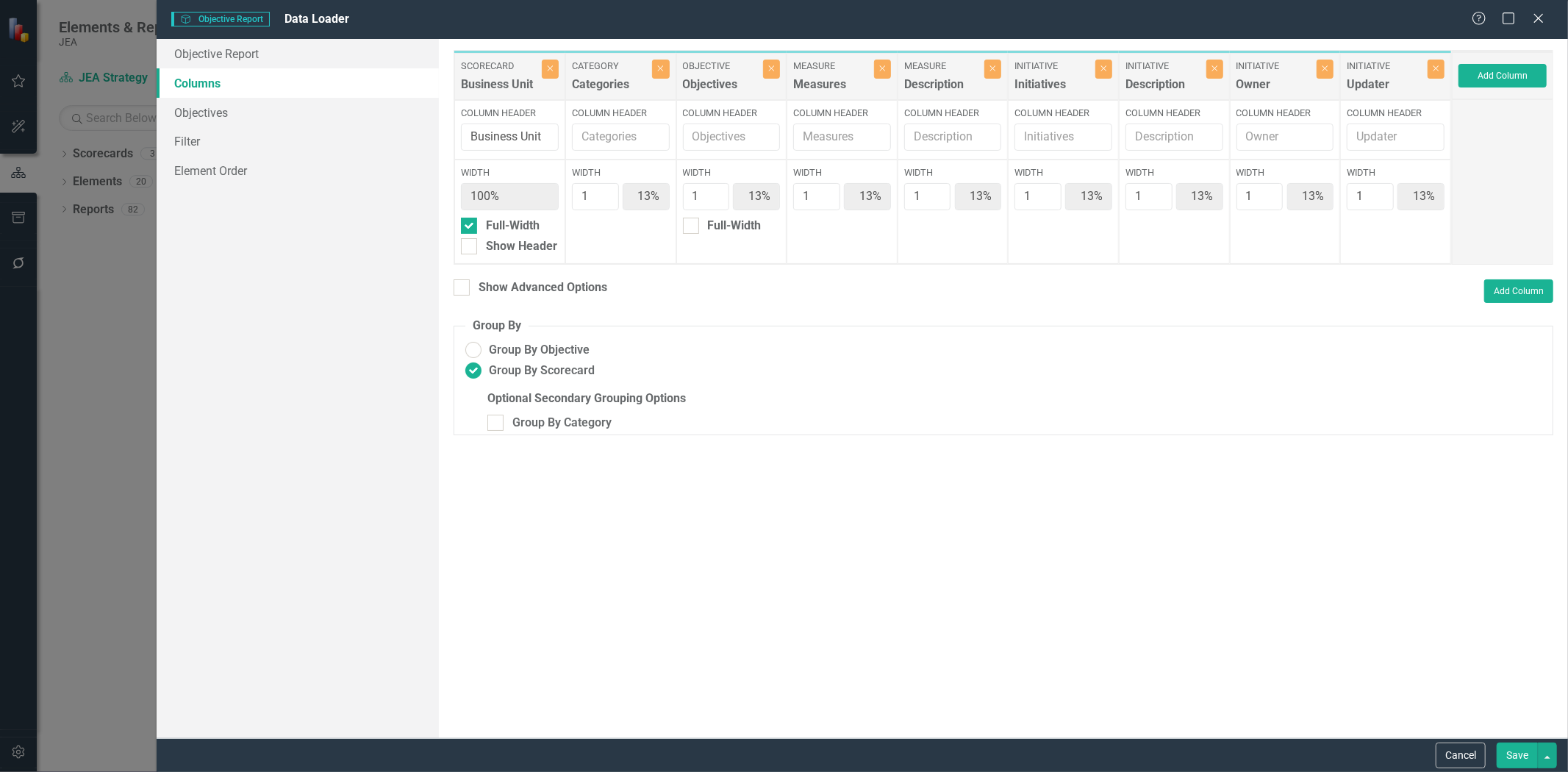
click at [507, 258] on div "Width 100% Full-Width Show Header" at bounding box center [510, 211] width 111 height 105
click at [502, 244] on div "Show Header" at bounding box center [521, 246] width 71 height 17
click at [470, 244] on input "Show Header" at bounding box center [465, 243] width 10 height 10
checkbox input "true"
click at [502, 302] on div "Show Advanced Options Add Column" at bounding box center [1003, 291] width 1099 height 24
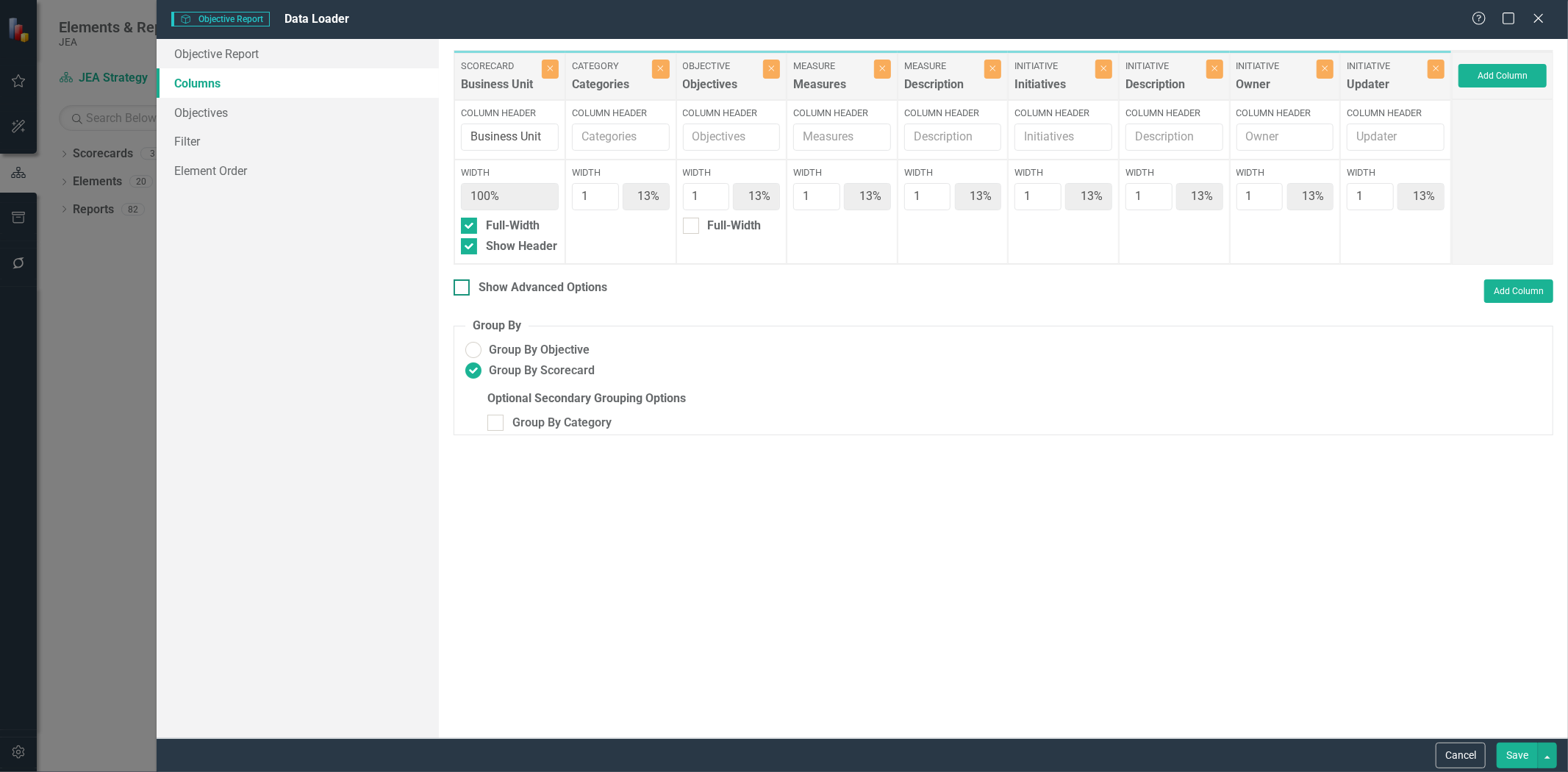
click at [498, 288] on div "Show Advanced Options" at bounding box center [543, 288] width 128 height 17
click at [463, 288] on input "Show Advanced Options" at bounding box center [458, 284] width 10 height 10
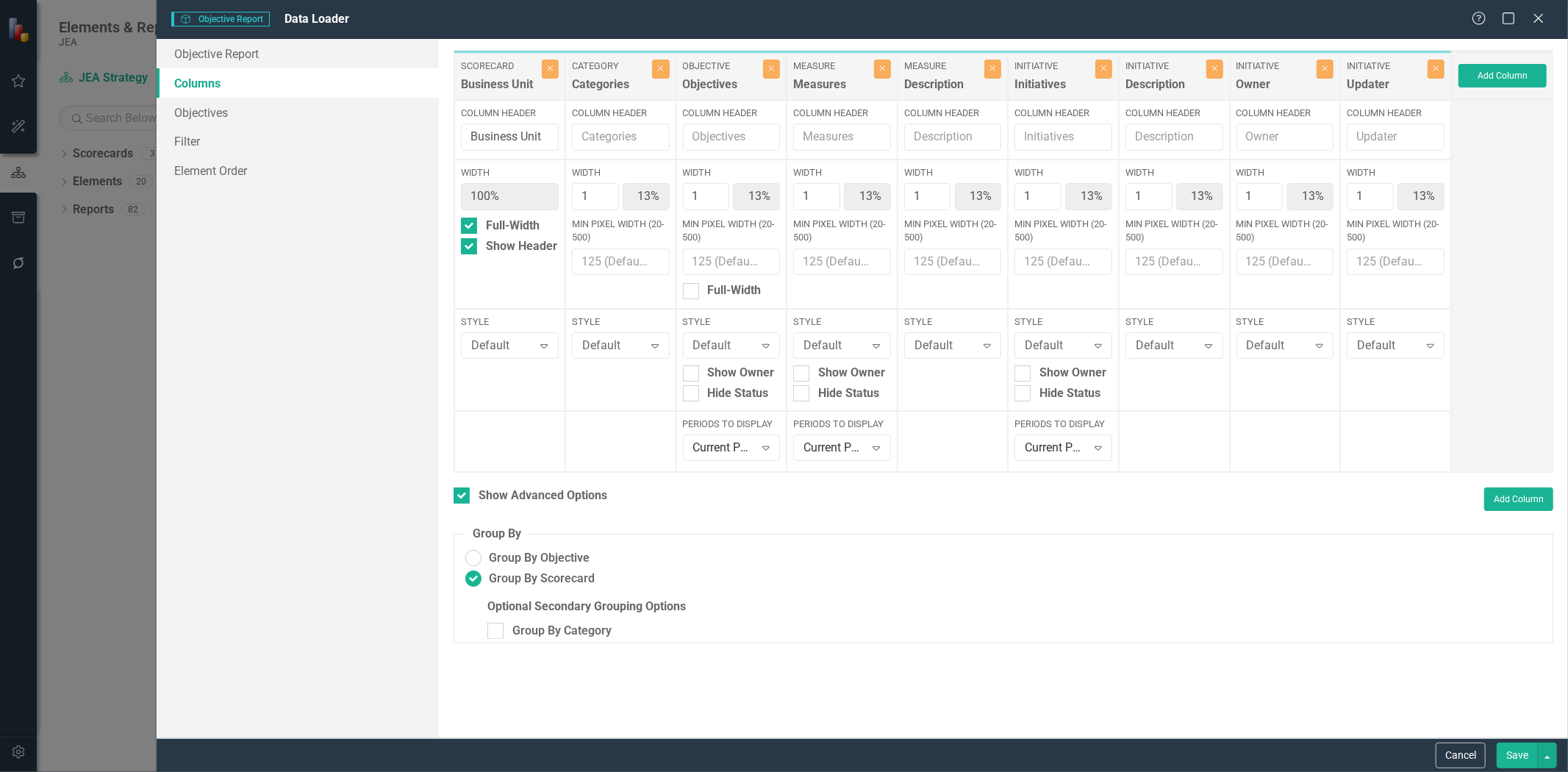
click at [498, 326] on label "Style" at bounding box center [509, 322] width 98 height 13
click at [511, 351] on div "Default" at bounding box center [501, 346] width 61 height 17
click at [548, 481] on div "Level 2 Grey" at bounding box center [521, 492] width 118 height 25
click at [1514, 759] on button "Save" at bounding box center [1517, 754] width 41 height 25
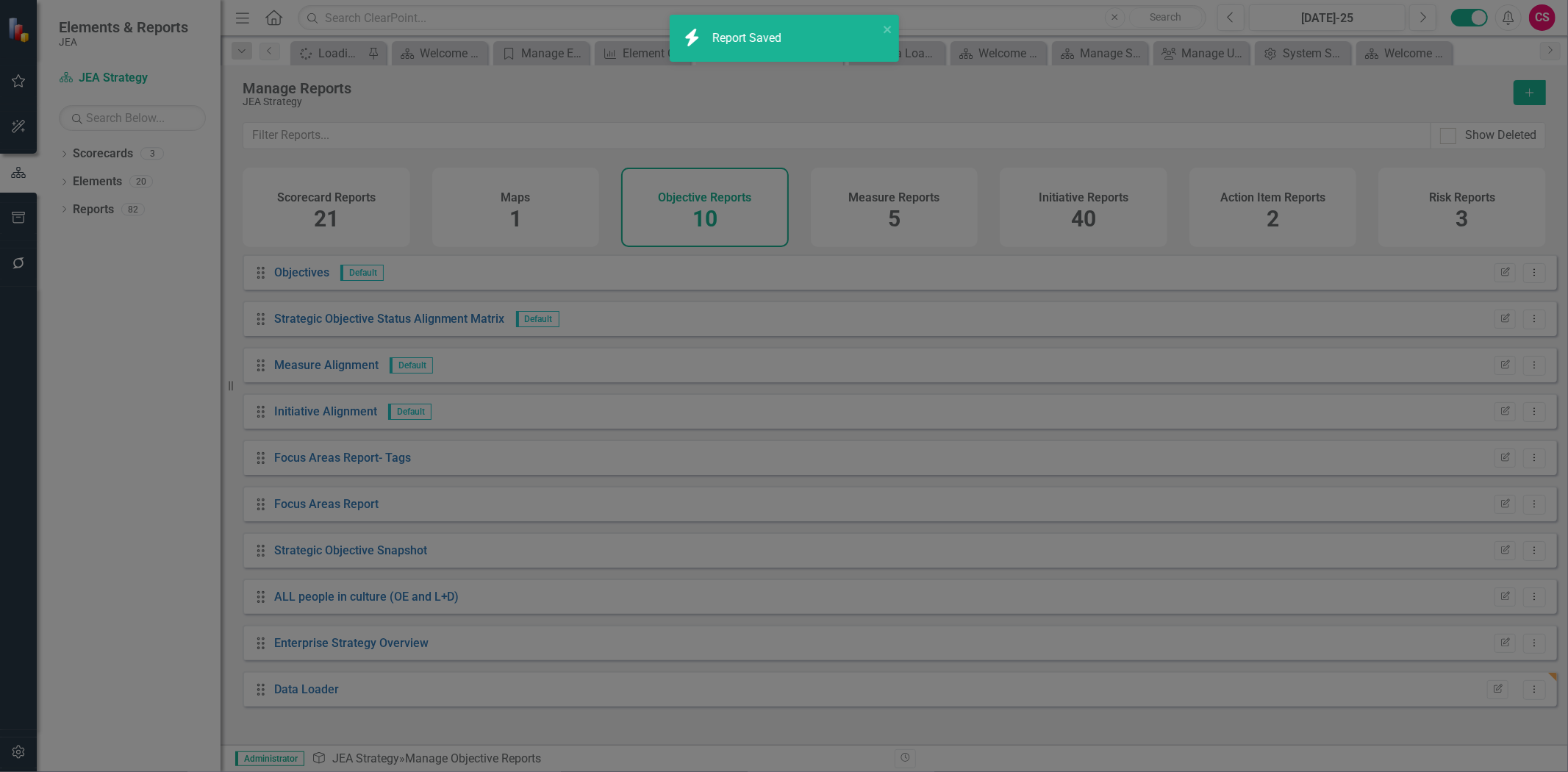
checkbox input "false"
radio input "false"
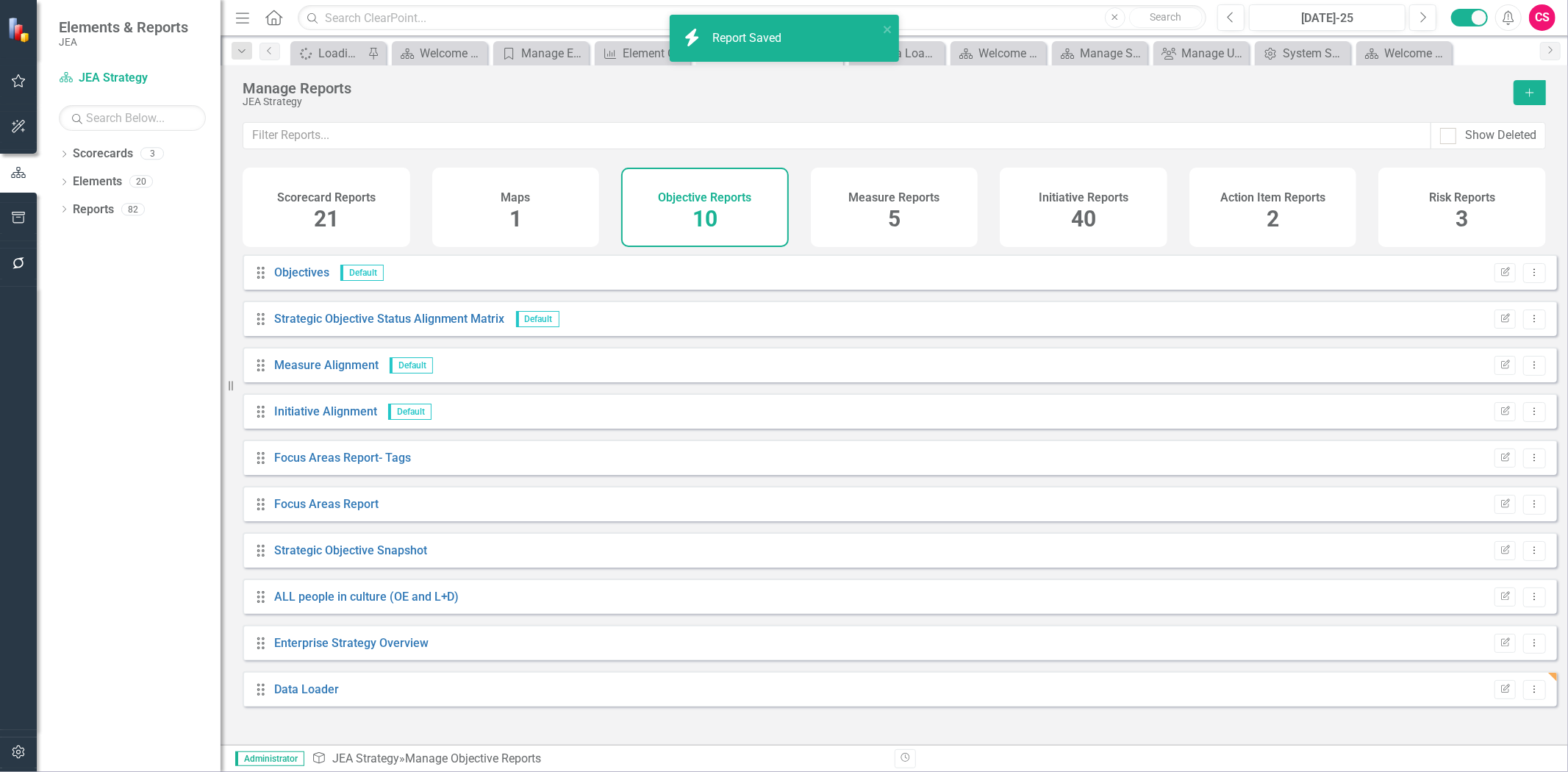
click at [336, 238] on div "Scorecard Reports 21" at bounding box center [326, 208] width 168 height 79
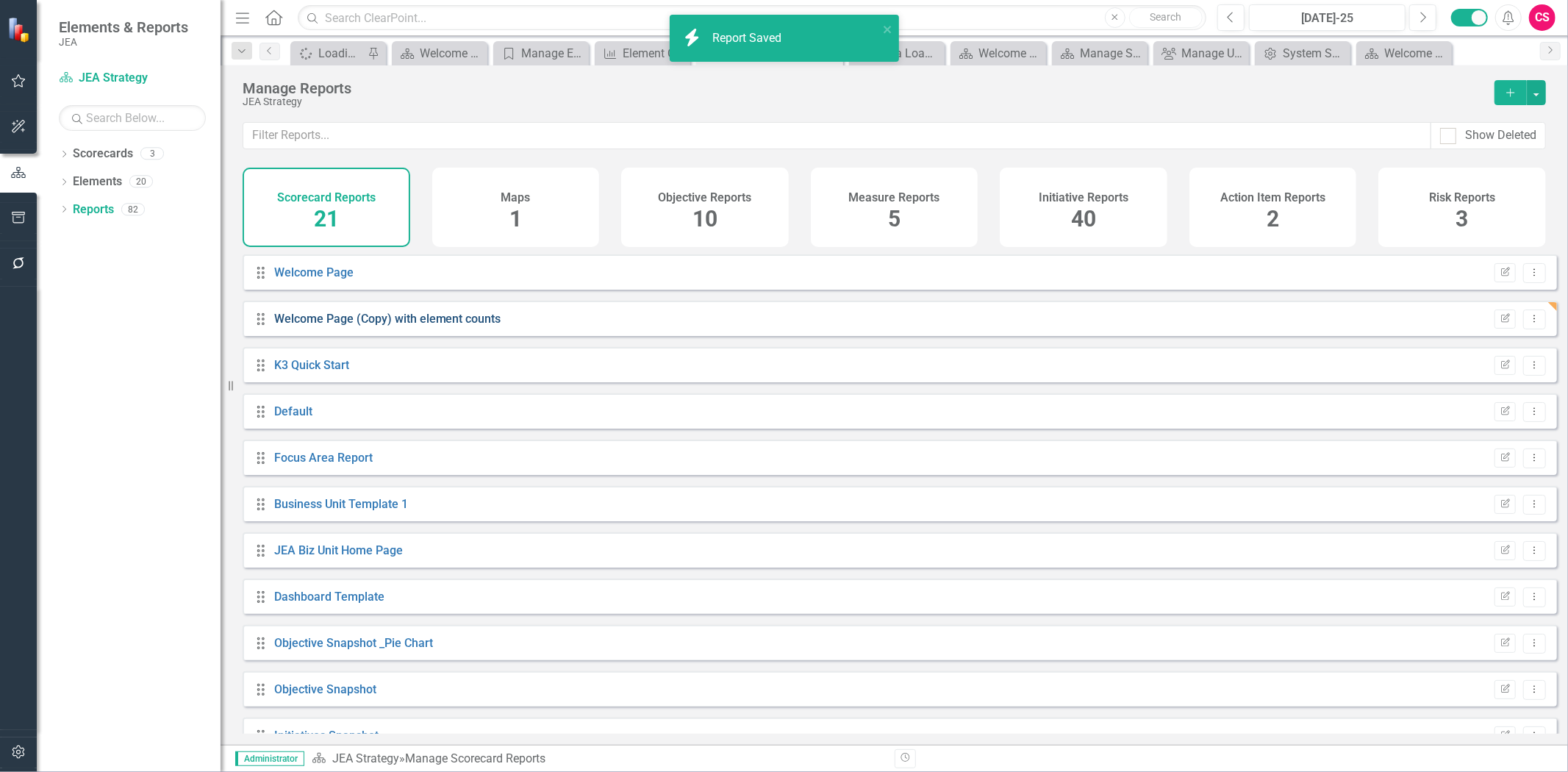
click at [339, 325] on link "Welcome Page (Copy) with element counts" at bounding box center [388, 318] width 227 height 14
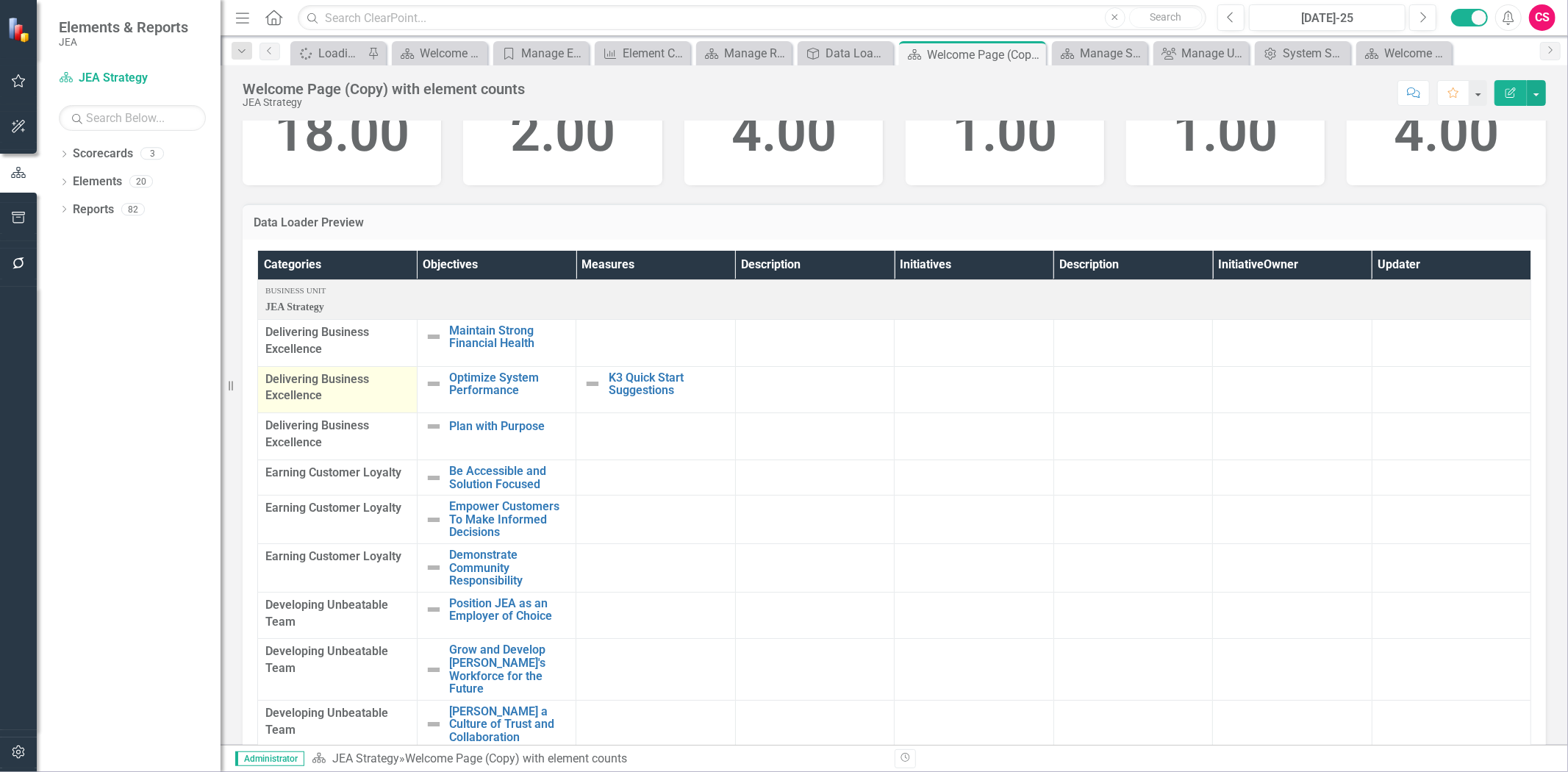
scroll to position [164, 0]
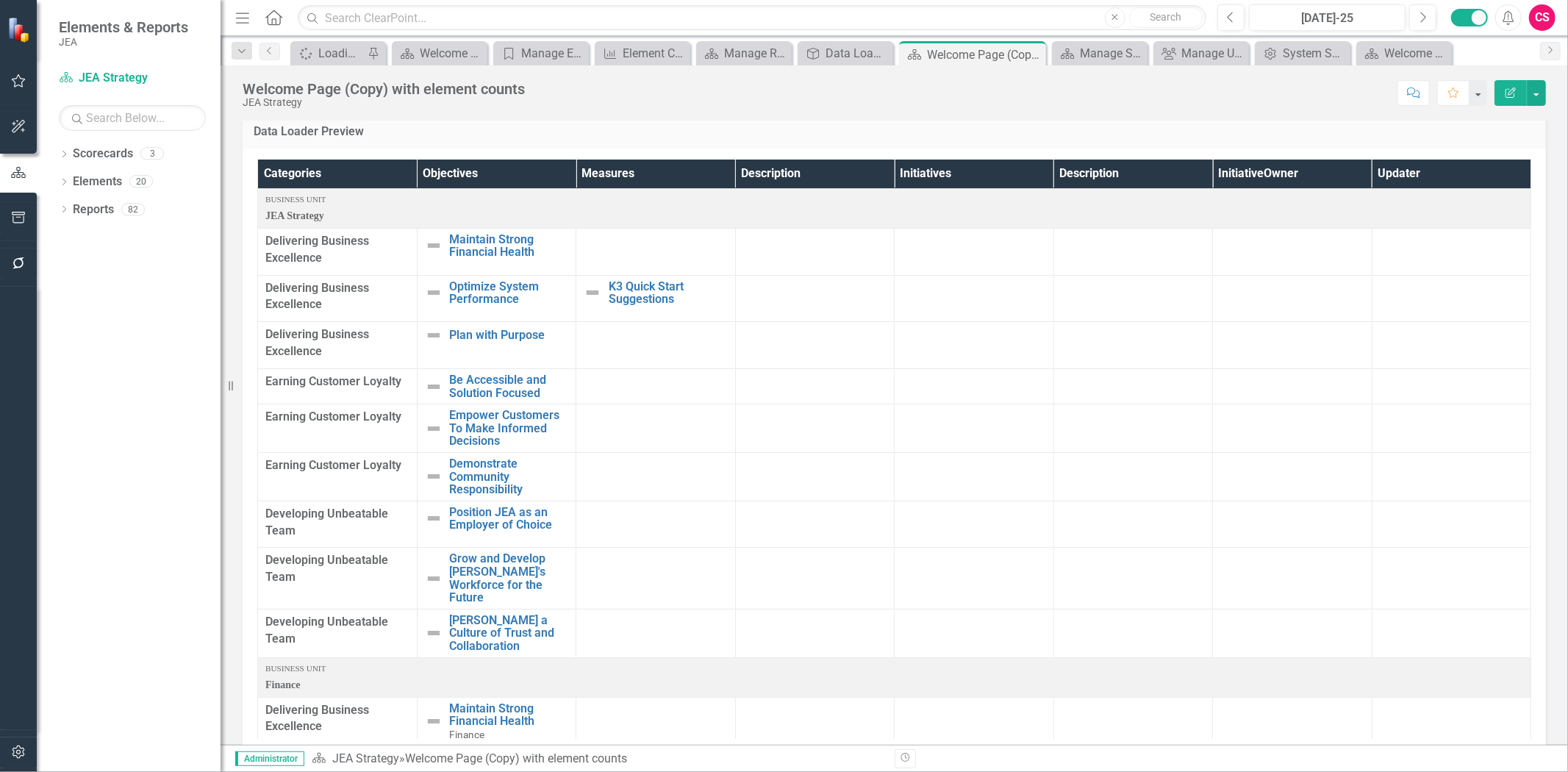
click at [1506, 91] on icon "button" at bounding box center [1511, 92] width 11 height 11
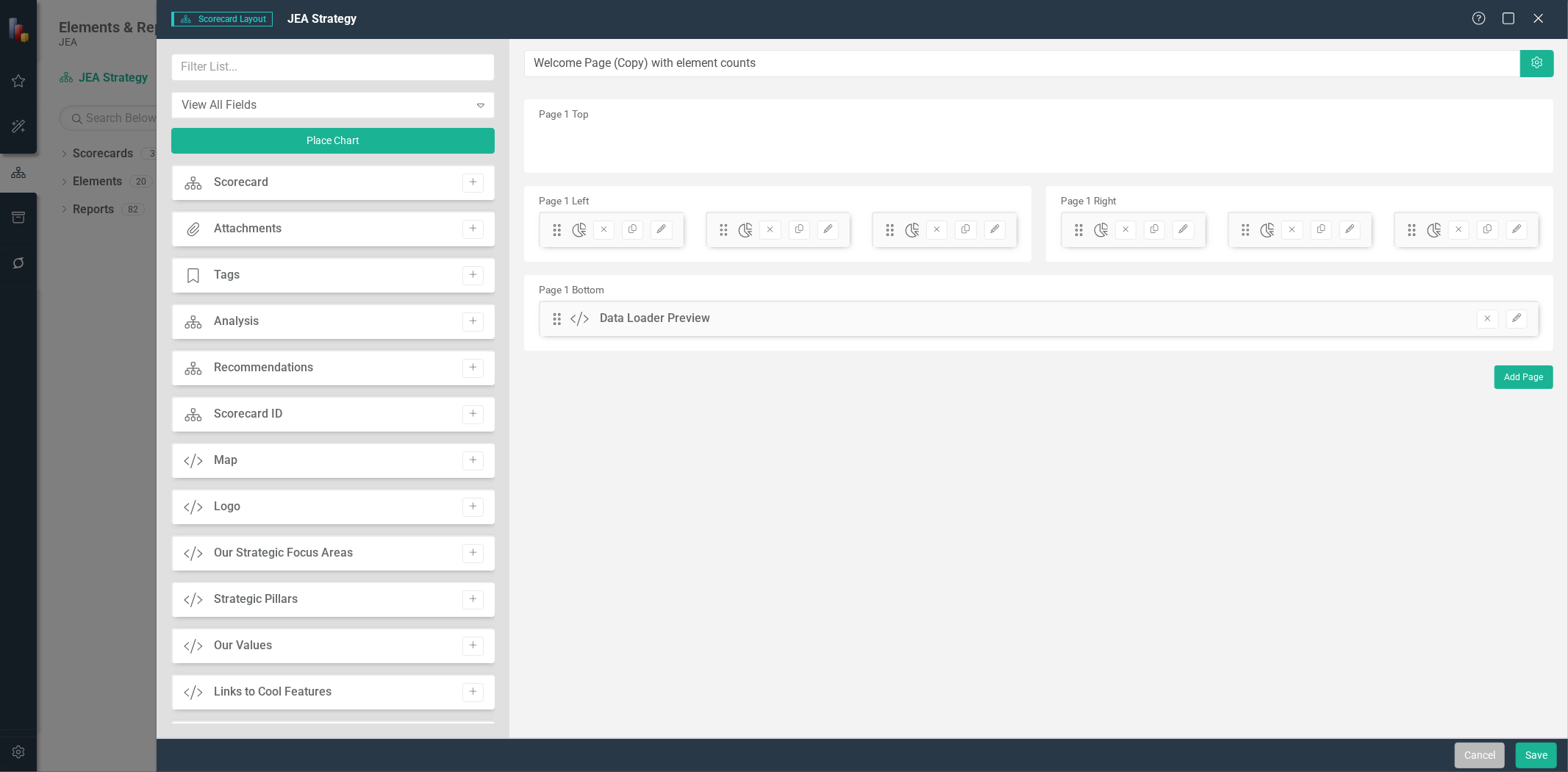
click at [1461, 754] on button "Cancel" at bounding box center [1479, 754] width 50 height 25
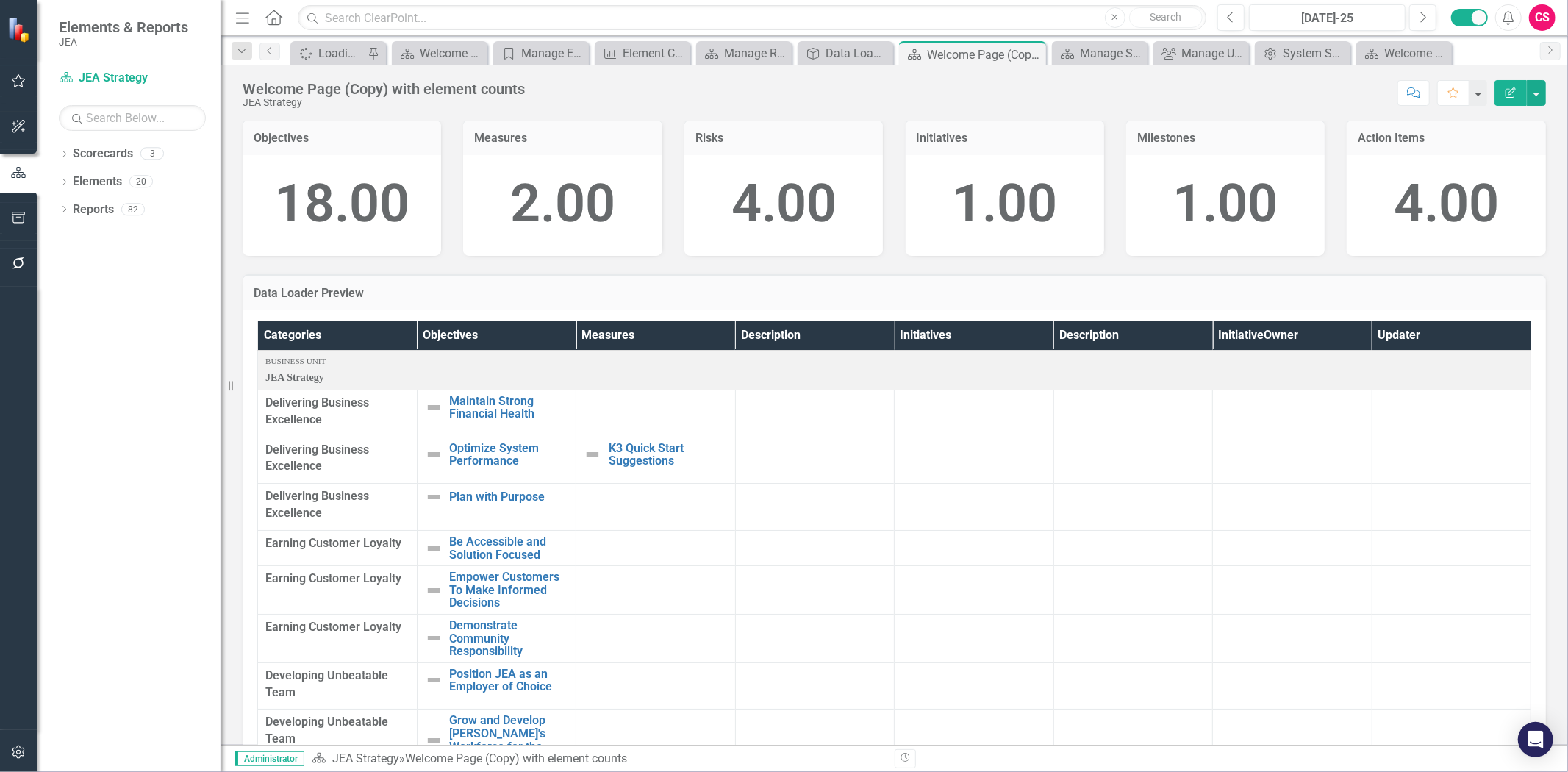
scroll to position [0, 0]
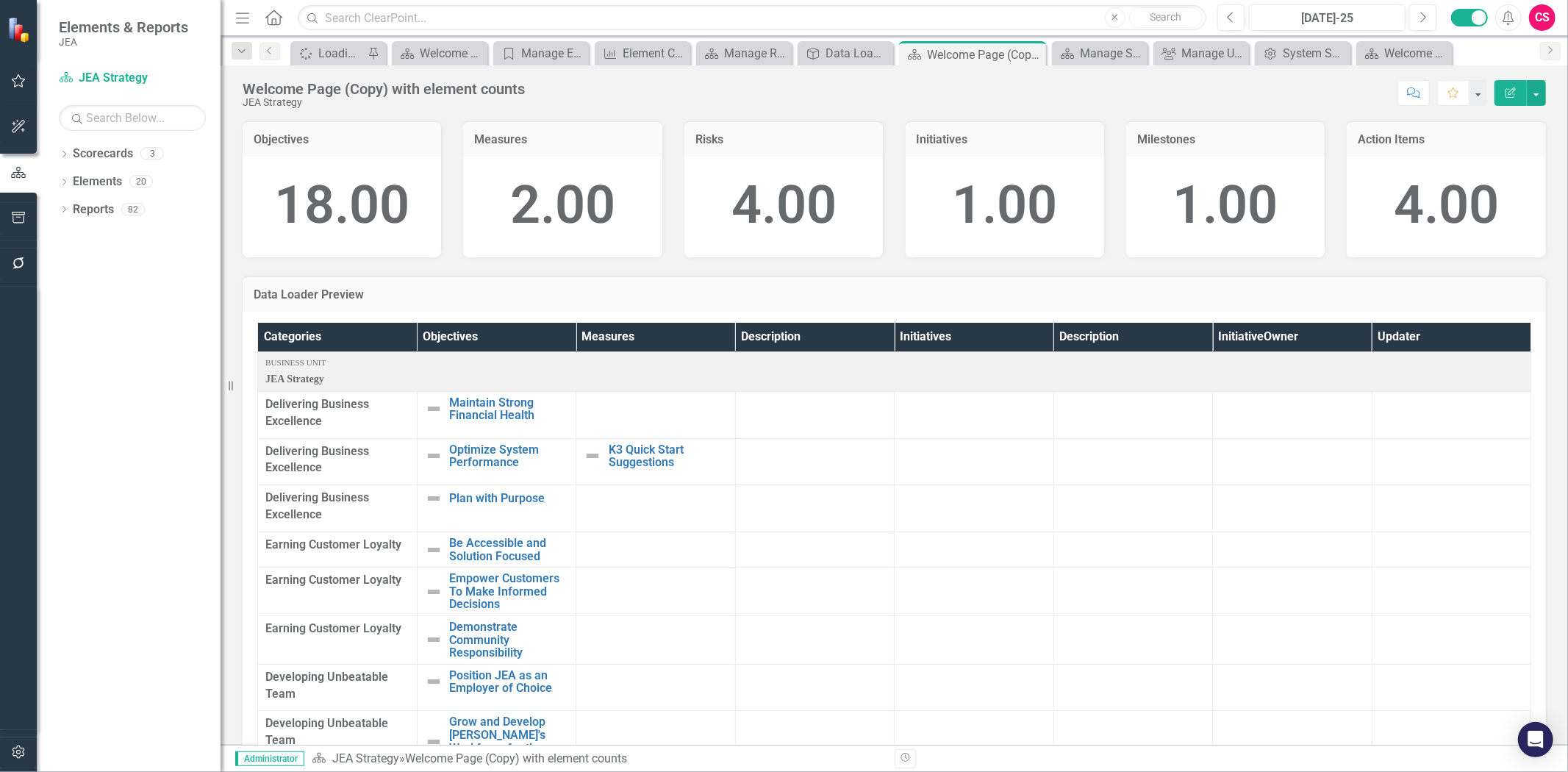
click at [1489, 89] on div "Edit Report" at bounding box center [1516, 92] width 59 height 25
click at [1502, 97] on button "Edit Report" at bounding box center [1510, 92] width 33 height 25
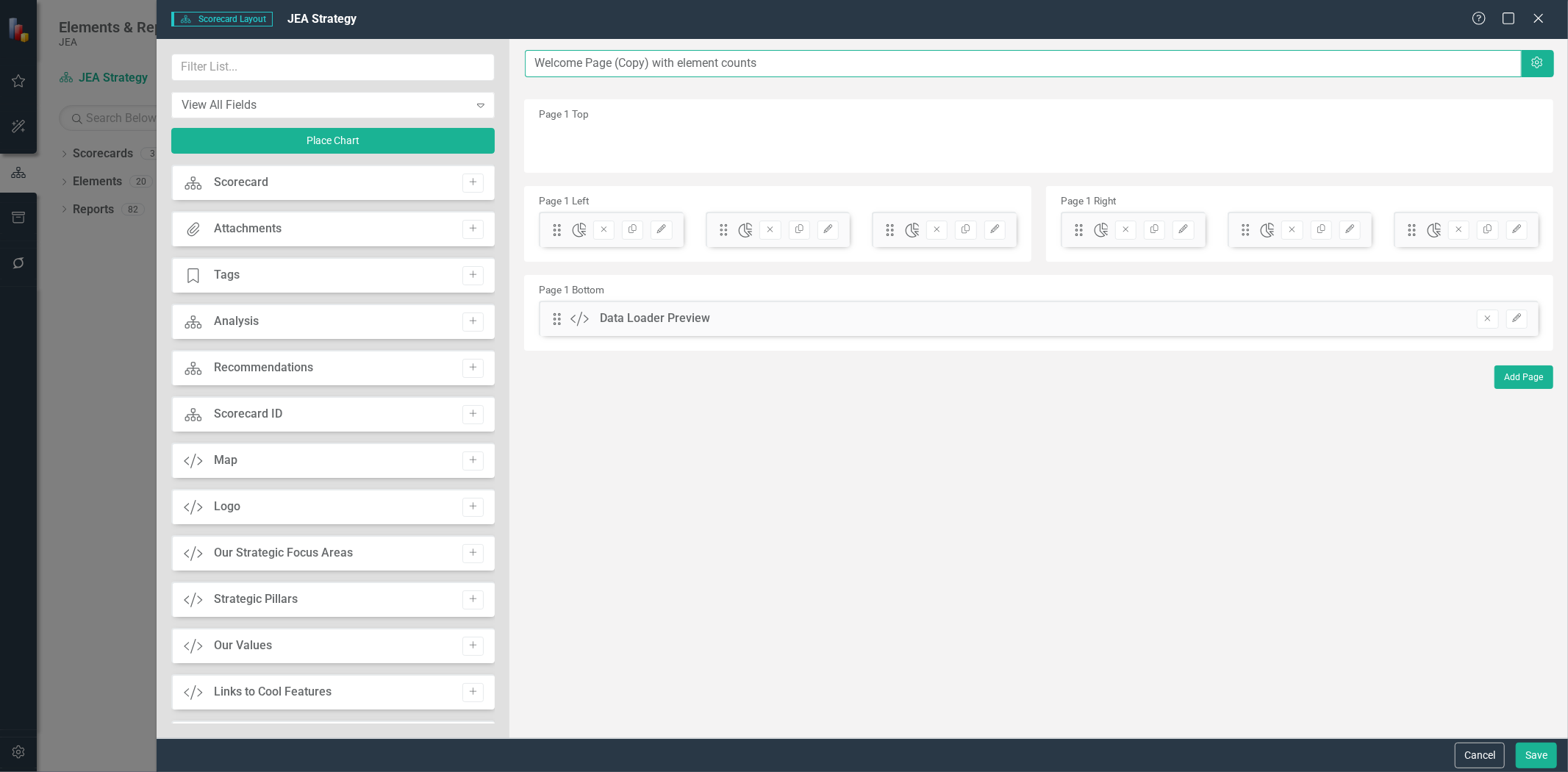
drag, startPoint x: 651, startPoint y: 62, endPoint x: 460, endPoint y: 66, distance: 191.0
click at [422, 69] on div "View All Fields Expand Place Chart Scorecard Scorecard Add Attachments Attachme…" at bounding box center [862, 388] width 1411 height 699
type input "Data Loader Preview with element counts"
click at [1537, 752] on button "Save" at bounding box center [1536, 754] width 41 height 25
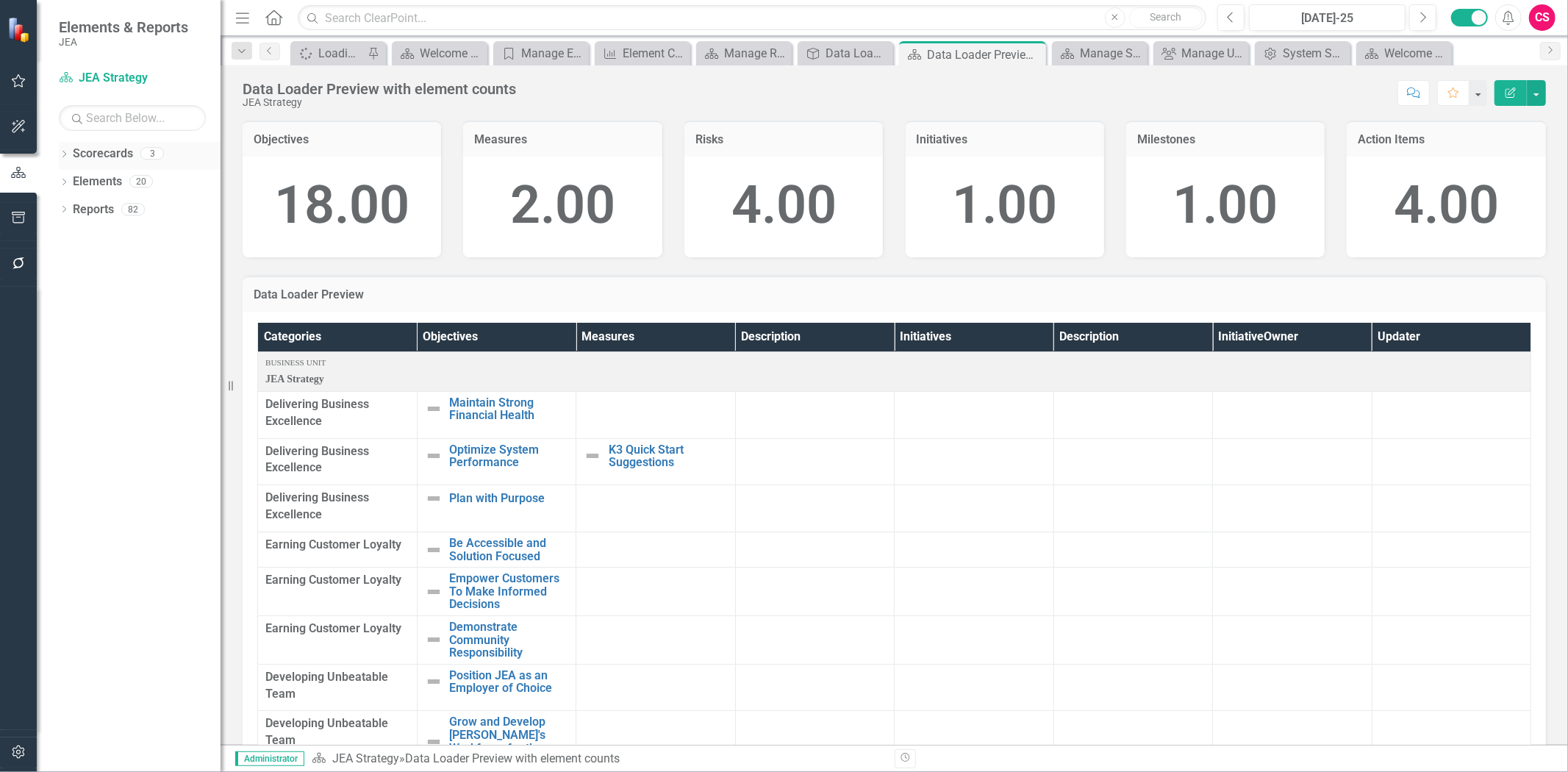
click at [91, 159] on link "Scorecards" at bounding box center [103, 153] width 61 height 17
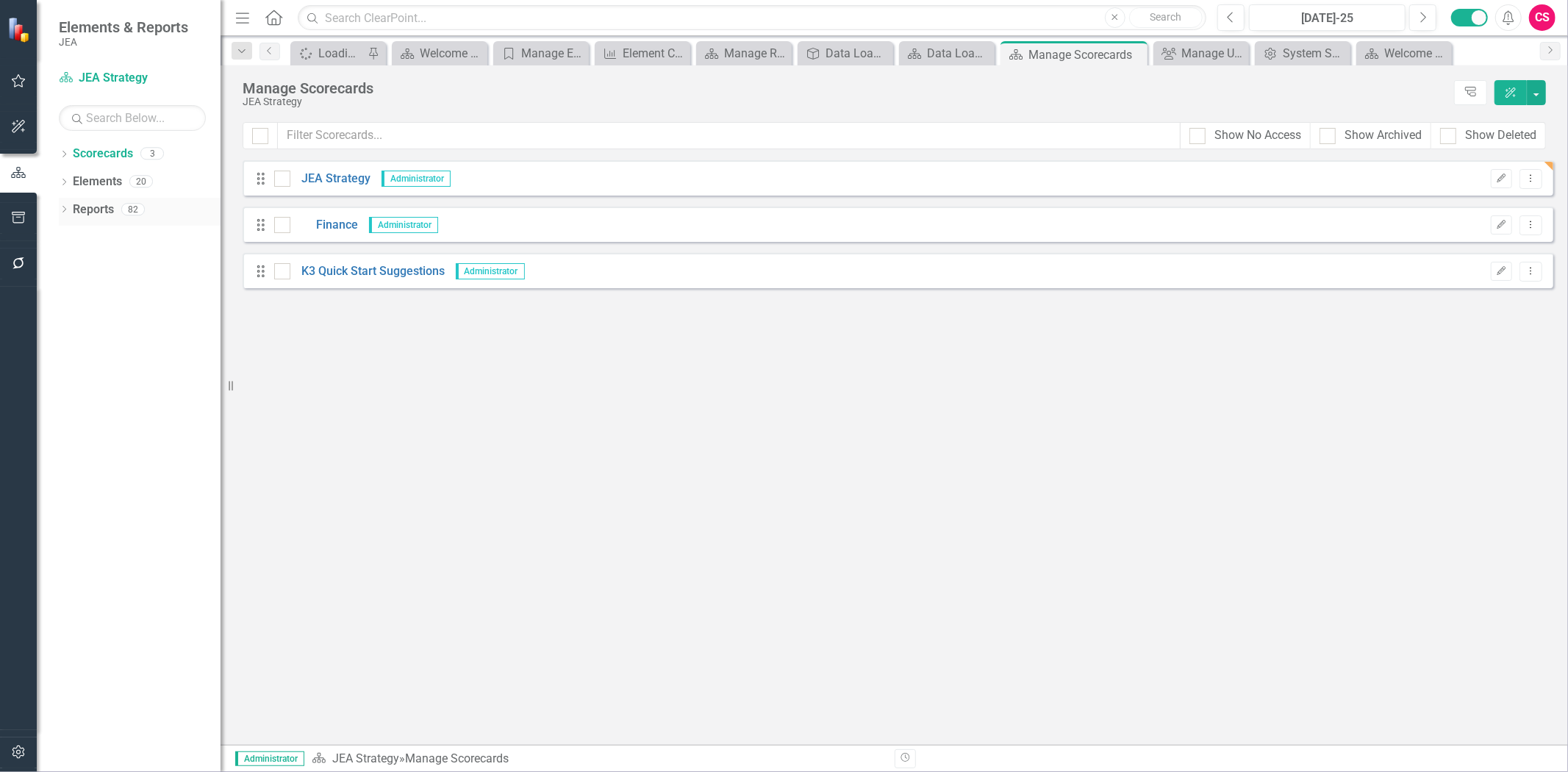
click at [109, 208] on link "Reports" at bounding box center [93, 209] width 41 height 17
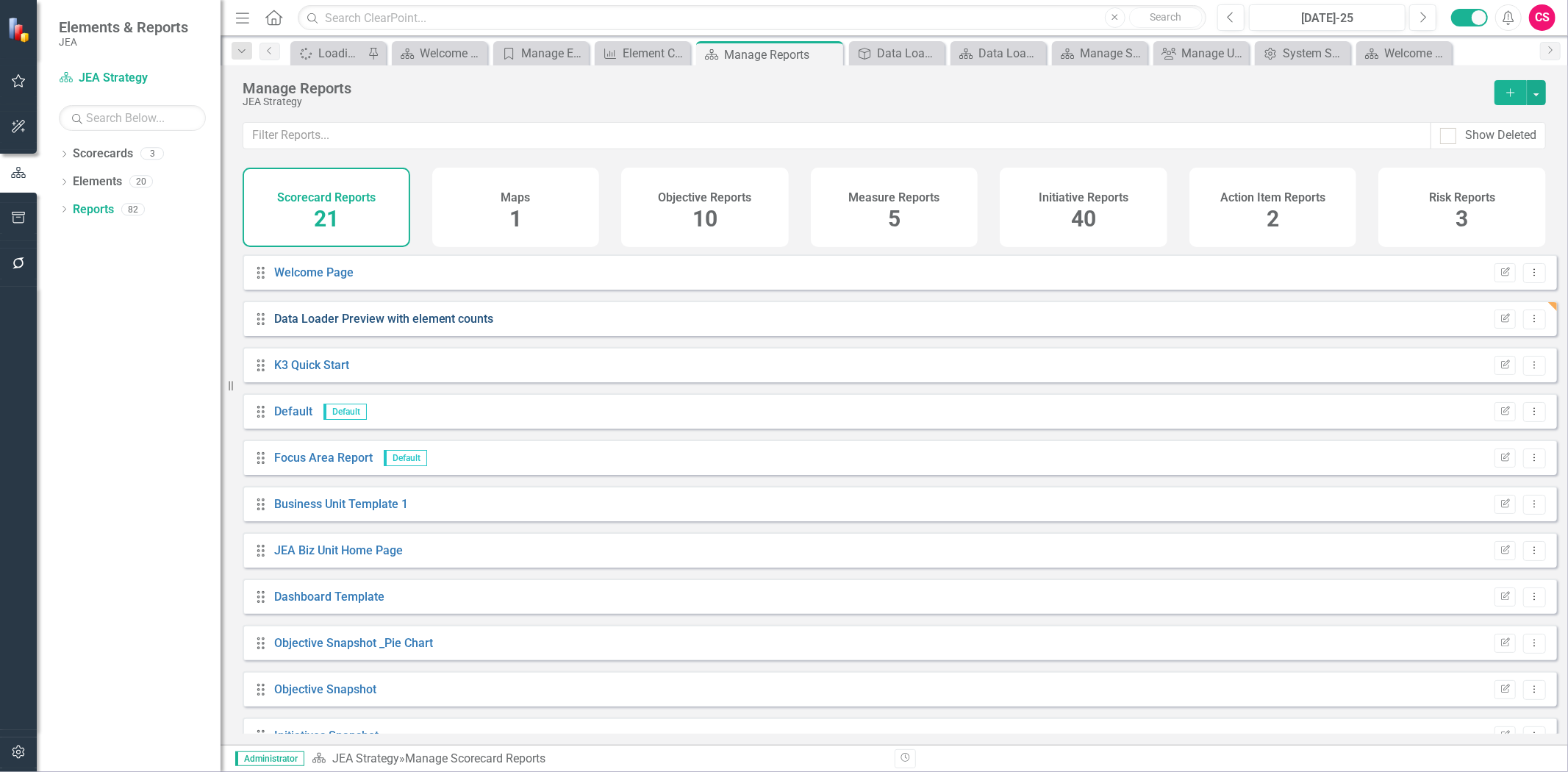
click at [346, 325] on link "Data Loader Preview with element counts" at bounding box center [384, 318] width 220 height 14
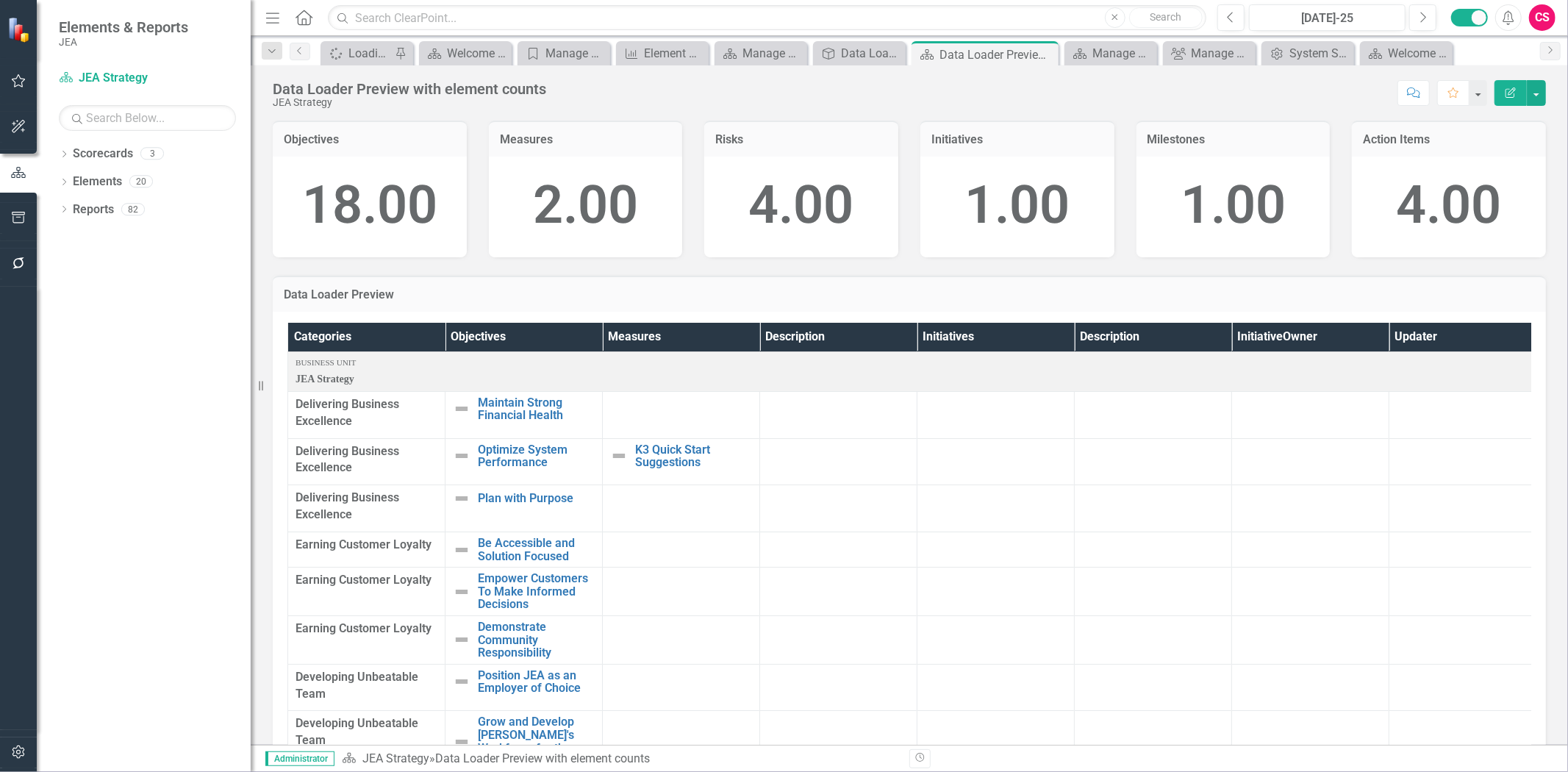
drag, startPoint x: 226, startPoint y: 386, endPoint x: 251, endPoint y: 375, distance: 27.3
click at [251, 375] on div "Resize" at bounding box center [256, 386] width 11 height 772
click at [55, 175] on div "Dropdown Scorecards 3 Dropdown JEA Strategy Finance K3 Quick Start Suggestions …" at bounding box center [143, 456] width 214 height 630
click at [64, 181] on div "Dropdown" at bounding box center [64, 183] width 11 height 12
click at [88, 181] on link "Elements" at bounding box center [98, 181] width 49 height 17
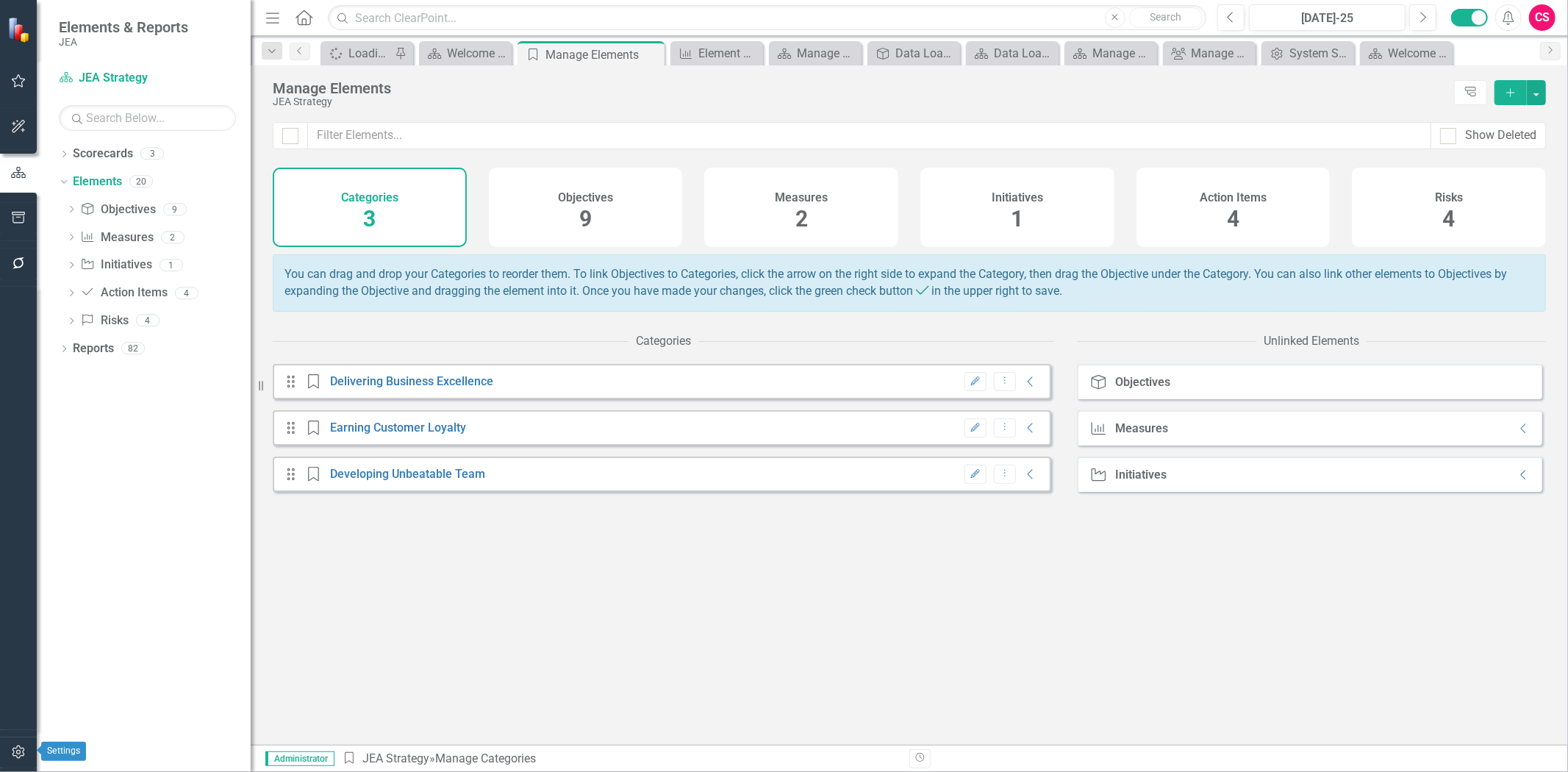
click at [24, 752] on icon "button" at bounding box center [19, 751] width 16 height 11
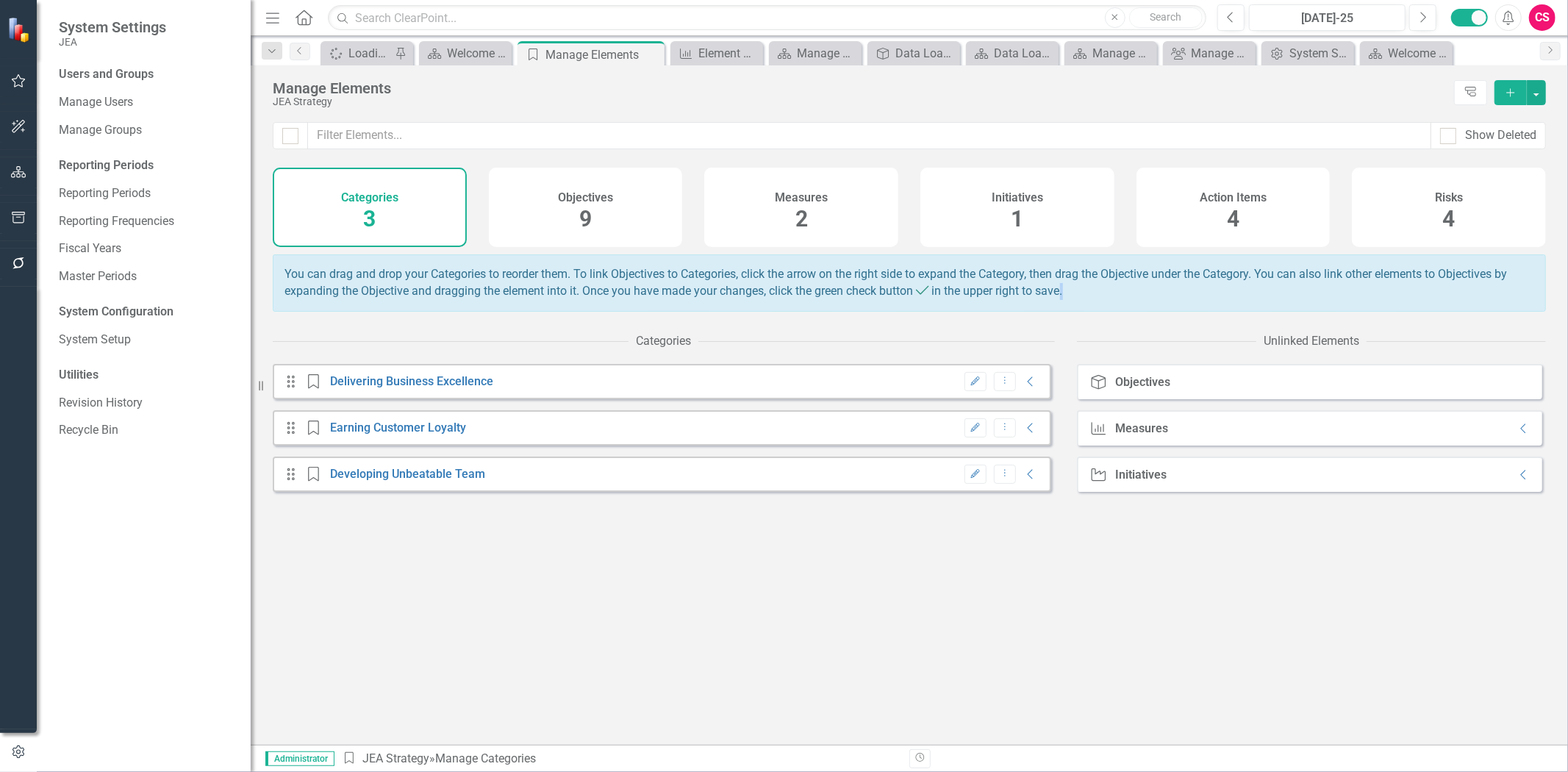
drag, startPoint x: 1108, startPoint y: 310, endPoint x: 1063, endPoint y: 310, distance: 45.0
click at [1063, 310] on div "You can drag and drop your Categories to reorder them. To link Objectives to Ca…" at bounding box center [909, 282] width 1273 height 57
click at [18, 164] on button "button" at bounding box center [19, 172] width 33 height 31
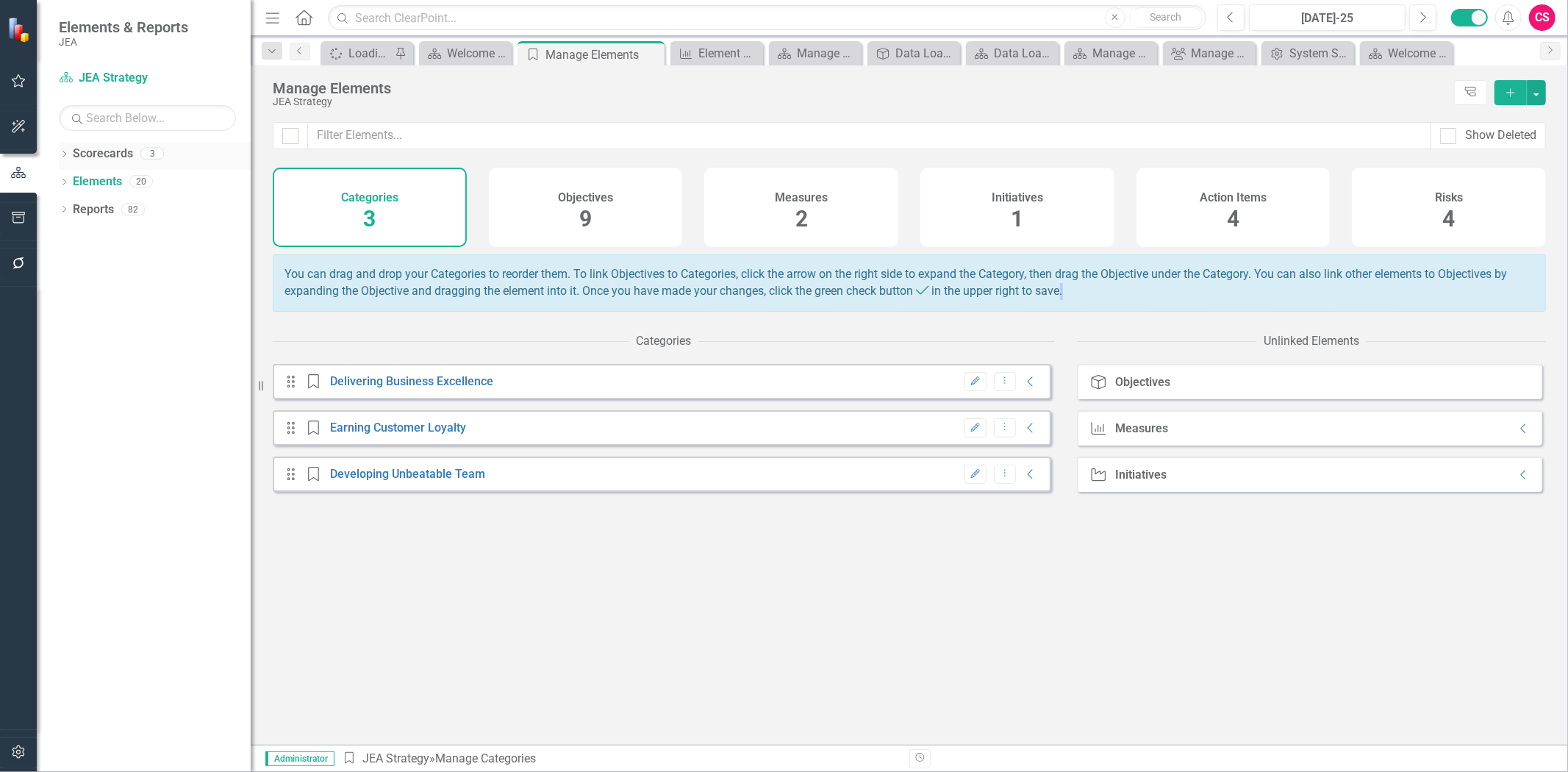
click at [106, 156] on link "Scorecards" at bounding box center [103, 153] width 61 height 17
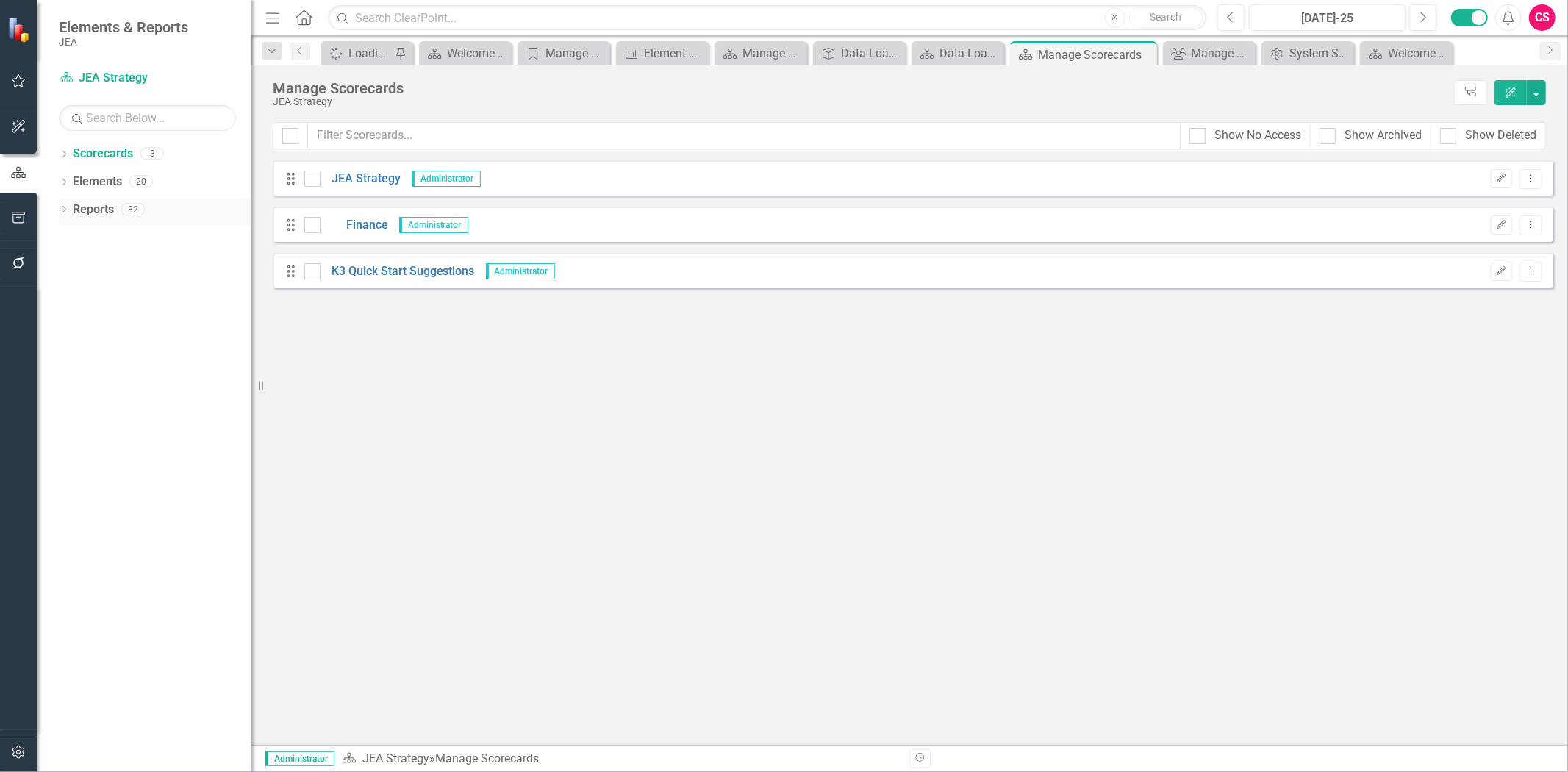
click at [112, 209] on link "Reports" at bounding box center [93, 209] width 41 height 17
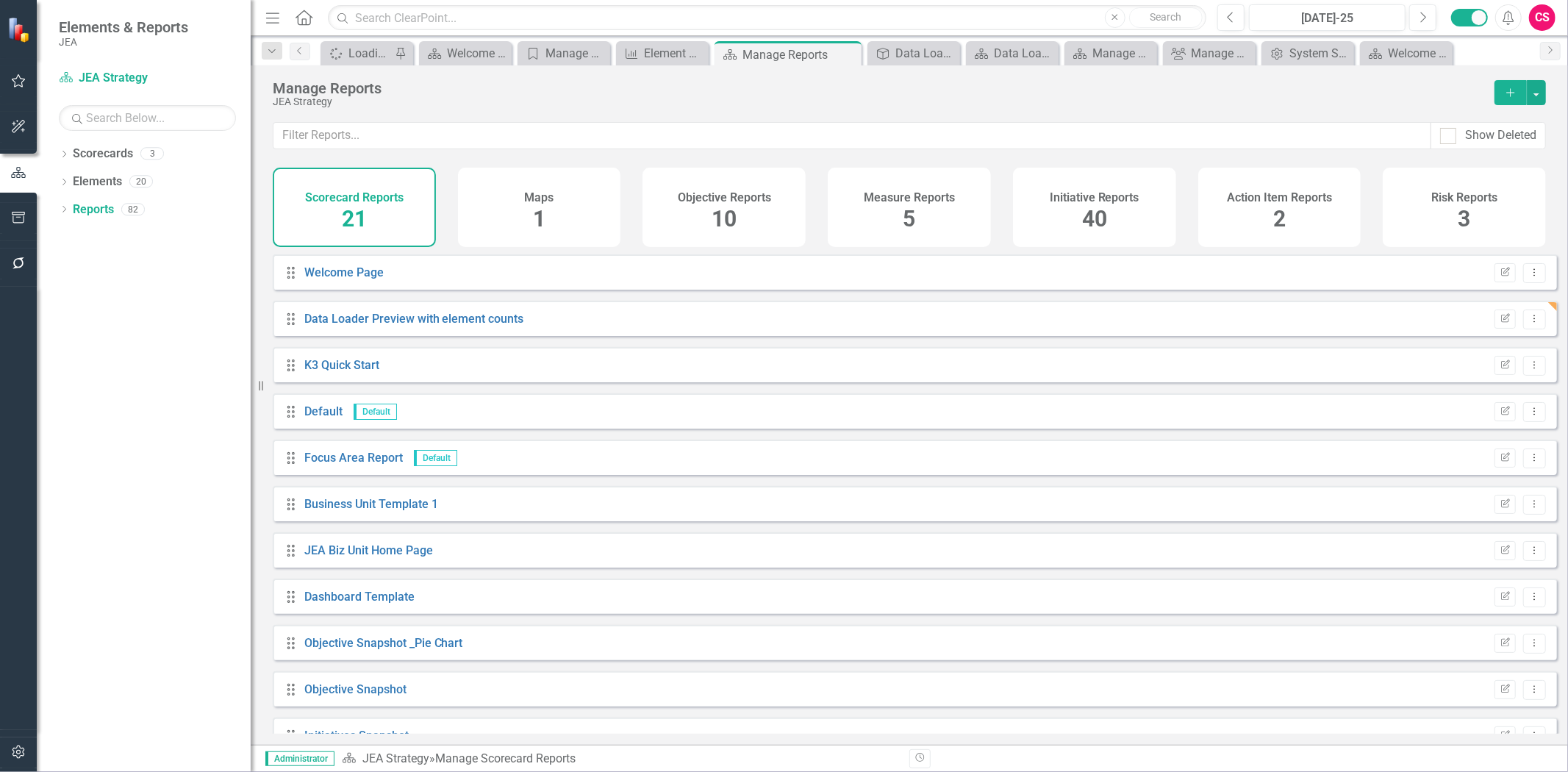
click at [441, 336] on div "Drag Data Loader Preview with element counts Edit Report Dropdown Menu" at bounding box center [915, 318] width 1284 height 35
drag, startPoint x: 1483, startPoint y: 320, endPoint x: 1490, endPoint y: 326, distance: 9.2
click at [1487, 324] on div "Edit Report Dropdown Menu" at bounding box center [1516, 319] width 59 height 20
click at [1499, 324] on icon "Edit Report" at bounding box center [1505, 319] width 11 height 9
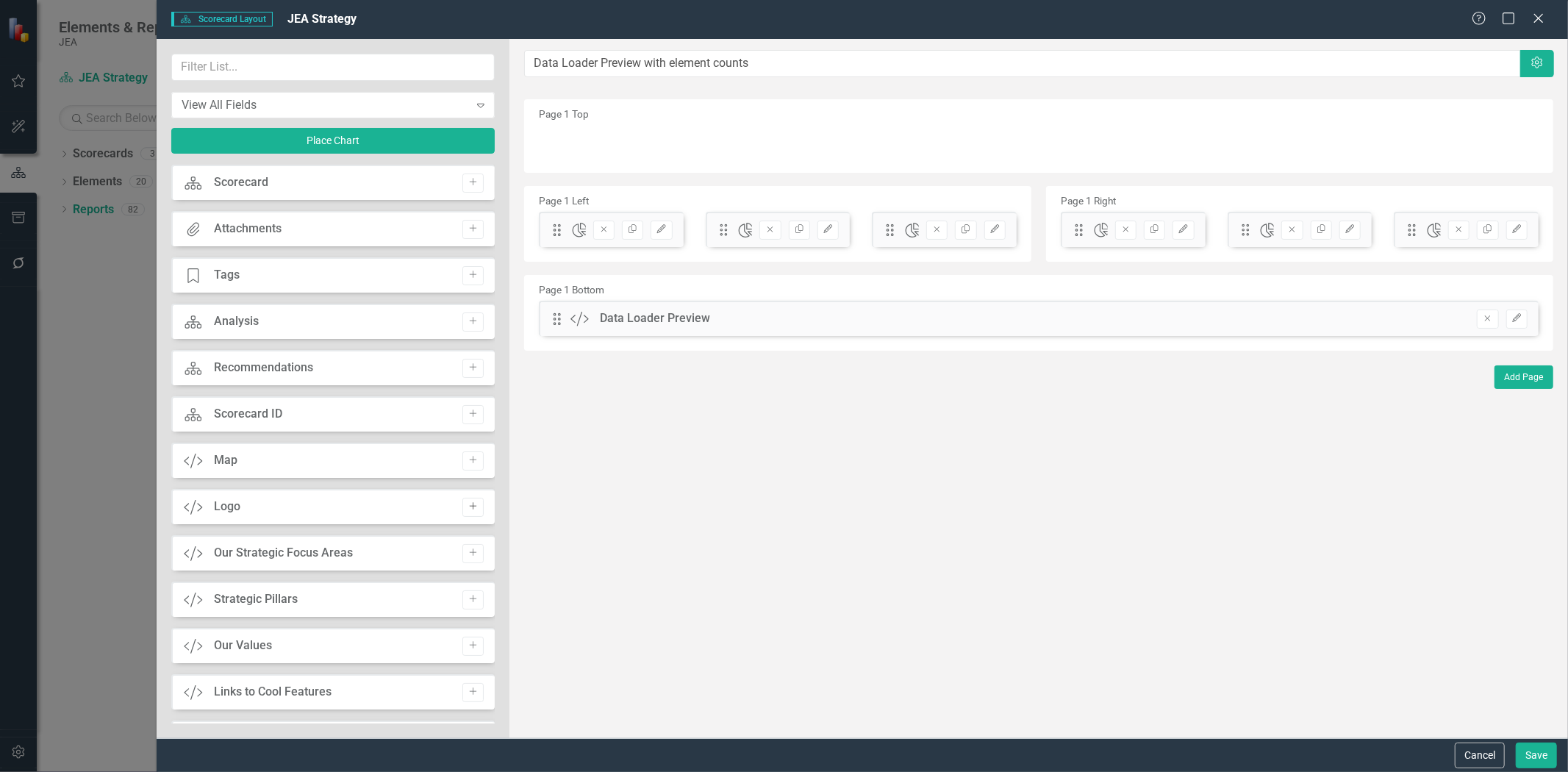
click at [466, 510] on button "Add" at bounding box center [473, 507] width 21 height 19
click at [468, 458] on icon "Add" at bounding box center [473, 460] width 11 height 9
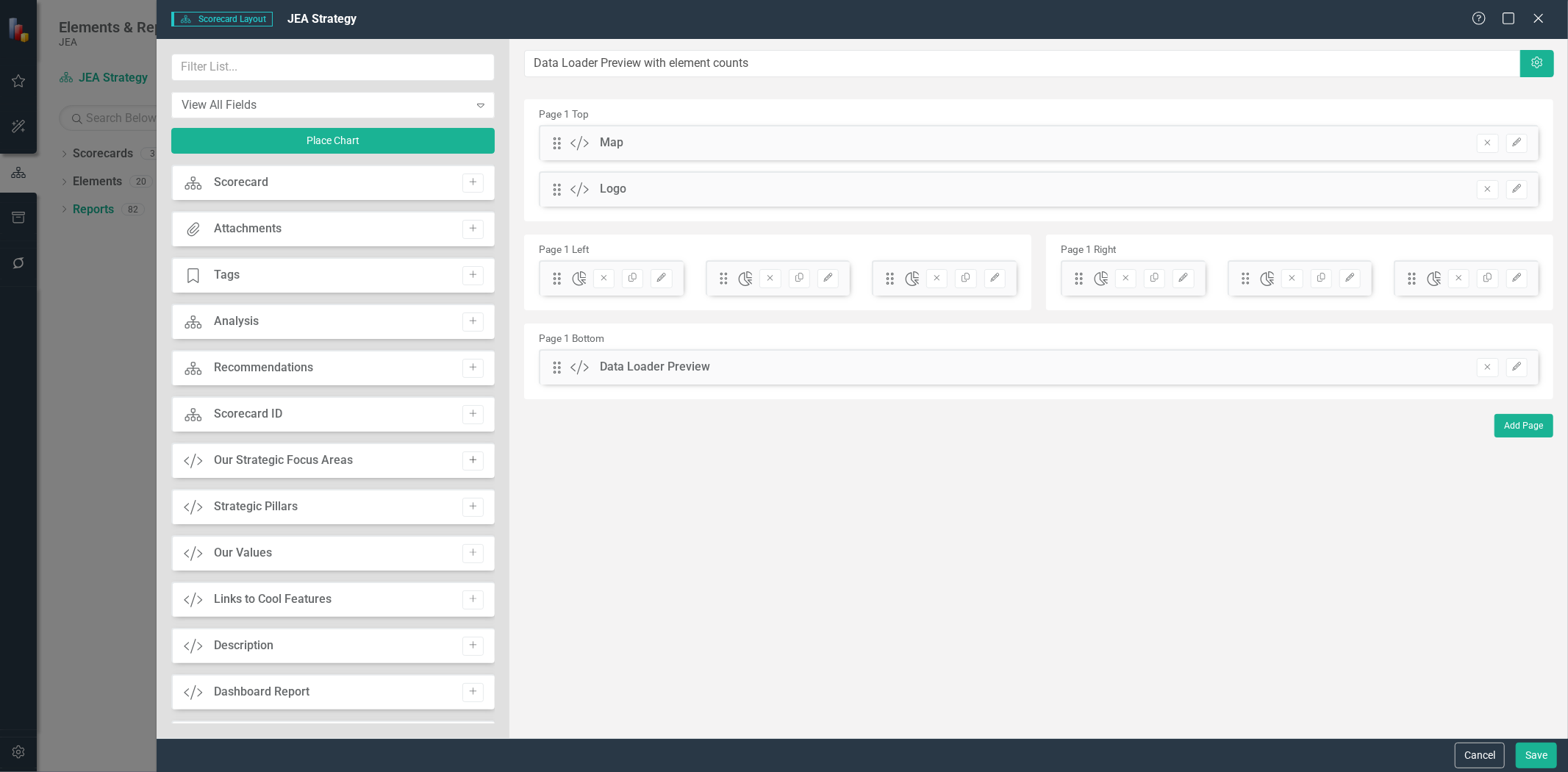
click at [467, 466] on button "Add" at bounding box center [473, 461] width 21 height 19
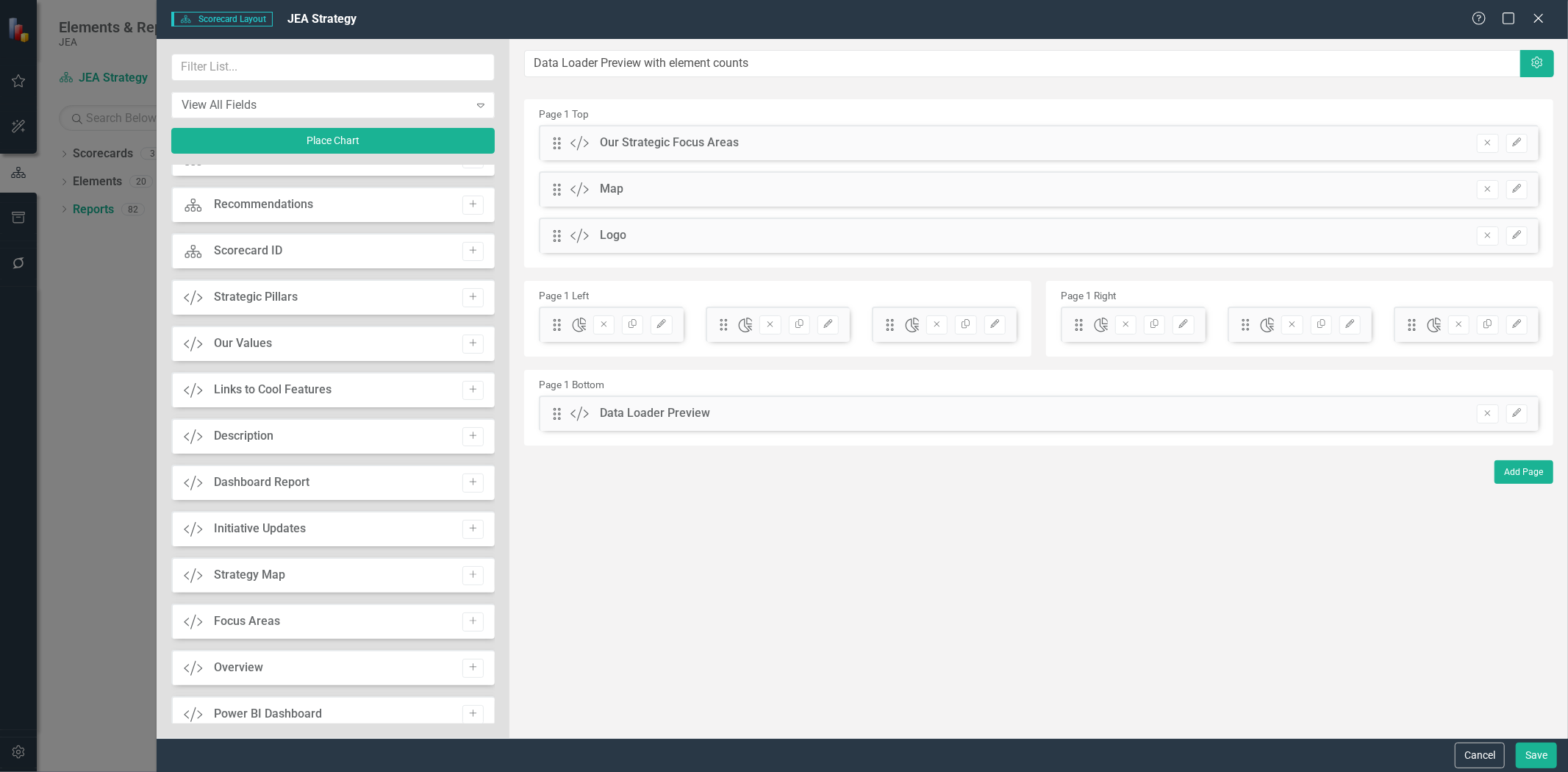
scroll to position [244, 0]
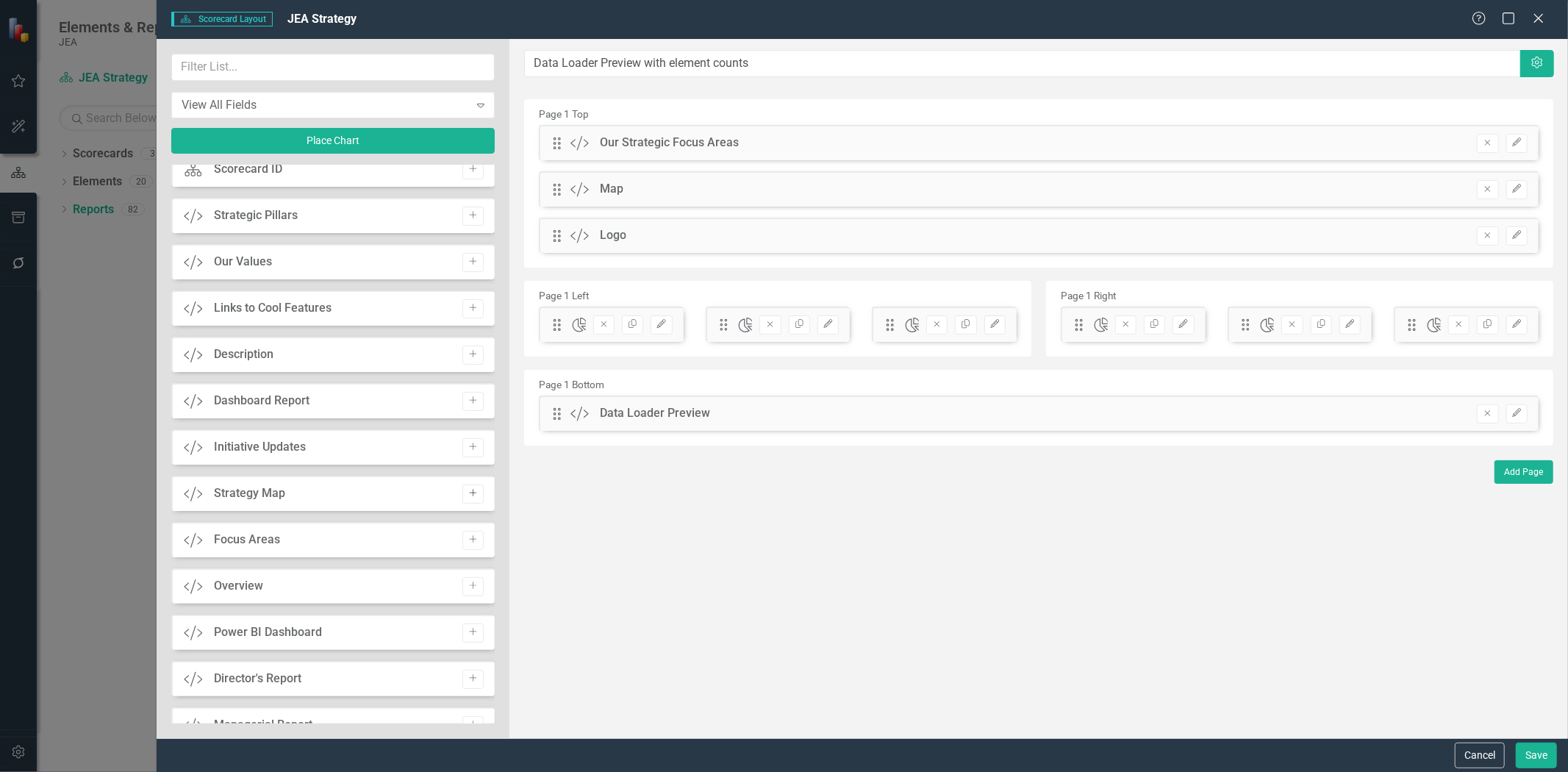
click at [463, 485] on button "Add" at bounding box center [473, 494] width 21 height 19
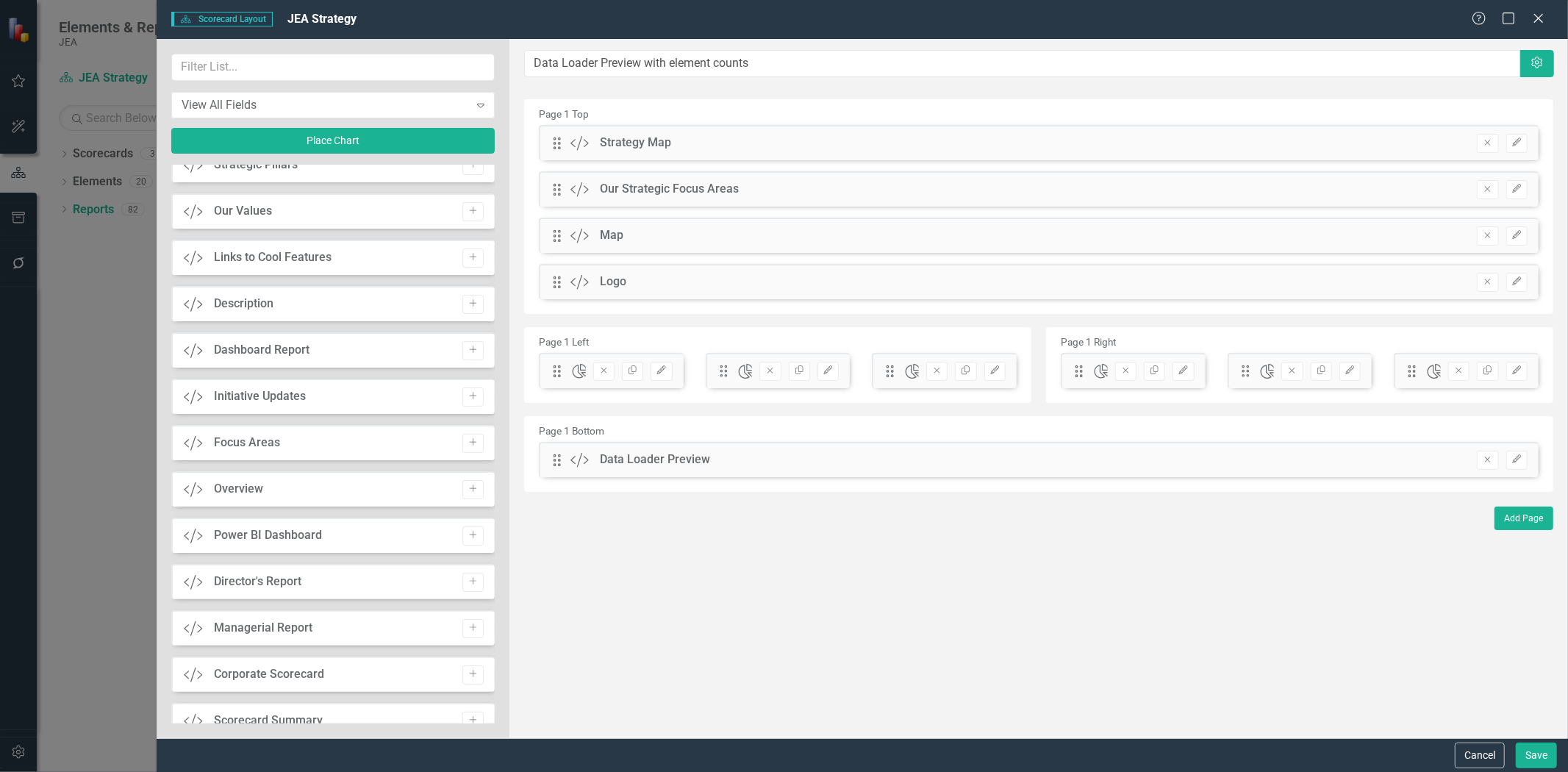
scroll to position [320, 0]
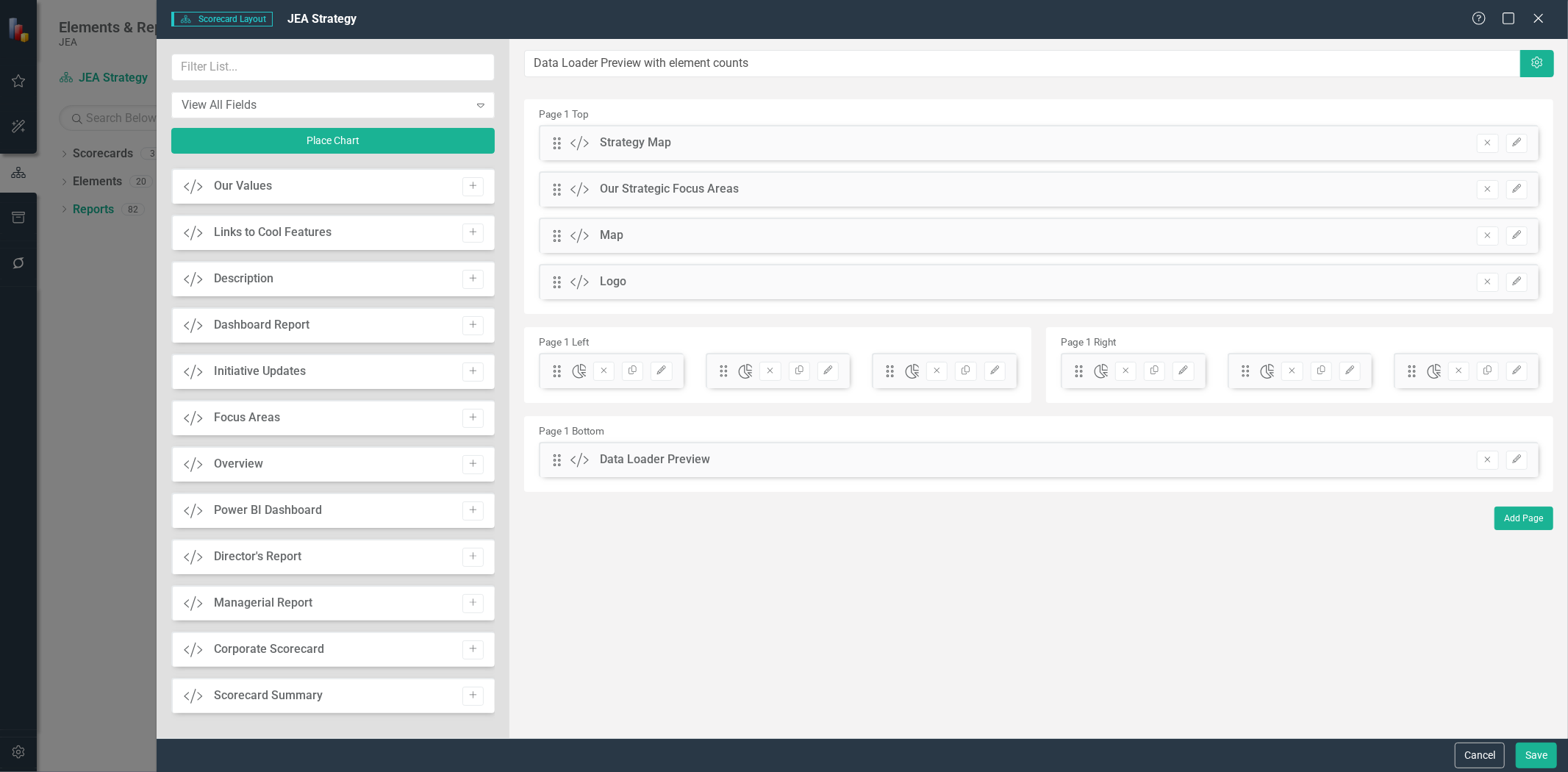
drag, startPoint x: 467, startPoint y: 693, endPoint x: 463, endPoint y: 677, distance: 16.5
click at [470, 693] on icon "button" at bounding box center [473, 696] width 7 height 7
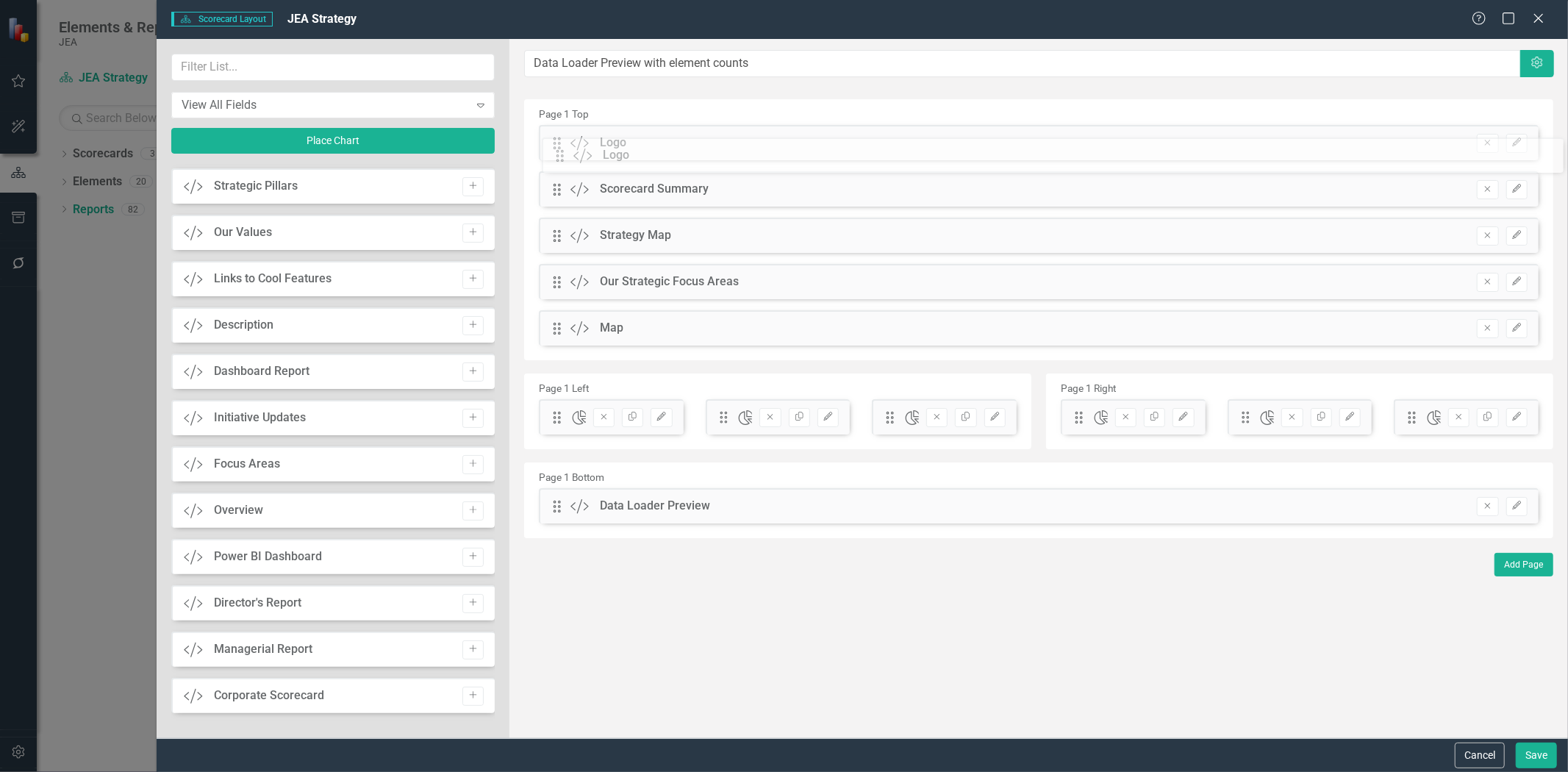
drag, startPoint x: 552, startPoint y: 332, endPoint x: 563, endPoint y: 147, distance: 185.3
click at [563, 147] on div "The fields (or pods) that are available for you to include on the detail page a…" at bounding box center [1039, 388] width 1059 height 699
drag, startPoint x: 553, startPoint y: 280, endPoint x: 554, endPoint y: 178, distance: 102.0
click at [563, 180] on div "The fields (or pods) that are available for you to include on the detail page a…" at bounding box center [1039, 388] width 1059 height 699
drag, startPoint x: 552, startPoint y: 320, endPoint x: 572, endPoint y: 248, distance: 74.7
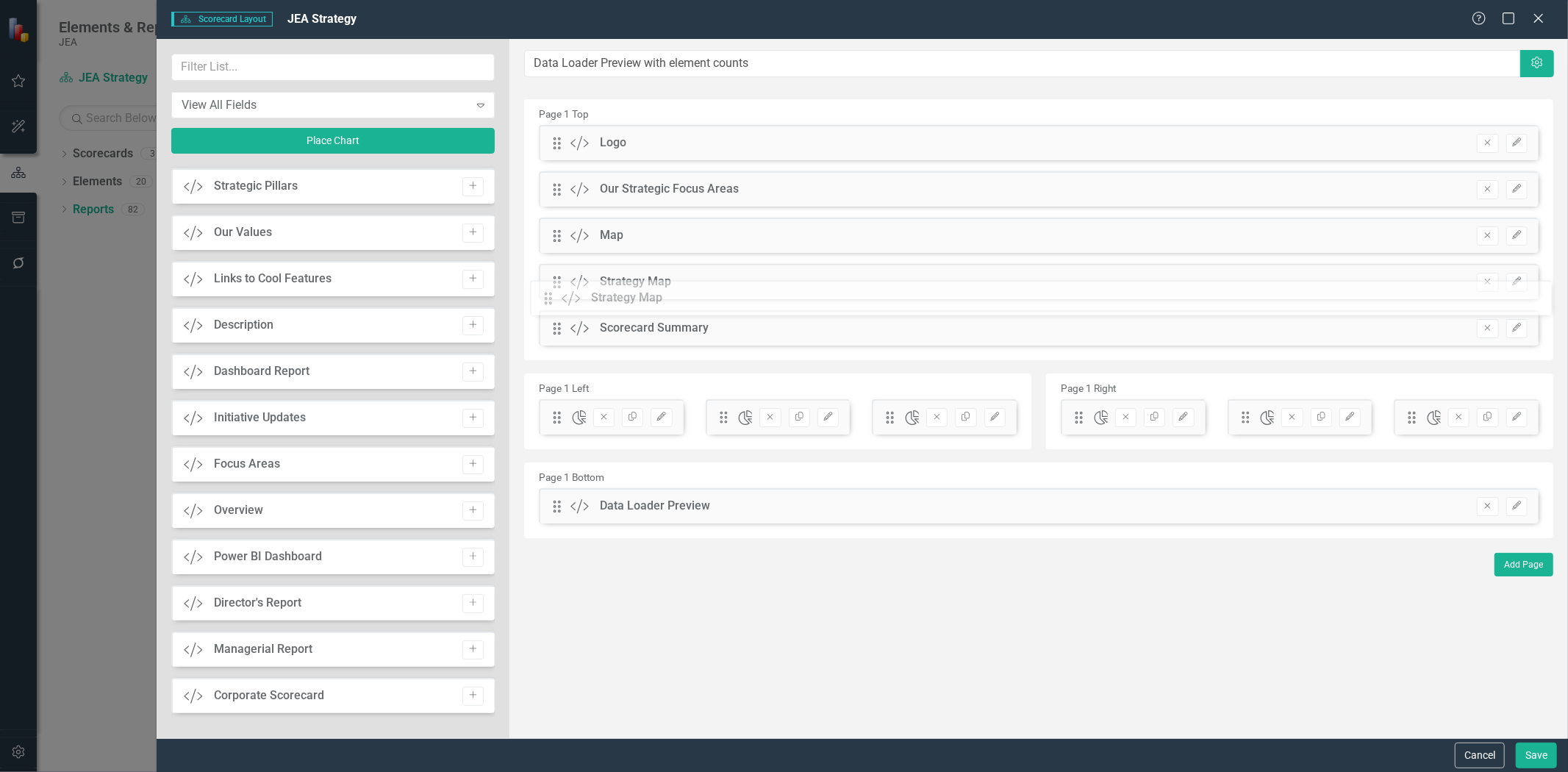
drag, startPoint x: 554, startPoint y: 327, endPoint x: 557, endPoint y: 297, distance: 30.1
click at [557, 297] on div "The fields (or pods) that are available for you to include on the detail page a…" at bounding box center [1039, 388] width 1059 height 699
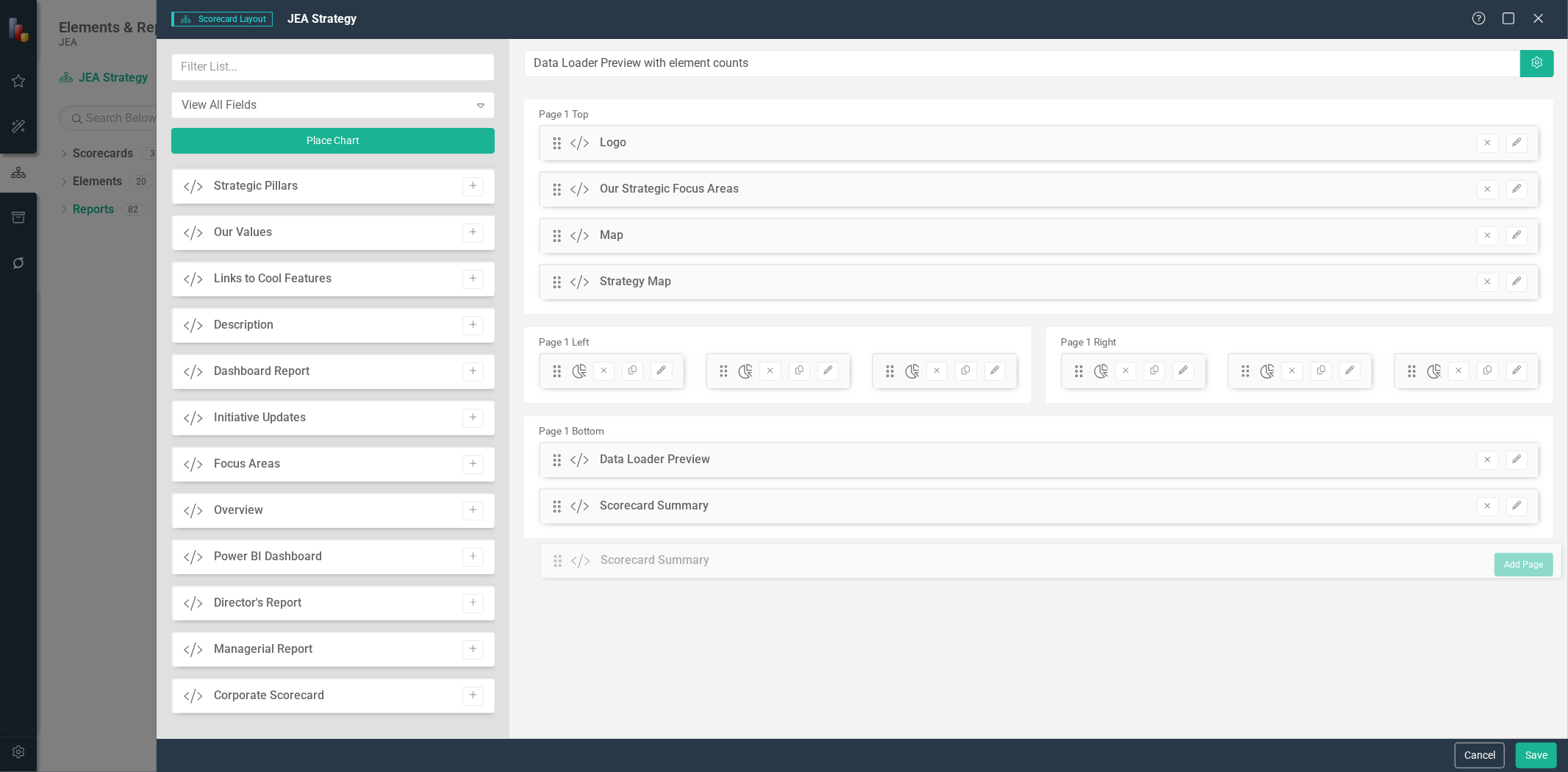
drag, startPoint x: 557, startPoint y: 329, endPoint x: 564, endPoint y: 531, distance: 202.1
click at [1546, 750] on button "Save" at bounding box center [1536, 754] width 41 height 25
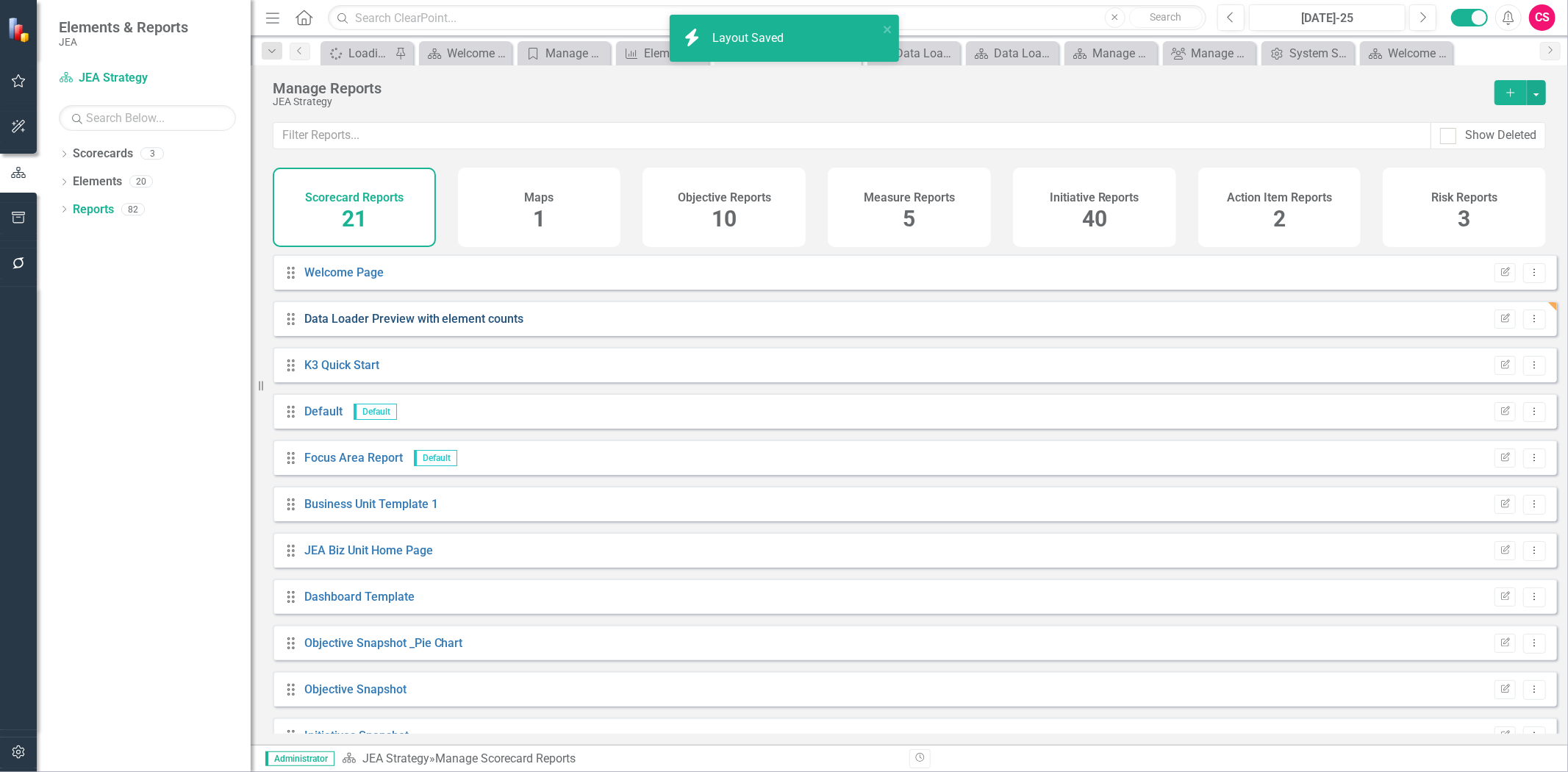
click at [395, 324] on link "Data Loader Preview with element counts" at bounding box center [414, 318] width 220 height 14
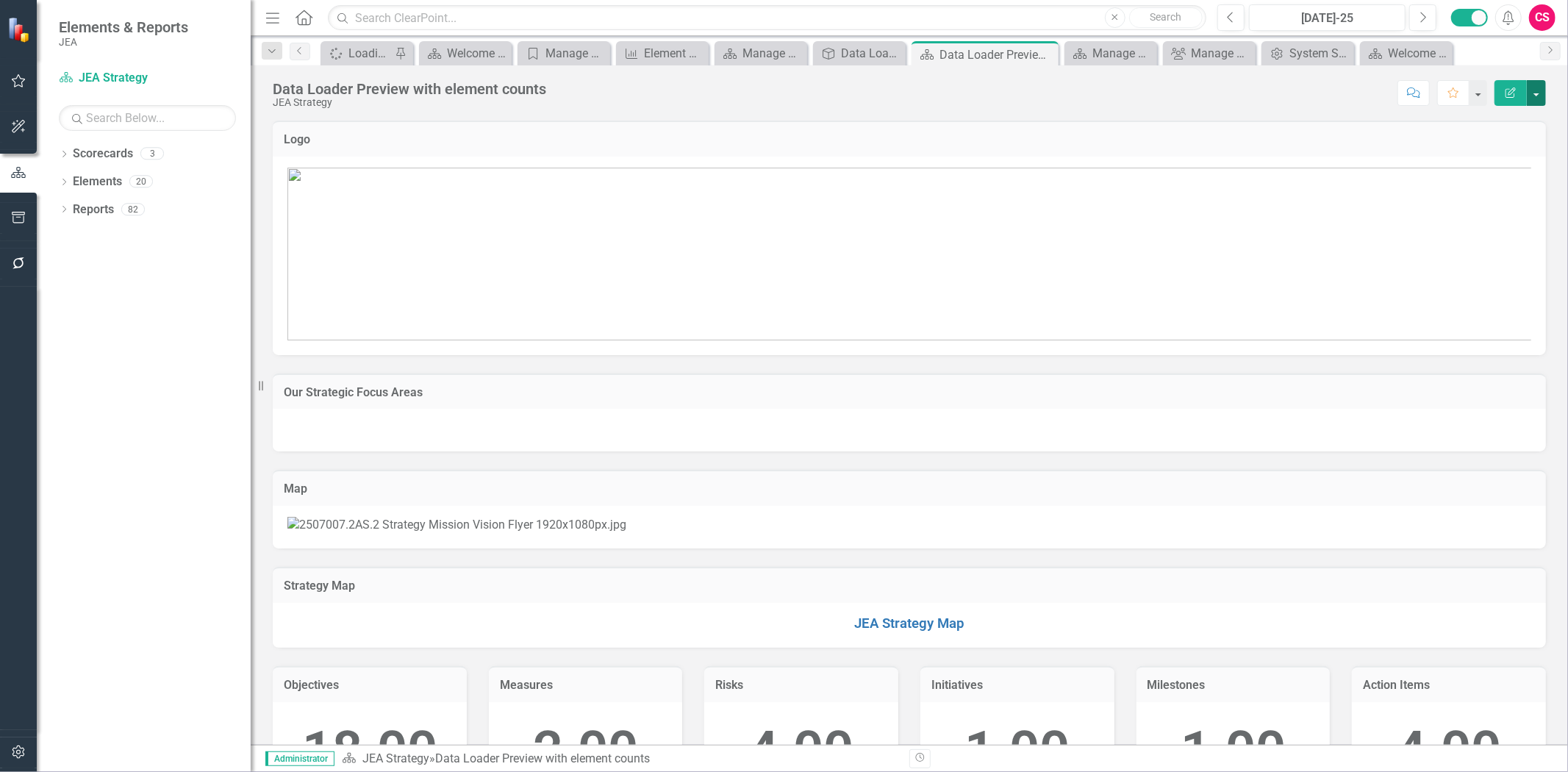
click at [1538, 91] on button "button" at bounding box center [1536, 92] width 19 height 25
click at [1495, 150] on link "Edit Report Edit Layout" at bounding box center [1485, 147] width 119 height 27
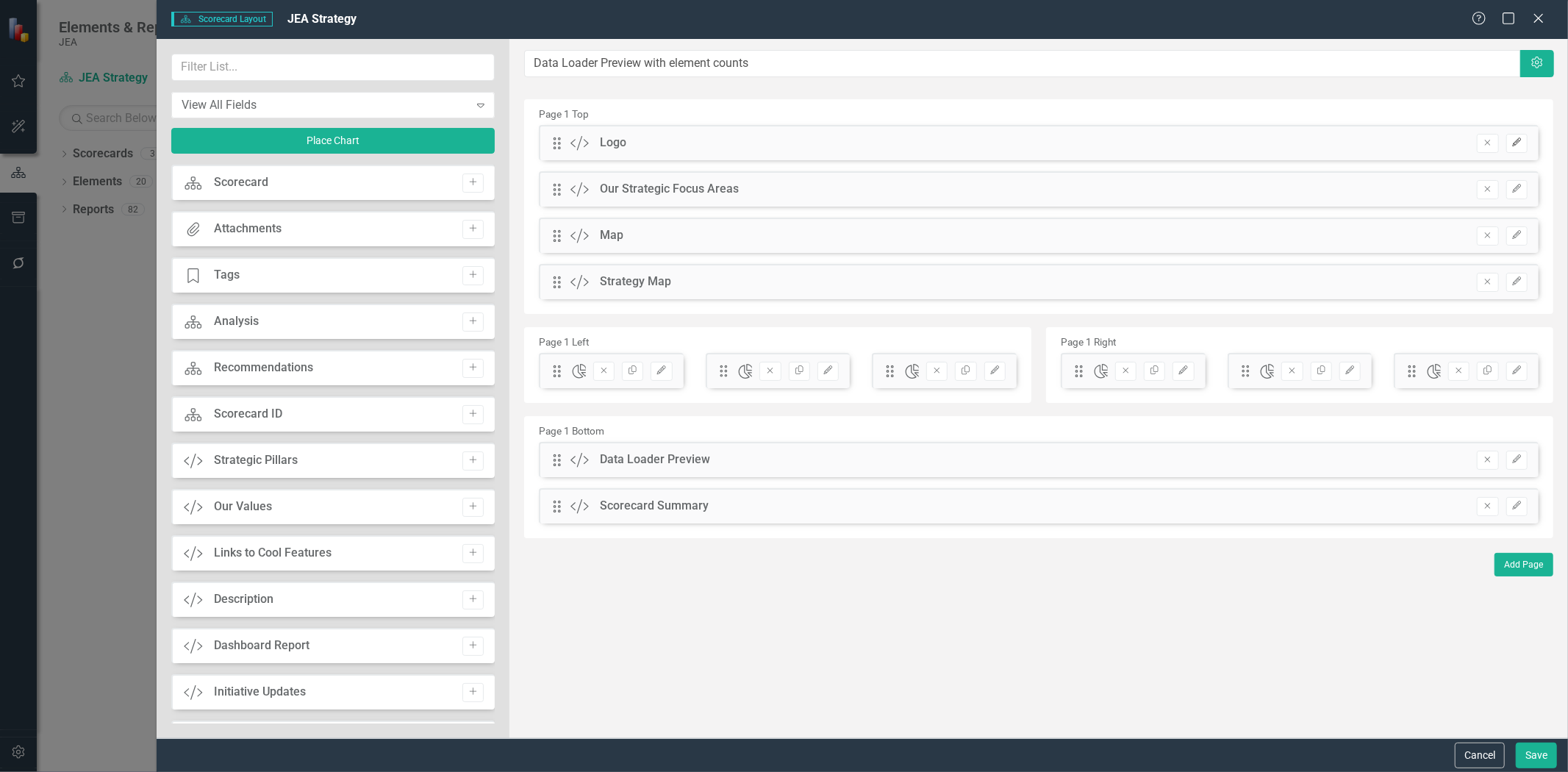
click at [1523, 143] on button "Edit" at bounding box center [1517, 143] width 21 height 19
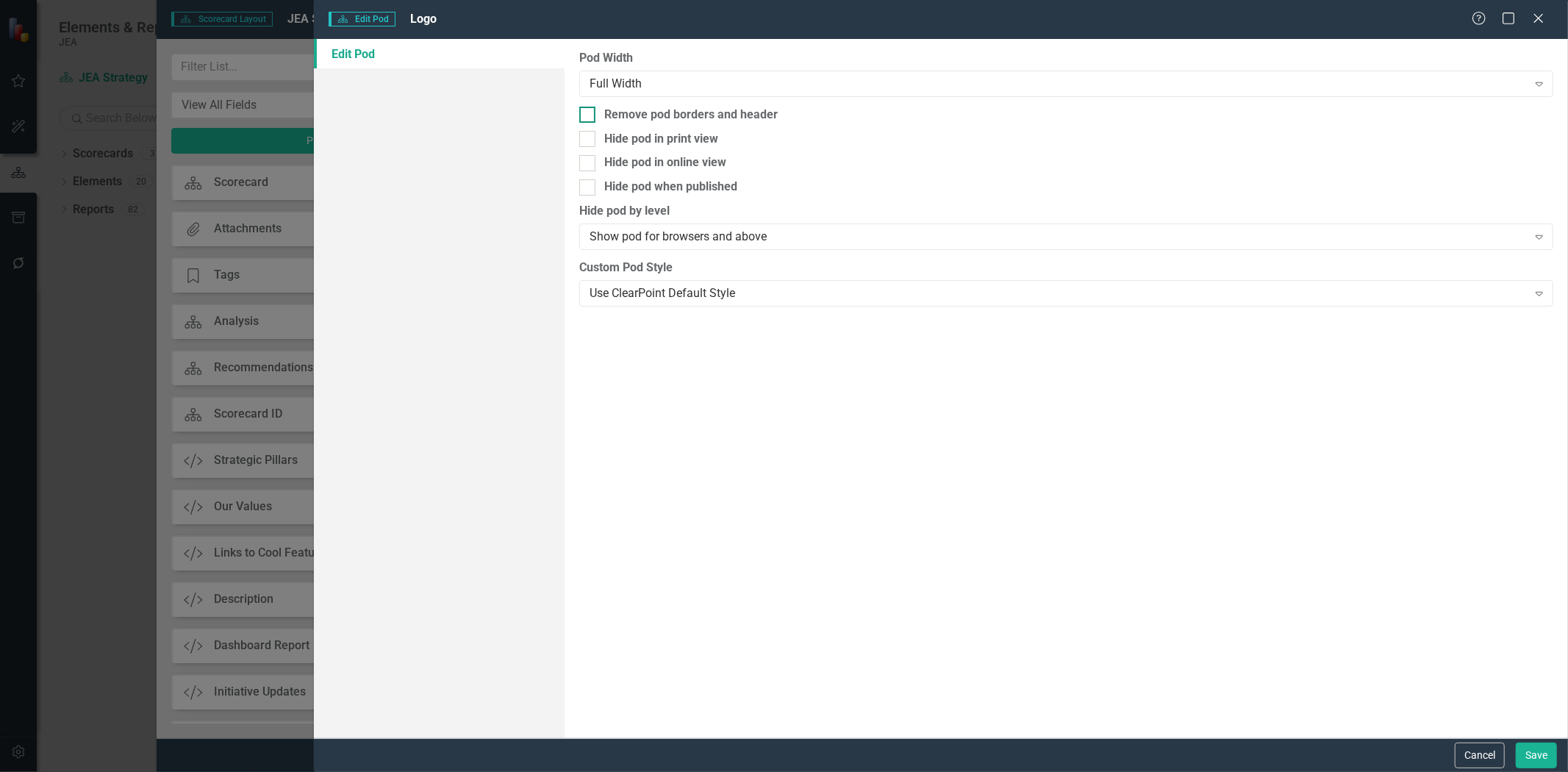
click at [738, 121] on div "Remove pod borders and header" at bounding box center [690, 114] width 173 height 17
click at [589, 116] on input "Remove pod borders and header" at bounding box center [584, 111] width 10 height 10
checkbox input "true"
click at [1530, 762] on button "Save" at bounding box center [1536, 754] width 41 height 25
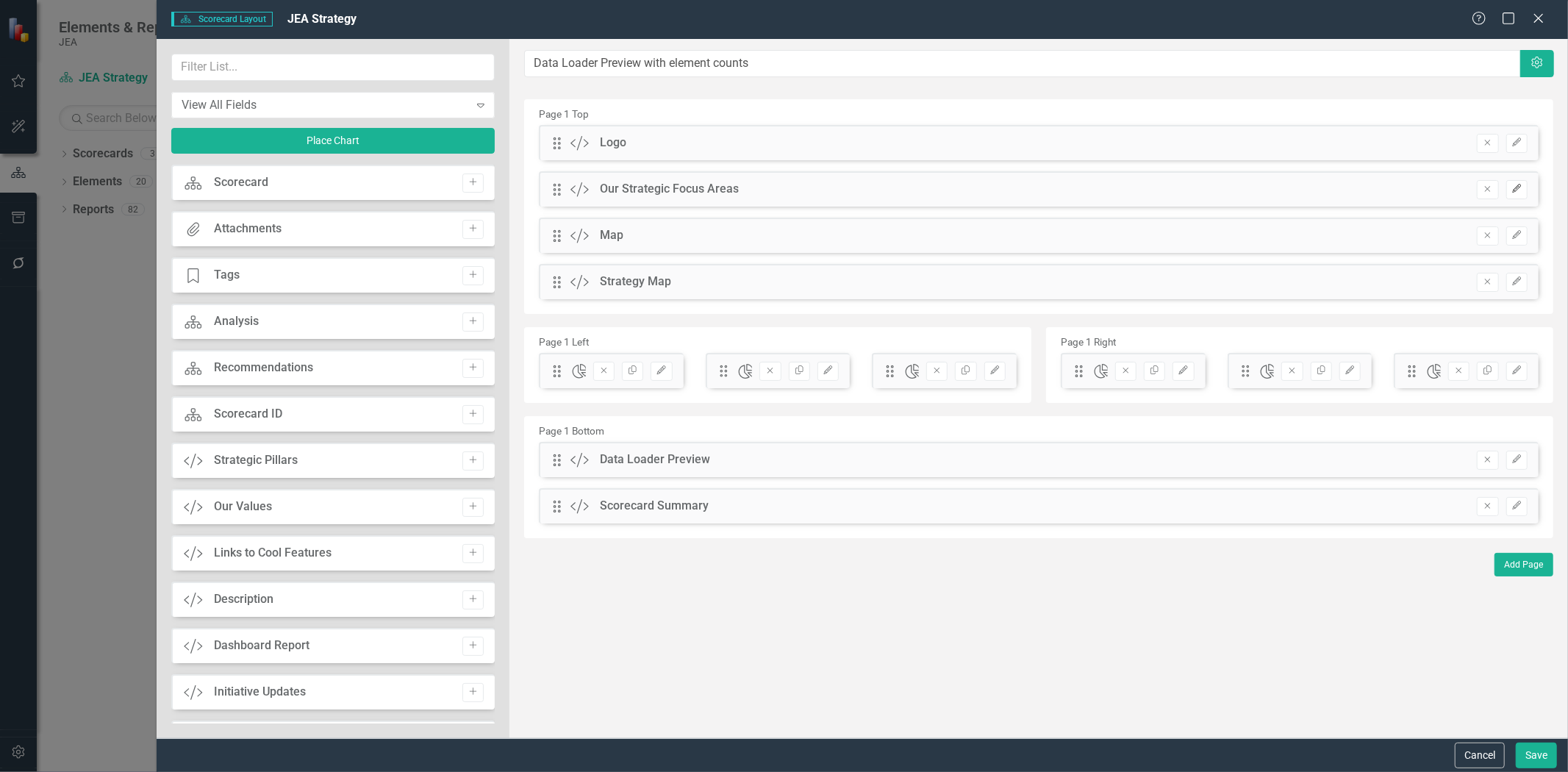
click at [1514, 187] on icon "Edit" at bounding box center [1517, 189] width 11 height 9
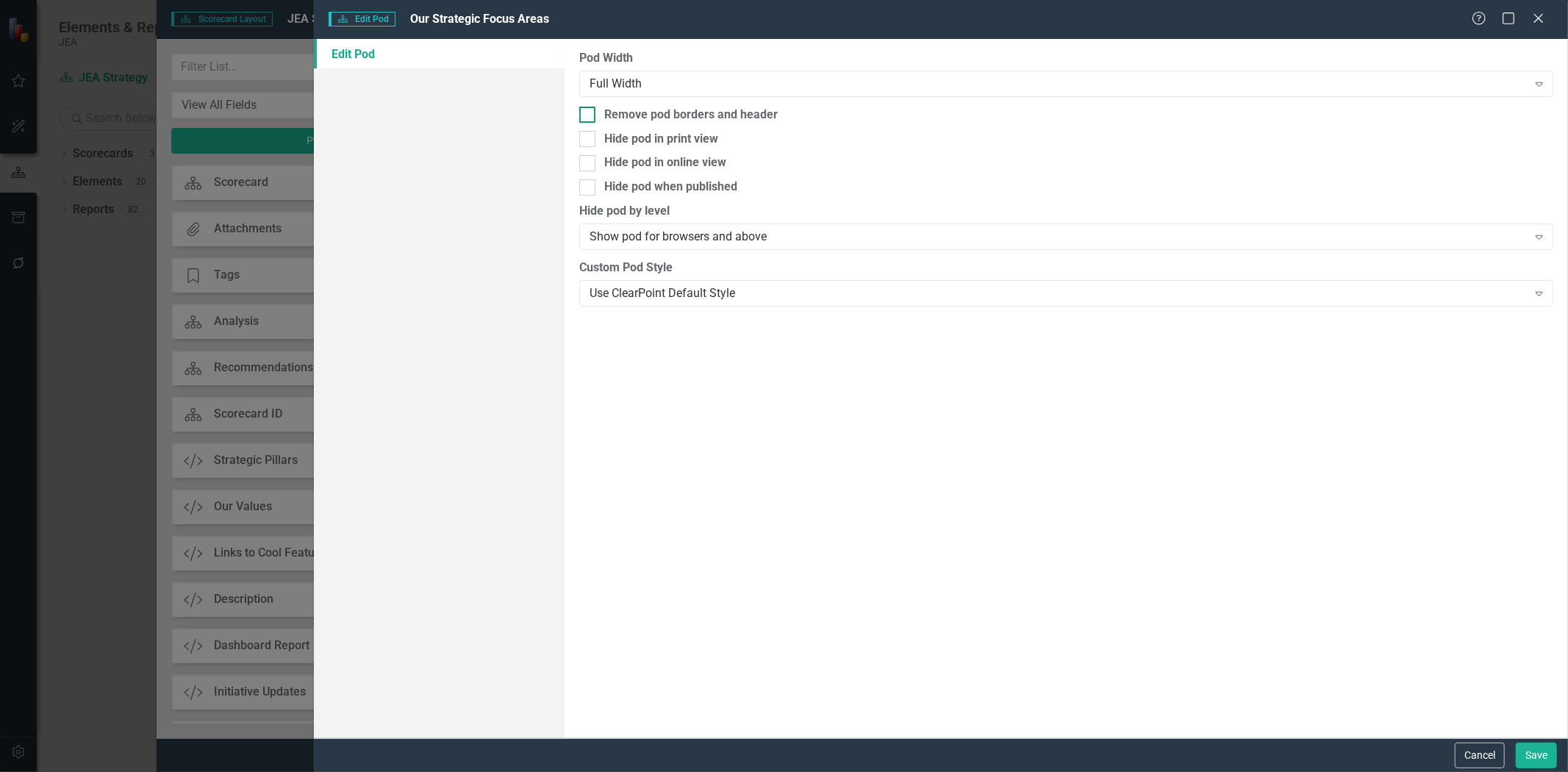
click at [810, 106] on div "Remove pod borders and header" at bounding box center [1067, 114] width 974 height 17
click at [589, 106] on input "Remove pod borders and header" at bounding box center [584, 111] width 10 height 10
checkbox input "true"
click at [1535, 747] on button "Save" at bounding box center [1536, 754] width 41 height 25
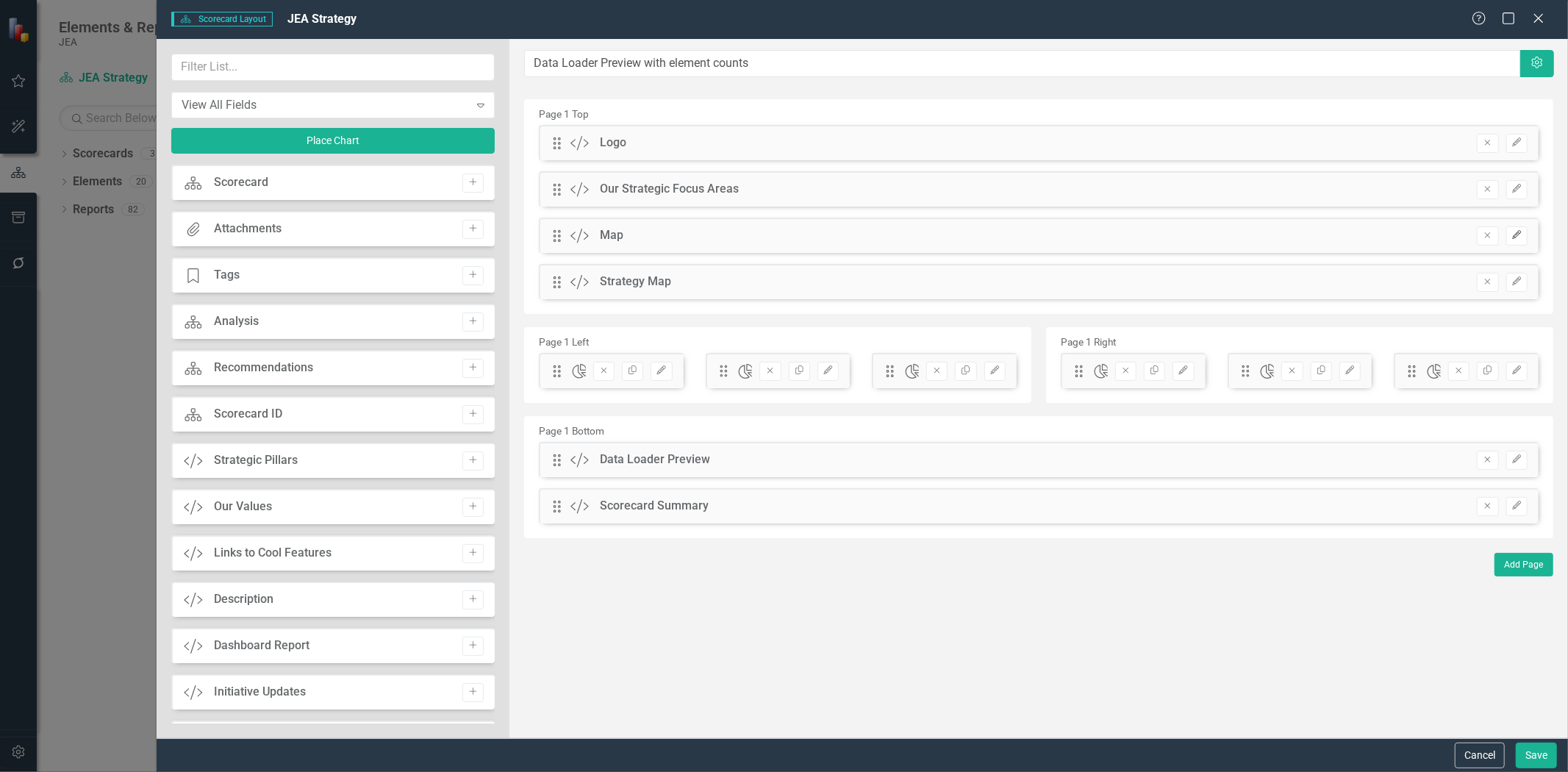
click at [1524, 236] on button "Edit" at bounding box center [1517, 236] width 21 height 19
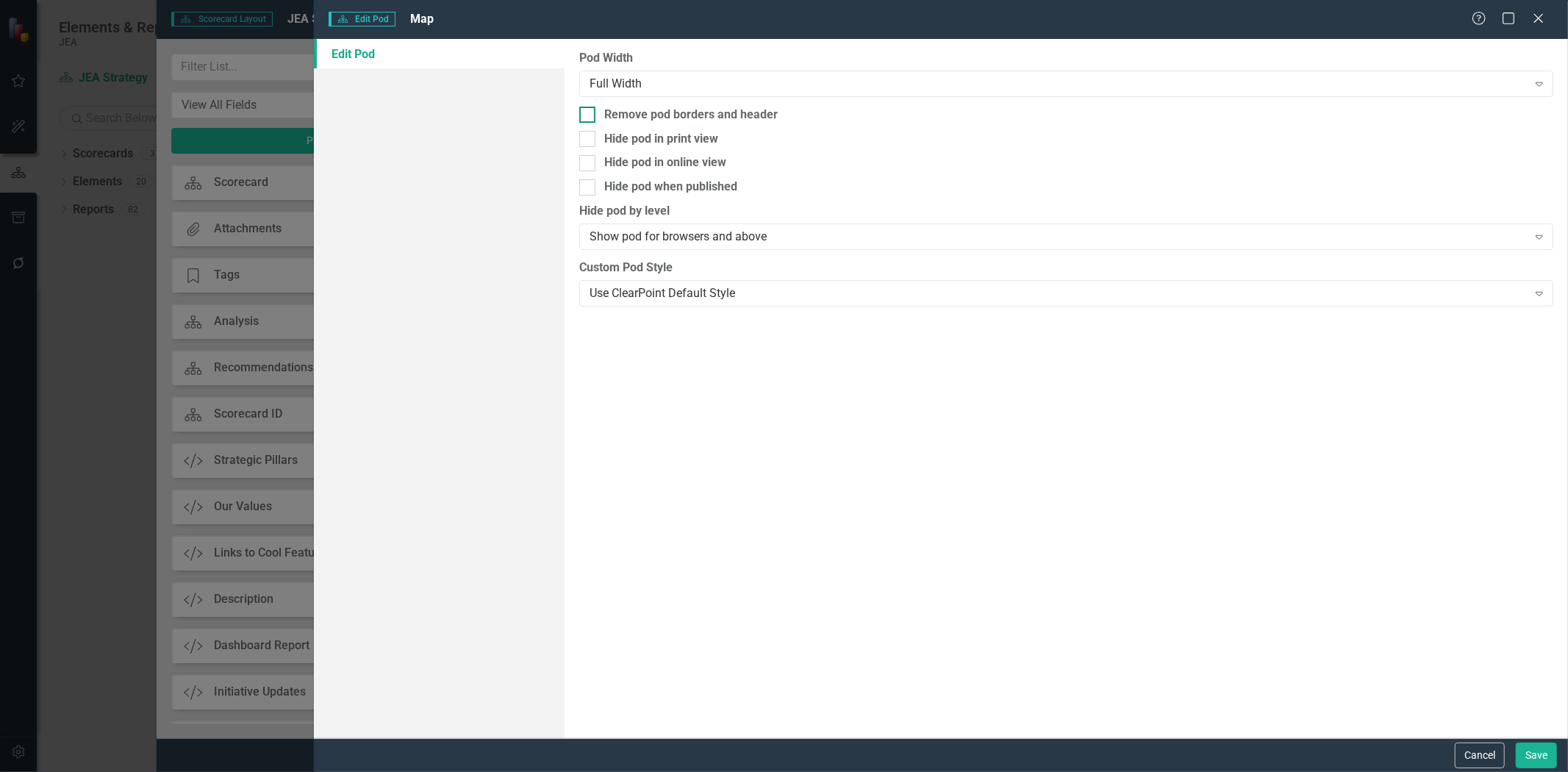
click at [616, 119] on div "Remove pod borders and header" at bounding box center [690, 114] width 173 height 17
click at [589, 116] on input "Remove pod borders and header" at bounding box center [584, 111] width 10 height 10
checkbox input "true"
click at [1547, 752] on button "Save" at bounding box center [1536, 754] width 41 height 25
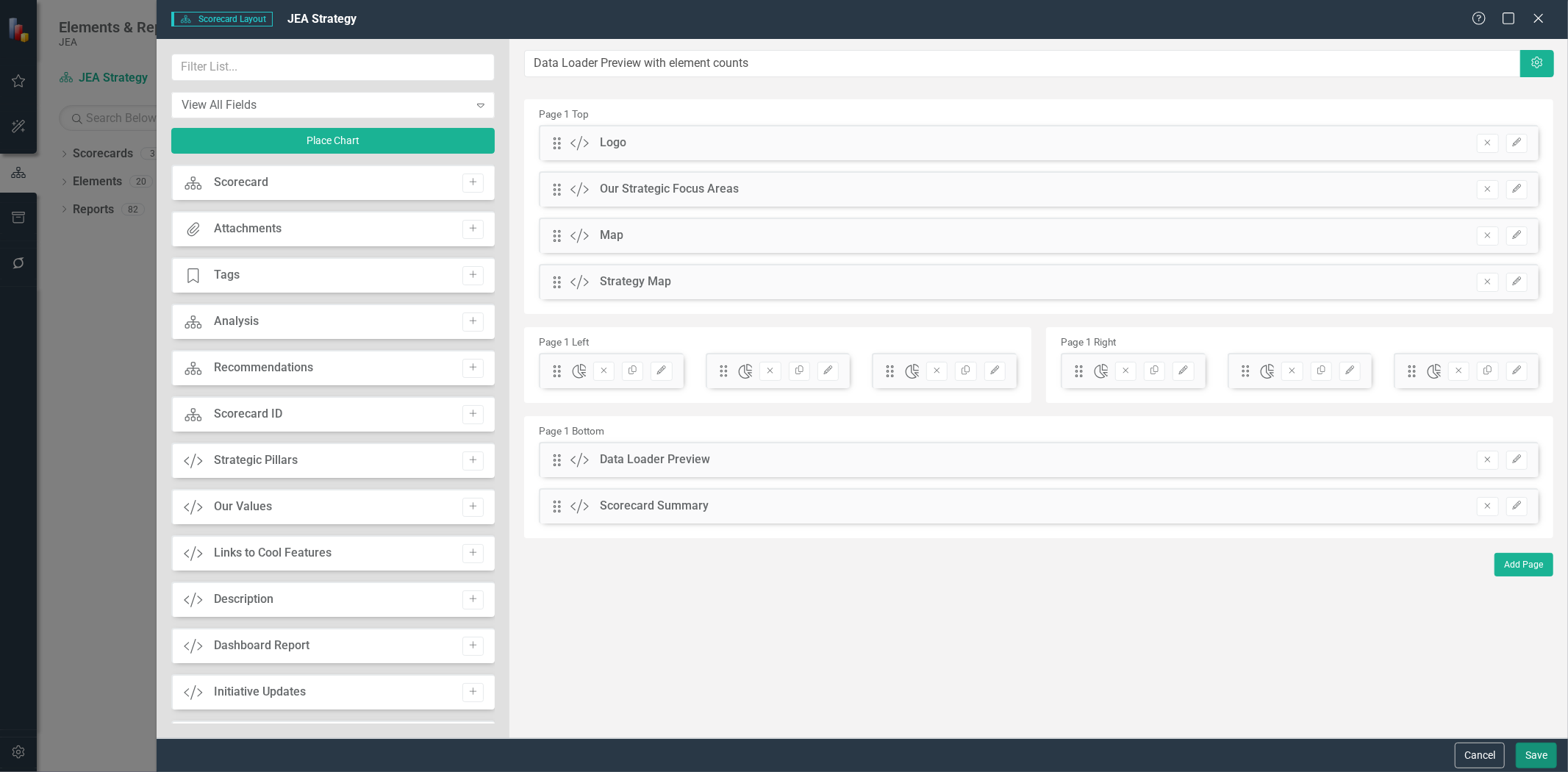
click at [1531, 760] on button "Save" at bounding box center [1536, 754] width 41 height 25
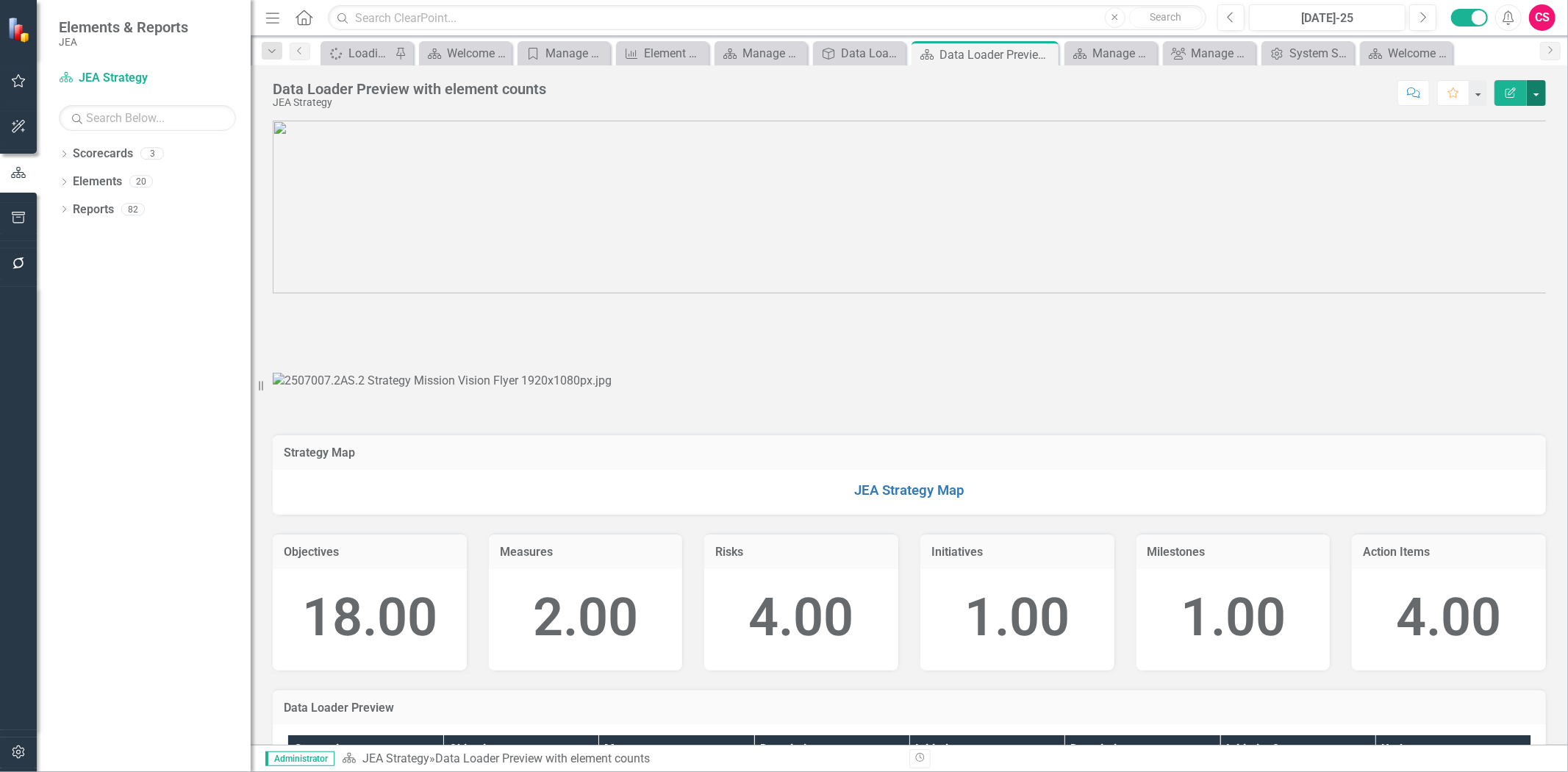
click at [1538, 91] on button "button" at bounding box center [1536, 92] width 19 height 25
click at [1489, 150] on link "Edit Report Edit Layout" at bounding box center [1485, 147] width 119 height 27
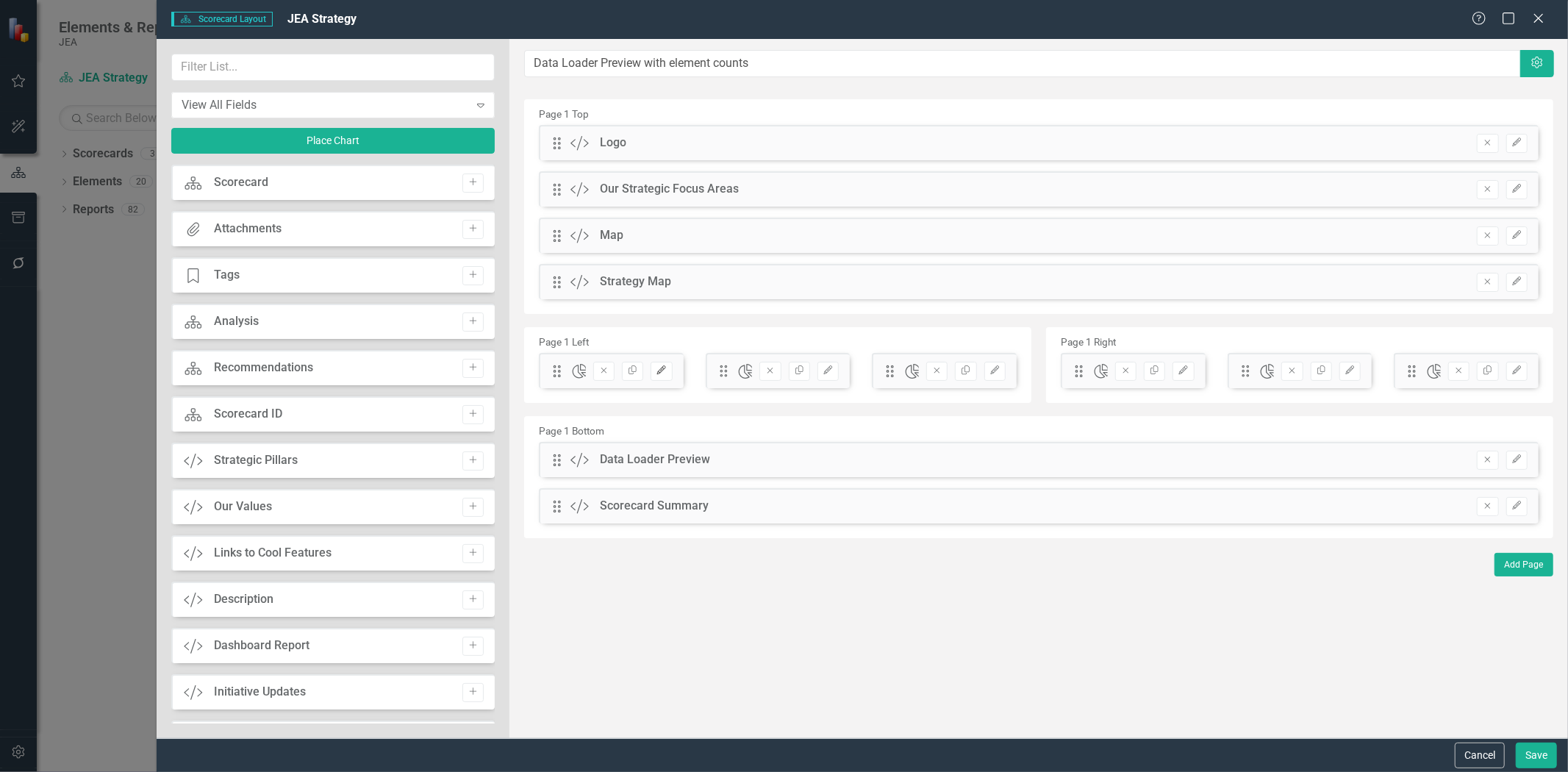
click at [661, 362] on button "Edit" at bounding box center [661, 371] width 21 height 19
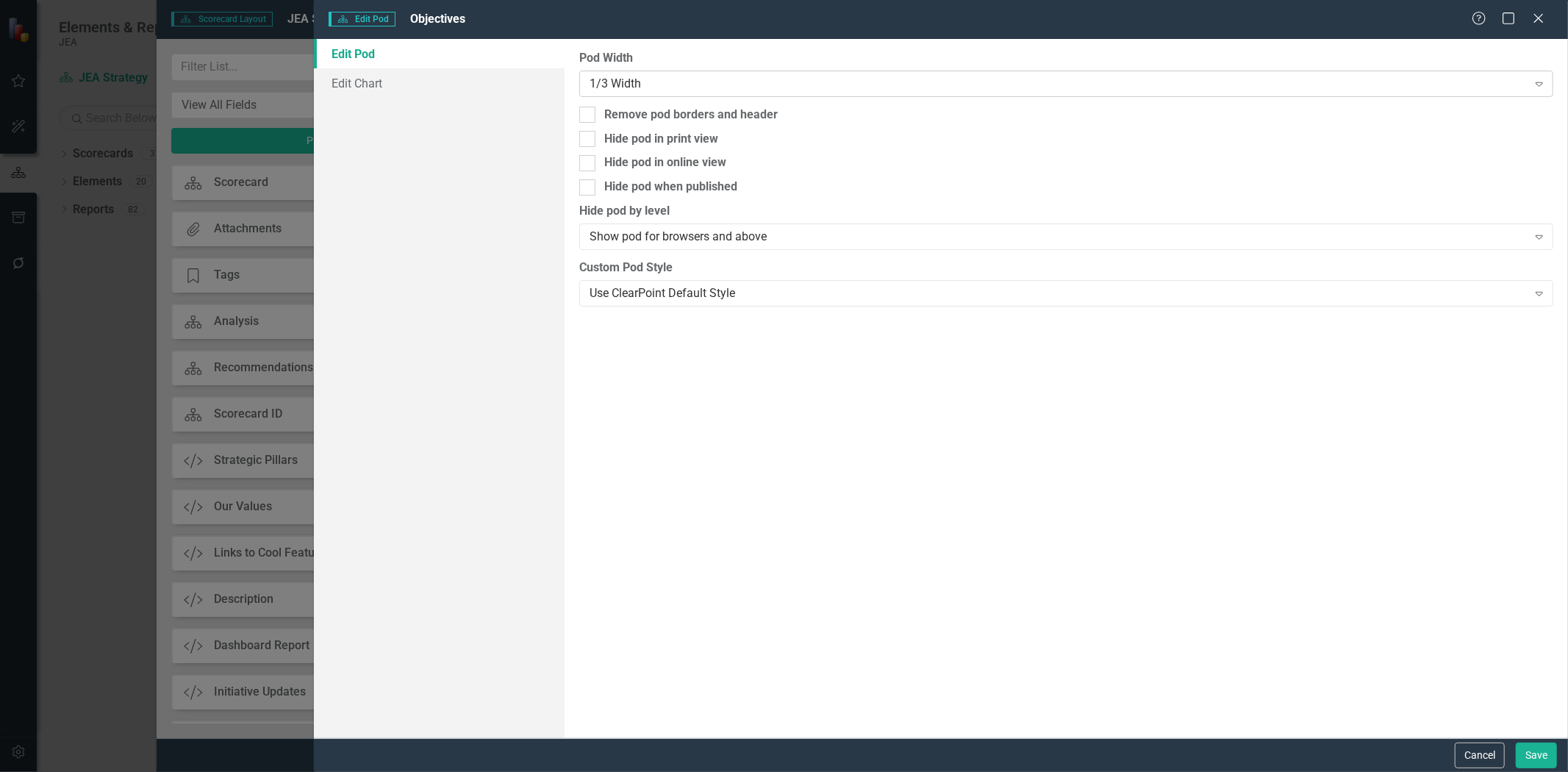
click at [637, 89] on div "1/3 Width" at bounding box center [1058, 83] width 938 height 17
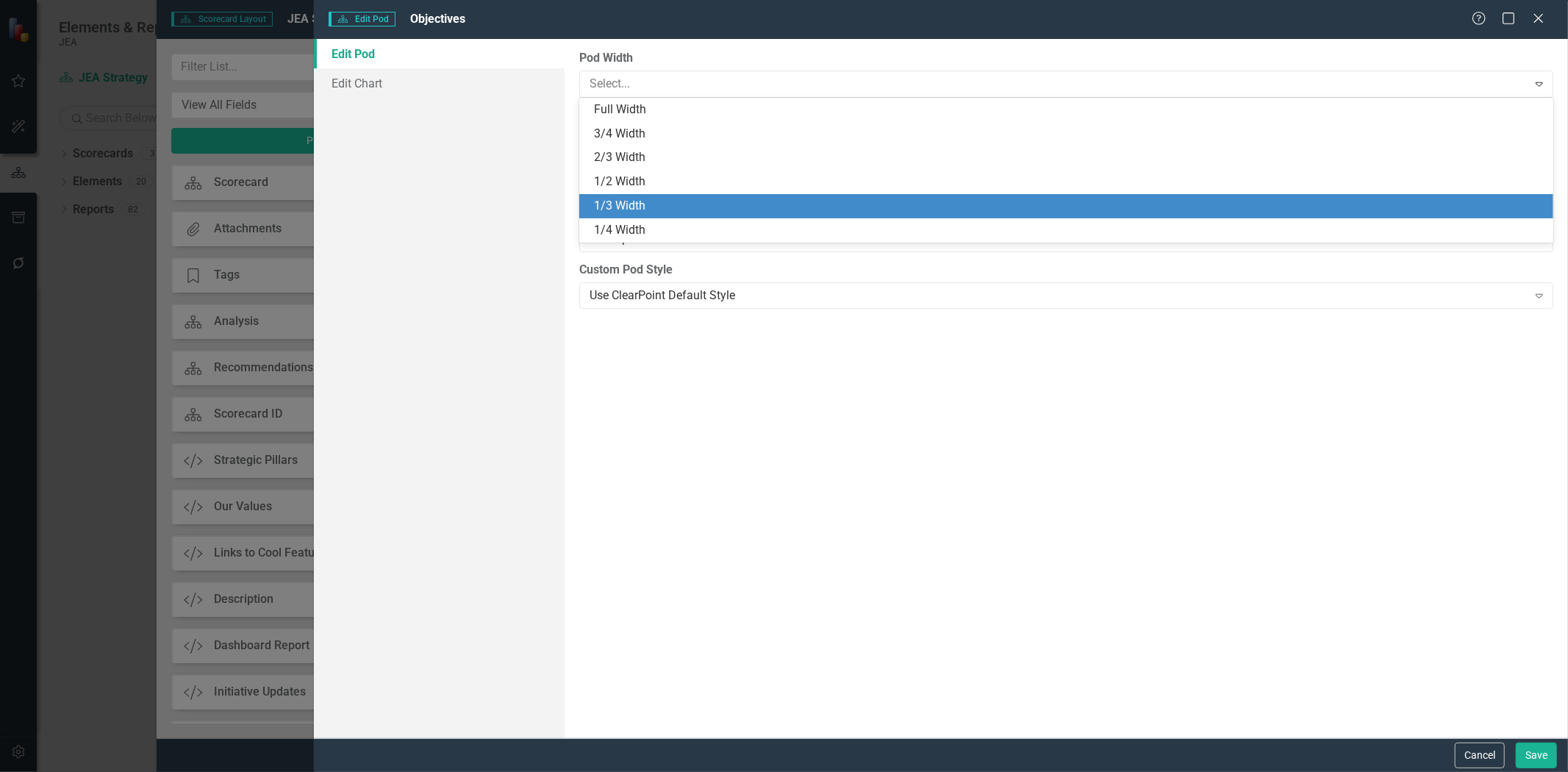
click at [675, 59] on label "Pod Width" at bounding box center [1067, 58] width 974 height 17
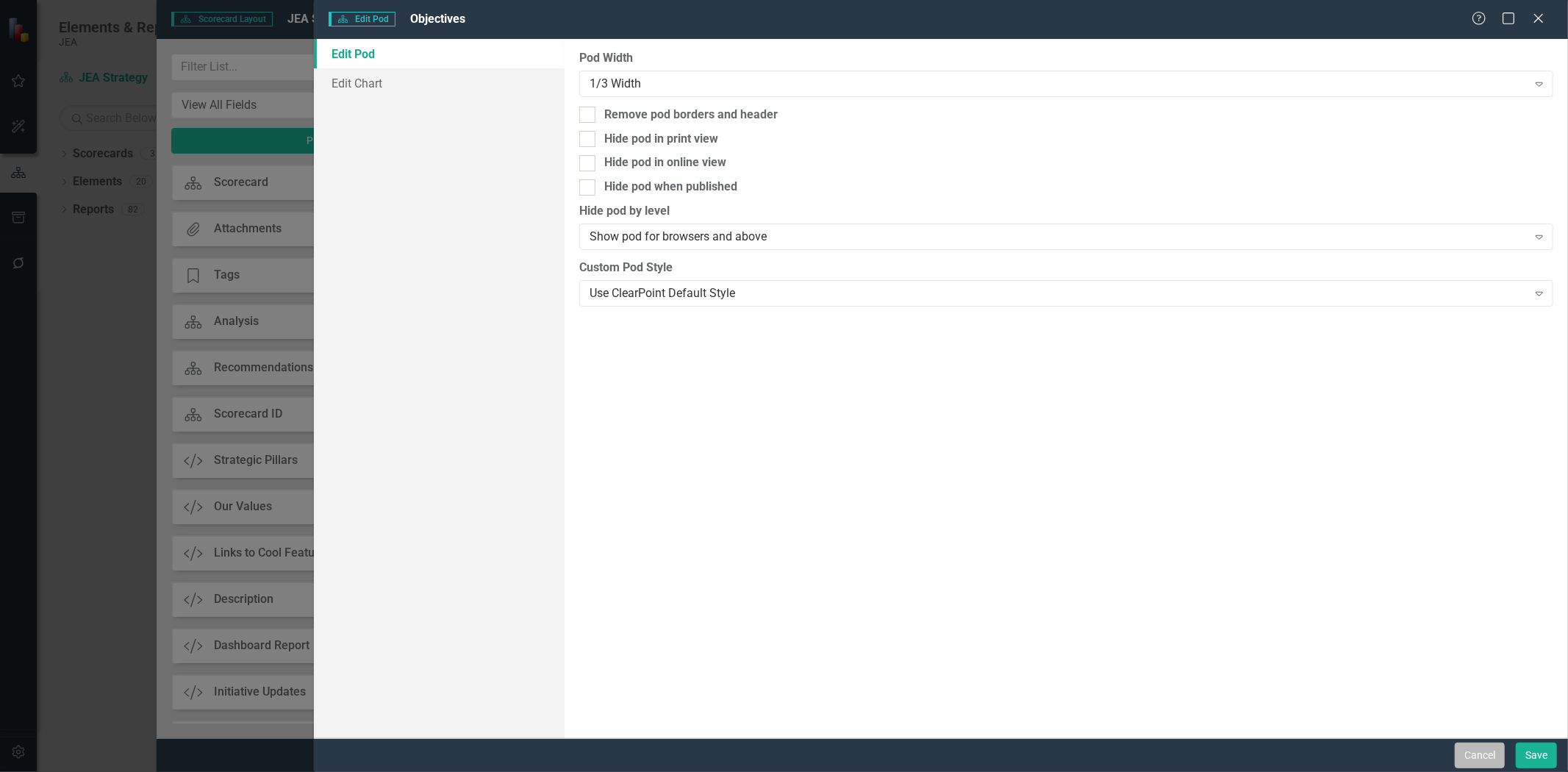
click at [1474, 762] on button "Cancel" at bounding box center [1479, 754] width 50 height 25
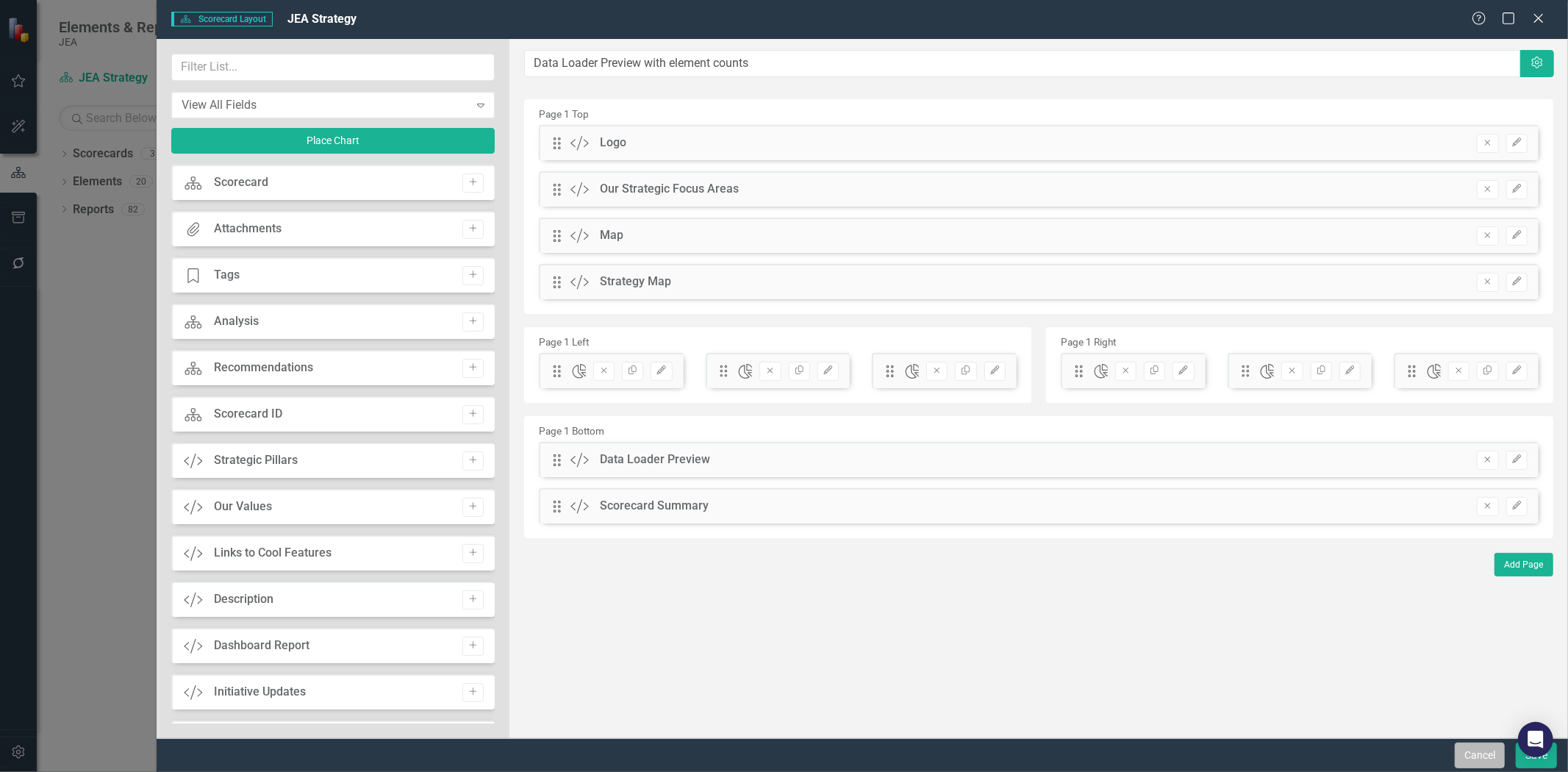
click at [1479, 754] on button "Cancel" at bounding box center [1479, 754] width 50 height 25
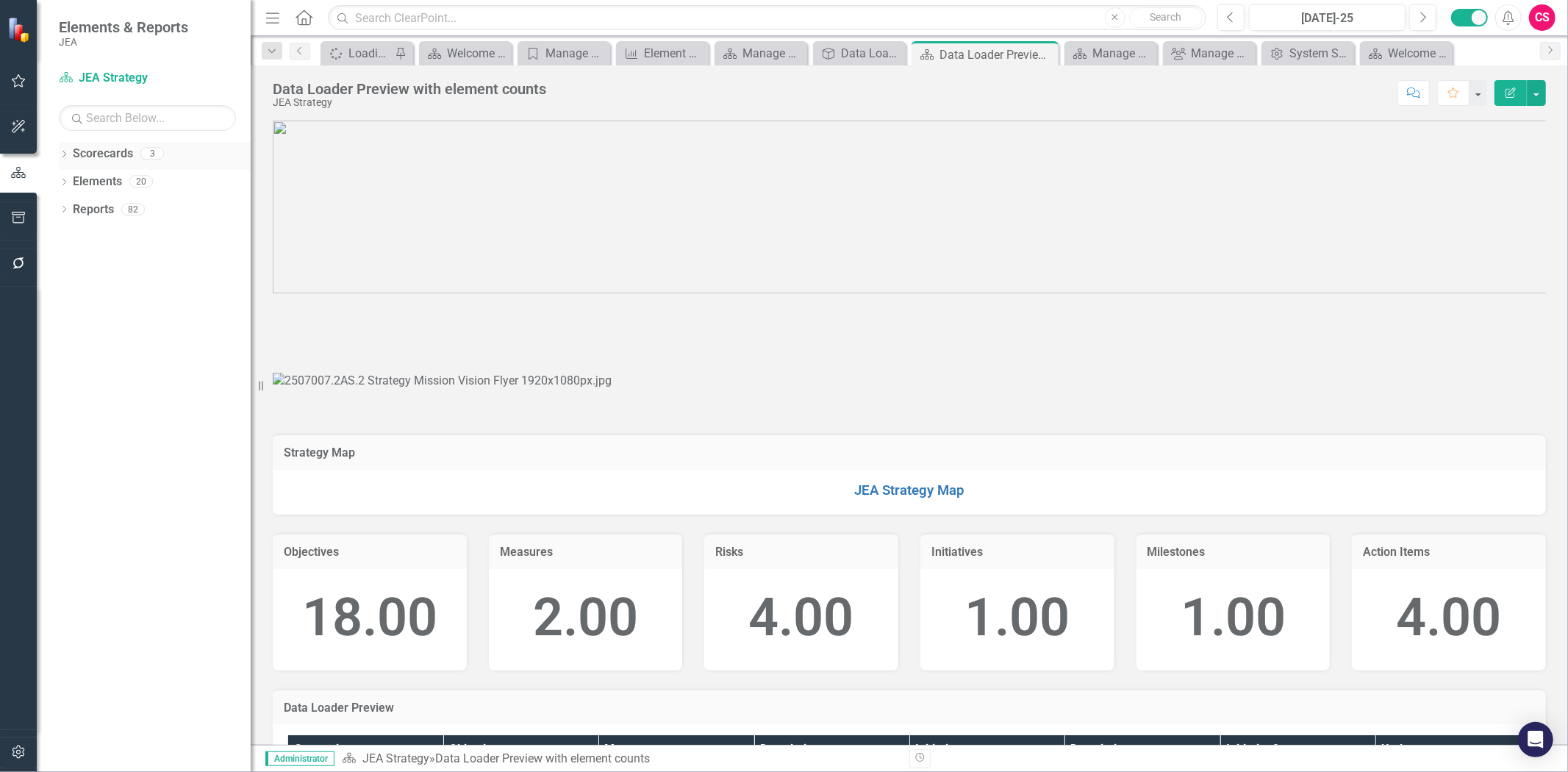
click at [101, 158] on link "Scorecards" at bounding box center [103, 153] width 61 height 17
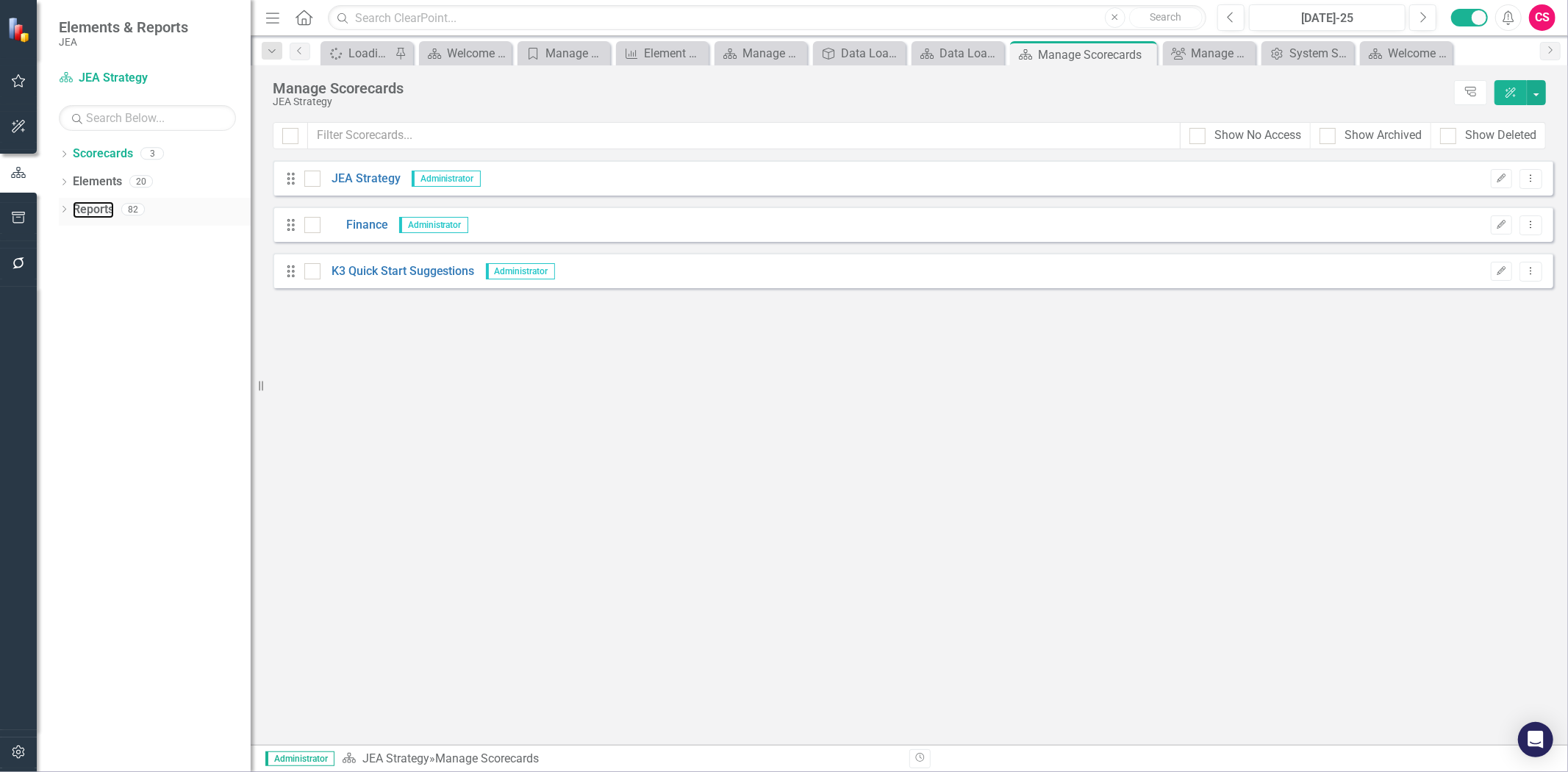
drag, startPoint x: 96, startPoint y: 208, endPoint x: 222, endPoint y: 215, distance: 126.2
click at [96, 208] on link "Reports" at bounding box center [93, 209] width 41 height 17
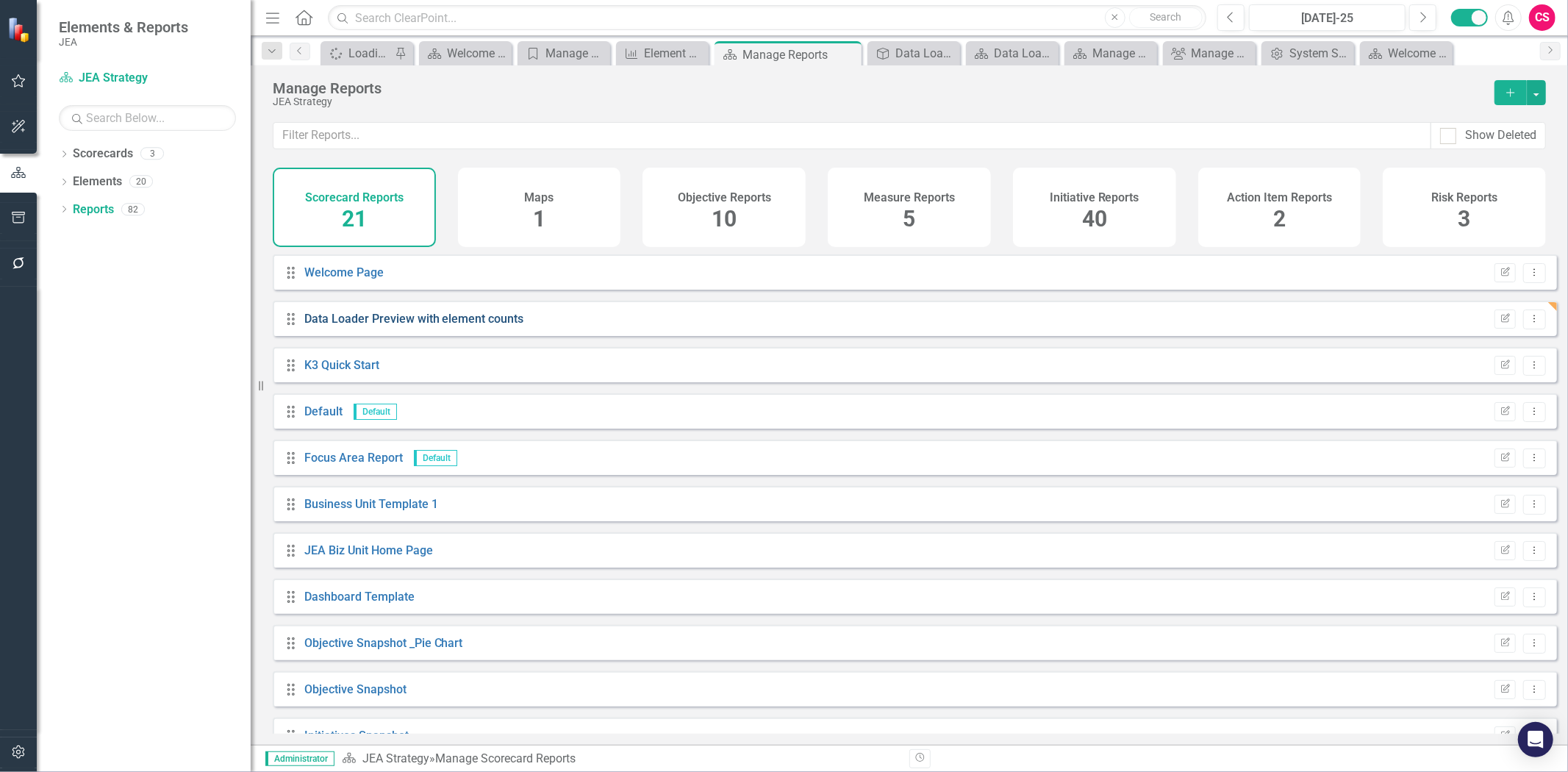
click at [356, 325] on link "Data Loader Preview with element counts" at bounding box center [414, 318] width 220 height 14
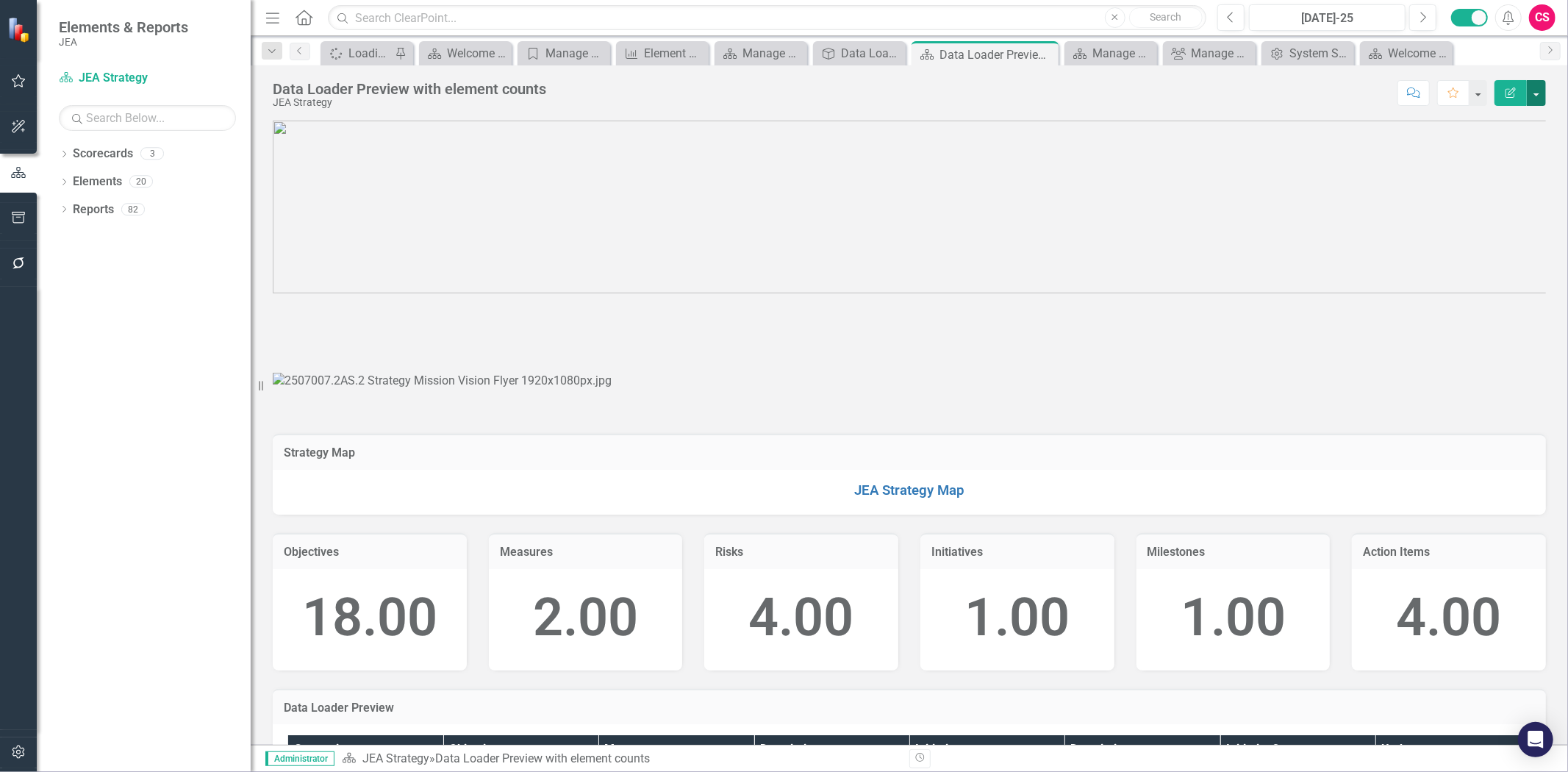
click at [1534, 94] on button "button" at bounding box center [1536, 92] width 19 height 25
click at [1482, 145] on link "Edit Report Edit Layout" at bounding box center [1485, 147] width 119 height 27
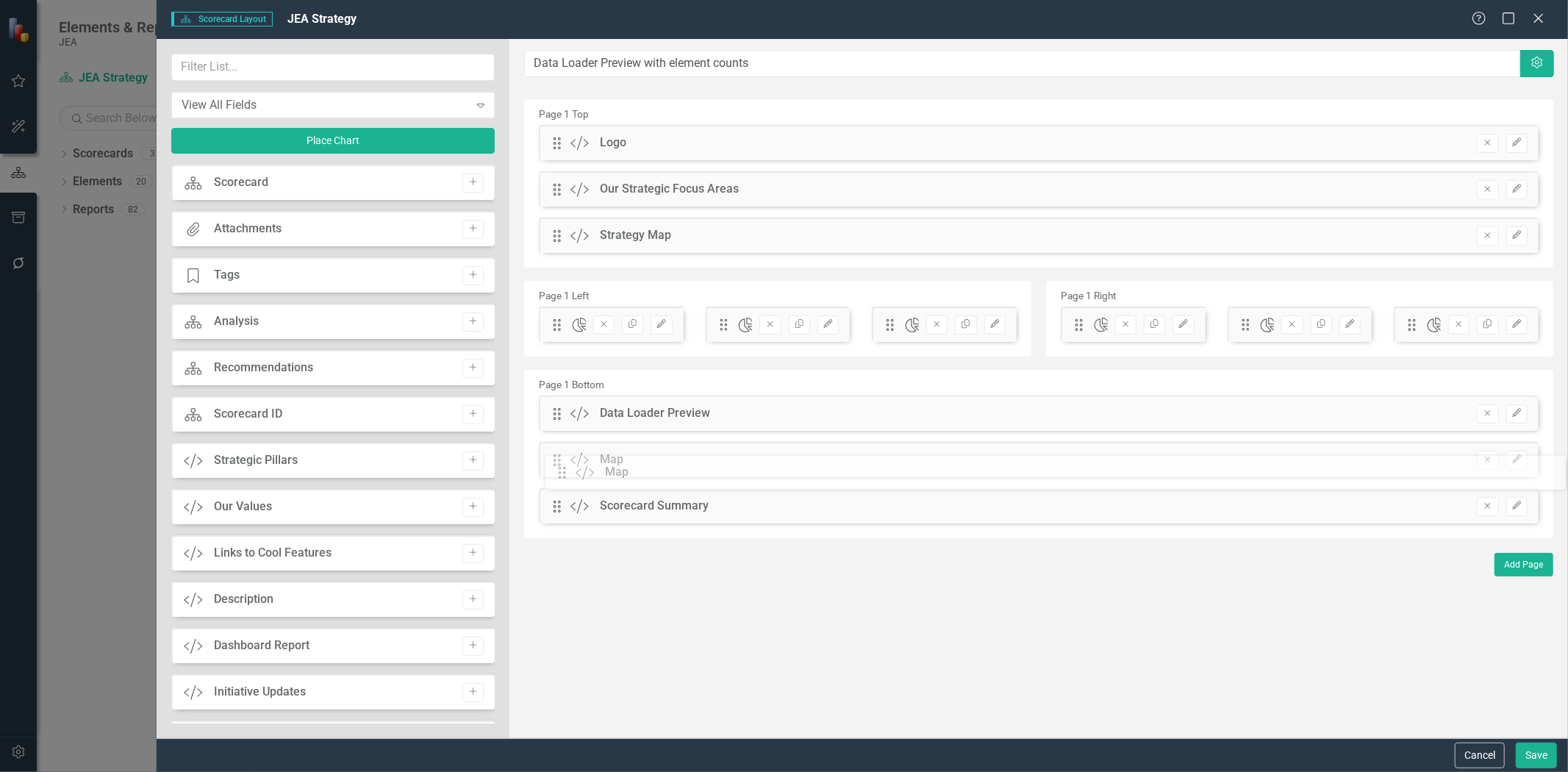
drag, startPoint x: 555, startPoint y: 237, endPoint x: 571, endPoint y: 473, distance: 236.5
click at [1538, 759] on button "Save" at bounding box center [1536, 754] width 41 height 25
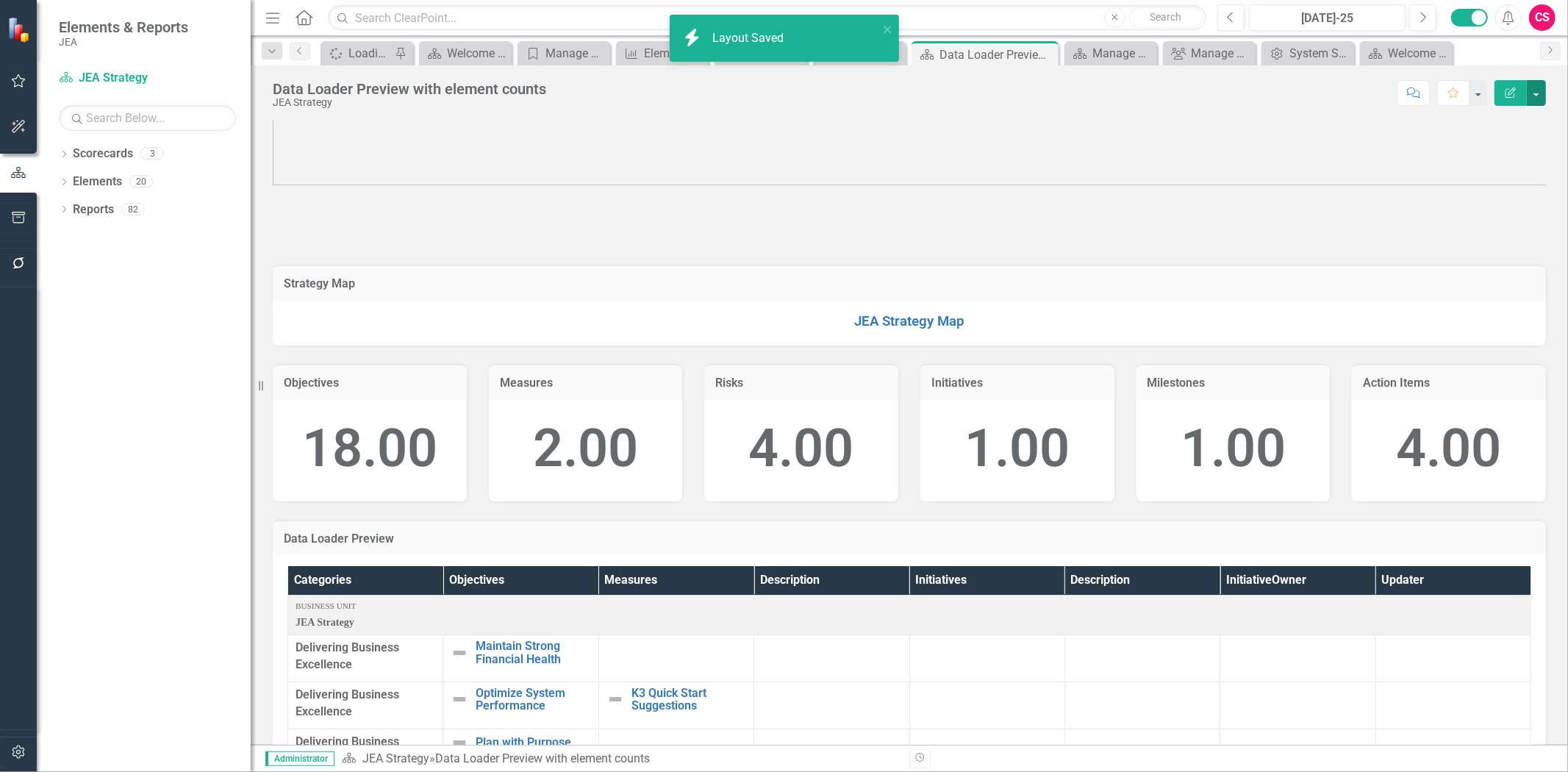
scroll to position [82, 0]
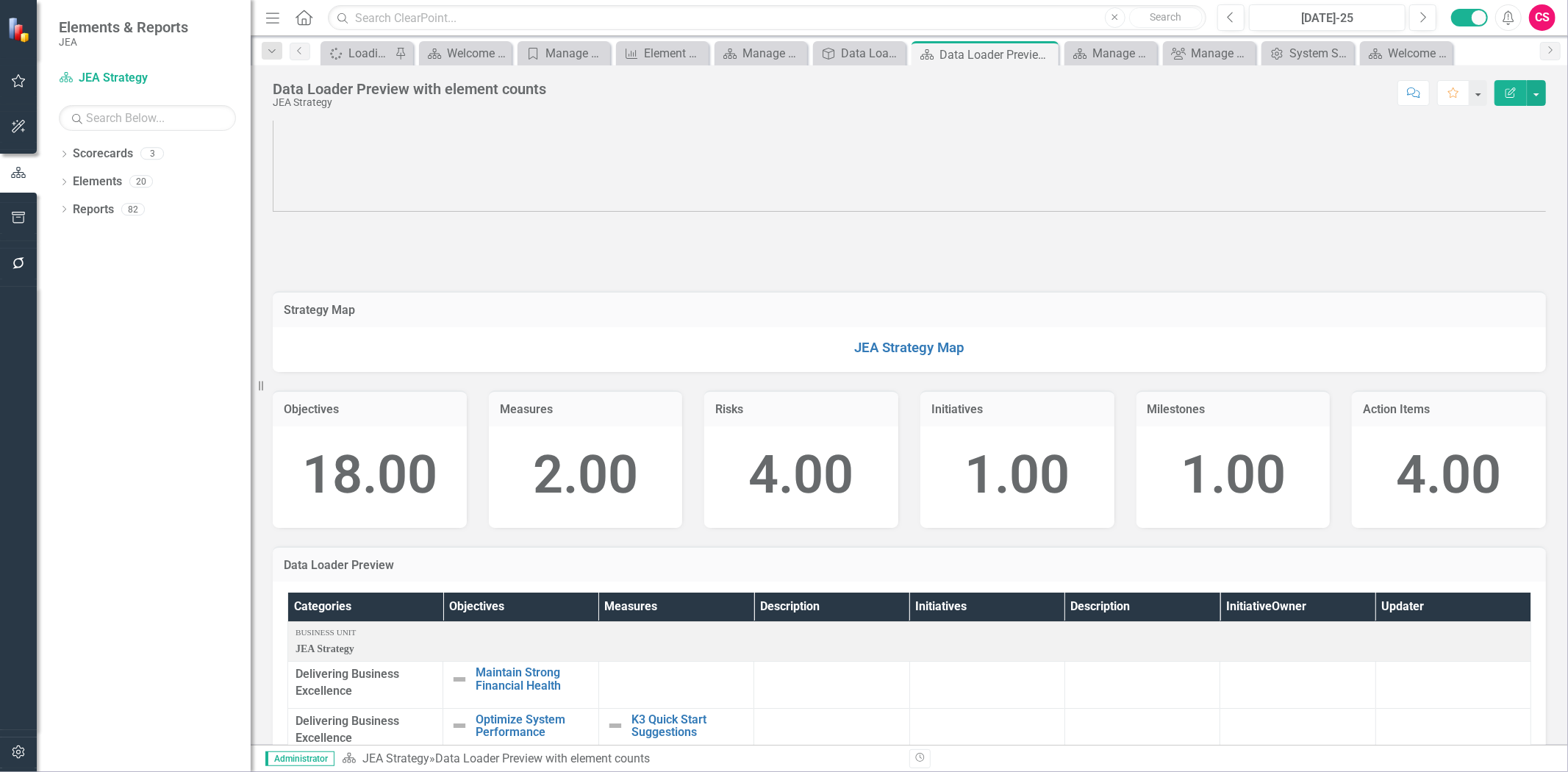
click at [1551, 91] on div "Data Loader Preview with element counts JEA Strategy Score: N/A [DATE]-25 Compl…" at bounding box center [909, 87] width 1317 height 44
click at [1542, 101] on button "button" at bounding box center [1536, 92] width 19 height 25
click at [1496, 158] on link "Edit Report Edit Layout" at bounding box center [1485, 147] width 119 height 27
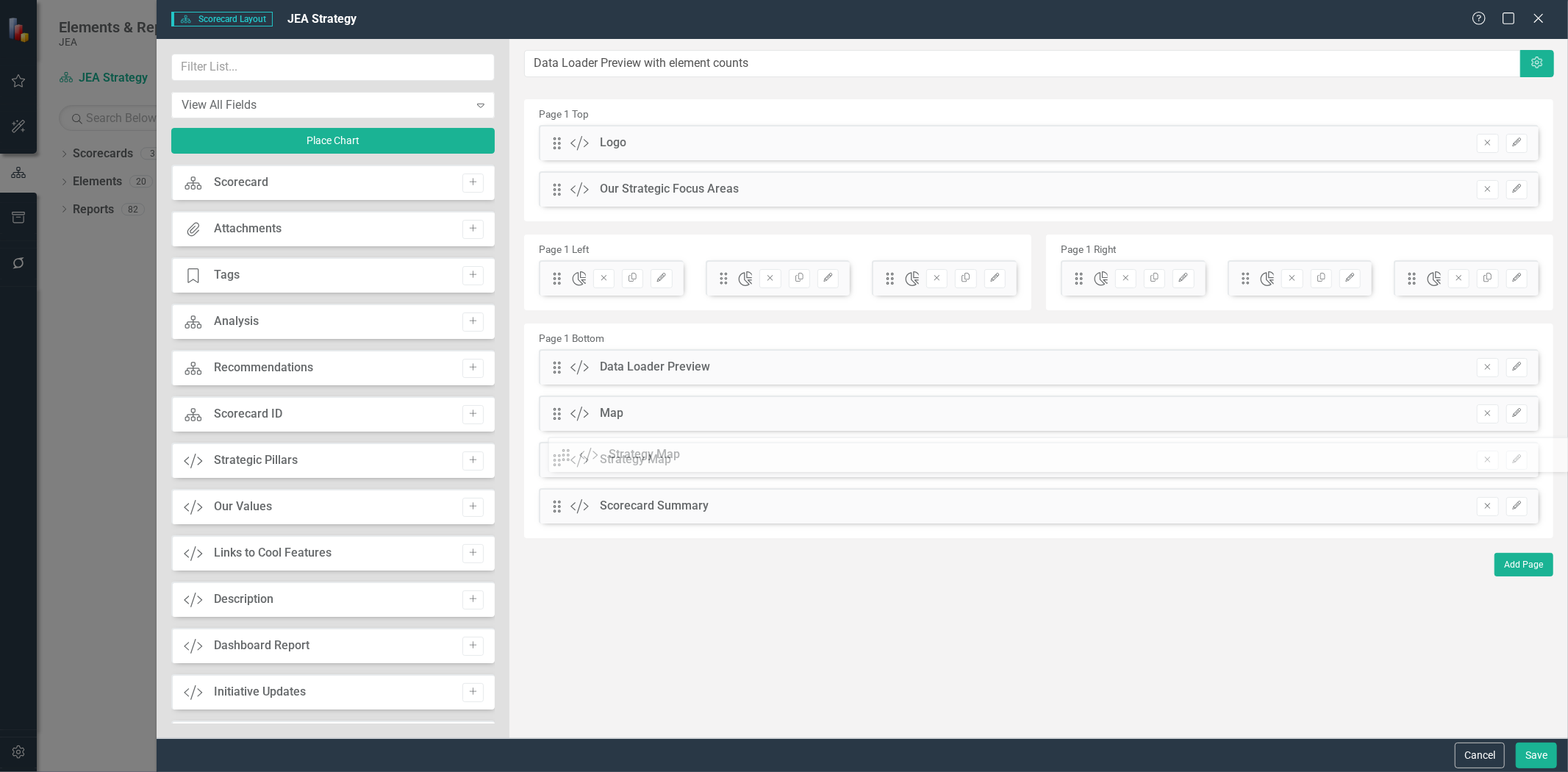
drag, startPoint x: 553, startPoint y: 235, endPoint x: 573, endPoint y: 455, distance: 220.9
click at [1520, 755] on button "Save" at bounding box center [1536, 754] width 41 height 25
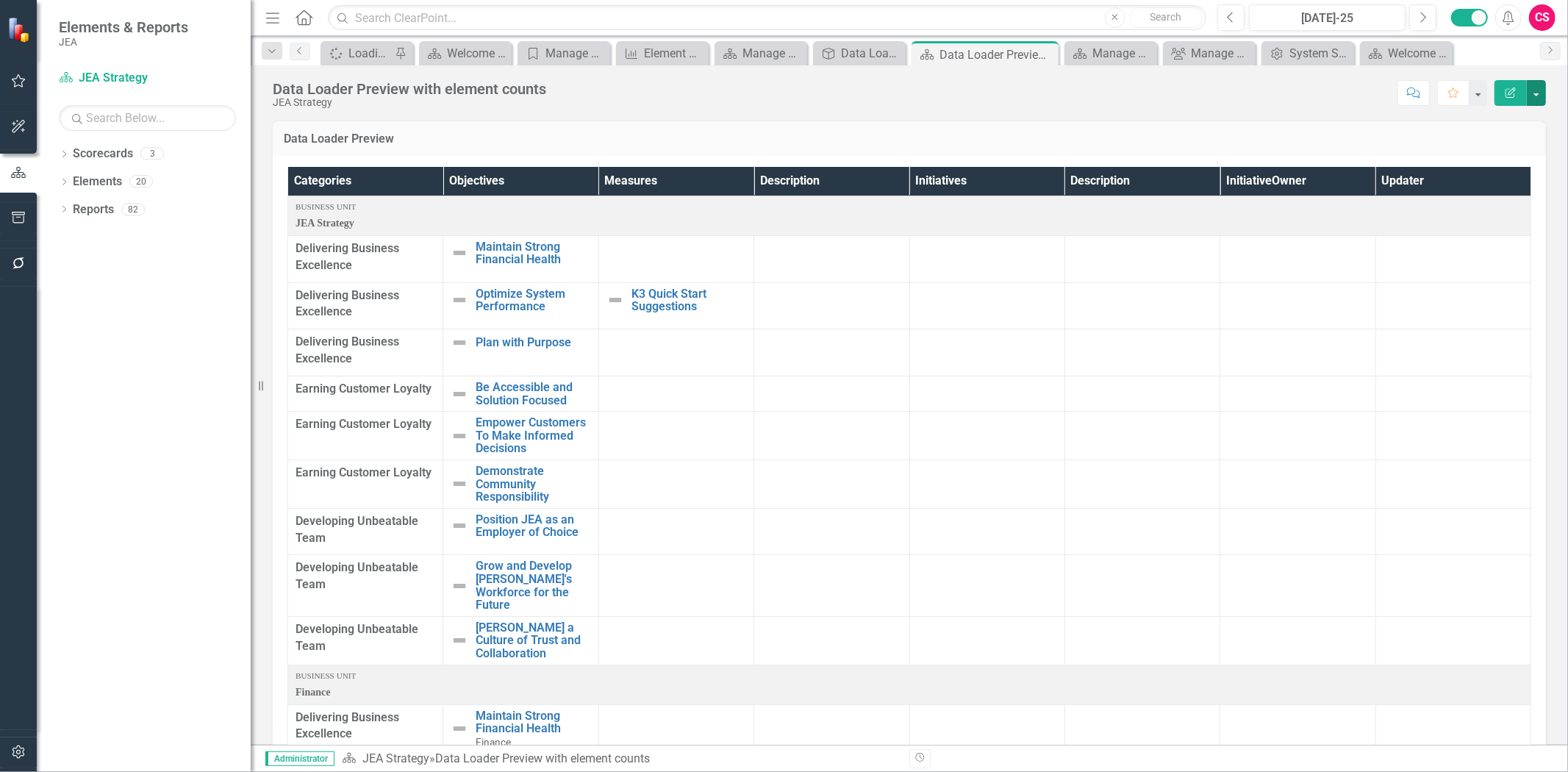
scroll to position [0, 0]
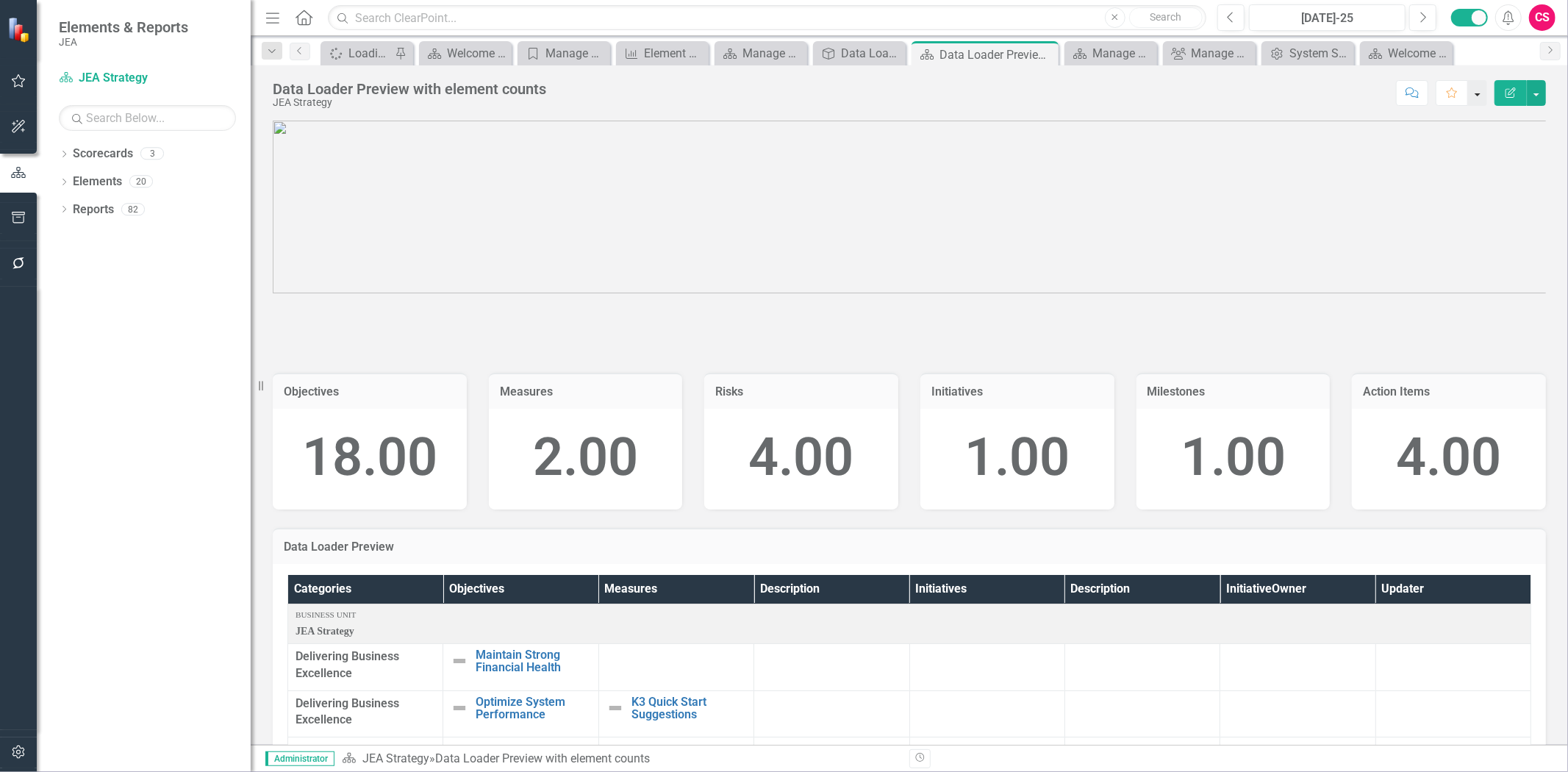
click at [1476, 99] on button "button" at bounding box center [1477, 92] width 19 height 25
click at [1170, 85] on div "Score: N/A [DATE]-25 Completed Comment Favorite Edit Report" at bounding box center [1049, 92] width 992 height 25
click at [123, 76] on link "Scorecard JEA Strategy" at bounding box center [147, 77] width 177 height 17
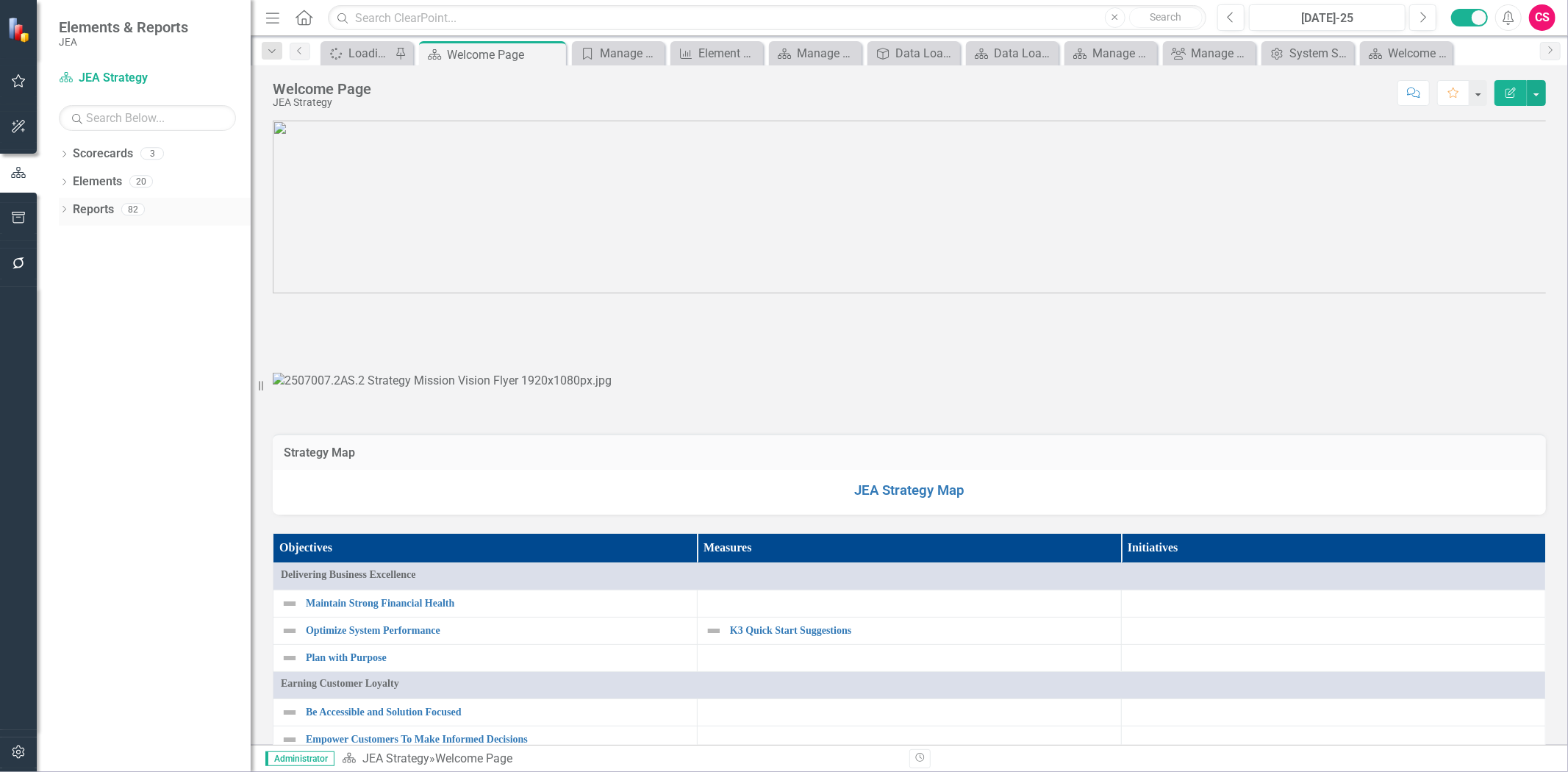
click at [92, 212] on link "Reports" at bounding box center [93, 209] width 41 height 17
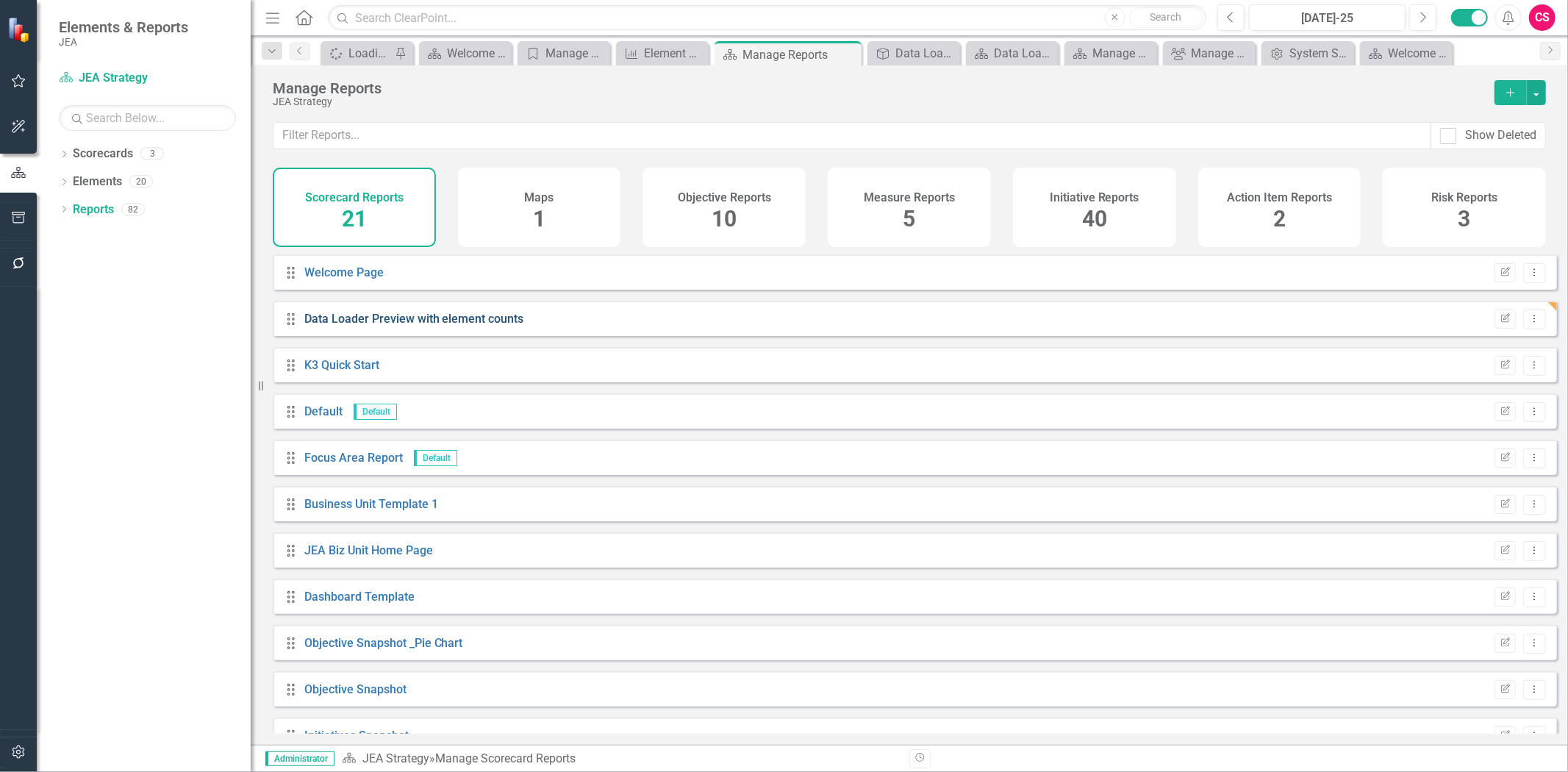
click at [454, 325] on link "Data Loader Preview with element counts" at bounding box center [414, 318] width 220 height 14
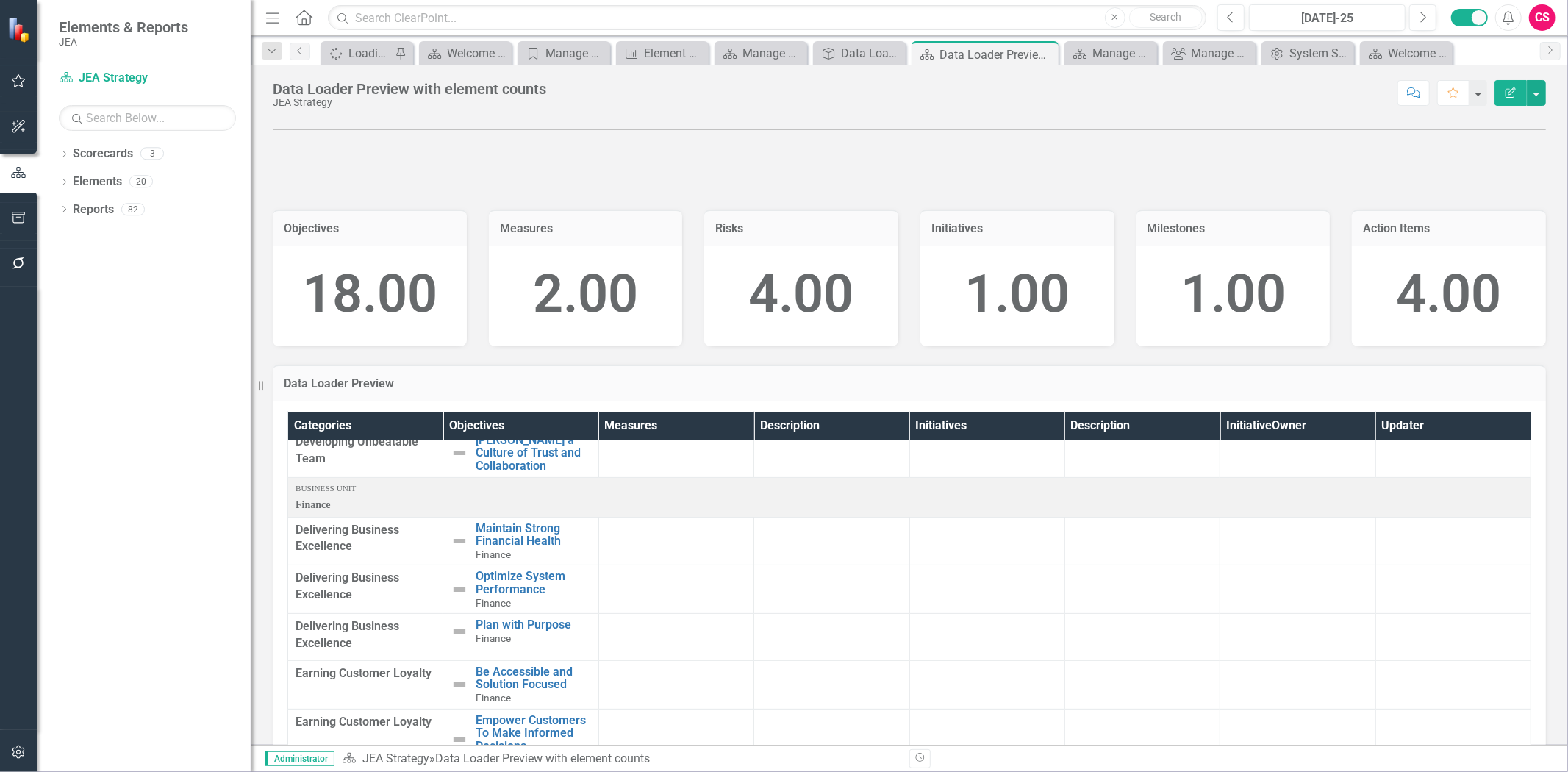
scroll to position [326, 0]
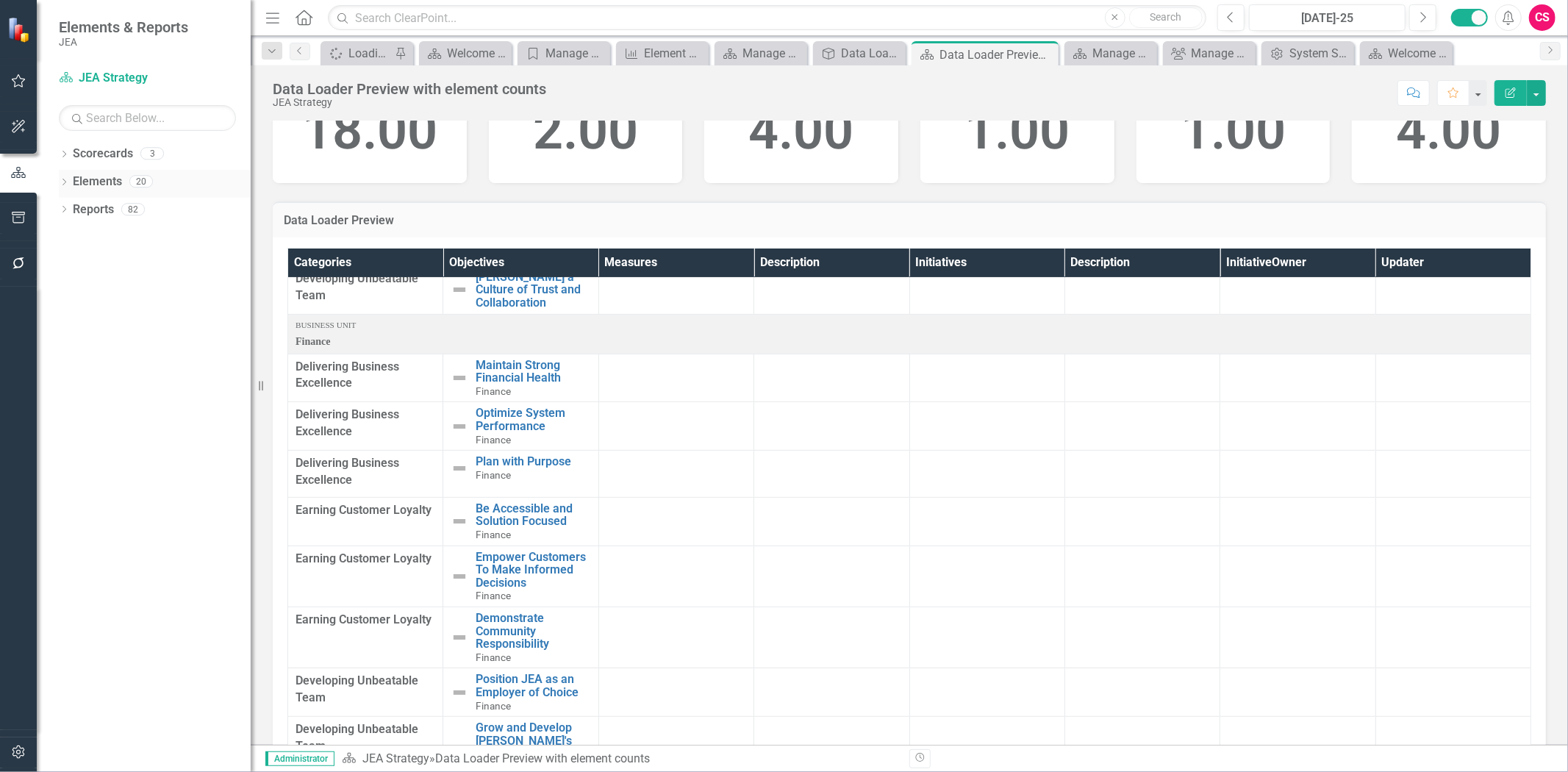
click at [105, 173] on link "Elements" at bounding box center [98, 181] width 49 height 17
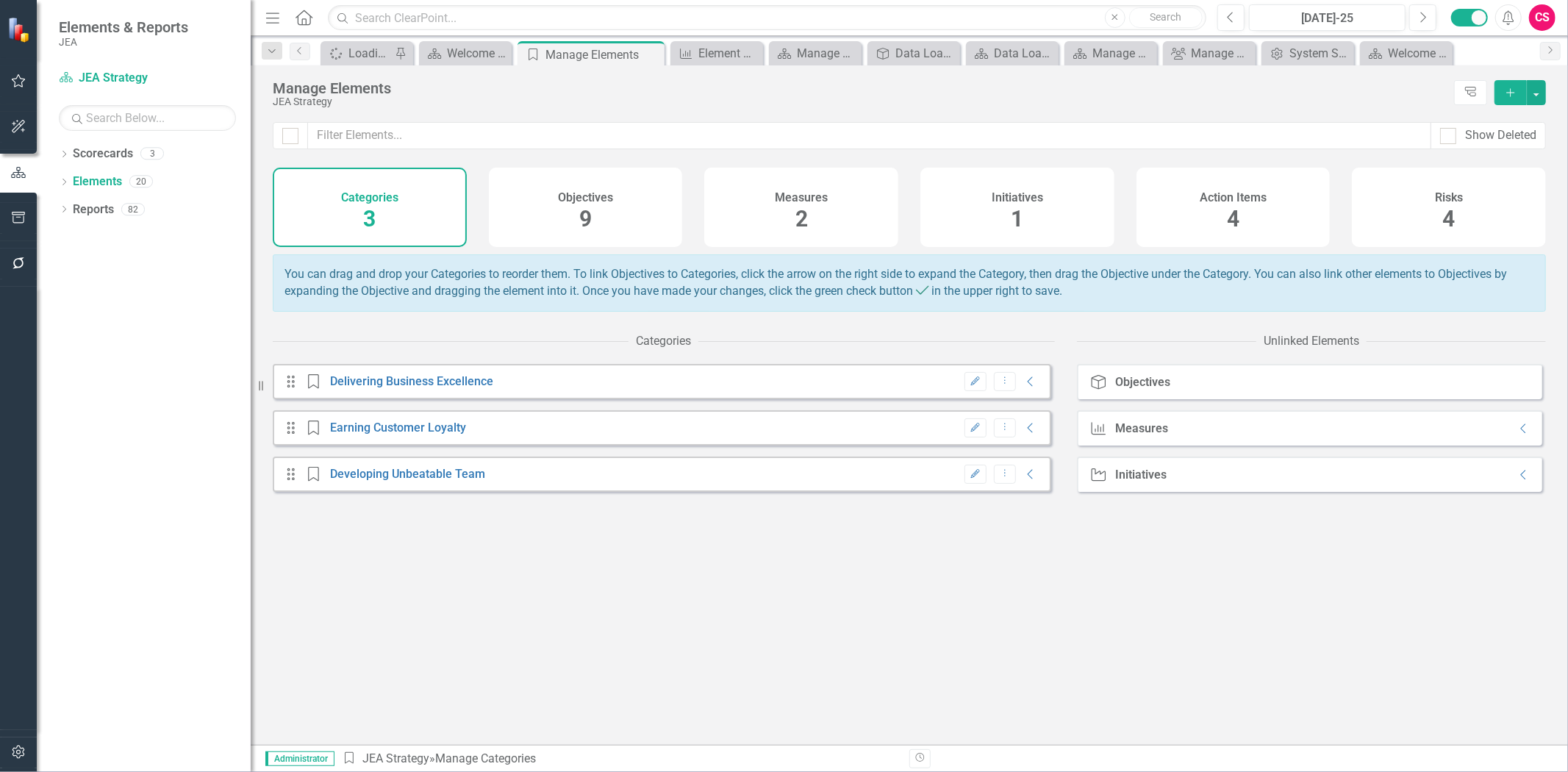
click at [791, 221] on div "Measures 2" at bounding box center [801, 208] width 194 height 79
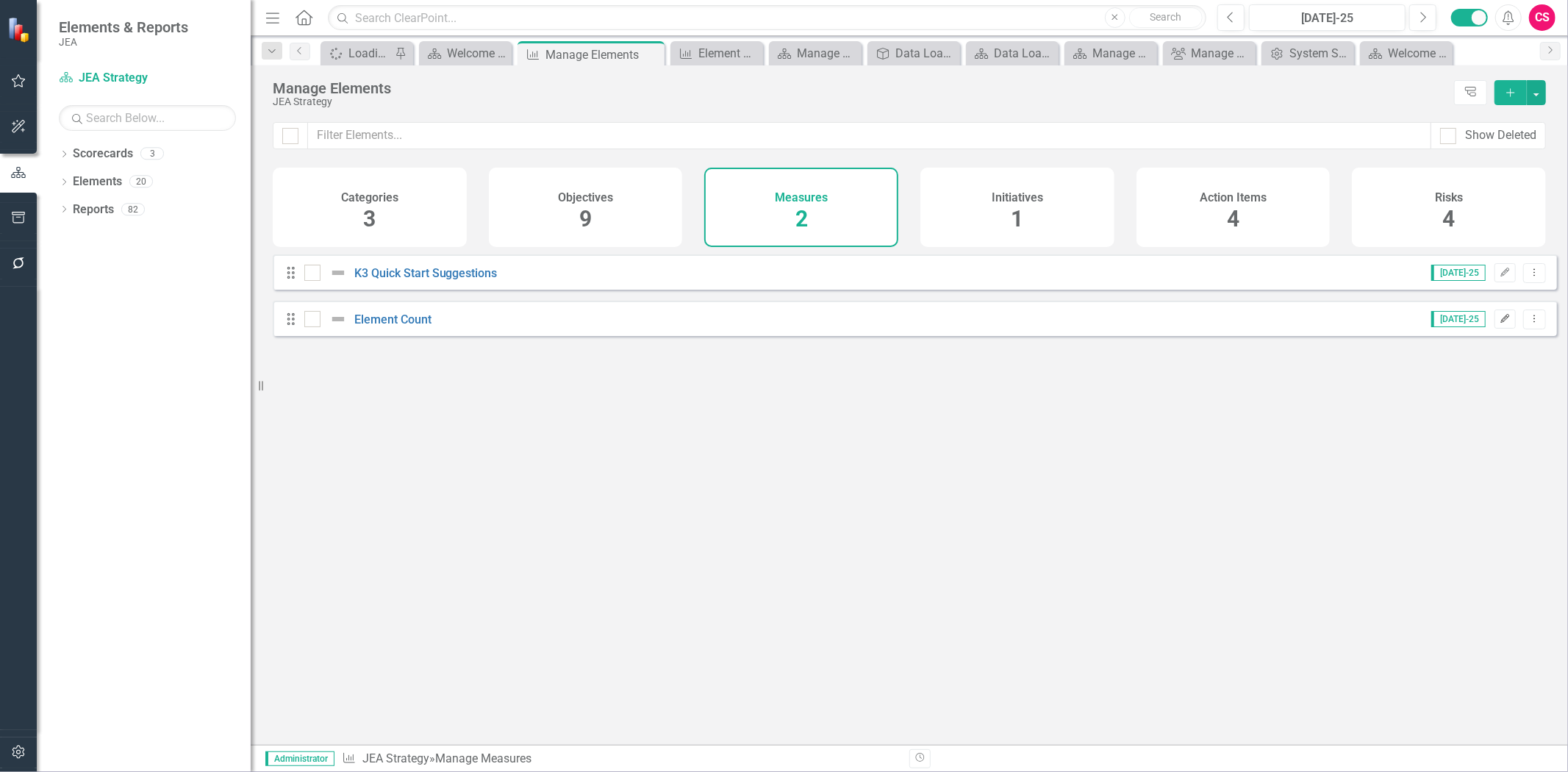
click at [1494, 328] on button "Edit" at bounding box center [1505, 319] width 21 height 19
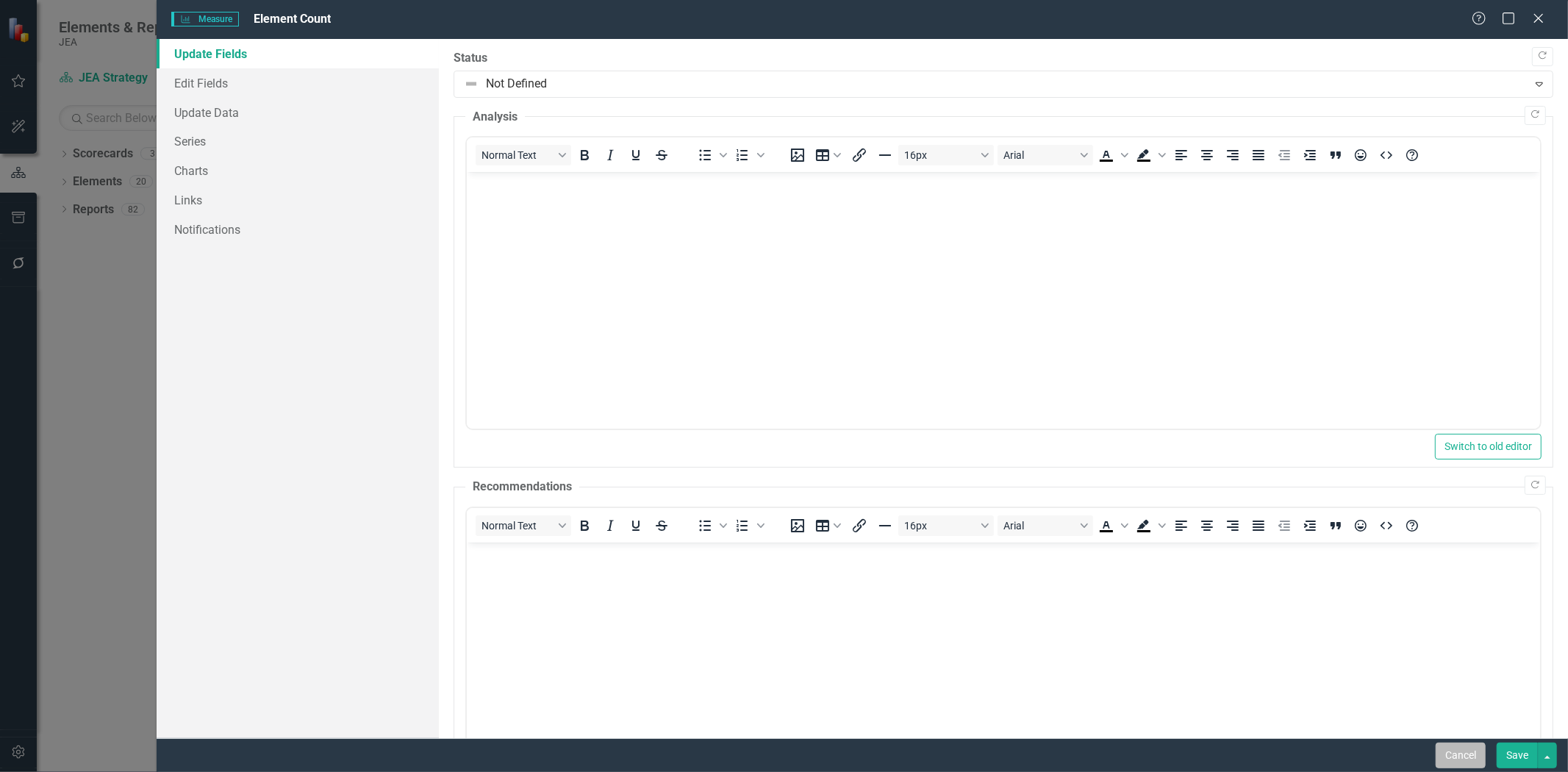
click at [1462, 754] on button "Cancel" at bounding box center [1460, 754] width 50 height 25
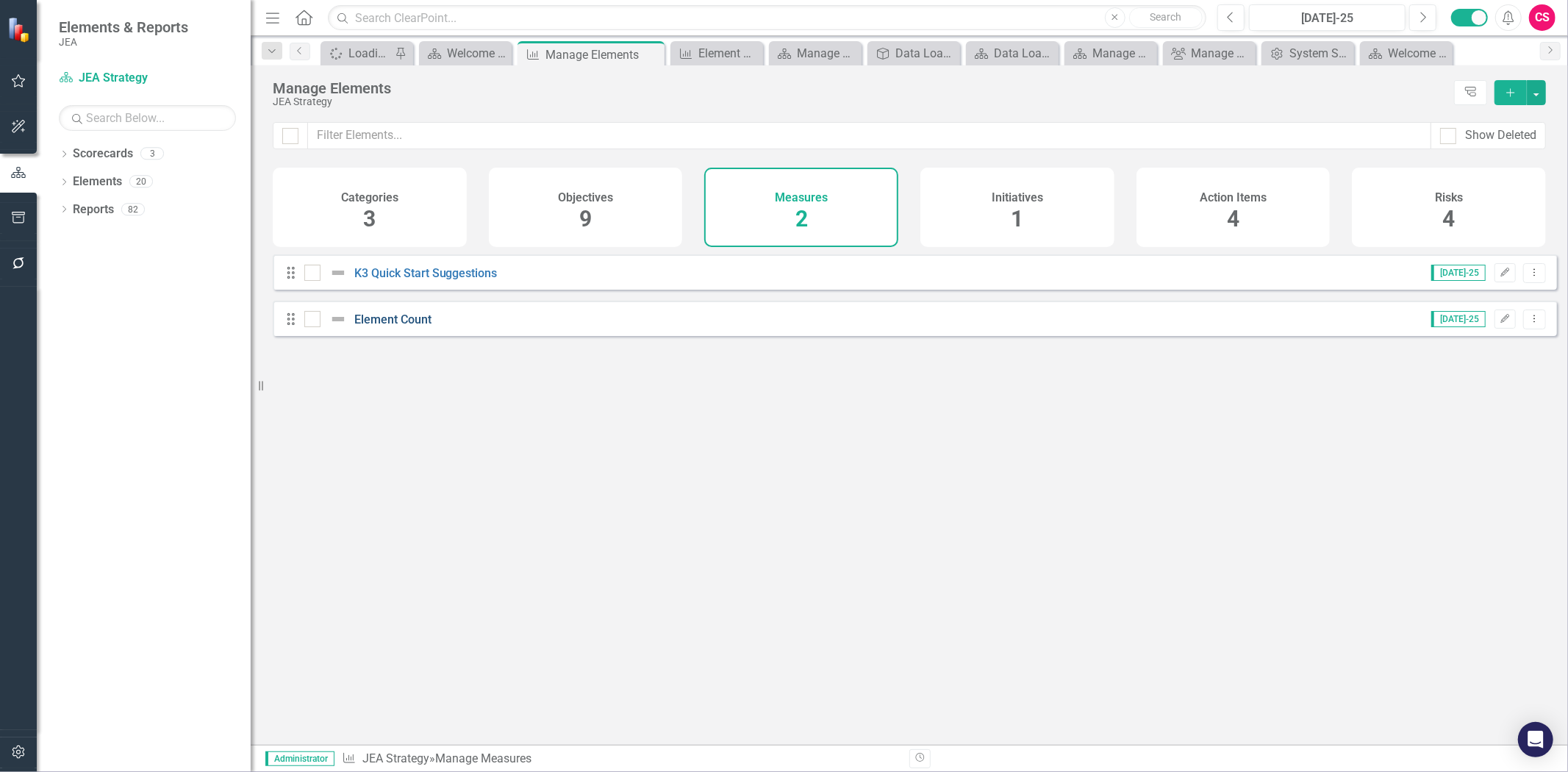
click at [364, 326] on link "Element Count" at bounding box center [393, 319] width 77 height 14
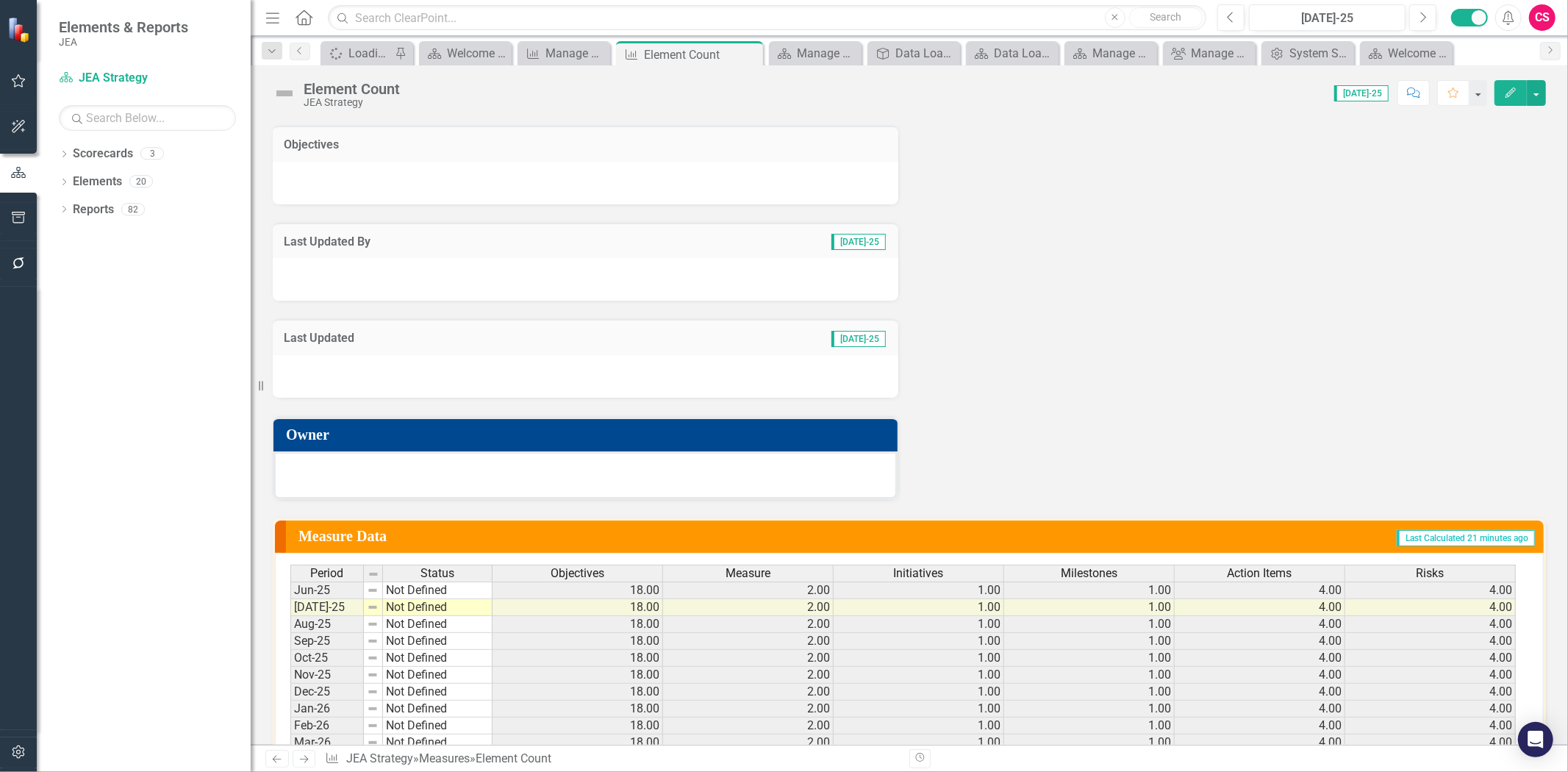
scroll to position [353, 0]
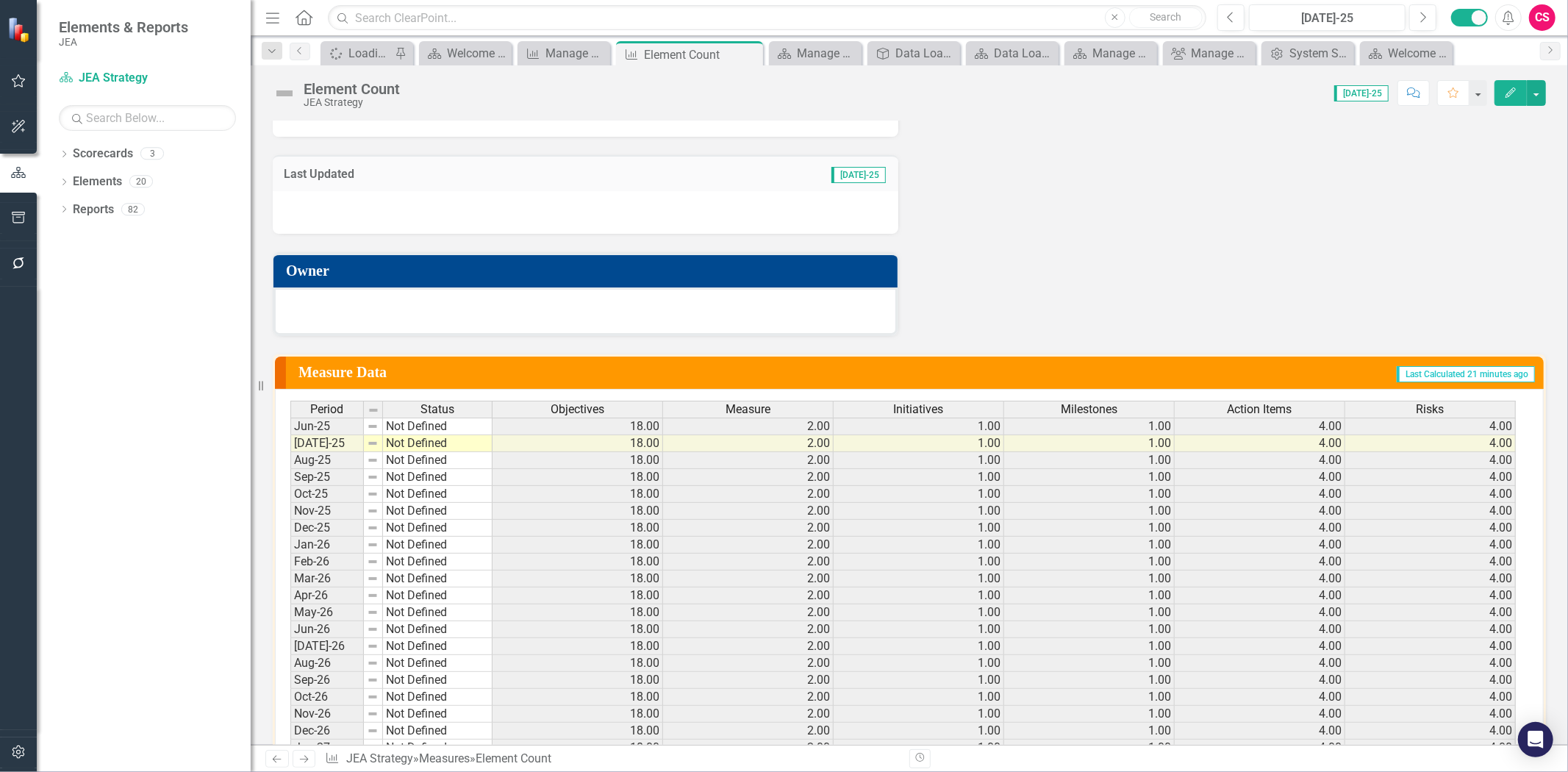
click at [702, 401] on div "Measure" at bounding box center [748, 409] width 170 height 16
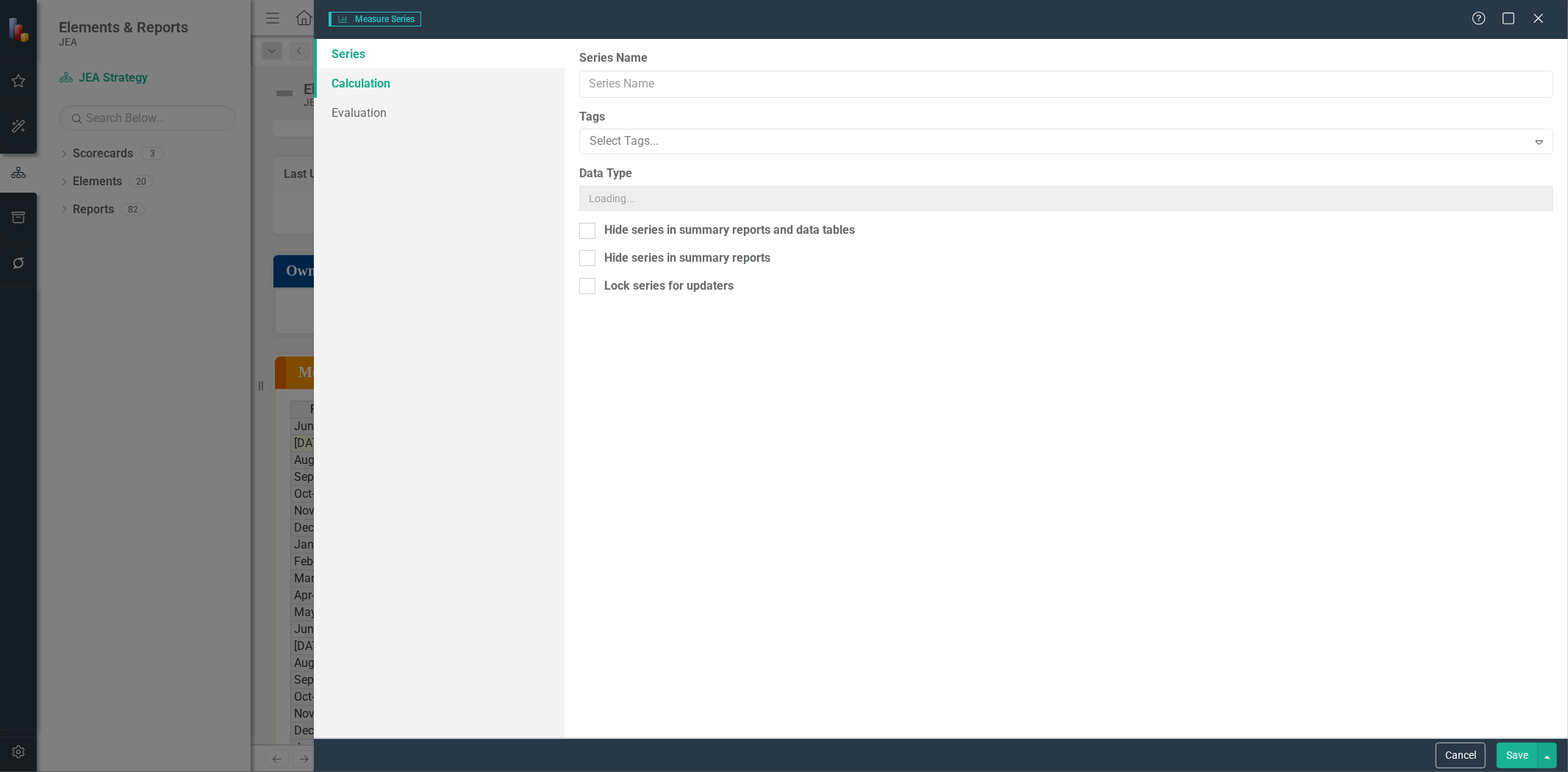
drag, startPoint x: 405, startPoint y: 87, endPoint x: 398, endPoint y: 86, distance: 7.1
click at [405, 87] on link "Calculation" at bounding box center [439, 83] width 251 height 29
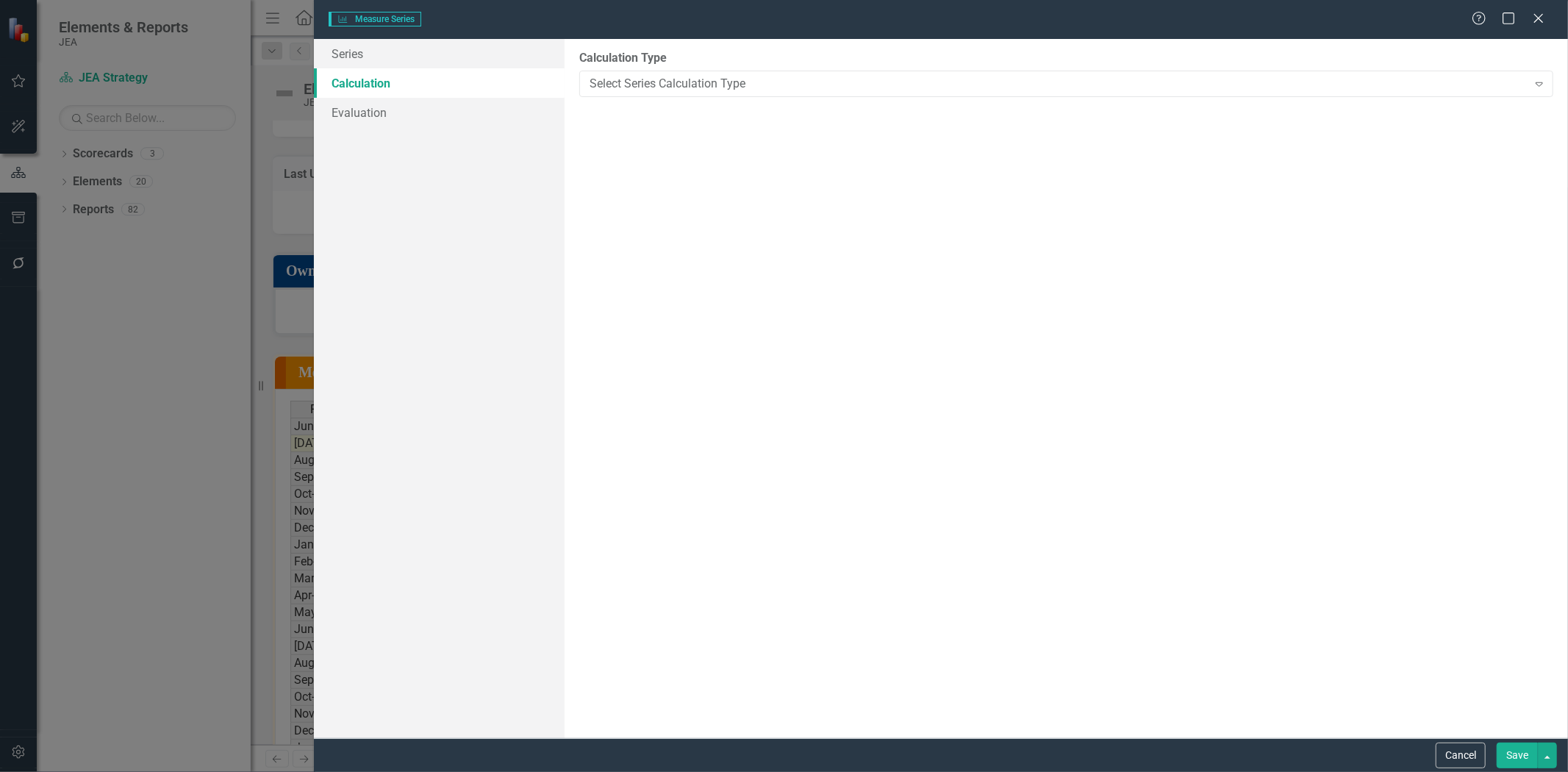
click at [398, 86] on link "Calculation" at bounding box center [439, 83] width 251 height 29
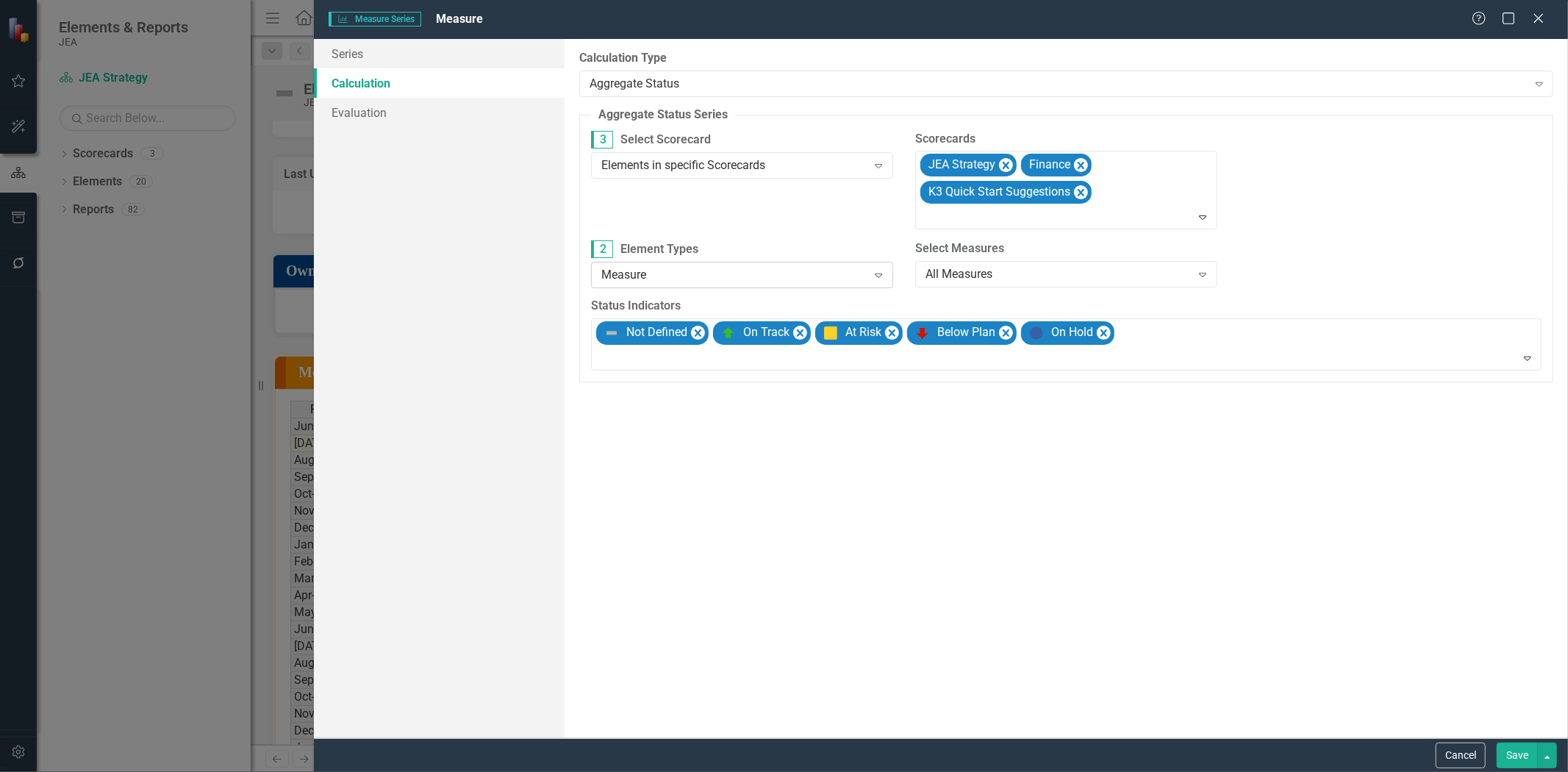
click at [810, 271] on div "Measure" at bounding box center [734, 274] width 266 height 17
click at [961, 275] on div "All Measures" at bounding box center [1058, 273] width 266 height 17
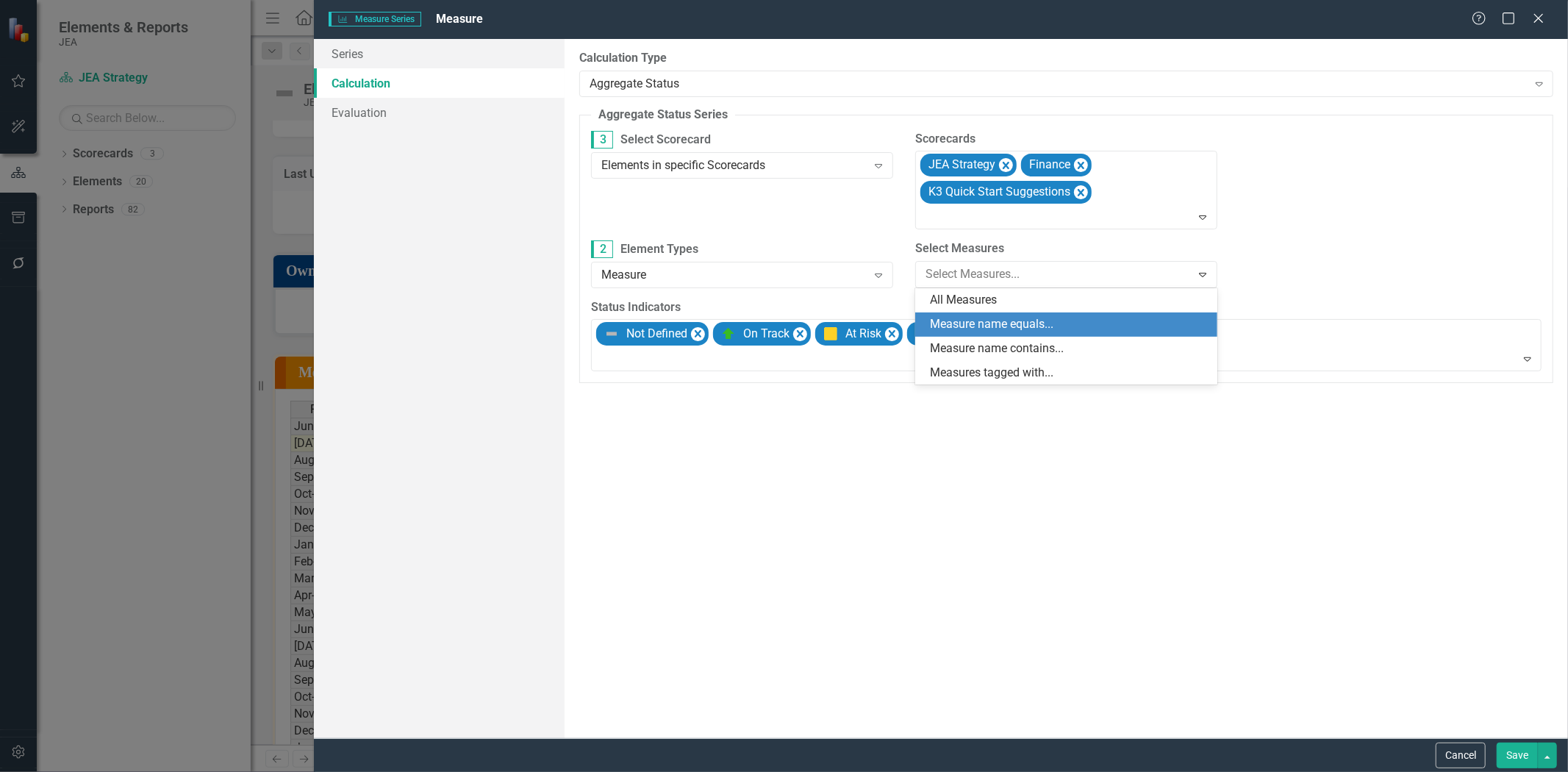
click at [963, 316] on div "Measure name equals..." at bounding box center [1068, 324] width 279 height 17
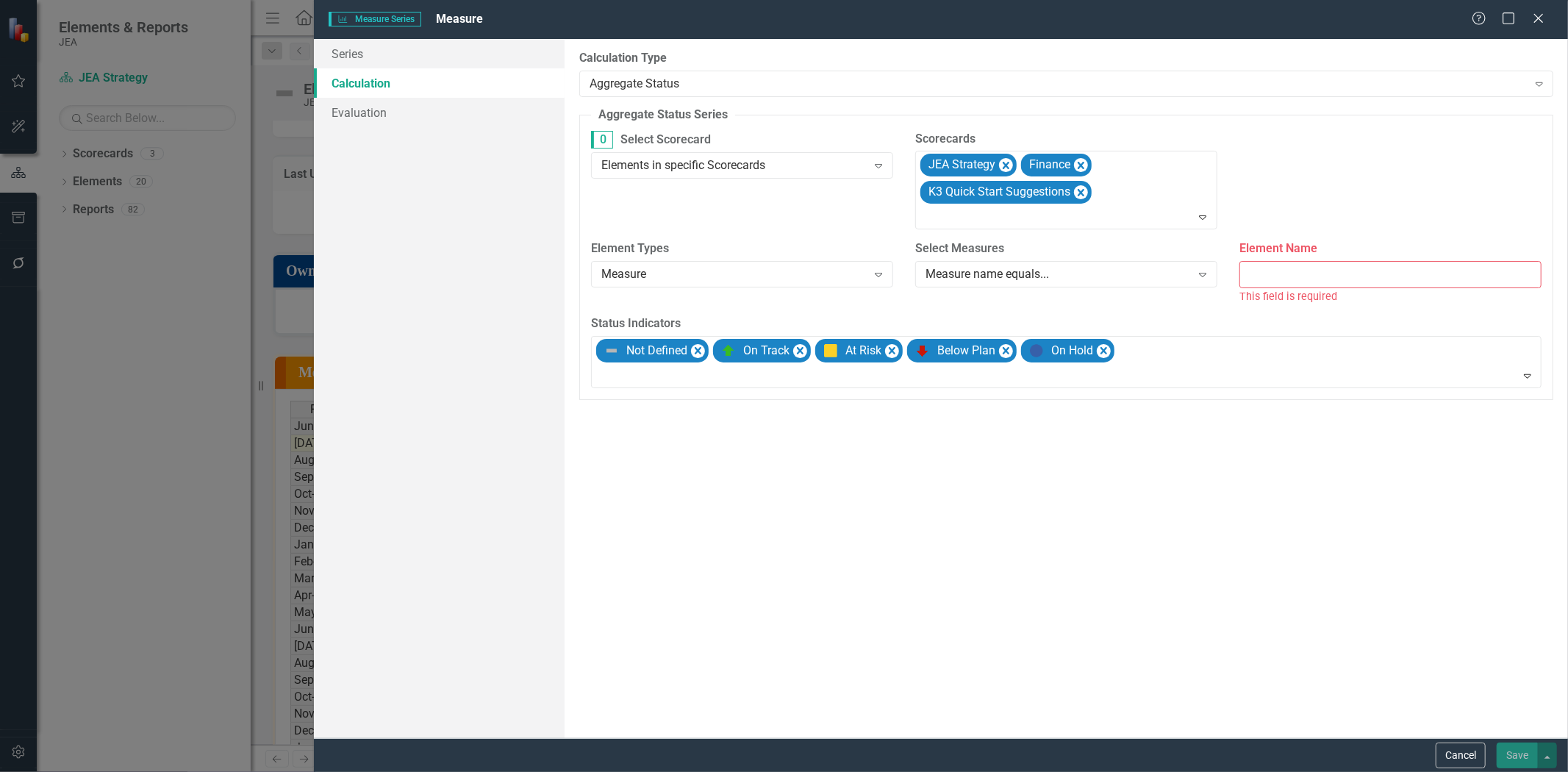
click at [1295, 282] on input "Element Name" at bounding box center [1390, 274] width 303 height 27
click at [1176, 277] on div "Measure name equals..." at bounding box center [1058, 273] width 266 height 17
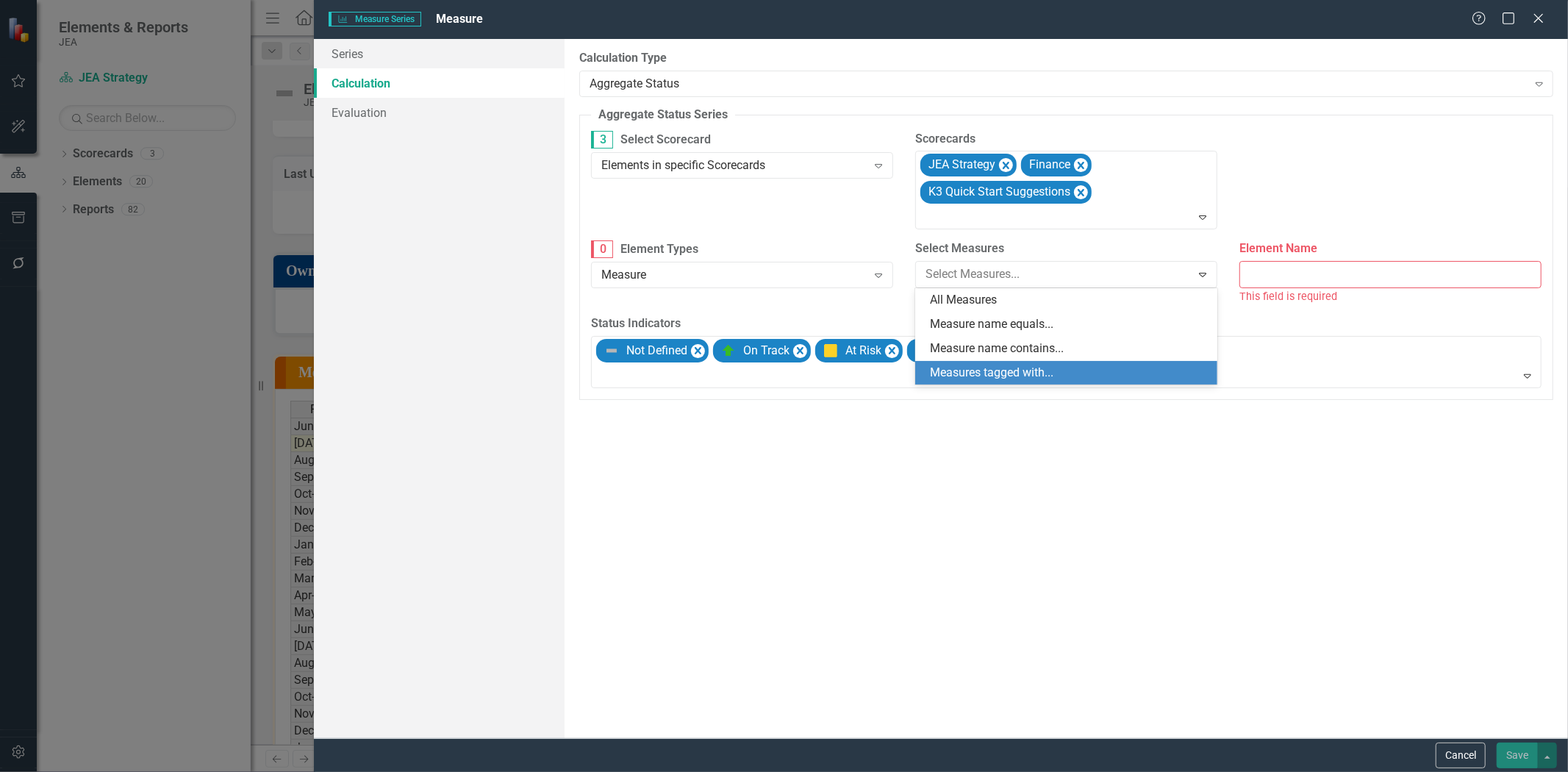
click at [1132, 375] on div "Measures tagged with..." at bounding box center [1068, 373] width 279 height 17
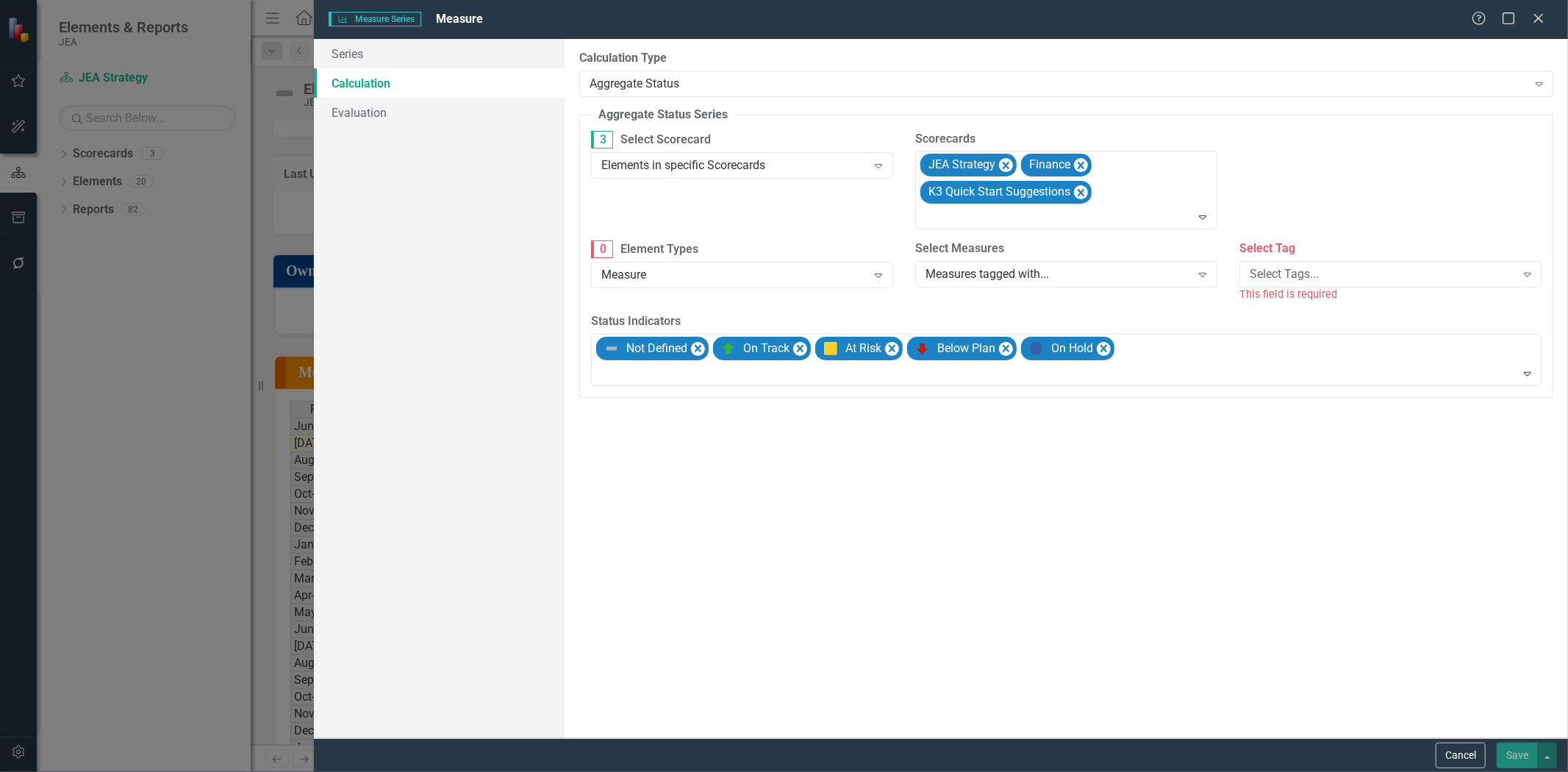
click at [1122, 288] on div "Select Measures Measures tagged with... Expand" at bounding box center [1066, 268] width 325 height 56
click at [1130, 280] on div "Measures tagged with..." at bounding box center [1058, 273] width 266 height 17
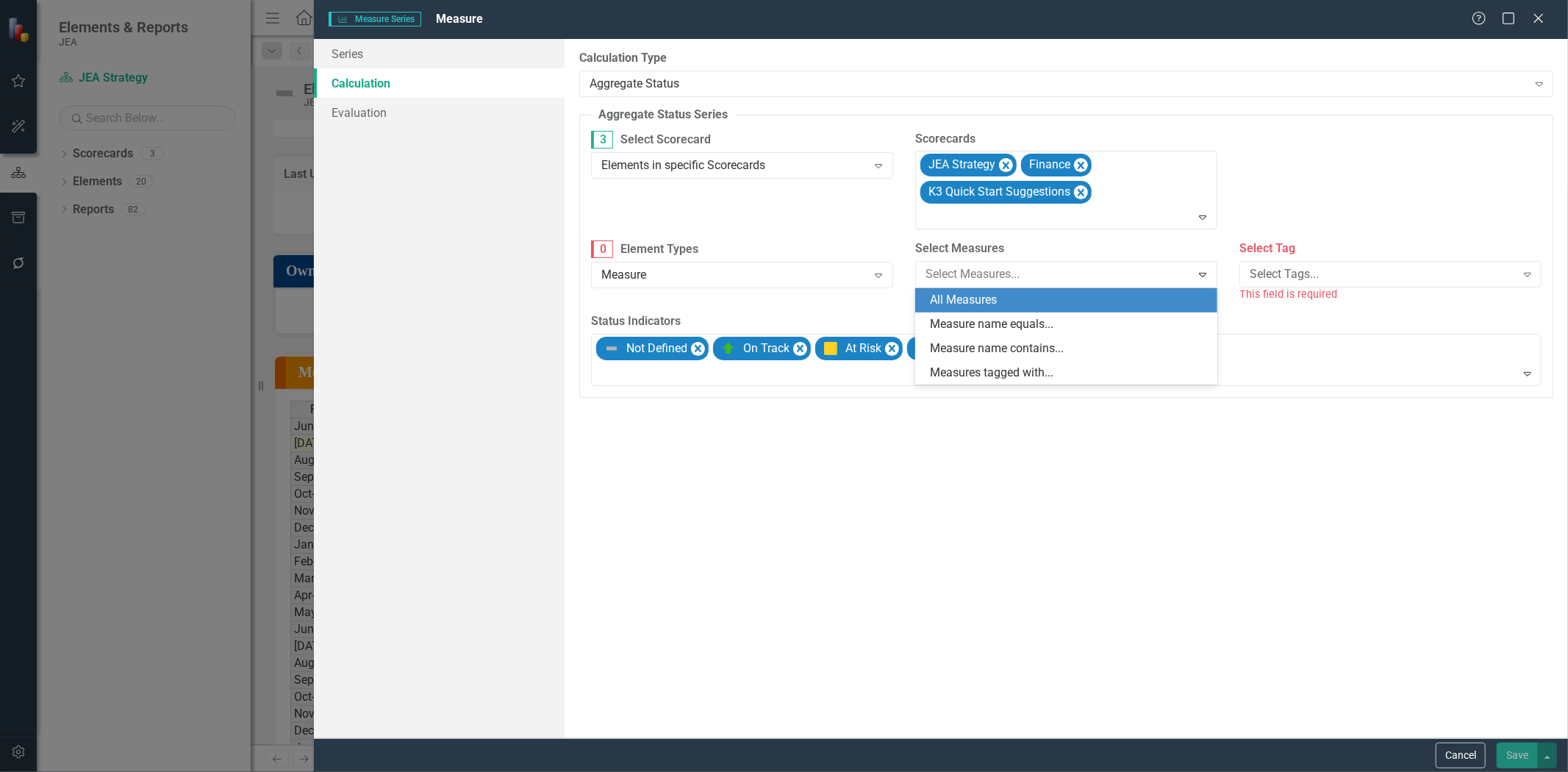
click at [1101, 309] on div "All Measures" at bounding box center [1067, 301] width 303 height 25
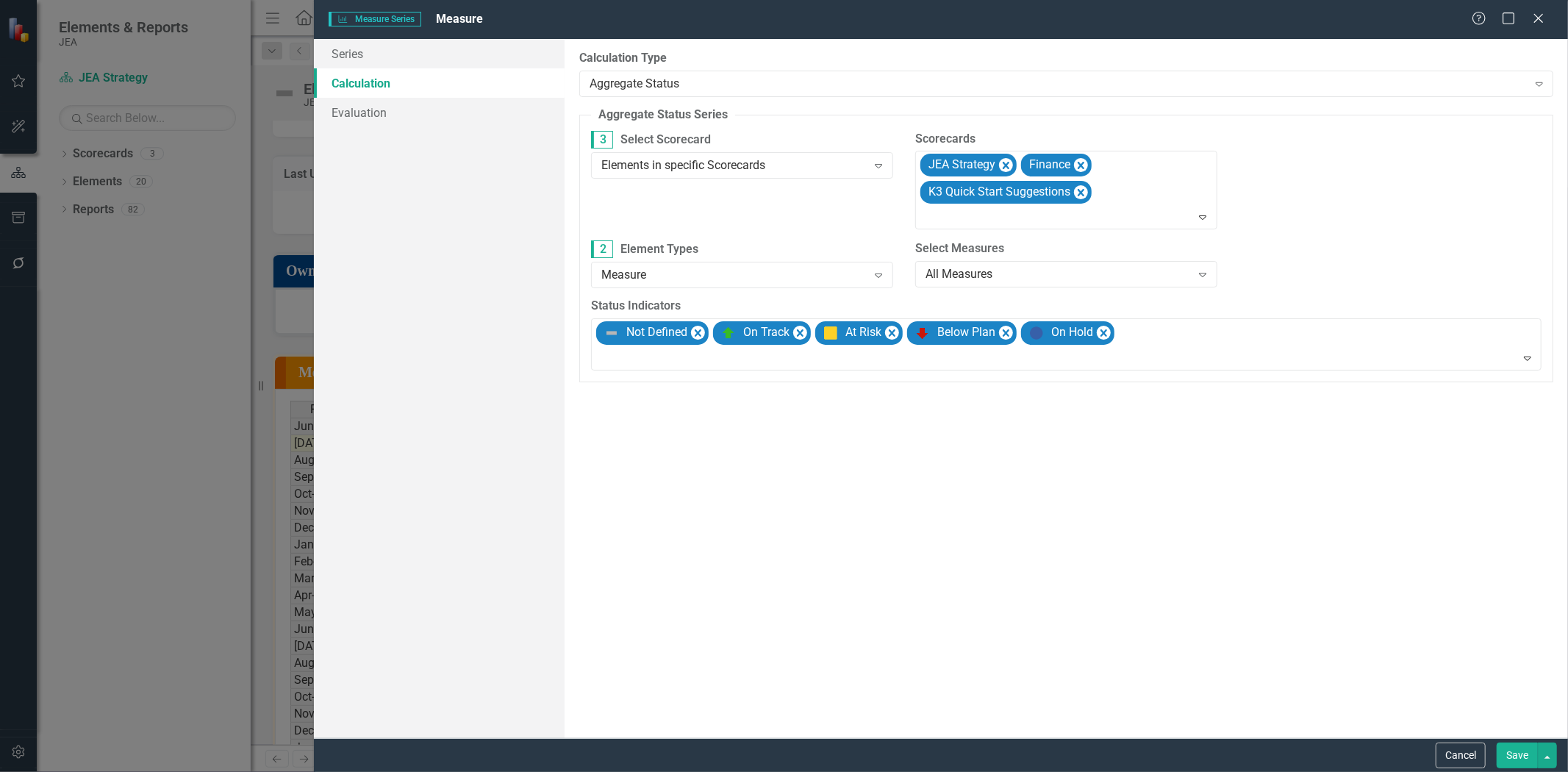
click at [1506, 746] on button "Save" at bounding box center [1517, 754] width 41 height 25
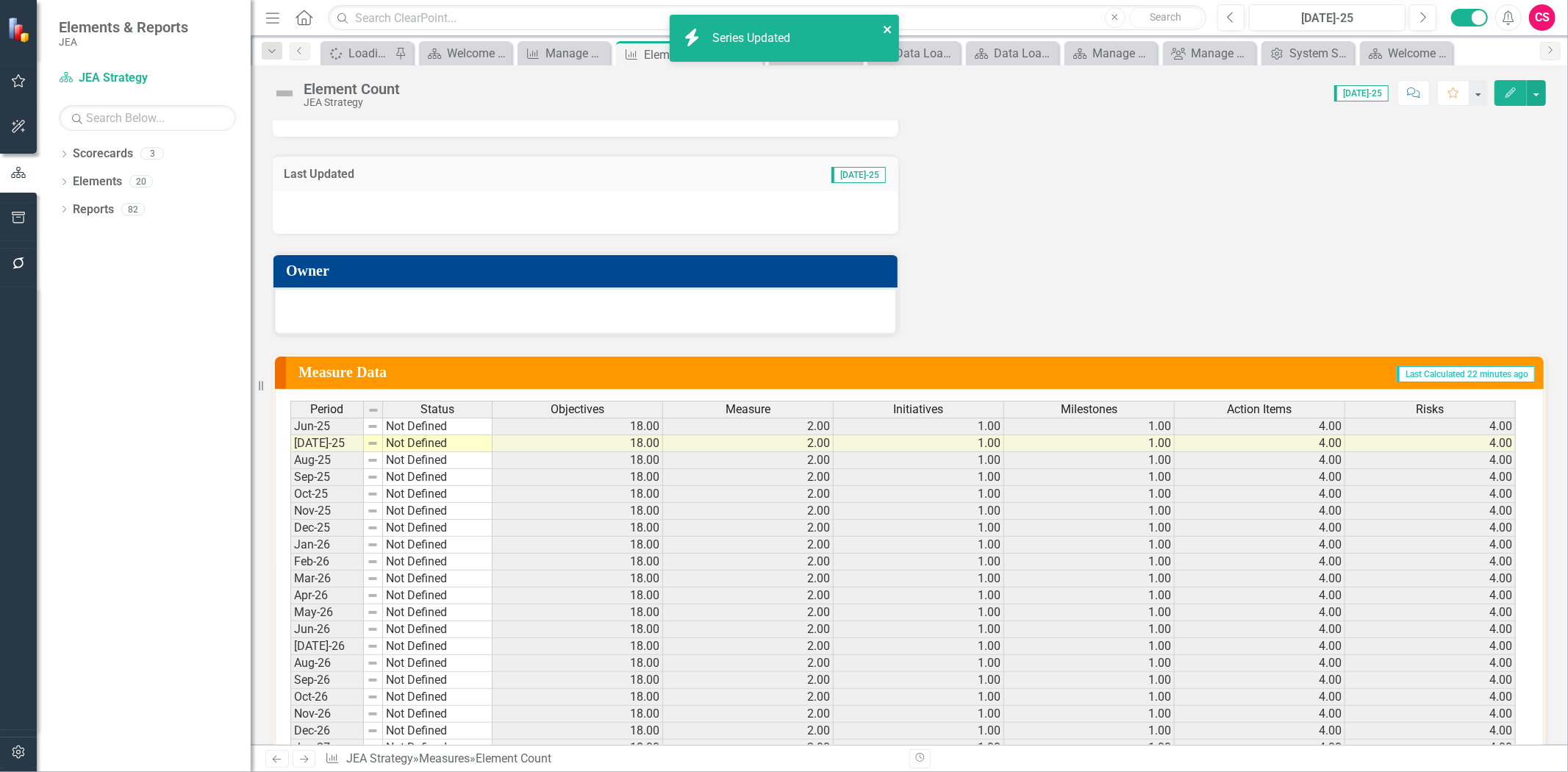
click at [886, 32] on icon "close" at bounding box center [888, 29] width 11 height 11
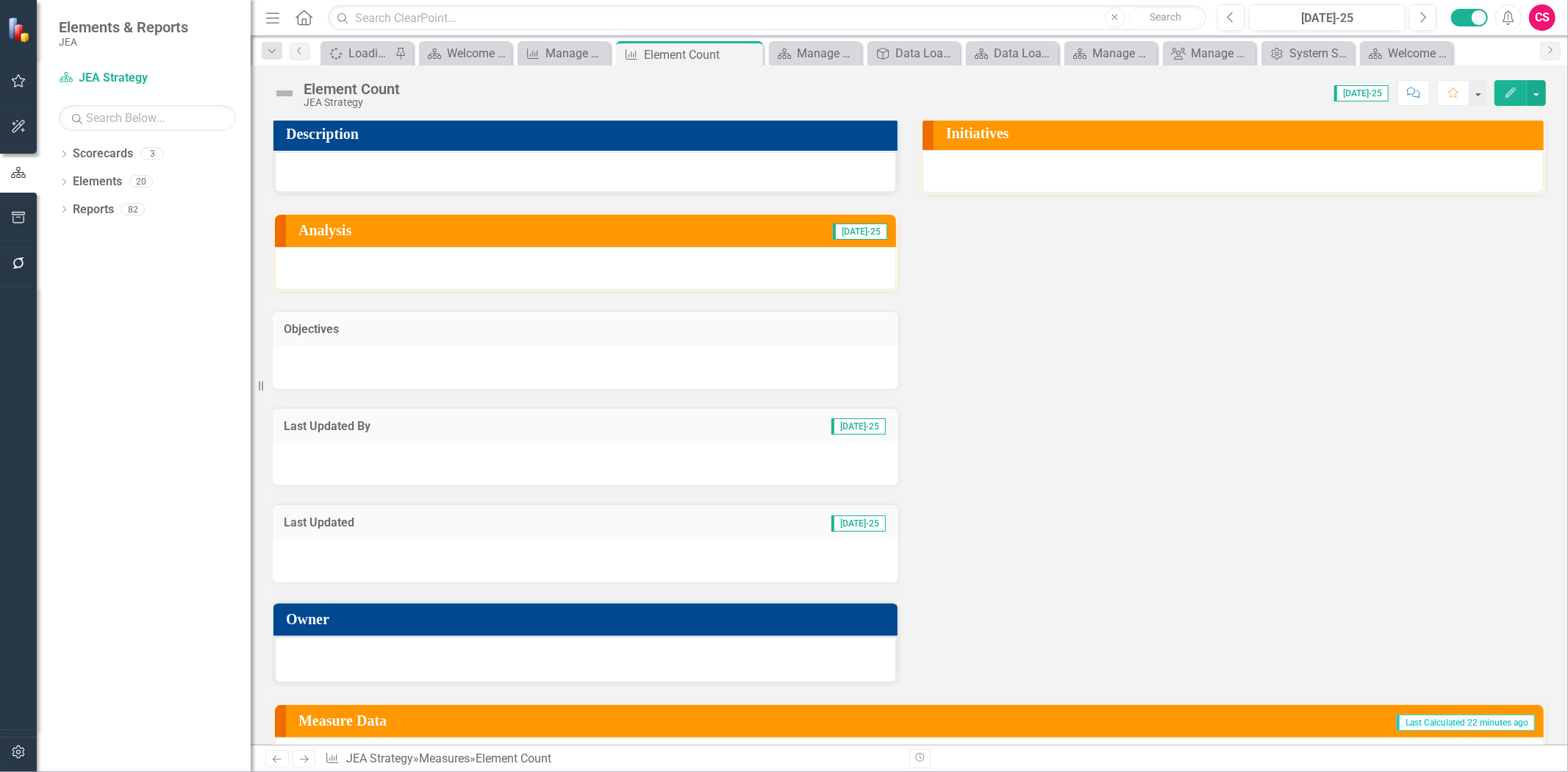
scroll to position [0, 0]
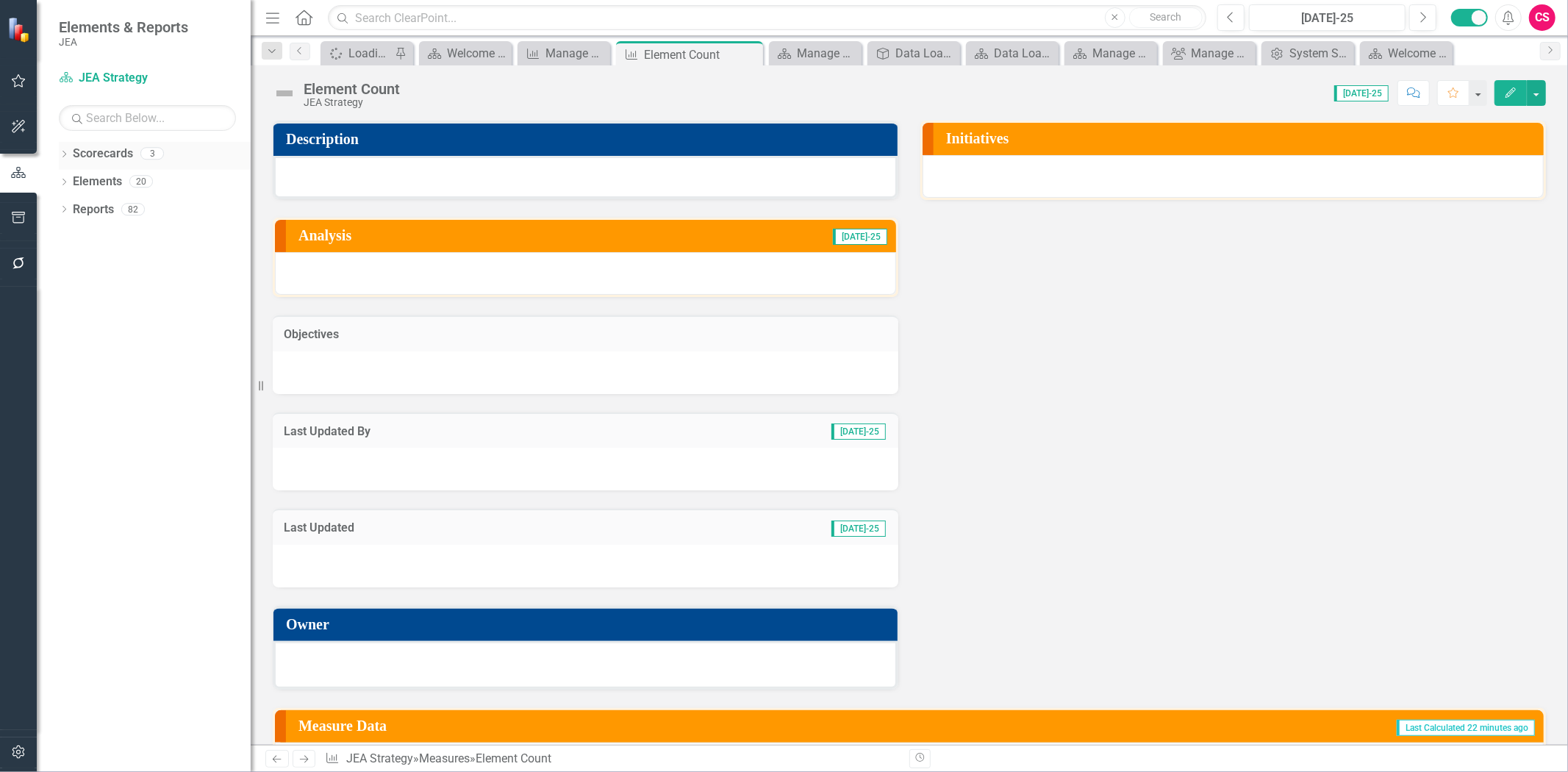
click at [106, 155] on link "Scorecards" at bounding box center [103, 153] width 61 height 17
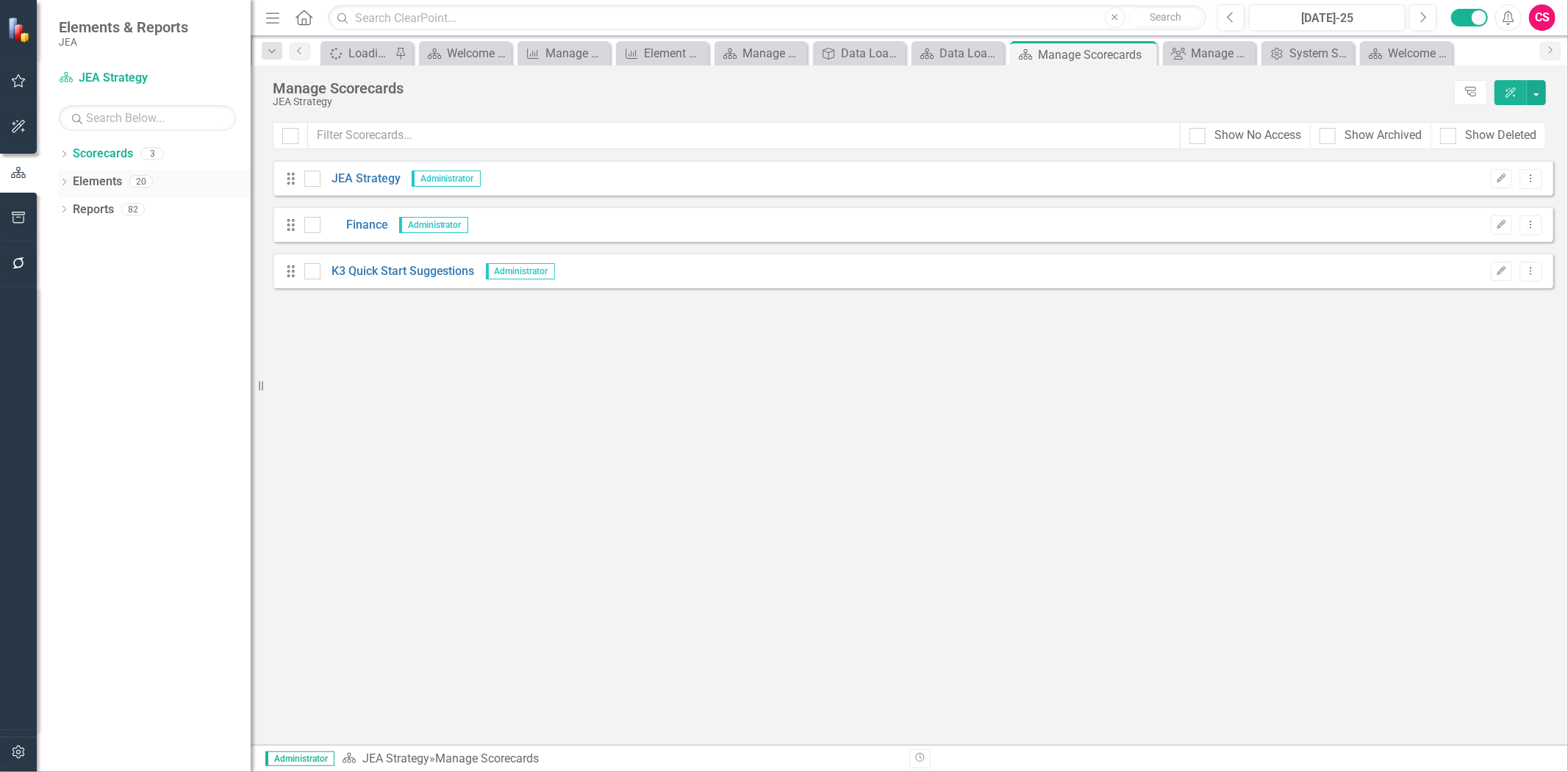
click at [103, 178] on link "Elements" at bounding box center [98, 181] width 49 height 17
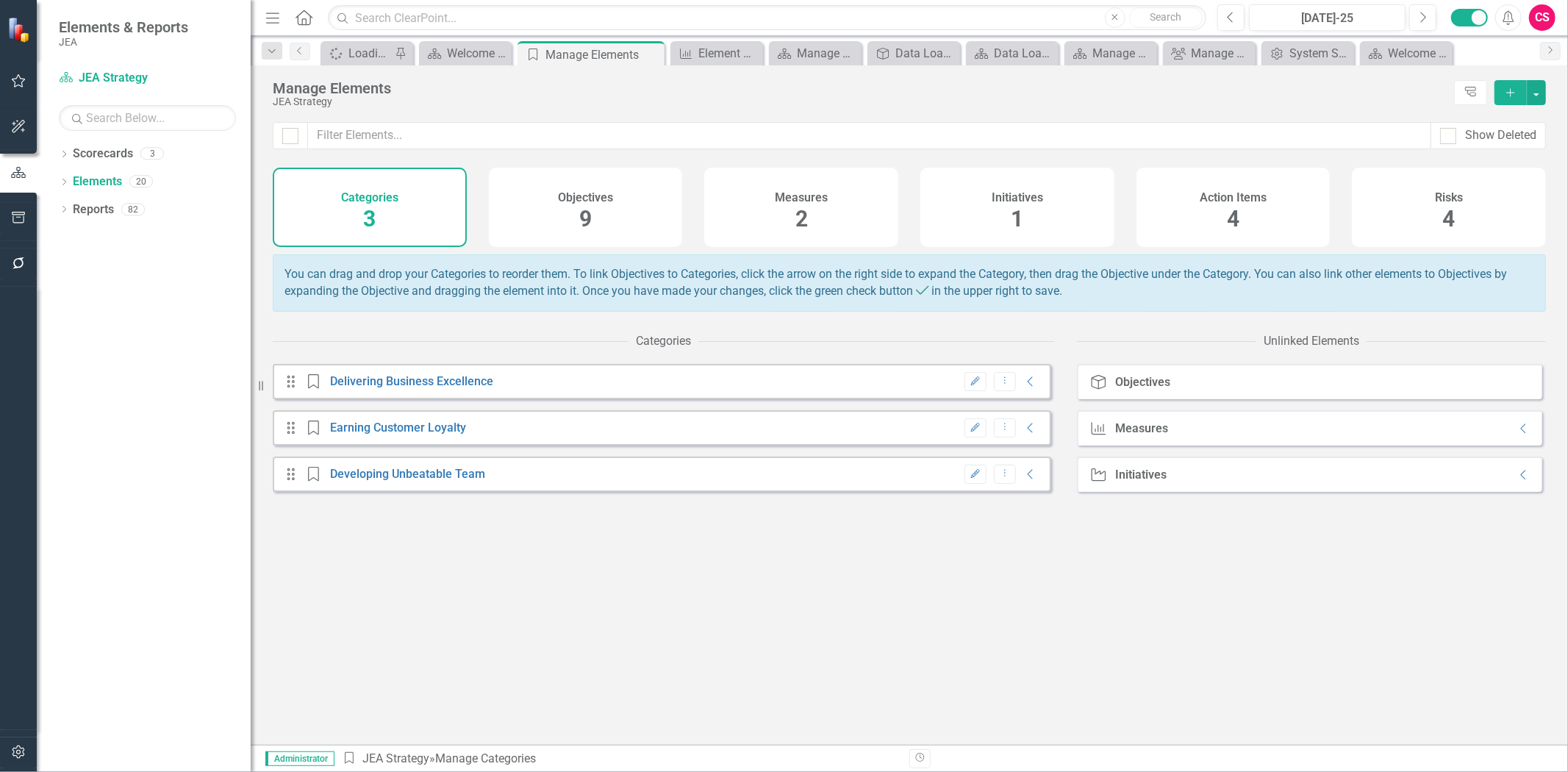
click at [799, 213] on span "2" at bounding box center [801, 218] width 12 height 25
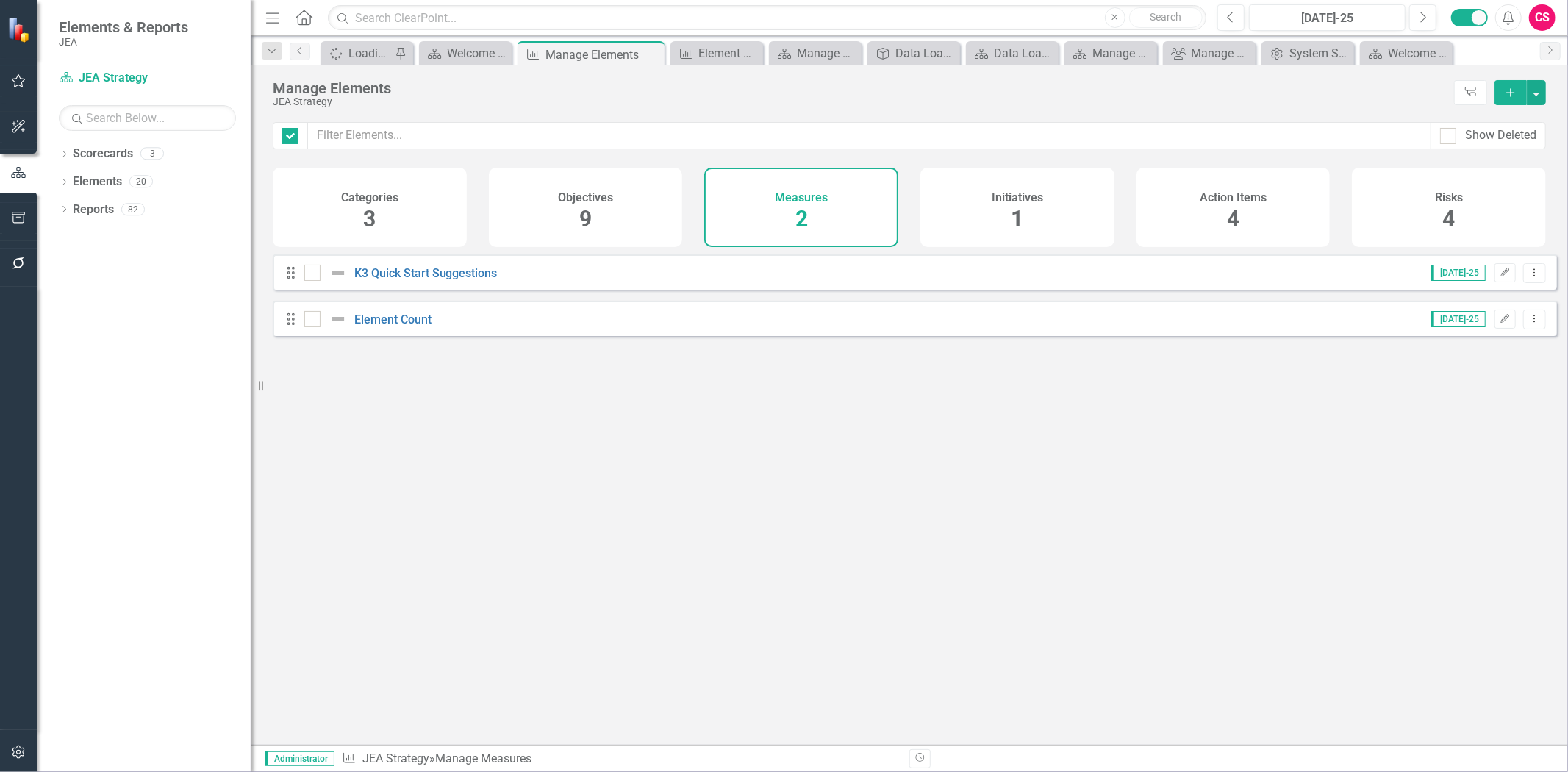
checkbox input "false"
click at [106, 140] on div "Scorecard JEA Strategy Search Dropdown Scorecards 3 Dropdown JEA Strategy Finan…" at bounding box center [143, 419] width 214 height 705
click at [101, 158] on link "Scorecards" at bounding box center [103, 153] width 61 height 17
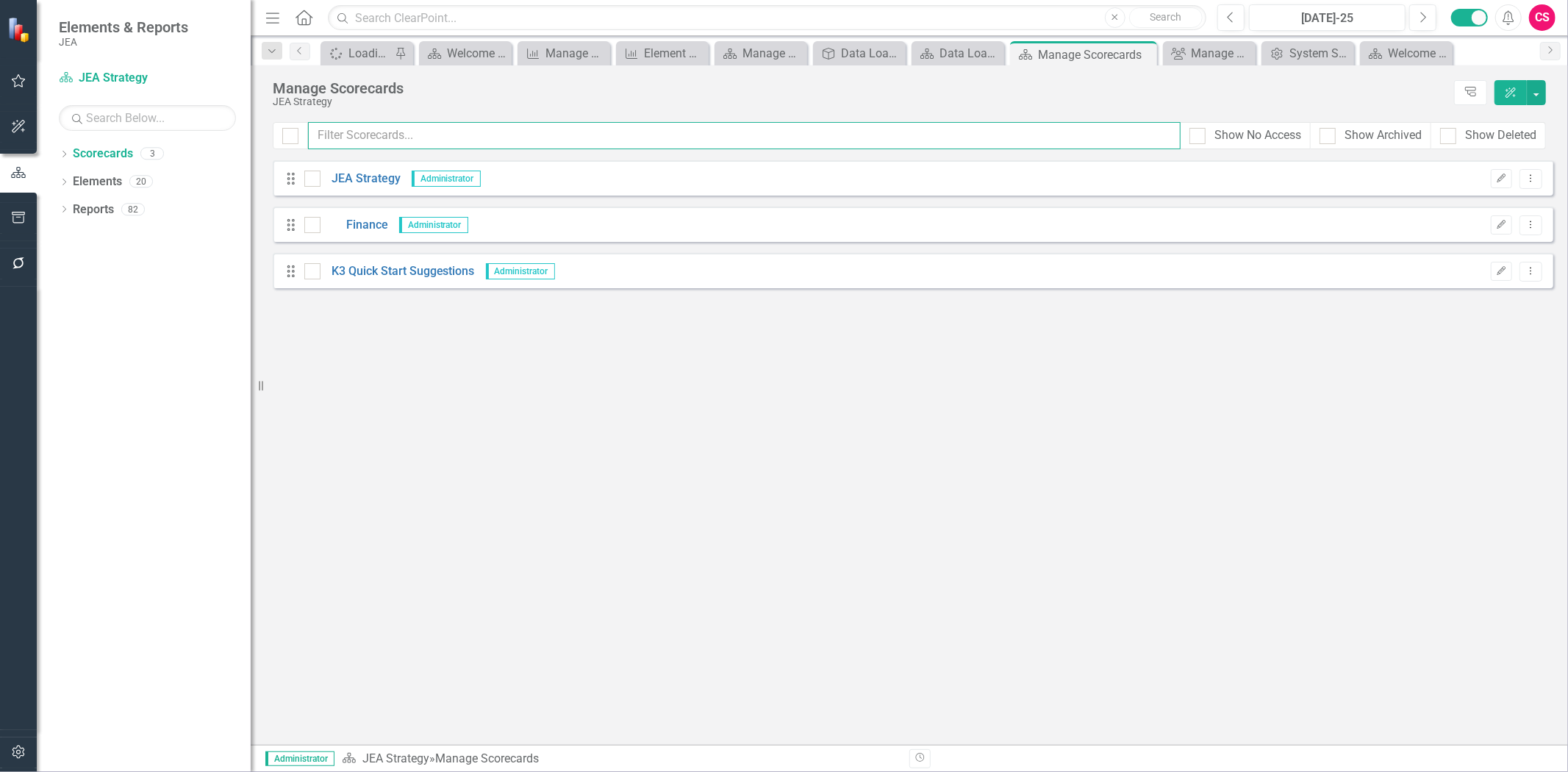
drag, startPoint x: 379, startPoint y: 142, endPoint x: 424, endPoint y: 137, distance: 45.3
click at [424, 137] on input "text" at bounding box center [744, 135] width 872 height 27
